Goal: Task Accomplishment & Management: Manage account settings

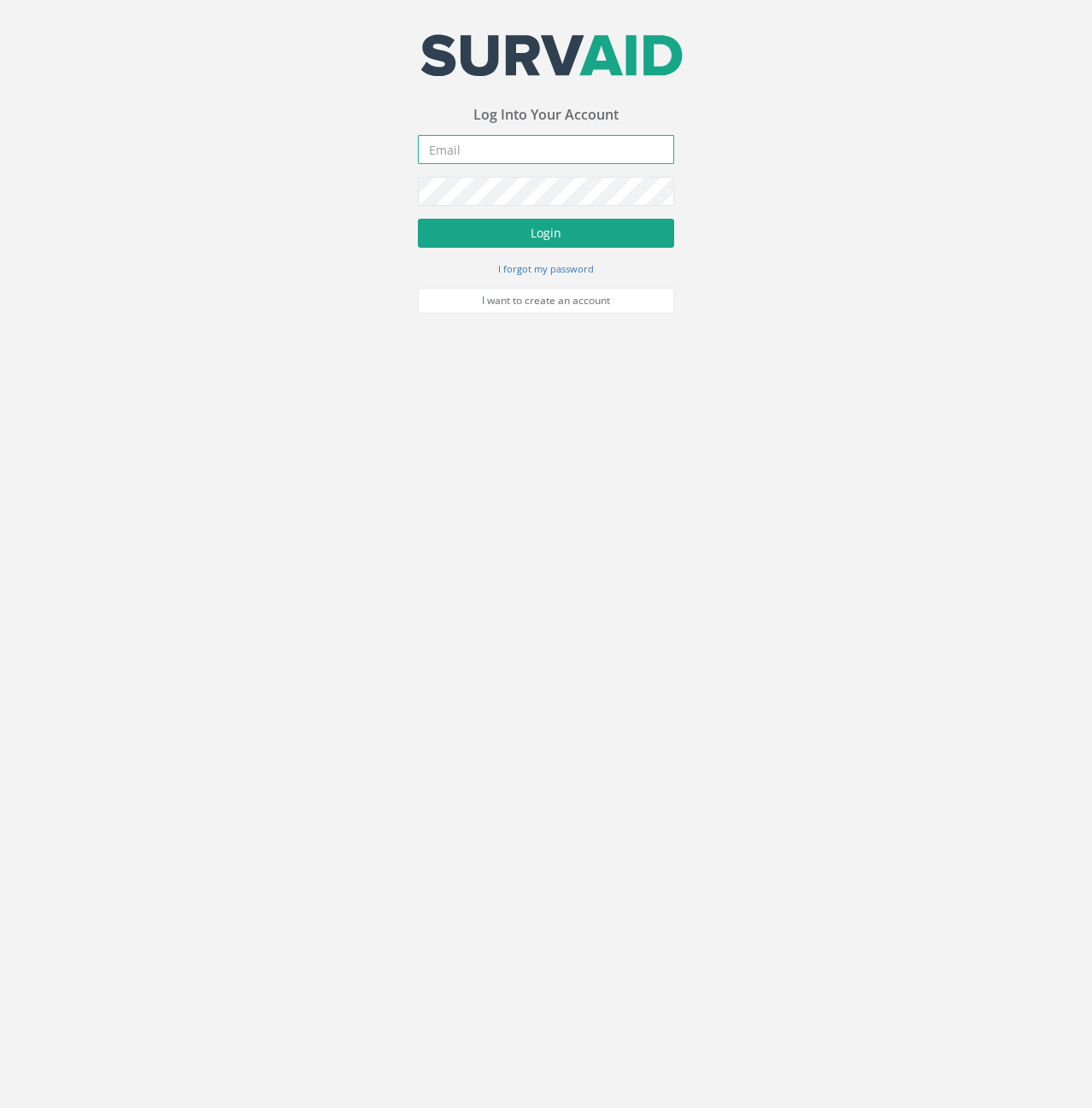
type input "[PERSON_NAME][EMAIL_ADDRESS][PERSON_NAME][DOMAIN_NAME]"
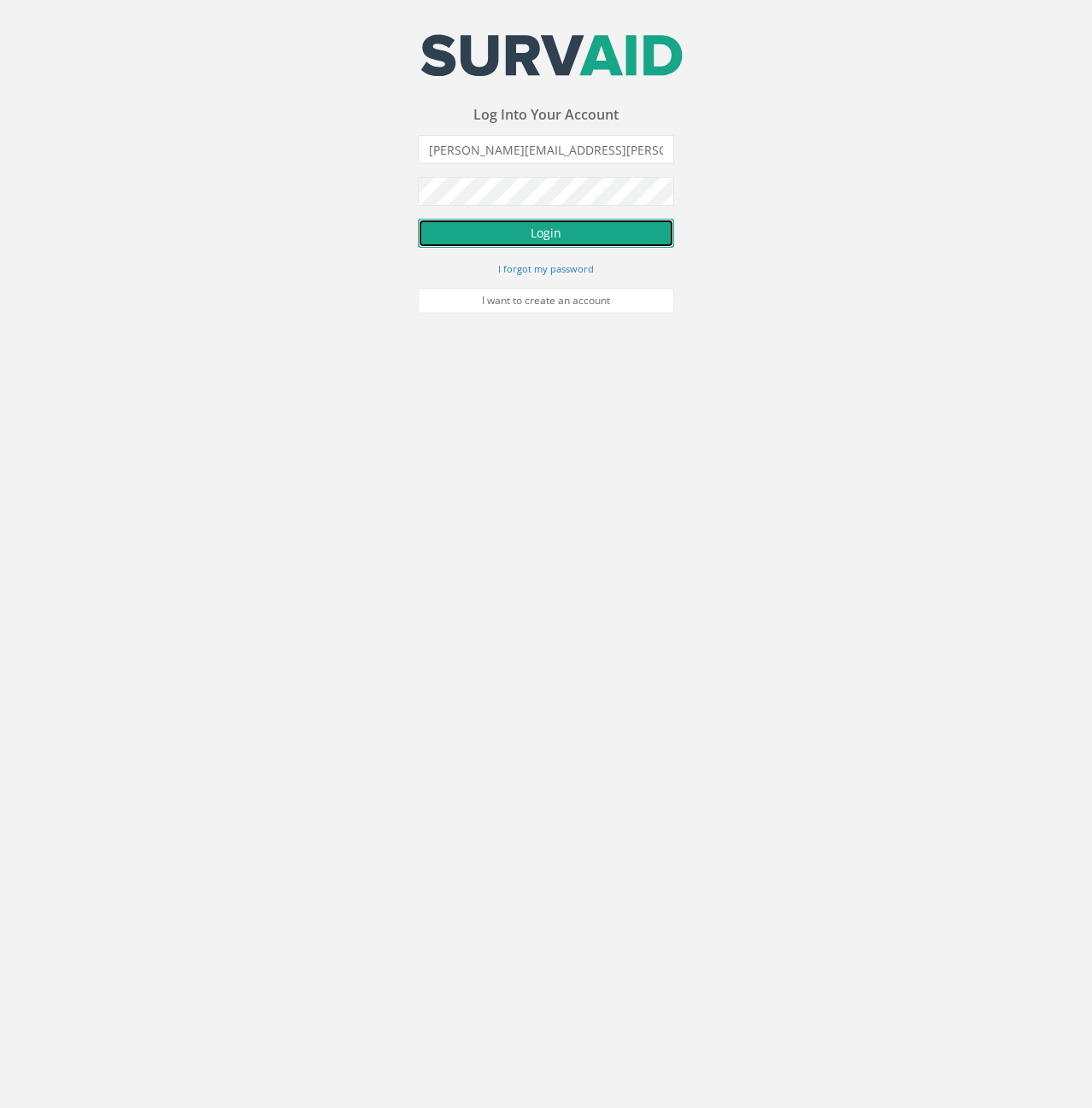
click at [531, 231] on button "Login" at bounding box center [546, 233] width 256 height 29
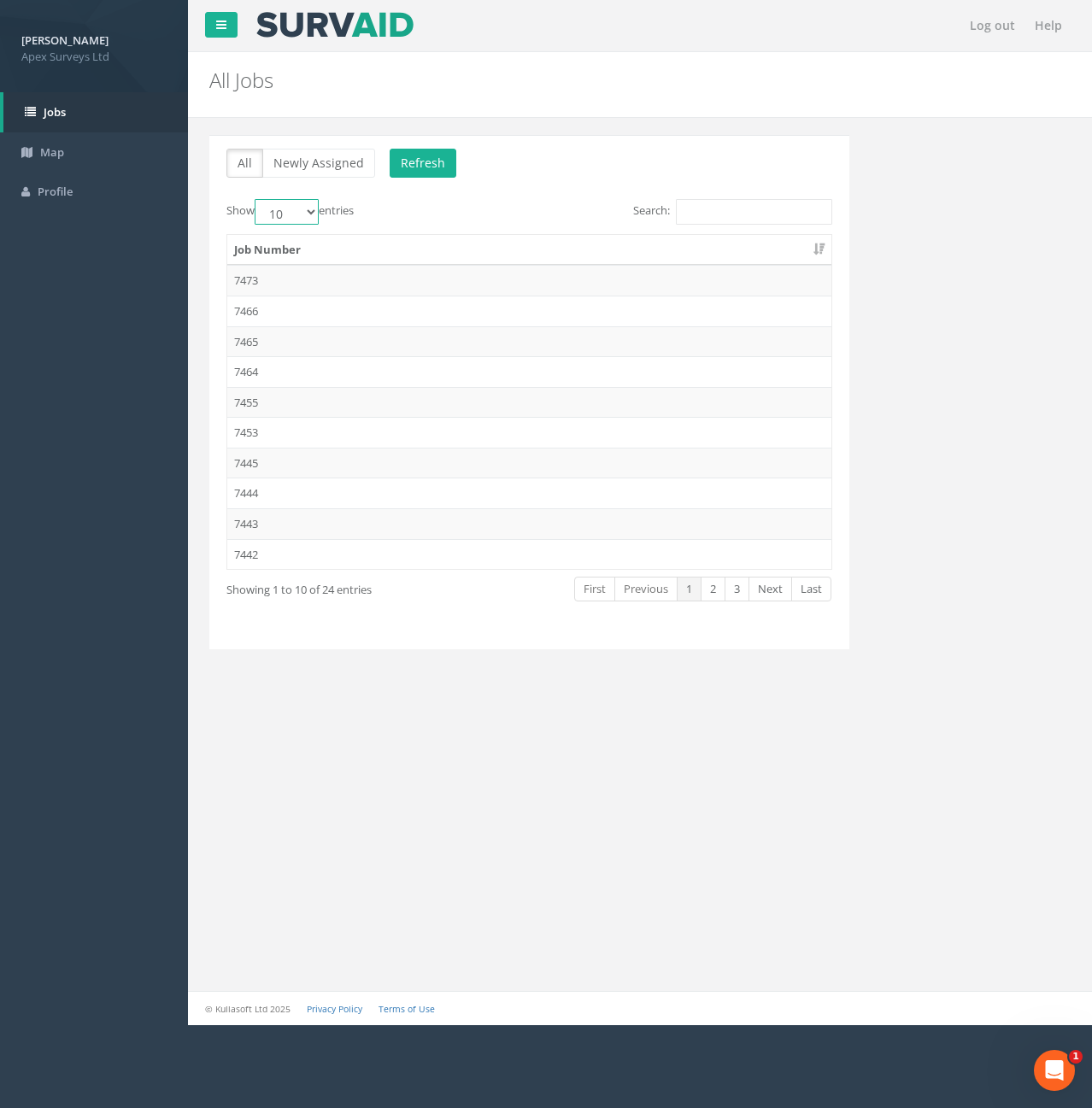
click at [305, 212] on select "10 25 50 100" at bounding box center [286, 212] width 64 height 25
select select "100"
click at [257, 199] on select "10 25 50 100" at bounding box center [286, 212] width 64 height 25
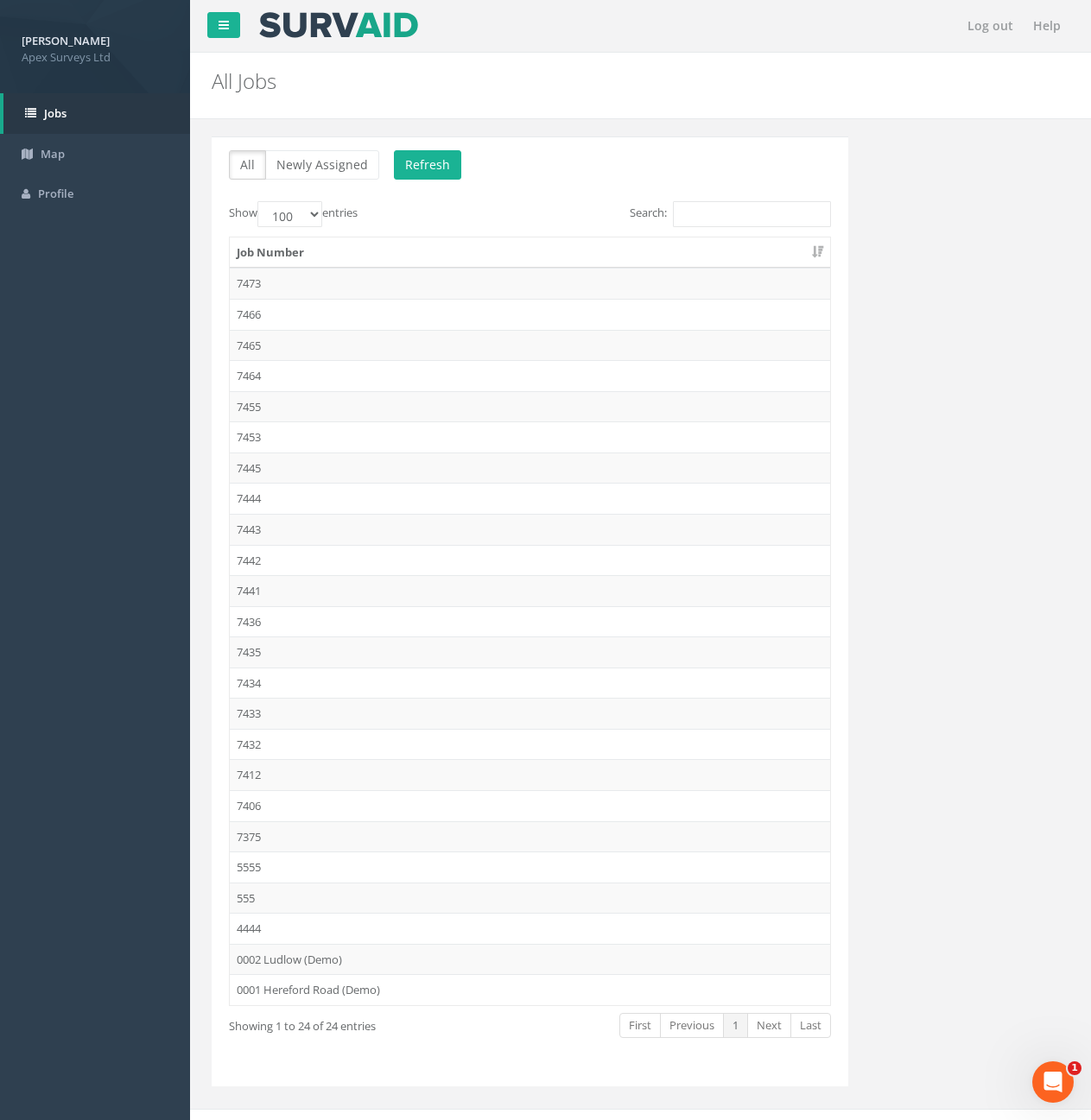
click at [251, 679] on td "7434" at bounding box center [529, 683] width 600 height 31
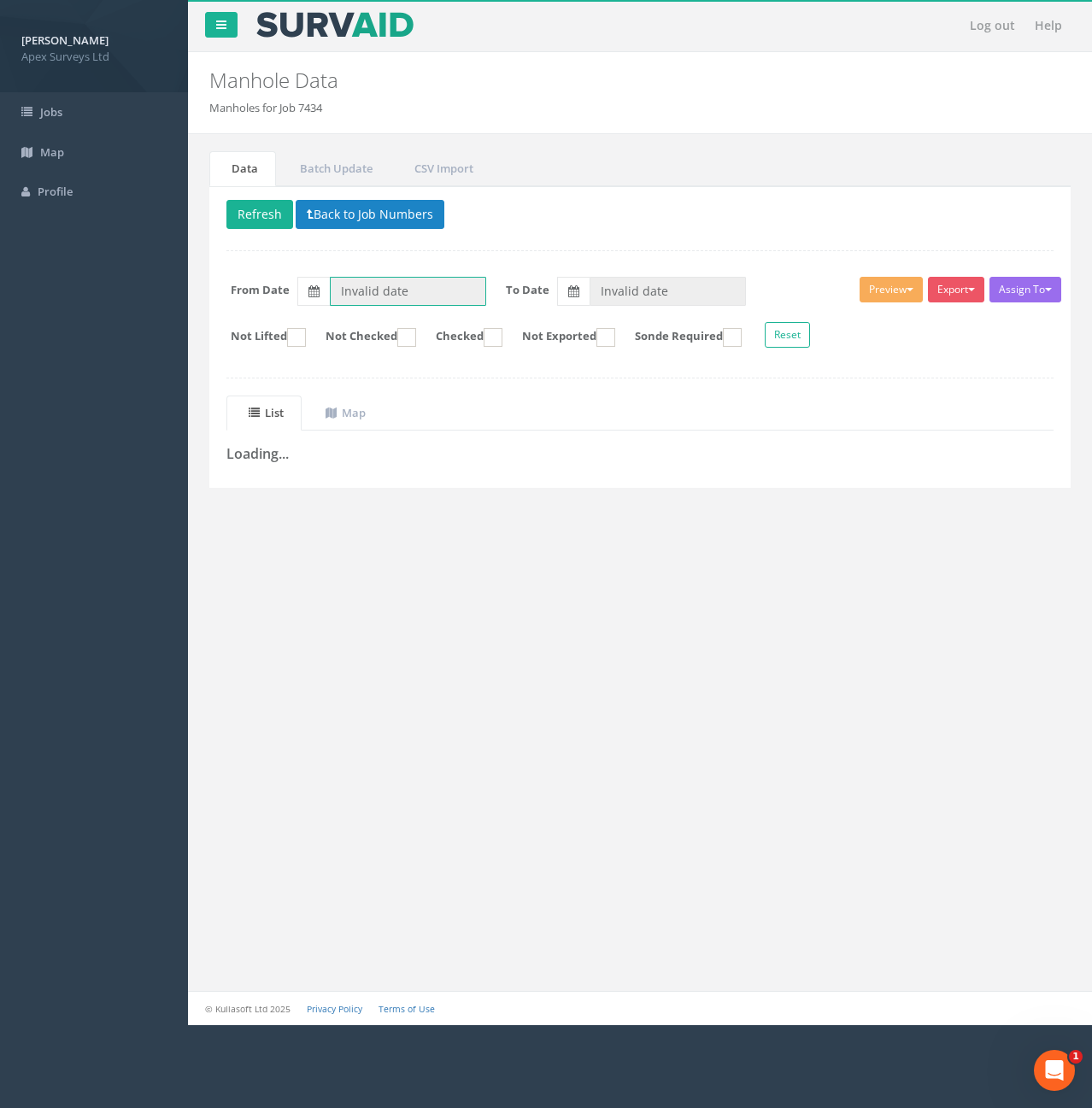
click at [447, 294] on input "Invalid date" at bounding box center [408, 292] width 157 height 29
click at [343, 330] on th "‹" at bounding box center [349, 321] width 31 height 24
click at [504, 368] on span "01" at bounding box center [507, 368] width 24 height 23
type input "[DATE]"
click at [568, 299] on label at bounding box center [574, 292] width 33 height 29
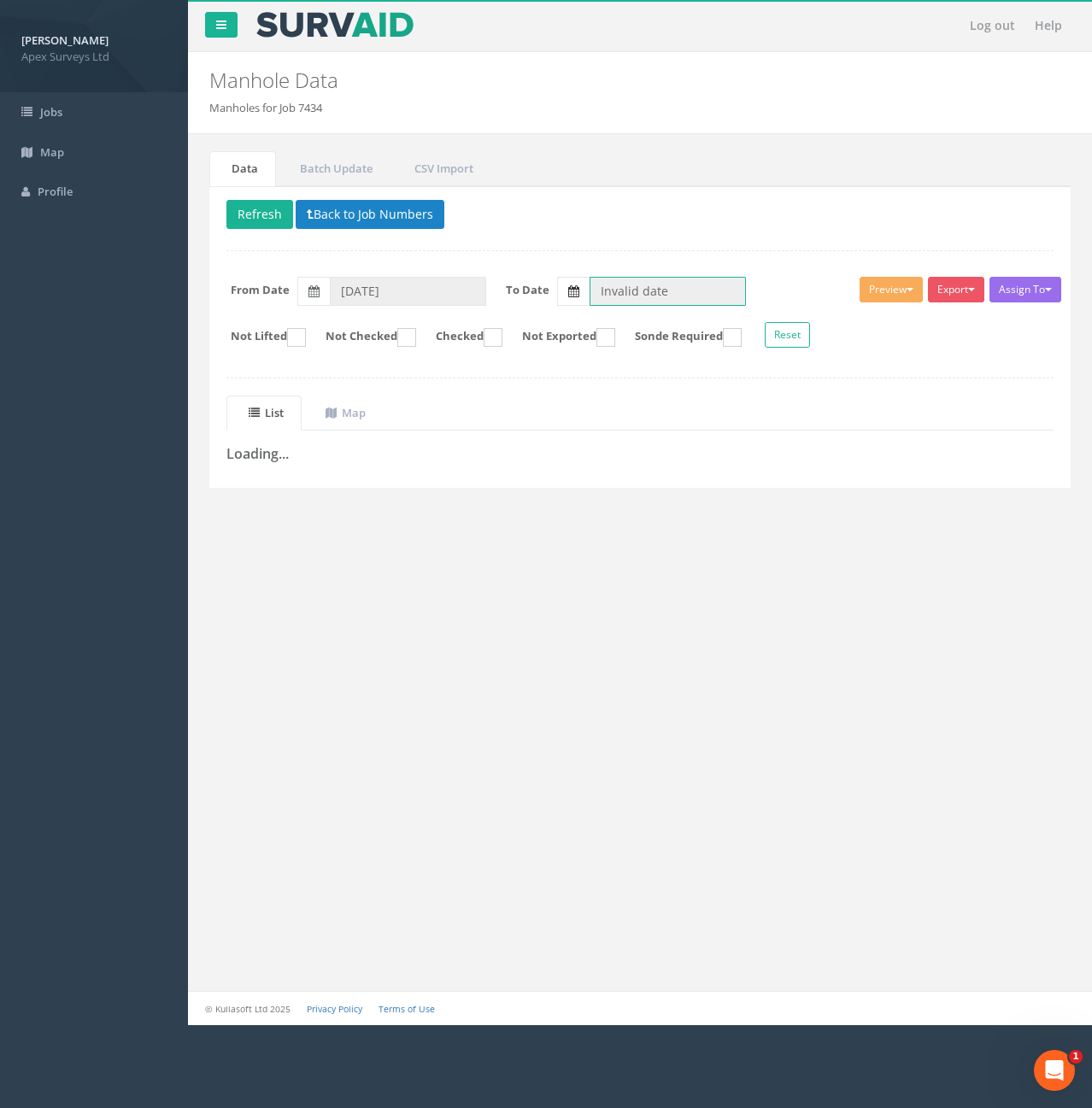
click at [590, 299] on input "Invalid date" at bounding box center [668, 292] width 157 height 29
click at [652, 438] on span "22" at bounding box center [642, 437] width 35 height 23
type input "[DATE]"
click at [265, 218] on button "Refresh" at bounding box center [260, 215] width 67 height 29
click at [432, 339] on form "Not Lifted Not Checked Checked Not Exported Sonde Required Reset" at bounding box center [640, 337] width 853 height 30
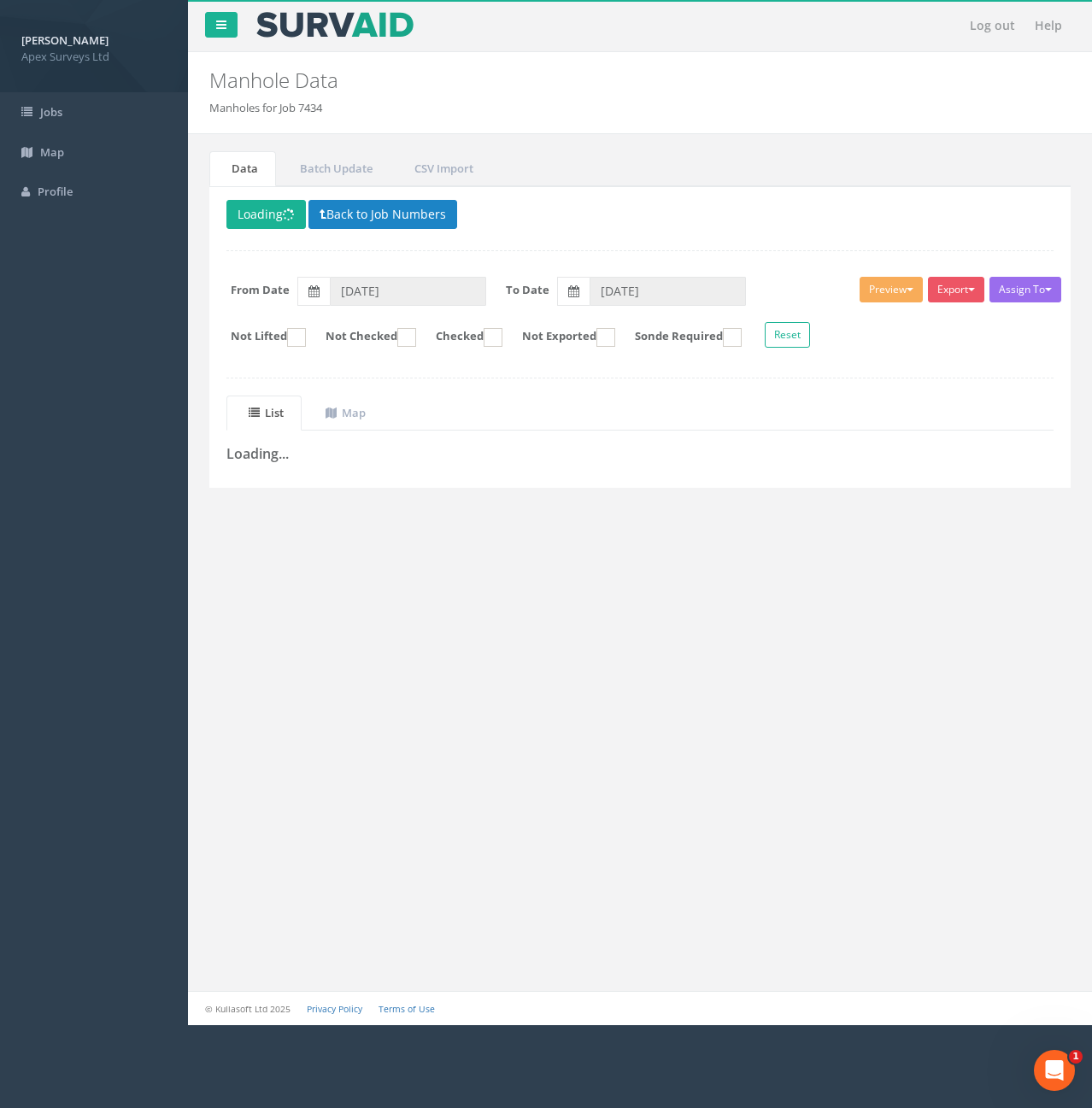
click at [416, 339] on ins at bounding box center [407, 337] width 19 height 19
click at [416, 341] on ins at bounding box center [407, 337] width 19 height 19
checkbox input "false"
click at [363, 208] on button "Back to Job Numbers" at bounding box center [382, 215] width 149 height 29
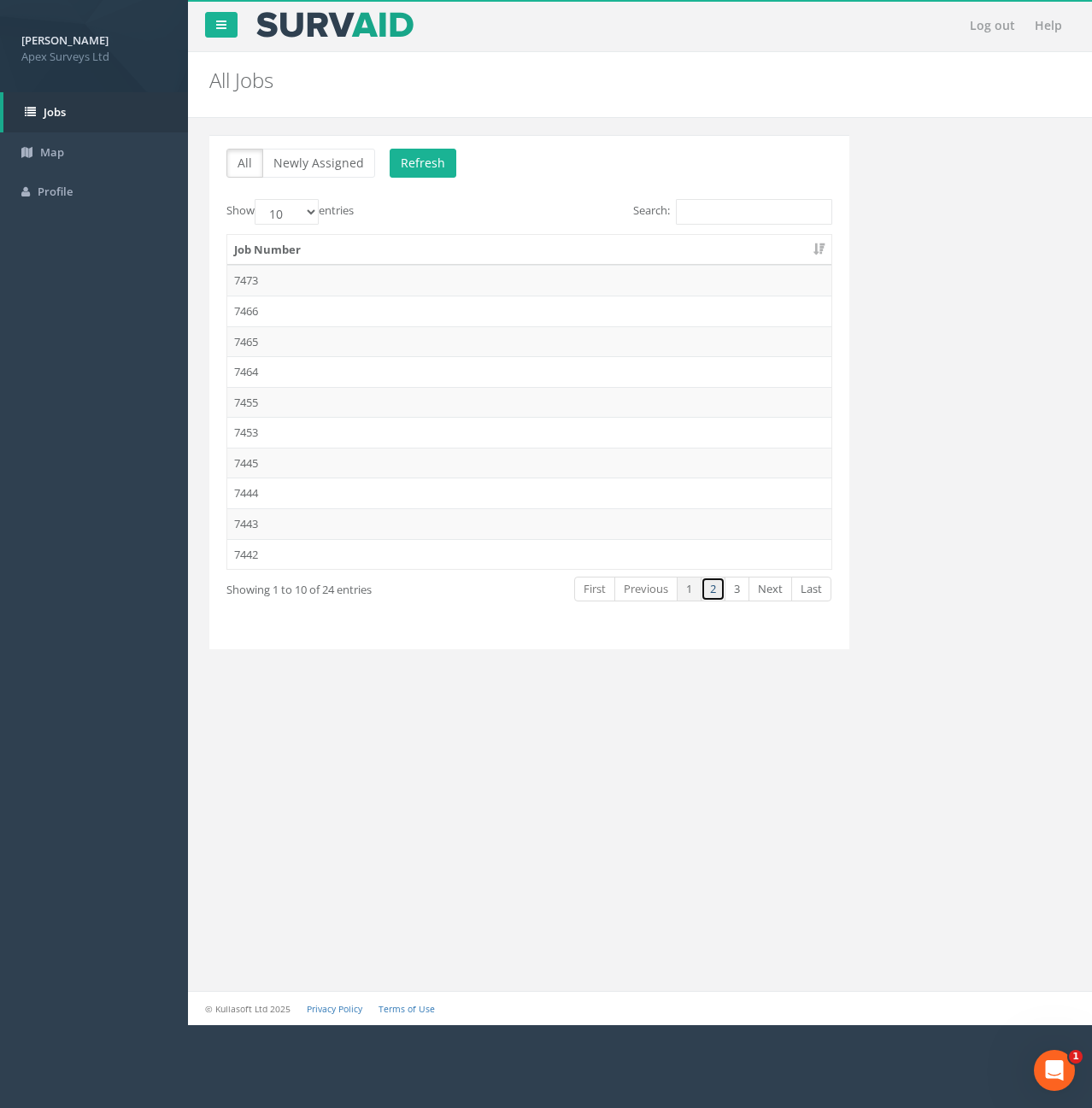
click at [716, 599] on link "2" at bounding box center [712, 589] width 24 height 24
click at [315, 212] on select "10 25 50 100" at bounding box center [286, 212] width 64 height 25
select select "50"
click at [257, 199] on select "10 25 50 100" at bounding box center [286, 212] width 64 height 25
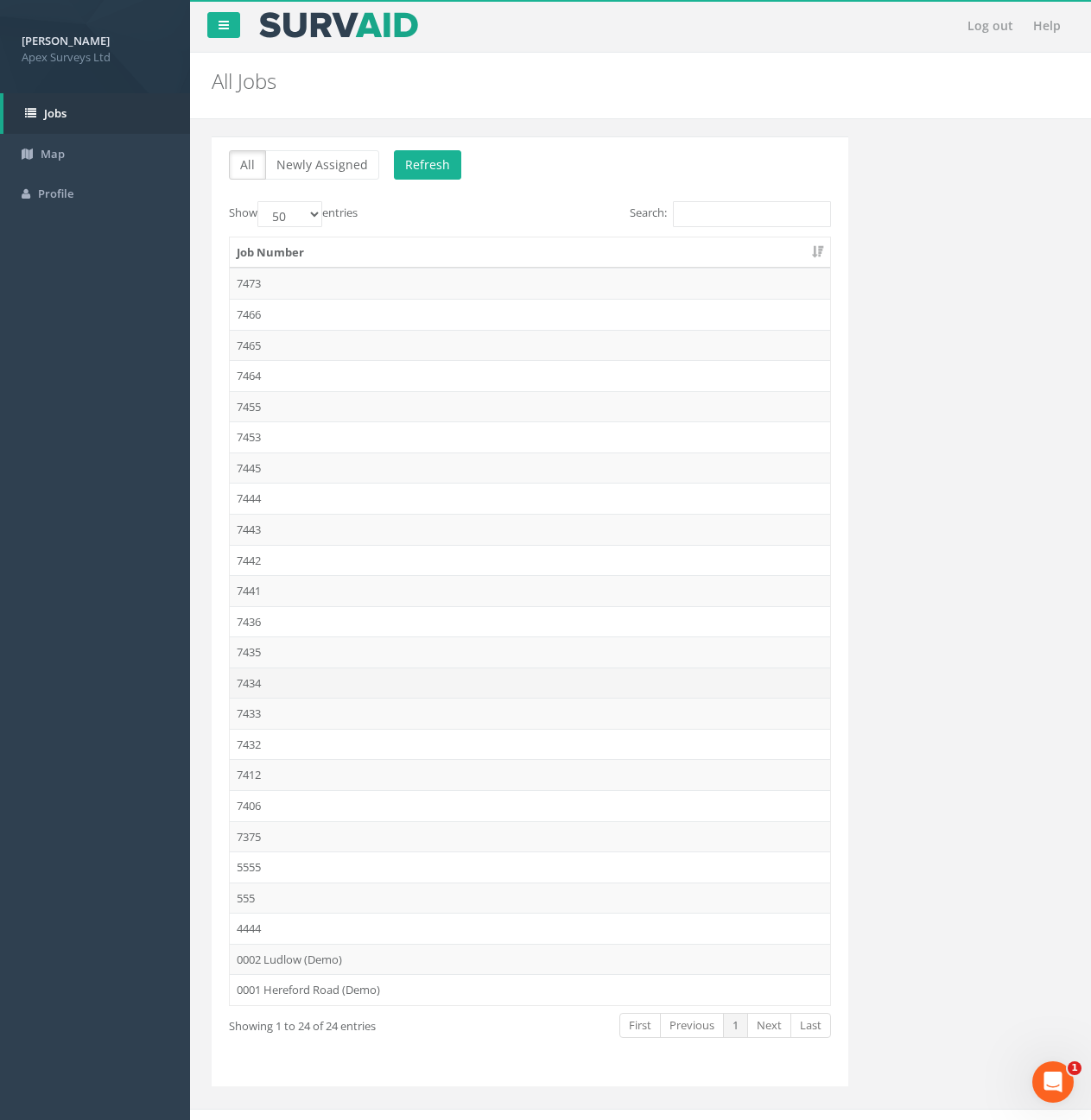
click at [245, 684] on td "7434" at bounding box center [529, 683] width 600 height 31
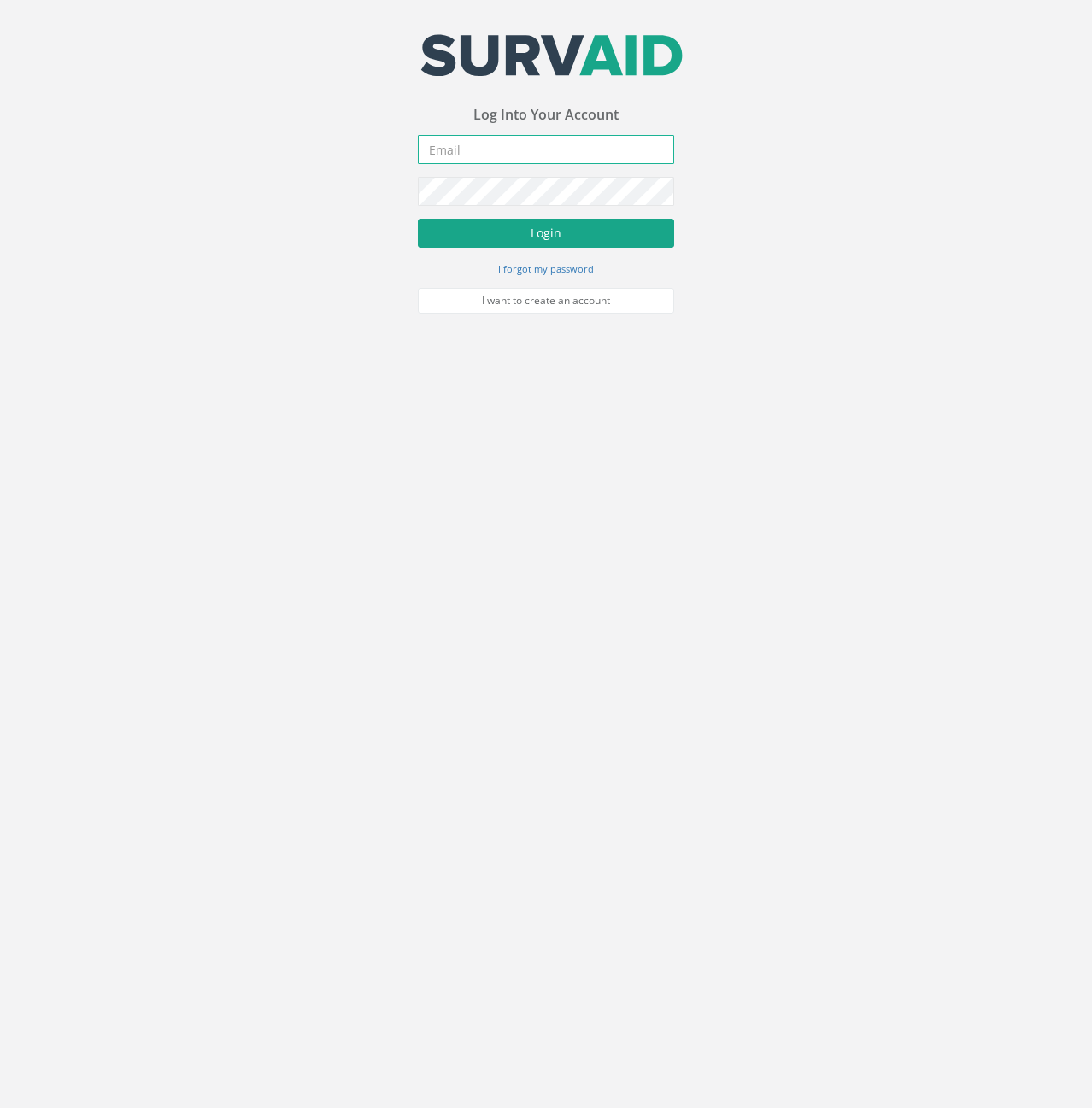
type input "[PERSON_NAME][EMAIL_ADDRESS][PERSON_NAME][DOMAIN_NAME]"
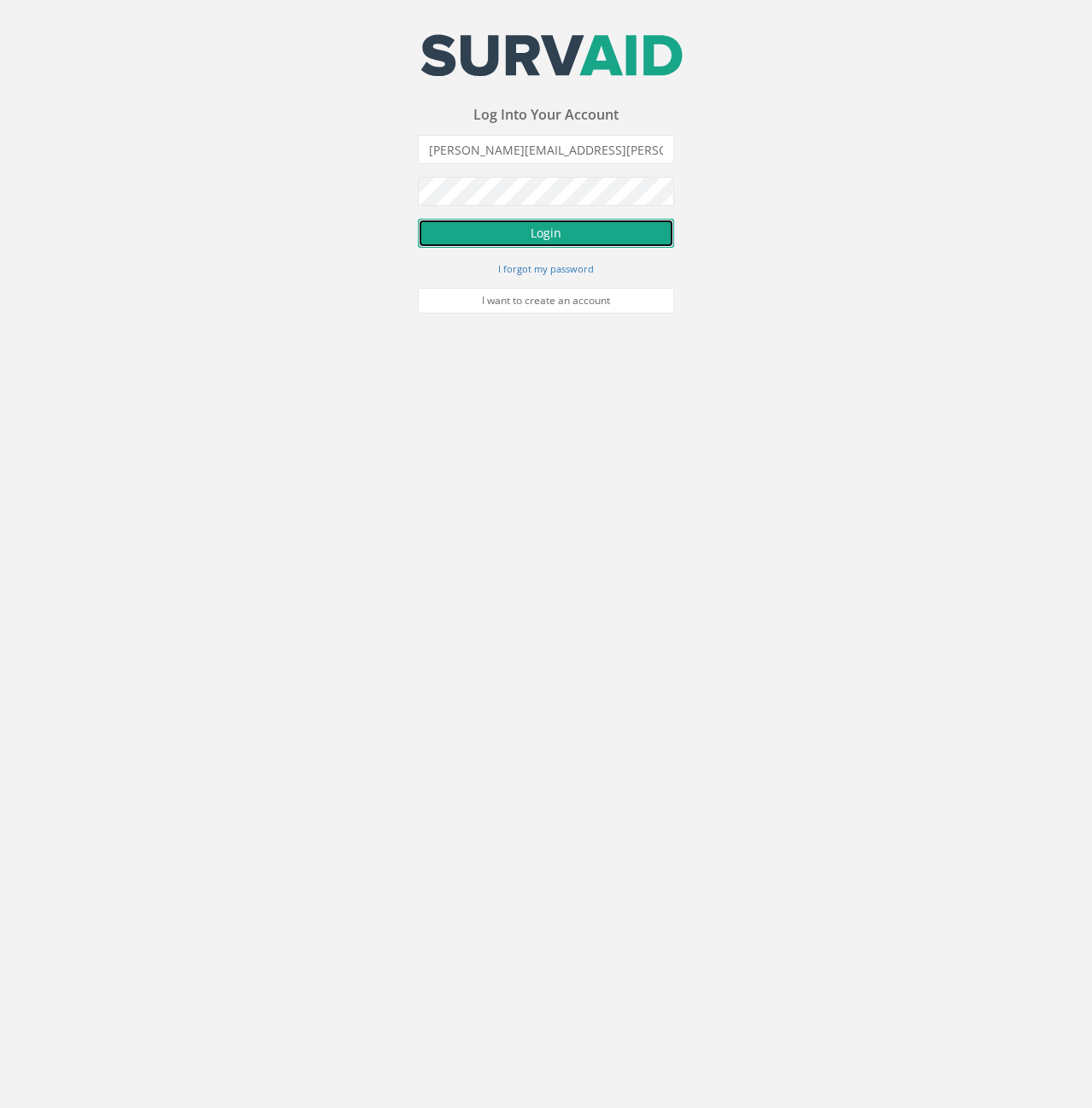
click at [482, 236] on button "Login" at bounding box center [546, 233] width 256 height 29
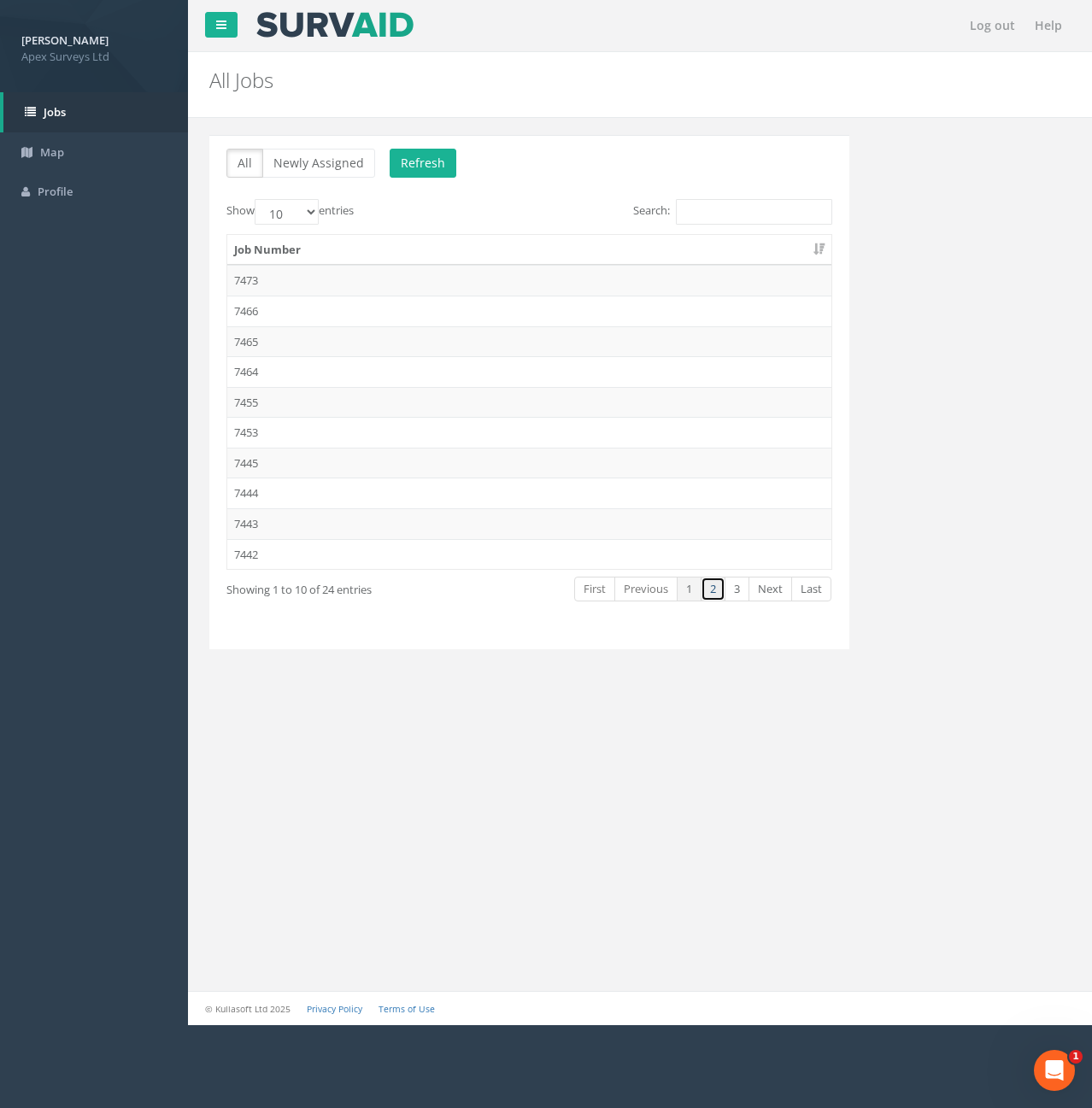
click at [712, 593] on link "2" at bounding box center [712, 589] width 24 height 24
click at [244, 370] on td "7434" at bounding box center [529, 371] width 604 height 31
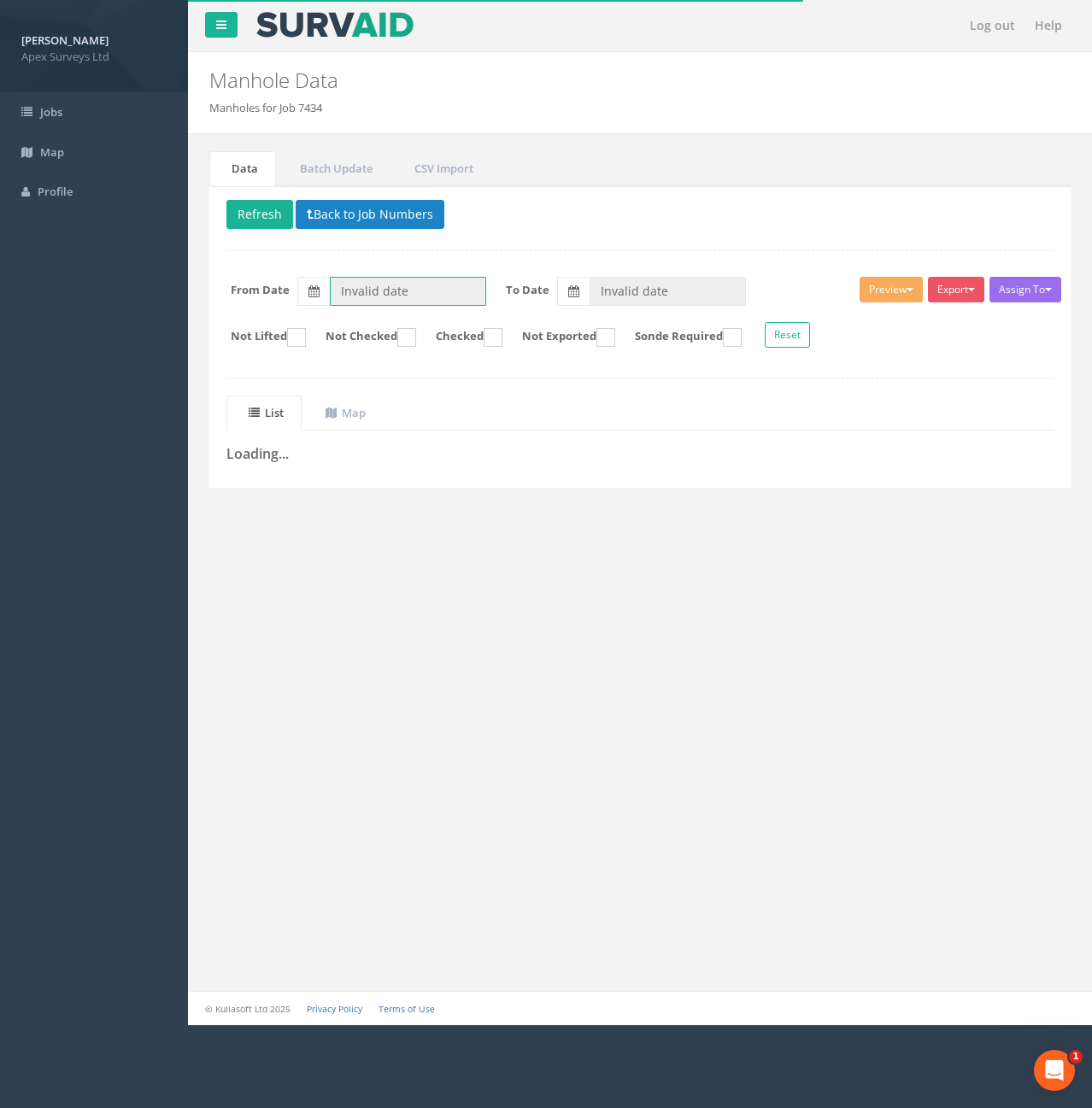
click at [427, 298] on input "Invalid date" at bounding box center [408, 292] width 157 height 29
click at [338, 323] on th "‹" at bounding box center [349, 321] width 31 height 24
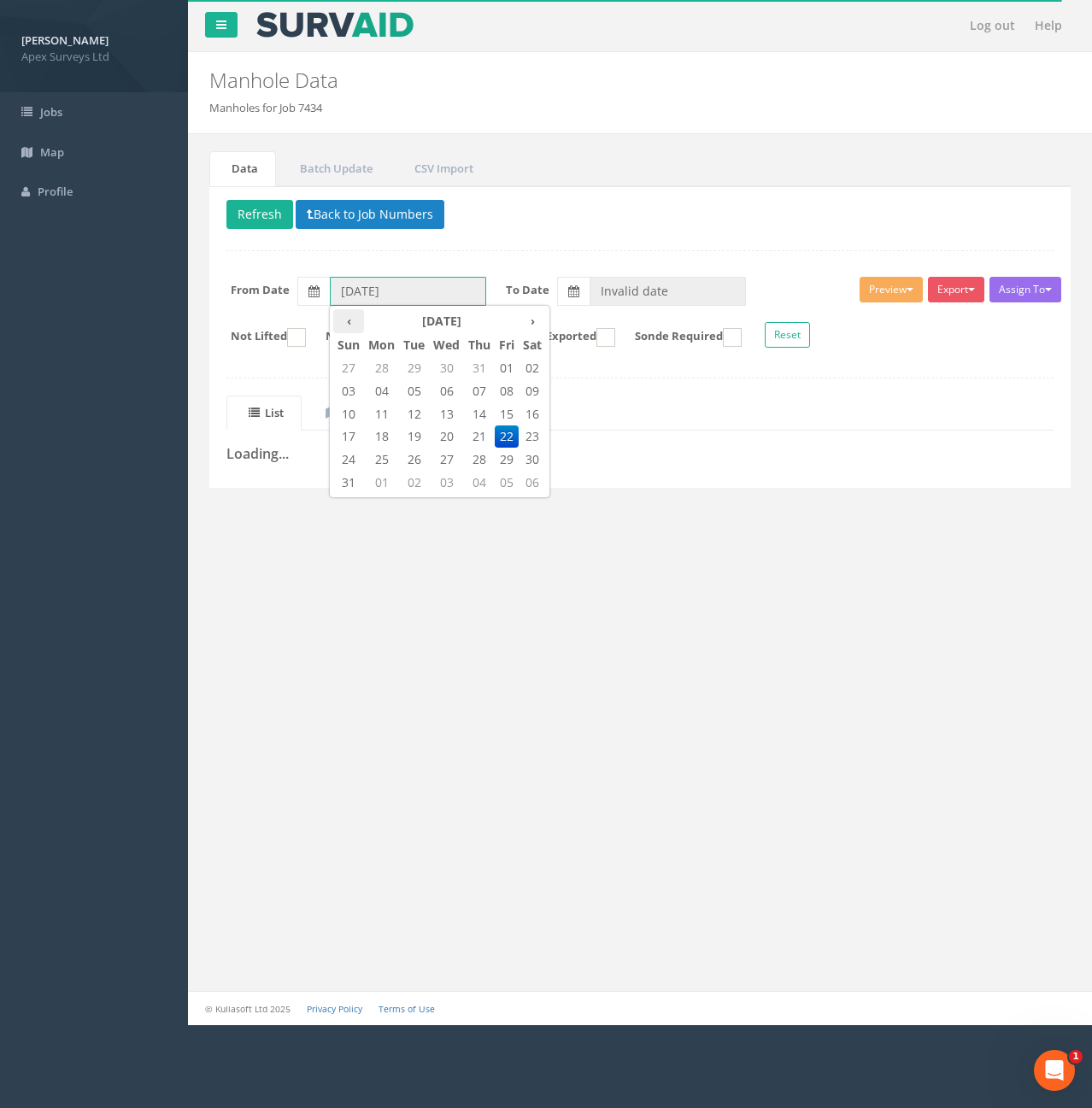
click at [338, 323] on th "‹" at bounding box center [349, 321] width 31 height 24
click at [412, 366] on span "01" at bounding box center [413, 368] width 30 height 23
type input "[DATE]"
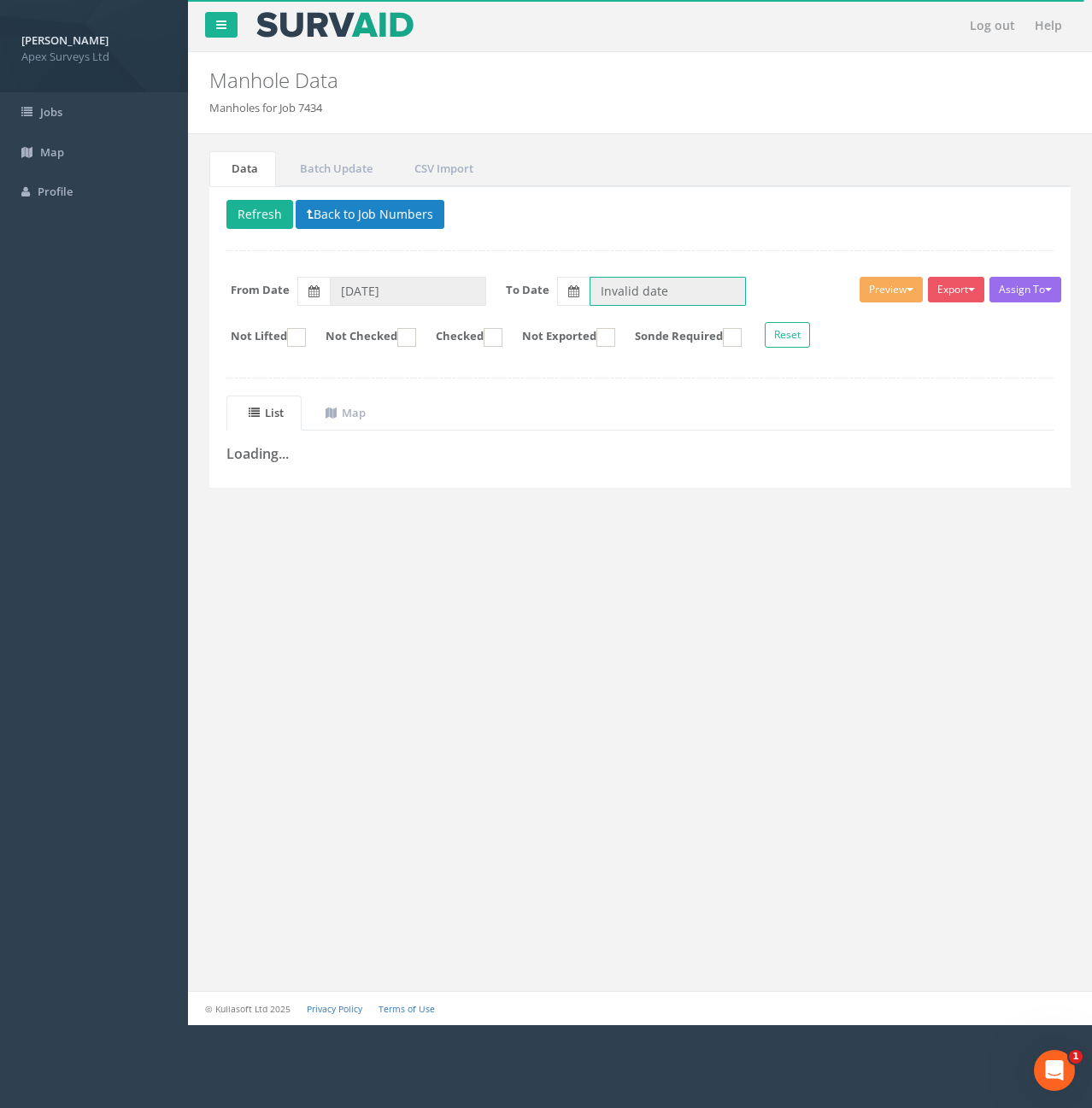
click at [700, 294] on input "Invalid date" at bounding box center [668, 292] width 157 height 29
click at [620, 434] on span "21" at bounding box center [609, 437] width 31 height 23
type input "21/09/2025"
click at [258, 208] on button "Refresh" at bounding box center [260, 215] width 67 height 29
click at [353, 413] on uib-tab-heading "Map" at bounding box center [345, 412] width 40 height 15
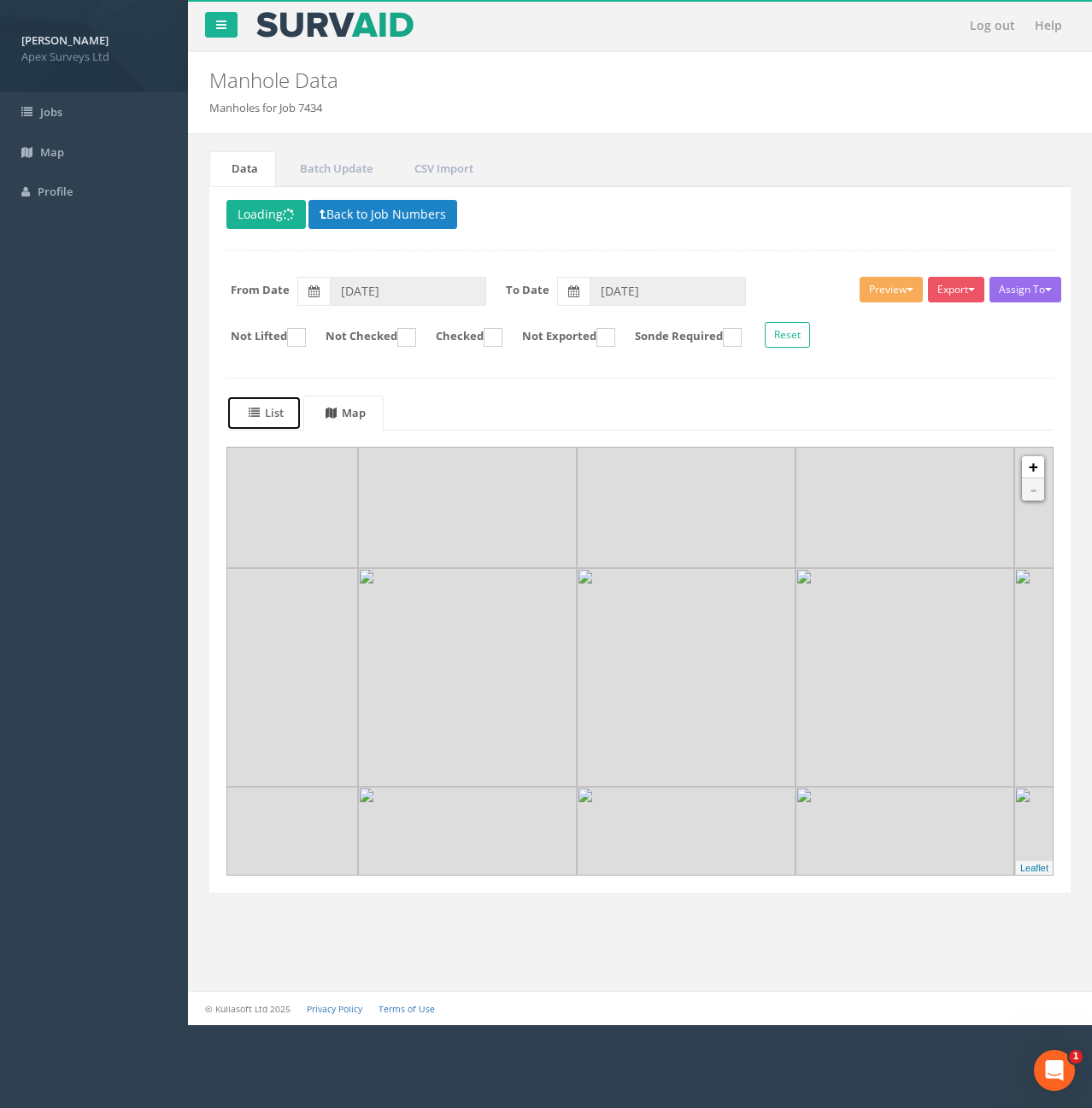
click at [274, 409] on uib-tab-heading "List" at bounding box center [266, 412] width 35 height 15
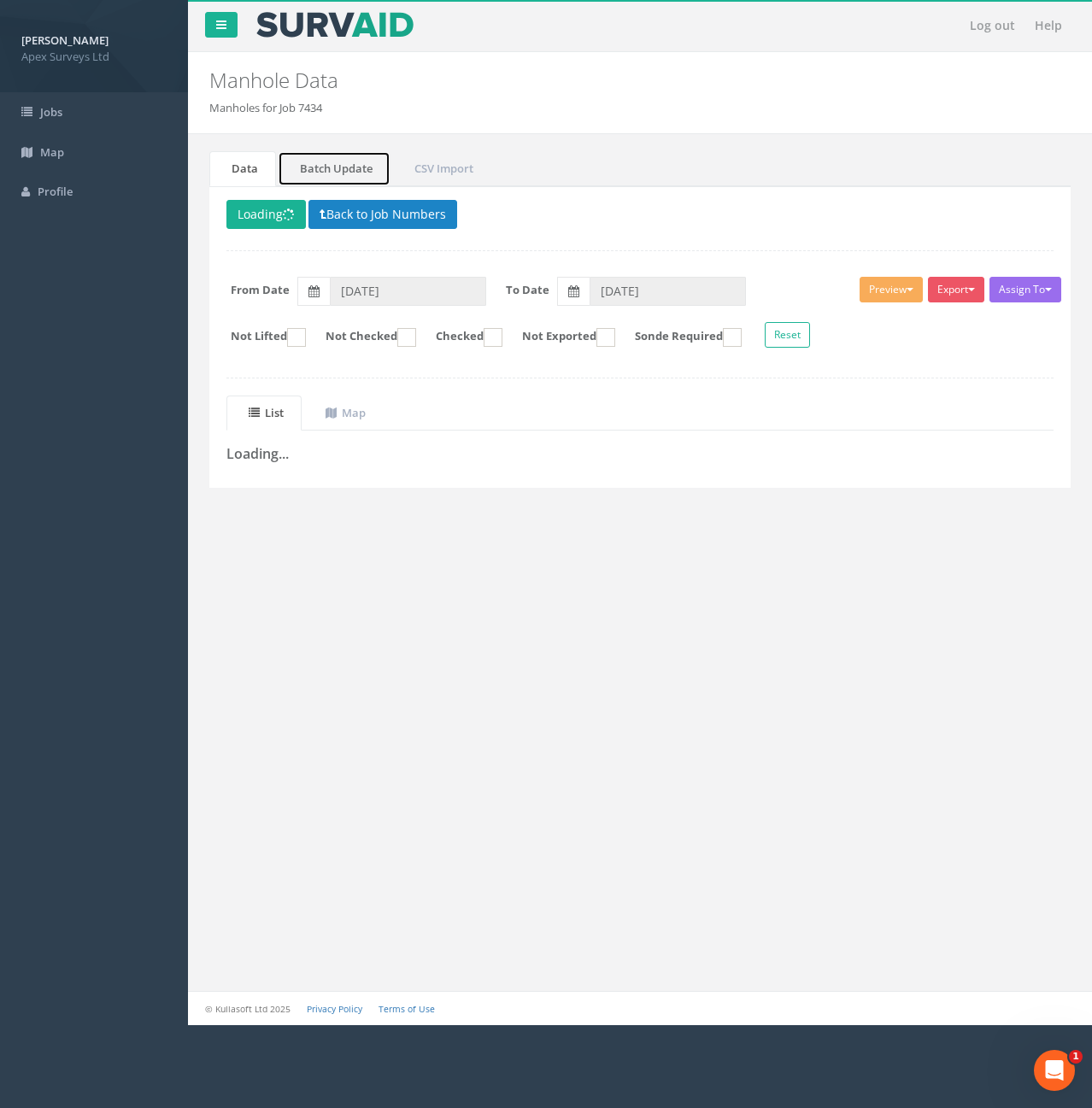
click at [335, 158] on link "Batch Update" at bounding box center [334, 169] width 112 height 35
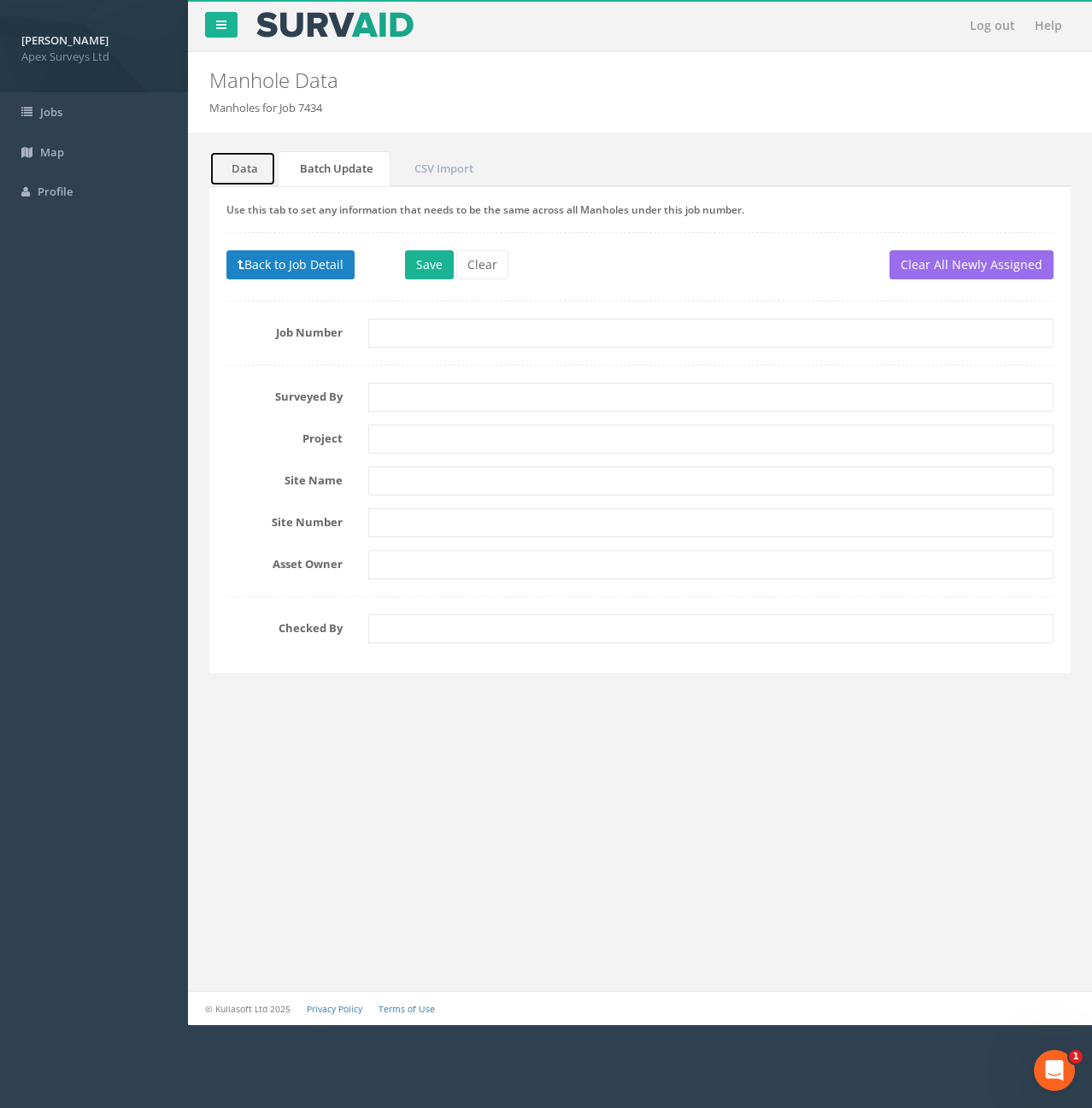
click at [237, 169] on link "Data" at bounding box center [243, 169] width 67 height 35
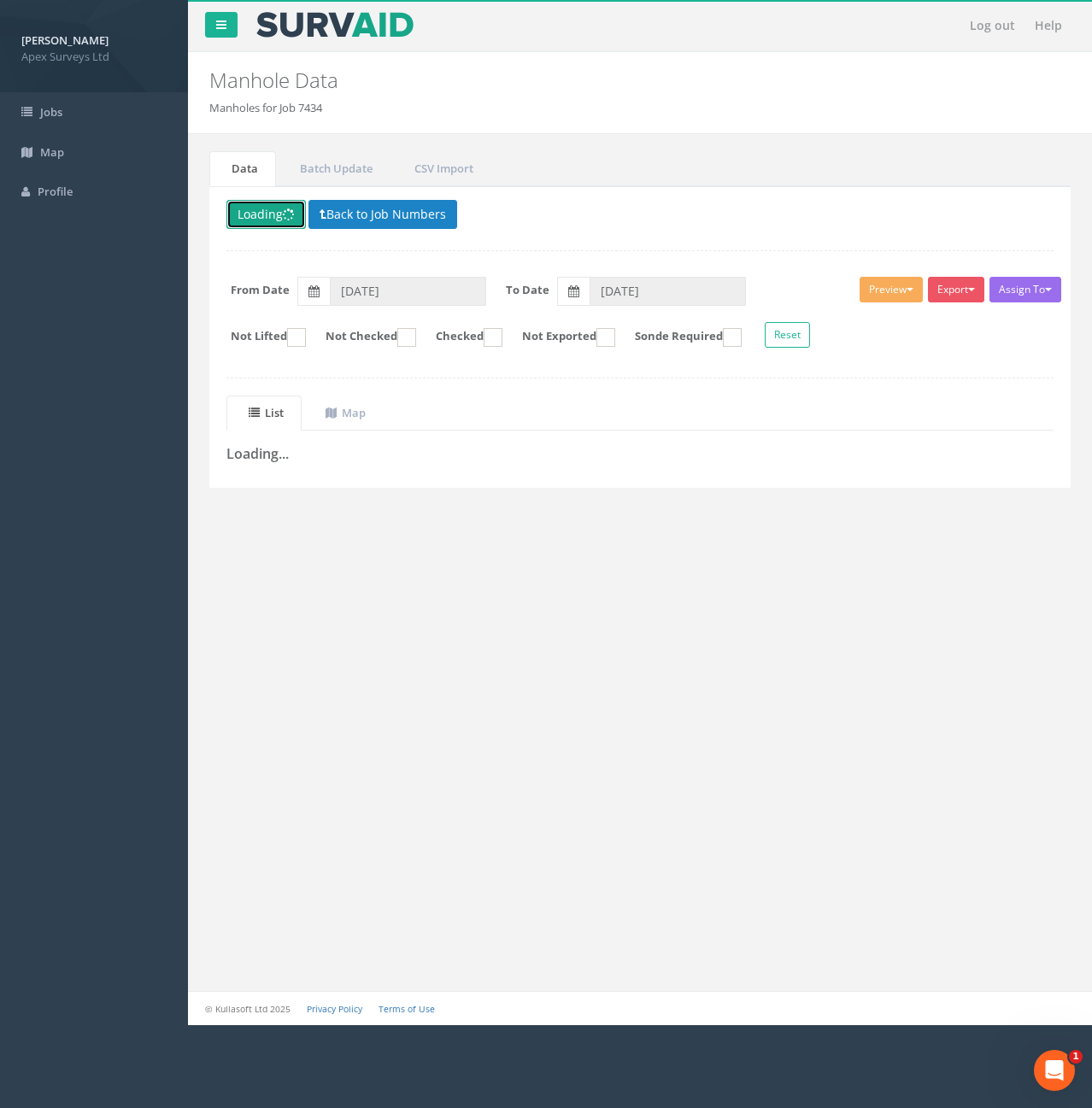
click at [282, 215] on button "Loading" at bounding box center [266, 215] width 80 height 29
click at [580, 236] on div "Delete Loading Back to Job Numbers Assign To No Companies Added Export Heathrow…" at bounding box center [640, 337] width 862 height 302
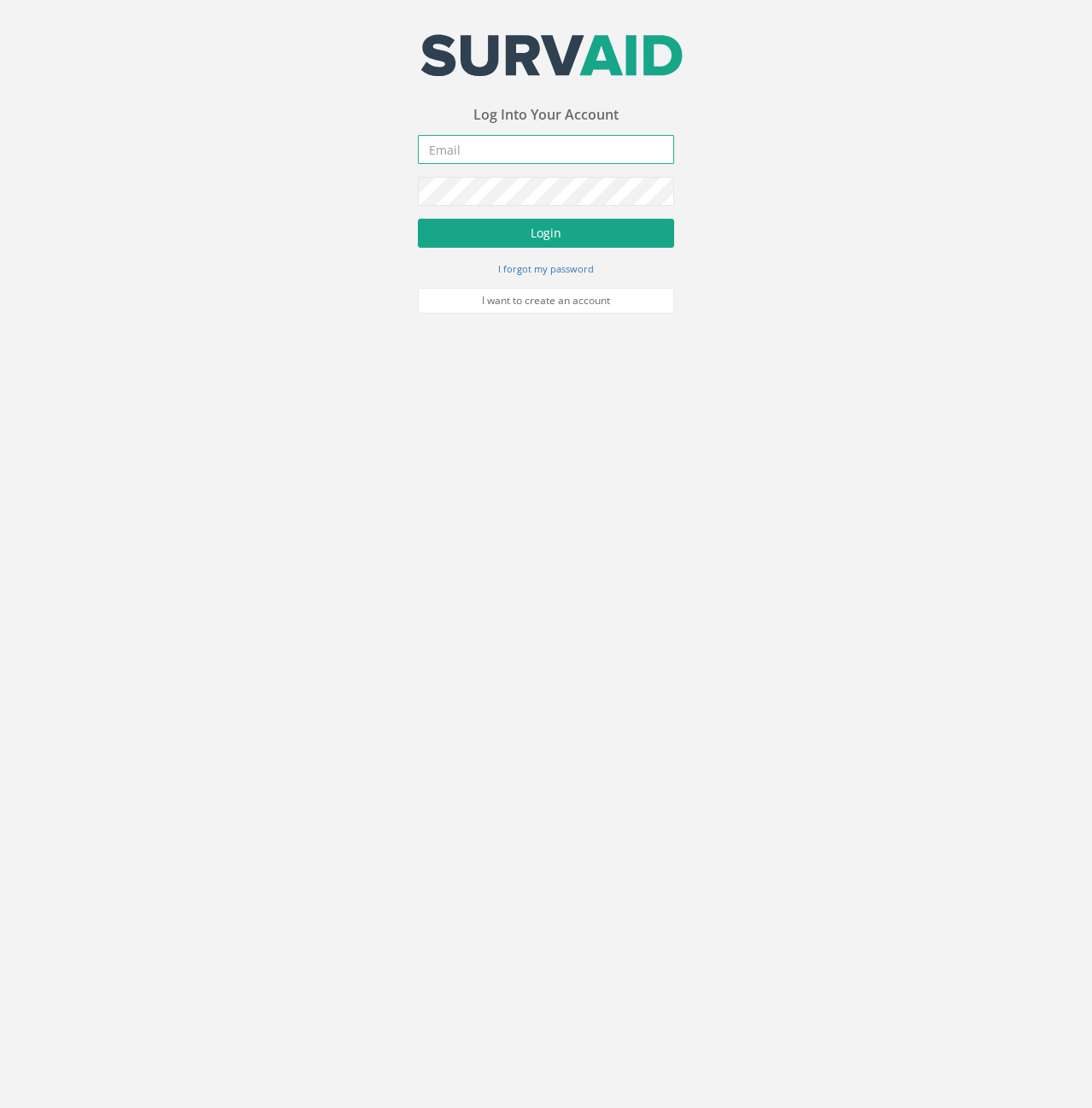
type input "[PERSON_NAME][EMAIL_ADDRESS][PERSON_NAME][DOMAIN_NAME]"
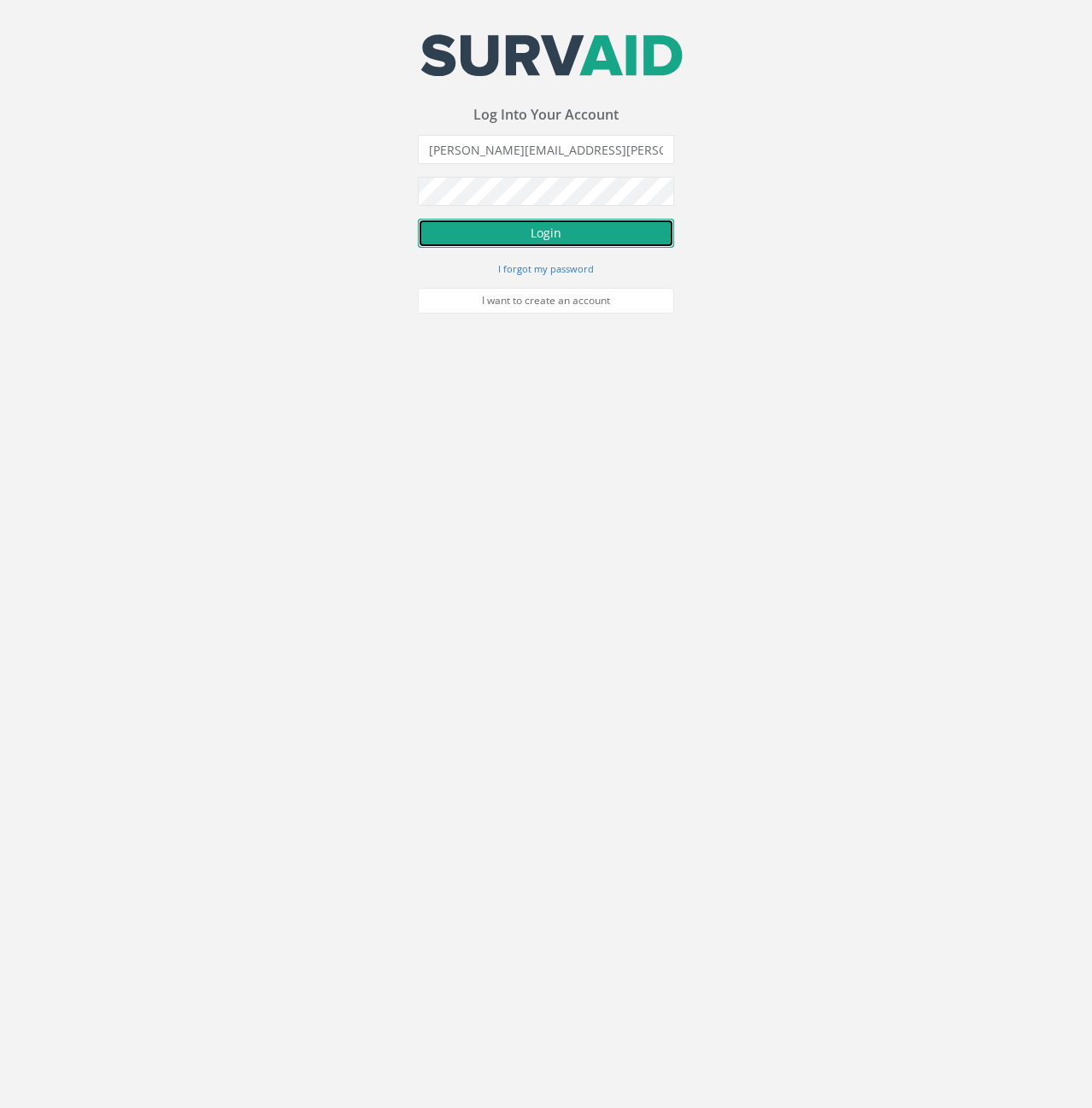
click at [608, 242] on button "Login" at bounding box center [546, 233] width 256 height 29
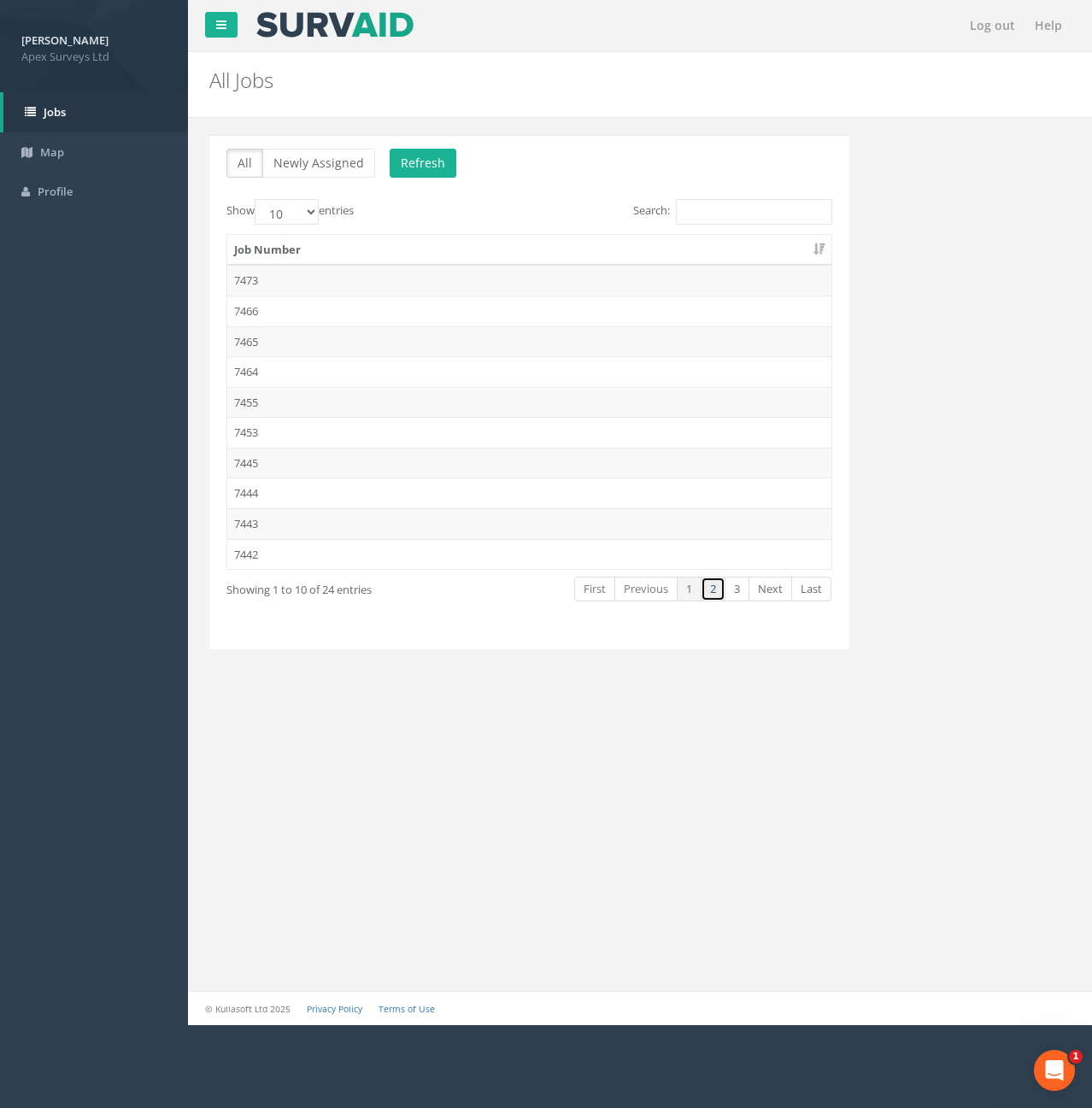
click at [708, 592] on link "2" at bounding box center [712, 589] width 24 height 24
click at [249, 367] on td "7434" at bounding box center [529, 371] width 604 height 31
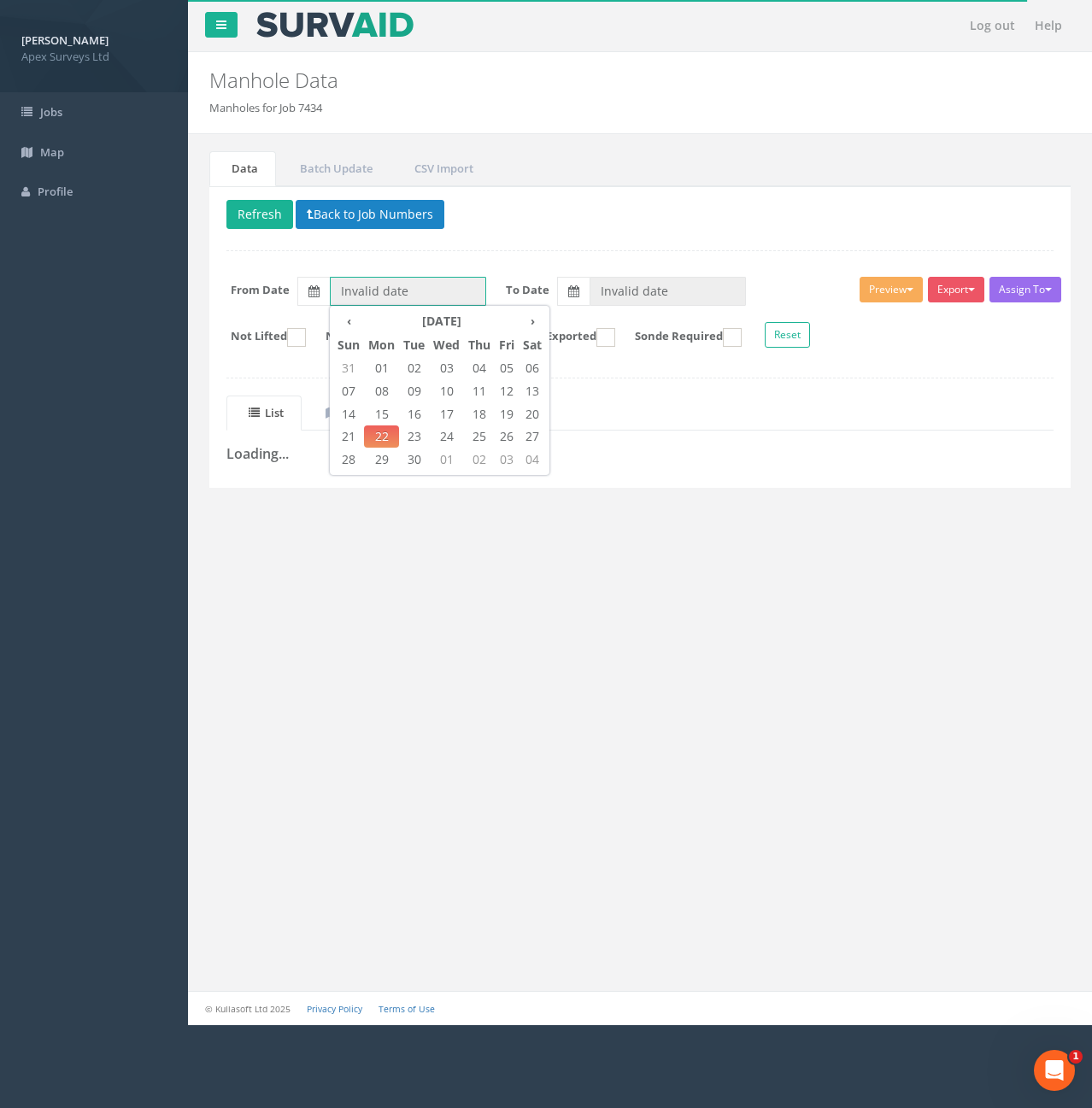
click at [363, 291] on input "Invalid date" at bounding box center [408, 292] width 157 height 29
click at [354, 324] on th "‹" at bounding box center [349, 321] width 31 height 24
click at [411, 369] on span "01" at bounding box center [413, 368] width 30 height 23
type input "[DATE]"
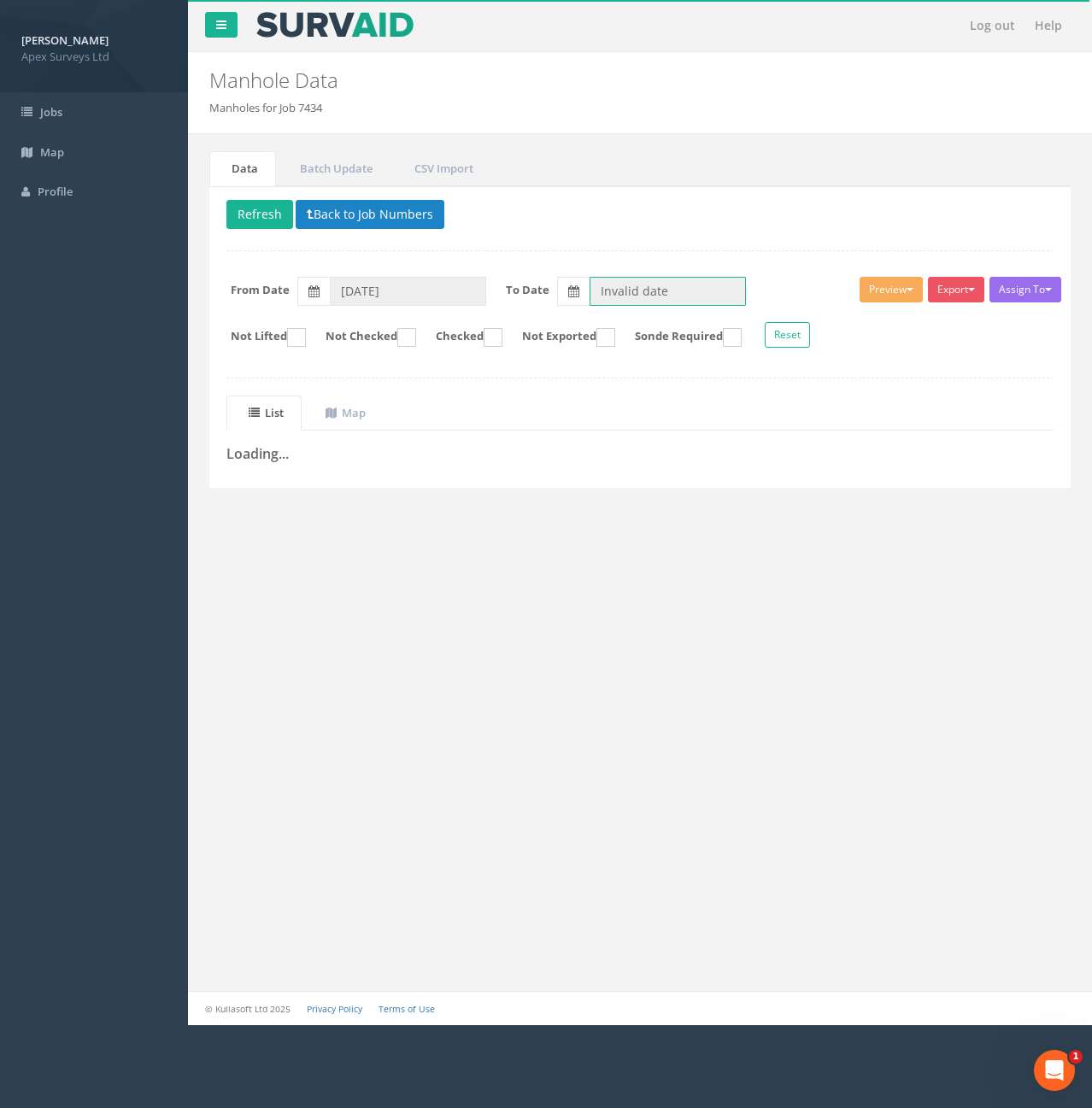
click at [682, 294] on input "Invalid date" at bounding box center [668, 292] width 157 height 29
click at [619, 438] on span "21" at bounding box center [609, 437] width 31 height 23
type input "21/09/2025"
click at [810, 343] on button "Reset" at bounding box center [788, 335] width 45 height 25
click at [252, 222] on button "Refresh" at bounding box center [260, 215] width 67 height 29
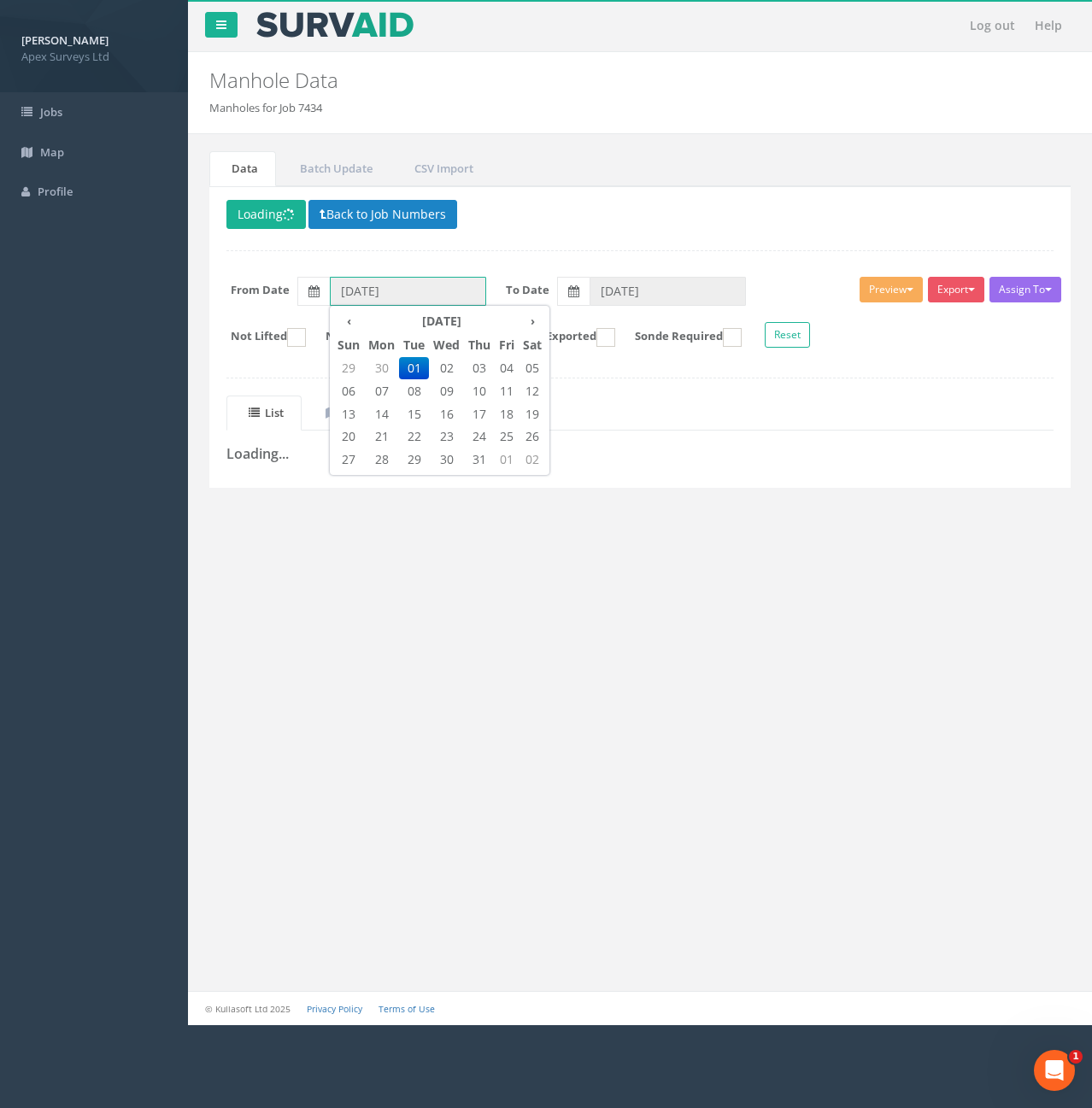
click at [484, 289] on input "[DATE]" at bounding box center [408, 292] width 157 height 29
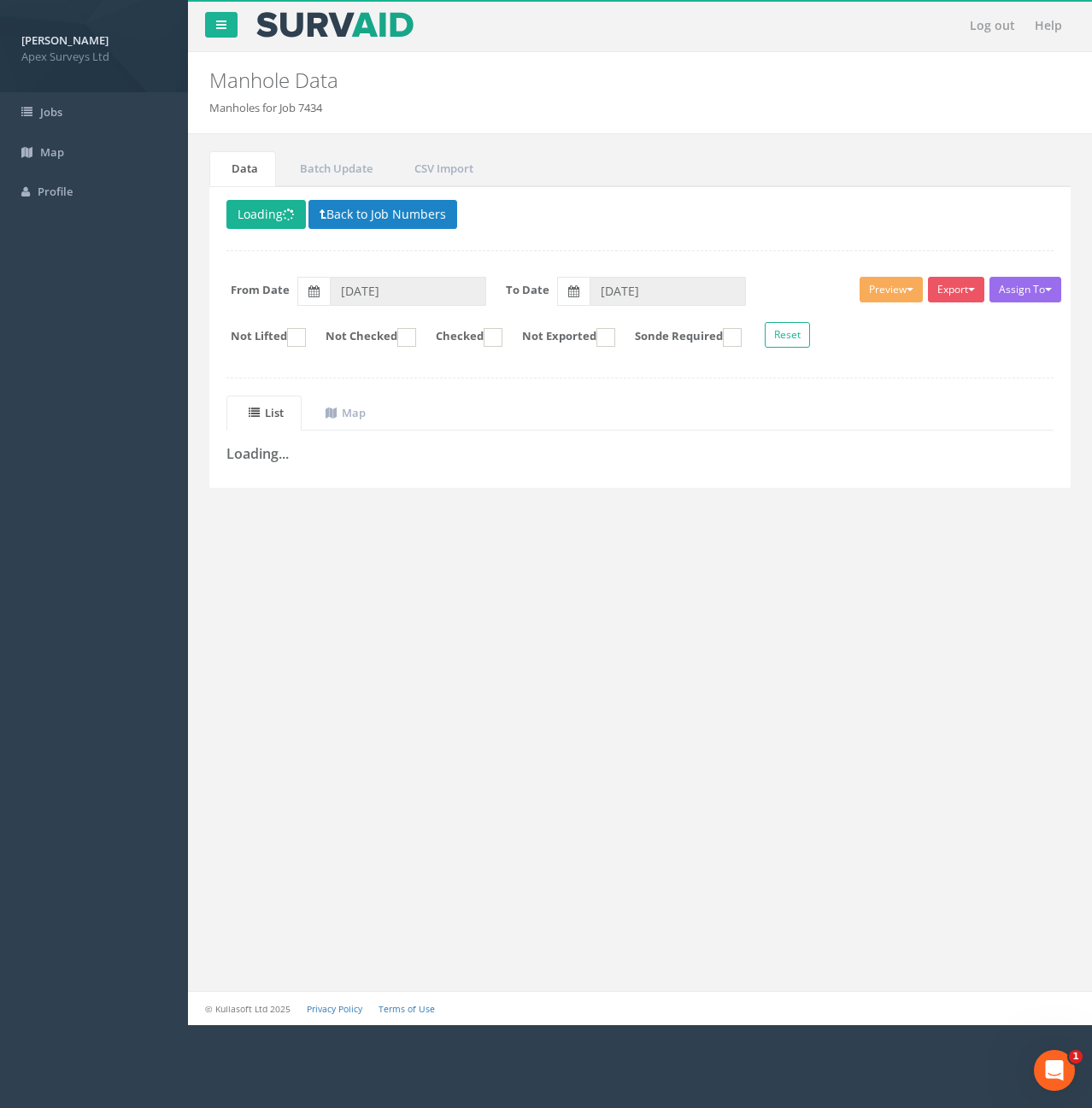
click at [684, 233] on div "Delete Loading Back to Job Numbers Assign To No Companies Added Export Heathrow…" at bounding box center [640, 337] width 862 height 302
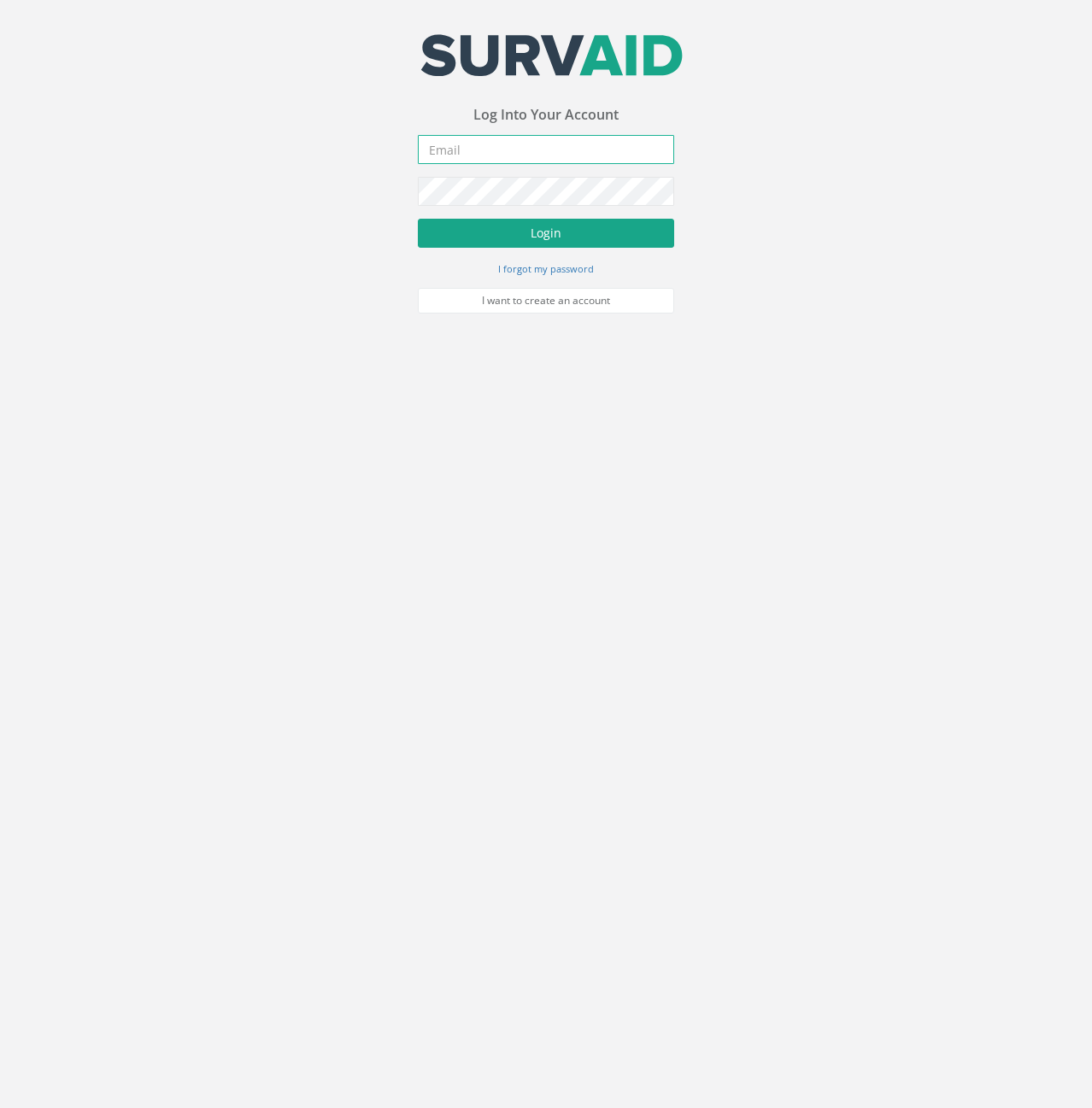
type input "[PERSON_NAME][EMAIL_ADDRESS][PERSON_NAME][DOMAIN_NAME]"
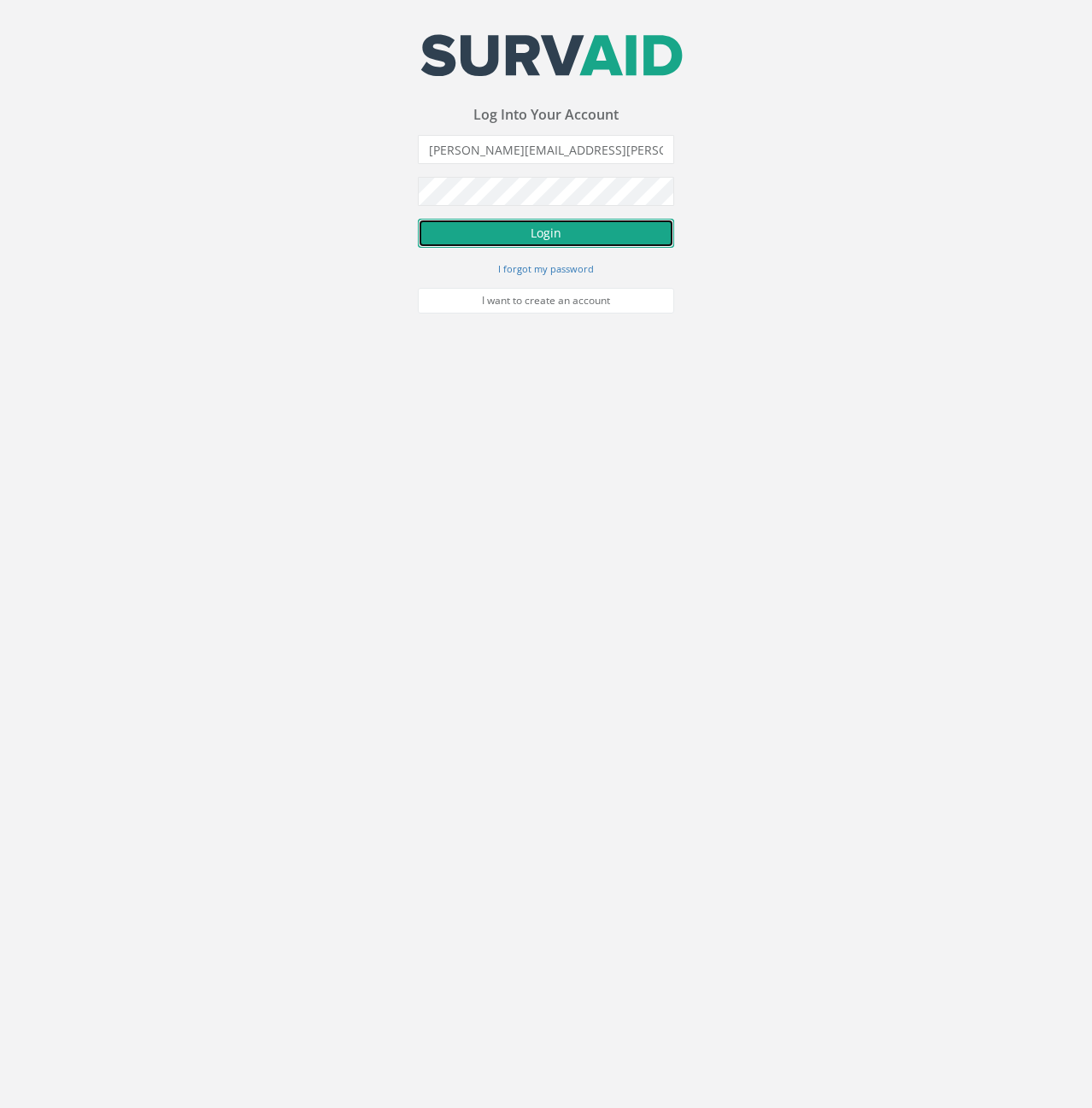
click at [490, 228] on button "Login" at bounding box center [546, 233] width 256 height 29
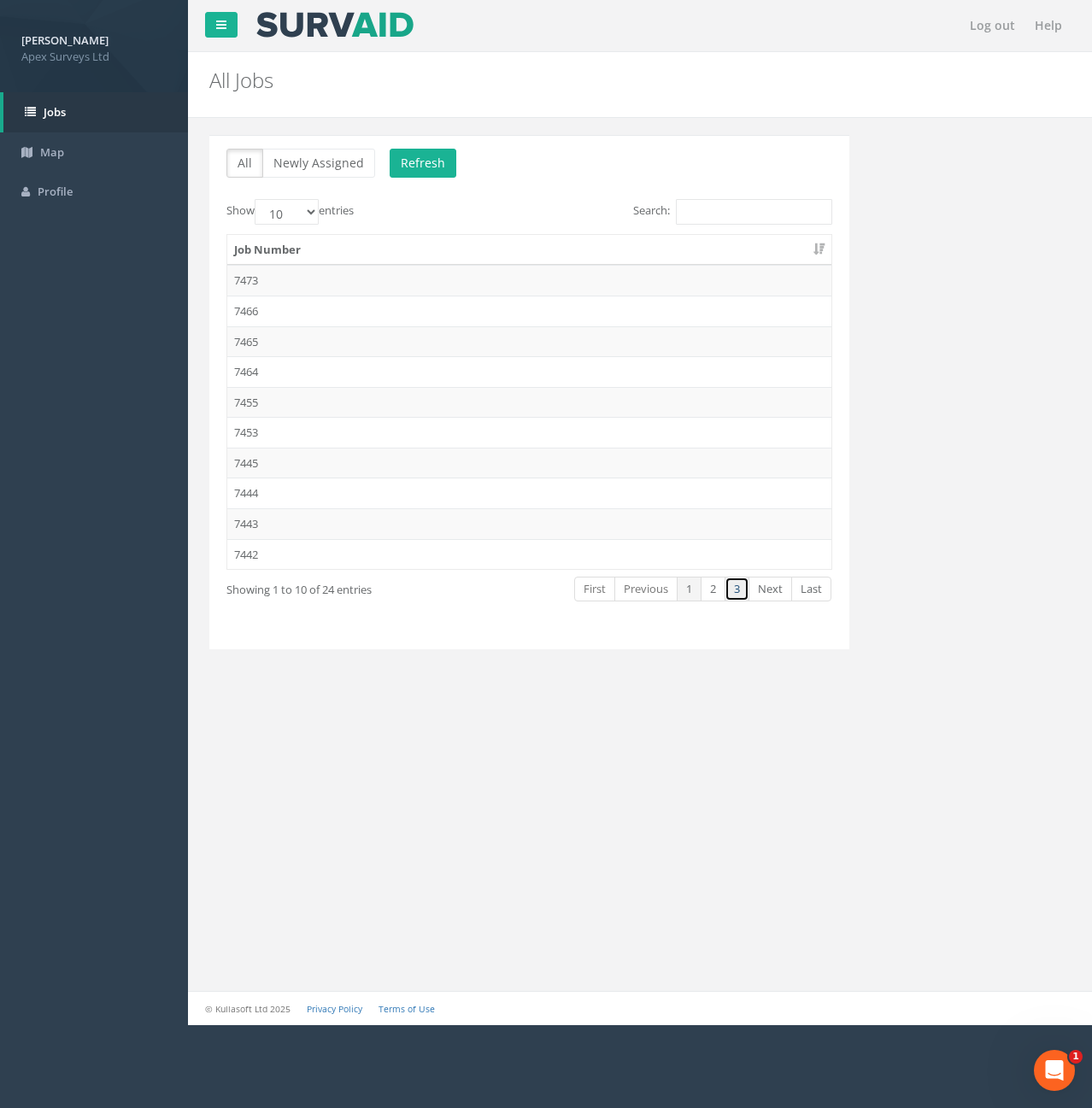
click at [725, 588] on link "3" at bounding box center [737, 589] width 24 height 24
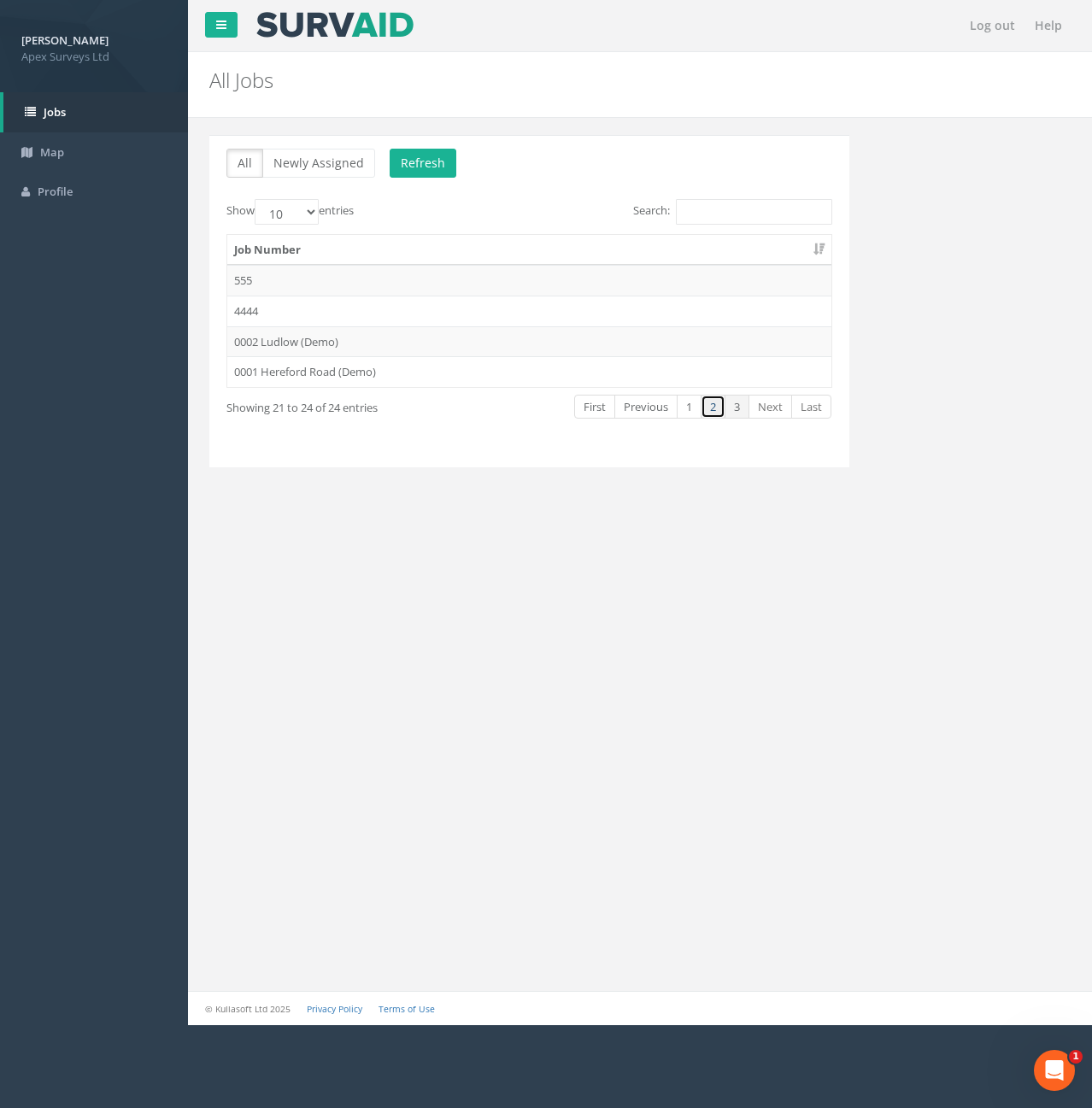
click at [711, 413] on link "2" at bounding box center [712, 407] width 24 height 24
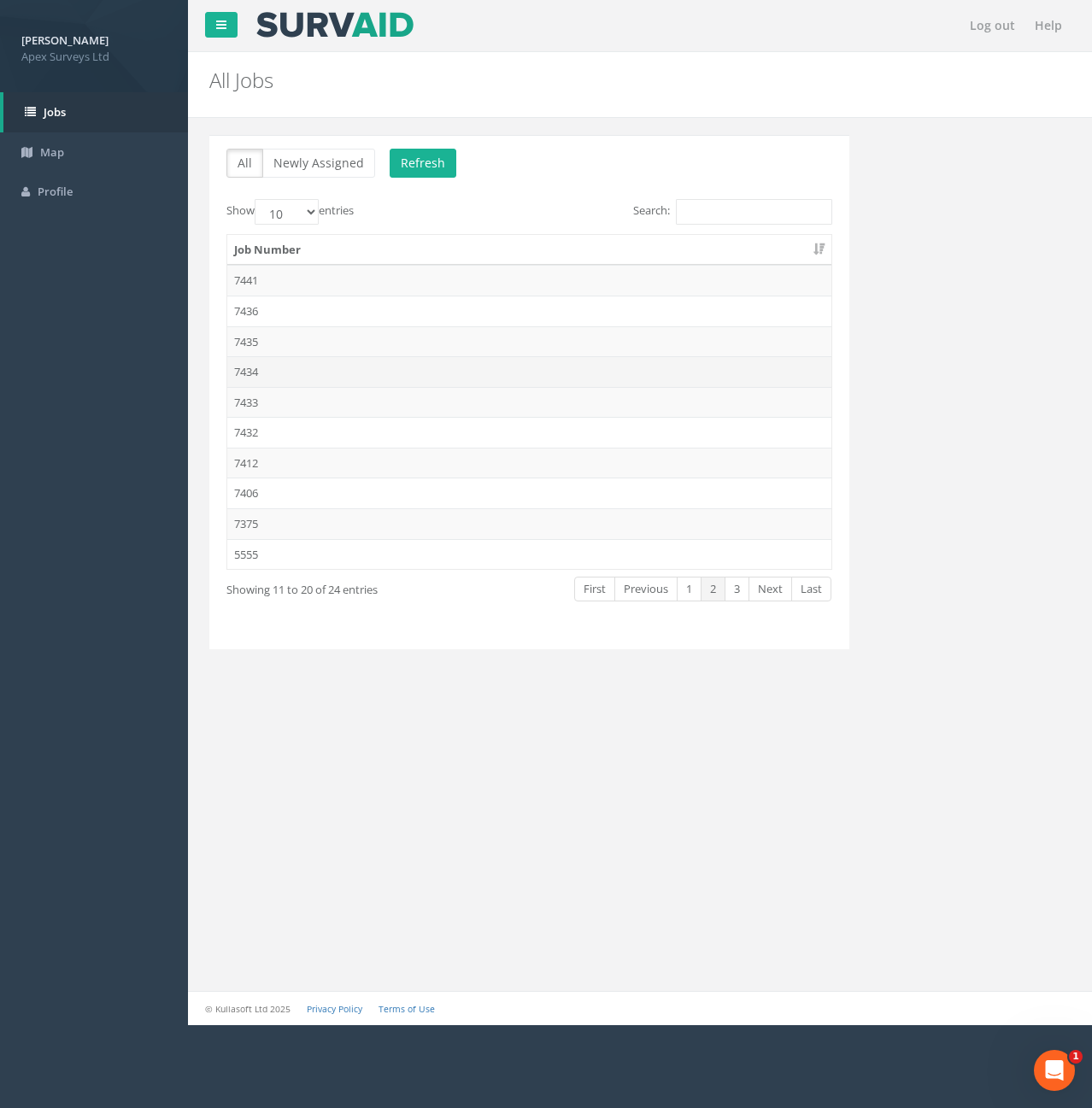
click at [242, 369] on td "7434" at bounding box center [529, 371] width 604 height 31
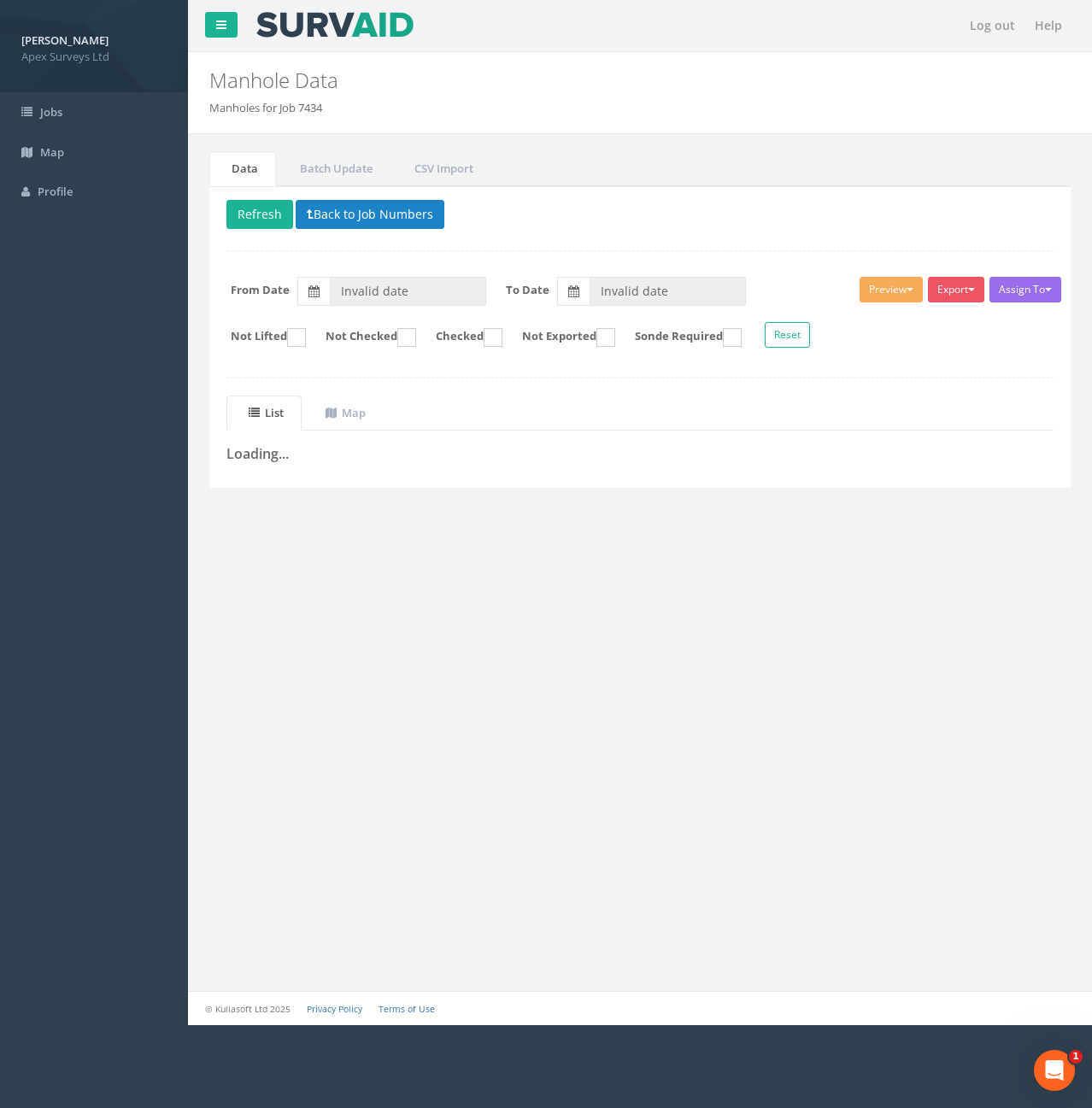
type input "[DATE]"
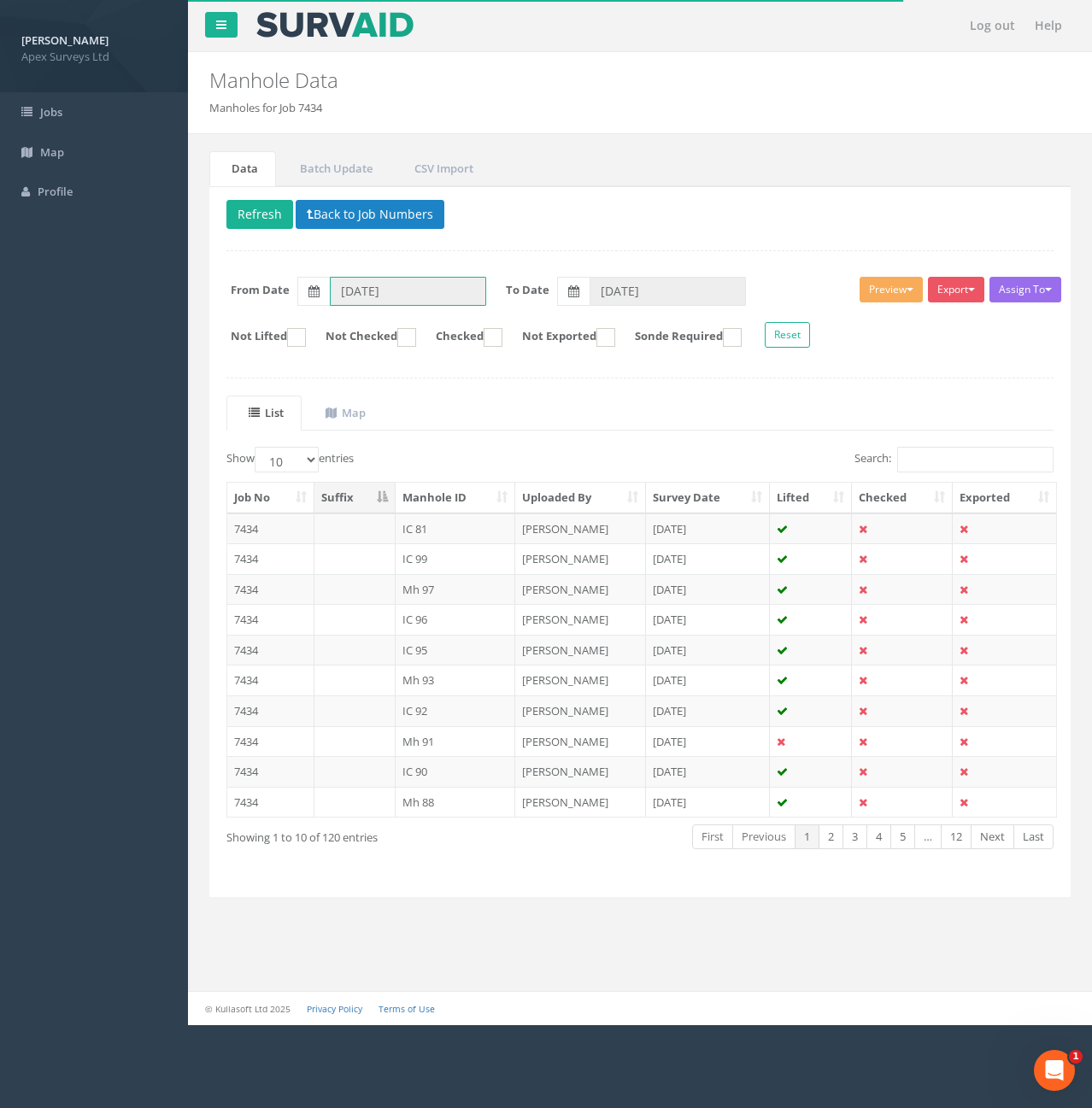
click at [420, 294] on input "[DATE]" at bounding box center [408, 292] width 157 height 29
click at [353, 323] on th "‹" at bounding box center [349, 321] width 31 height 24
click at [342, 319] on th "‹" at bounding box center [349, 321] width 31 height 24
type input "[DATE]"
click at [423, 368] on span "01" at bounding box center [413, 368] width 30 height 23
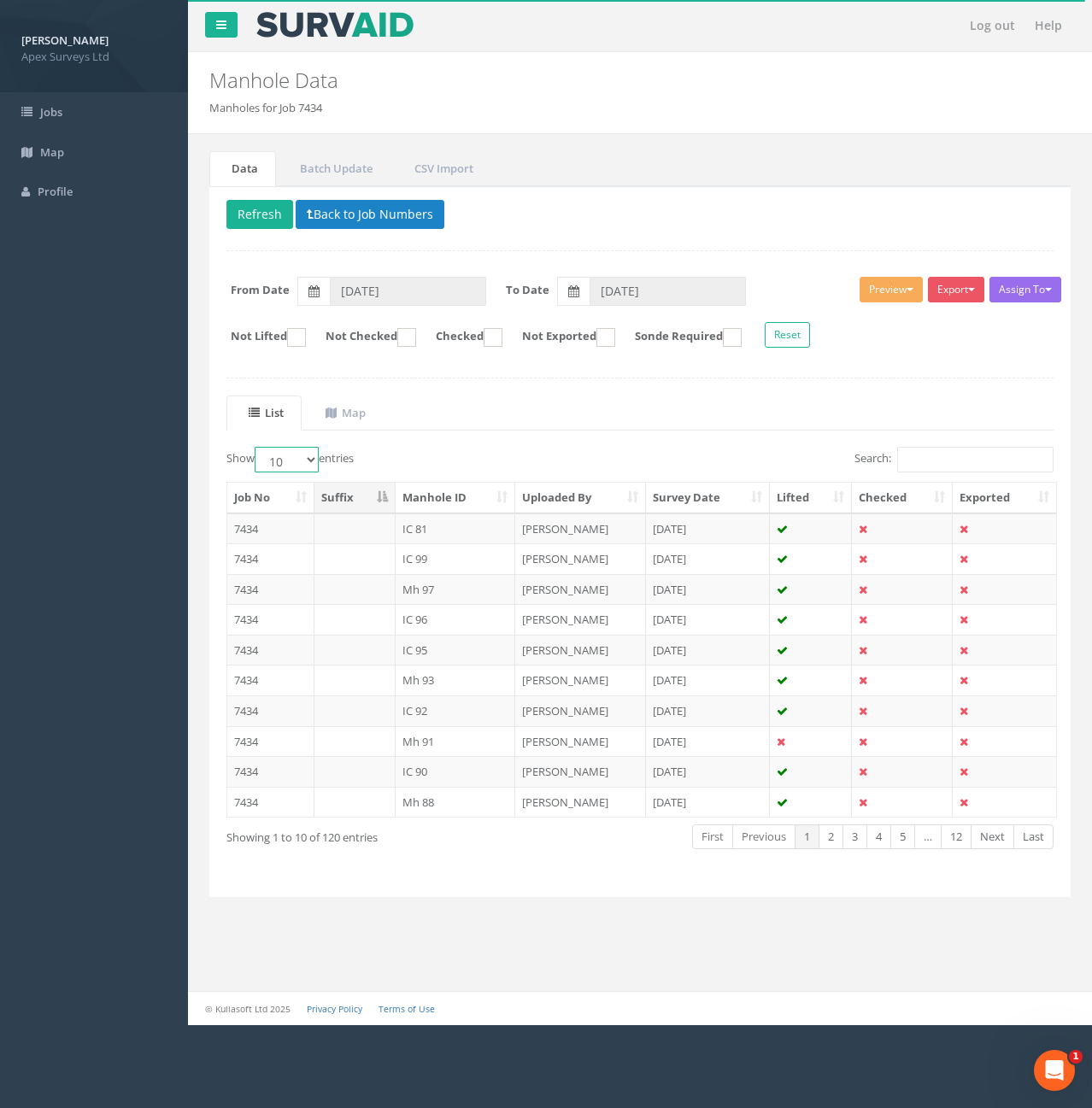
drag, startPoint x: 320, startPoint y: 454, endPoint x: 308, endPoint y: 458, distance: 12.6
click at [319, 454] on select "10 25 50 100" at bounding box center [286, 459] width 64 height 25
select select "100"
click at [257, 447] on select "10 25 50 100" at bounding box center [286, 459] width 64 height 25
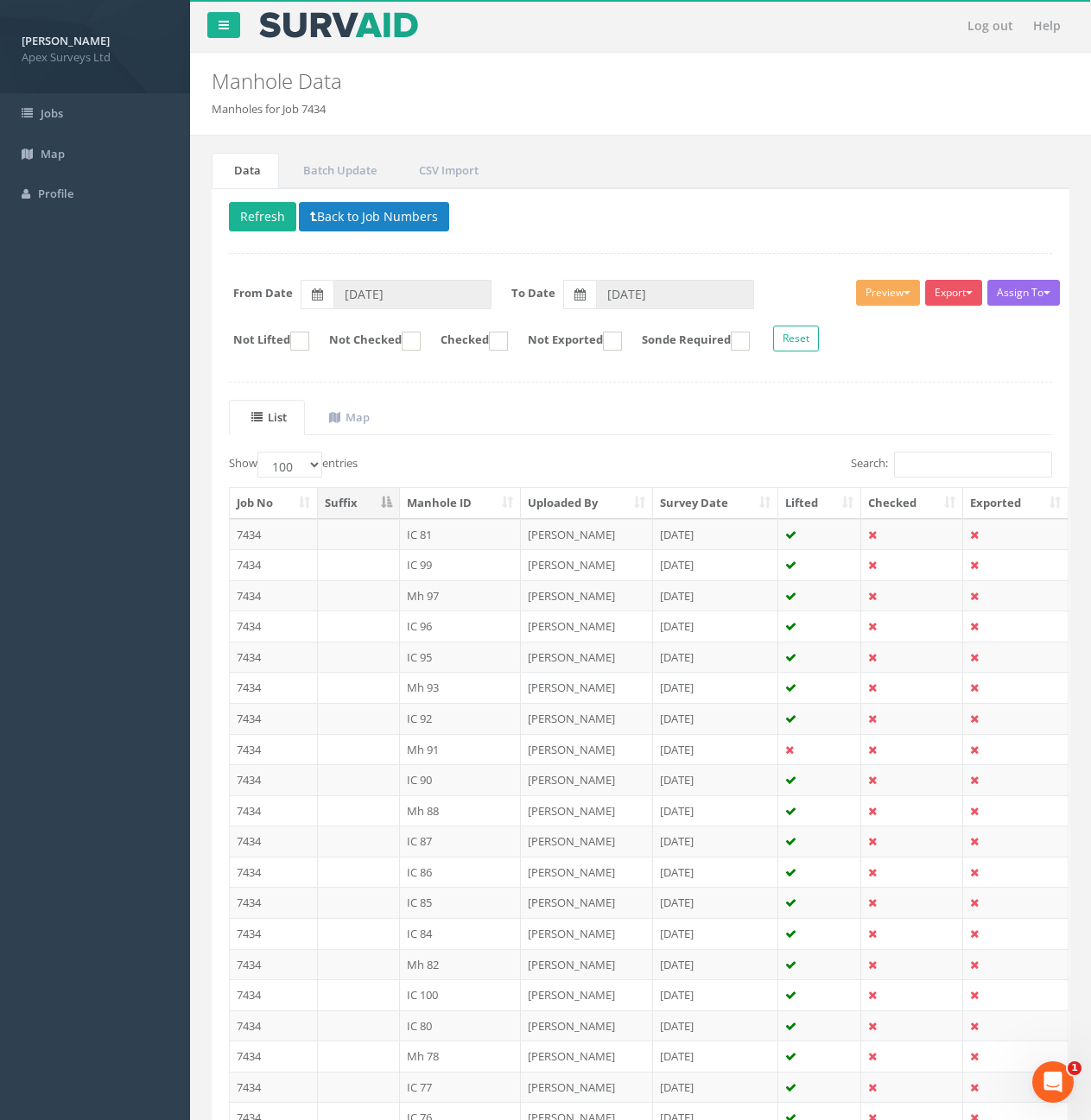
click at [488, 500] on th "Manhole ID" at bounding box center [461, 504] width 122 height 31
click at [508, 338] on ins at bounding box center [498, 341] width 19 height 19
click at [274, 221] on button "Refresh" at bounding box center [263, 217] width 68 height 29
click at [508, 343] on ins at bounding box center [498, 341] width 19 height 19
checkbox input "false"
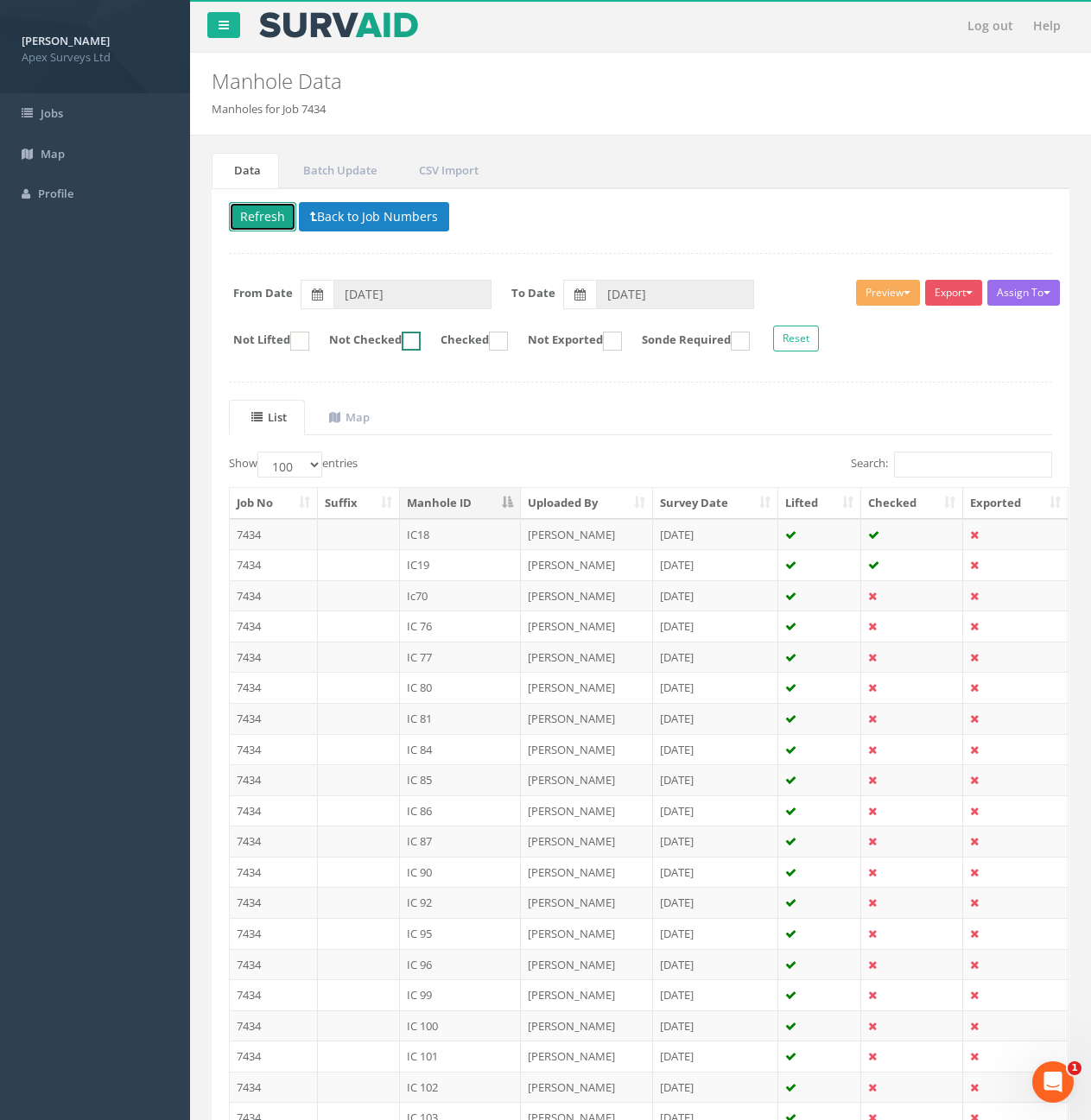
click at [420, 337] on ins at bounding box center [411, 341] width 19 height 19
checkbox input "true"
click at [466, 501] on th "Manhole ID" at bounding box center [461, 504] width 122 height 31
click at [481, 501] on th "Manhole ID" at bounding box center [461, 504] width 122 height 31
click at [714, 503] on th "Survey Date" at bounding box center [716, 504] width 126 height 31
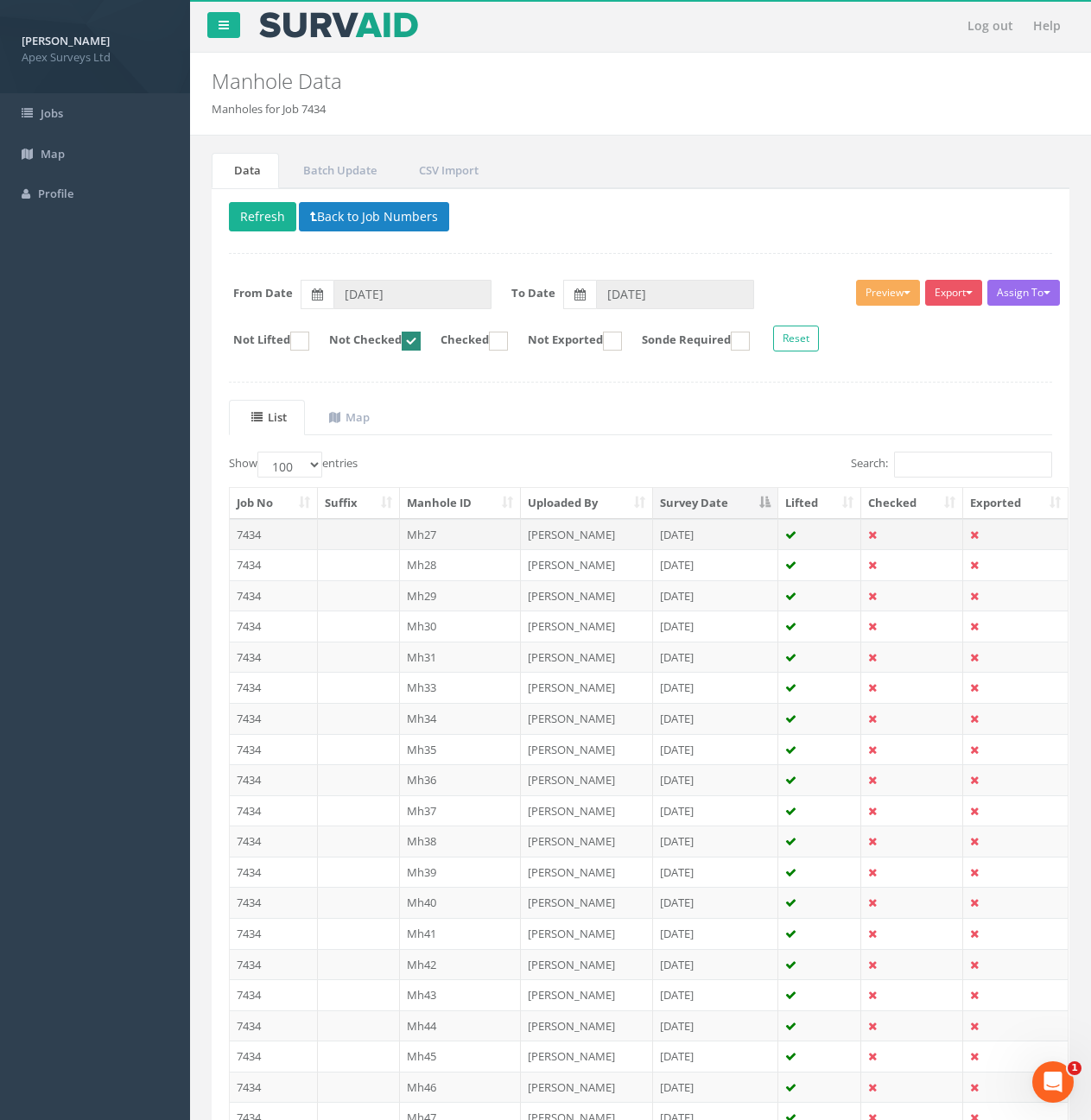
click at [286, 536] on td "7434" at bounding box center [274, 535] width 88 height 31
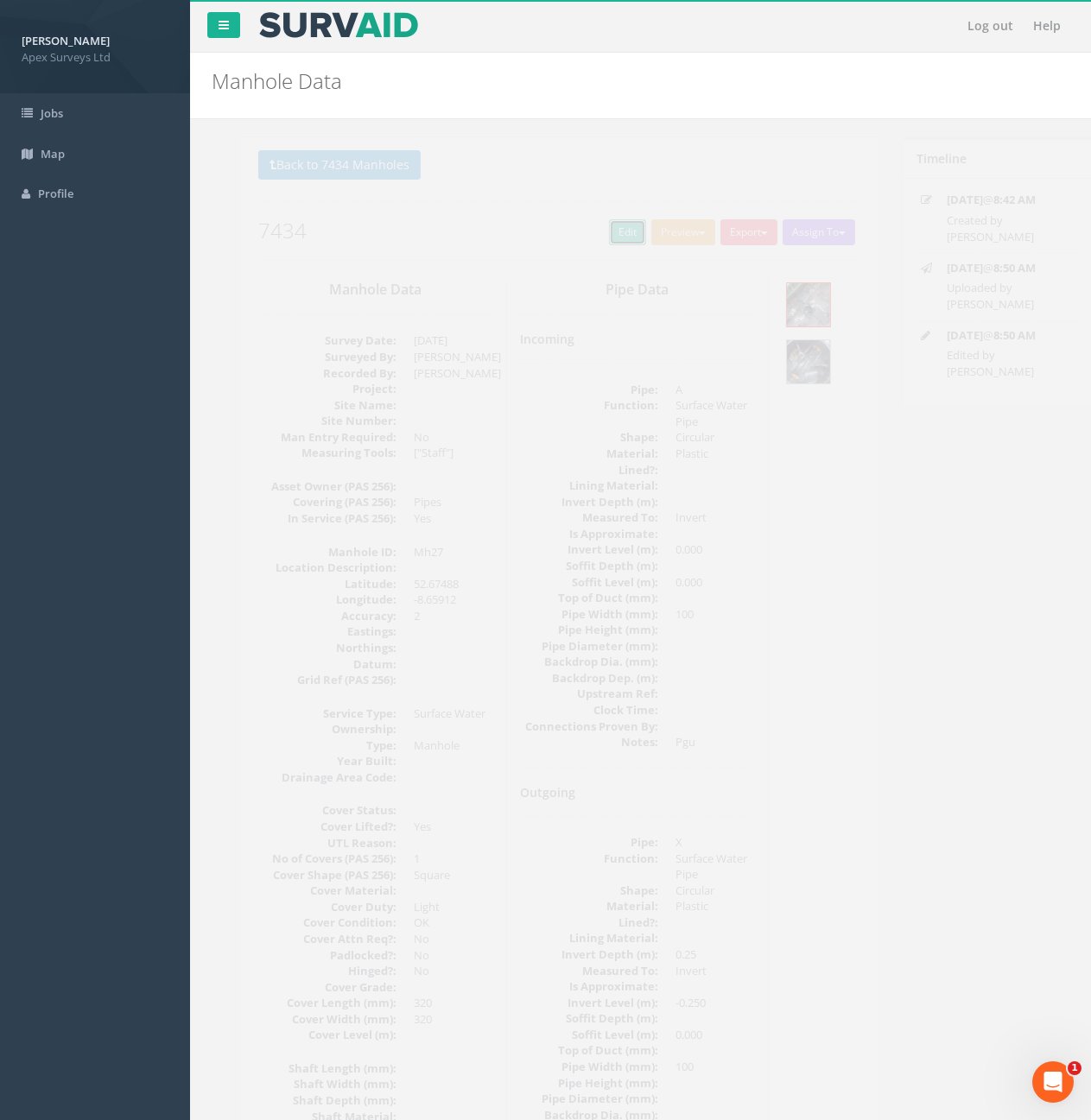
click at [581, 234] on link "Edit" at bounding box center [598, 233] width 38 height 26
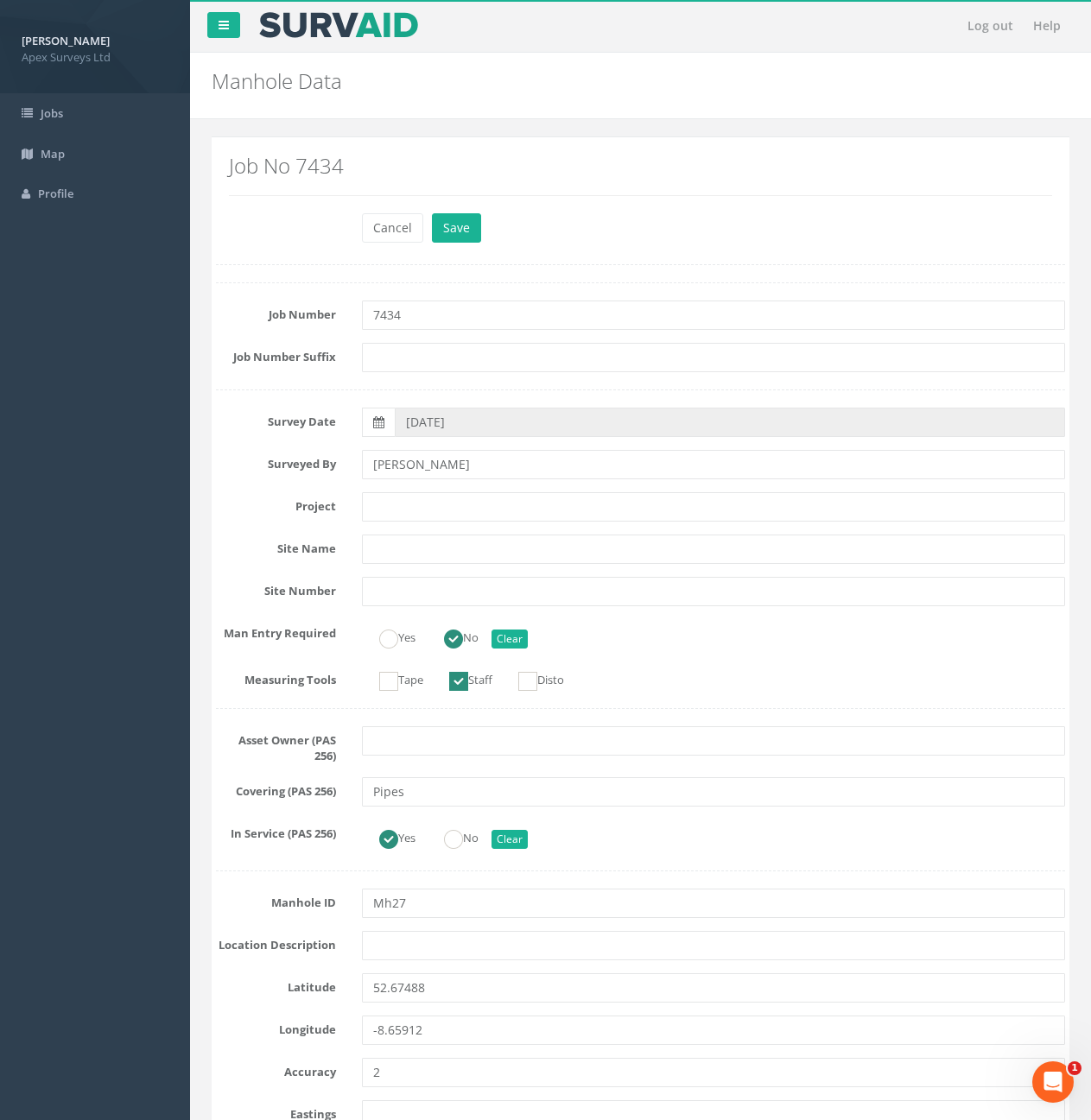
scroll to position [2764, 0]
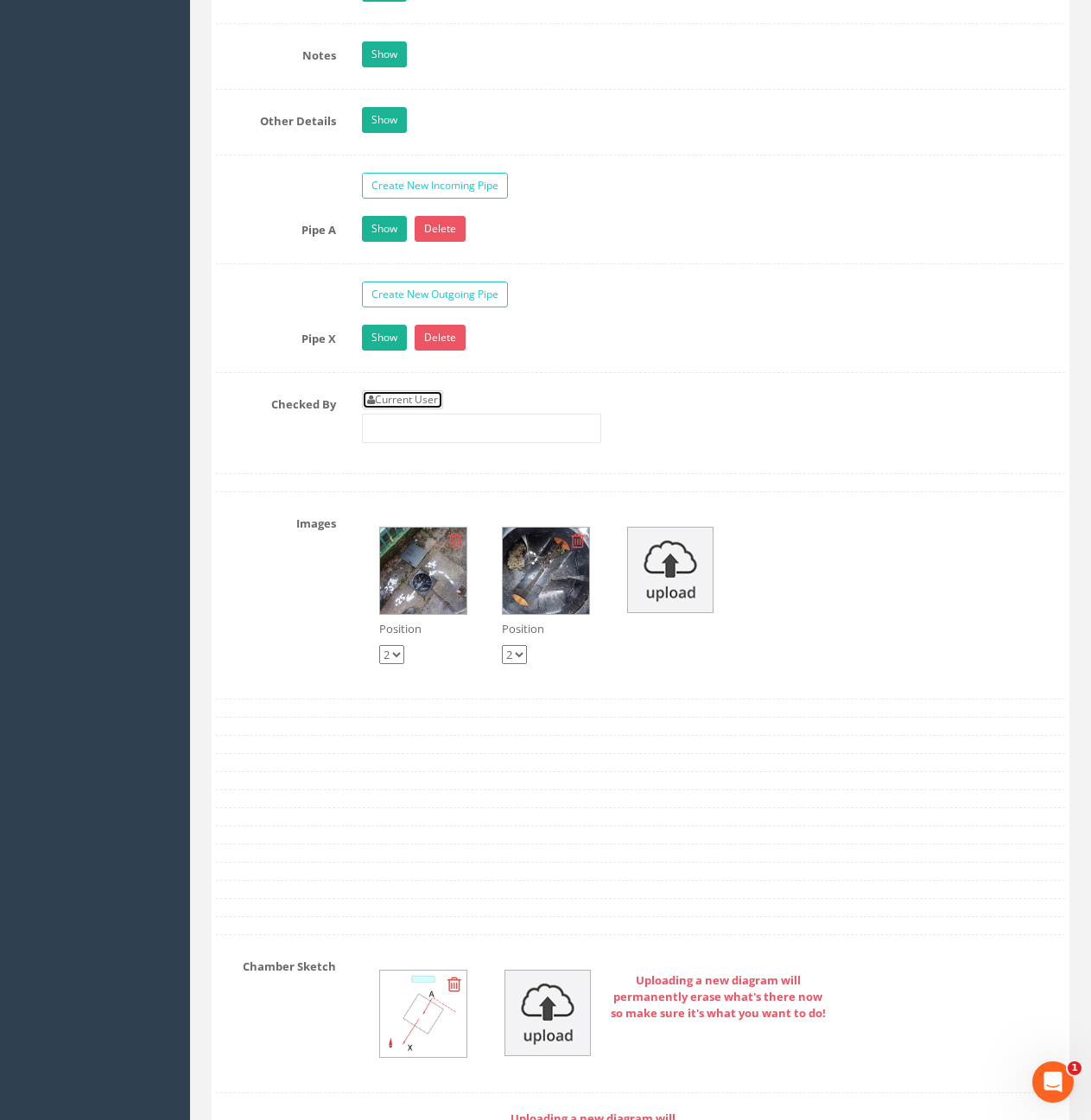
click at [442, 396] on link "Current User" at bounding box center [402, 399] width 82 height 19
type input "[PERSON_NAME]"
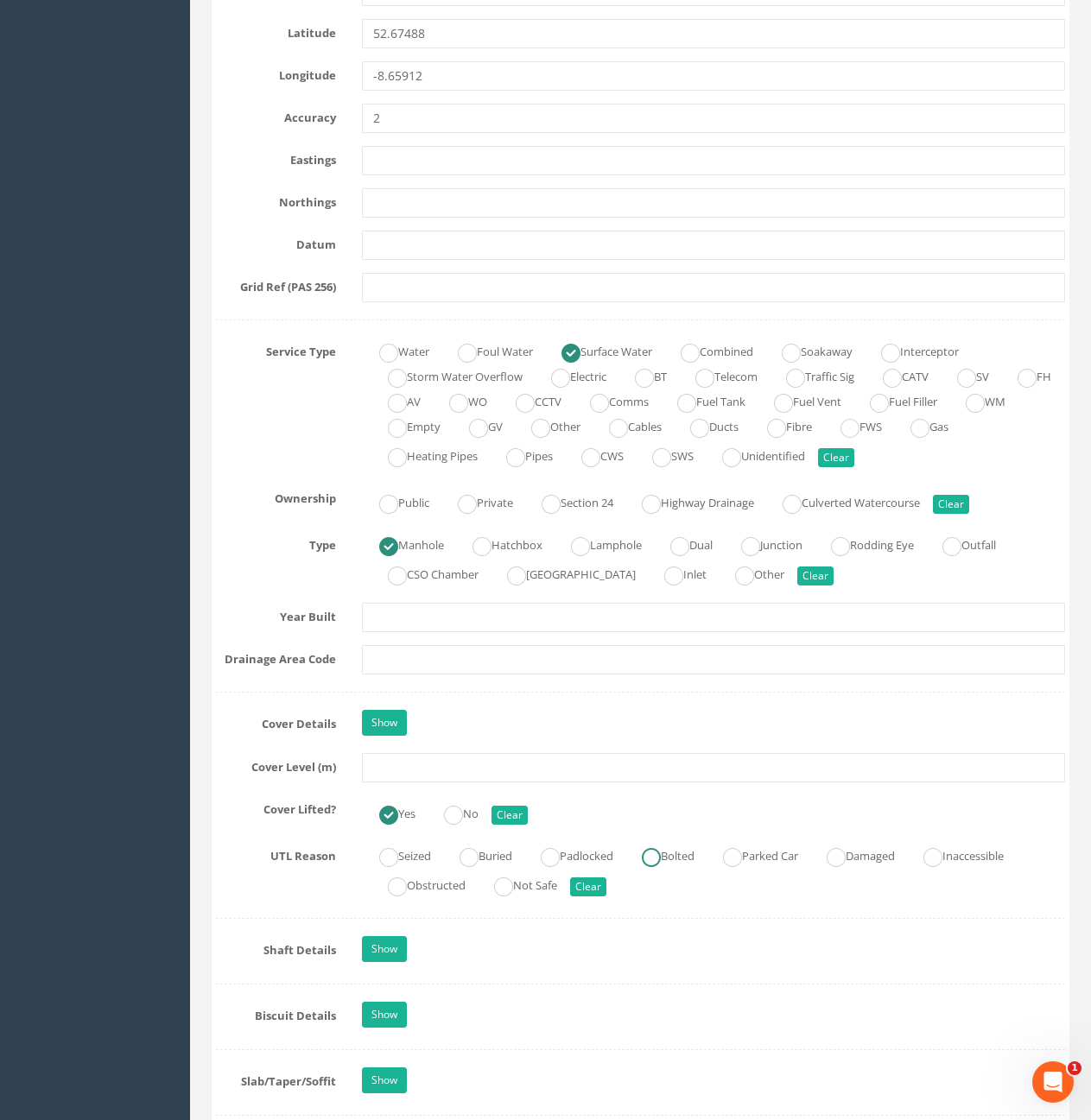
scroll to position [950, 0]
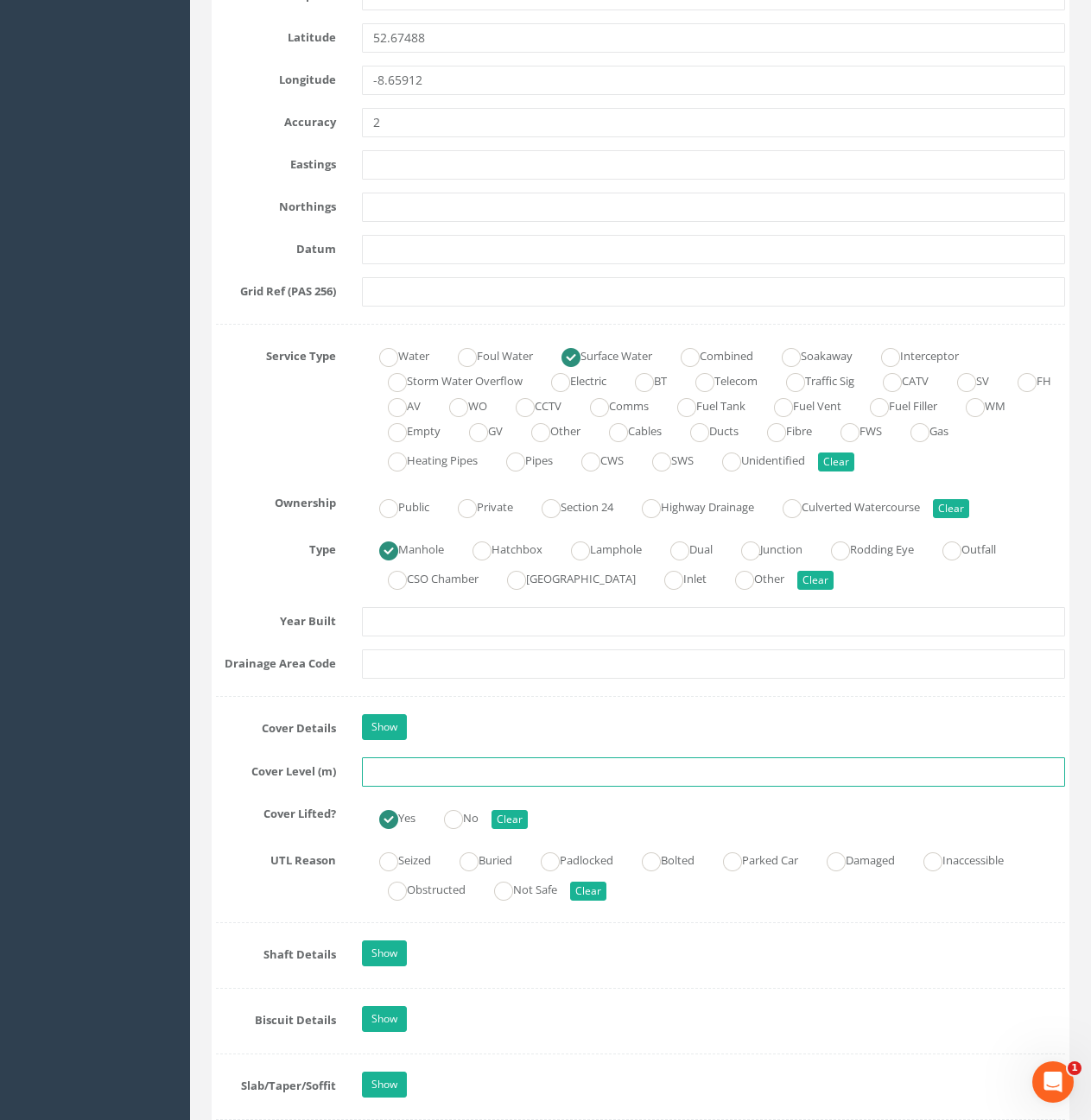
click at [420, 782] on input "text" at bounding box center [714, 772] width 704 height 29
type input "10.59"
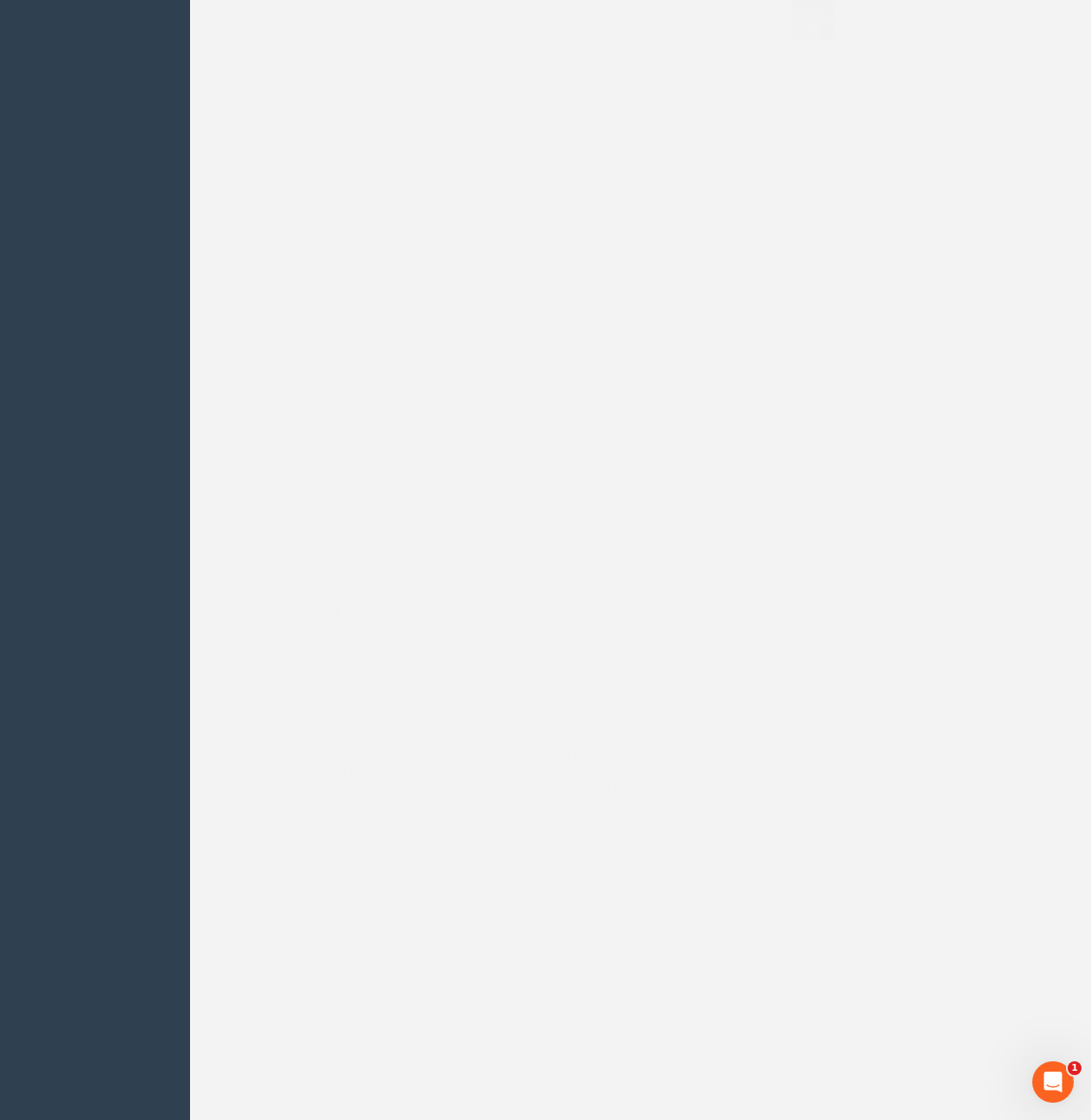
scroll to position [75, 0]
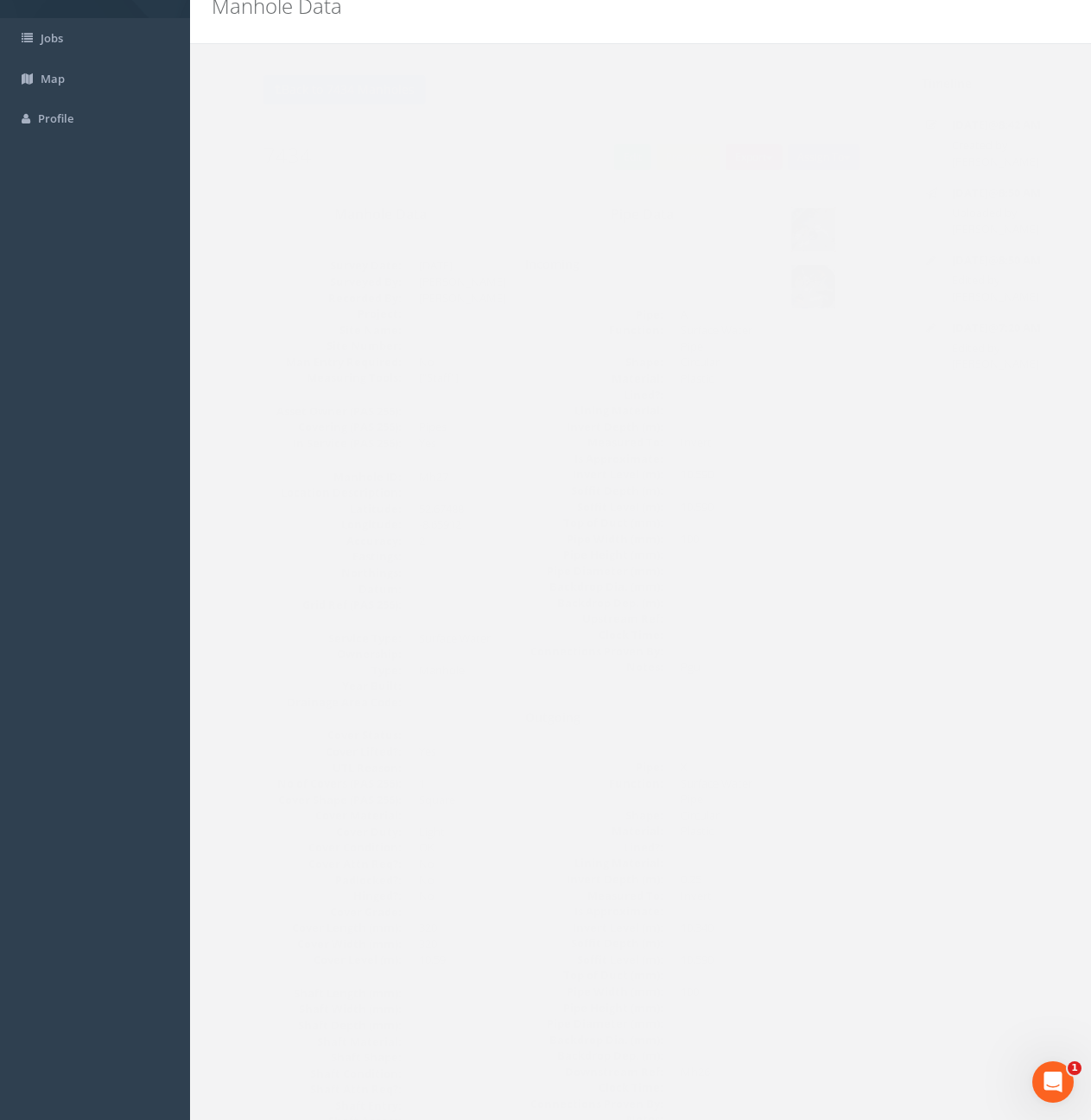
click at [774, 239] on img at bounding box center [779, 229] width 43 height 43
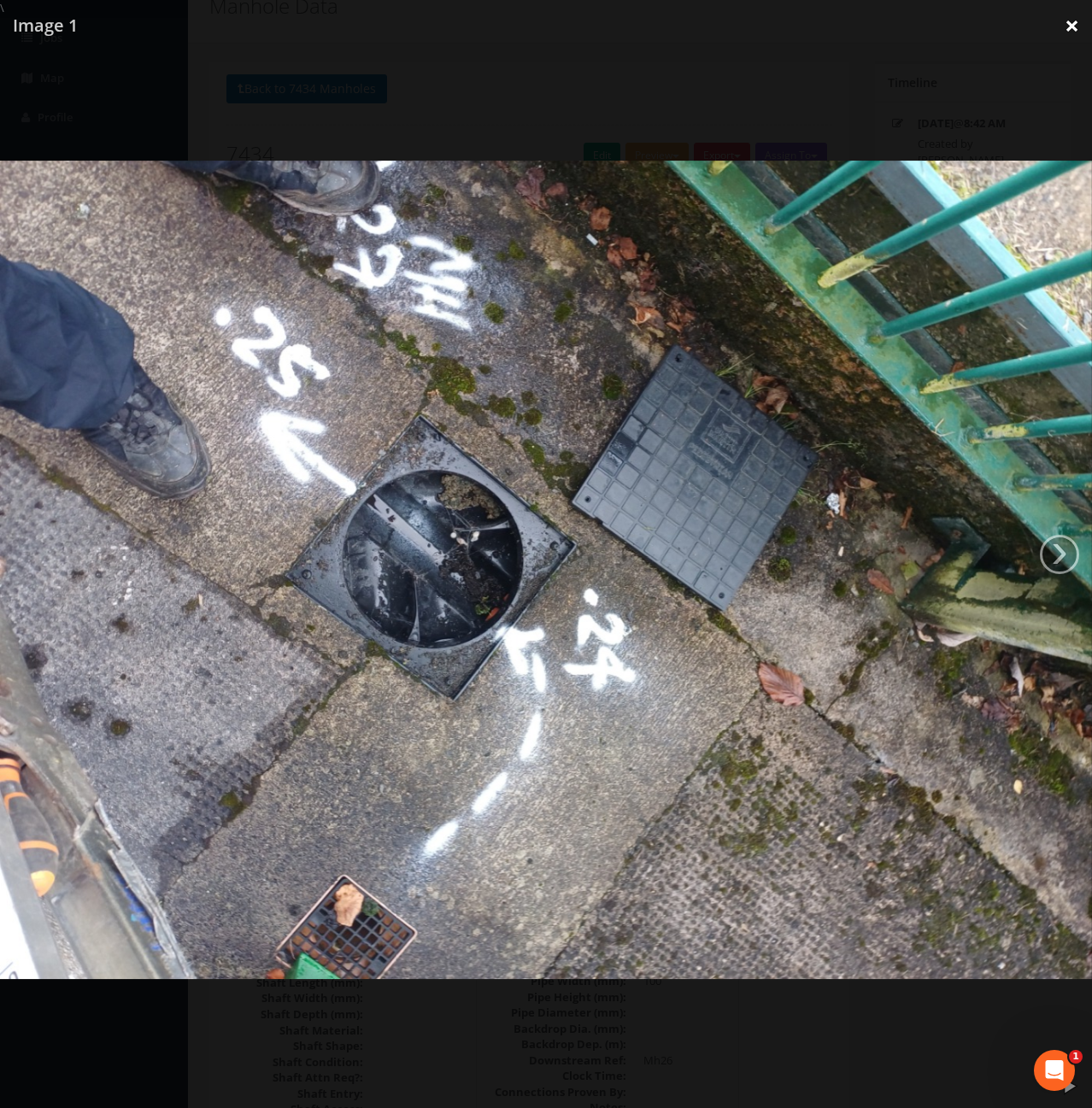
click at [1074, 27] on link "×" at bounding box center [1072, 25] width 40 height 52
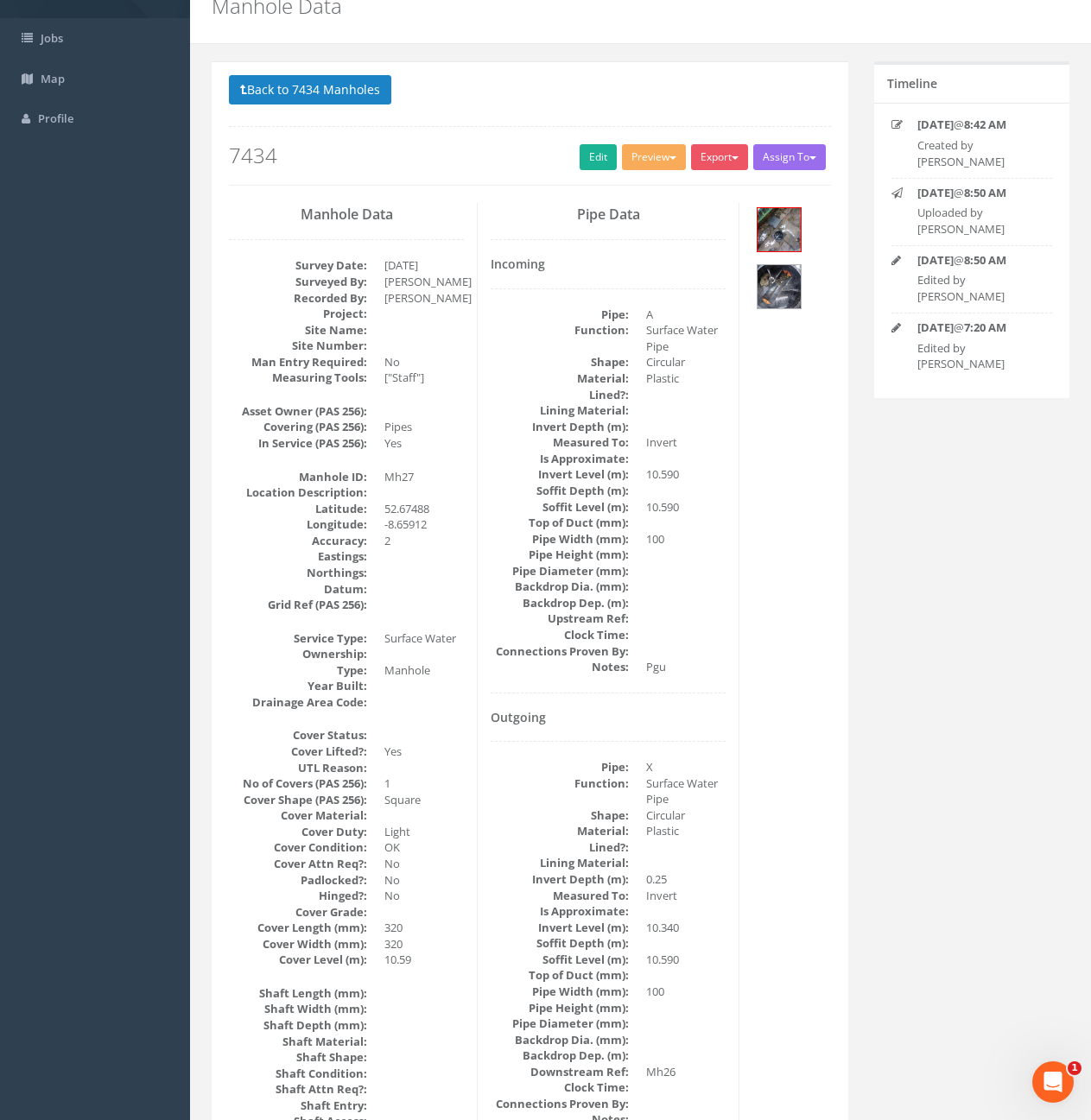
scroll to position [0, 0]
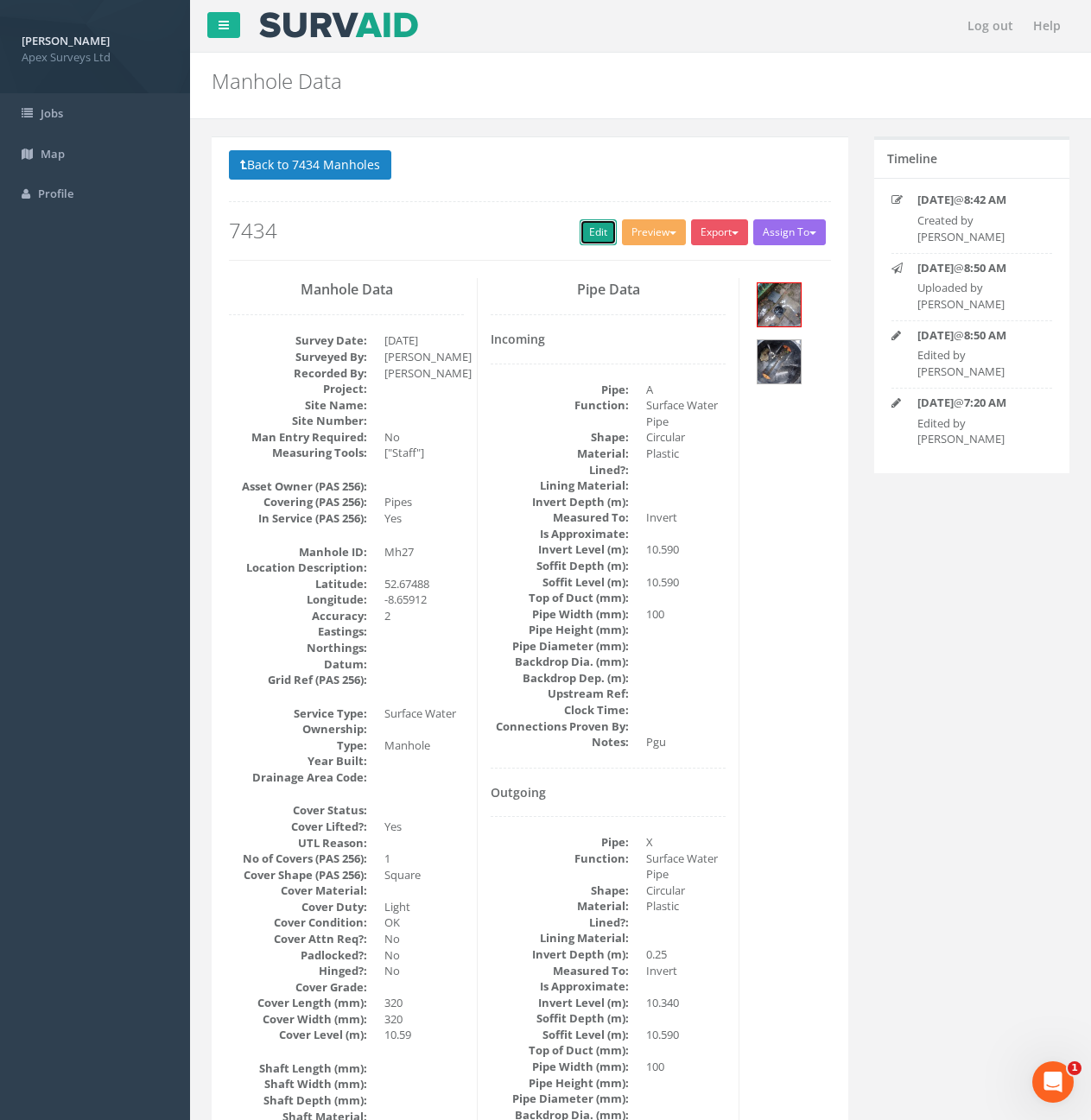
click at [595, 229] on link "Edit" at bounding box center [598, 233] width 38 height 26
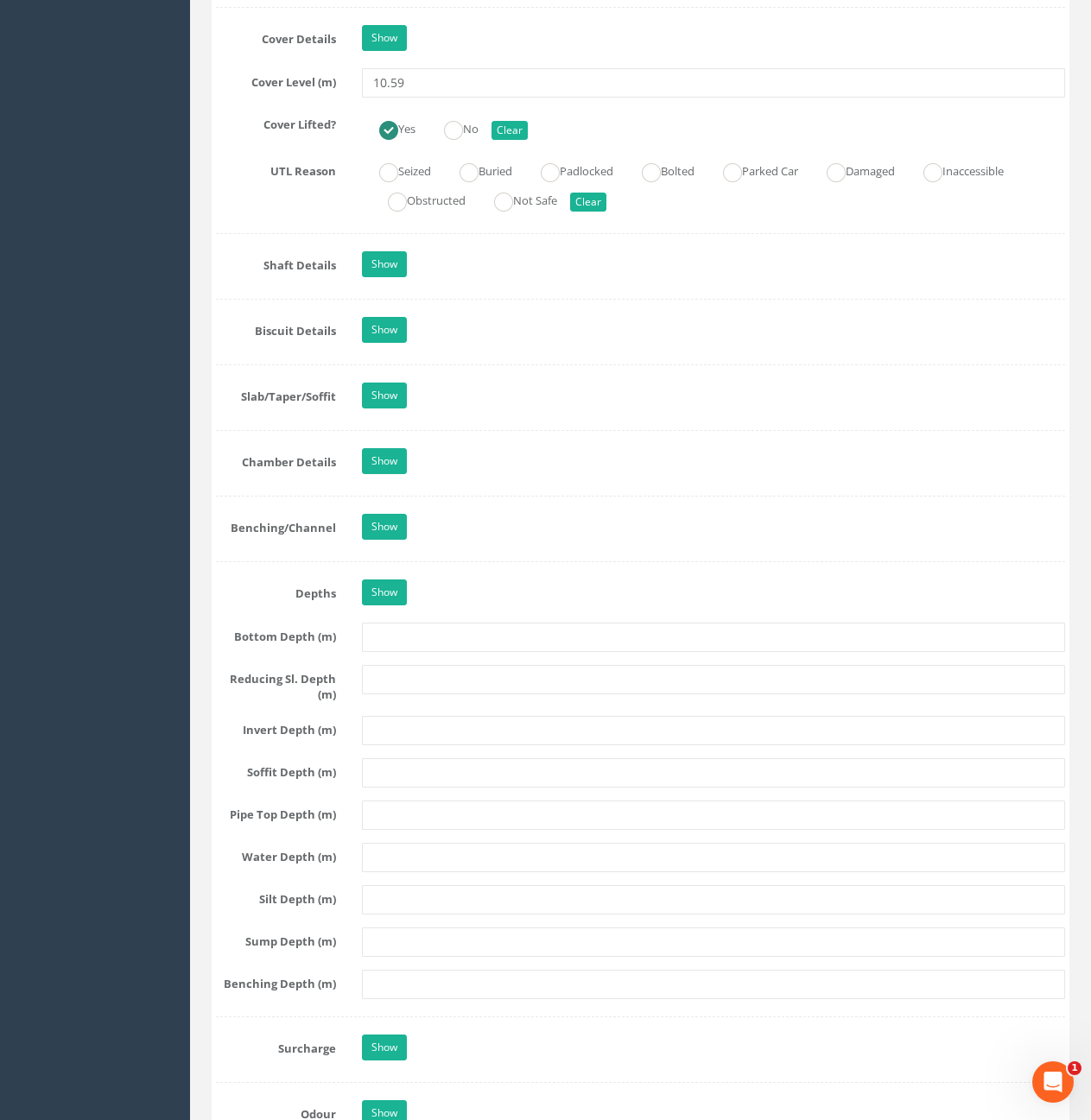
scroll to position [1641, 0]
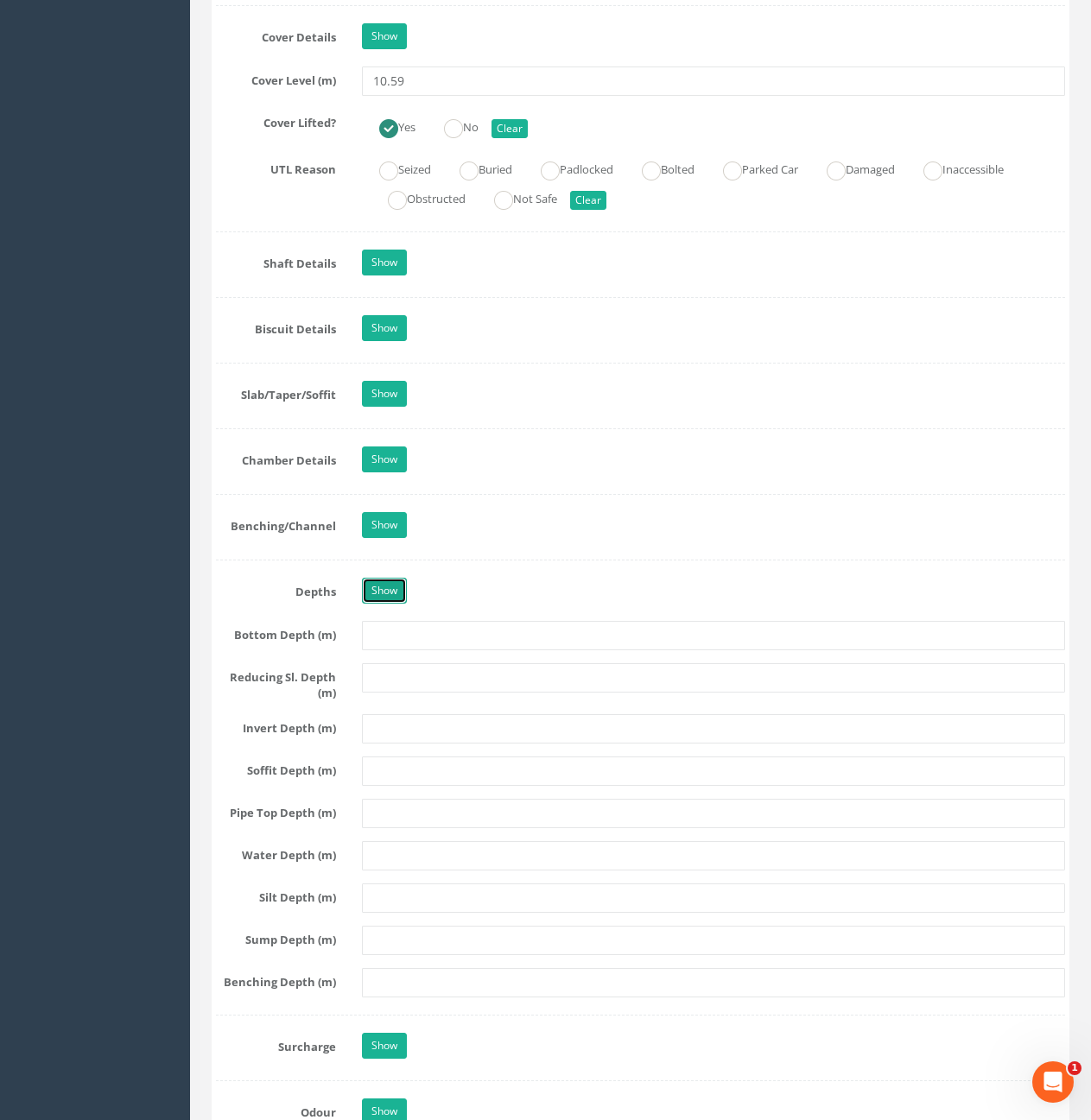
click at [390, 585] on link "Show" at bounding box center [384, 591] width 45 height 26
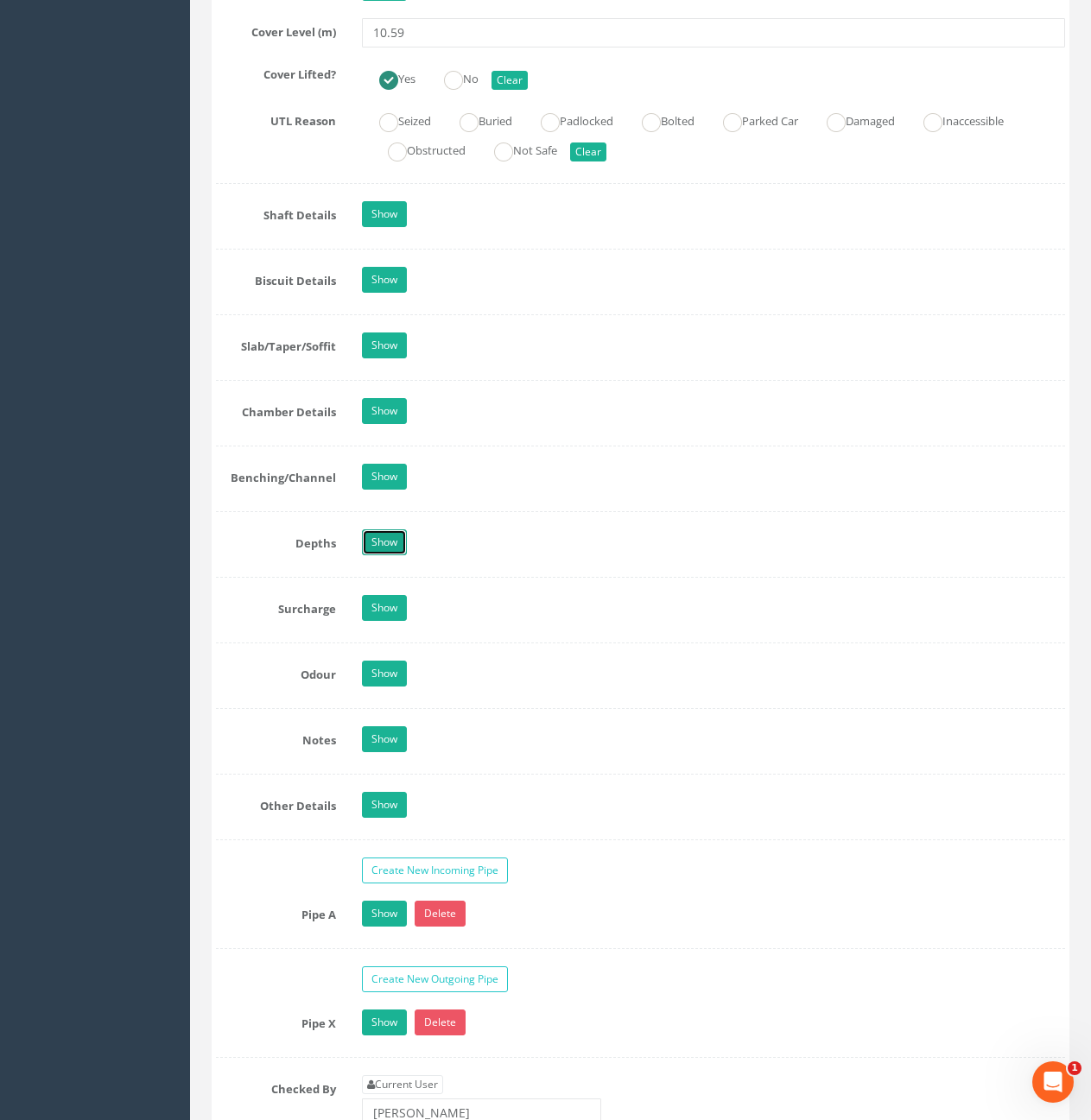
scroll to position [1727, 0]
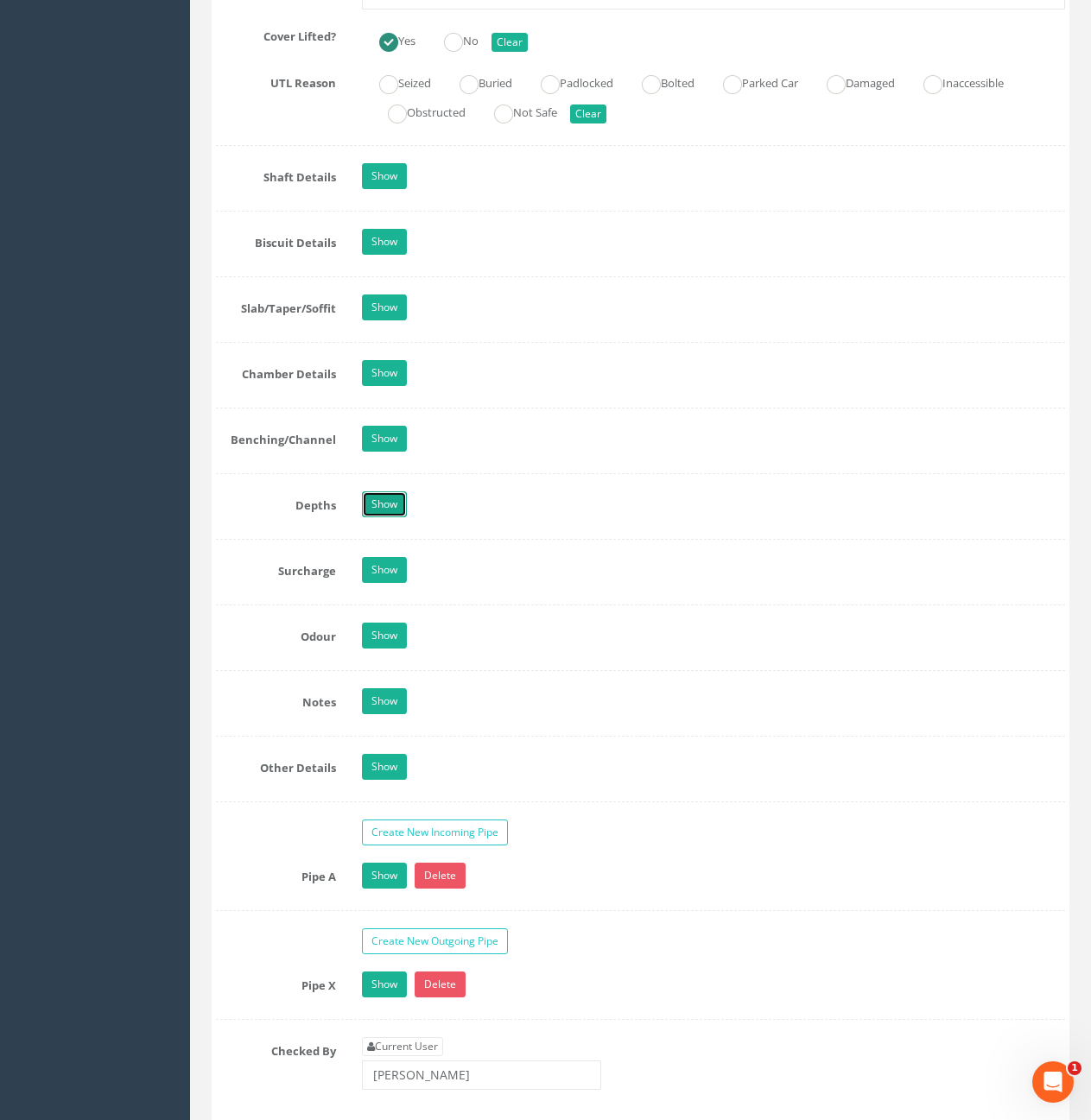
click at [400, 507] on link "Show" at bounding box center [384, 505] width 45 height 26
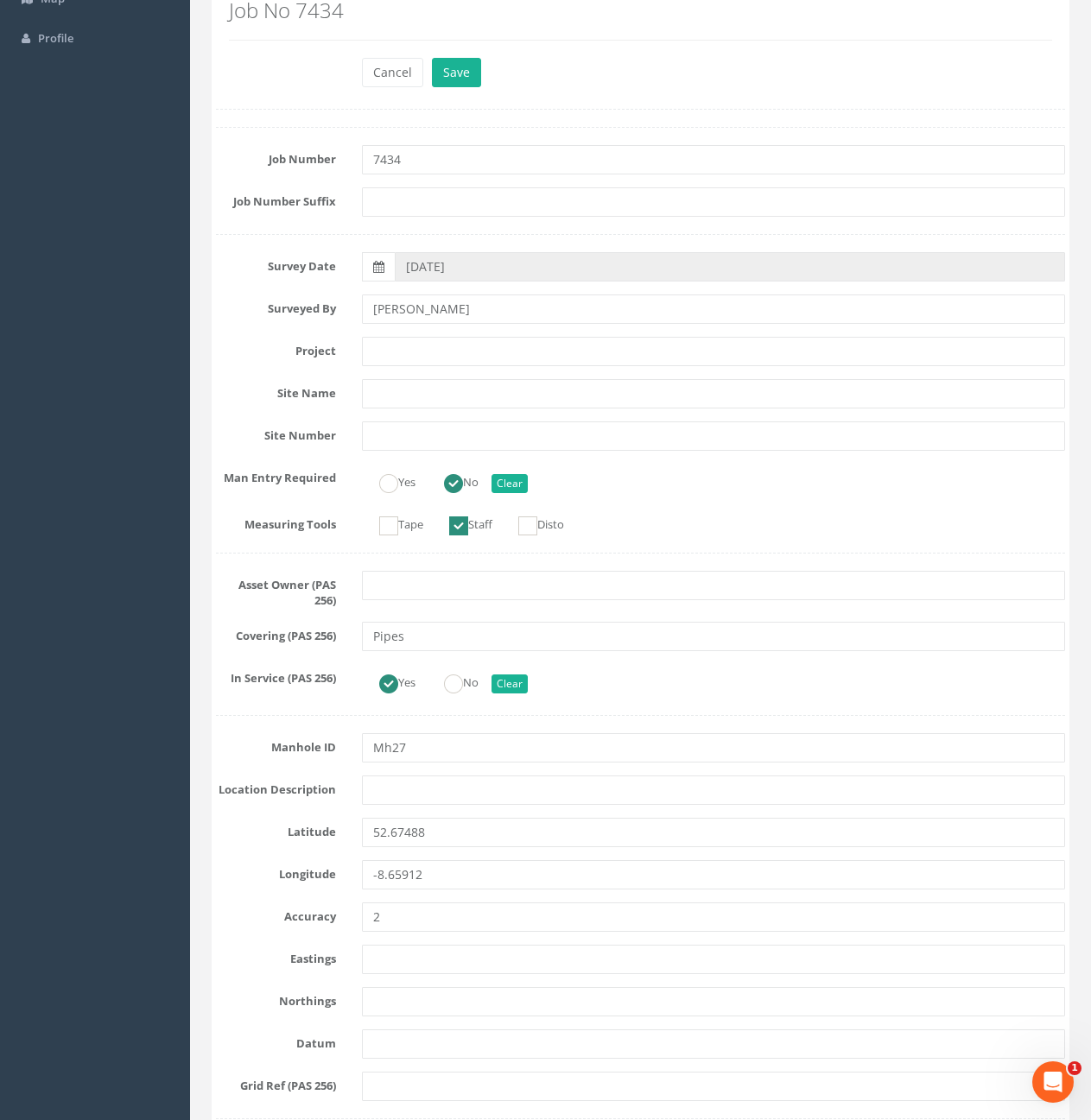
scroll to position [0, 0]
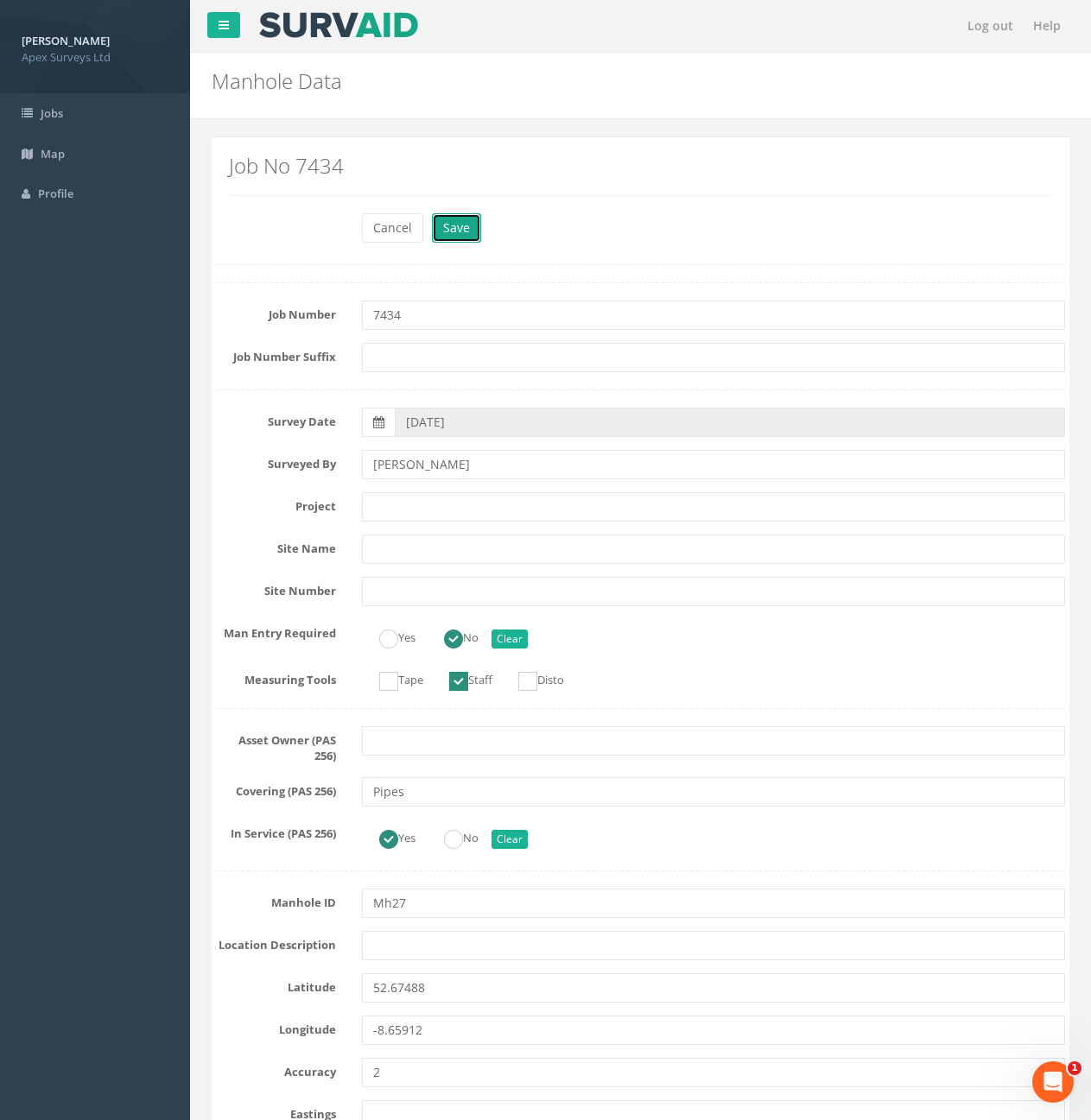
click at [445, 227] on button "Save" at bounding box center [457, 228] width 49 height 29
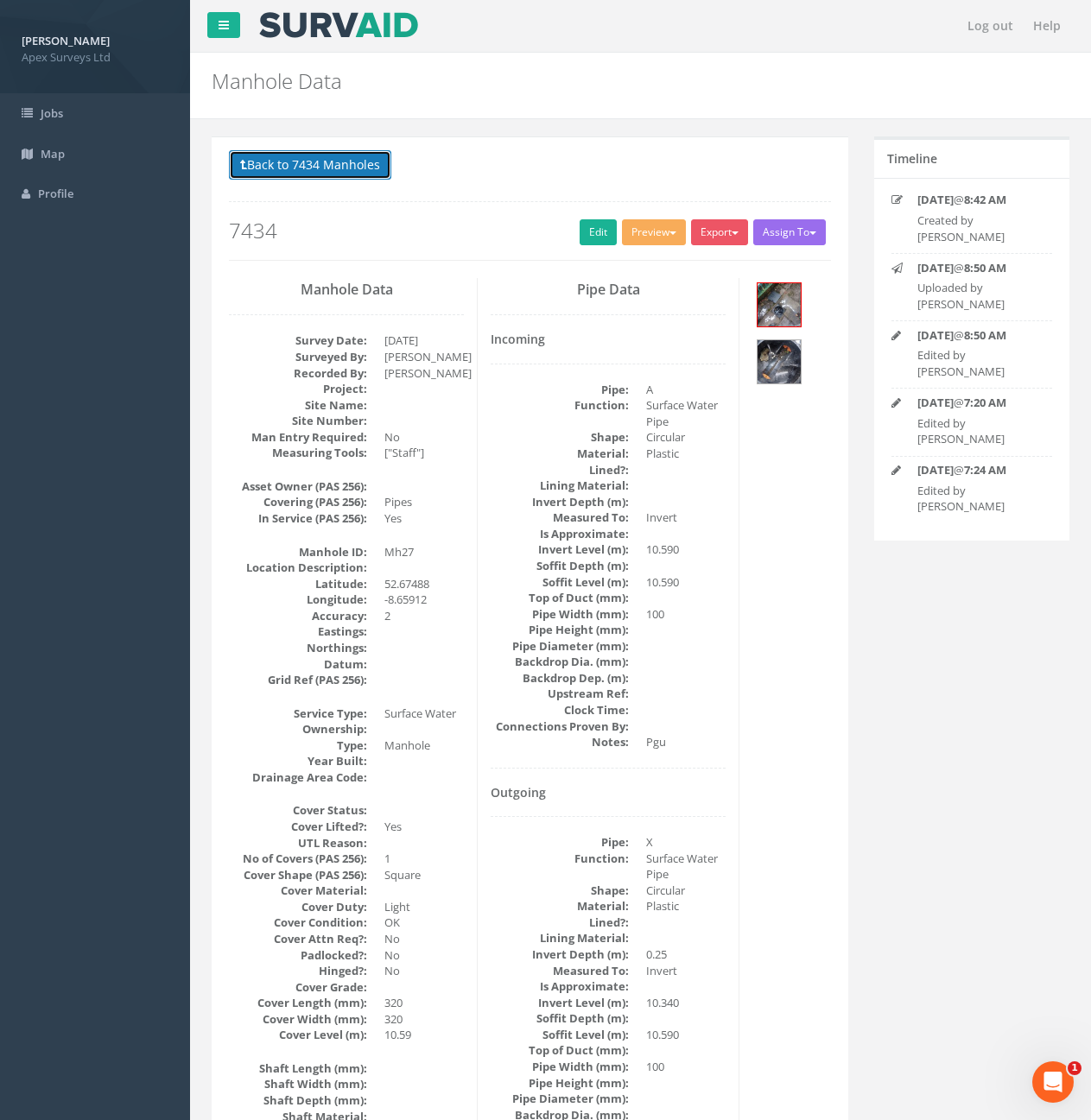
click at [341, 161] on button "Back to 7434 Manholes" at bounding box center [310, 165] width 162 height 29
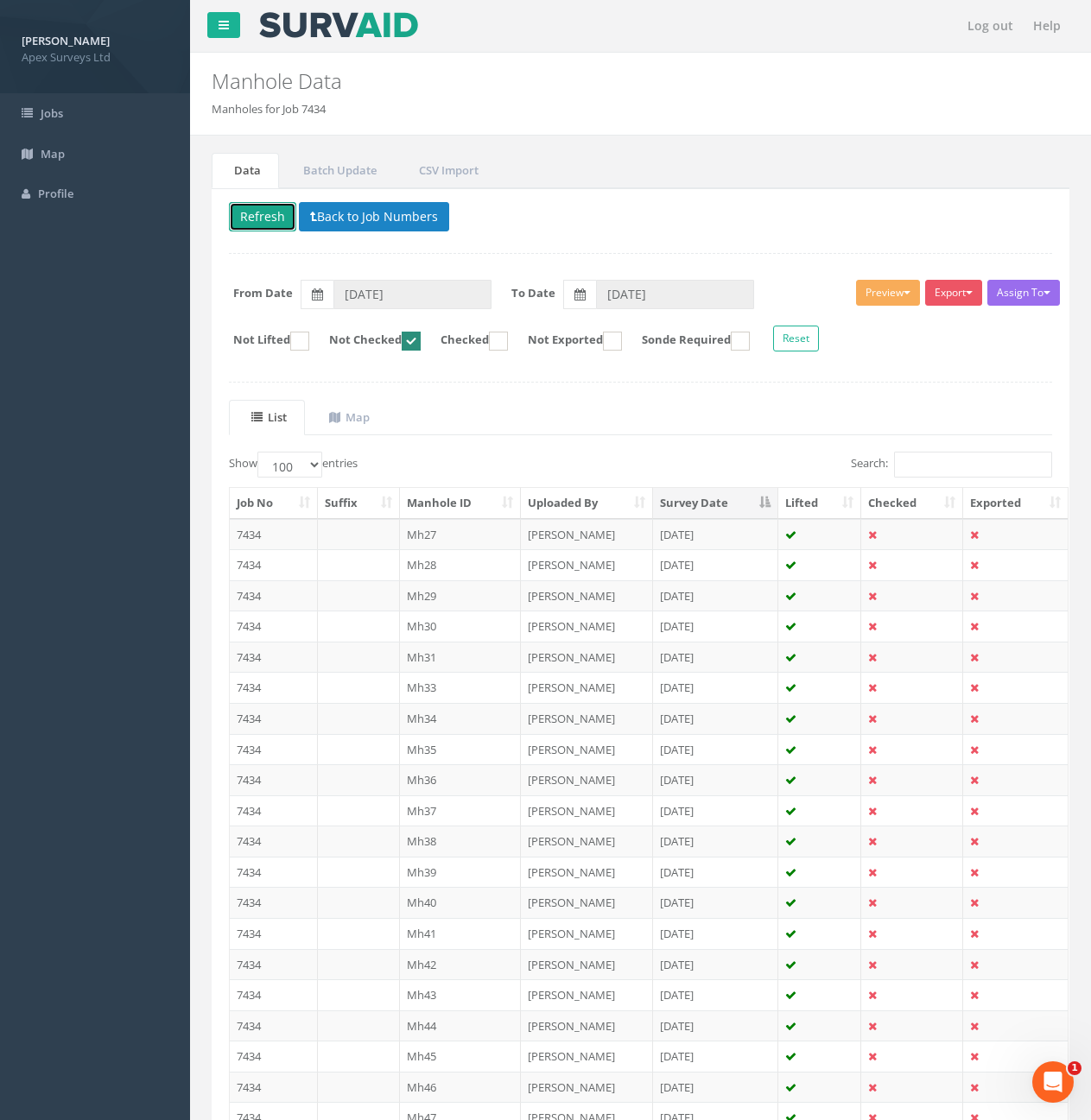
click at [260, 222] on button "Refresh" at bounding box center [263, 217] width 68 height 29
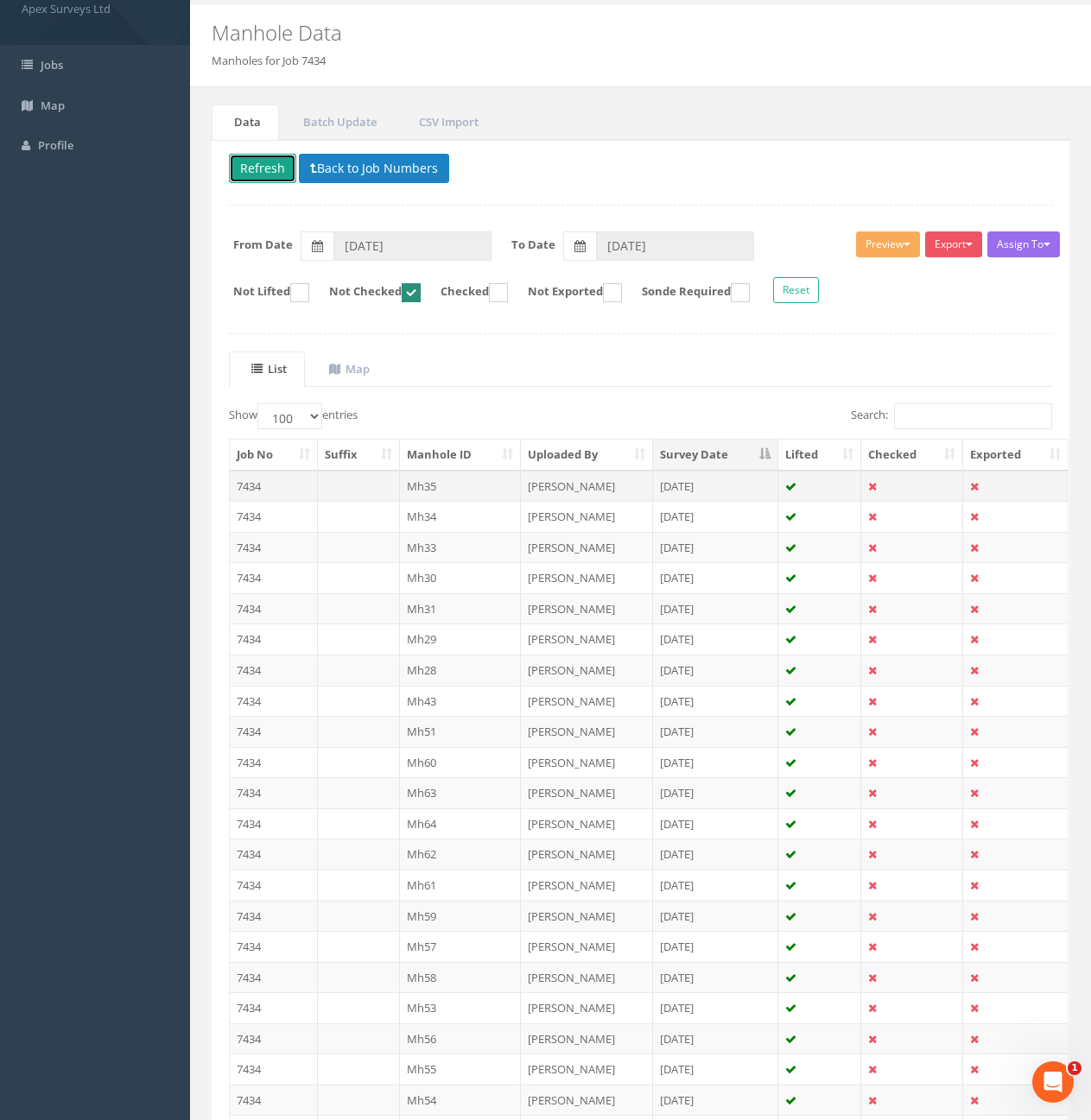
scroll to position [86, 0]
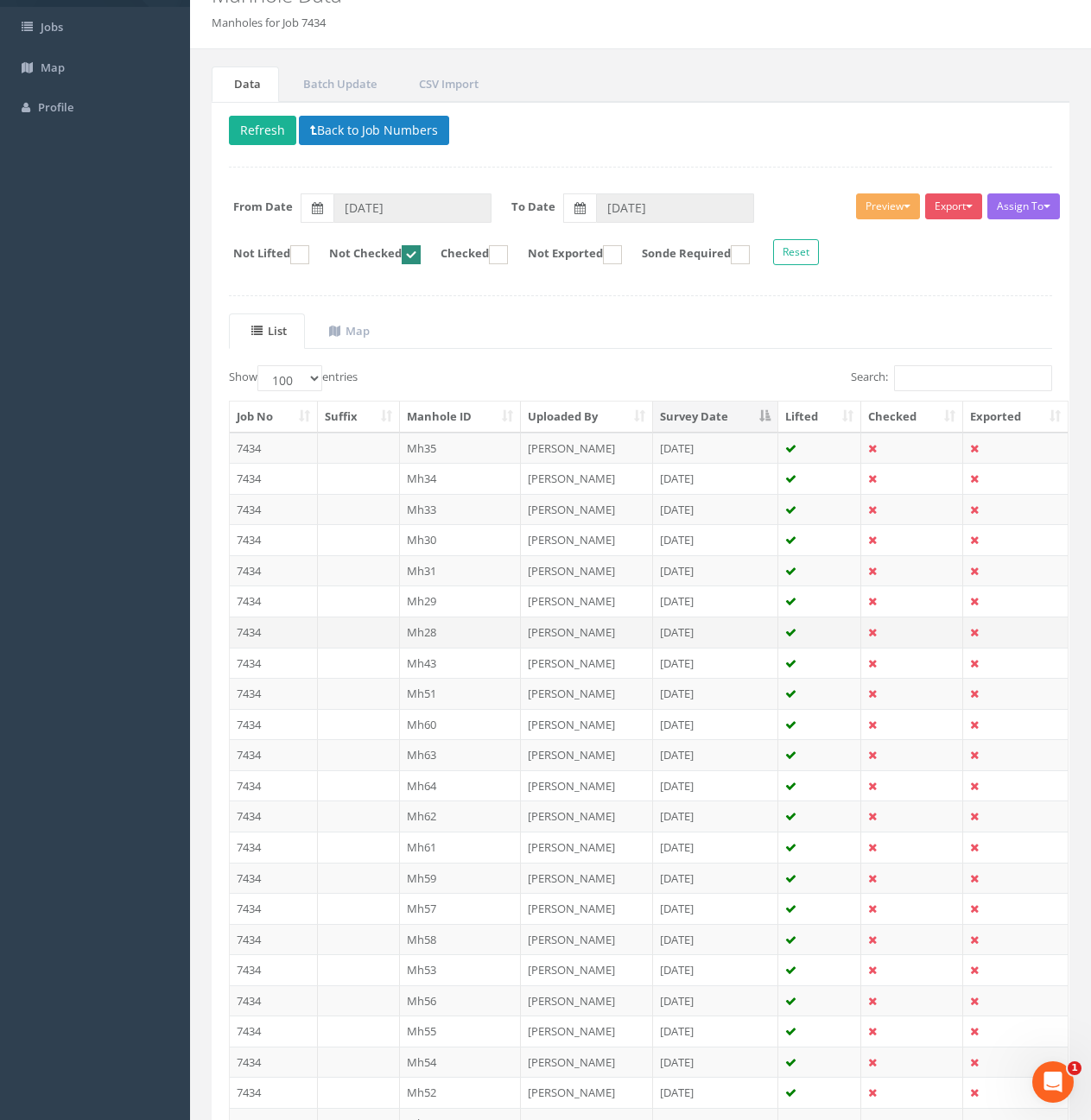
click at [289, 635] on td "7434" at bounding box center [274, 632] width 88 height 31
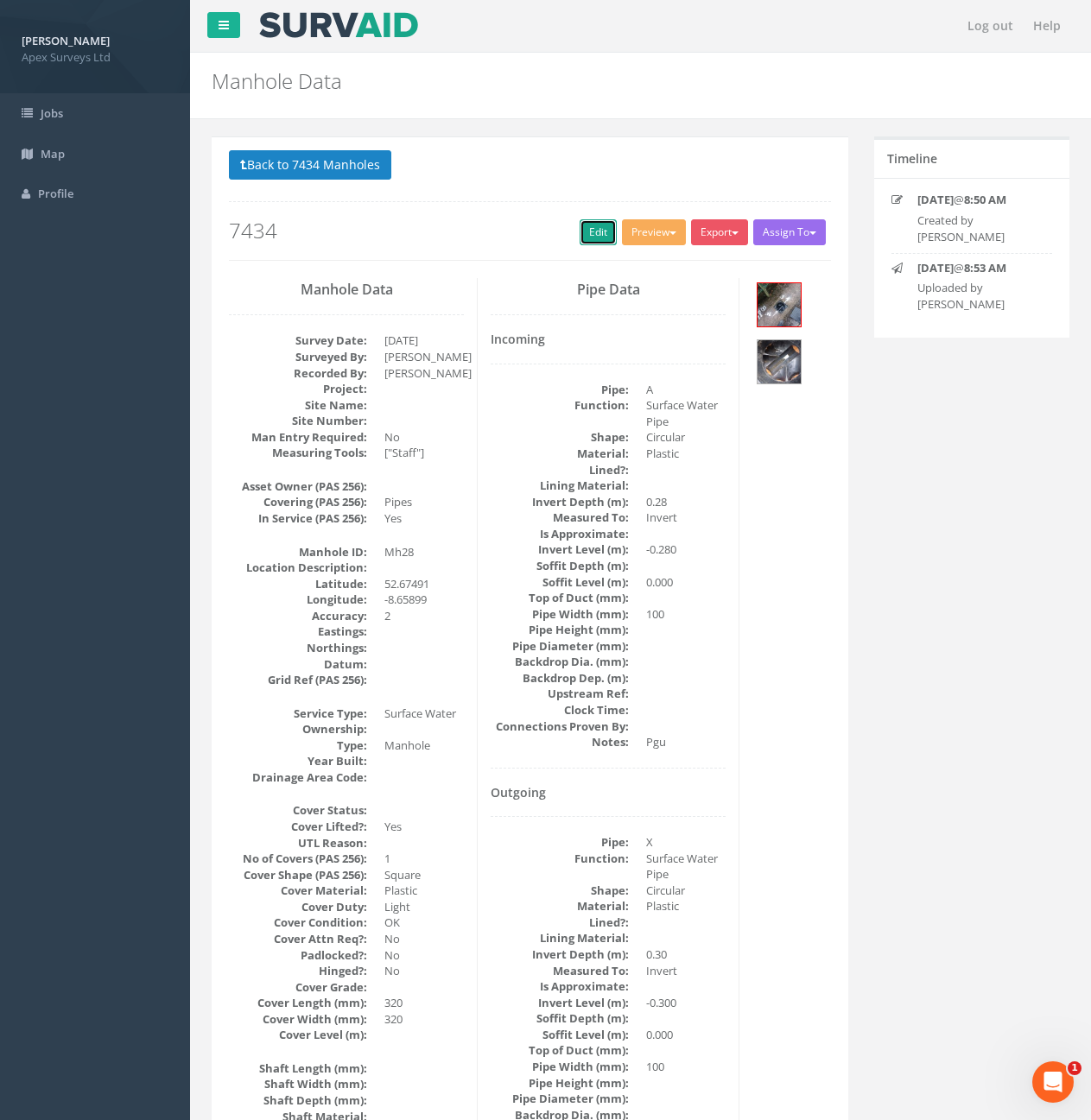
click at [585, 235] on link "Edit" at bounding box center [598, 233] width 38 height 26
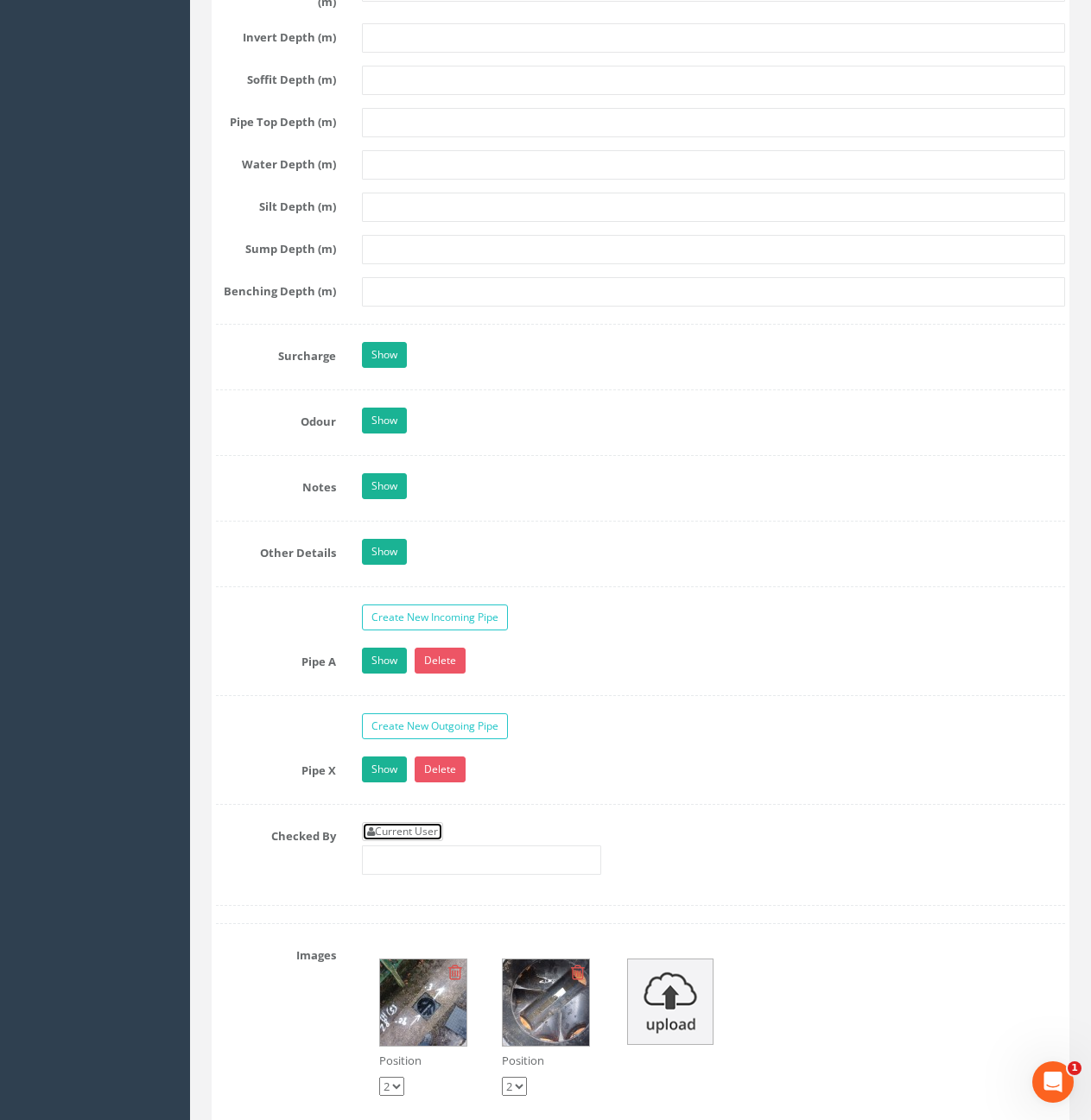
click at [411, 836] on link "Current User" at bounding box center [402, 832] width 82 height 19
type input "[PERSON_NAME]"
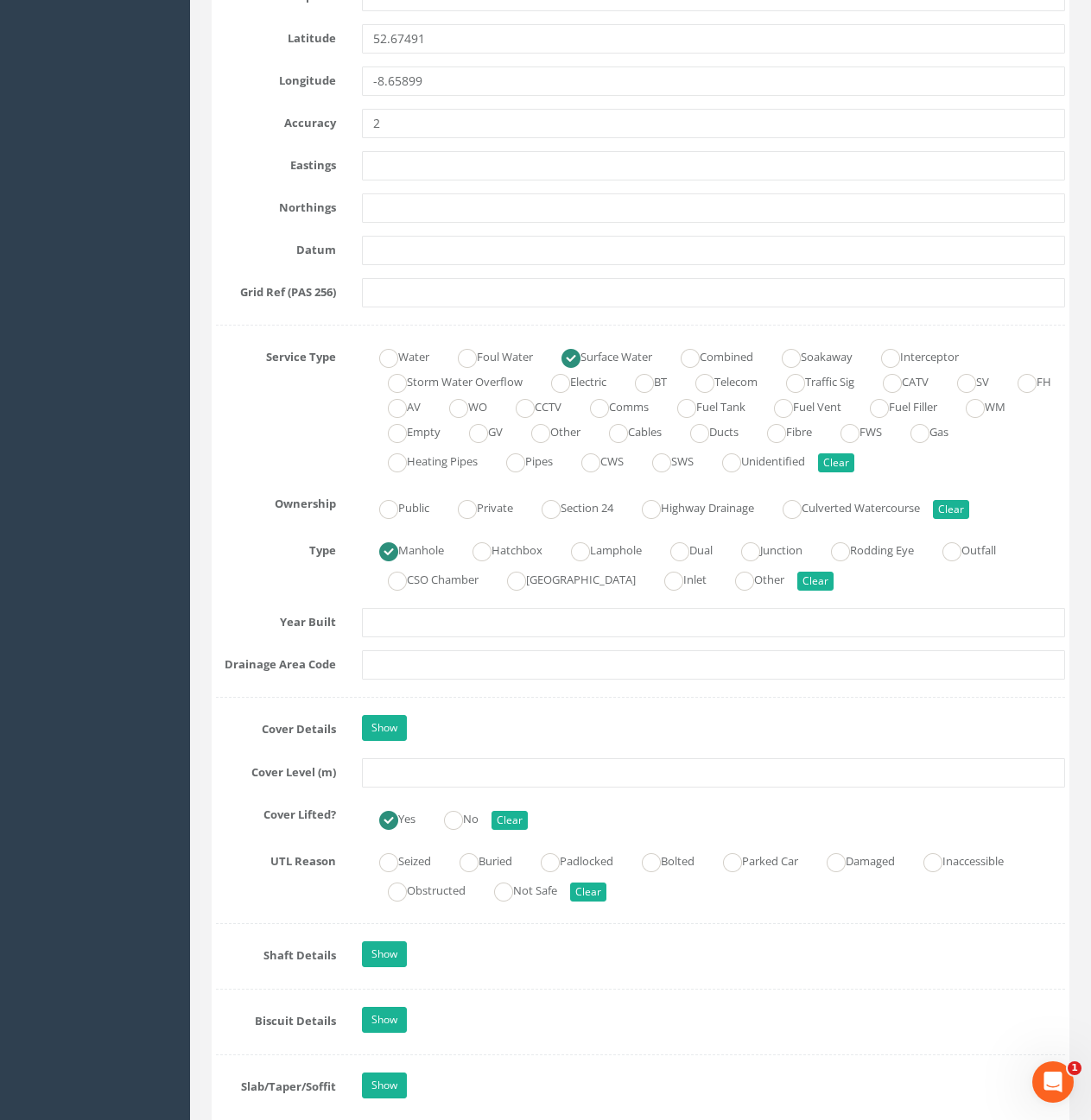
scroll to position [950, 0]
click at [470, 774] on input "text" at bounding box center [714, 772] width 704 height 29
type input "10.59"
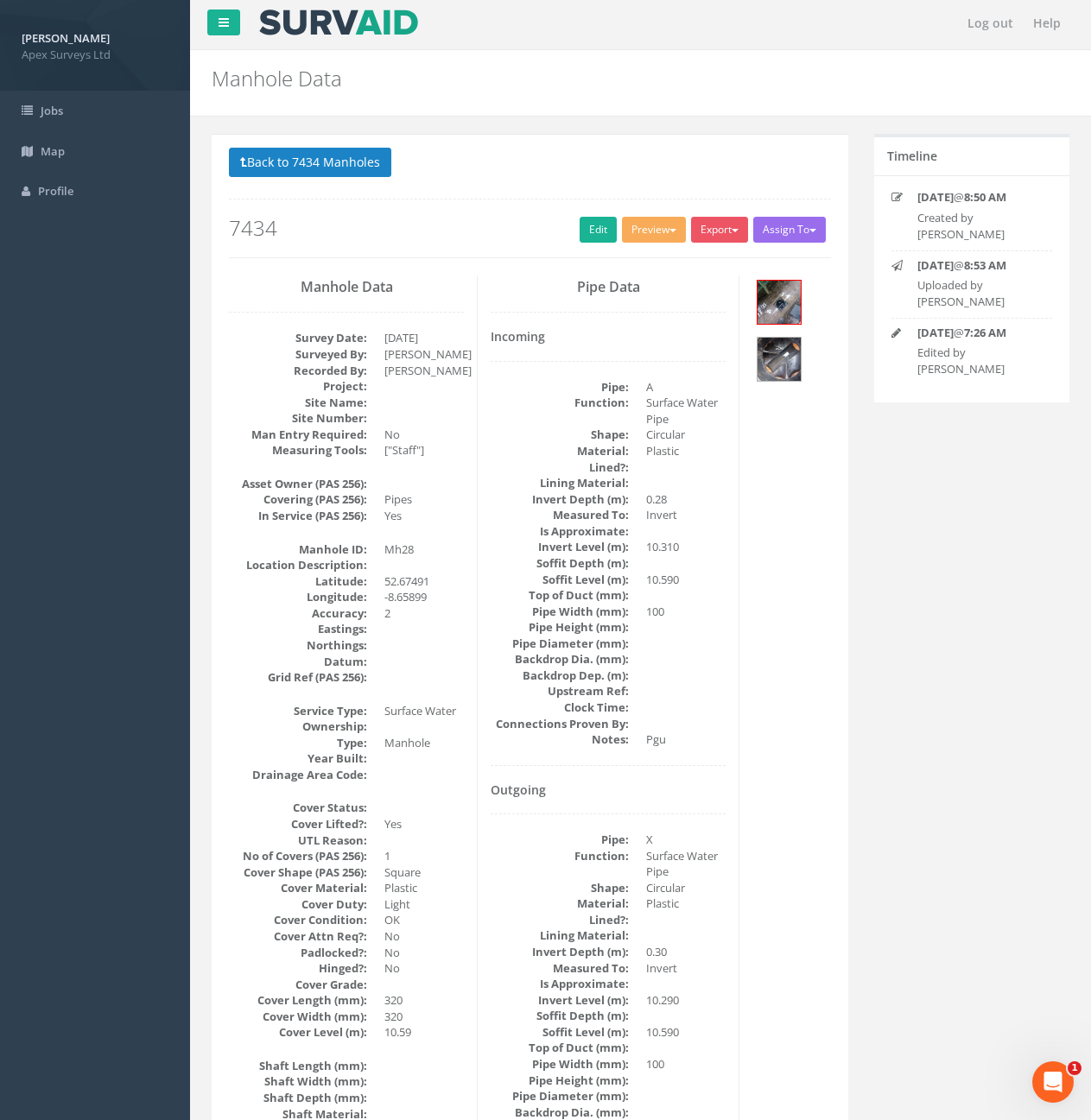
scroll to position [0, 0]
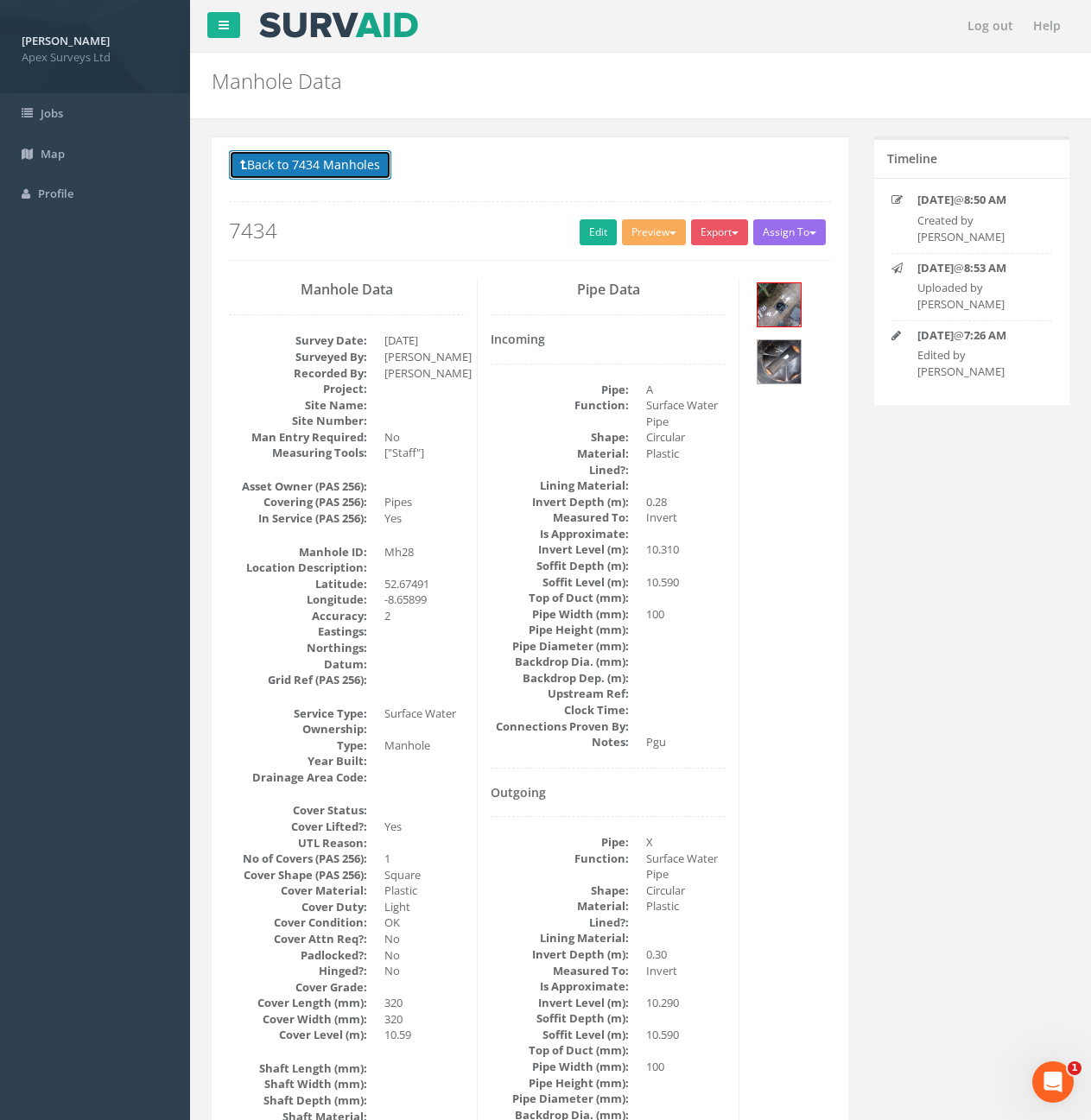
click at [322, 172] on button "Back to 7434 Manholes" at bounding box center [310, 165] width 162 height 29
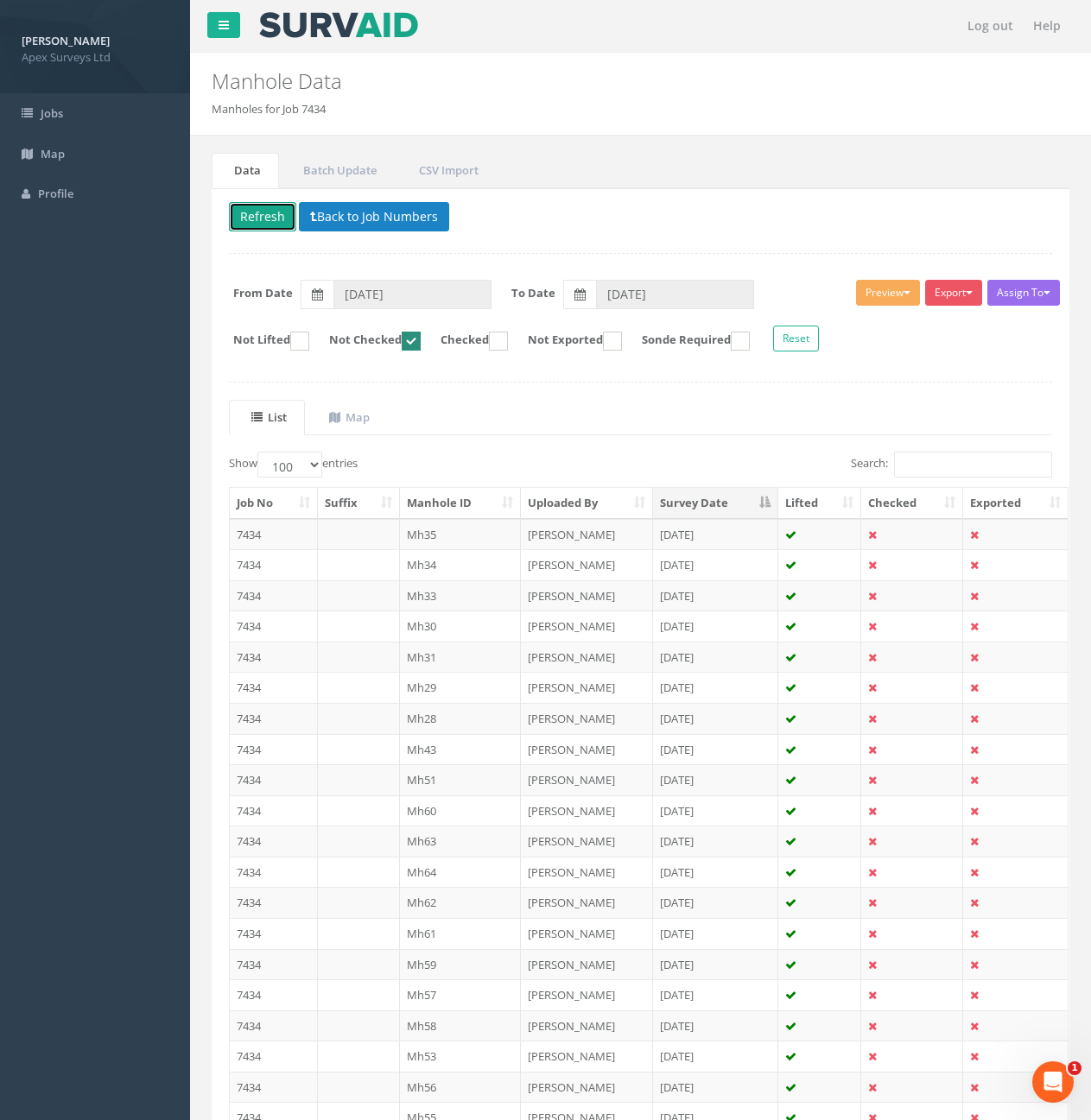
click at [265, 218] on button "Refresh" at bounding box center [263, 217] width 68 height 29
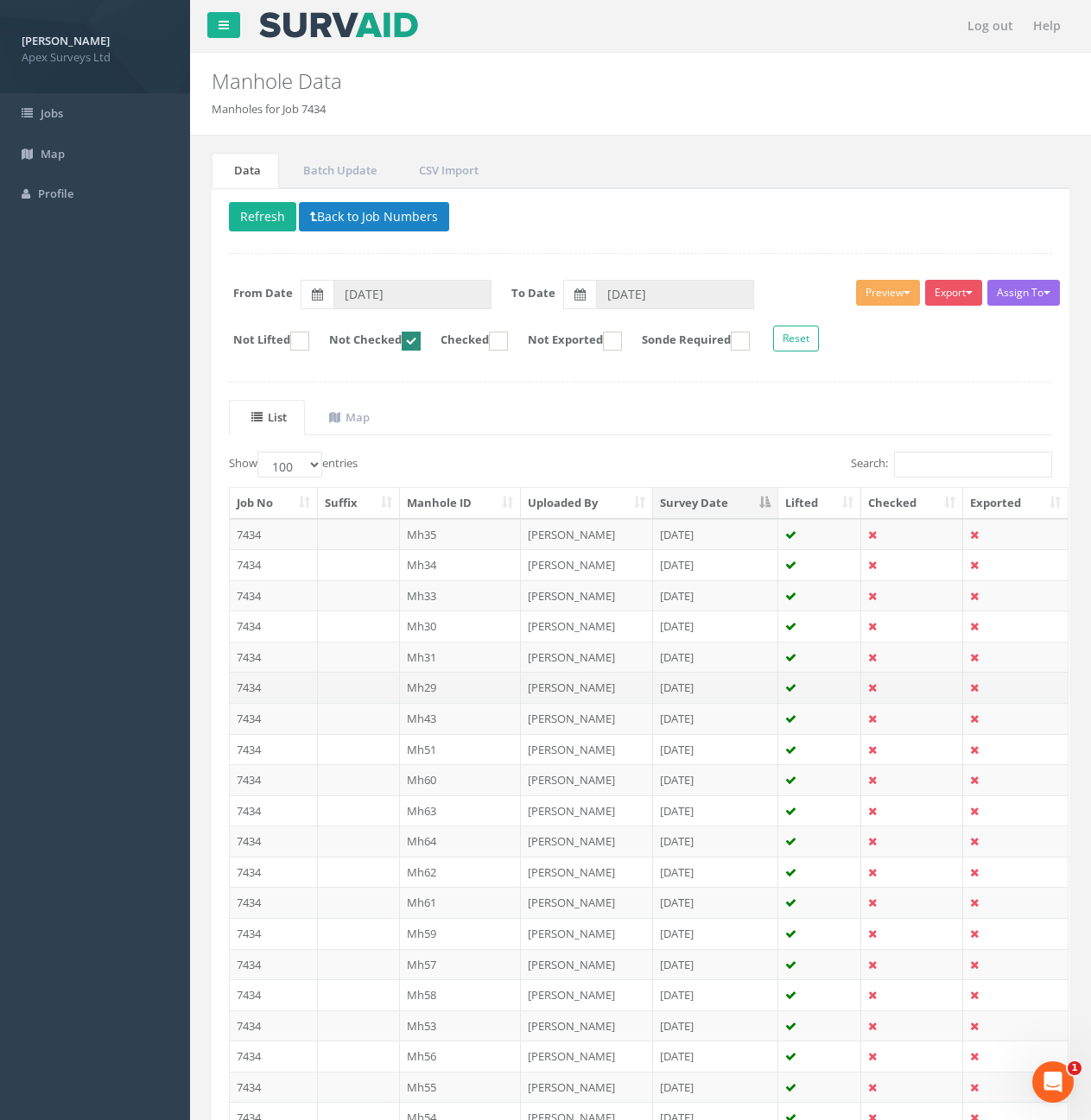
click at [349, 690] on td at bounding box center [359, 688] width 82 height 31
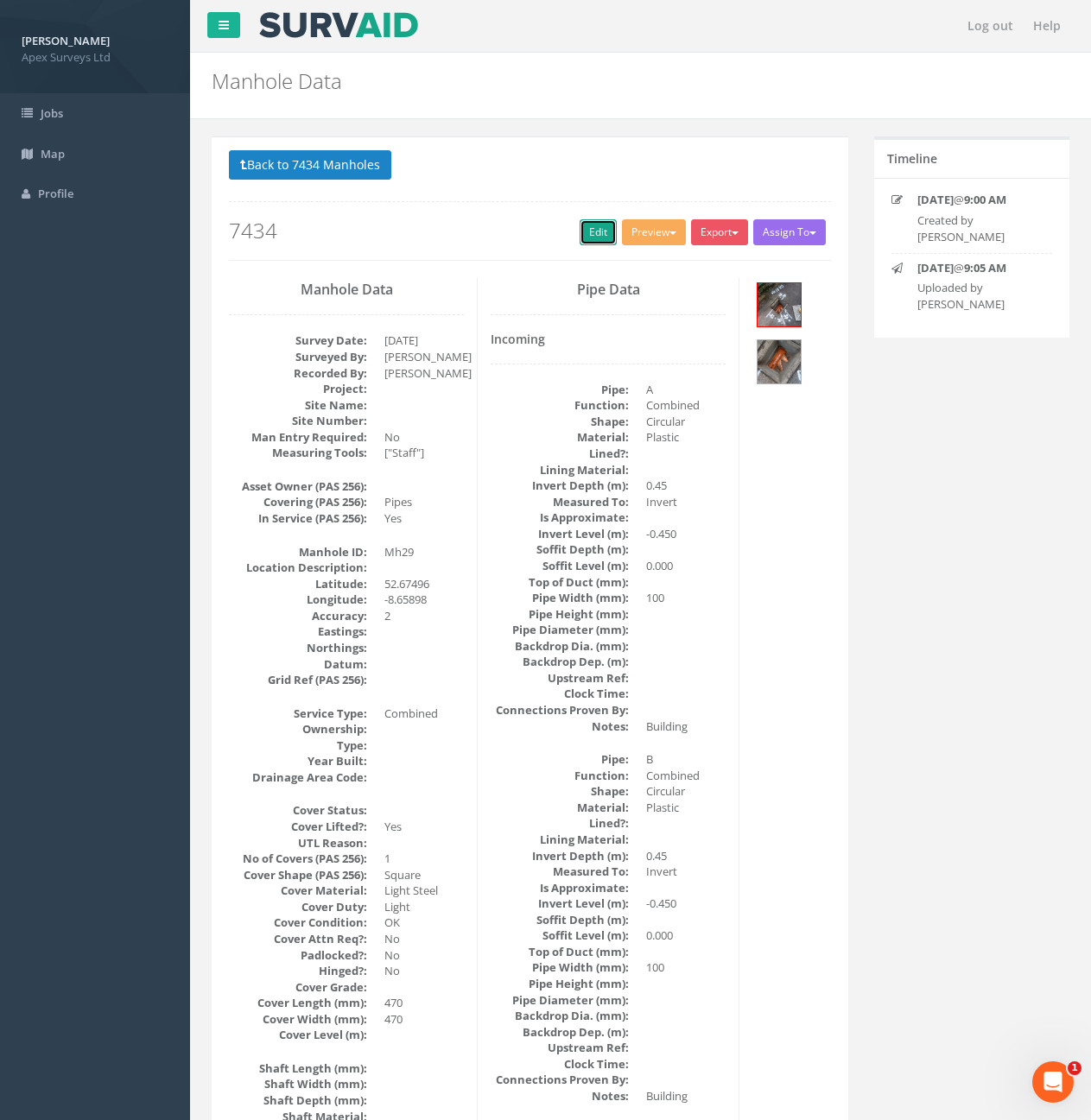
click at [601, 239] on link "Edit" at bounding box center [598, 233] width 38 height 26
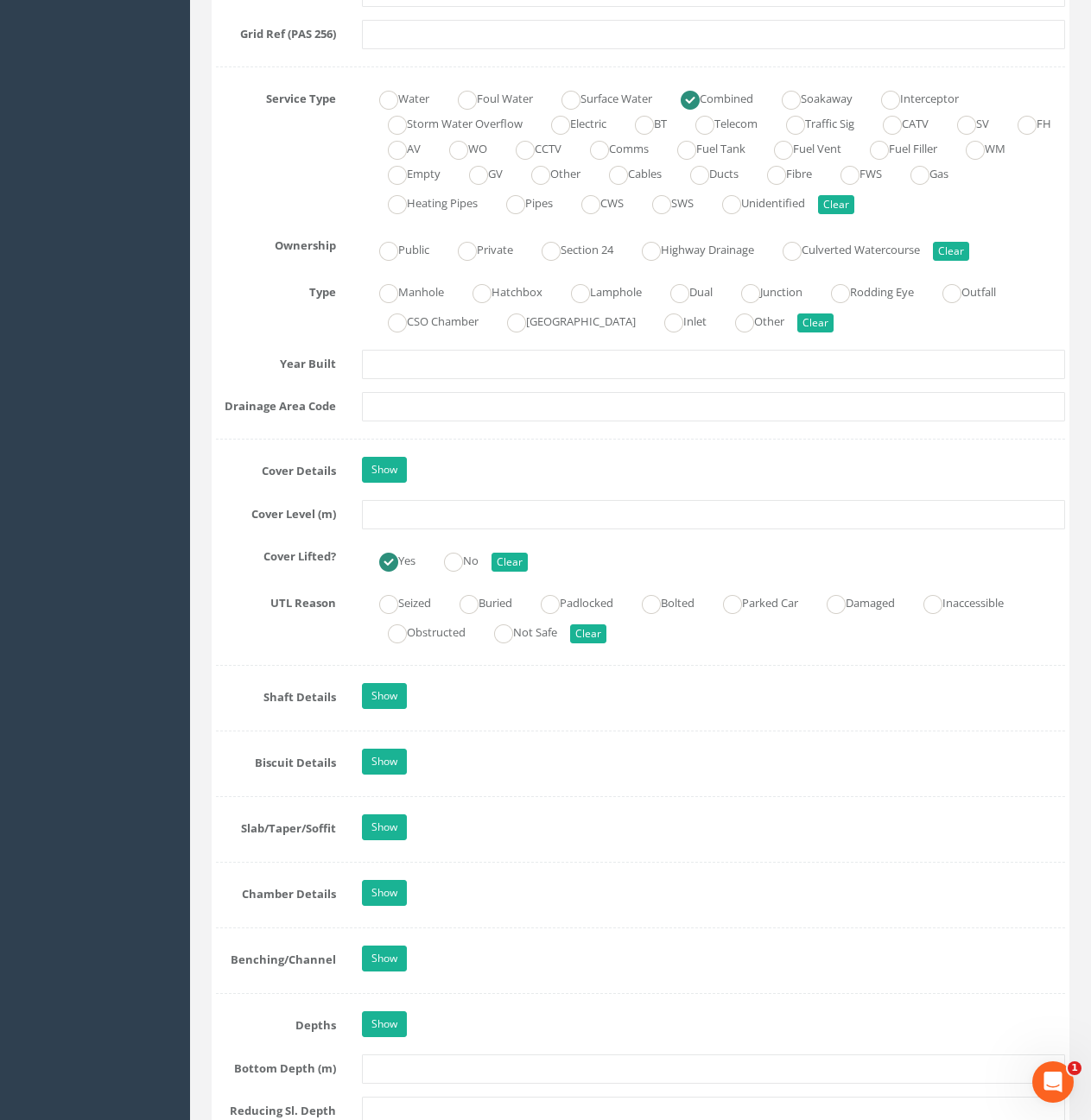
scroll to position [1209, 0]
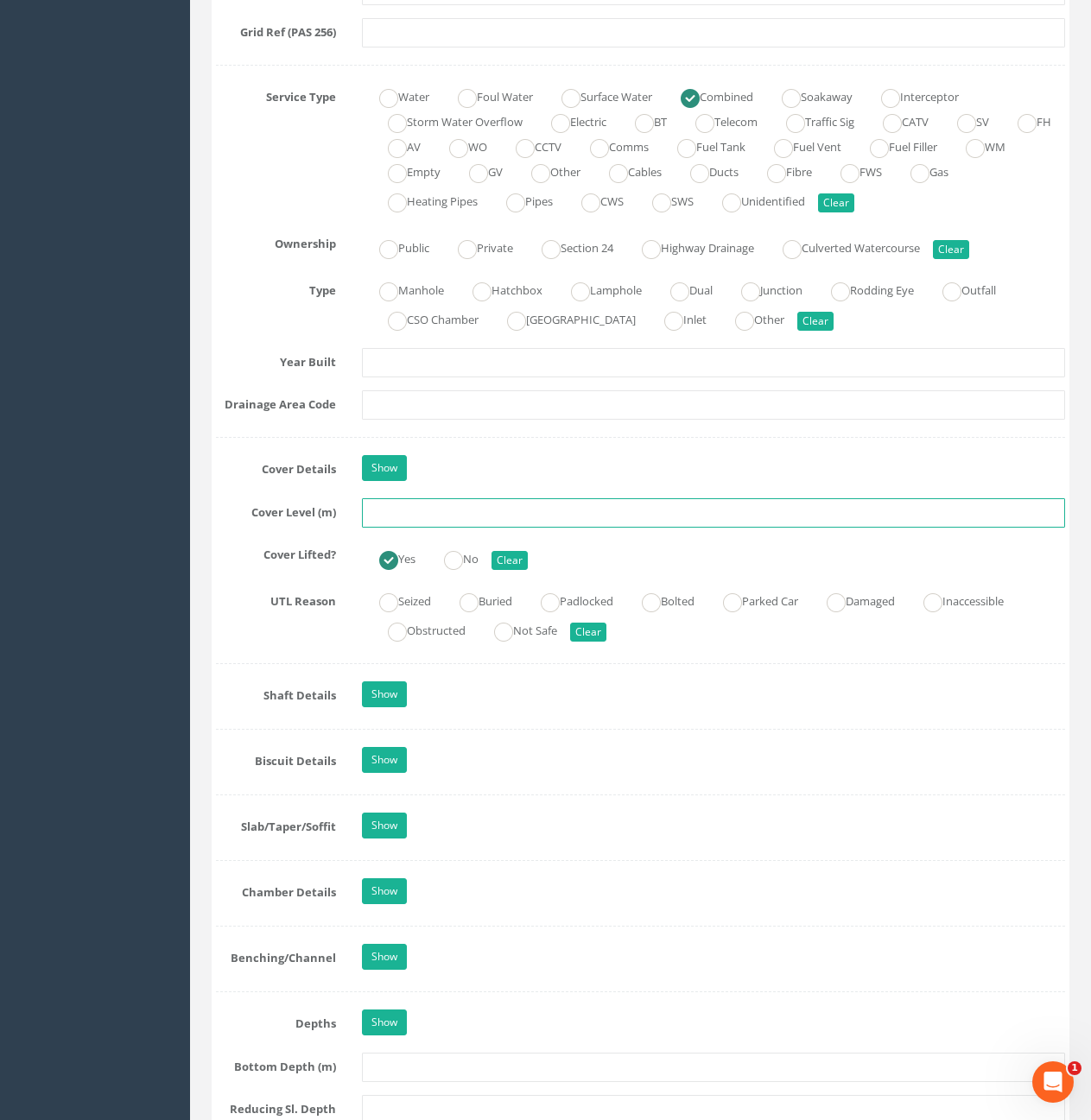
click at [468, 512] on input "text" at bounding box center [714, 513] width 704 height 29
click at [452, 508] on input "text" at bounding box center [714, 513] width 704 height 29
type input "10.53"
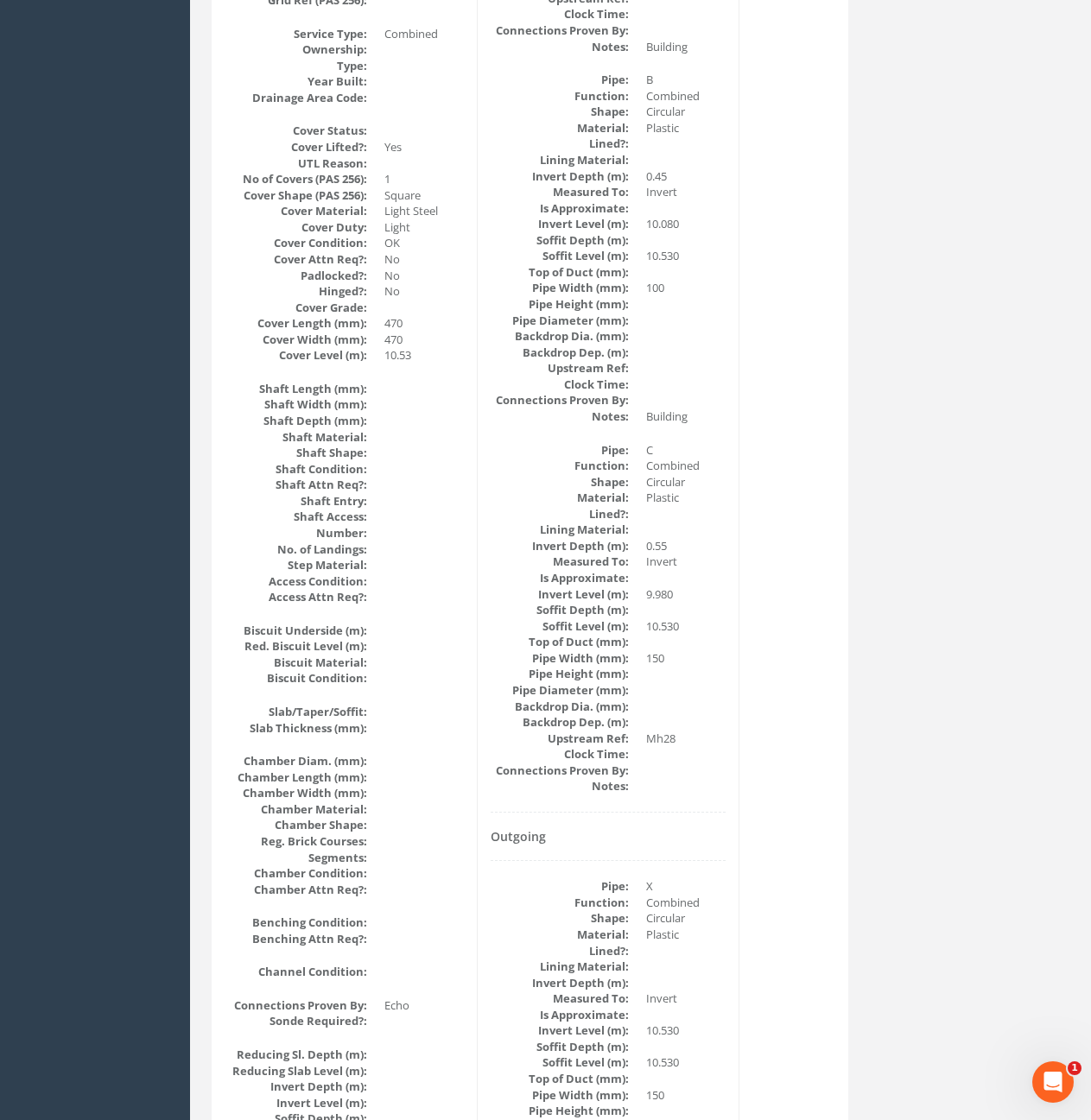
scroll to position [0, 0]
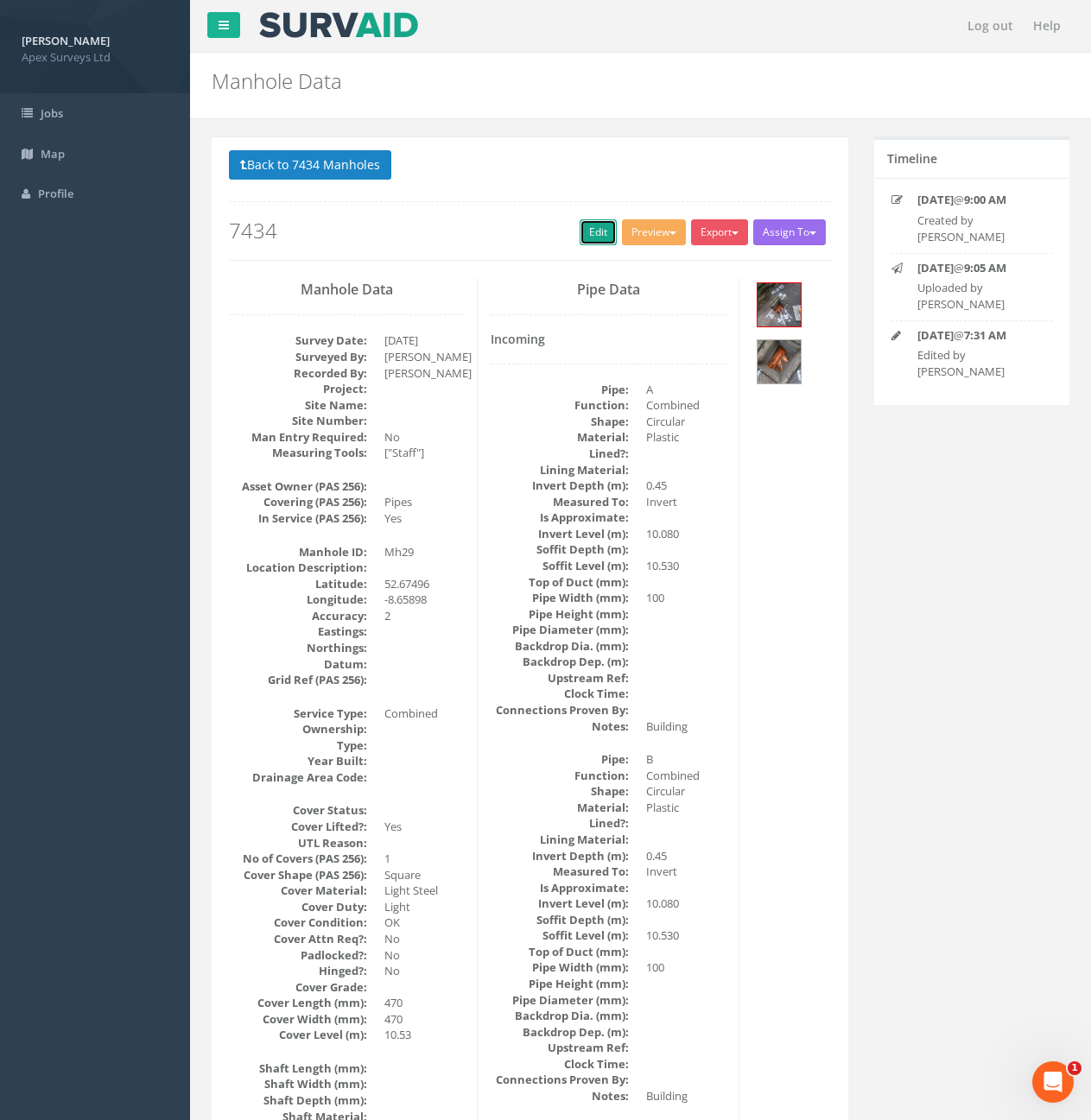
click at [588, 238] on link "Edit" at bounding box center [598, 233] width 38 height 26
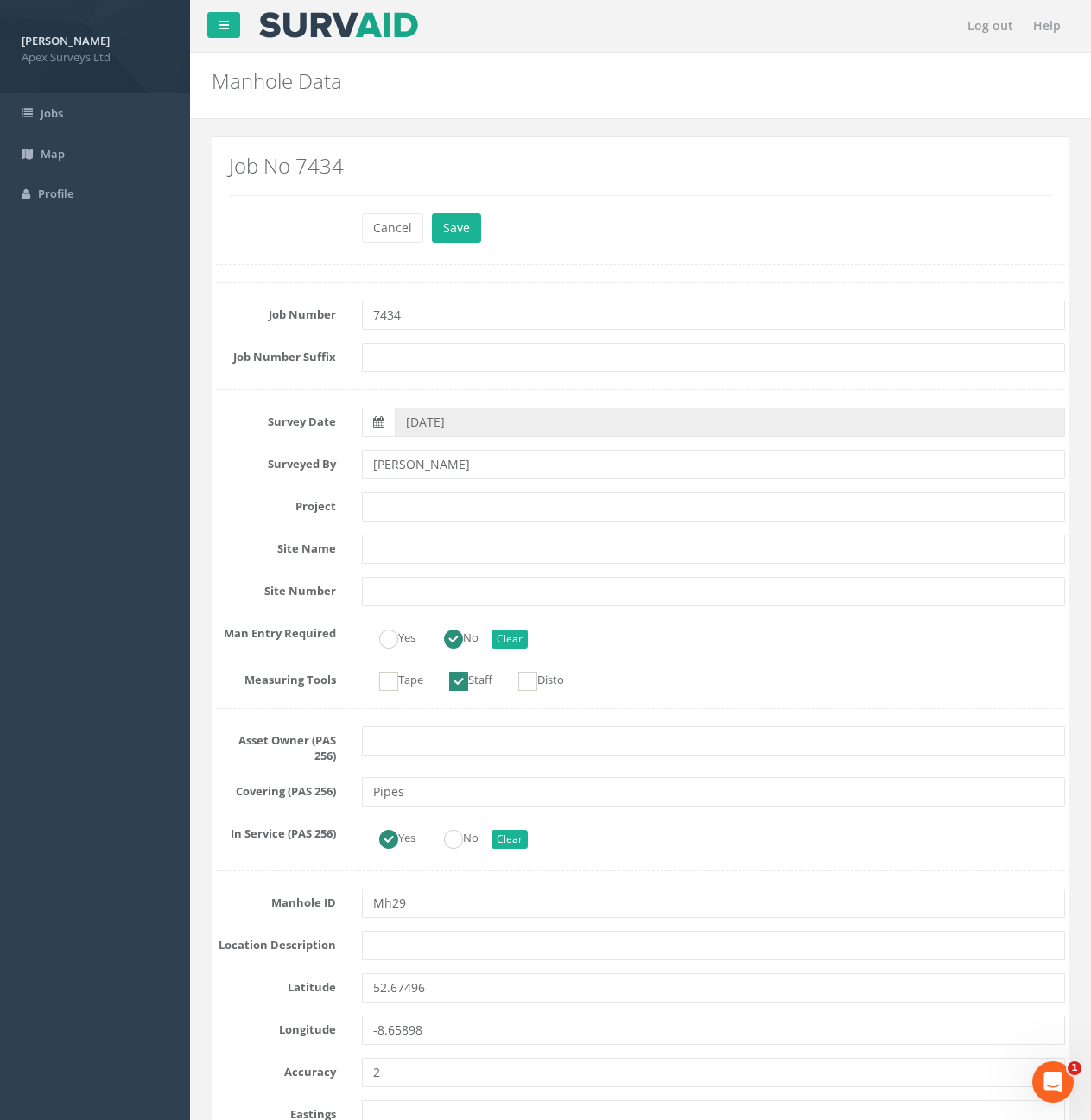
scroll to position [1900, 0]
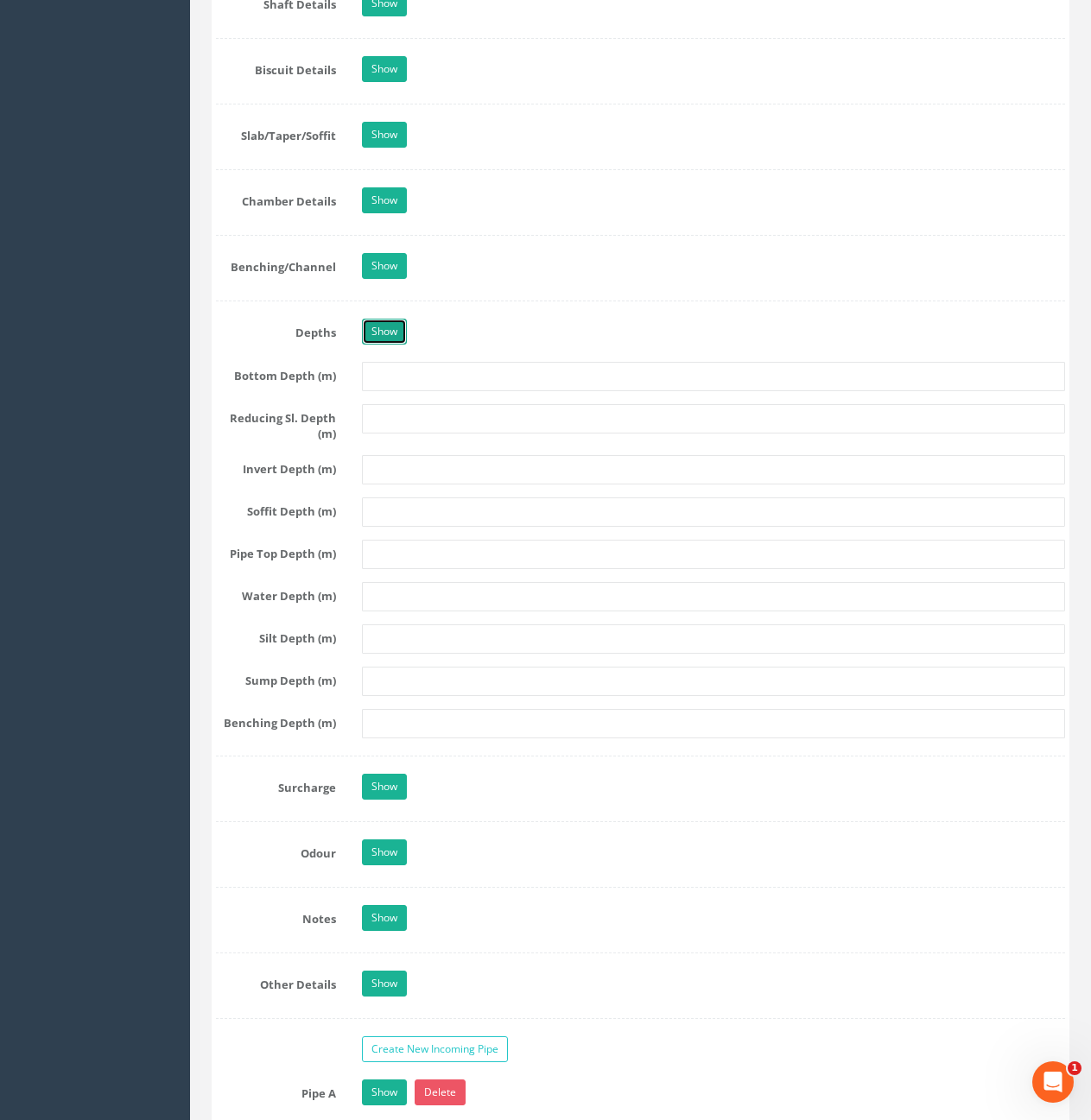
click at [390, 342] on link "Show" at bounding box center [384, 332] width 45 height 26
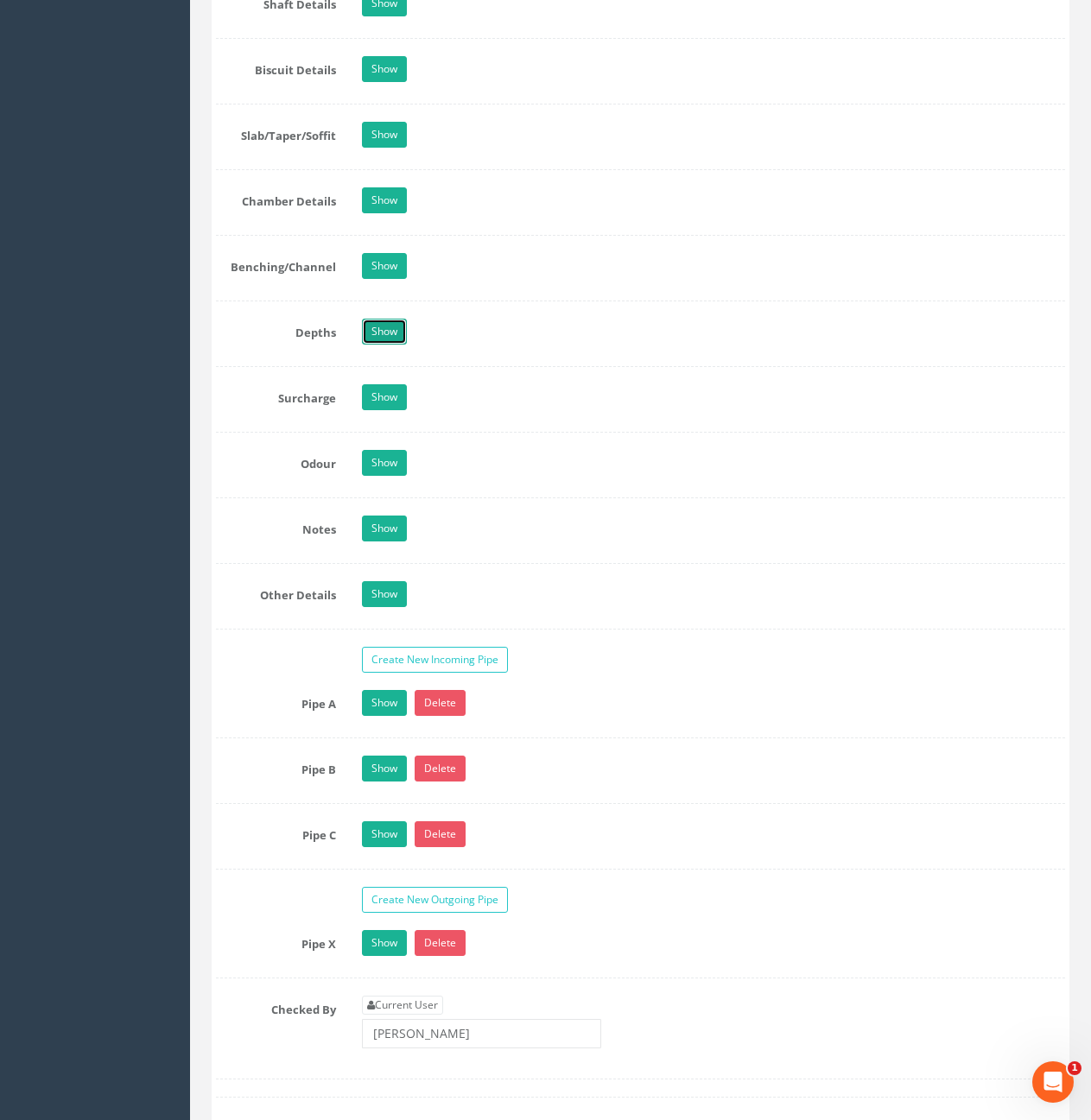
click at [390, 342] on link "Show" at bounding box center [384, 332] width 45 height 26
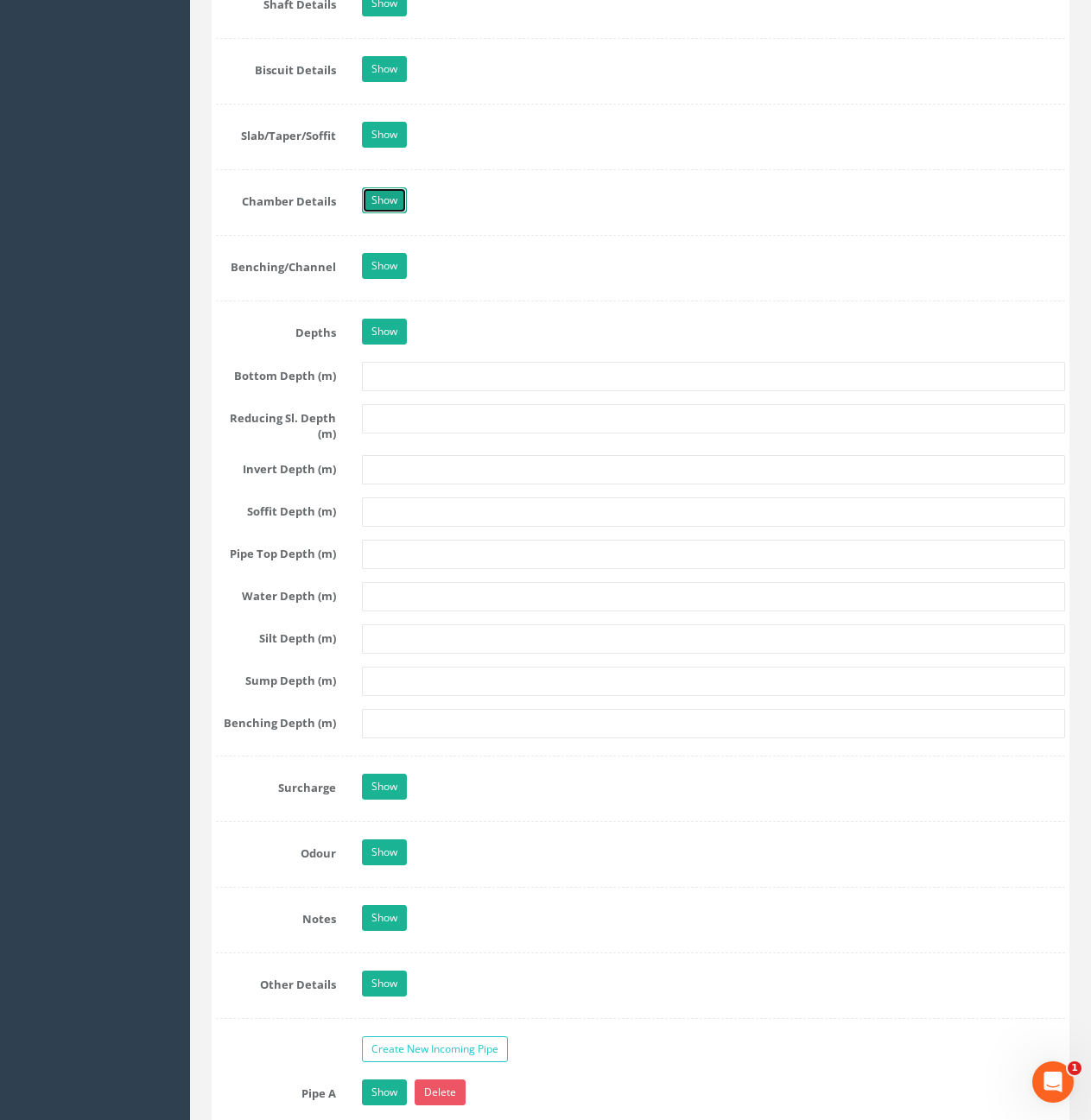
click at [386, 212] on link "Show" at bounding box center [384, 201] width 45 height 26
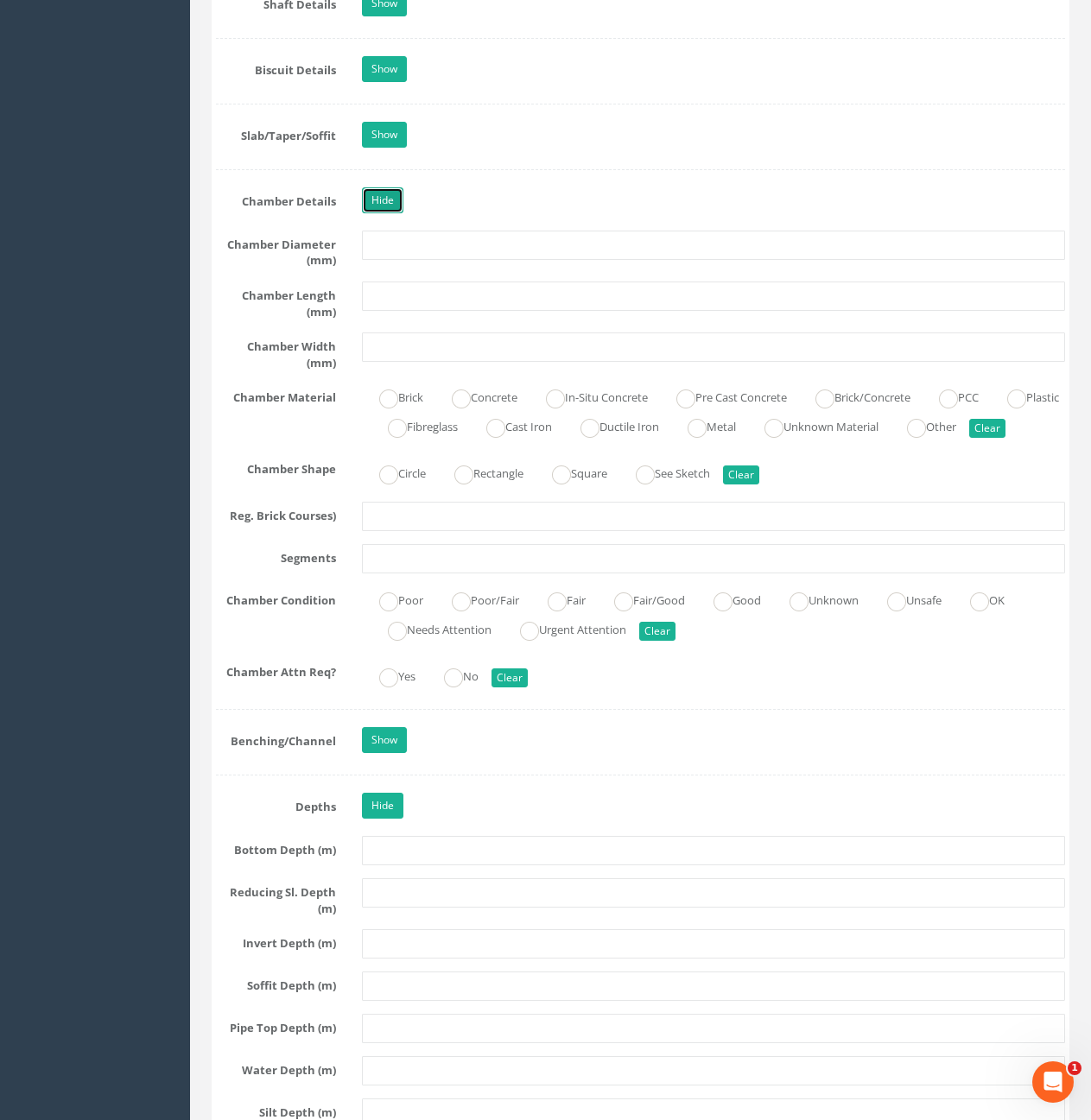
click at [385, 205] on link "Hide" at bounding box center [382, 201] width 41 height 26
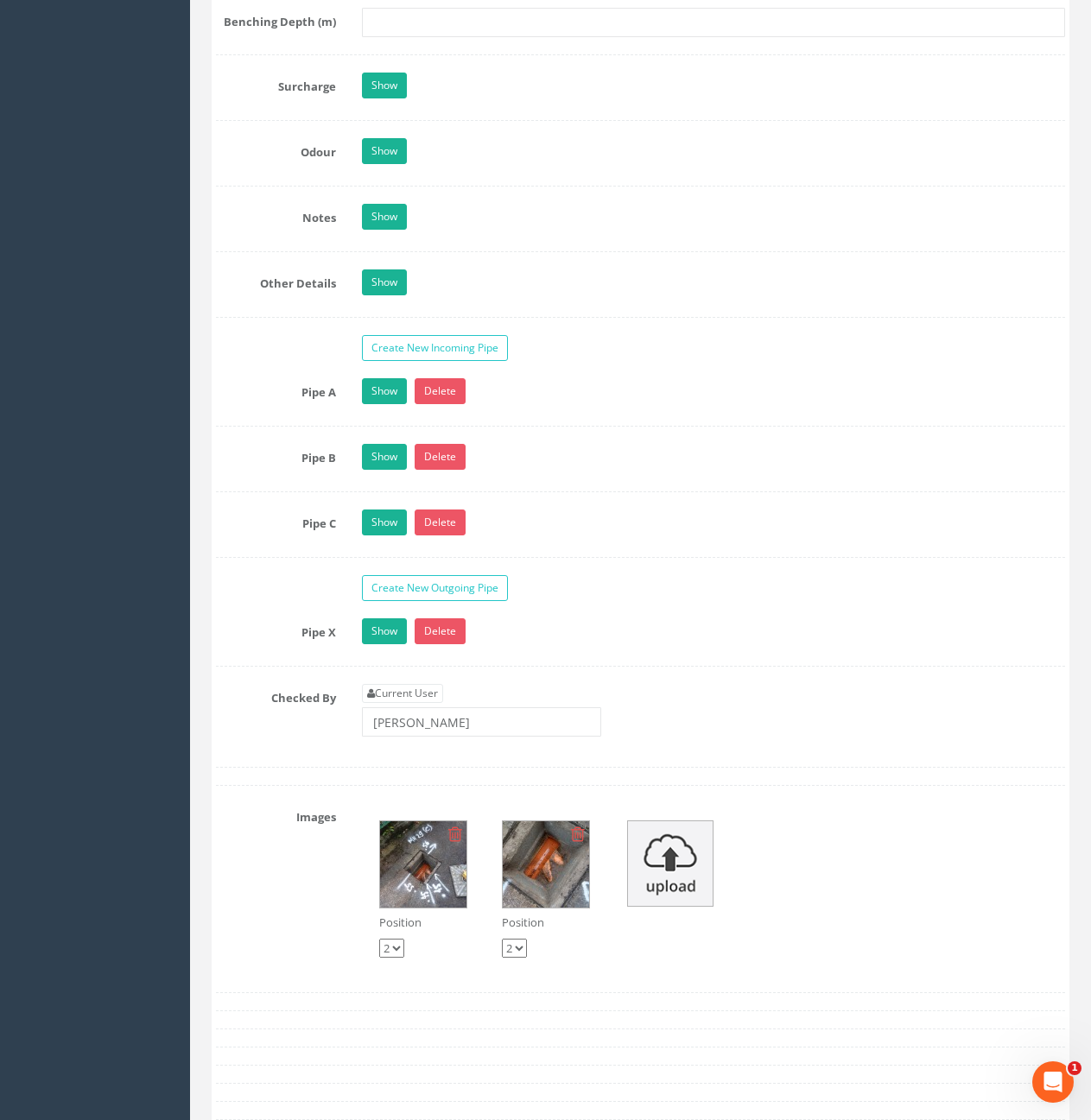
scroll to position [2678, 0]
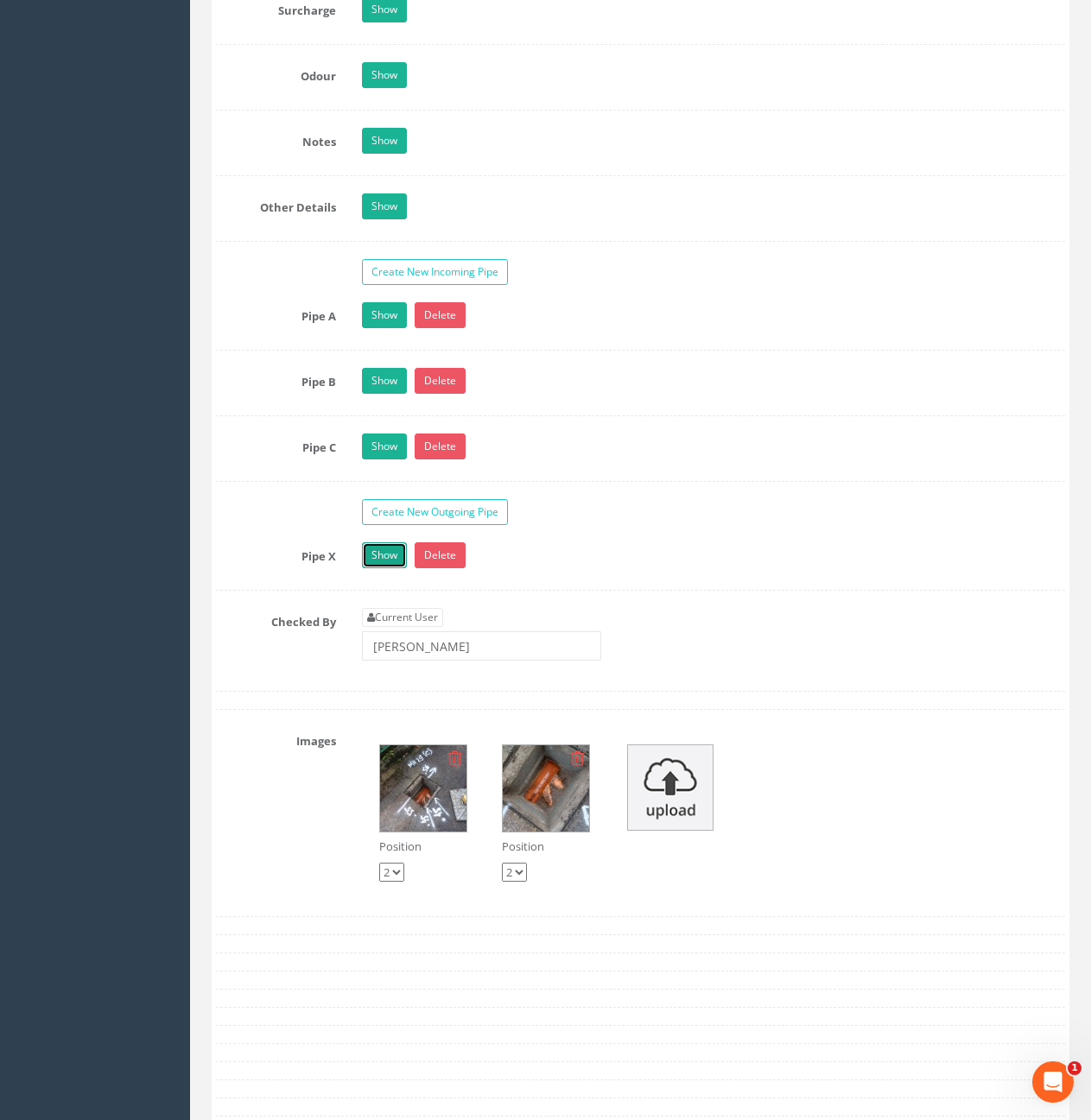
click at [391, 560] on link "Show" at bounding box center [384, 555] width 45 height 26
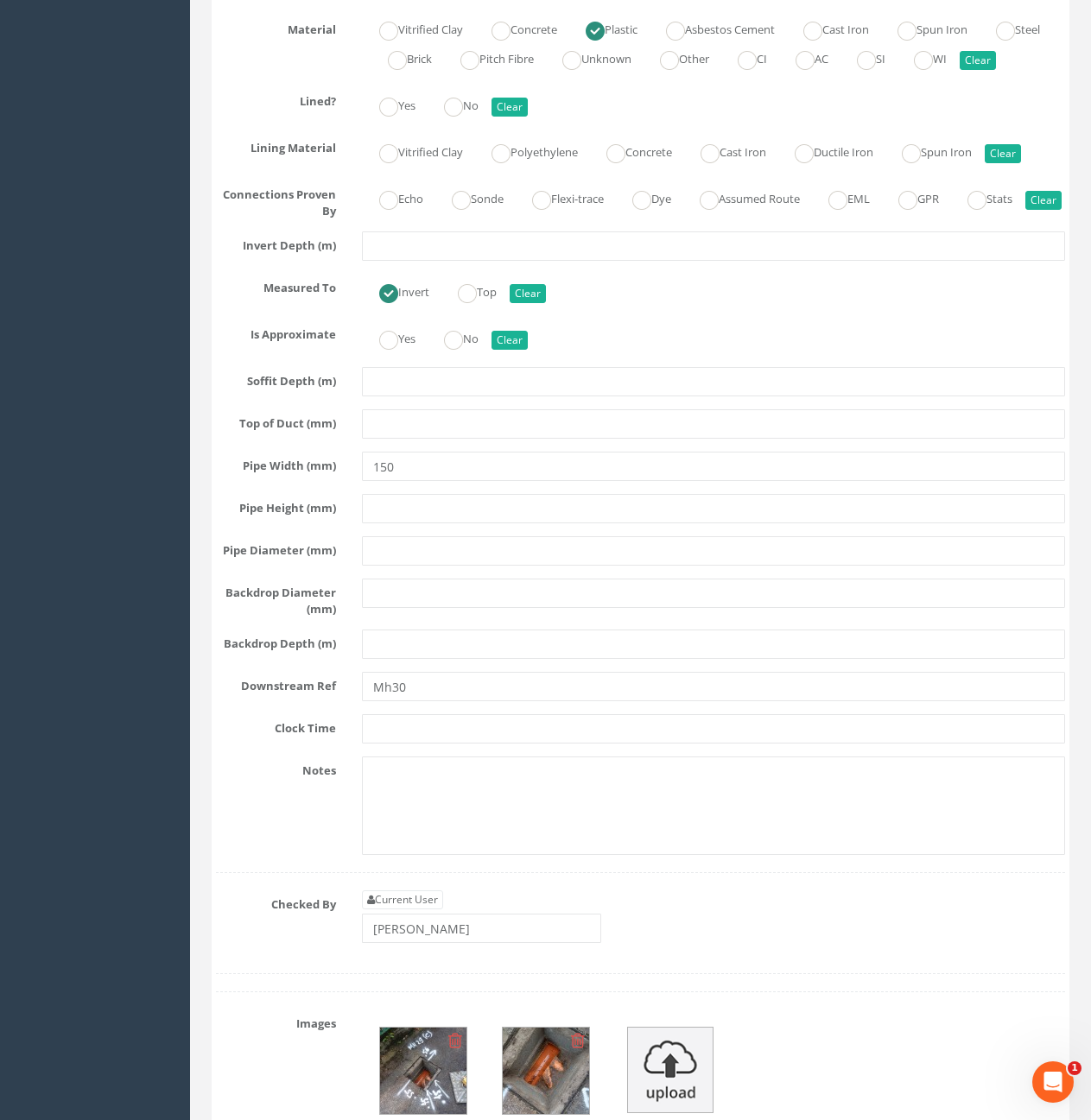
scroll to position [3627, 0]
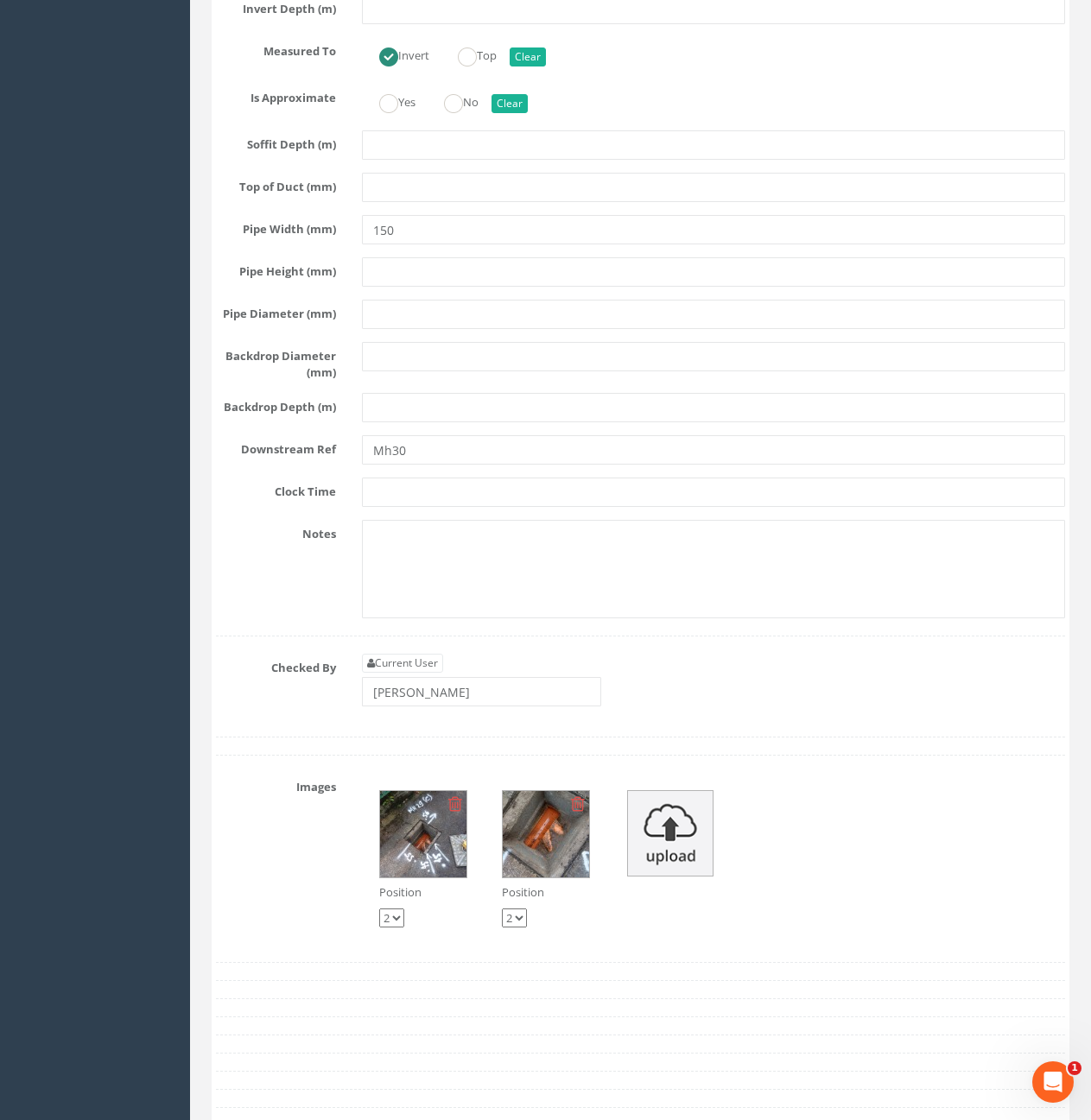
click at [449, 877] on img at bounding box center [423, 834] width 86 height 86
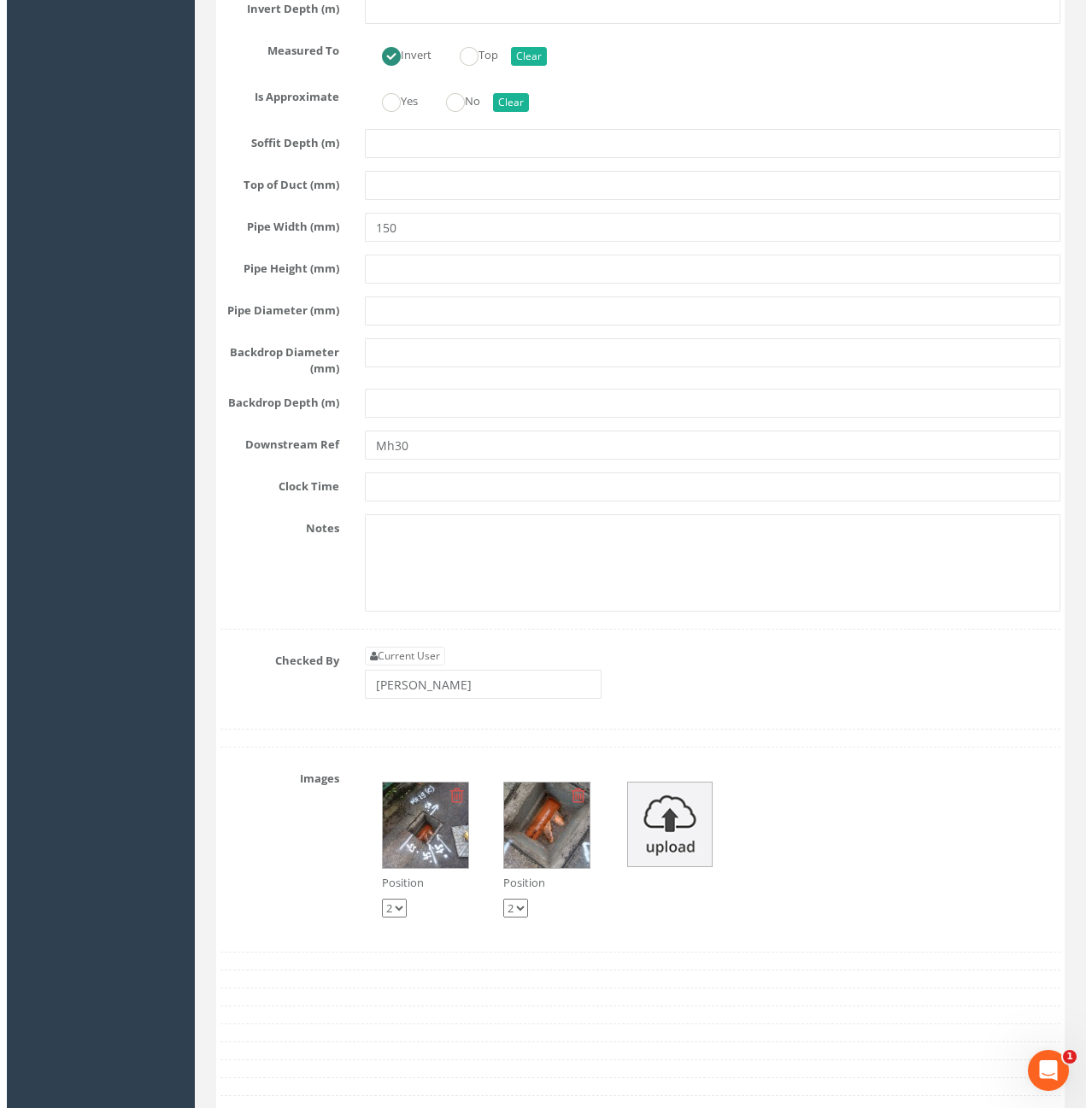
scroll to position [3564, 0]
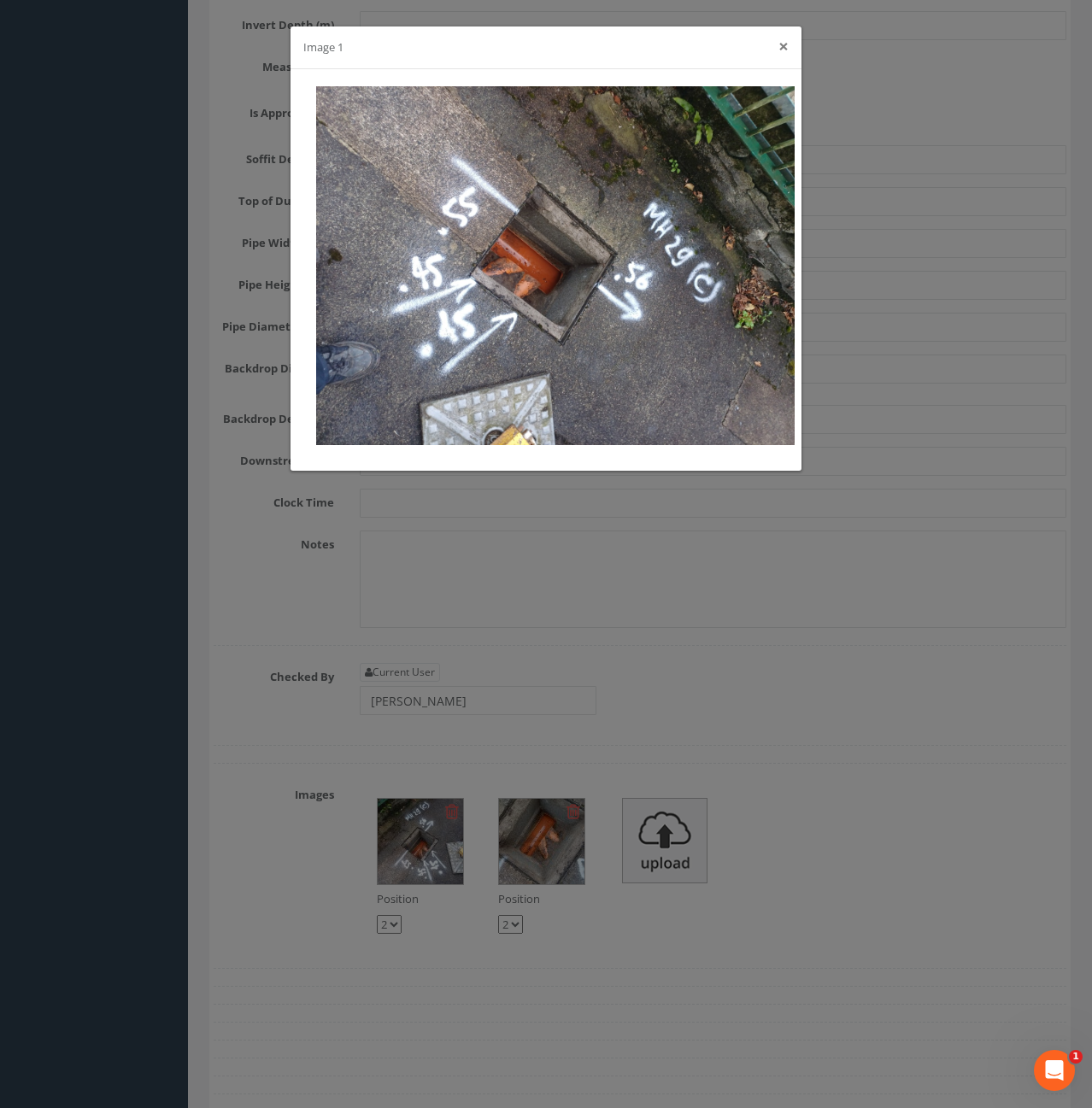
click at [784, 40] on button "×" at bounding box center [783, 46] width 10 height 18
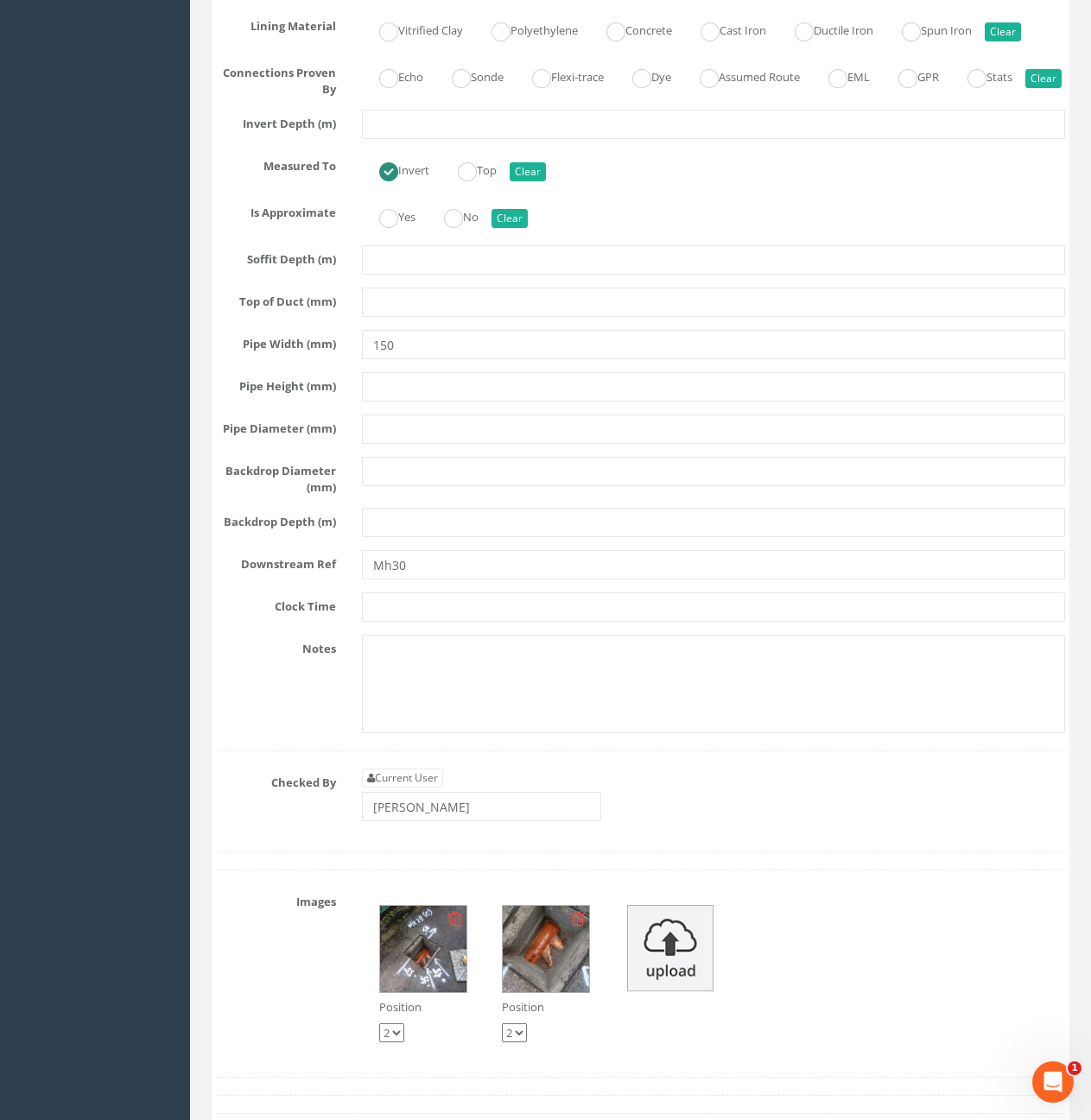
scroll to position [3455, 0]
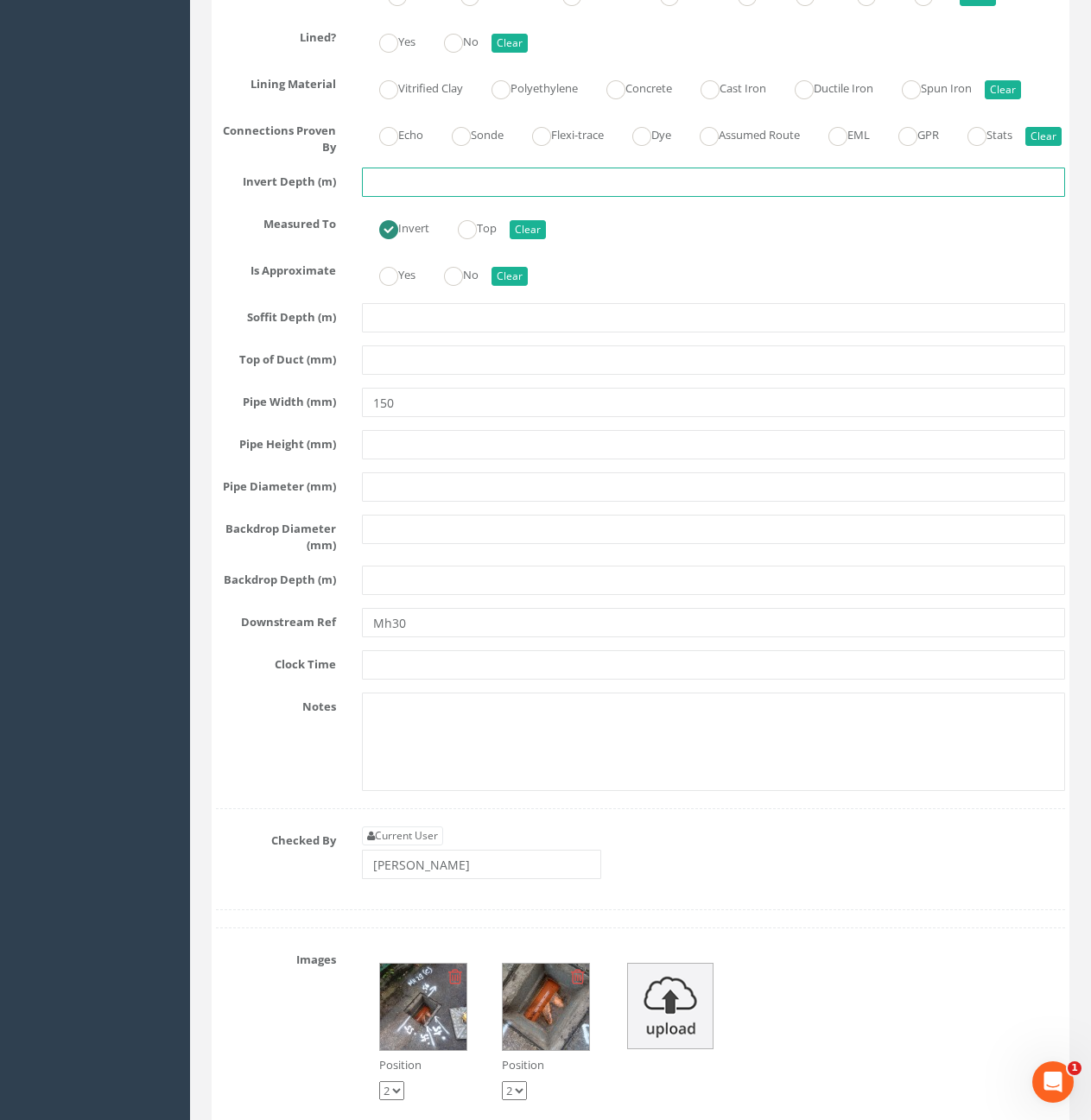
click at [435, 197] on input "text" at bounding box center [714, 182] width 704 height 29
type input "0.56"
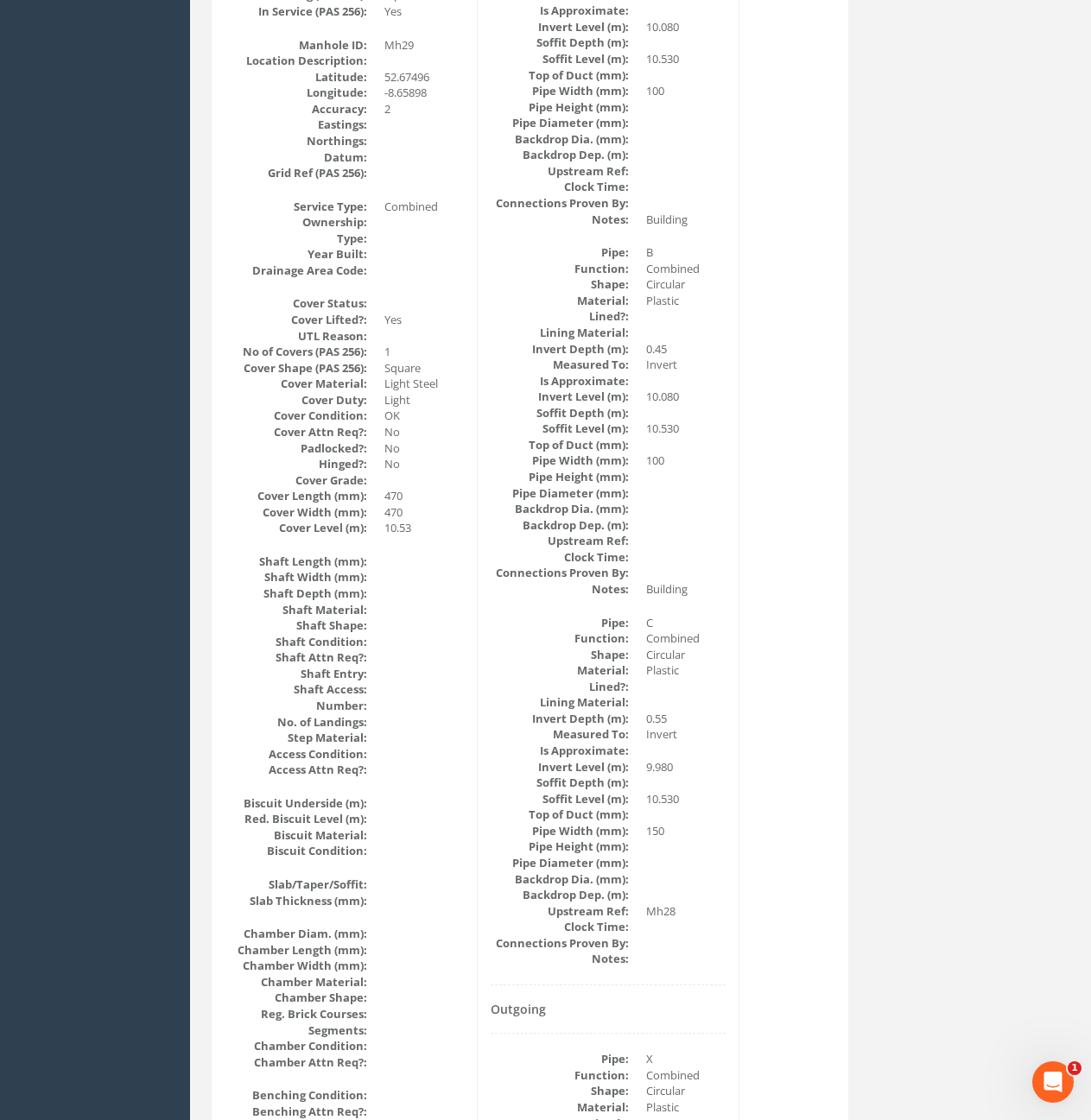
scroll to position [0, 0]
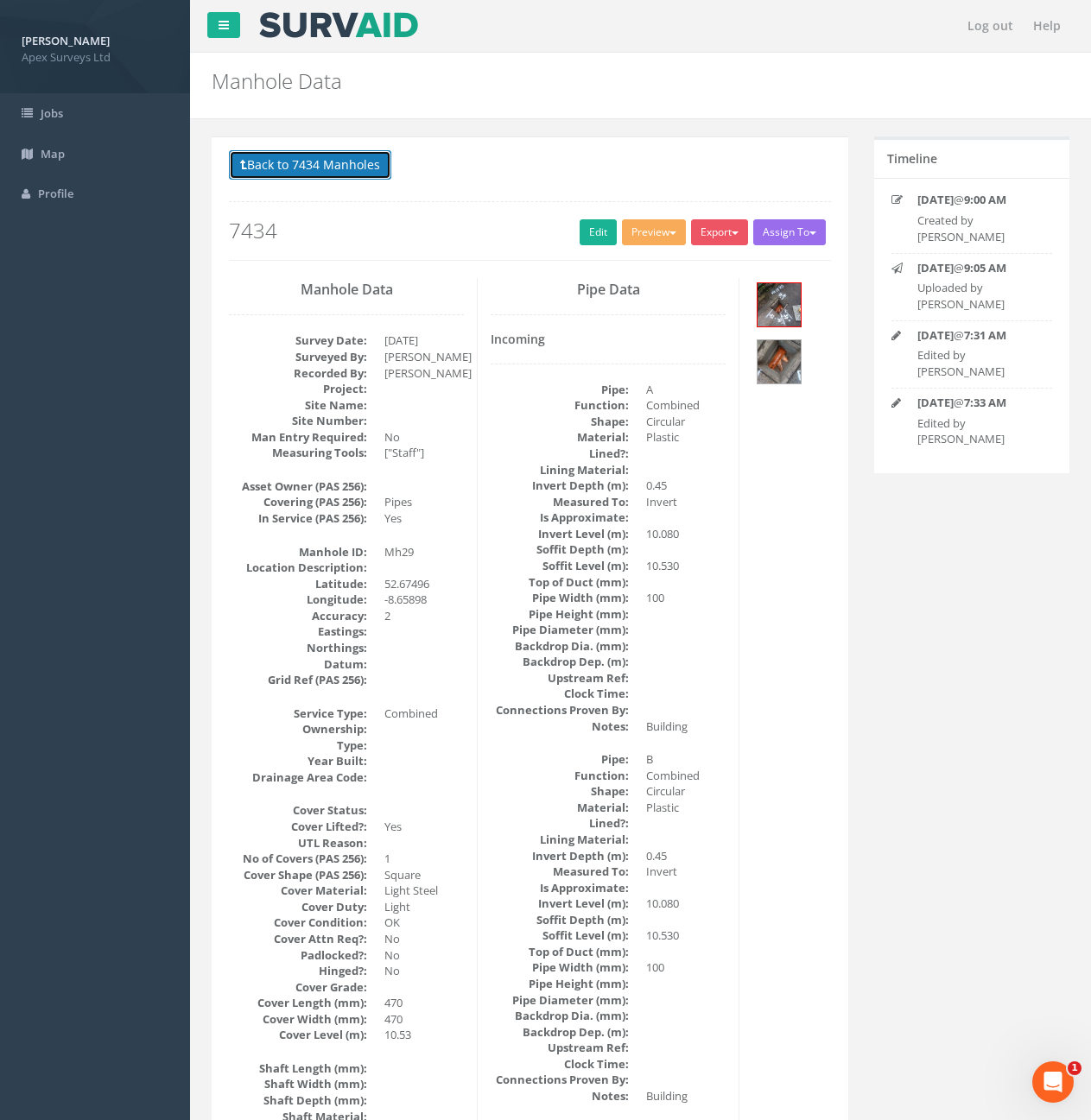
click at [307, 176] on button "Back to 7434 Manholes" at bounding box center [310, 165] width 162 height 29
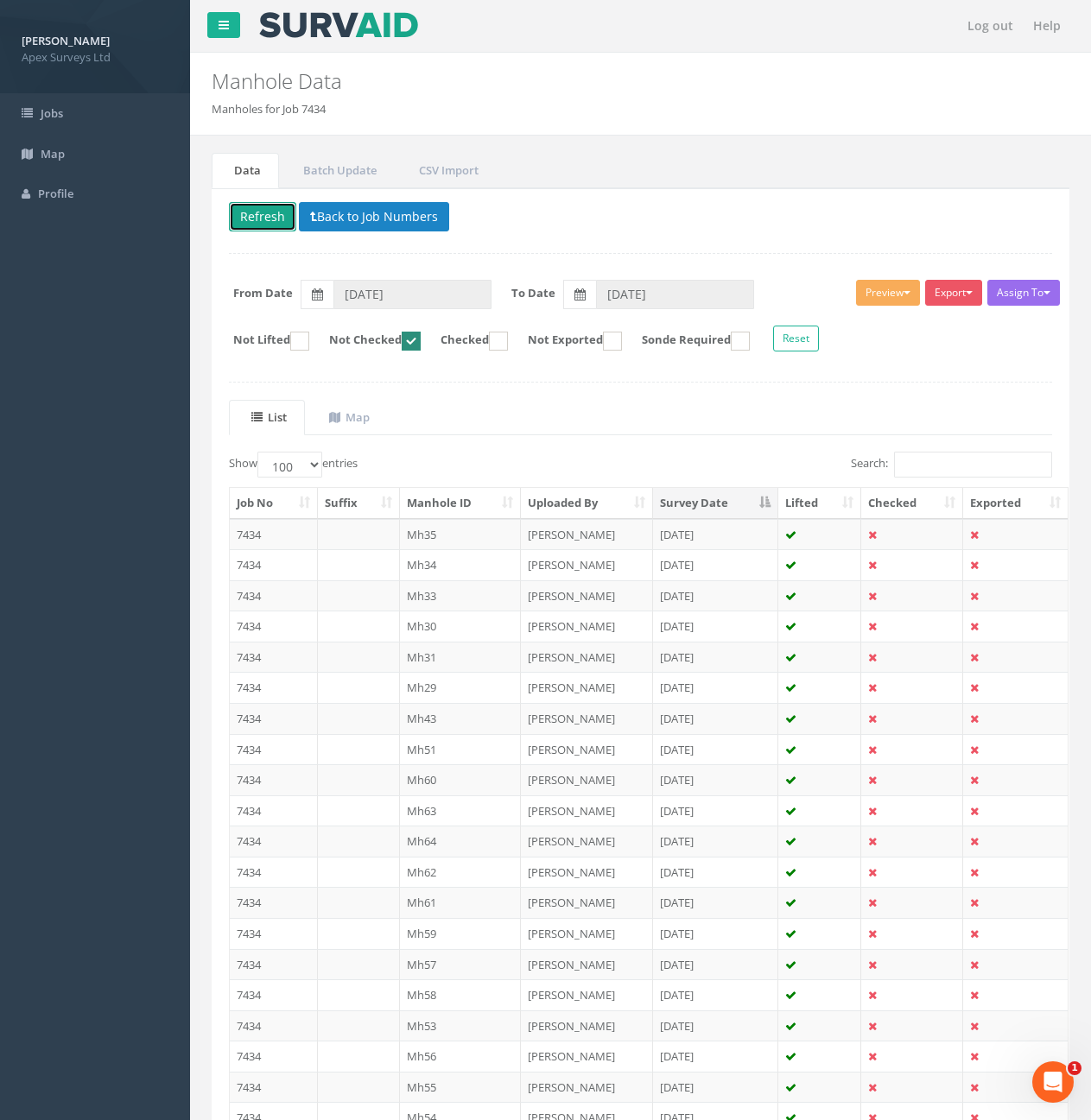
click at [279, 214] on button "Refresh" at bounding box center [263, 217] width 68 height 29
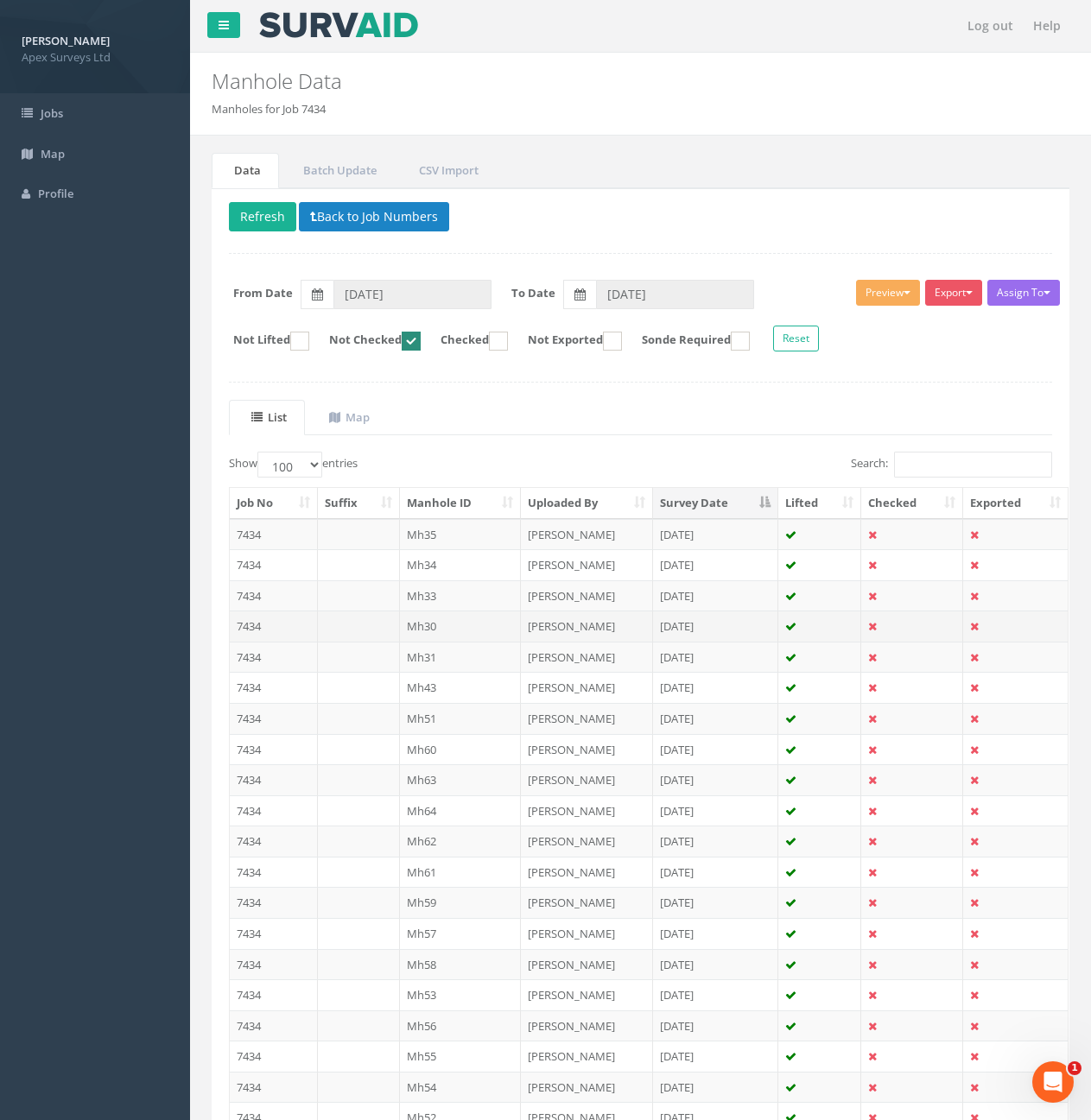
click at [264, 625] on td "7434" at bounding box center [274, 626] width 88 height 31
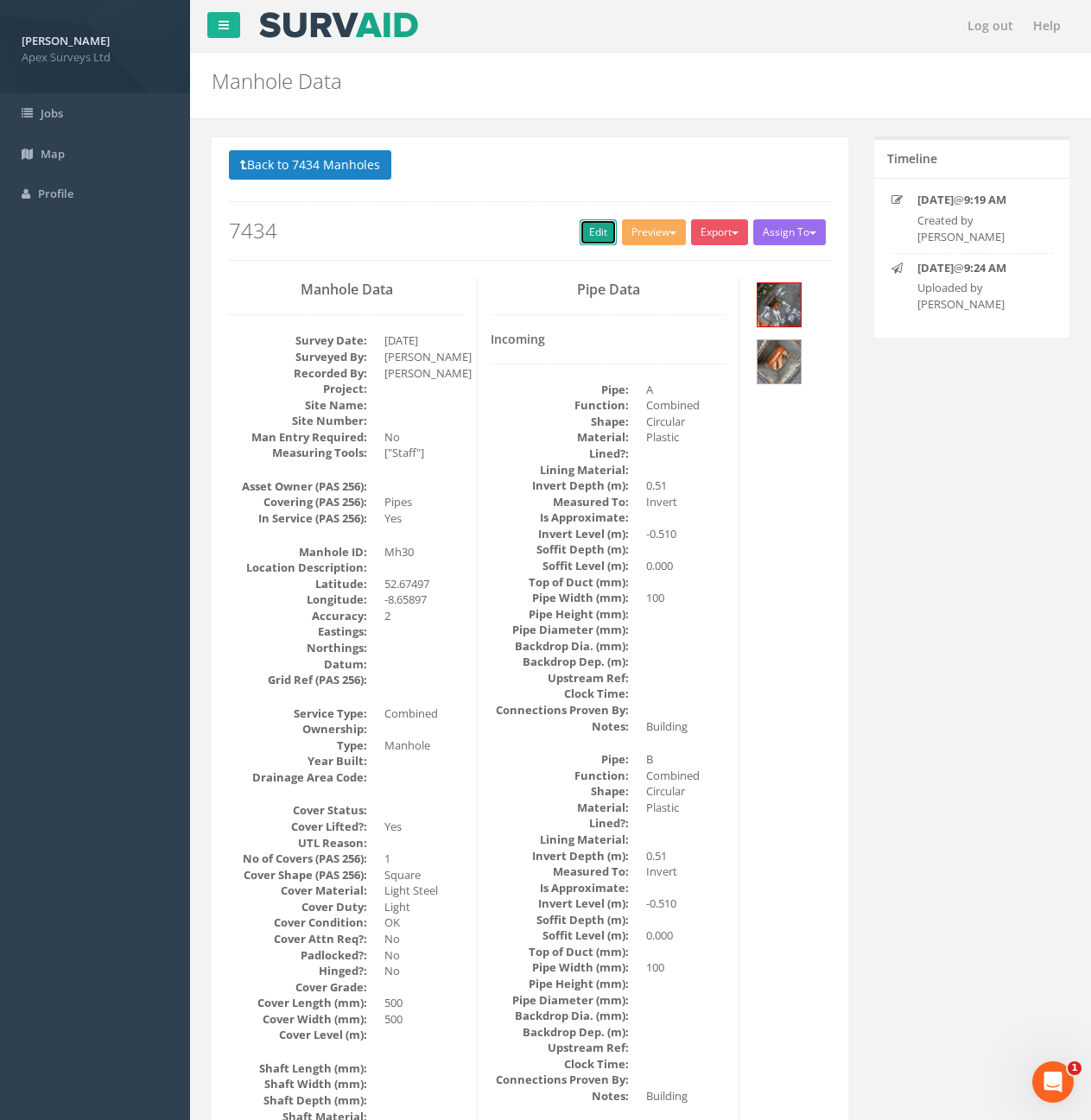
click at [587, 237] on link "Edit" at bounding box center [598, 233] width 38 height 26
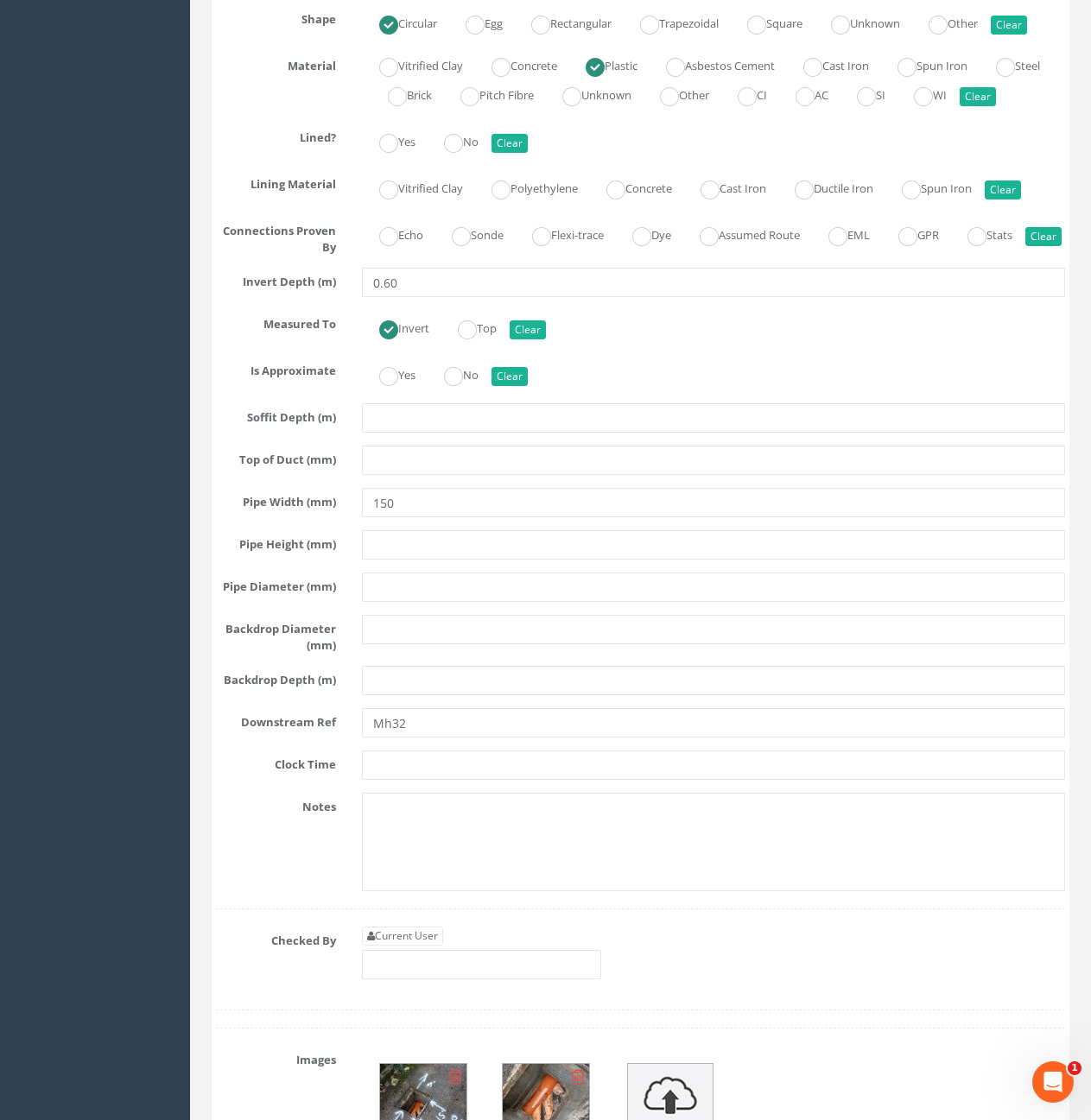
scroll to position [3455, 0]
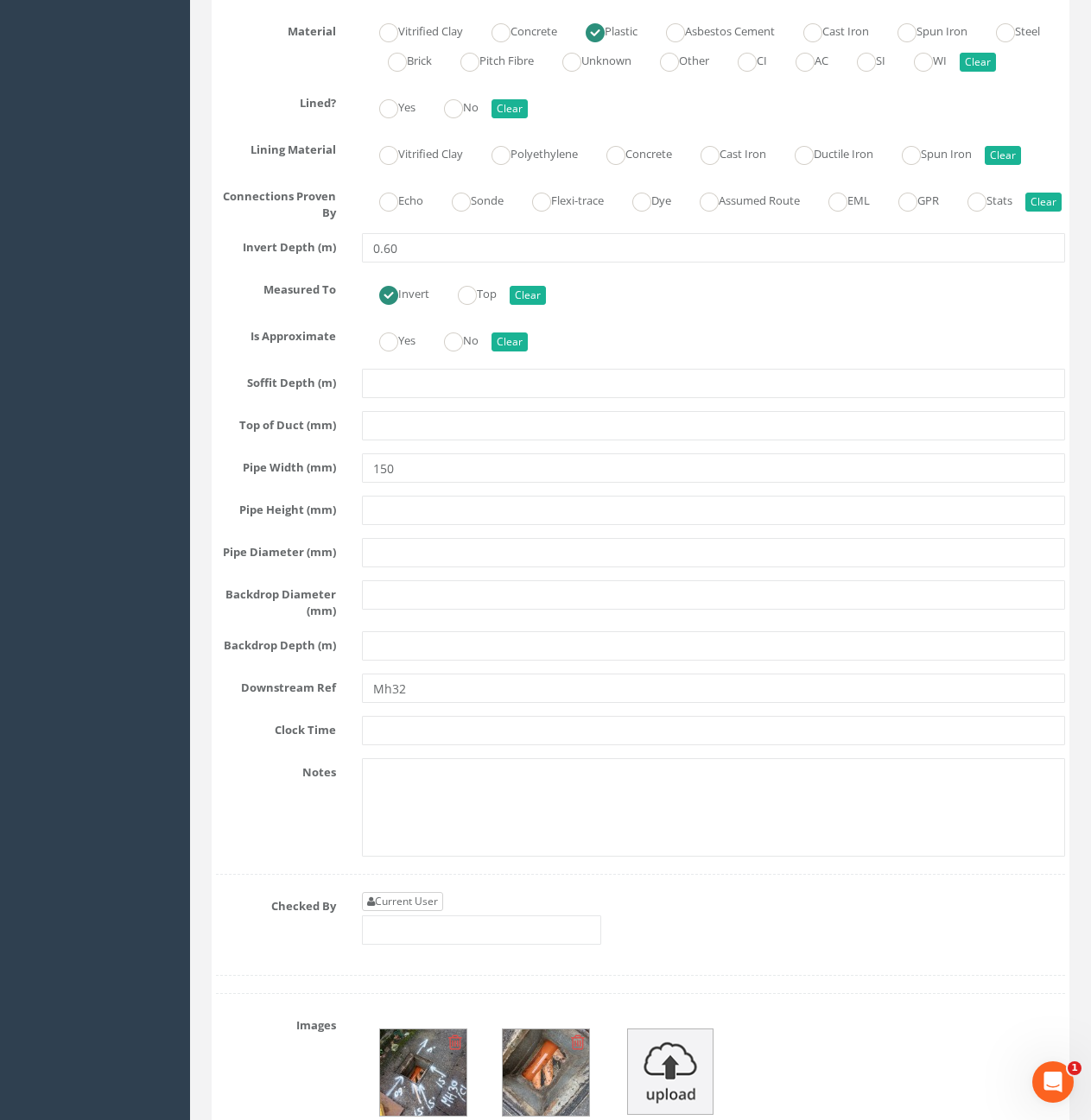
type input "10.40"
click at [409, 911] on link "Current User" at bounding box center [402, 901] width 82 height 19
type input "[PERSON_NAME]"
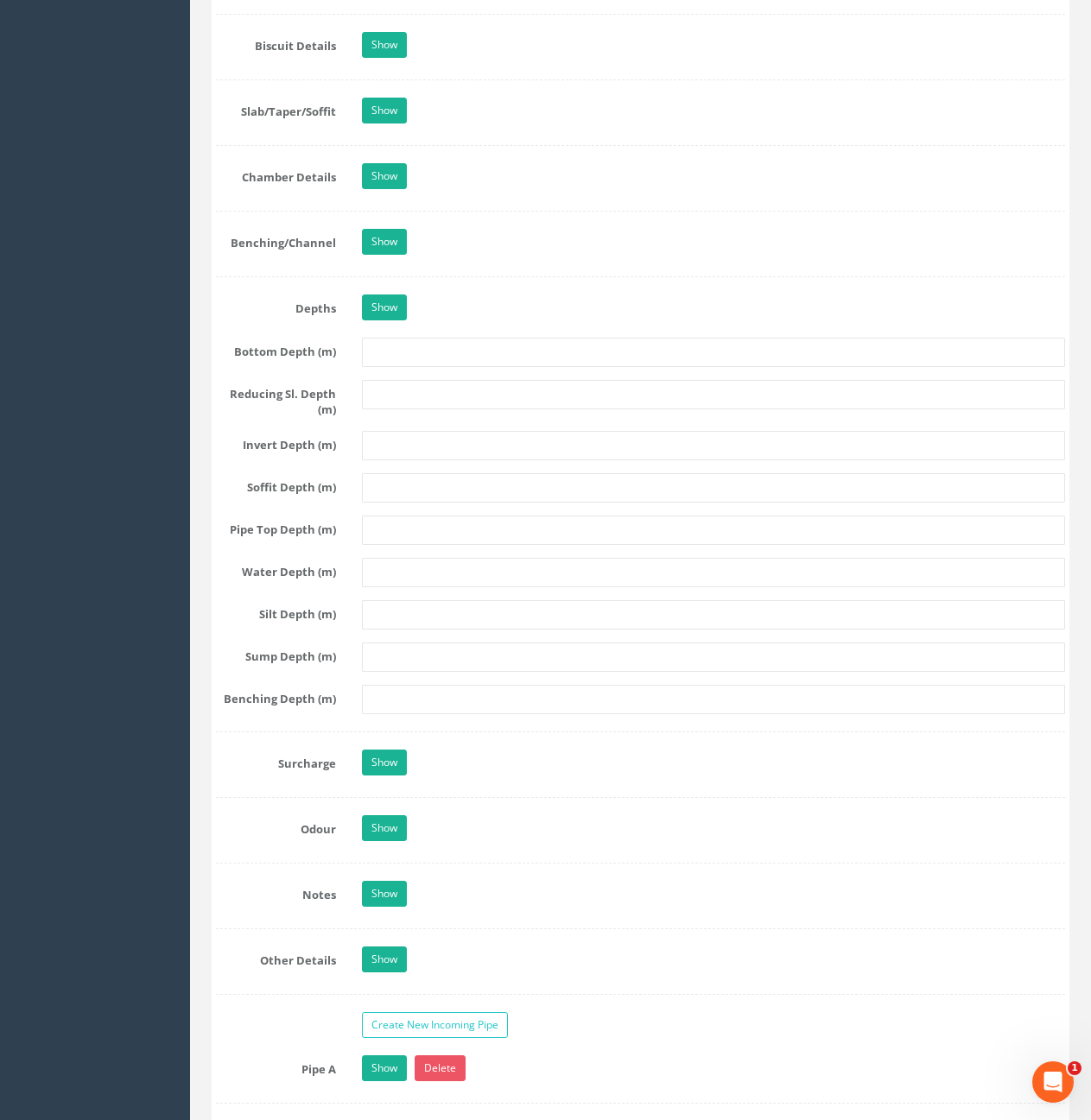
scroll to position [1382, 0]
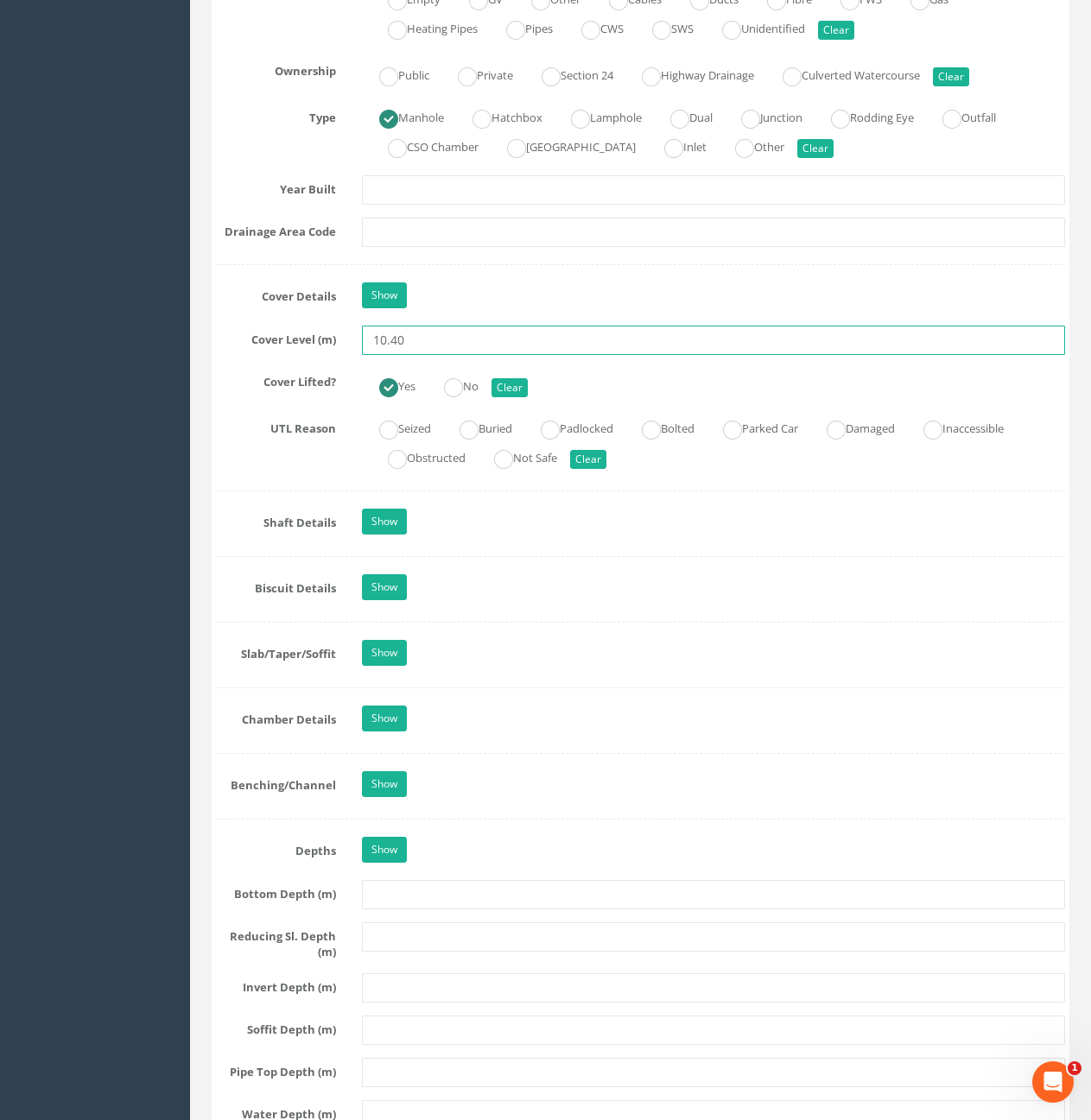
click at [514, 343] on input "10.40" at bounding box center [714, 341] width 704 height 29
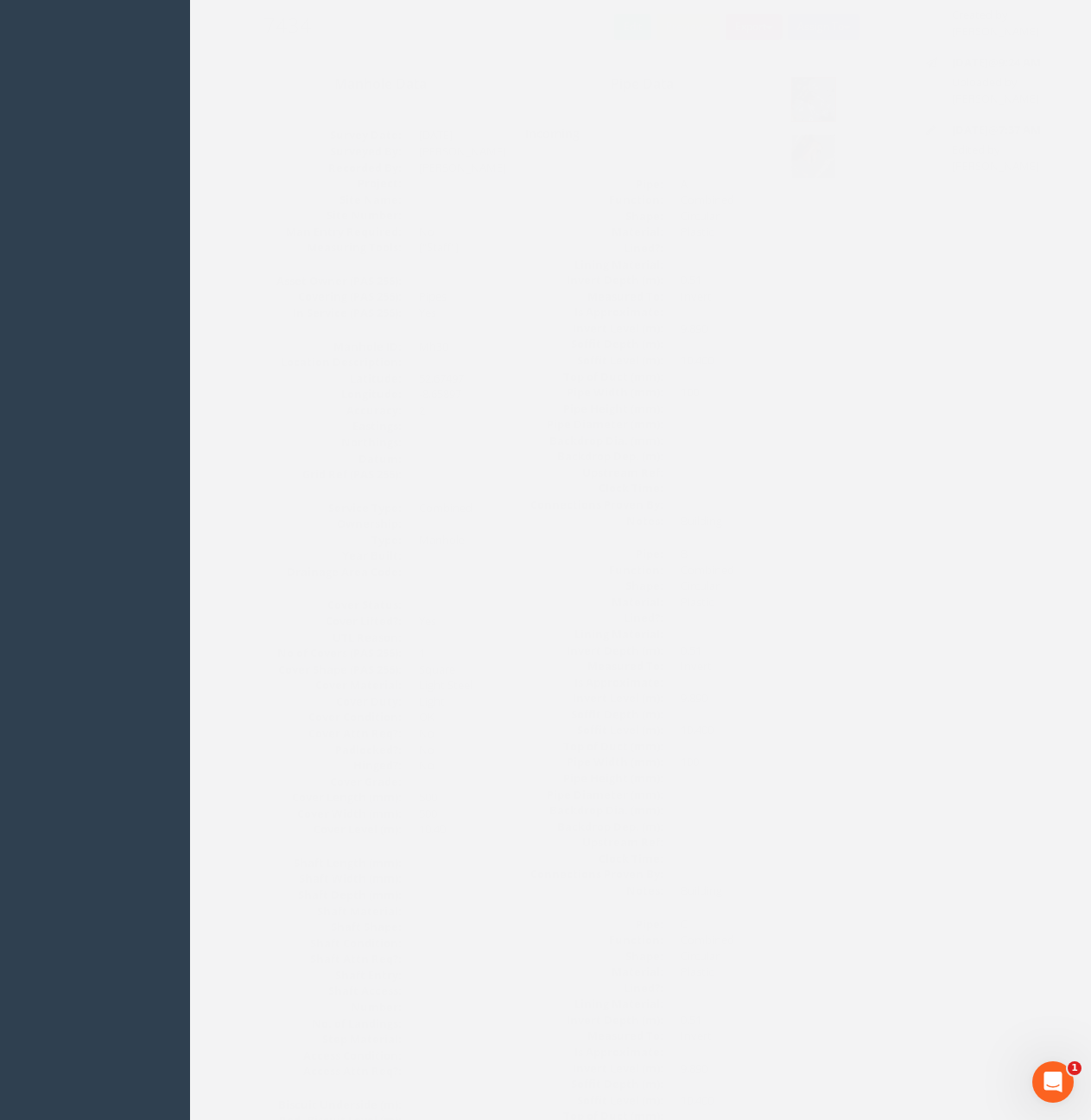
scroll to position [0, 0]
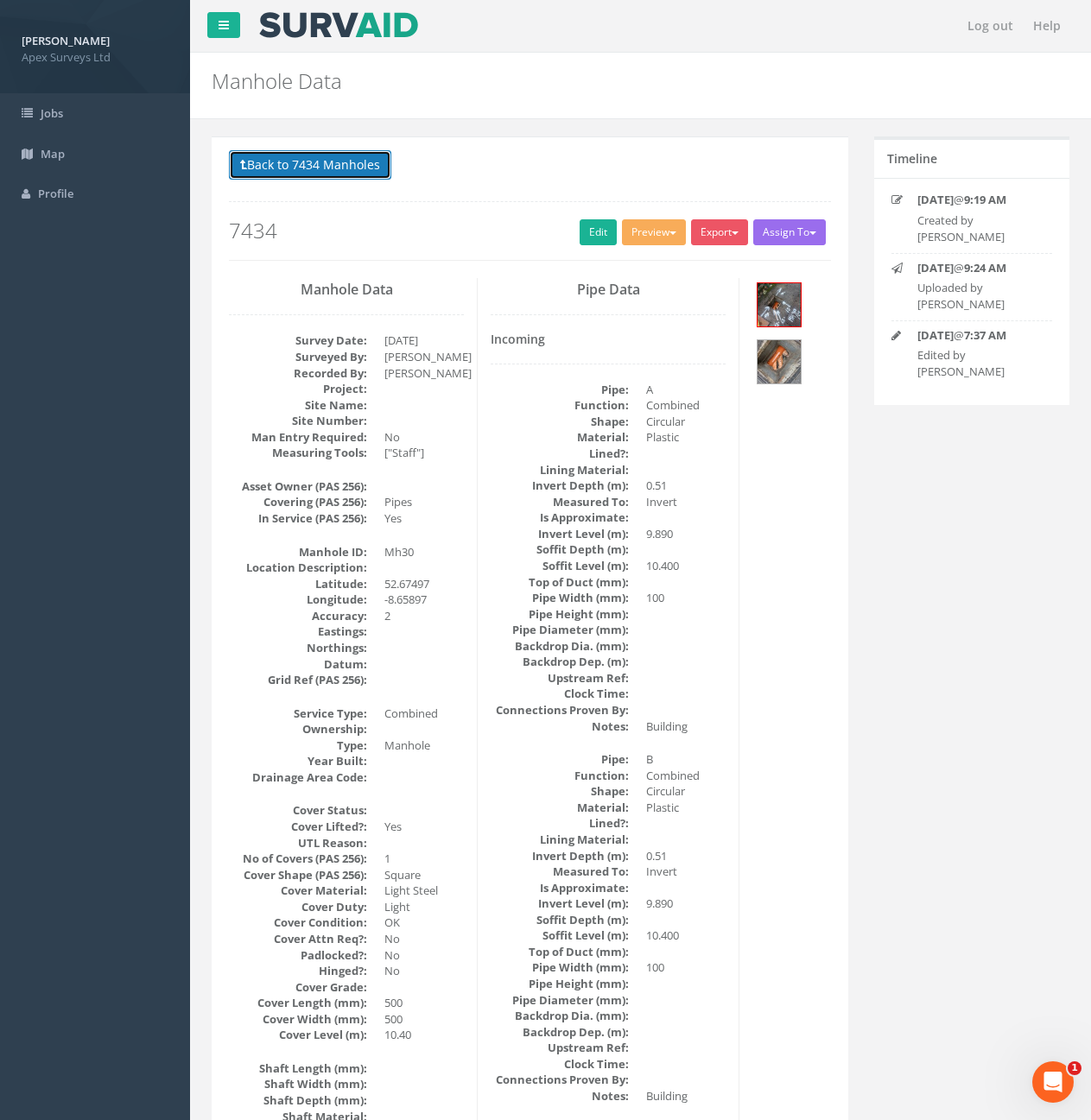
click at [282, 158] on button "Back to 7434 Manholes" at bounding box center [310, 165] width 162 height 29
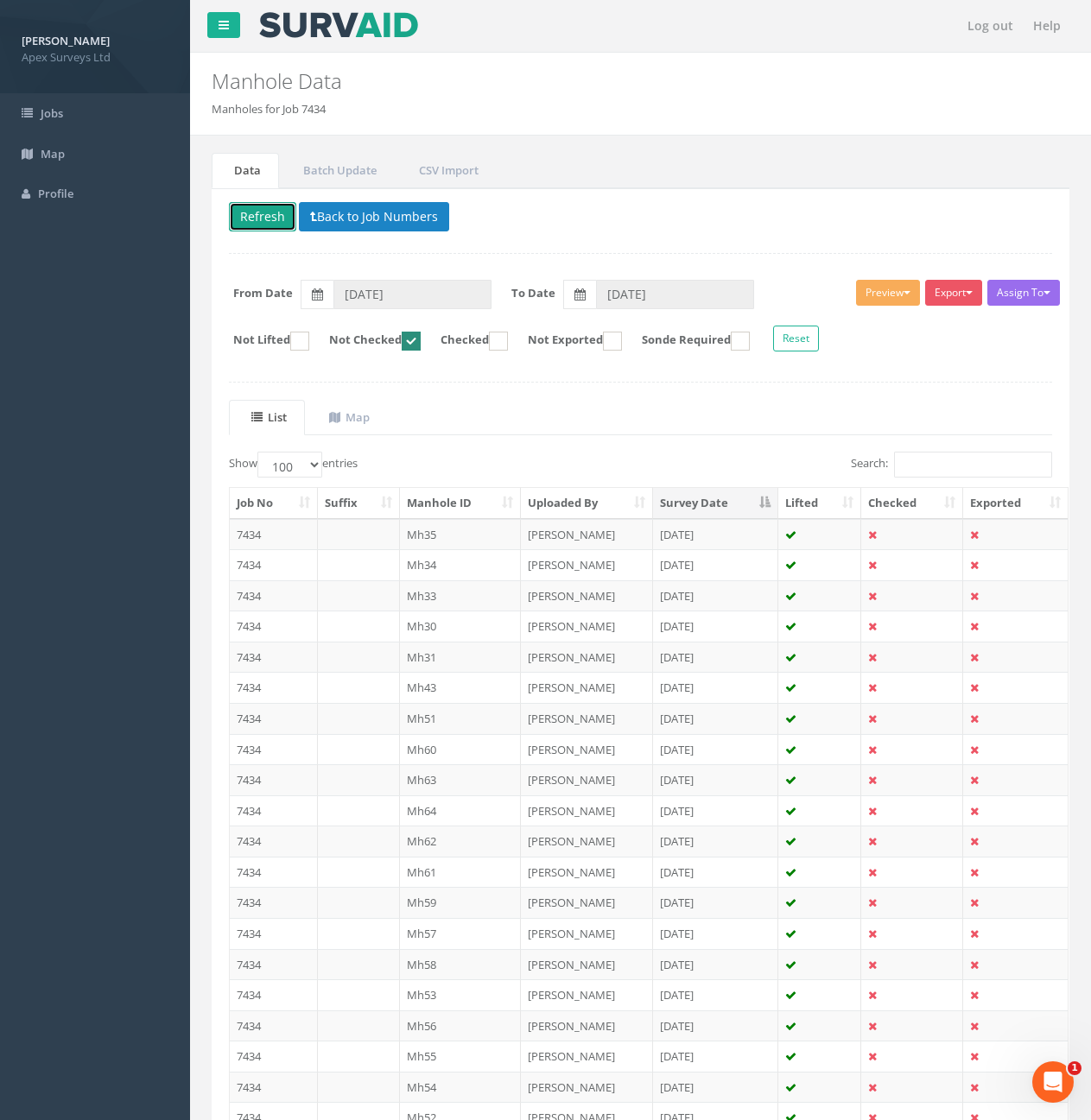
click at [265, 219] on button "Refresh" at bounding box center [263, 217] width 68 height 29
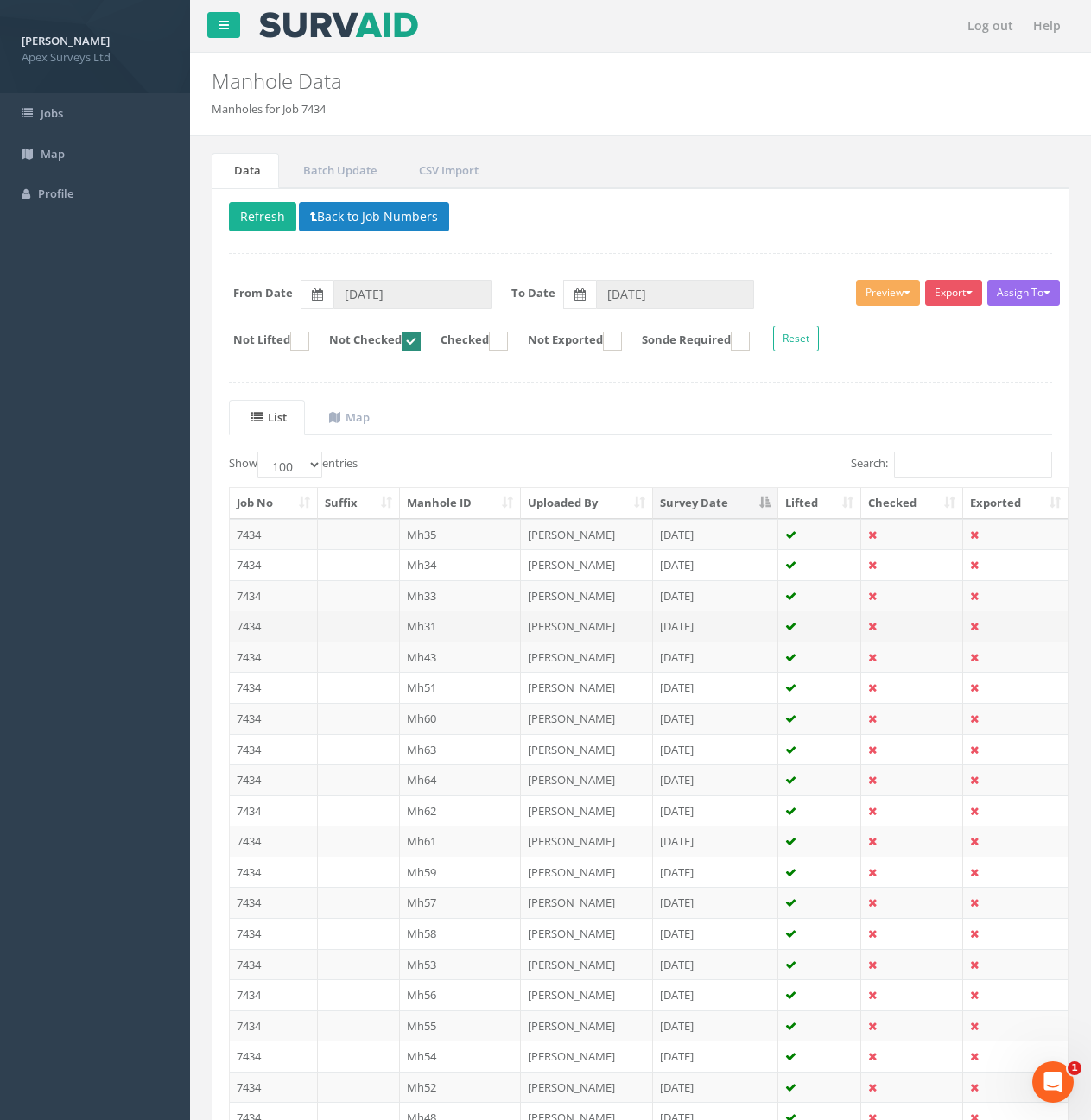
click at [263, 622] on td "7434" at bounding box center [274, 626] width 88 height 31
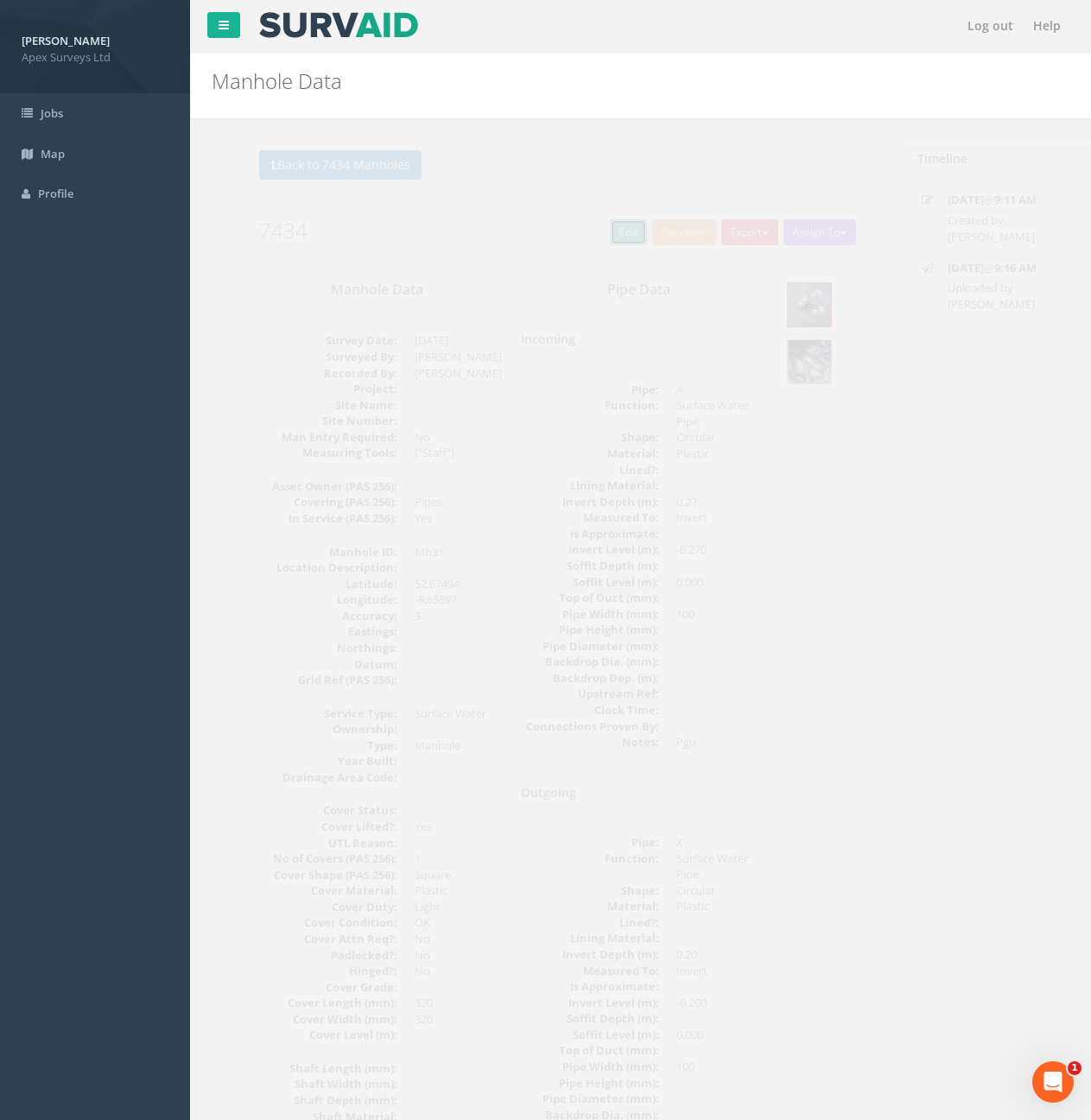
click at [584, 234] on link "Edit" at bounding box center [598, 233] width 38 height 26
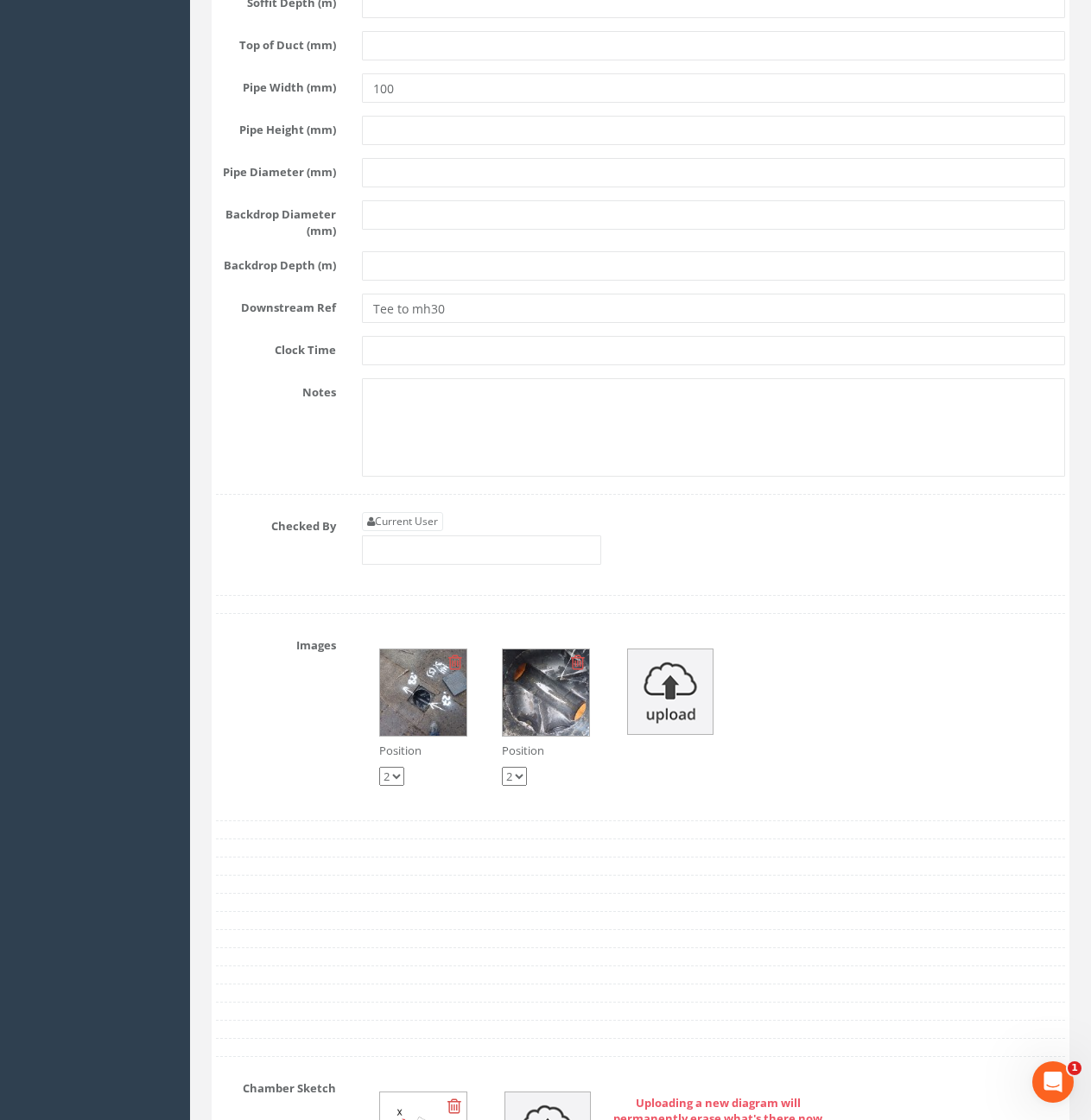
scroll to position [3785, 0]
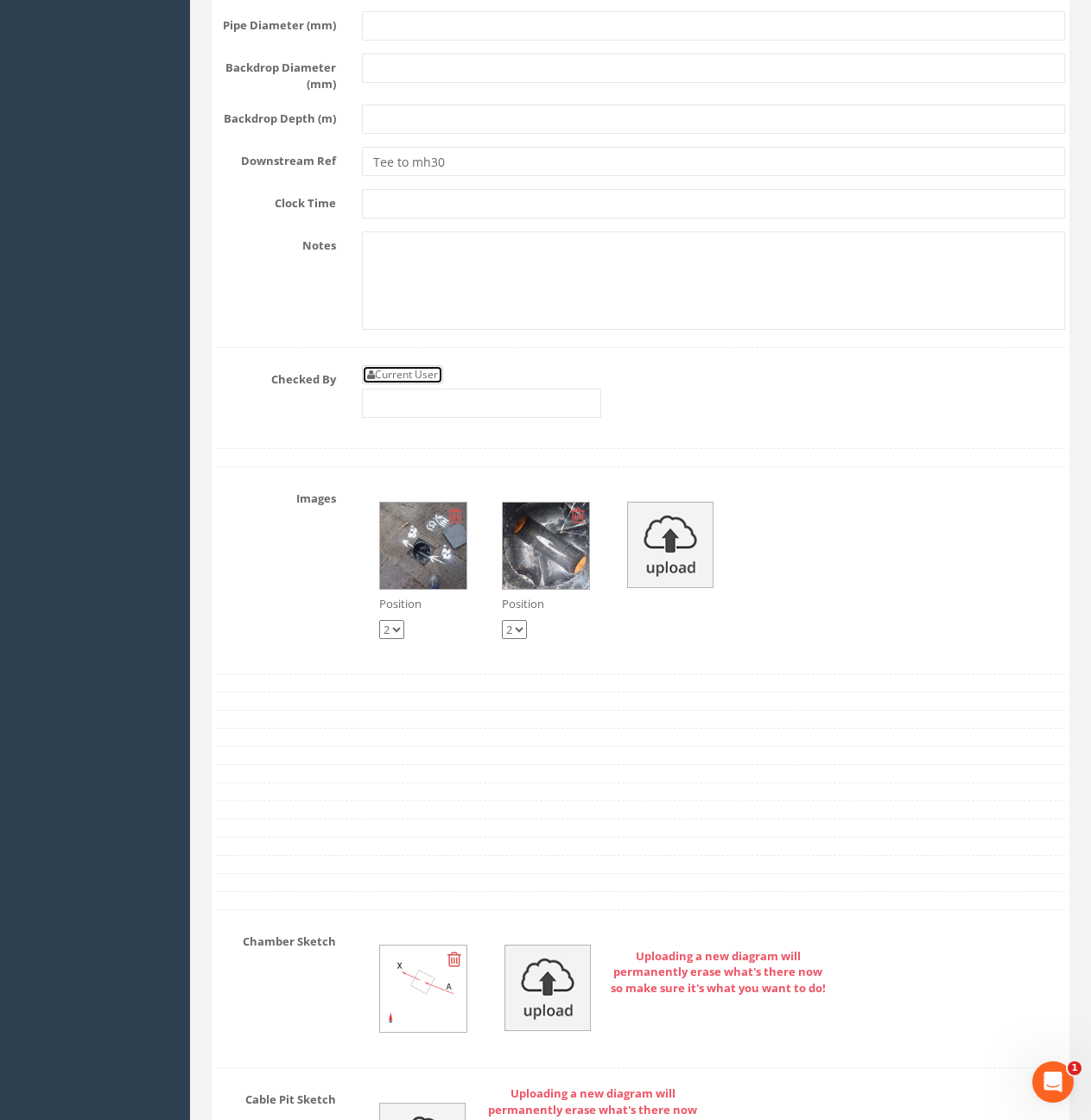
click at [414, 385] on link "Current User" at bounding box center [402, 375] width 82 height 19
type input "[PERSON_NAME]"
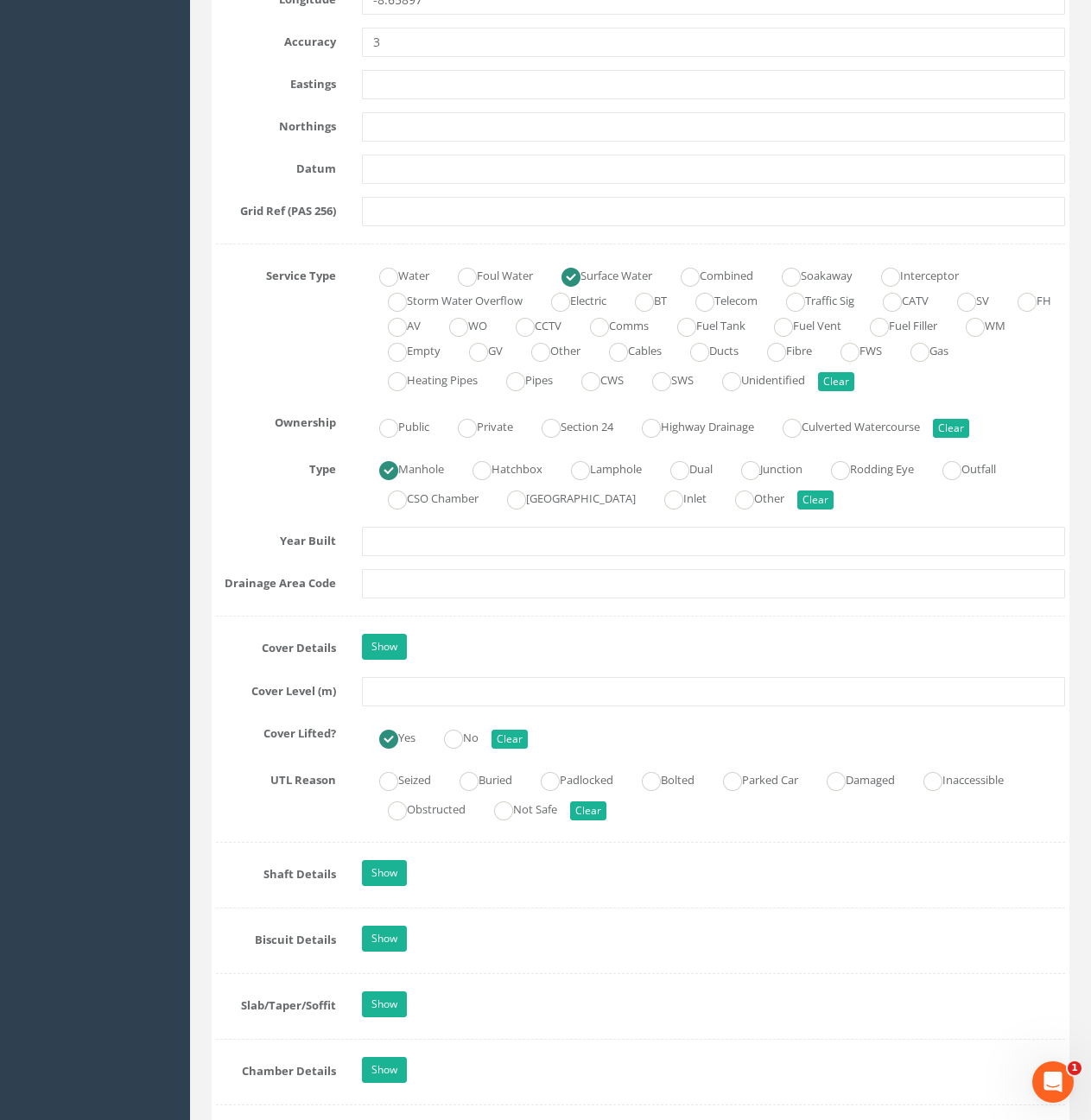
scroll to position [1021, 0]
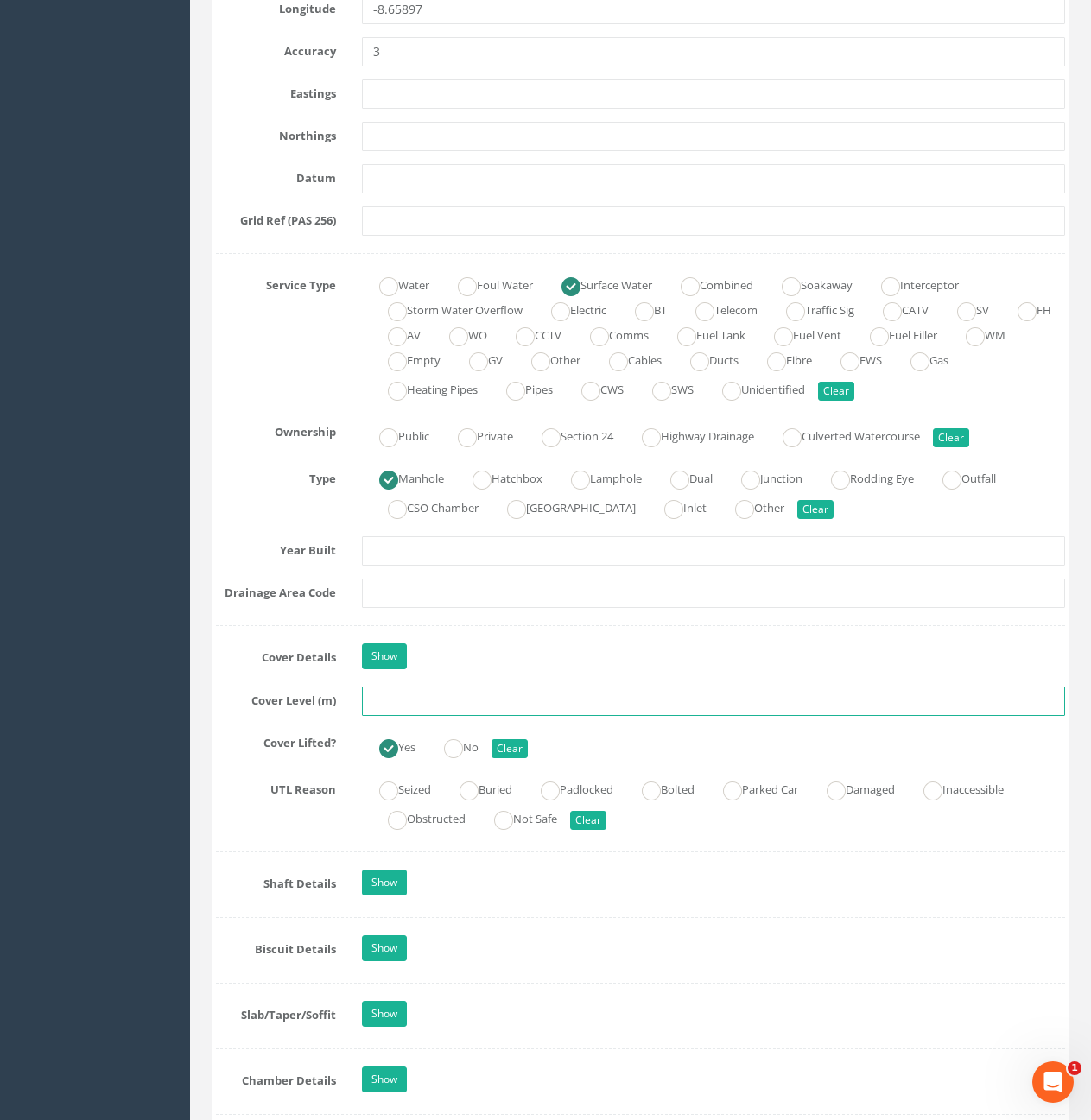
click at [564, 714] on input "text" at bounding box center [714, 701] width 704 height 29
type input "10.61"
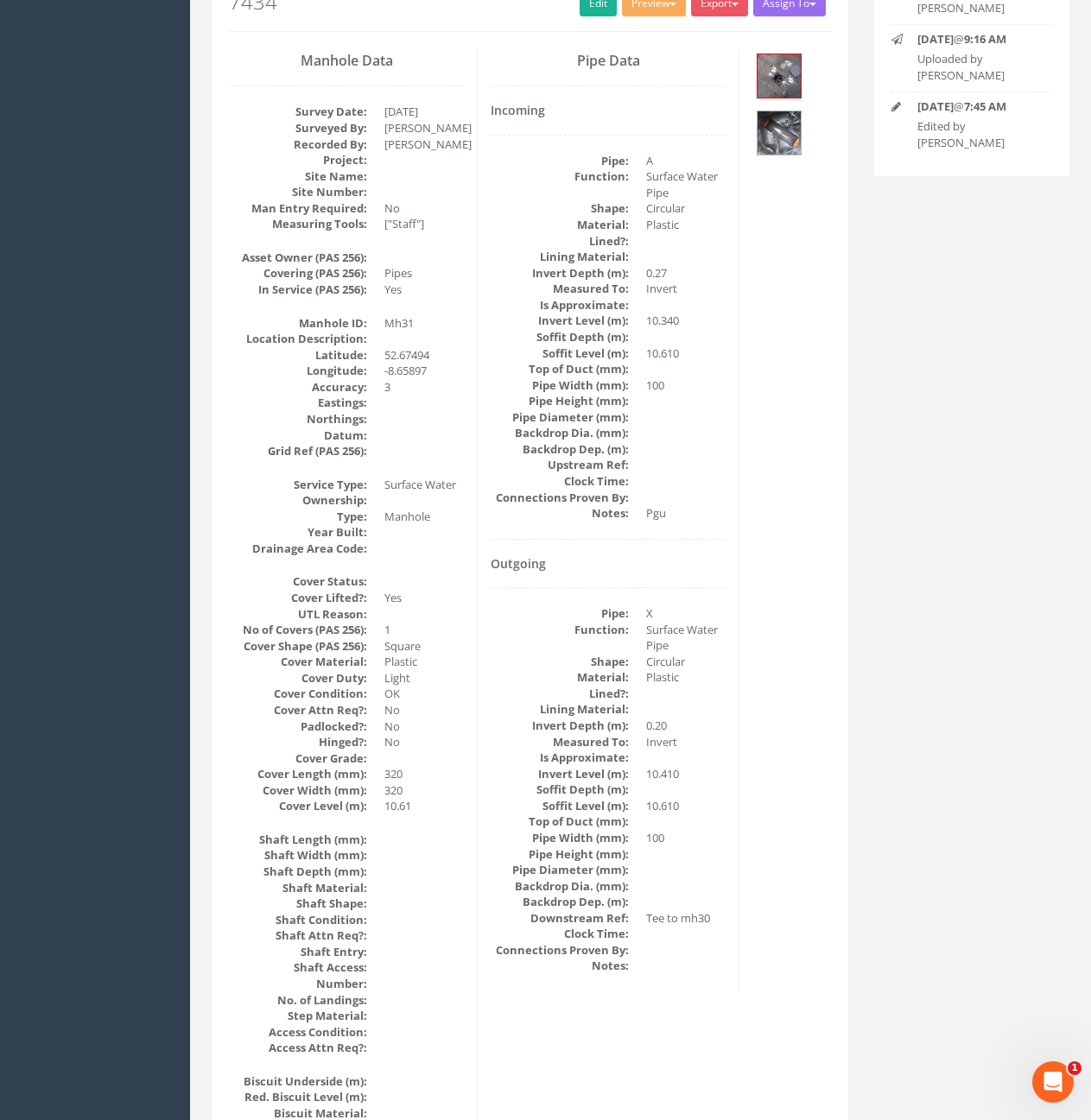
scroll to position [27, 0]
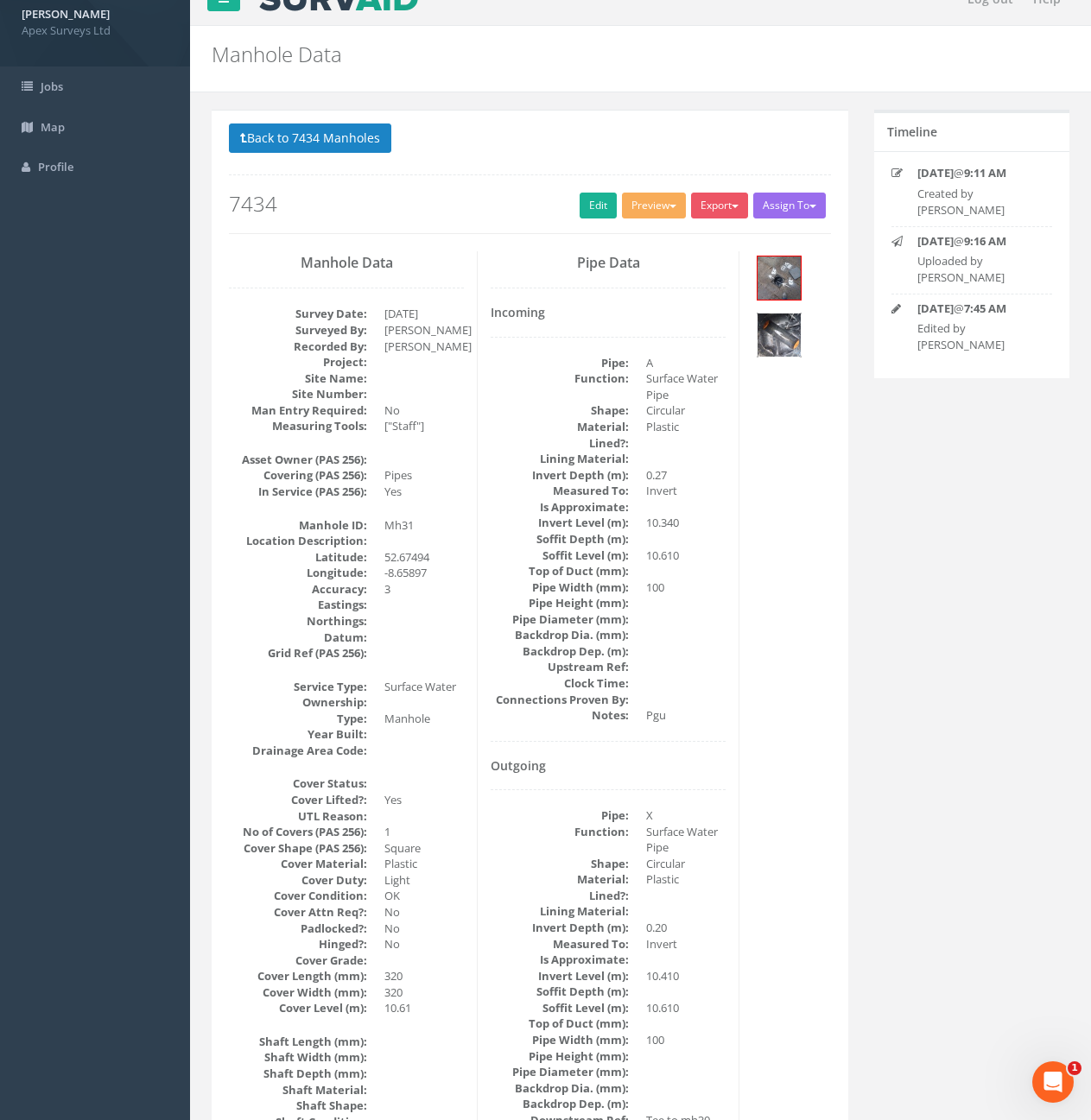
click at [797, 353] on img at bounding box center [779, 334] width 43 height 43
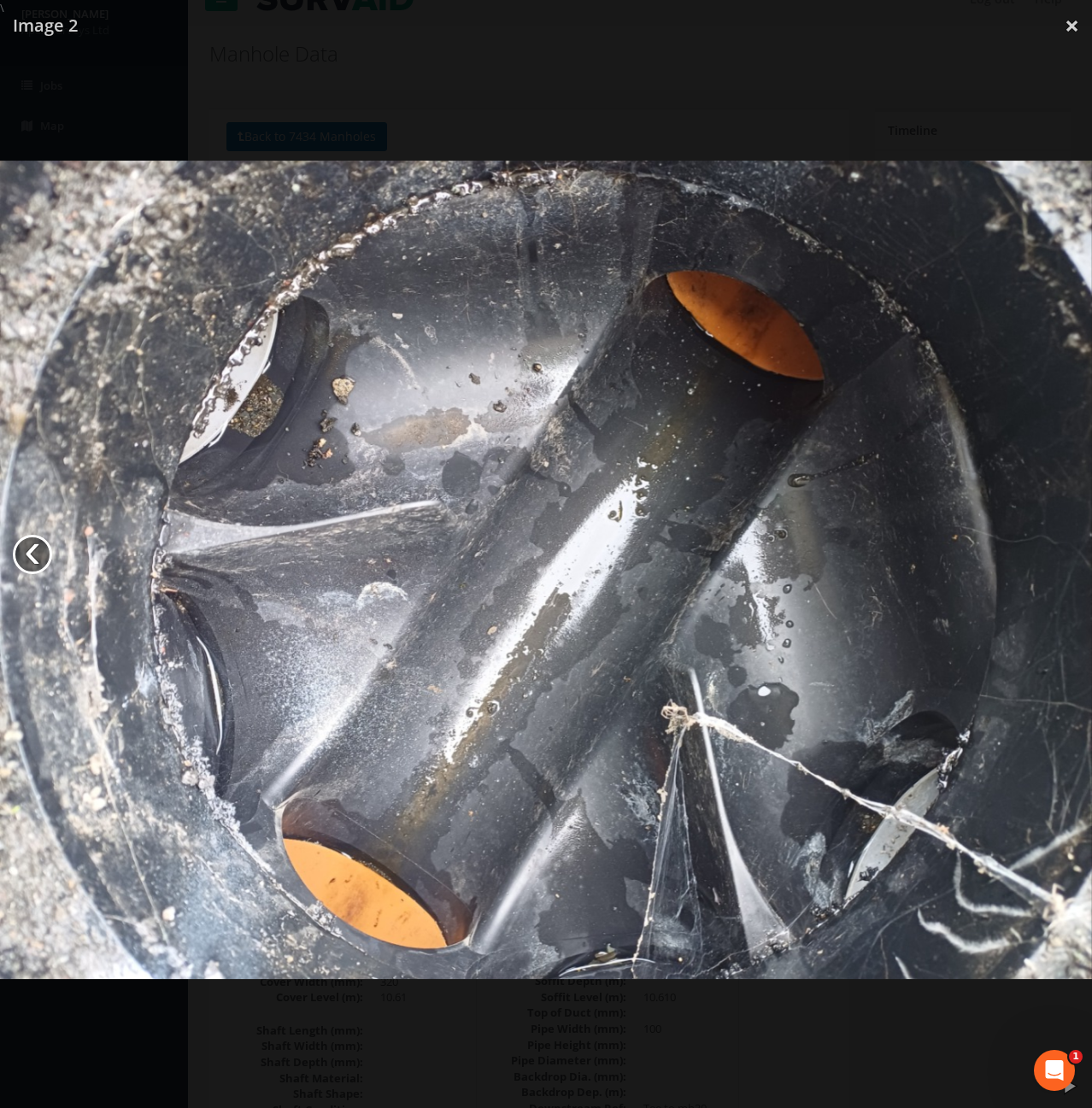
click at [33, 541] on link "‹" at bounding box center [32, 554] width 39 height 39
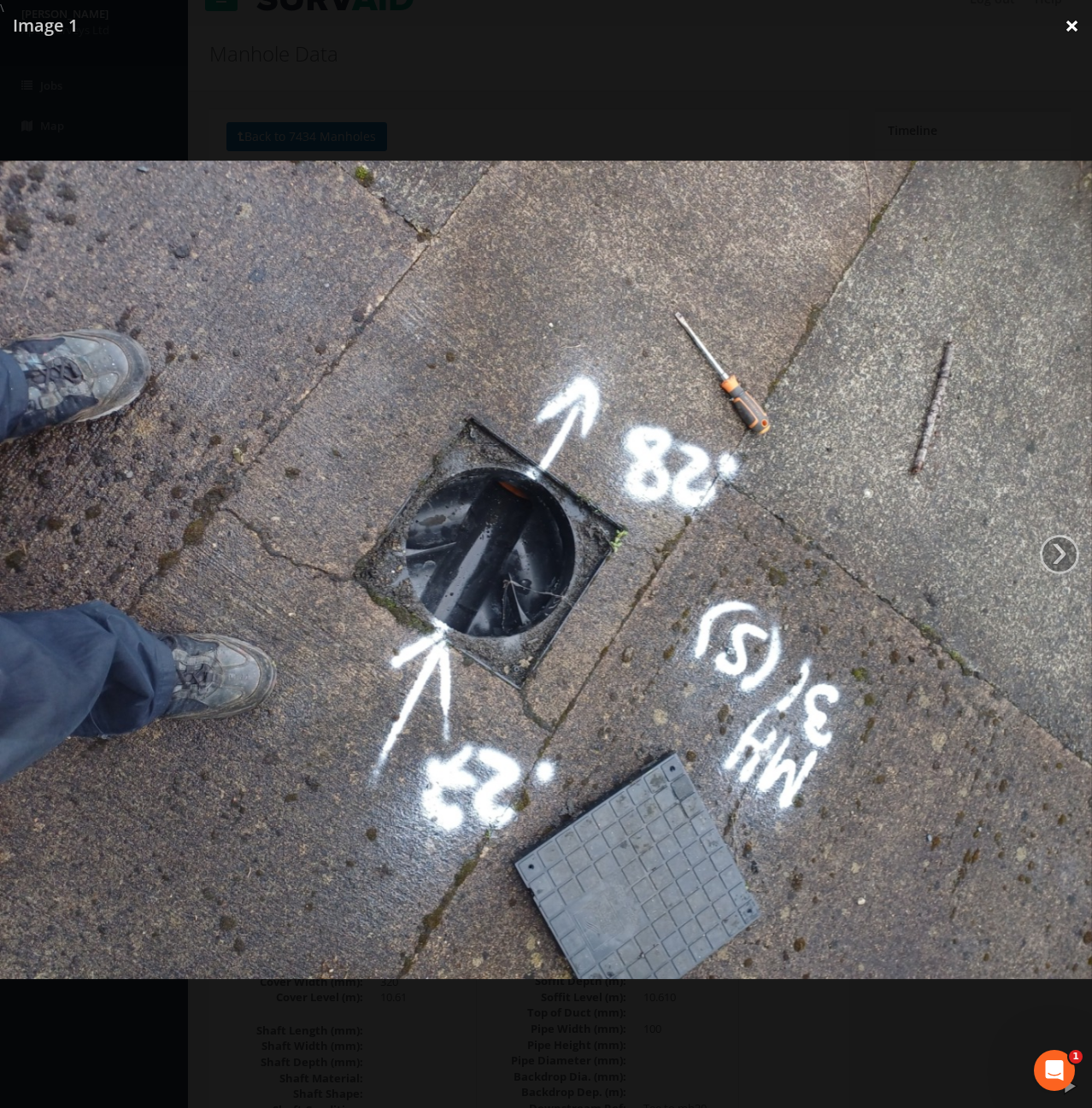
click at [1078, 26] on link "×" at bounding box center [1072, 25] width 40 height 52
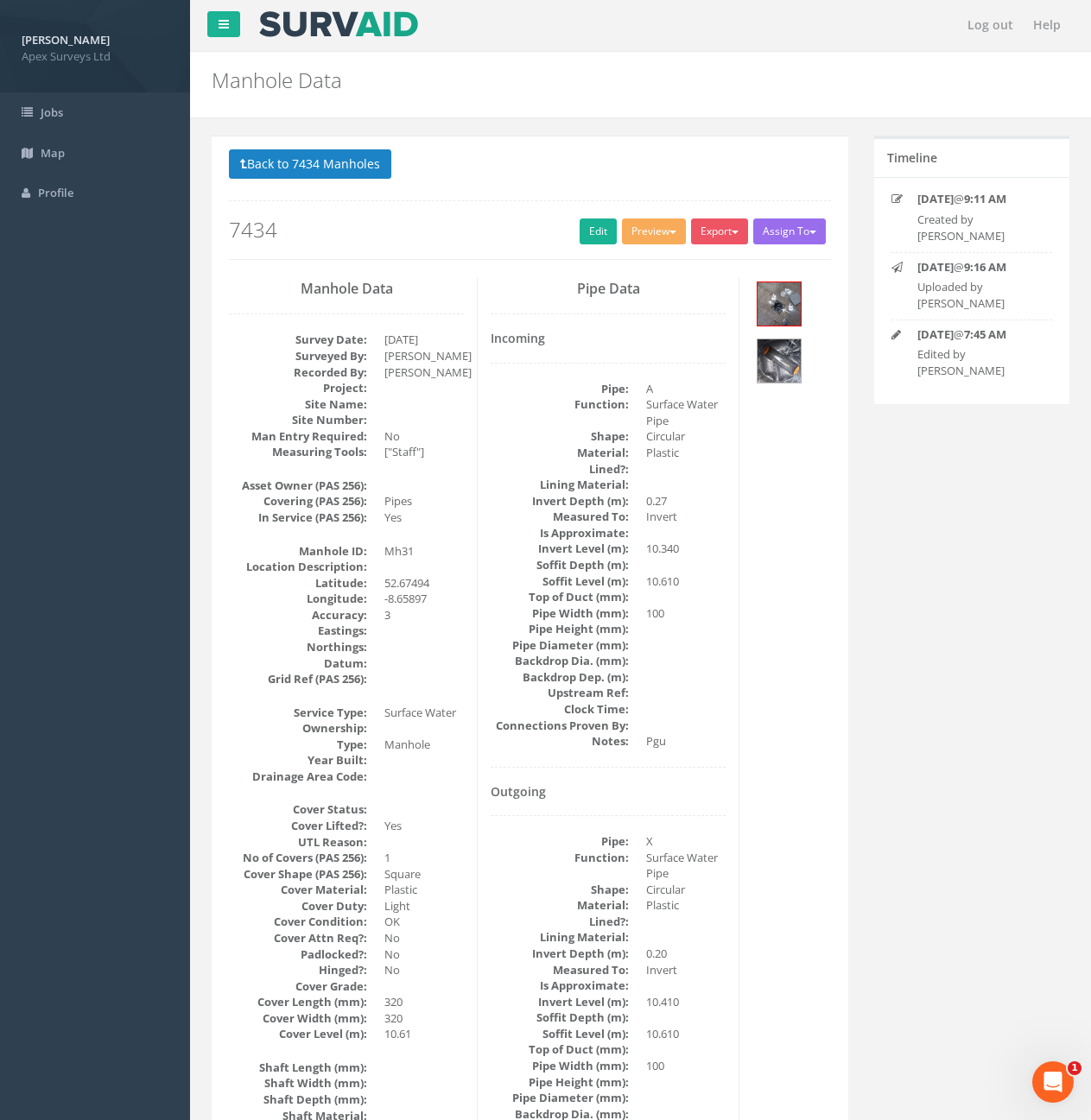
scroll to position [0, 0]
click at [263, 159] on button "Back to 7434 Manholes" at bounding box center [310, 165] width 162 height 29
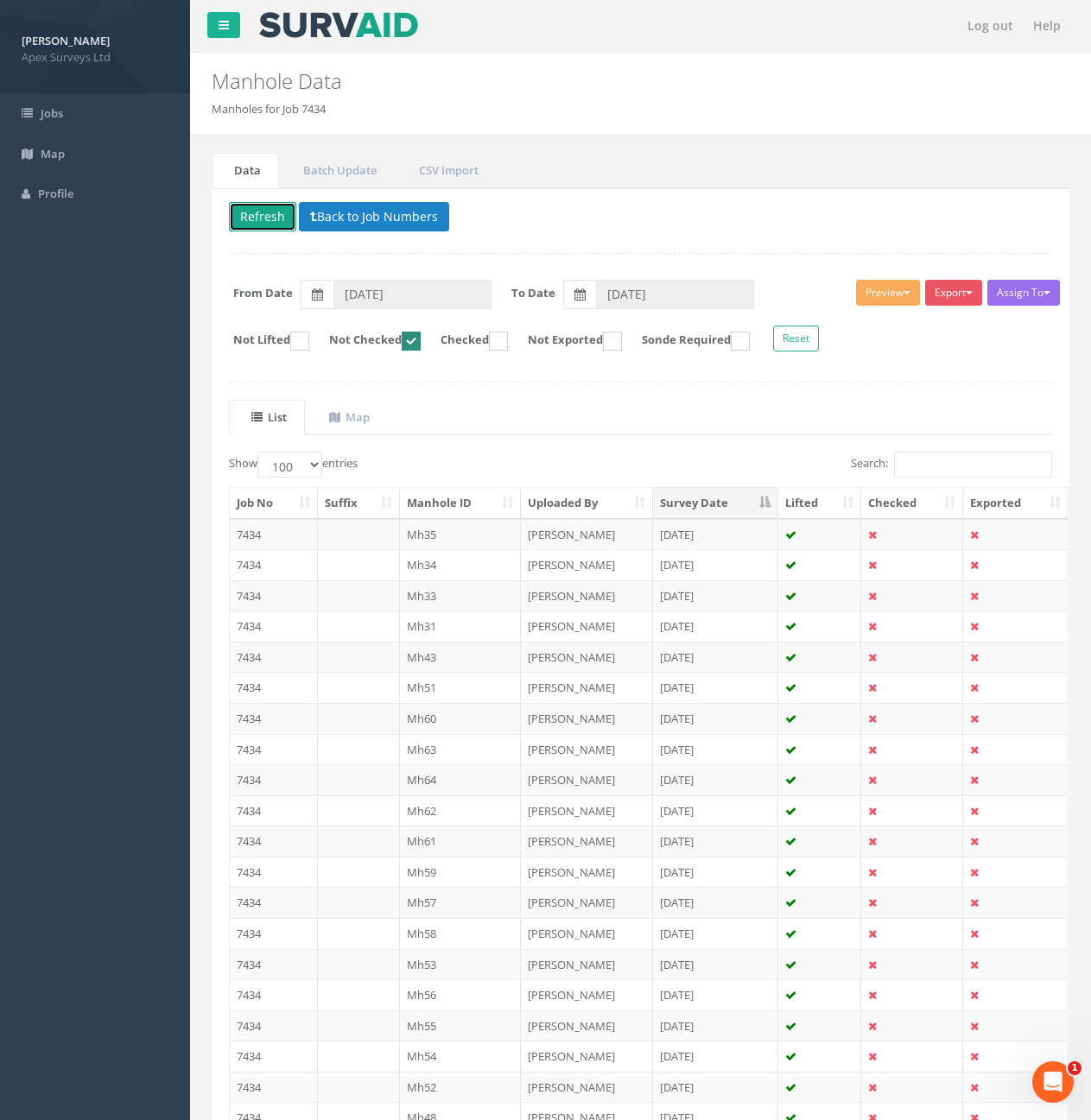
click at [262, 214] on button "Refresh" at bounding box center [263, 217] width 68 height 29
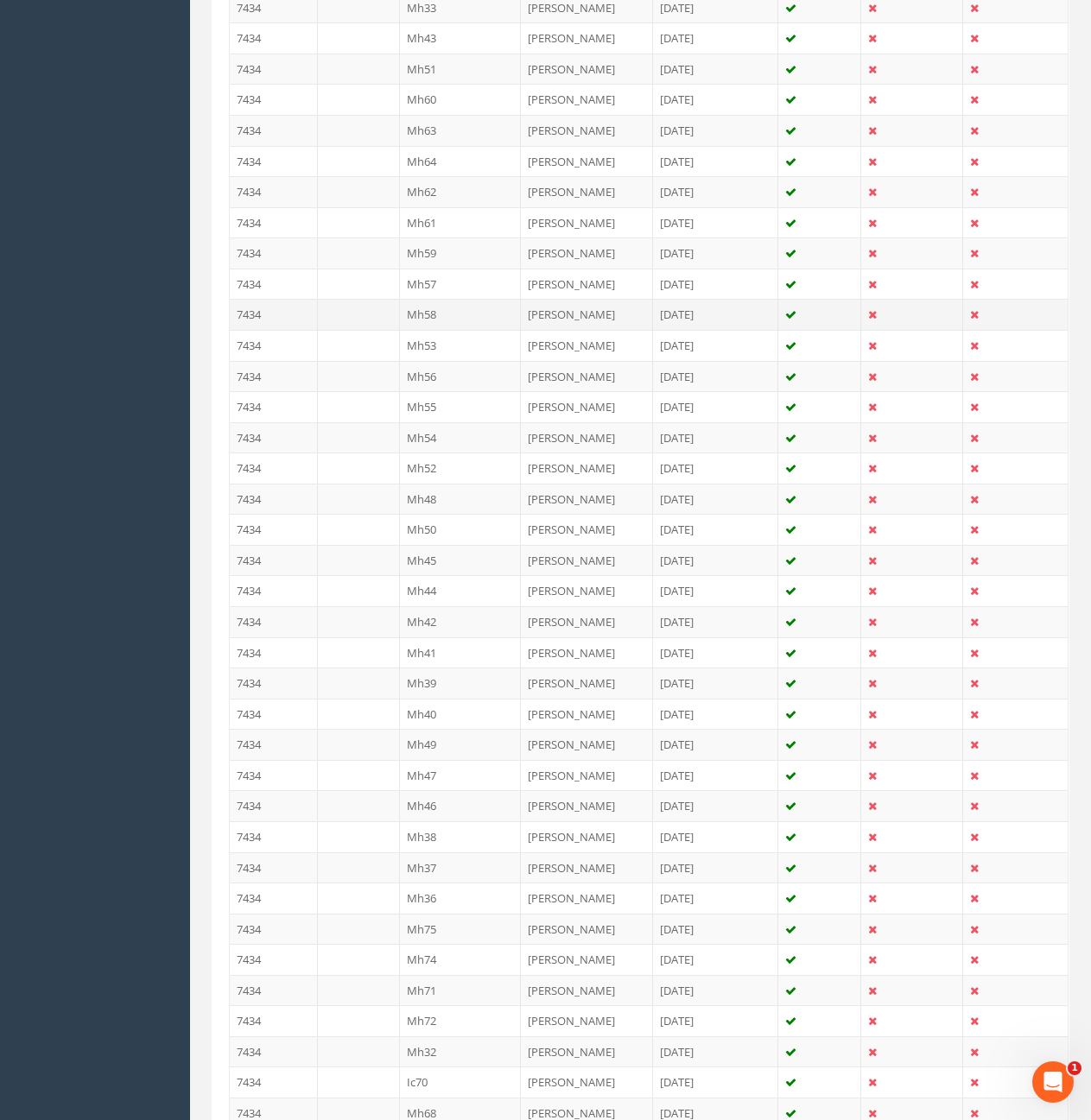
scroll to position [604, 0]
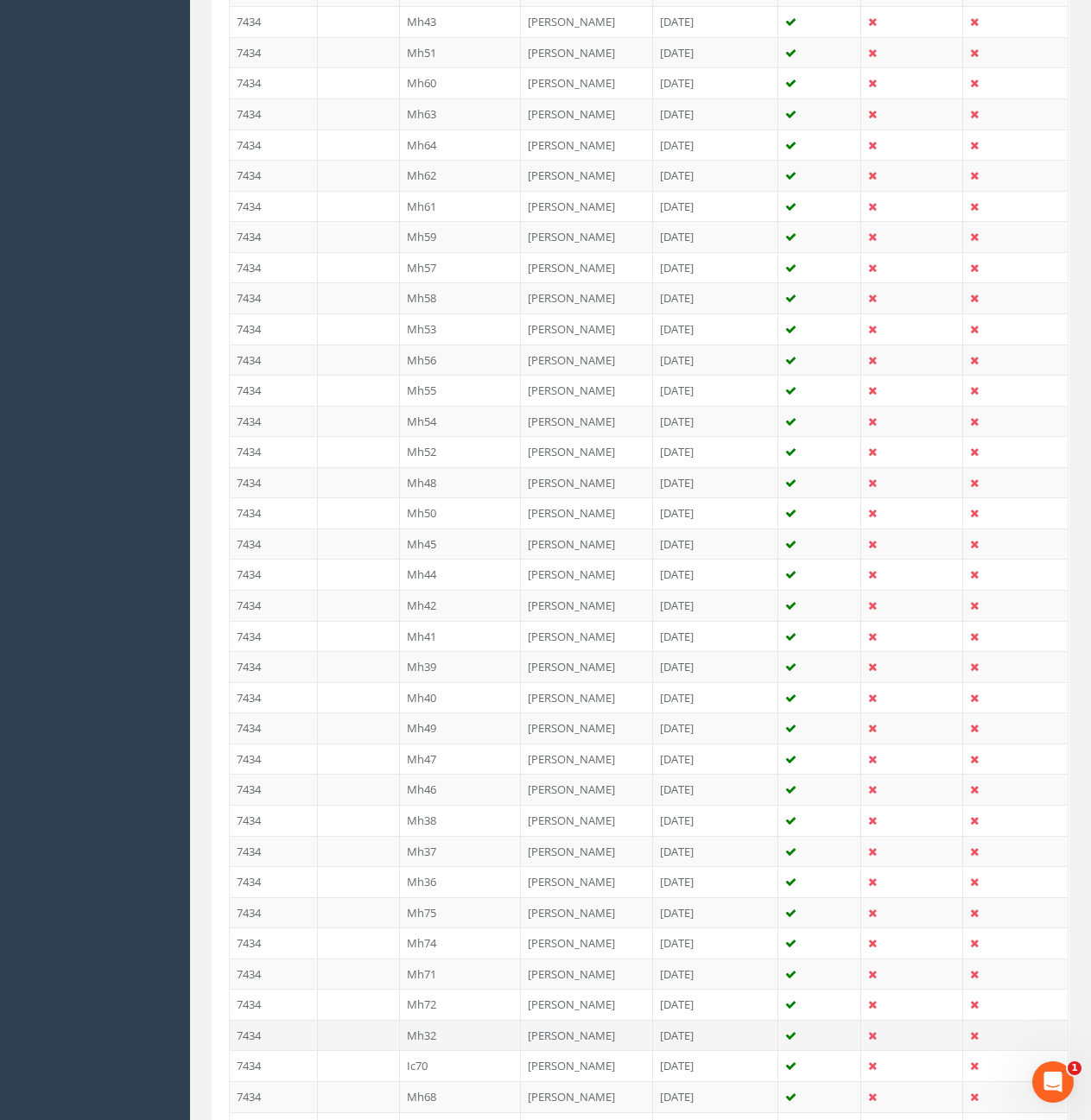
click at [281, 1037] on td "7434" at bounding box center [274, 1036] width 88 height 31
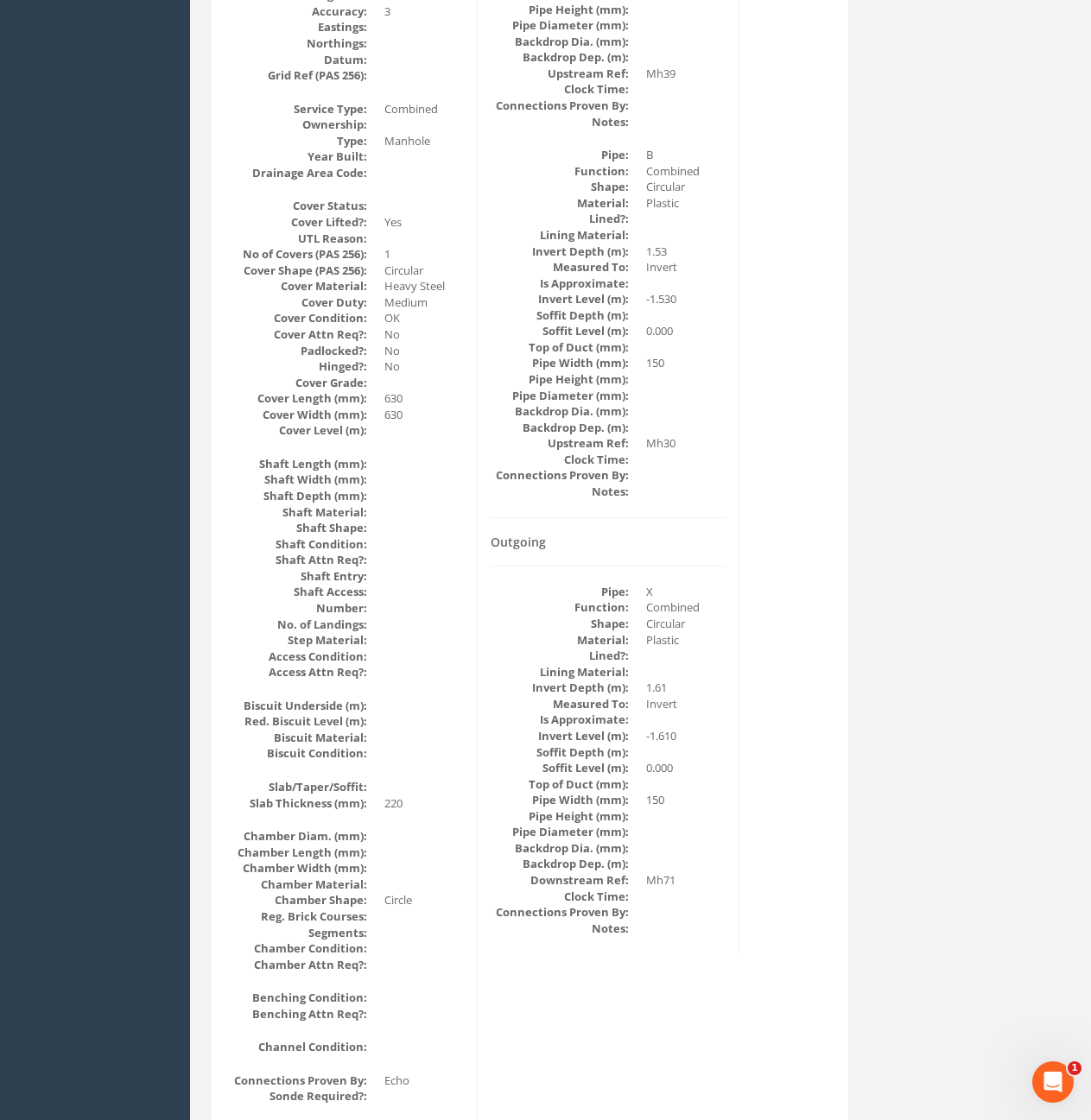
scroll to position [0, 0]
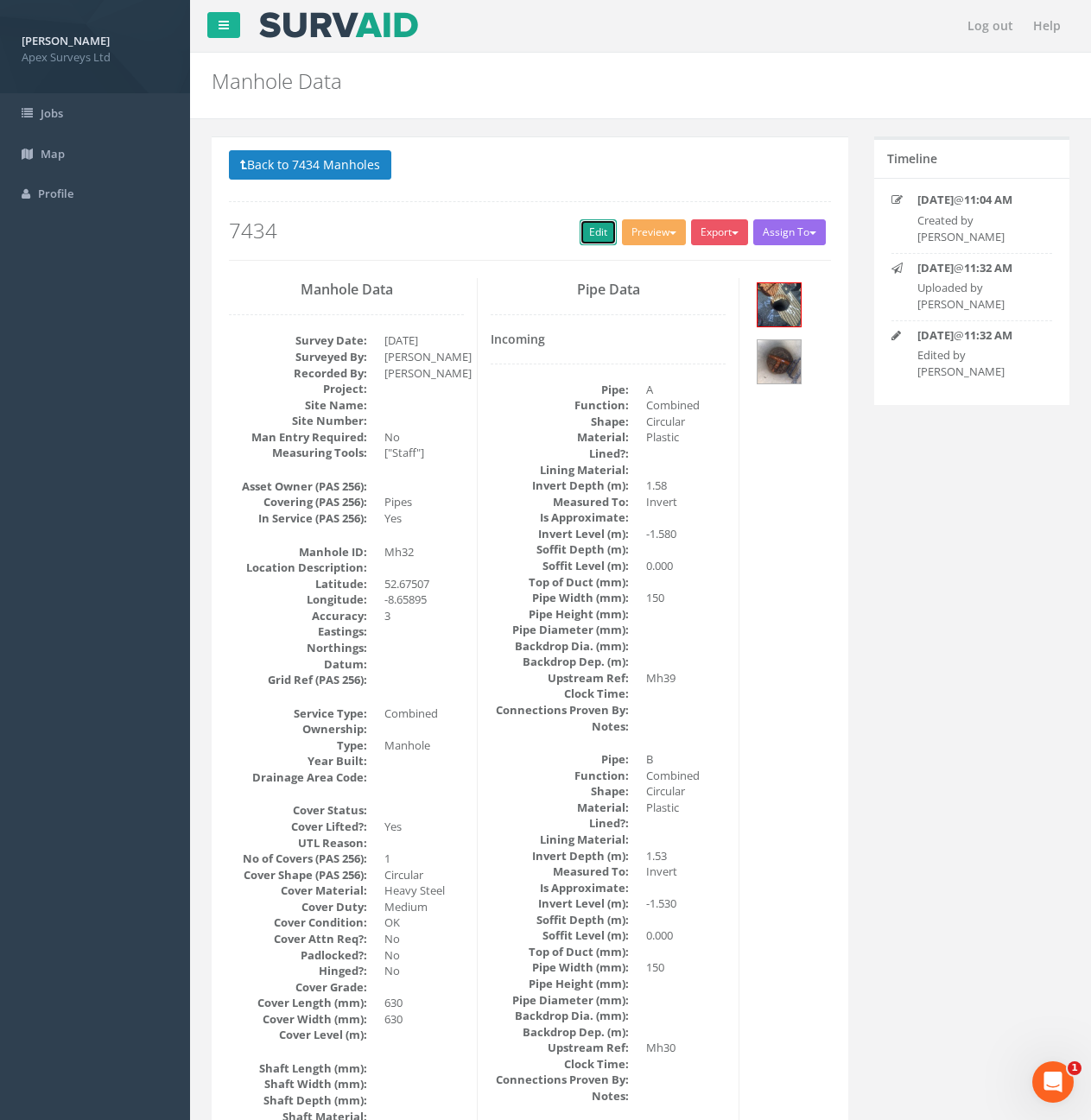
click at [589, 235] on link "Edit" at bounding box center [598, 233] width 38 height 26
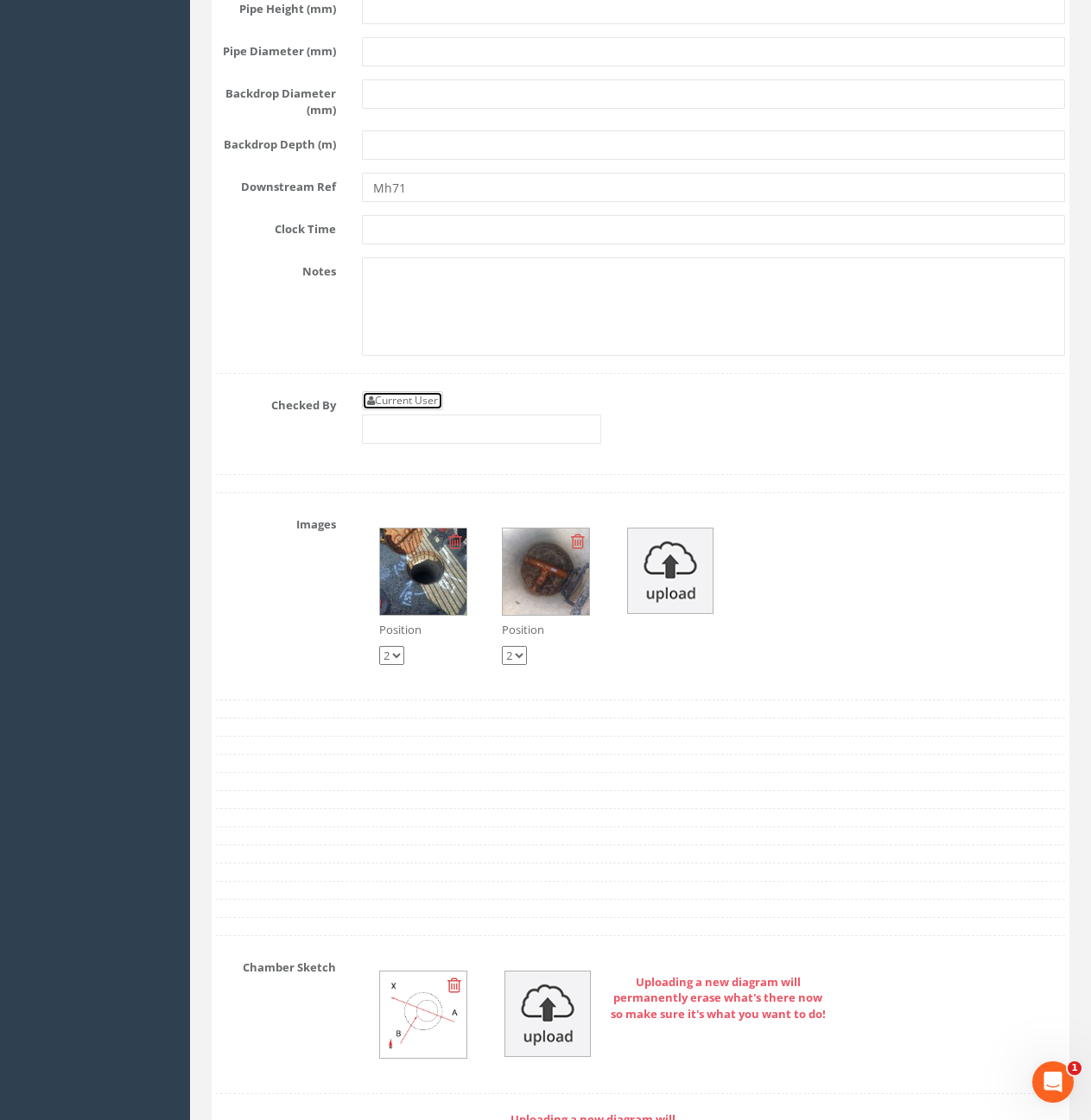
click at [410, 410] on link "Current User" at bounding box center [402, 400] width 82 height 19
type input "[PERSON_NAME]"
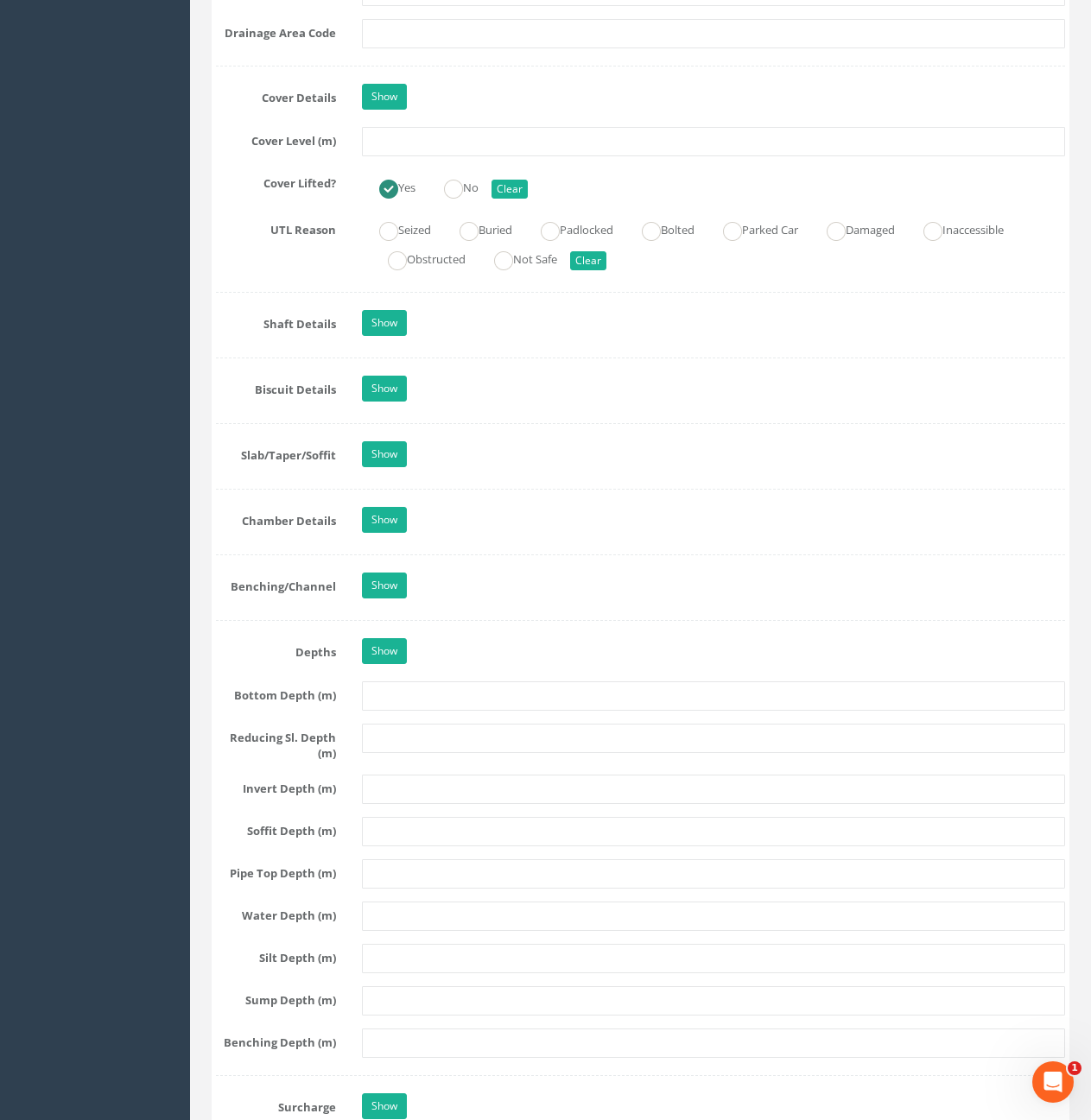
scroll to position [1493, 0]
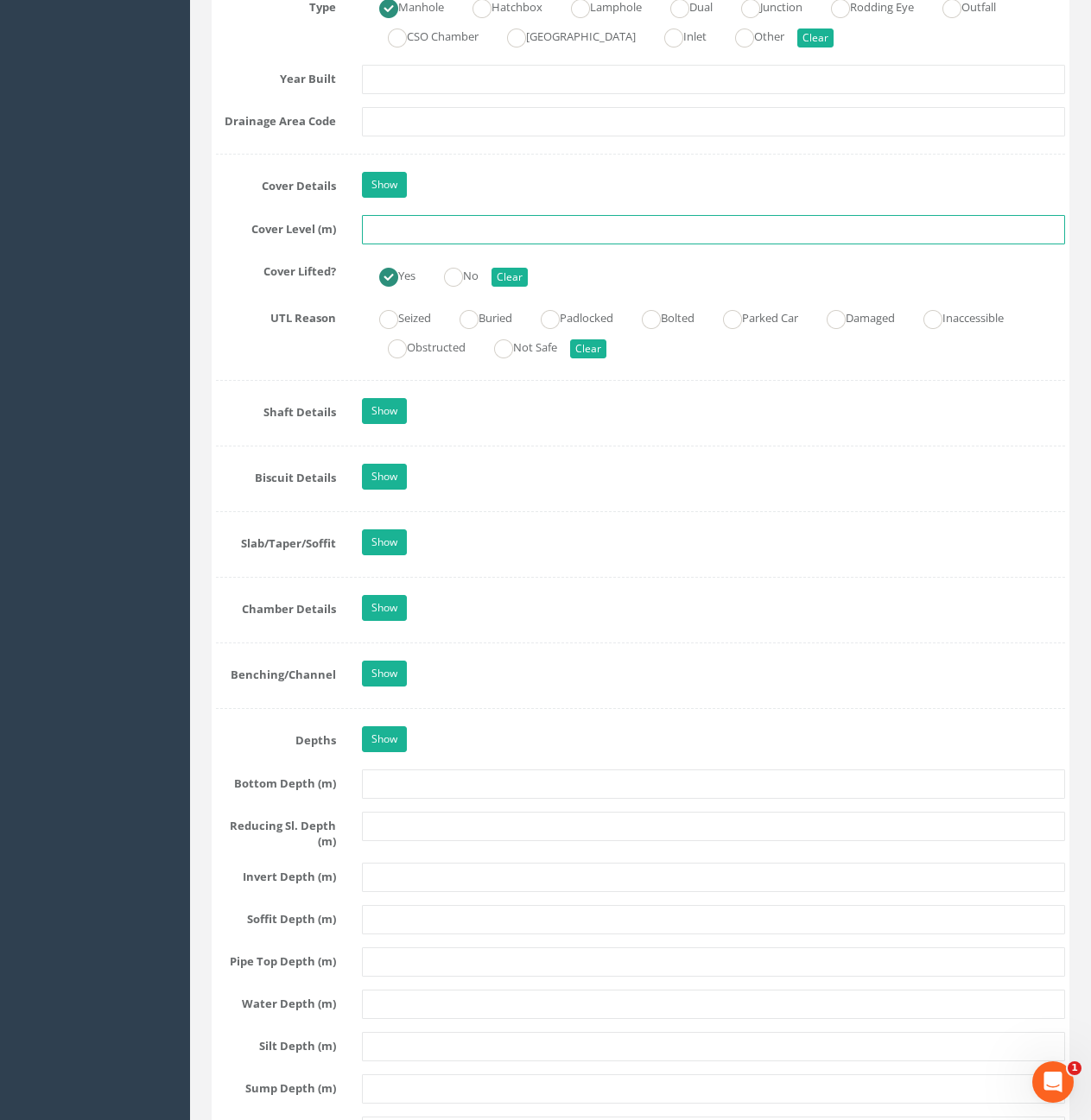
click at [464, 232] on input "text" at bounding box center [714, 230] width 704 height 29
type input "11.17"
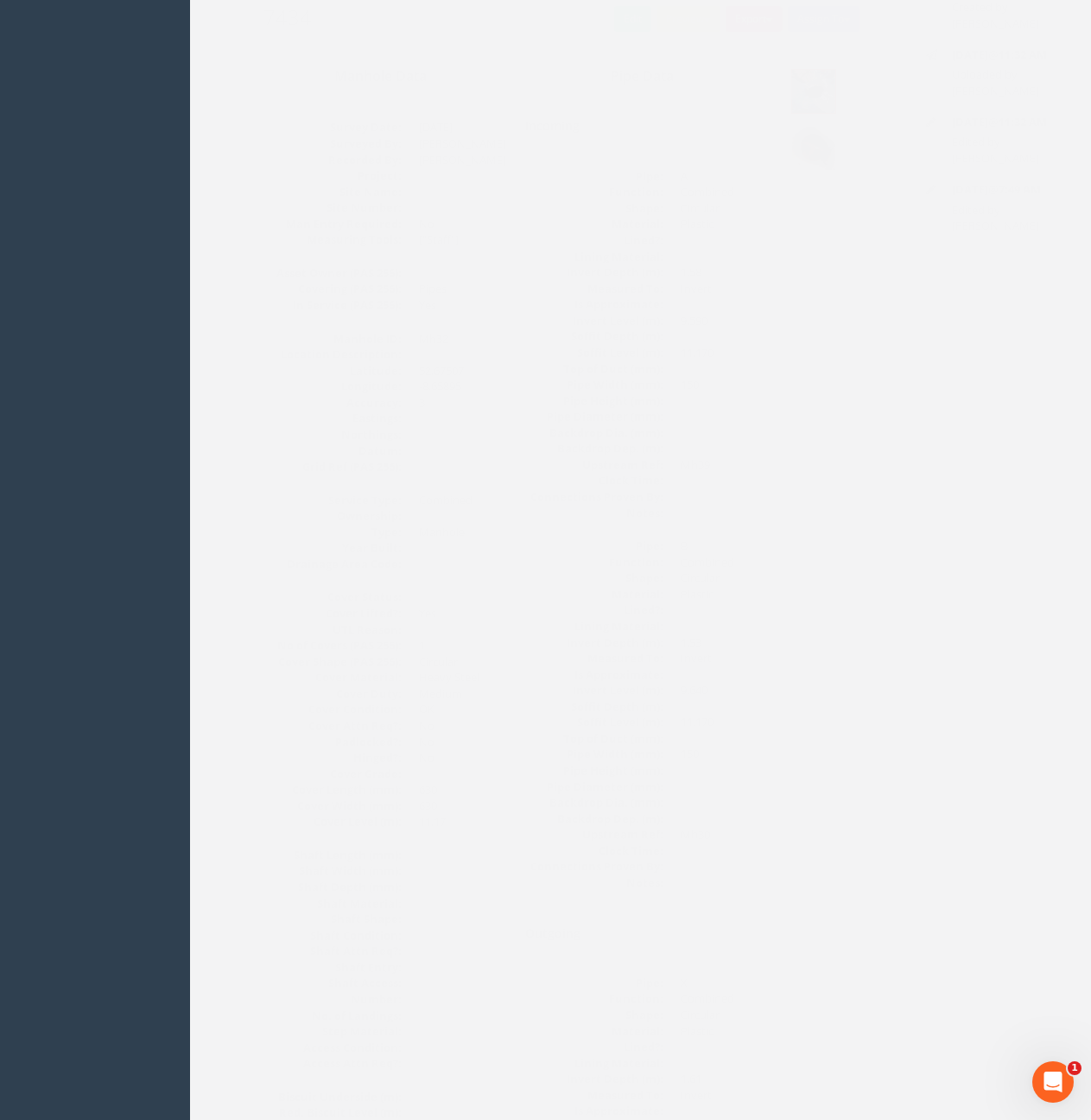
scroll to position [0, 0]
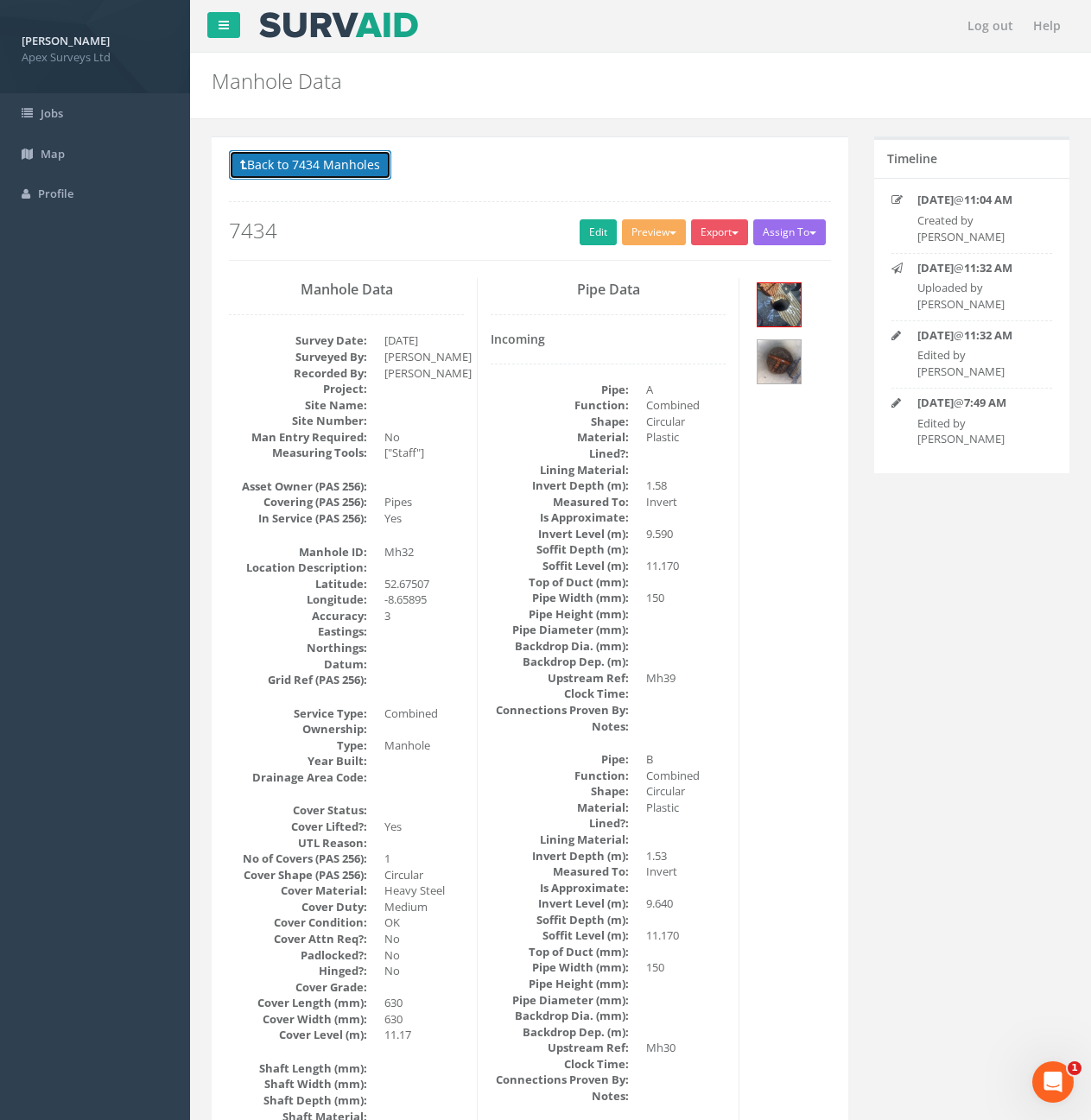
click at [315, 161] on button "Back to 7434 Manholes" at bounding box center [310, 165] width 162 height 29
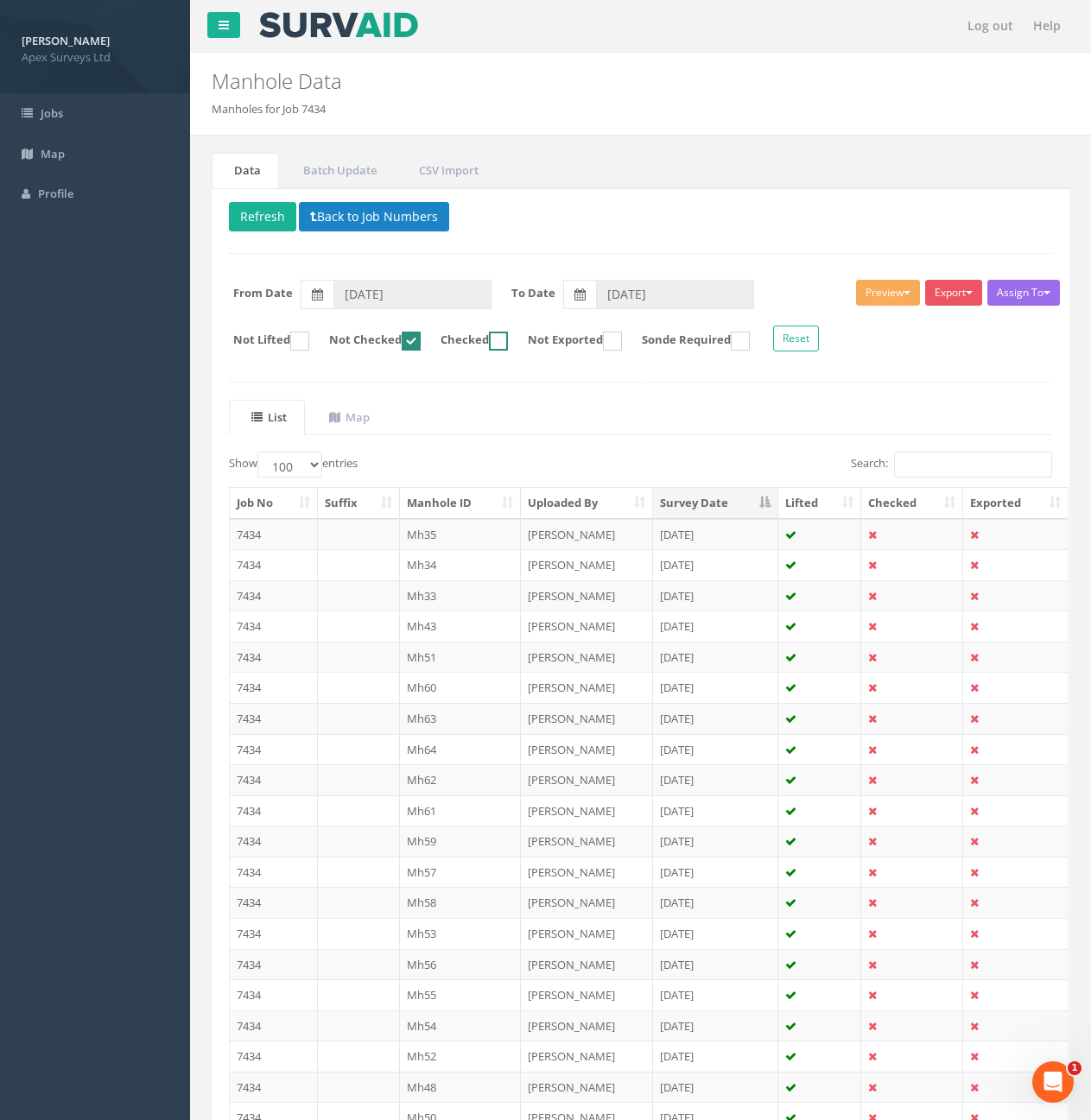
click at [508, 343] on ins at bounding box center [498, 341] width 19 height 19
checkbox input "true"
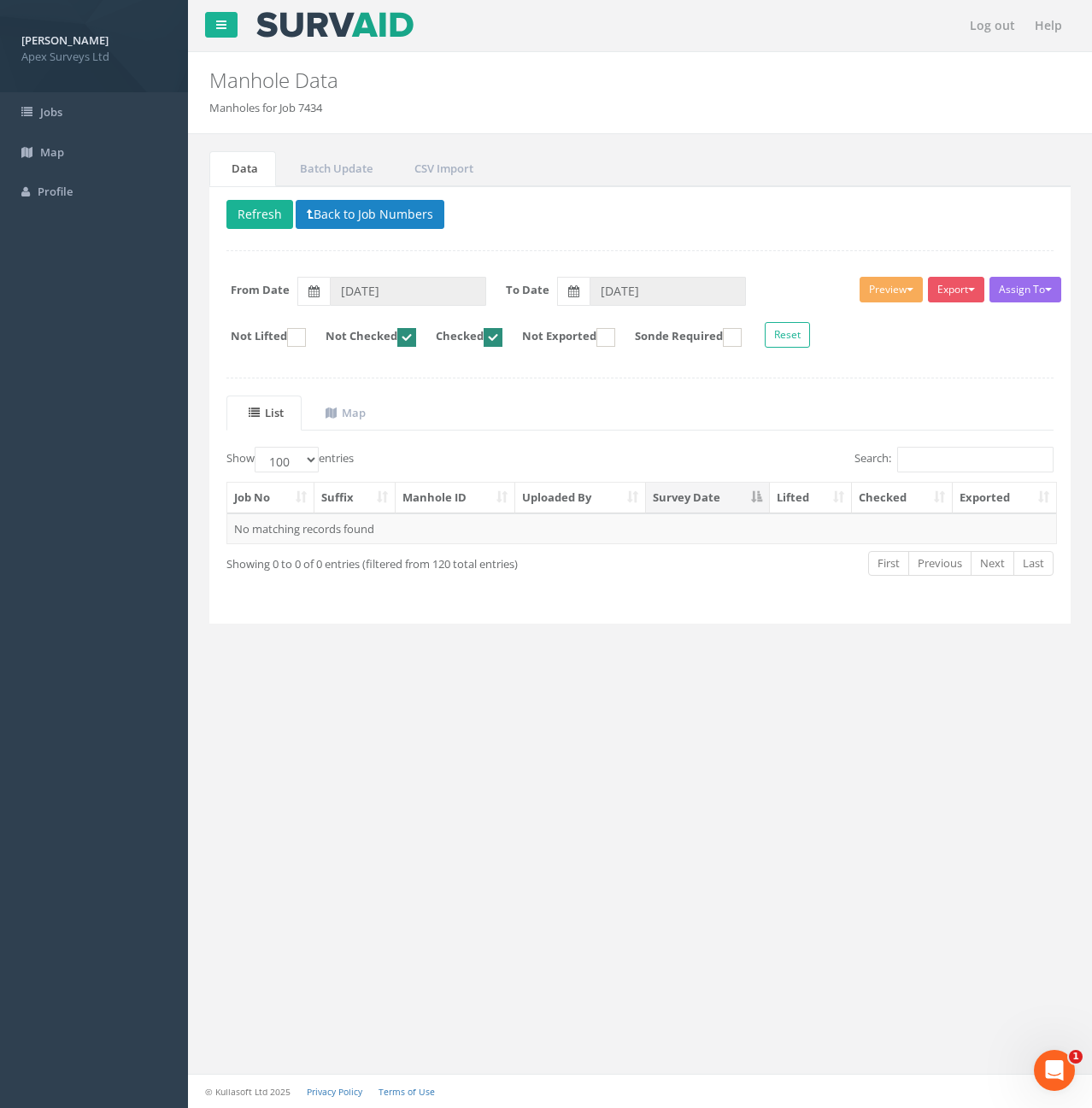
click at [416, 333] on ins at bounding box center [407, 337] width 19 height 19
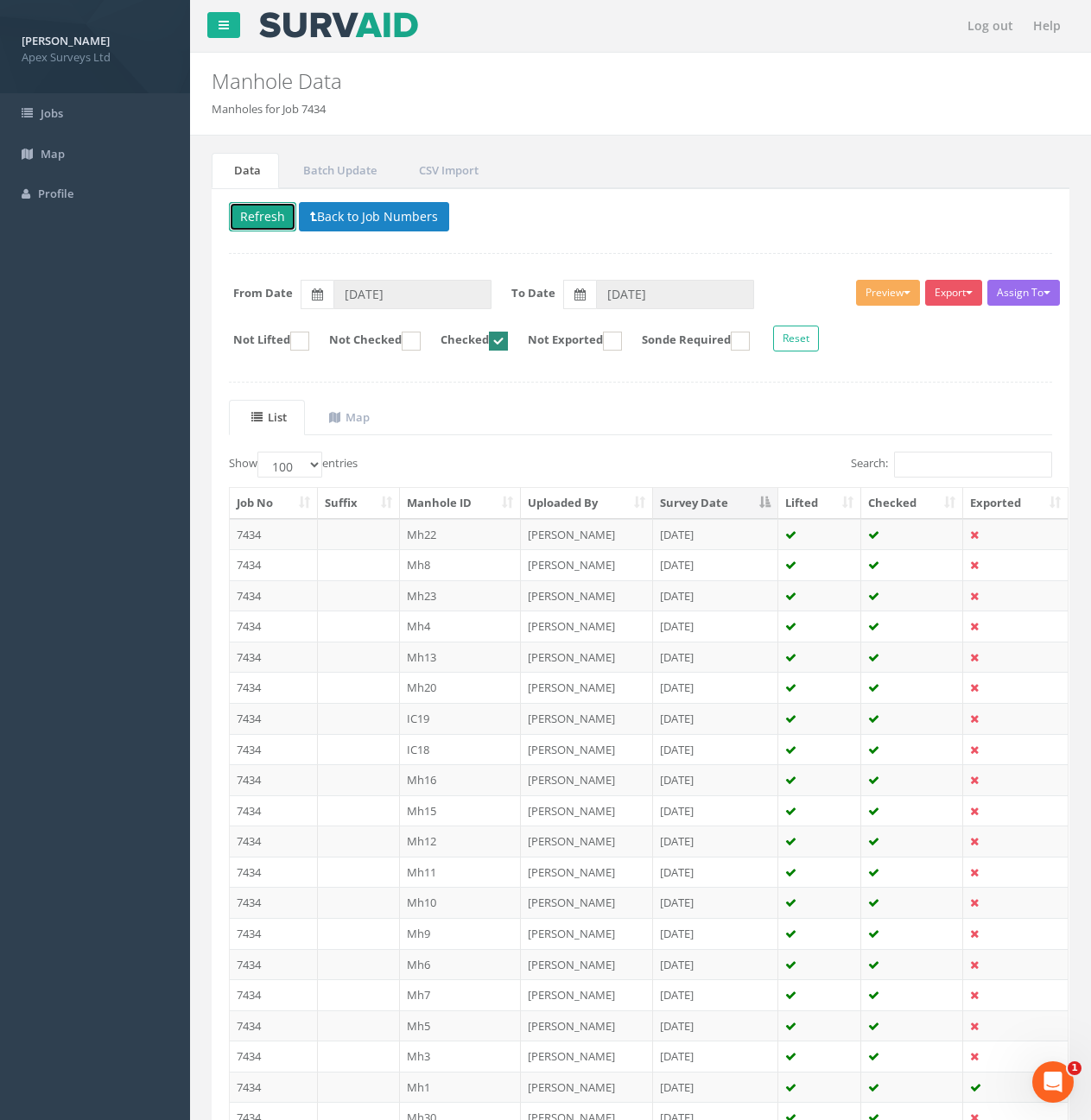
click at [270, 229] on button "Refresh" at bounding box center [263, 217] width 68 height 29
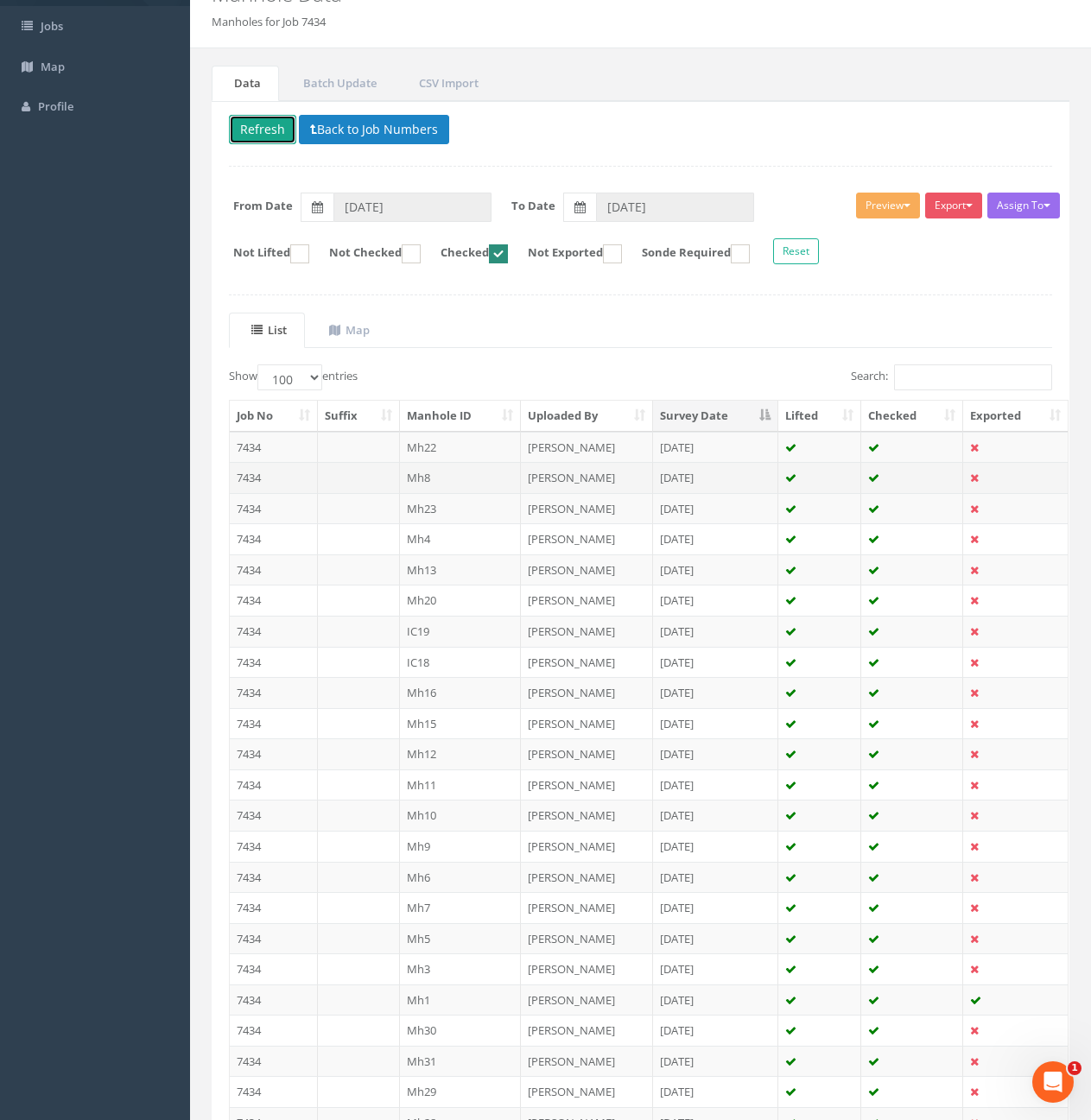
scroll to position [173, 0]
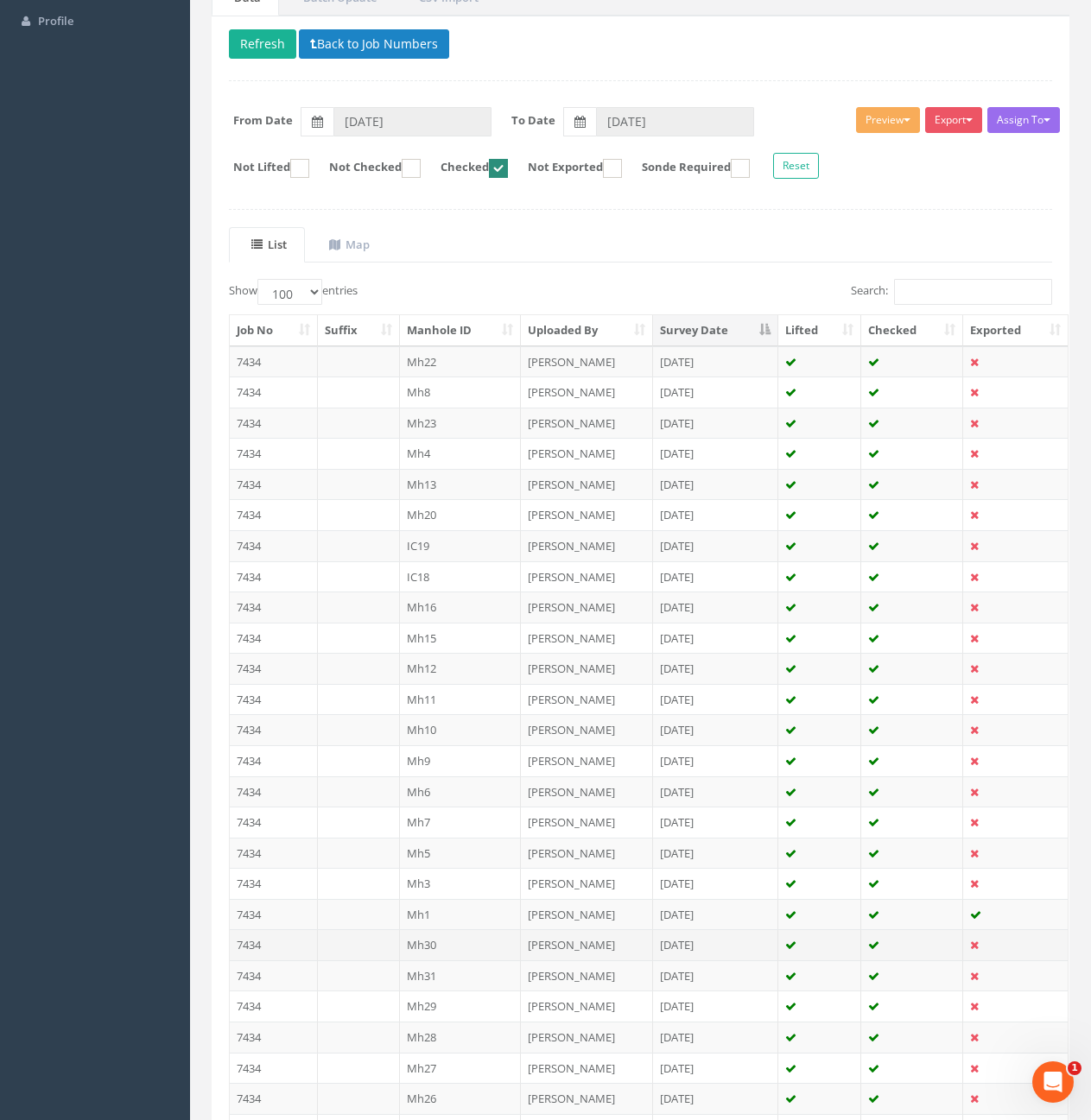
click at [283, 944] on td "7434" at bounding box center [274, 945] width 88 height 31
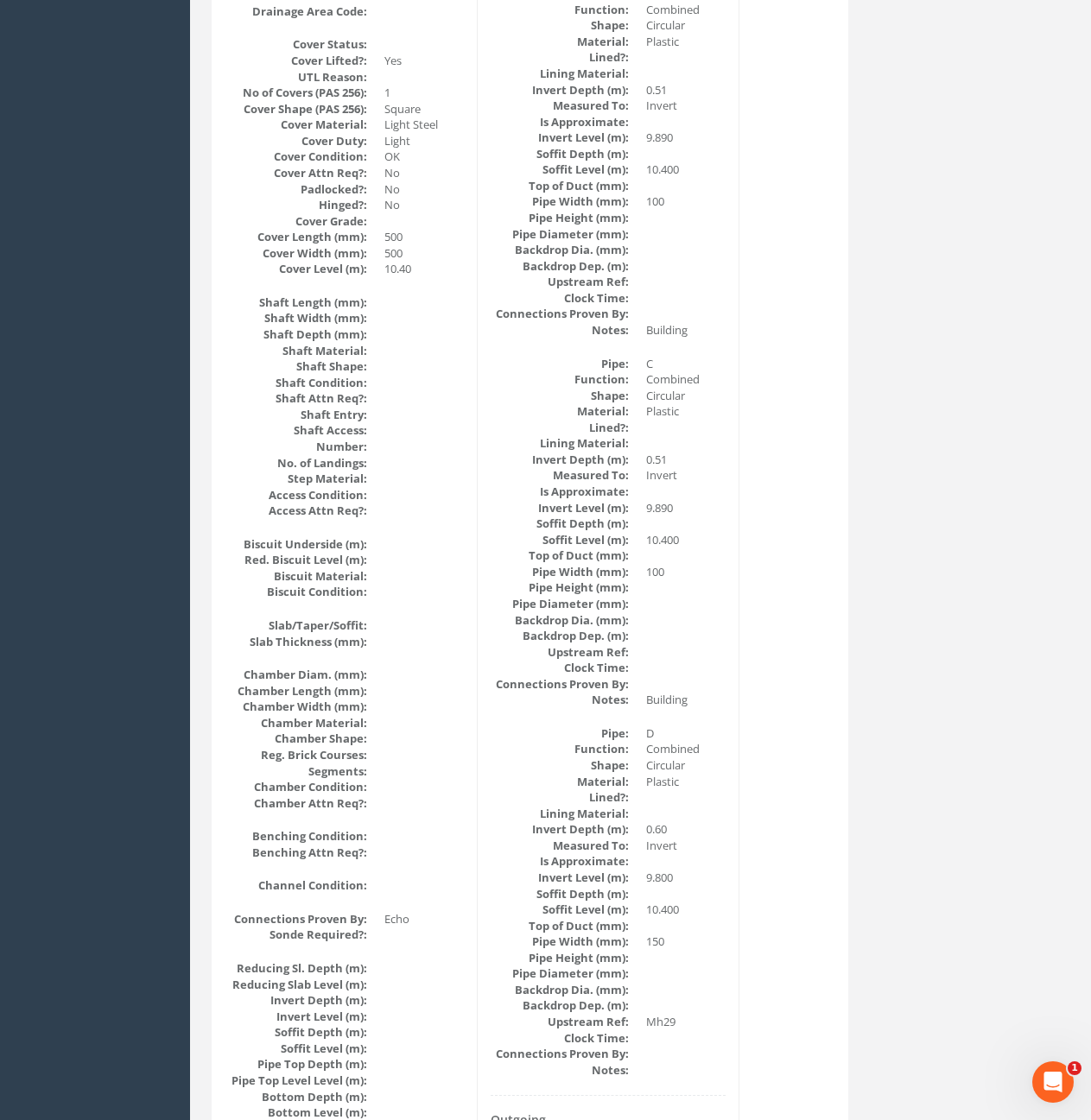
scroll to position [0, 0]
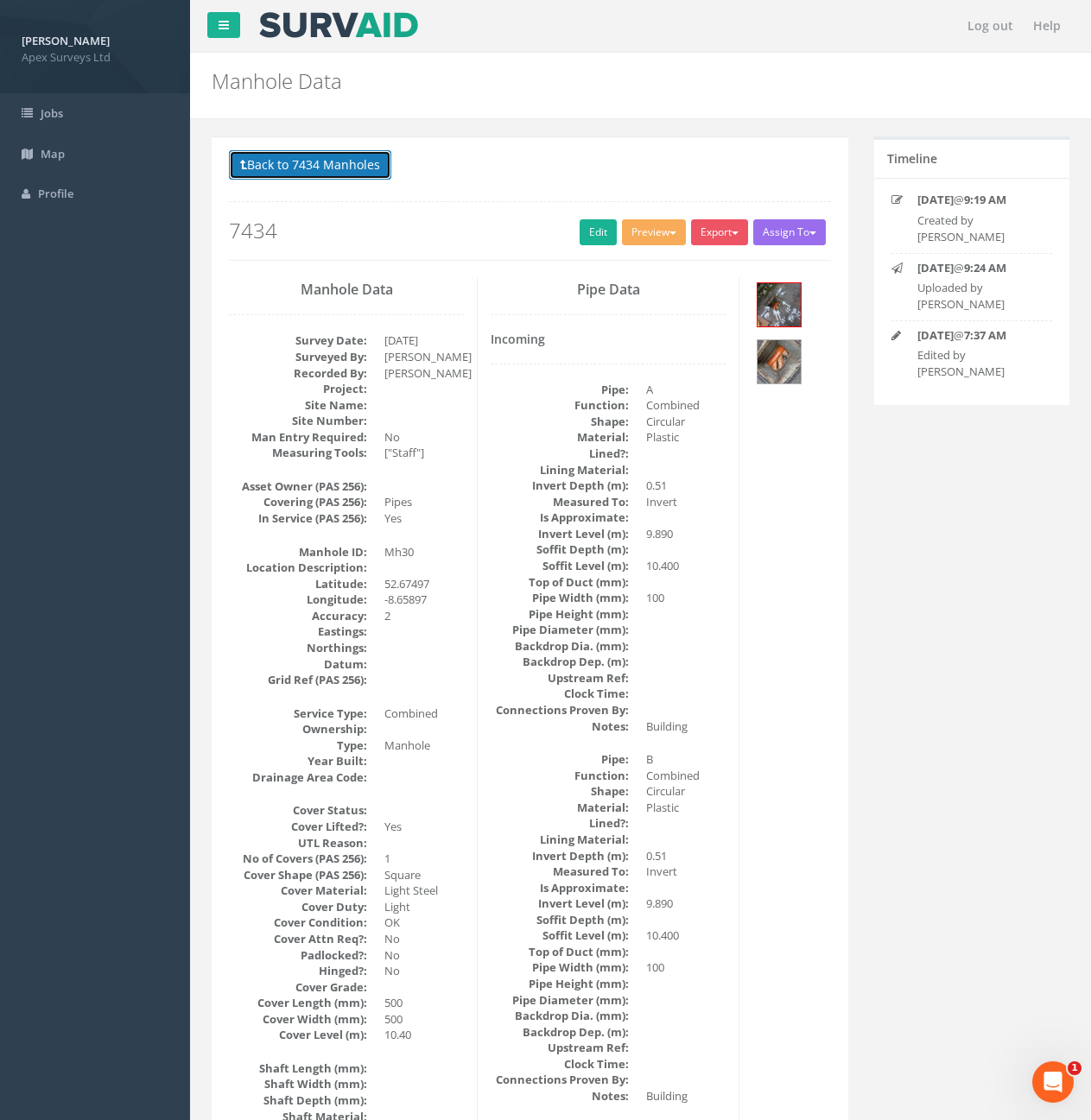
click at [328, 171] on button "Back to 7434 Manholes" at bounding box center [310, 165] width 162 height 29
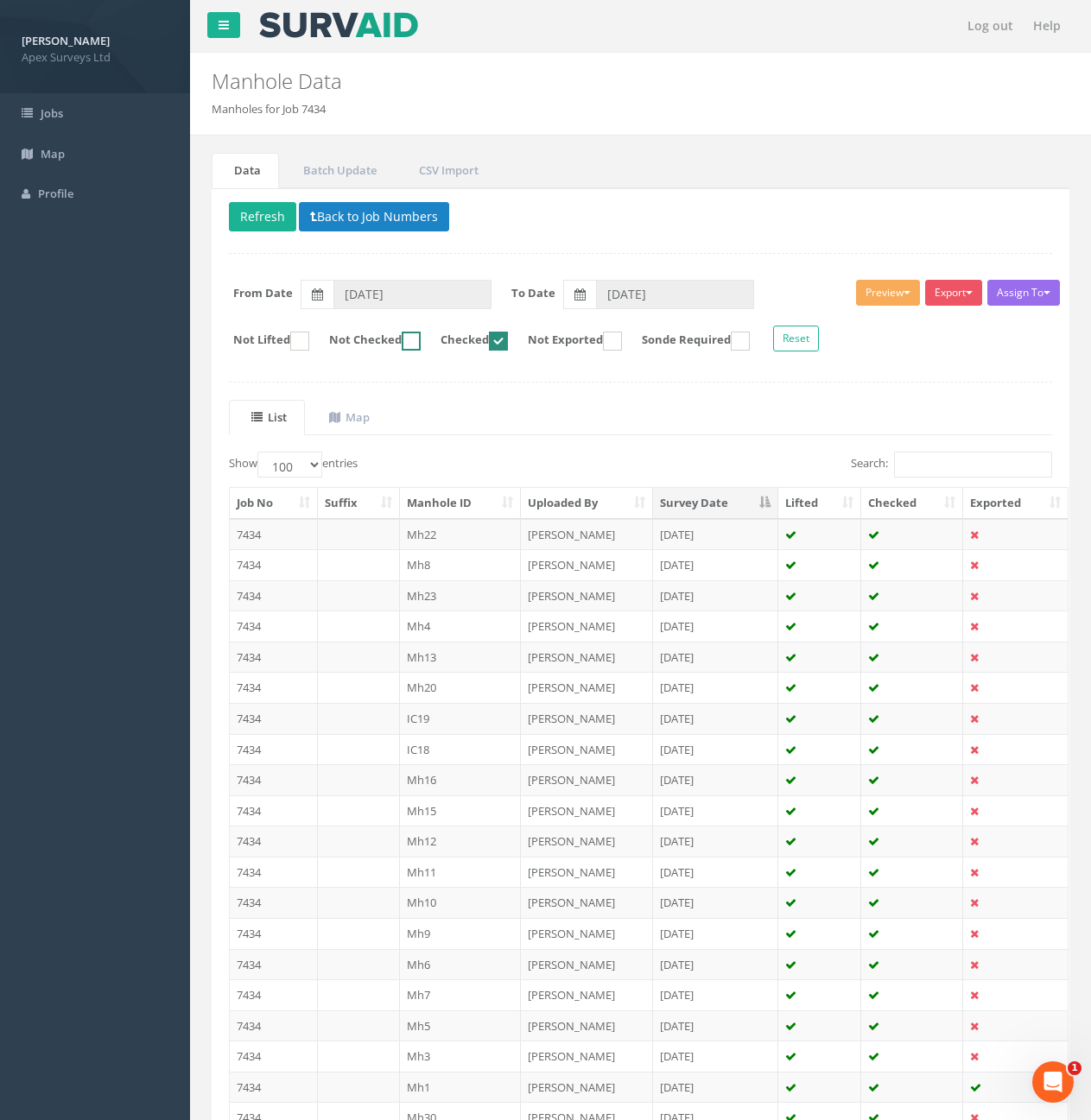
click at [420, 342] on ins at bounding box center [411, 341] width 19 height 19
checkbox input "true"
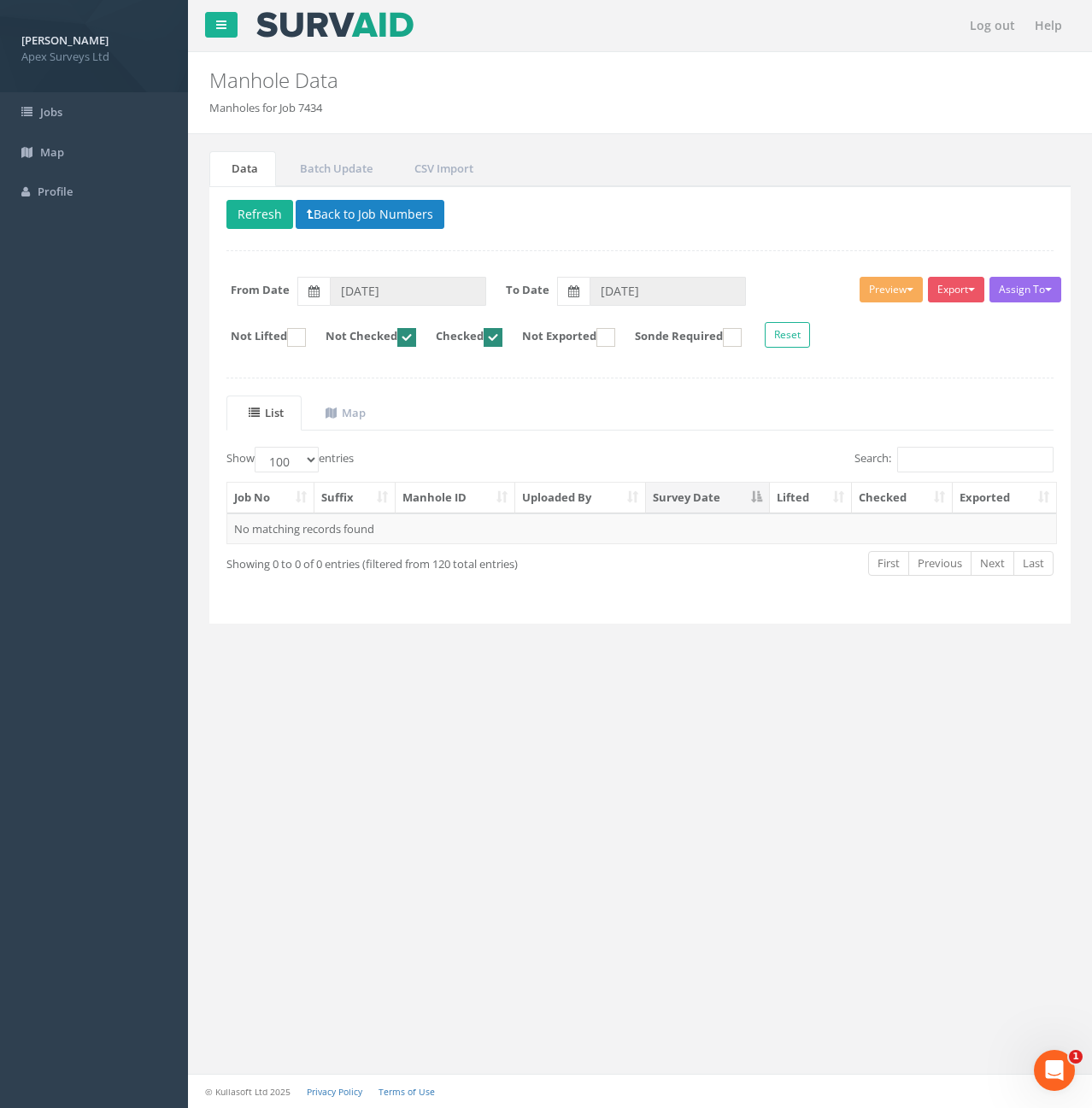
click at [503, 340] on ins at bounding box center [493, 337] width 19 height 19
checkbox input "false"
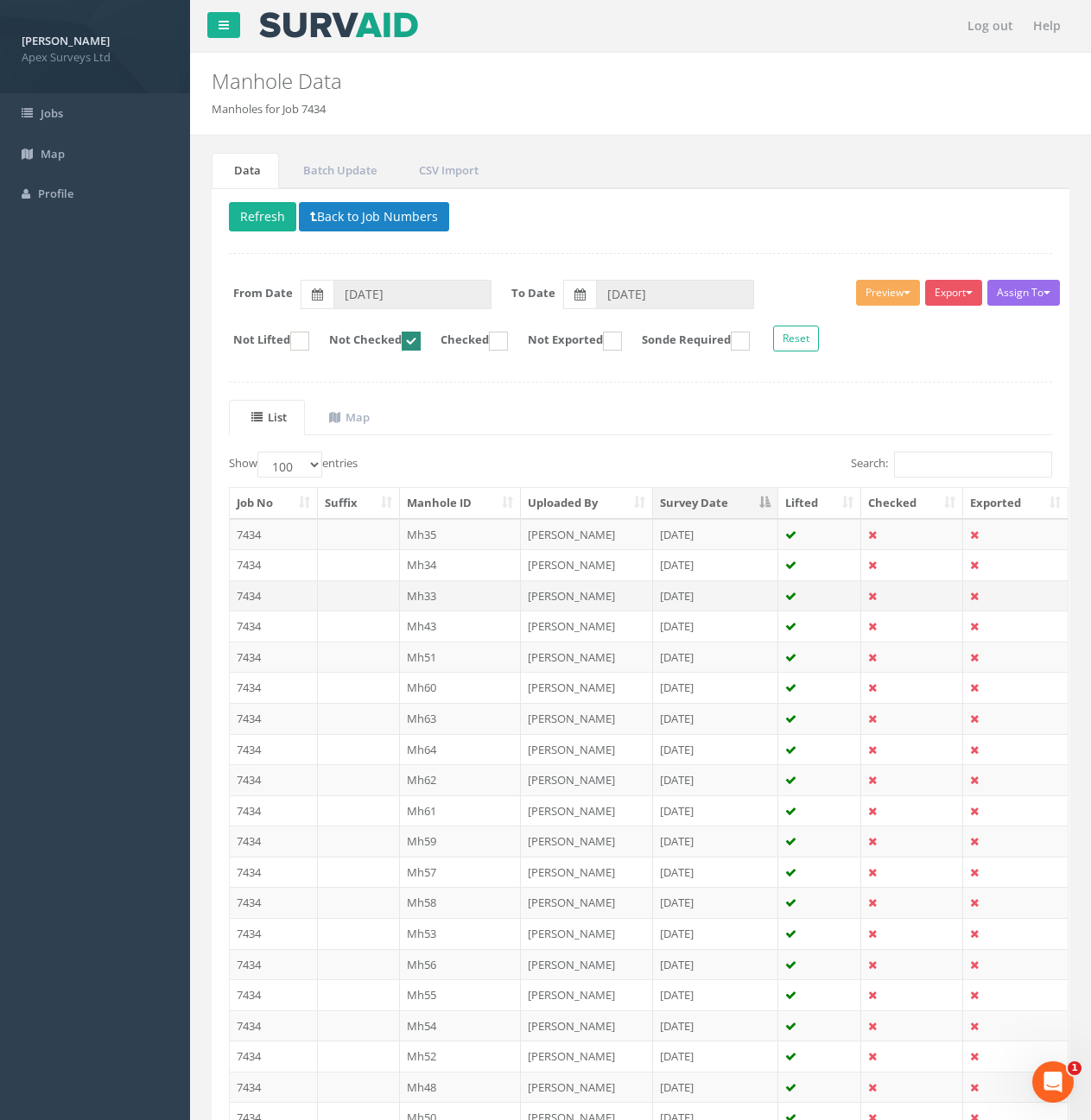
click at [299, 595] on td "7434" at bounding box center [274, 596] width 88 height 31
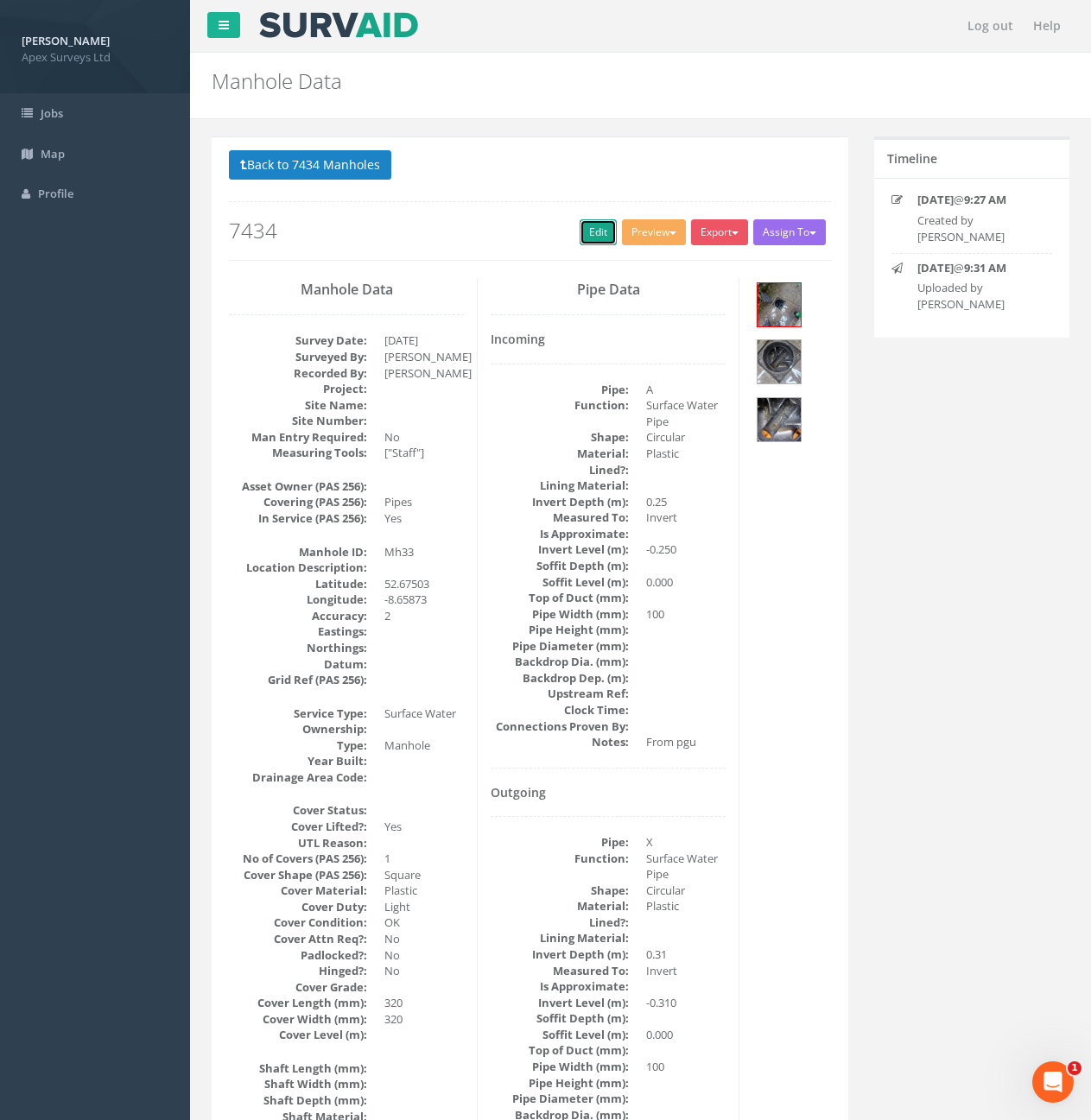
click at [589, 226] on link "Edit" at bounding box center [598, 233] width 38 height 26
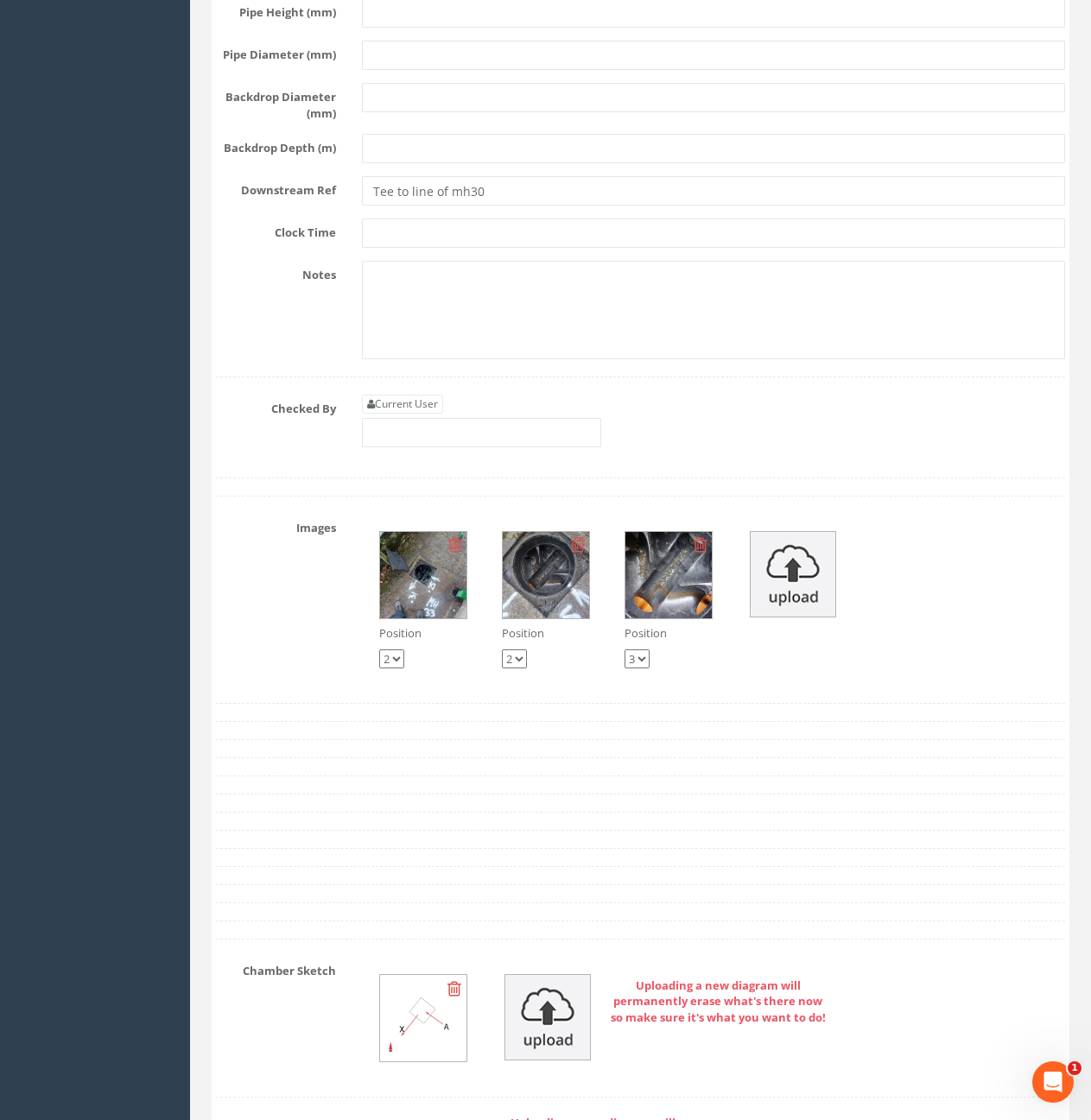
scroll to position [3800, 0]
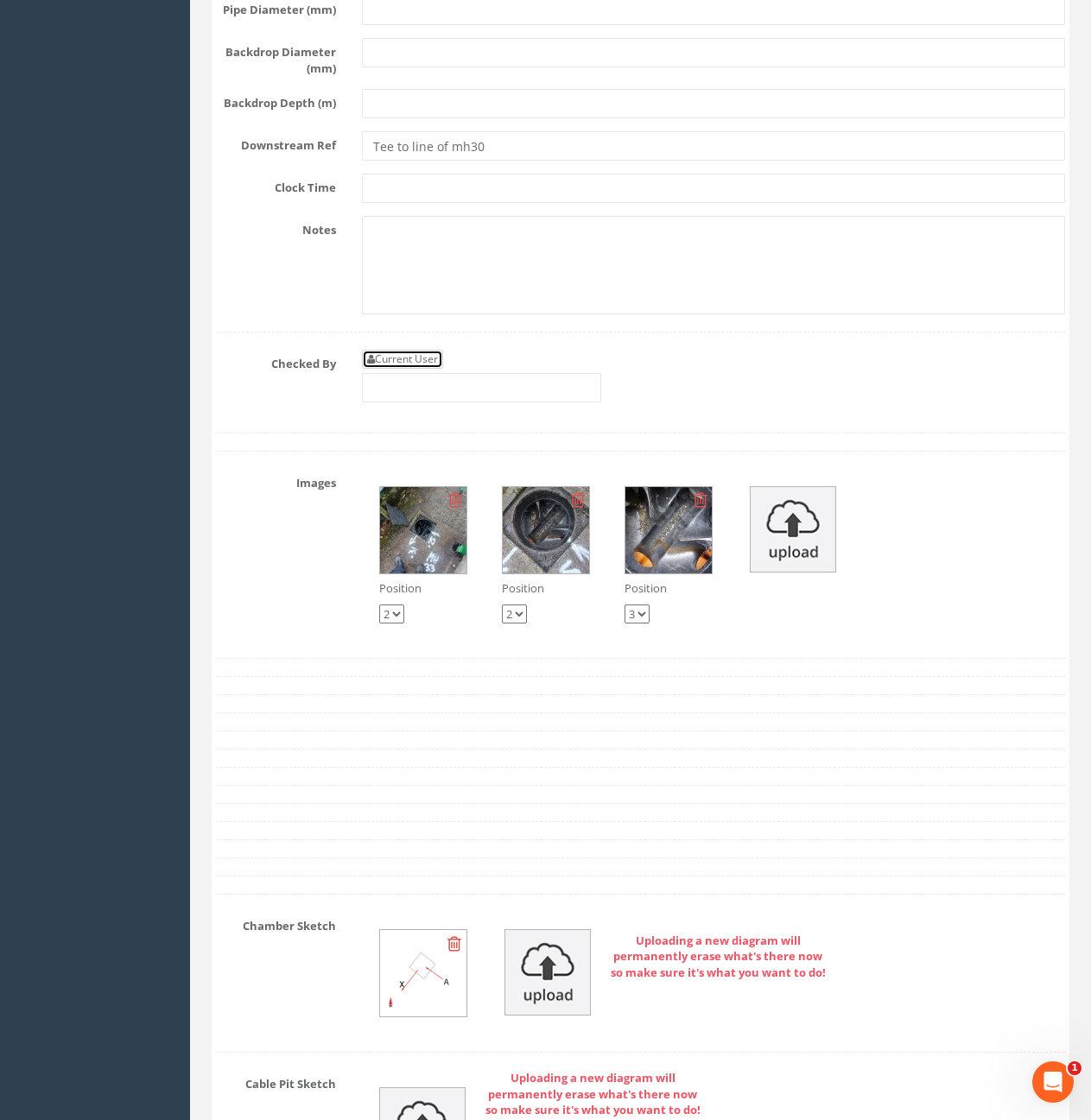
click at [423, 369] on link "Current User" at bounding box center [402, 359] width 82 height 19
type input "[PERSON_NAME]"
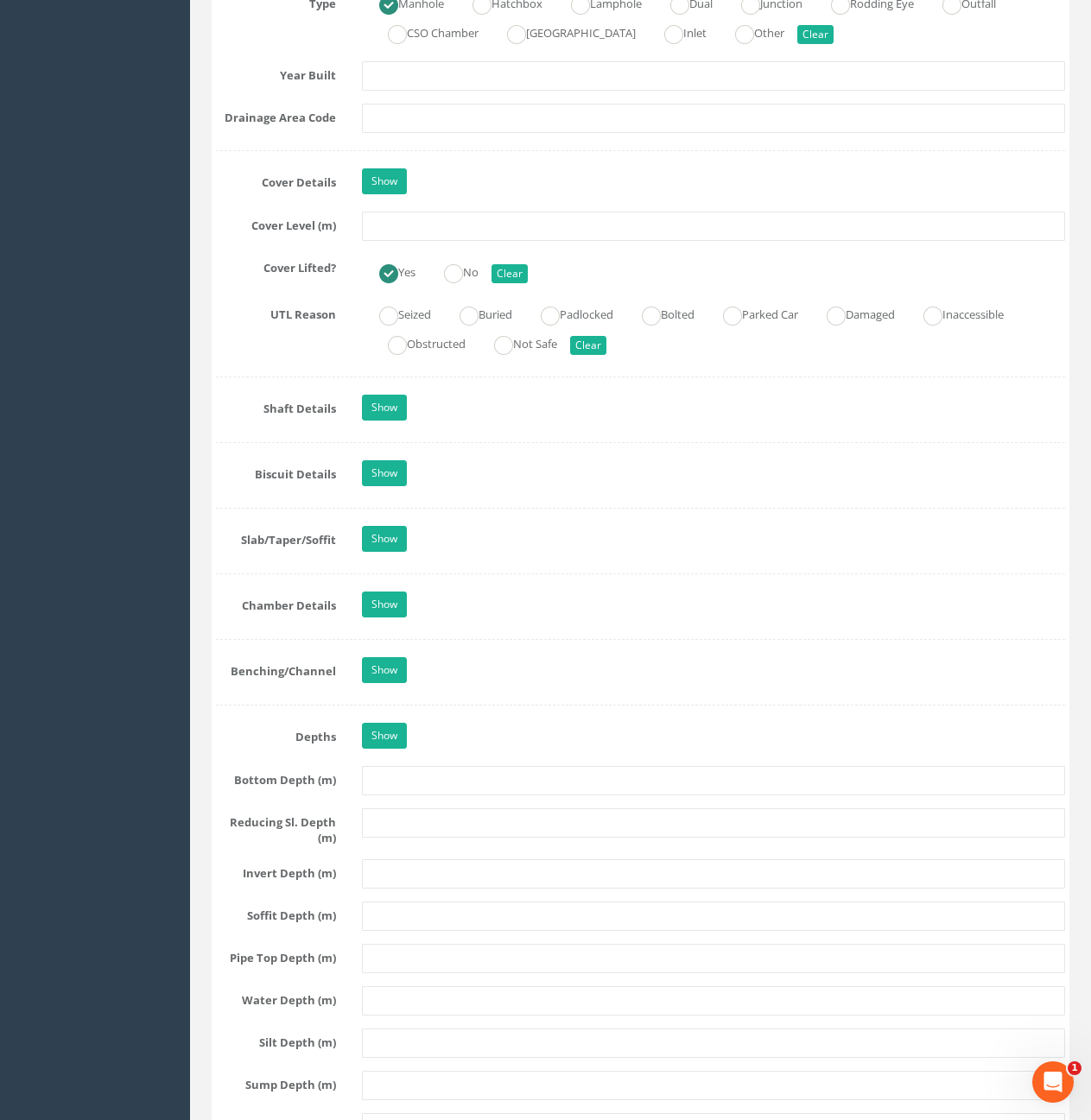
scroll to position [1209, 0]
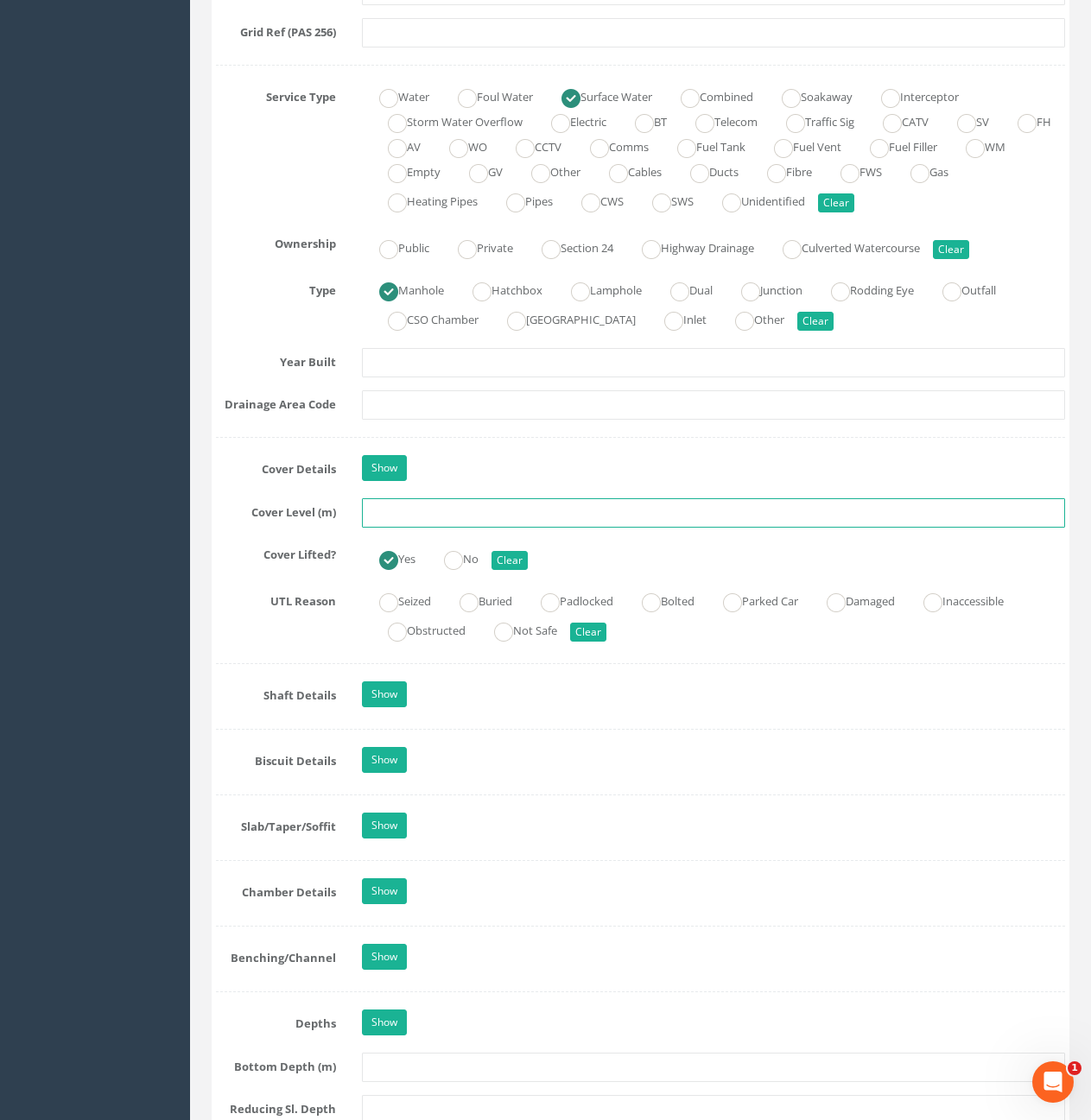
click at [463, 517] on input "text" at bounding box center [714, 513] width 704 height 29
type input "10.57"
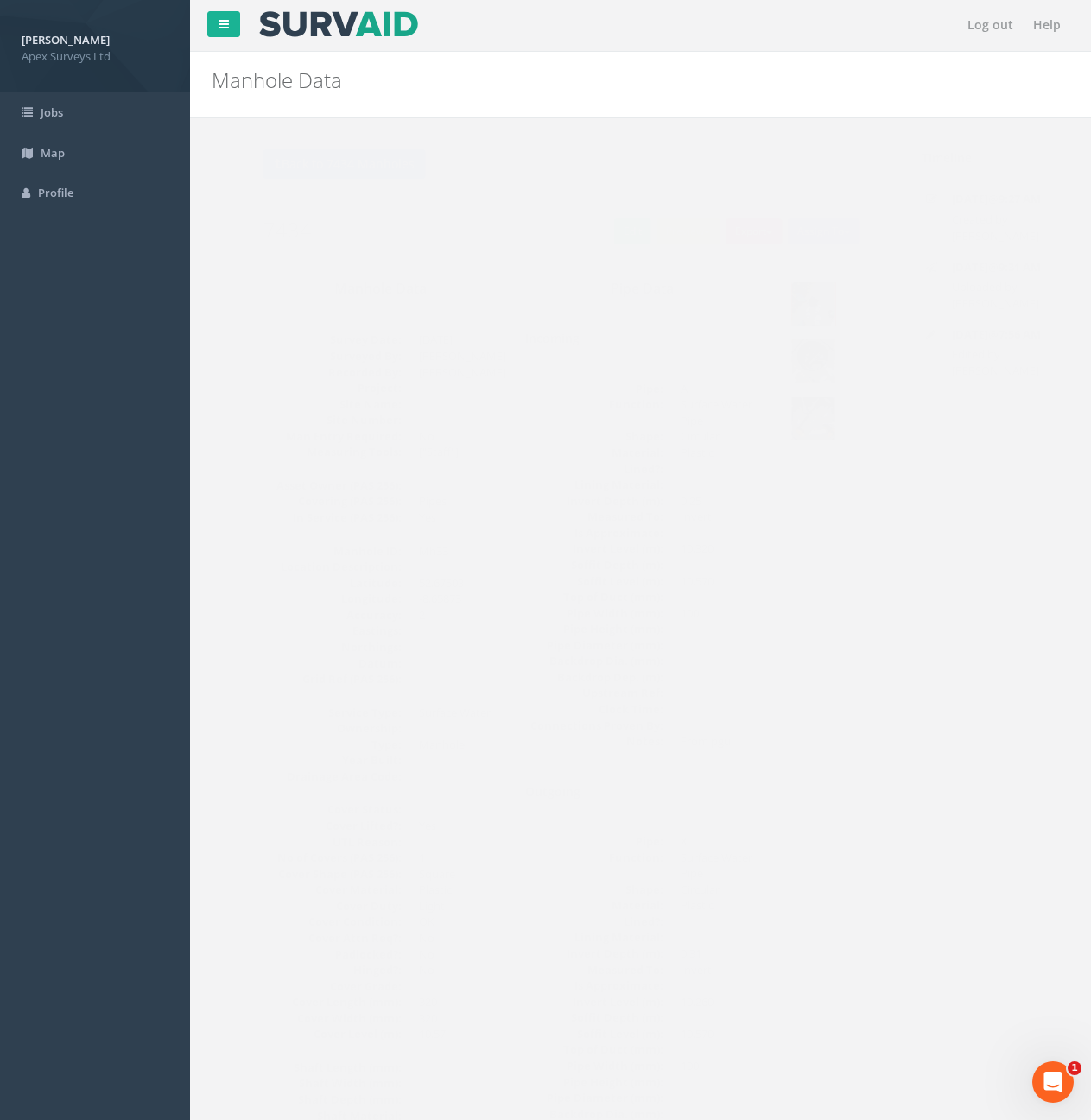
scroll to position [0, 0]
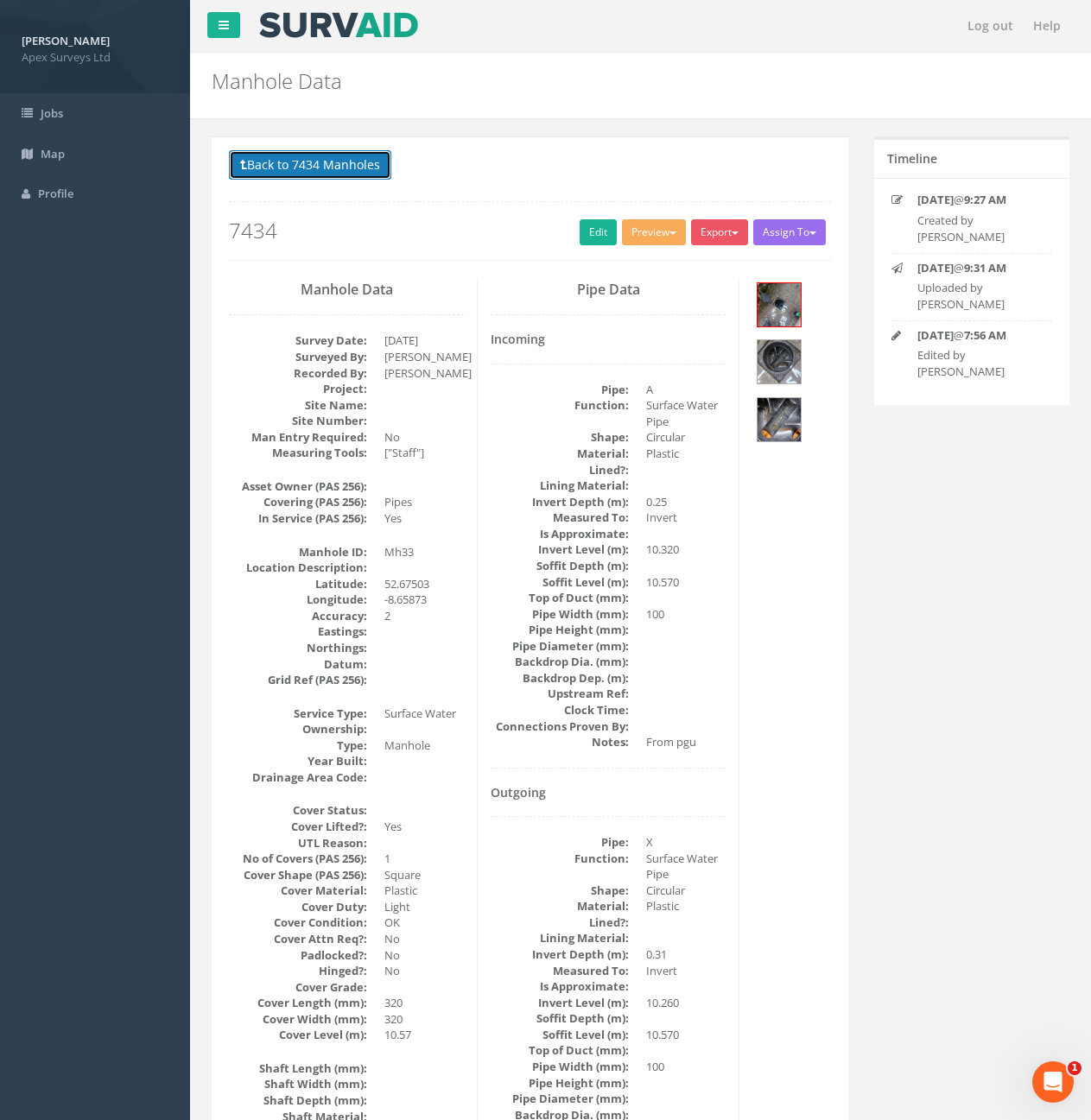
click at [297, 165] on button "Back to 7434 Manholes" at bounding box center [310, 165] width 162 height 29
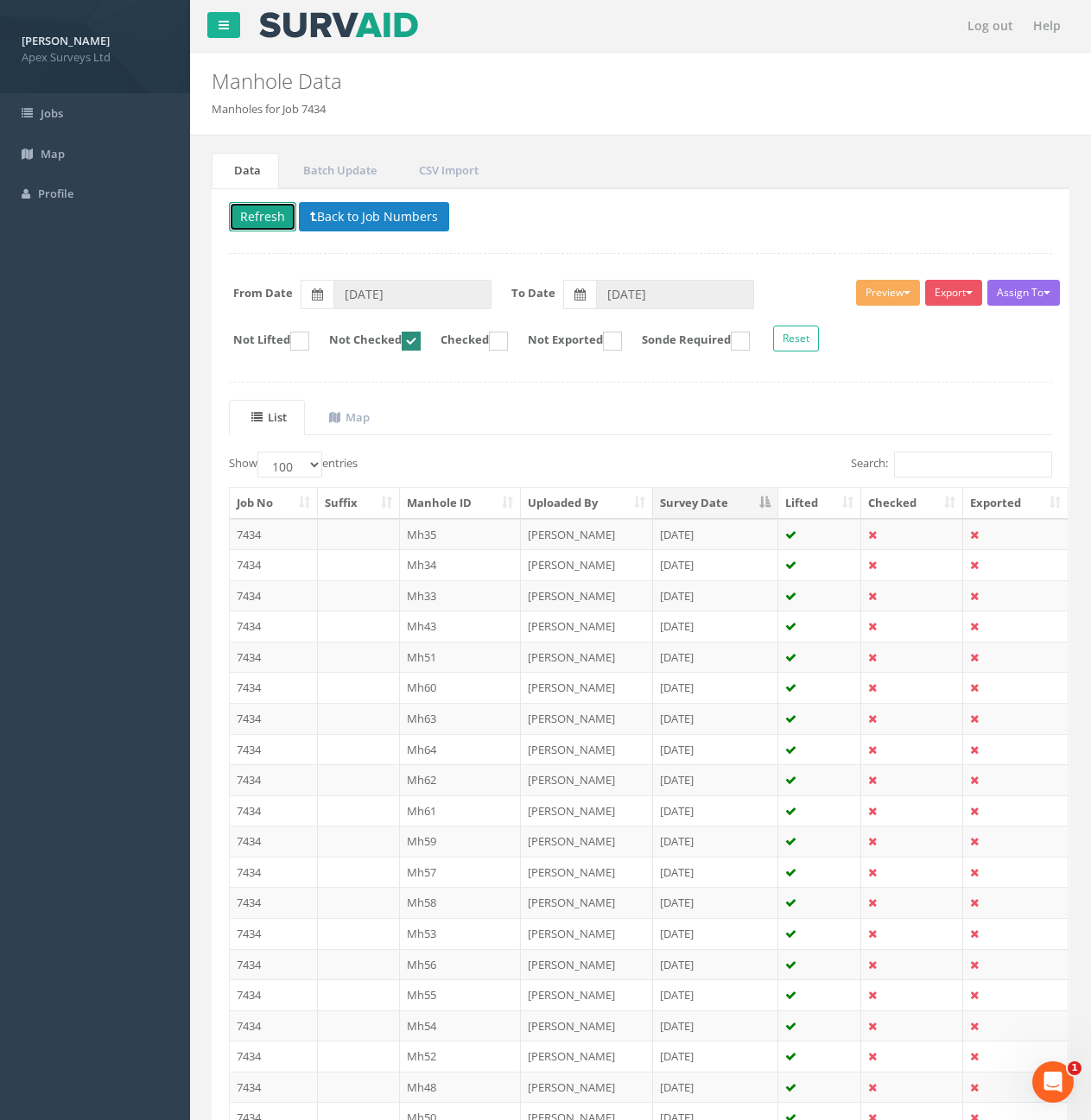
click at [264, 223] on button "Refresh" at bounding box center [263, 217] width 68 height 29
click at [275, 570] on td "7434" at bounding box center [274, 565] width 88 height 31
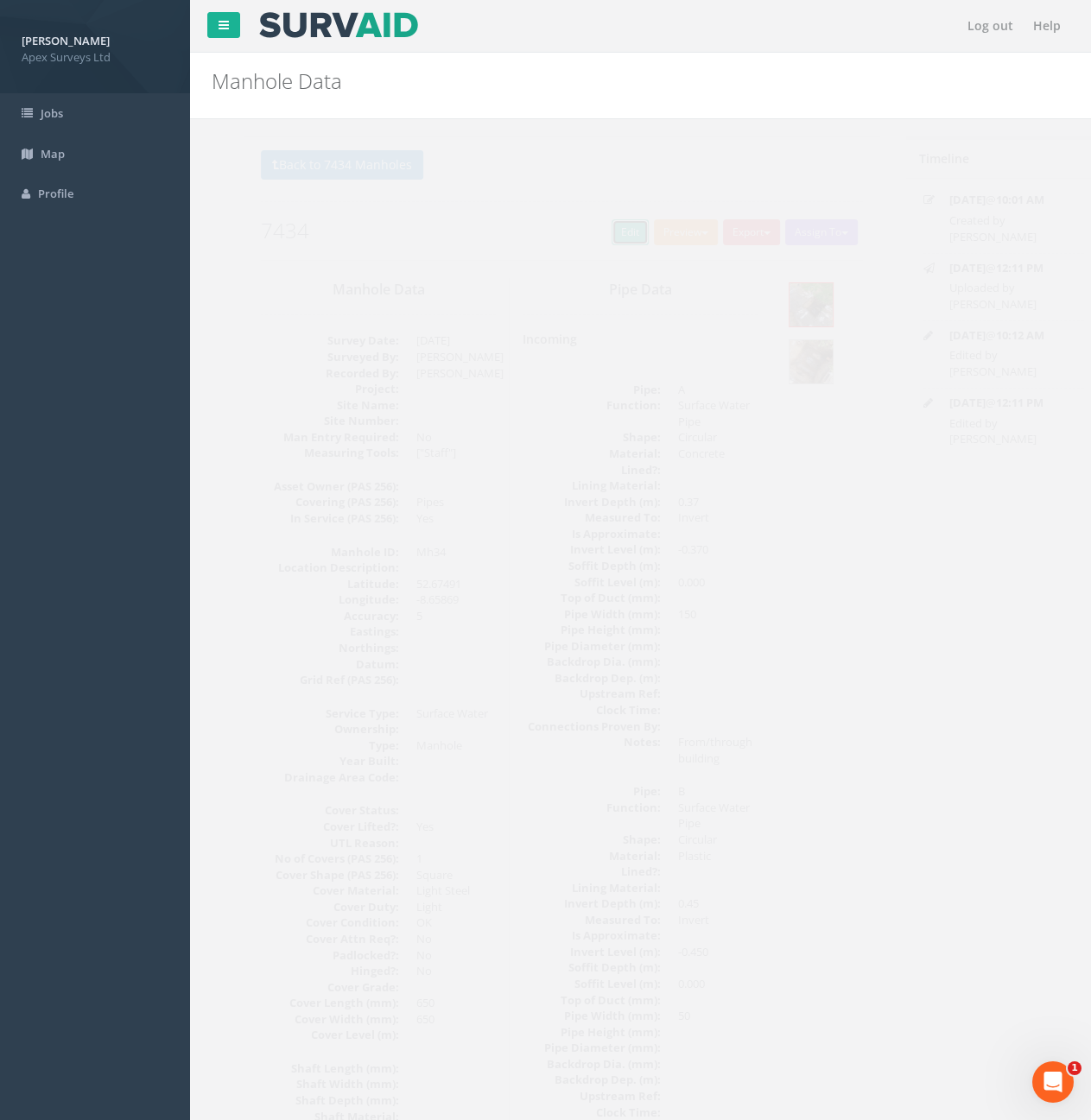
click at [599, 235] on link "Edit" at bounding box center [598, 233] width 38 height 26
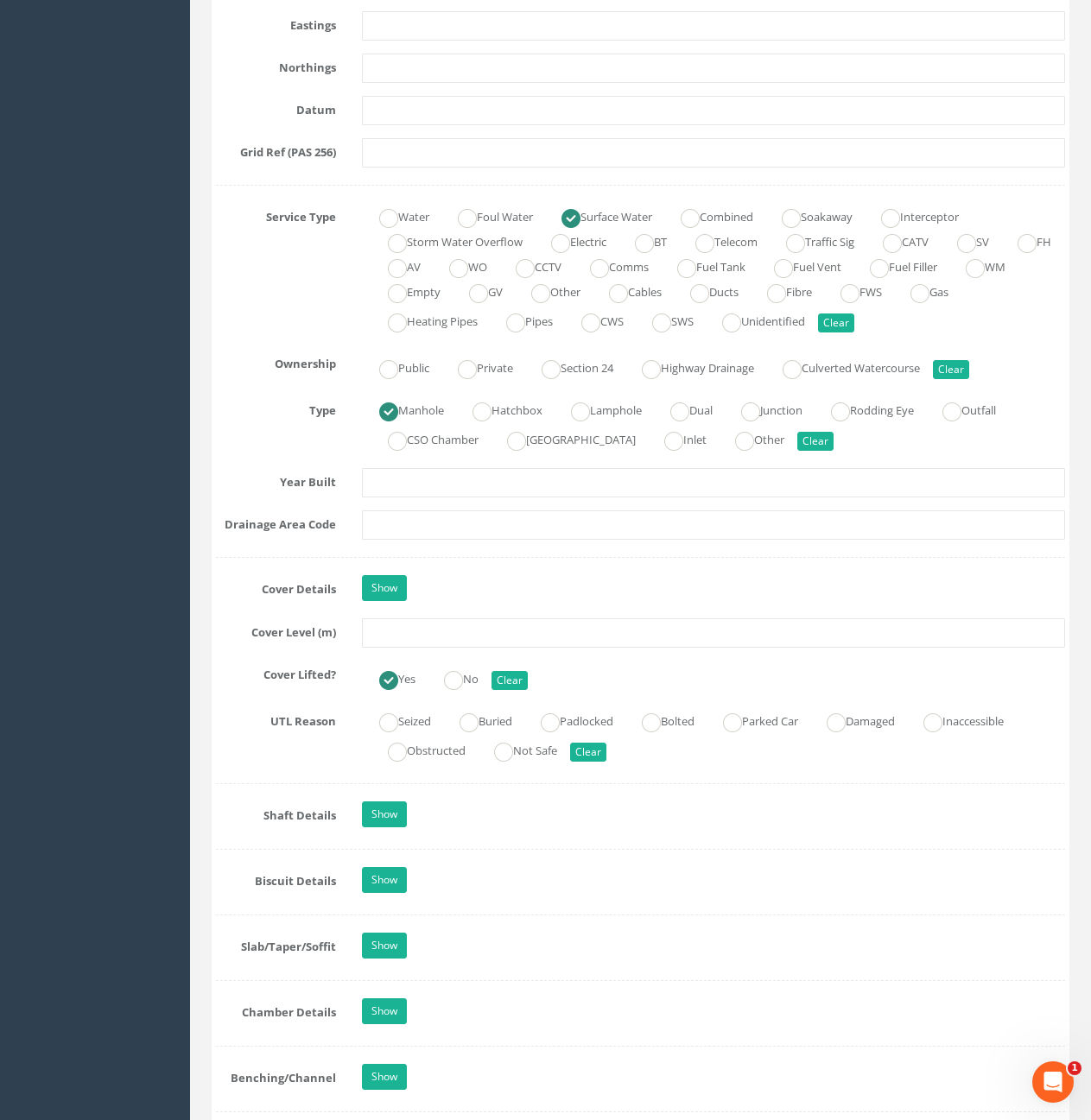
scroll to position [1123, 0]
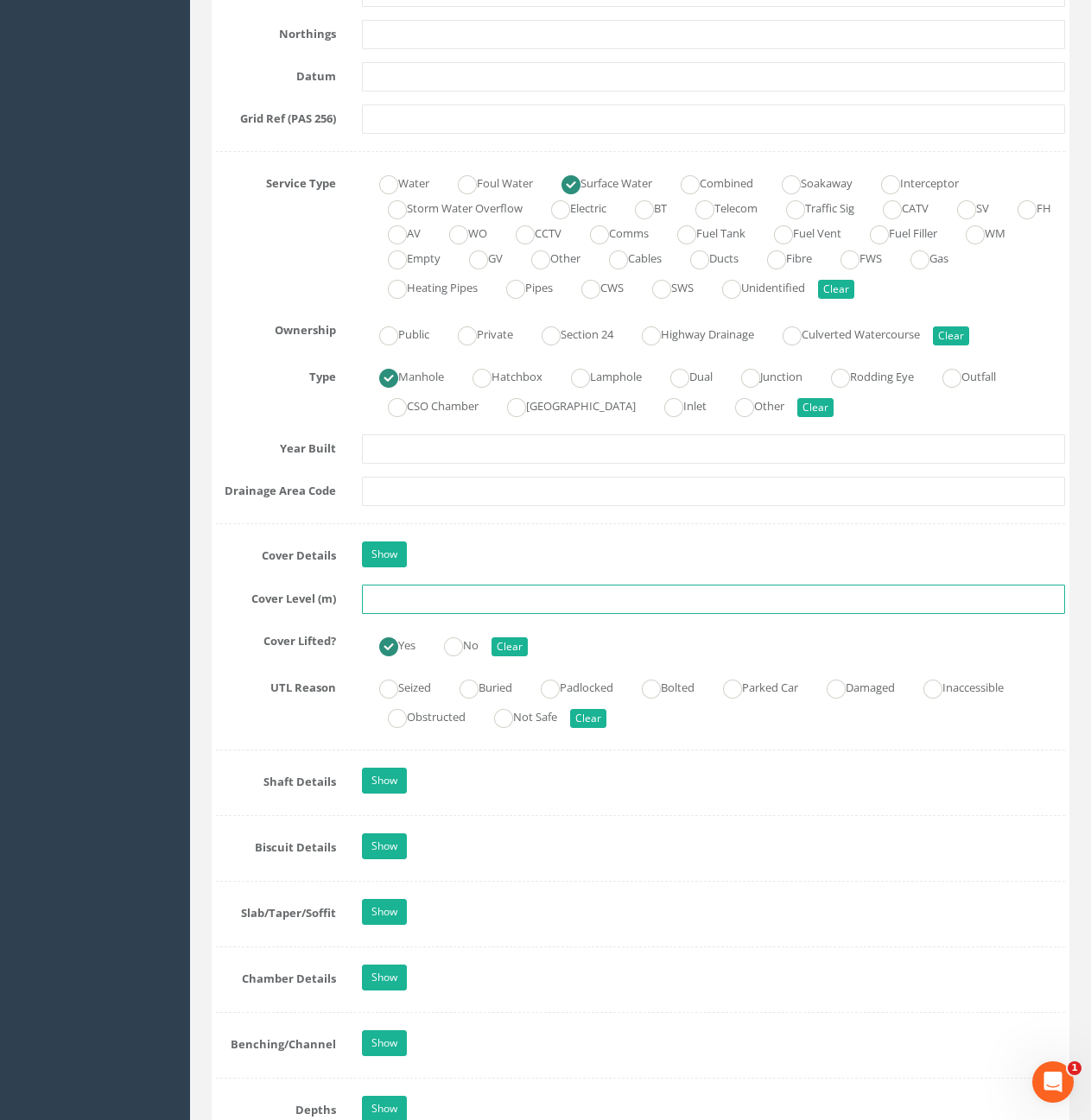
click at [578, 605] on input "text" at bounding box center [714, 600] width 704 height 29
type input "10.49"
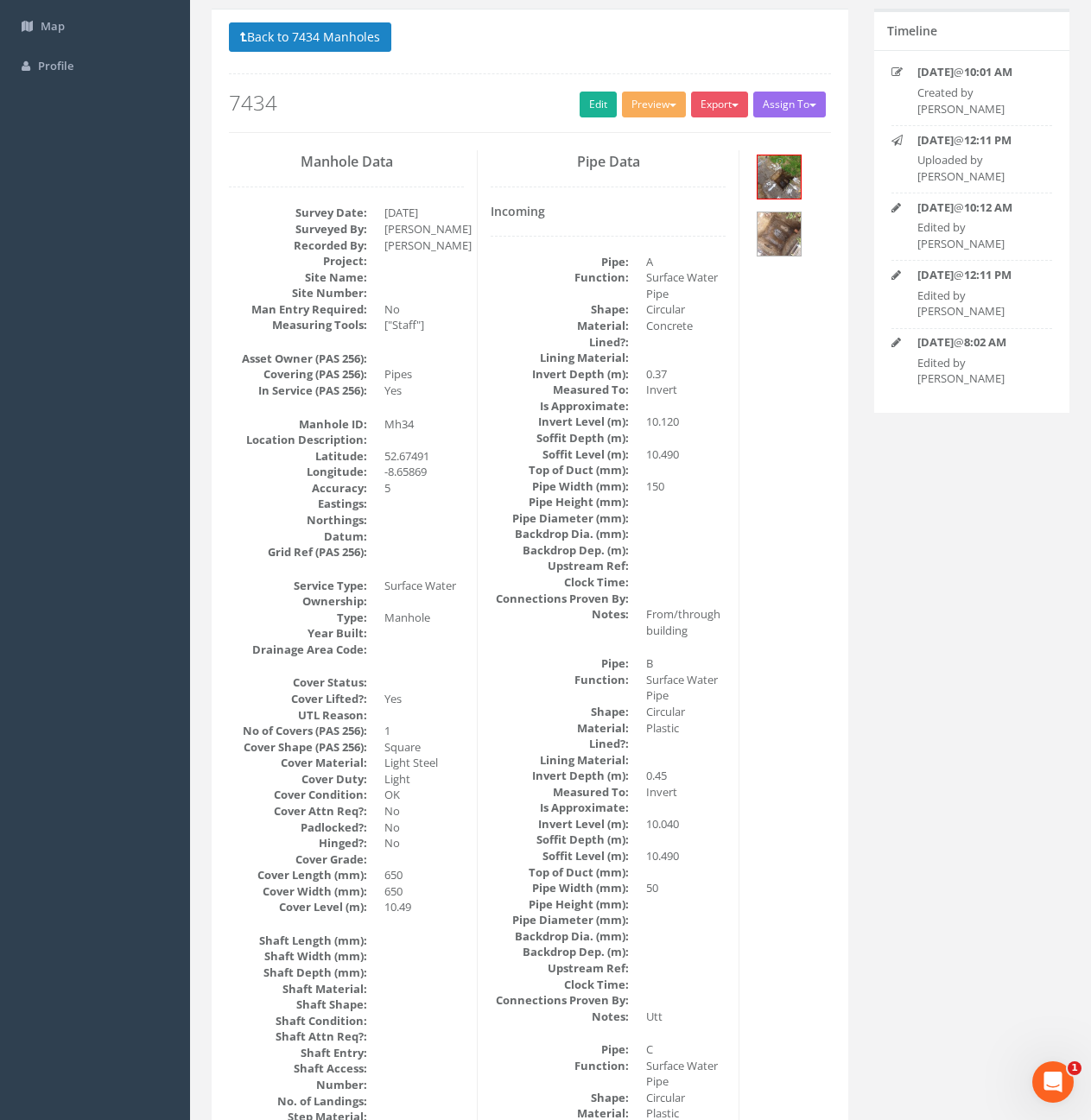
scroll to position [0, 0]
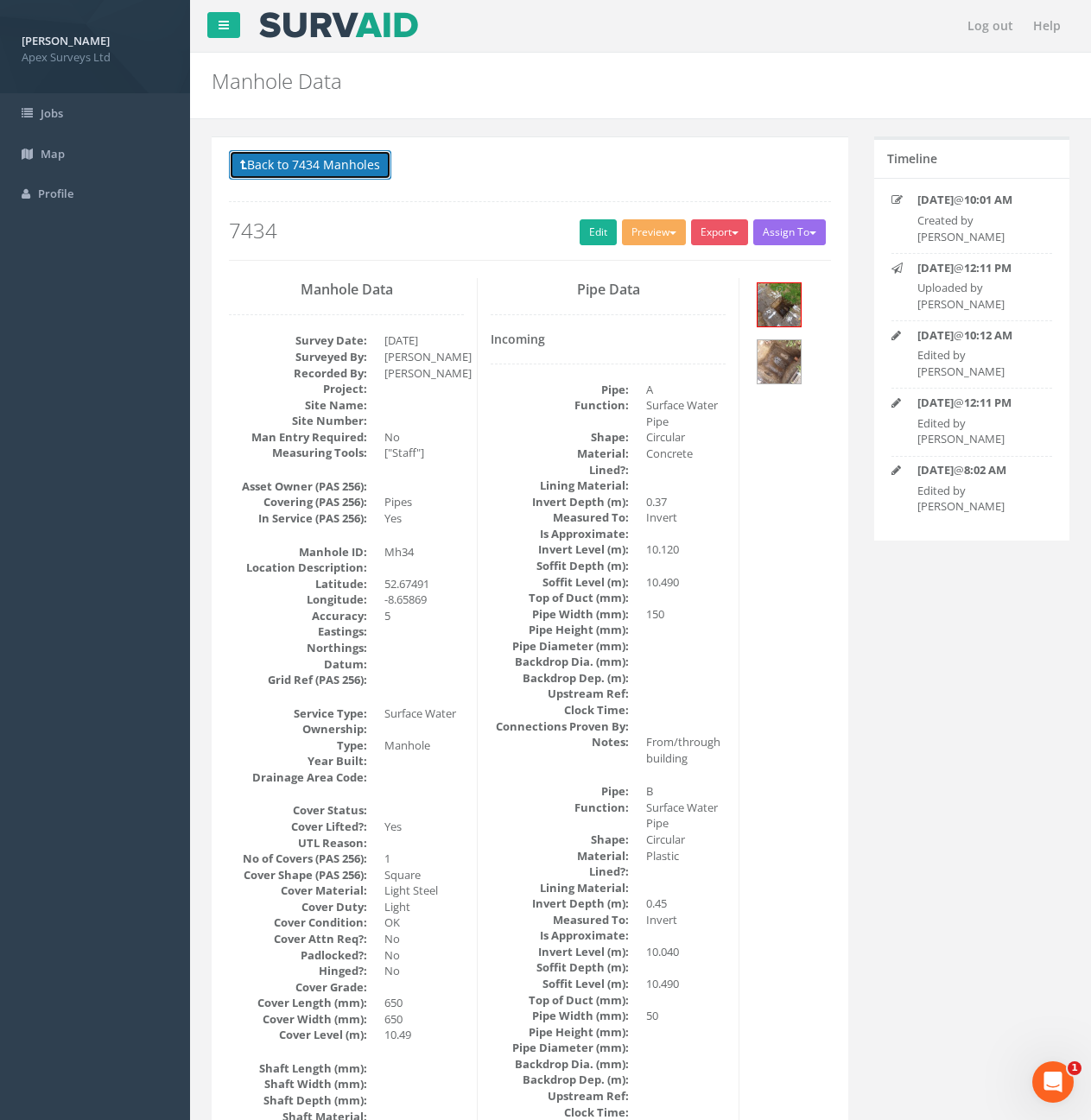
click at [322, 167] on button "Back to 7434 Manholes" at bounding box center [310, 165] width 162 height 29
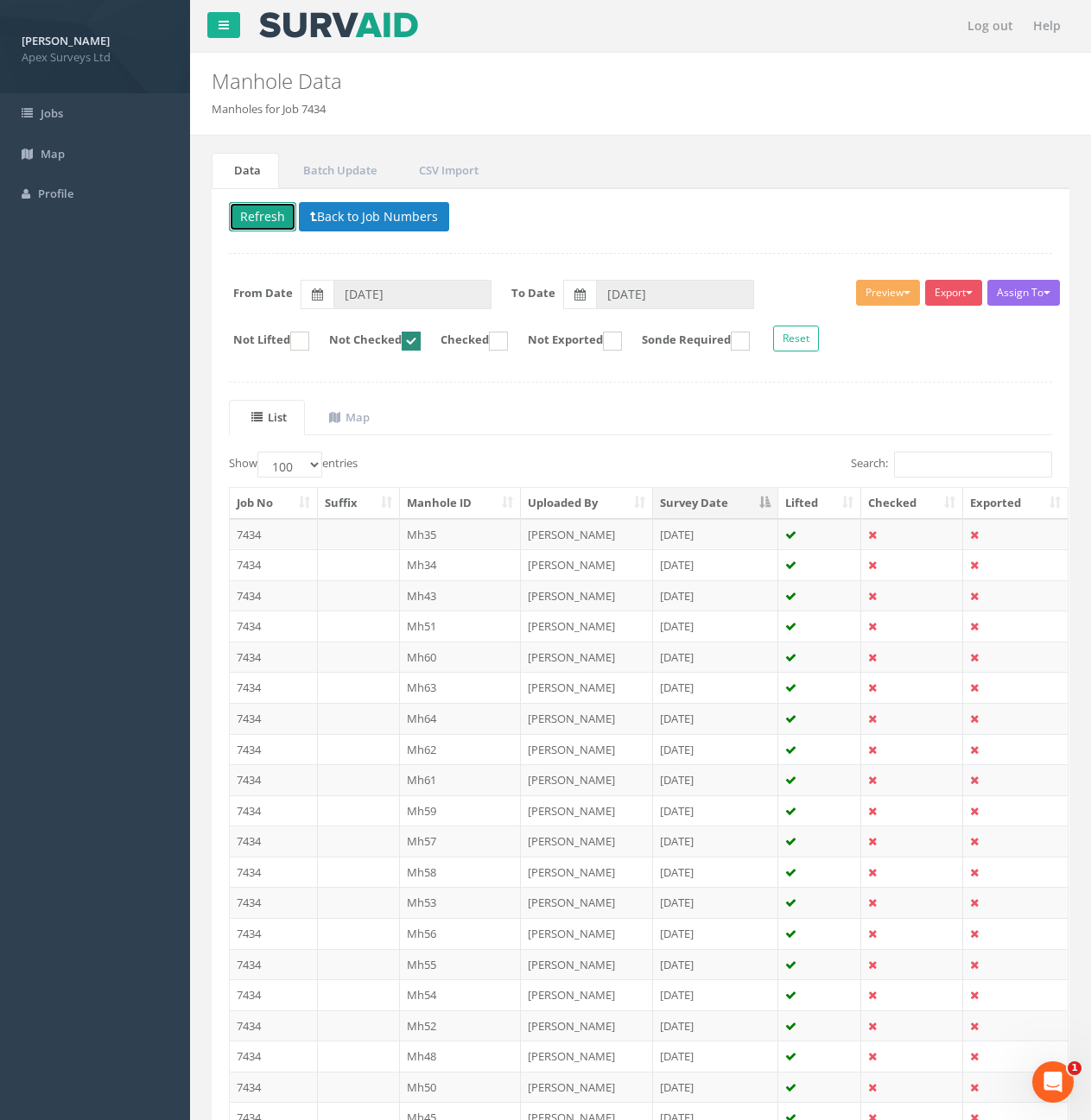
click at [254, 214] on button "Refresh" at bounding box center [263, 217] width 68 height 29
click at [279, 529] on td "7434" at bounding box center [274, 535] width 88 height 31
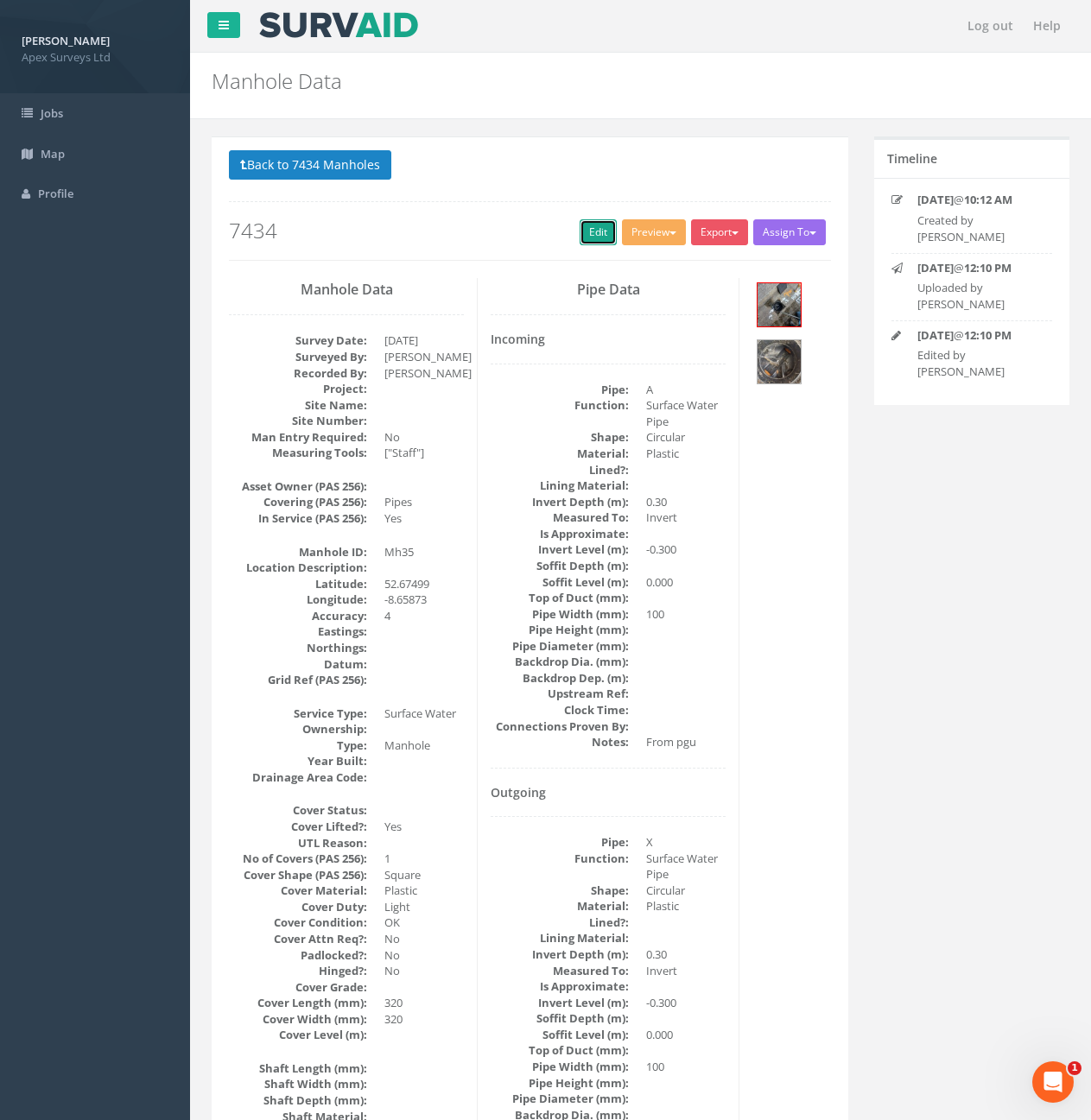
click at [580, 231] on link "Edit" at bounding box center [598, 233] width 38 height 26
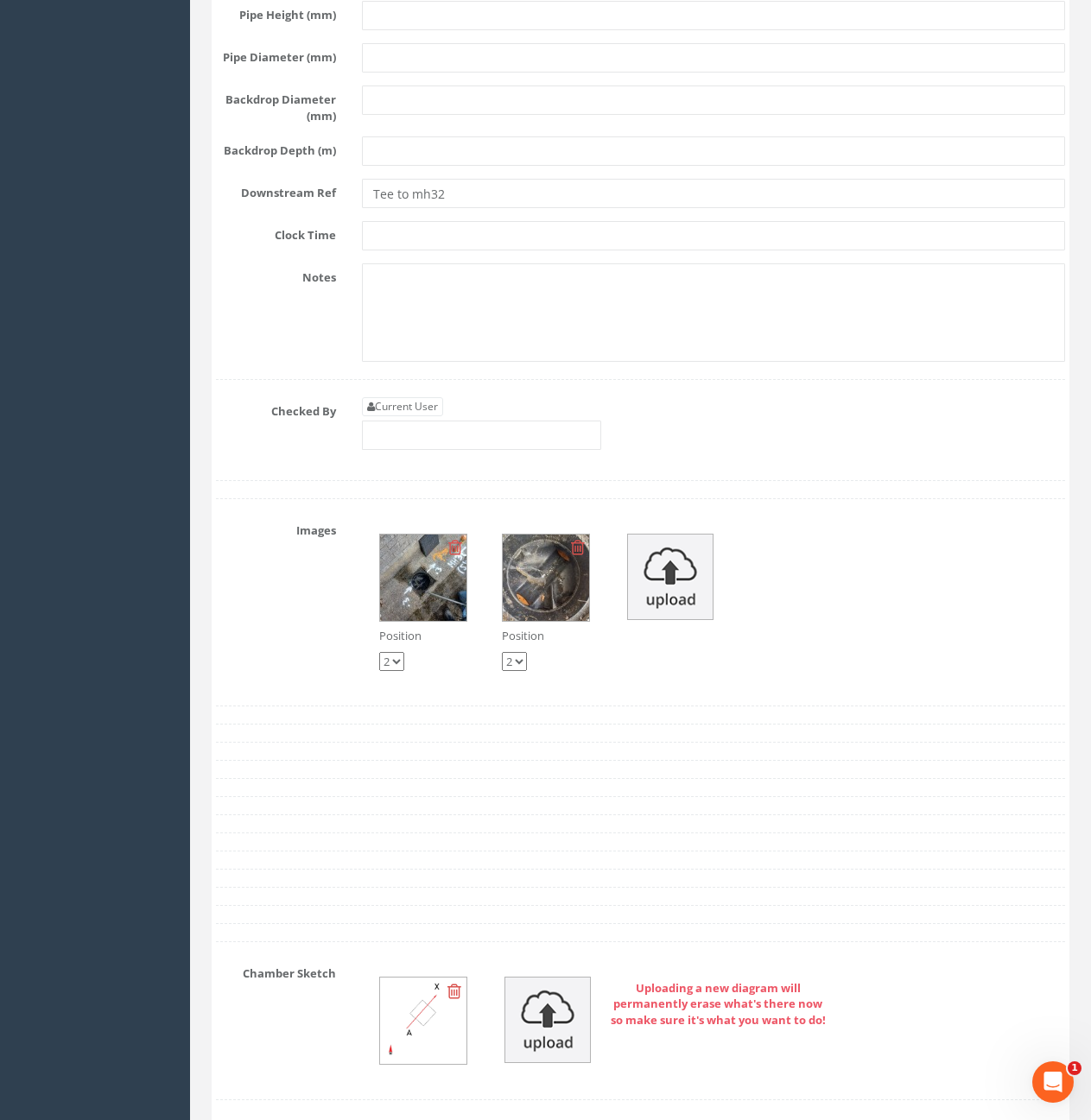
scroll to position [3800, 0]
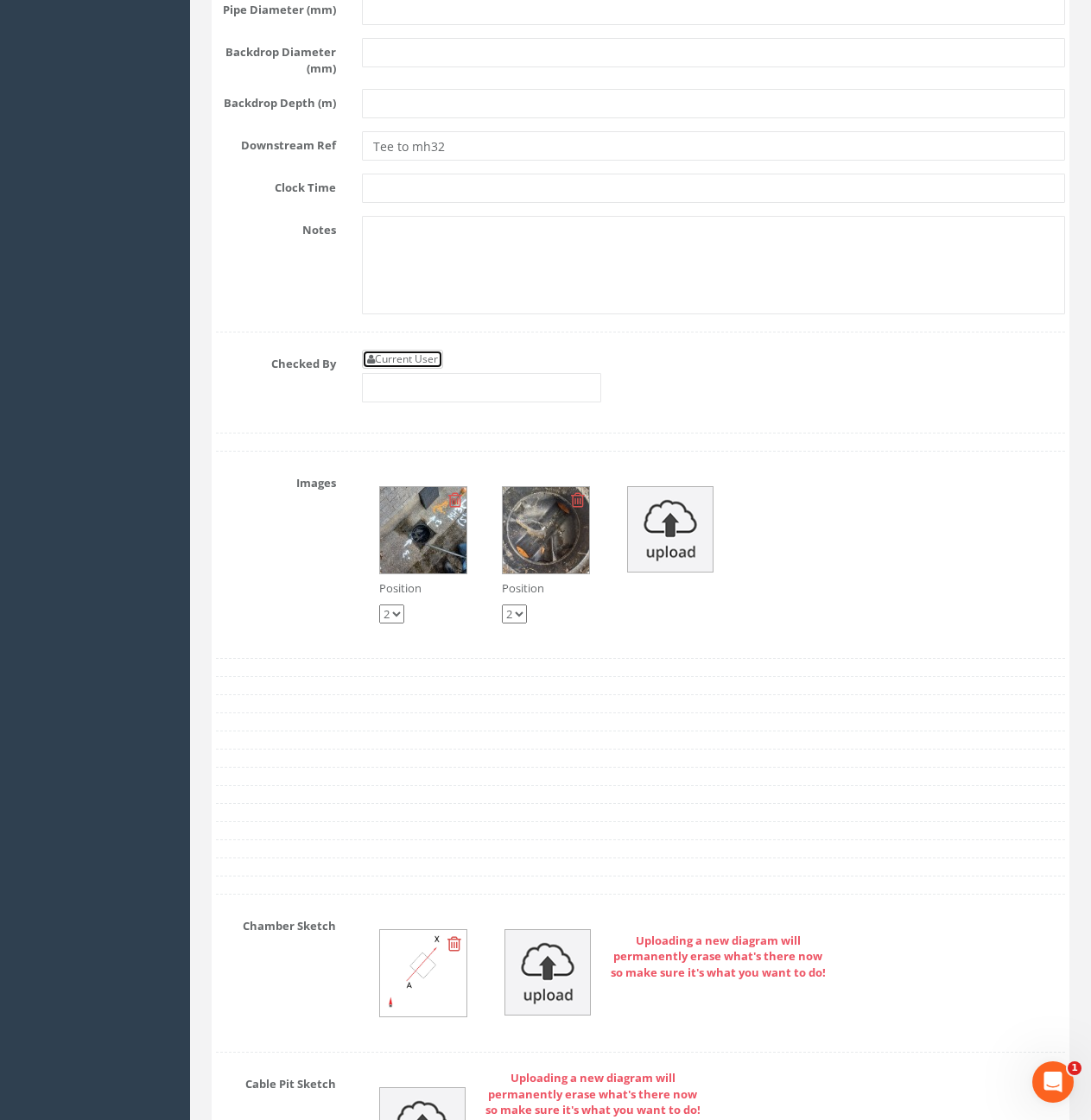
click at [376, 369] on link "Current User" at bounding box center [402, 359] width 82 height 19
type input "[PERSON_NAME]"
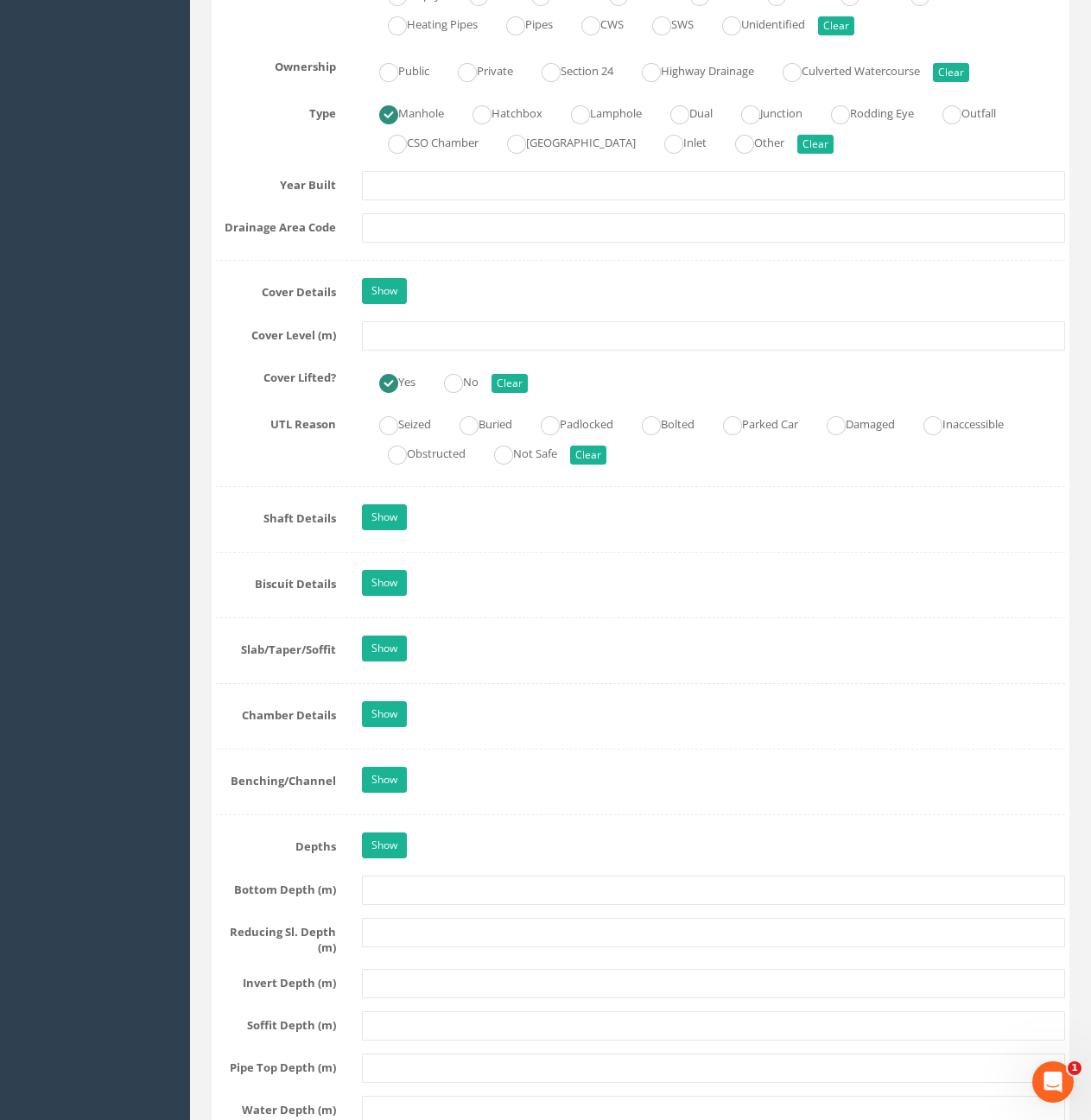
scroll to position [1382, 0]
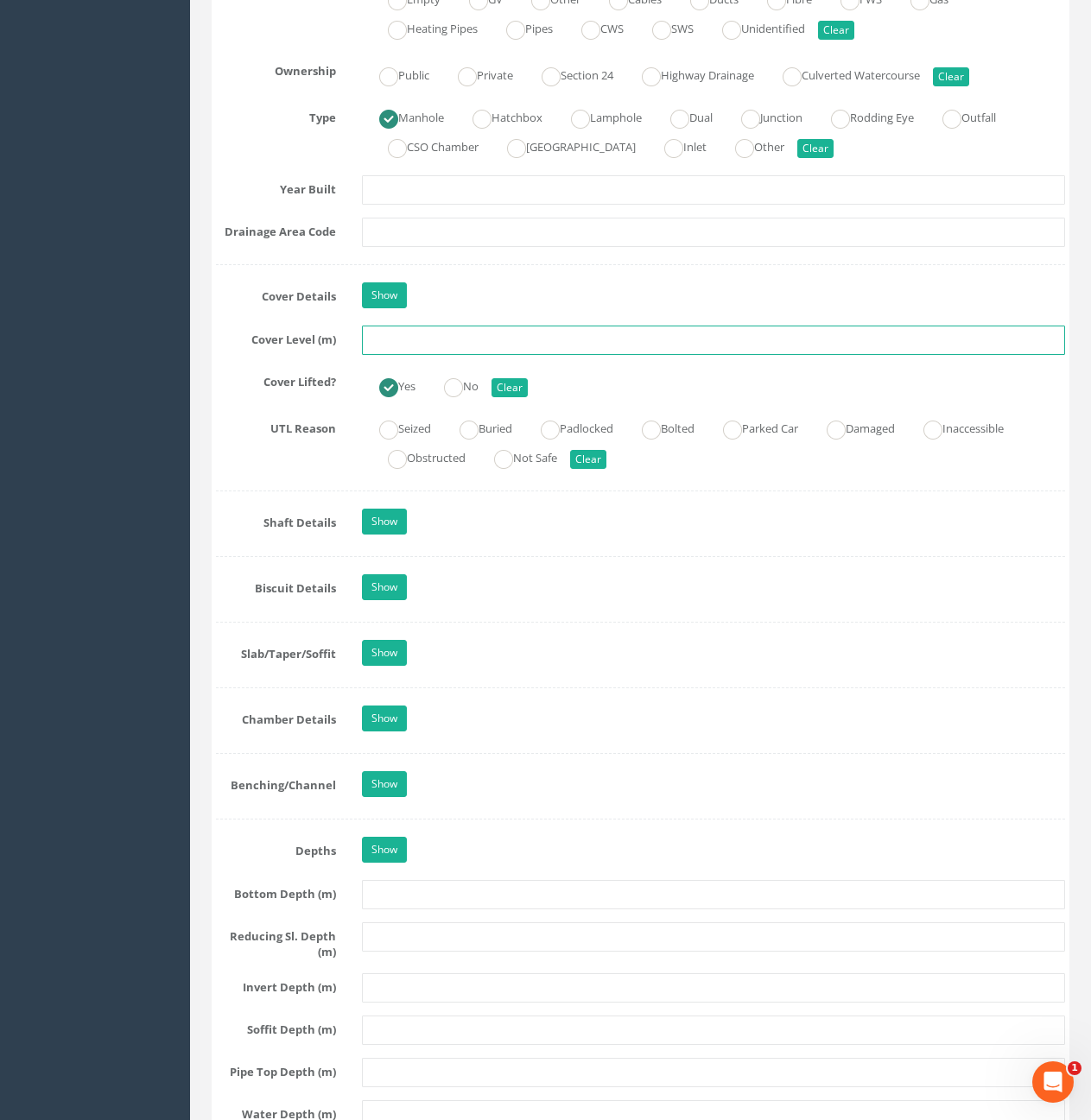
click at [538, 353] on input "text" at bounding box center [714, 341] width 704 height 29
type input "10.47"
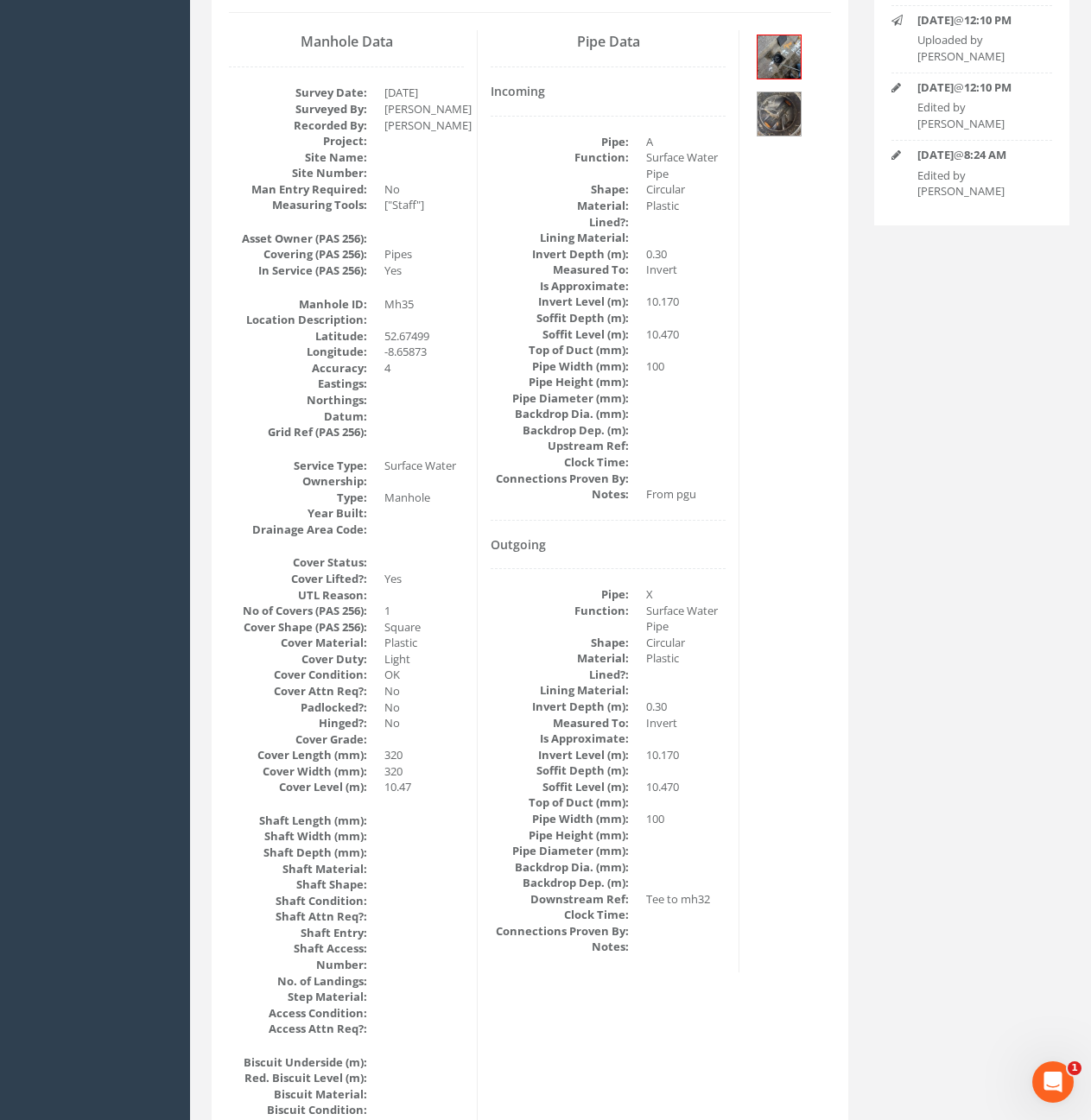
scroll to position [0, 0]
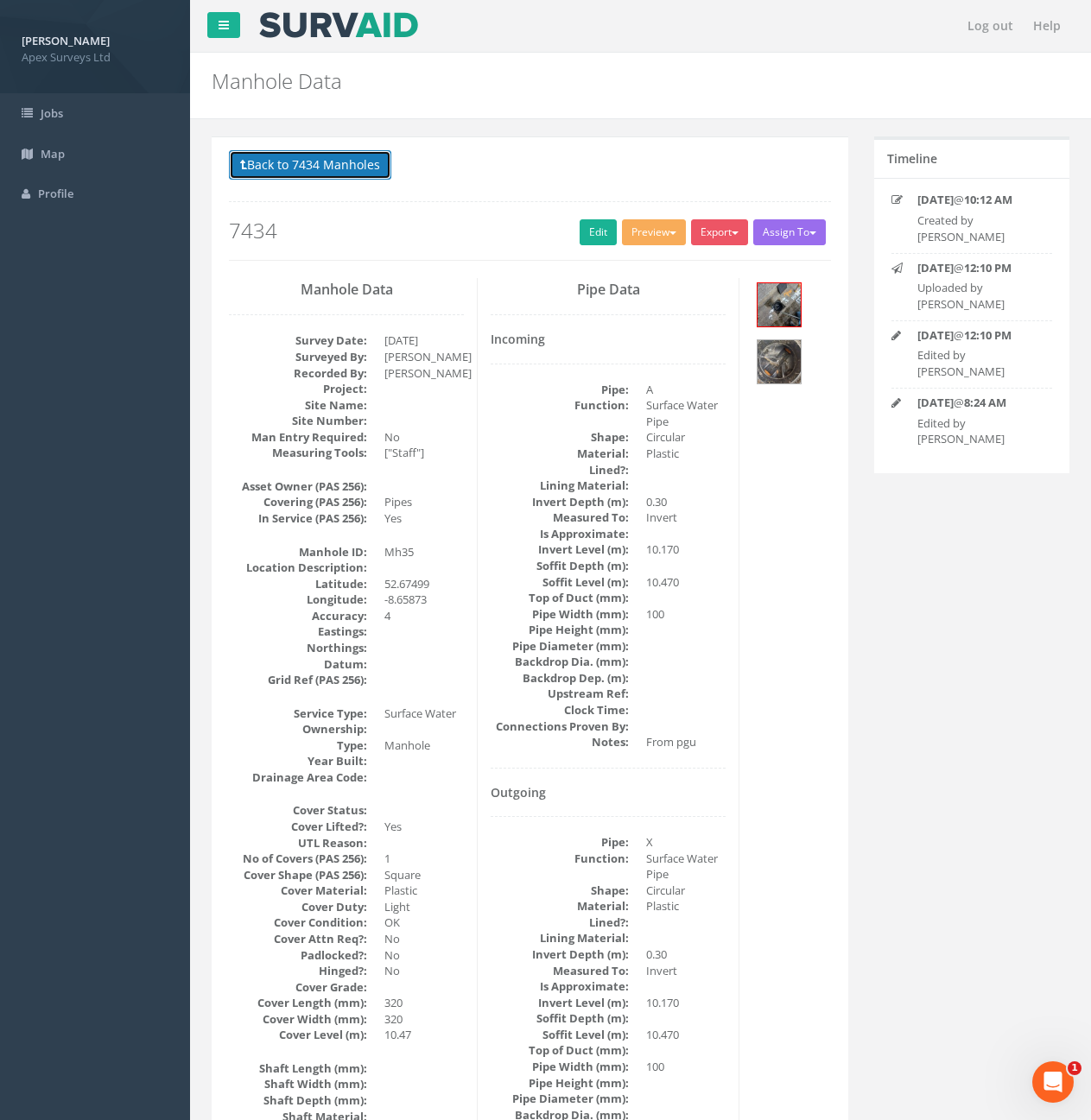
click at [342, 164] on button "Back to 7434 Manholes" at bounding box center [310, 165] width 162 height 29
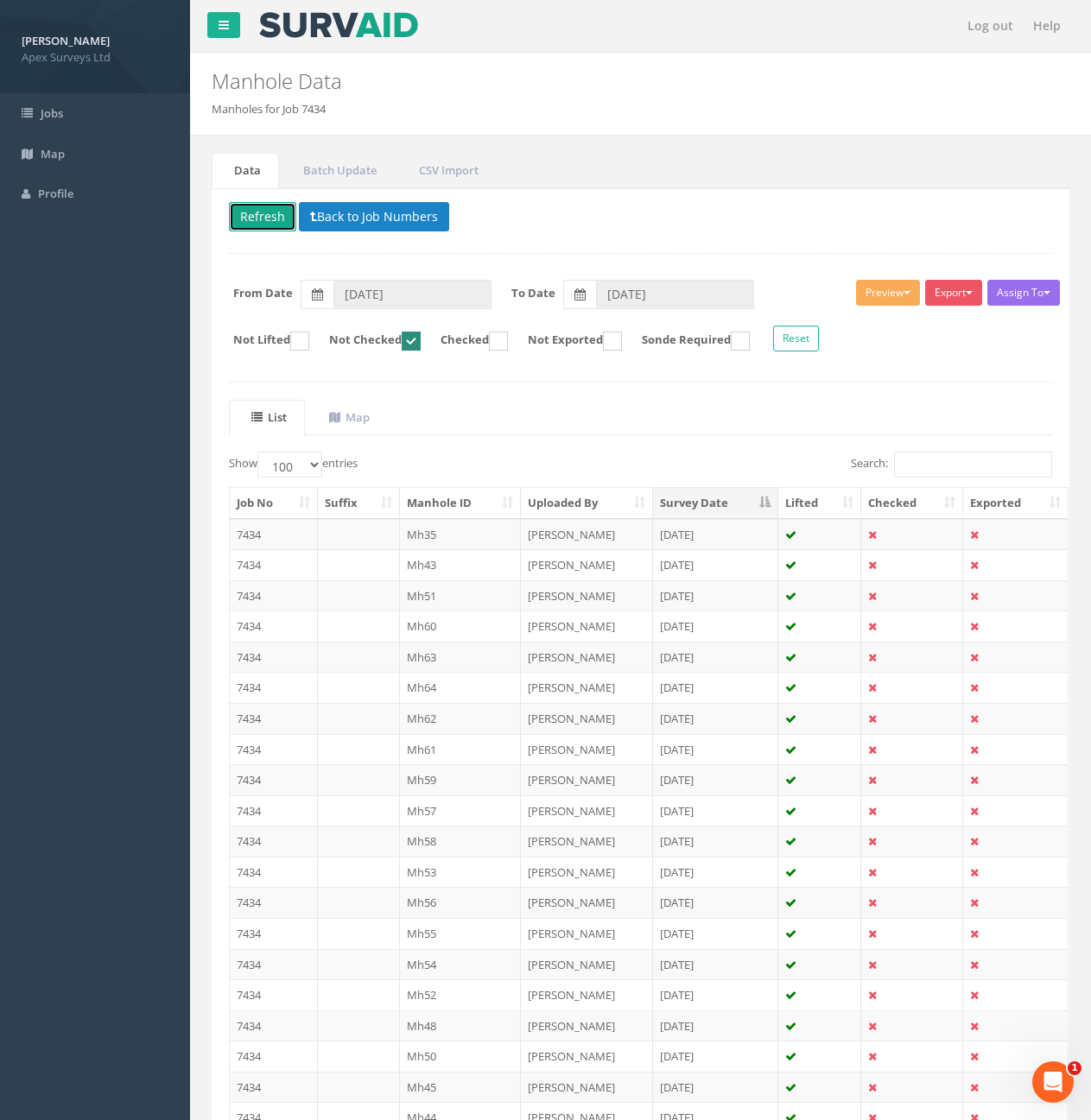
click at [266, 213] on button "Refresh" at bounding box center [263, 217] width 68 height 29
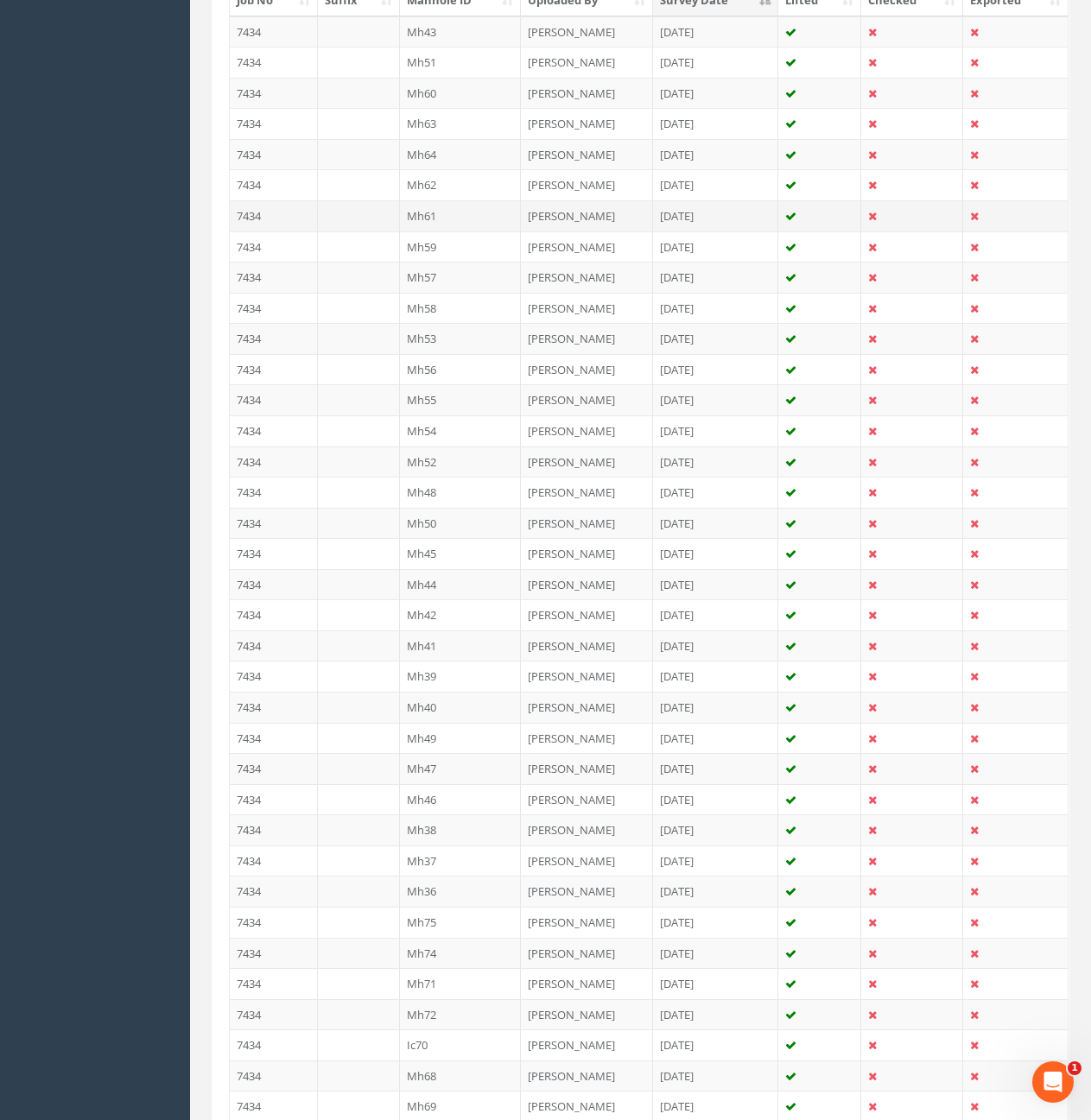
scroll to position [604, 0]
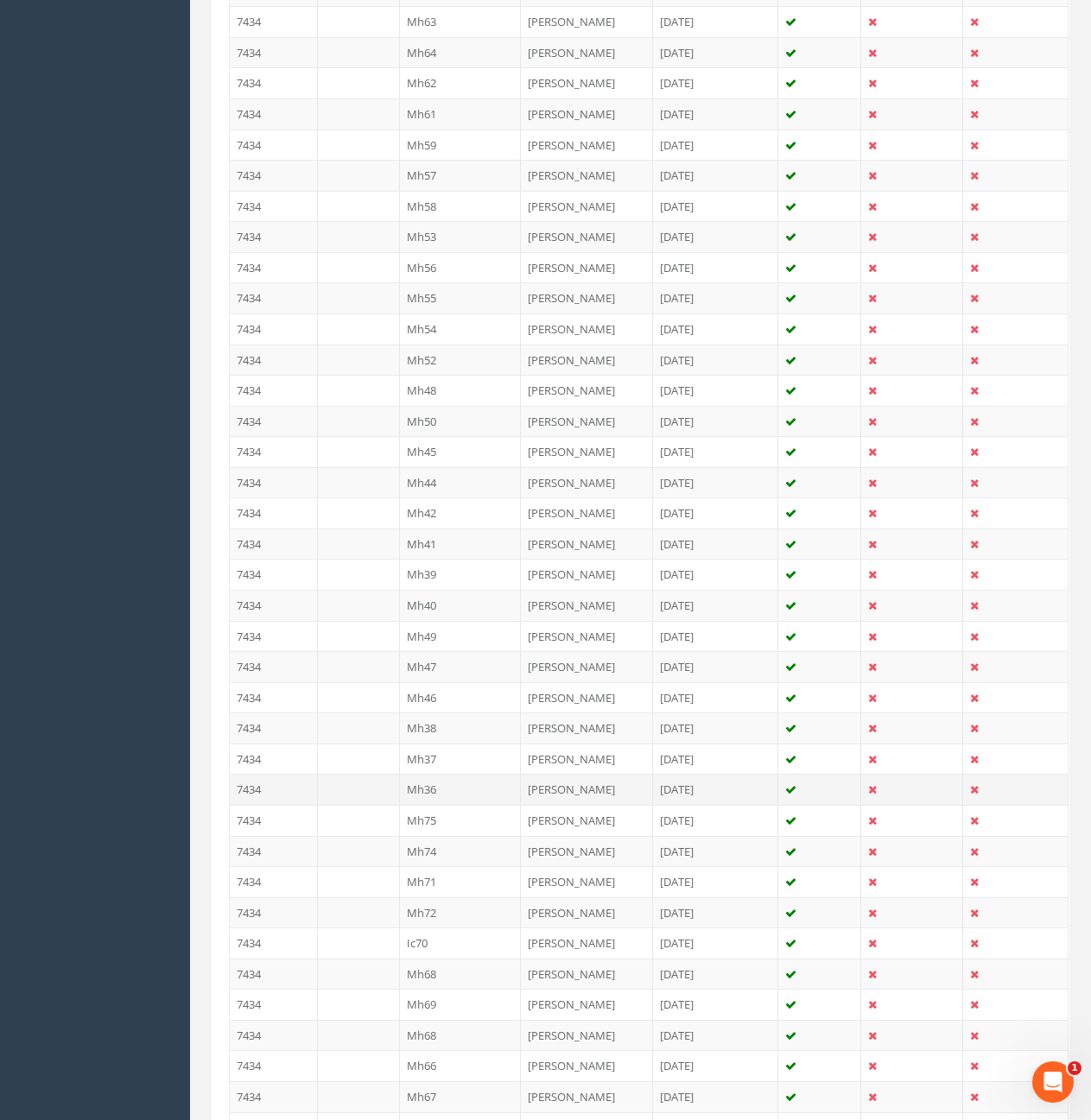
click at [282, 792] on td "7434" at bounding box center [274, 789] width 88 height 31
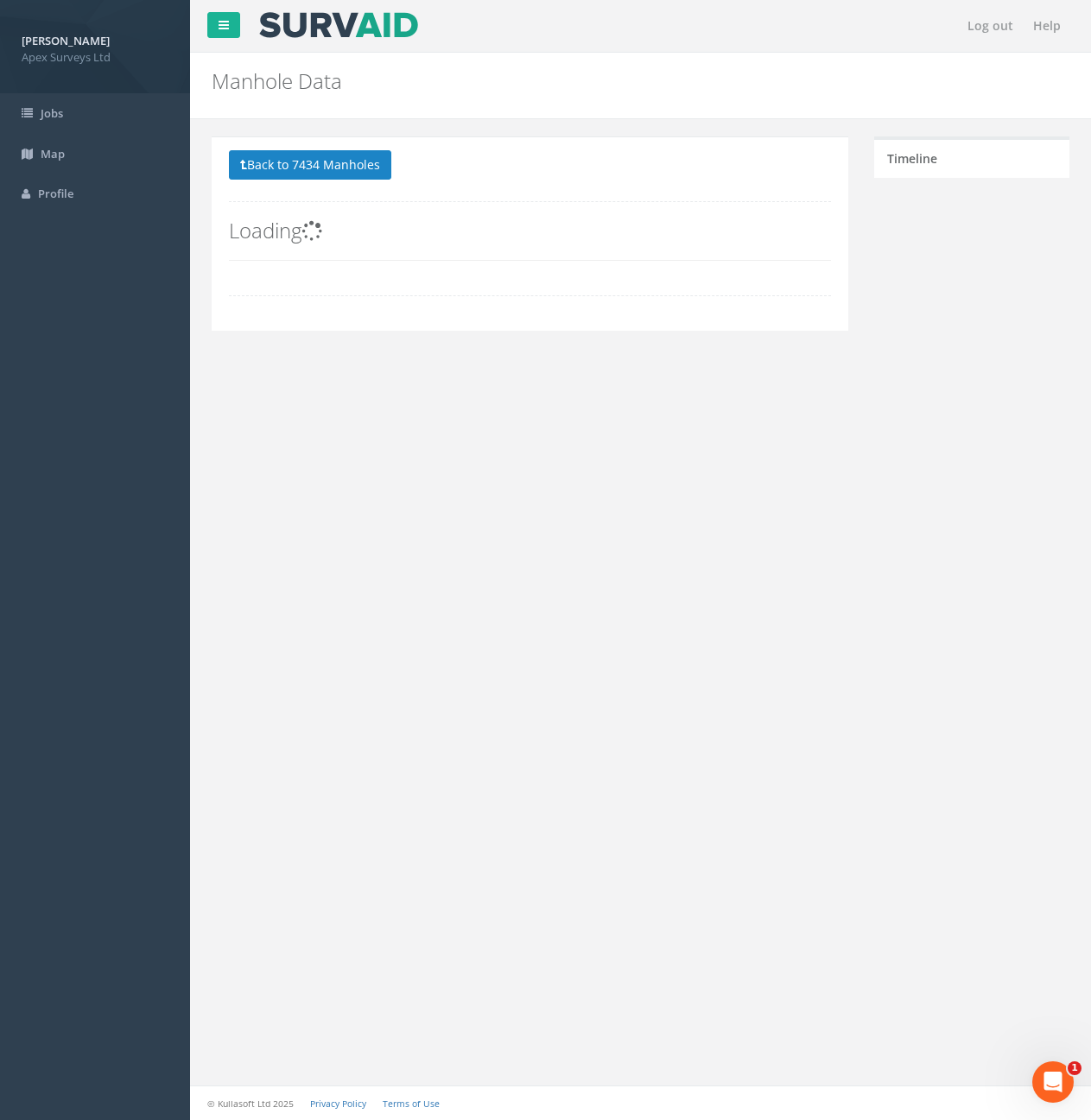
scroll to position [0, 0]
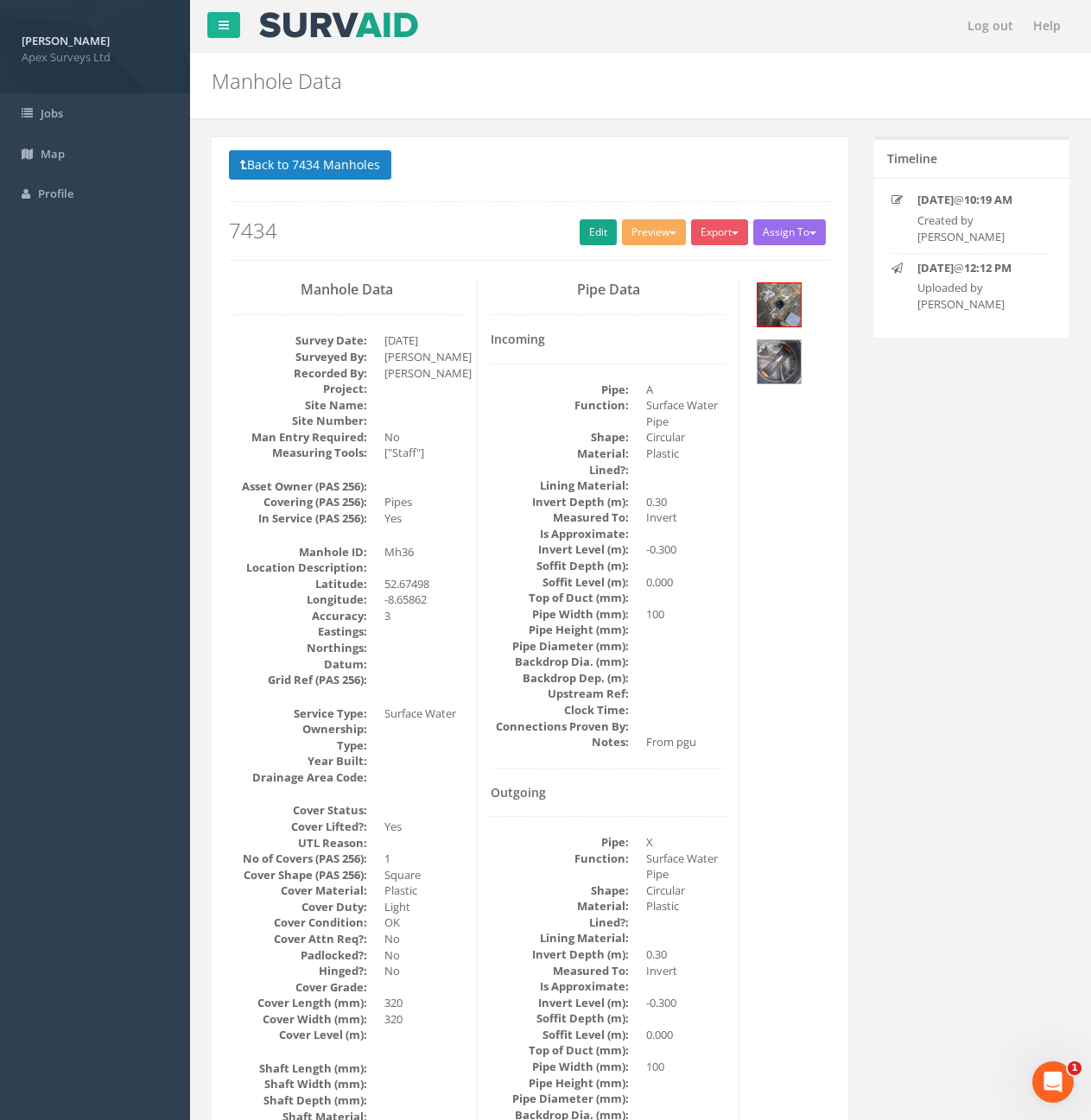
click at [572, 235] on div "Back to 7434 Manholes Back to Map Assign To No Companies Added Export Heathrow …" at bounding box center [529, 205] width 602 height 110
click at [581, 235] on link "Edit" at bounding box center [598, 233] width 38 height 26
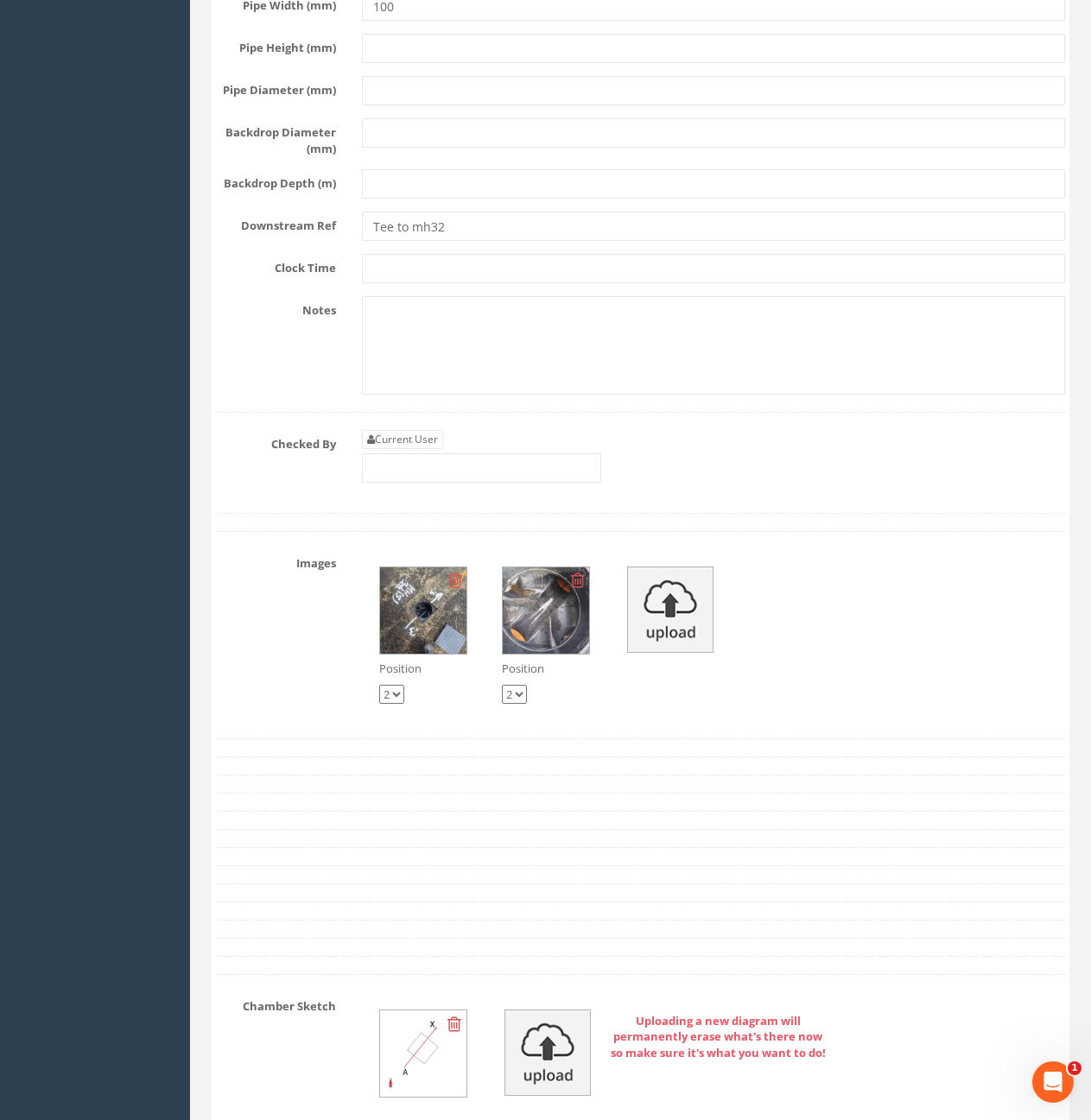
scroll to position [3714, 0]
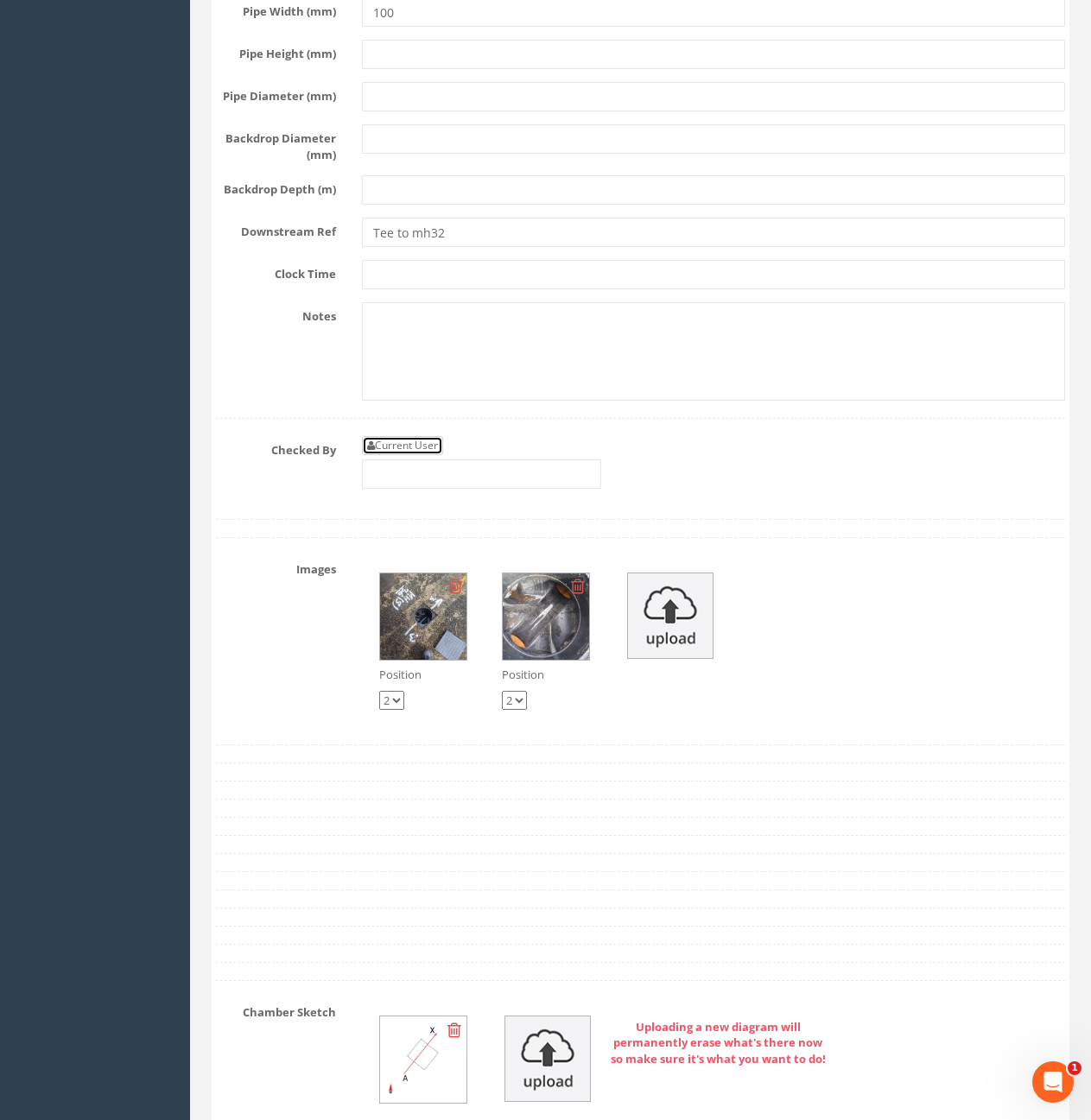
click at [431, 455] on link "Current User" at bounding box center [402, 445] width 82 height 19
type input "[PERSON_NAME]"
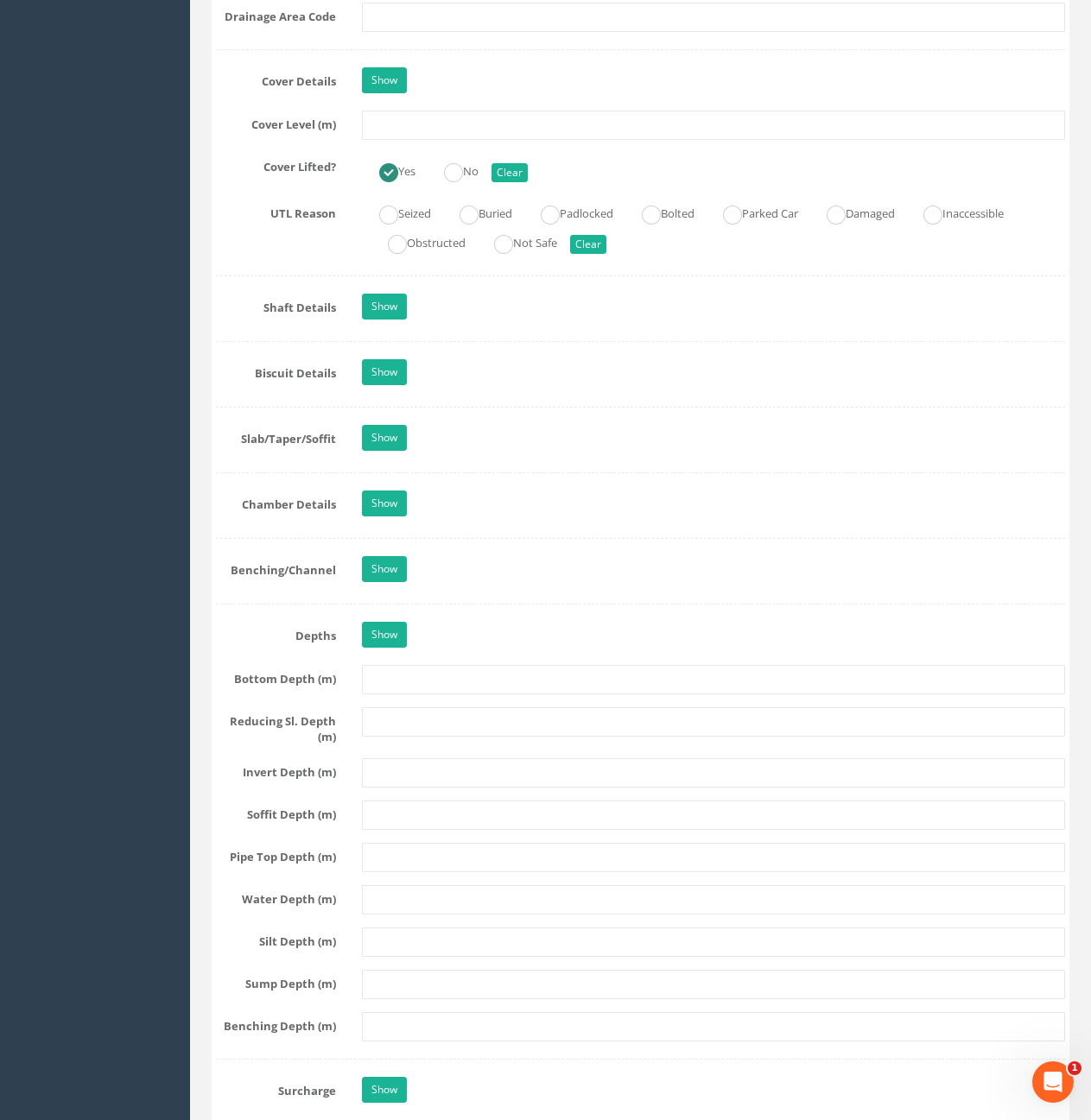
scroll to position [1296, 0]
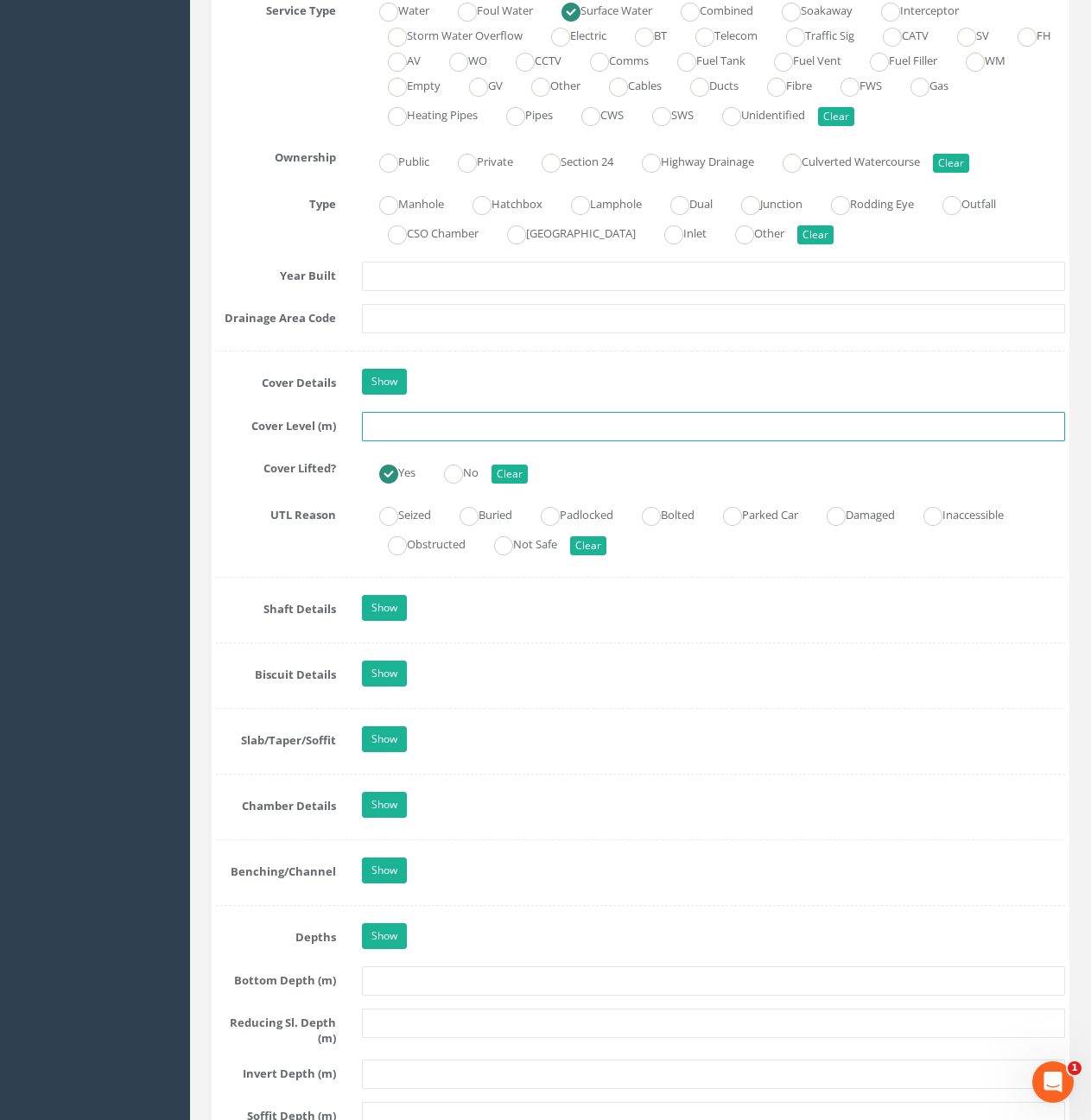
click at [513, 425] on input "text" at bounding box center [714, 427] width 704 height 29
click at [519, 425] on input "text" at bounding box center [714, 427] width 704 height 29
type input "10.56"
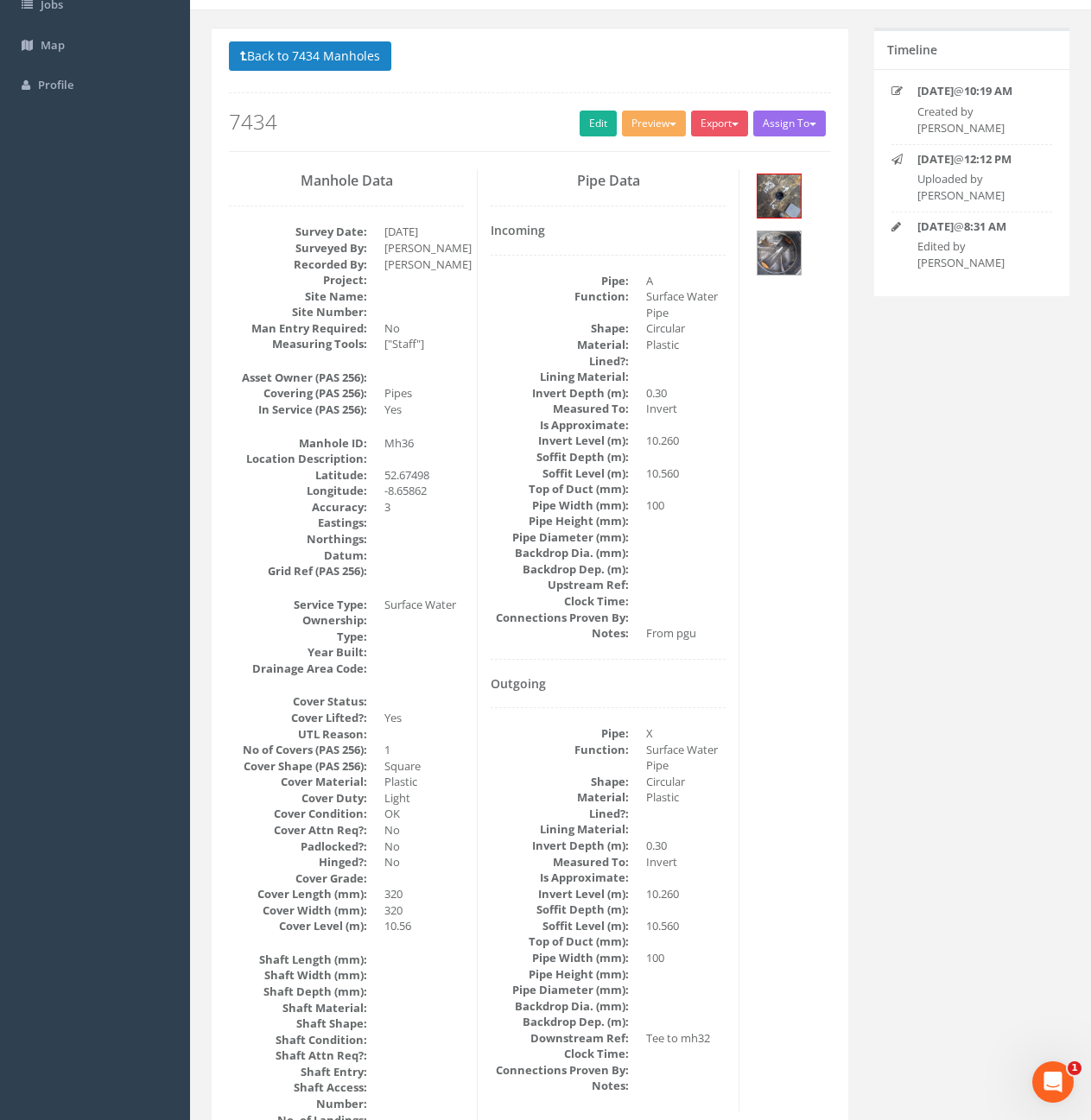
scroll to position [0, 0]
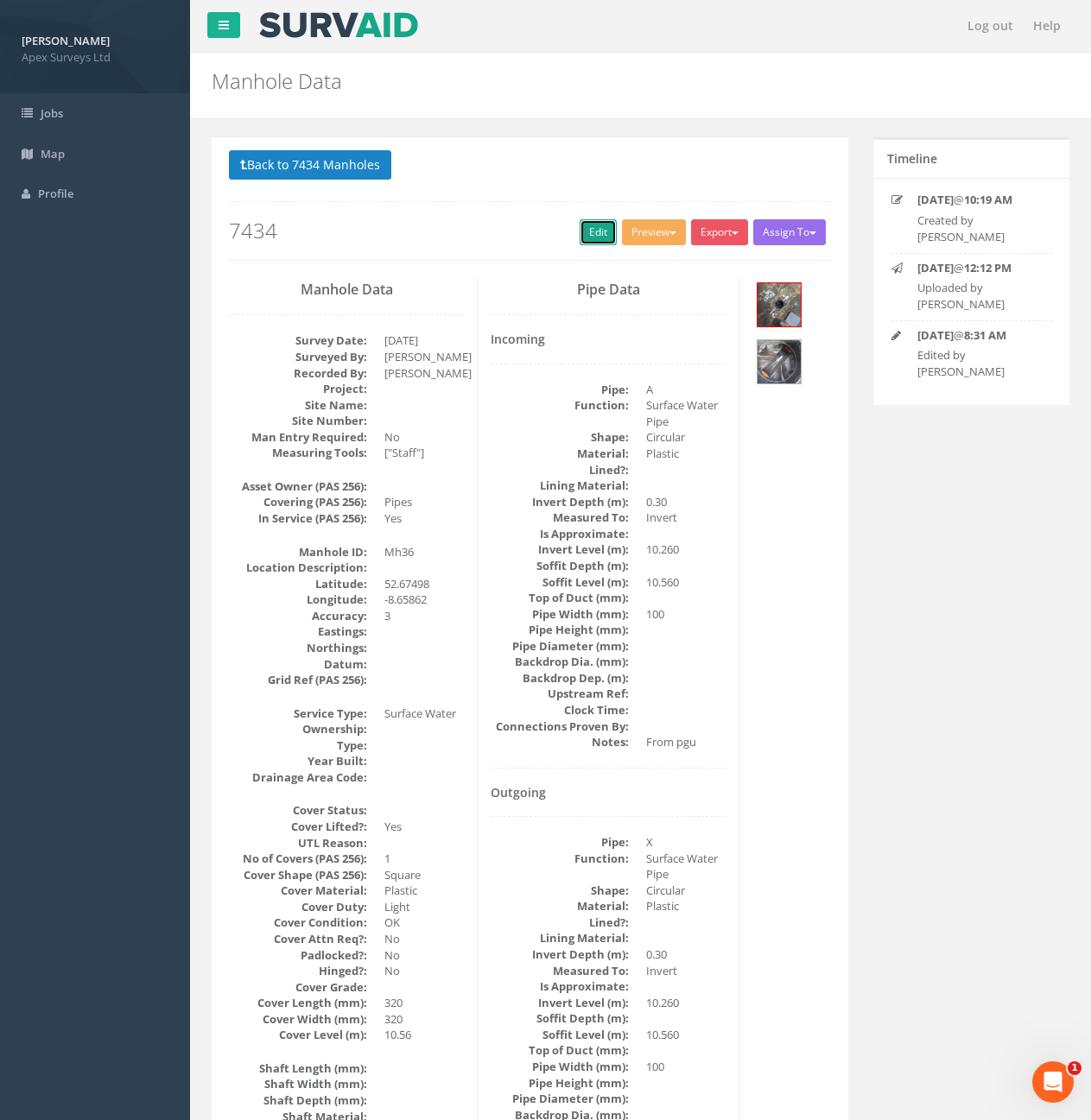
drag, startPoint x: 585, startPoint y: 237, endPoint x: 1085, endPoint y: 221, distance: 500.3
click at [585, 237] on link "Edit" at bounding box center [598, 233] width 38 height 26
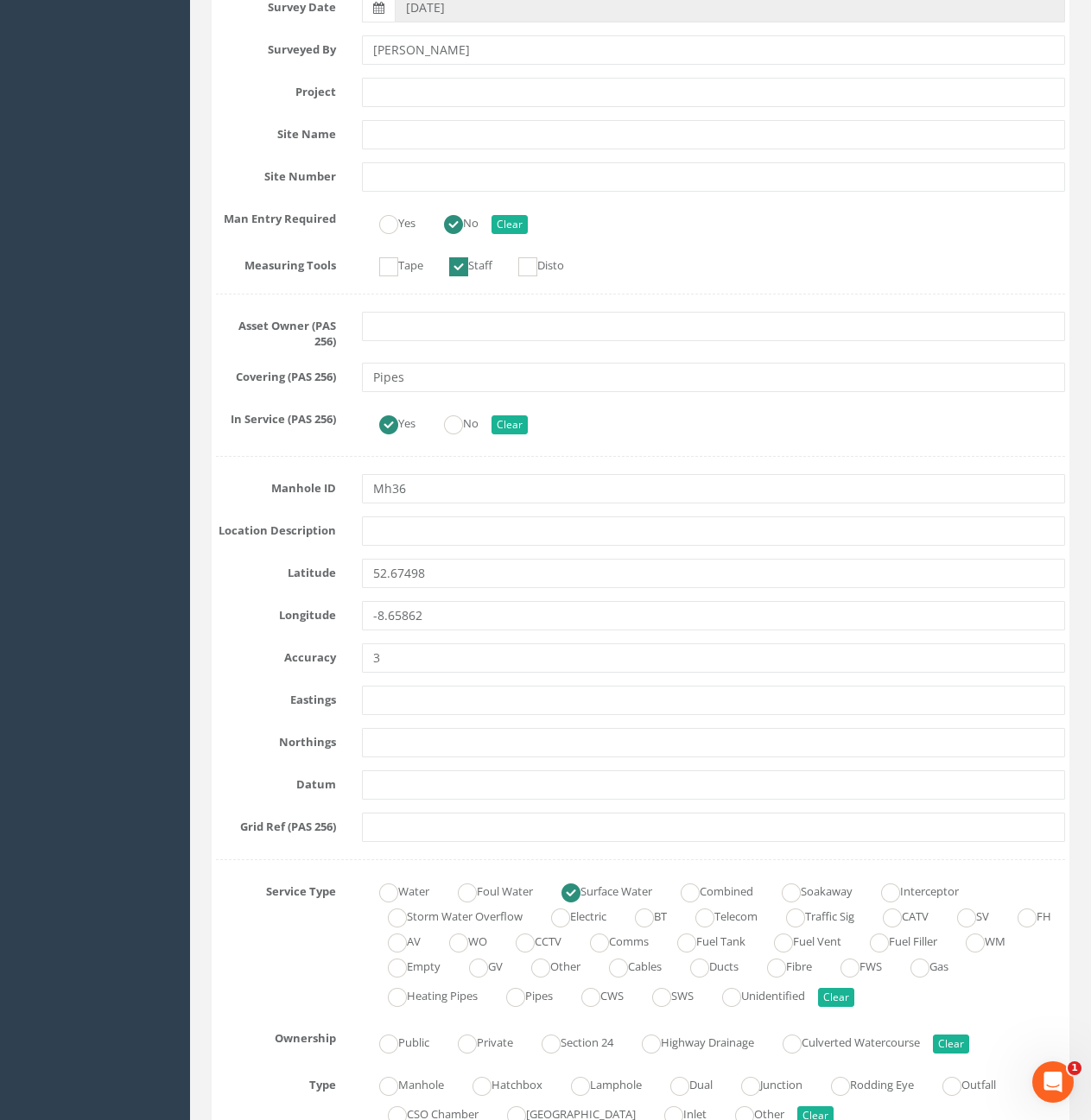
scroll to position [410, 0]
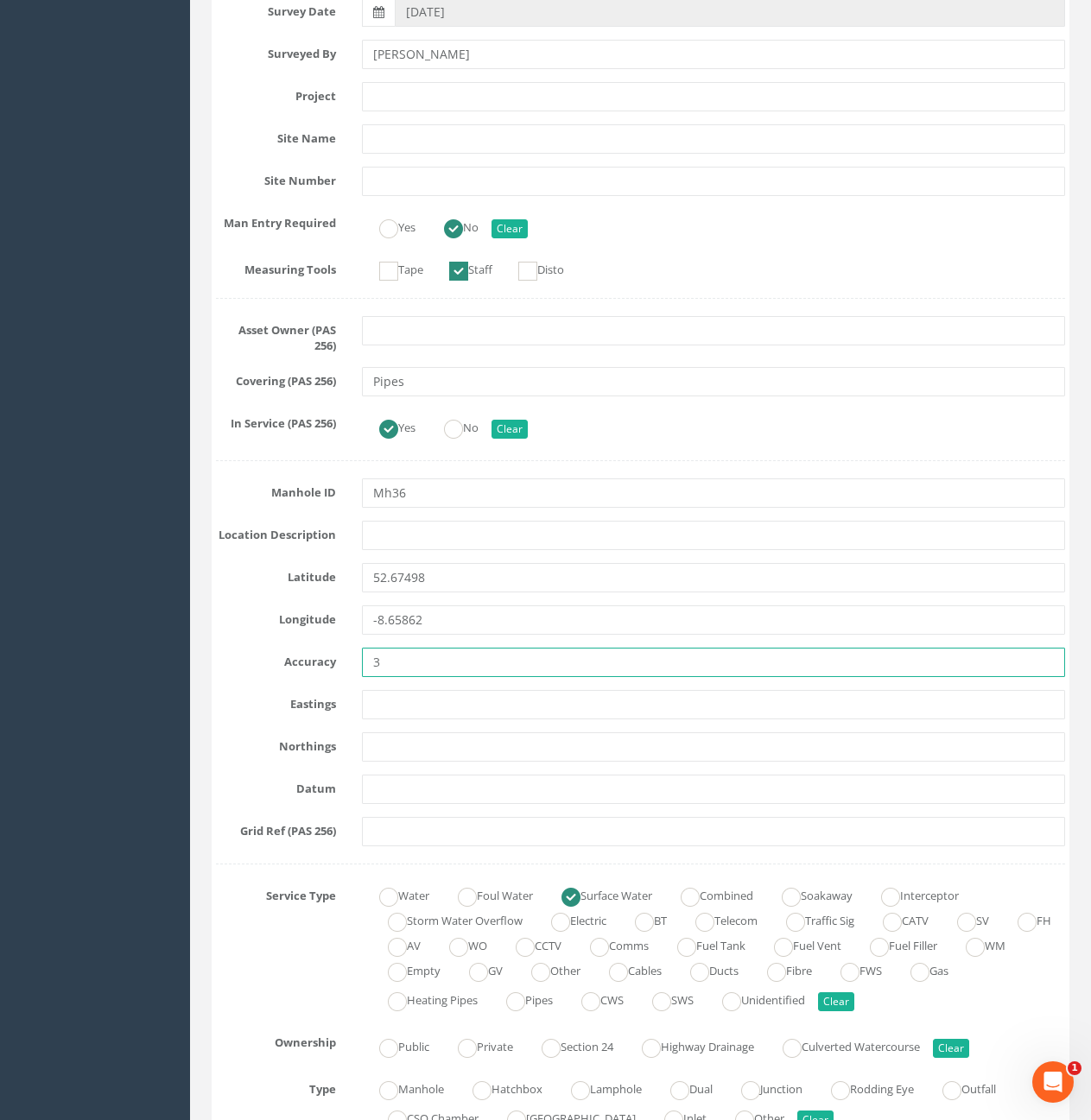
click at [494, 666] on input "3" at bounding box center [714, 662] width 704 height 29
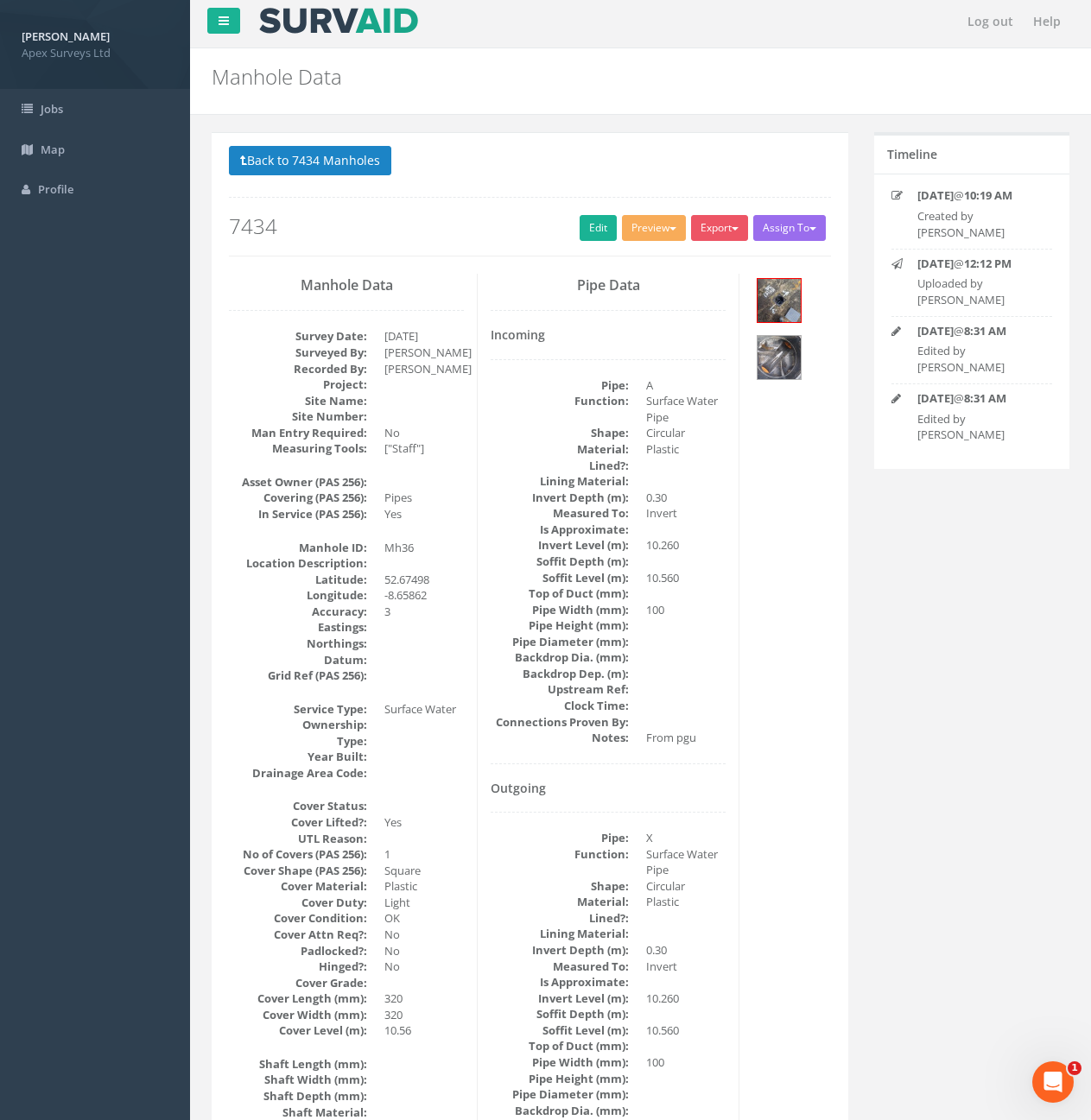
scroll to position [0, 0]
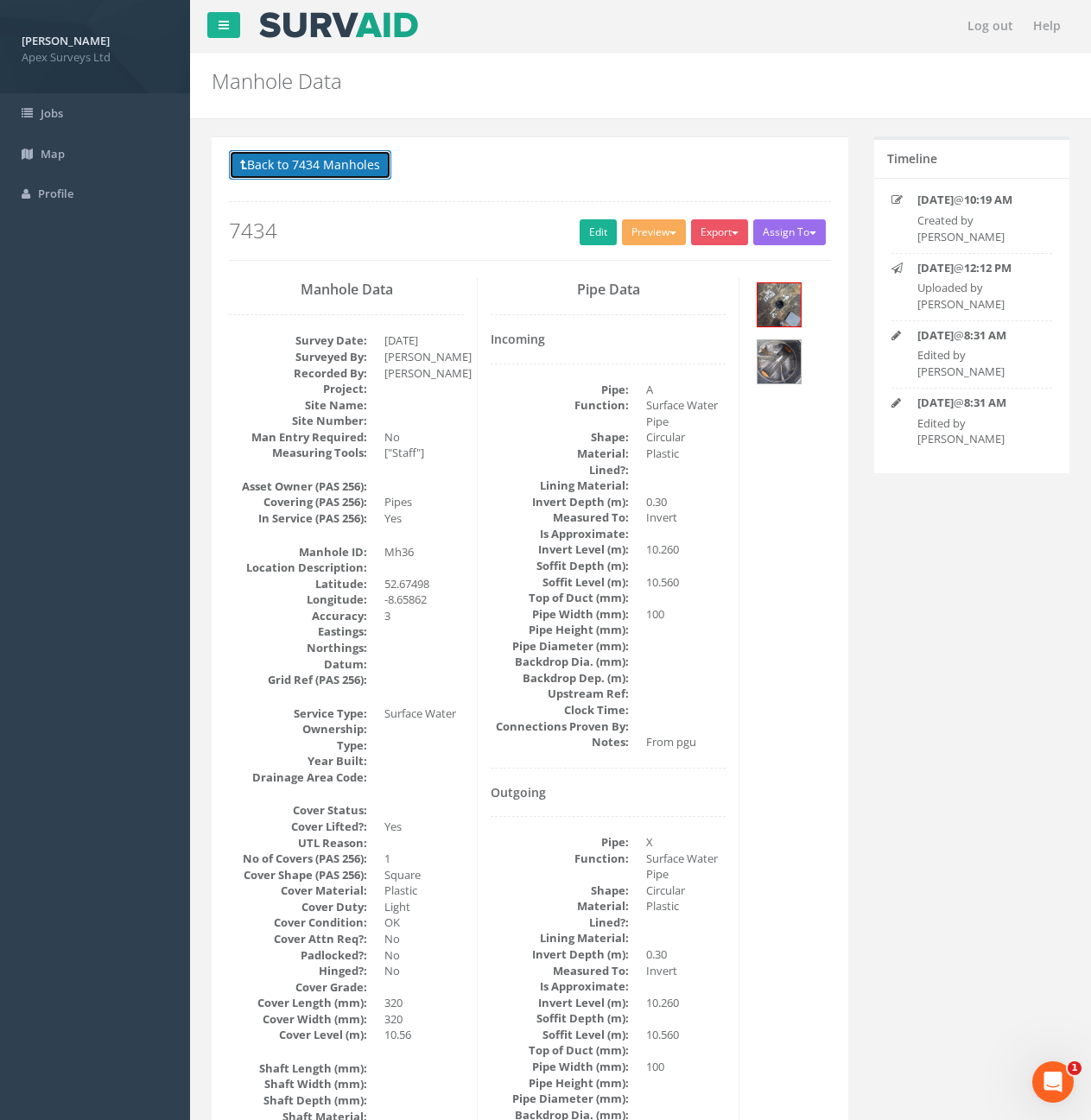
click at [297, 159] on button "Back to 7434 Manholes" at bounding box center [310, 165] width 162 height 29
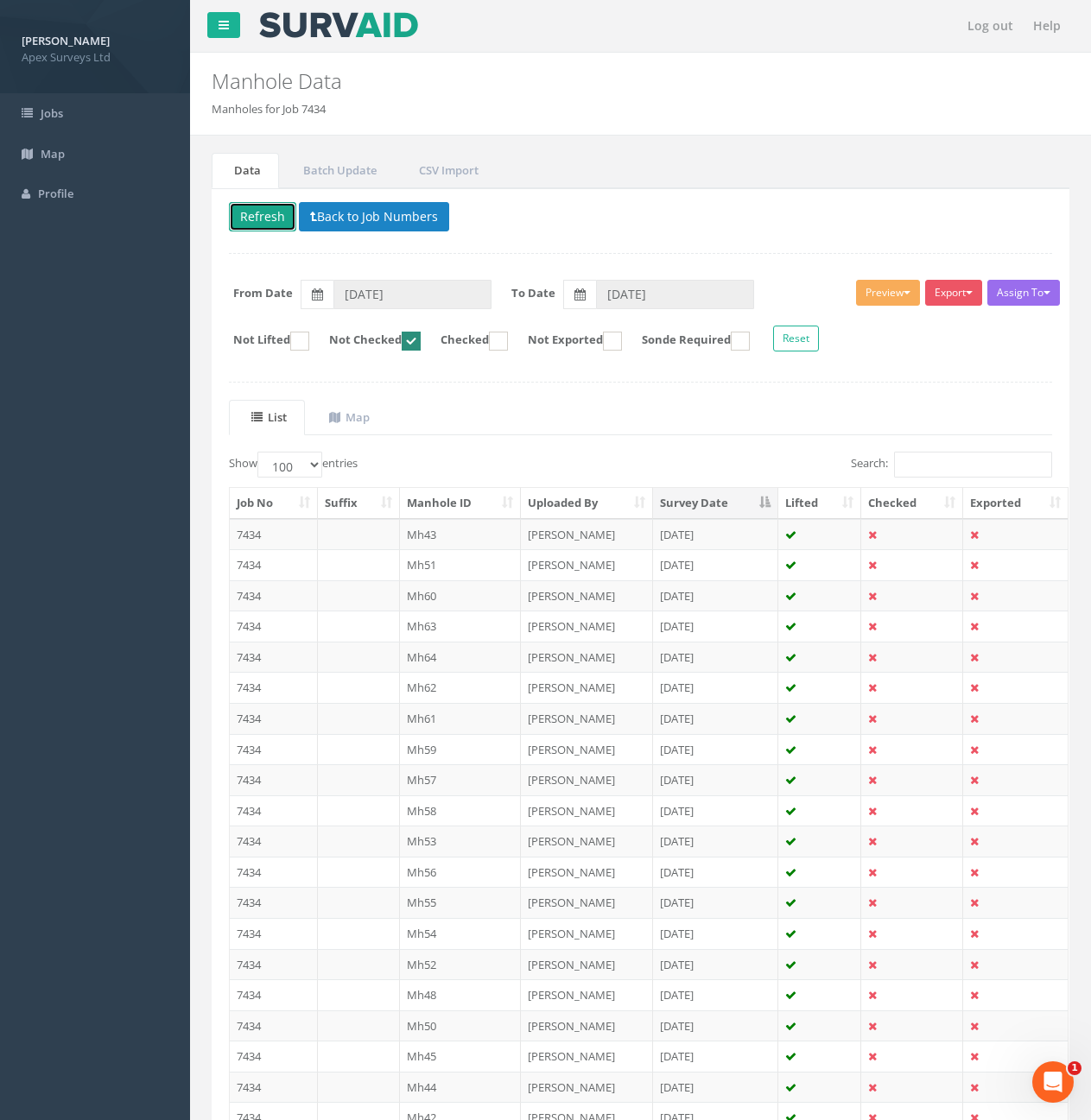
click at [283, 221] on button "Refresh" at bounding box center [263, 217] width 68 height 29
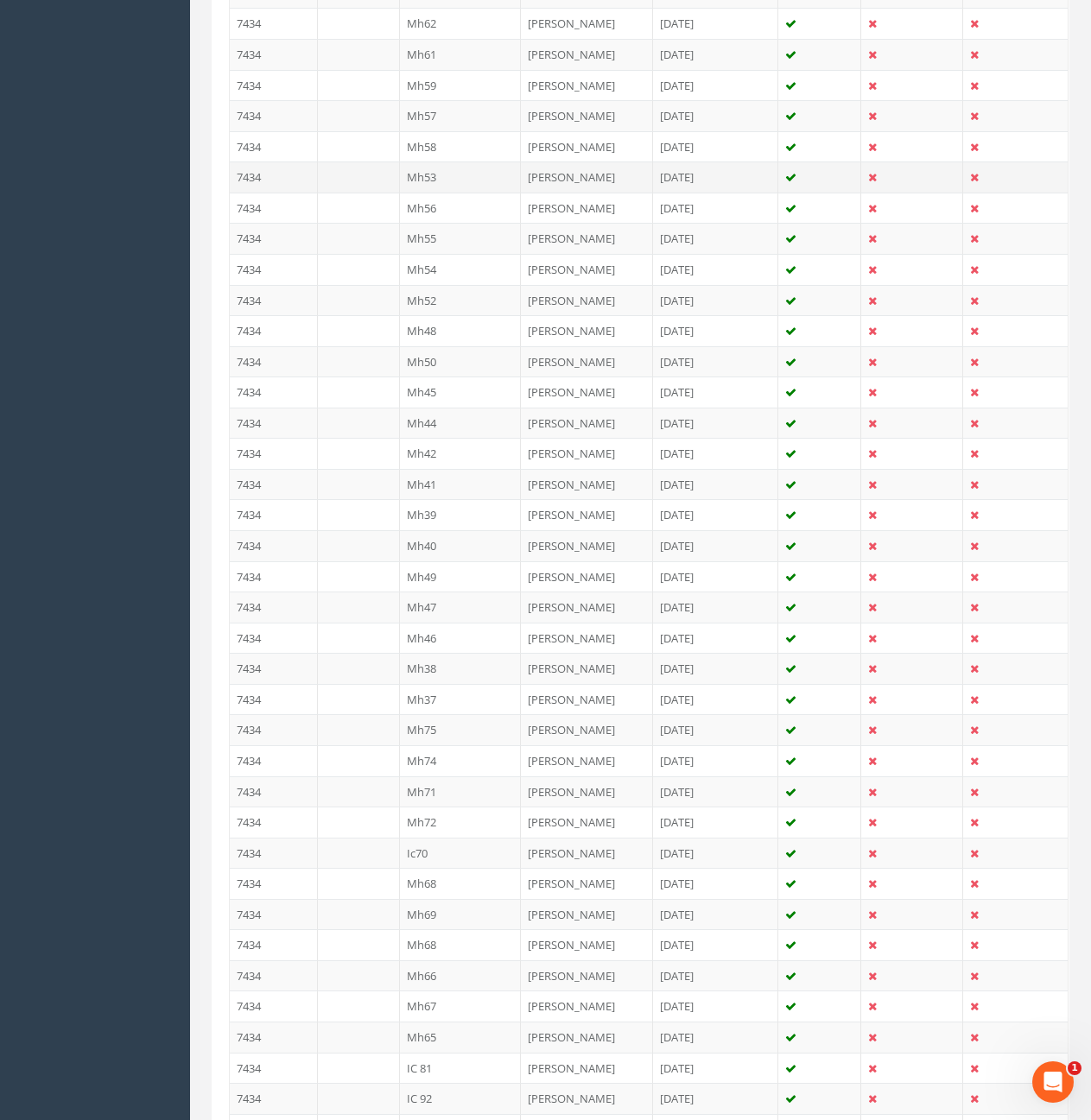
scroll to position [691, 0]
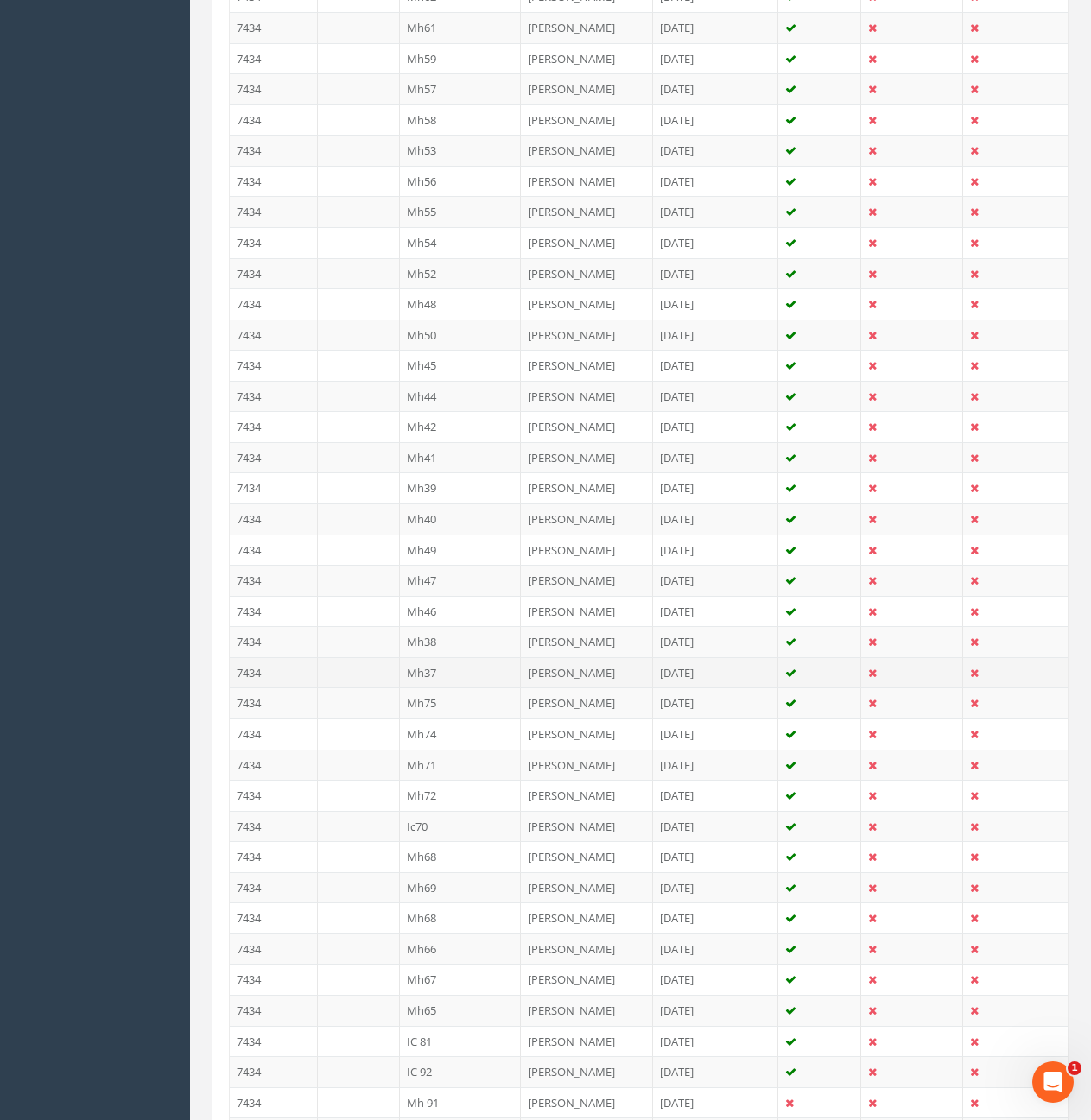
click at [271, 669] on td "7434" at bounding box center [274, 673] width 88 height 31
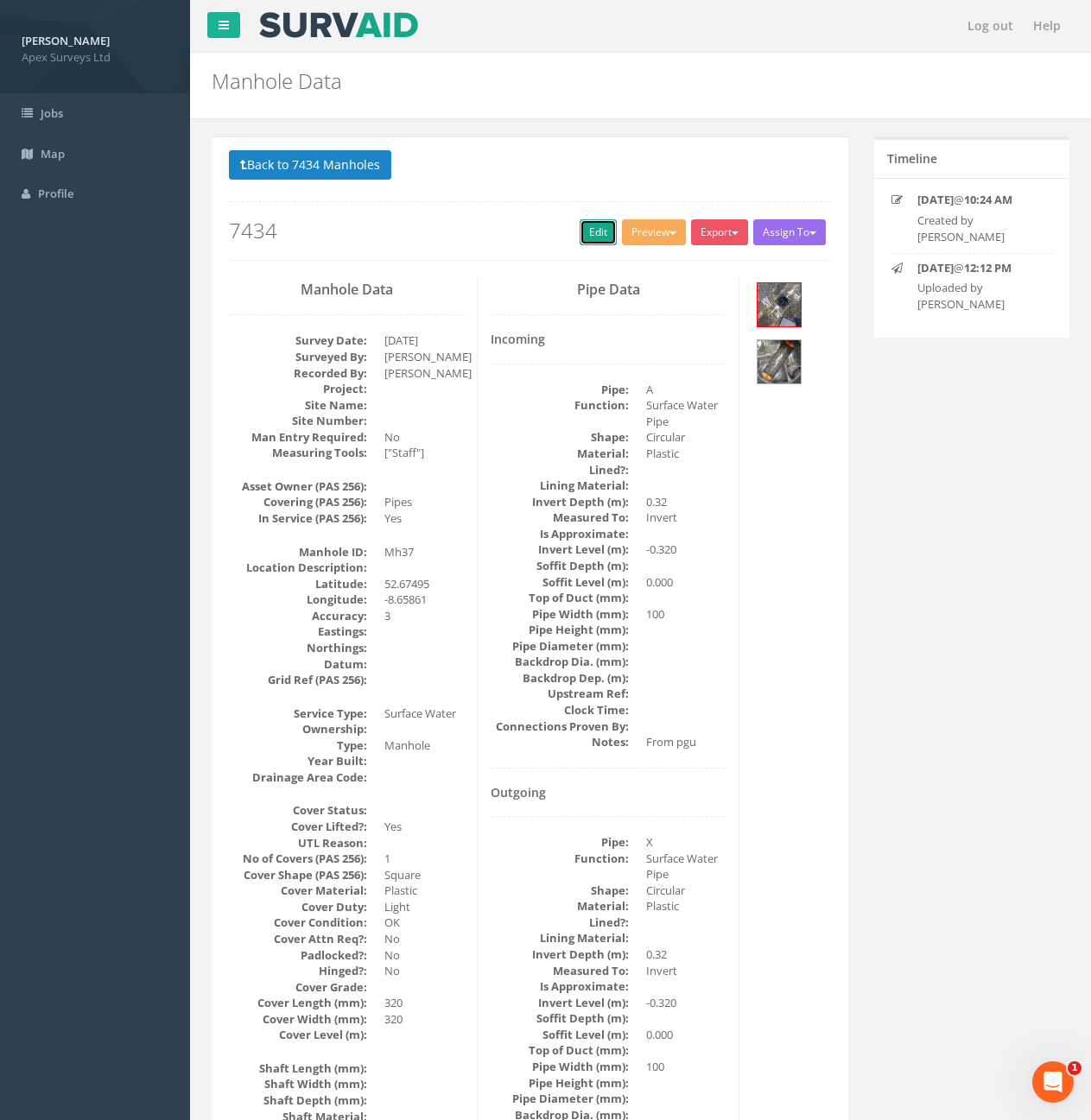
click at [589, 240] on link "Edit" at bounding box center [598, 233] width 38 height 26
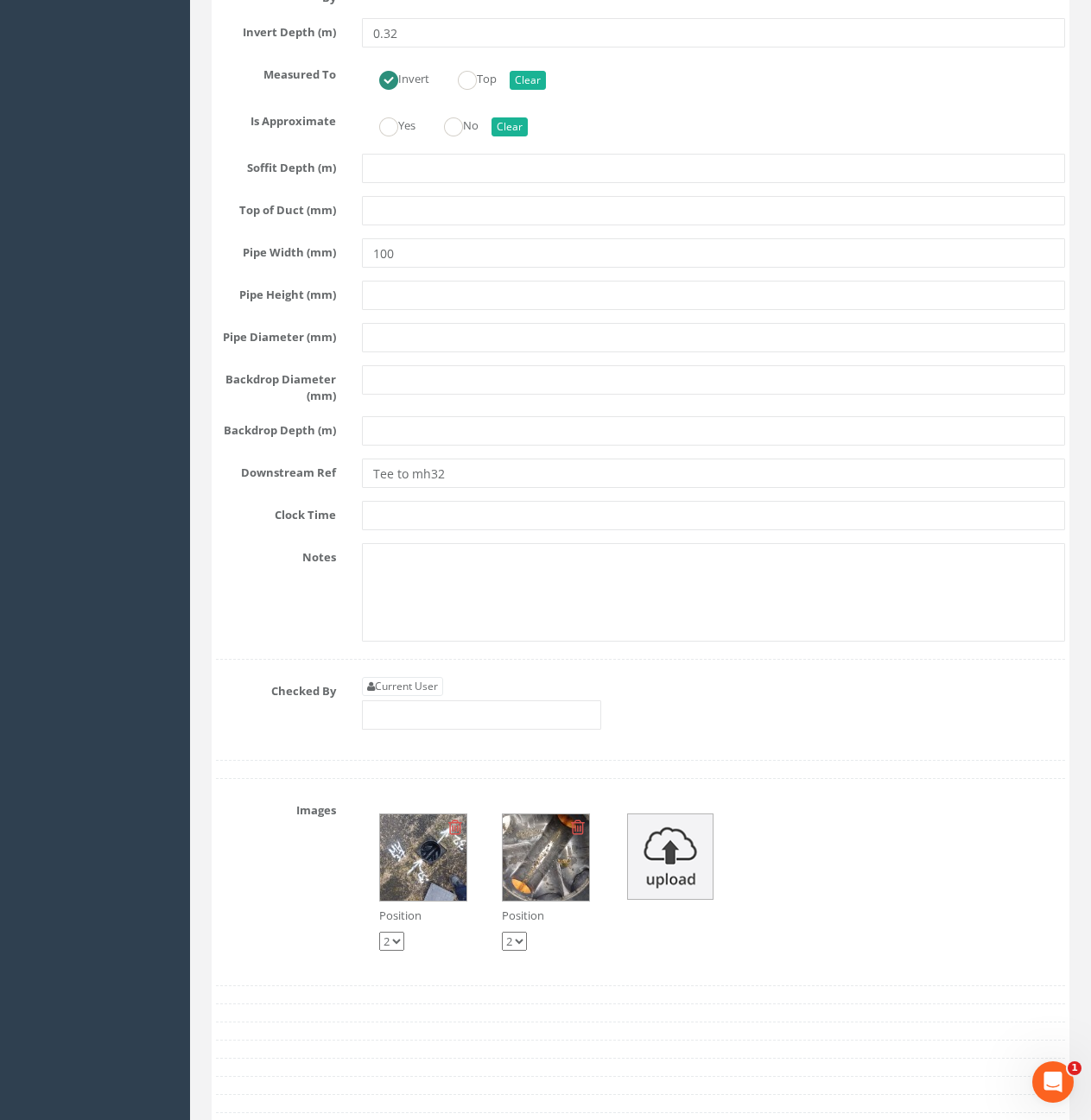
scroll to position [3541, 0]
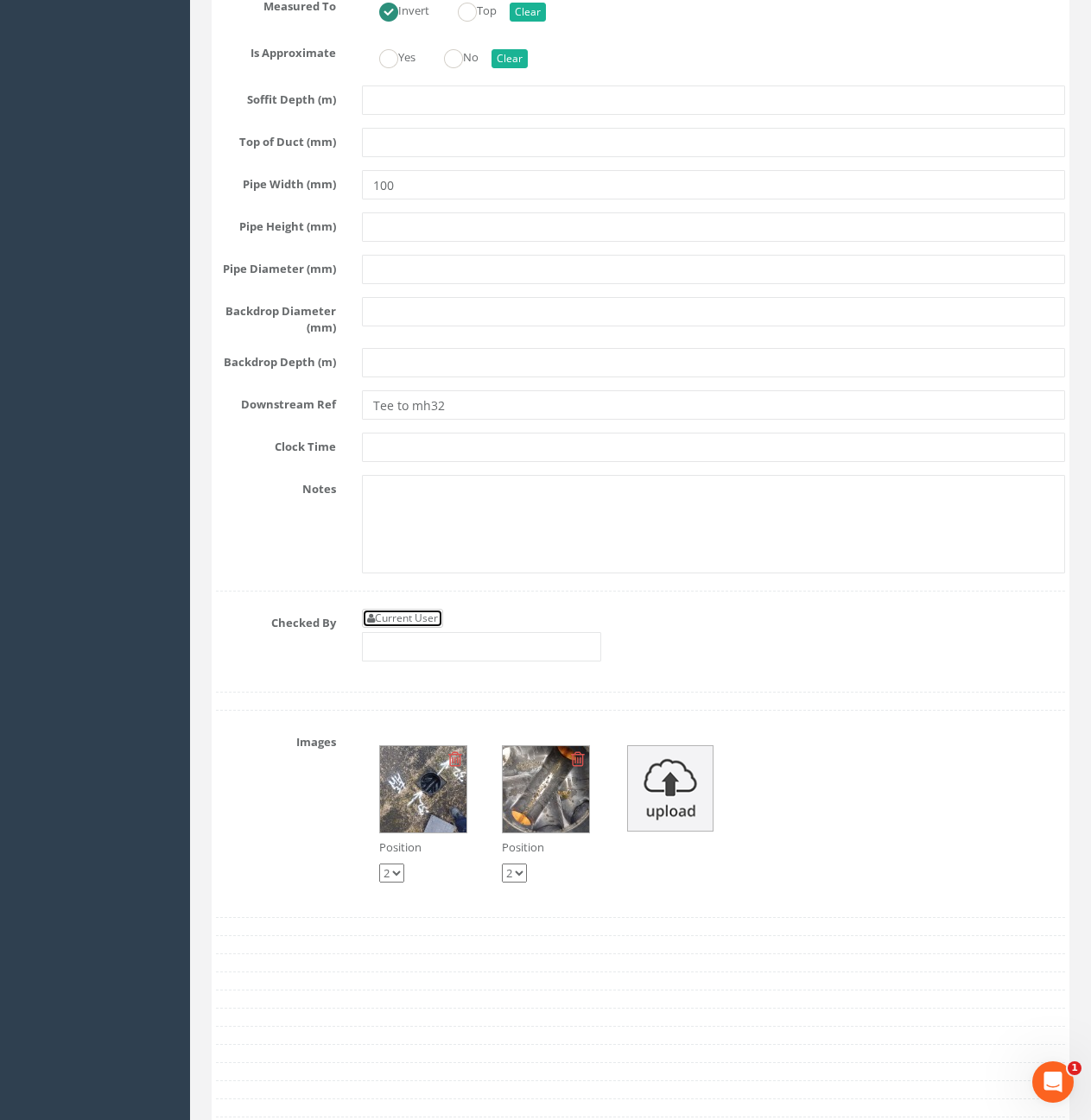
click at [426, 628] on link "Current User" at bounding box center [402, 618] width 82 height 19
type input "[PERSON_NAME]"
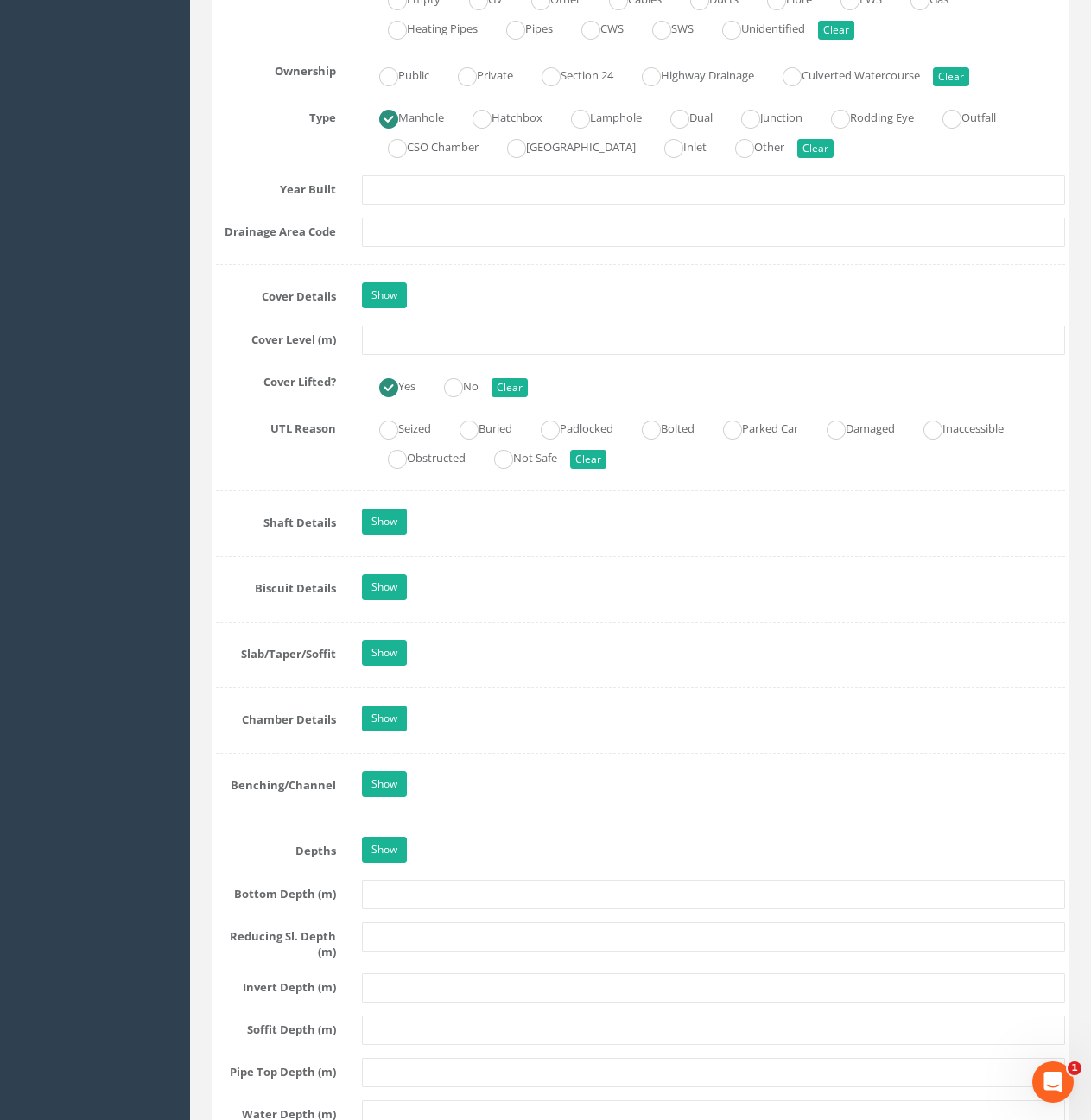
scroll to position [1037, 0]
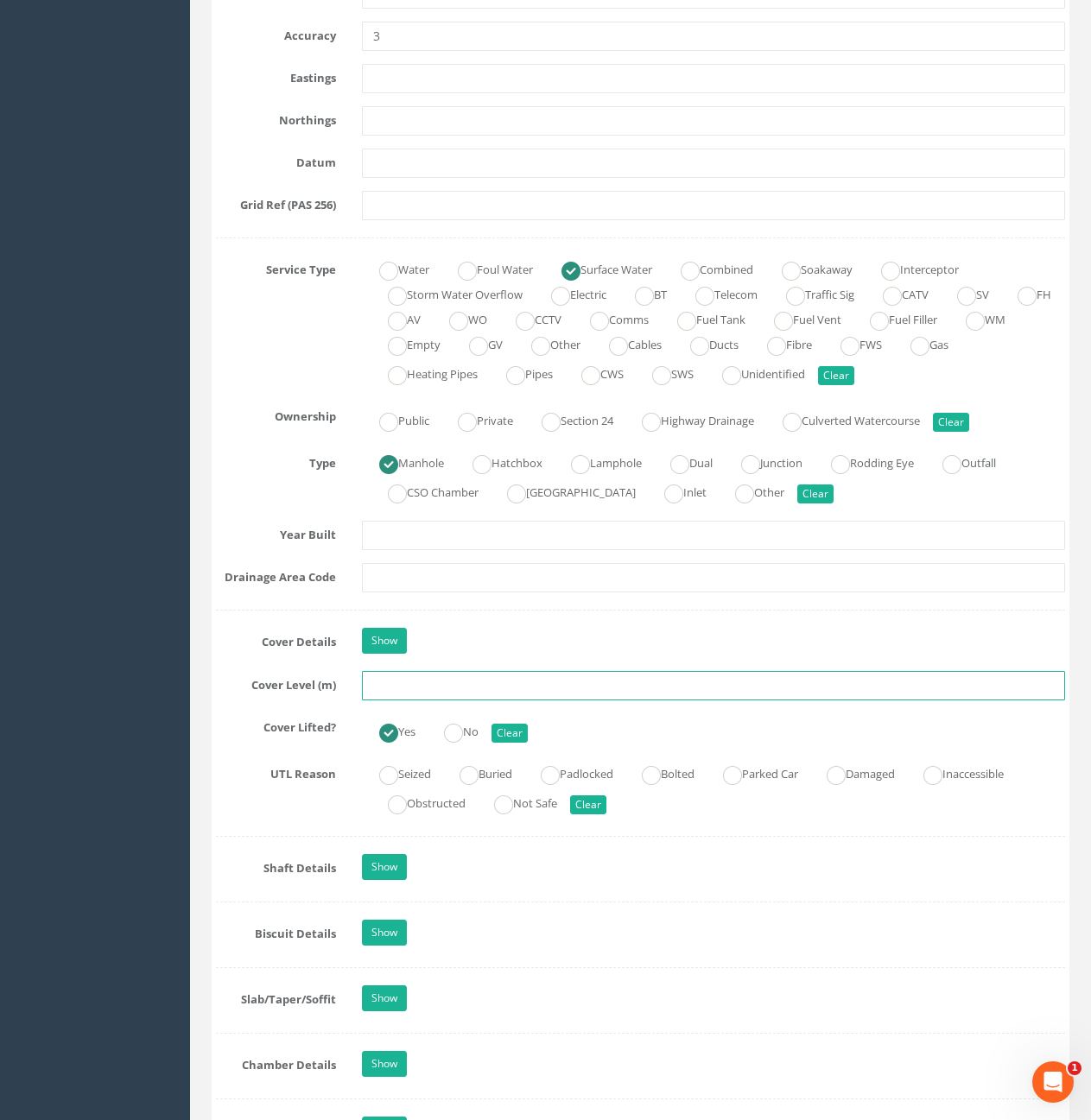
click at [521, 688] on input "text" at bounding box center [714, 686] width 704 height 29
click at [525, 683] on input "10." at bounding box center [714, 686] width 704 height 29
type input "10.56"
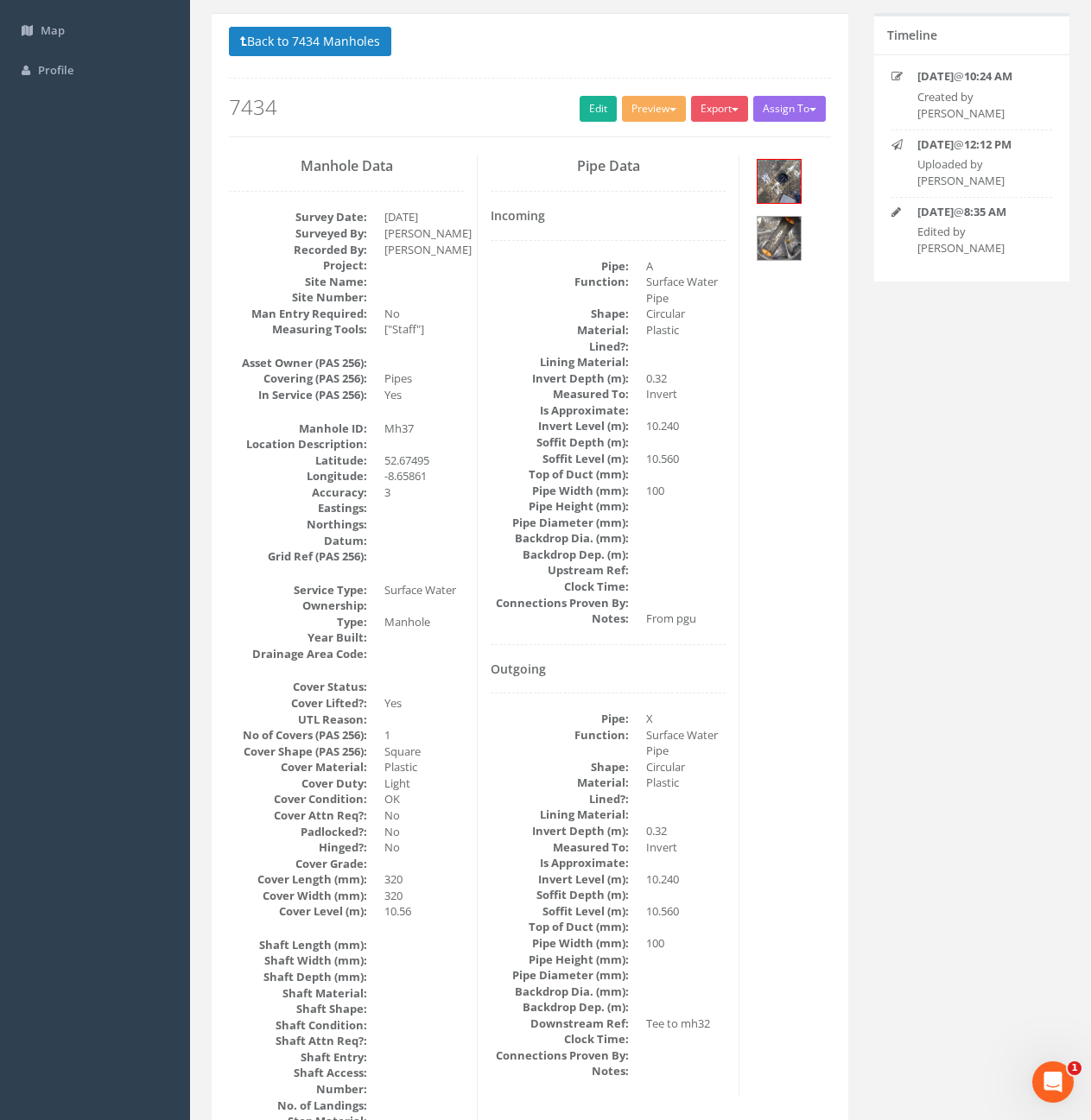
scroll to position [0, 0]
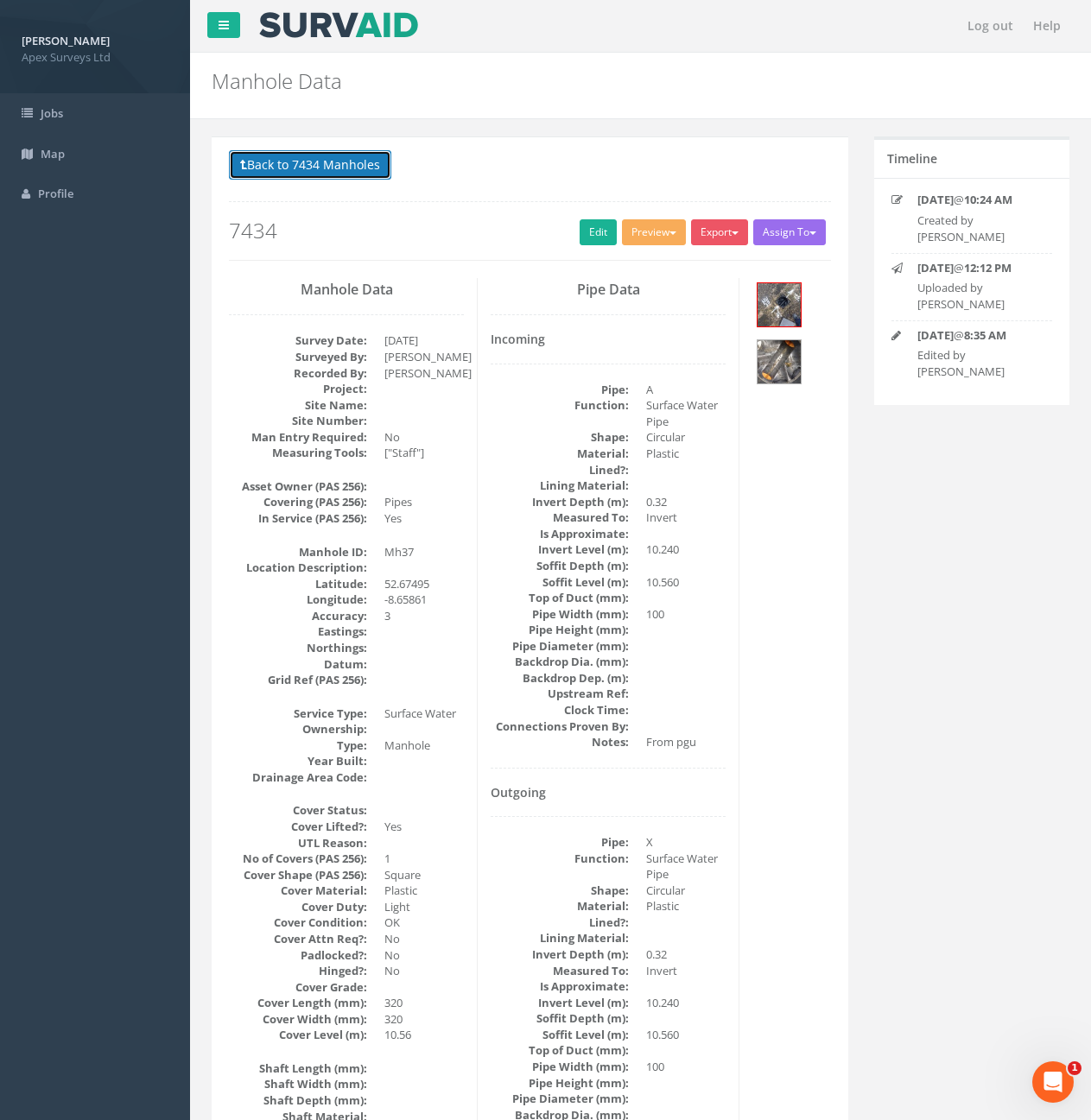
click at [344, 172] on button "Back to 7434 Manholes" at bounding box center [310, 165] width 162 height 29
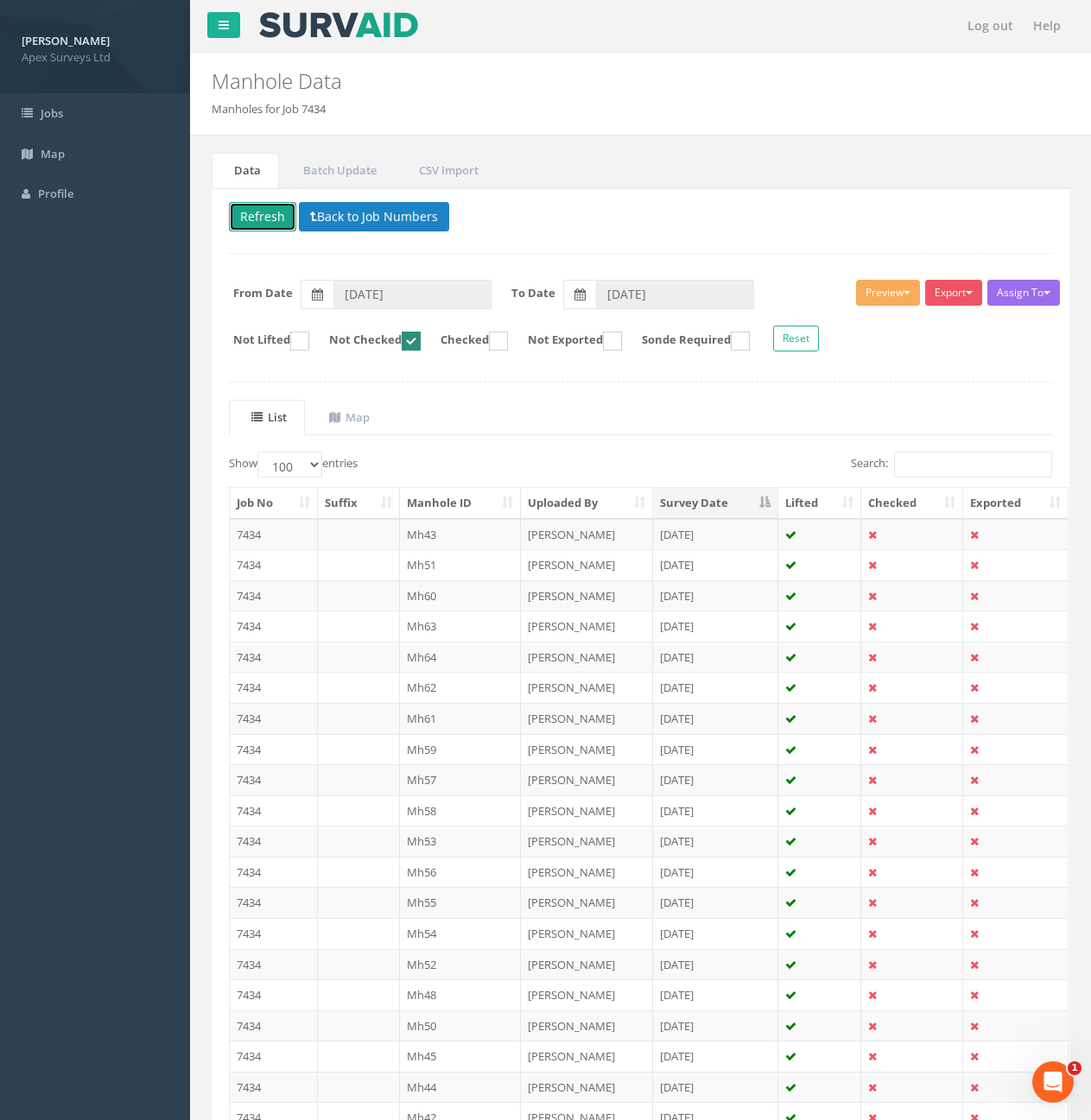
click at [254, 218] on button "Refresh" at bounding box center [263, 217] width 68 height 29
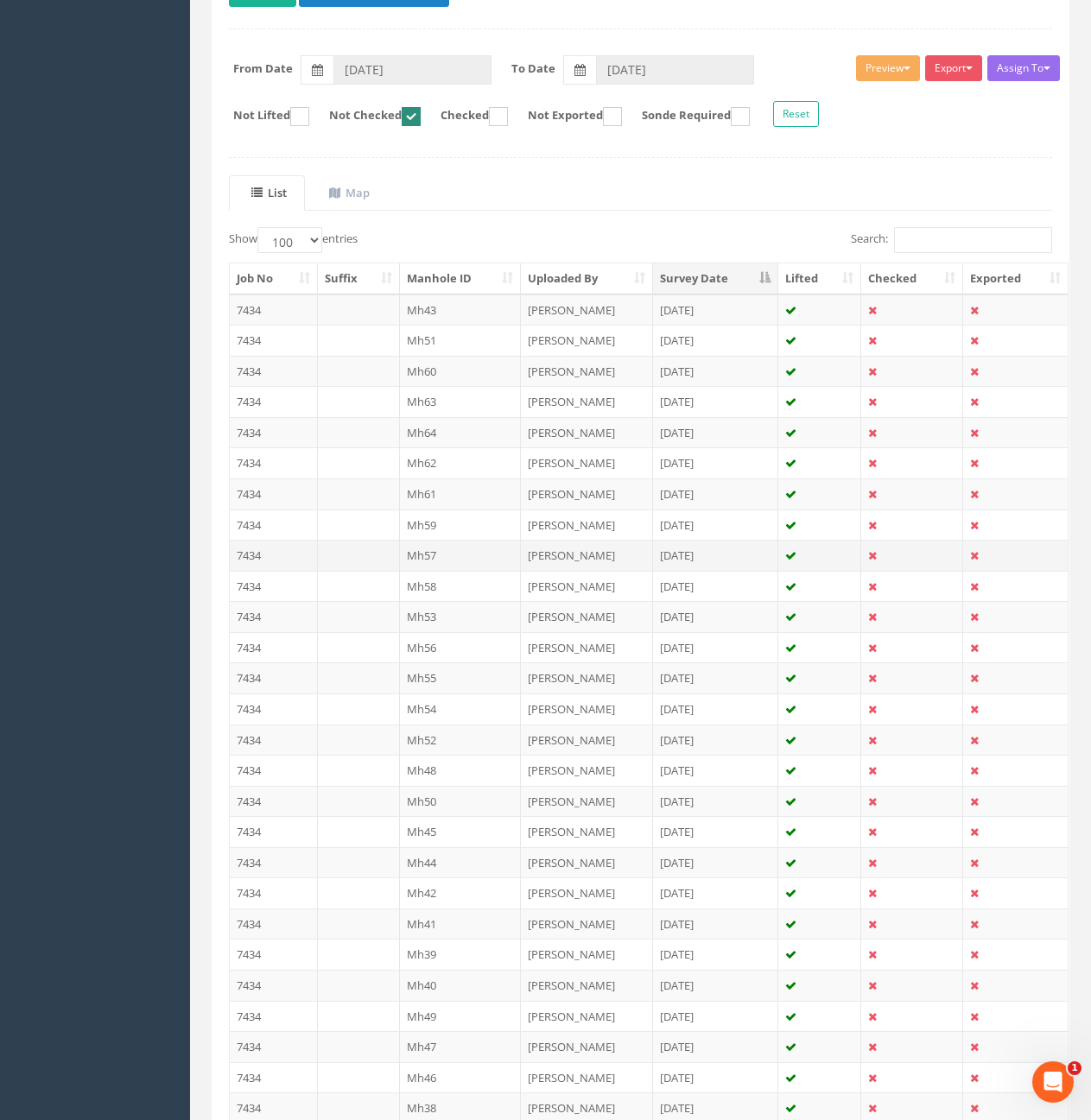
scroll to position [259, 0]
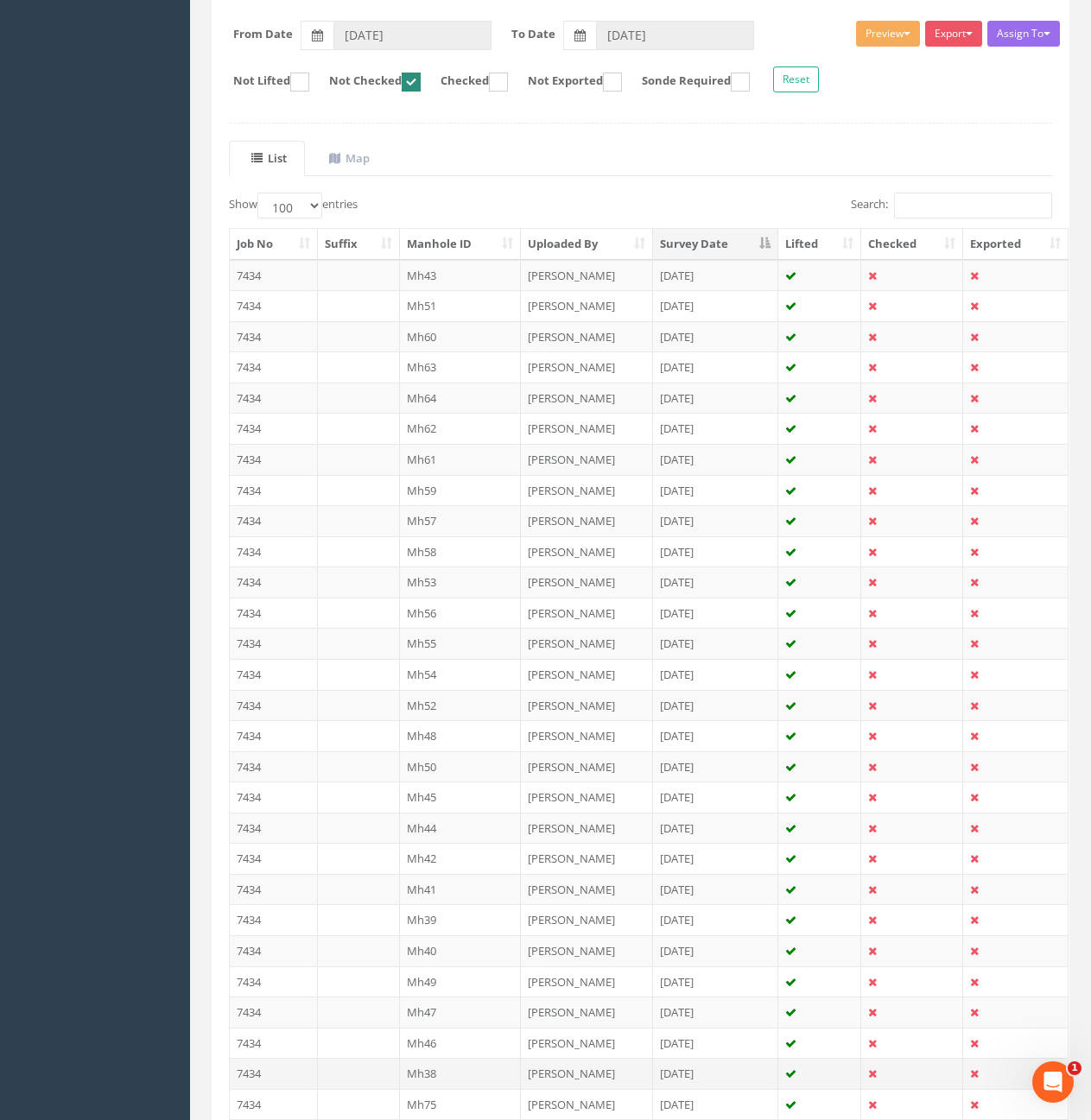
click at [273, 1064] on td "7434" at bounding box center [274, 1073] width 88 height 31
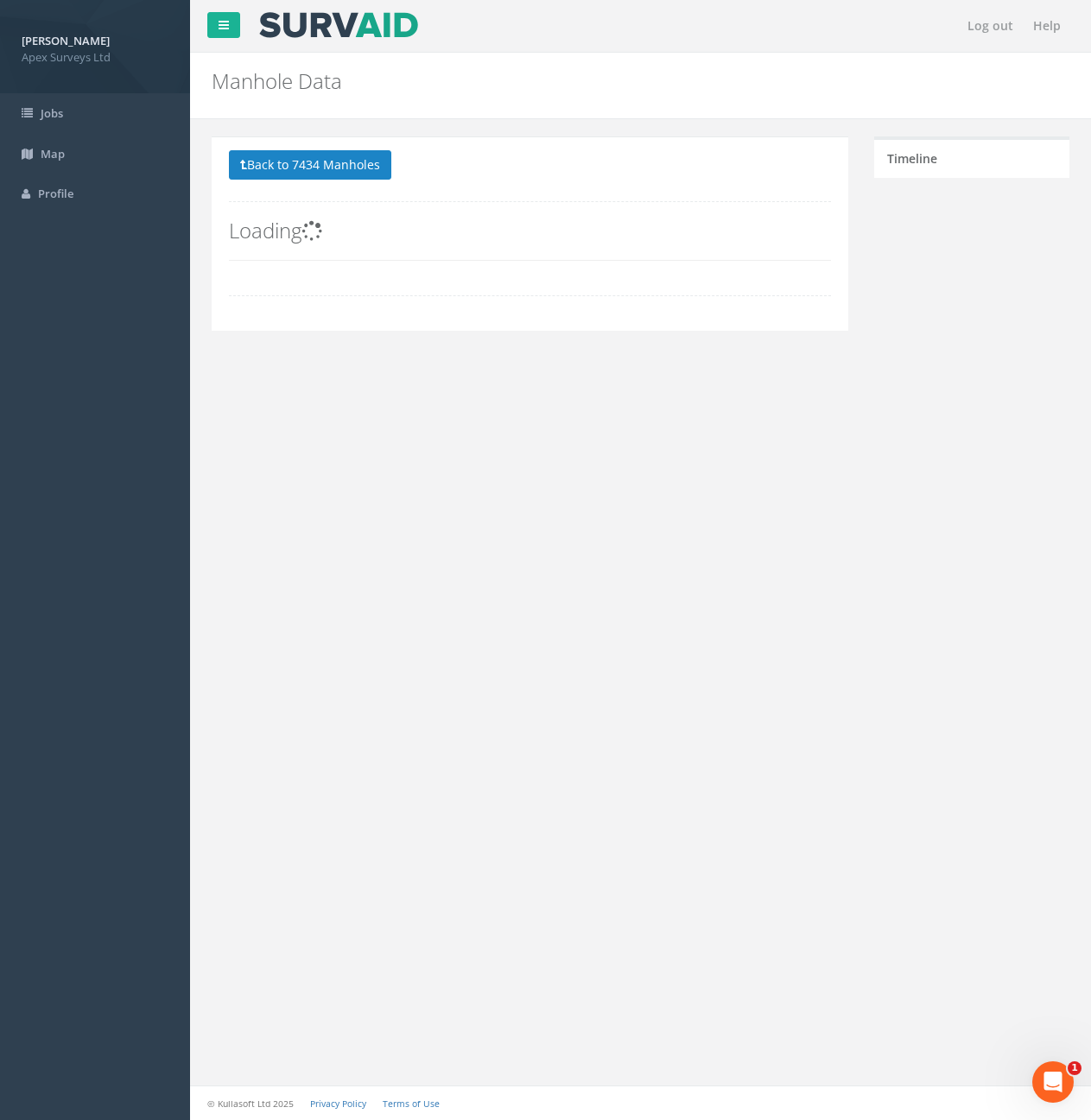
scroll to position [0, 0]
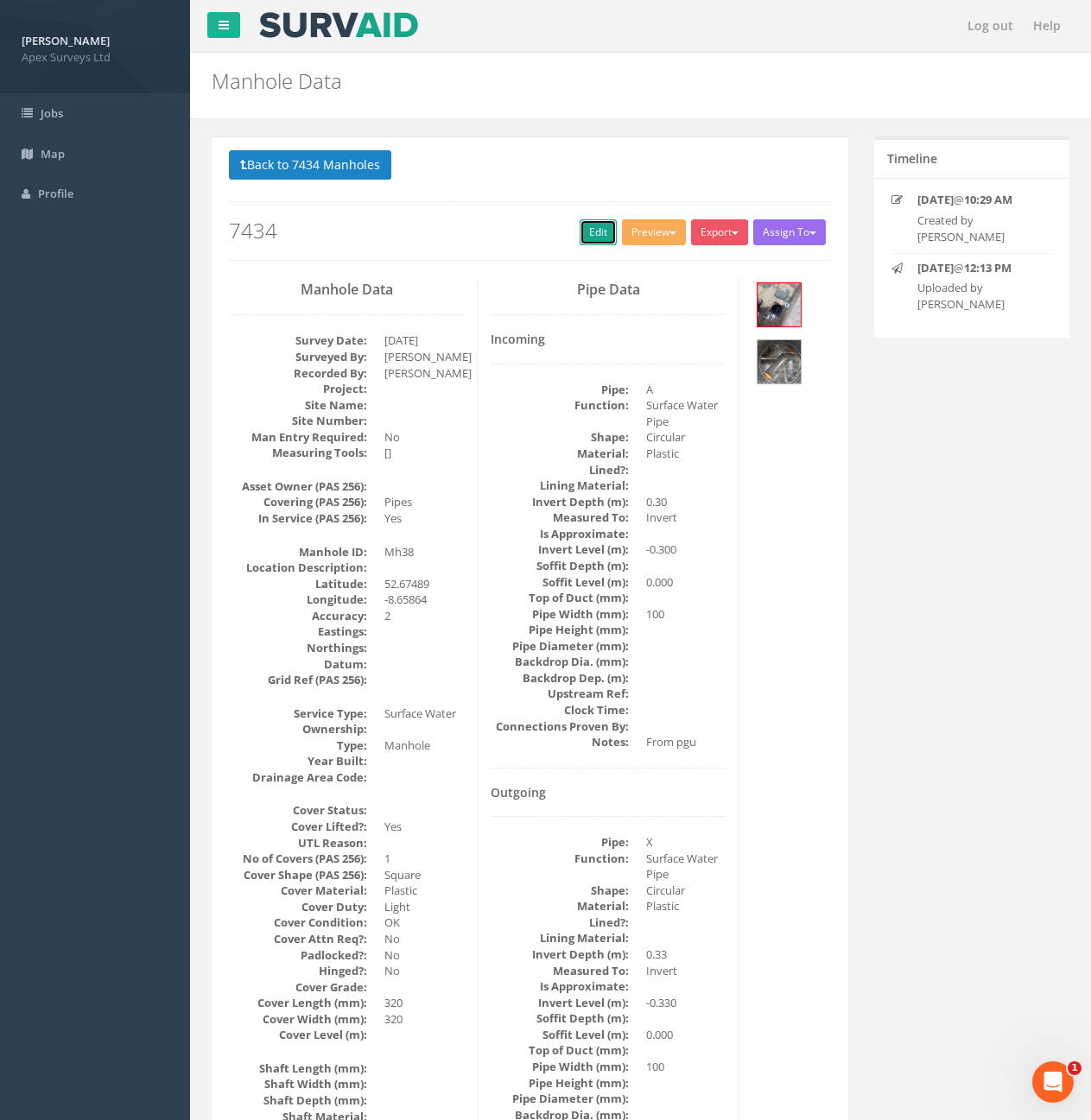
click at [584, 228] on link "Edit" at bounding box center [598, 233] width 38 height 26
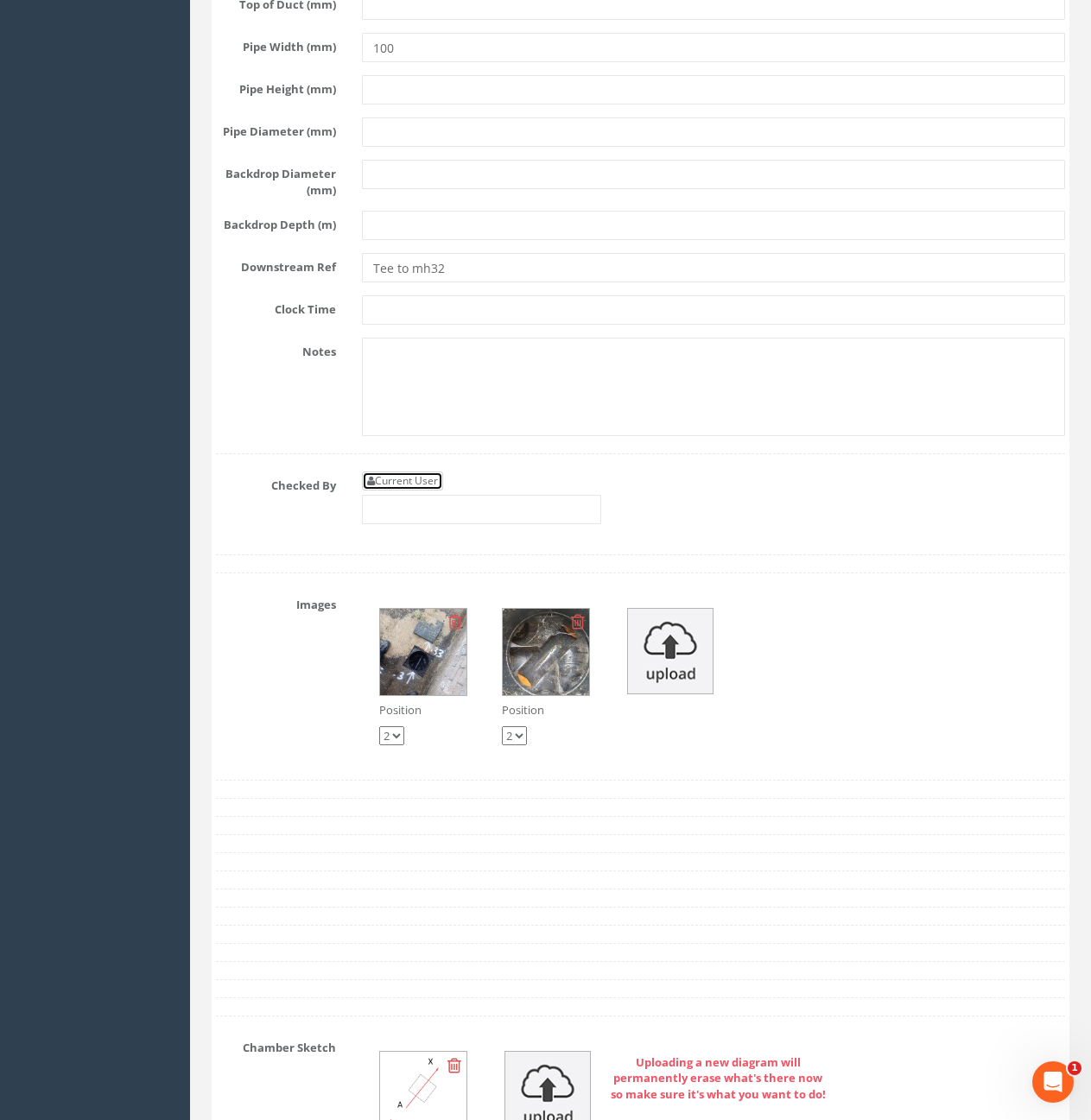
click at [421, 491] on link "Current User" at bounding box center [402, 481] width 82 height 19
type input "[PERSON_NAME]"
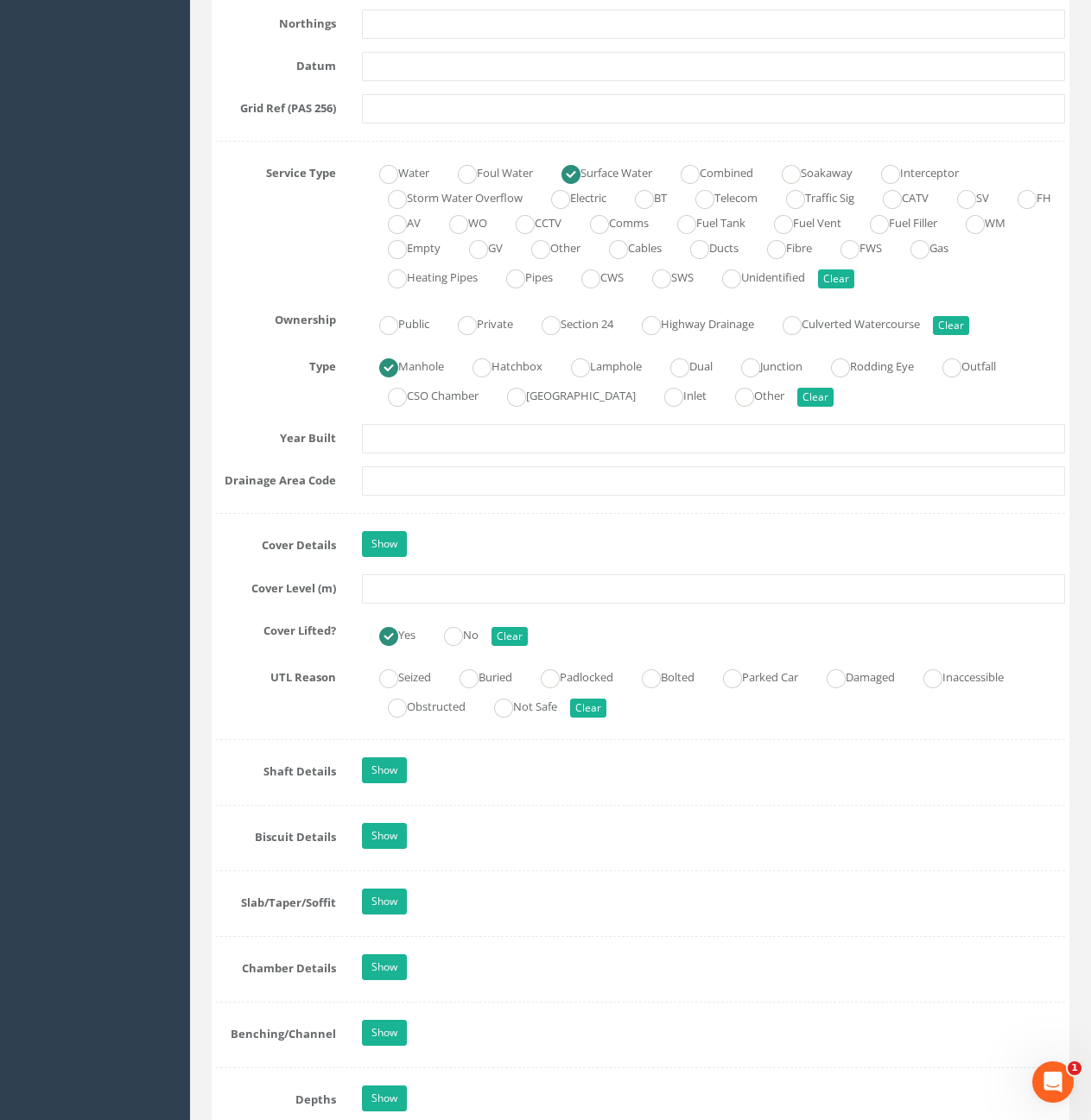
scroll to position [1087, 0]
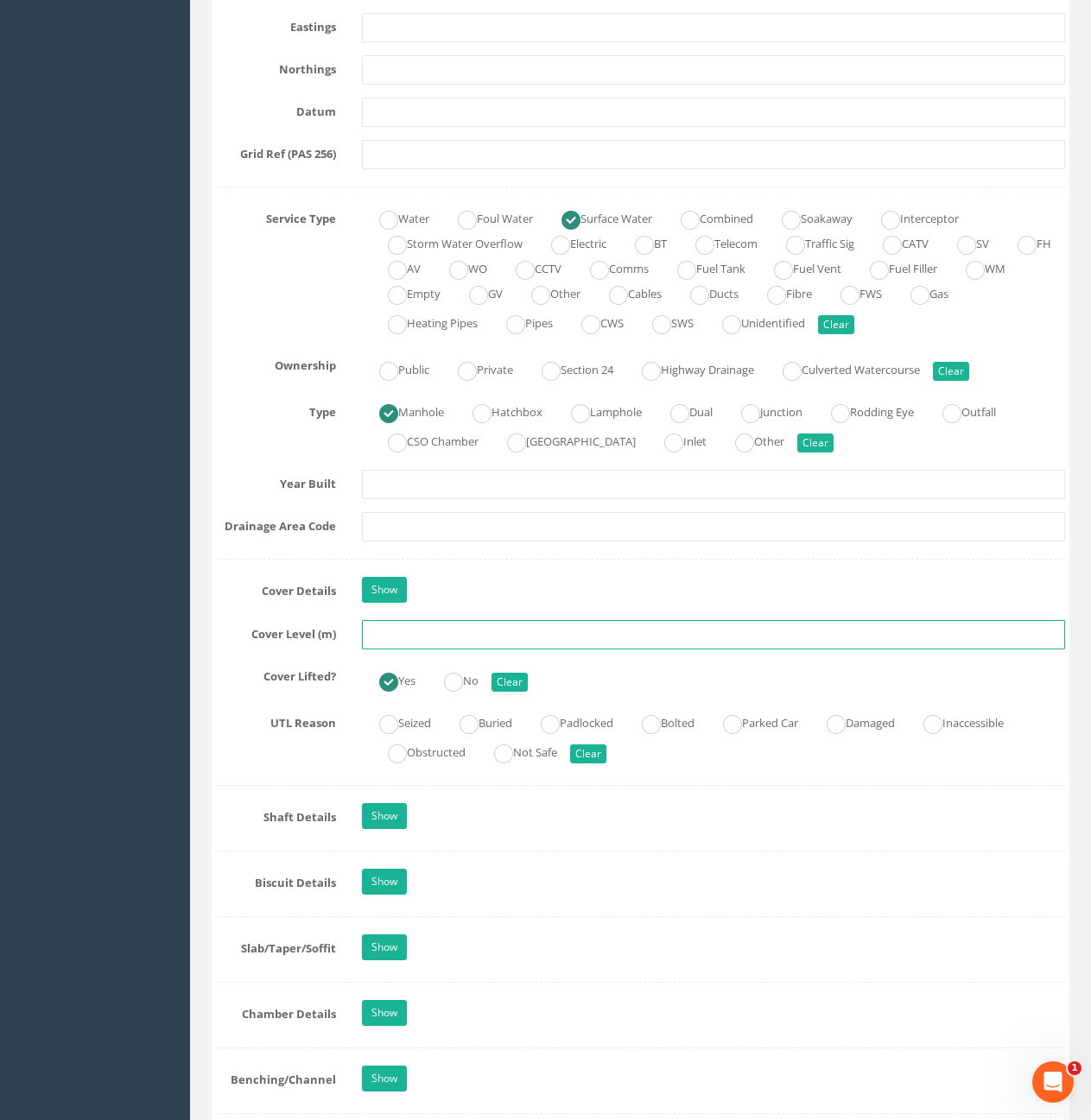
click at [486, 634] on input "text" at bounding box center [714, 635] width 704 height 29
click at [518, 642] on input "text" at bounding box center [714, 635] width 704 height 29
type input "10.56"
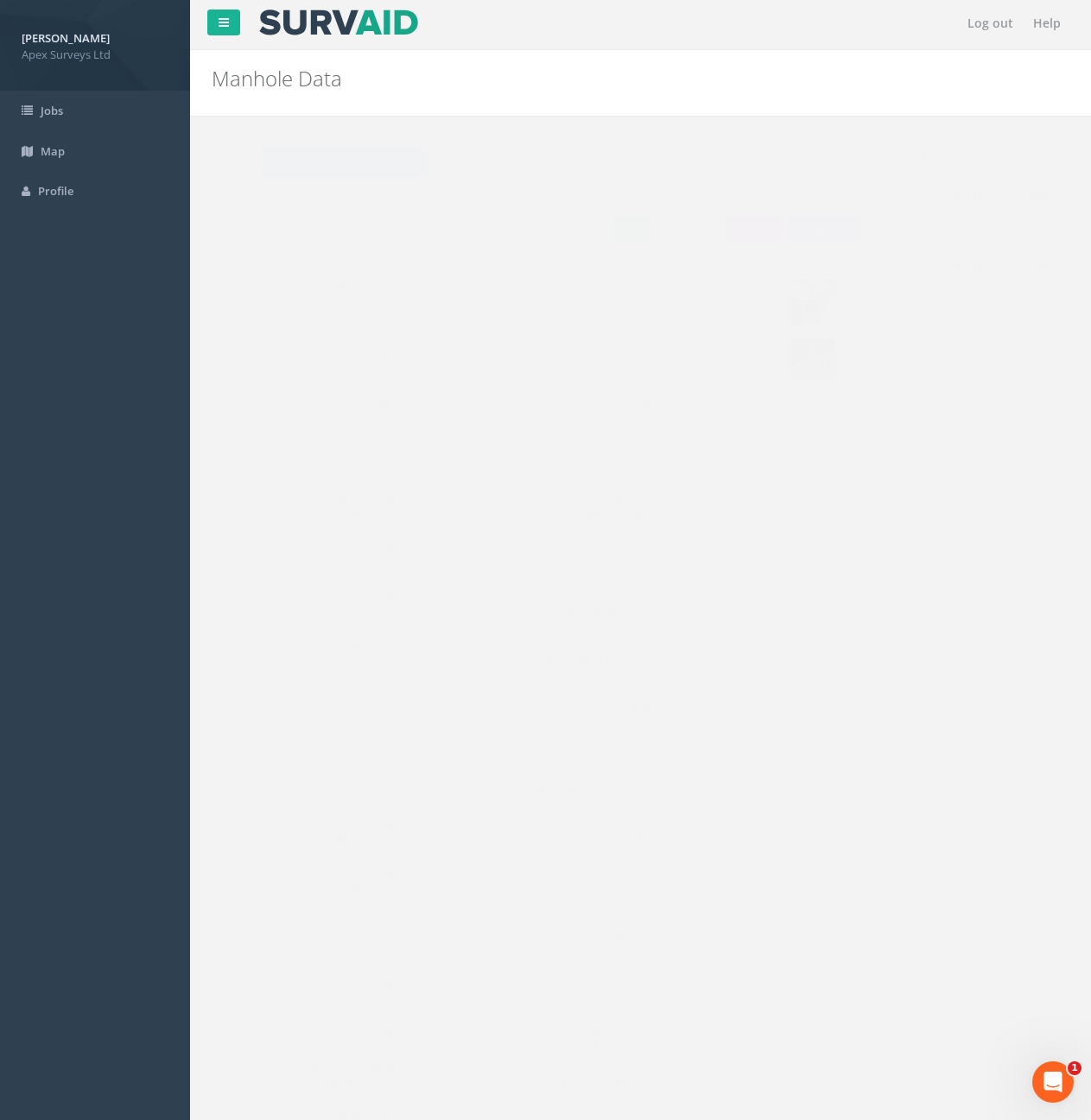
scroll to position [0, 0]
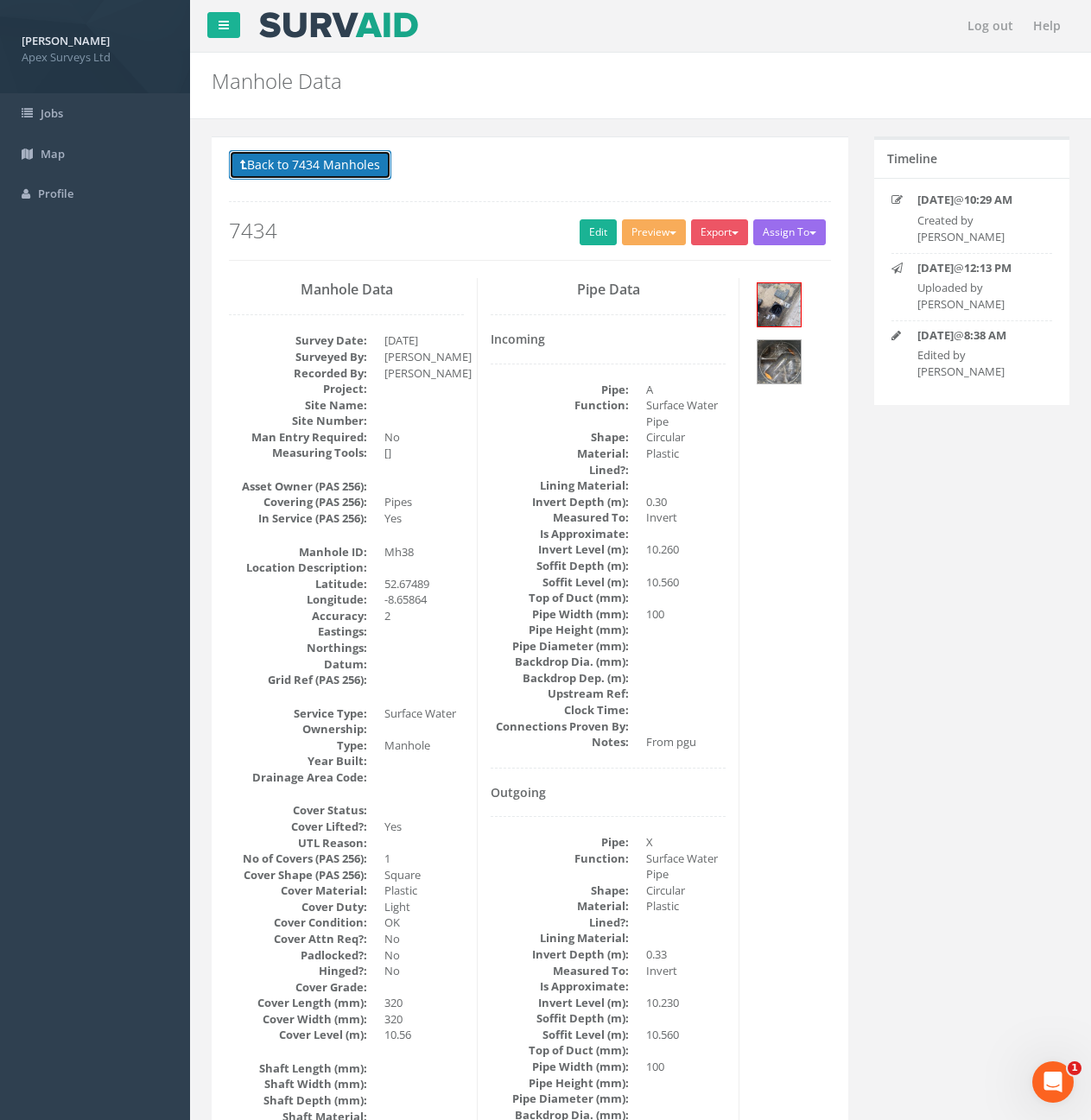
click at [284, 170] on button "Back to 7434 Manholes" at bounding box center [310, 165] width 162 height 29
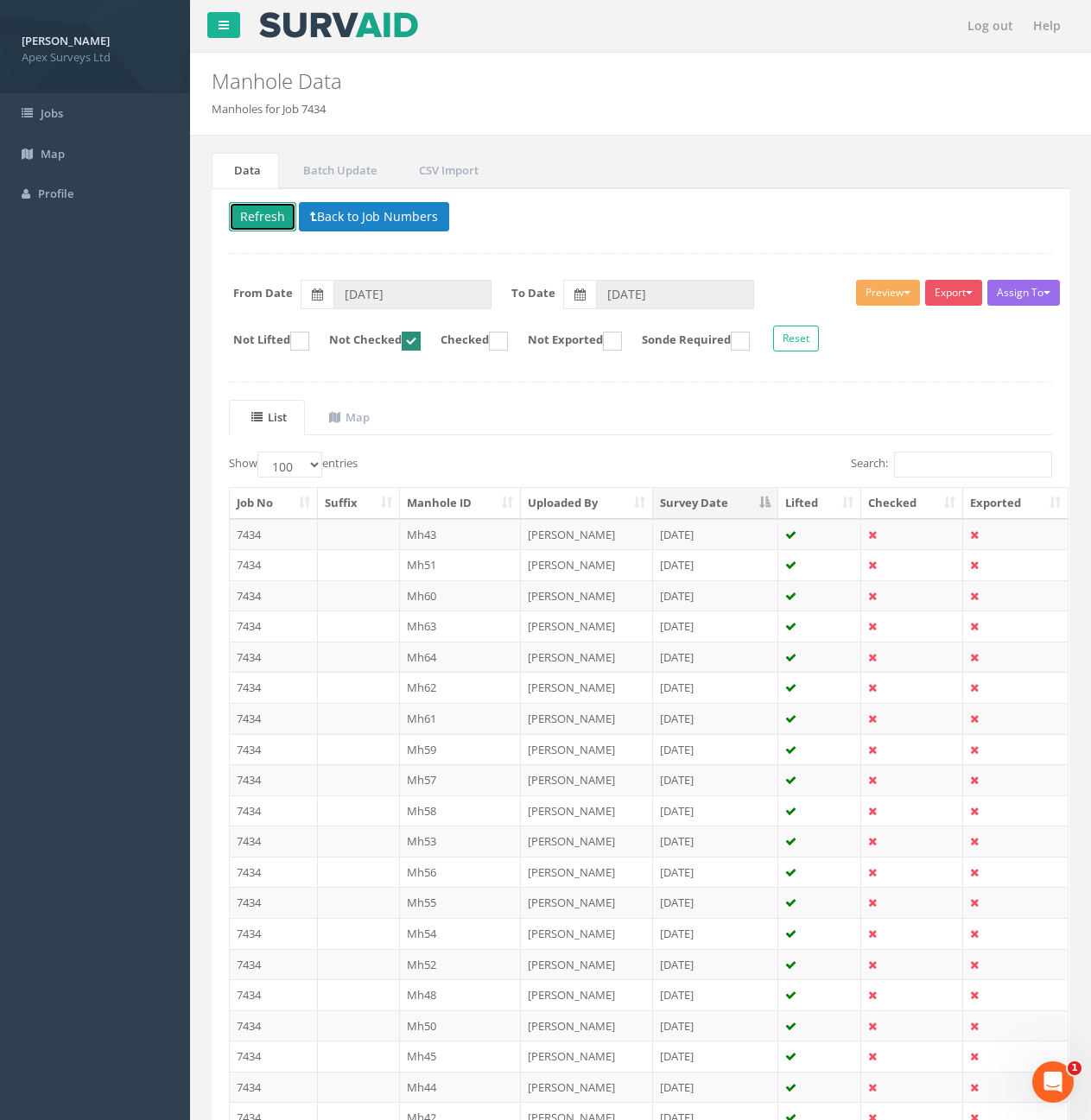
click at [271, 221] on button "Refresh" at bounding box center [263, 217] width 68 height 29
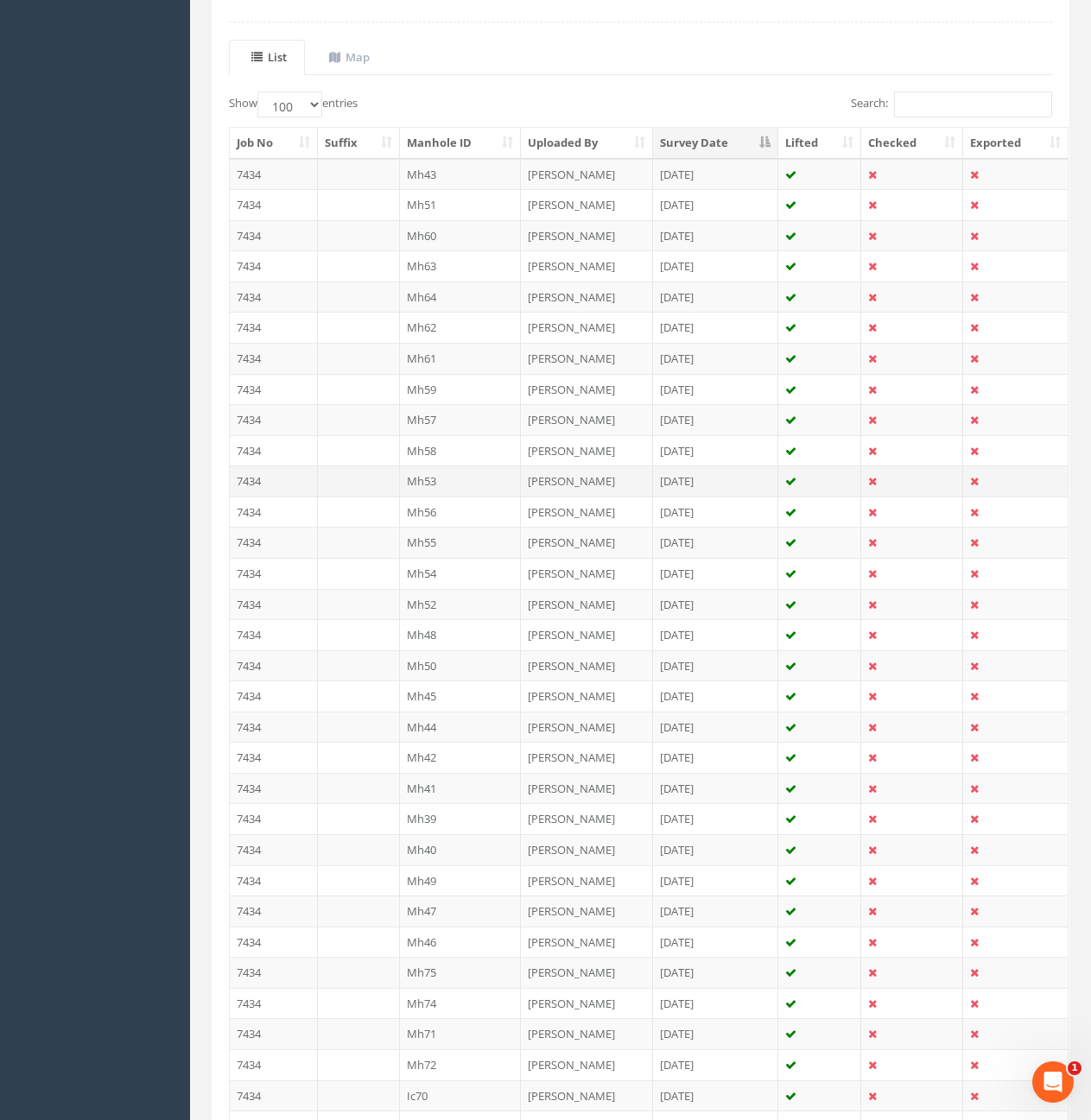
scroll to position [432, 0]
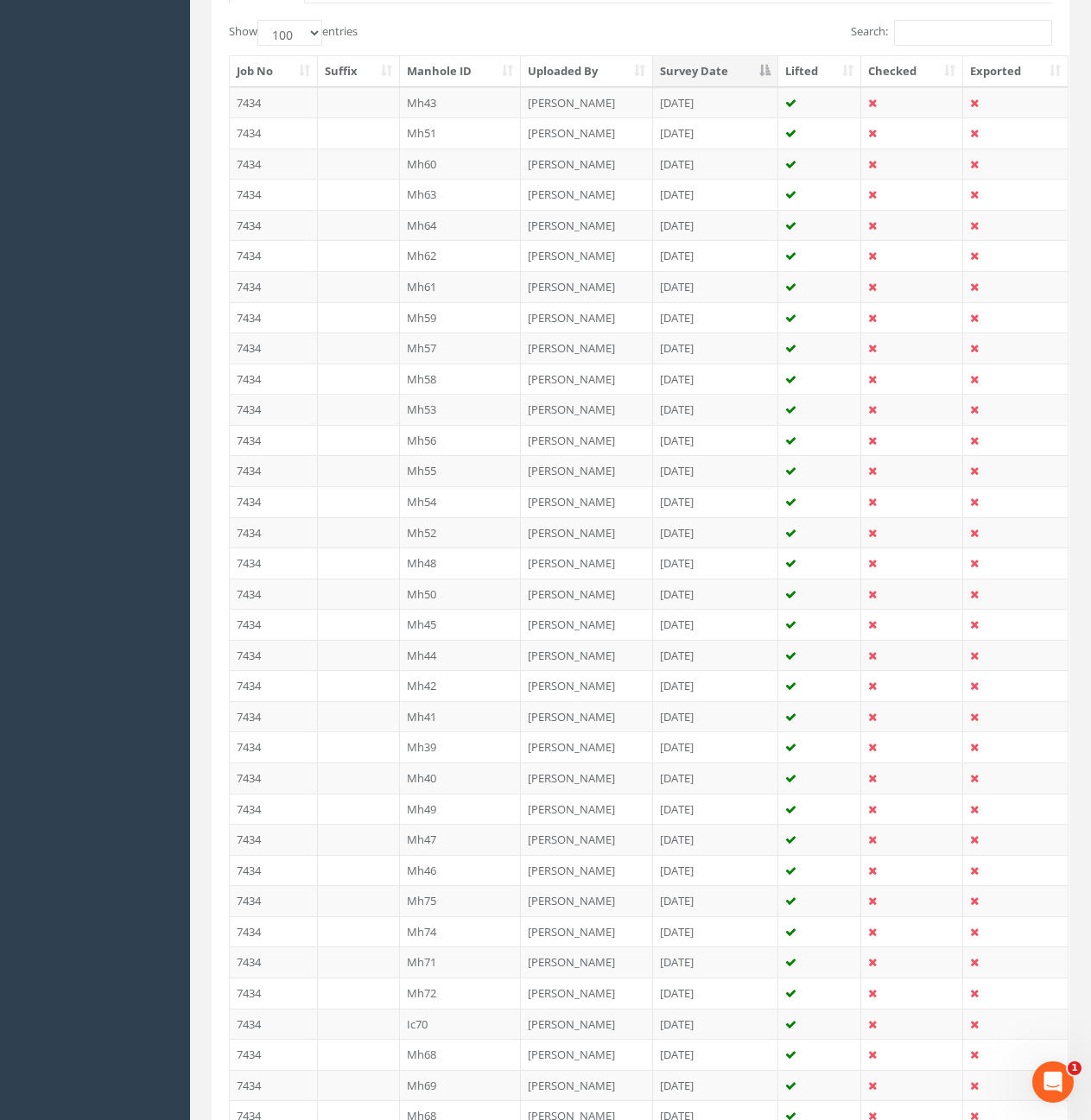
drag, startPoint x: 294, startPoint y: 750, endPoint x: 475, endPoint y: 744, distance: 181.1
click at [294, 750] on td "7434" at bounding box center [274, 747] width 88 height 31
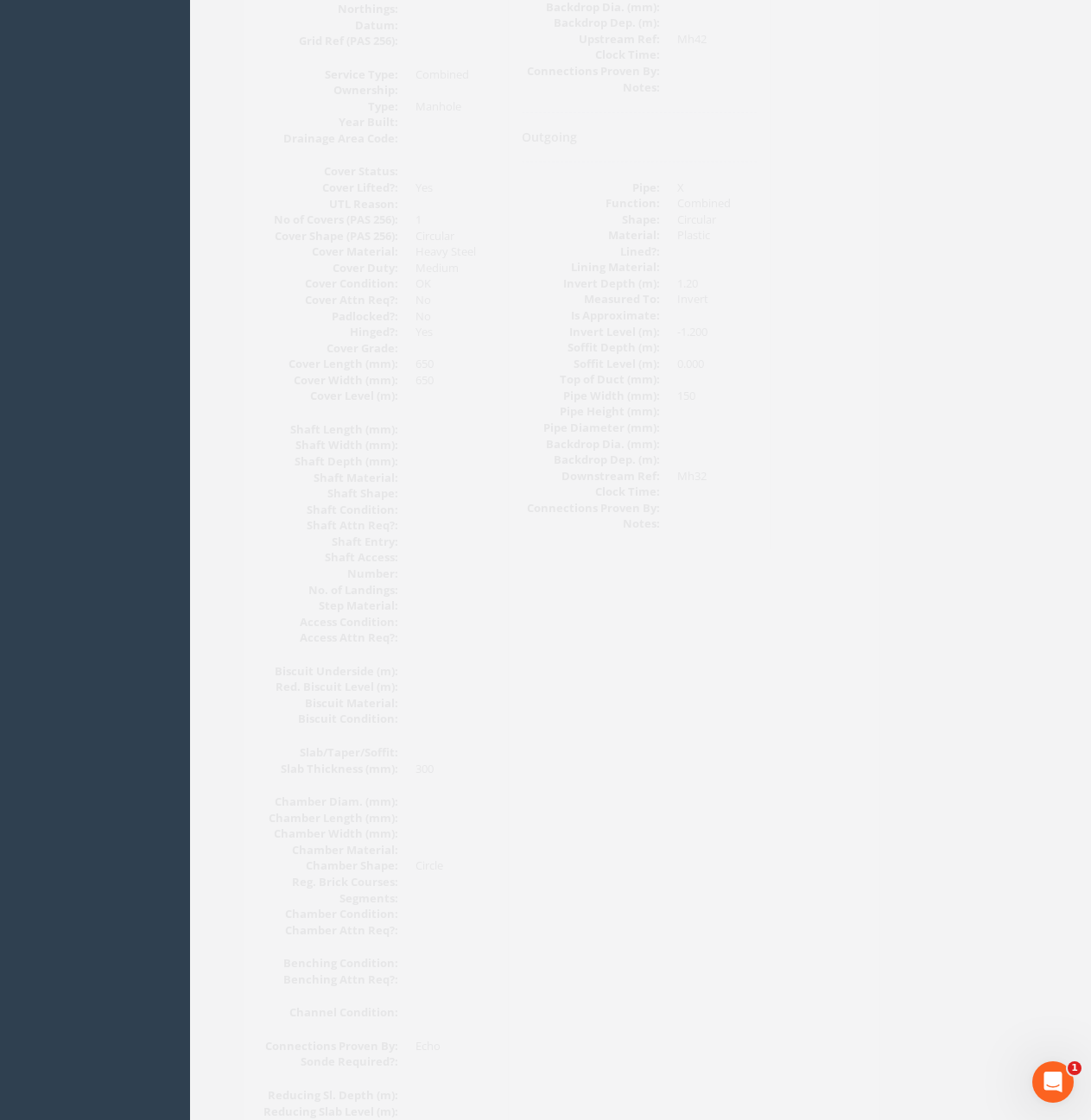
scroll to position [0, 0]
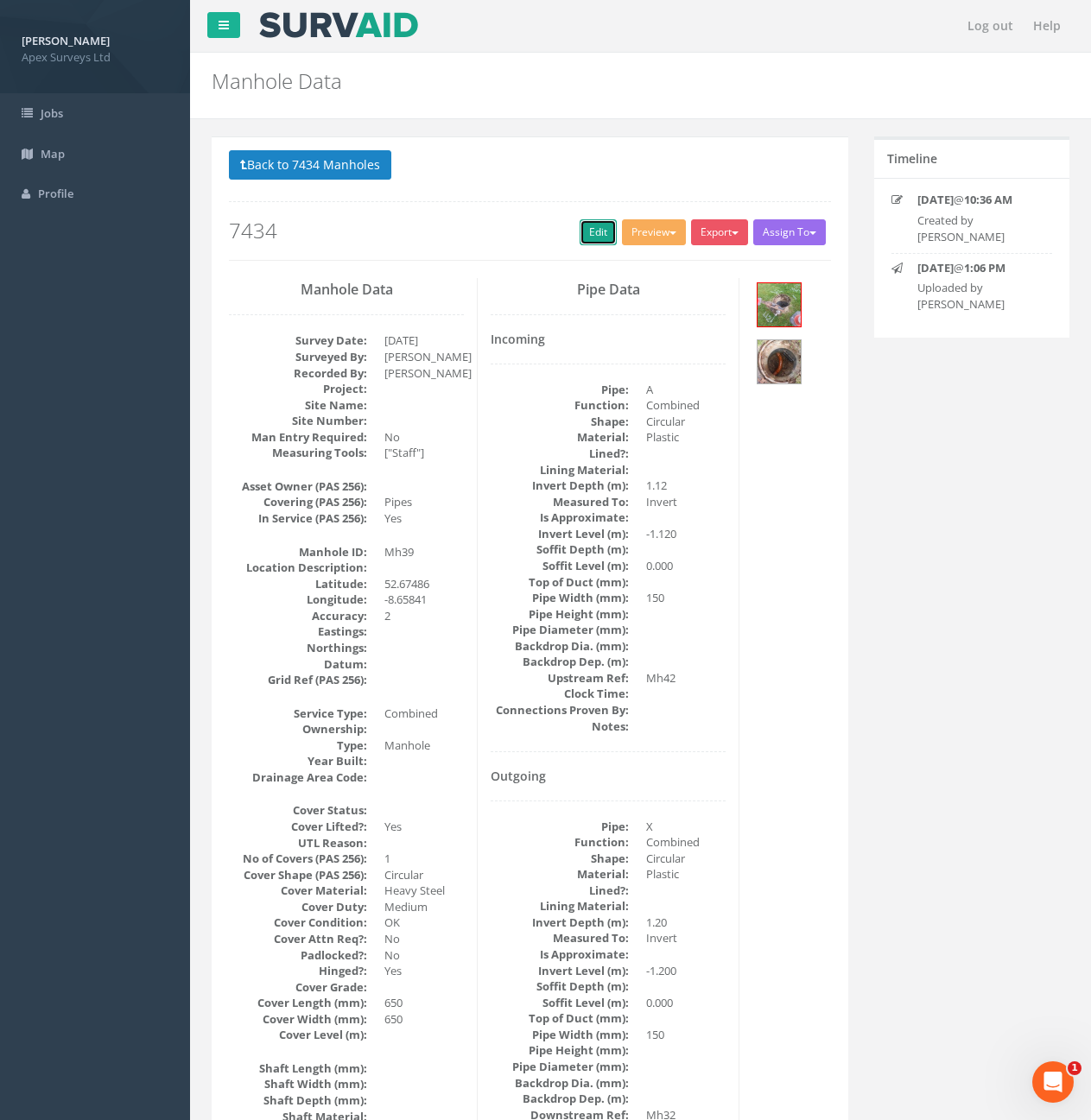
click at [597, 242] on link "Edit" at bounding box center [598, 233] width 38 height 26
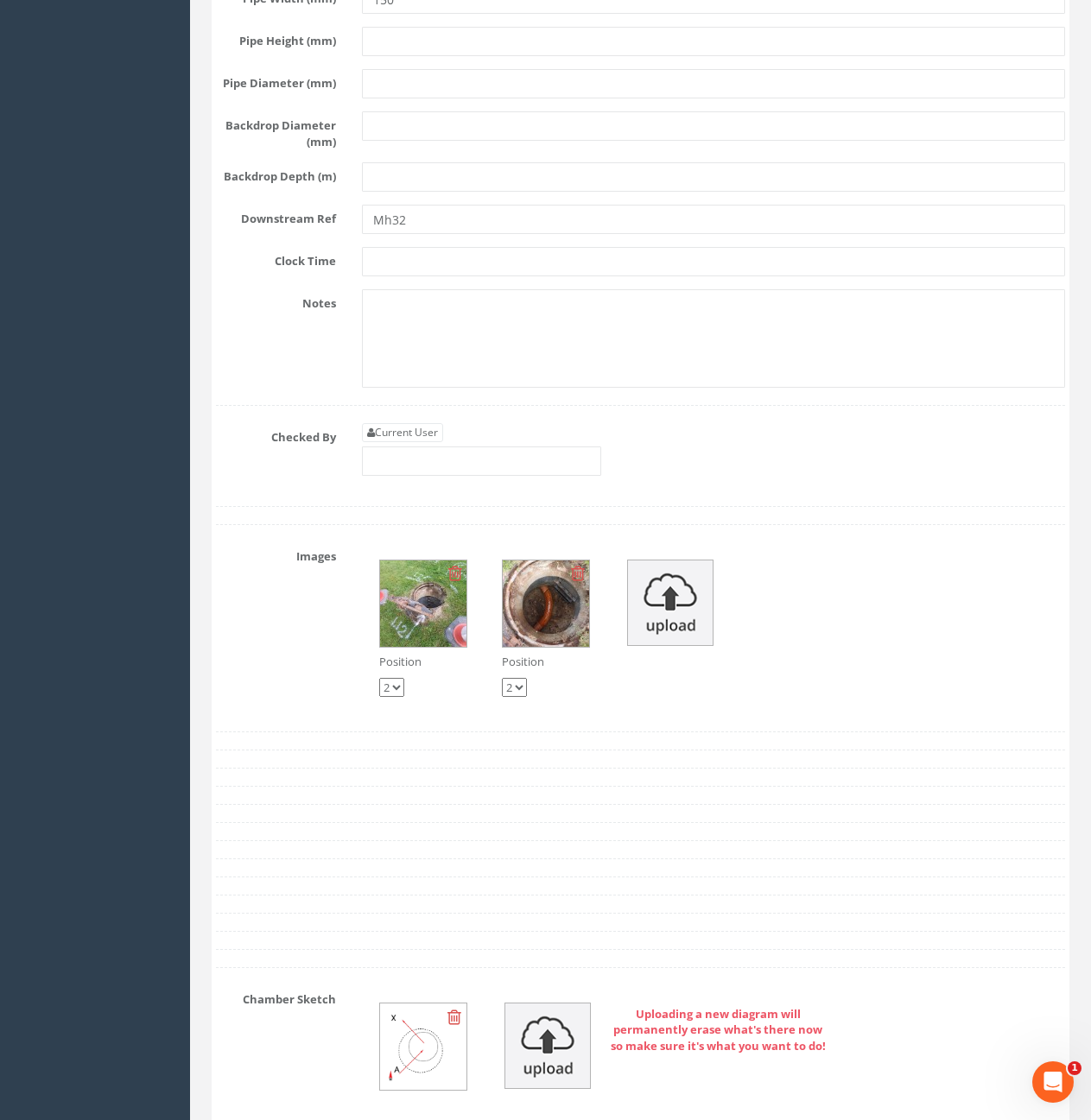
scroll to position [3592, 0]
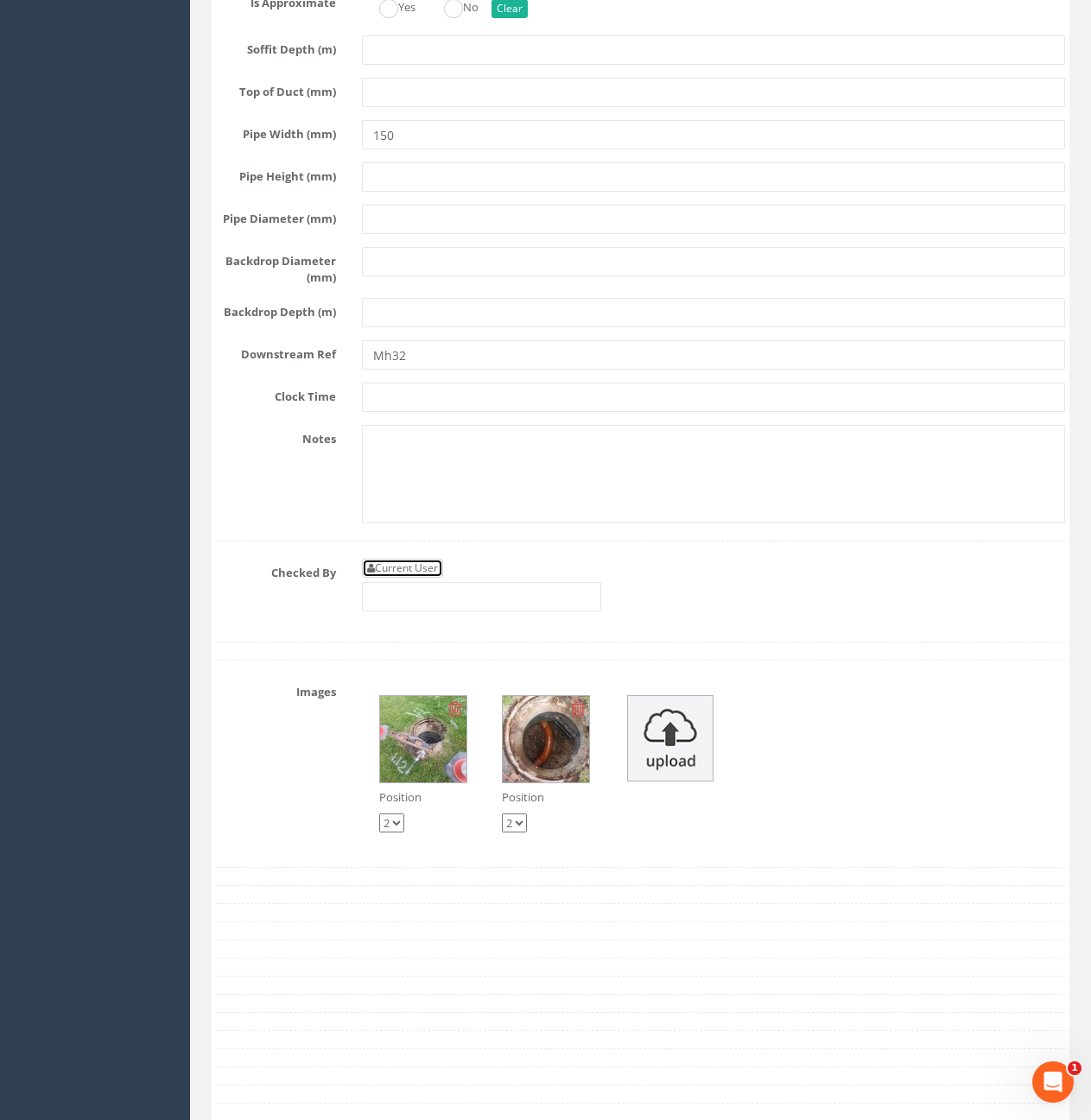
click at [417, 578] on link "Current User" at bounding box center [402, 568] width 82 height 19
type input "[PERSON_NAME]"
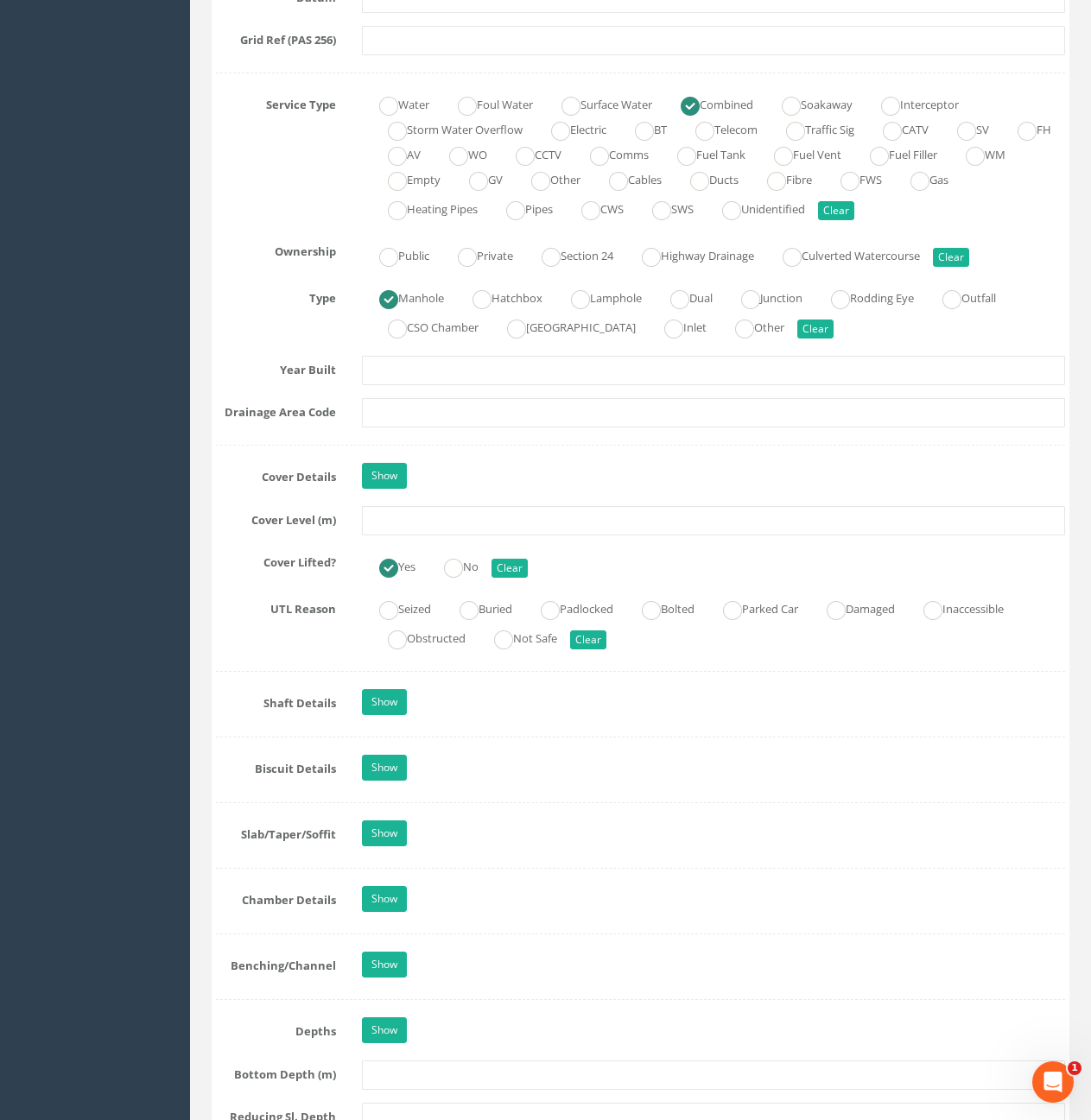
scroll to position [1173, 0]
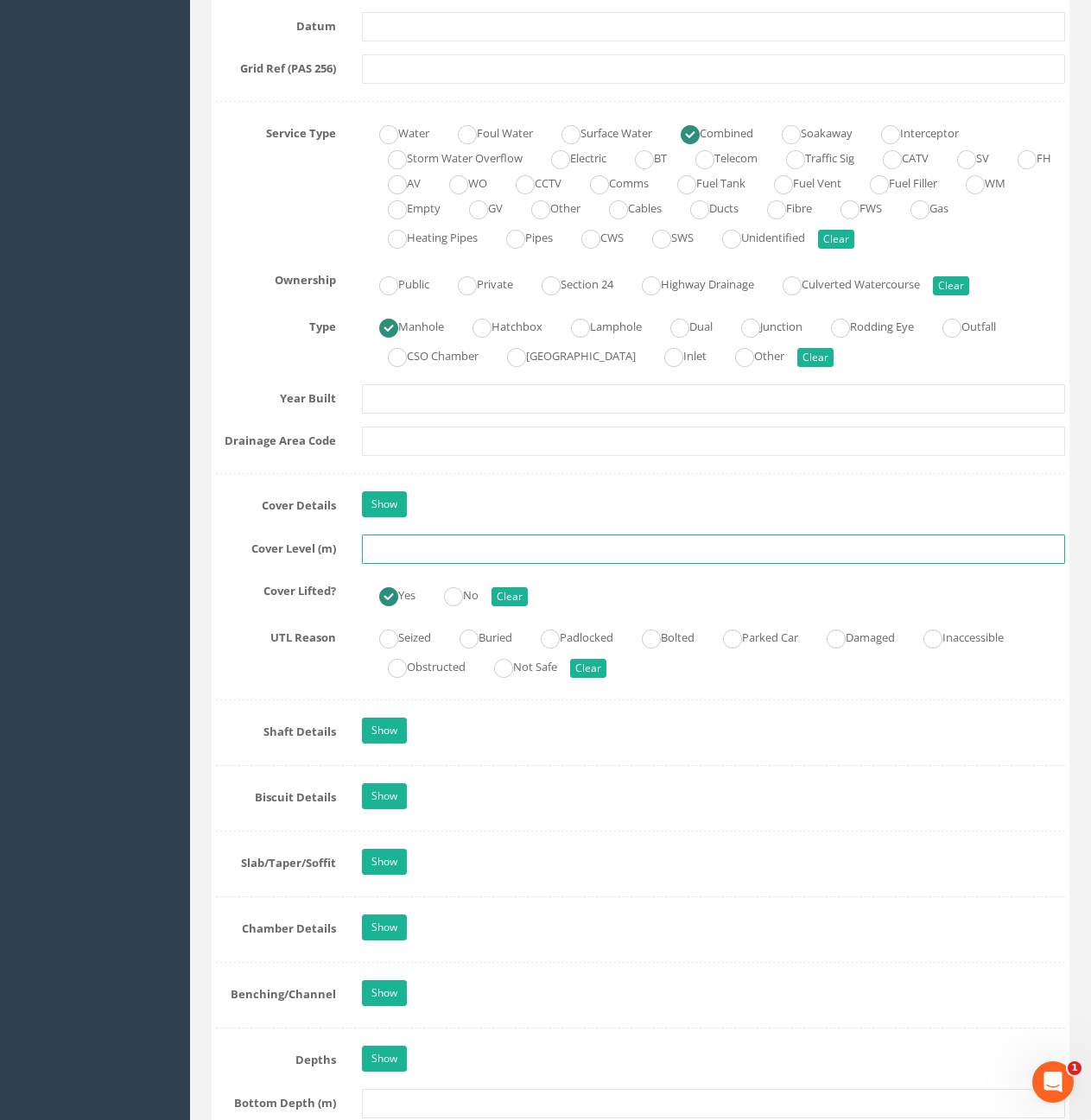
click at [510, 552] on input "text" at bounding box center [714, 549] width 704 height 29
type input "11.04"
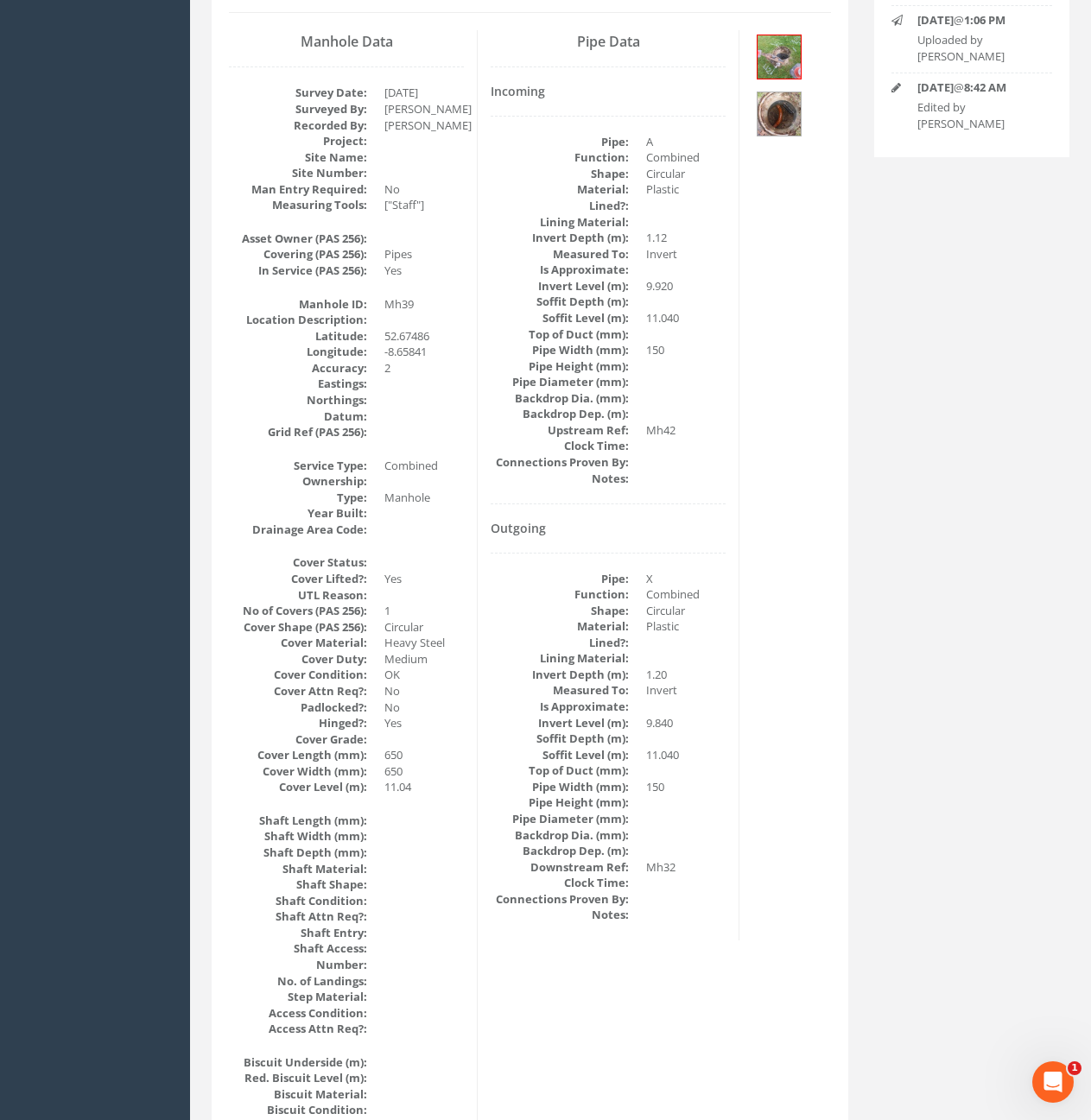
scroll to position [0, 0]
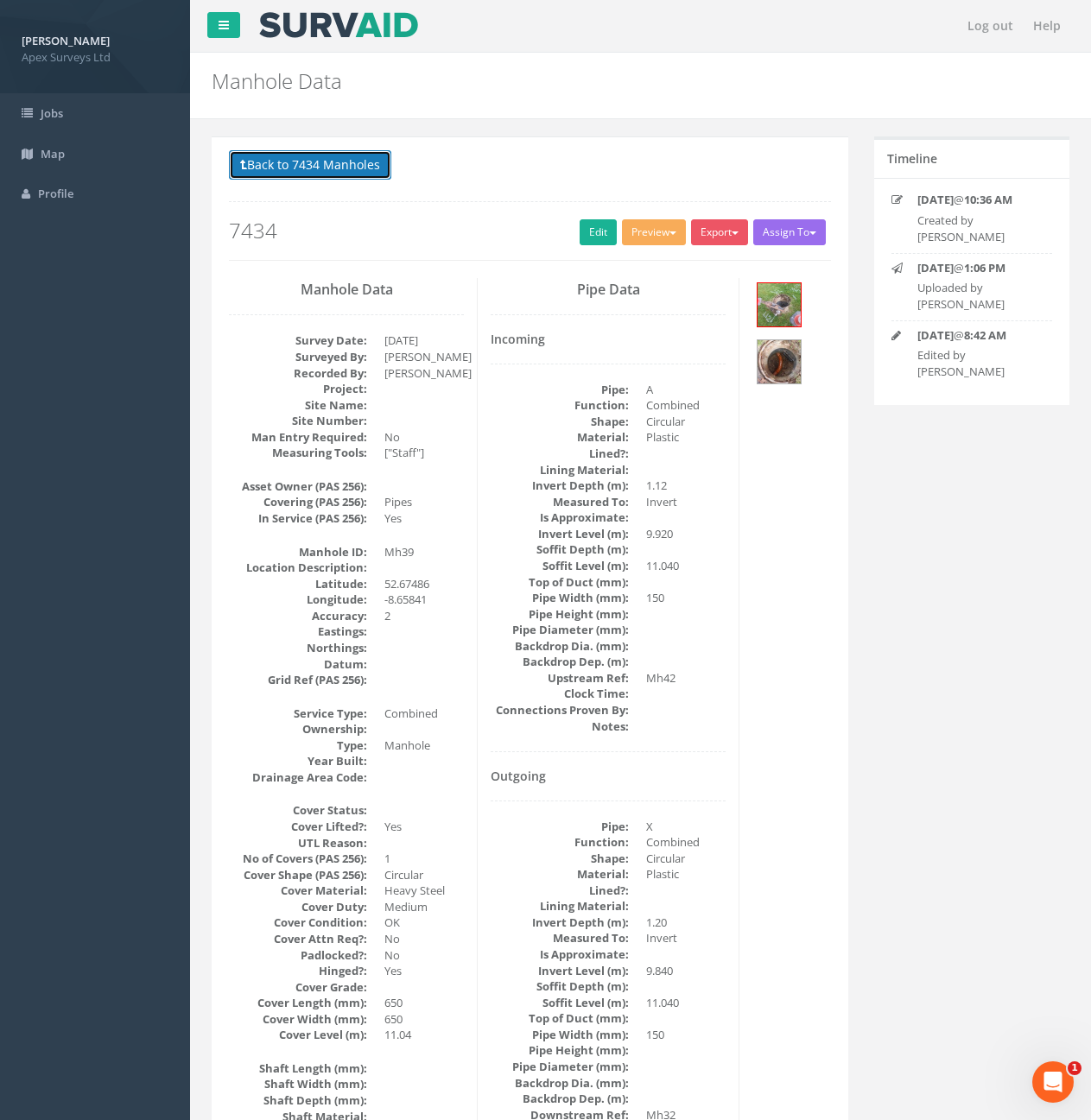
click at [344, 173] on button "Back to 7434 Manholes" at bounding box center [310, 165] width 162 height 29
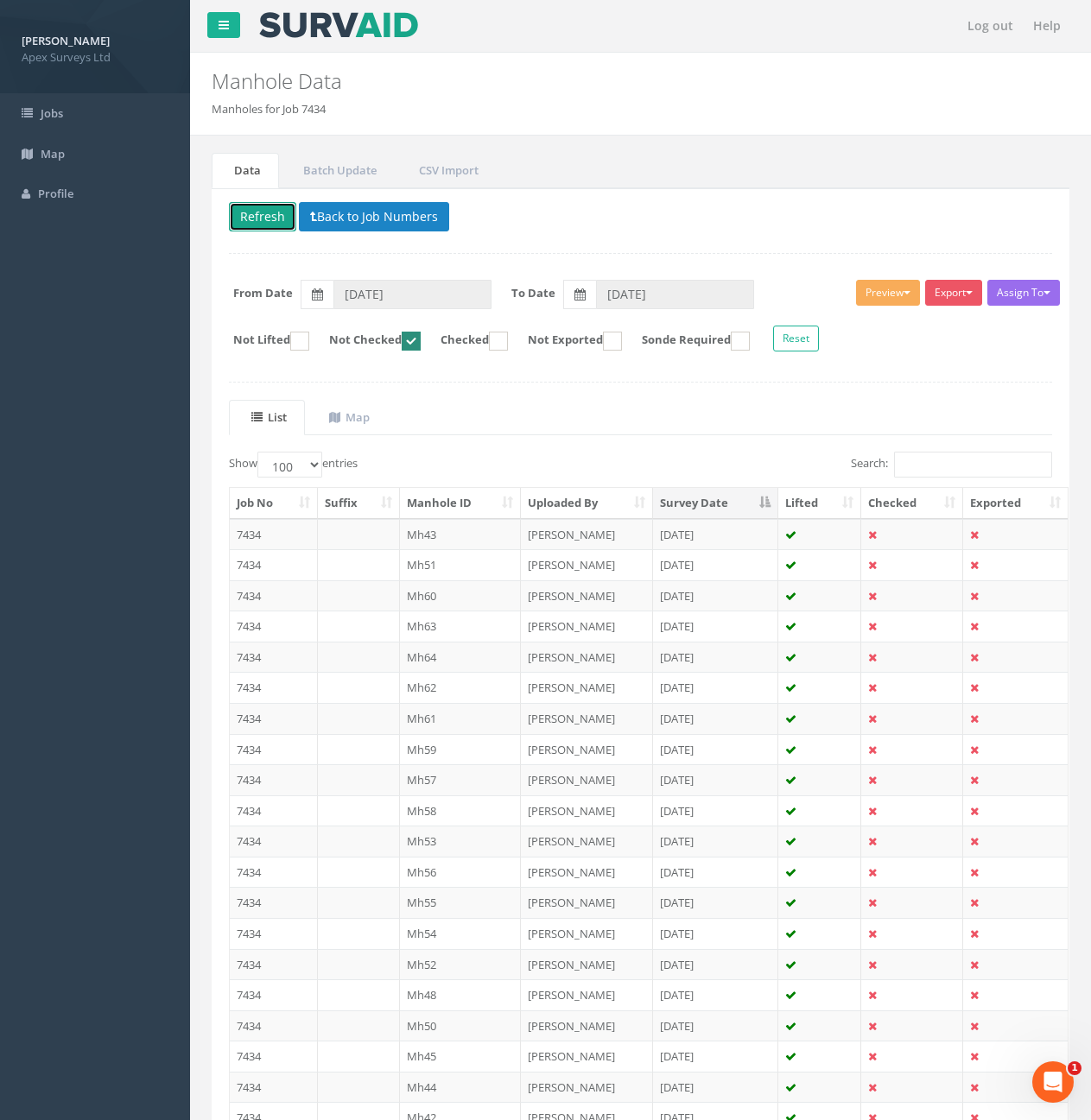
click at [248, 221] on button "Refresh" at bounding box center [263, 217] width 68 height 29
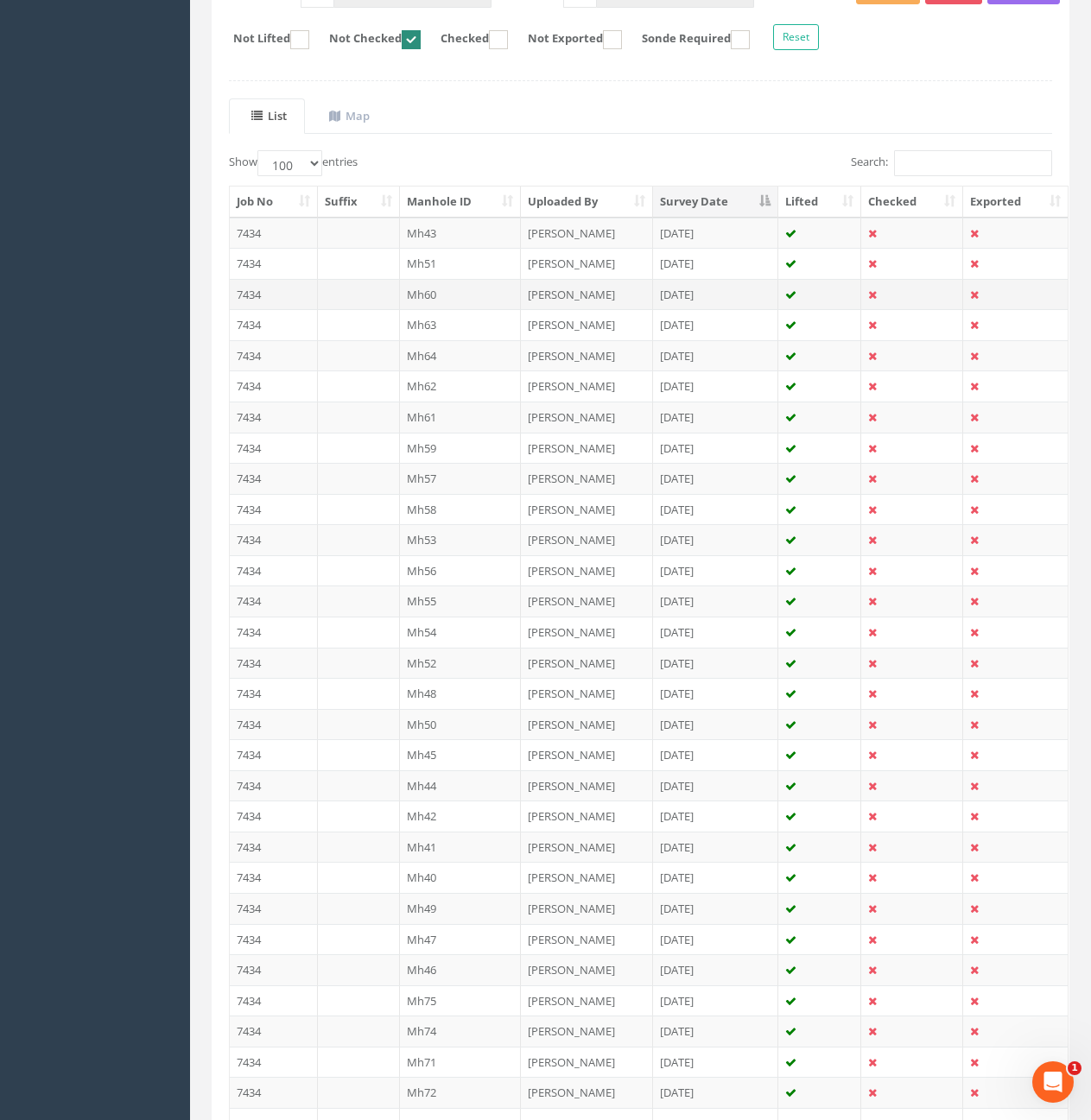
scroll to position [345, 0]
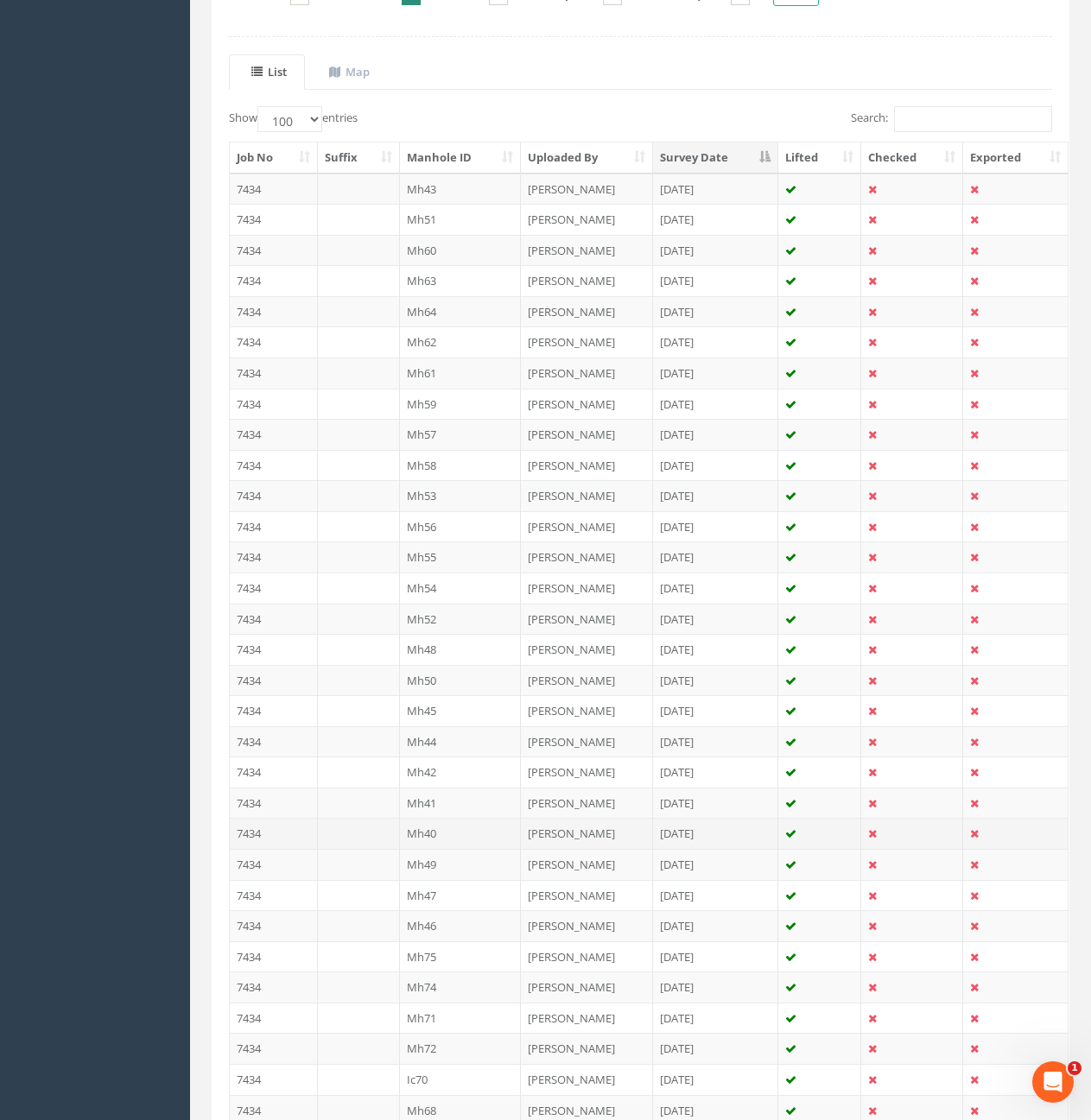
click at [260, 831] on td "7434" at bounding box center [274, 833] width 88 height 31
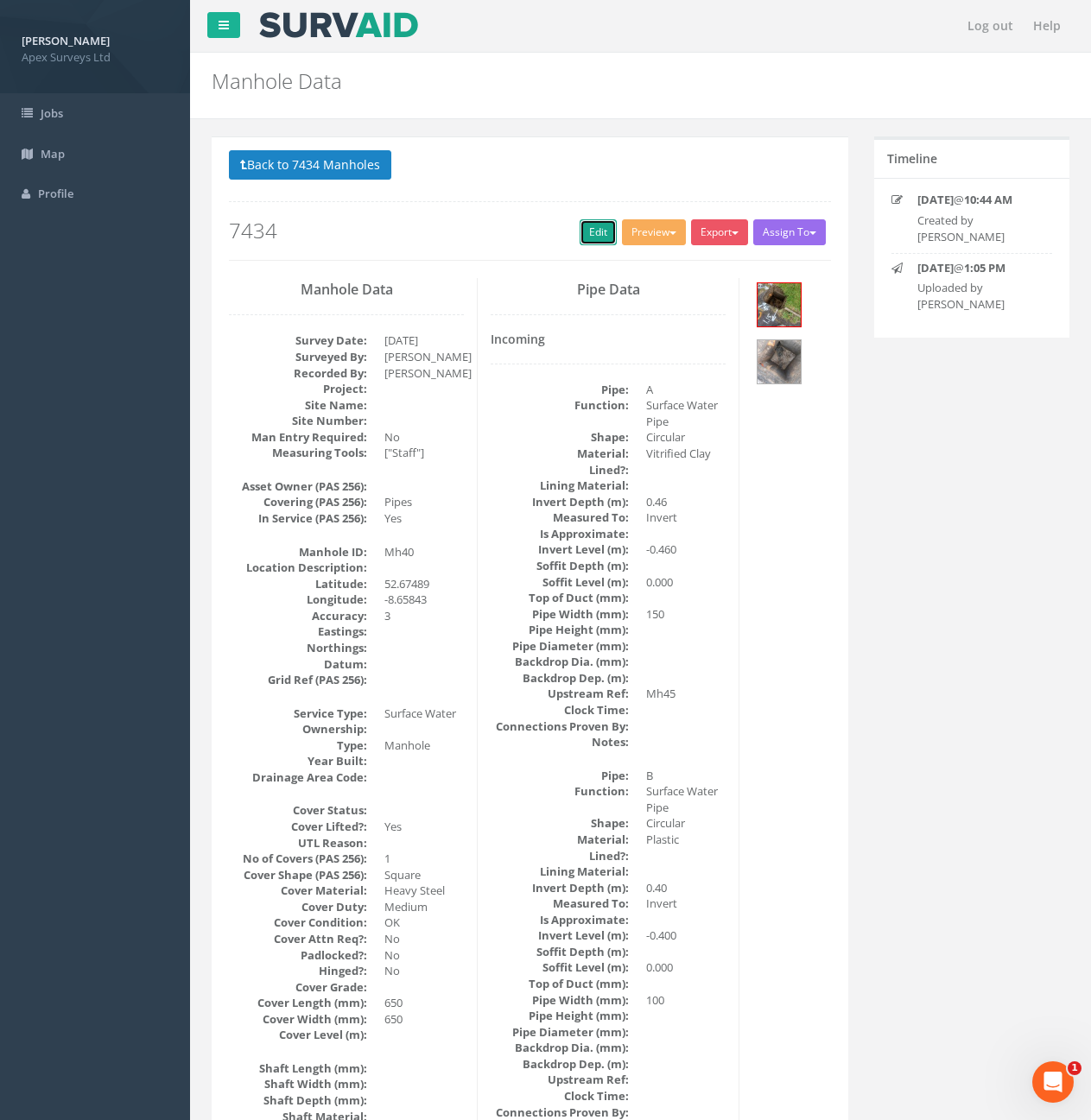
click at [596, 232] on link "Edit" at bounding box center [598, 233] width 38 height 26
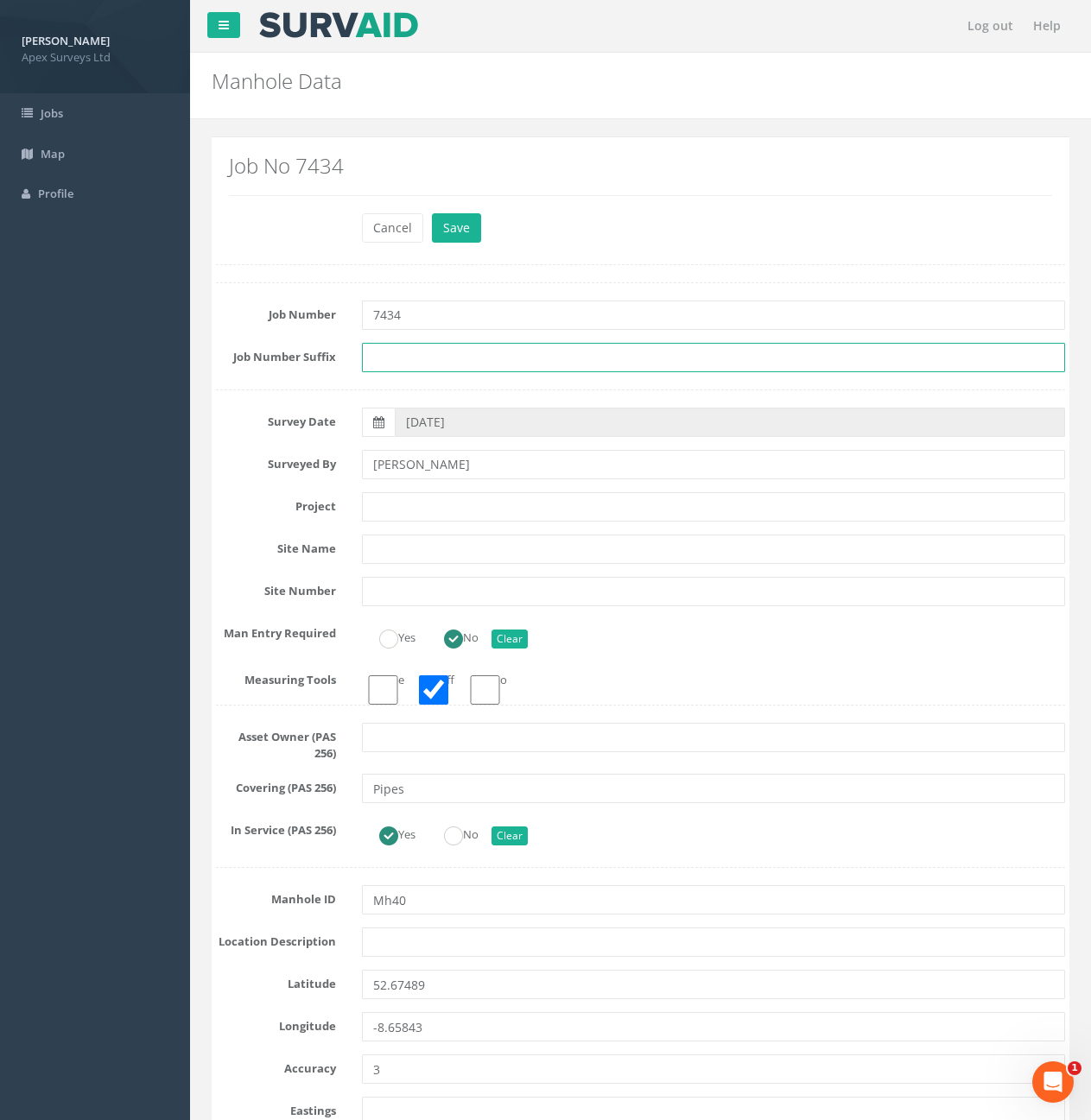
click at [441, 366] on input "text" at bounding box center [714, 357] width 704 height 29
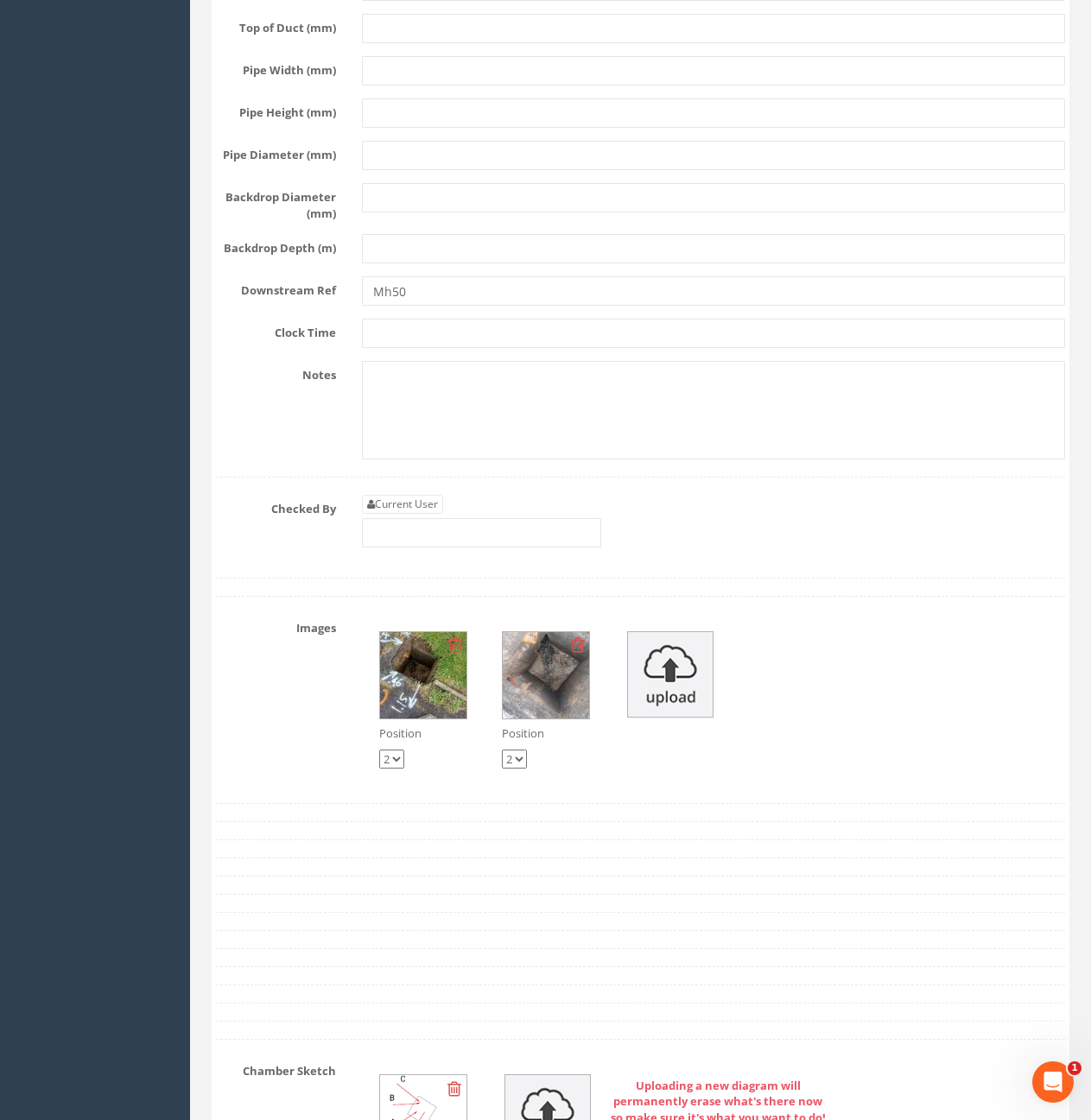
scroll to position [4060, 0]
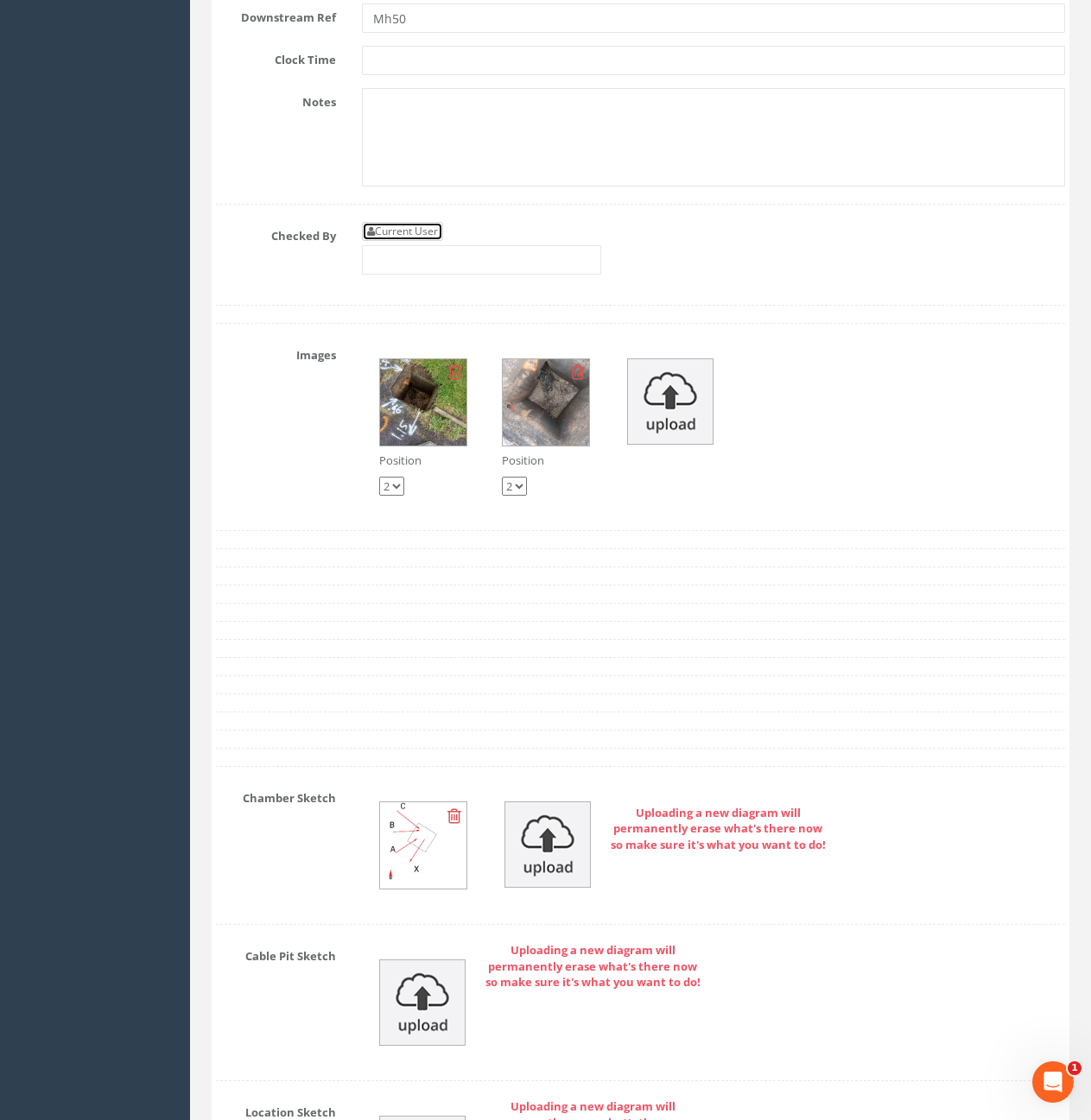
click at [387, 241] on link "Current User" at bounding box center [402, 231] width 82 height 19
type input "[PERSON_NAME]"
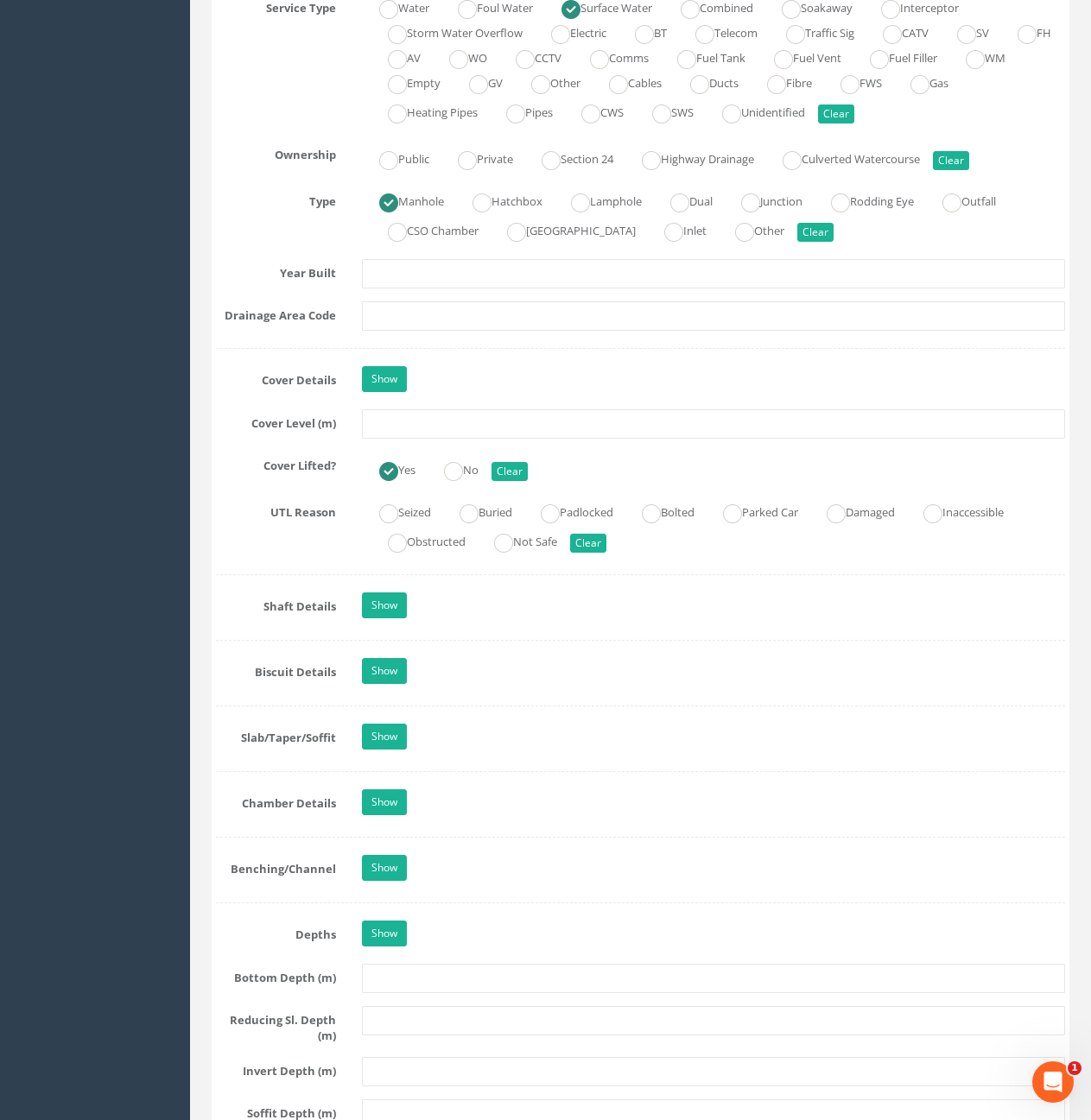
scroll to position [1296, 0]
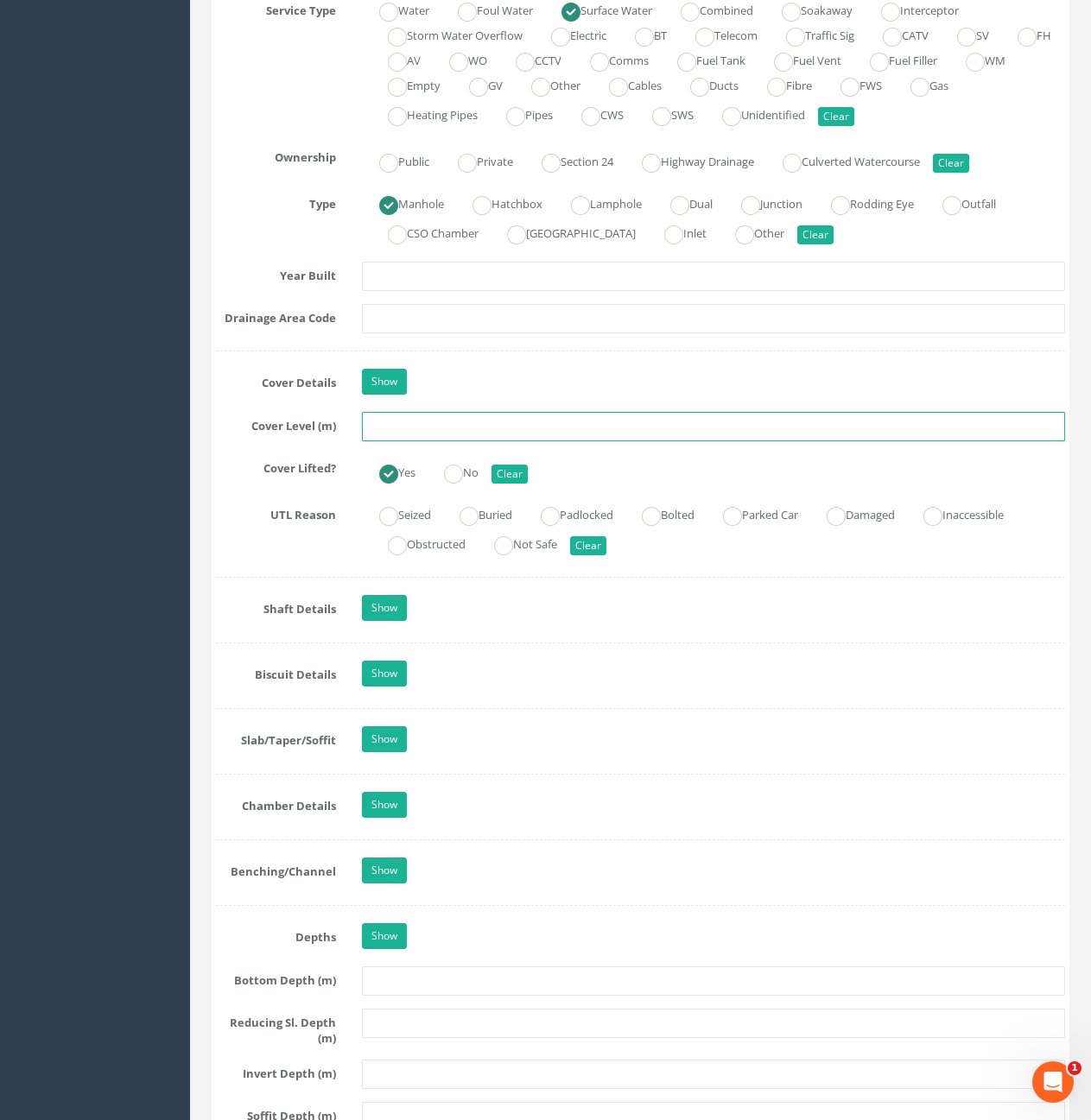
click at [568, 435] on input "text" at bounding box center [714, 427] width 704 height 29
type input "10.58"
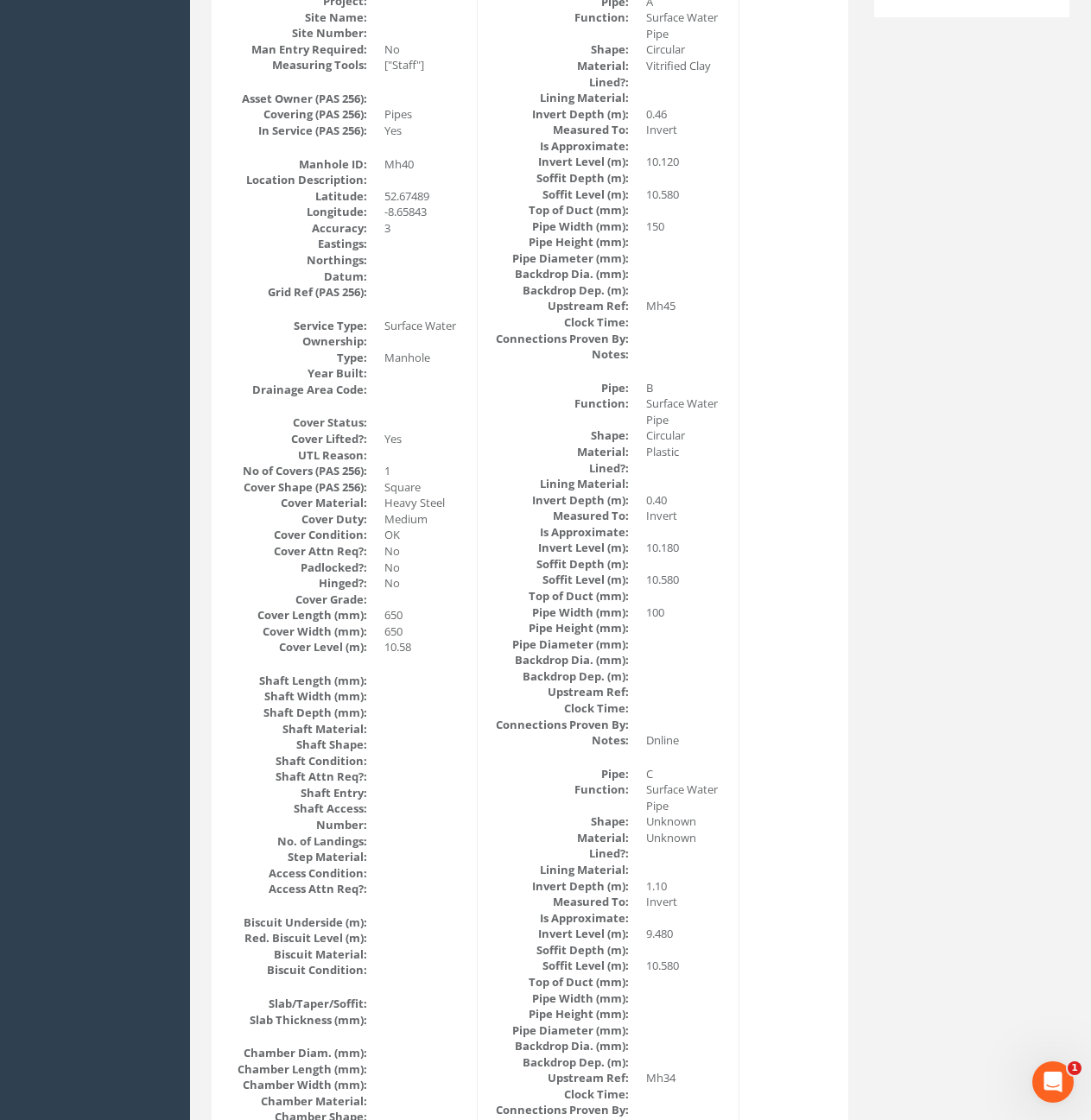
scroll to position [0, 0]
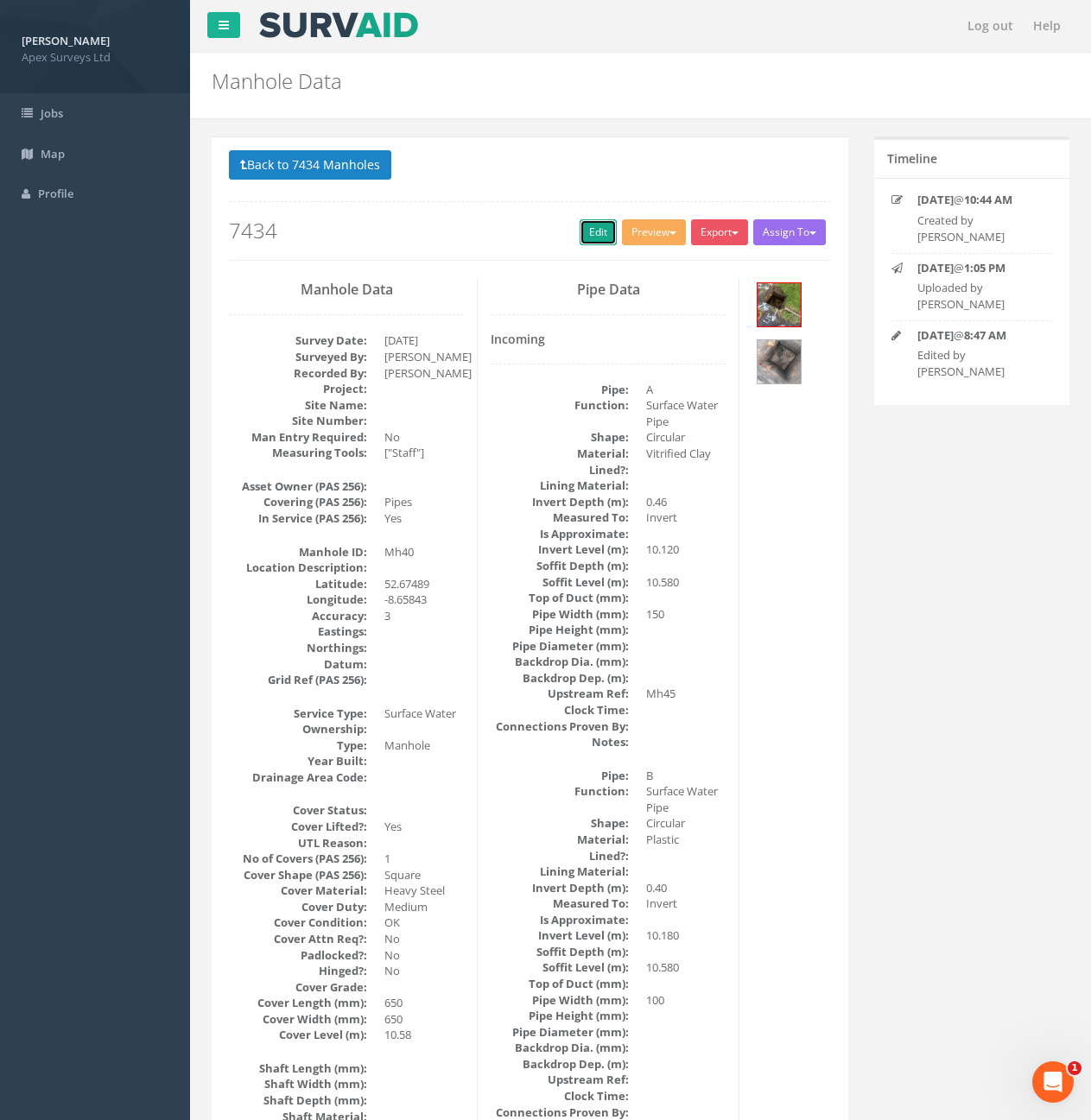
click at [591, 233] on link "Edit" at bounding box center [598, 233] width 38 height 26
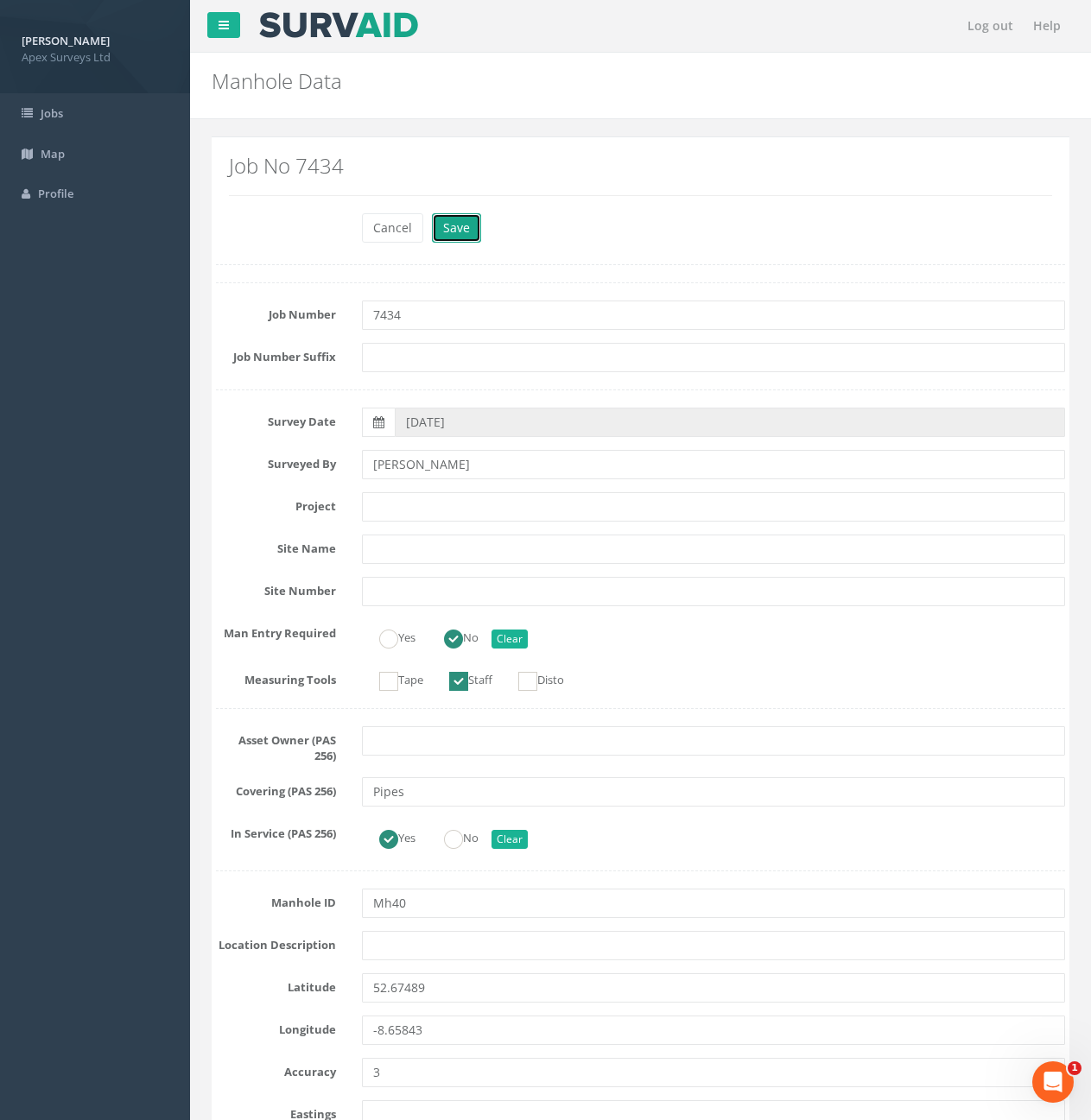
click at [456, 224] on button "Save" at bounding box center [457, 228] width 49 height 29
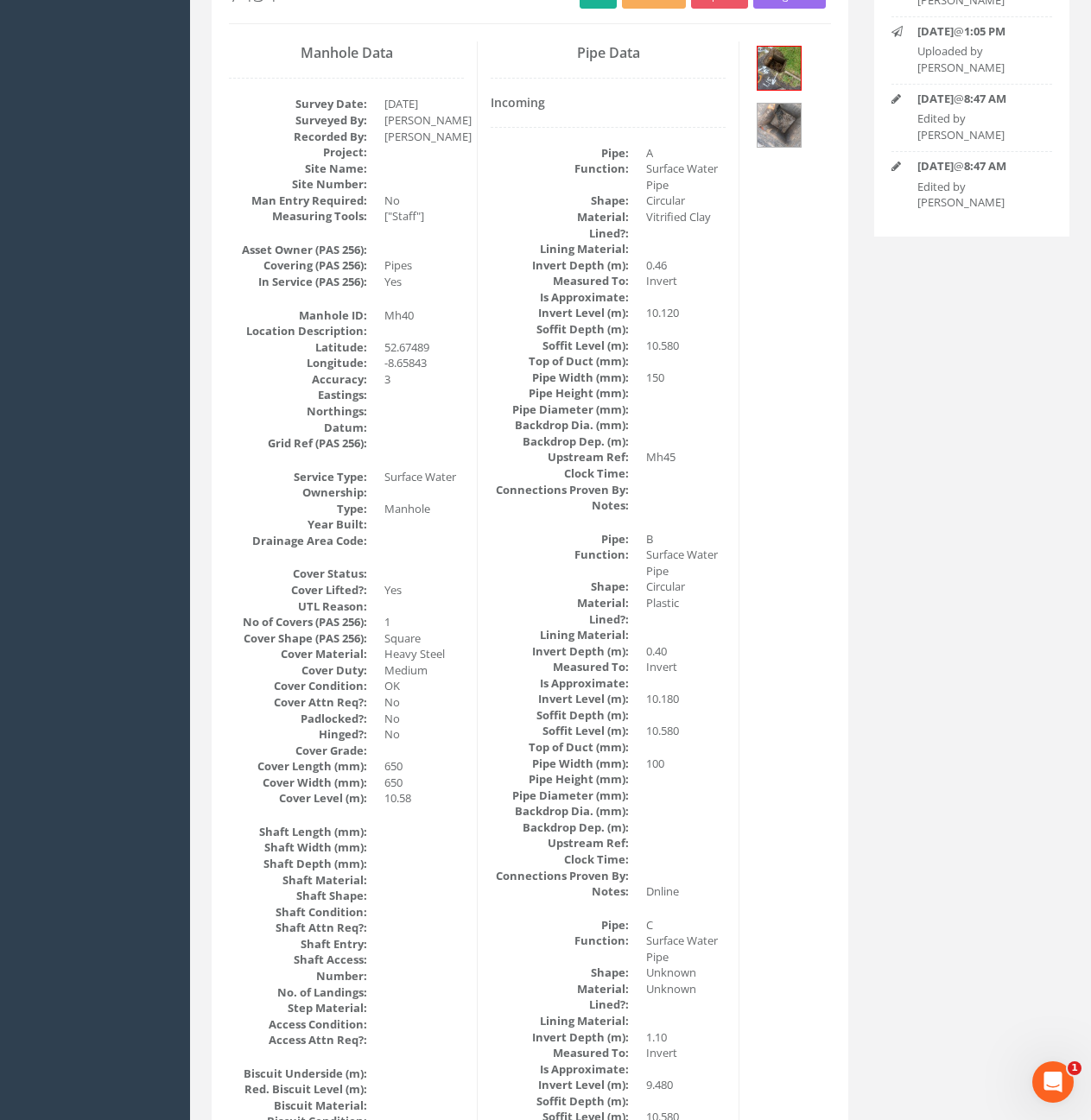
scroll to position [75, 0]
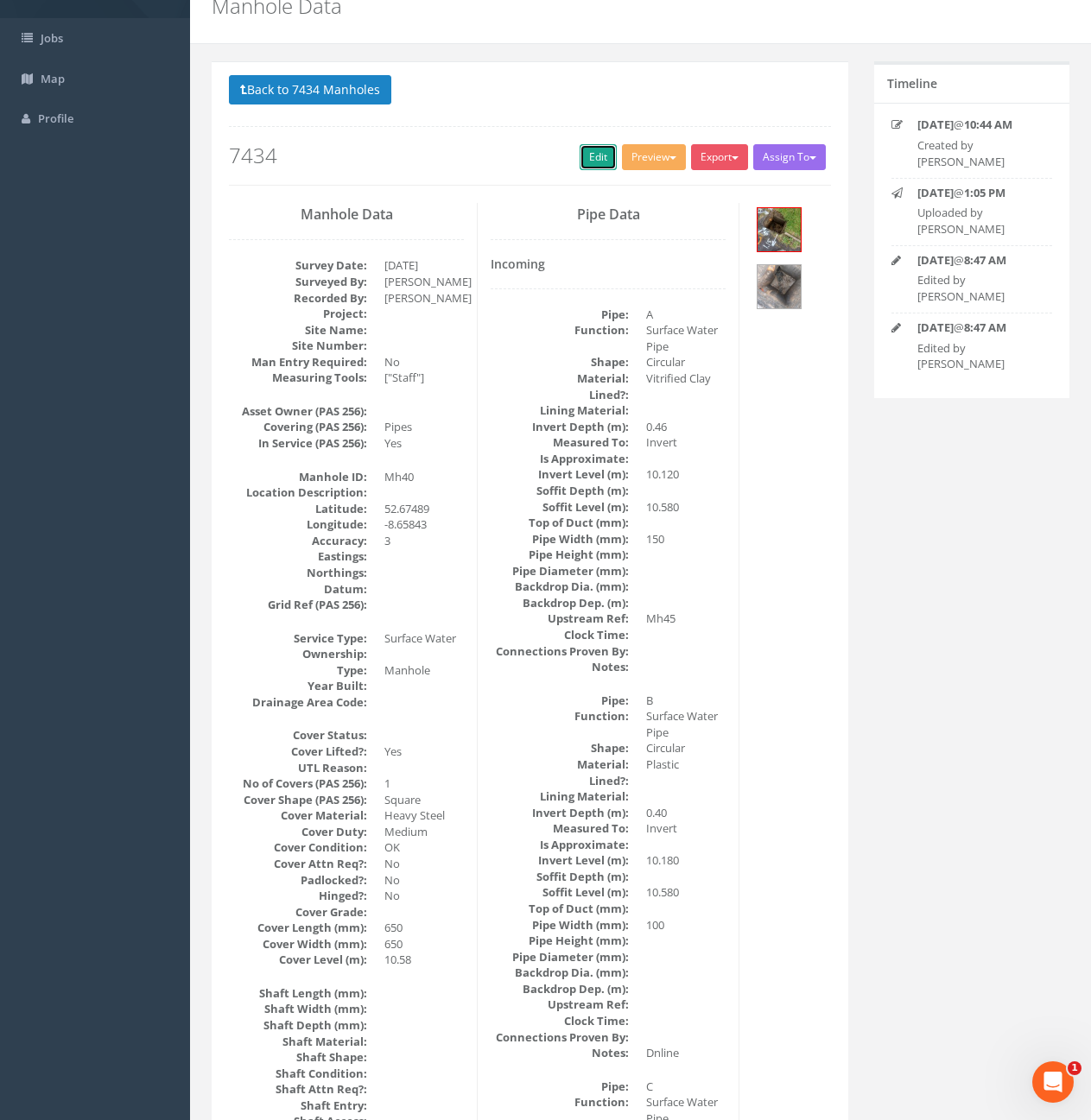
click at [603, 158] on link "Edit" at bounding box center [598, 158] width 38 height 26
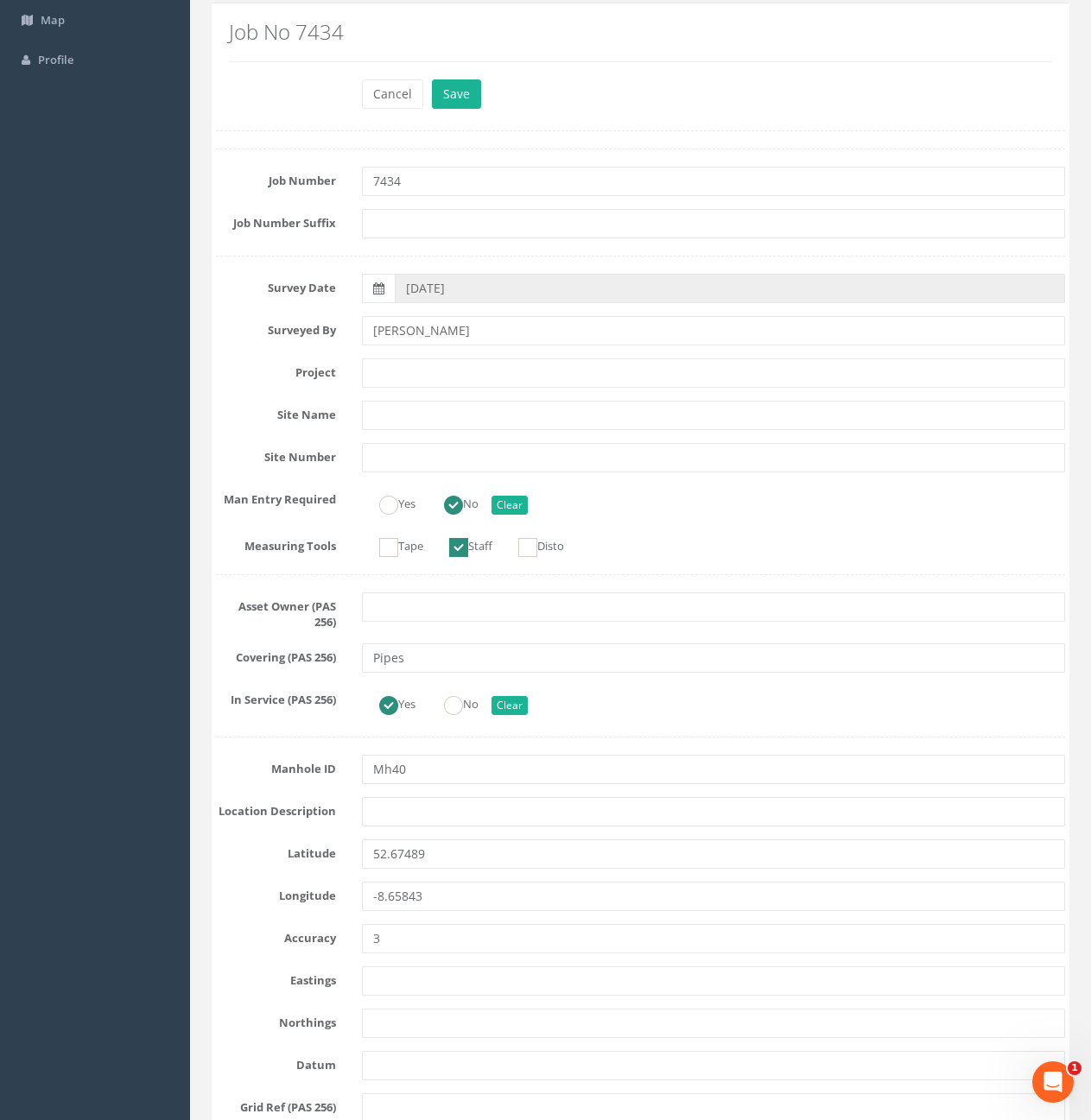
scroll to position [0, 0]
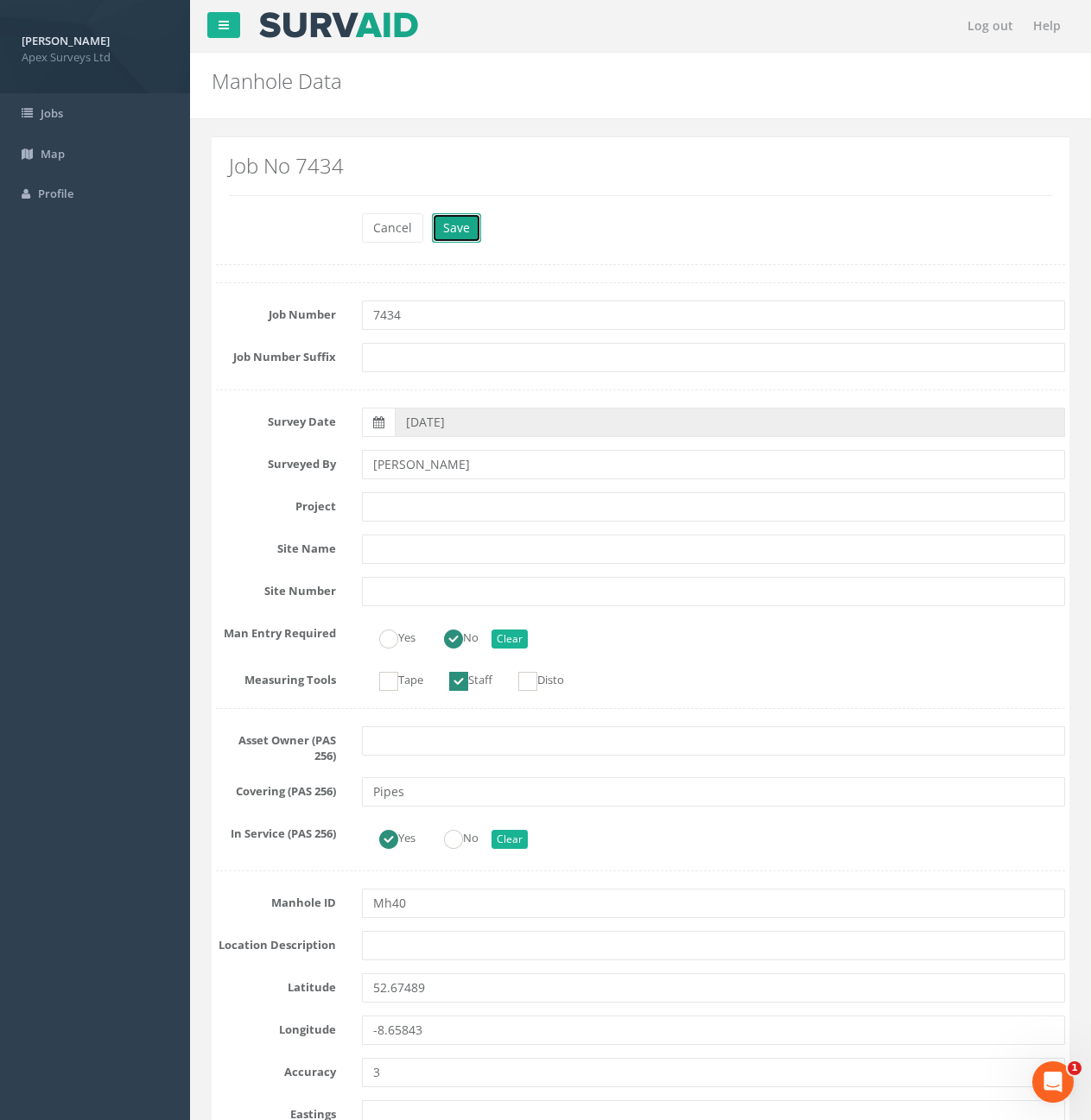
click at [452, 228] on button "Save" at bounding box center [457, 228] width 49 height 29
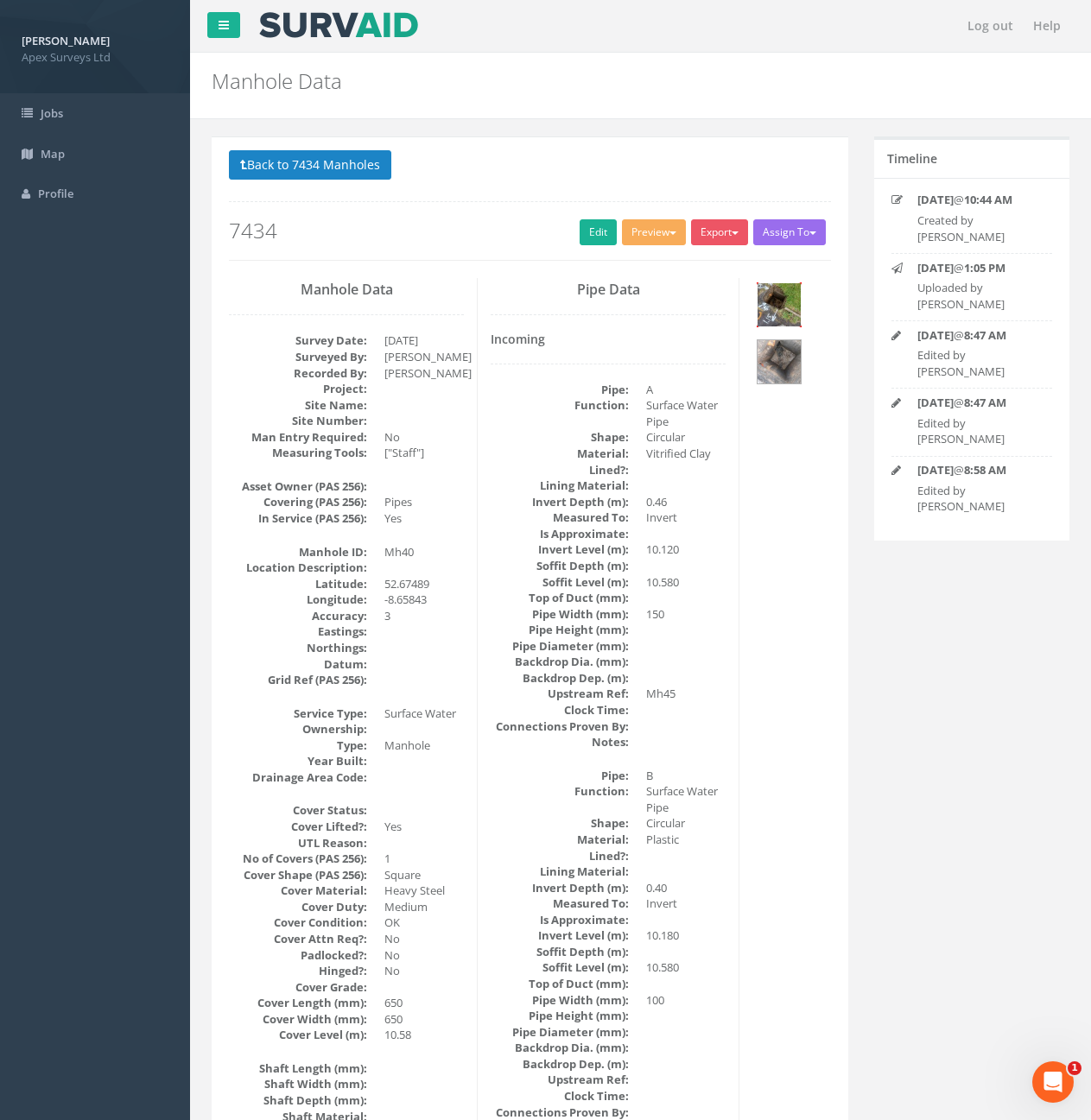
click at [778, 325] on img at bounding box center [779, 304] width 43 height 43
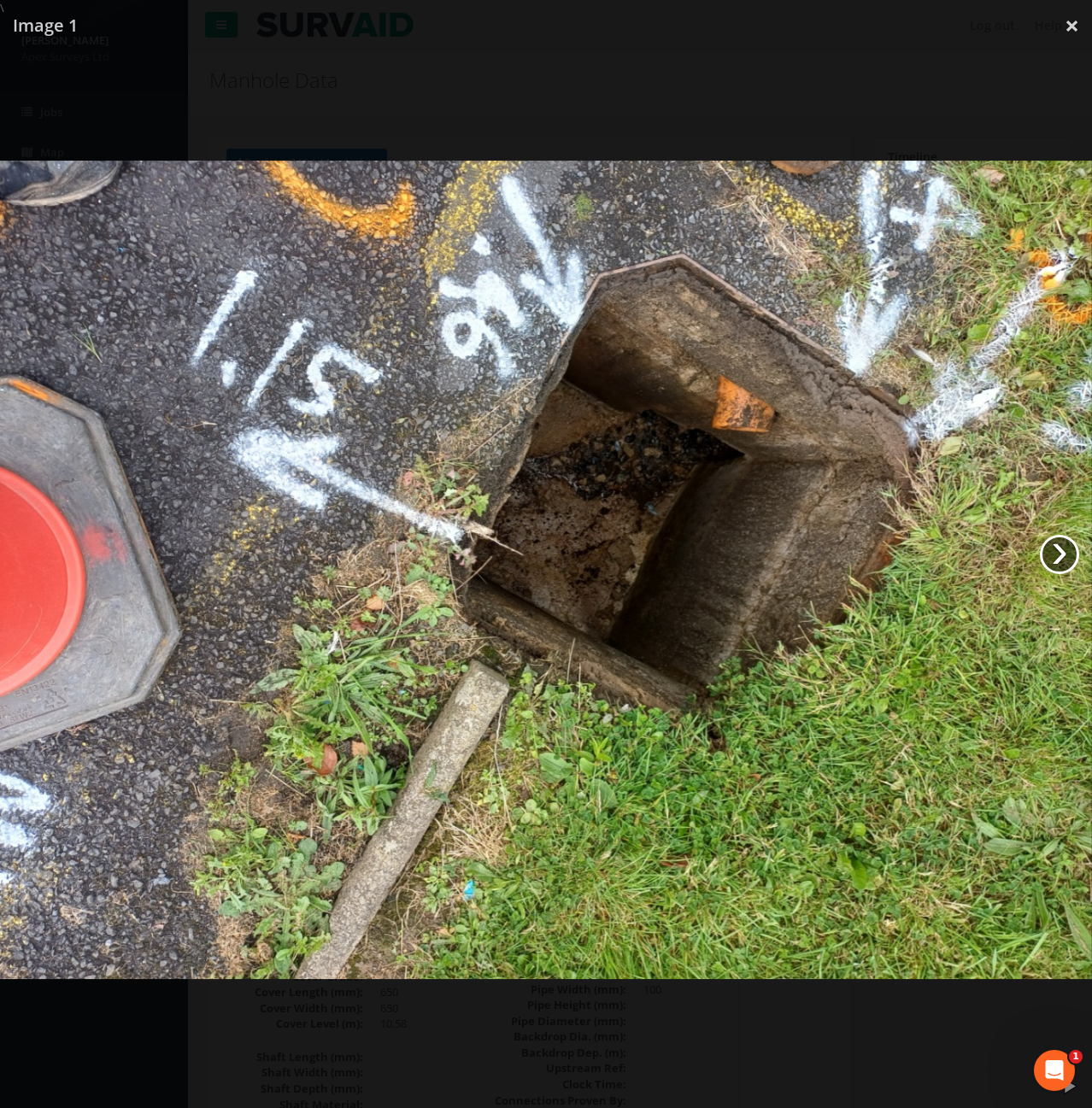
click at [1069, 555] on link "›" at bounding box center [1059, 554] width 39 height 39
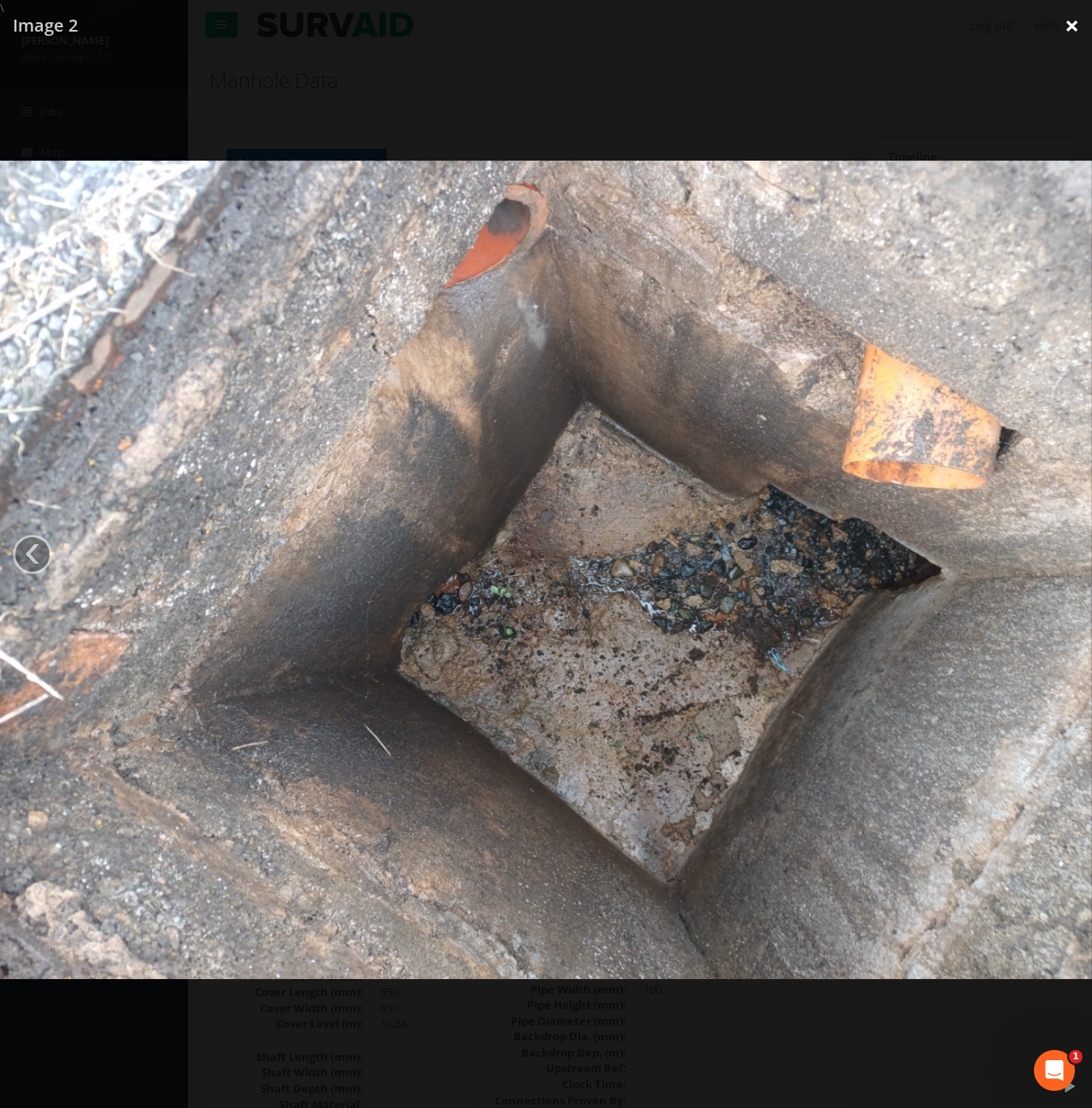
click at [1078, 35] on link "×" at bounding box center [1072, 25] width 40 height 52
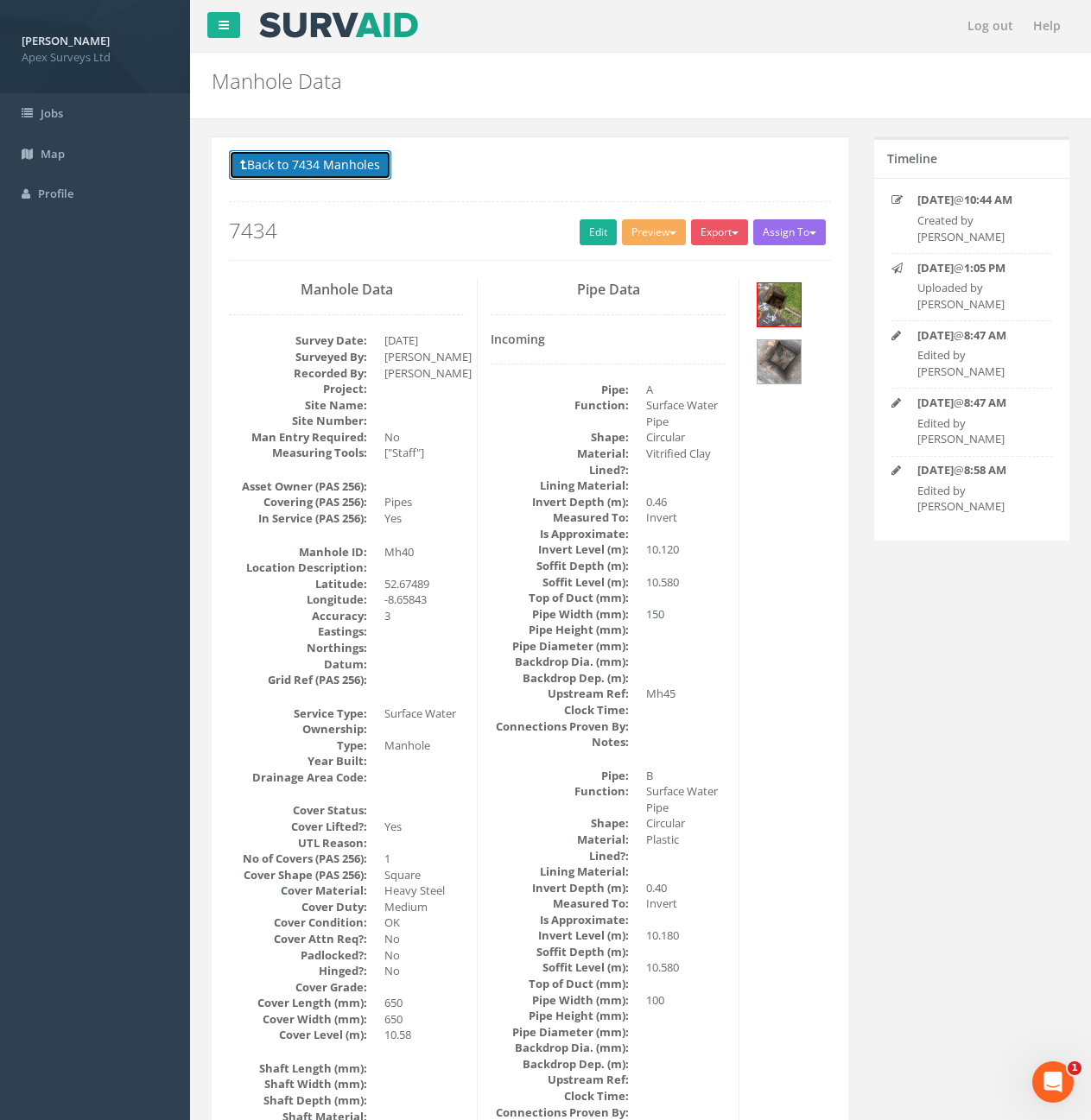
drag, startPoint x: 299, startPoint y: 169, endPoint x: 315, endPoint y: 168, distance: 16.0
click at [299, 169] on button "Back to 7434 Manholes" at bounding box center [310, 165] width 162 height 29
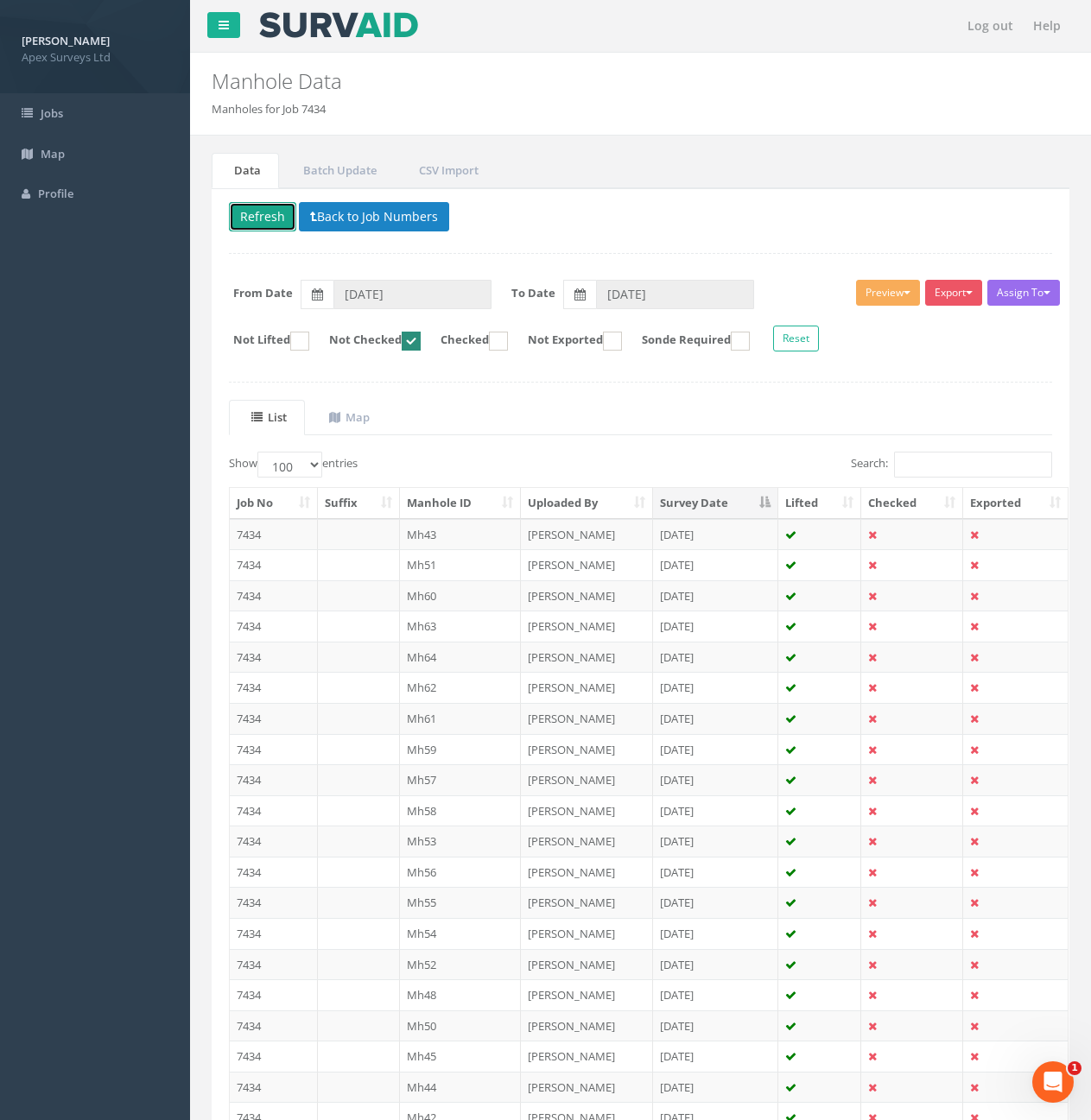
click at [275, 221] on button "Refresh" at bounding box center [263, 217] width 68 height 29
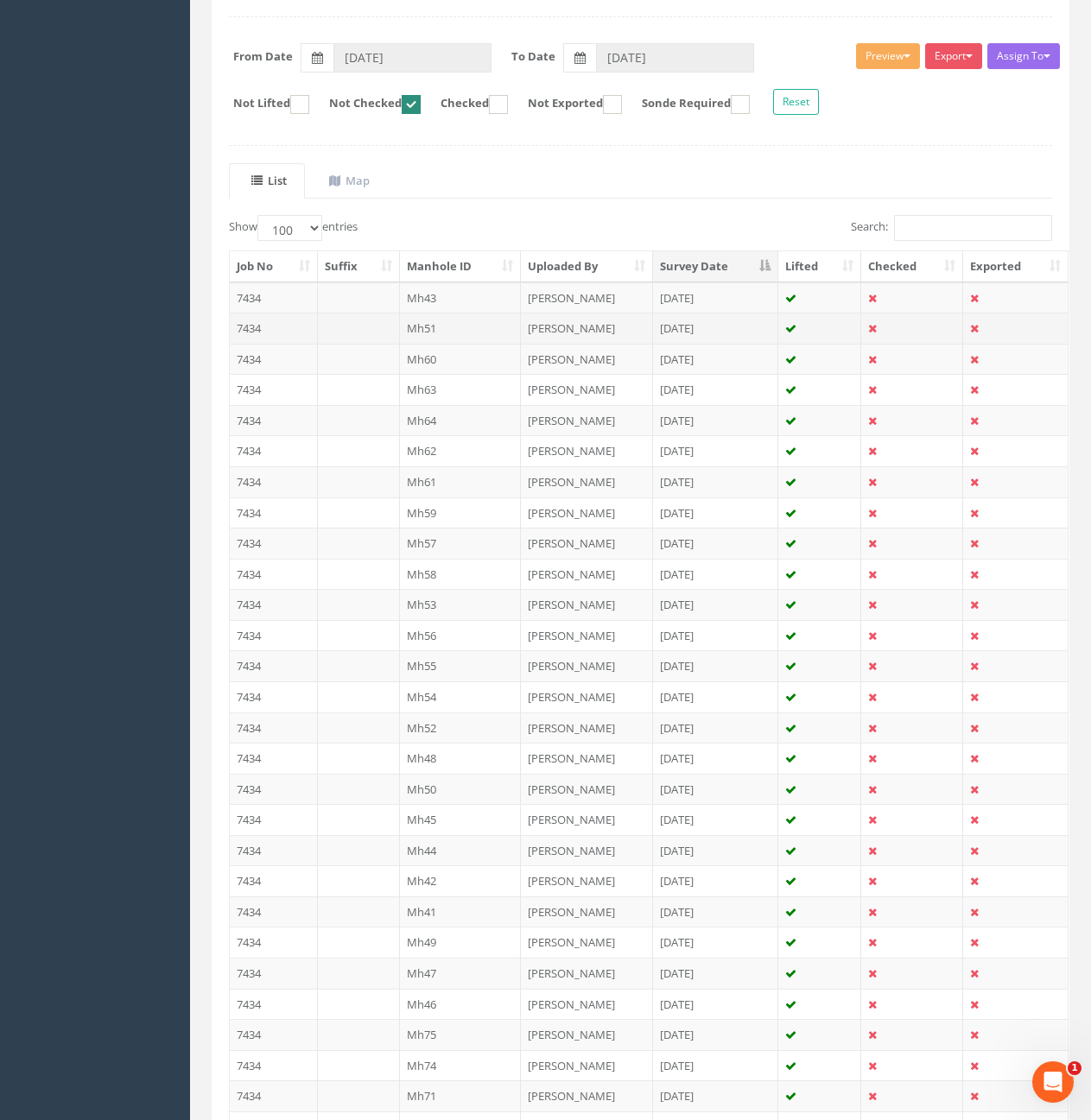
scroll to position [259, 0]
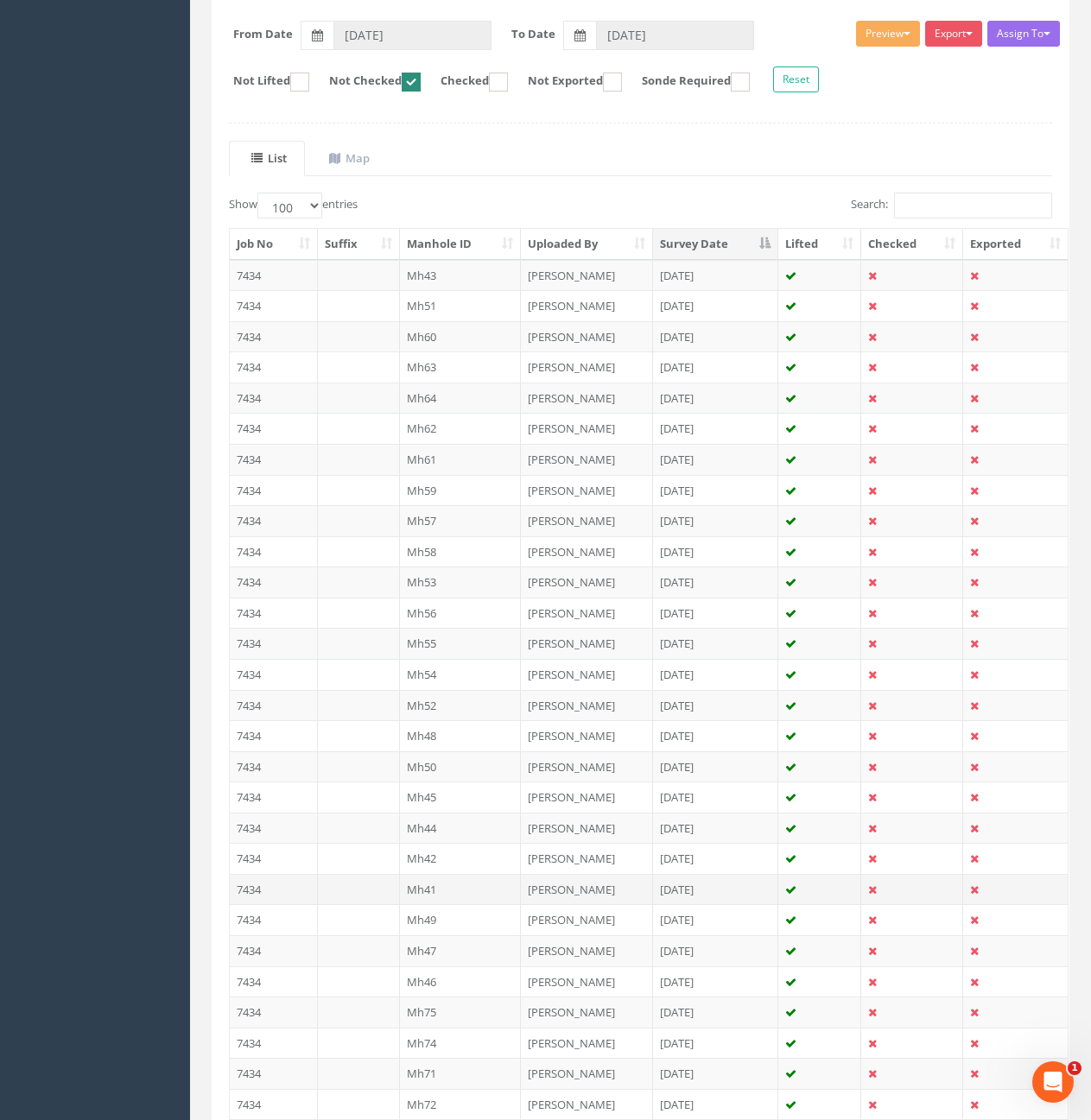
click at [271, 885] on td "7434" at bounding box center [274, 889] width 88 height 31
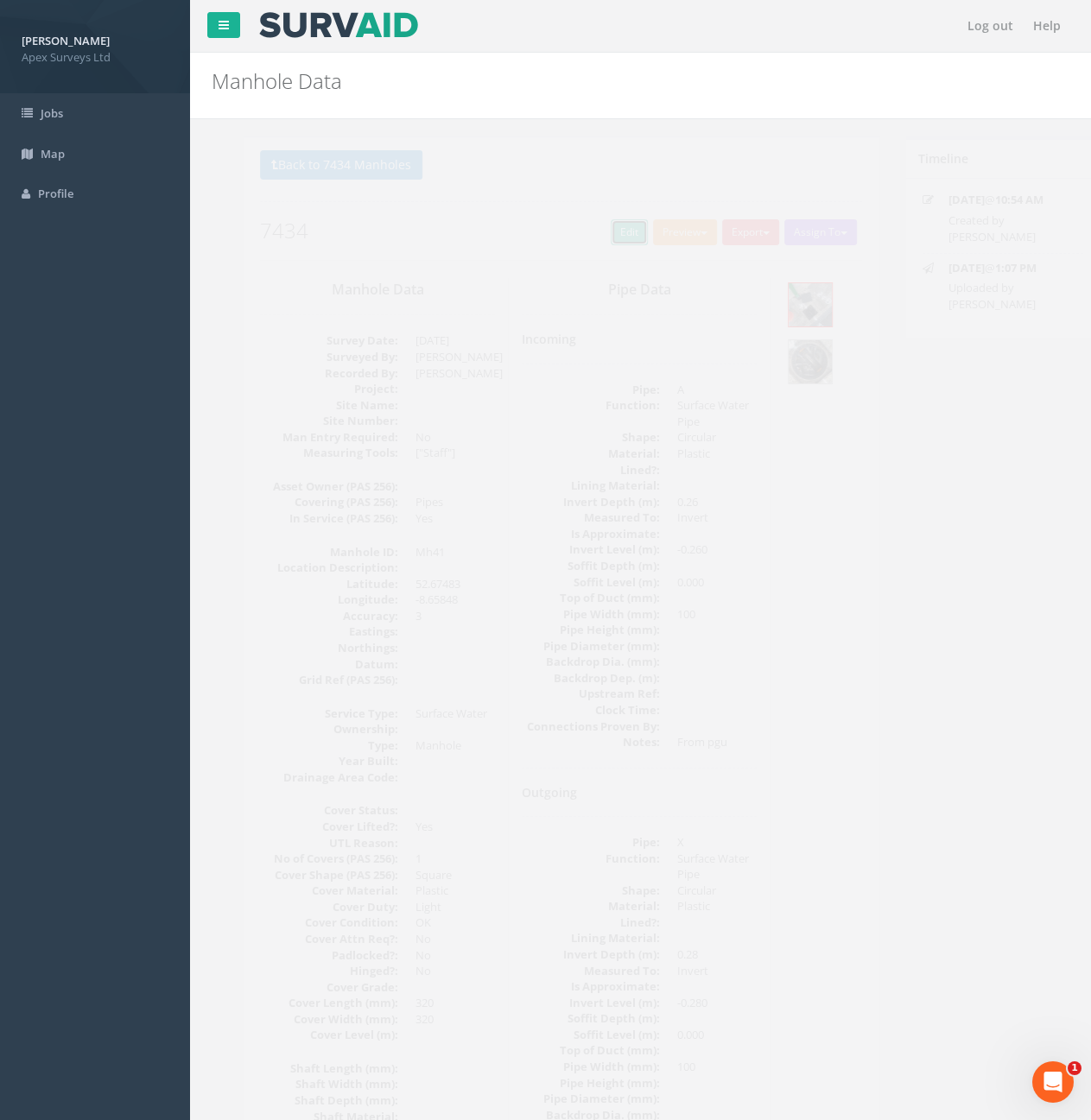
click at [587, 227] on link "Edit" at bounding box center [598, 233] width 38 height 26
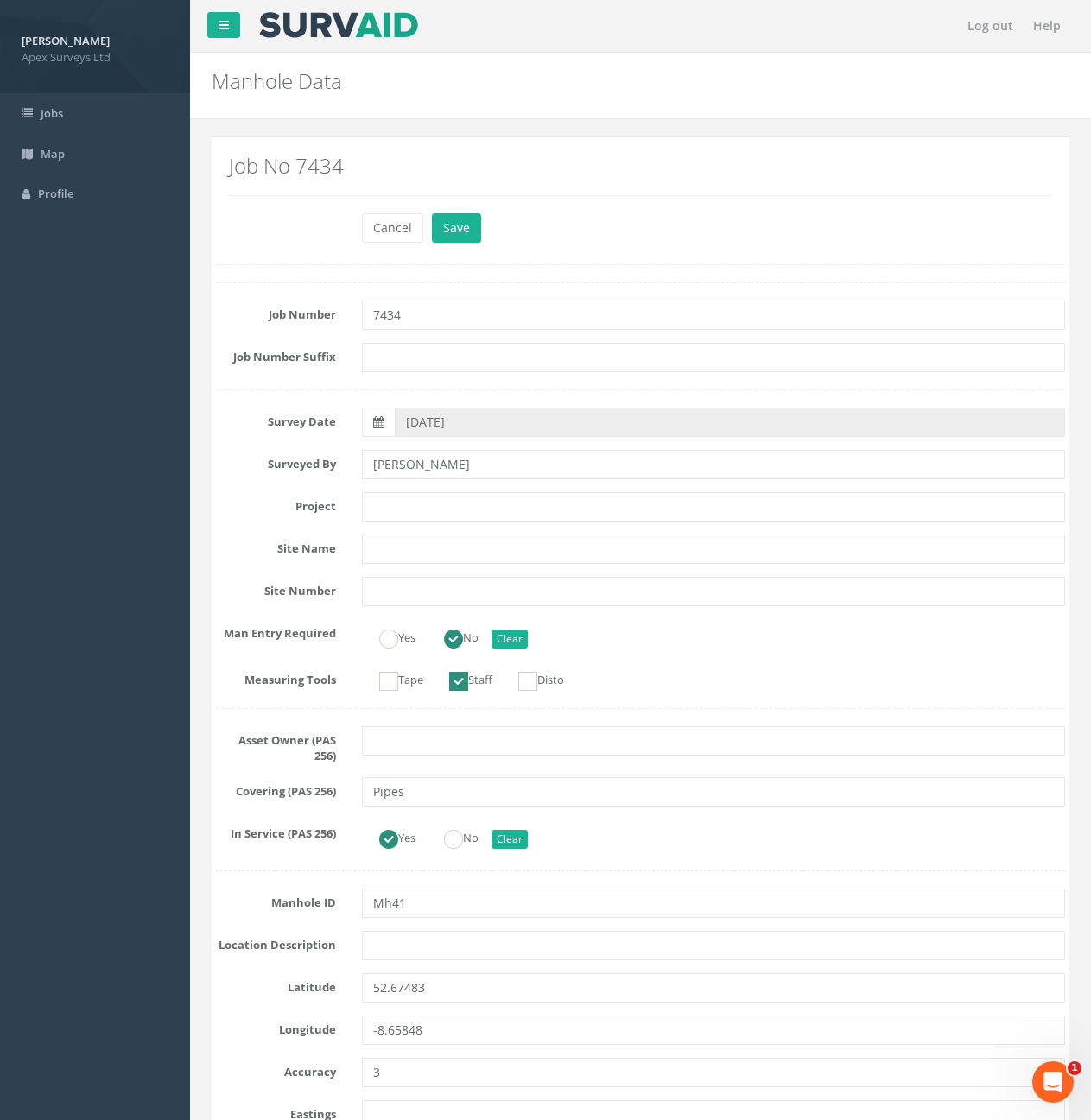
scroll to position [1296, 0]
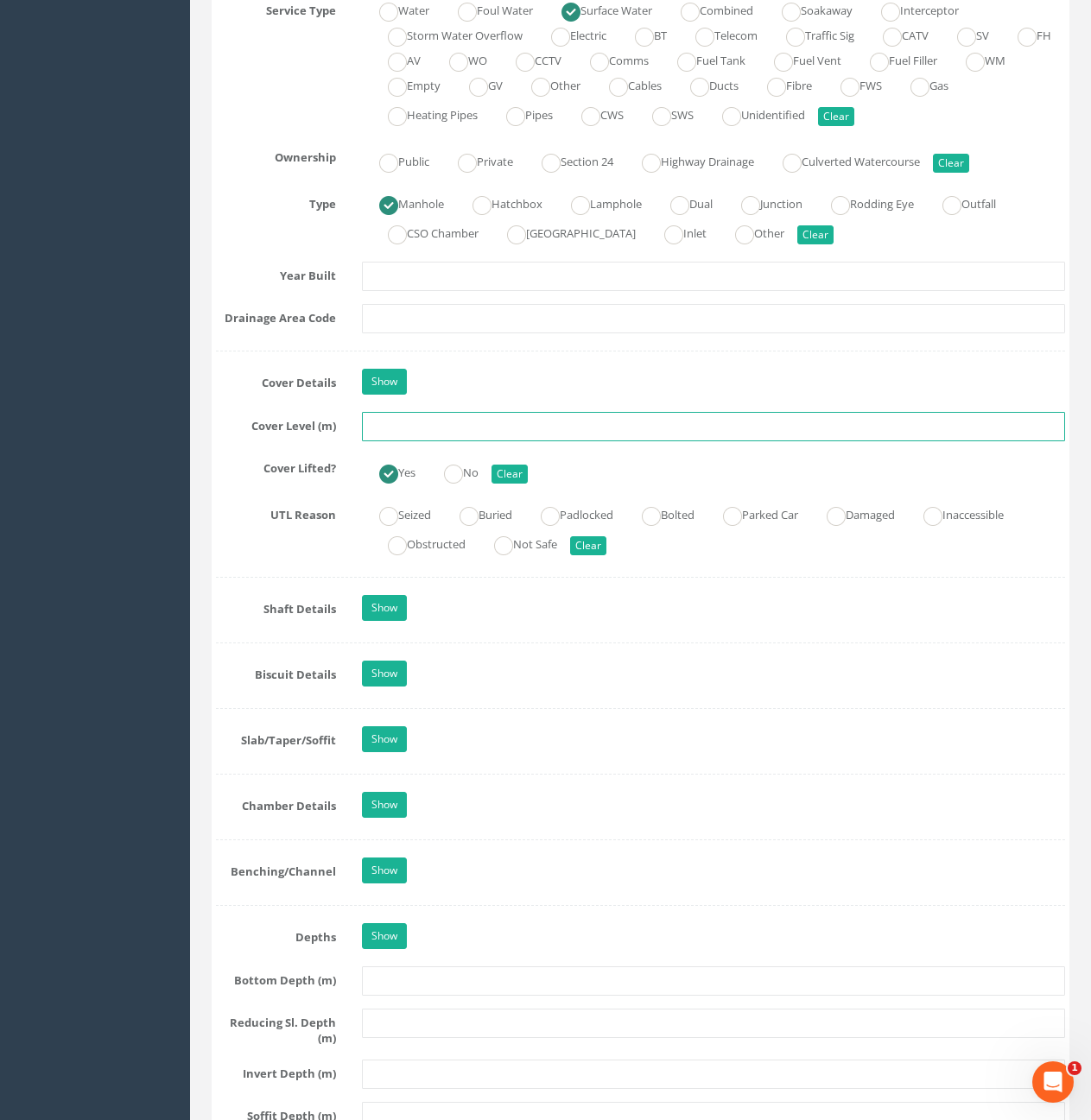
click at [567, 421] on input "text" at bounding box center [714, 427] width 704 height 29
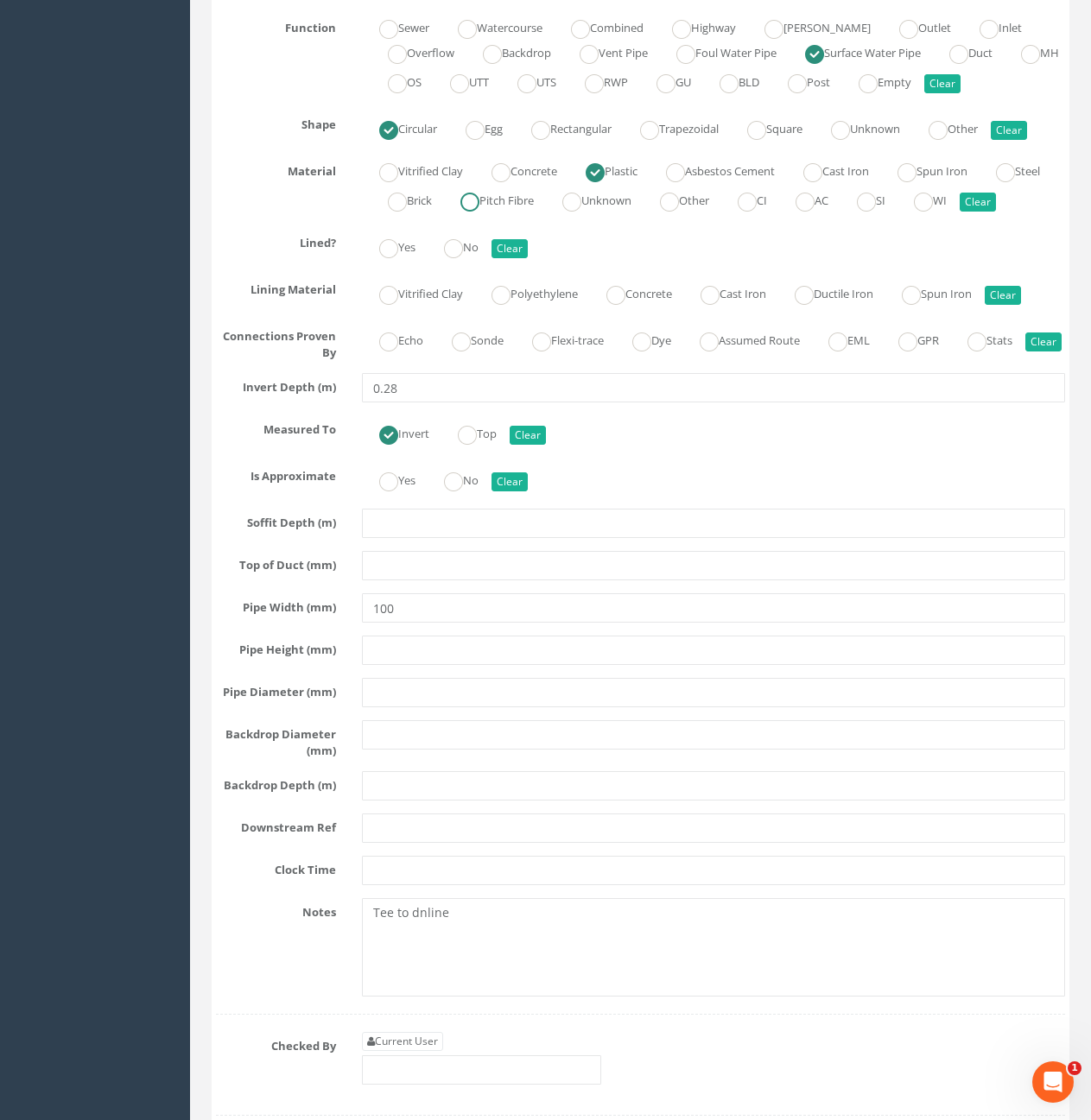
scroll to position [3627, 0]
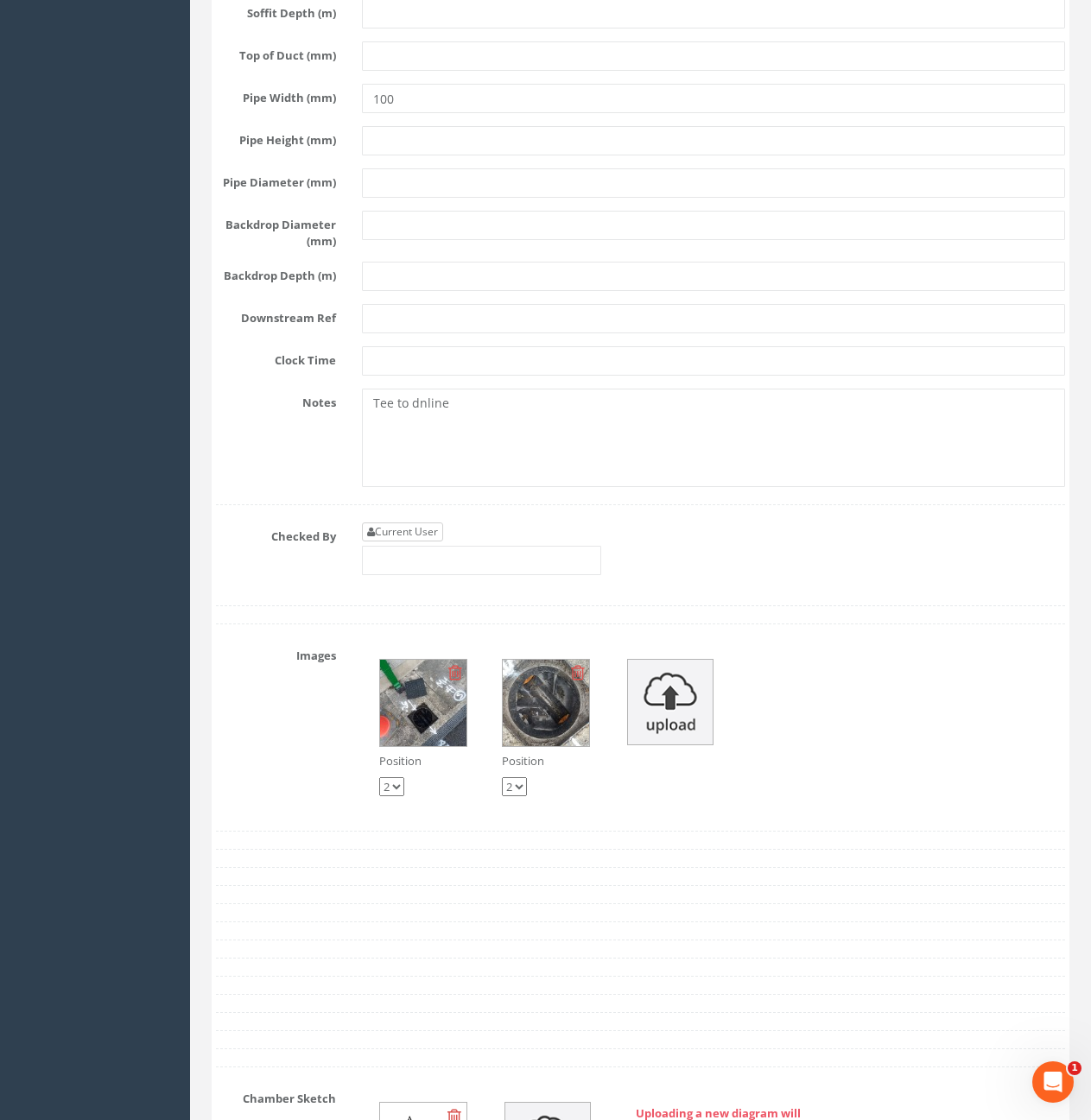
type input "10.55"
click at [423, 541] on link "Current User" at bounding box center [402, 532] width 82 height 19
type input "[PERSON_NAME]"
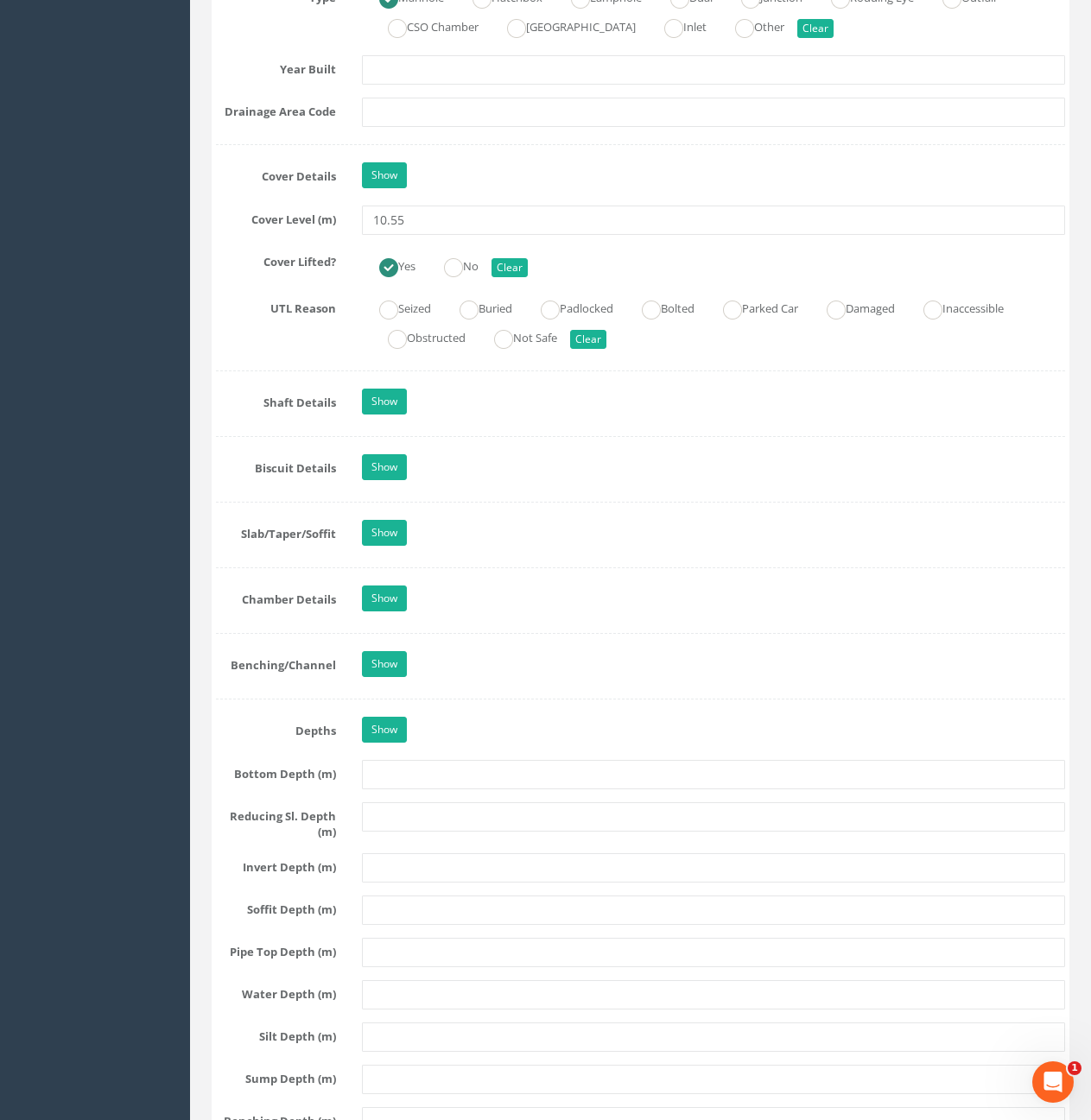
scroll to position [1468, 0]
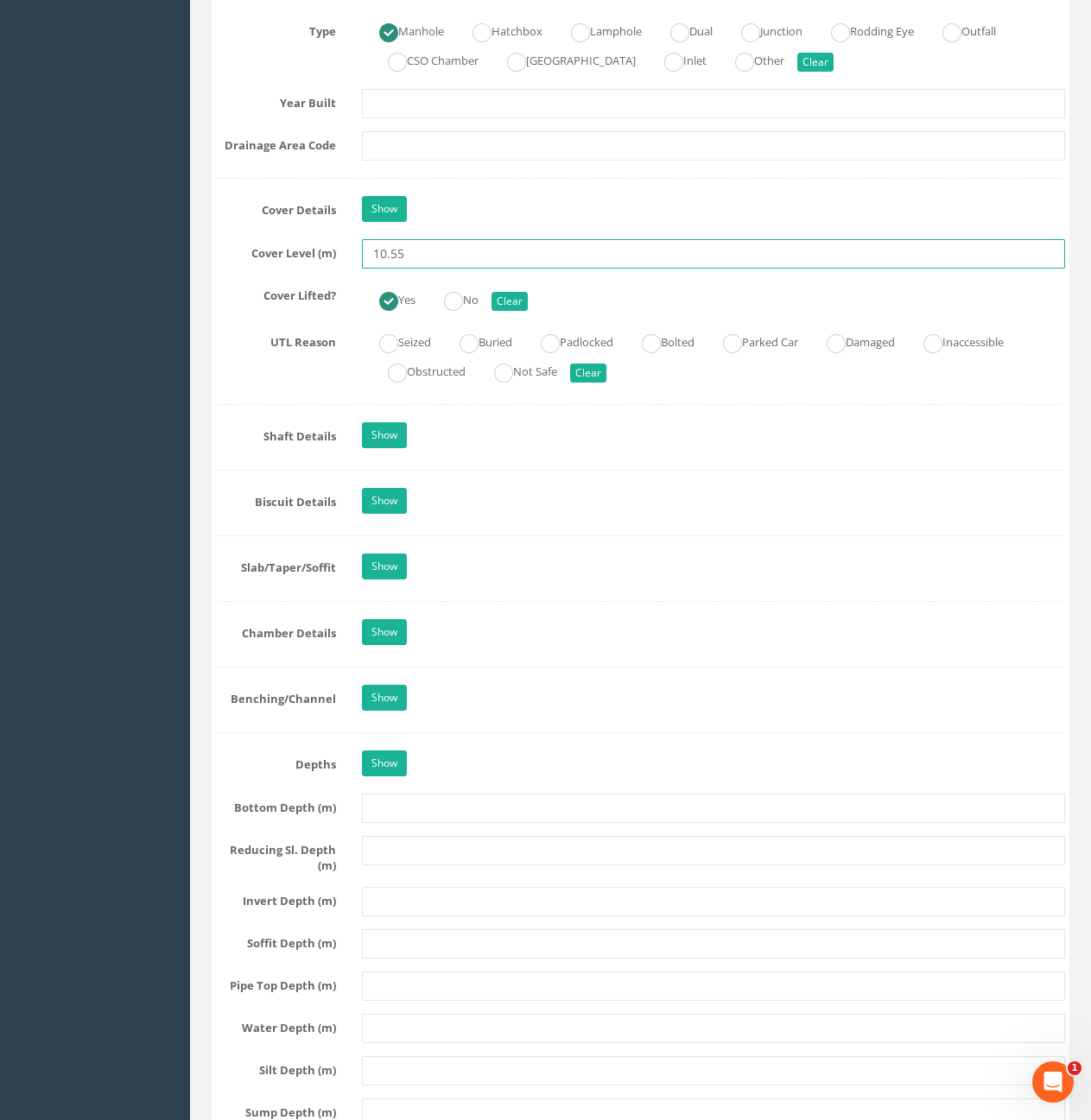
click at [449, 260] on input "10.55" at bounding box center [714, 254] width 704 height 29
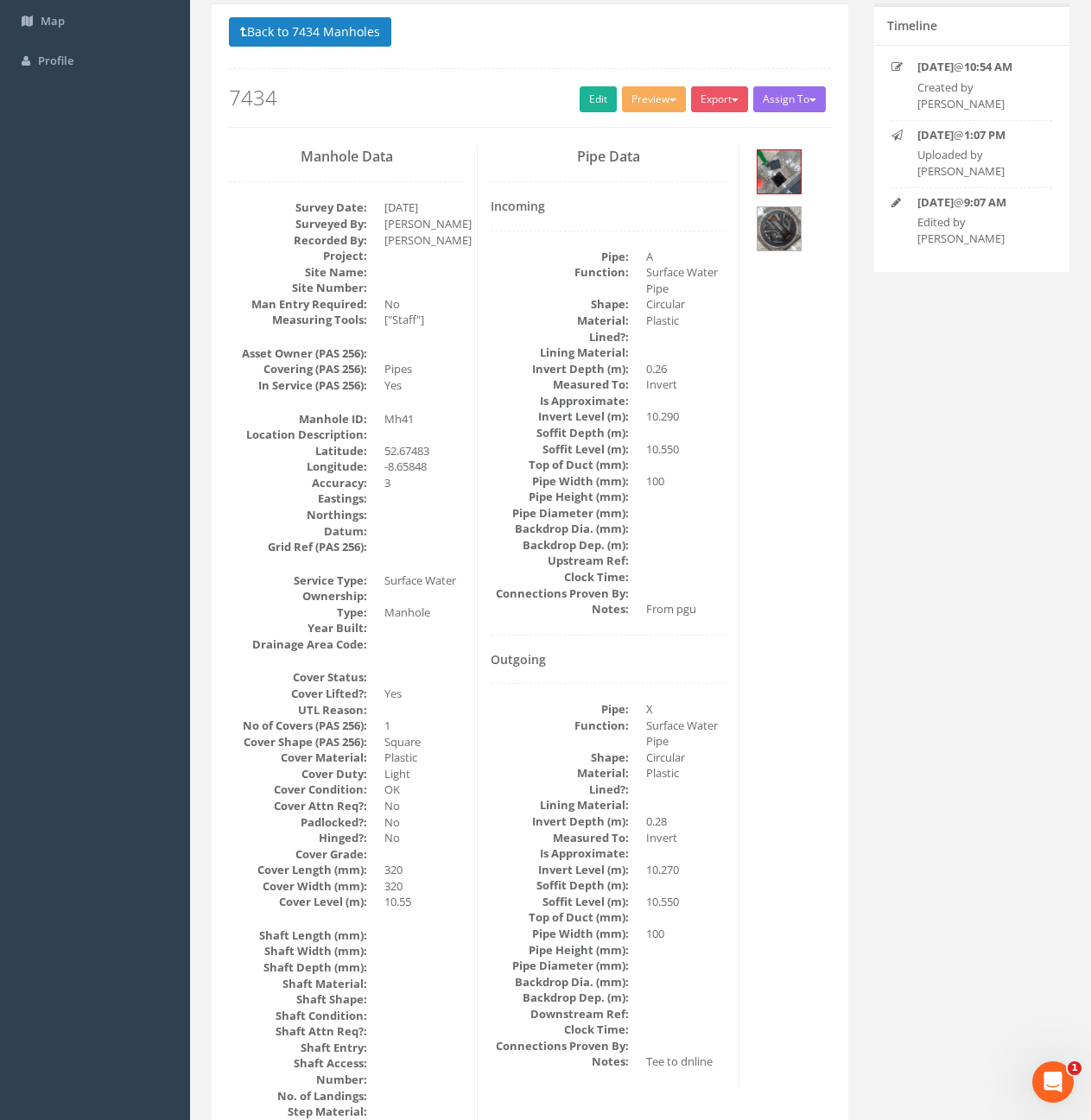
scroll to position [0, 0]
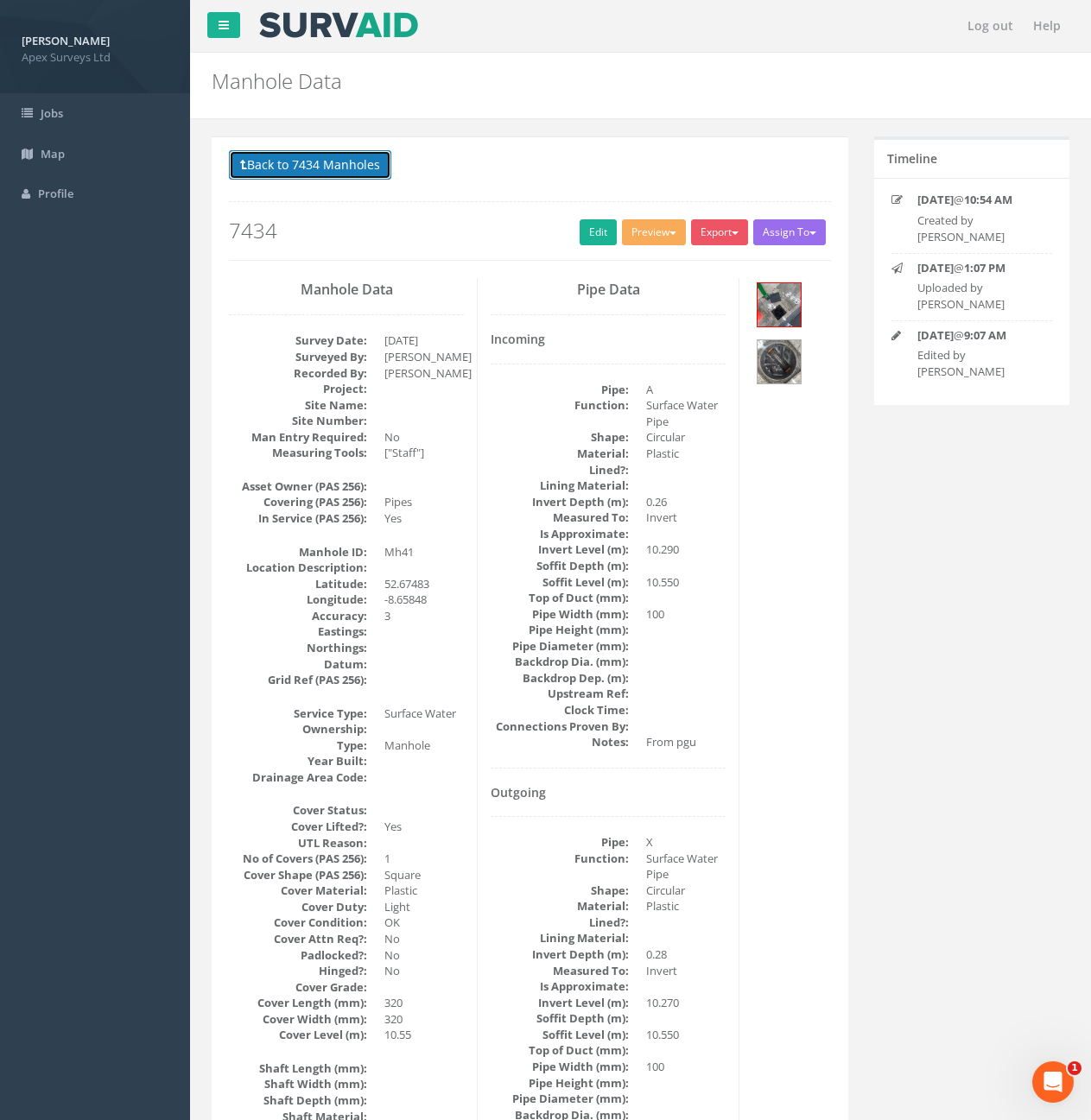
click at [322, 165] on button "Back to 7434 Manholes" at bounding box center [310, 165] width 162 height 29
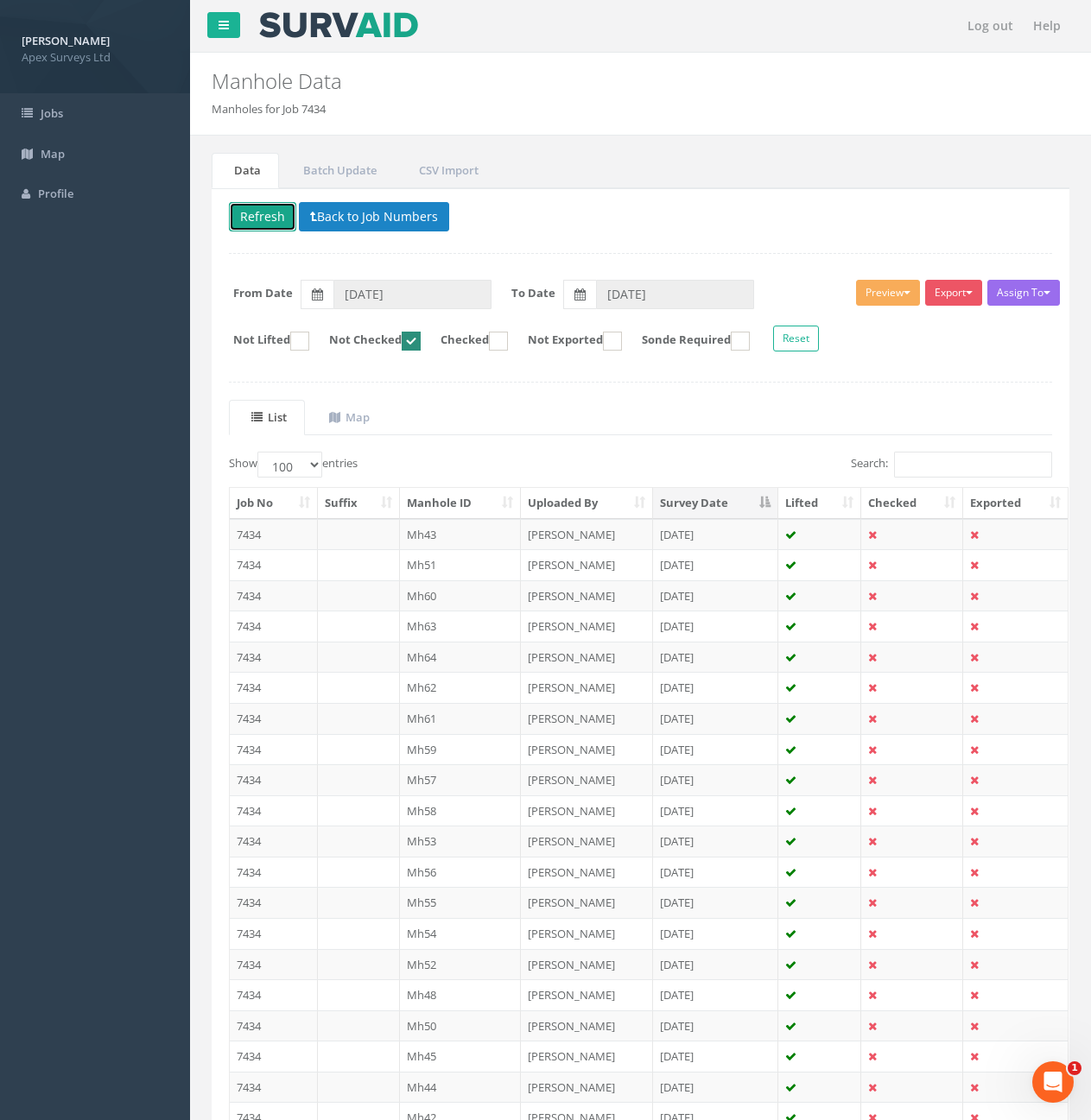
click at [268, 218] on button "Refresh" at bounding box center [263, 217] width 68 height 29
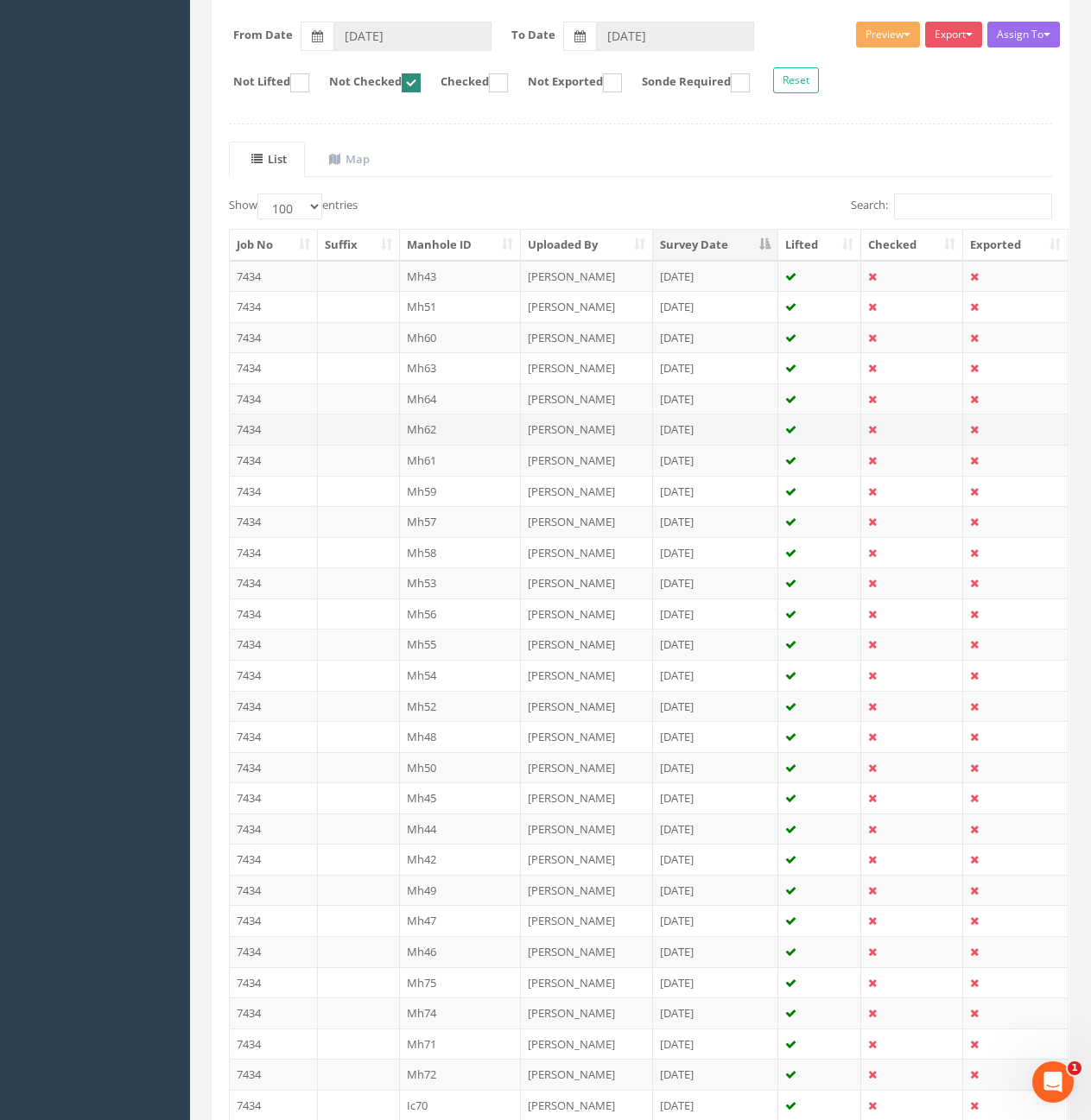
scroll to position [259, 0]
click at [269, 854] on td "7434" at bounding box center [274, 859] width 88 height 31
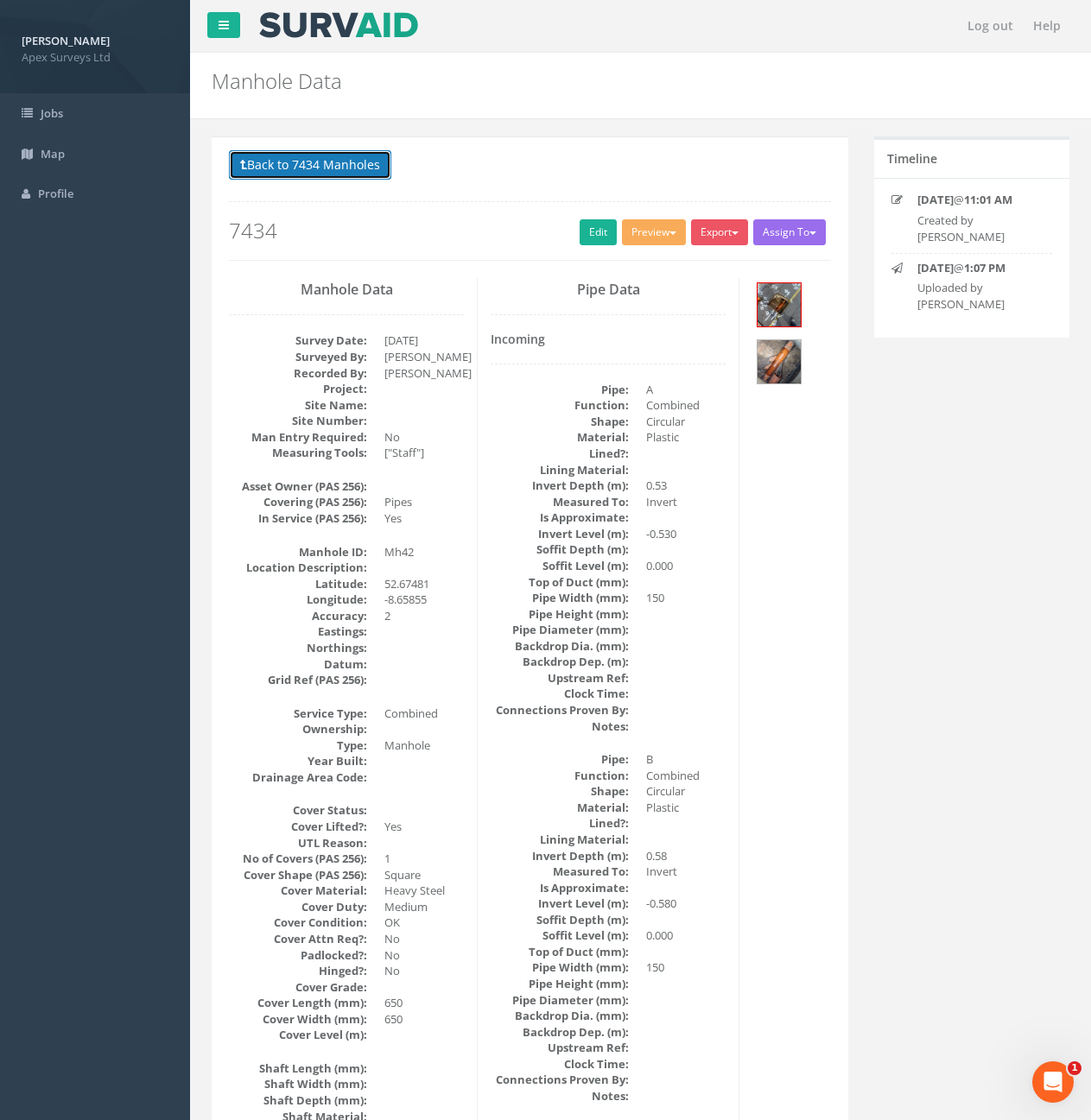
click at [316, 164] on button "Back to 7434 Manholes" at bounding box center [310, 165] width 162 height 29
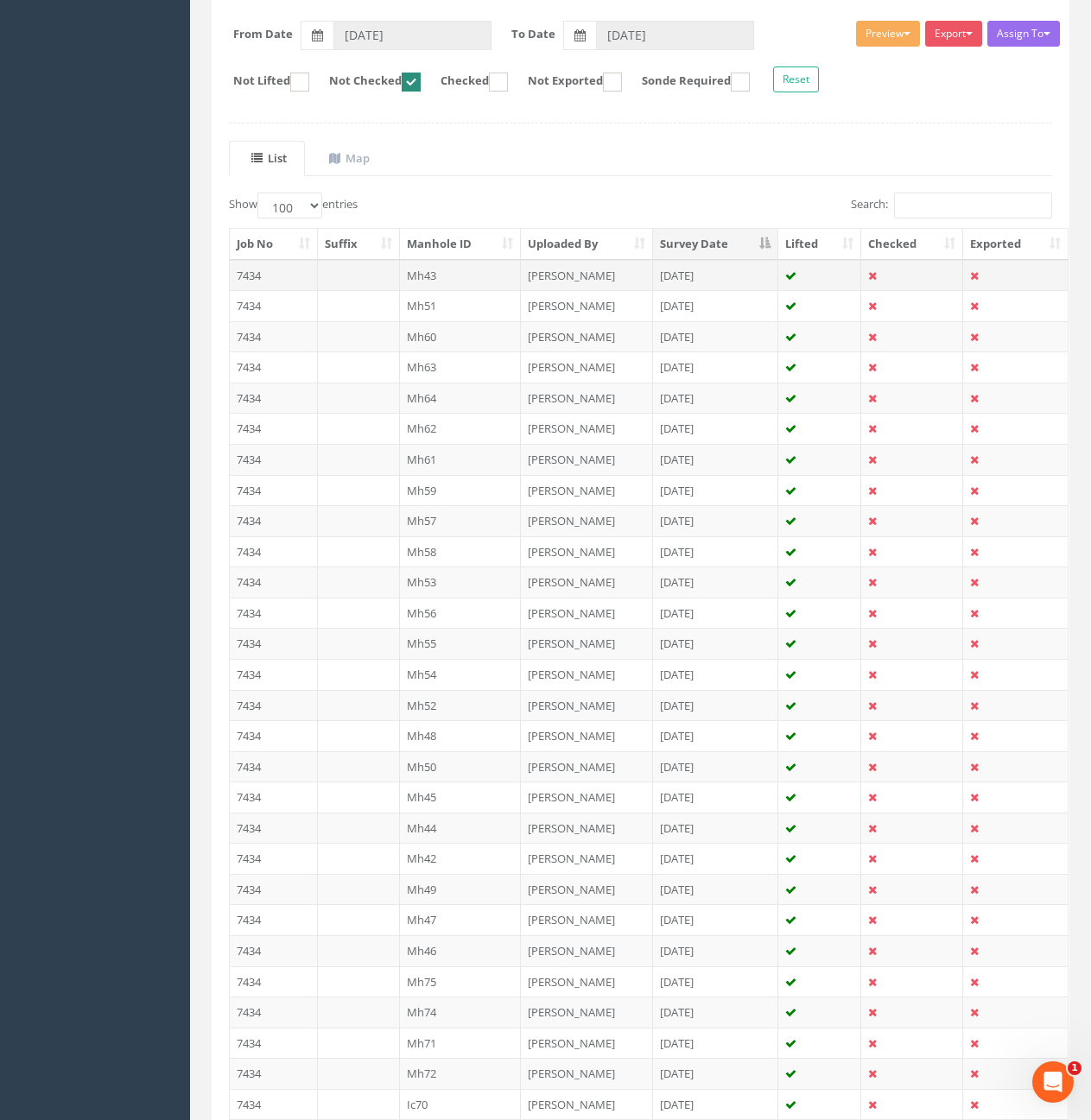
scroll to position [345, 0]
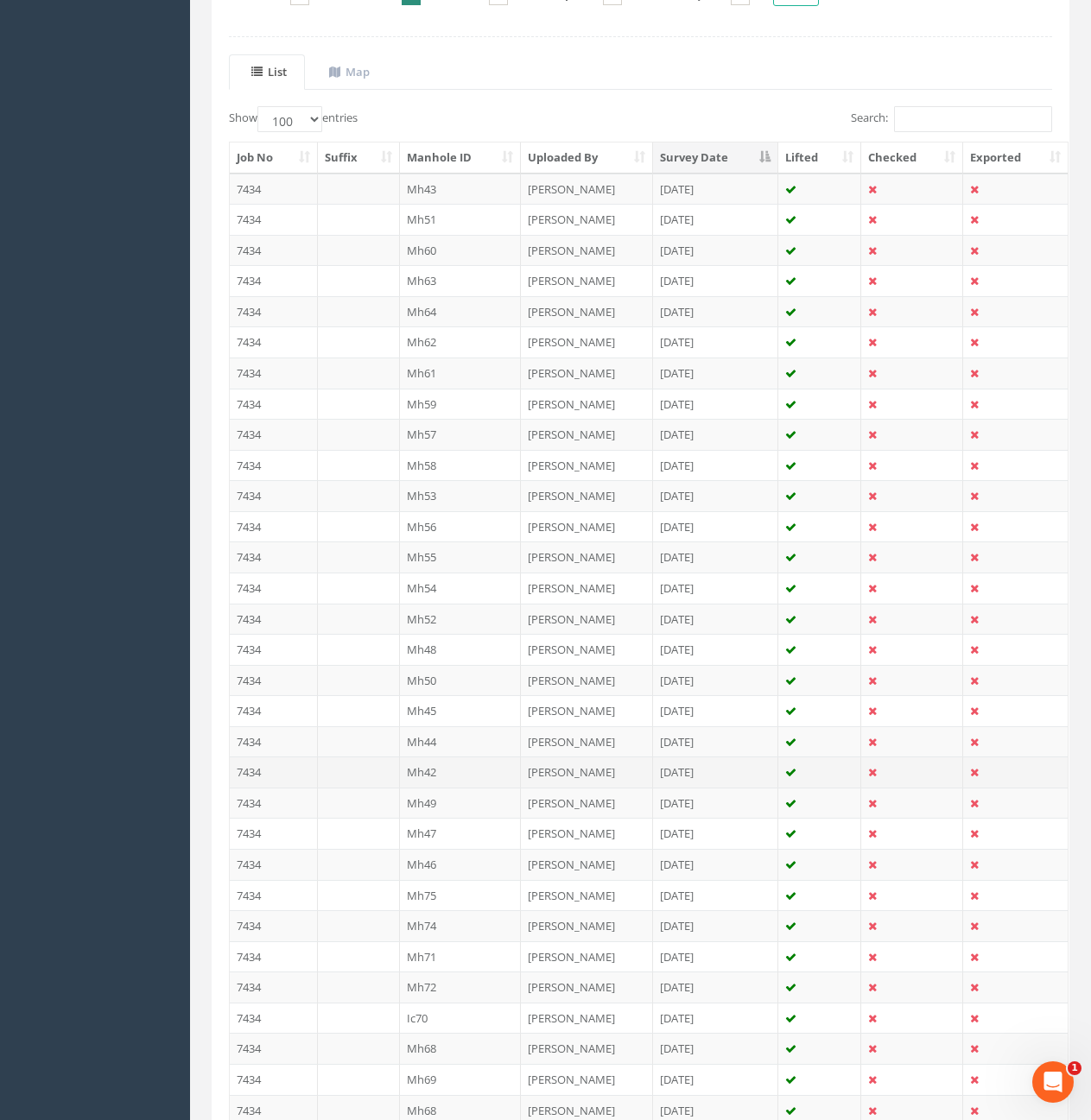
click at [331, 767] on td at bounding box center [359, 772] width 82 height 31
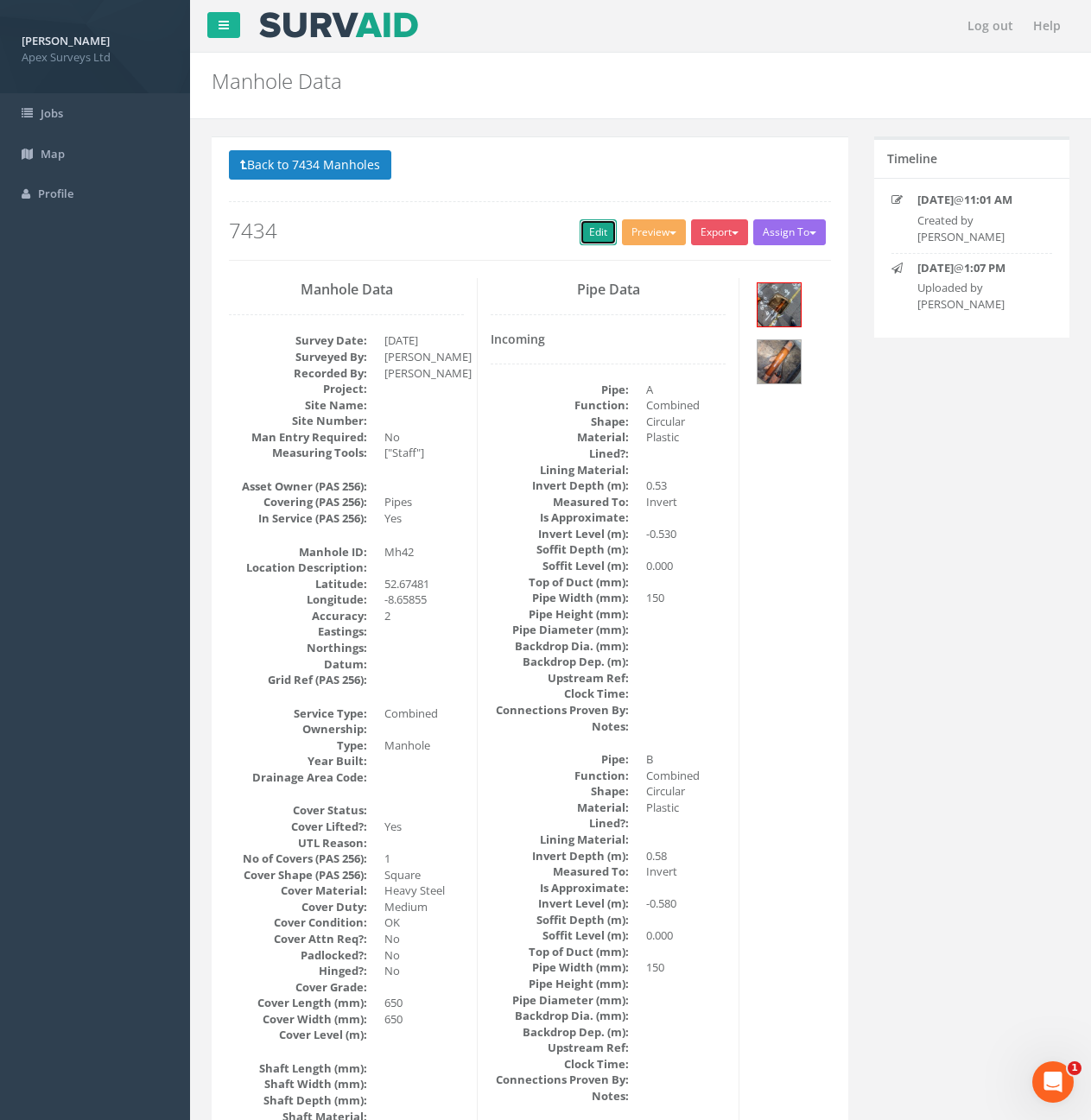
click at [583, 232] on link "Edit" at bounding box center [598, 233] width 38 height 26
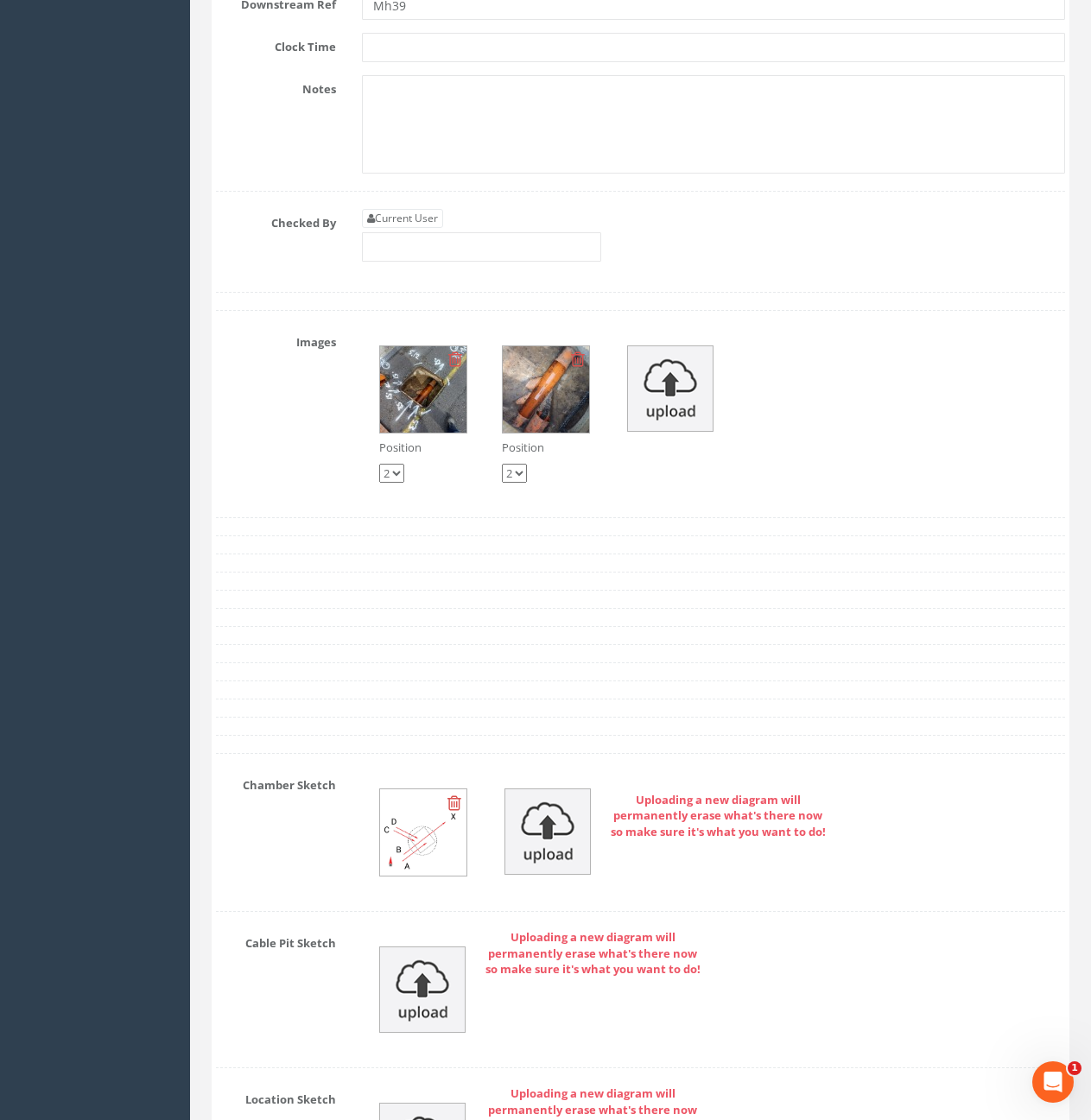
scroll to position [4134, 0]
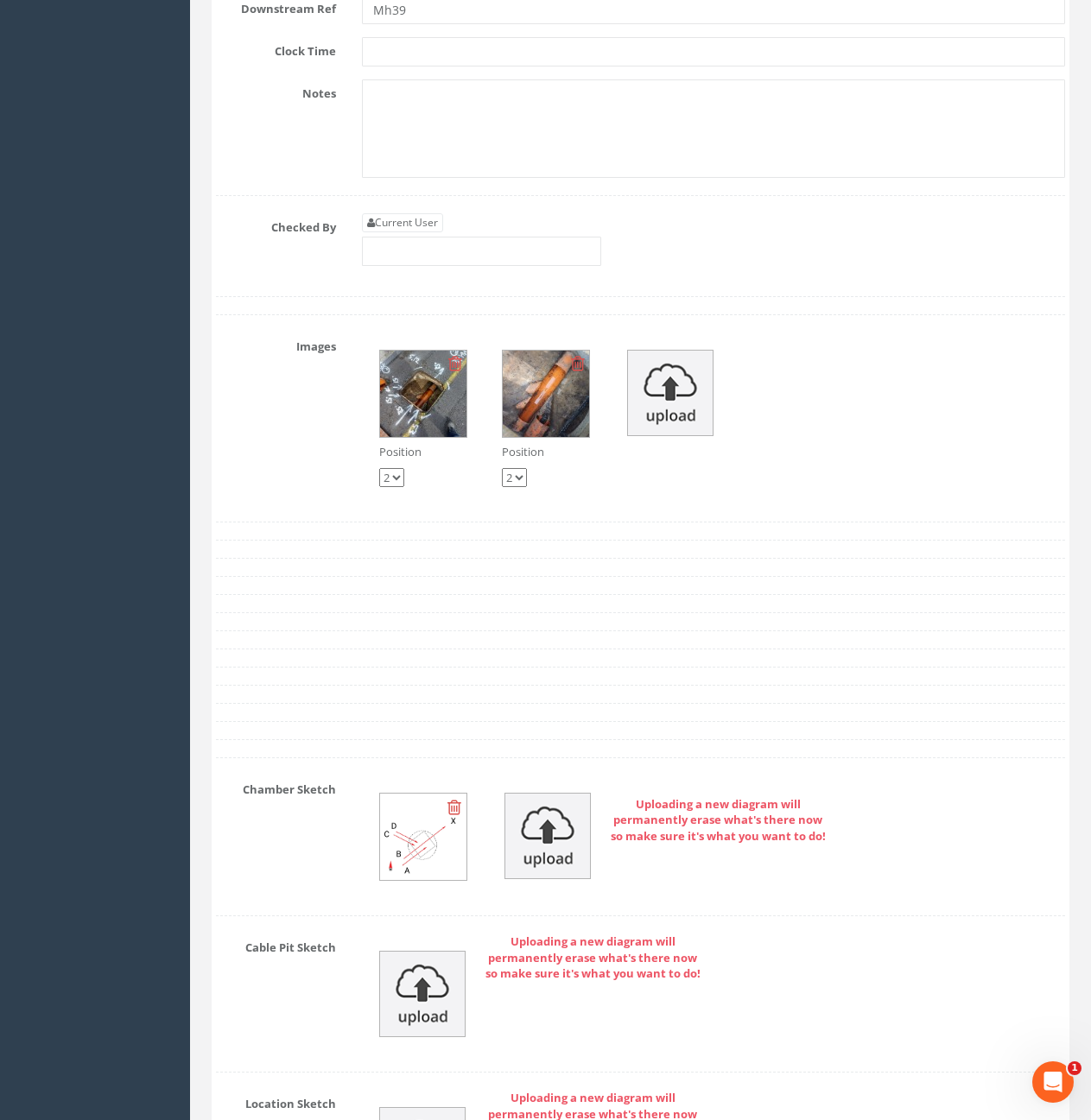
click at [398, 233] on link "Current User" at bounding box center [402, 223] width 82 height 19
type input "[PERSON_NAME]"
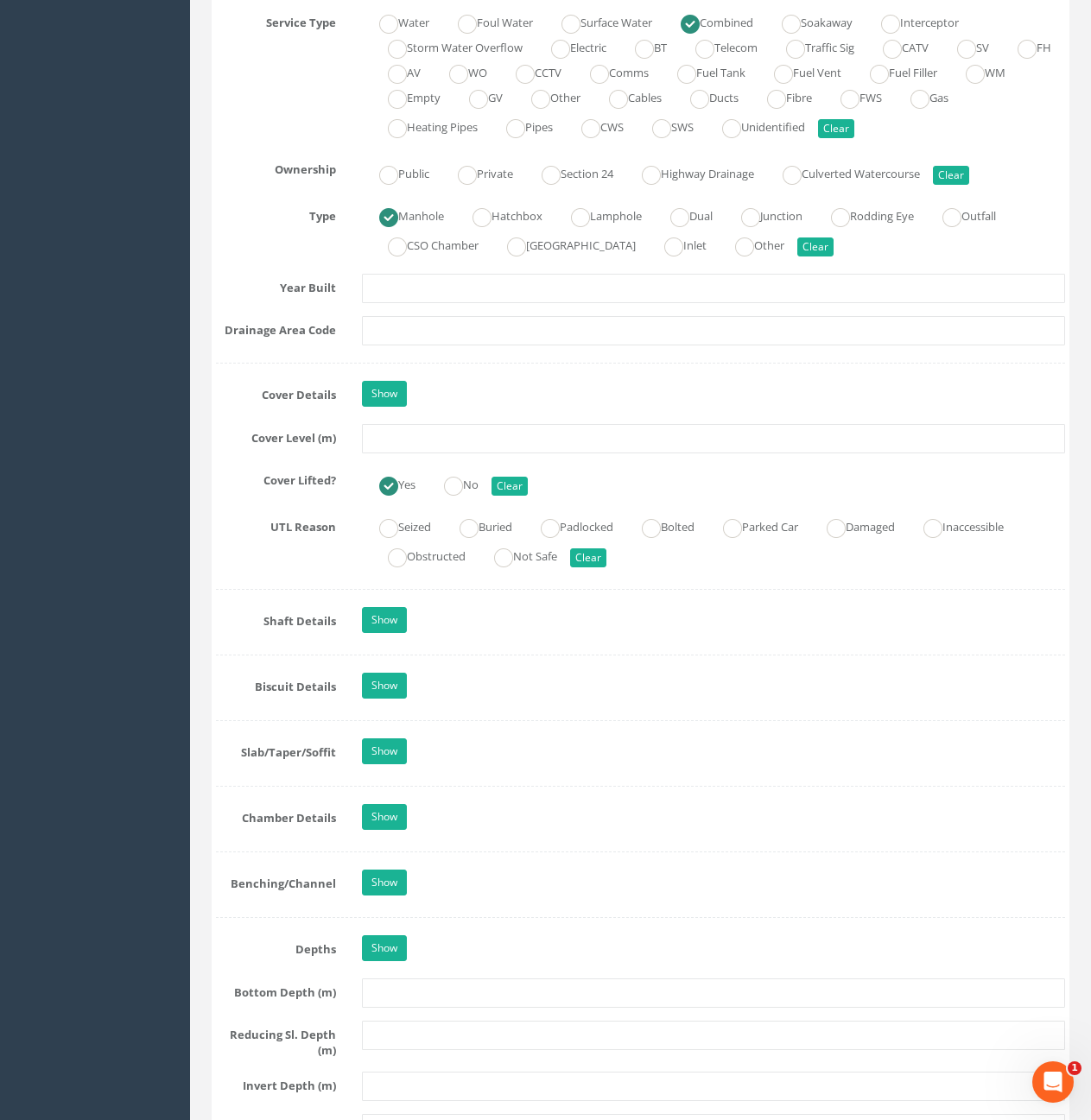
scroll to position [852, 0]
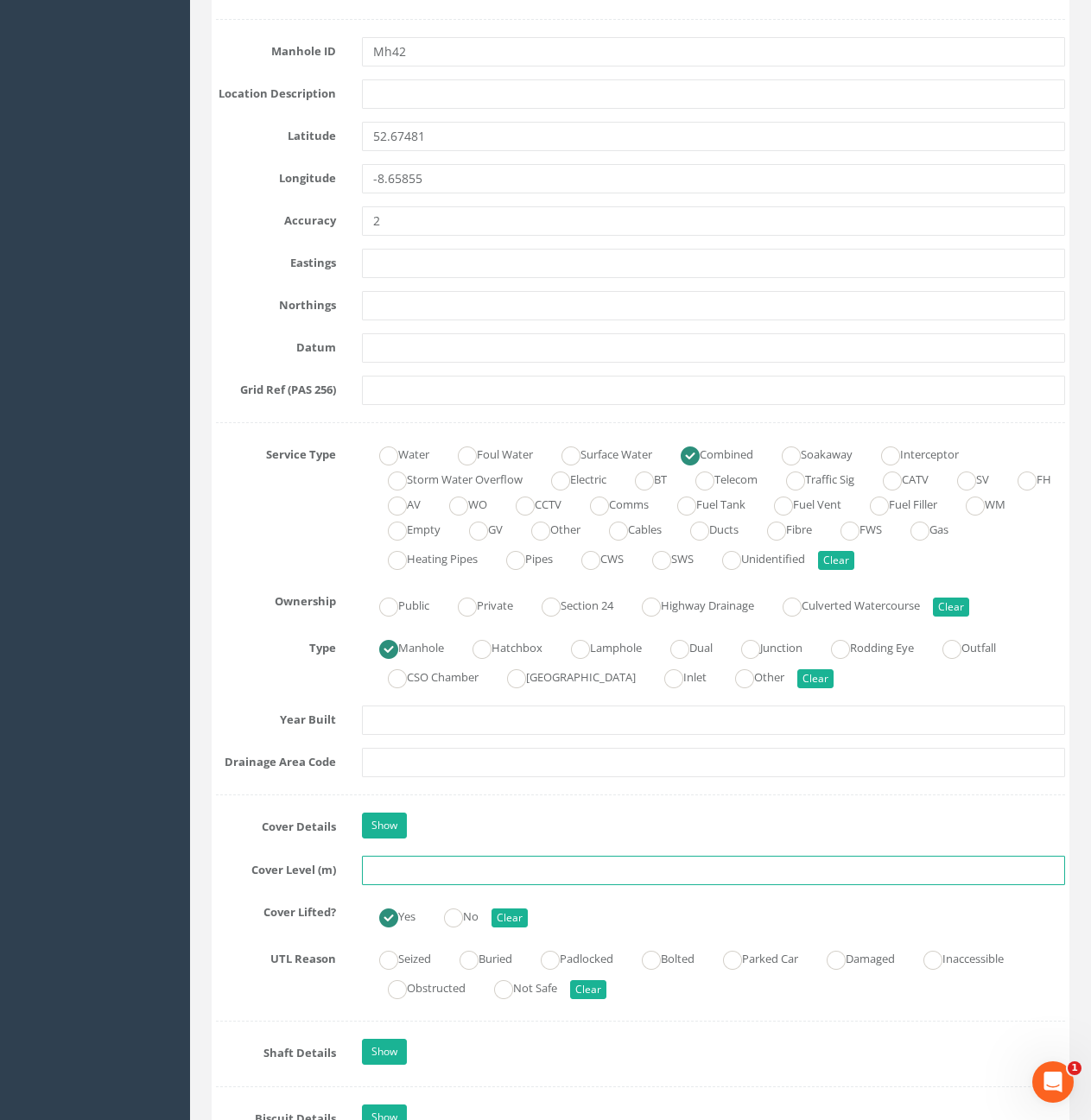
click at [487, 869] on input "text" at bounding box center [714, 871] width 704 height 29
click at [490, 874] on input "text" at bounding box center [714, 871] width 704 height 29
type input "10.55"
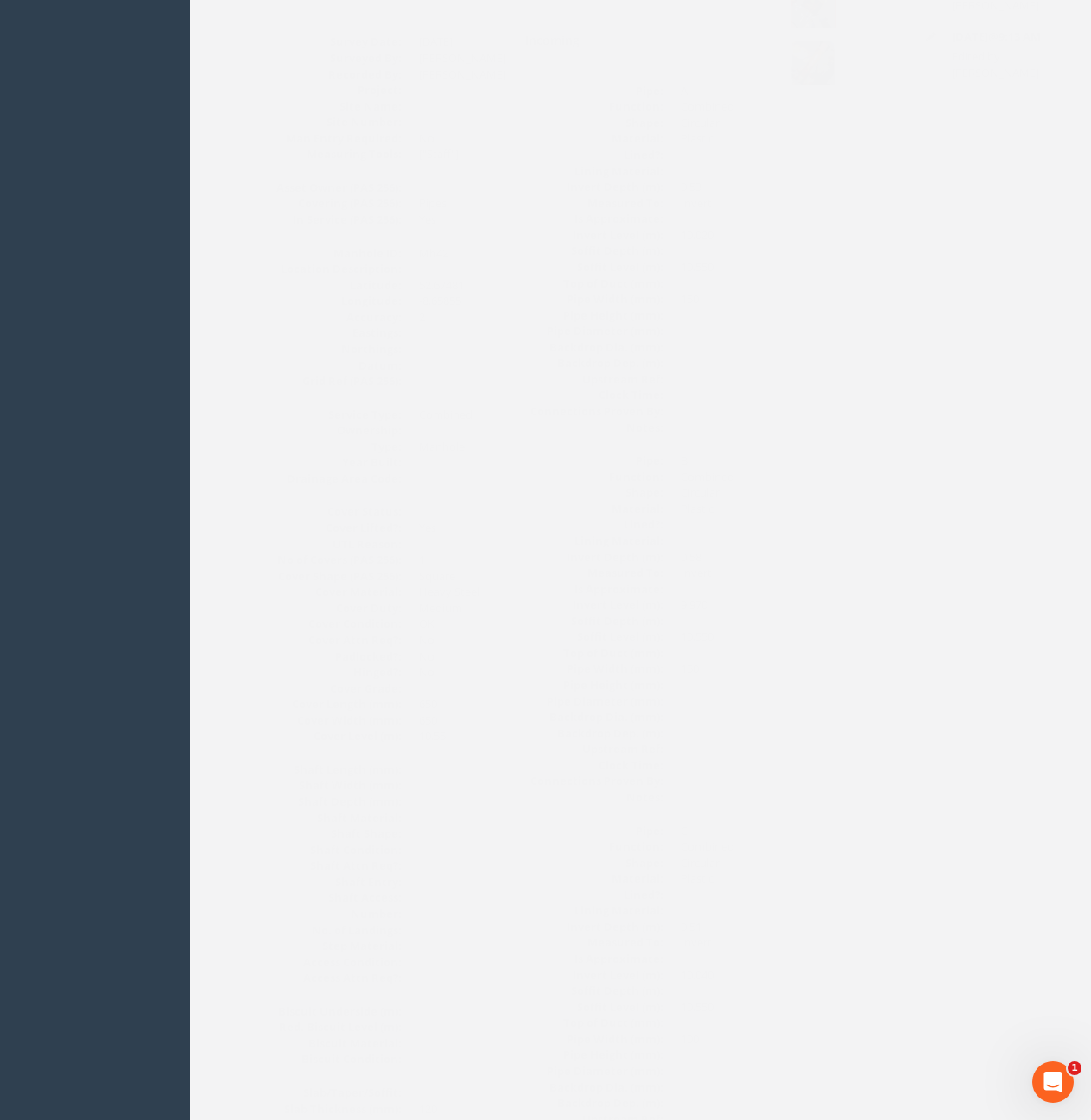
scroll to position [0, 0]
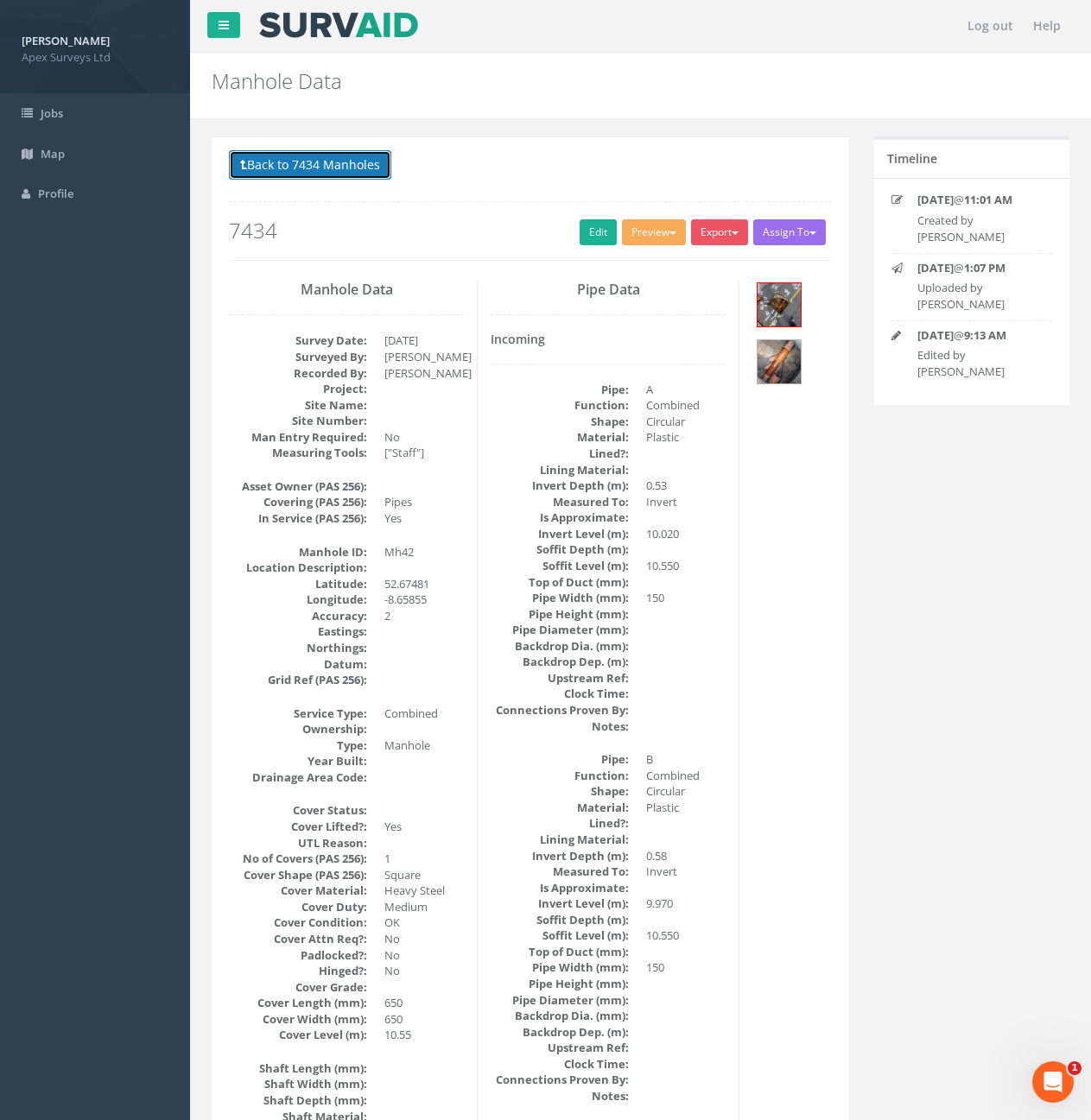
click at [292, 159] on button "Back to 7434 Manholes" at bounding box center [310, 165] width 162 height 29
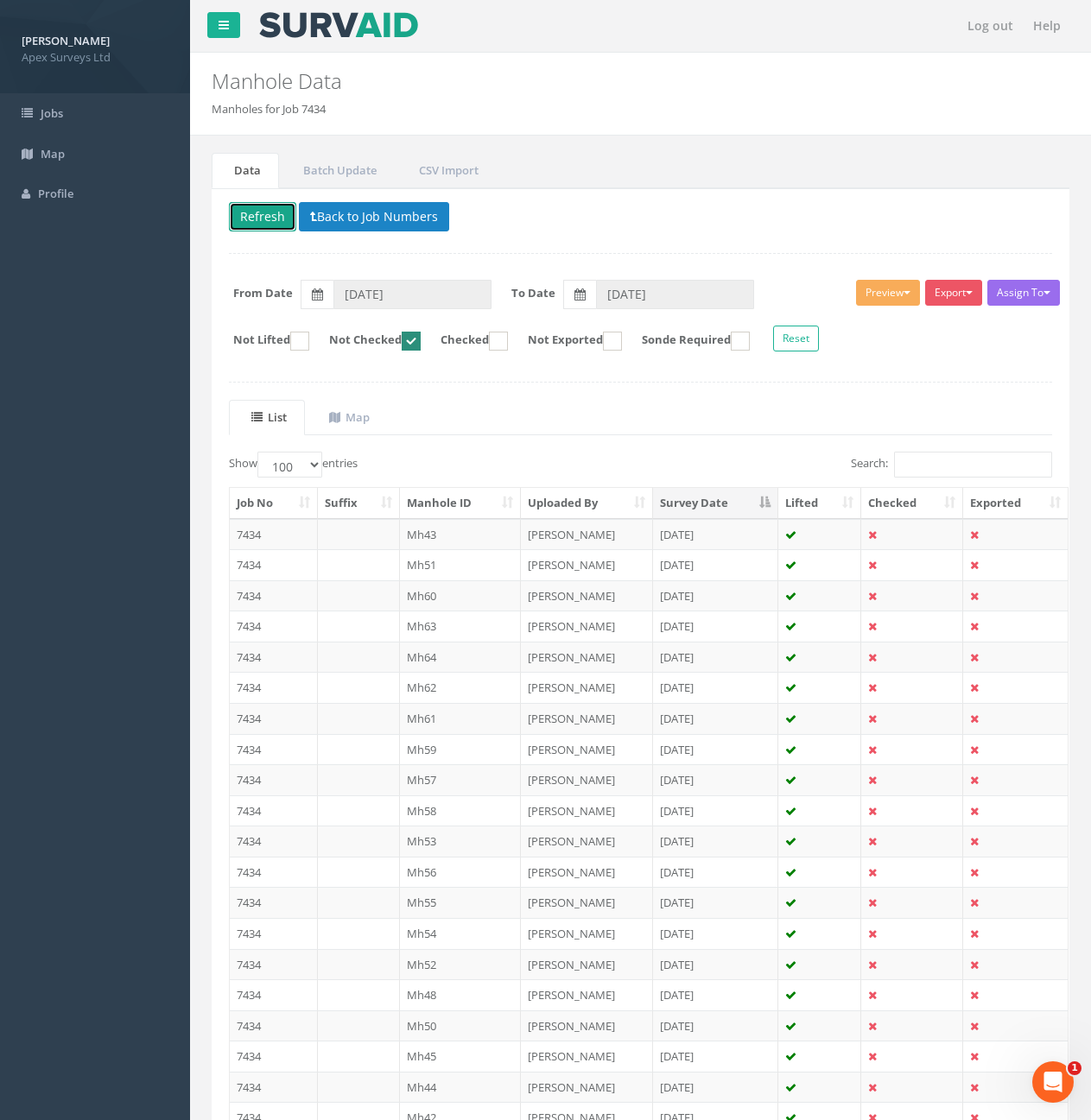
click at [278, 221] on button "Refresh" at bounding box center [263, 217] width 68 height 29
click at [287, 538] on td "7434" at bounding box center [274, 535] width 88 height 31
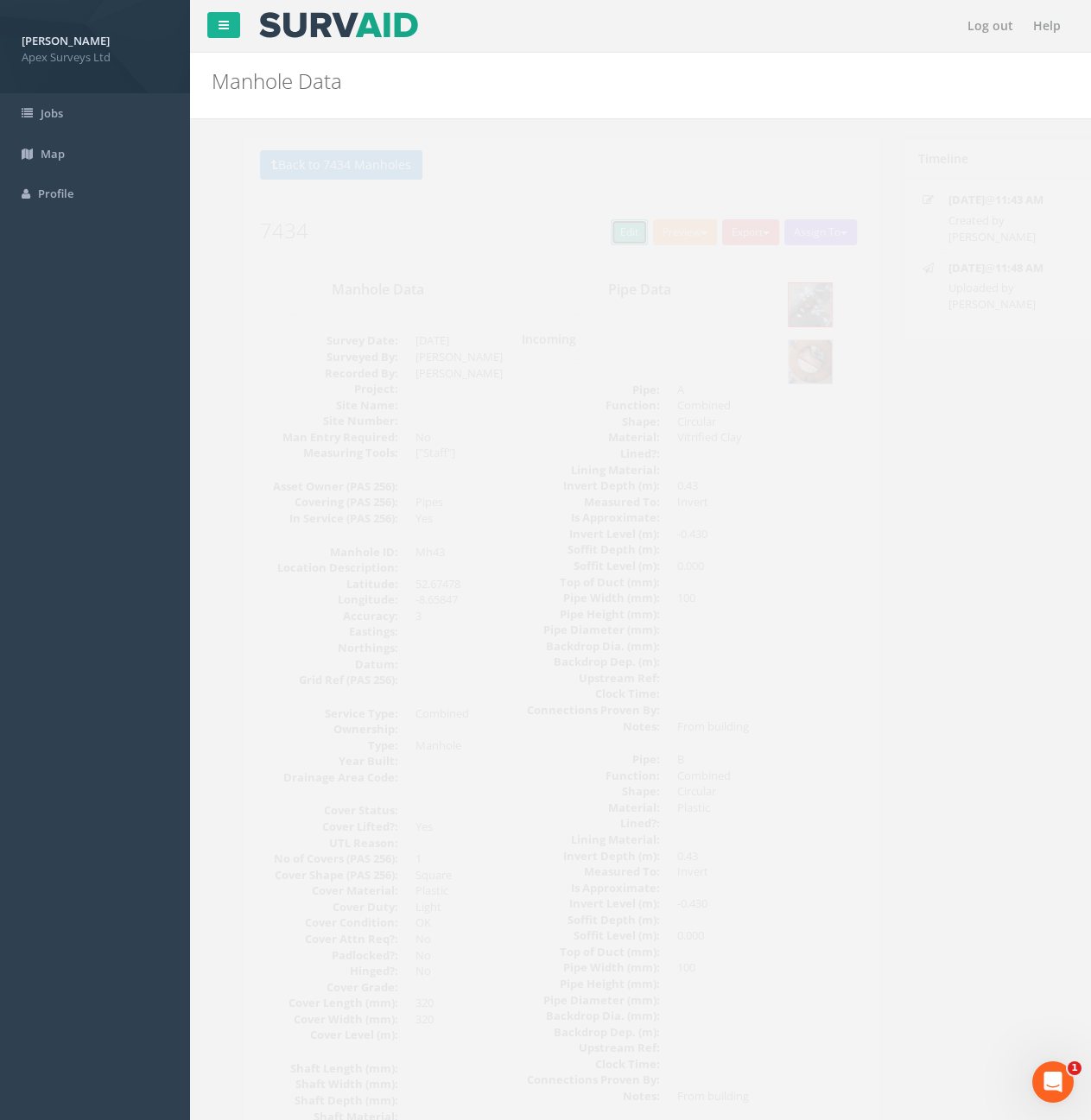
click at [580, 245] on link "Edit" at bounding box center [598, 233] width 38 height 26
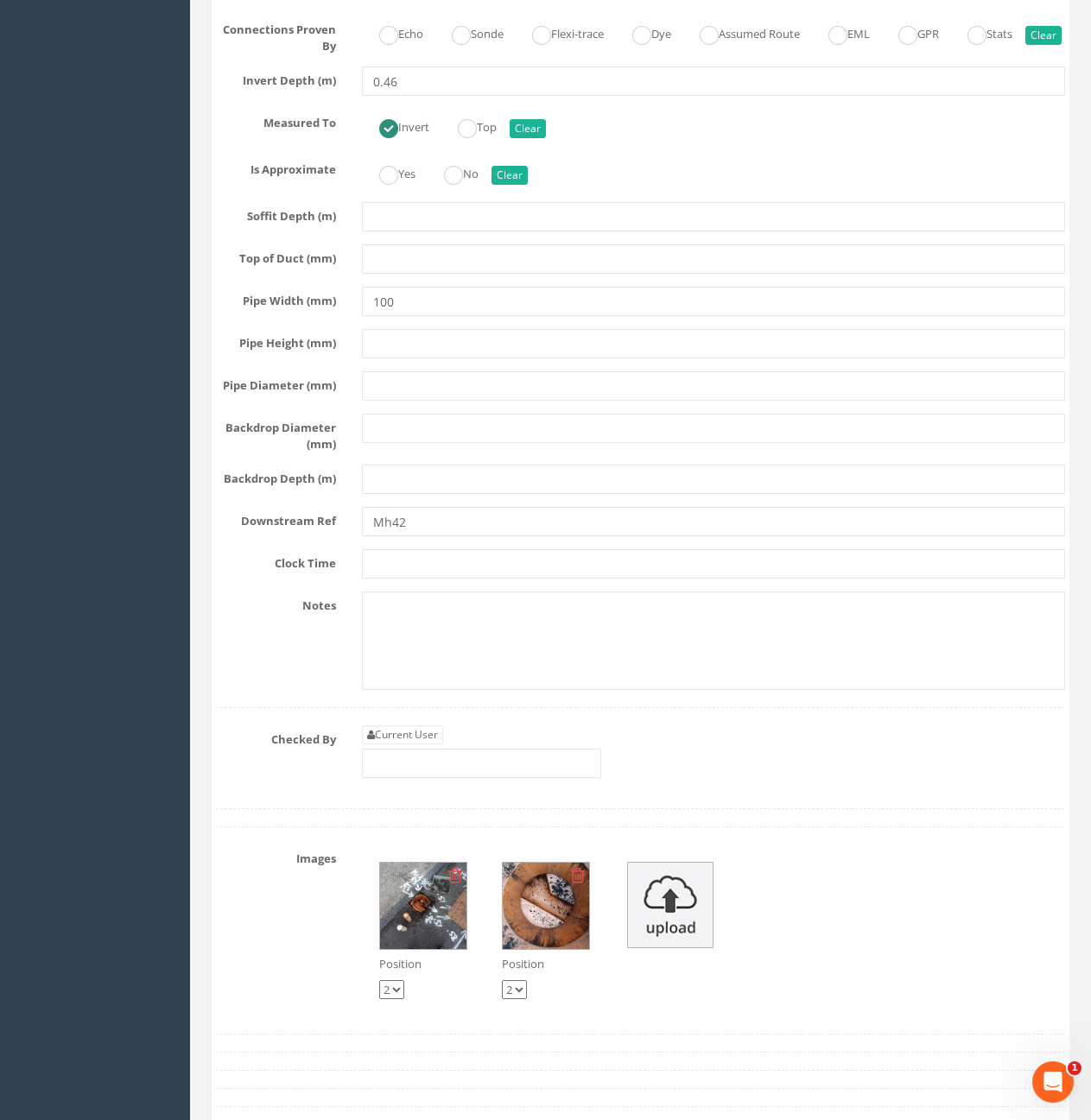
scroll to position [3714, 0]
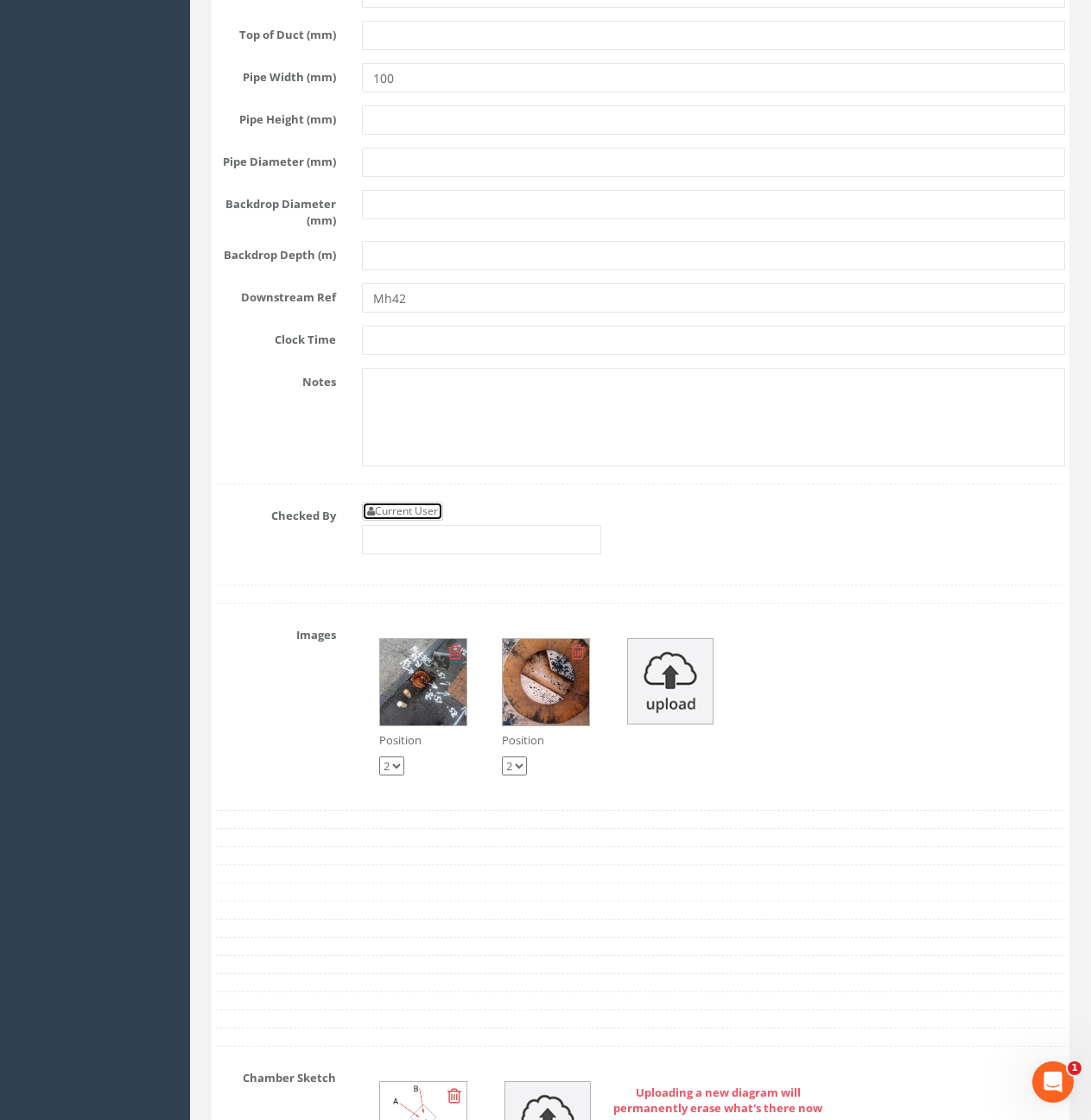
click at [389, 521] on link "Current User" at bounding box center [402, 511] width 82 height 19
type input "[PERSON_NAME]"
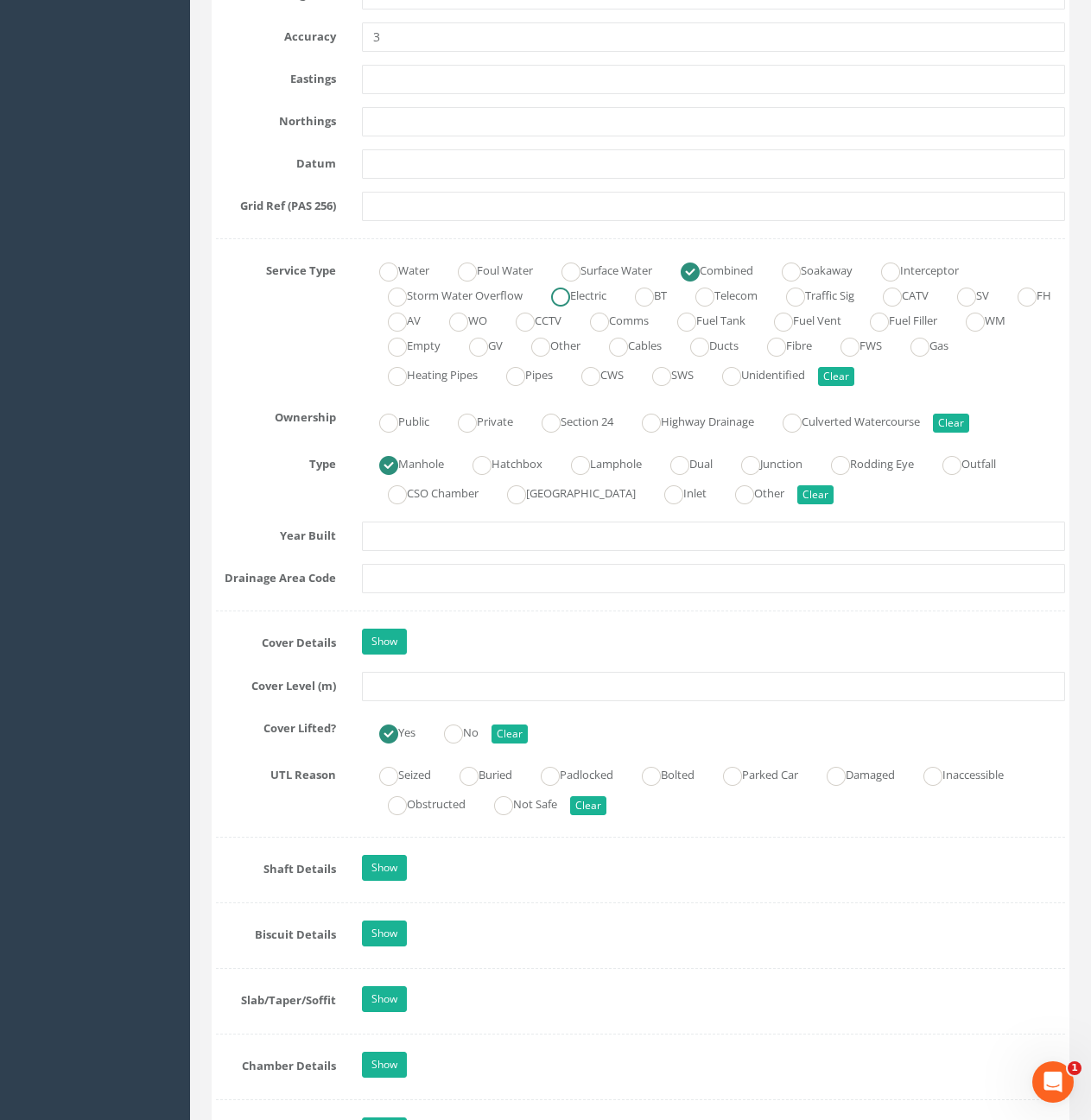
scroll to position [1037, 0]
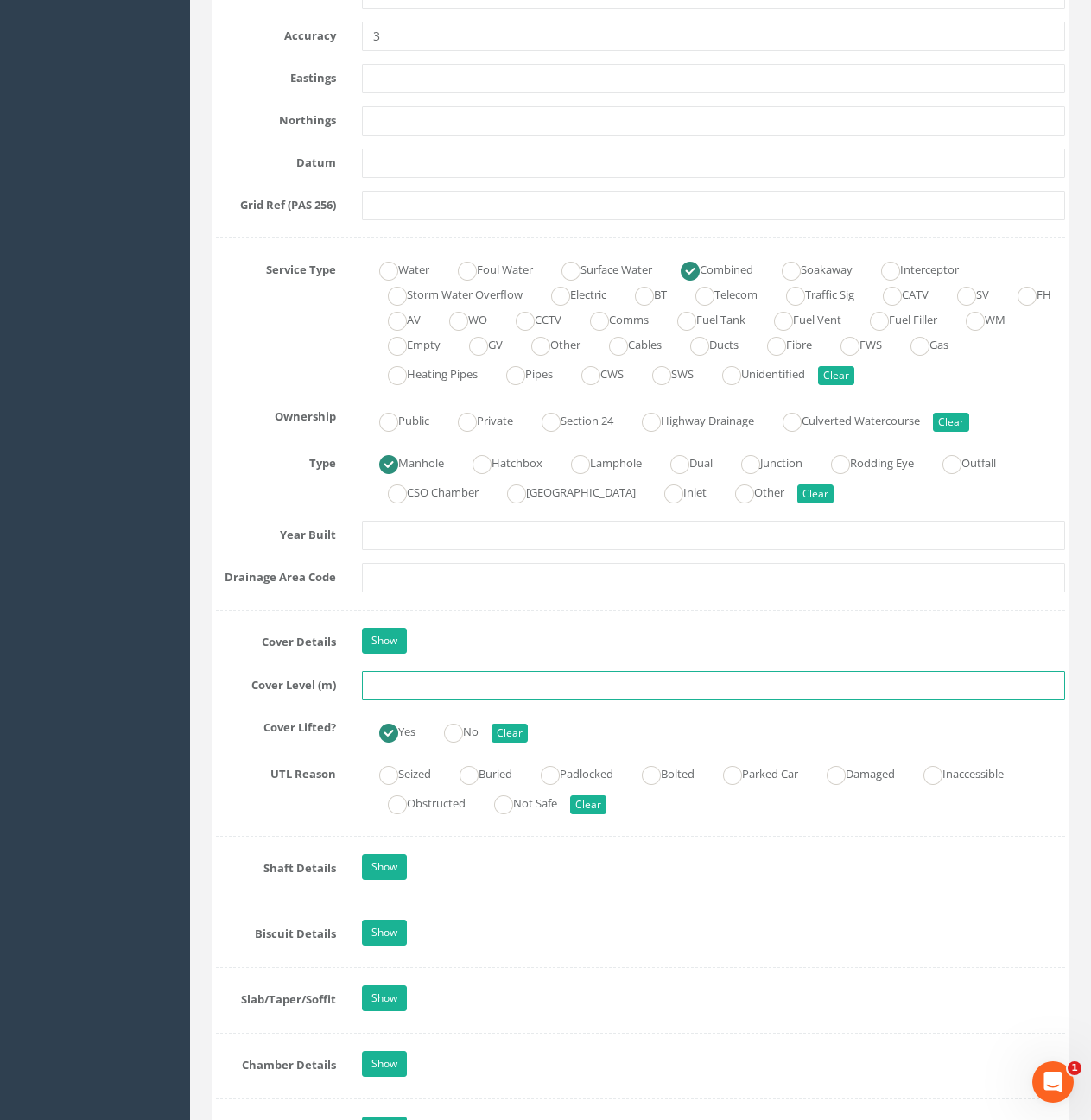
click at [557, 679] on input "text" at bounding box center [714, 686] width 704 height 29
type input "10.51"
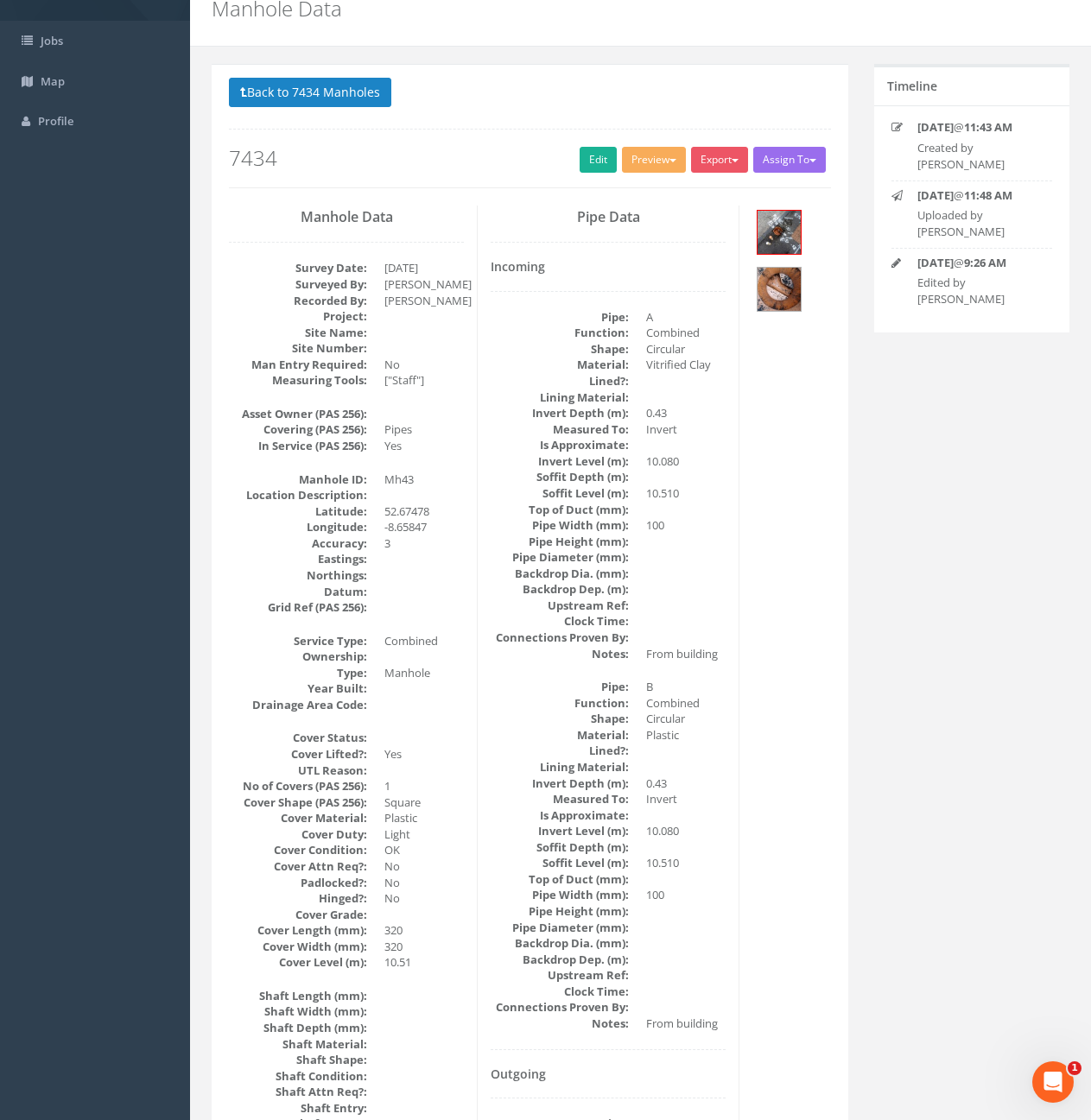
scroll to position [0, 0]
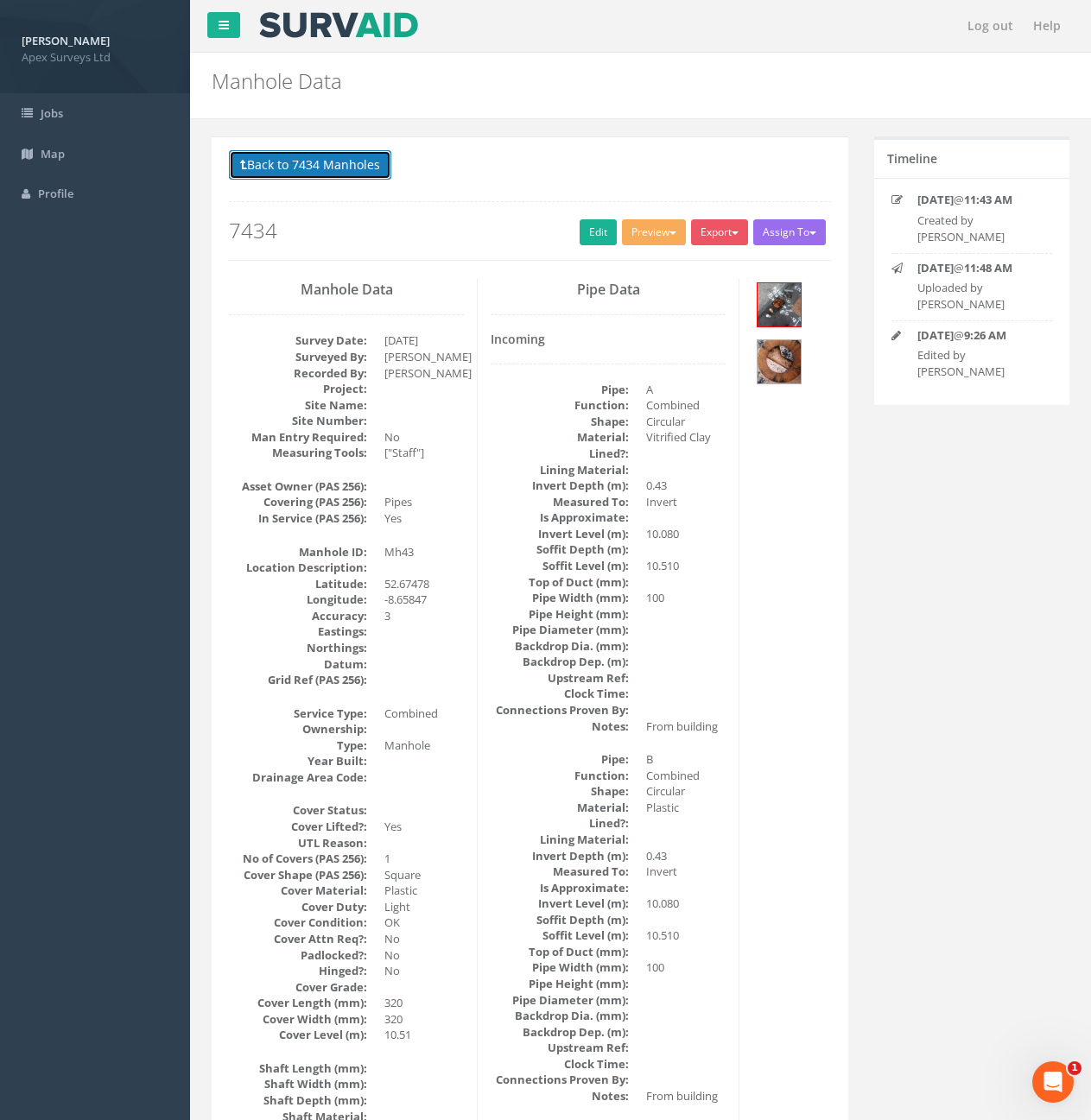
click at [255, 161] on button "Back to 7434 Manholes" at bounding box center [310, 165] width 162 height 29
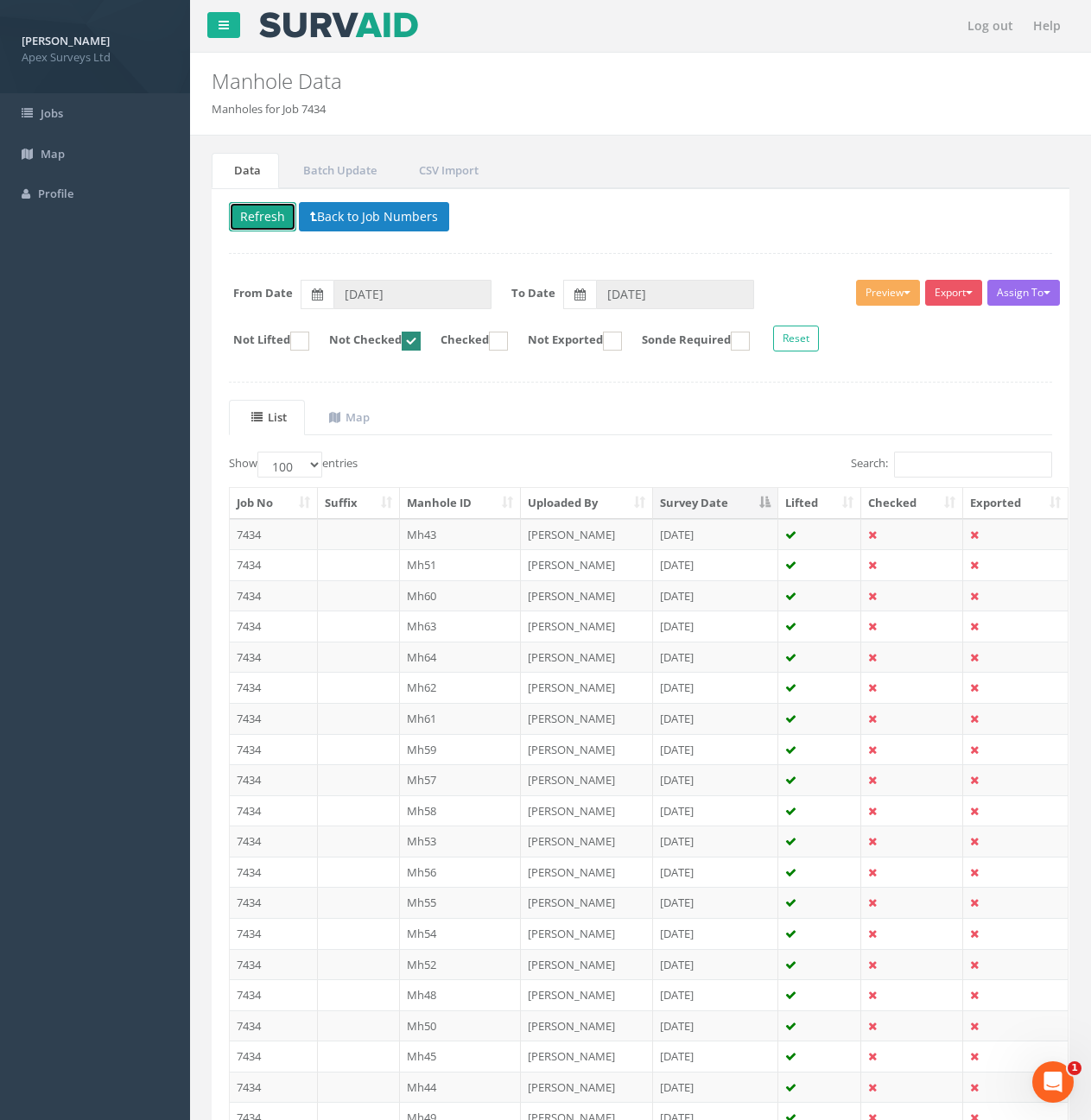
click at [267, 221] on button "Refresh" at bounding box center [263, 217] width 68 height 29
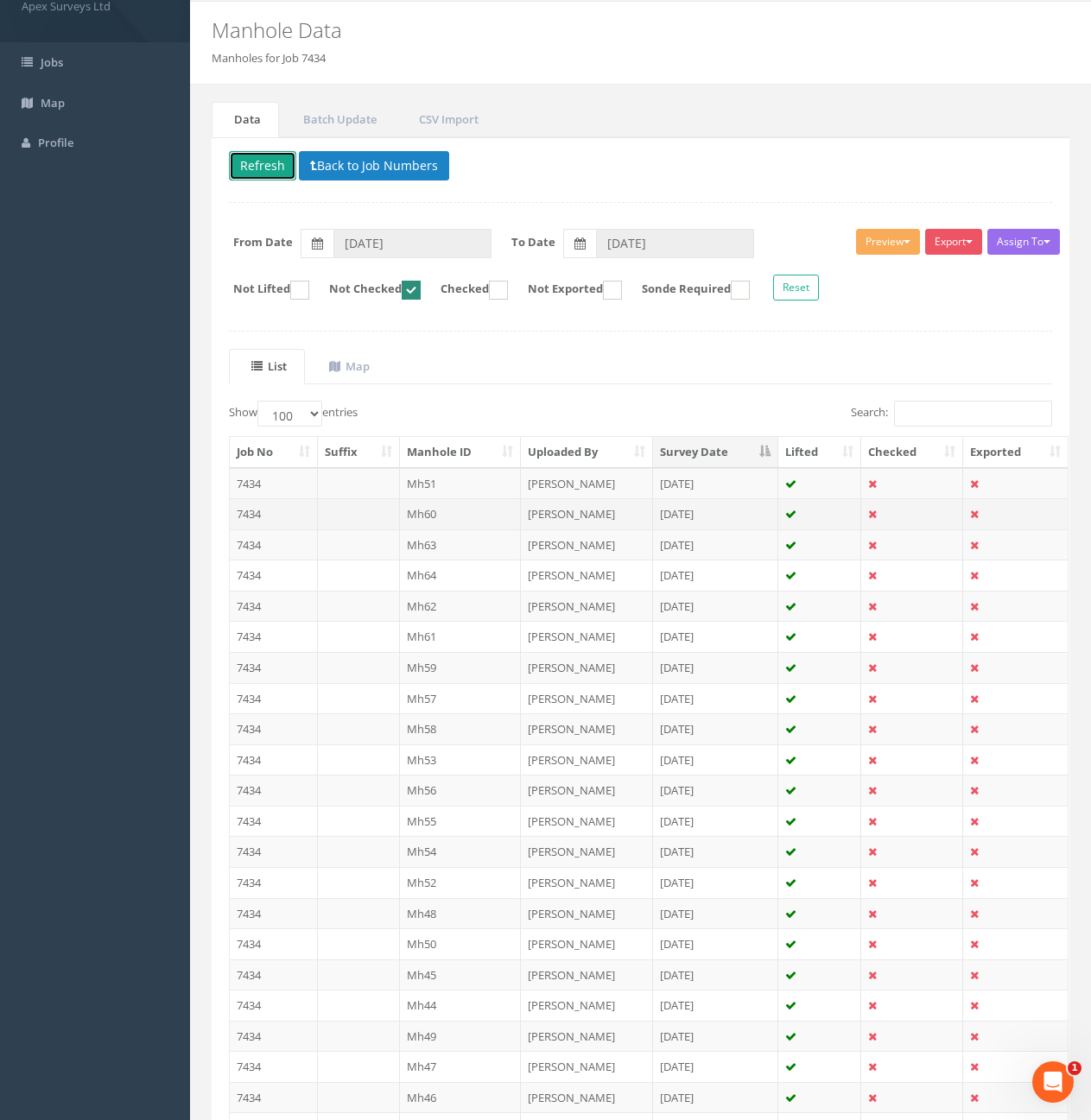
scroll to position [86, 0]
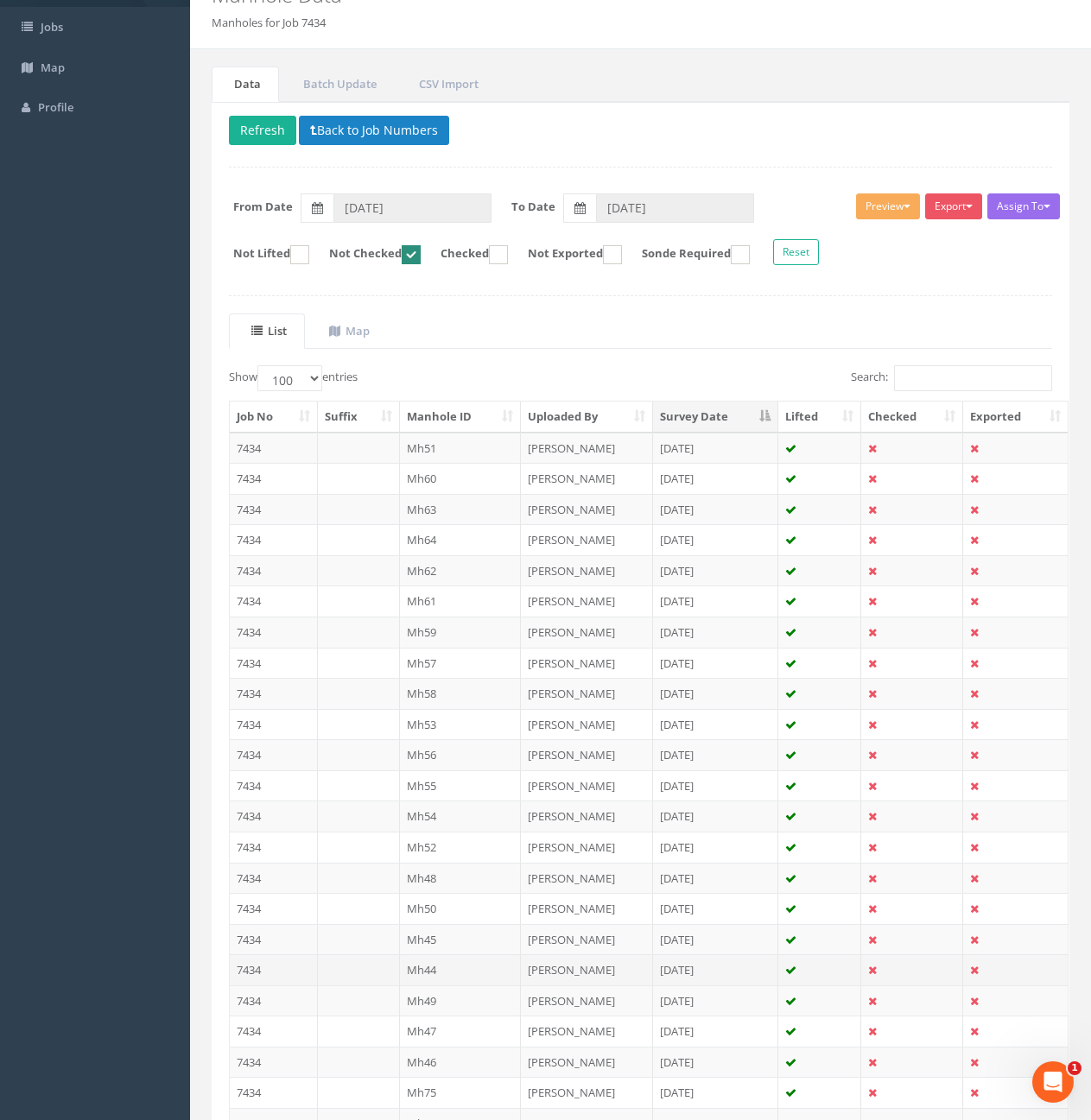
click at [279, 967] on td "7434" at bounding box center [274, 970] width 88 height 31
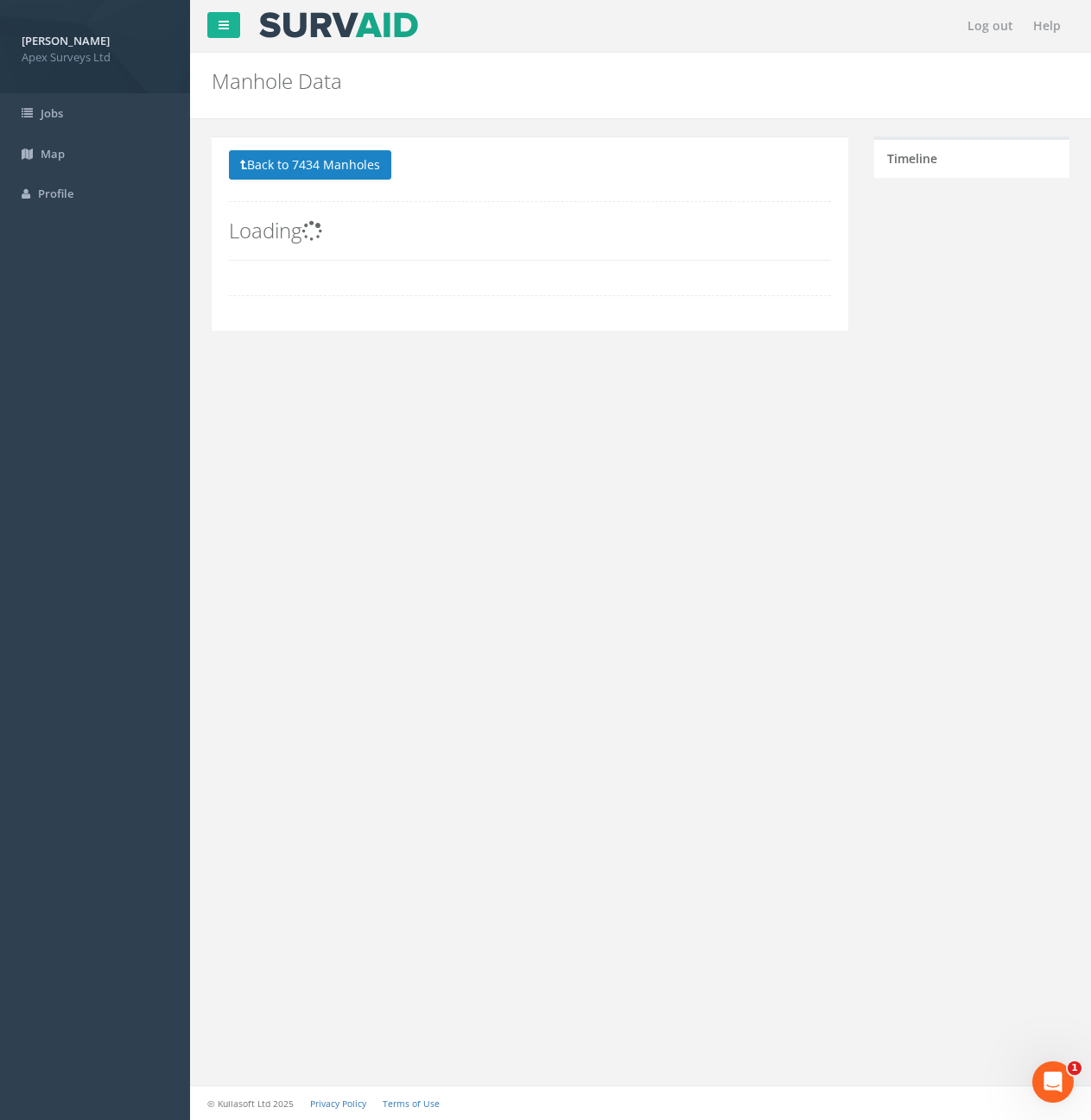
scroll to position [0, 0]
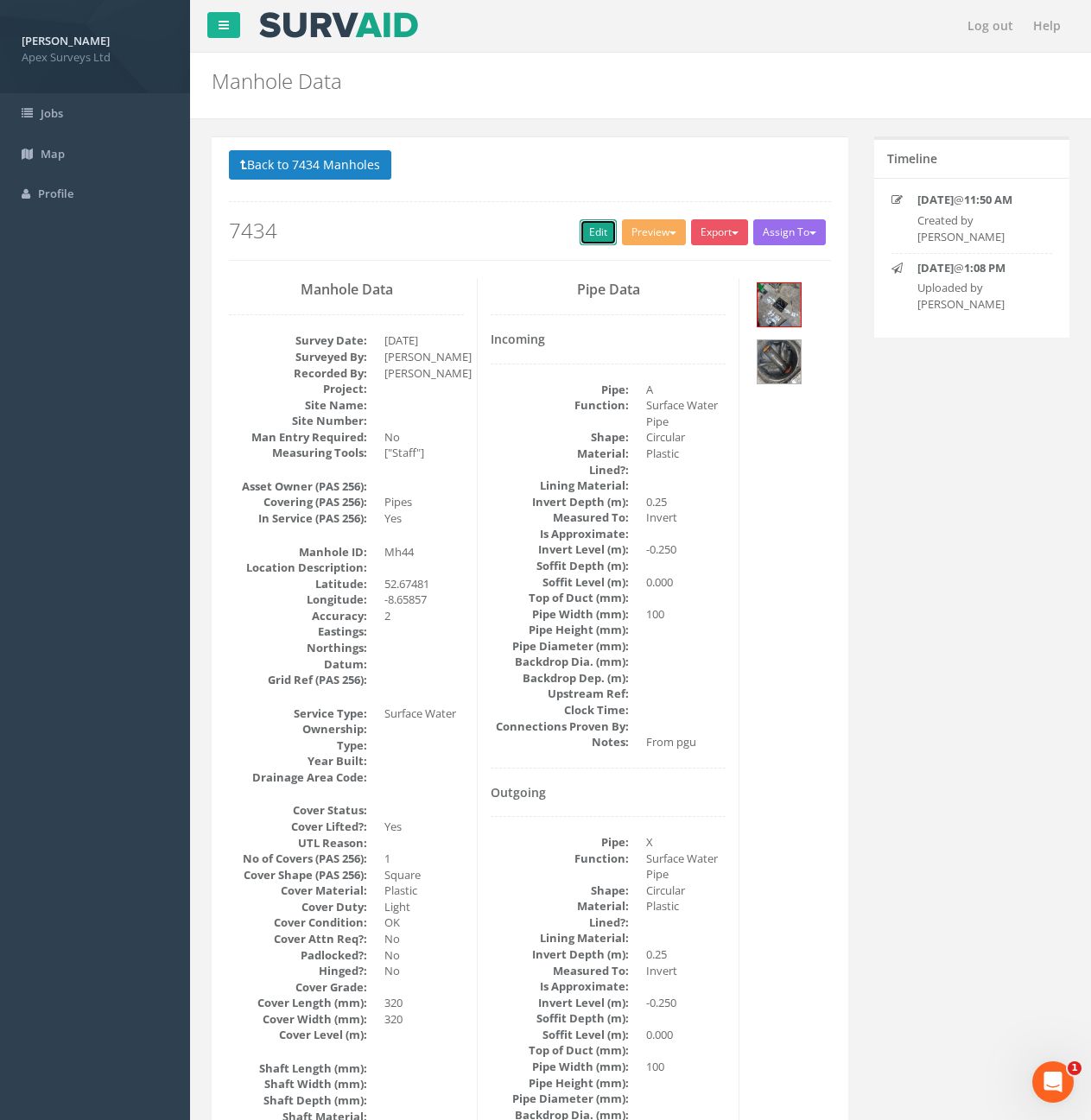
click at [591, 242] on link "Edit" at bounding box center [598, 233] width 38 height 26
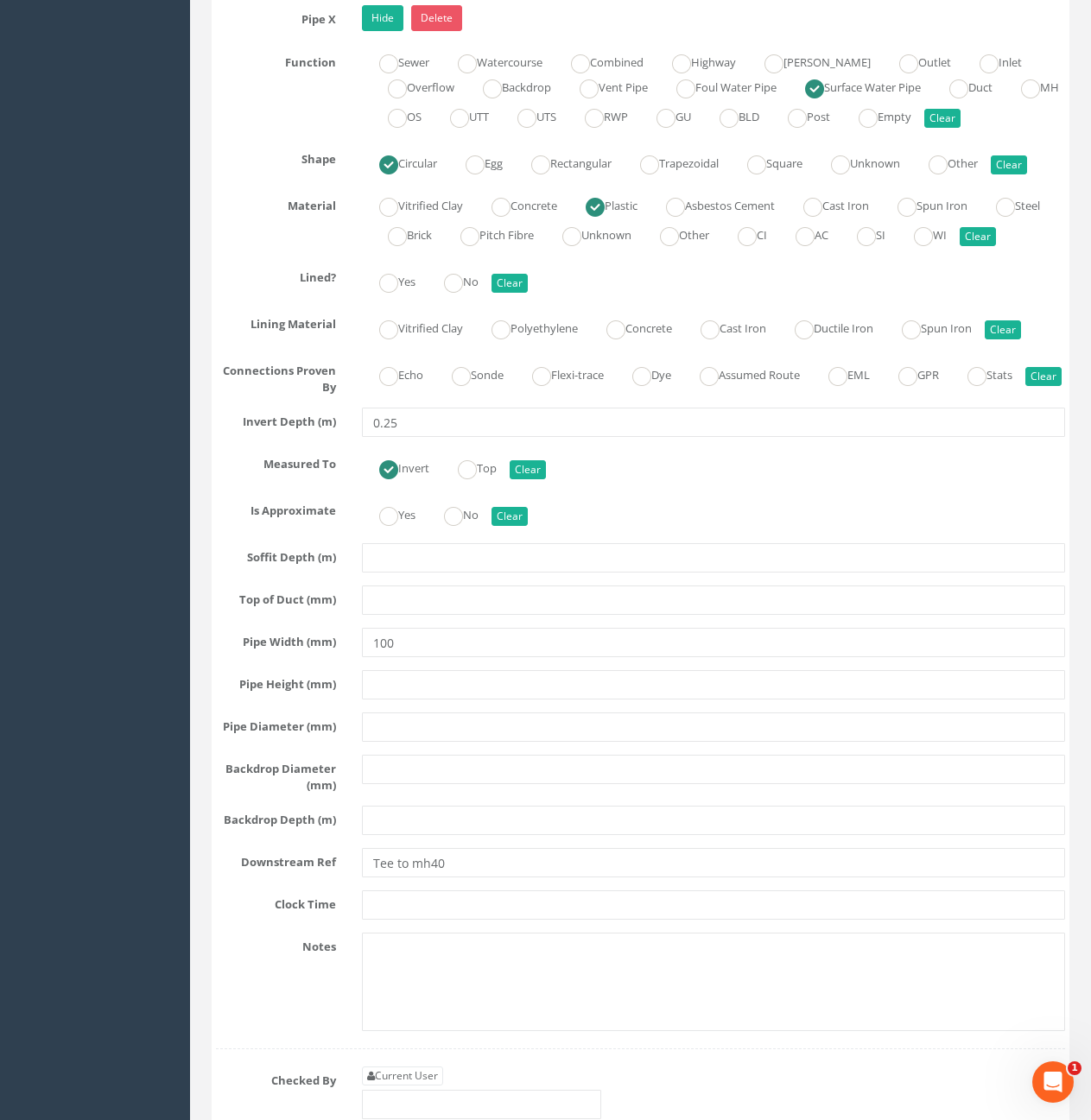
scroll to position [3455, 0]
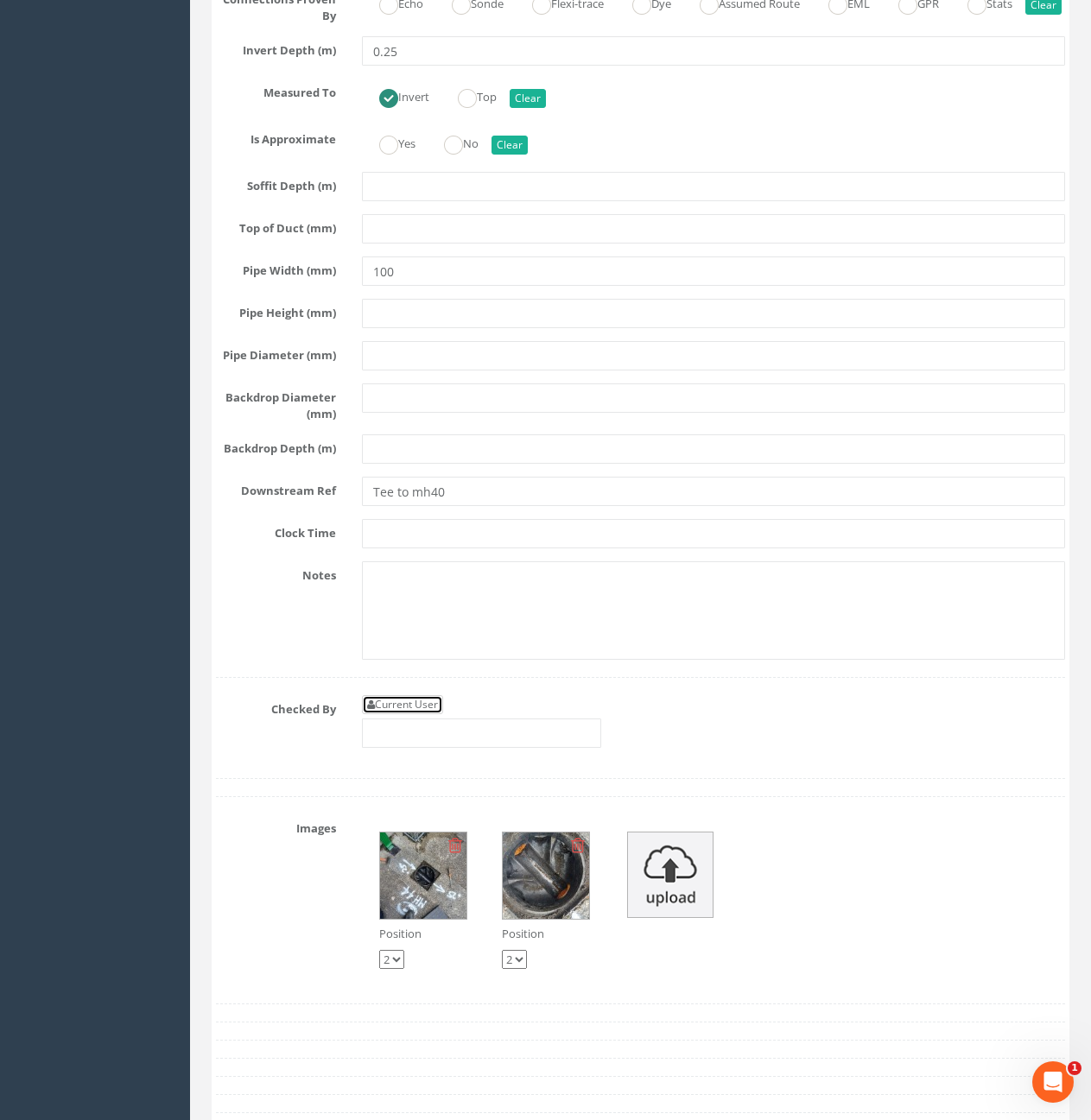
click at [385, 714] on link "Current User" at bounding box center [402, 704] width 82 height 19
type input "[PERSON_NAME]"
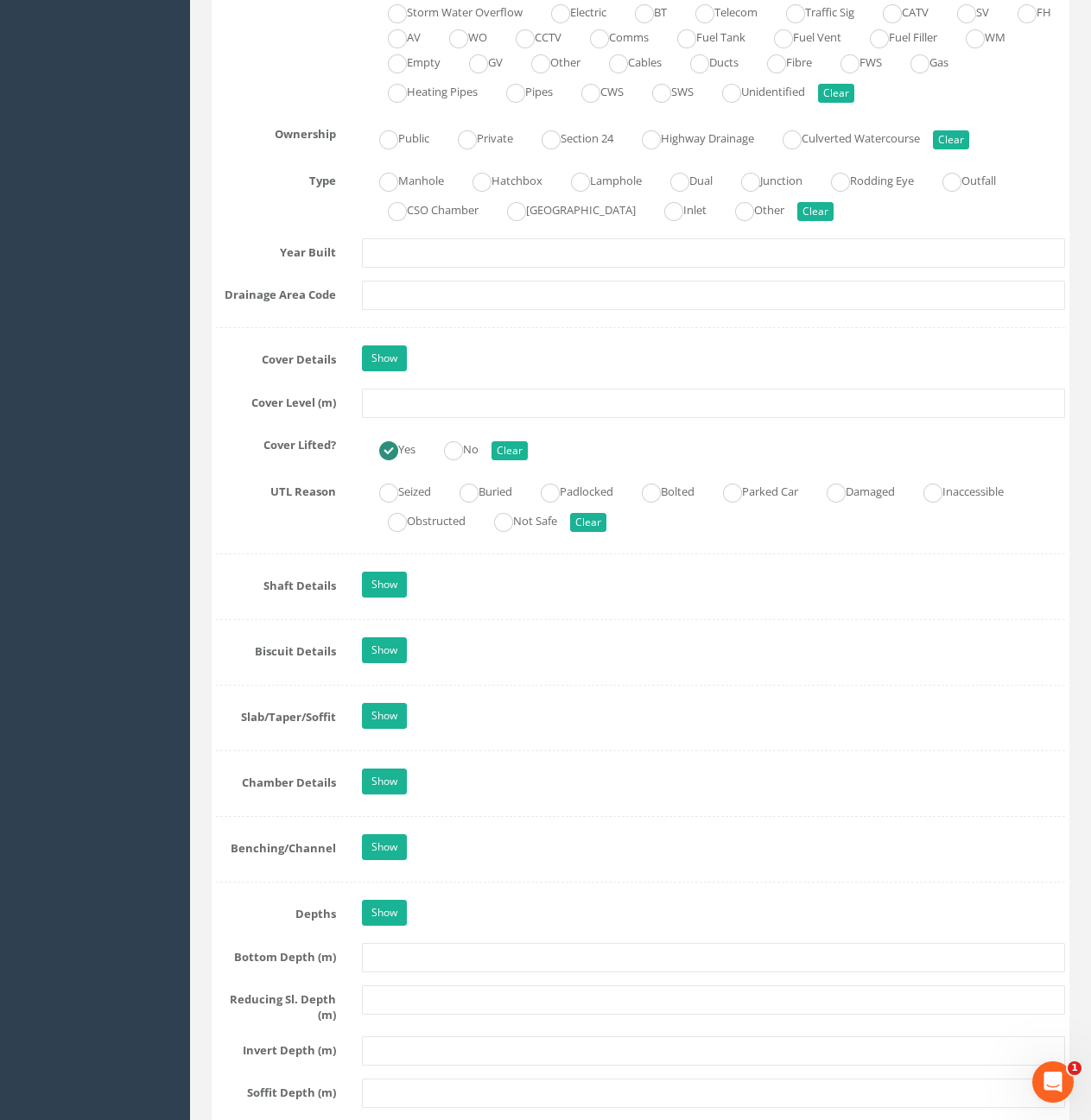
scroll to position [1296, 0]
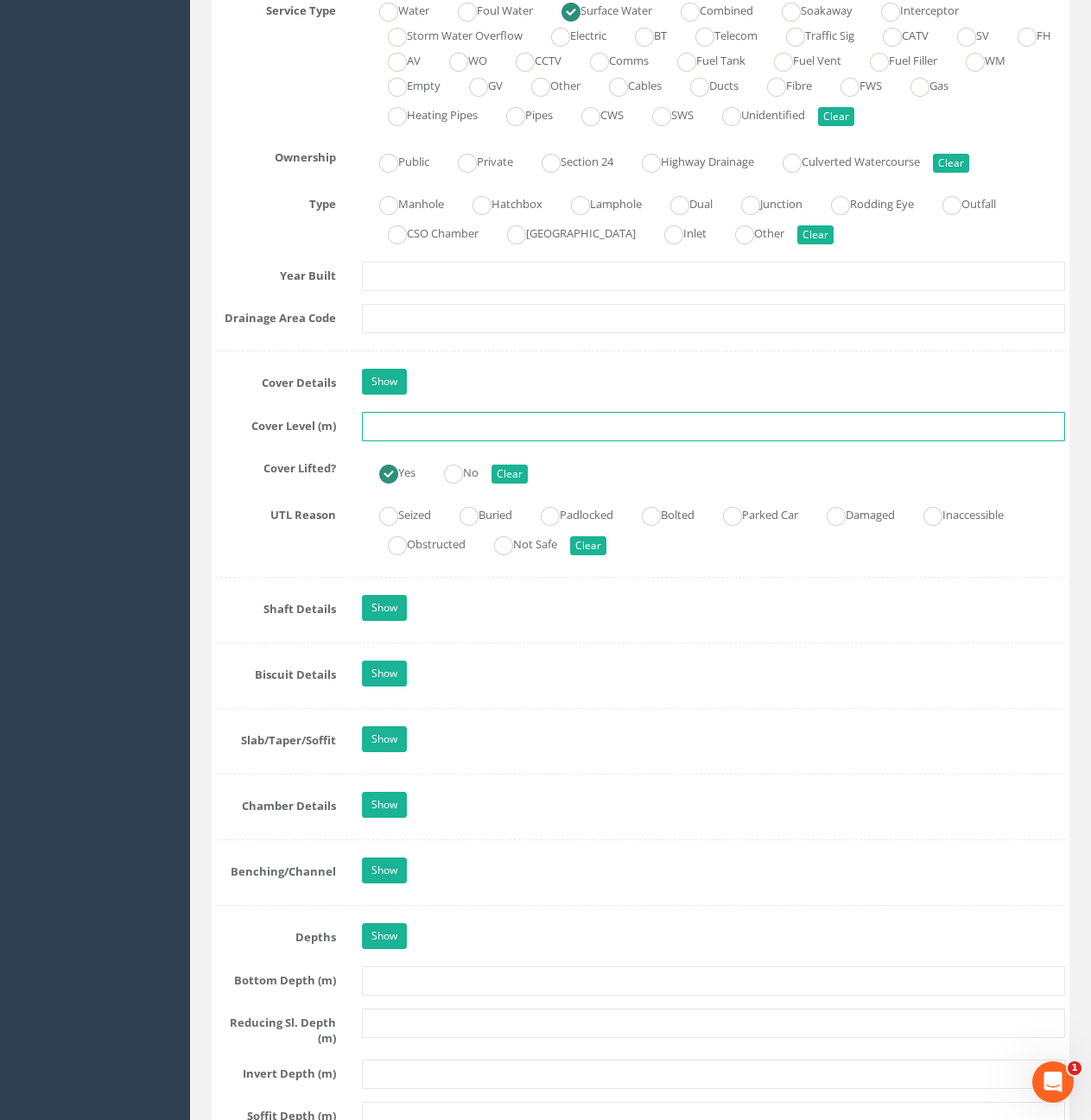
click at [595, 433] on input "text" at bounding box center [714, 427] width 704 height 29
type input "10.58"
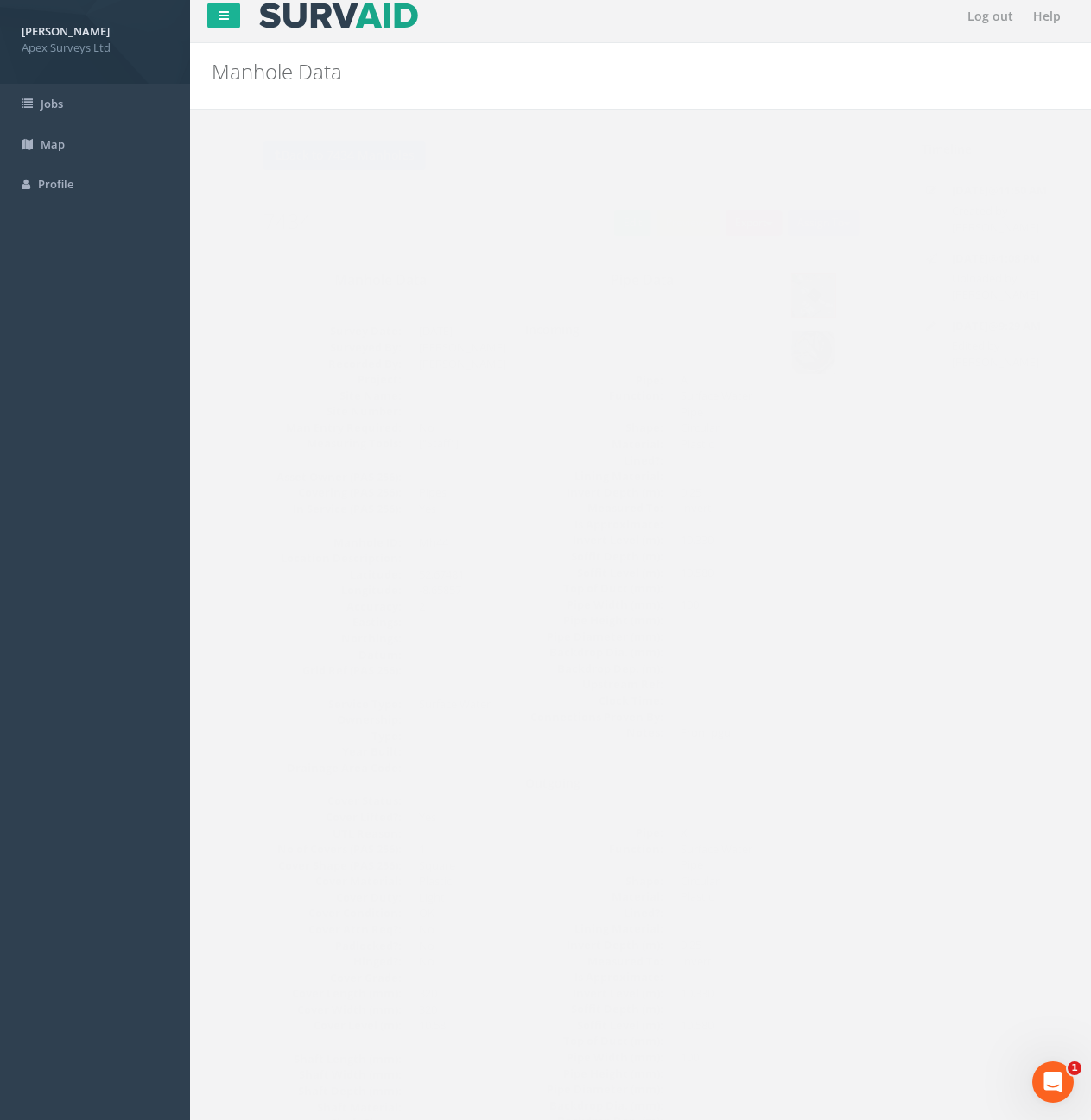
scroll to position [0, 0]
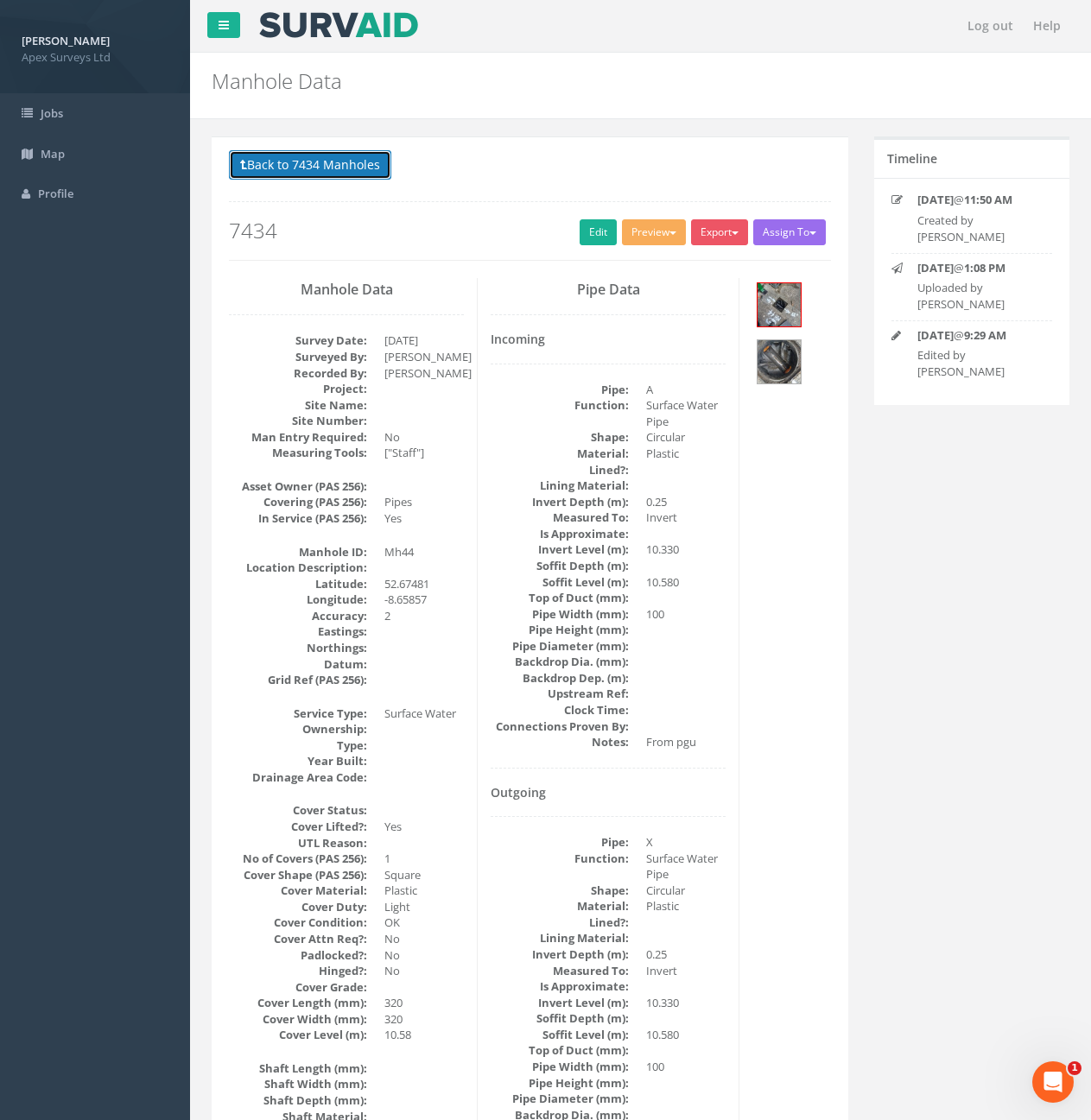
drag, startPoint x: 322, startPoint y: 159, endPoint x: 339, endPoint y: 185, distance: 31.1
click at [322, 159] on button "Back to 7434 Manholes" at bounding box center [310, 165] width 162 height 29
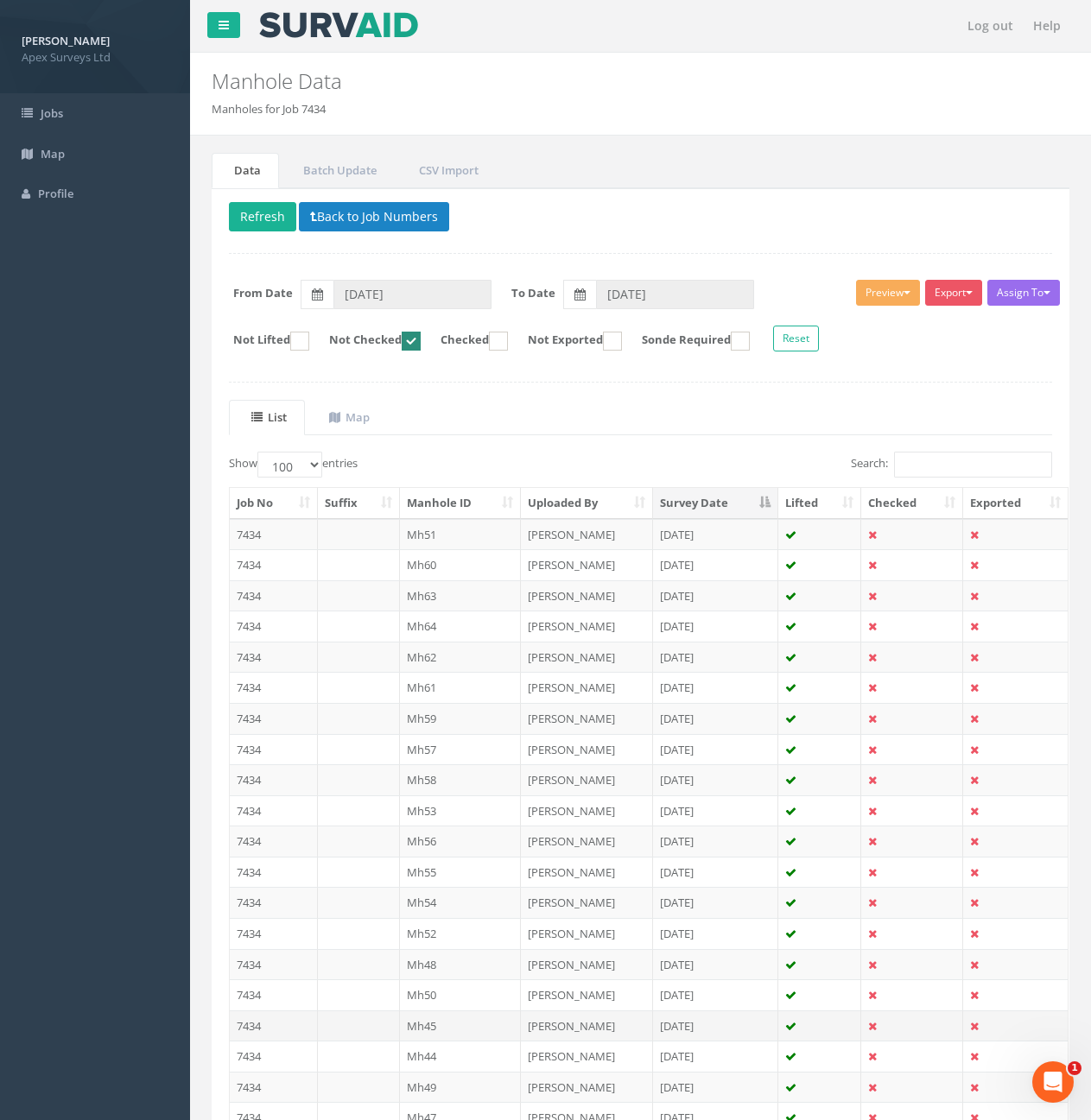
click at [293, 1028] on td "7434" at bounding box center [274, 1027] width 88 height 31
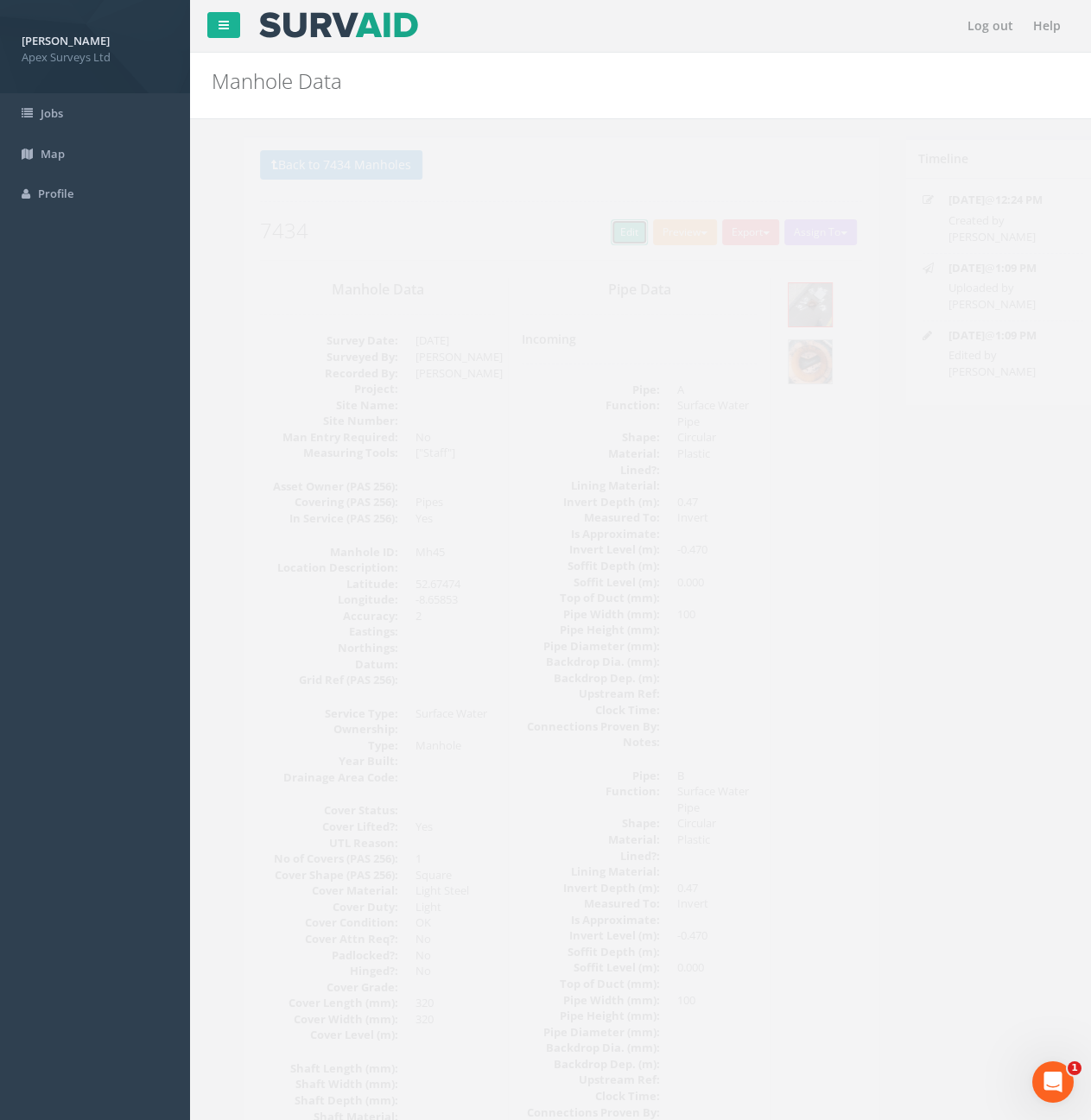
click at [584, 226] on link "Edit" at bounding box center [598, 233] width 38 height 26
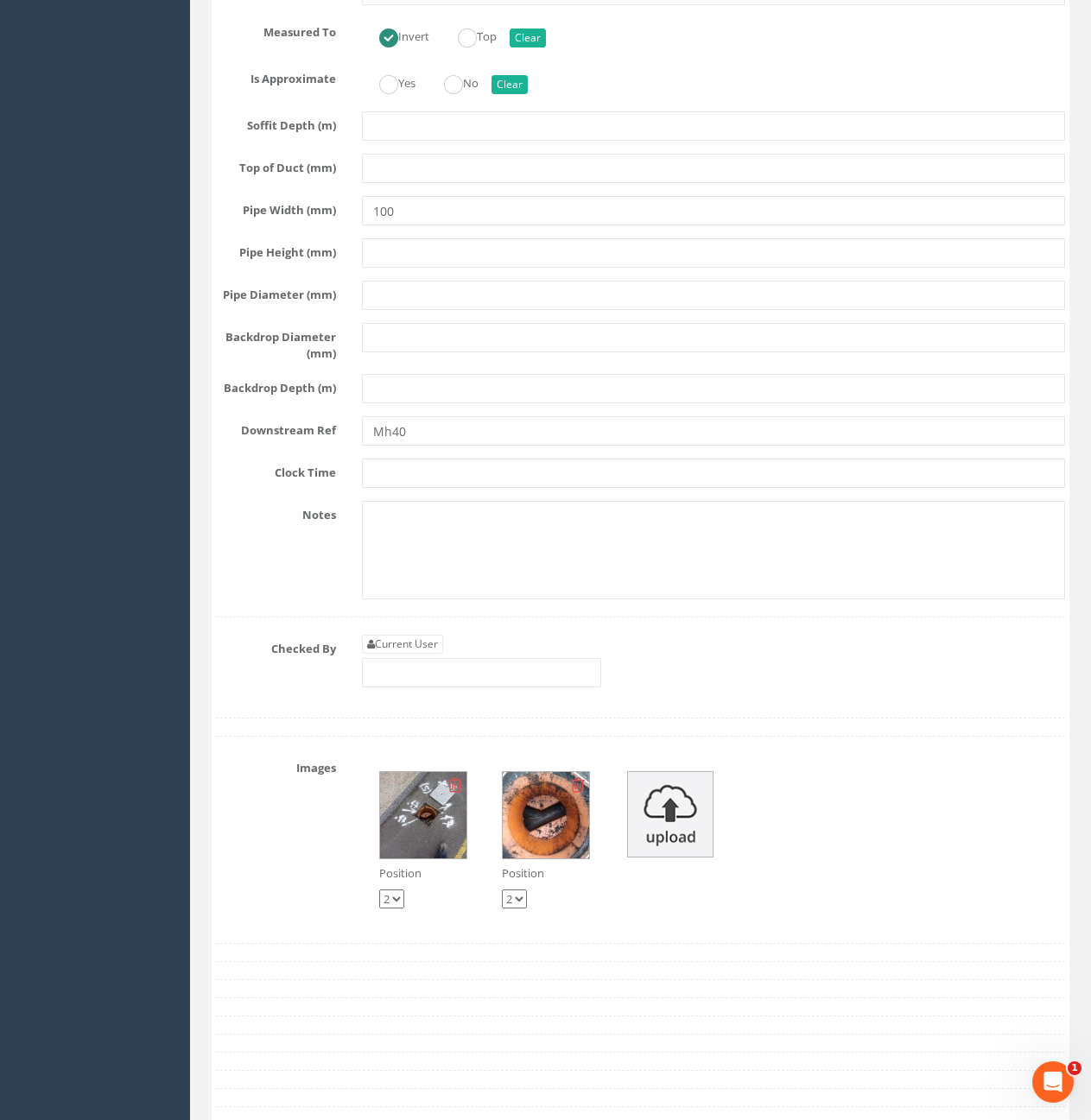
scroll to position [3589, 0]
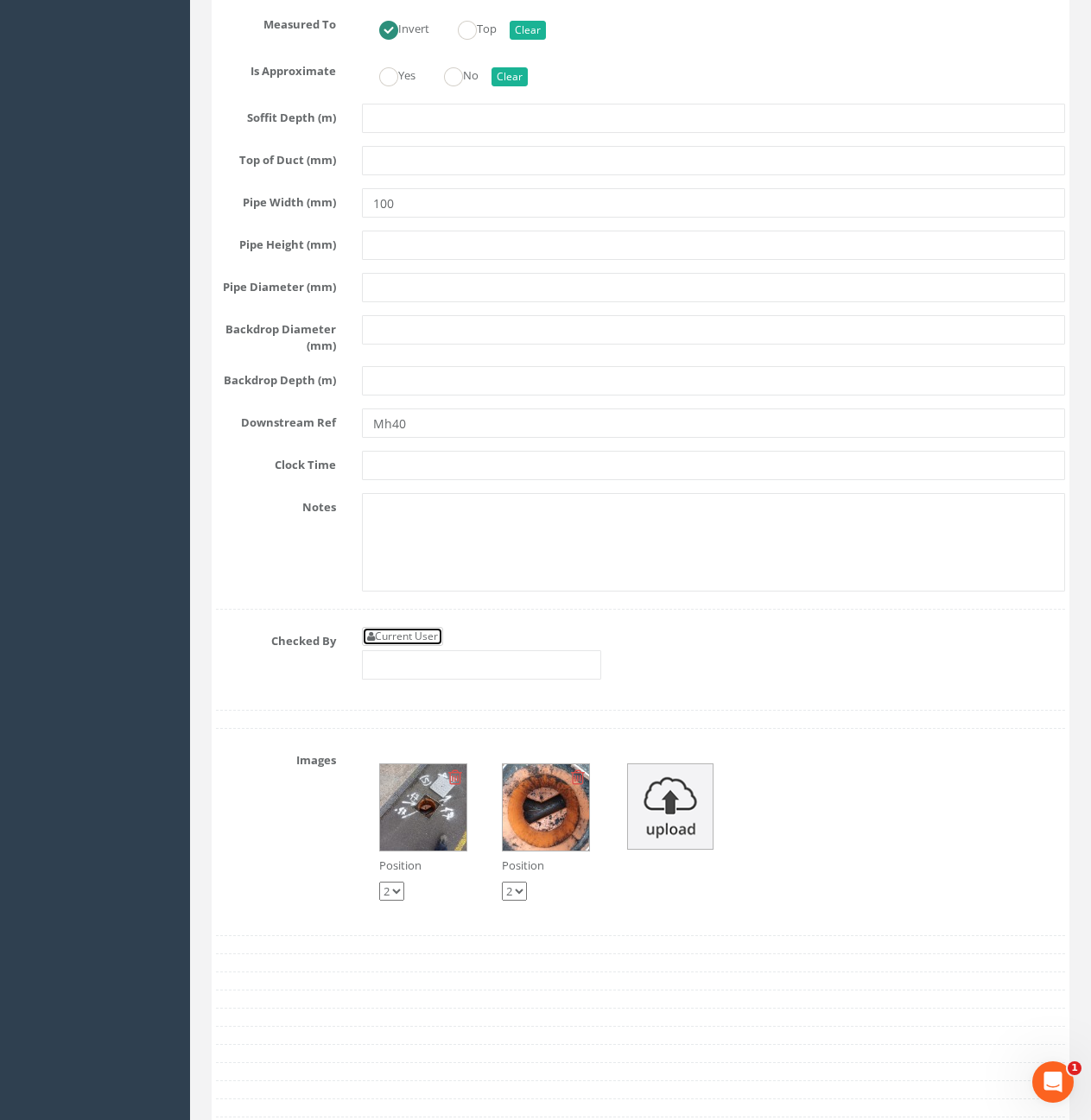
click at [418, 646] on link "Current User" at bounding box center [402, 636] width 82 height 19
type input "[PERSON_NAME]"
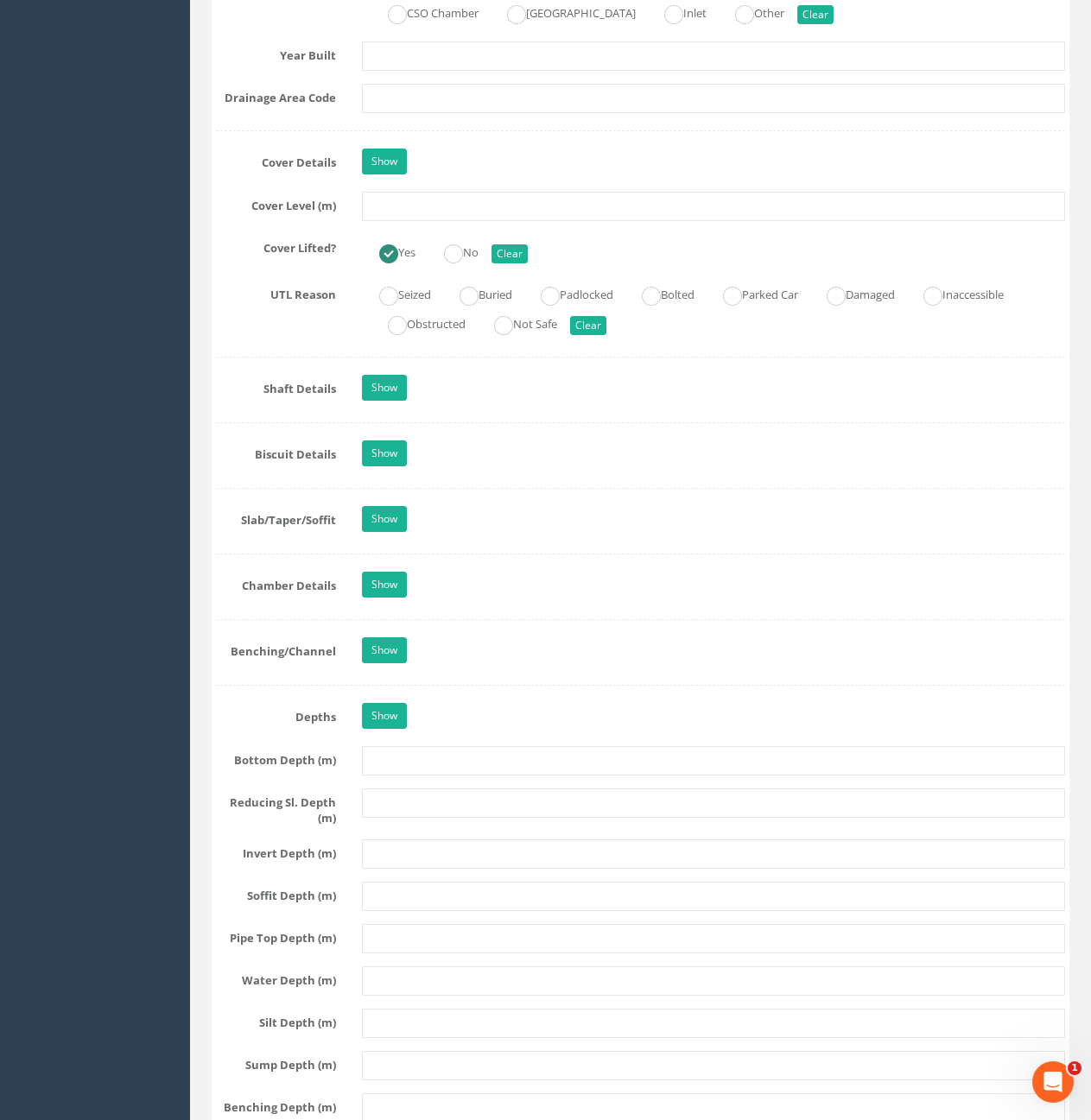
scroll to position [1084, 0]
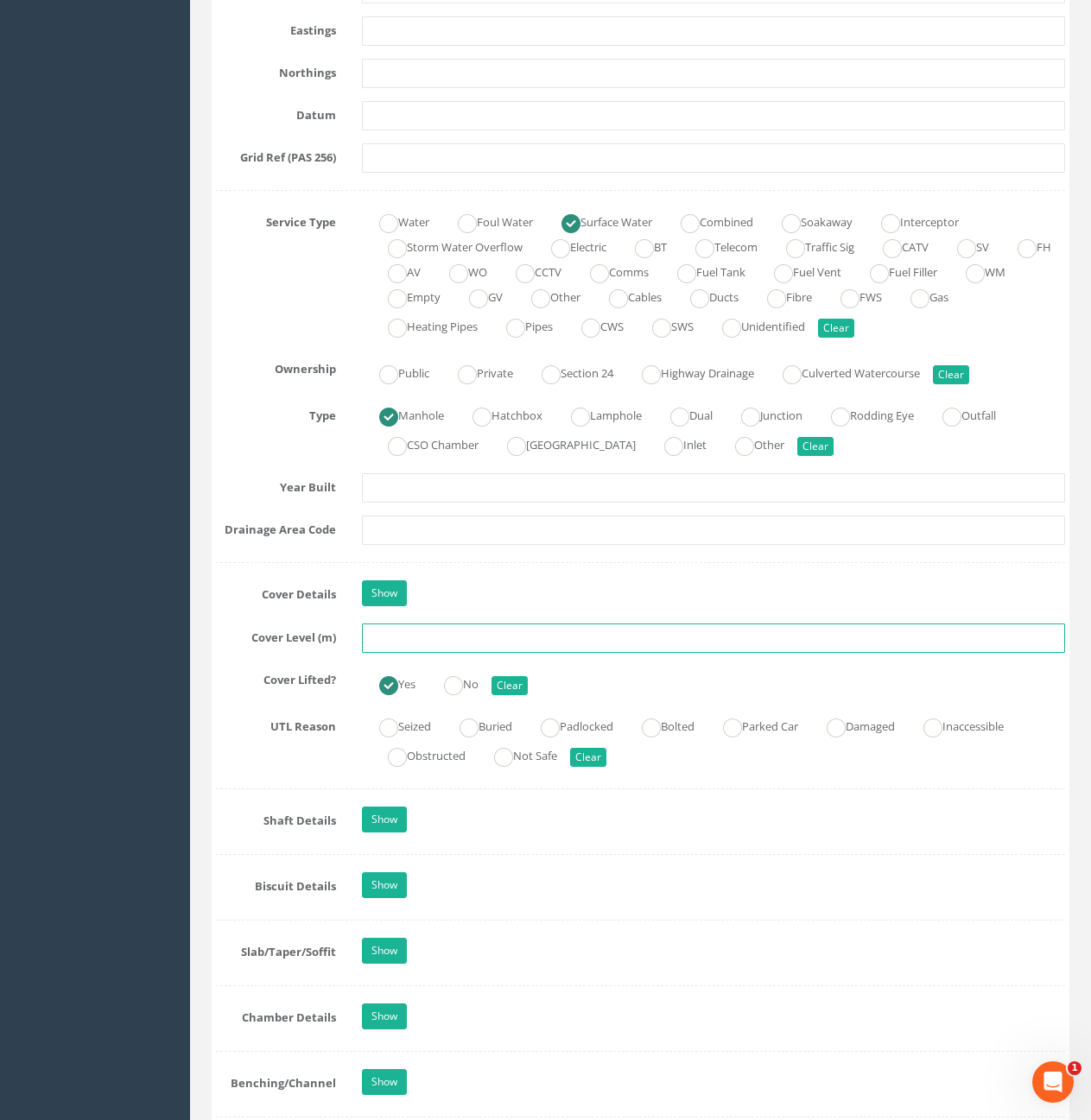
click at [555, 645] on input "text" at bounding box center [714, 638] width 704 height 29
type input "10.54"
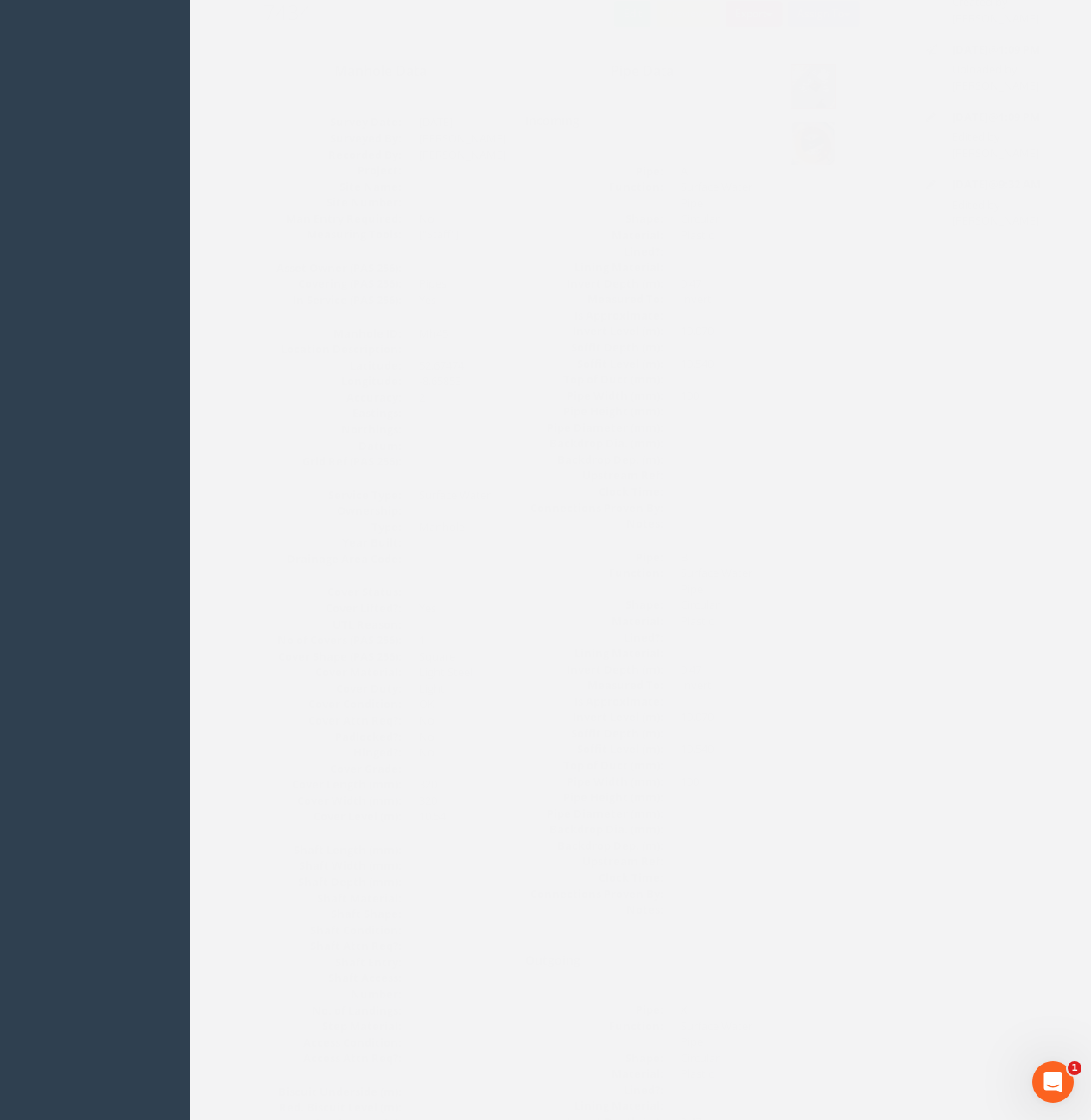
scroll to position [0, 0]
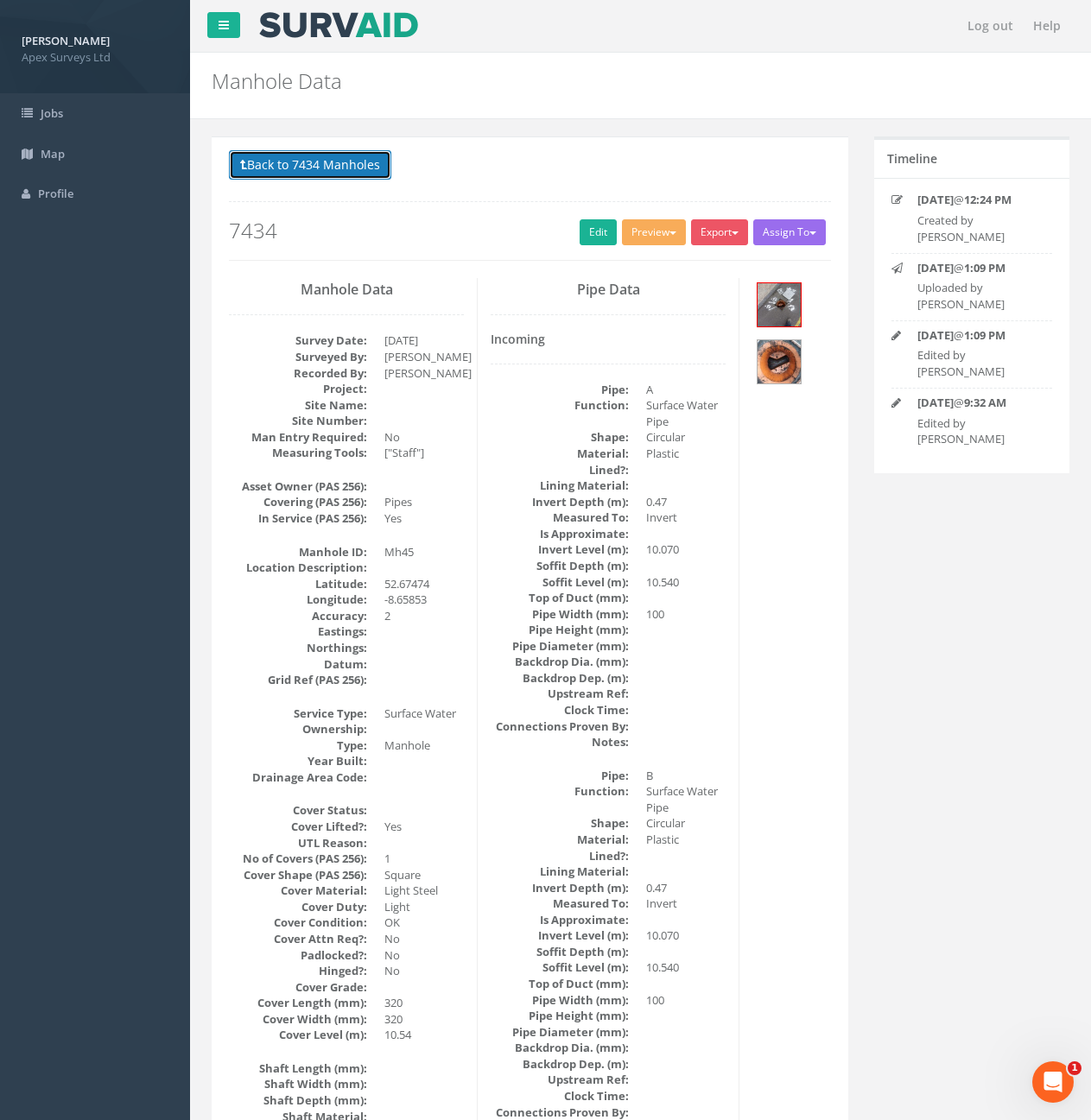
click at [331, 174] on button "Back to 7434 Manholes" at bounding box center [310, 165] width 162 height 29
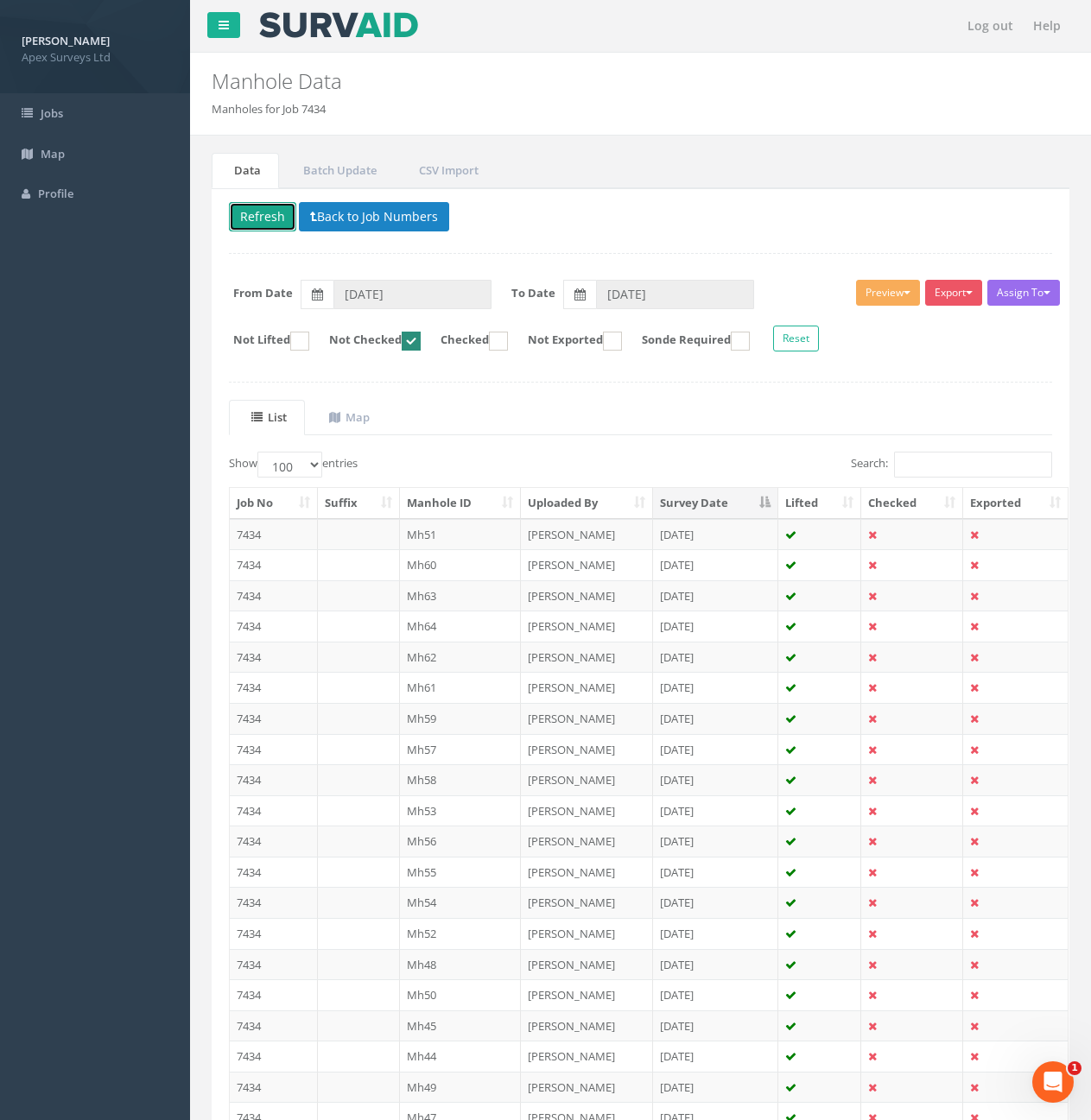
click at [277, 218] on button "Refresh" at bounding box center [263, 217] width 68 height 29
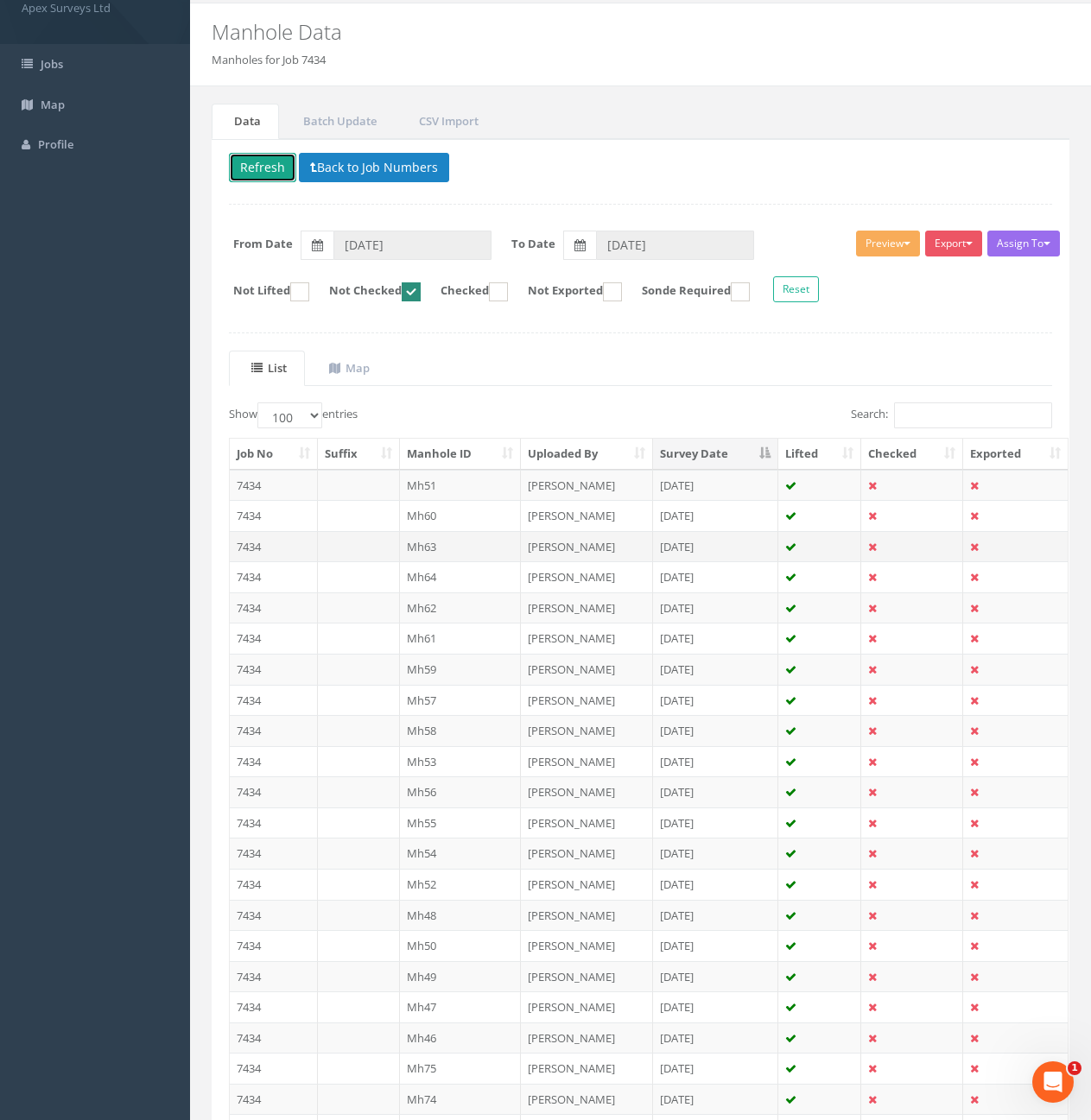
scroll to position [86, 0]
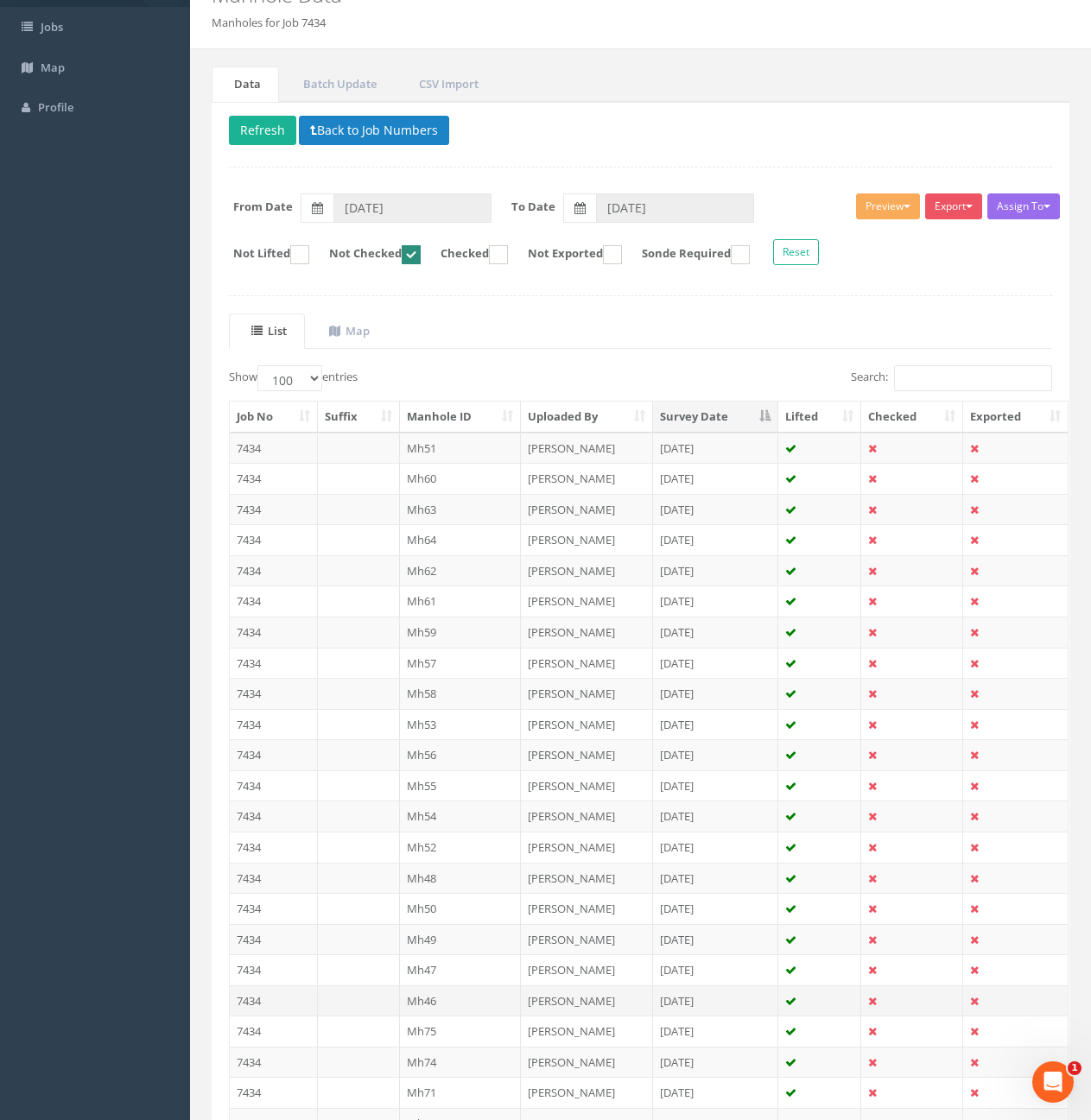
click at [282, 995] on td "7434" at bounding box center [274, 1001] width 88 height 31
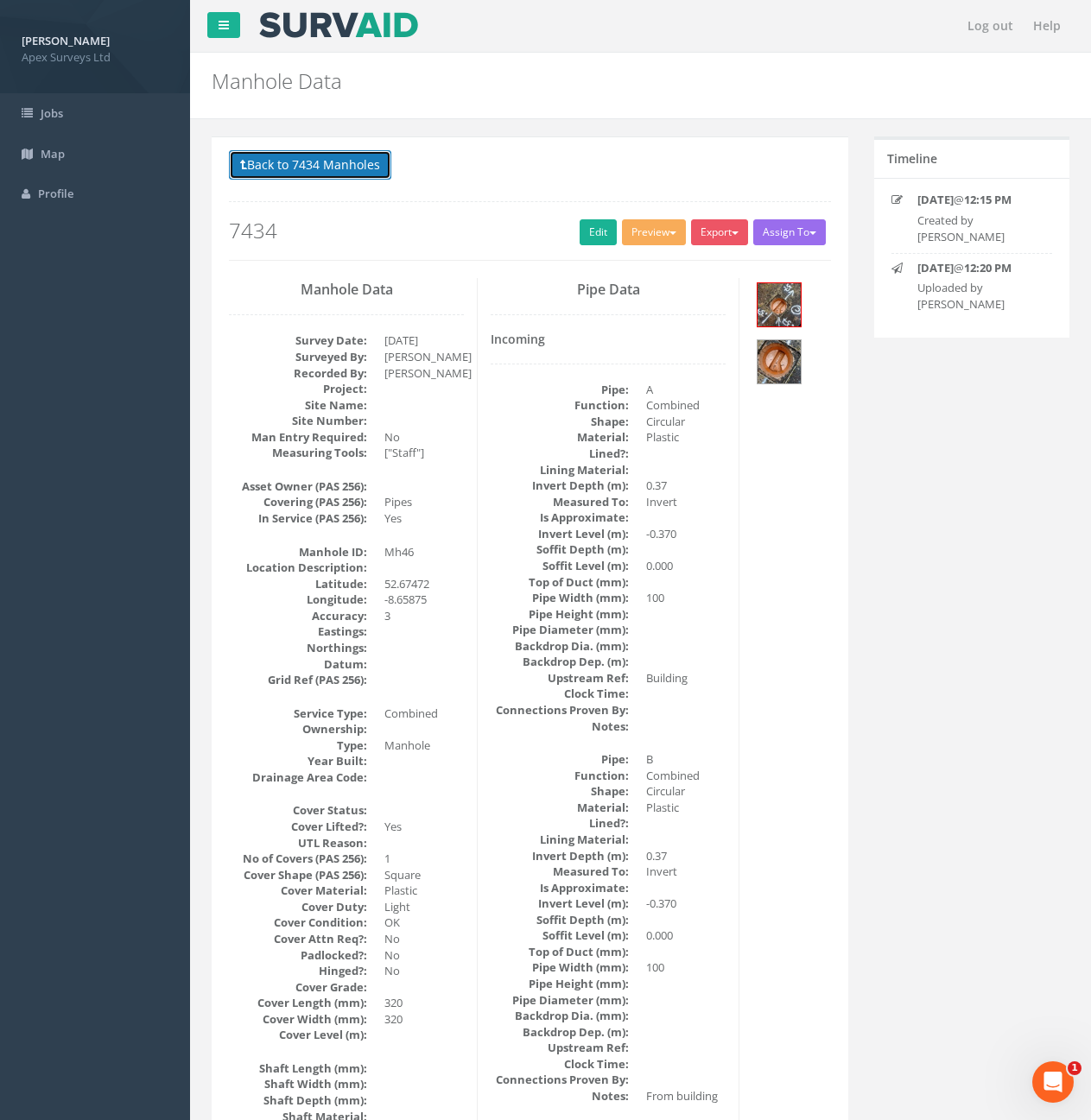
click at [342, 177] on button "Back to 7434 Manholes" at bounding box center [310, 165] width 162 height 29
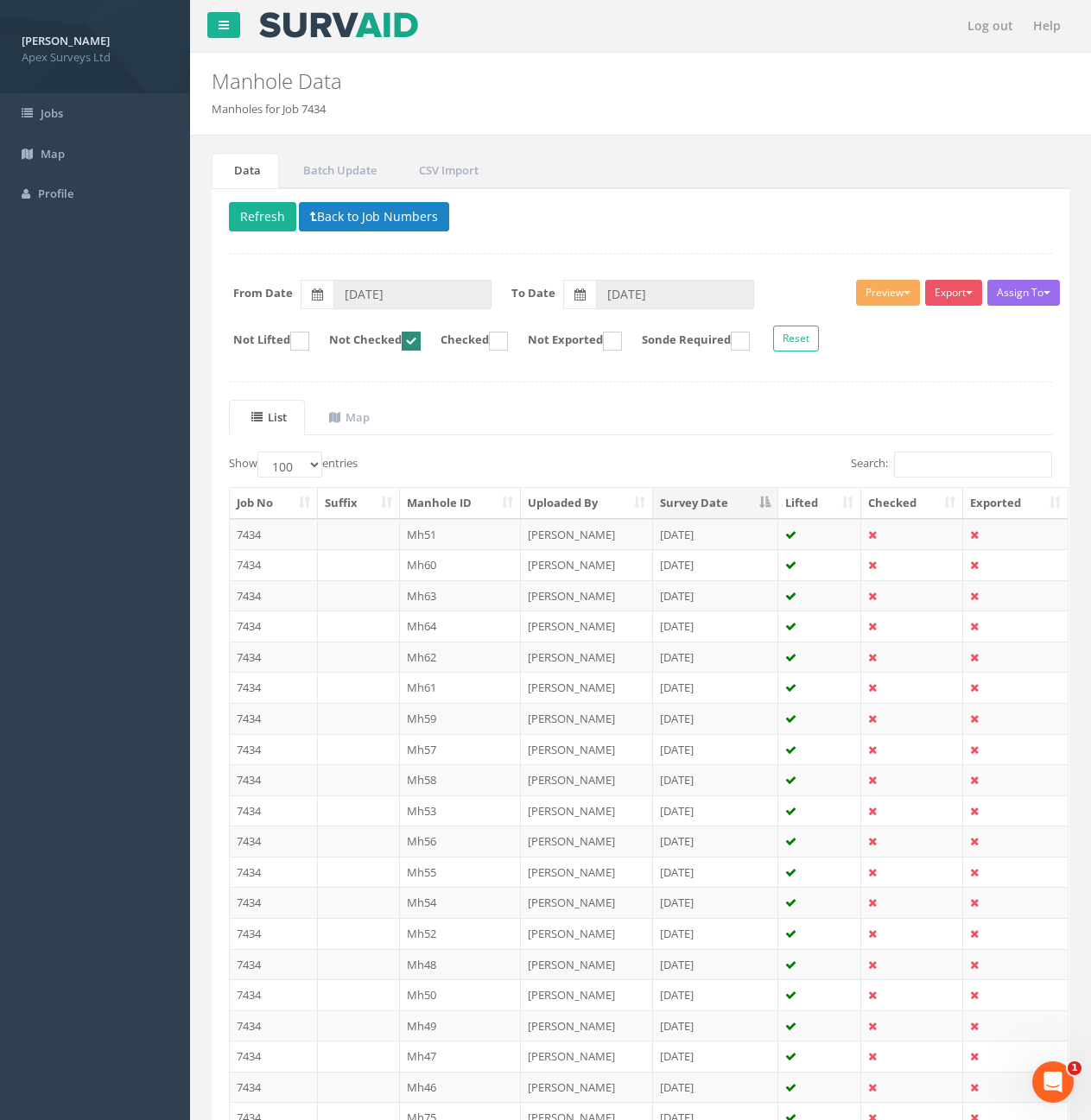
click at [467, 503] on th "Manhole ID" at bounding box center [461, 504] width 122 height 31
click at [735, 506] on th "Survey Date" at bounding box center [716, 504] width 126 height 31
click at [278, 534] on td "7434" at bounding box center [274, 535] width 88 height 31
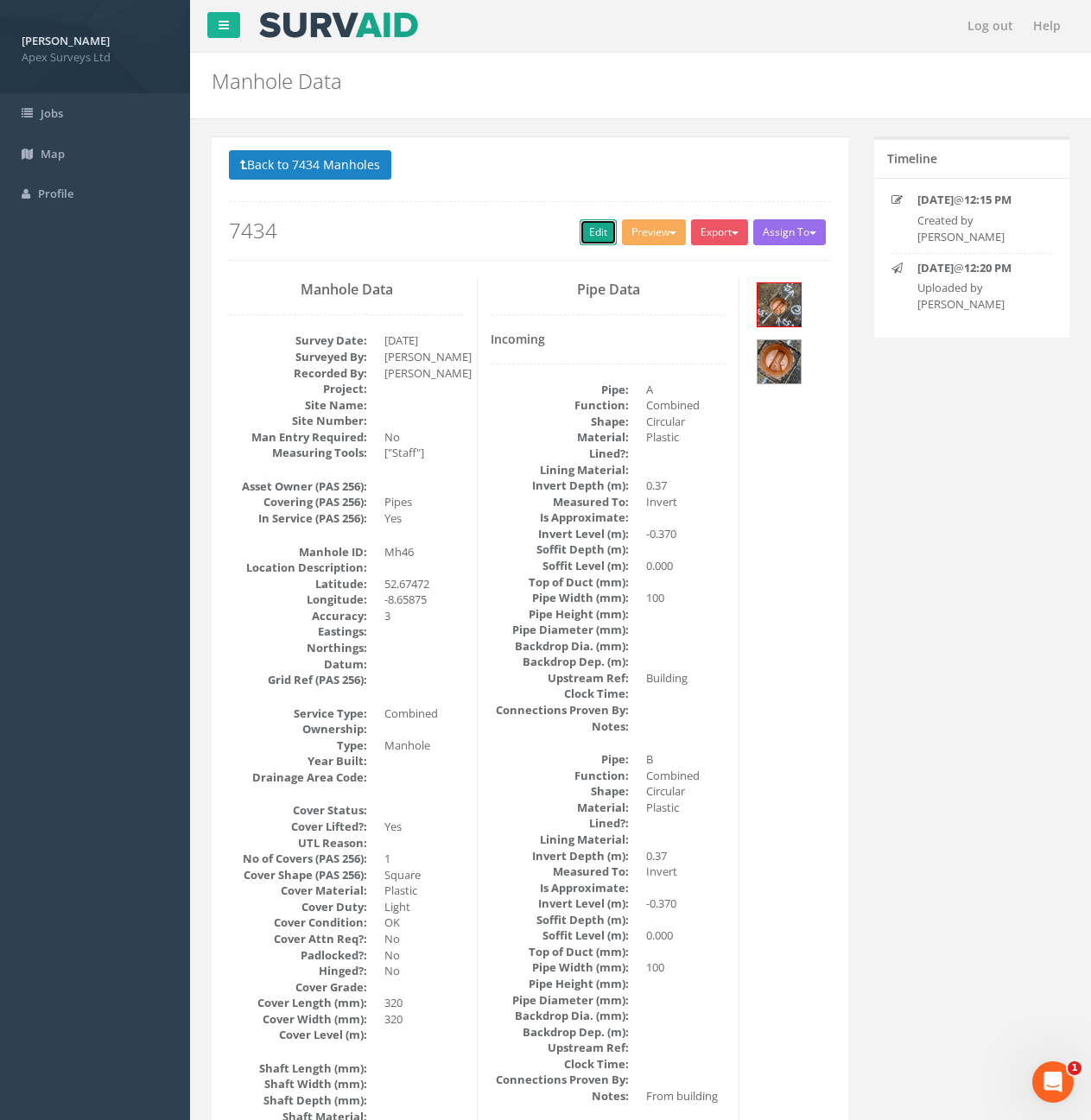
click at [592, 235] on link "Edit" at bounding box center [598, 233] width 38 height 26
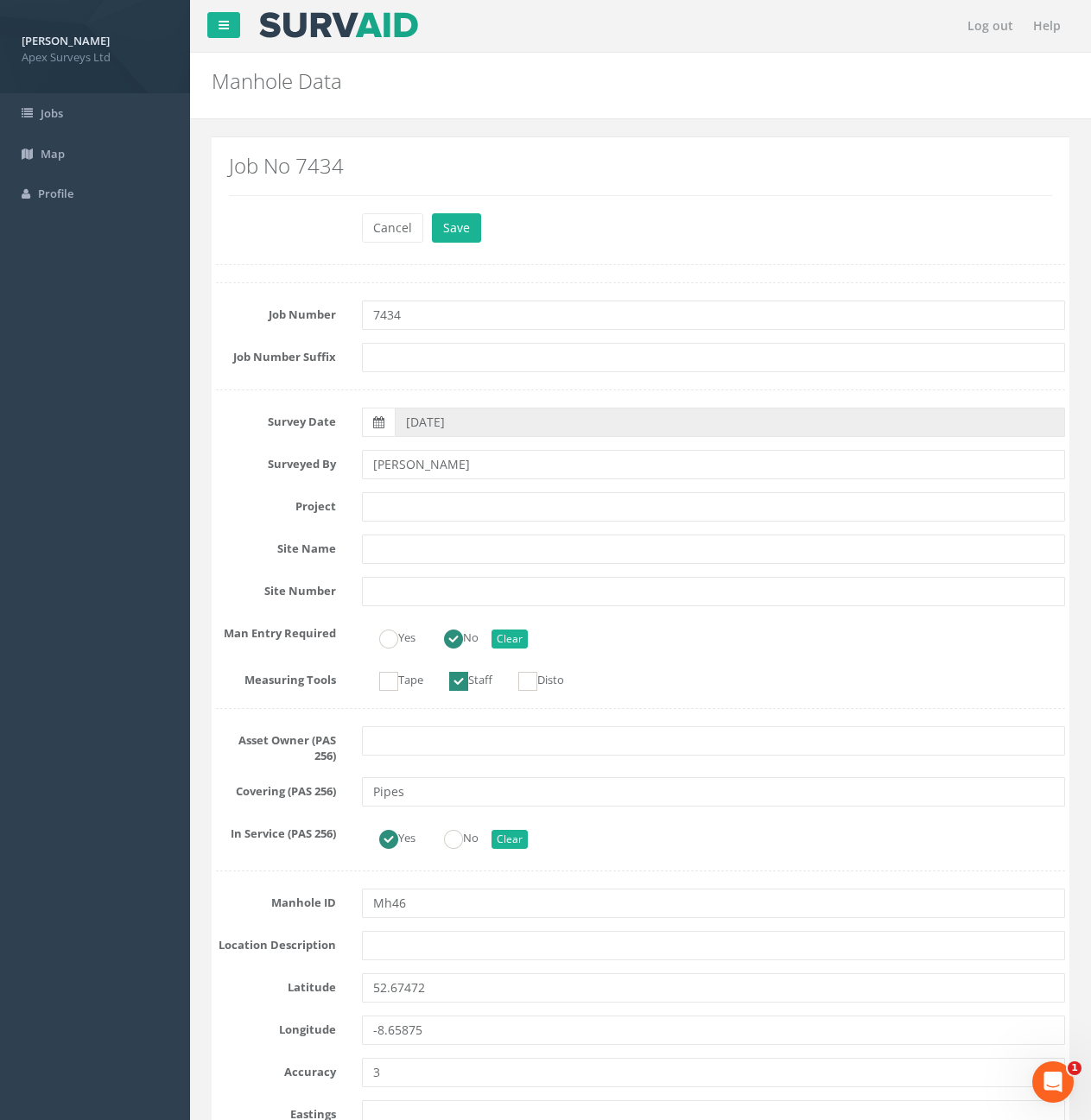
scroll to position [3713, 0]
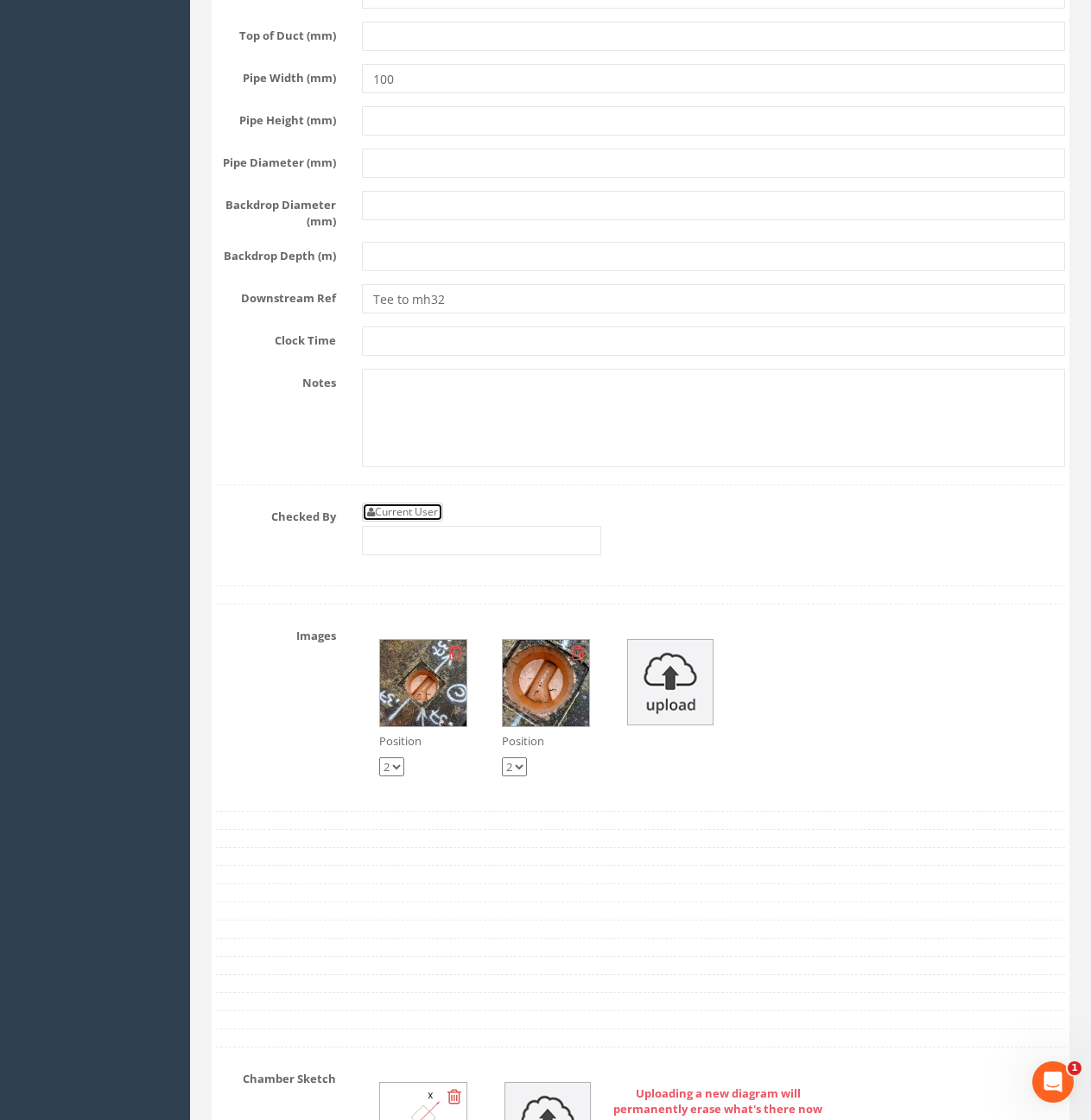
click at [435, 522] on link "Current User" at bounding box center [402, 512] width 82 height 19
type input "[PERSON_NAME]"
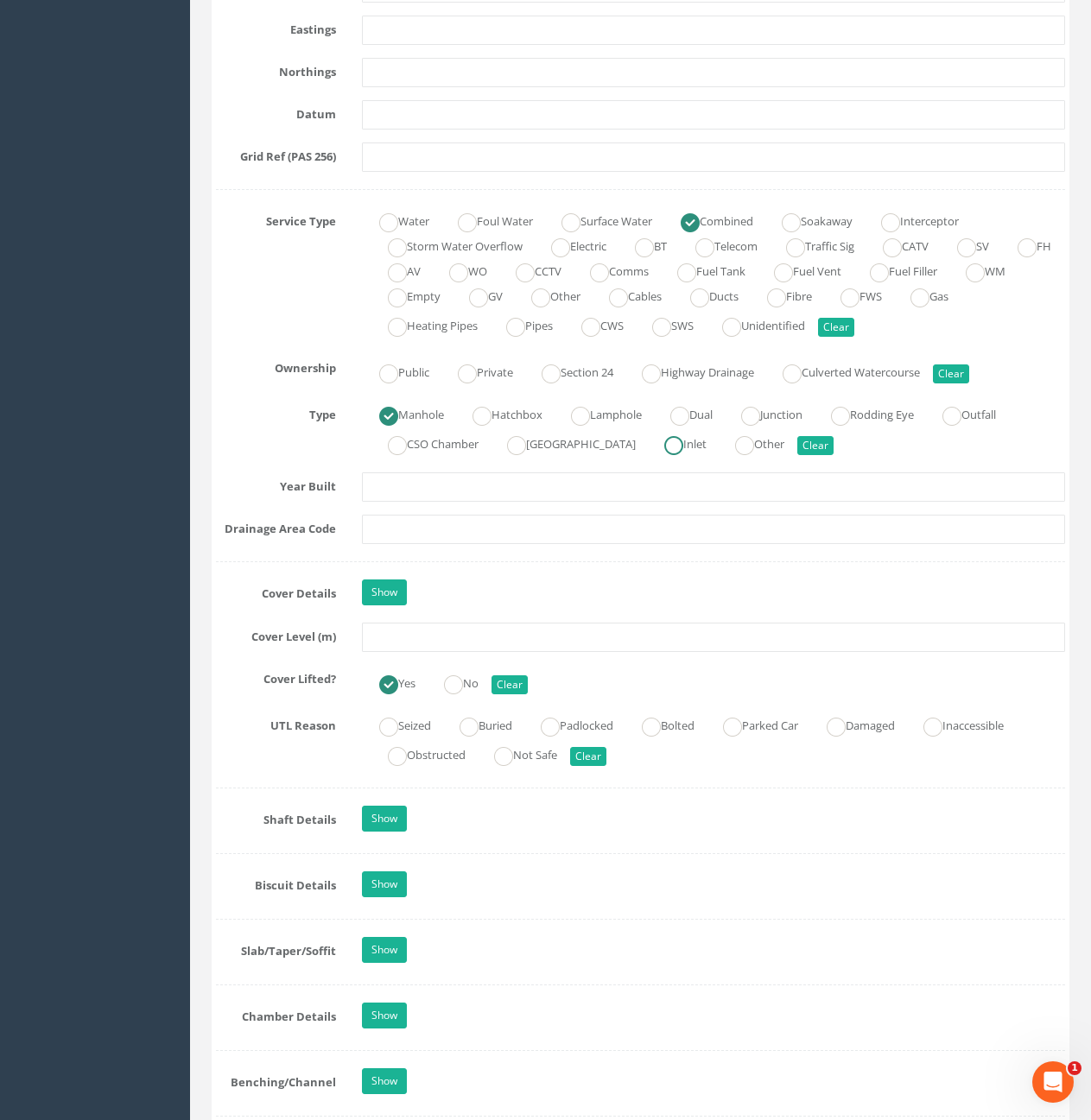
scroll to position [1123, 0]
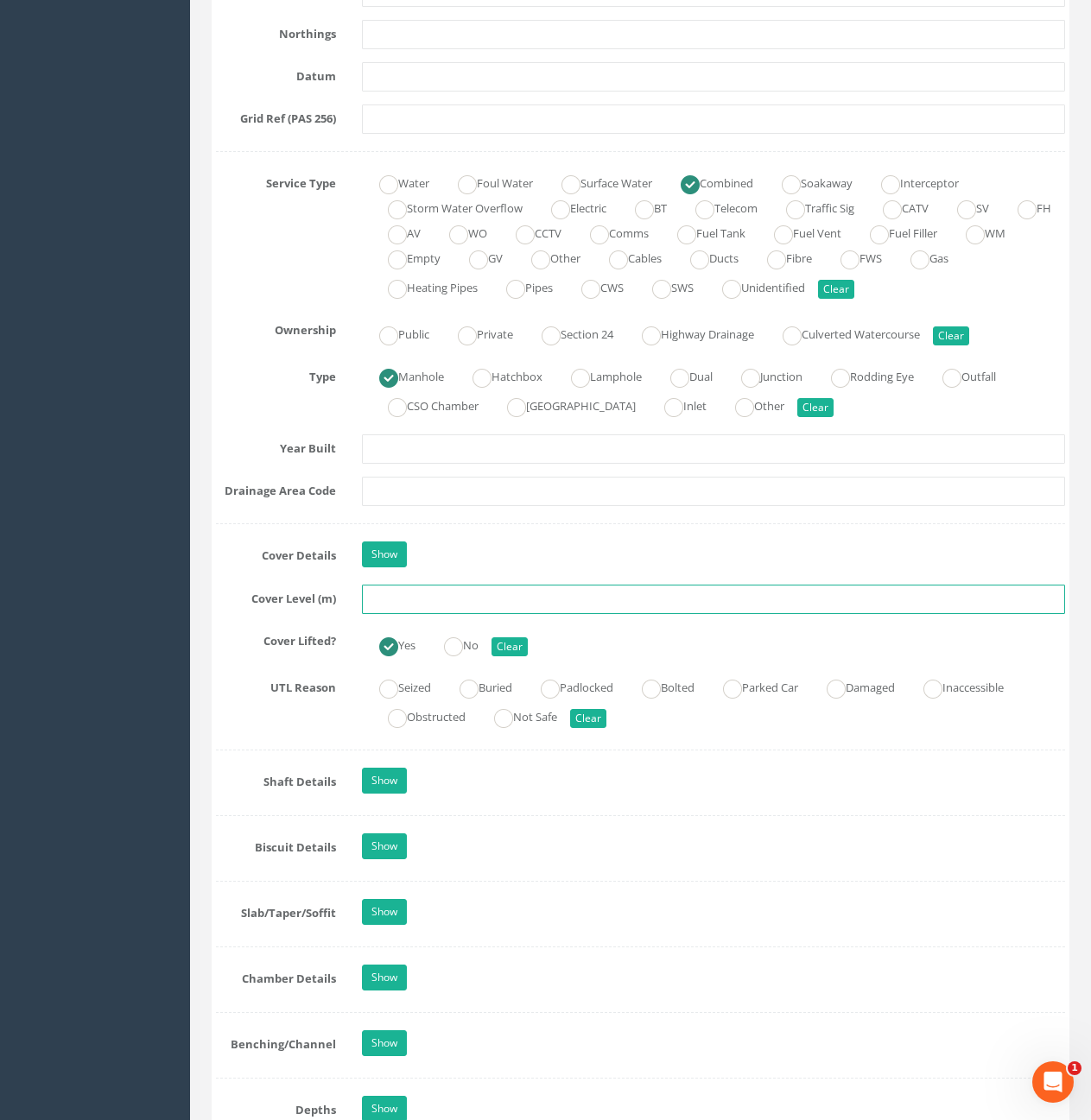
click at [416, 589] on input "text" at bounding box center [714, 600] width 704 height 29
type input "10.52"
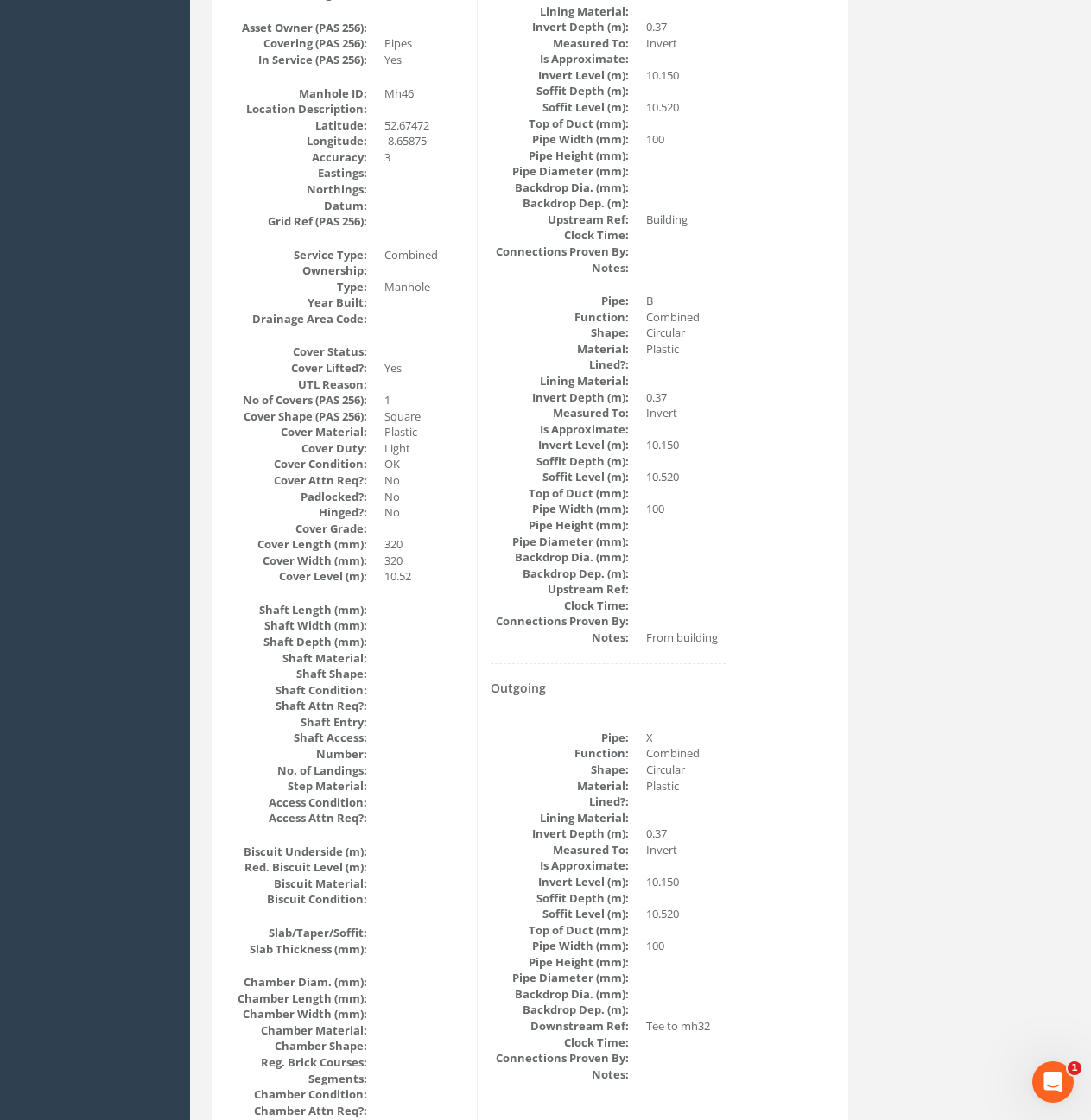
scroll to position [0, 0]
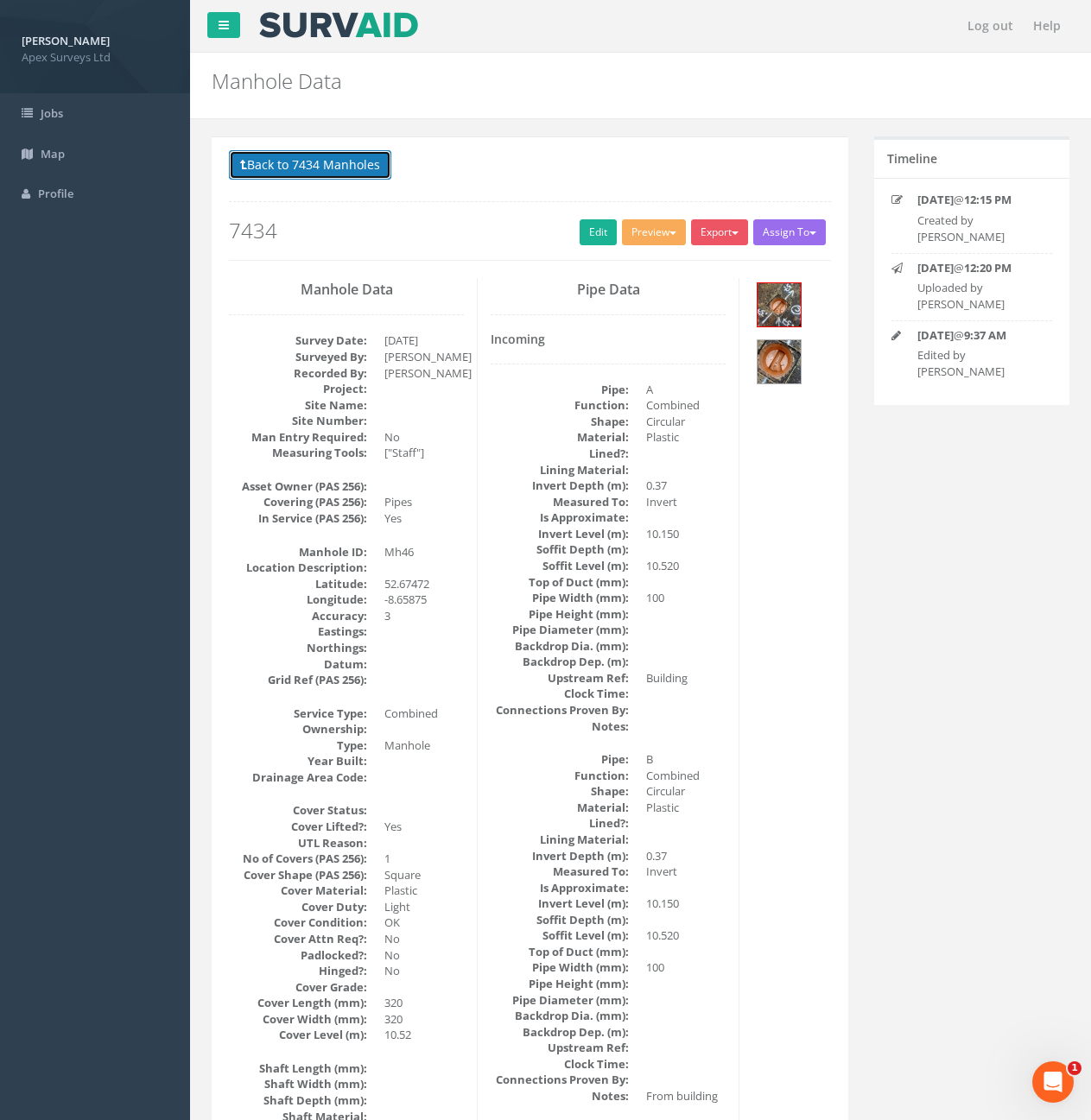
click at [311, 168] on button "Back to 7434 Manholes" at bounding box center [310, 165] width 162 height 29
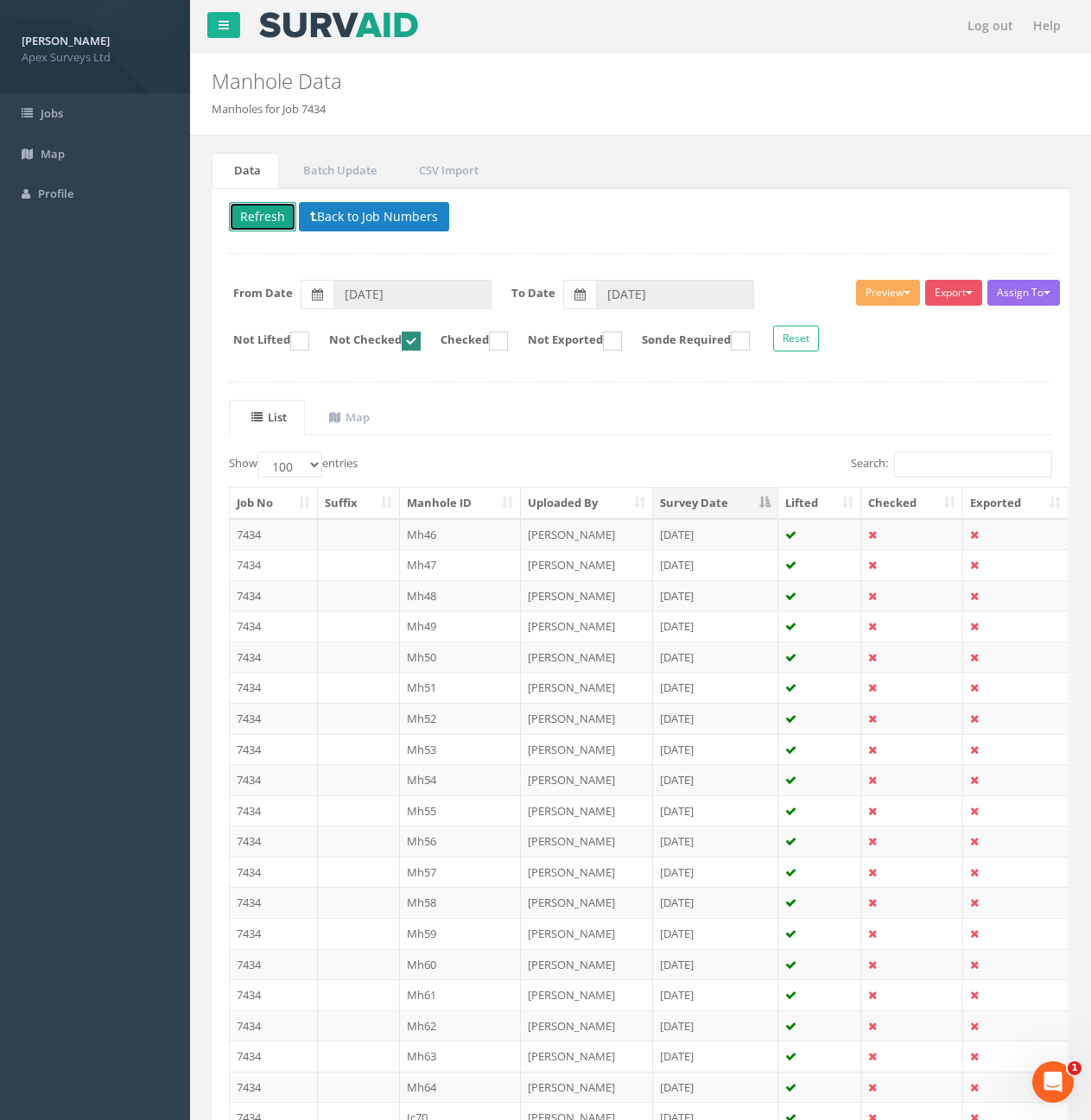
click at [256, 227] on button "Refresh" at bounding box center [263, 217] width 68 height 29
click at [711, 505] on th "Survey Date" at bounding box center [716, 504] width 126 height 31
click at [714, 502] on th "Survey Date" at bounding box center [716, 504] width 126 height 31
click at [291, 1054] on td "7434" at bounding box center [274, 1057] width 88 height 31
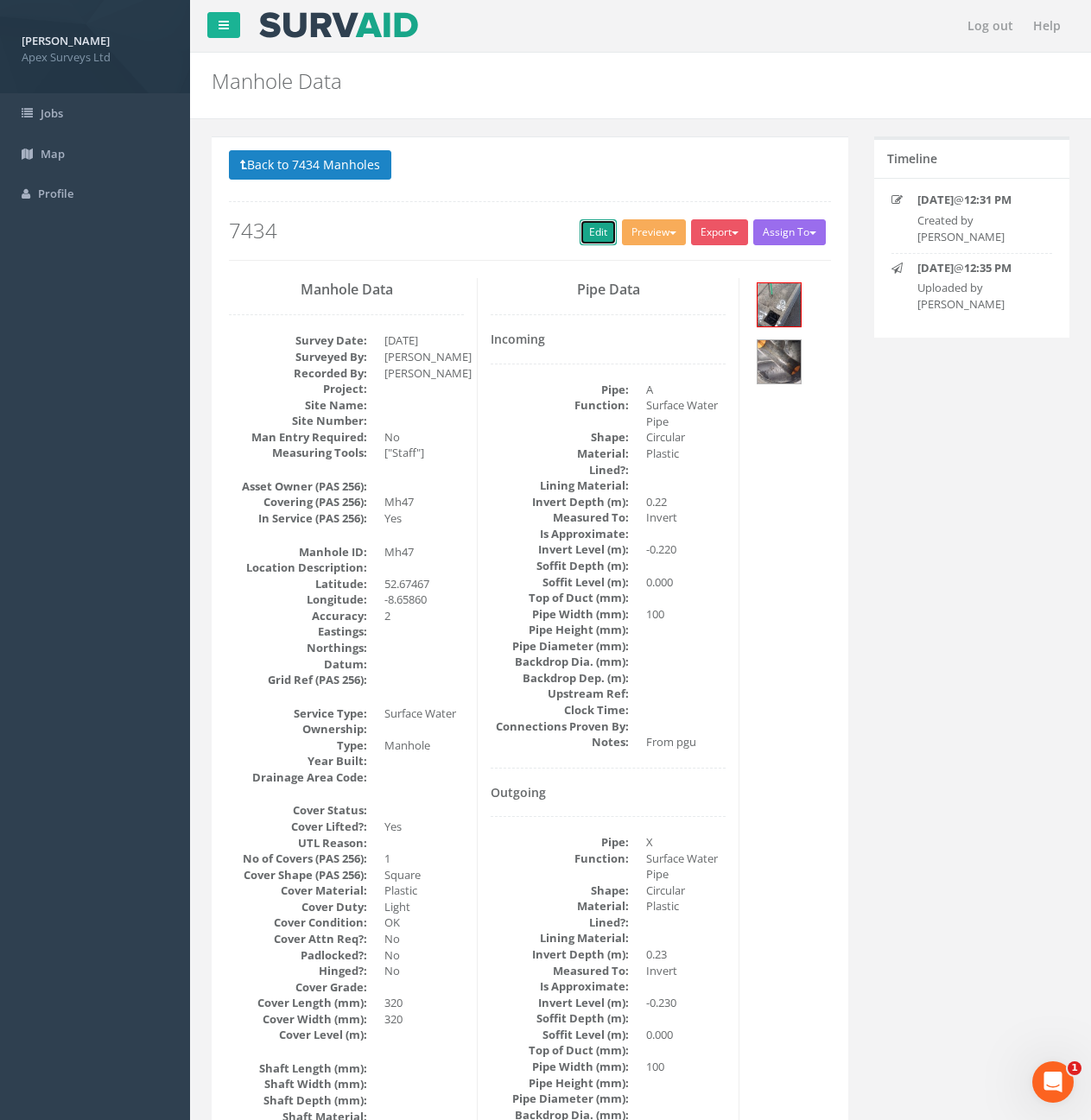
click at [587, 235] on link "Edit" at bounding box center [598, 233] width 38 height 26
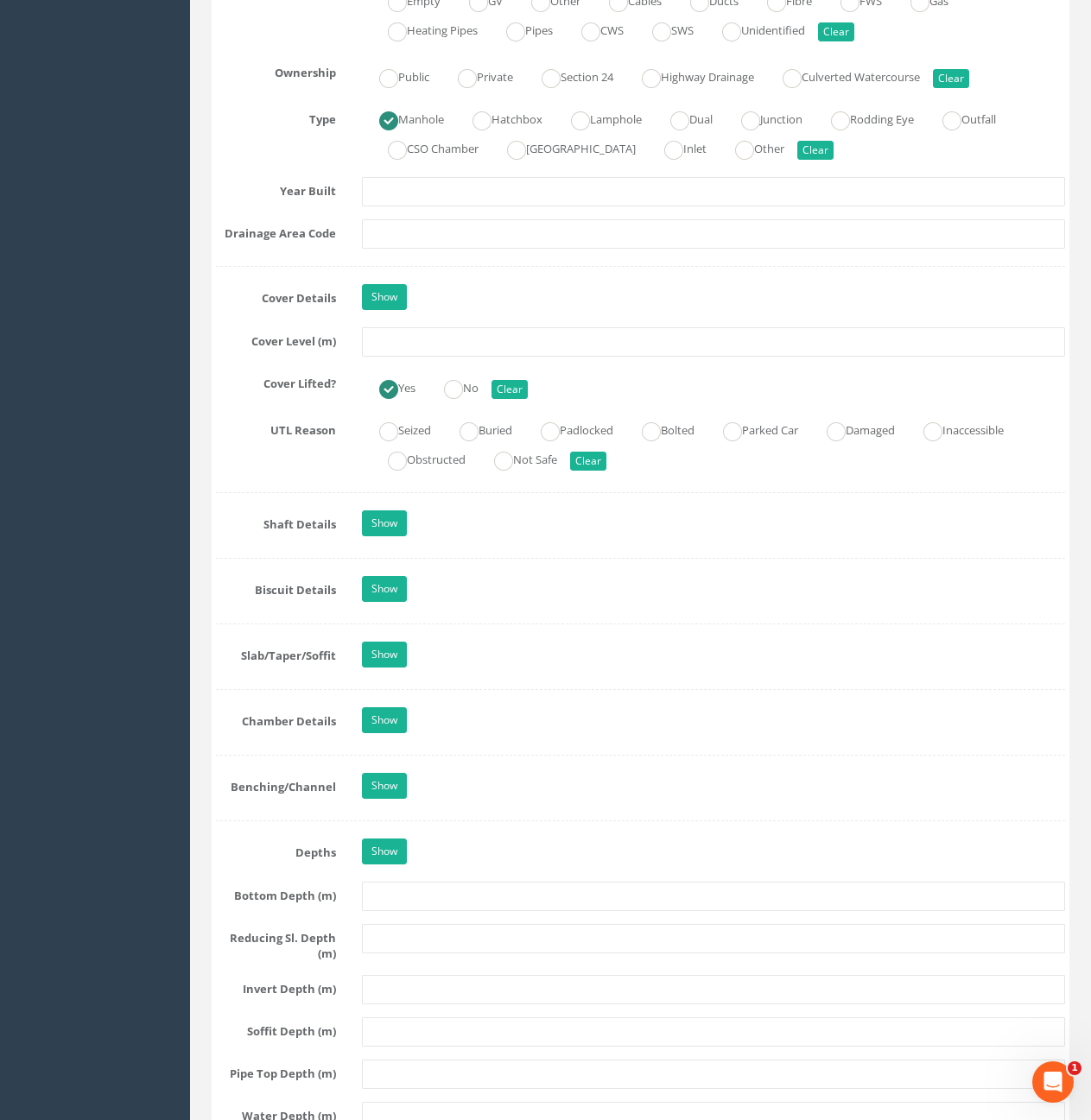
scroll to position [1382, 0]
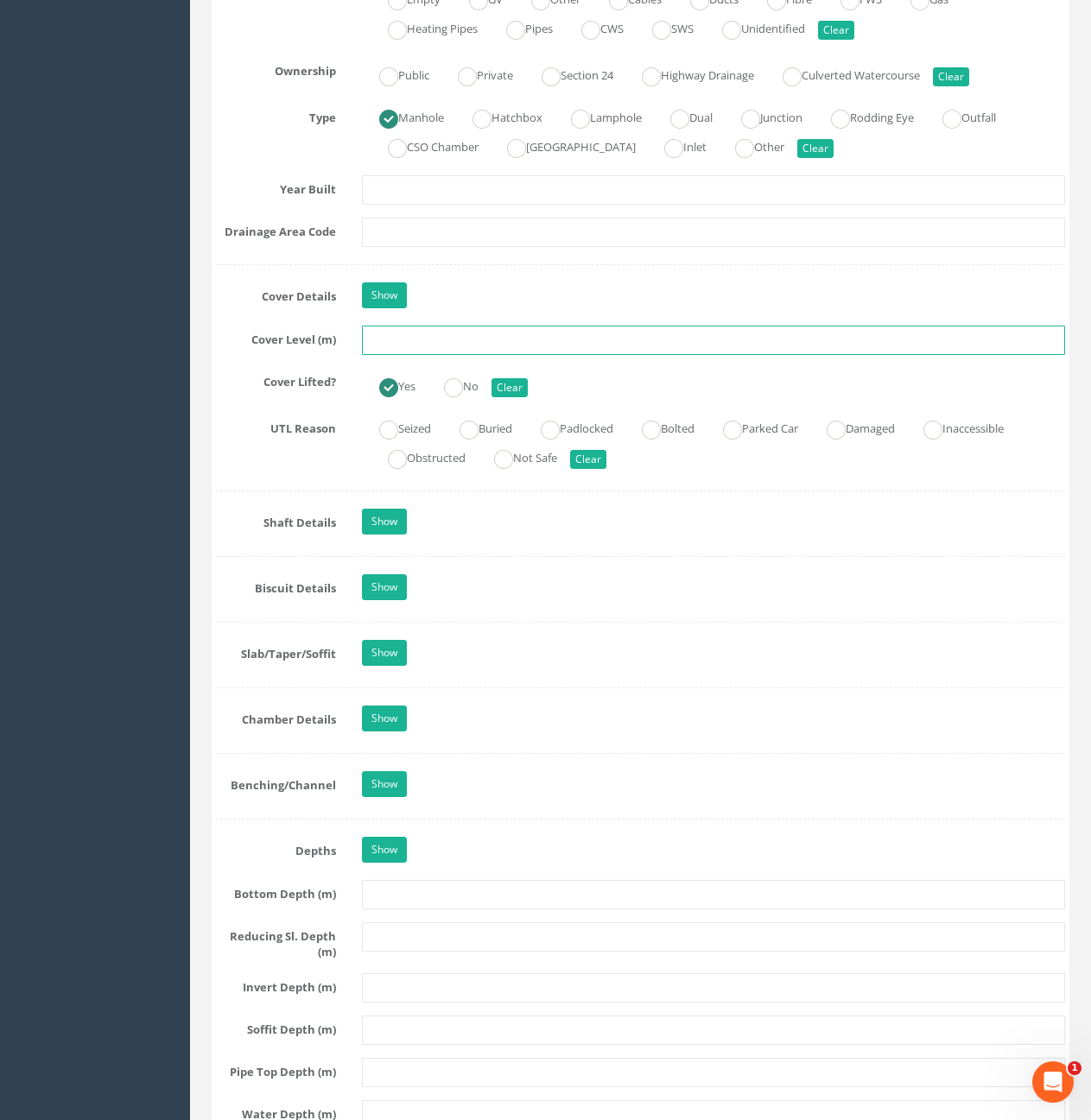
click at [498, 347] on input "text" at bounding box center [714, 341] width 704 height 29
type input "10.57"
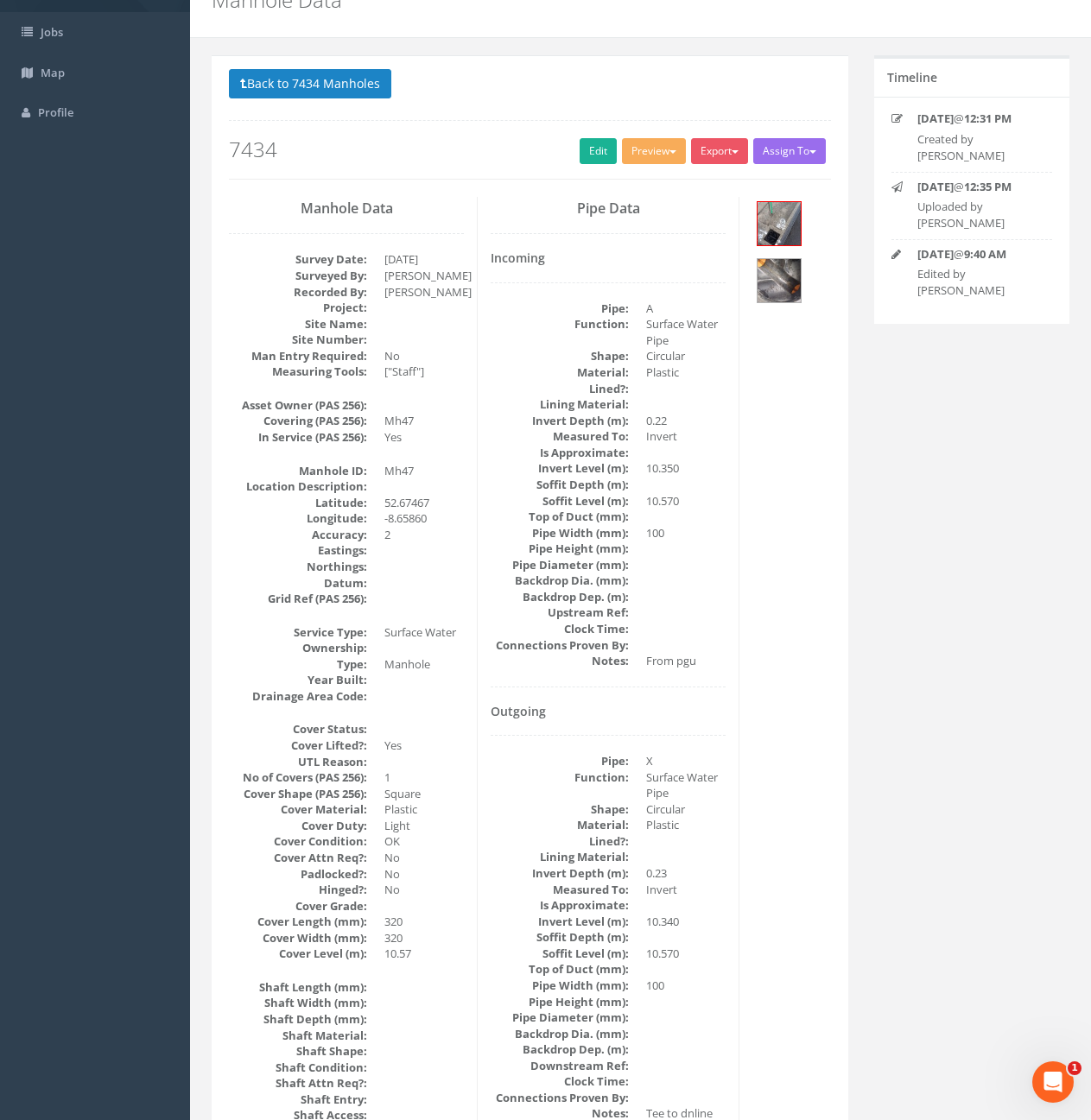
scroll to position [75, 0]
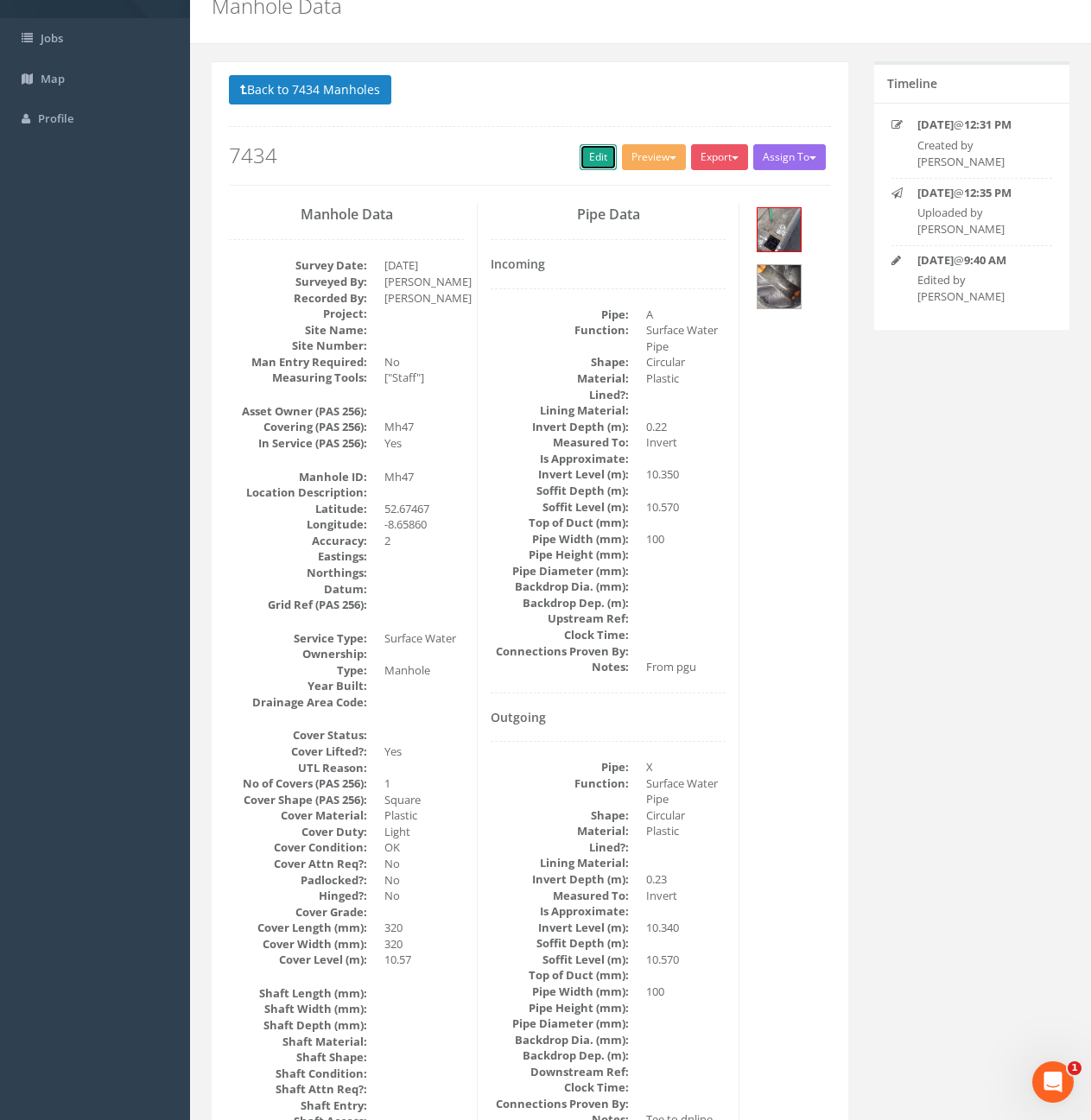
click at [607, 164] on link "Edit" at bounding box center [598, 158] width 38 height 26
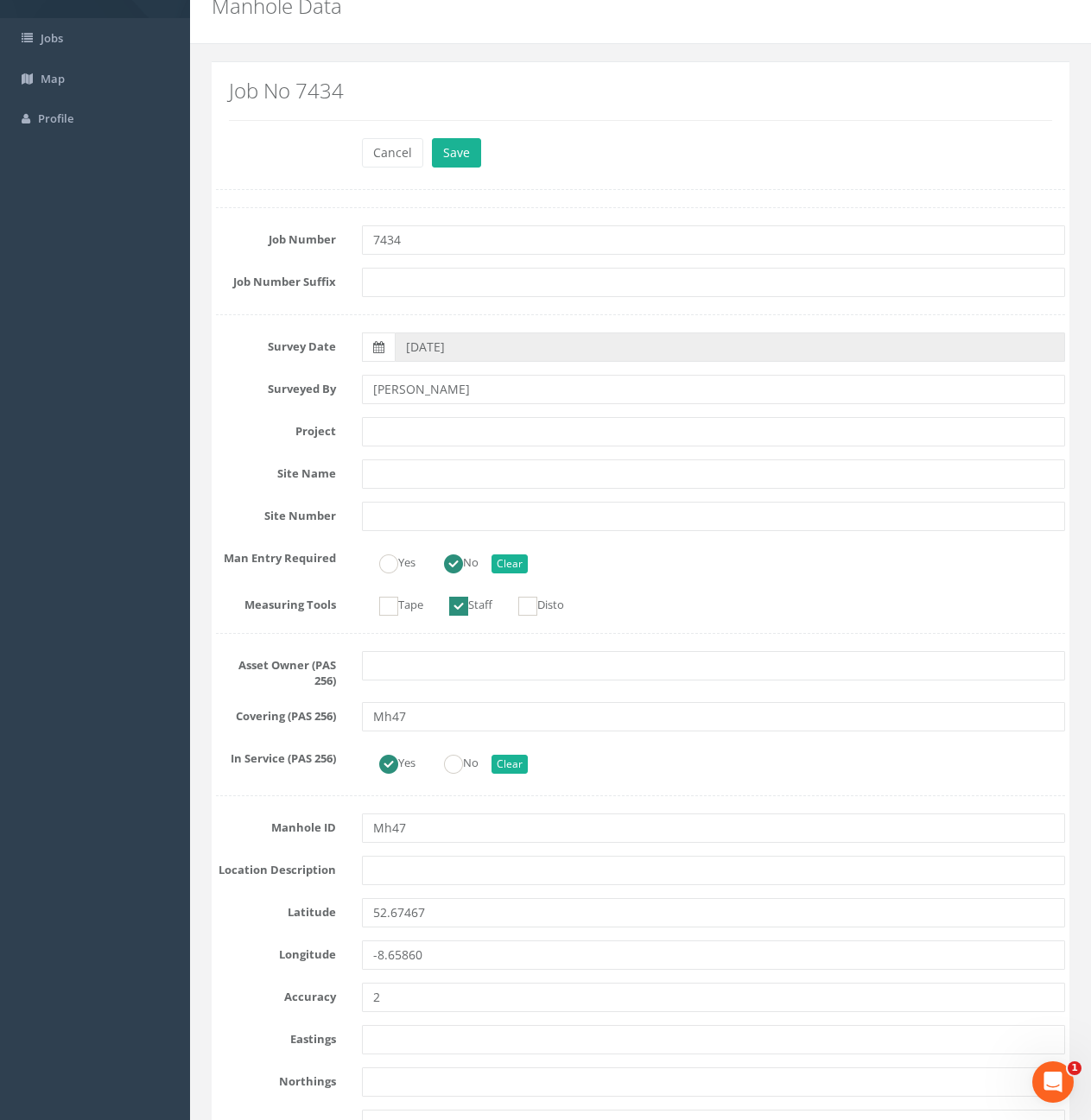
scroll to position [3692, 0]
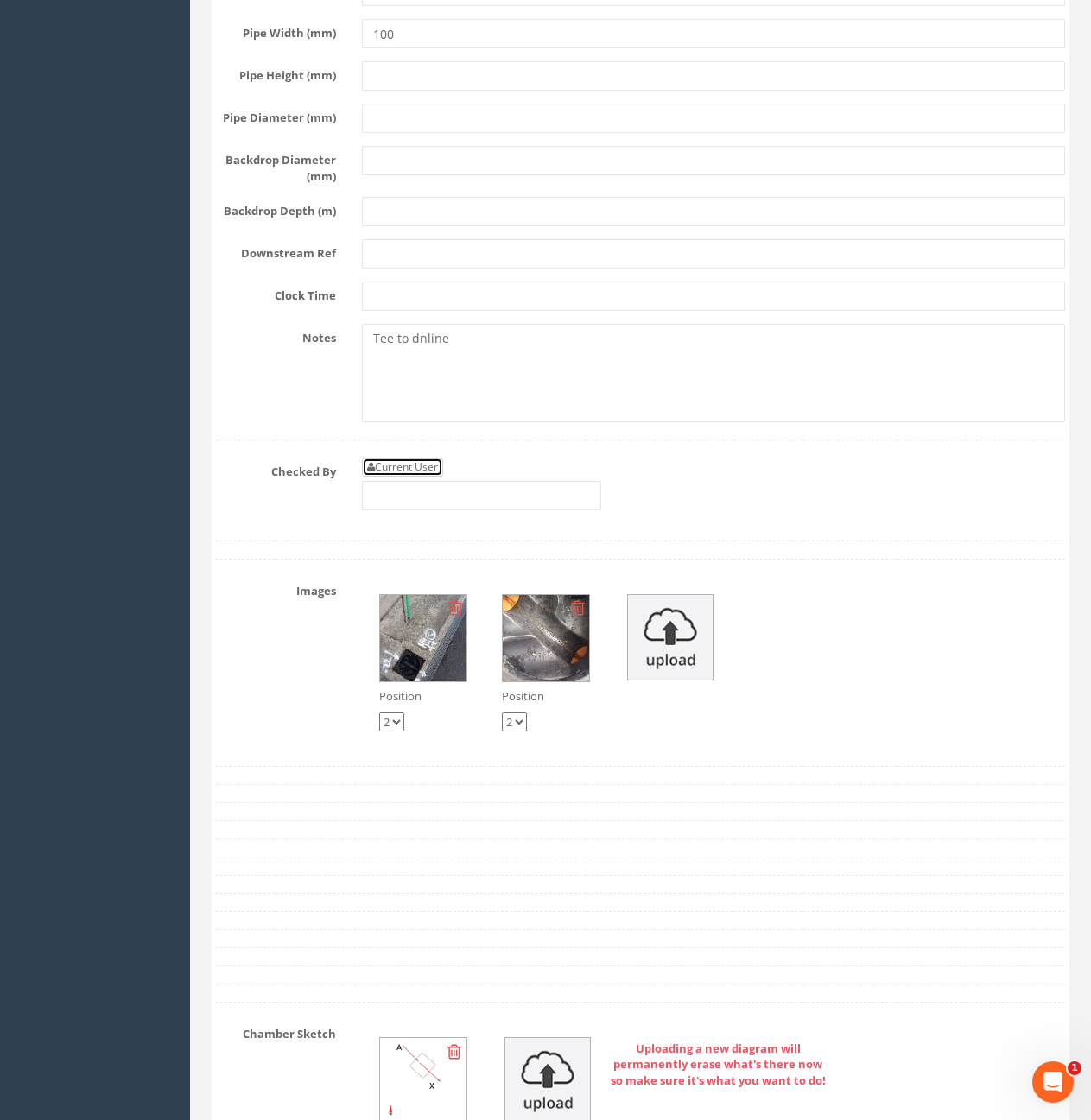
click at [378, 477] on link "Current User" at bounding box center [402, 467] width 82 height 19
type input "[PERSON_NAME]"
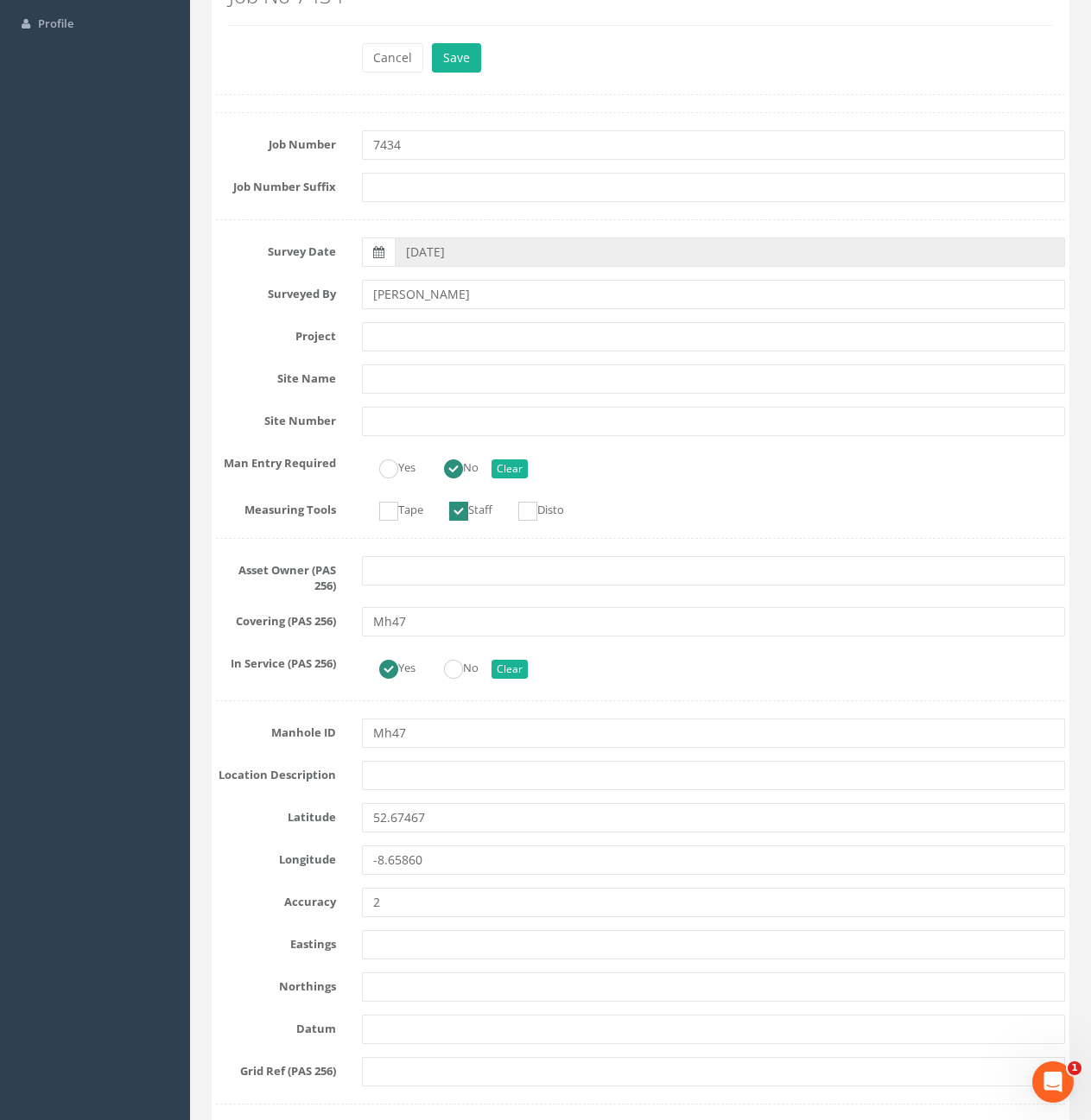
scroll to position [0, 0]
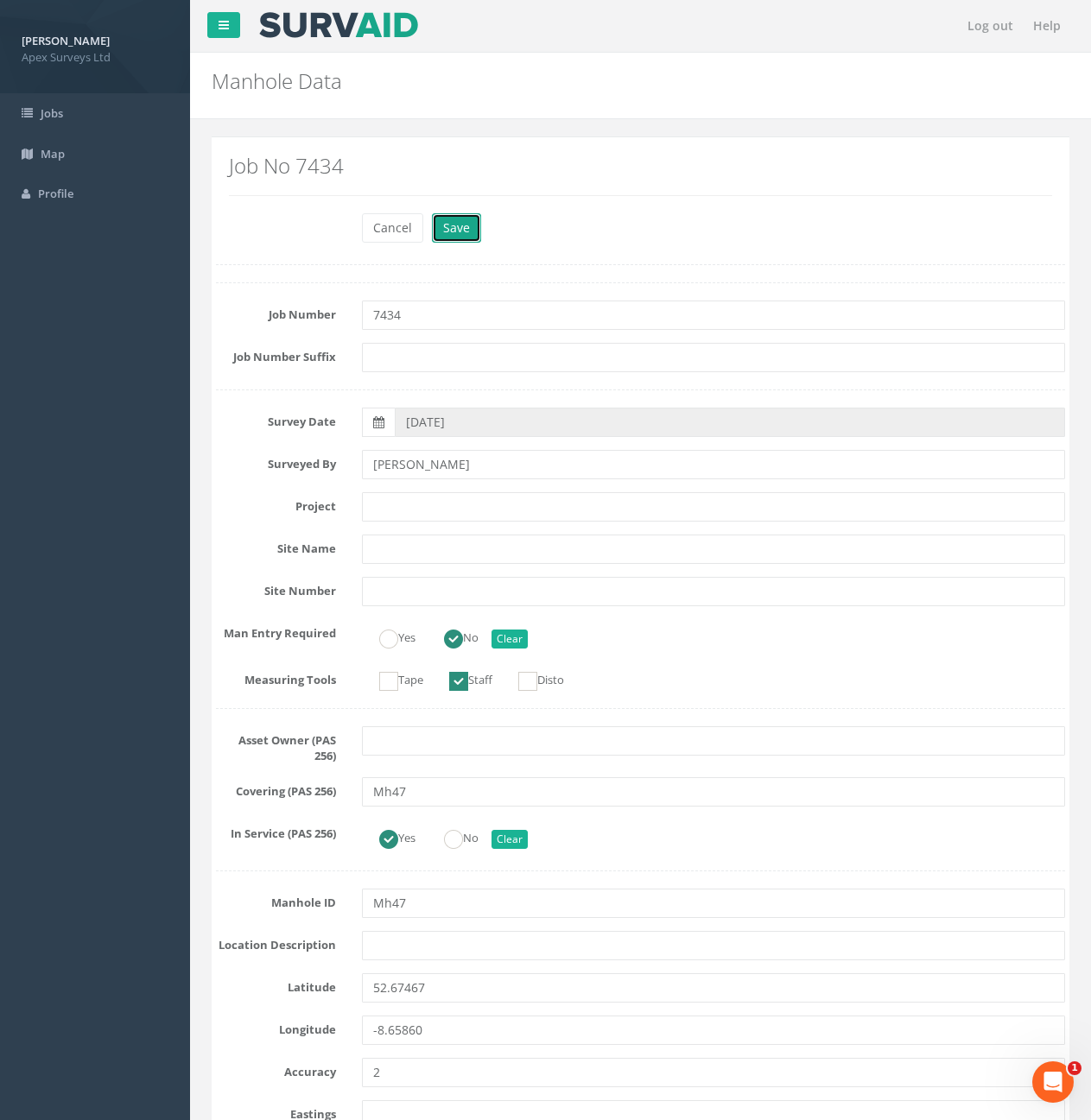
click at [445, 236] on button "Save" at bounding box center [457, 228] width 49 height 29
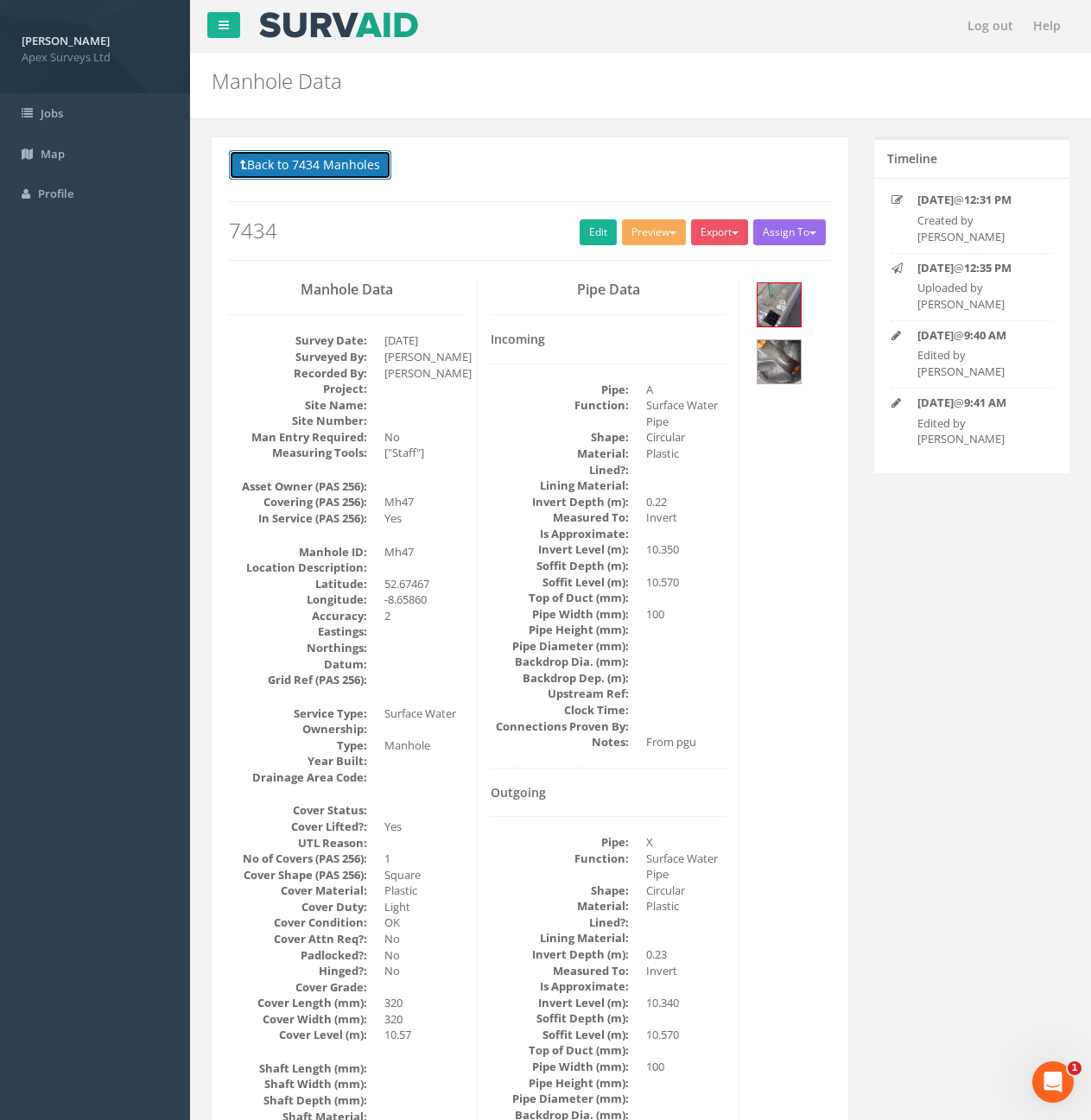
click at [316, 175] on button "Back to 7434 Manholes" at bounding box center [310, 165] width 162 height 29
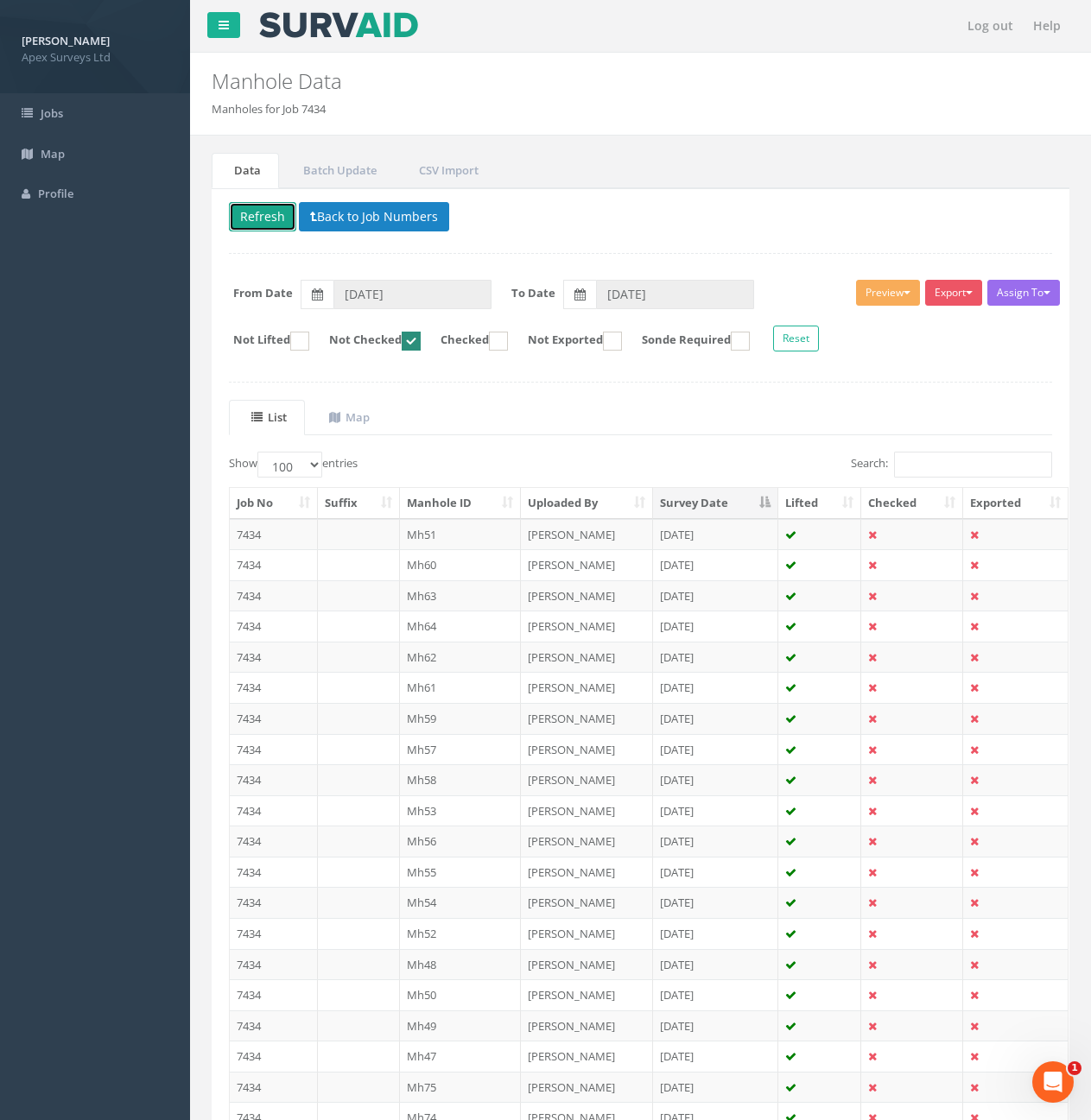
click at [253, 210] on button "Refresh" at bounding box center [263, 217] width 68 height 29
click at [443, 966] on td "Mh48" at bounding box center [461, 965] width 122 height 31
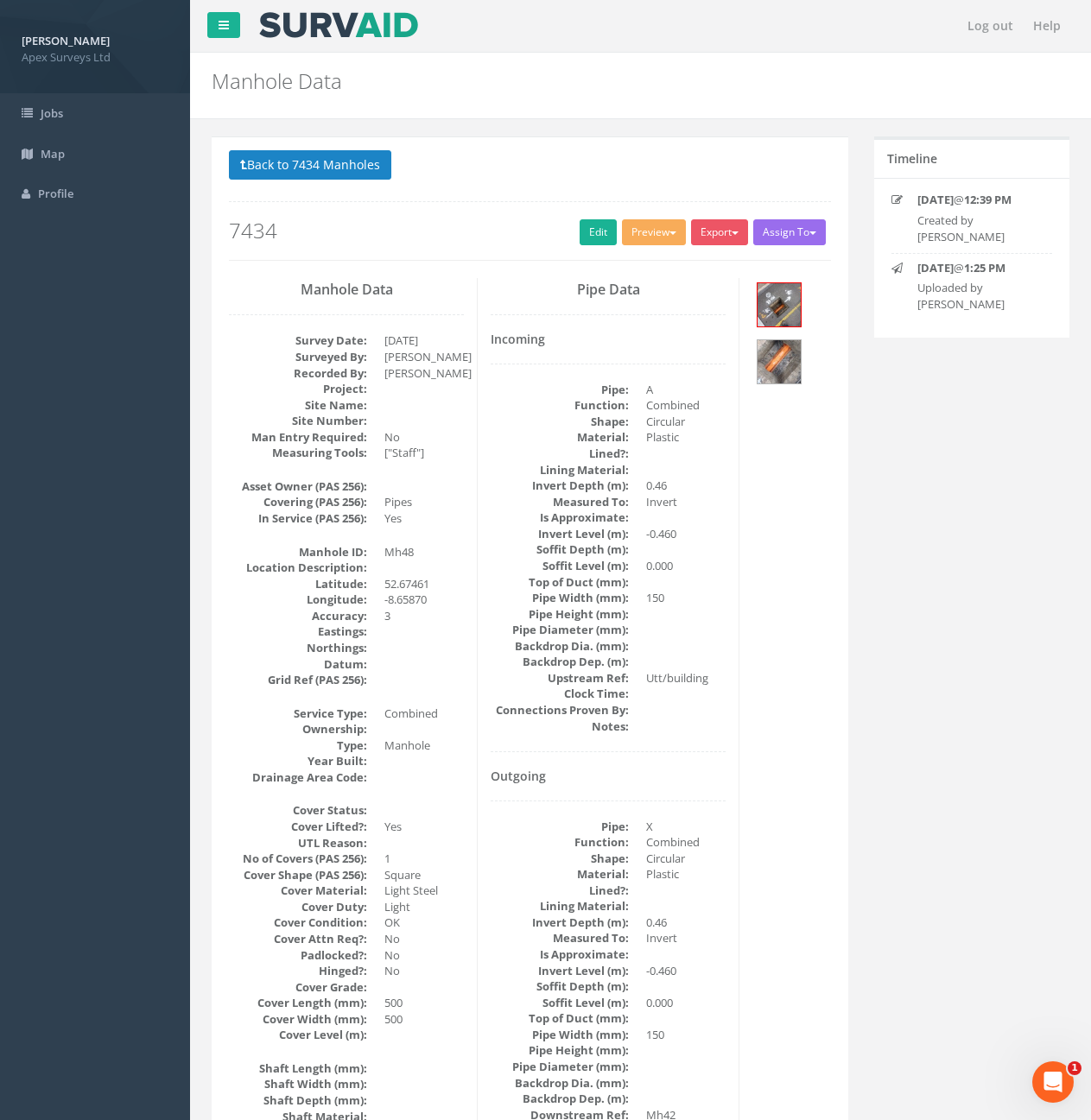
click at [595, 249] on div "Back to 7434 Manholes Back to Map Assign To No Companies Added Export Heathrow …" at bounding box center [529, 205] width 602 height 110
click at [580, 234] on link "Edit" at bounding box center [598, 233] width 38 height 26
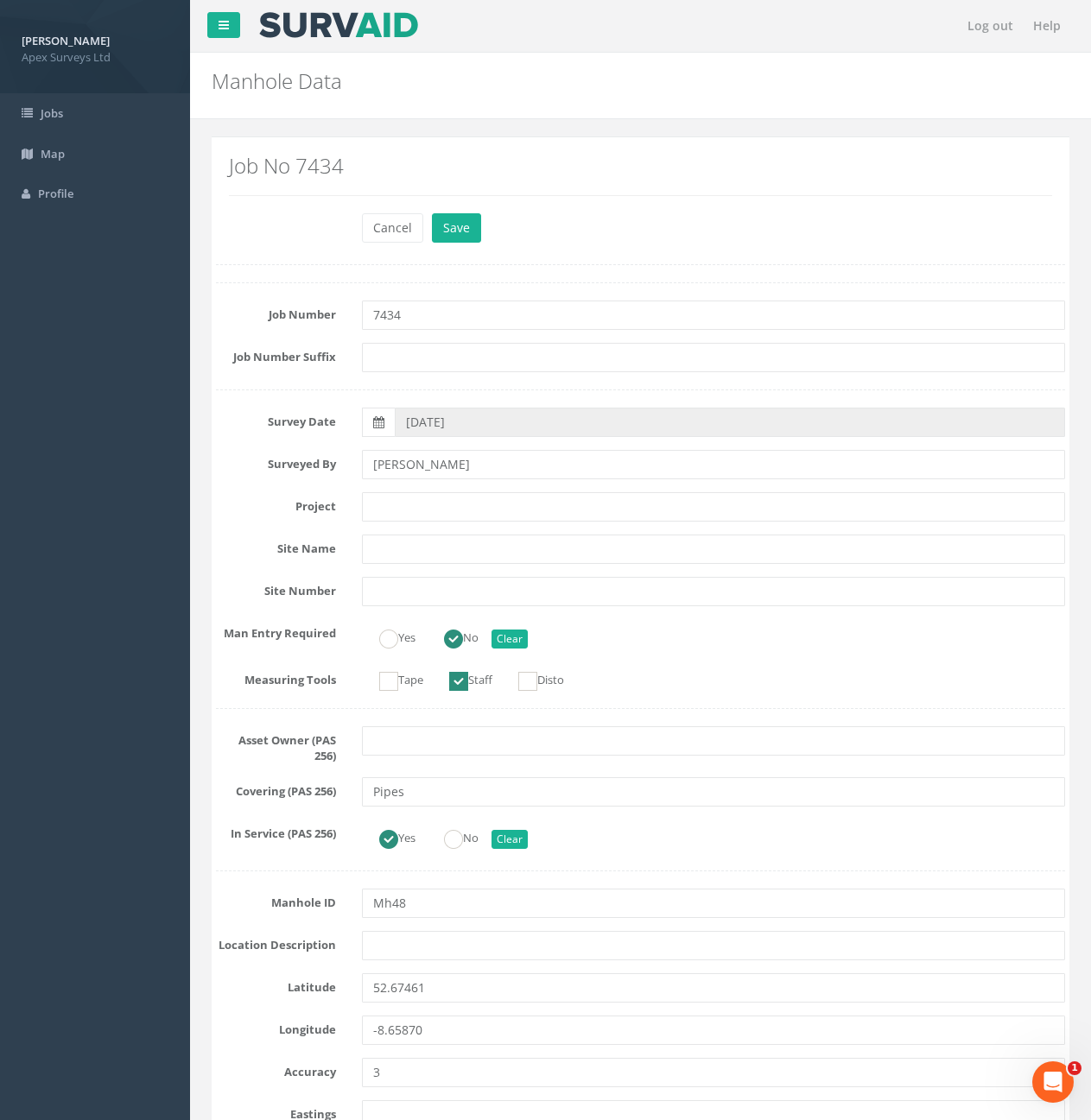
scroll to position [3764, 0]
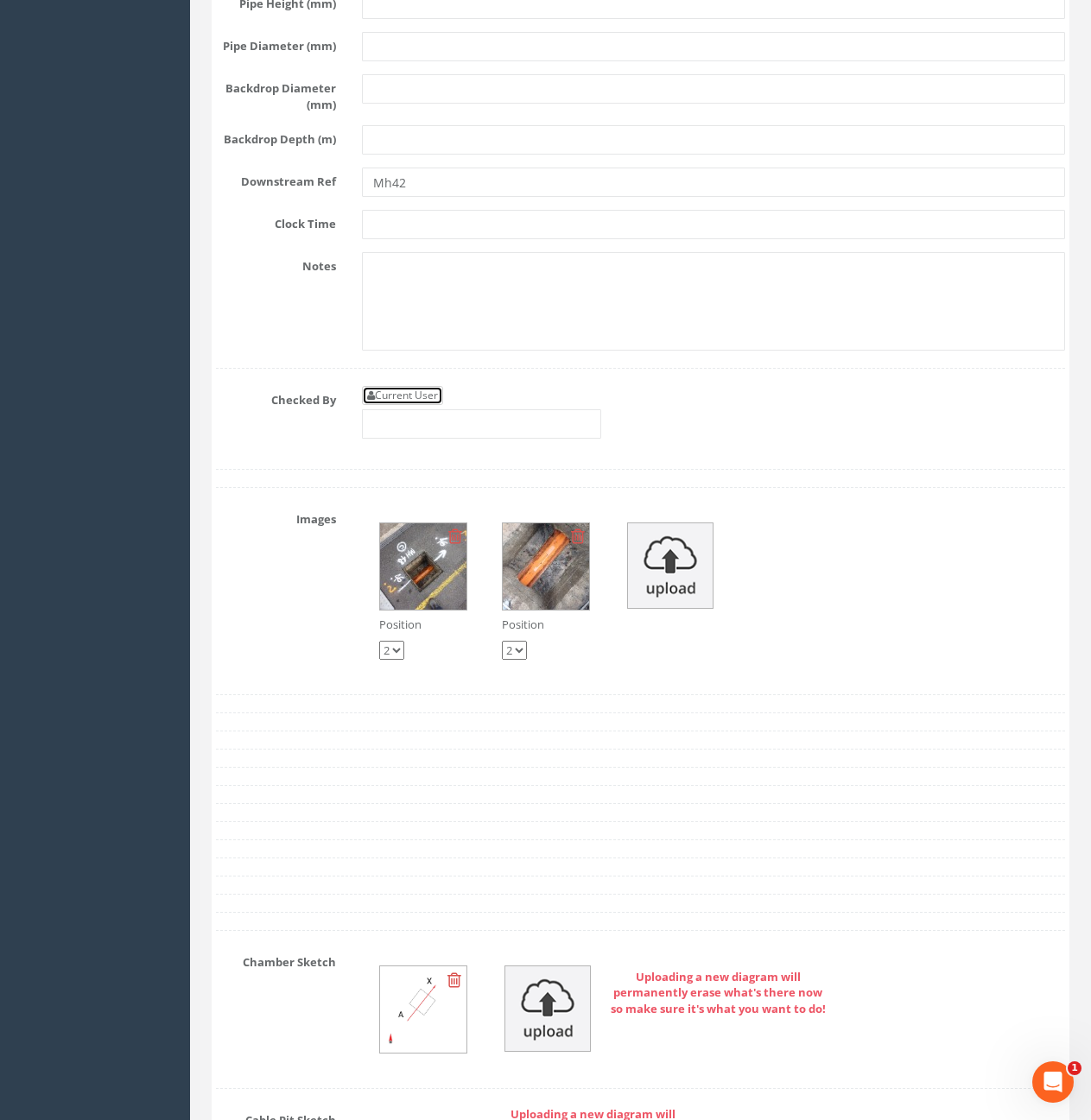
click at [421, 405] on link "Current User" at bounding box center [402, 396] width 82 height 19
type input "[PERSON_NAME]"
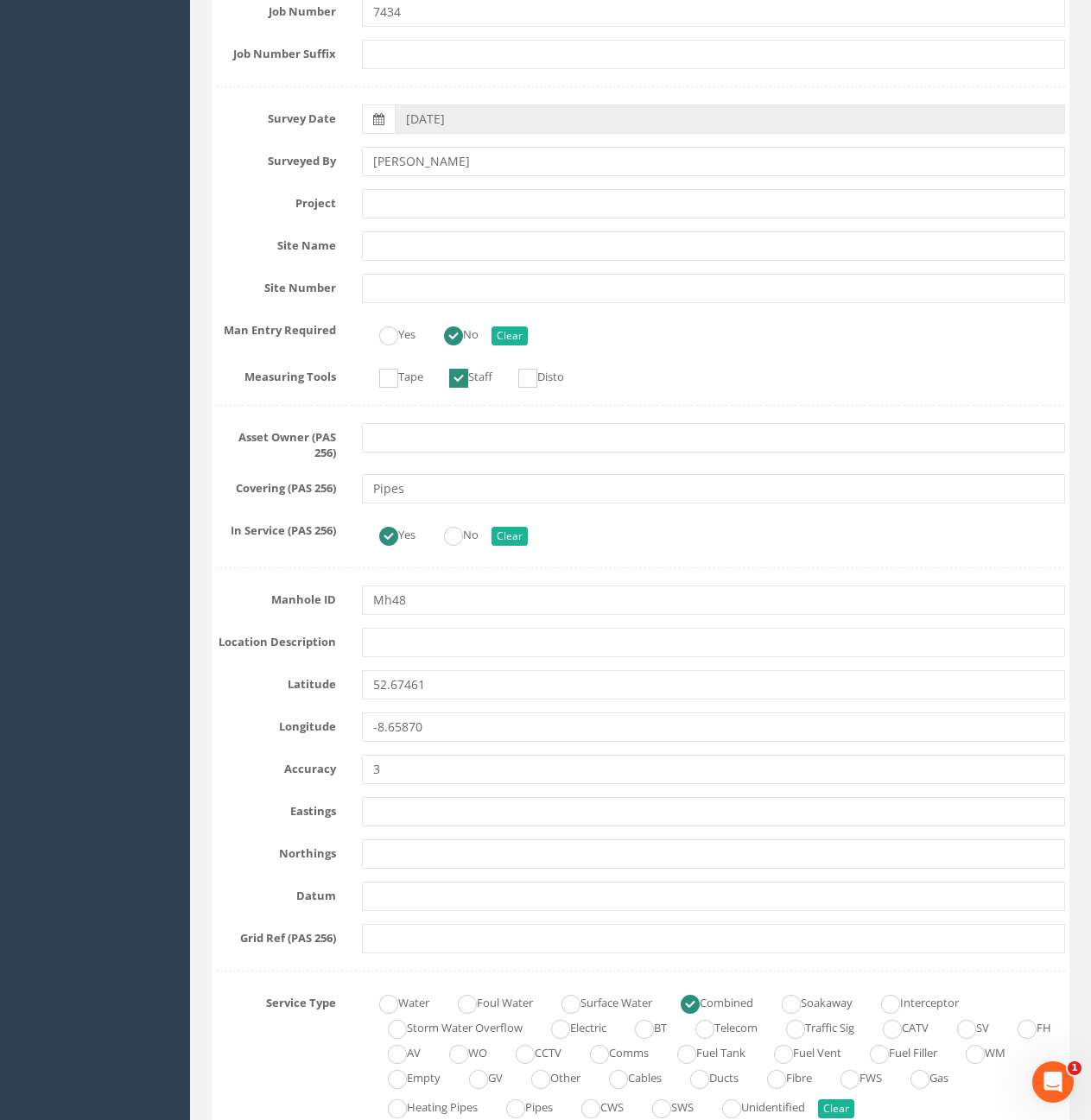
scroll to position [828, 0]
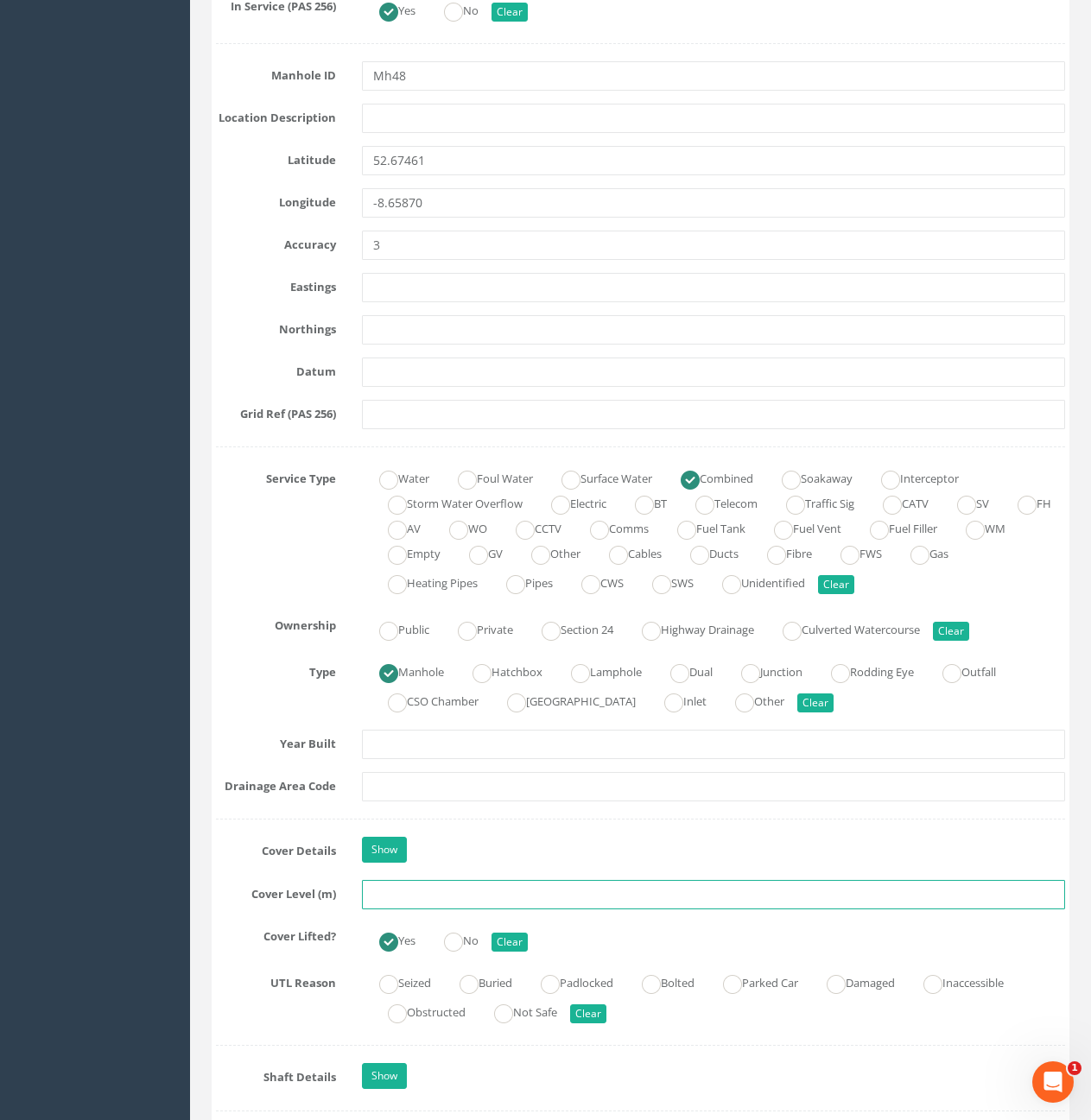
click at [434, 895] on input "text" at bounding box center [714, 895] width 704 height 29
click at [475, 903] on input "text" at bounding box center [714, 895] width 704 height 29
type input "10.56"
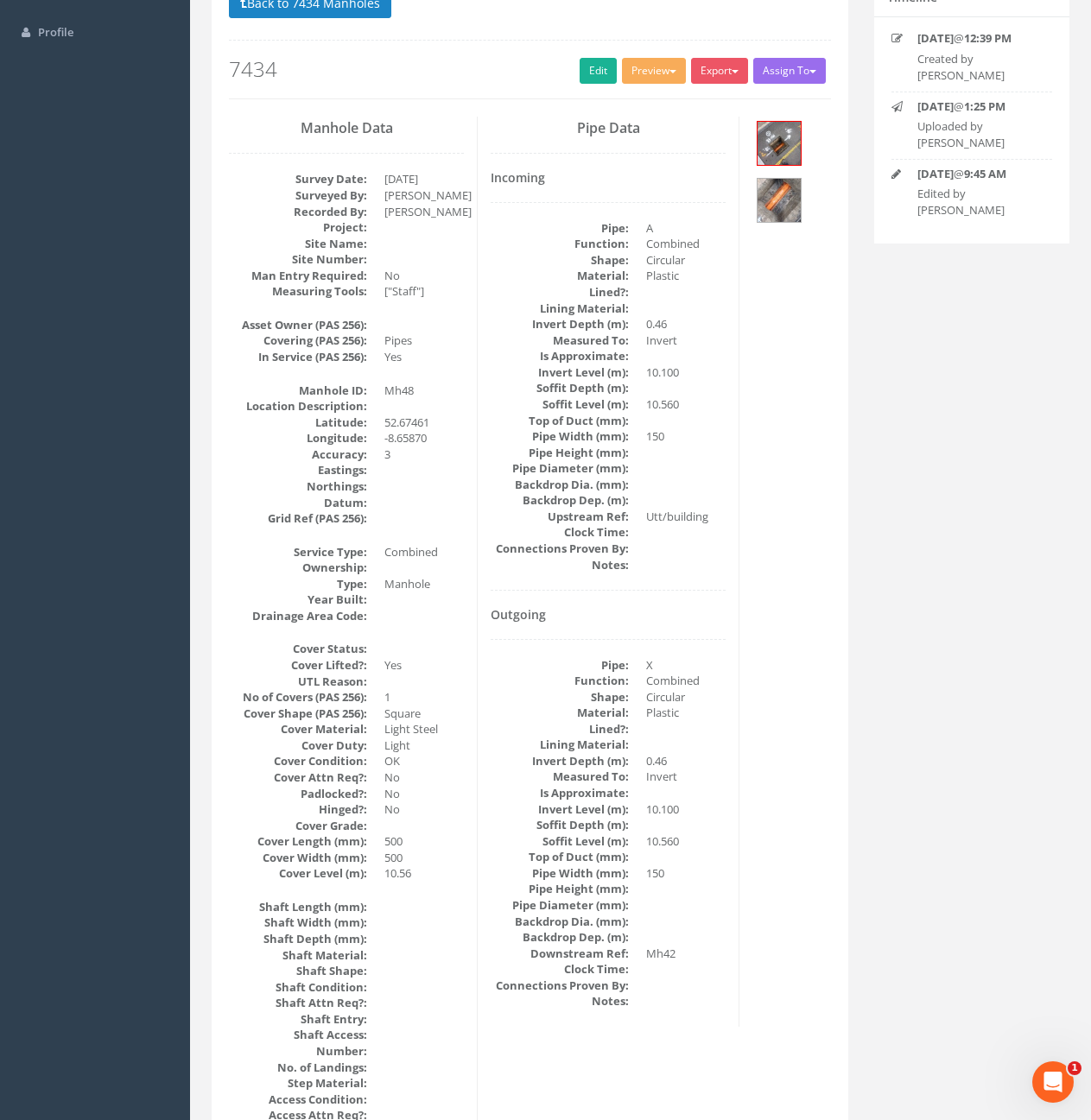
scroll to position [0, 0]
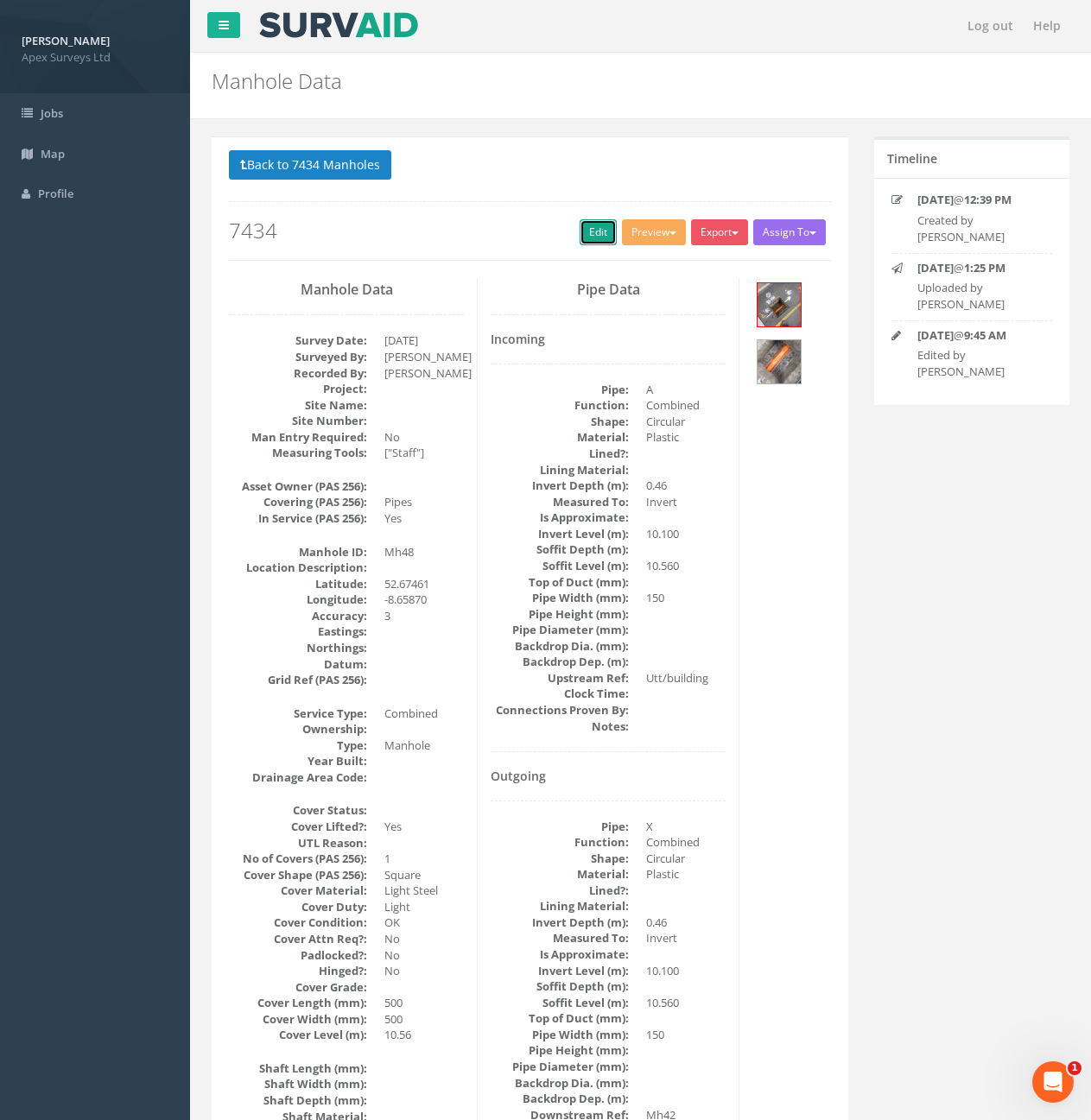
click at [598, 237] on link "Edit" at bounding box center [598, 233] width 38 height 26
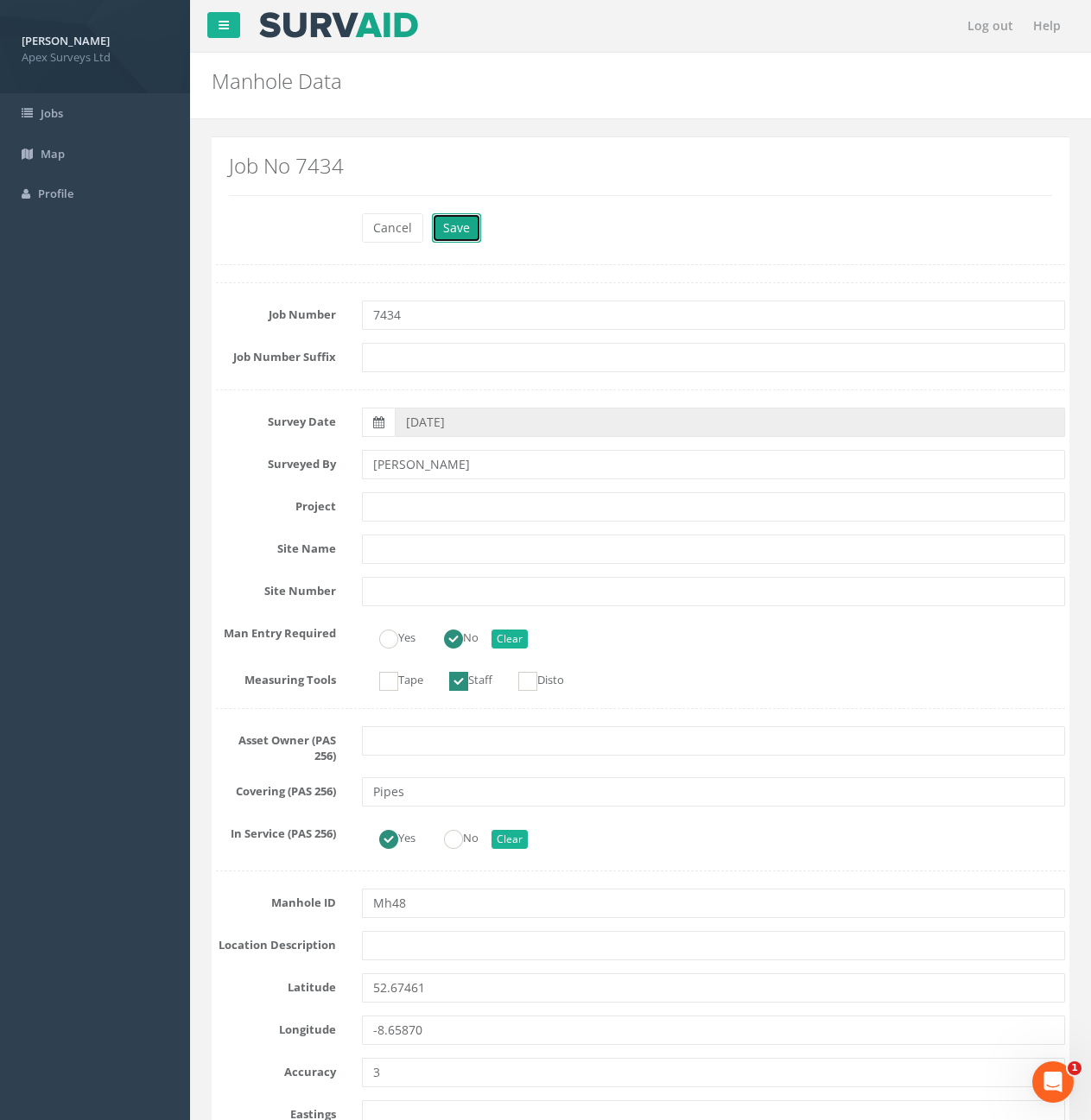
click at [460, 226] on button "Save" at bounding box center [457, 228] width 49 height 29
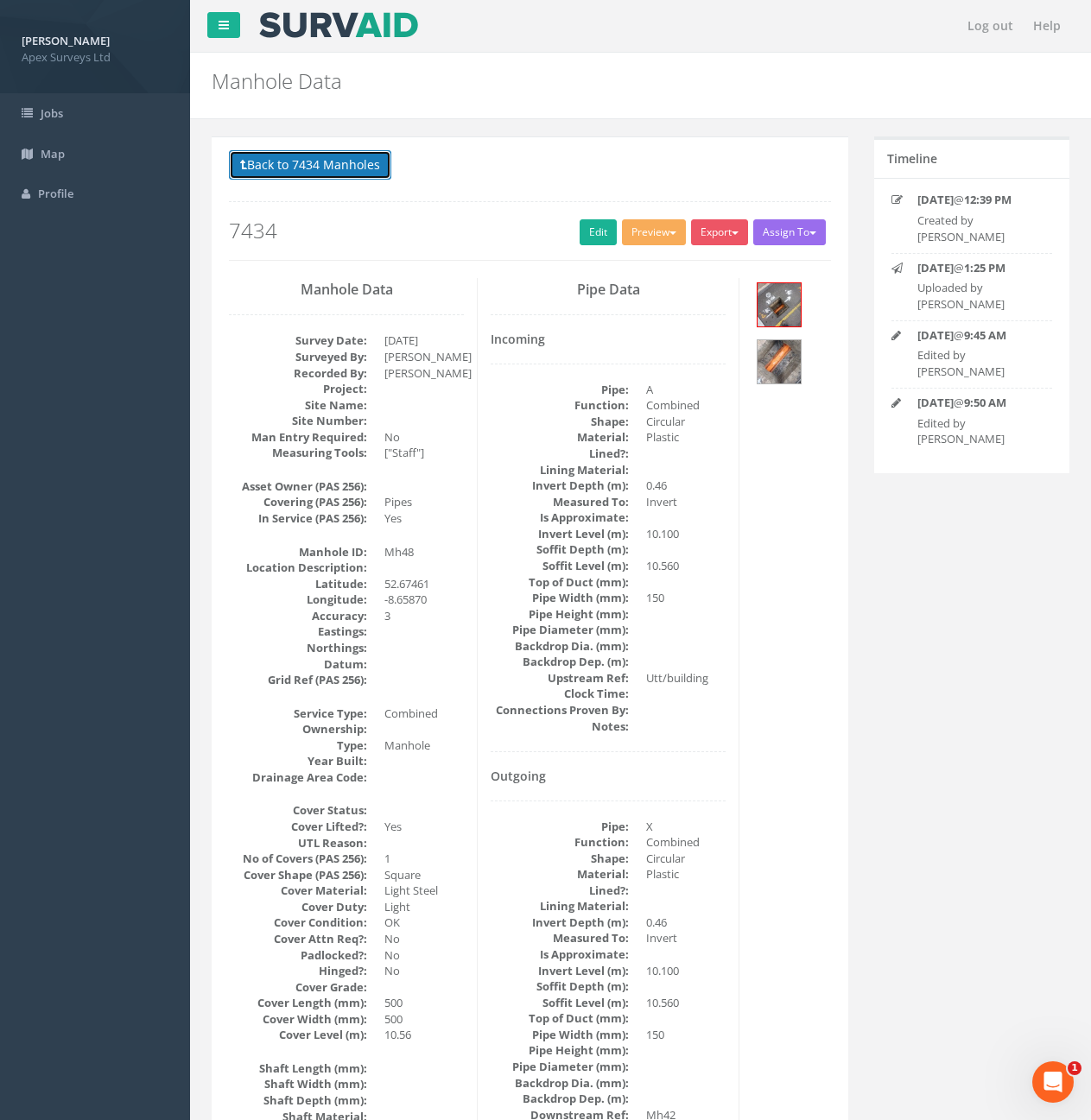
click at [332, 159] on button "Back to 7434 Manholes" at bounding box center [310, 165] width 162 height 29
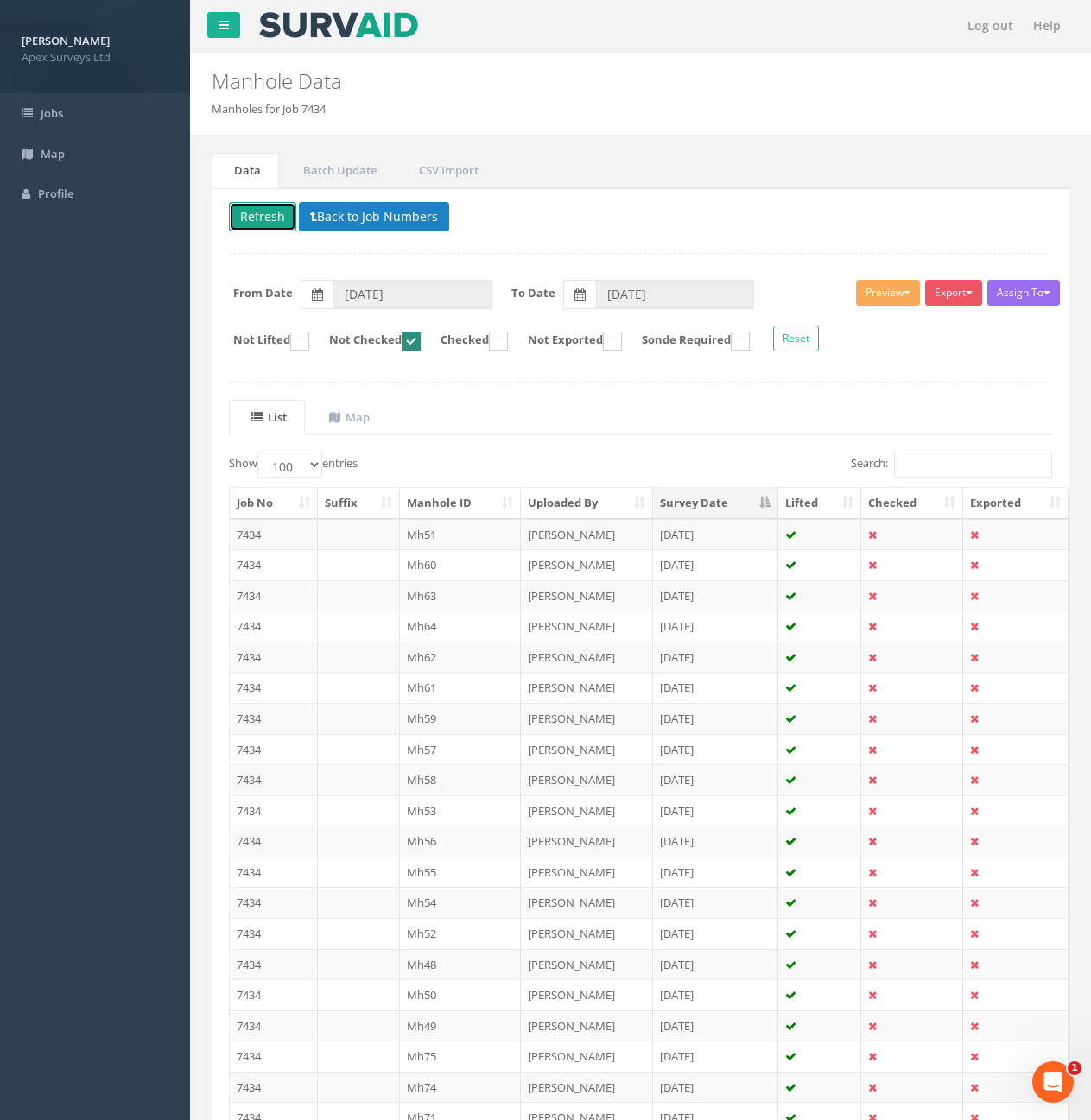
click at [267, 226] on button "Refresh" at bounding box center [263, 217] width 68 height 29
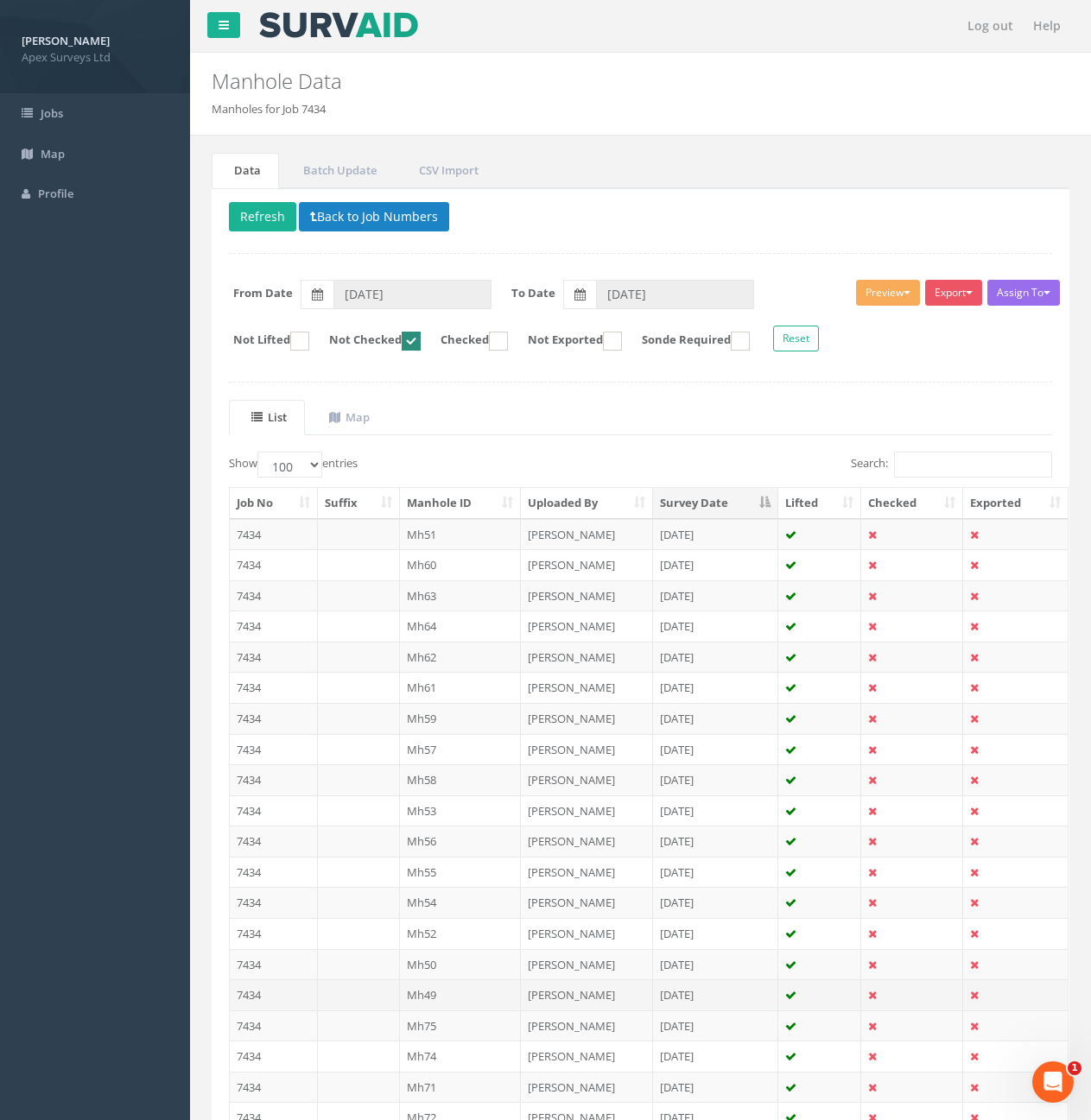
click at [335, 996] on td at bounding box center [359, 995] width 82 height 31
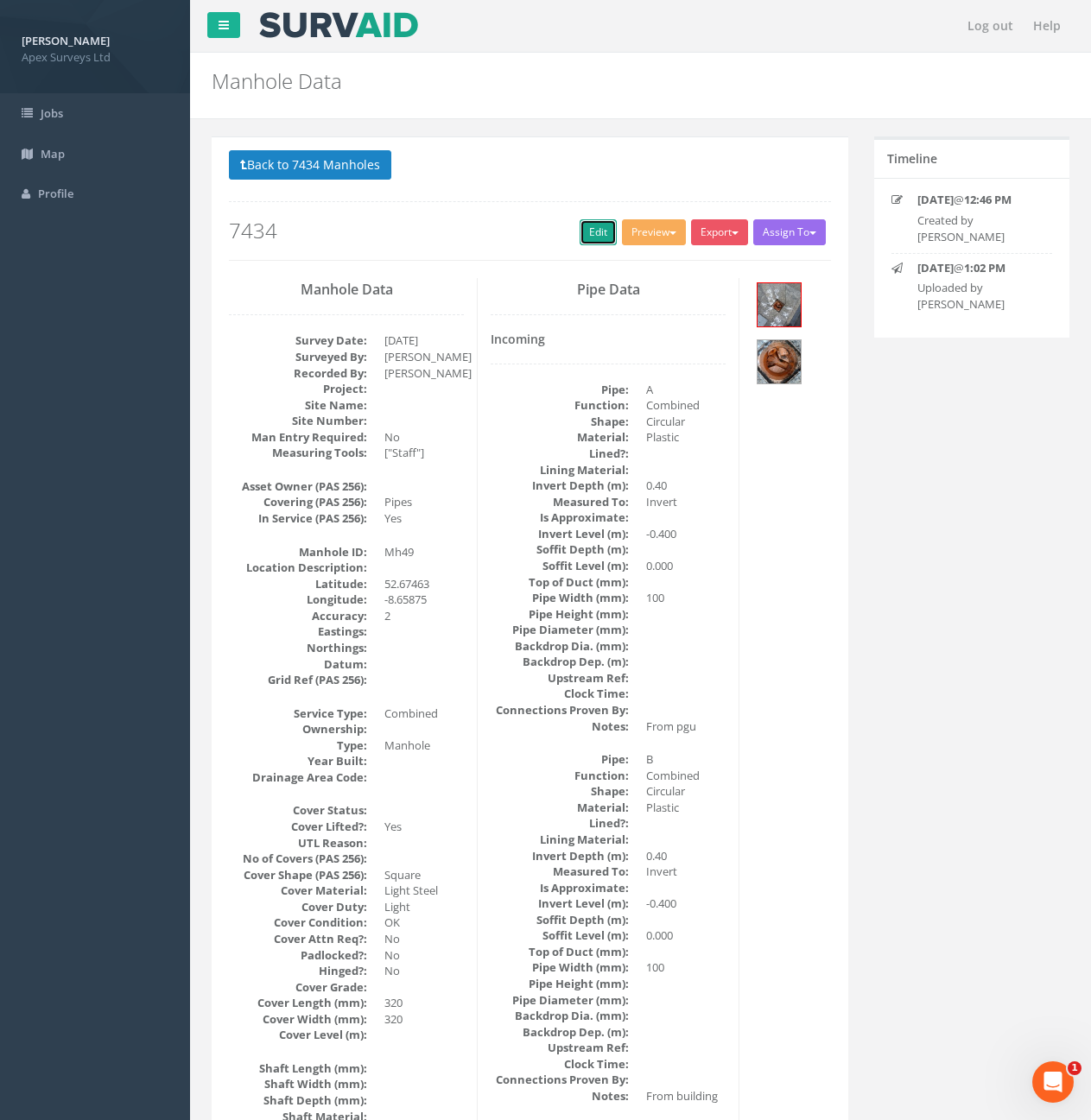
click at [581, 242] on link "Edit" at bounding box center [598, 233] width 38 height 26
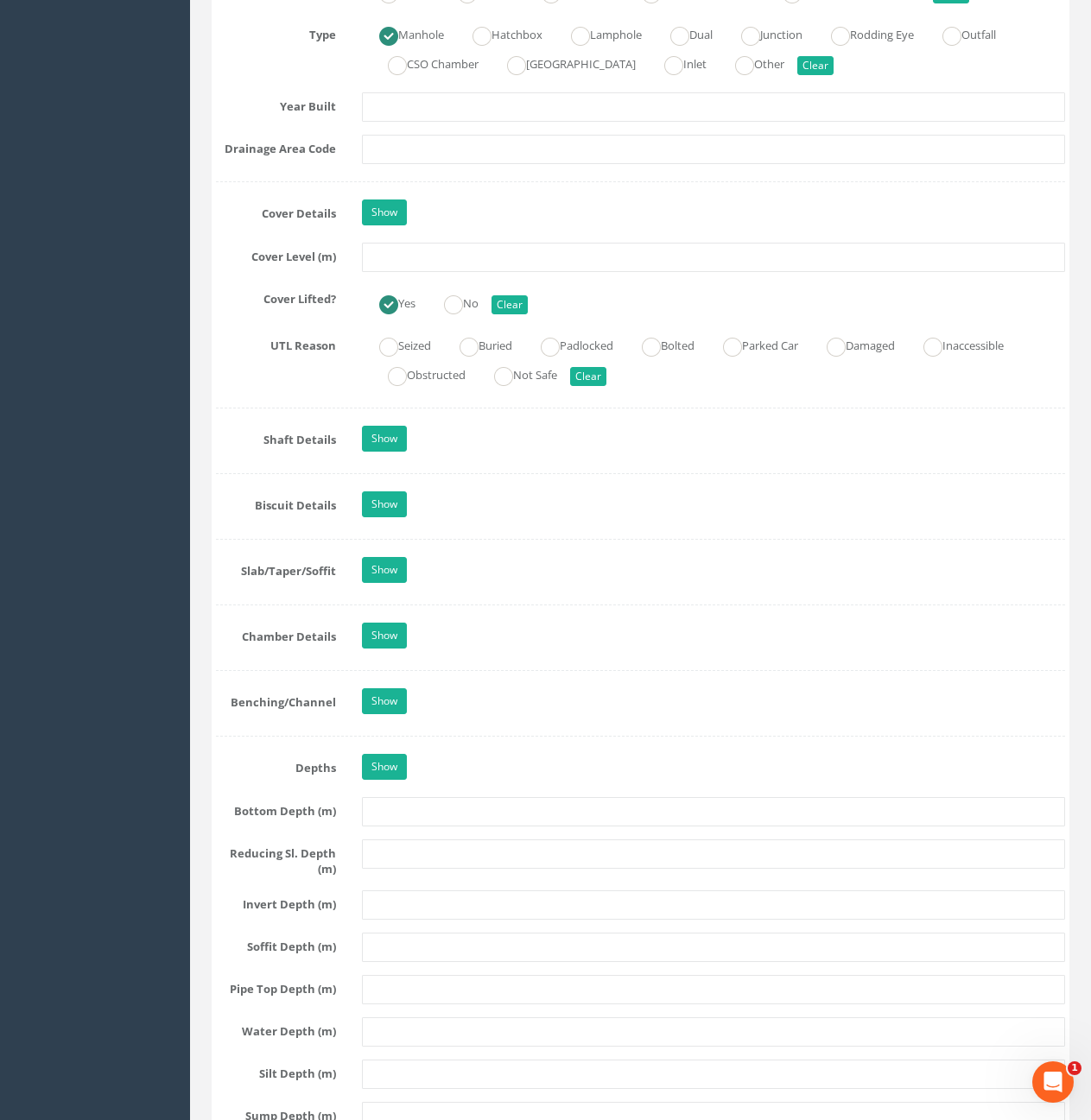
scroll to position [1073, 0]
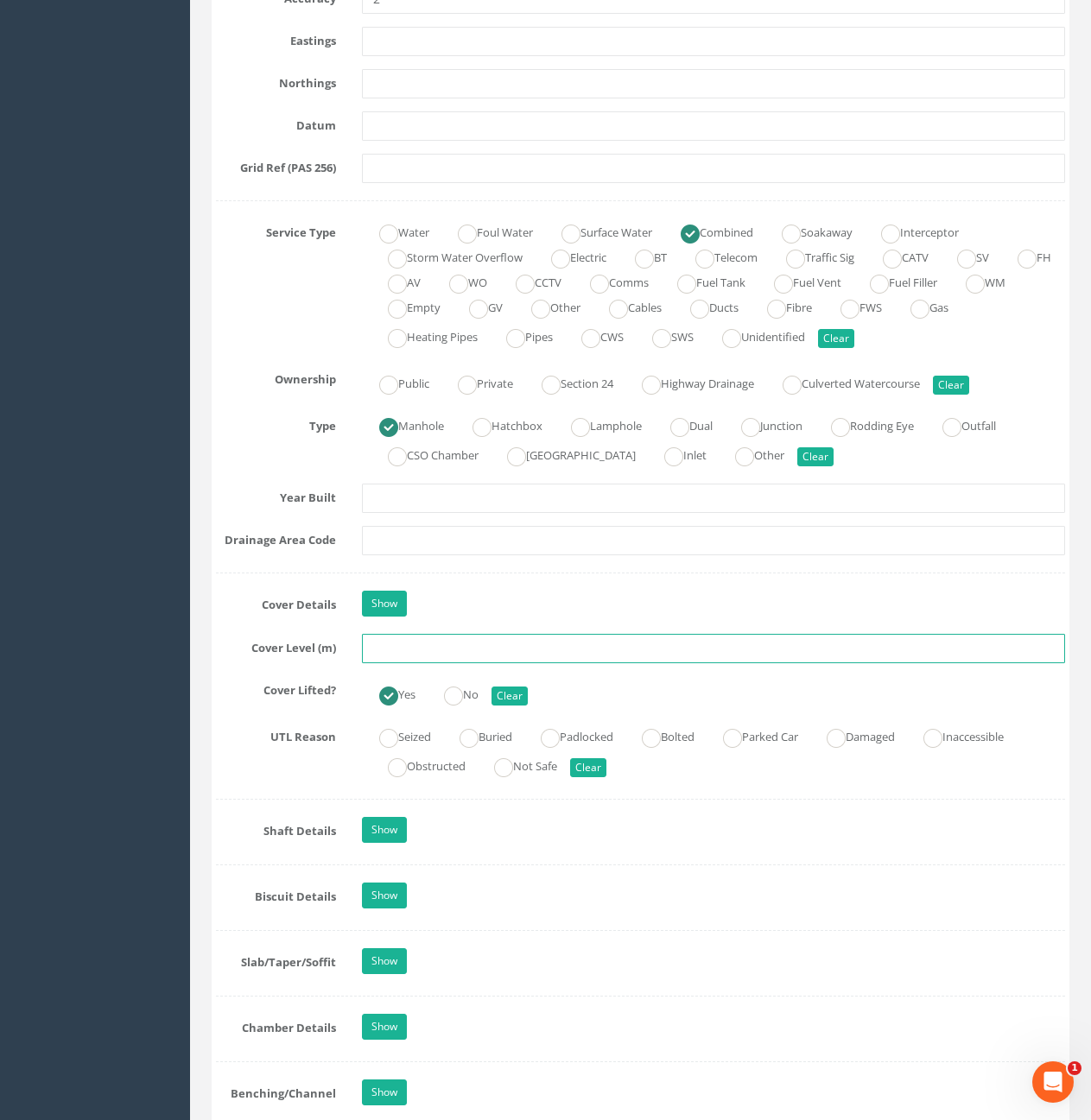
click at [464, 648] on input "text" at bounding box center [714, 648] width 704 height 29
type input "10.56"
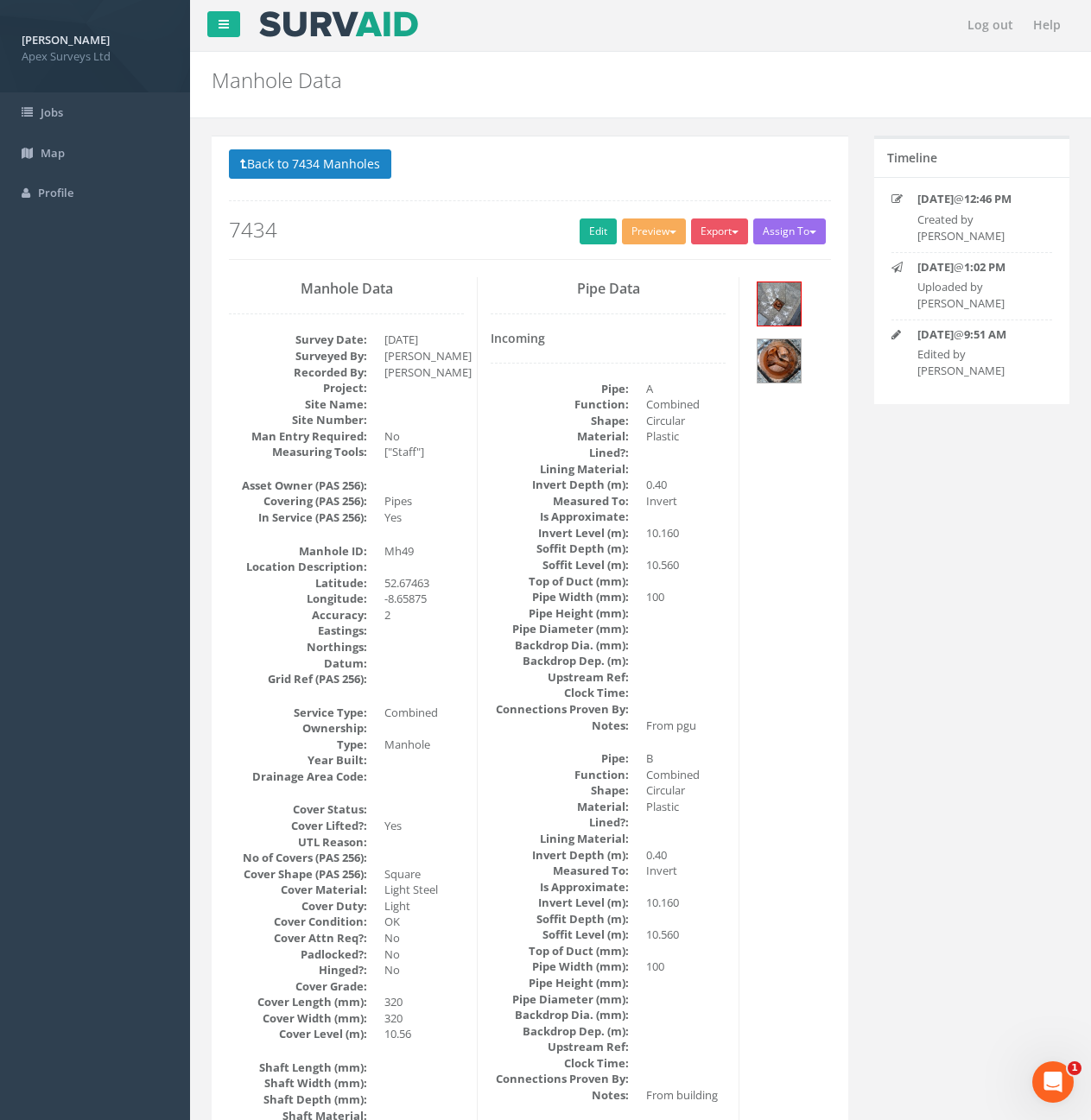
scroll to position [0, 0]
click at [326, 175] on button "Back to 7434 Manholes" at bounding box center [310, 165] width 162 height 29
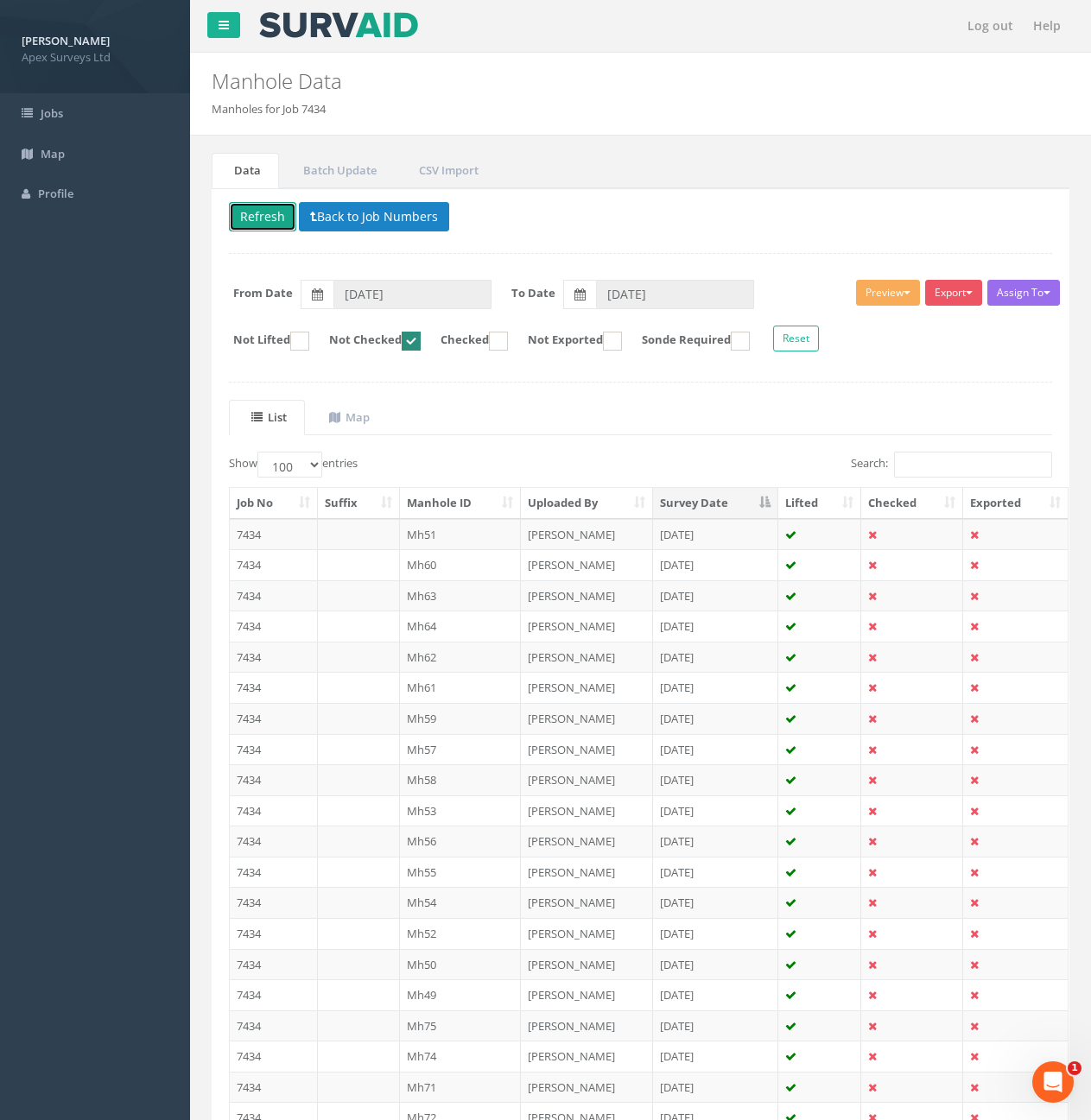
click at [267, 212] on button "Refresh" at bounding box center [263, 217] width 68 height 29
click at [348, 543] on td at bounding box center [359, 535] width 82 height 31
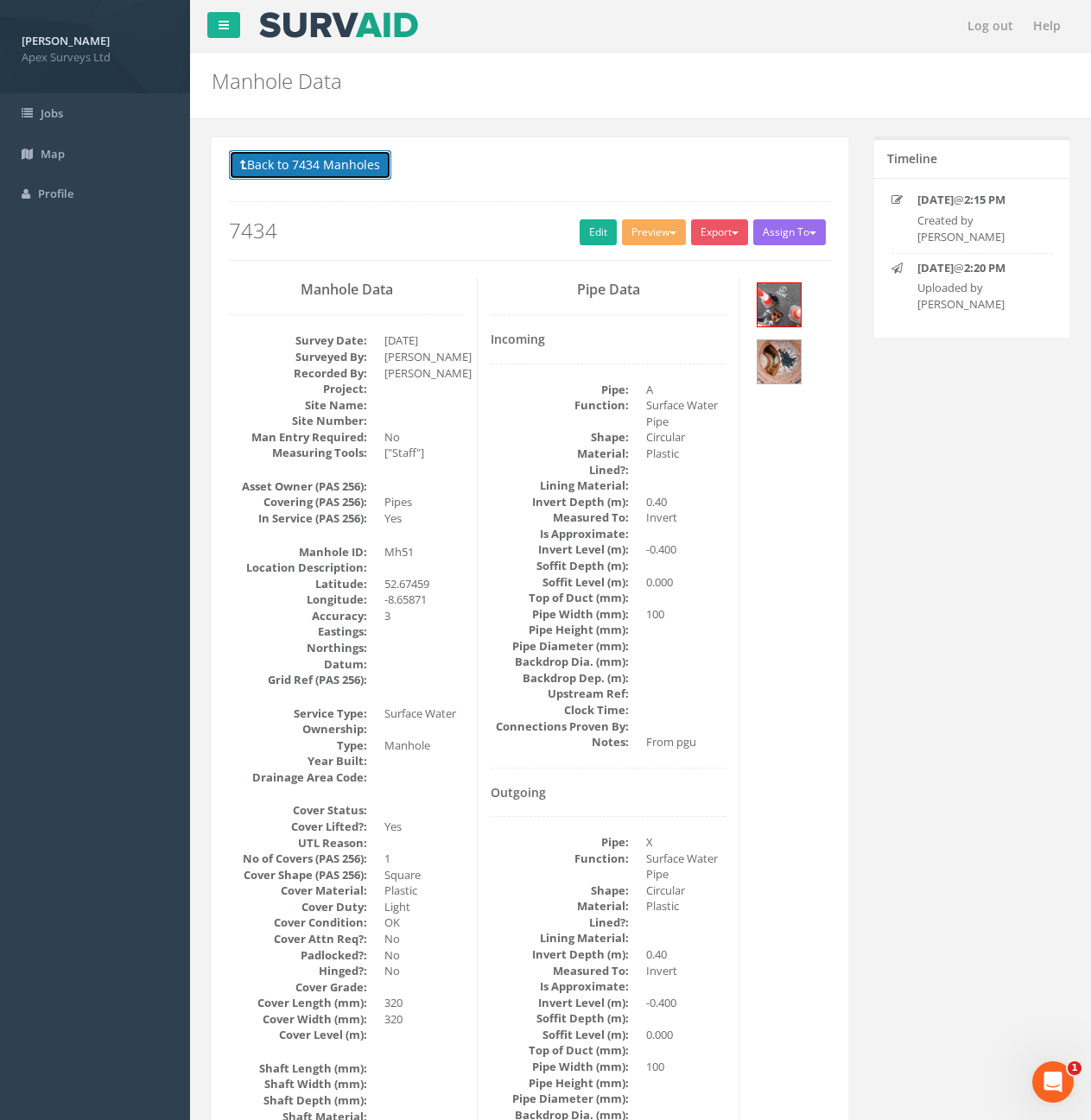
click at [260, 150] on button "Back to 7434 Manholes" at bounding box center [310, 165] width 162 height 29
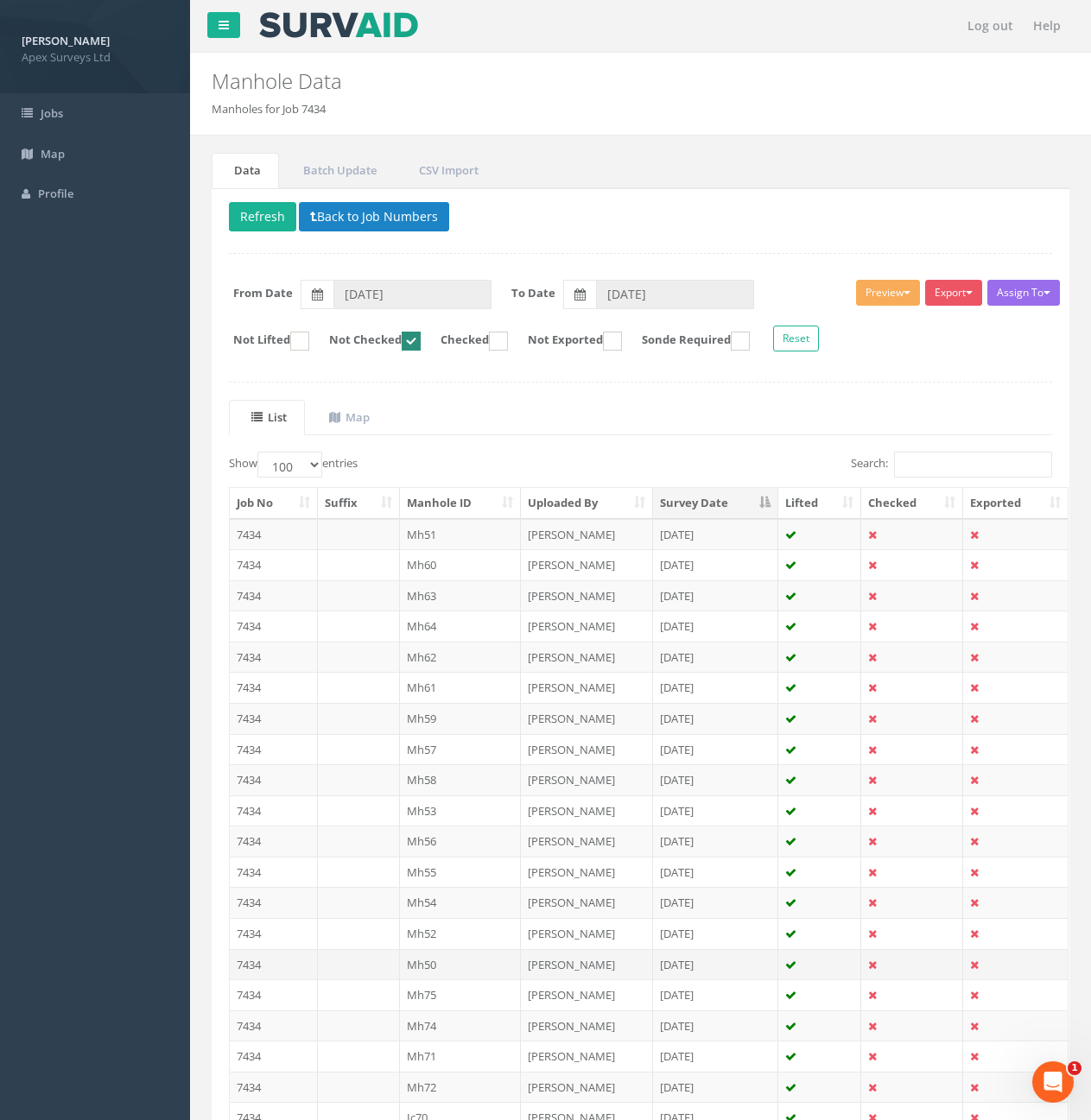
click at [289, 967] on td "7434" at bounding box center [274, 965] width 88 height 31
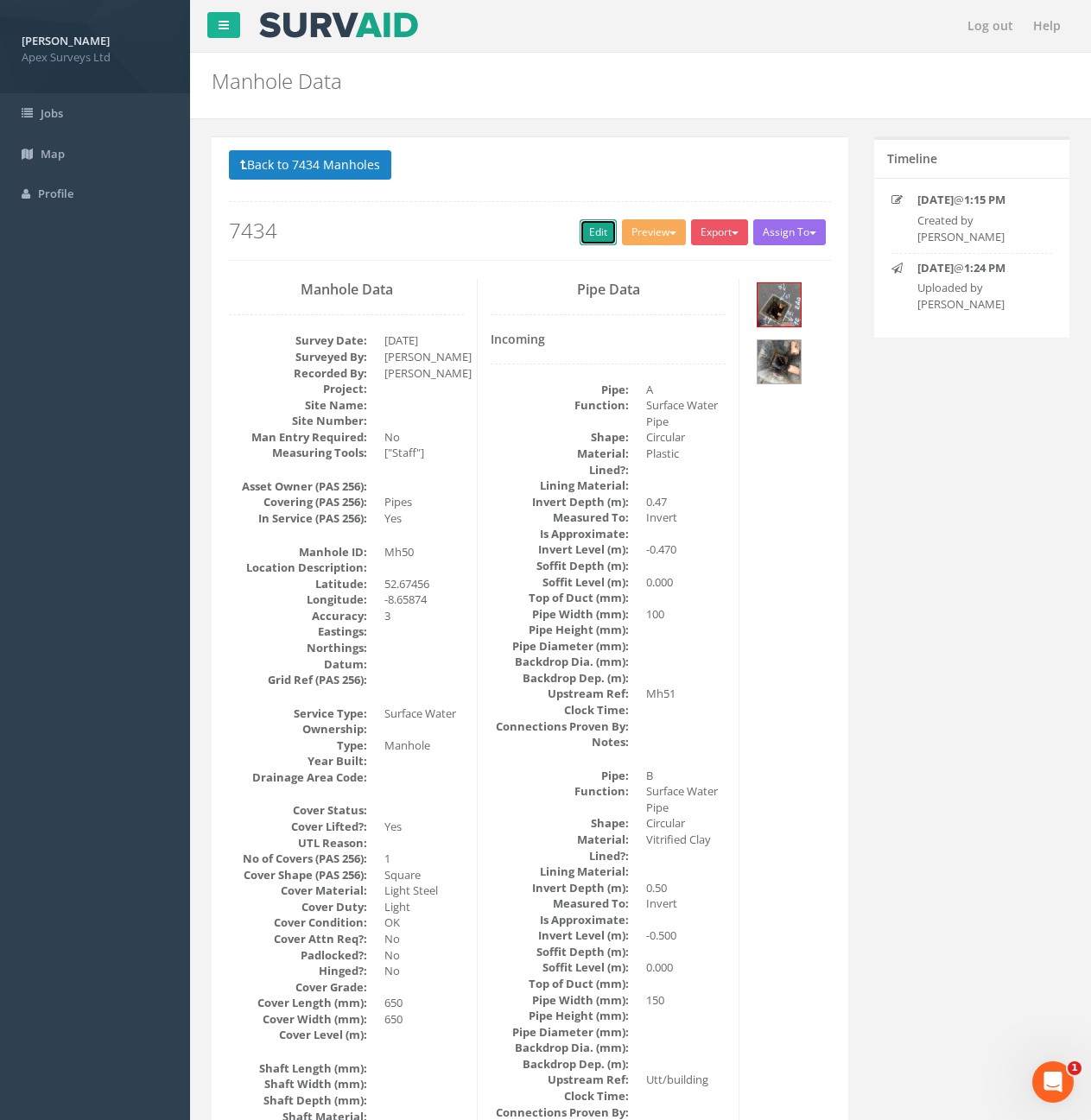
click at [580, 226] on link "Edit" at bounding box center [598, 233] width 38 height 26
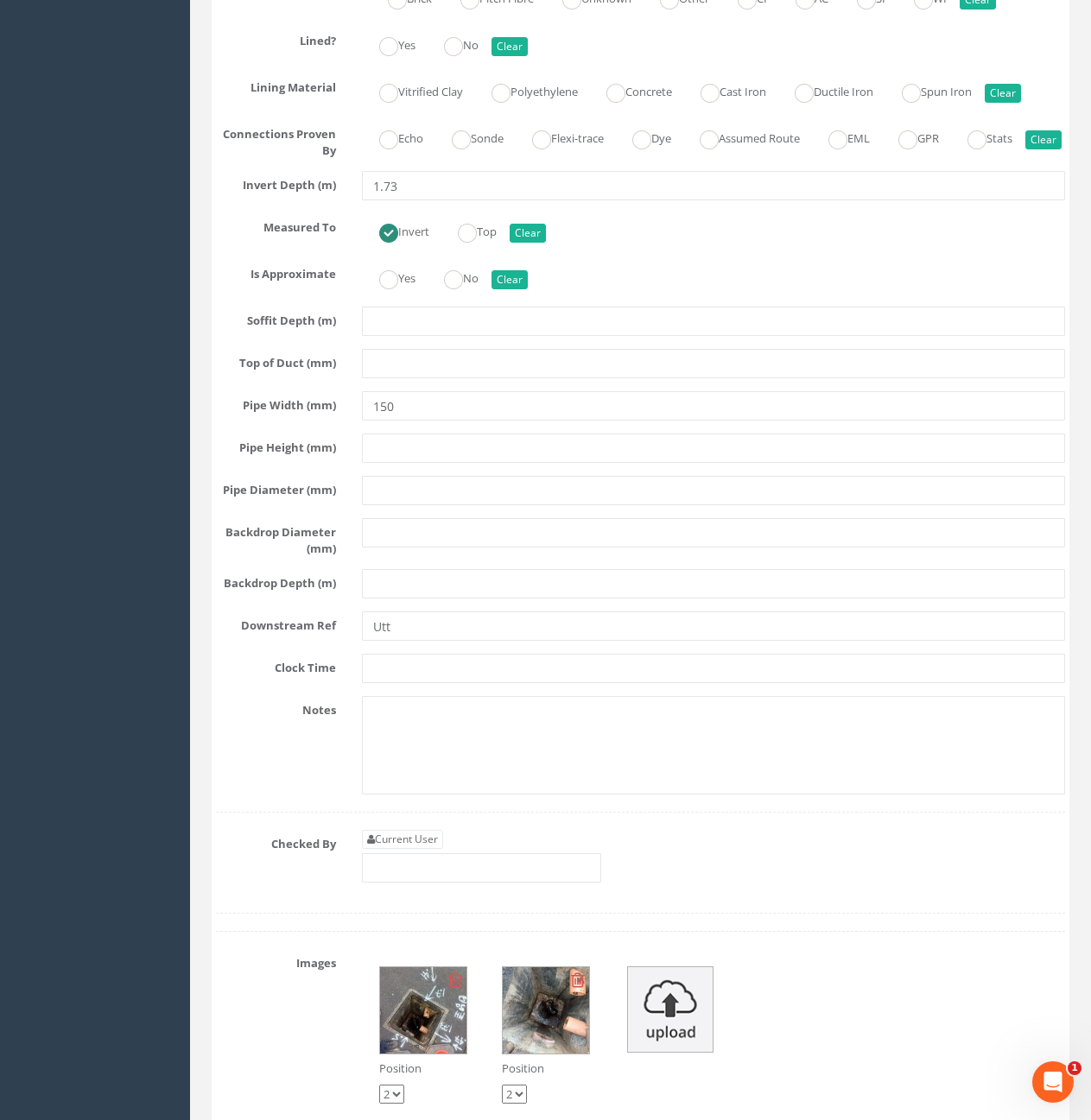
scroll to position [3974, 0]
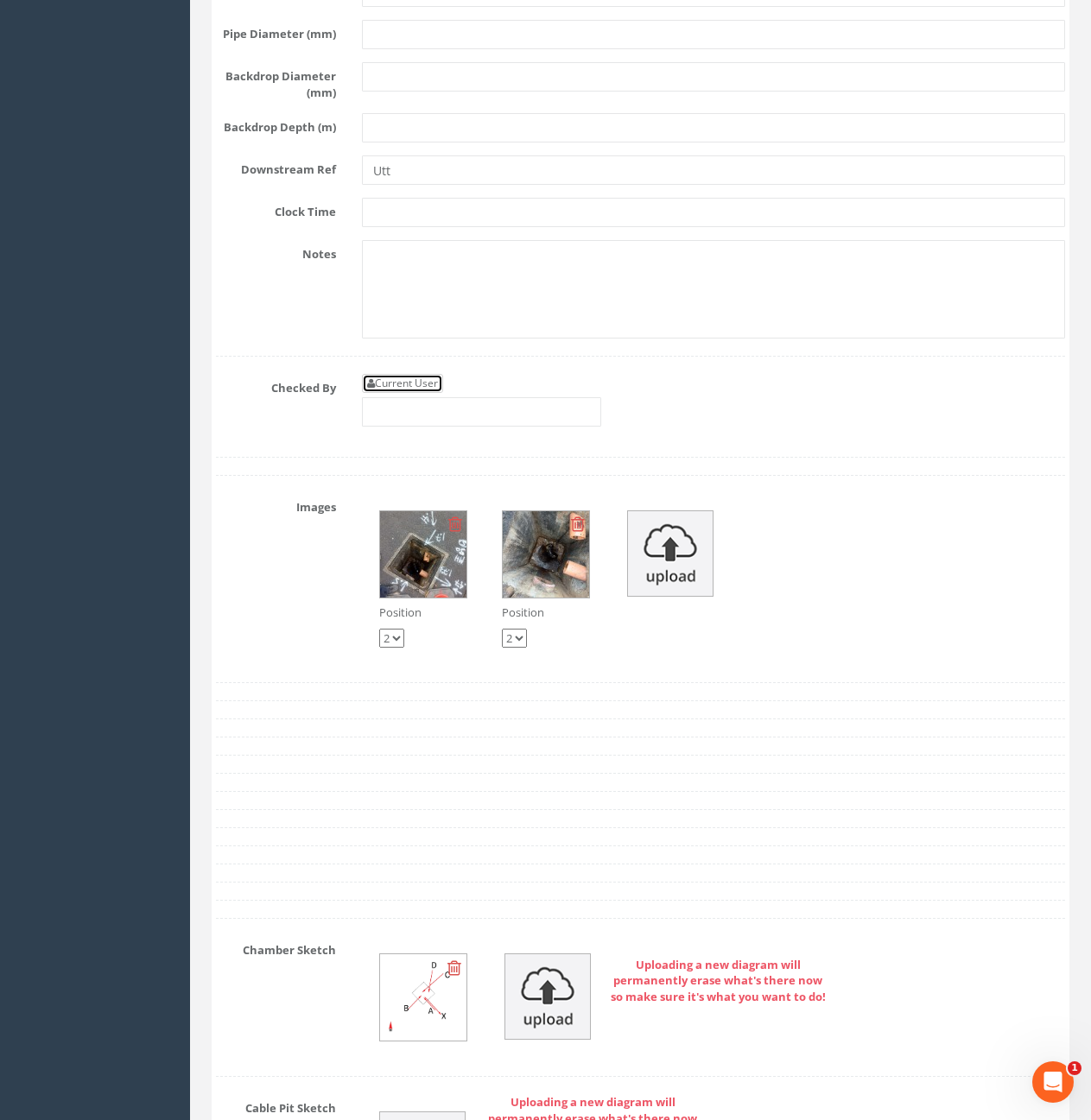
click at [415, 393] on link "Current User" at bounding box center [402, 383] width 82 height 19
type input "[PERSON_NAME]"
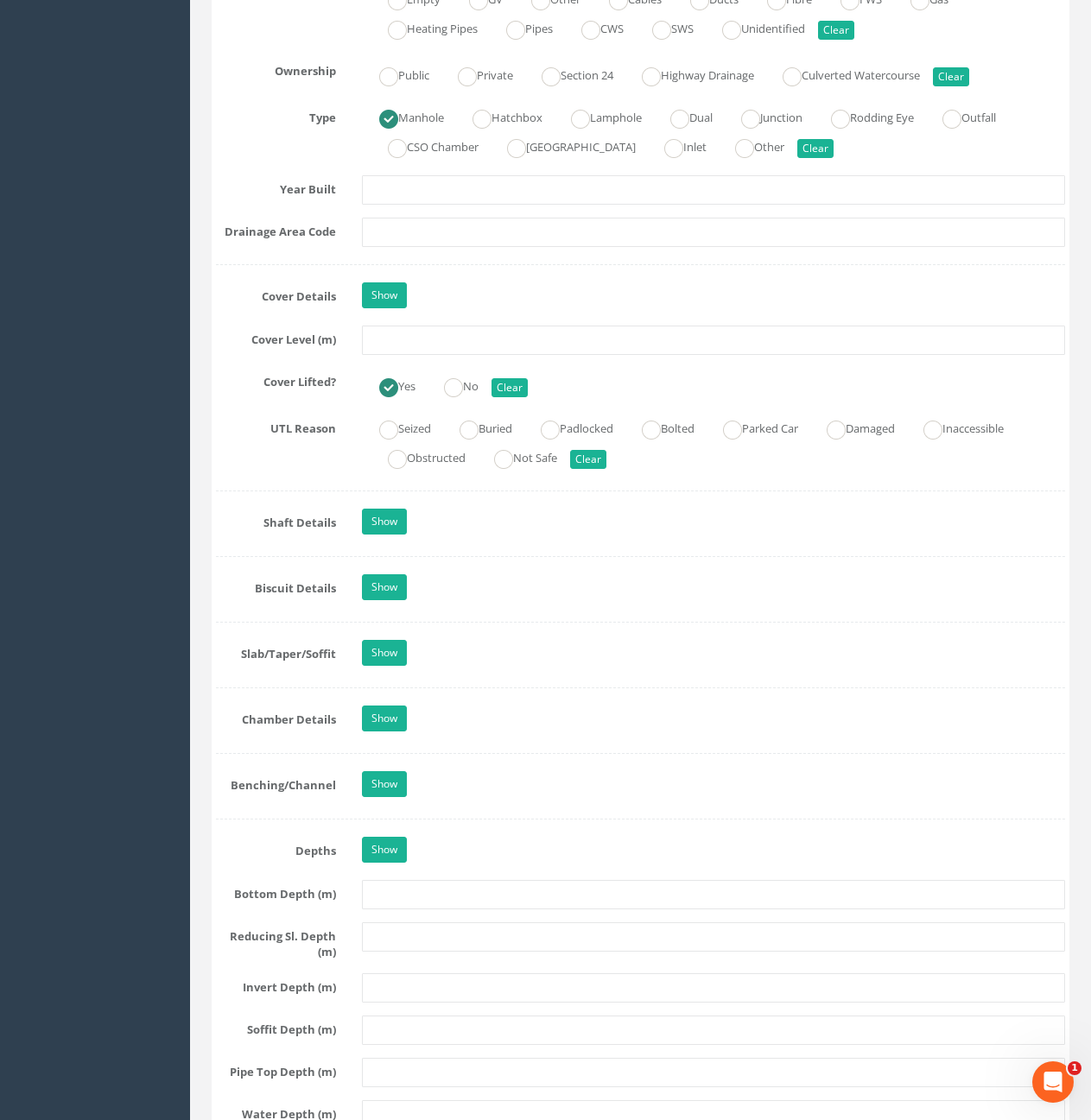
scroll to position [950, 0]
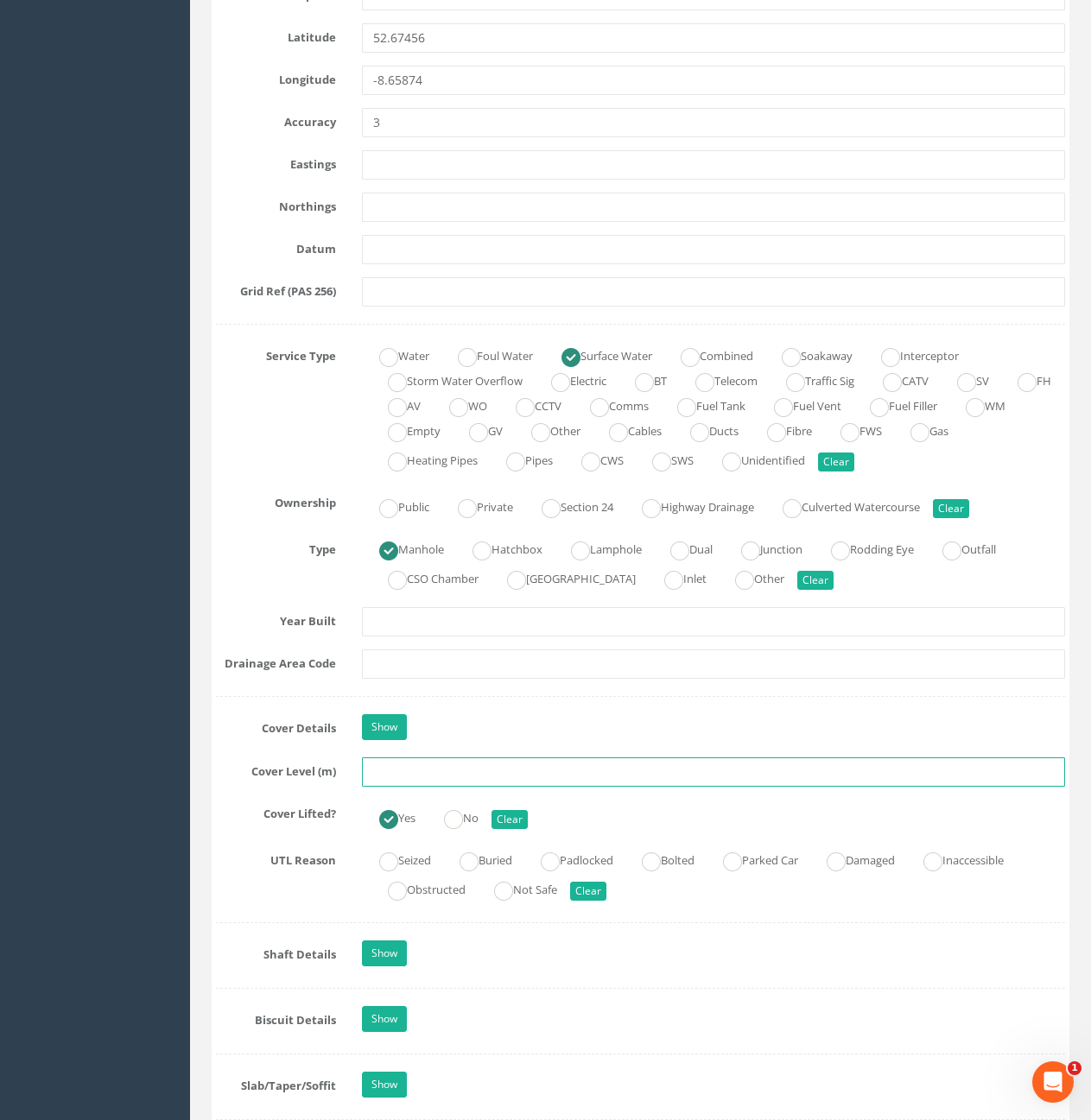
click at [519, 767] on input "text" at bounding box center [714, 772] width 704 height 29
type input "10.57"
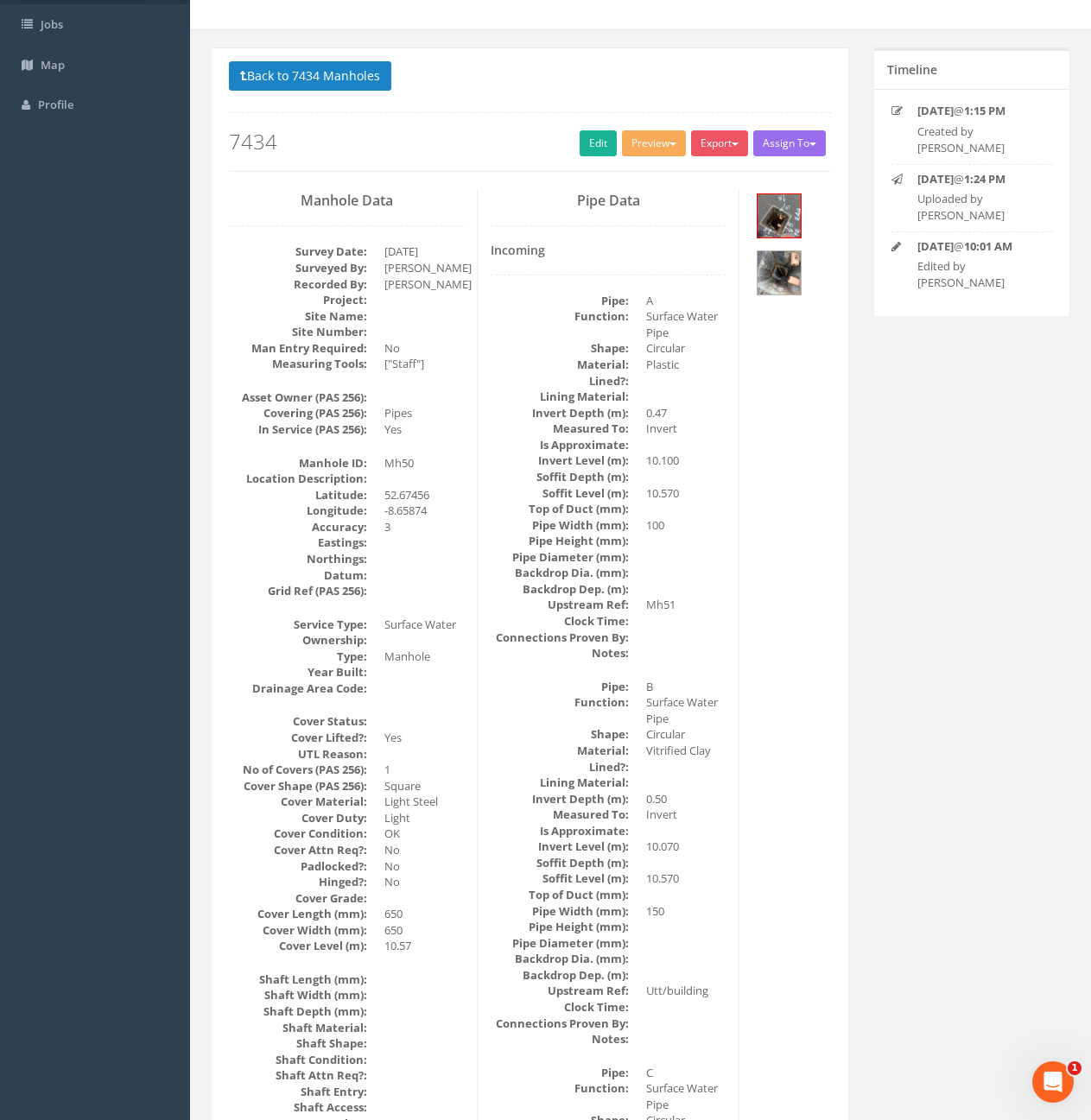
scroll to position [0, 0]
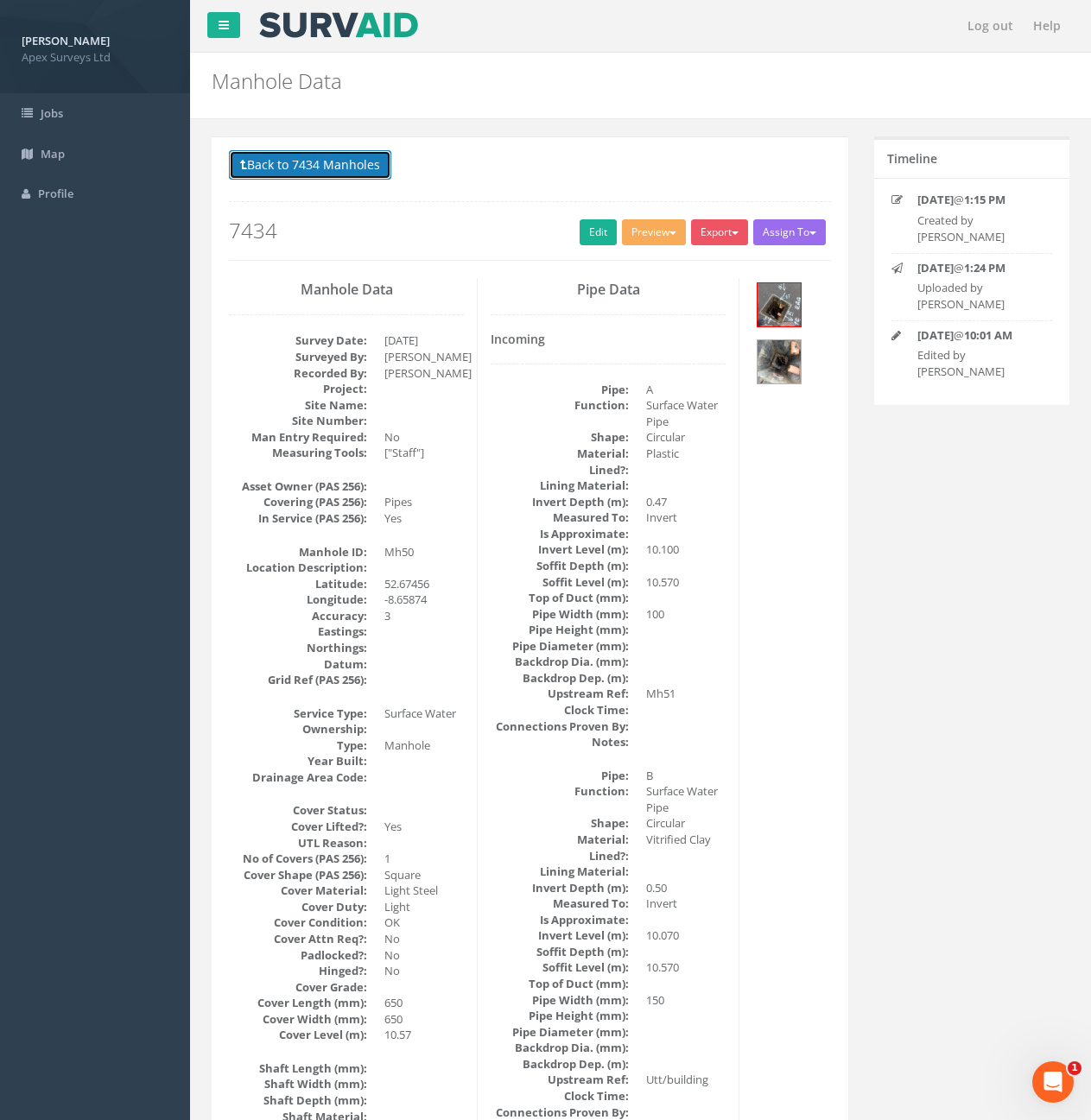
click at [285, 173] on button "Back to 7434 Manholes" at bounding box center [310, 165] width 162 height 29
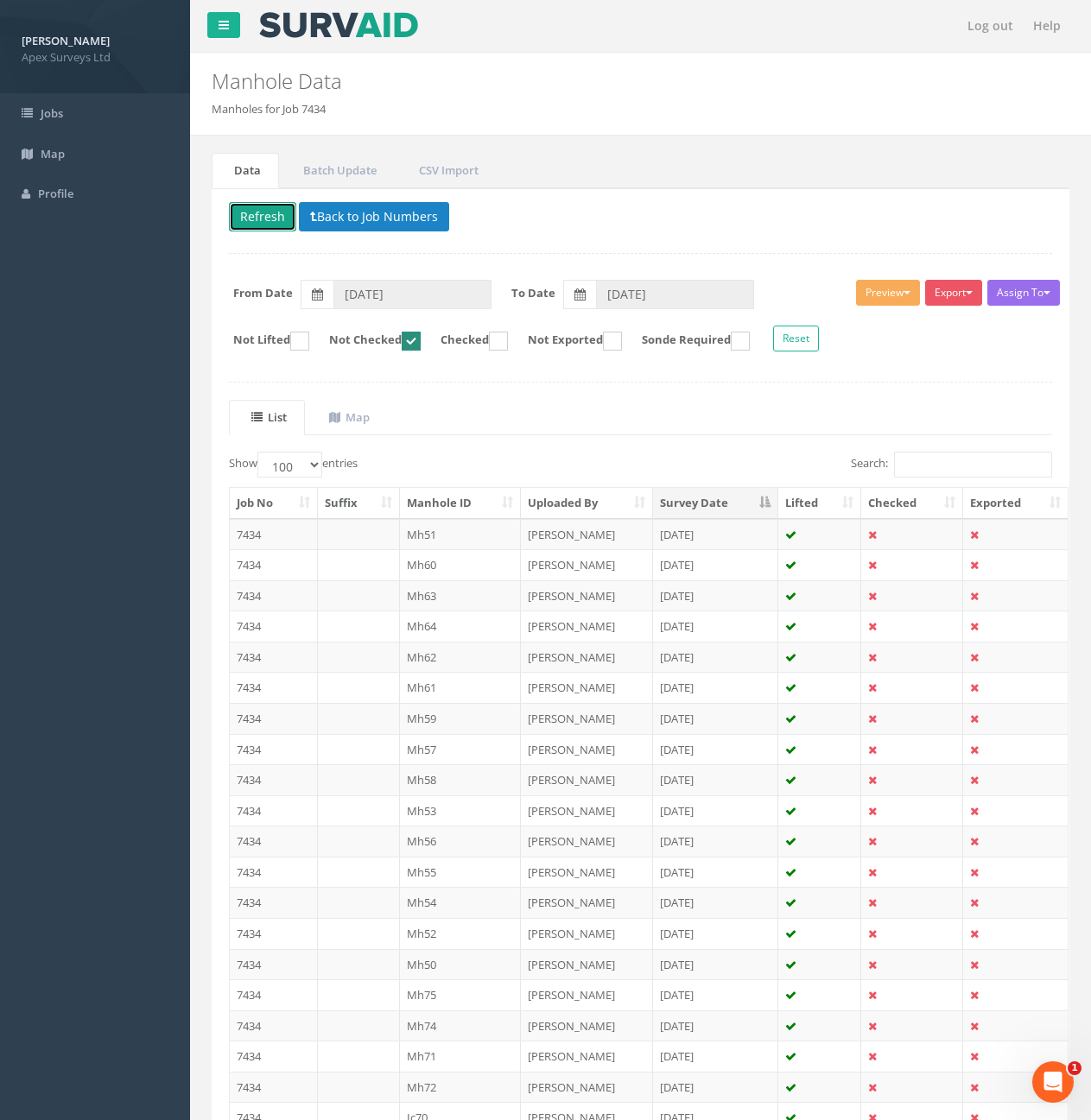
click at [270, 216] on button "Refresh" at bounding box center [263, 217] width 68 height 29
click at [347, 548] on td at bounding box center [359, 535] width 82 height 31
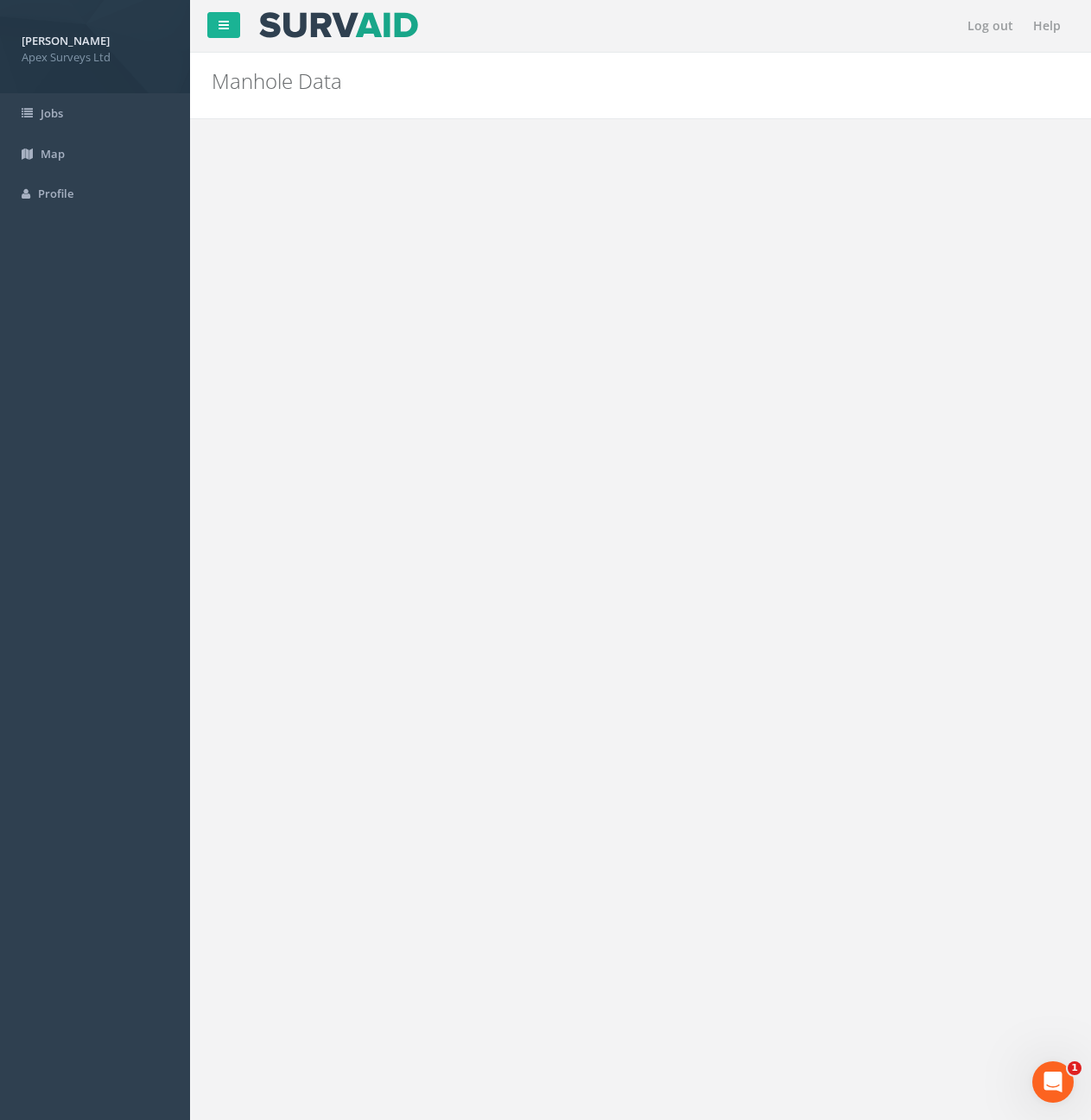
click at [589, 222] on link "Edit" at bounding box center [598, 233] width 38 height 26
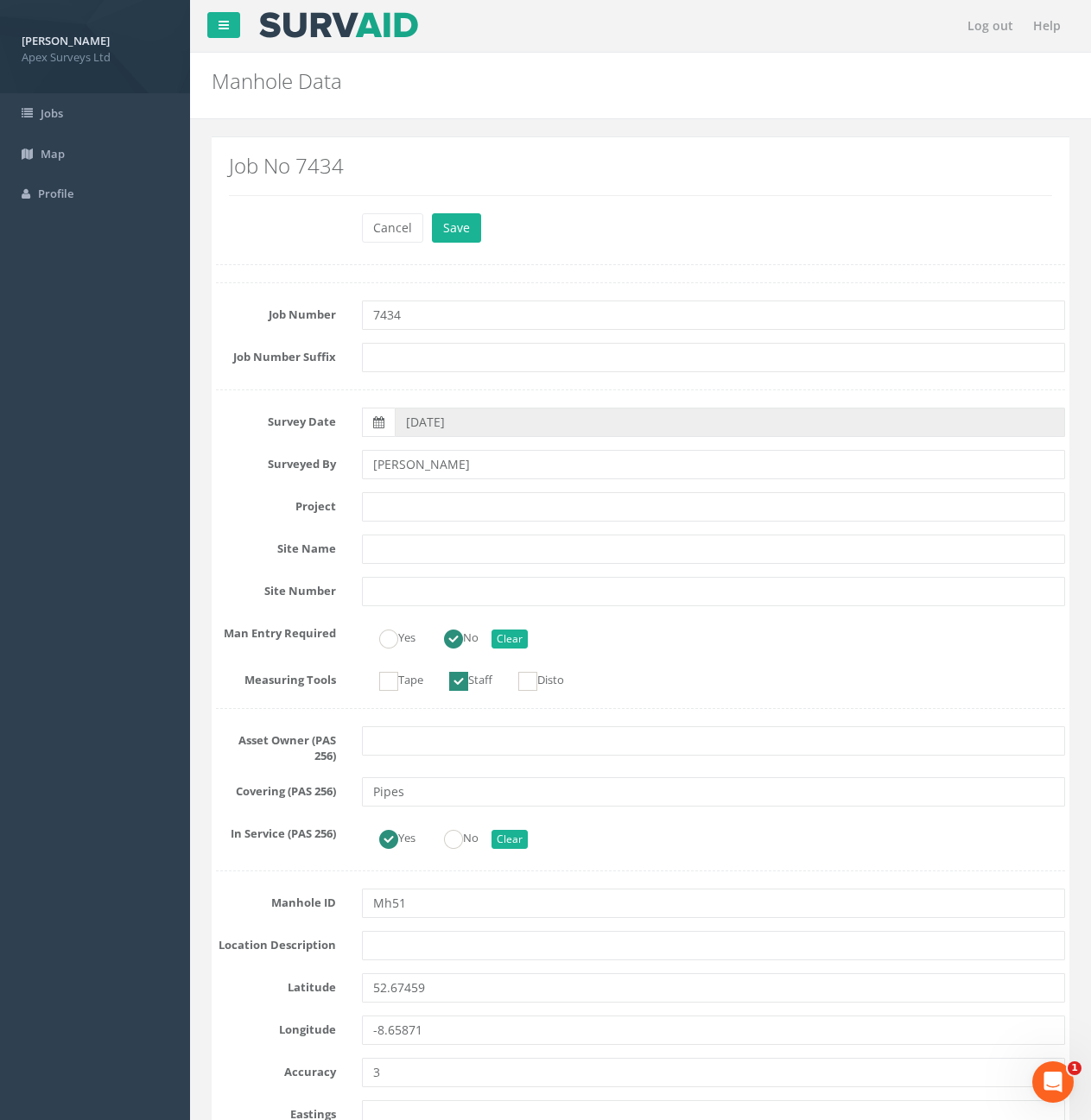
scroll to position [3485, 0]
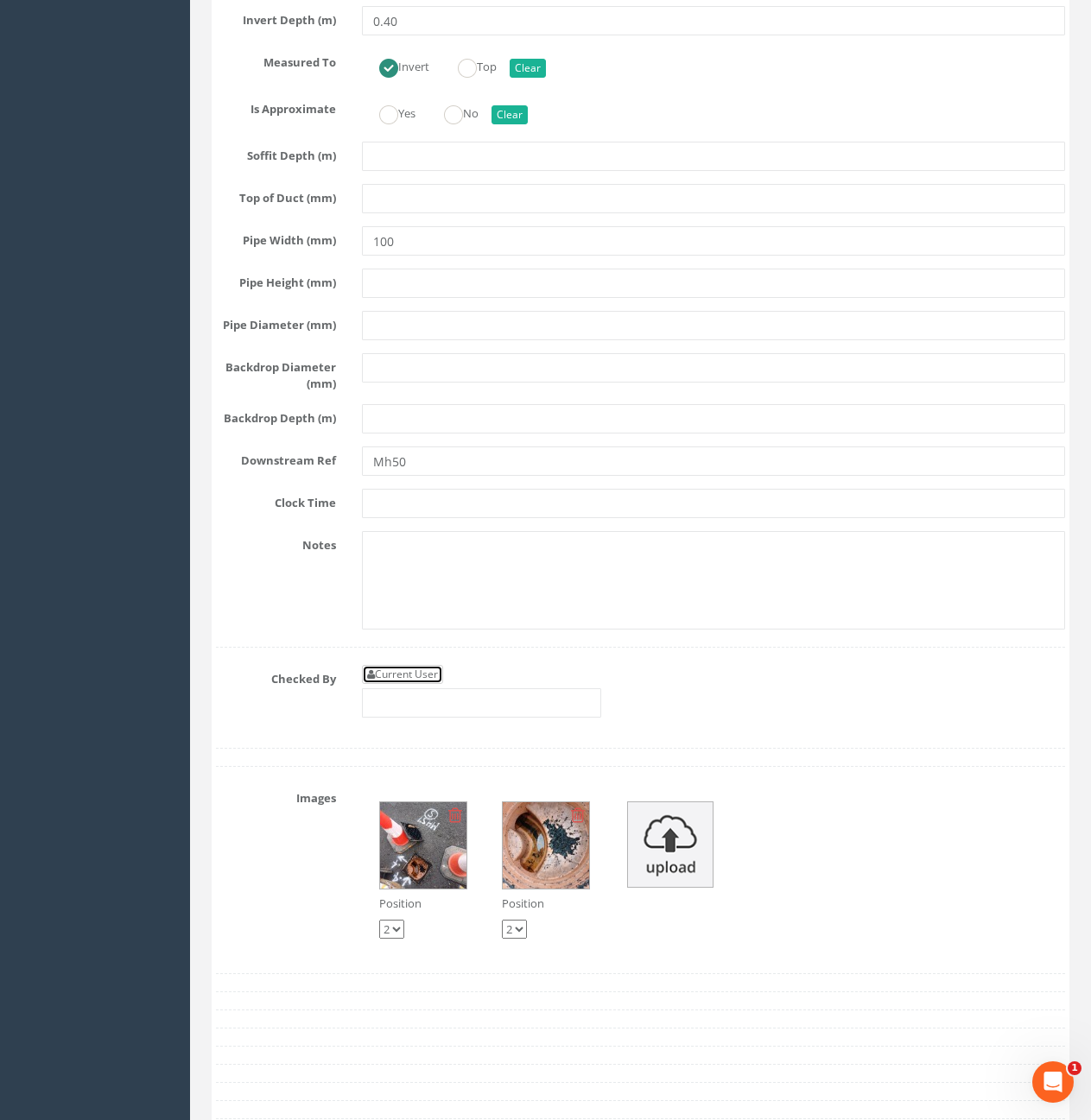
click at [367, 680] on icon at bounding box center [371, 674] width 7 height 10
type input "[PERSON_NAME]"
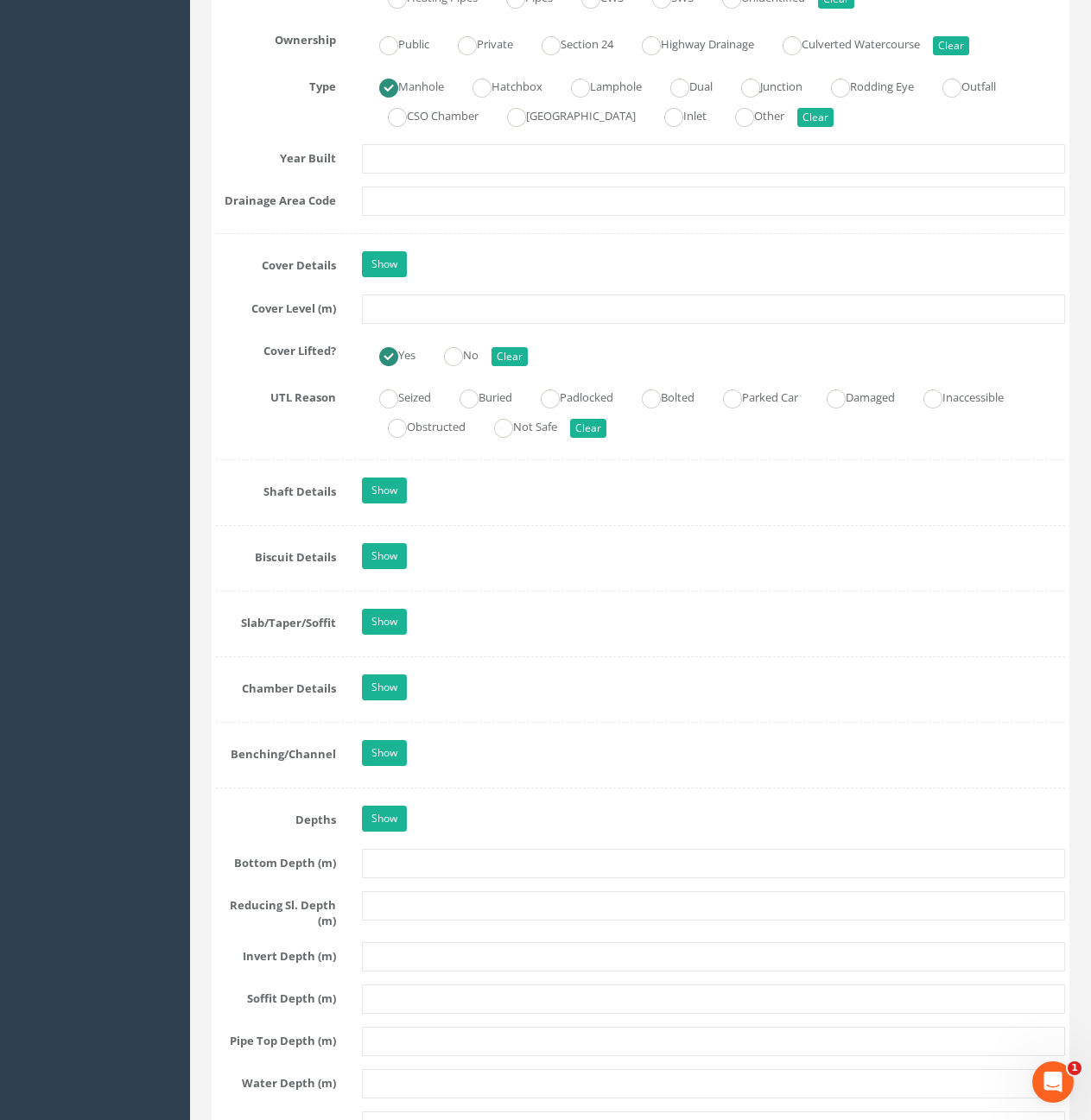
scroll to position [1412, 0]
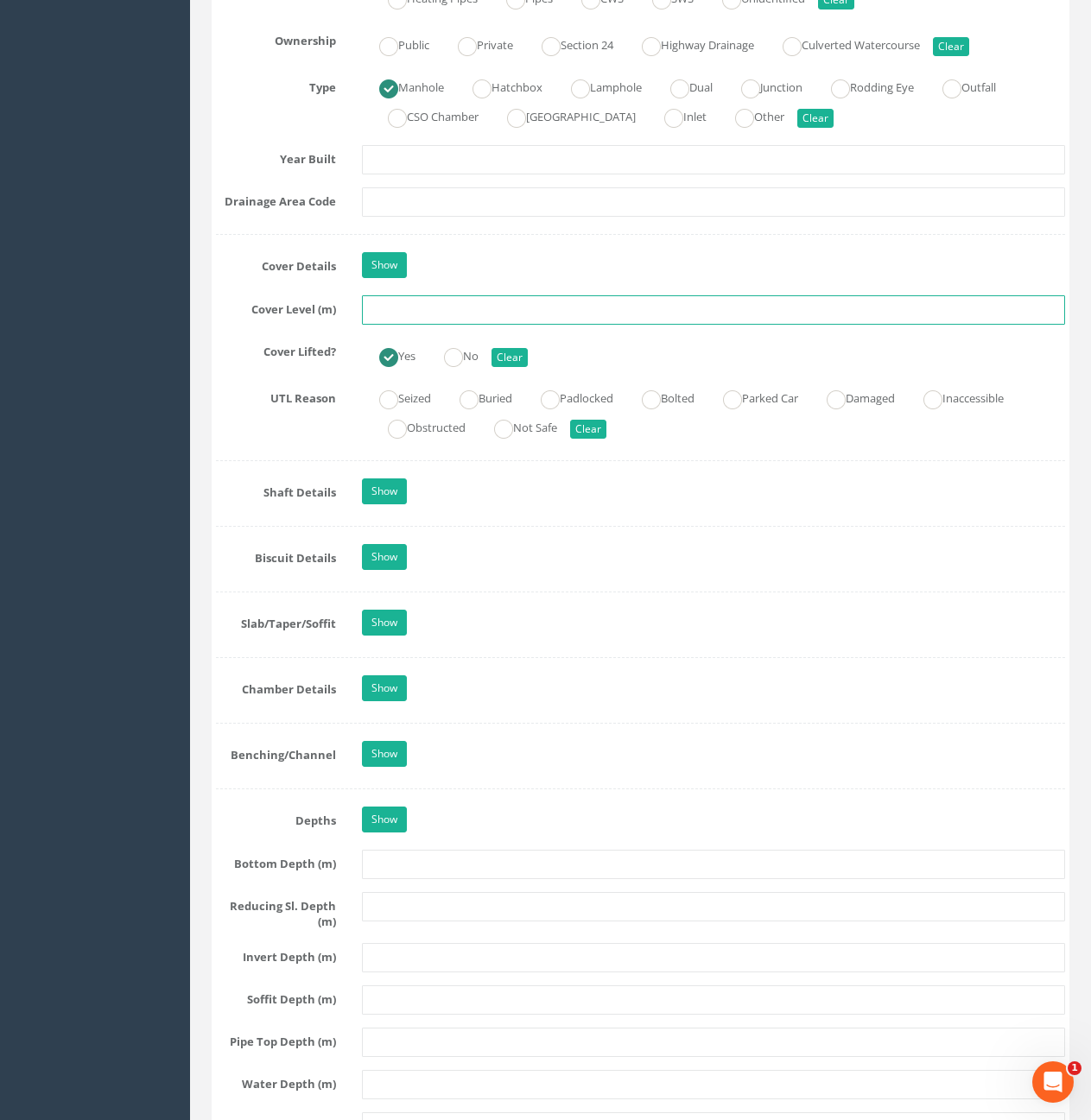
click at [442, 321] on input "text" at bounding box center [714, 310] width 704 height 29
type input "10.58"
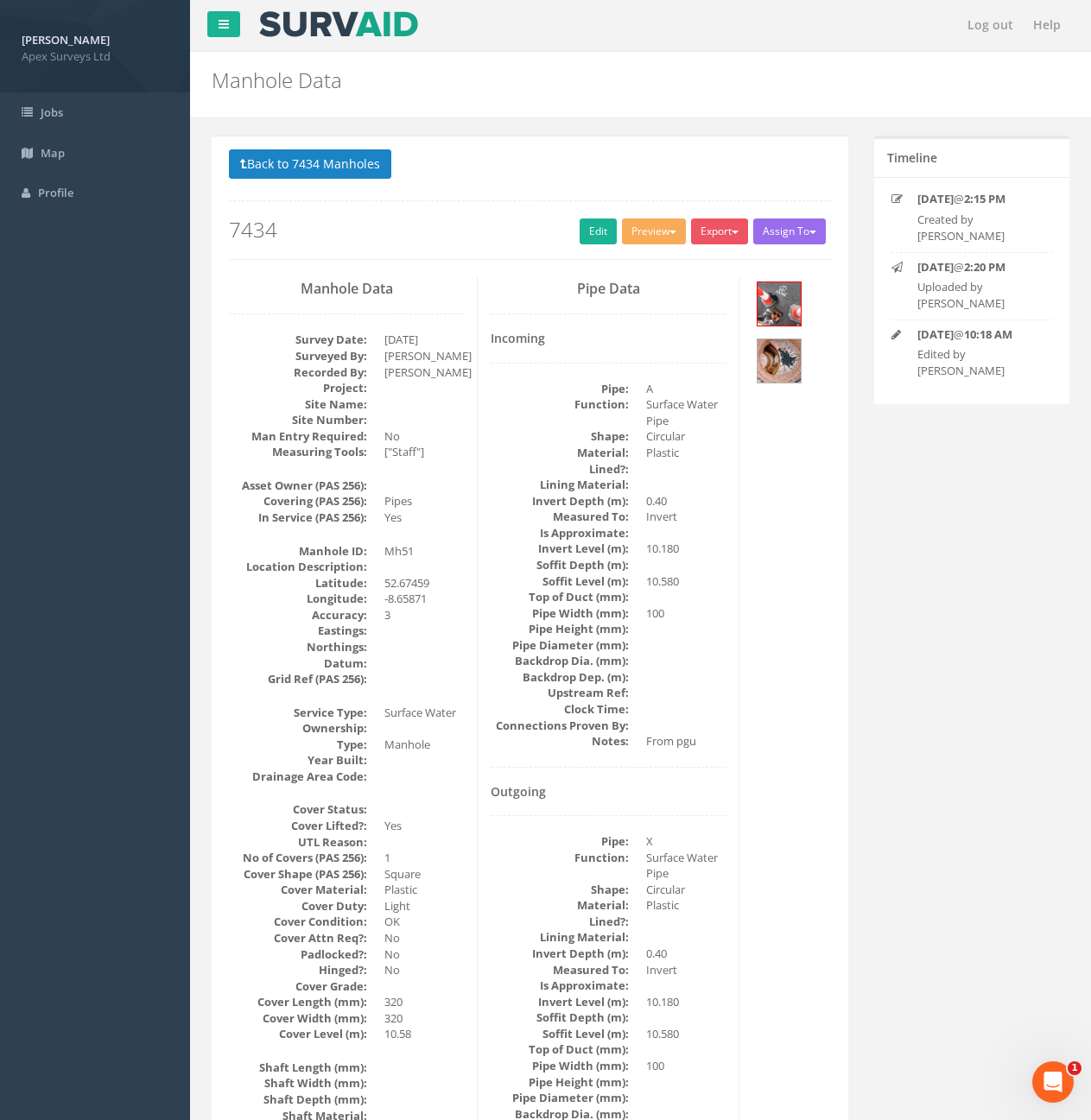
scroll to position [0, 0]
drag, startPoint x: 304, startPoint y: 163, endPoint x: 360, endPoint y: 166, distance: 56.1
click at [304, 163] on button "Back to 7434 Manholes" at bounding box center [310, 165] width 162 height 29
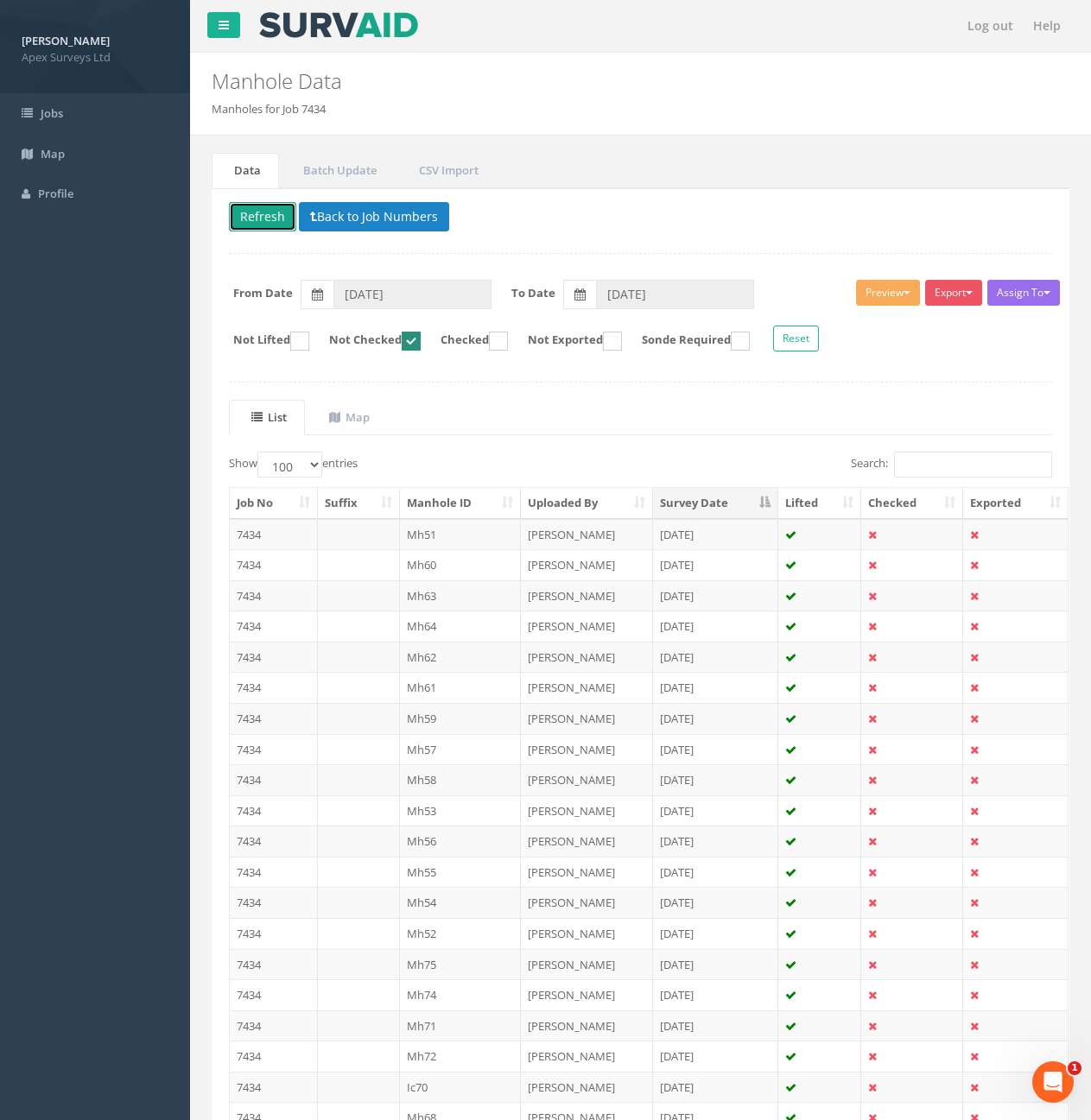
click at [259, 229] on button "Refresh" at bounding box center [263, 217] width 68 height 29
click at [279, 905] on td "7434" at bounding box center [274, 903] width 88 height 31
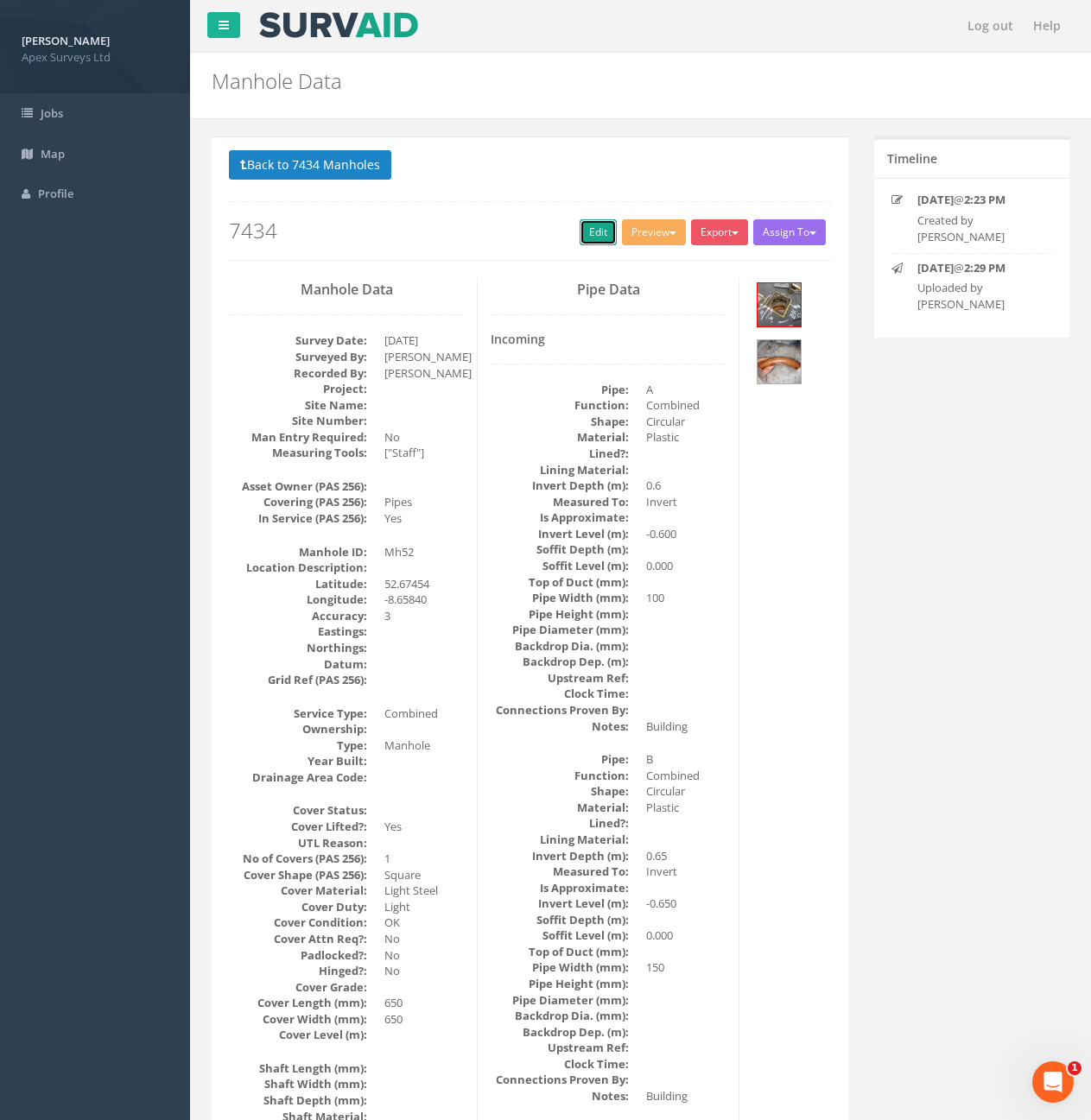
click at [594, 235] on link "Edit" at bounding box center [598, 233] width 38 height 26
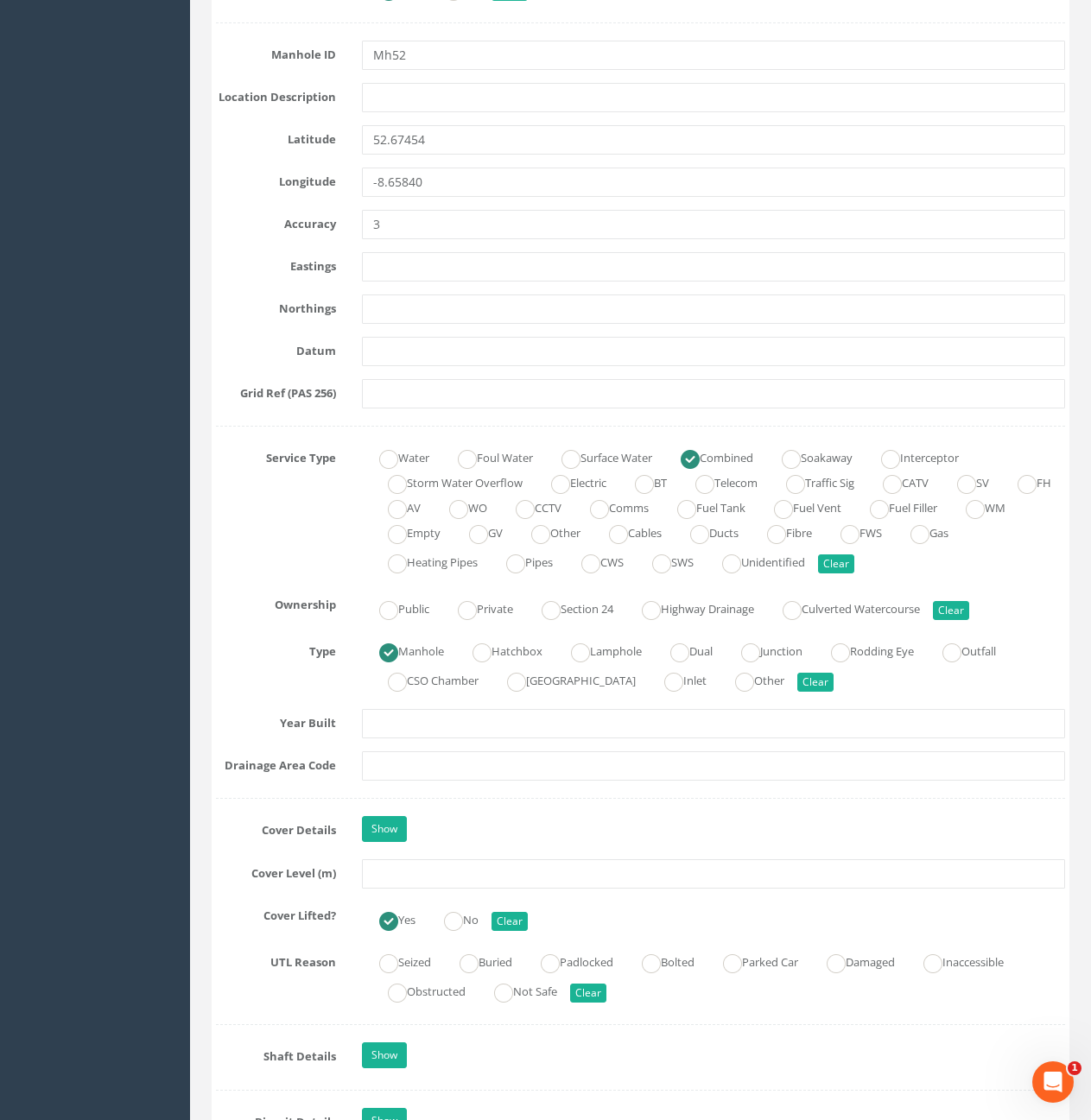
scroll to position [950, 0]
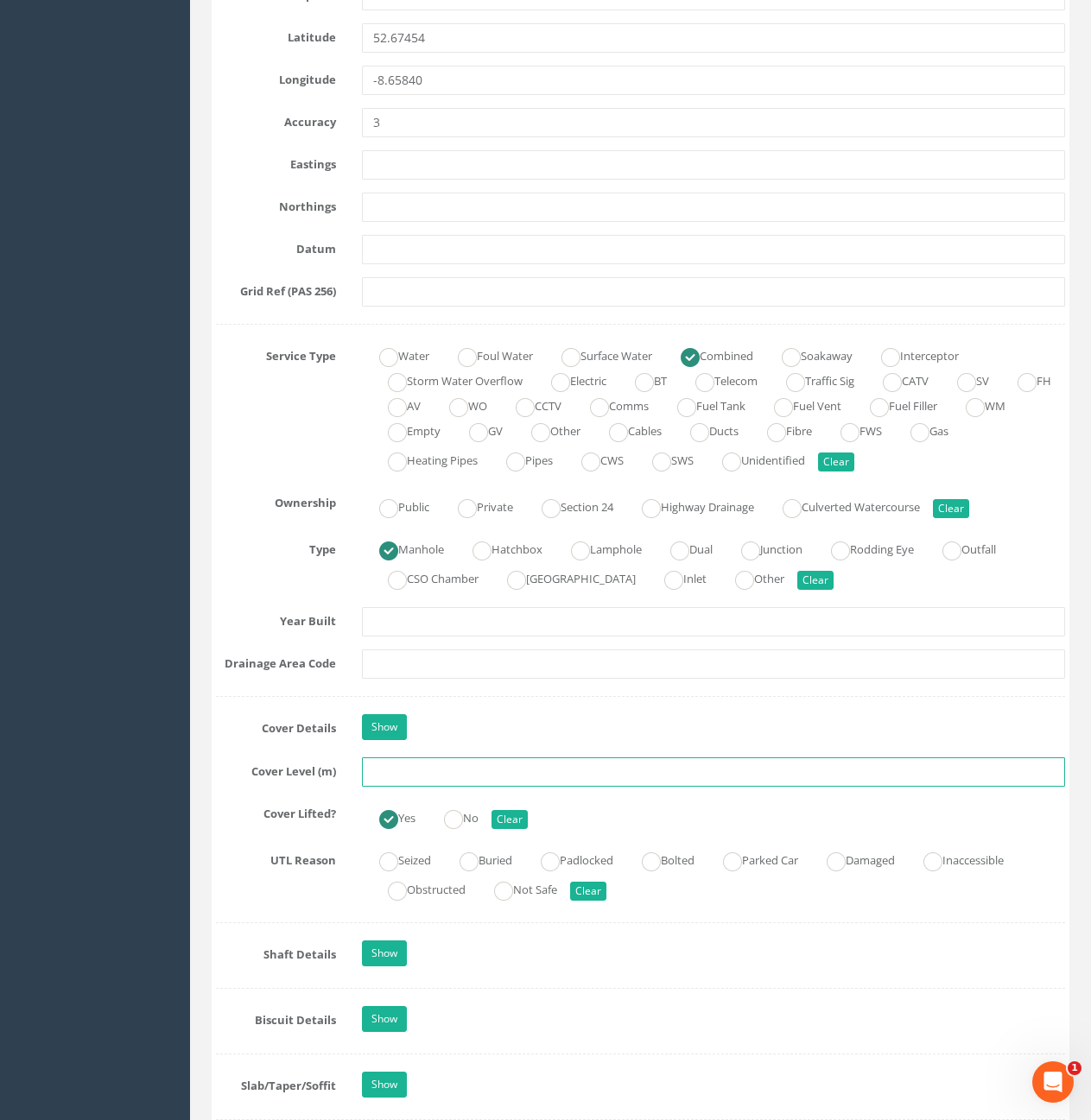
click at [641, 776] on input "text" at bounding box center [714, 772] width 704 height 29
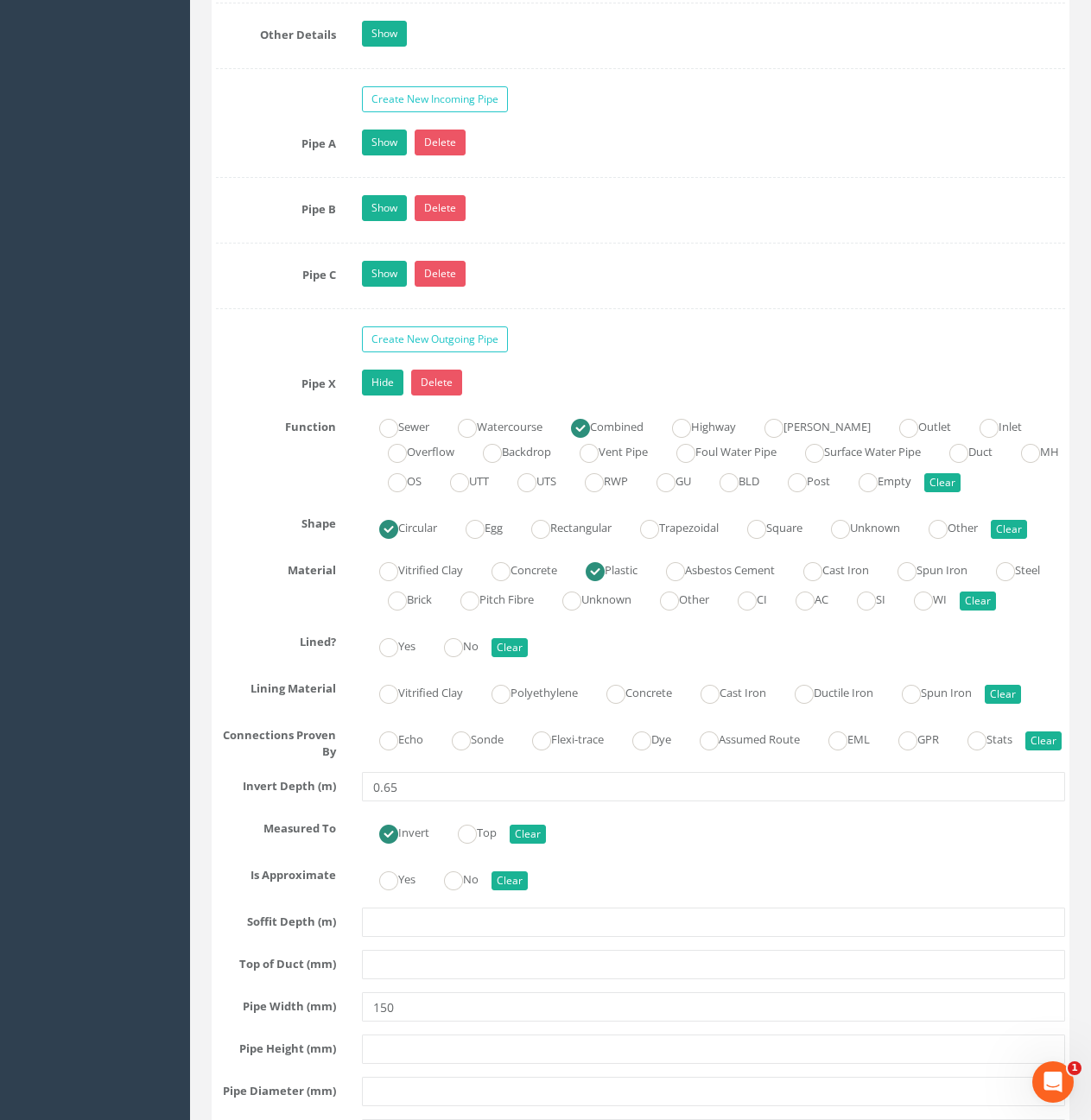
scroll to position [3455, 0]
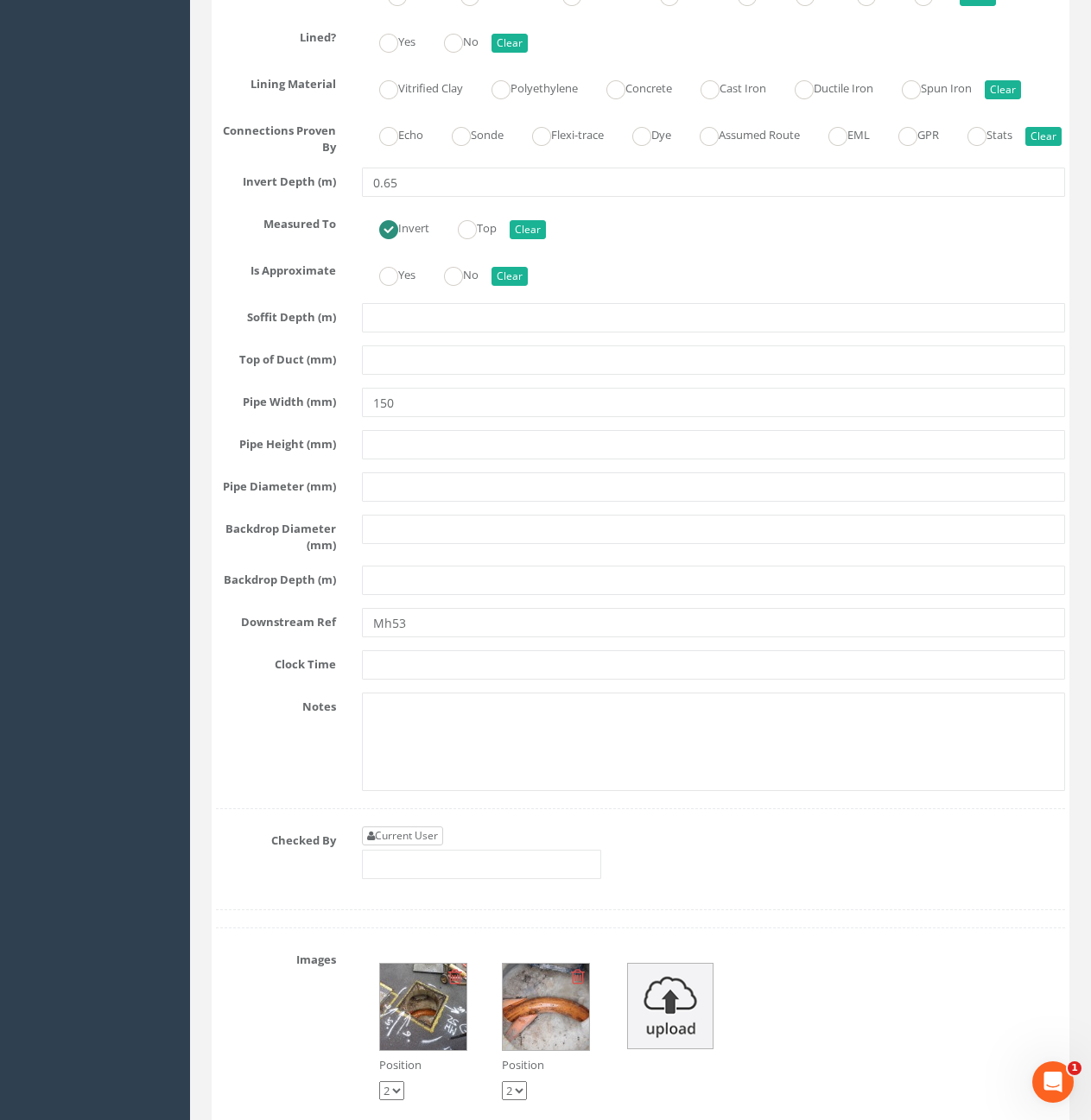
type input "10.63"
click at [383, 845] on link "Current User" at bounding box center [402, 836] width 82 height 19
type input "[PERSON_NAME]"
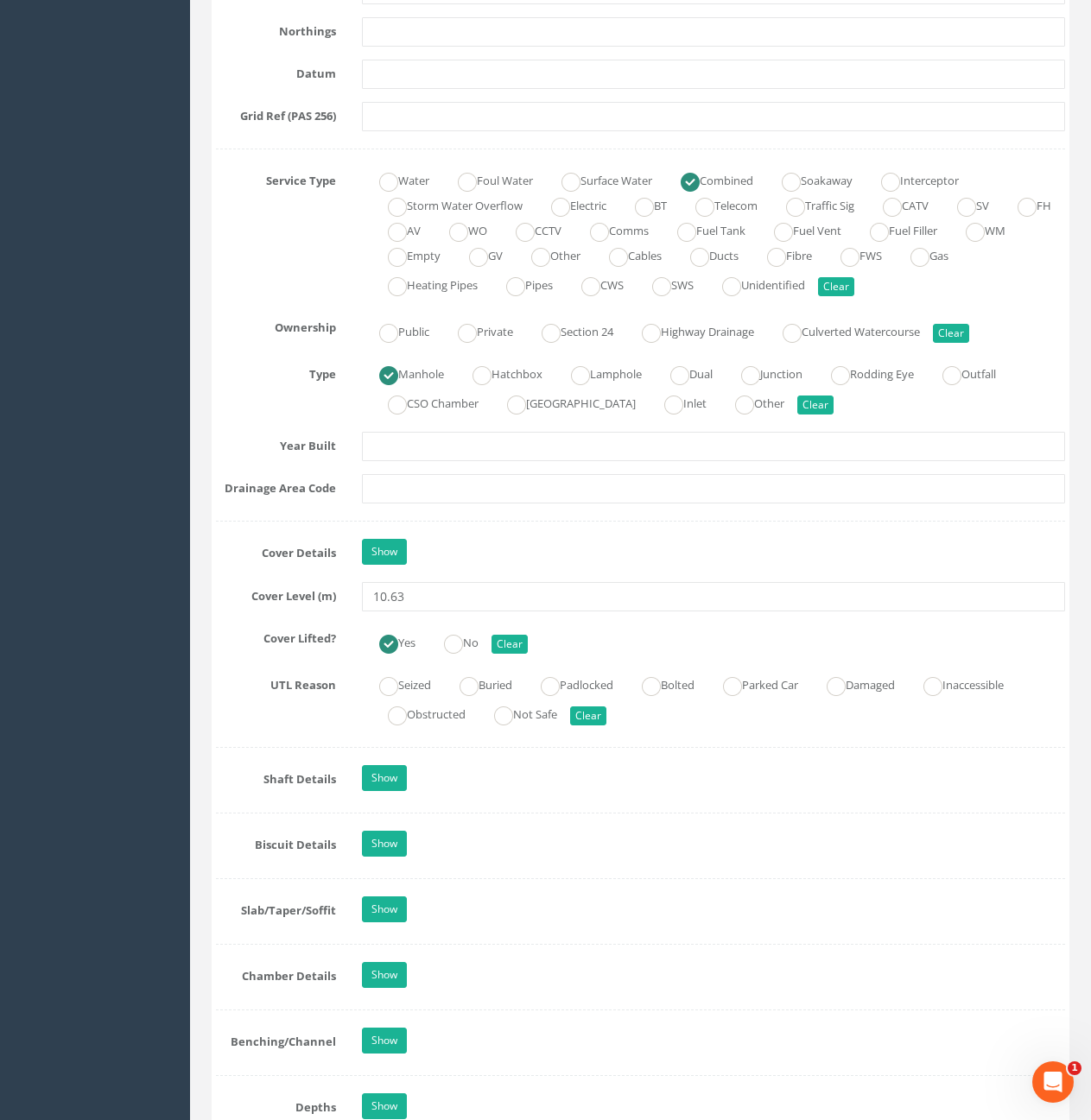
scroll to position [1037, 0]
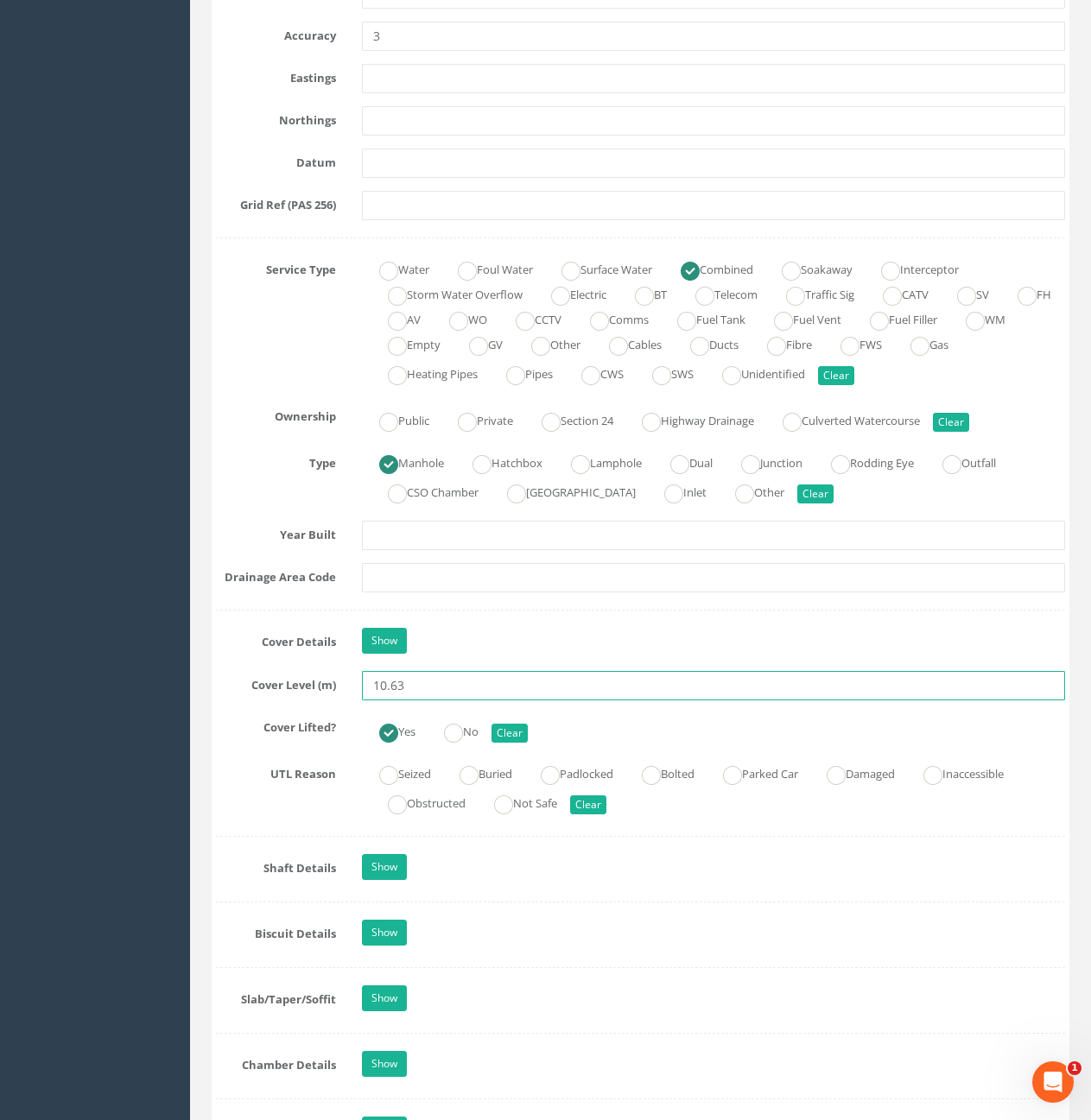
click at [552, 693] on input "10.63" at bounding box center [714, 686] width 704 height 29
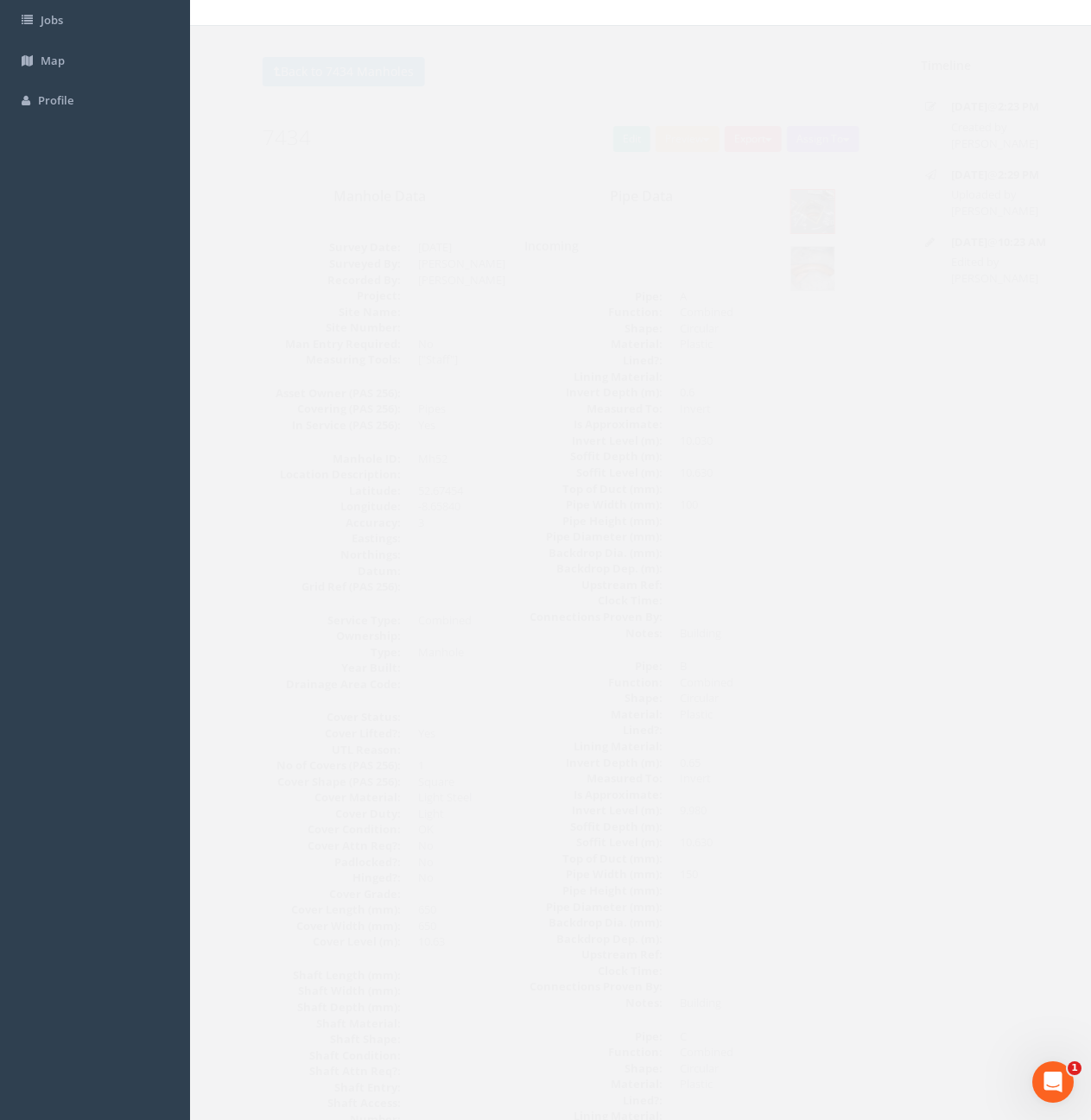
scroll to position [0, 0]
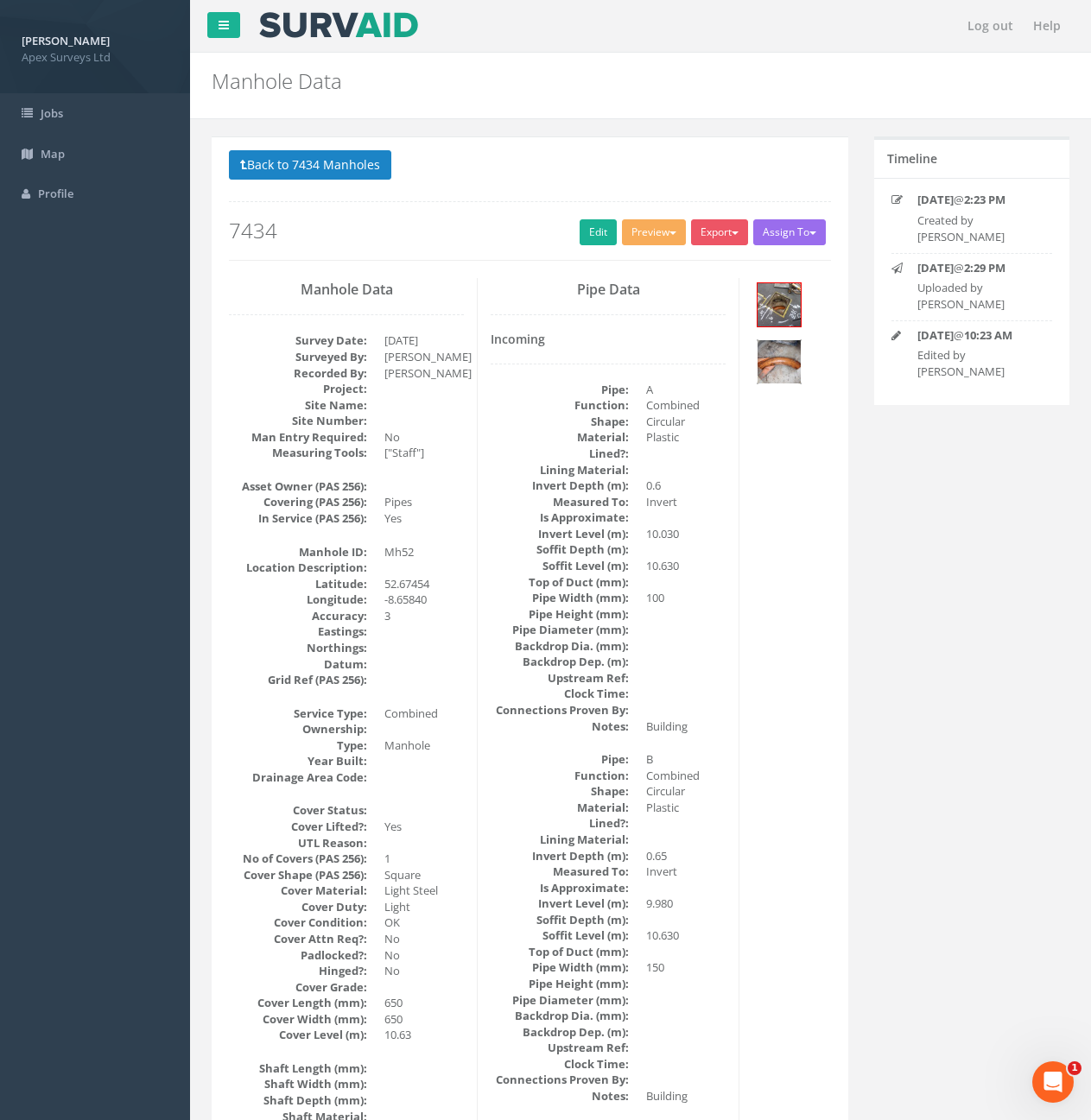
click at [794, 370] on img at bounding box center [779, 362] width 43 height 43
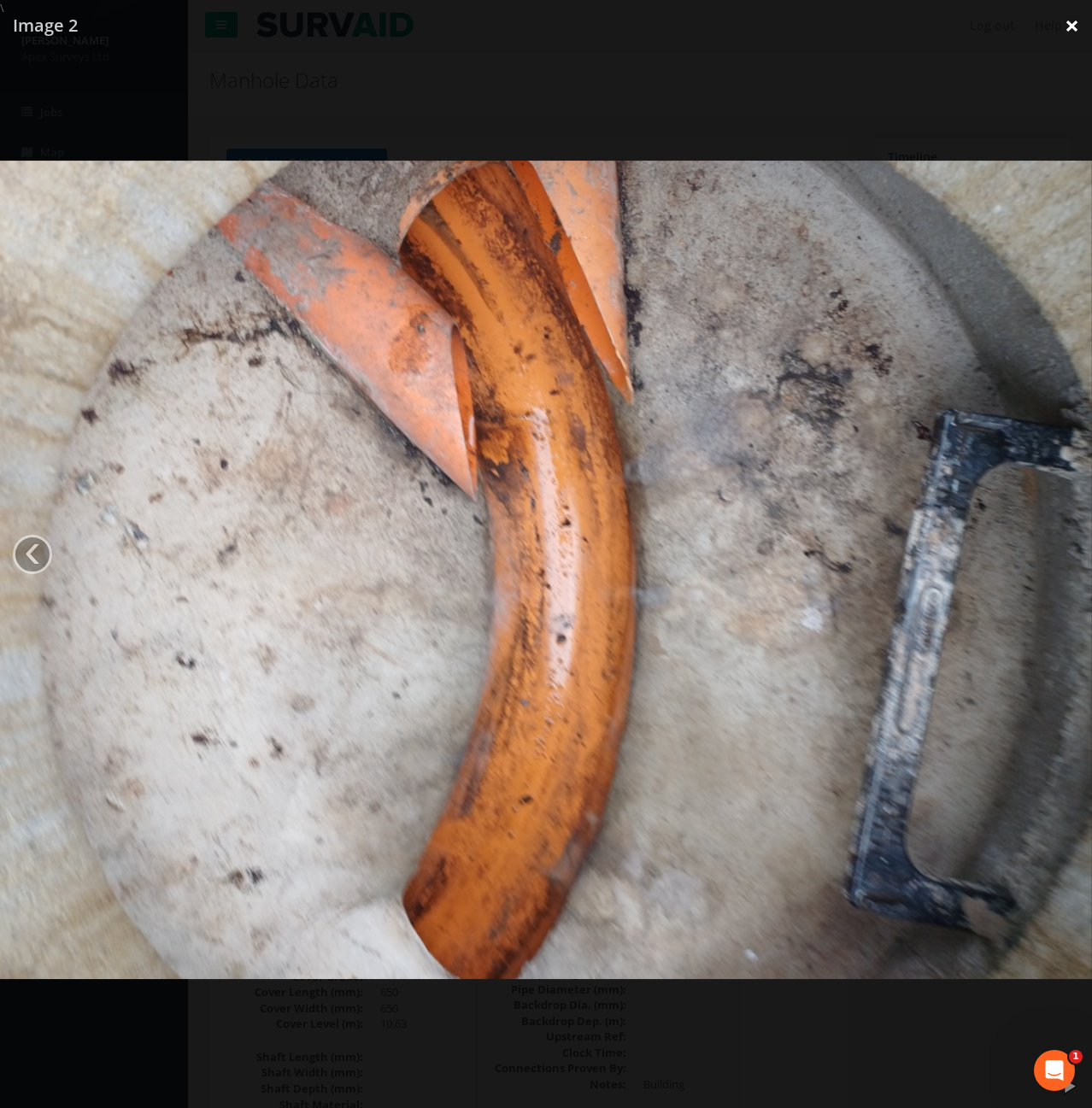
click at [1069, 28] on link "×" at bounding box center [1072, 25] width 40 height 52
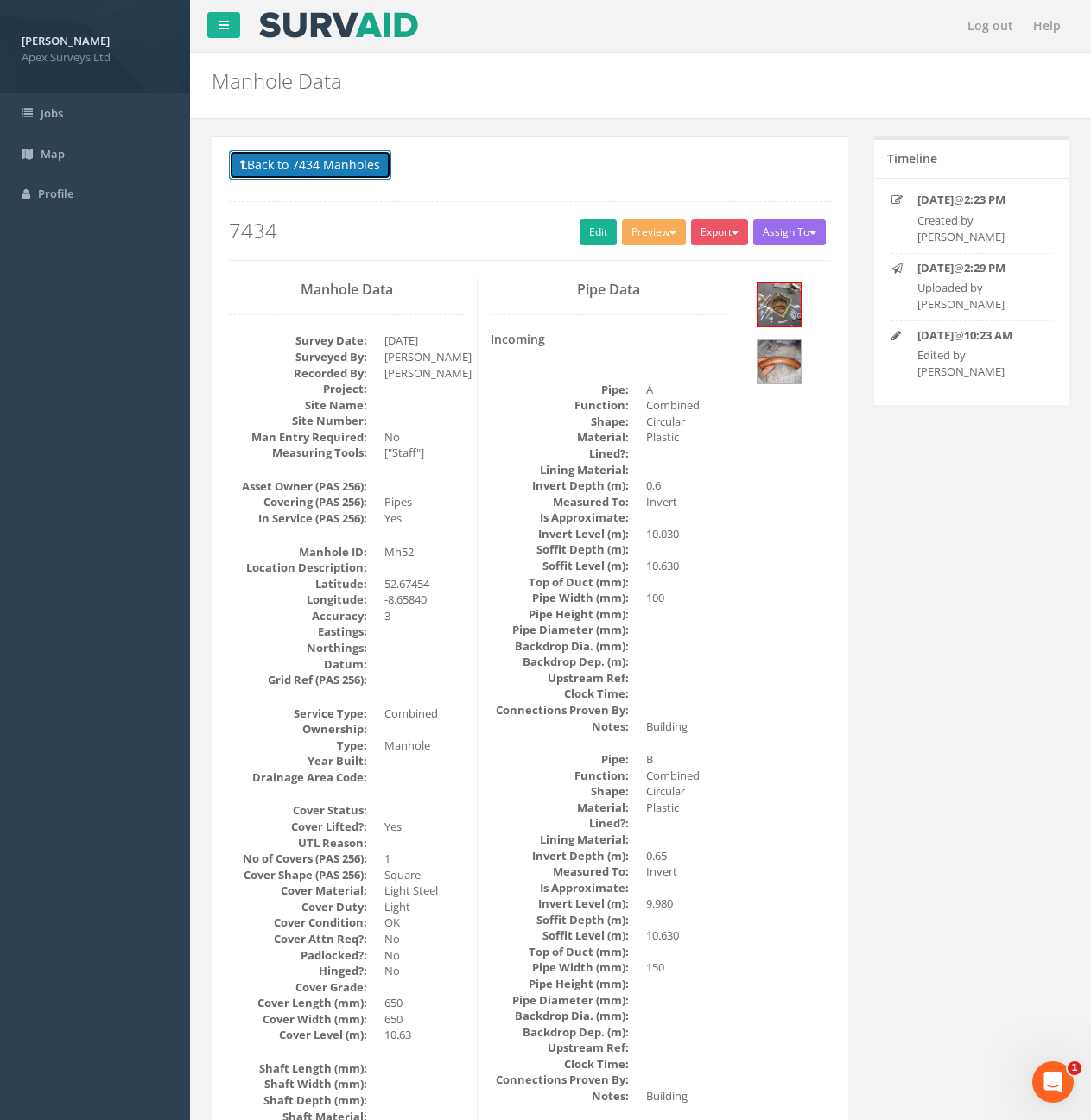
click at [300, 155] on button "Back to 7434 Manholes" at bounding box center [310, 165] width 162 height 29
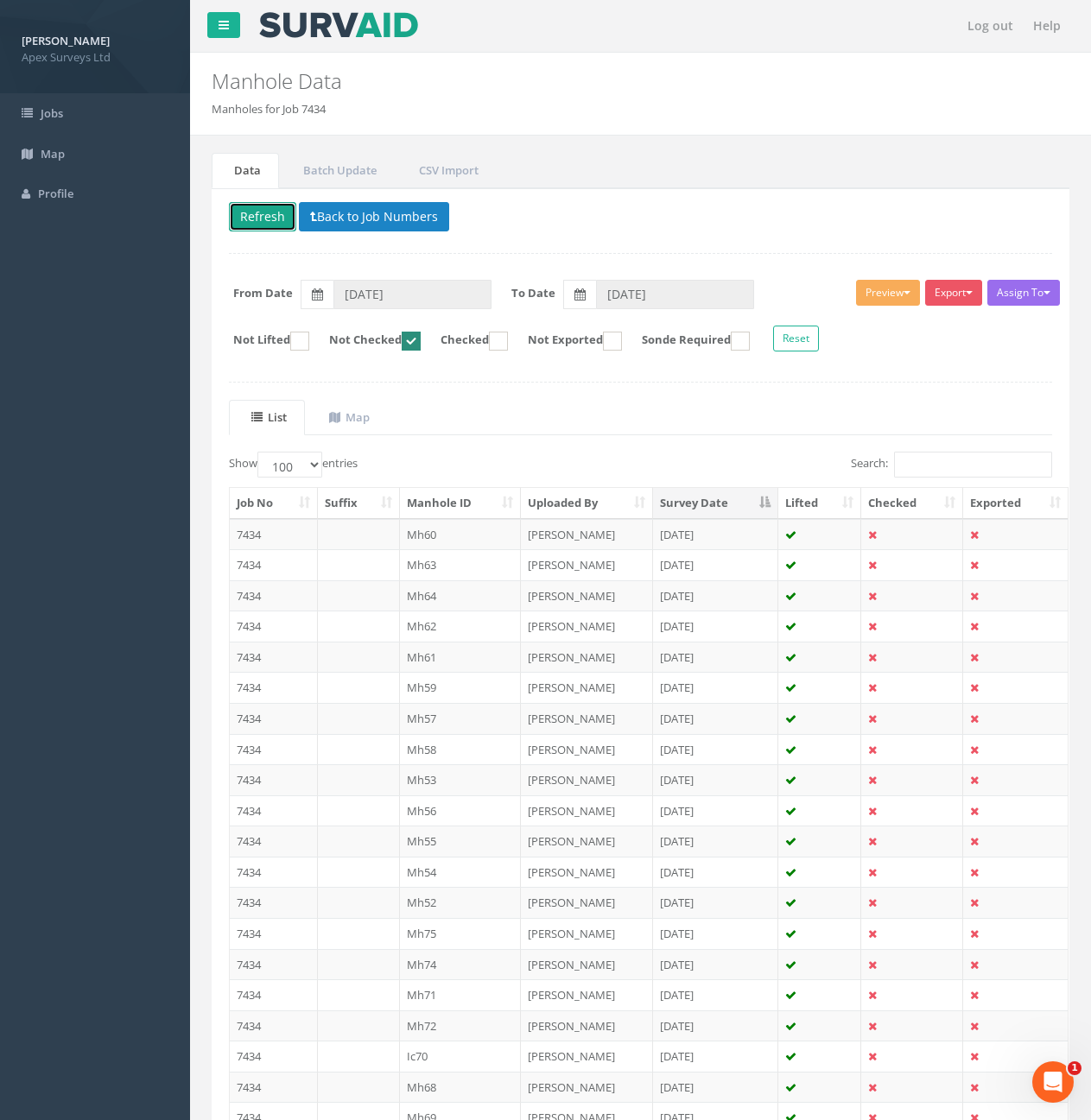
click at [256, 225] on button "Refresh" at bounding box center [263, 217] width 68 height 29
click at [299, 775] on td "7434" at bounding box center [274, 780] width 88 height 31
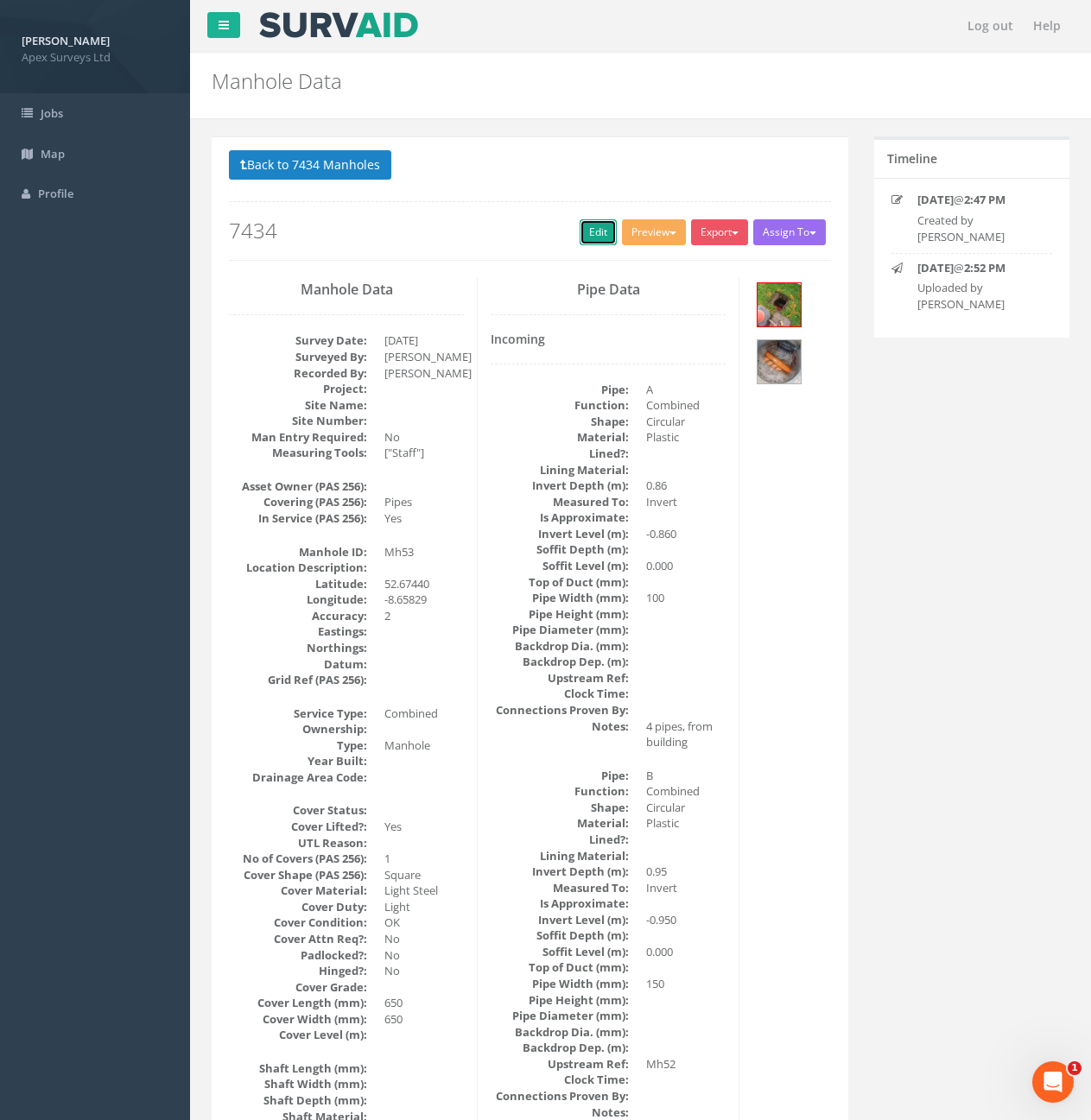
click at [588, 237] on link "Edit" at bounding box center [598, 233] width 38 height 26
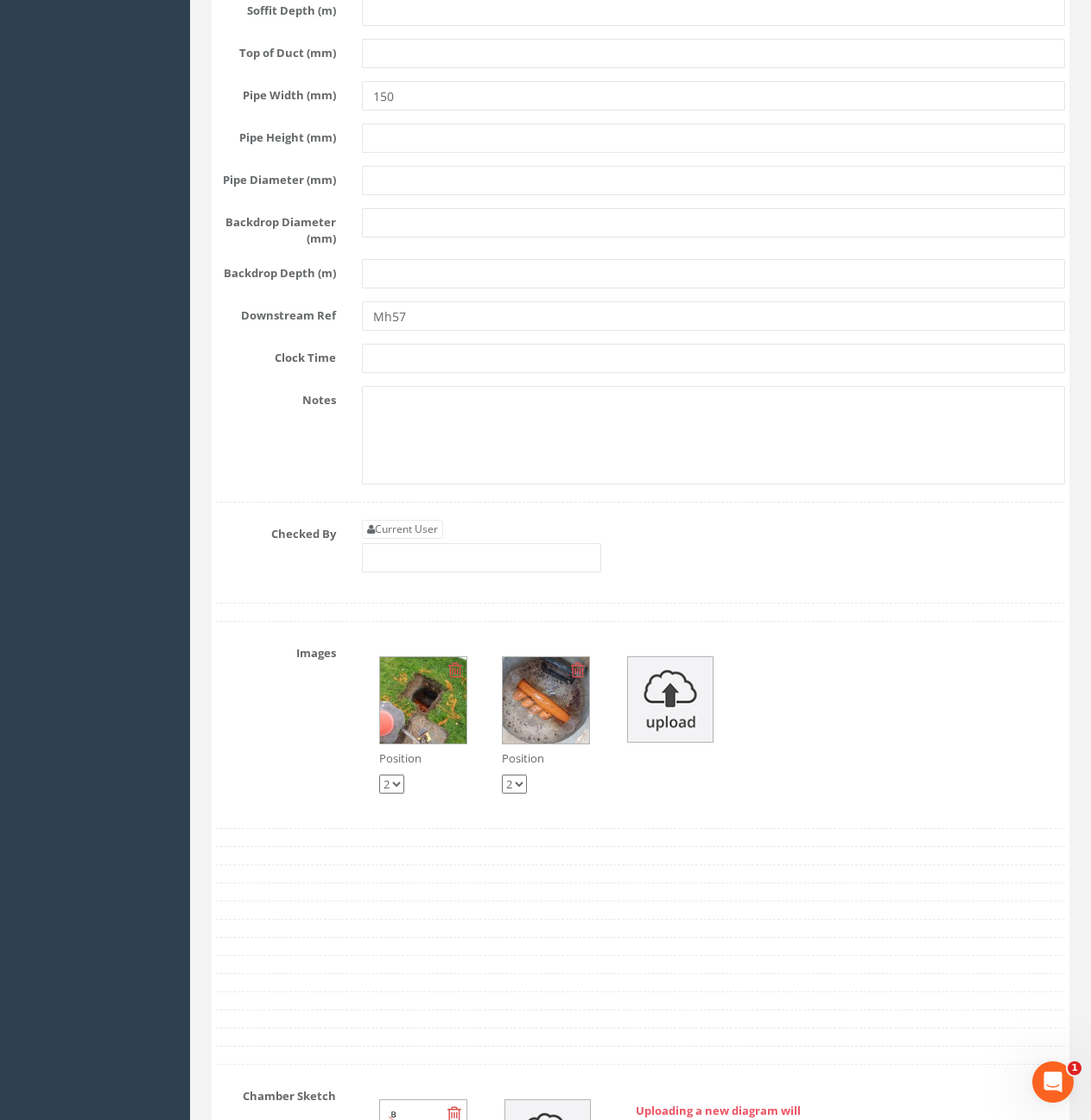
scroll to position [3714, 0]
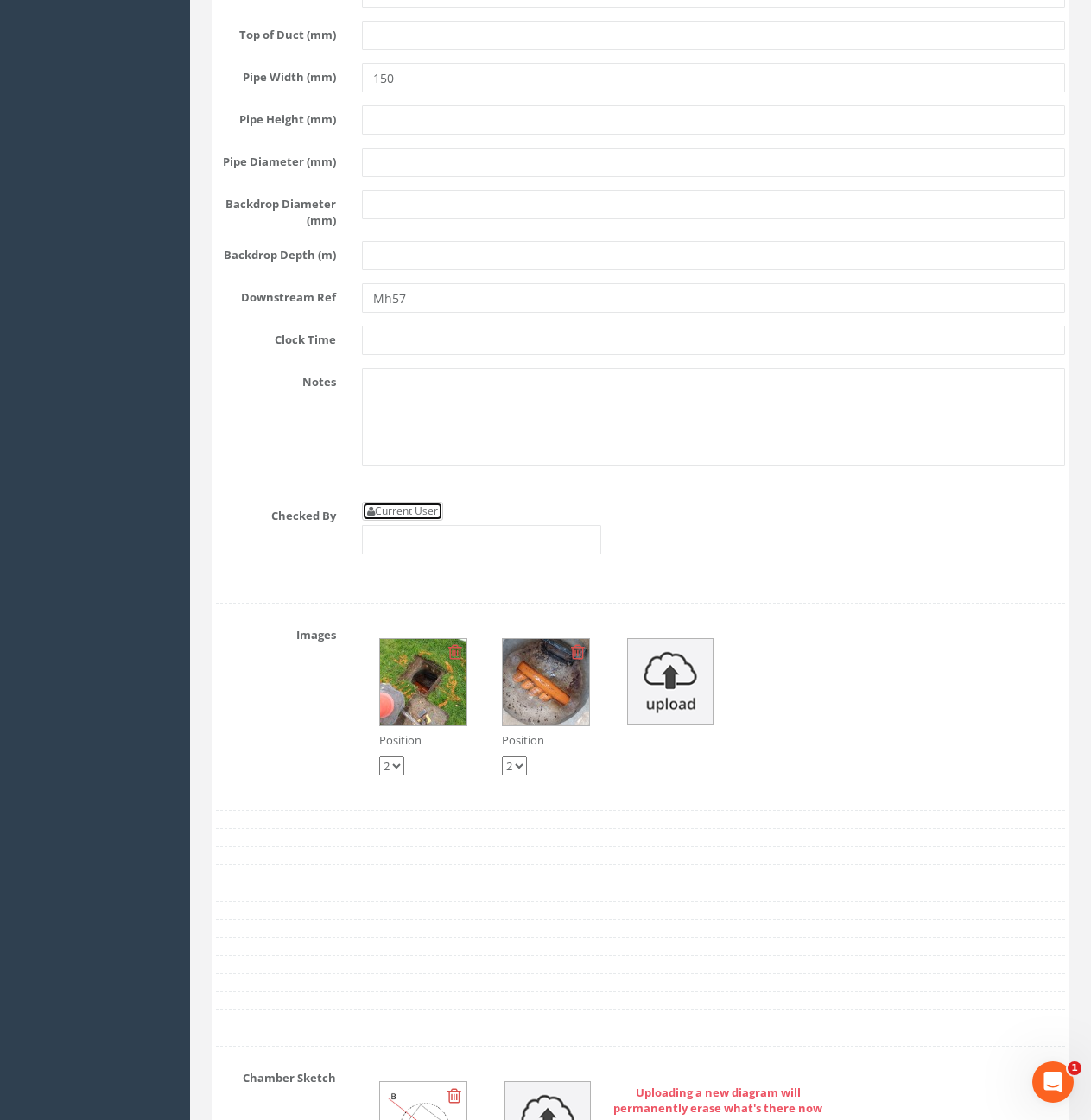
click at [385, 521] on link "Current User" at bounding box center [402, 511] width 82 height 19
type input "[PERSON_NAME]"
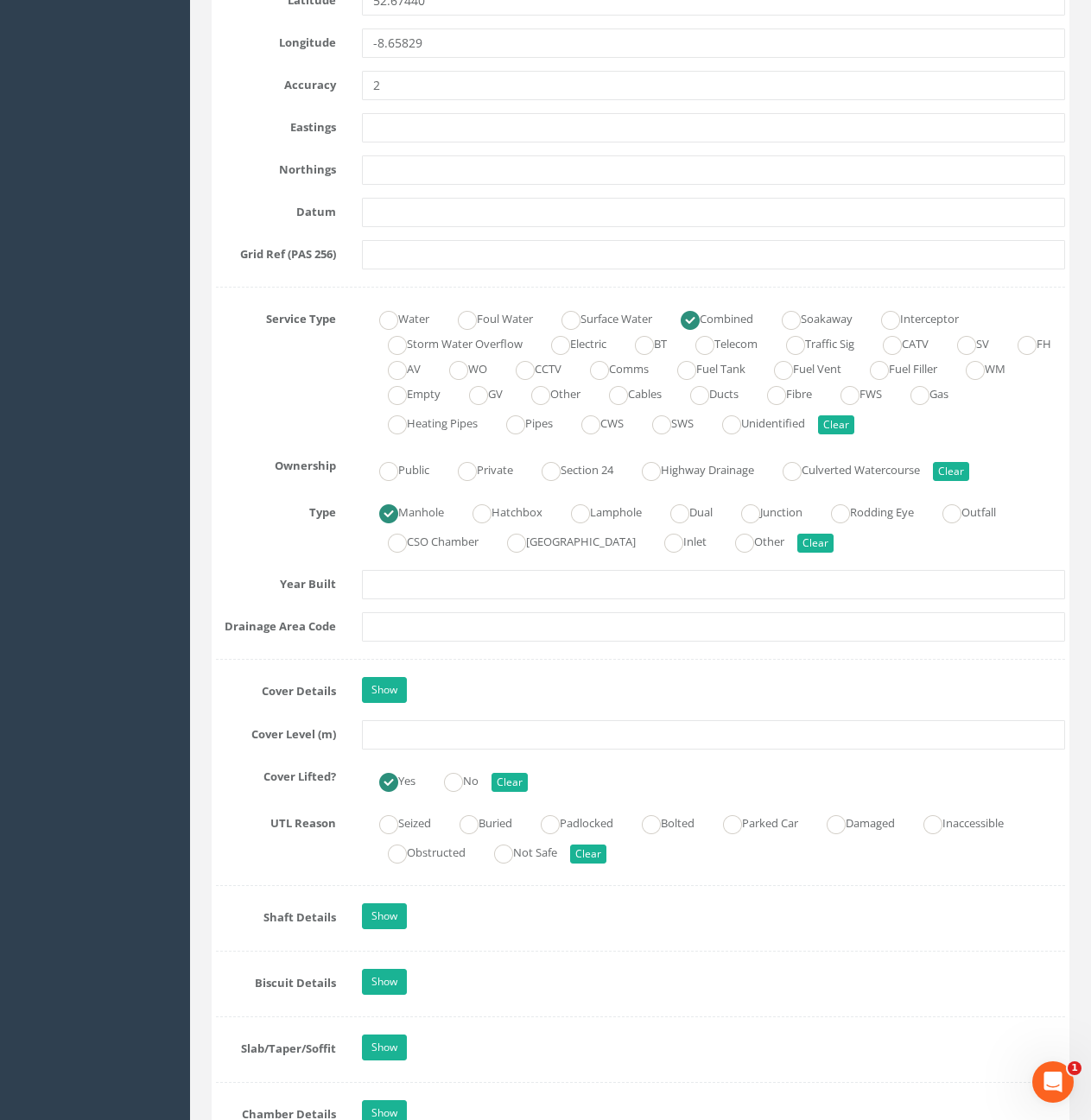
scroll to position [950, 0]
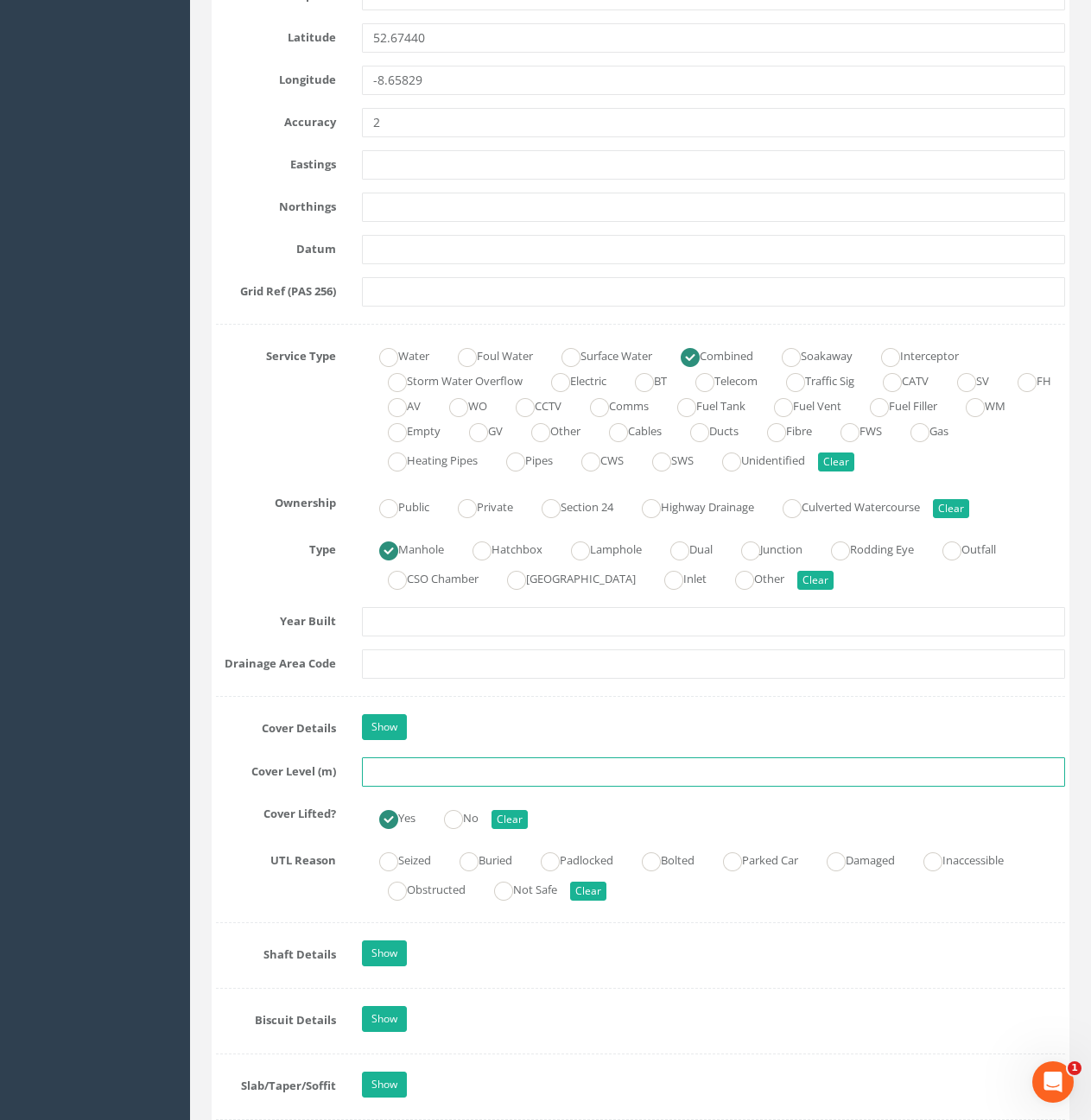
click at [591, 782] on input "text" at bounding box center [714, 772] width 704 height 29
type input "10.57"
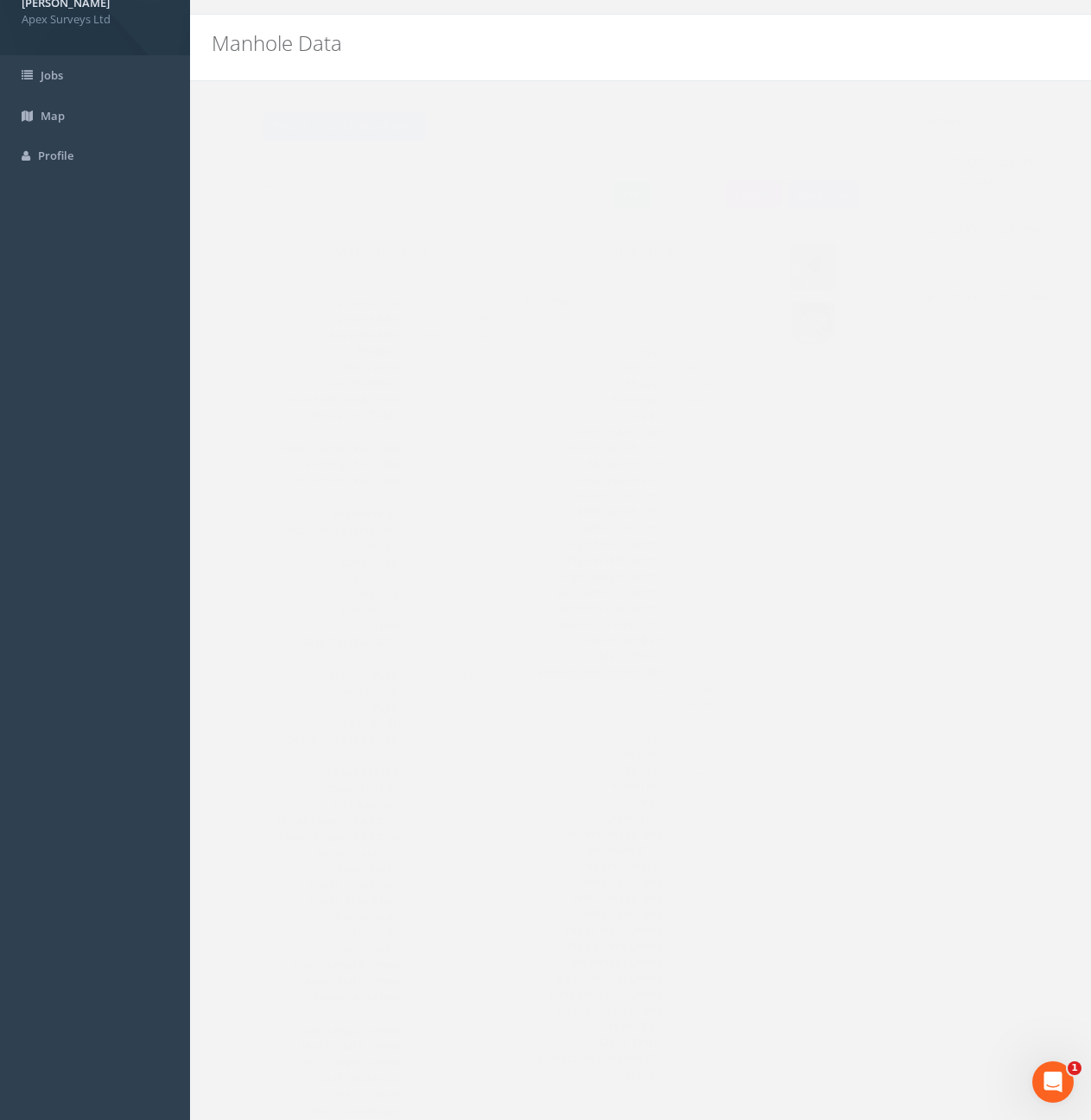
scroll to position [0, 0]
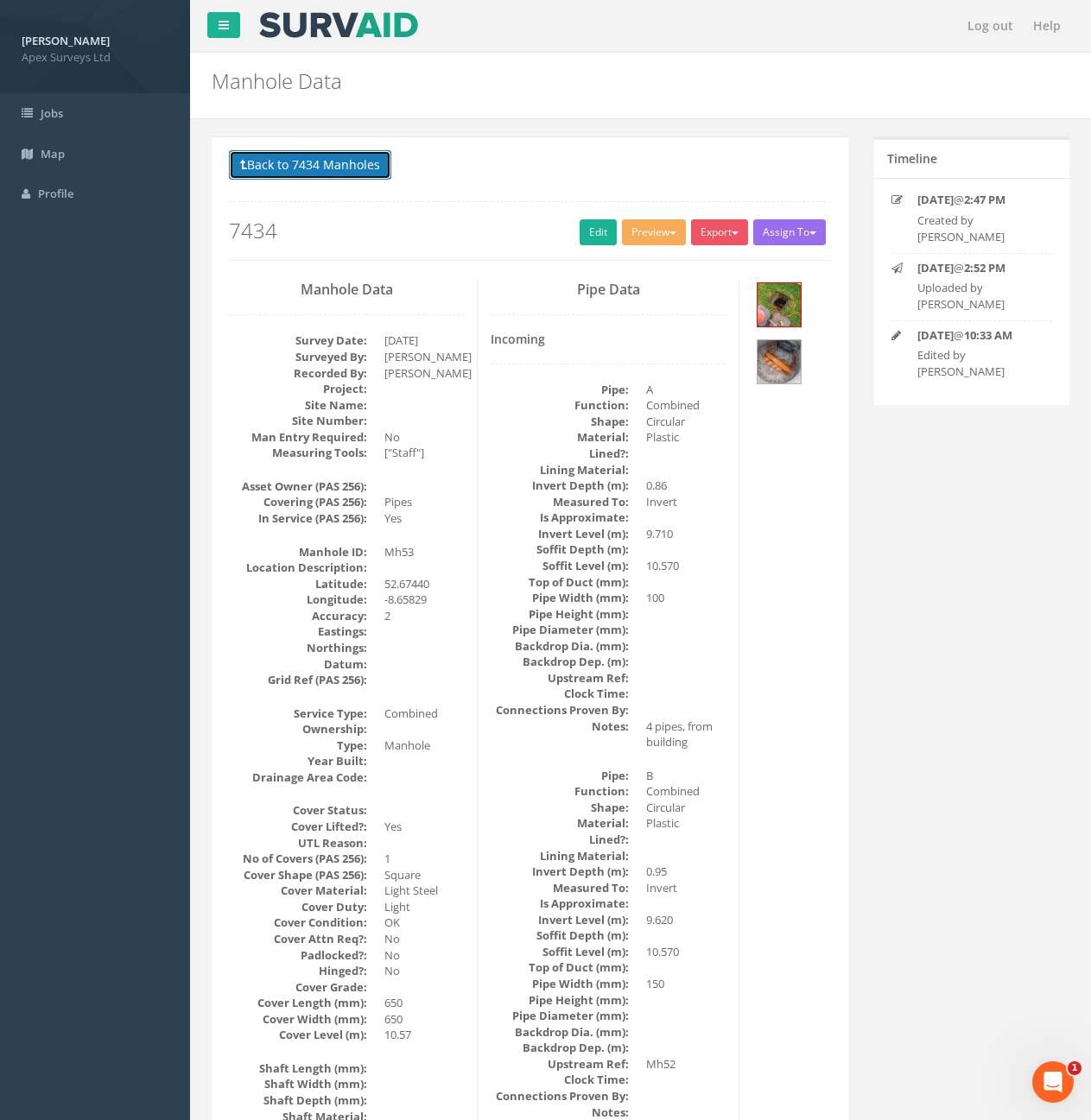
click at [254, 167] on button "Back to 7434 Manholes" at bounding box center [310, 165] width 162 height 29
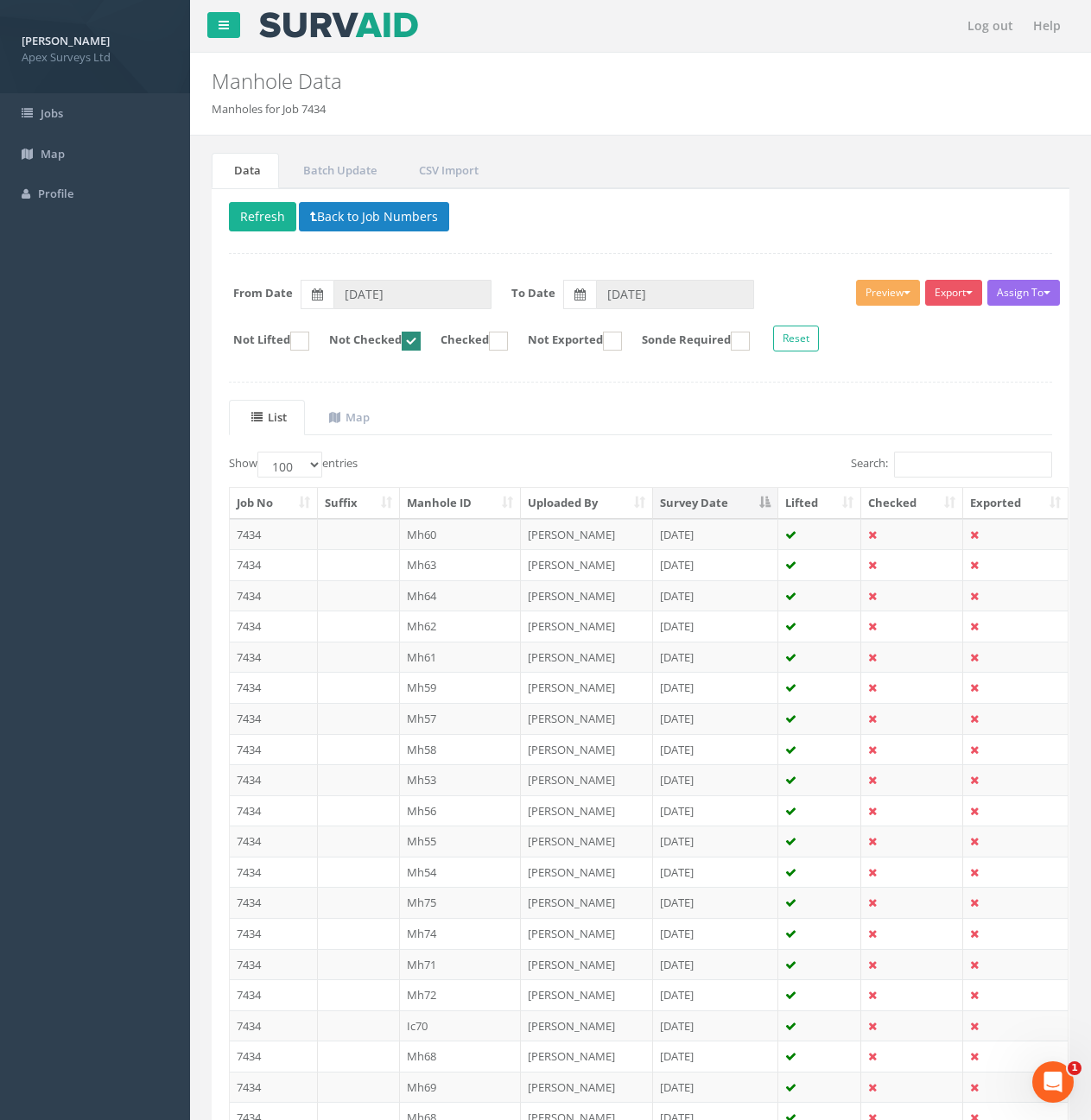
click at [260, 232] on p "Delete Refresh Back to Job Numbers" at bounding box center [640, 219] width 824 height 34
click at [285, 778] on td "7434" at bounding box center [274, 780] width 88 height 31
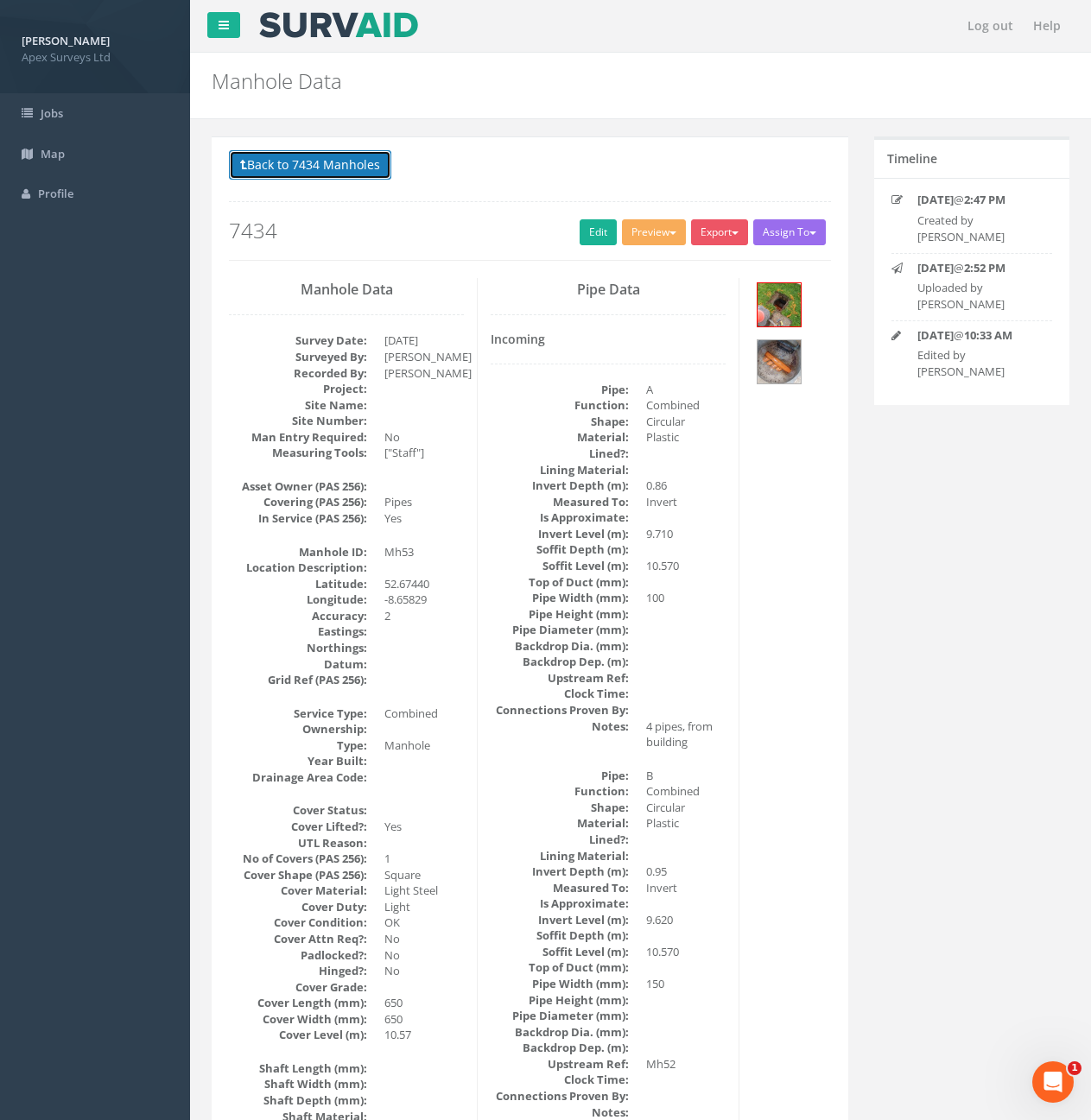
click at [320, 172] on button "Back to 7434 Manholes" at bounding box center [310, 165] width 162 height 29
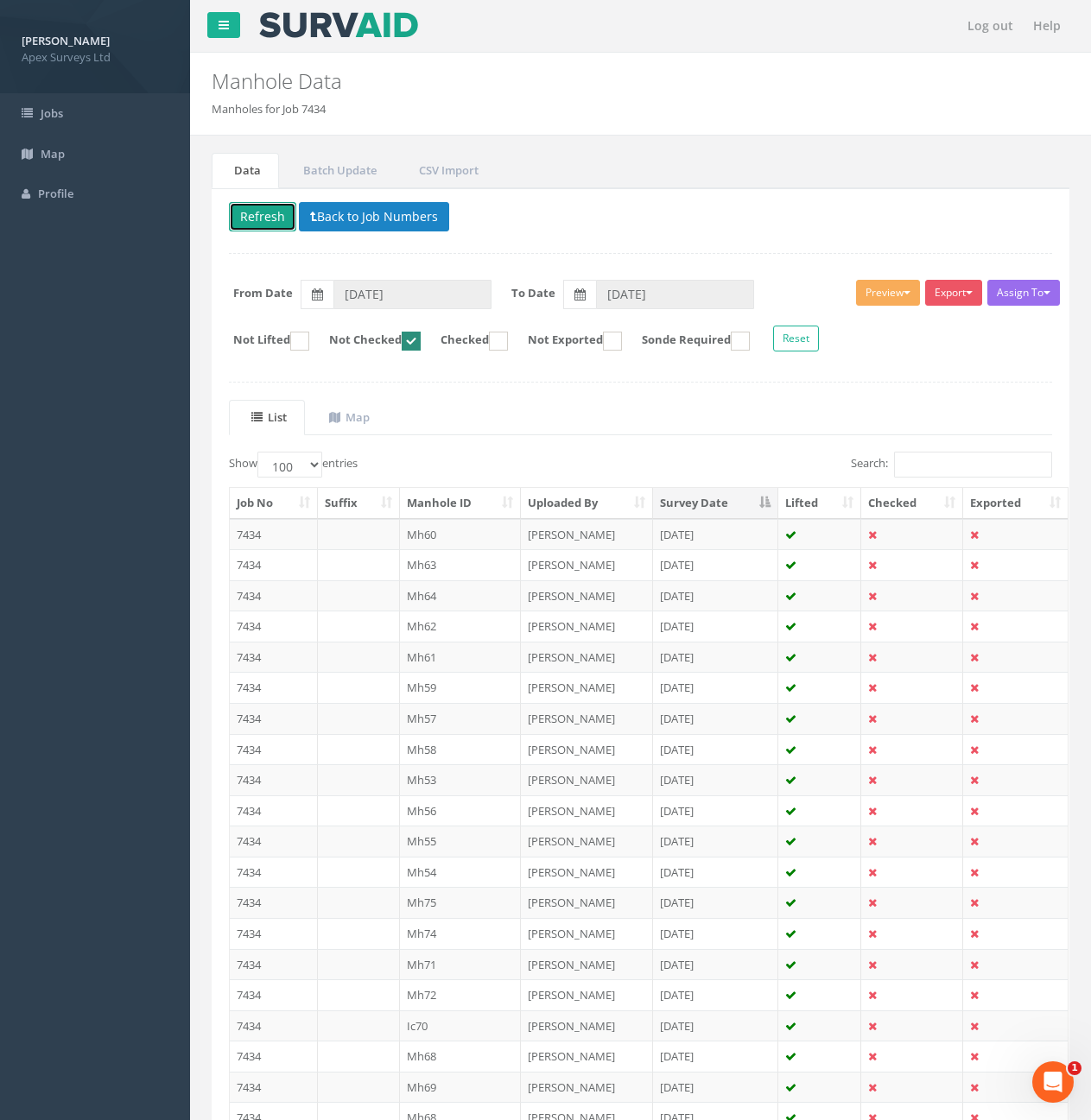
click at [267, 214] on button "Refresh" at bounding box center [263, 217] width 68 height 29
click at [324, 843] on td at bounding box center [359, 842] width 82 height 31
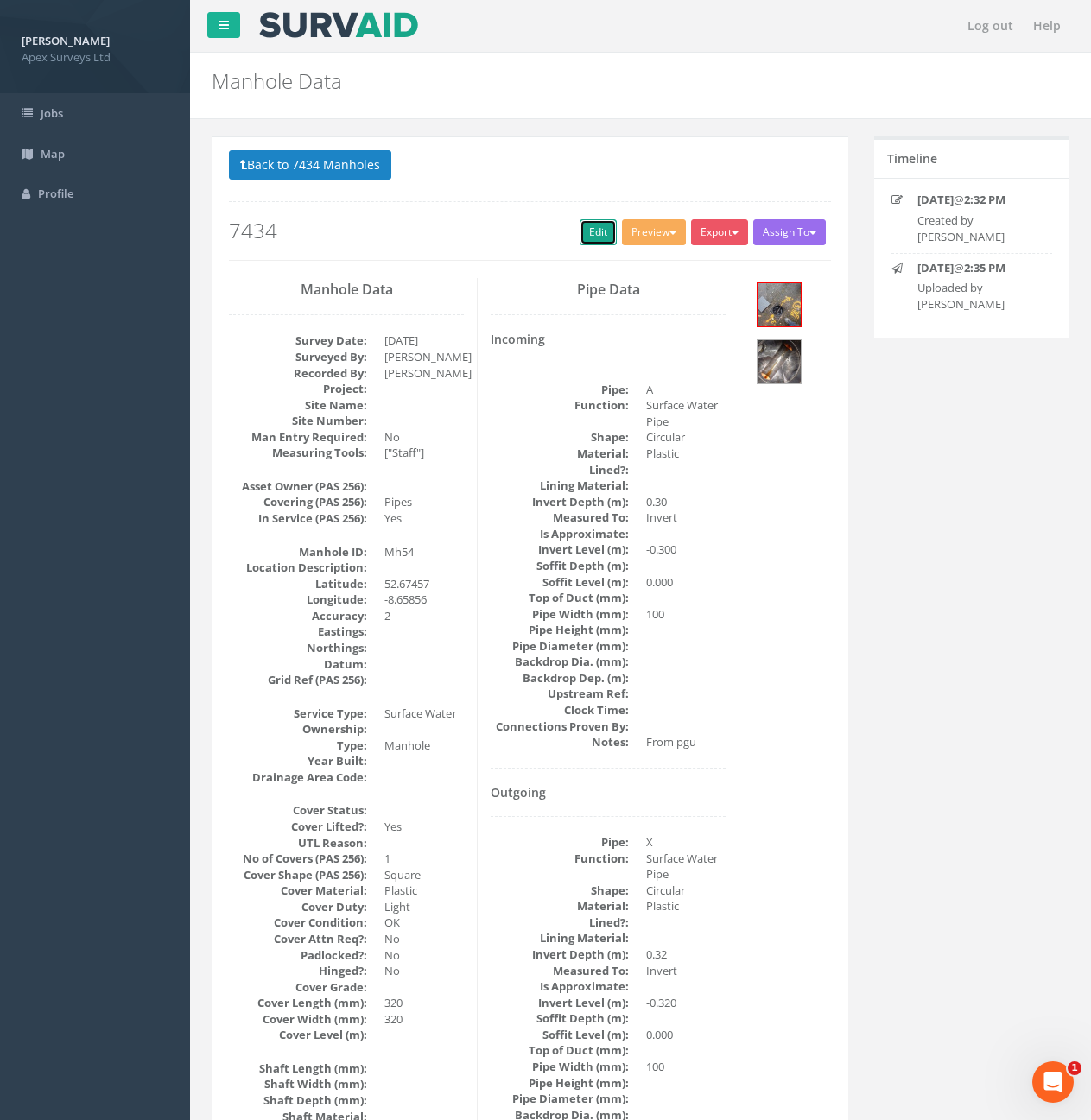
click at [585, 234] on link "Edit" at bounding box center [598, 233] width 38 height 26
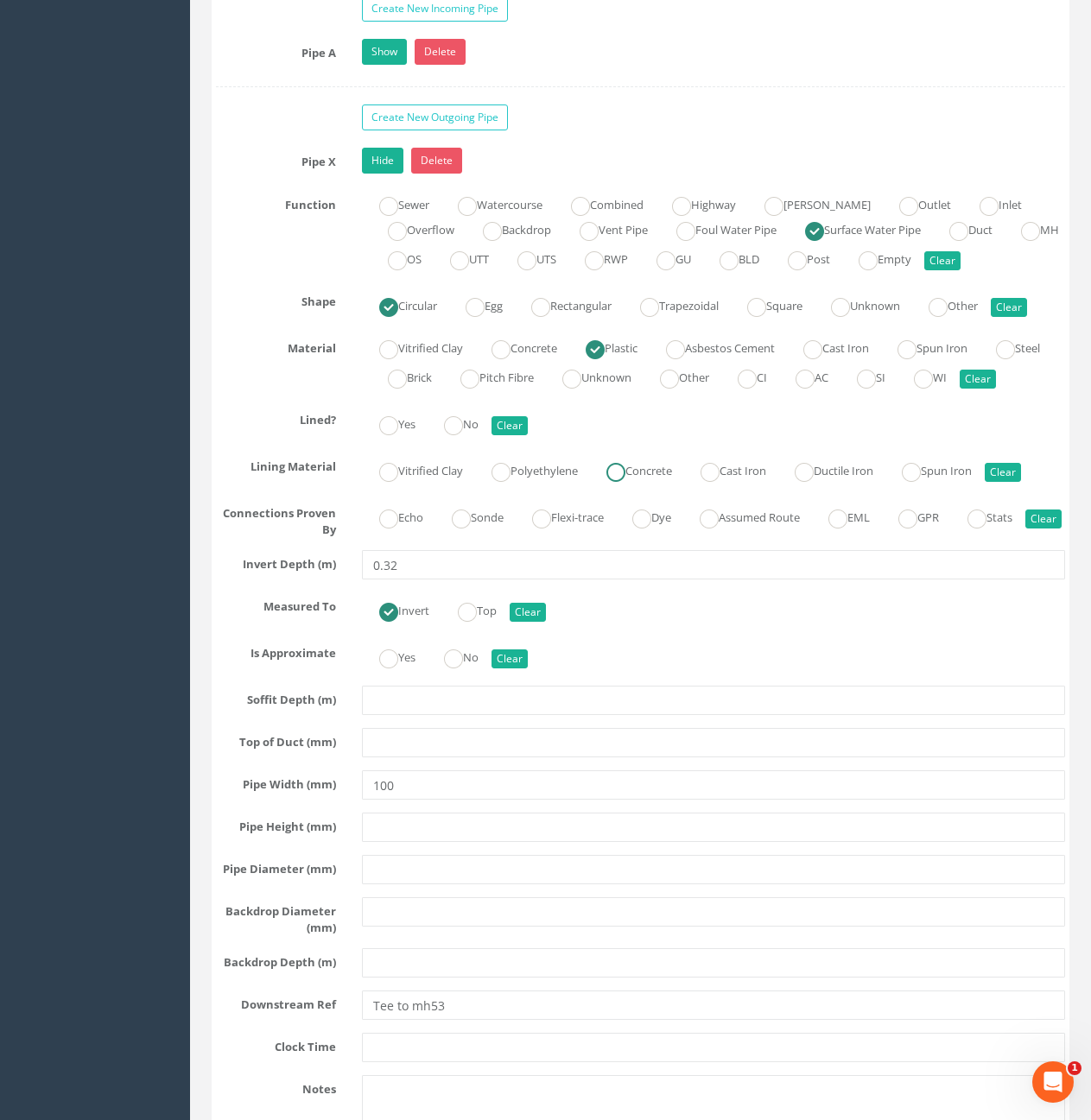
scroll to position [3714, 0]
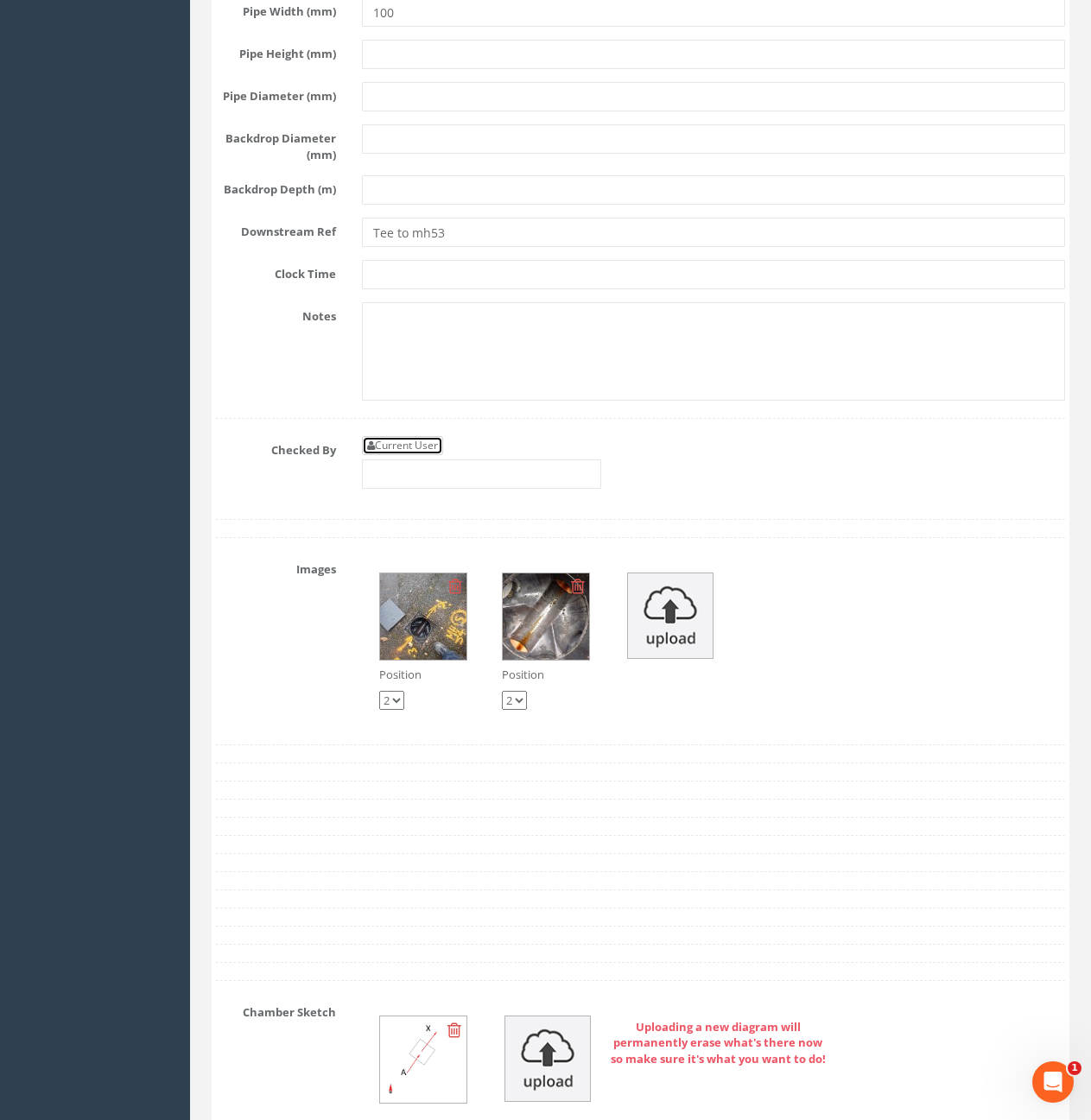
click at [421, 455] on link "Current User" at bounding box center [402, 445] width 82 height 19
type input "[PERSON_NAME]"
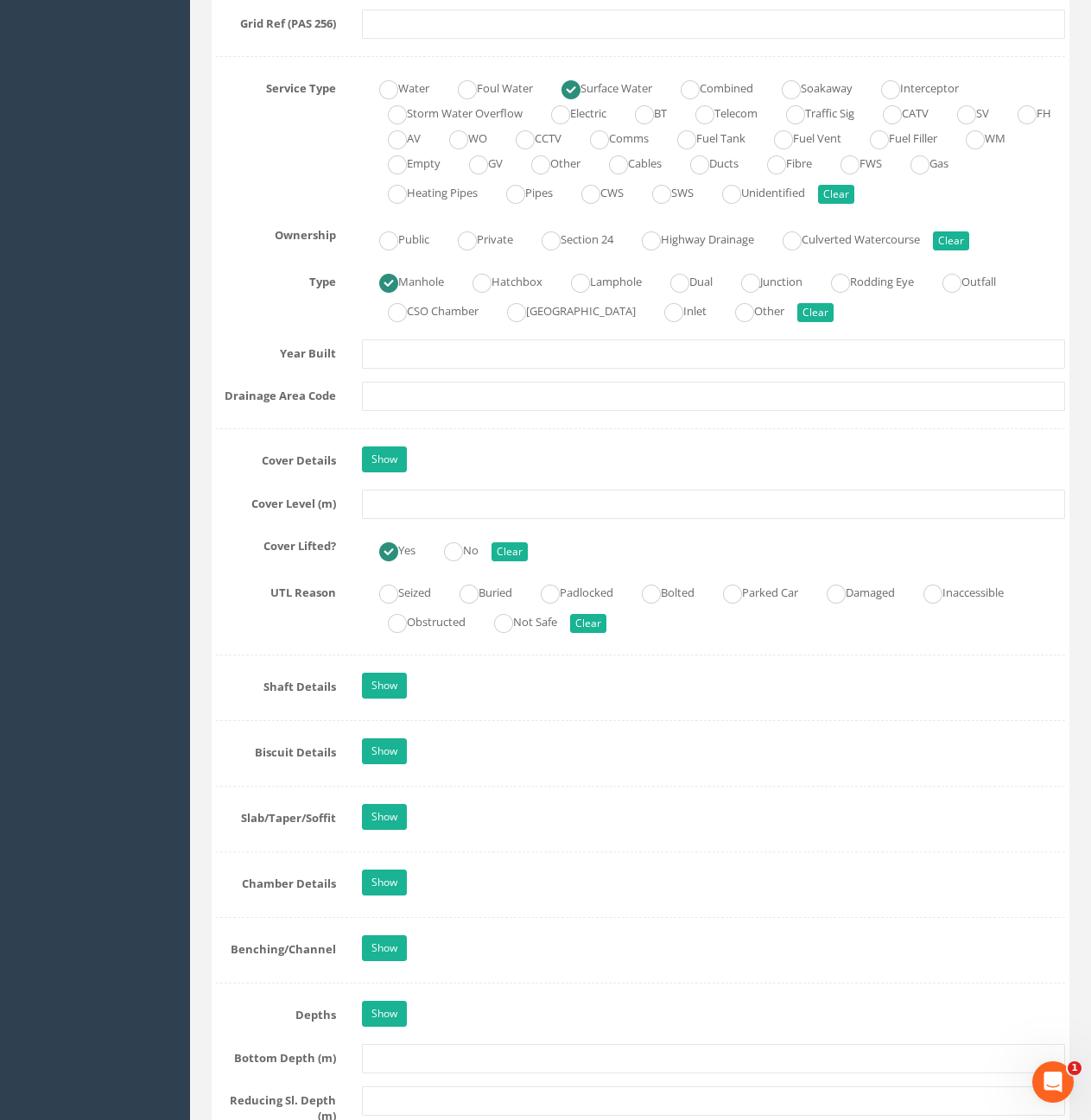
scroll to position [1209, 0]
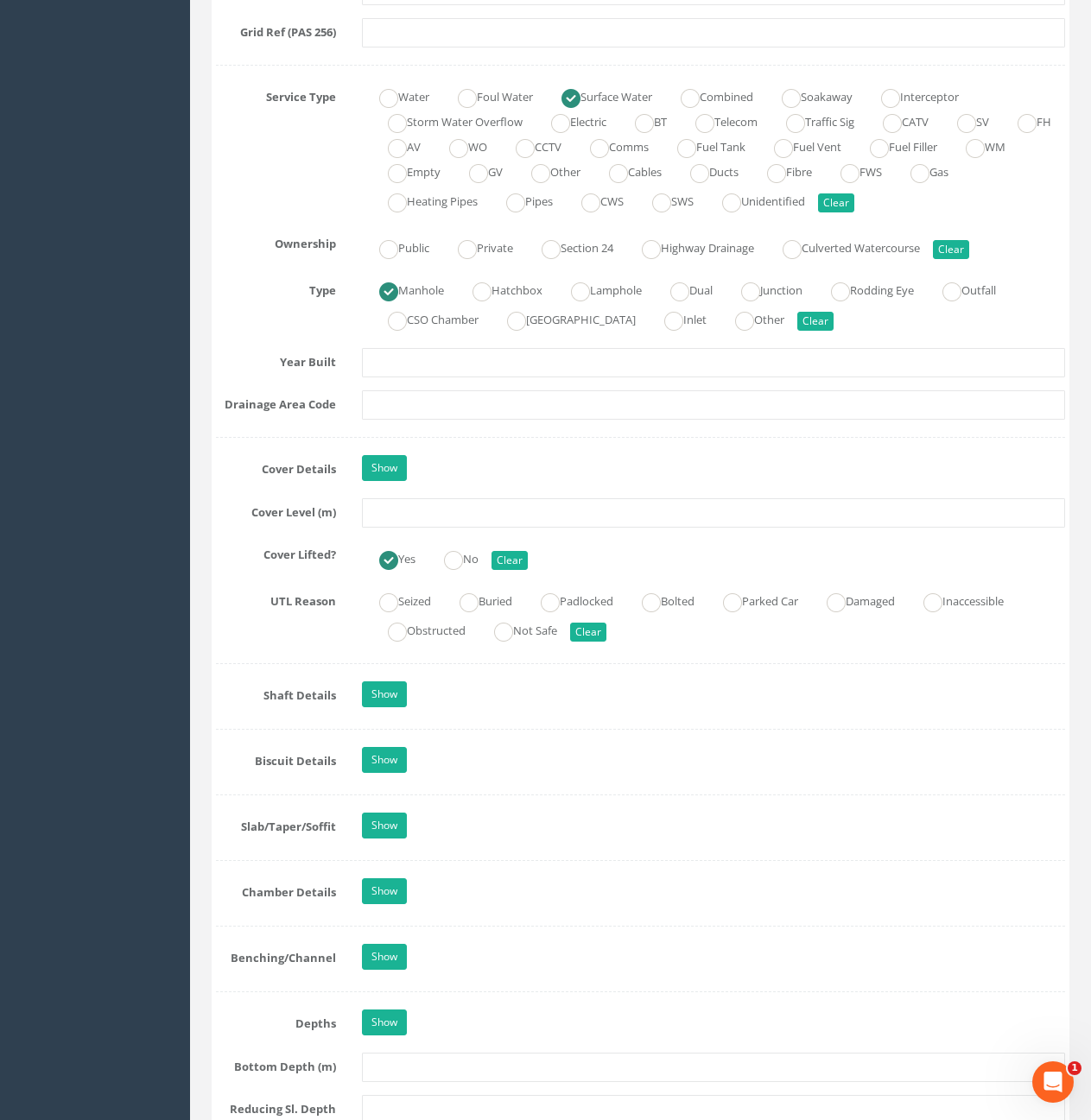
click at [649, 527] on div "Job Number 7434 Job Number Suffix Survey Date 02/09/2025 Surveyed By Davyd Ivan…" at bounding box center [640, 1059] width 849 height 3971
click at [651, 524] on input "text" at bounding box center [714, 513] width 704 height 29
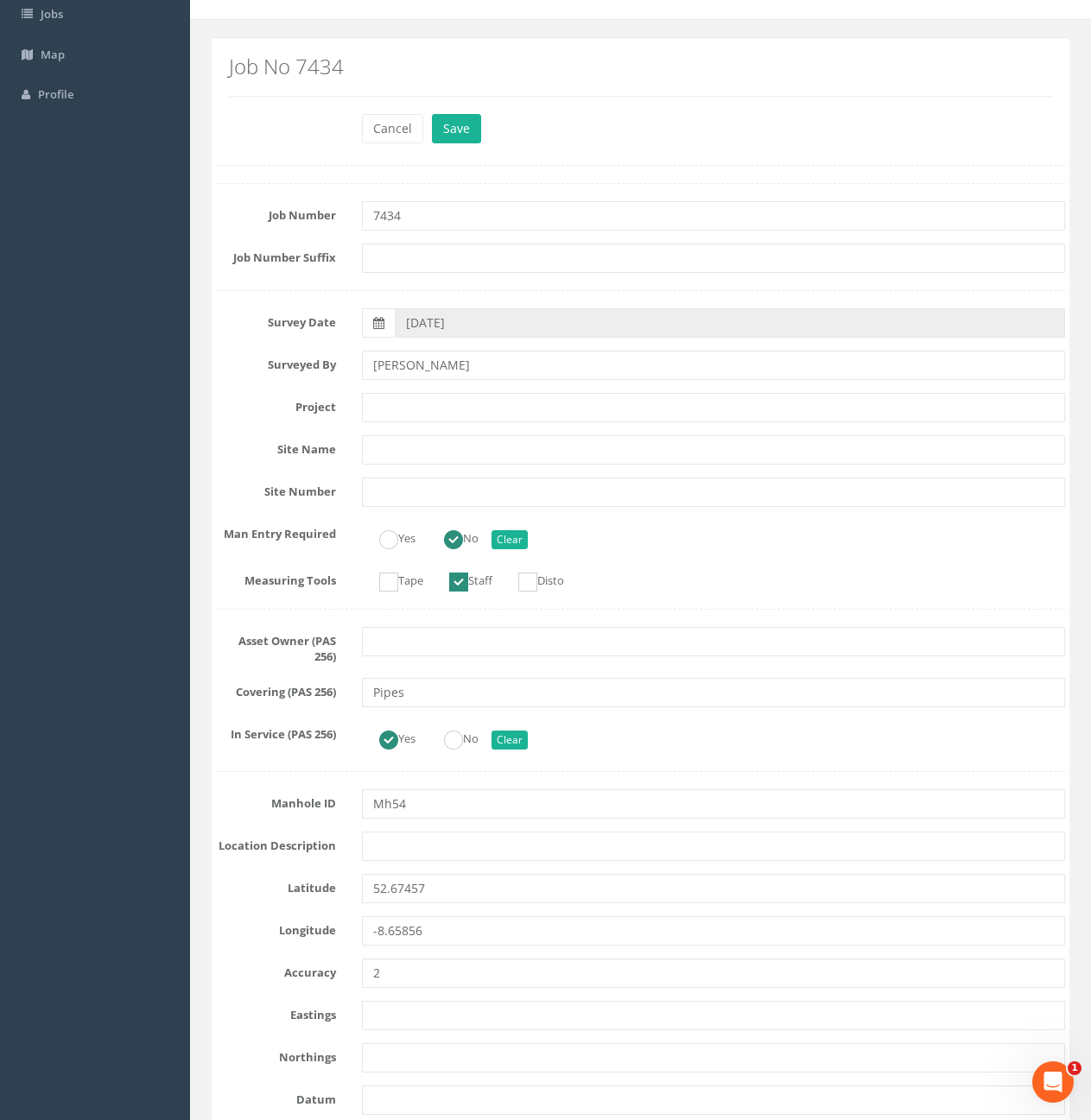
scroll to position [0, 0]
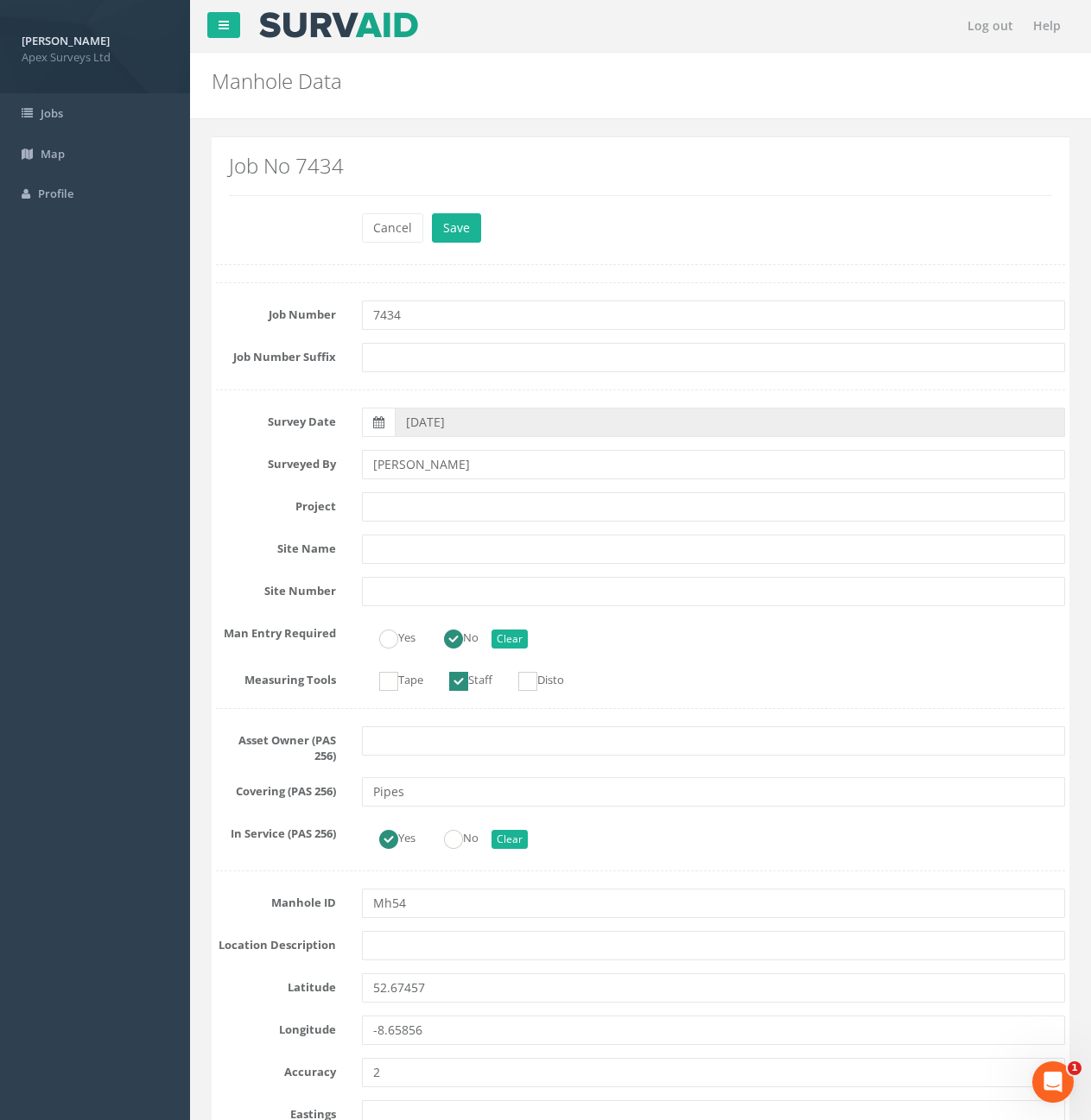
type input "10.61"
click at [432, 213] on button "Save" at bounding box center [457, 228] width 49 height 29
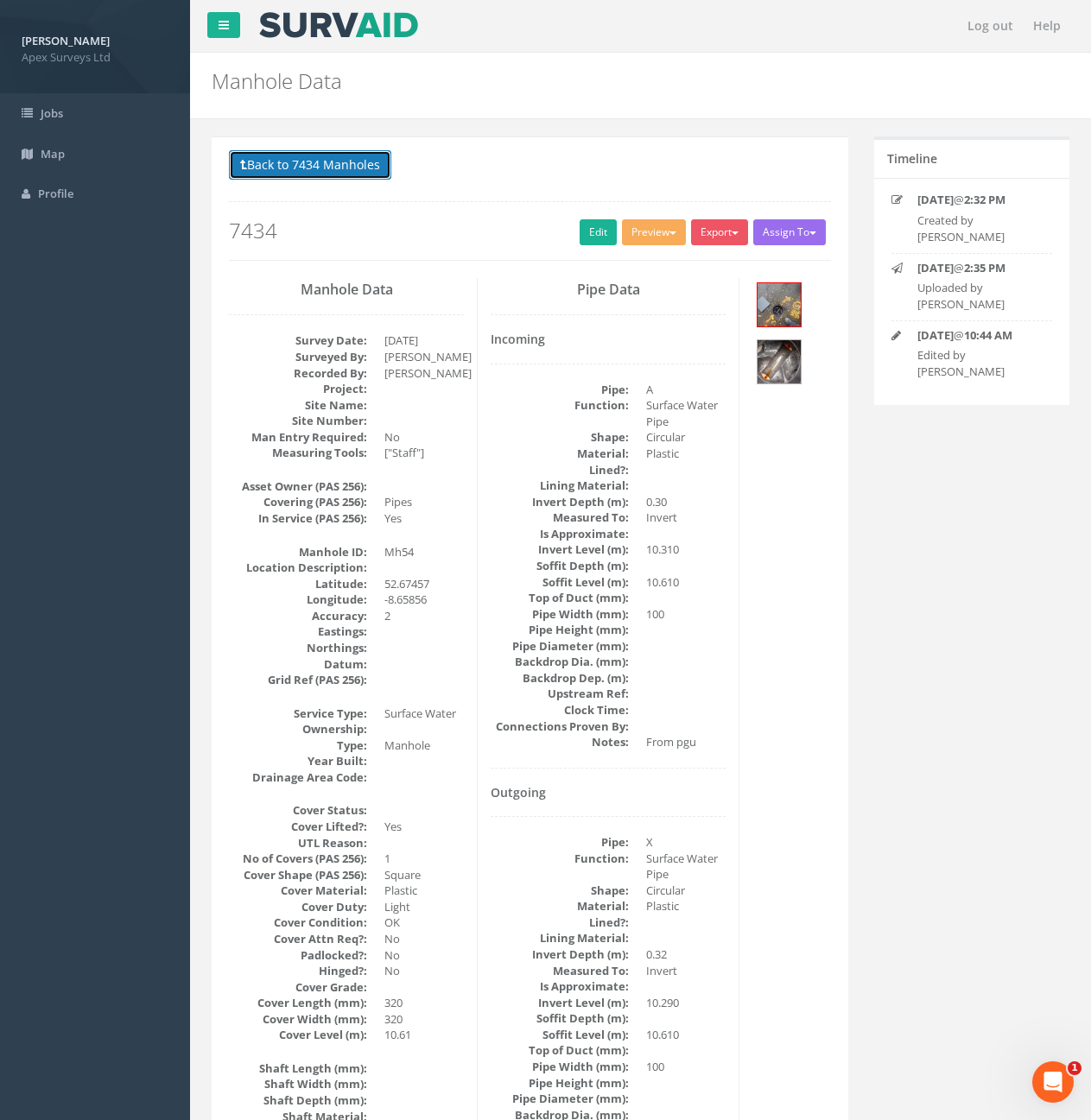
click at [295, 164] on button "Back to 7434 Manholes" at bounding box center [310, 165] width 162 height 29
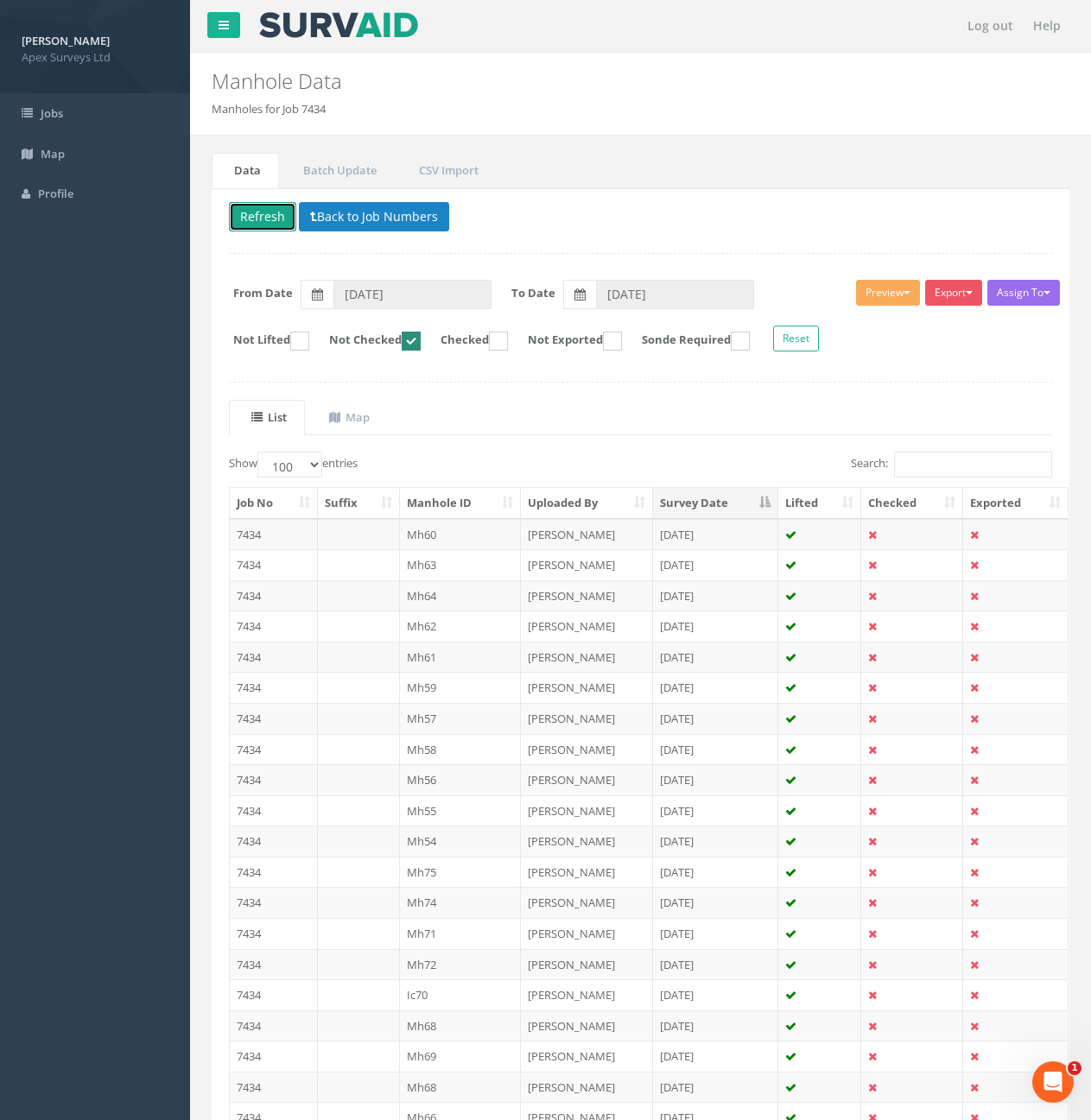
click at [267, 221] on button "Refresh" at bounding box center [263, 217] width 68 height 29
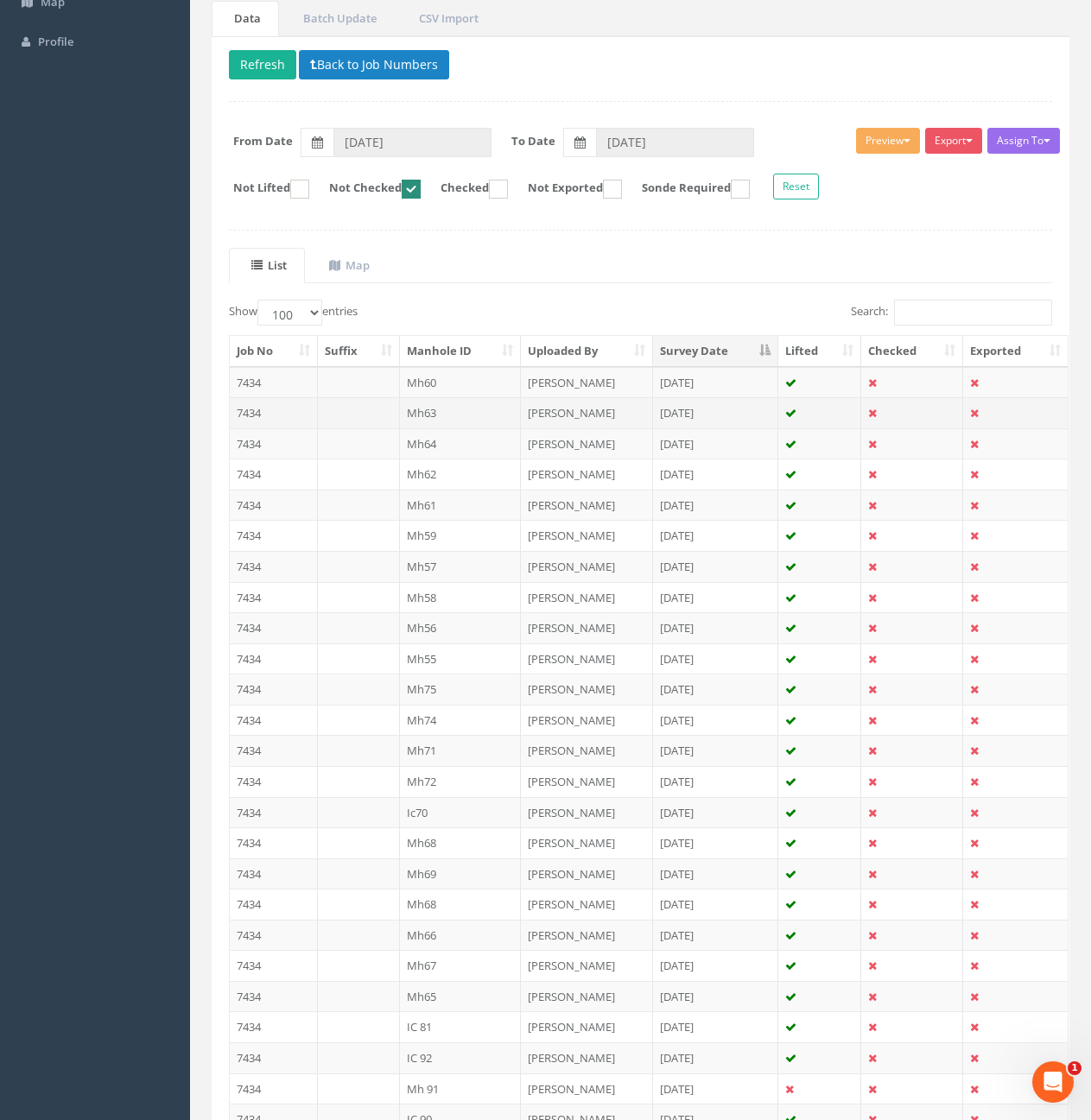
scroll to position [345, 0]
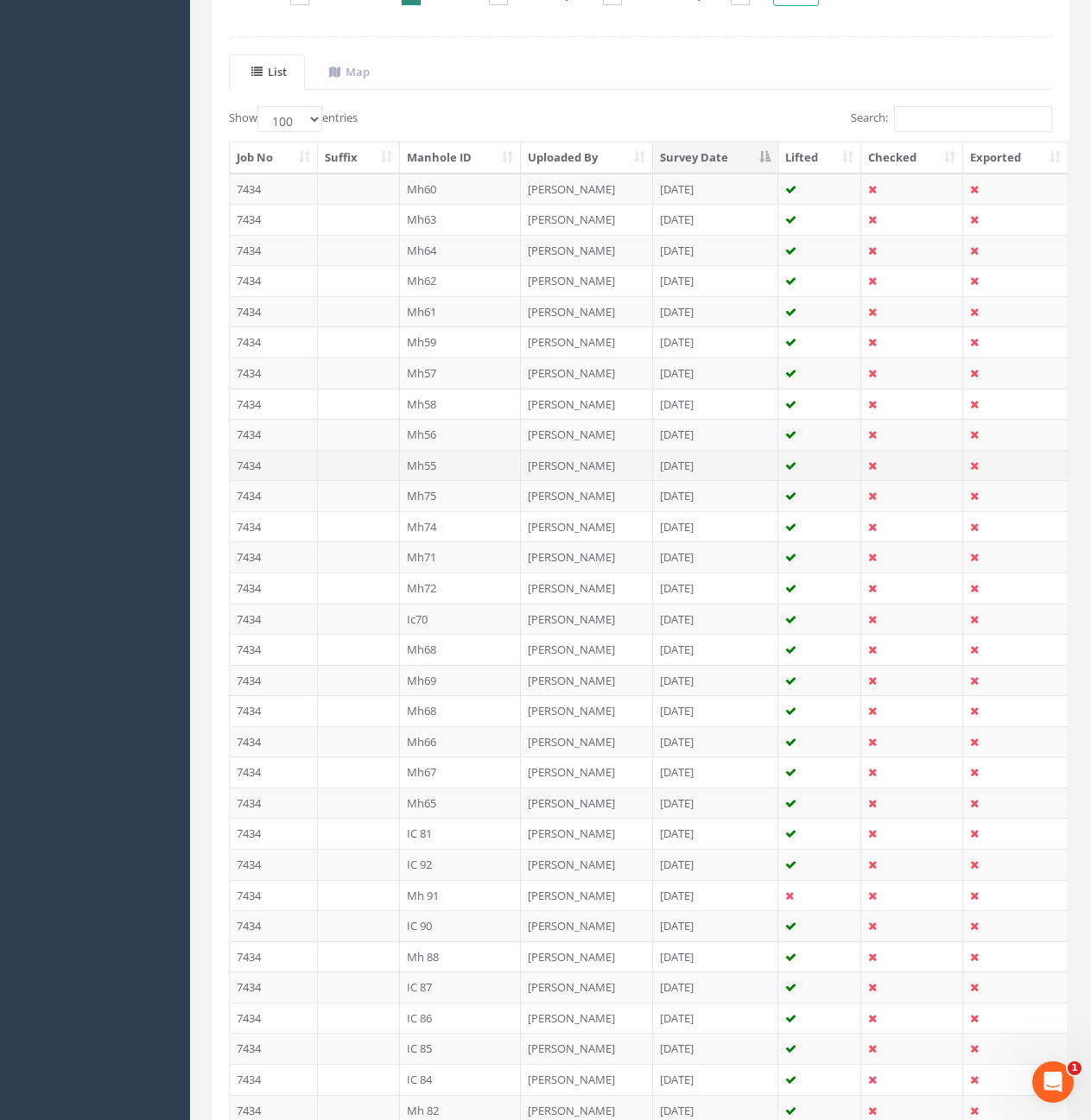
click at [278, 465] on td "7434" at bounding box center [274, 465] width 88 height 31
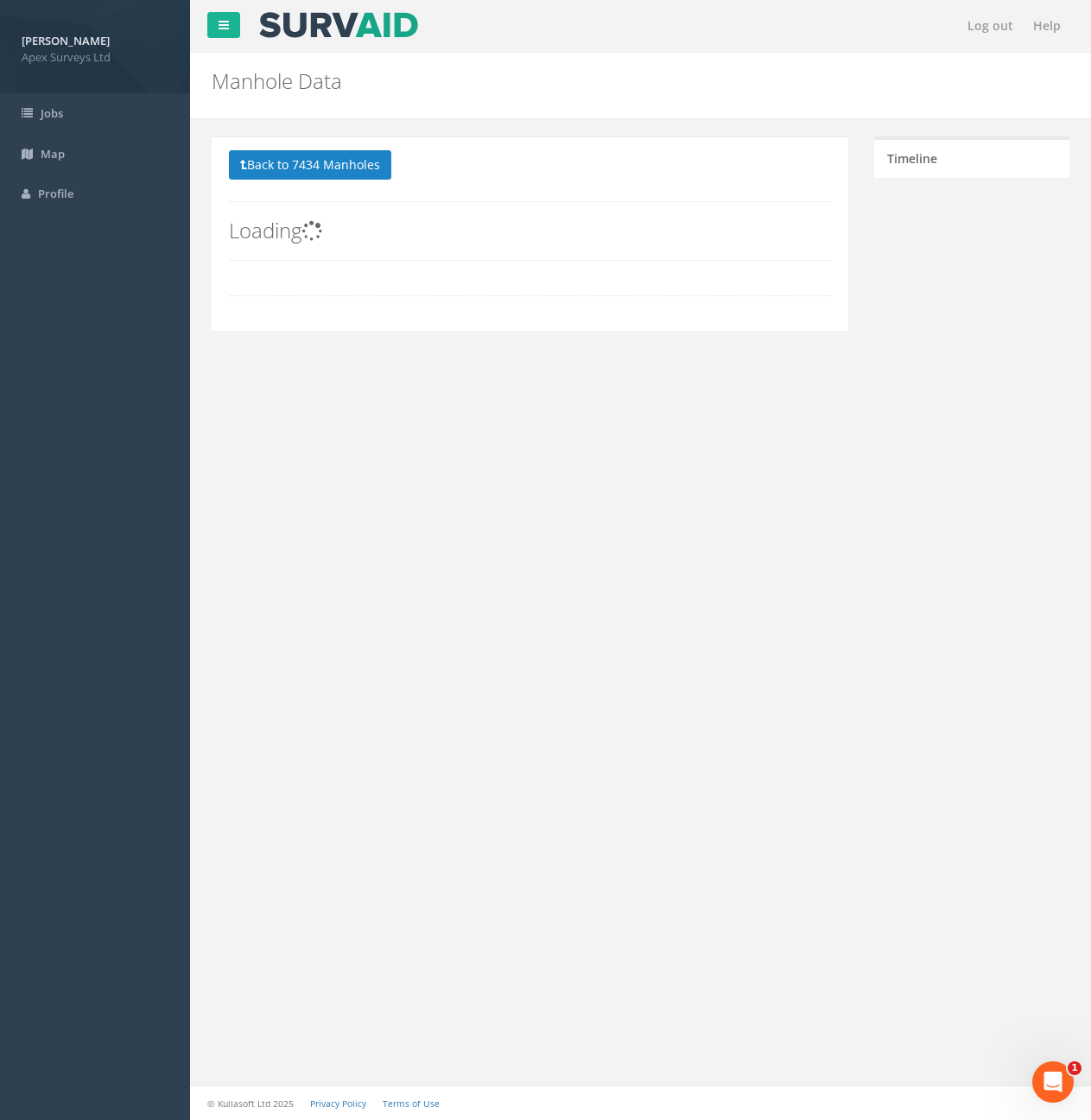
scroll to position [0, 0]
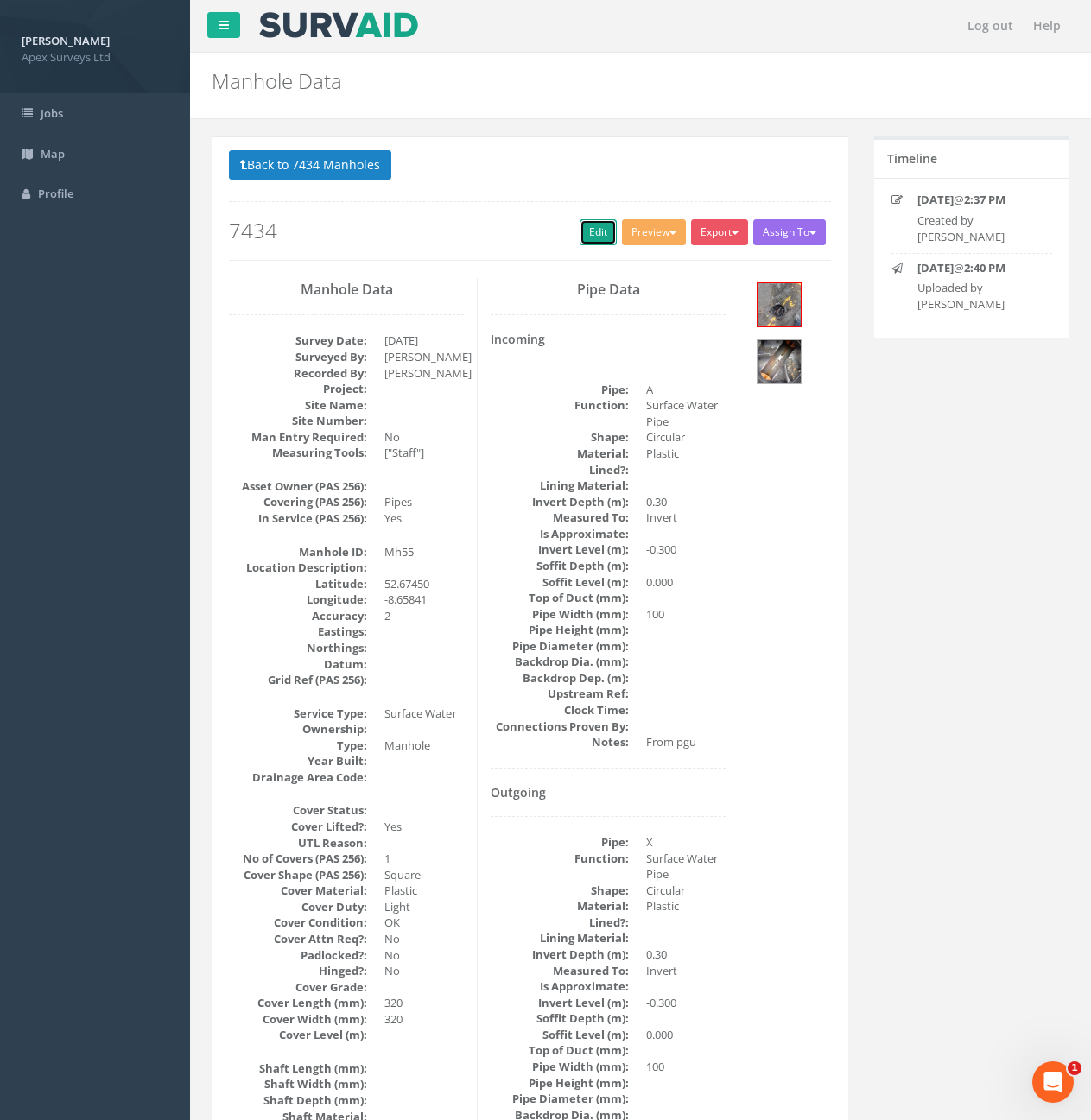
click at [586, 234] on link "Edit" at bounding box center [598, 233] width 38 height 26
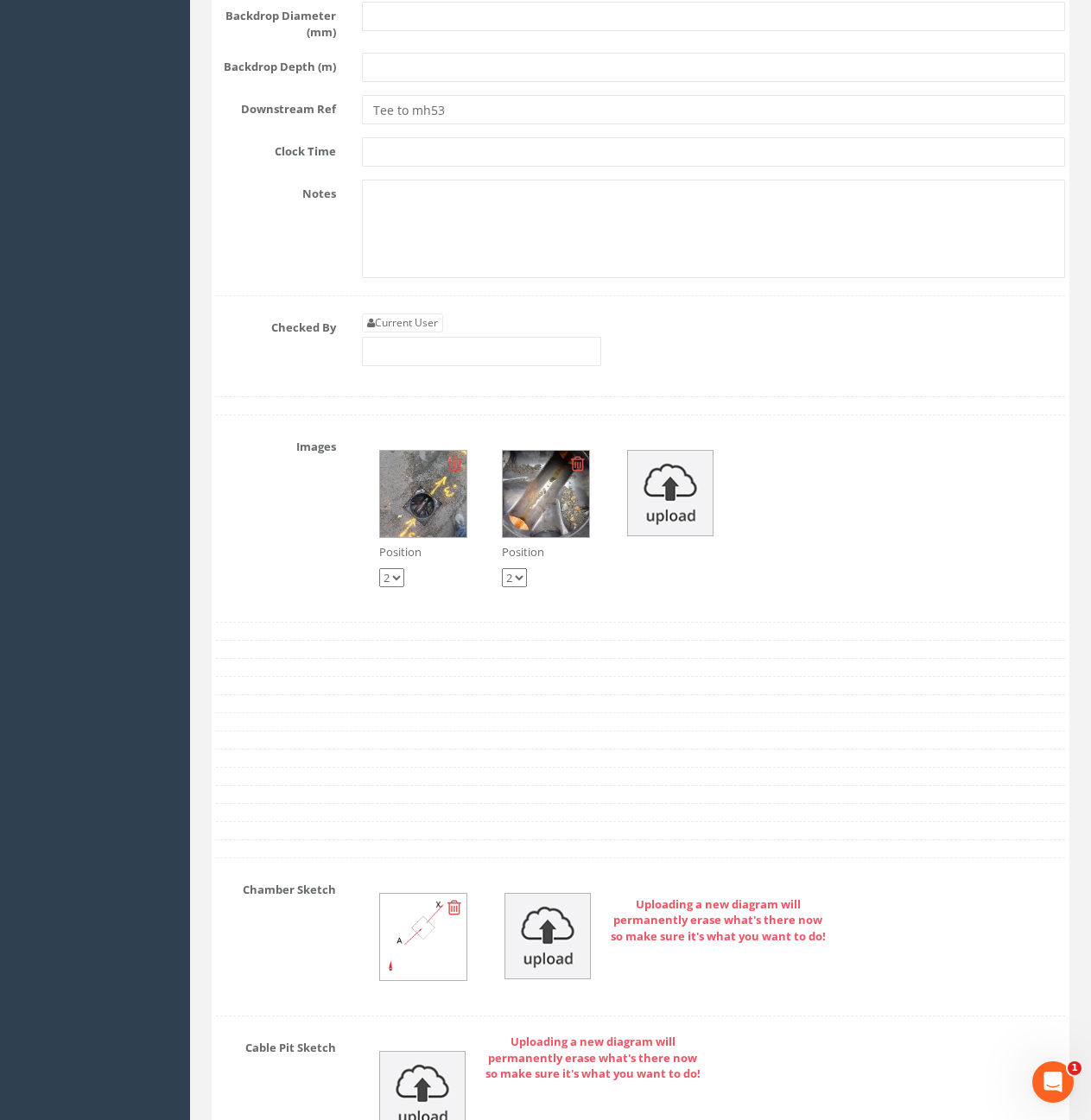
scroll to position [3631, 0]
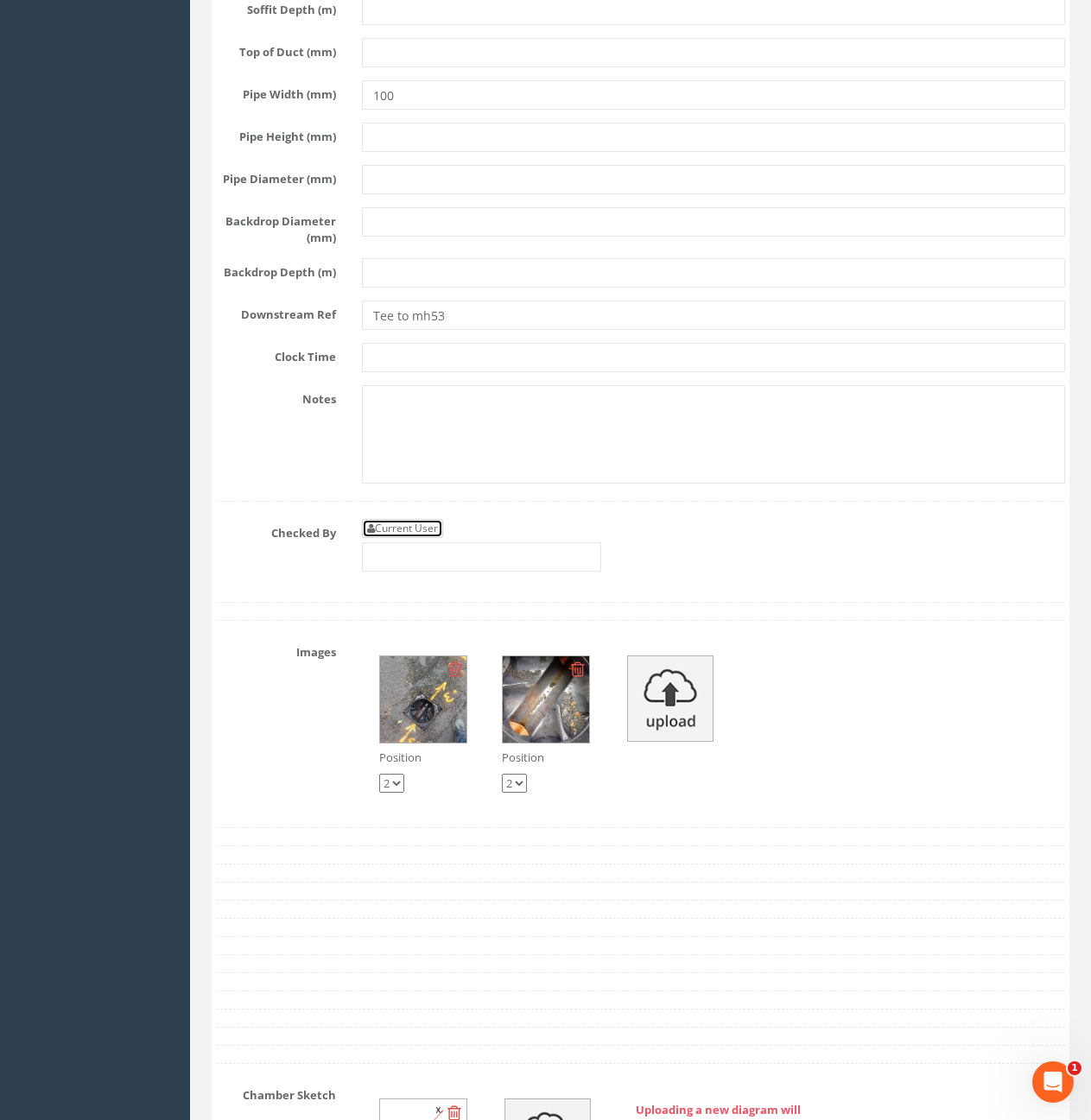
click at [422, 538] on link "Current User" at bounding box center [402, 528] width 82 height 19
type input "[PERSON_NAME]"
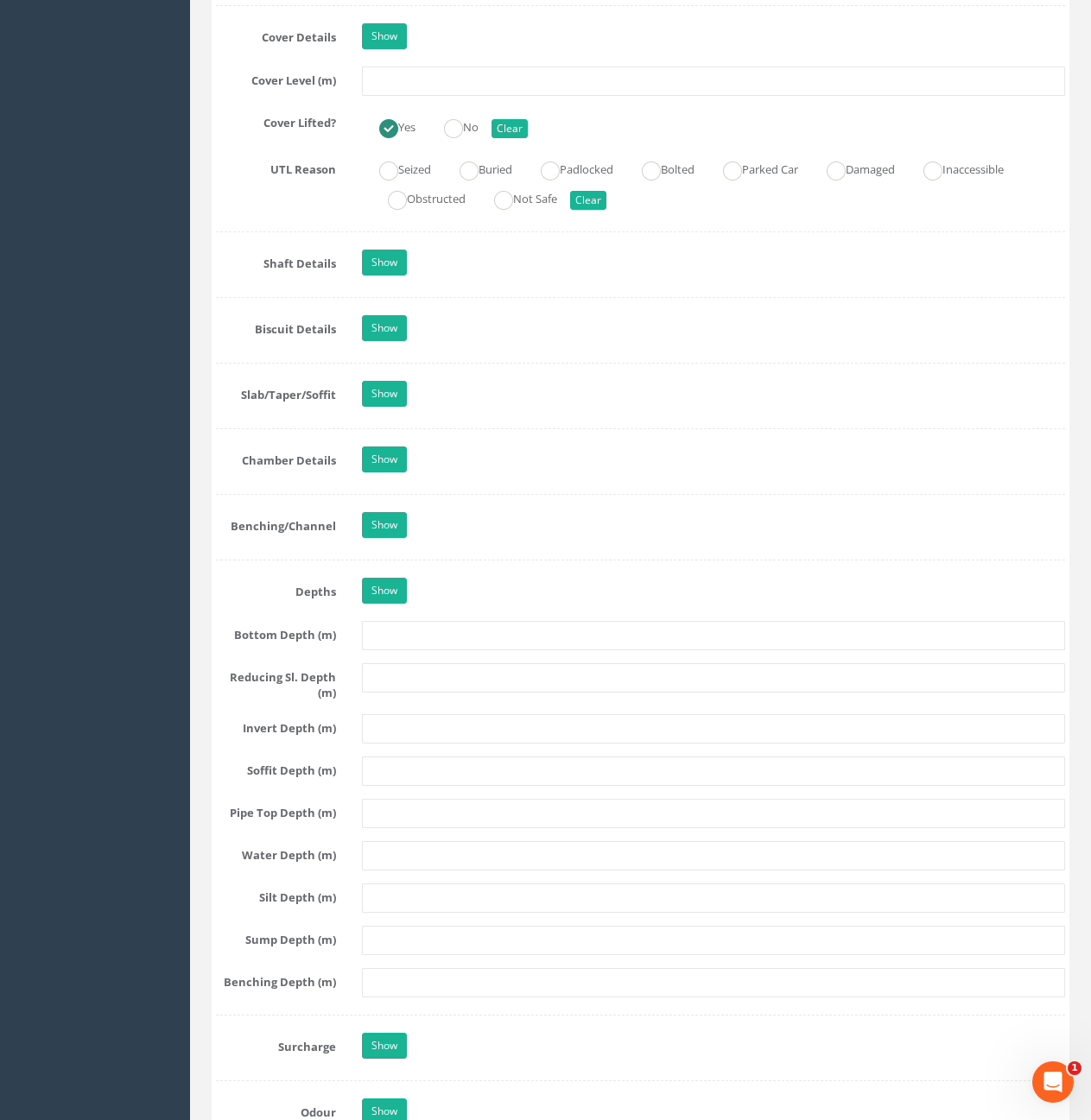
scroll to position [1558, 0]
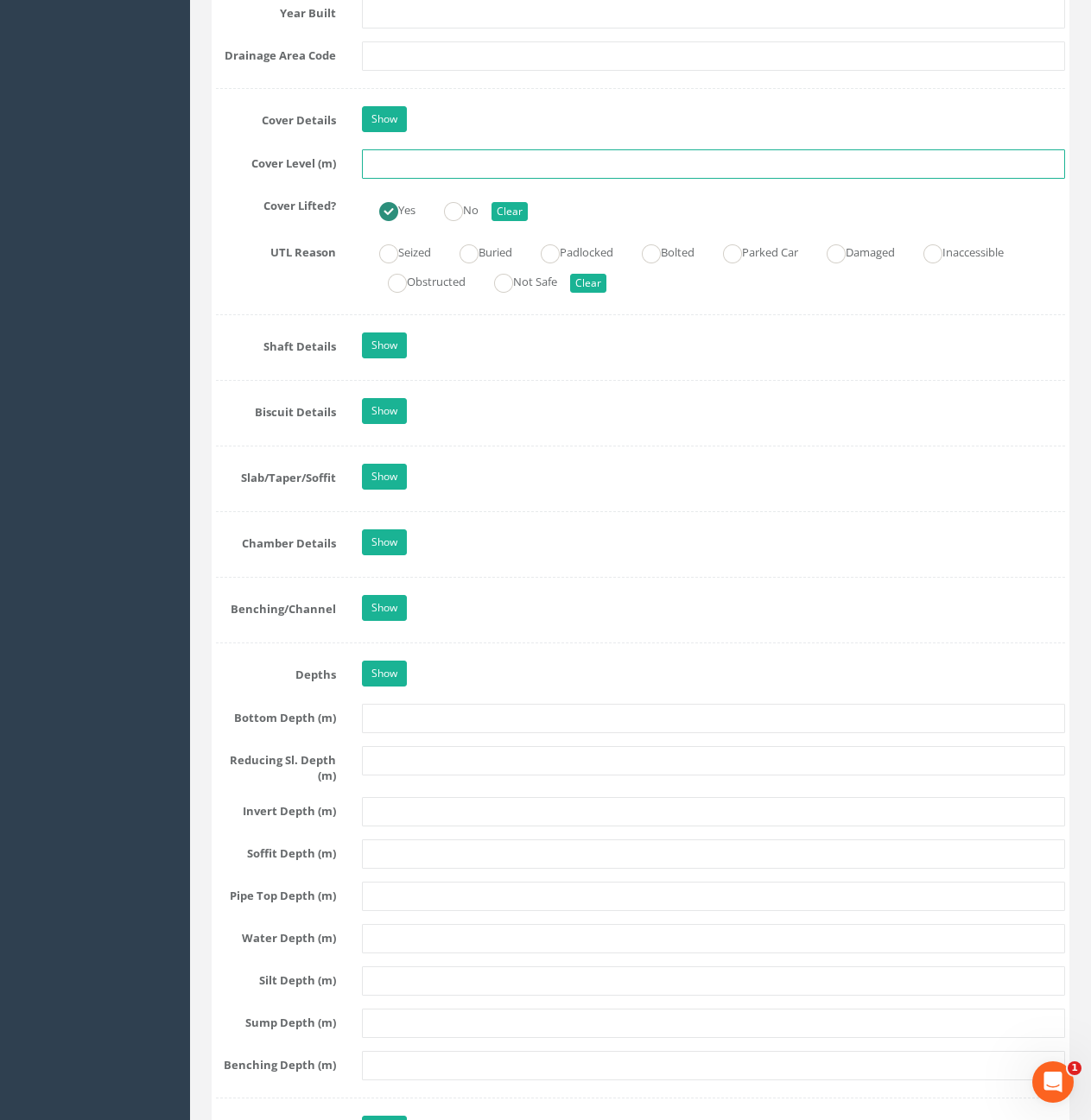
click at [472, 167] on input "text" at bounding box center [714, 164] width 704 height 29
type input "10.55"
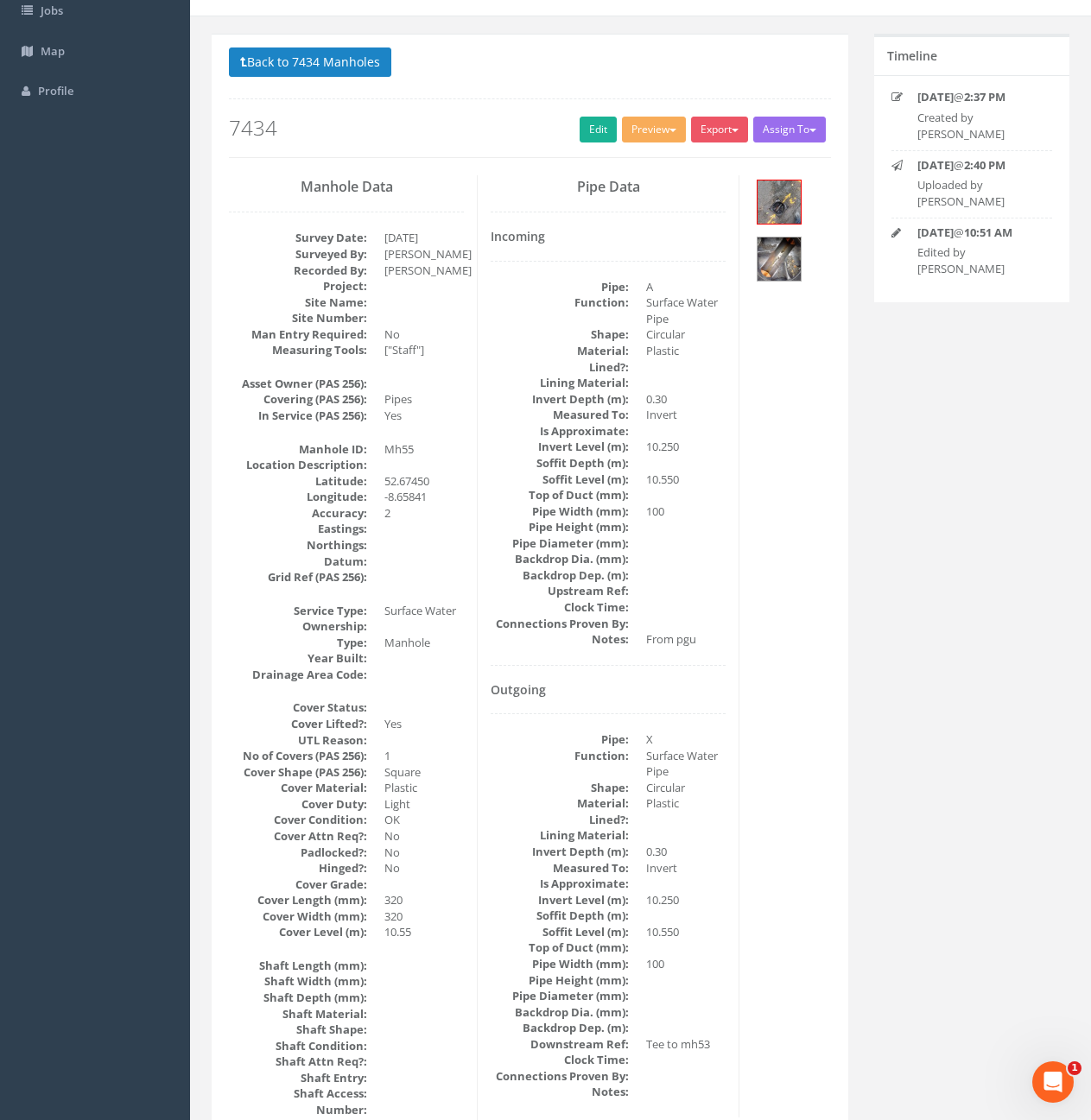
scroll to position [0, 0]
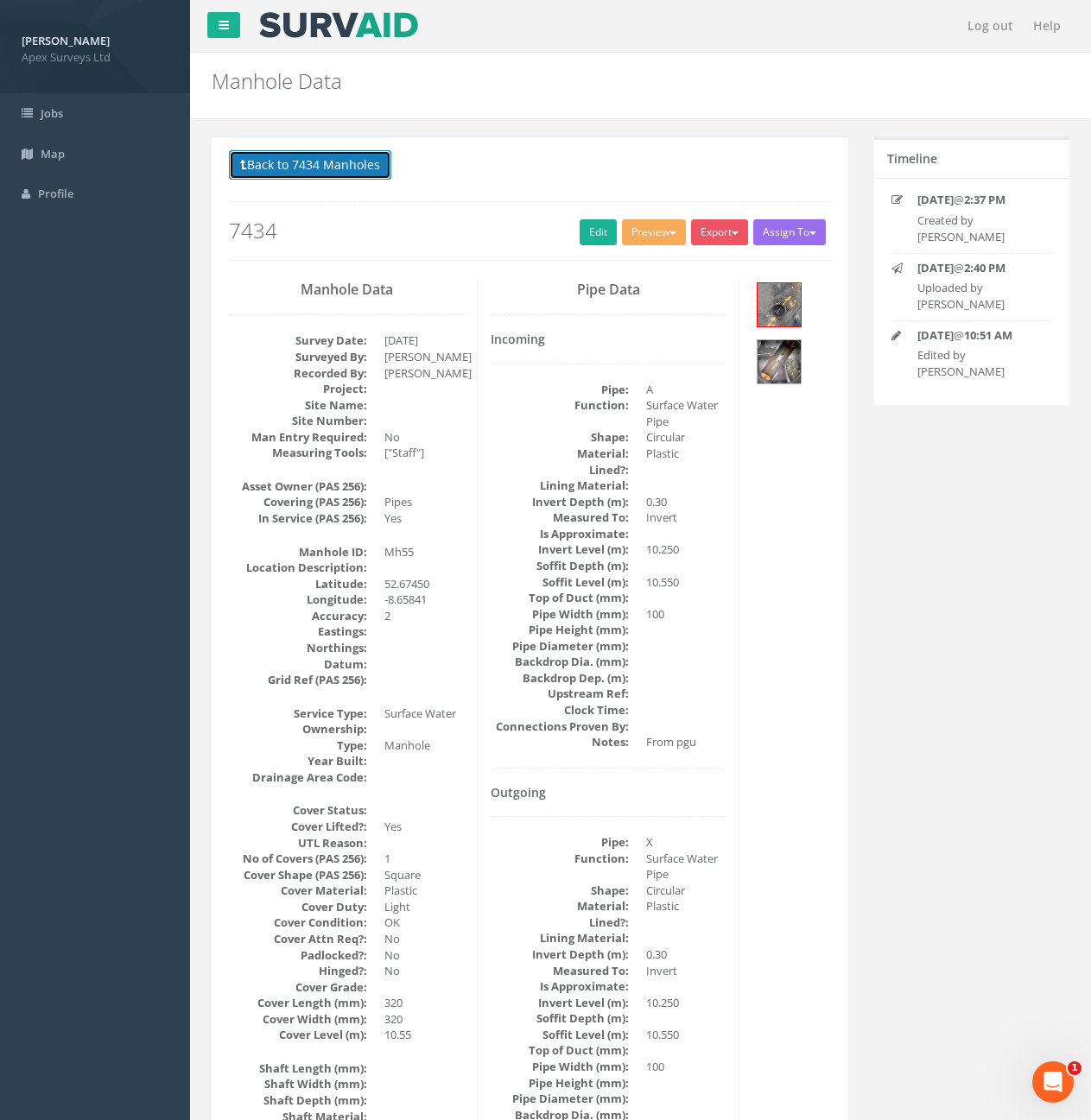
click at [308, 165] on button "Back to 7434 Manholes" at bounding box center [310, 165] width 162 height 29
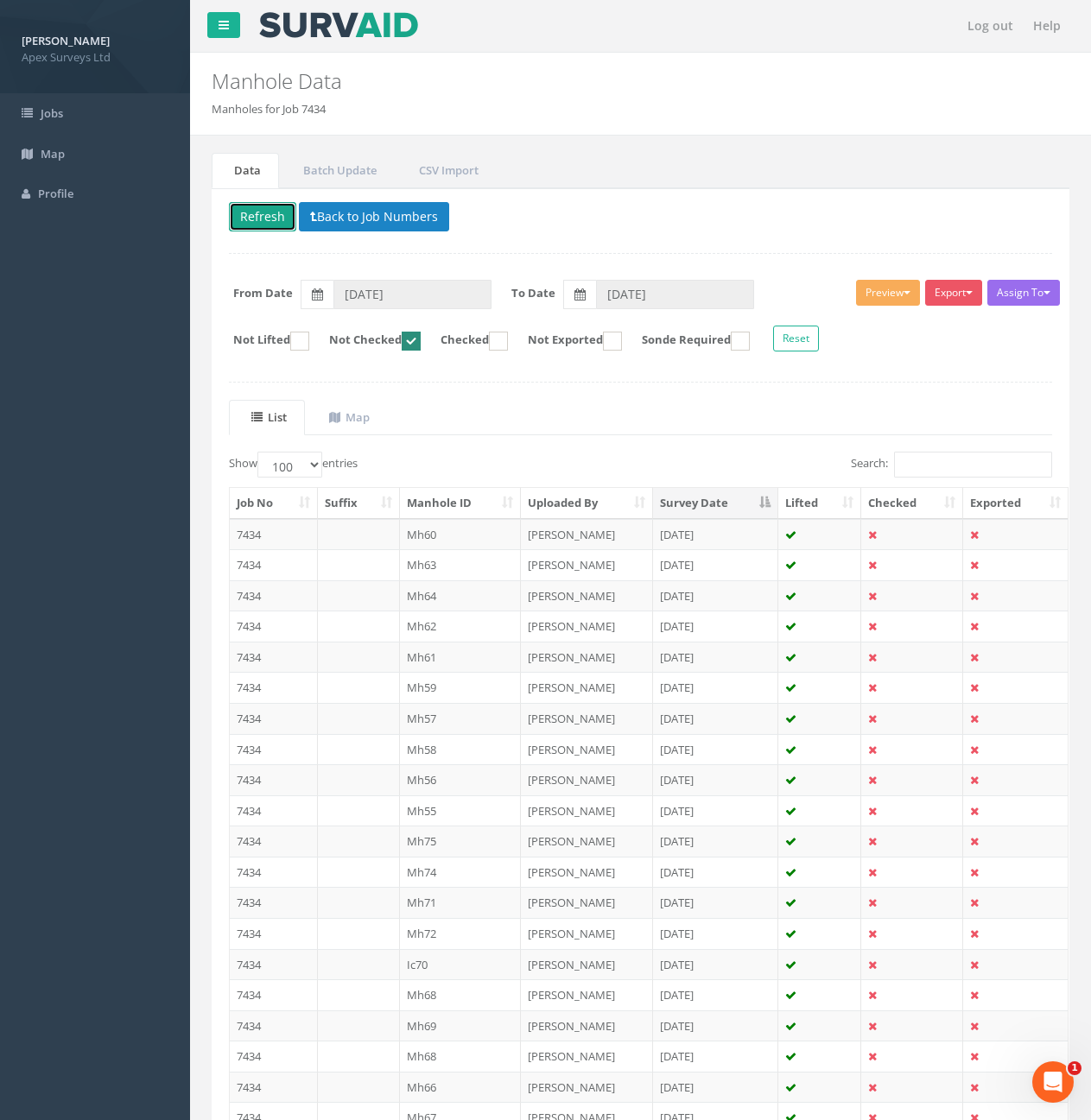
click at [273, 227] on button "Refresh" at bounding box center [263, 217] width 68 height 29
select select "100"
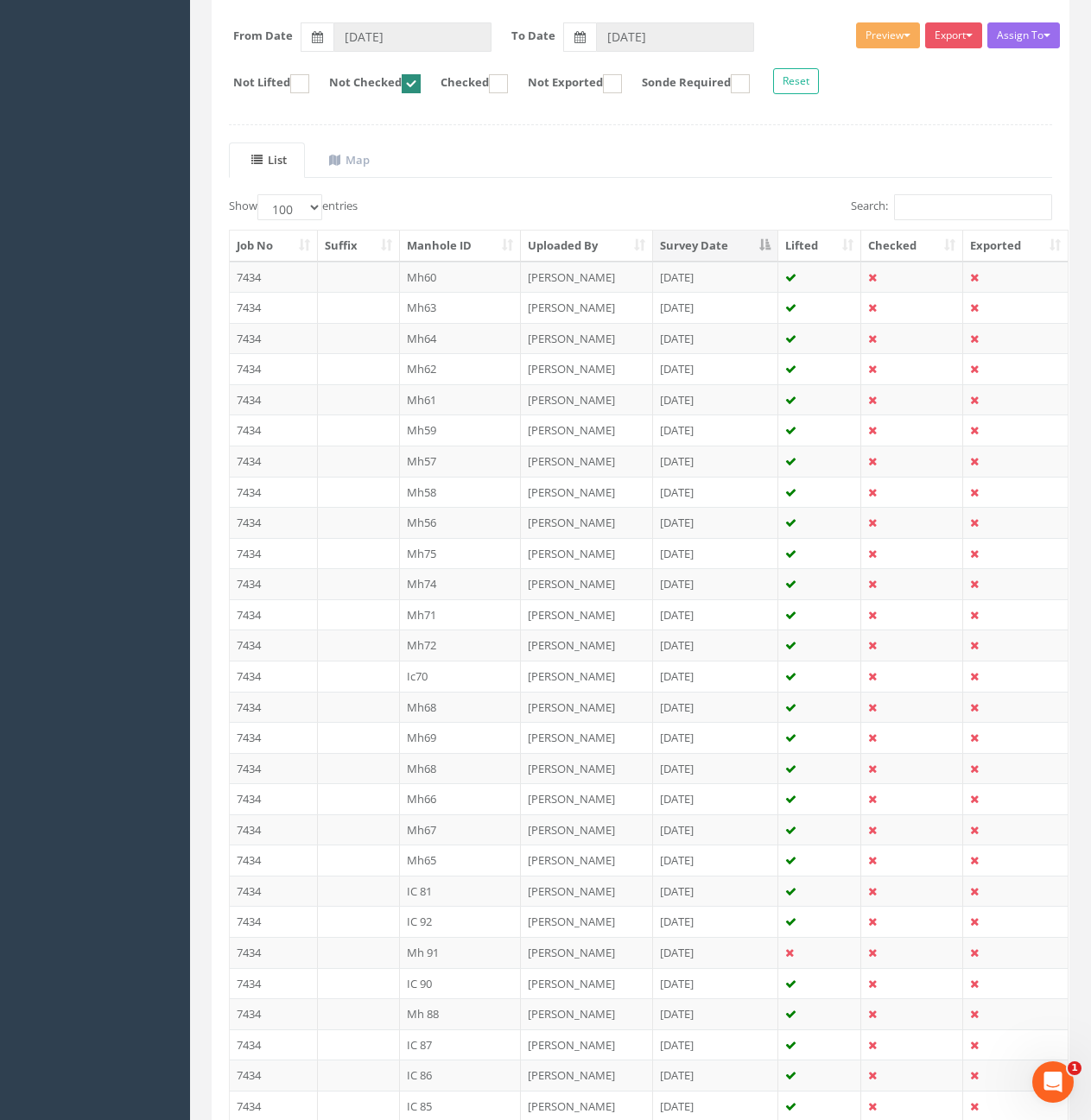
scroll to position [259, 0]
click at [707, 250] on th "Survey Date" at bounding box center [716, 245] width 126 height 31
click at [712, 244] on th "Survey Date" at bounding box center [716, 245] width 126 height 31
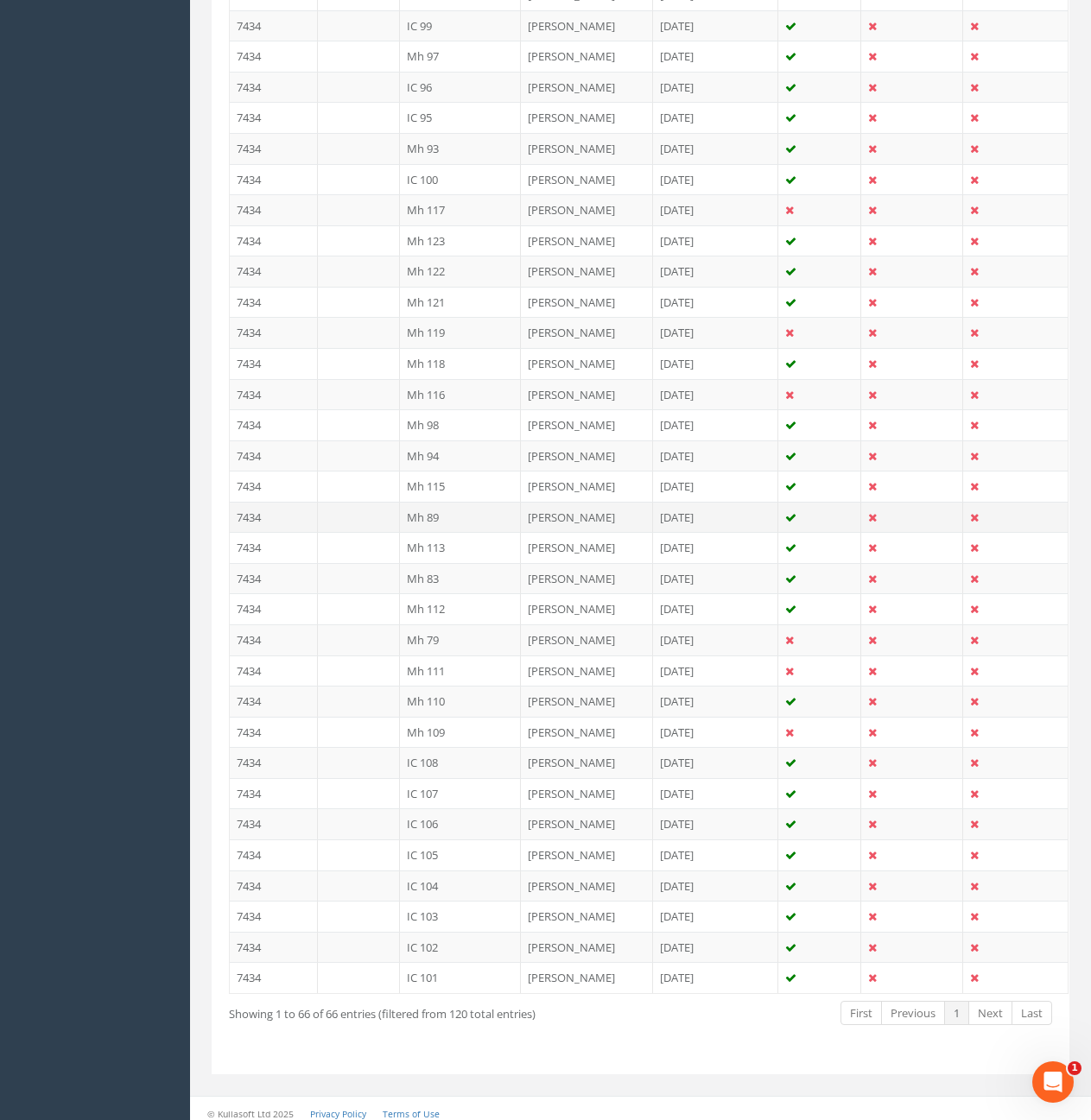
scroll to position [1563, 0]
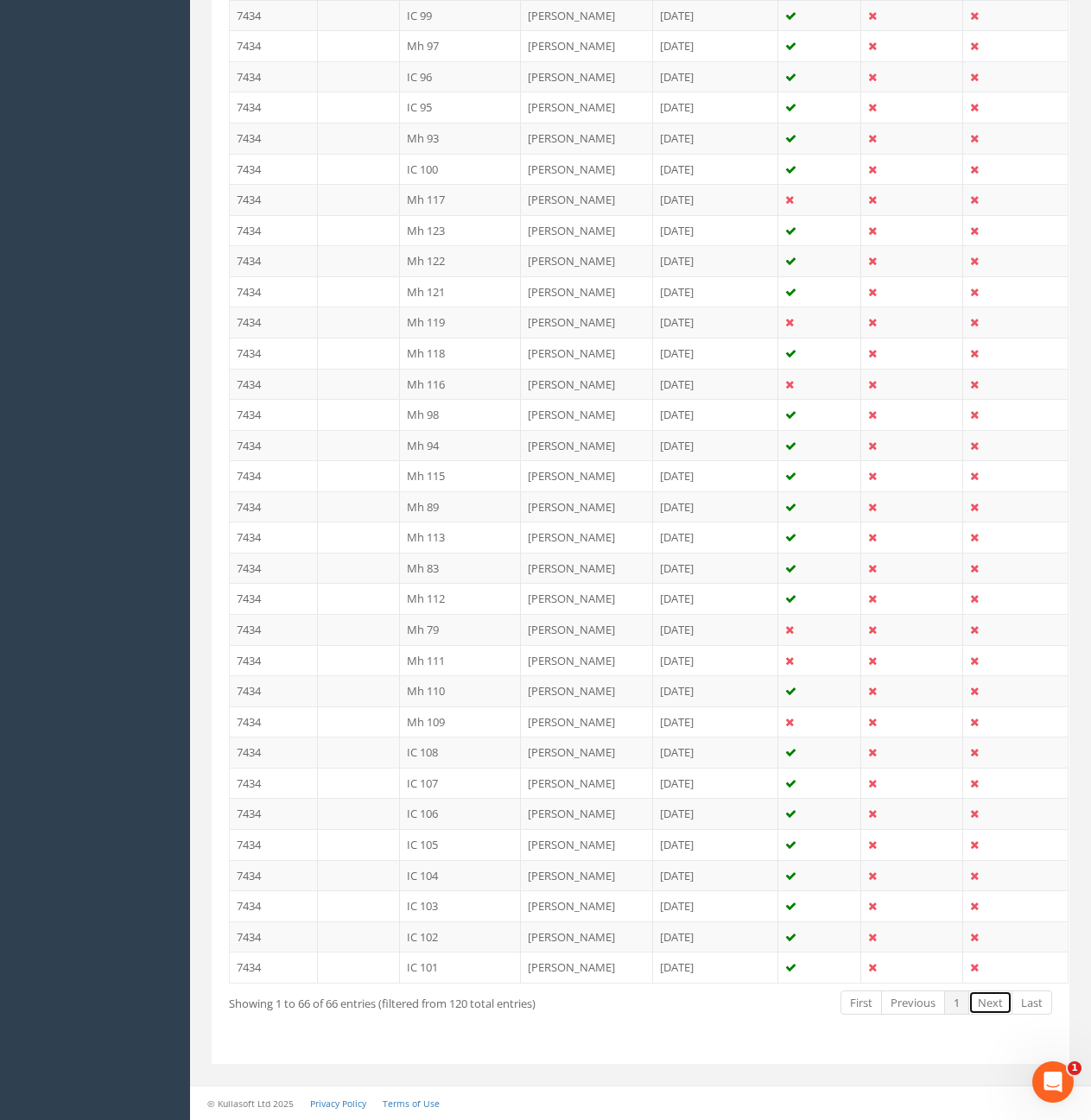
click at [990, 1010] on link "Next" at bounding box center [990, 1003] width 44 height 25
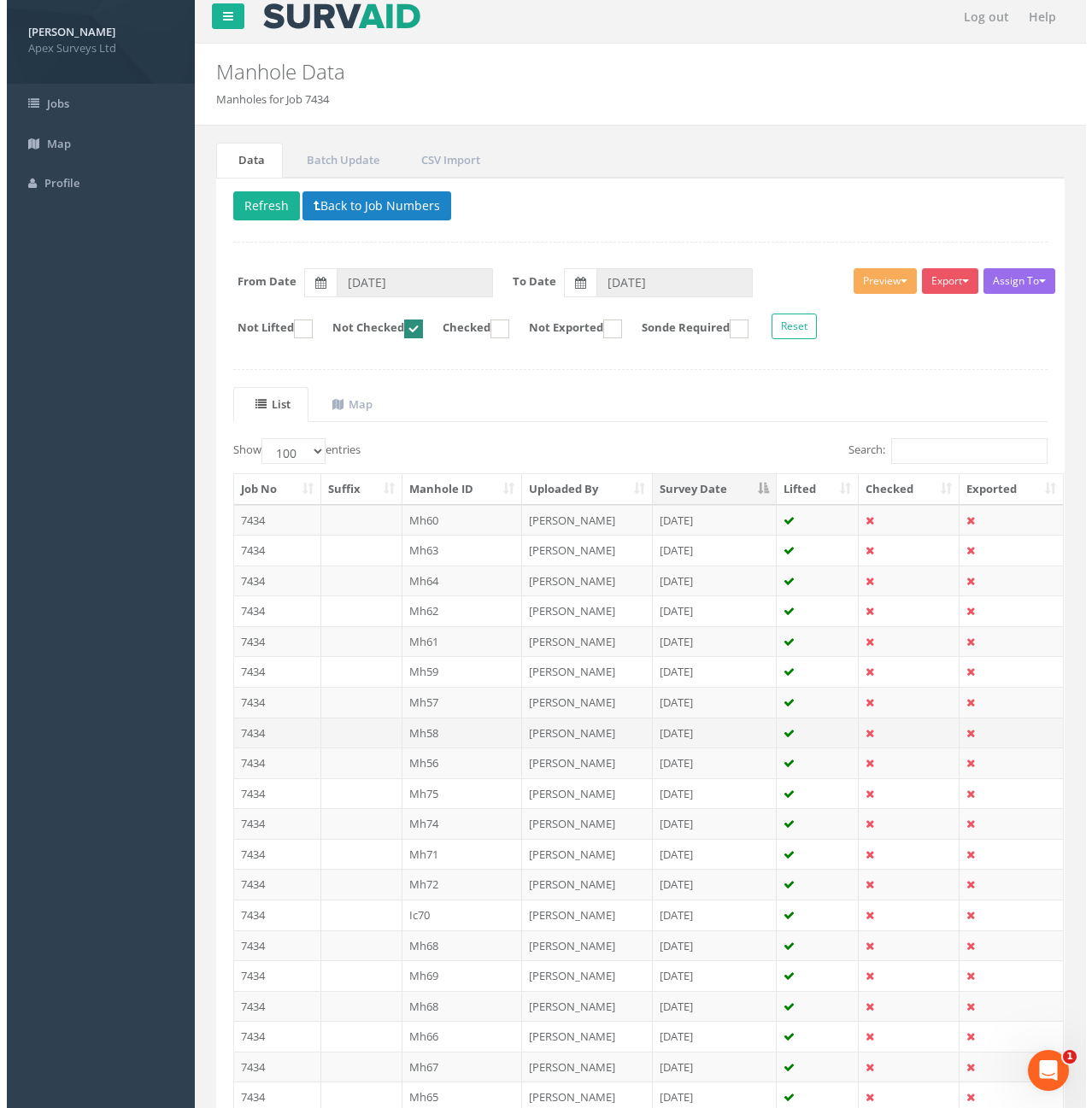
scroll to position [0, 0]
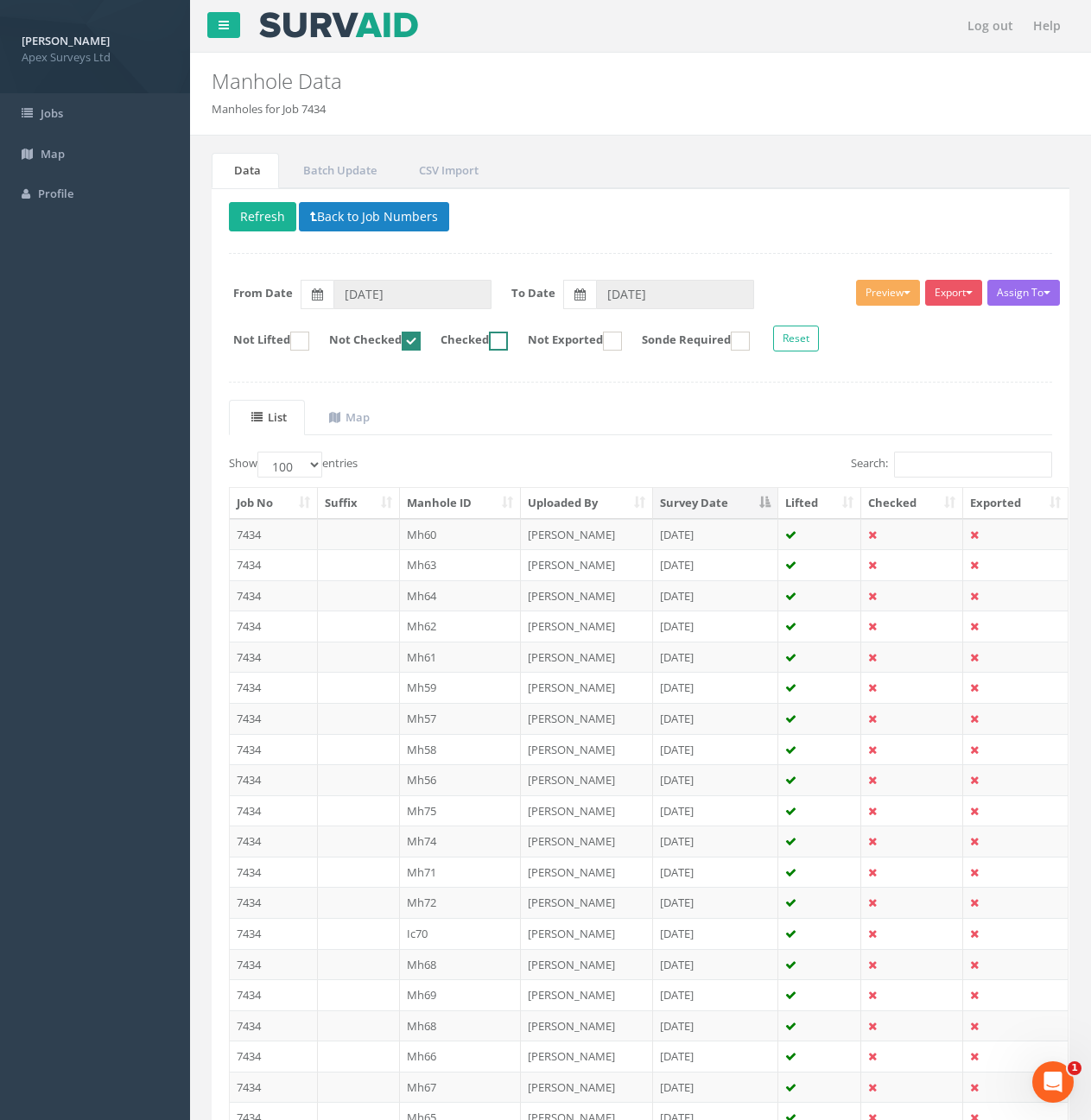
click at [508, 342] on ins at bounding box center [498, 341] width 19 height 19
checkbox input "true"
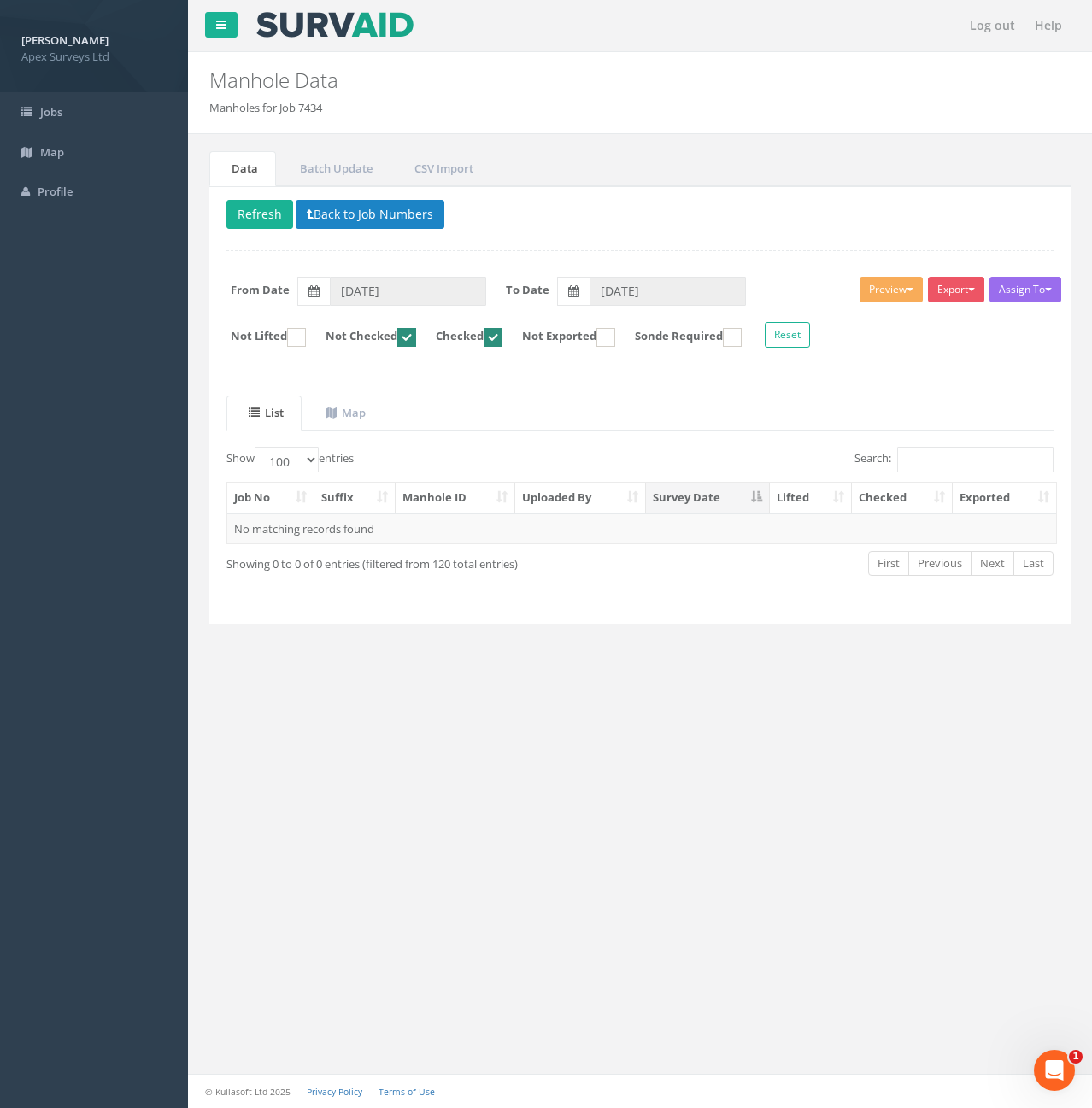
click at [416, 335] on ins at bounding box center [407, 337] width 19 height 19
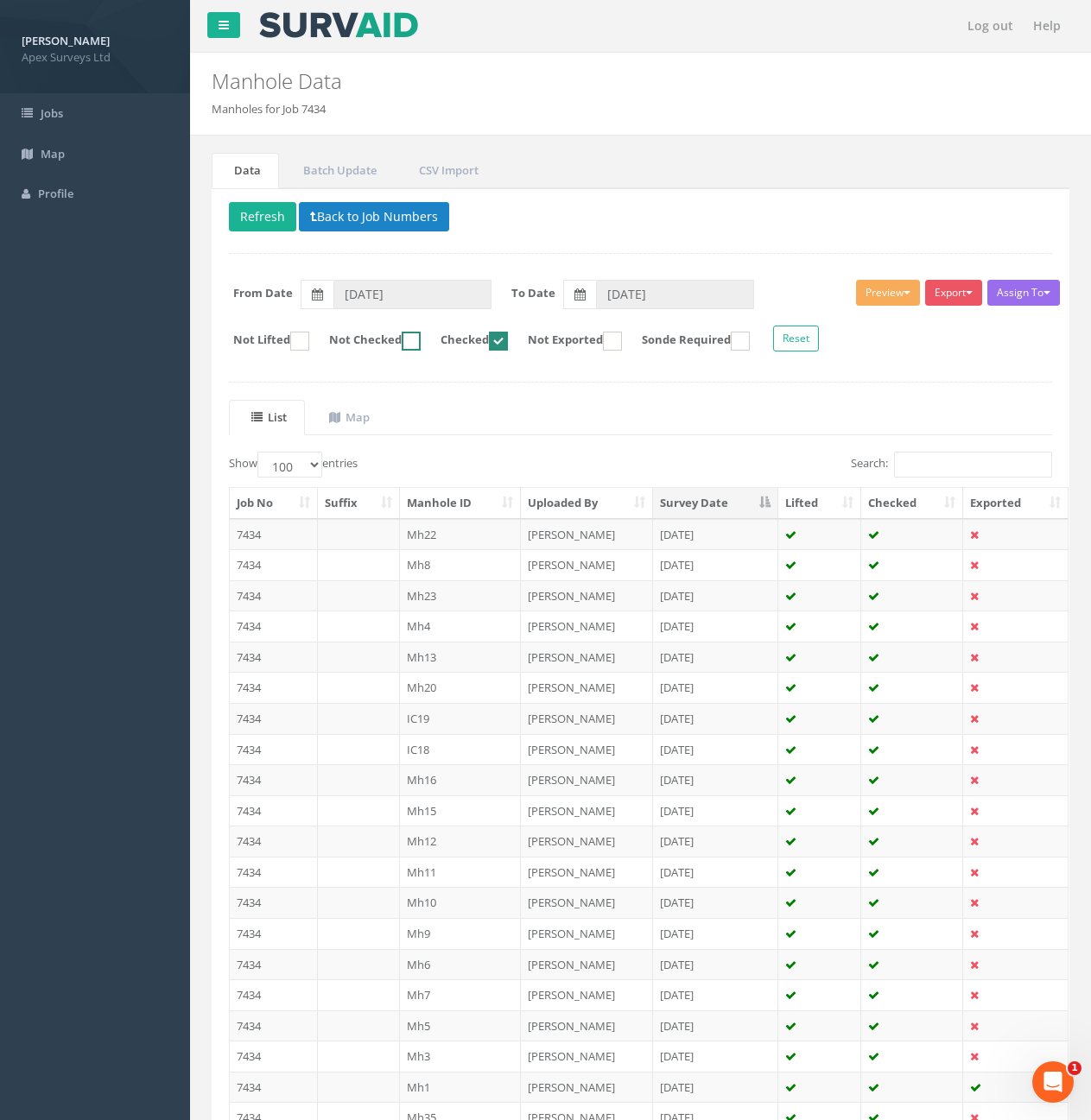
click at [417, 346] on label "Not Checked" at bounding box center [365, 341] width 109 height 19
checkbox input "true"
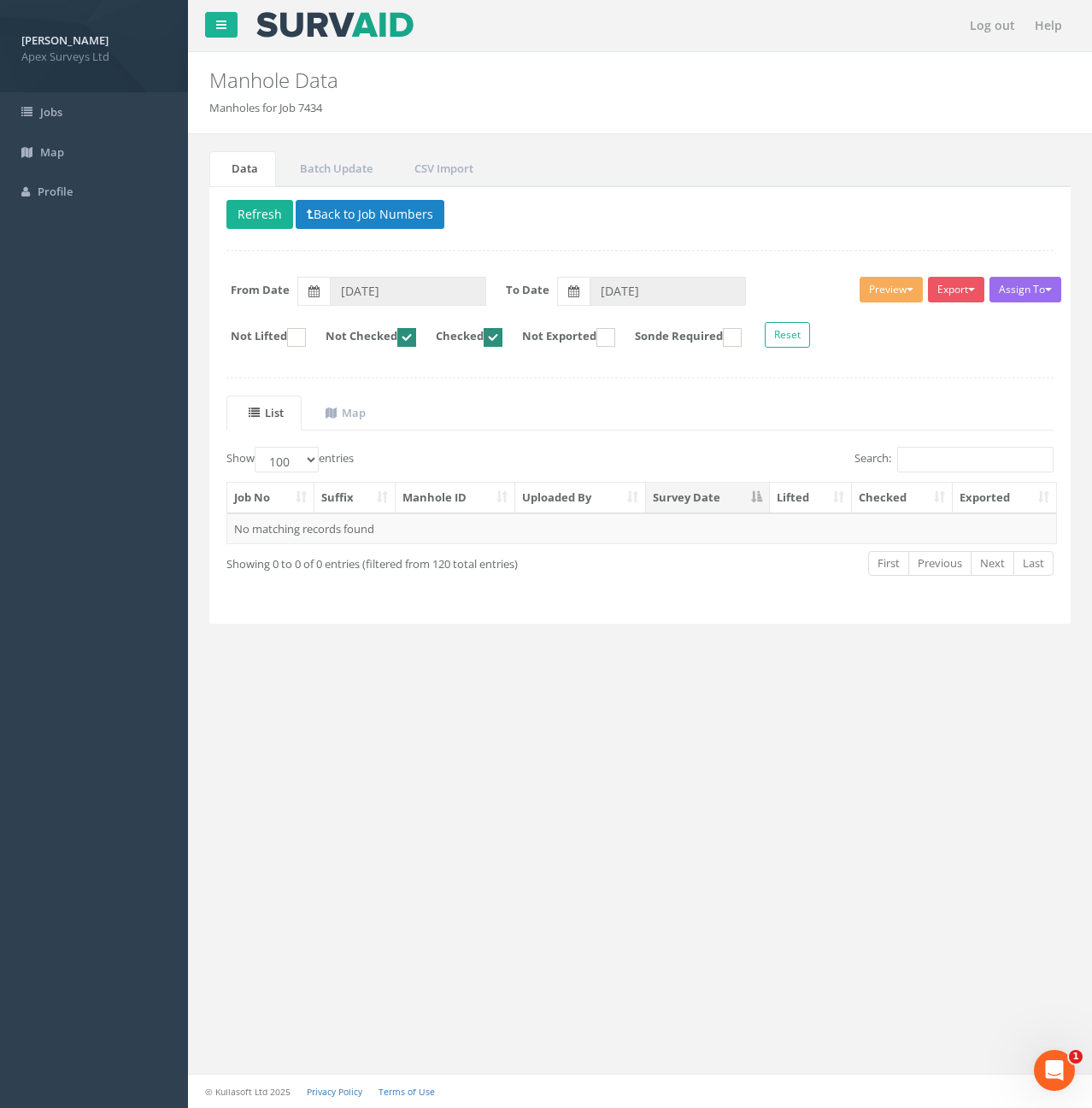
click at [503, 346] on ins at bounding box center [493, 337] width 19 height 19
checkbox input "false"
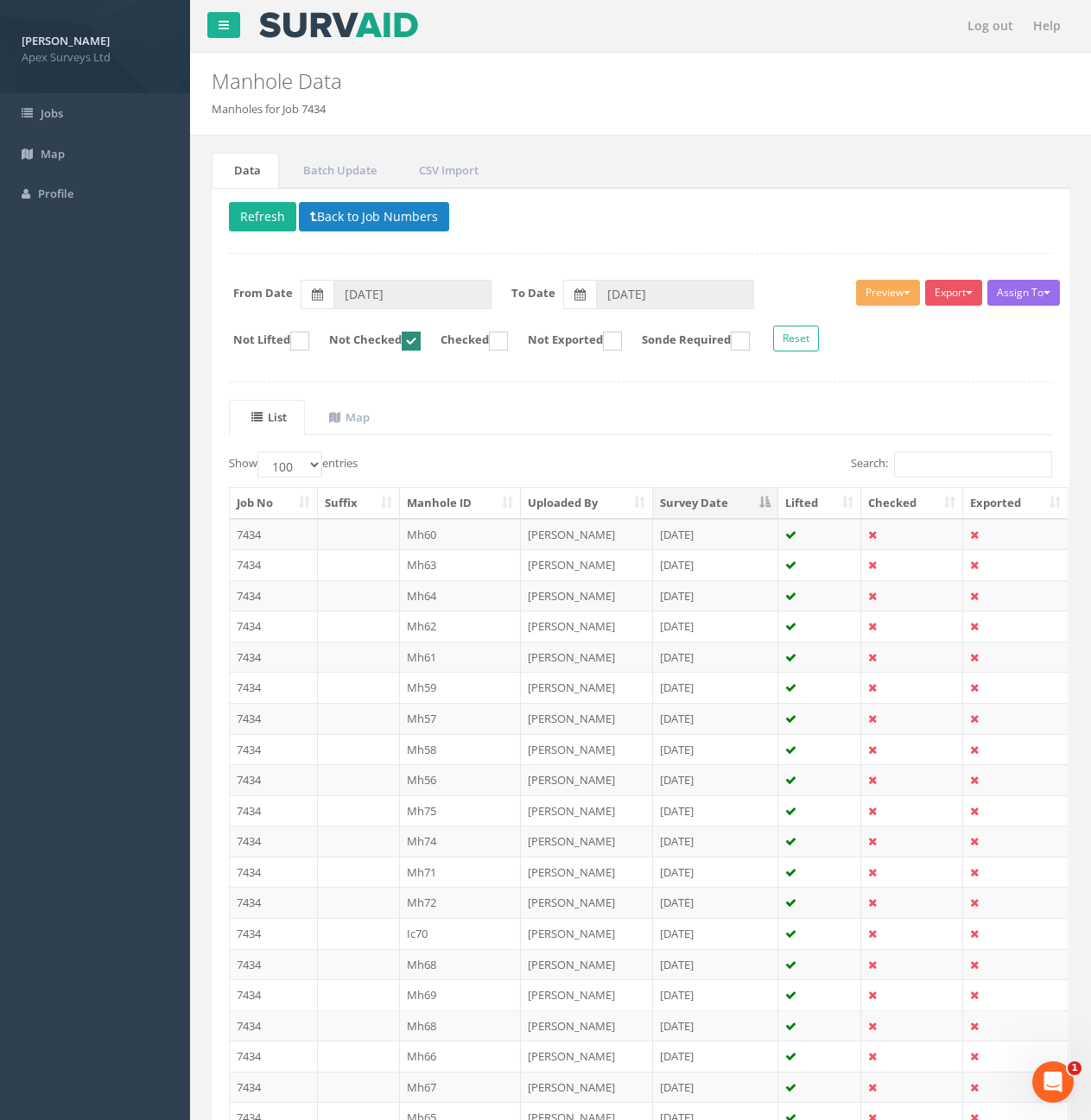
click at [580, 417] on ul "List Map" at bounding box center [640, 418] width 824 height 36
click at [302, 716] on td "7434" at bounding box center [274, 719] width 88 height 31
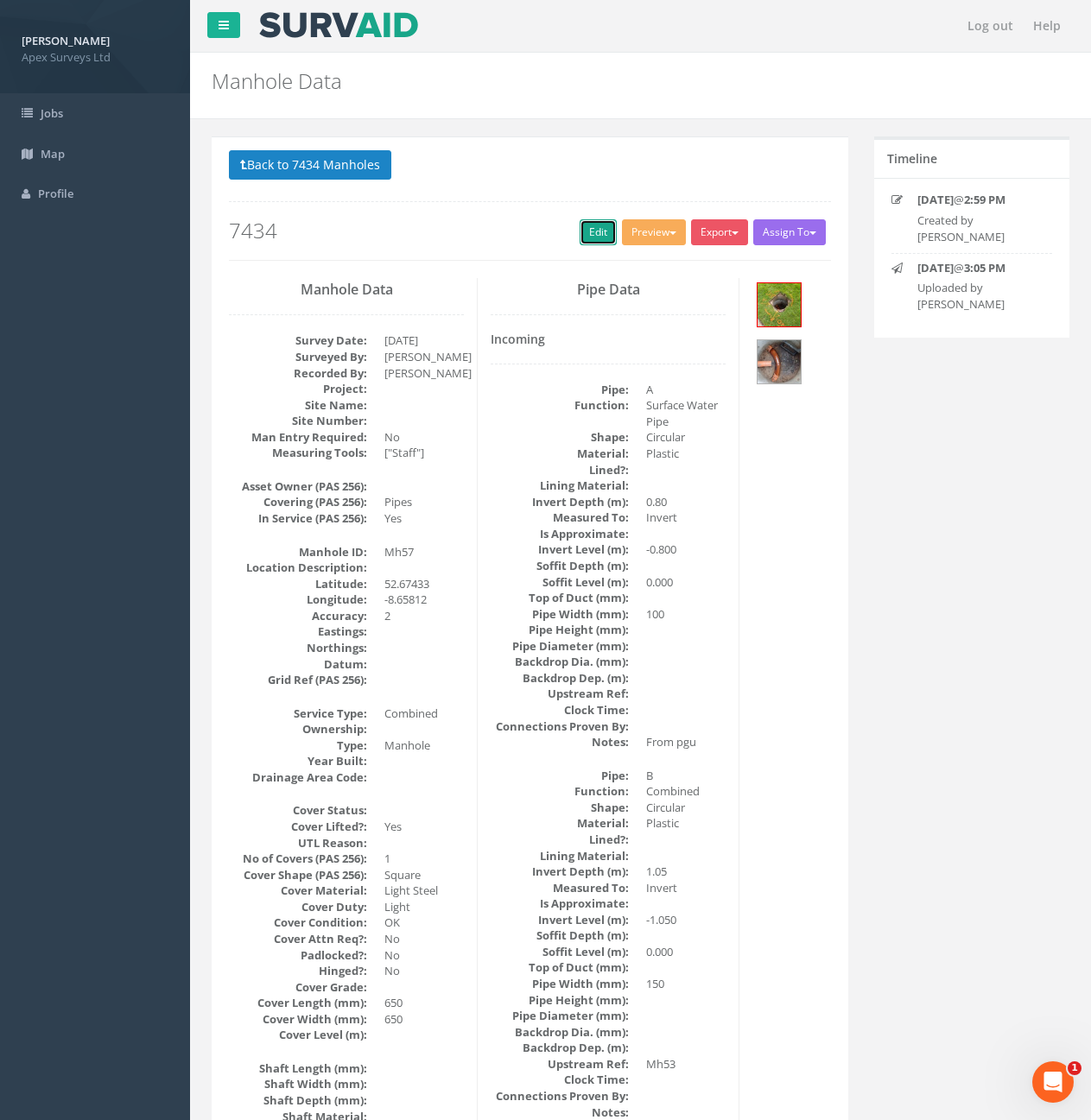
click at [584, 226] on link "Edit" at bounding box center [598, 233] width 38 height 26
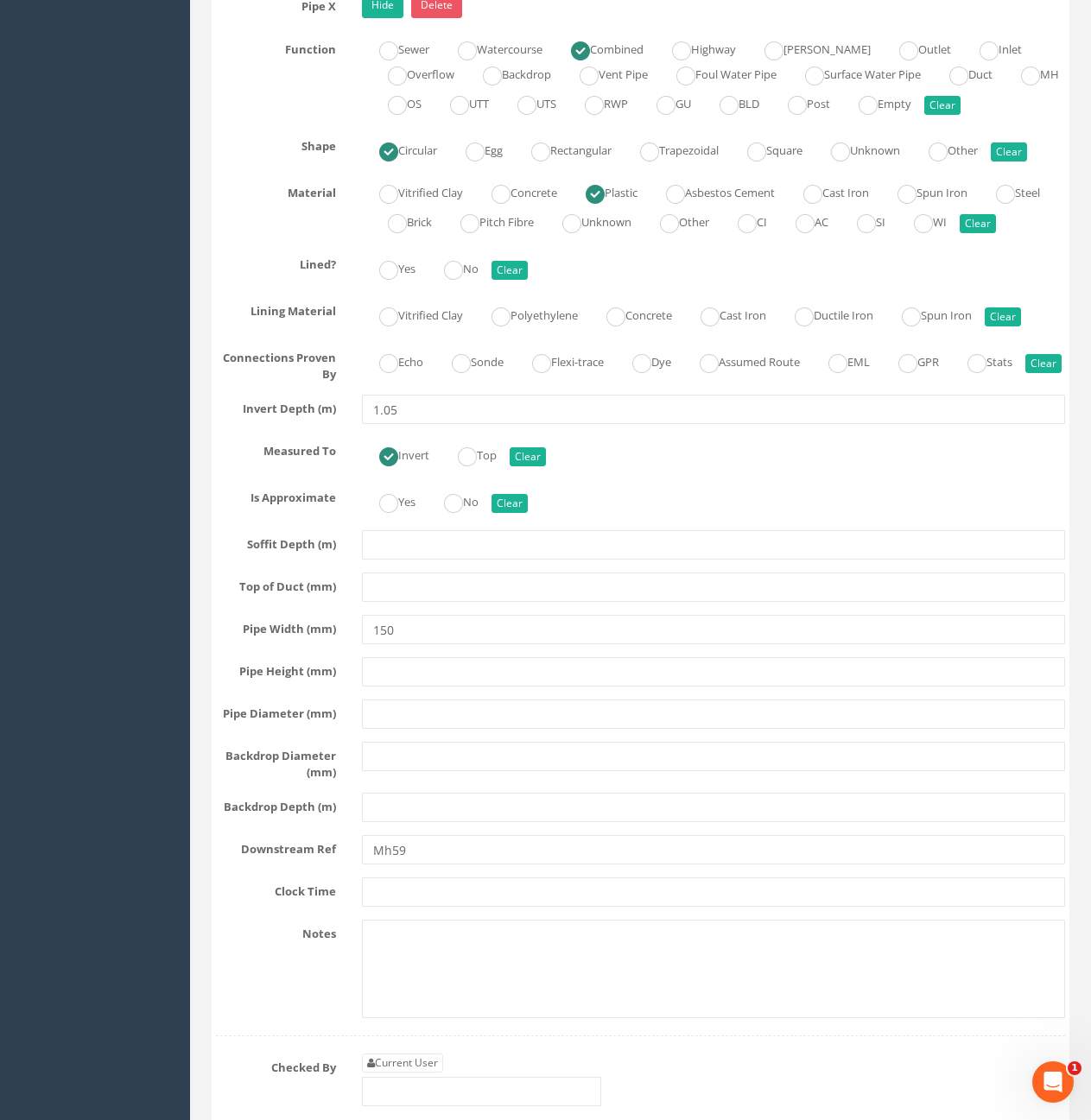
scroll to position [3541, 0]
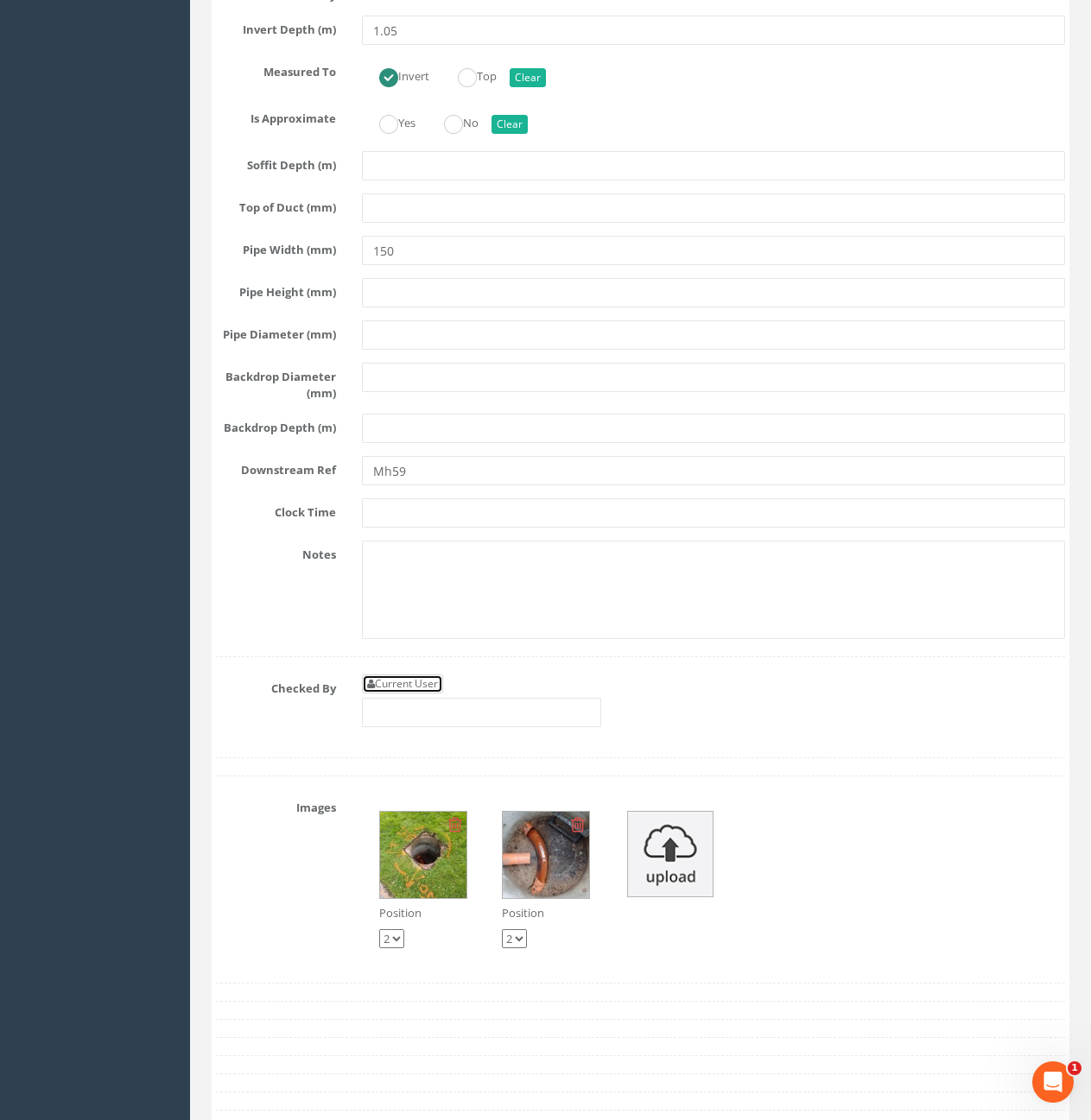
click at [433, 693] on link "Current User" at bounding box center [402, 684] width 82 height 19
type input "[PERSON_NAME]"
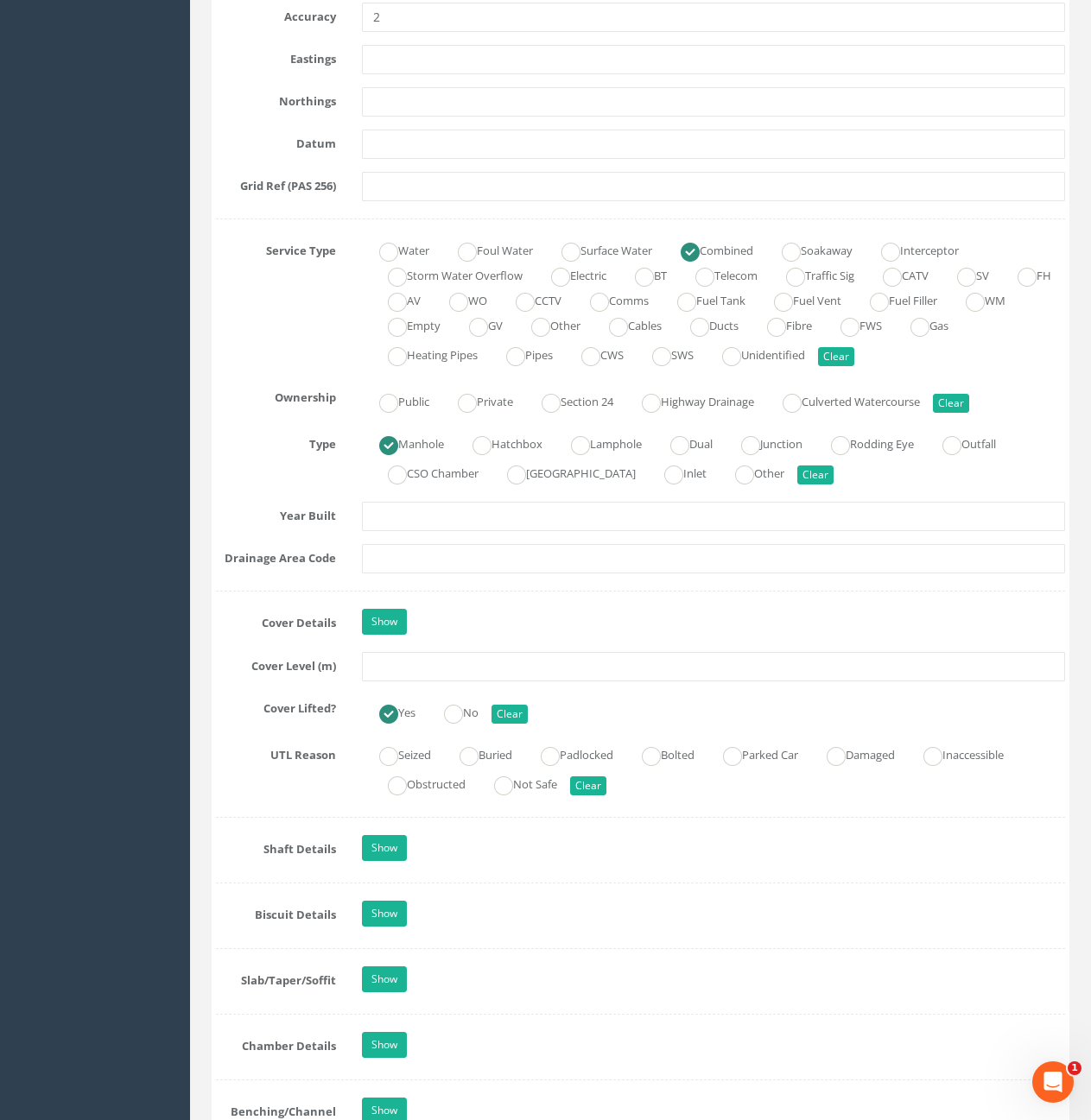
scroll to position [1037, 0]
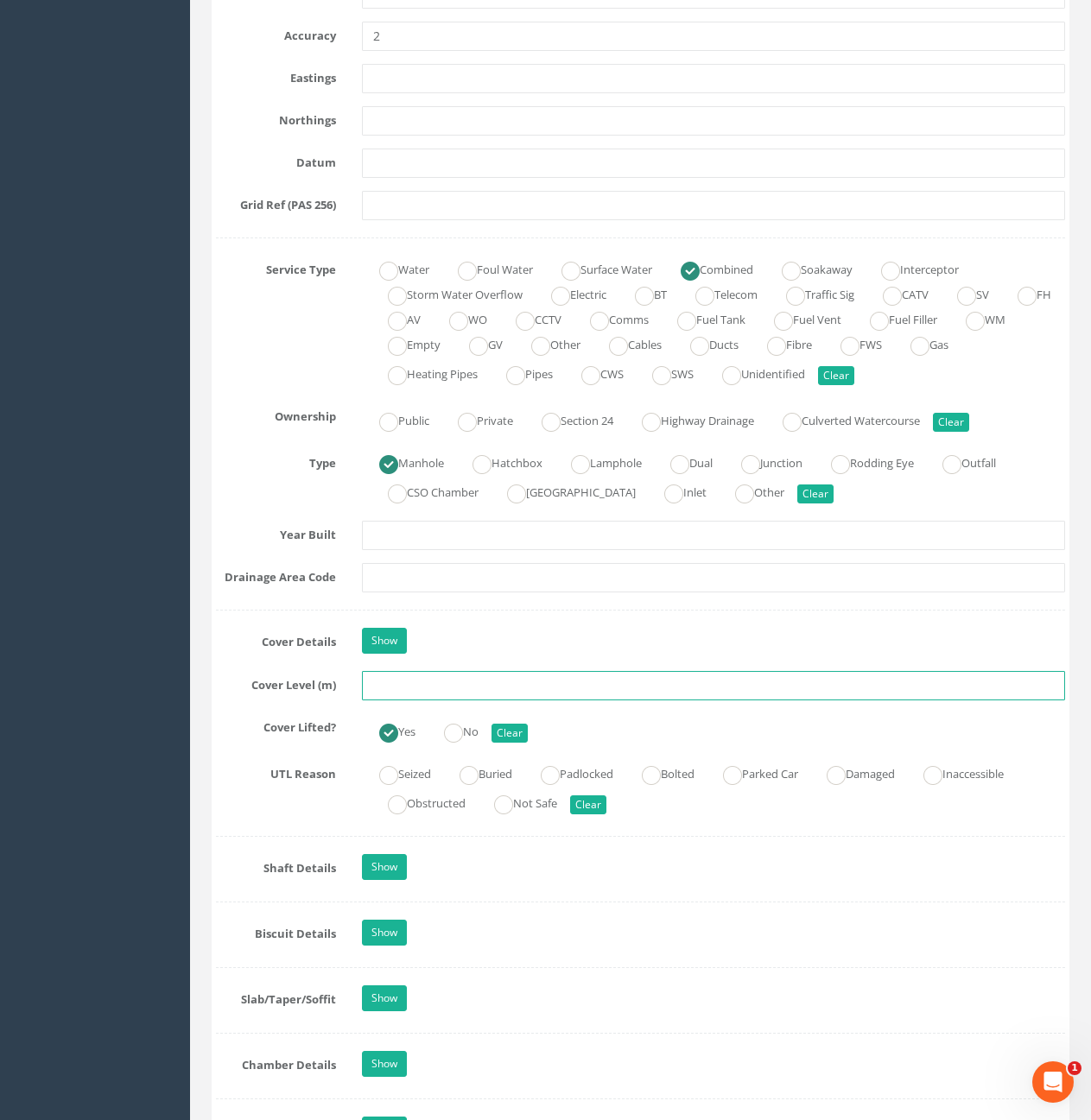
click at [501, 685] on input "text" at bounding box center [714, 686] width 704 height 29
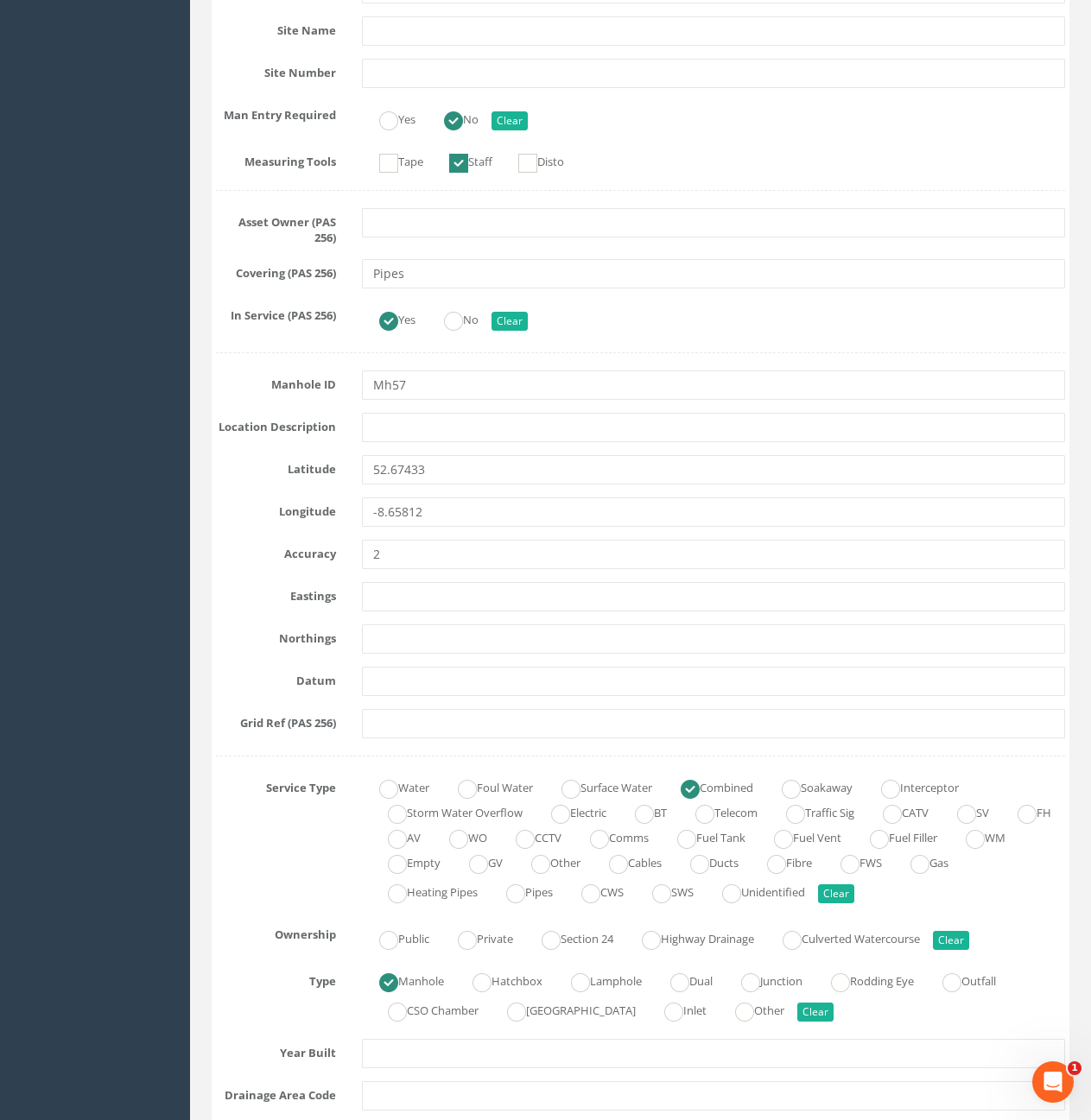
type input "10.52"
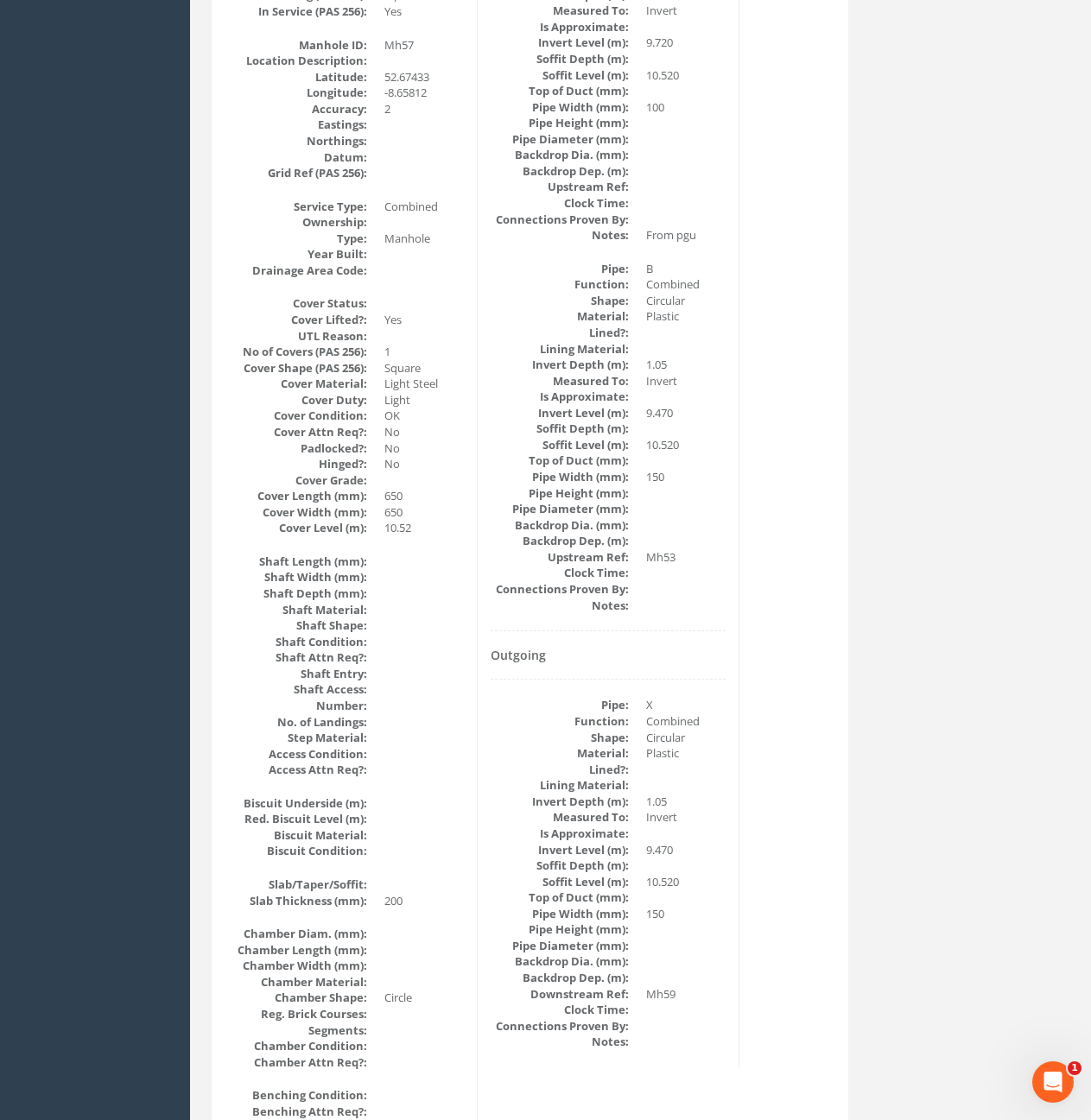
scroll to position [0, 0]
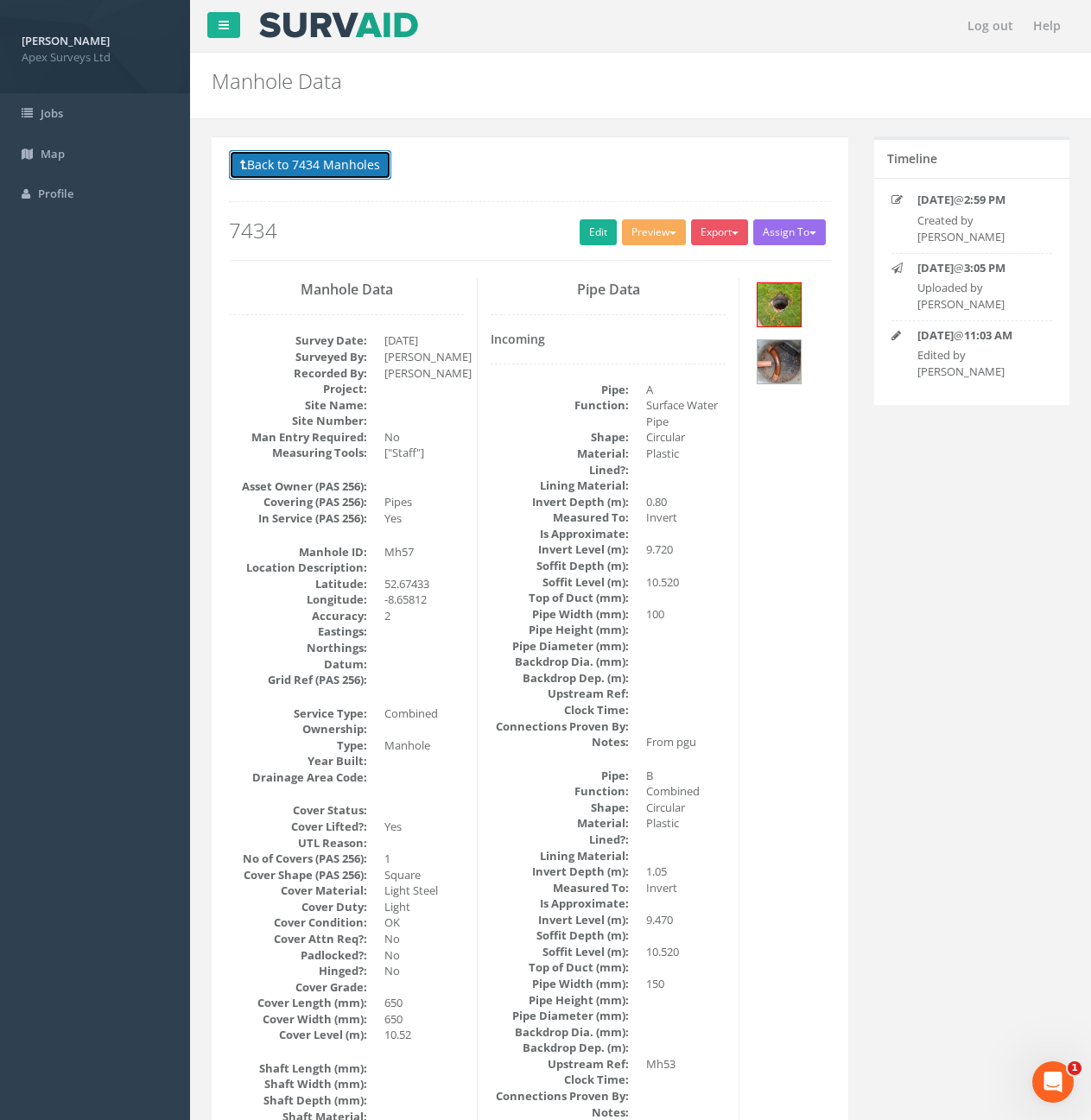
click at [353, 165] on button "Back to 7434 Manholes" at bounding box center [310, 165] width 162 height 29
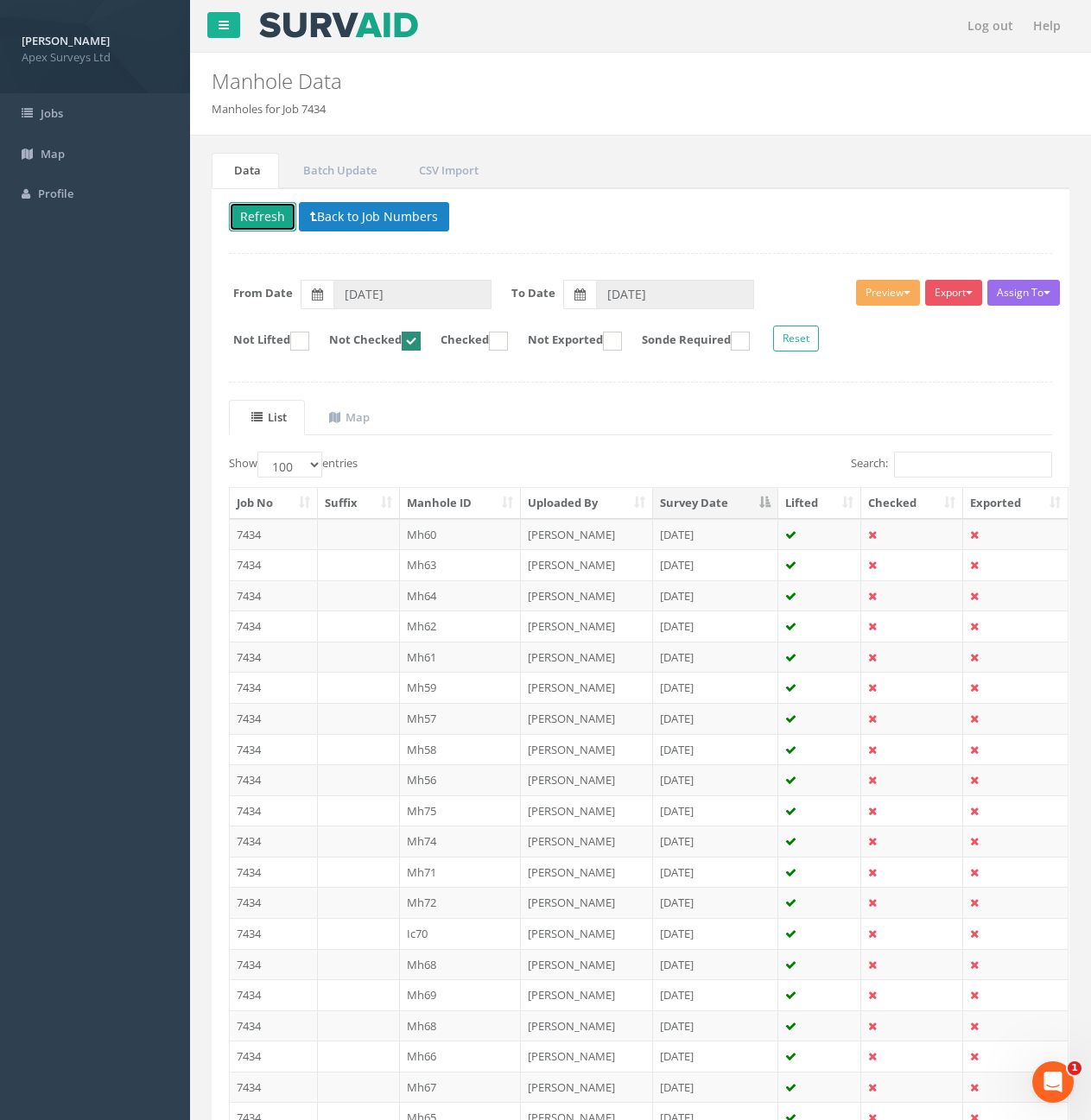
click at [266, 221] on button "Refresh" at bounding box center [263, 217] width 68 height 29
click at [256, 719] on td "7434" at bounding box center [274, 719] width 88 height 31
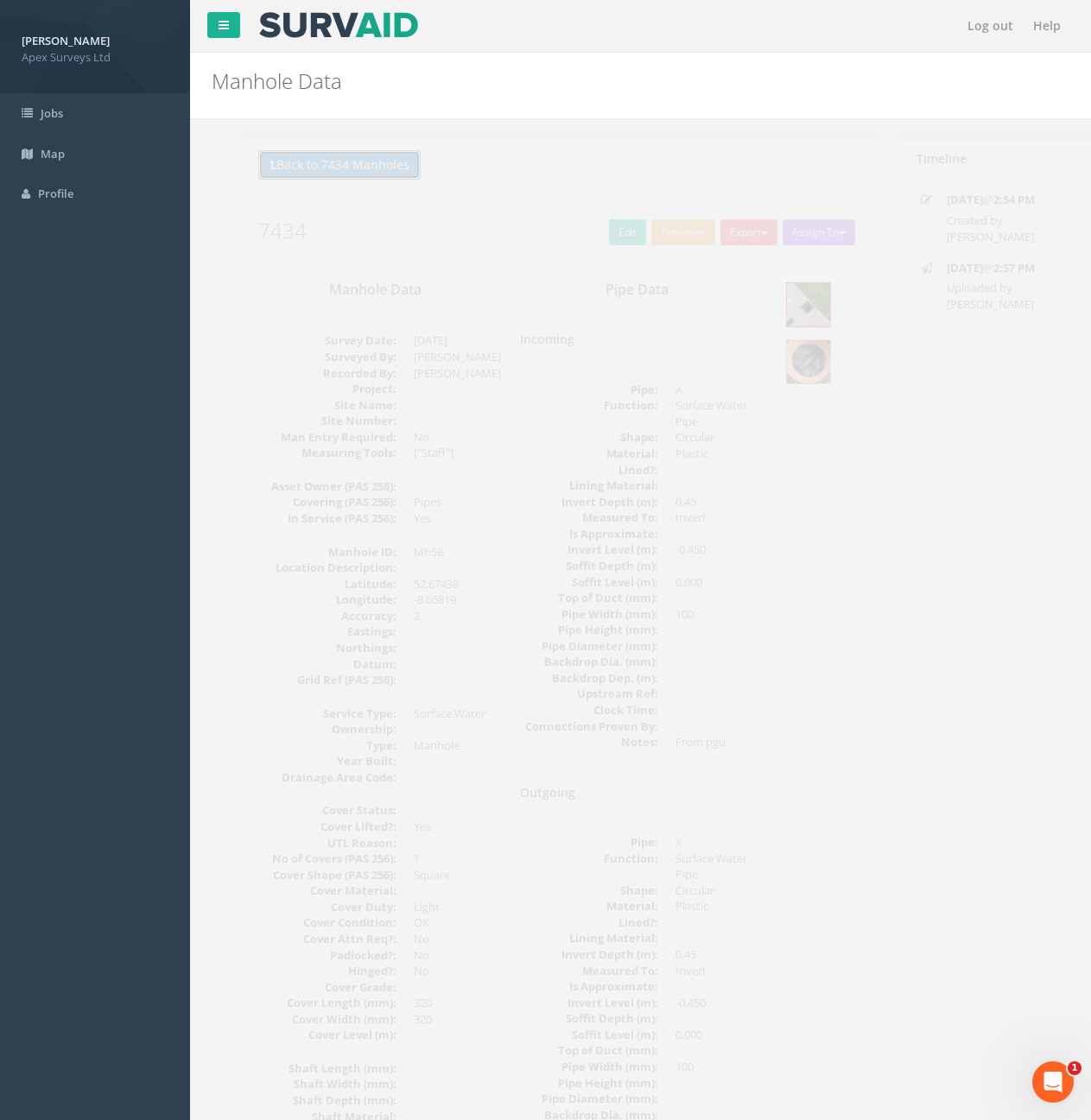
click at [282, 158] on button "Back to 7434 Manholes" at bounding box center [310, 165] width 162 height 29
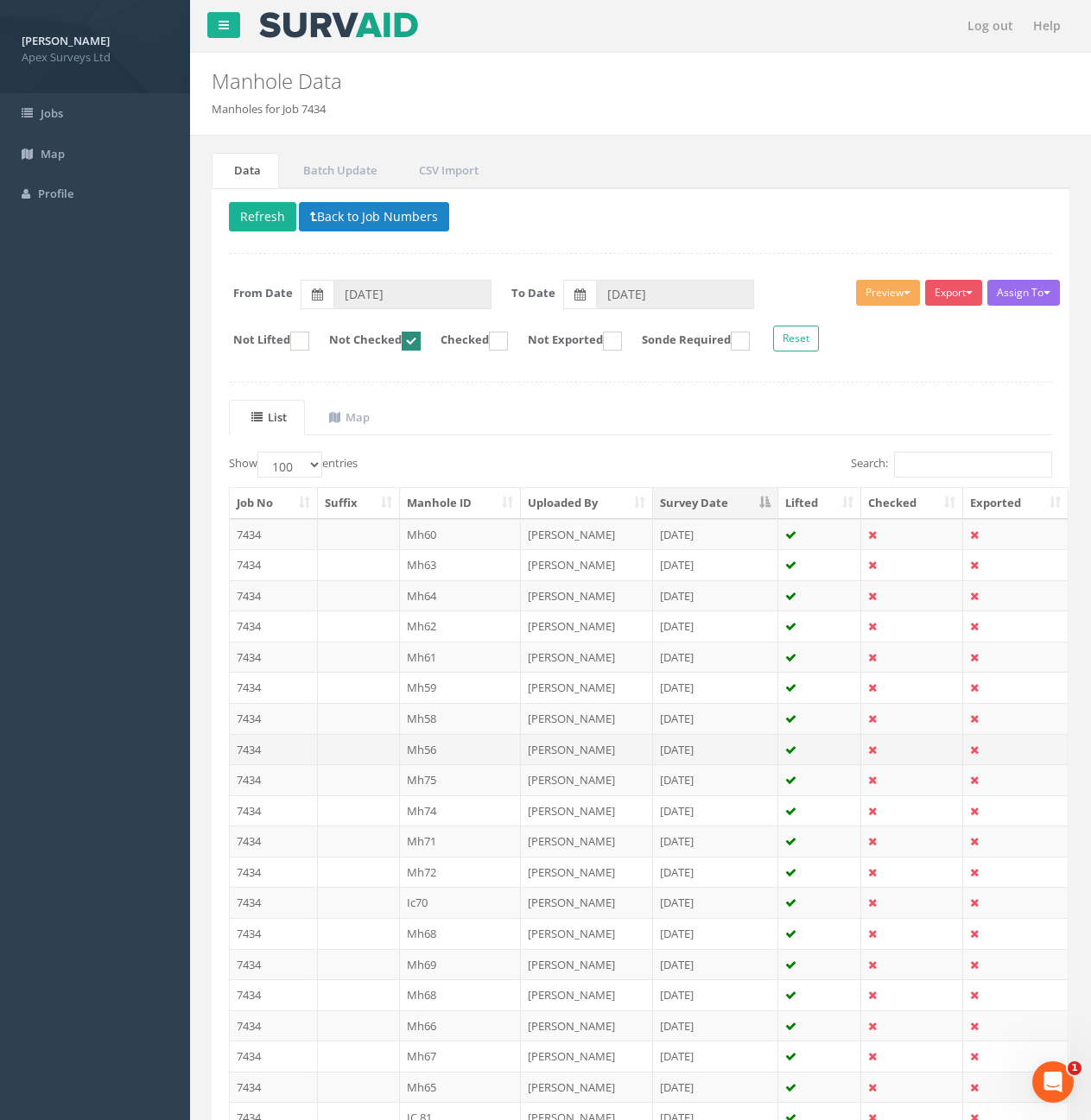
click at [266, 746] on td "7434" at bounding box center [274, 750] width 88 height 31
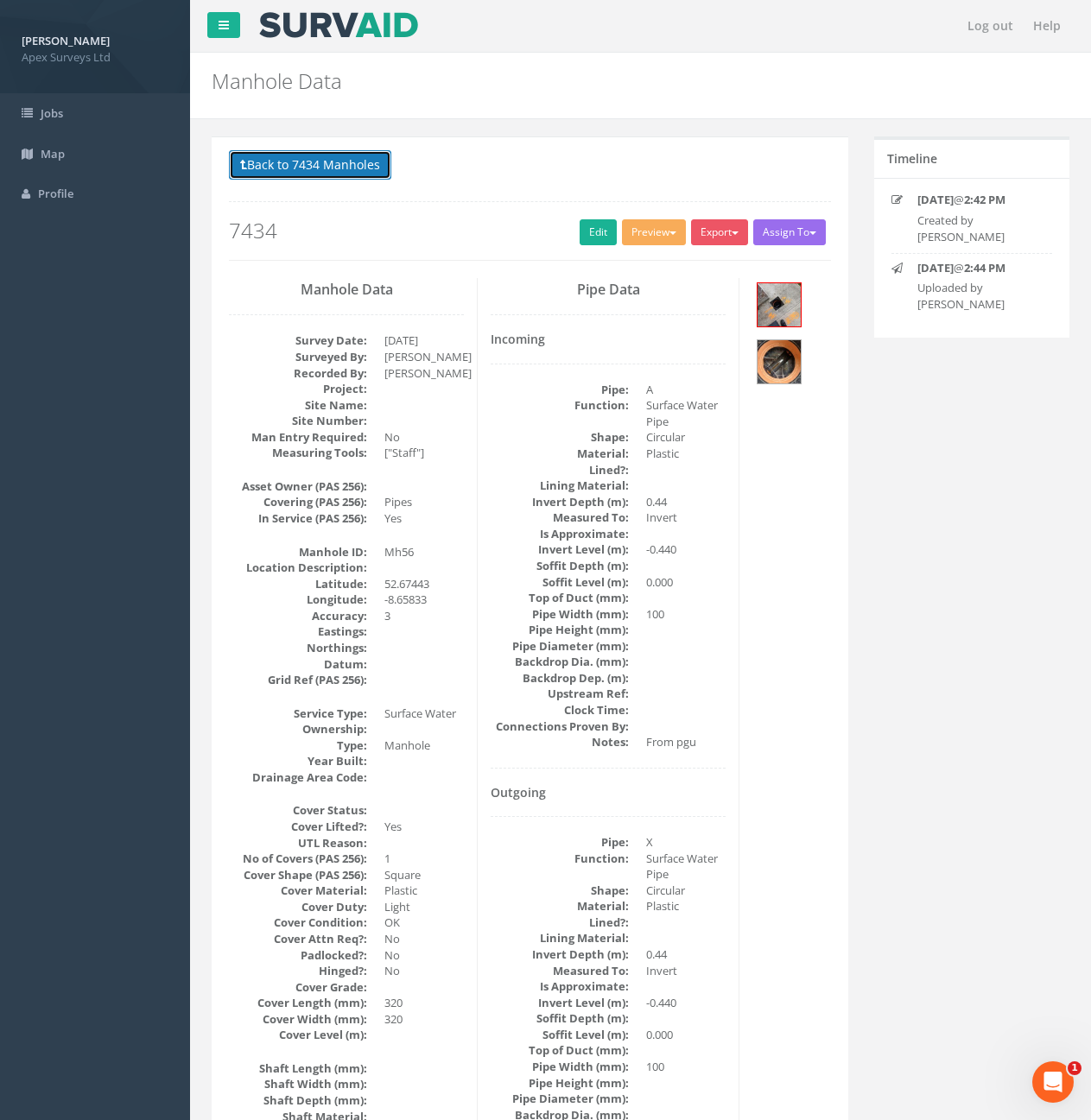
click at [290, 163] on button "Back to 7434 Manholes" at bounding box center [310, 165] width 162 height 29
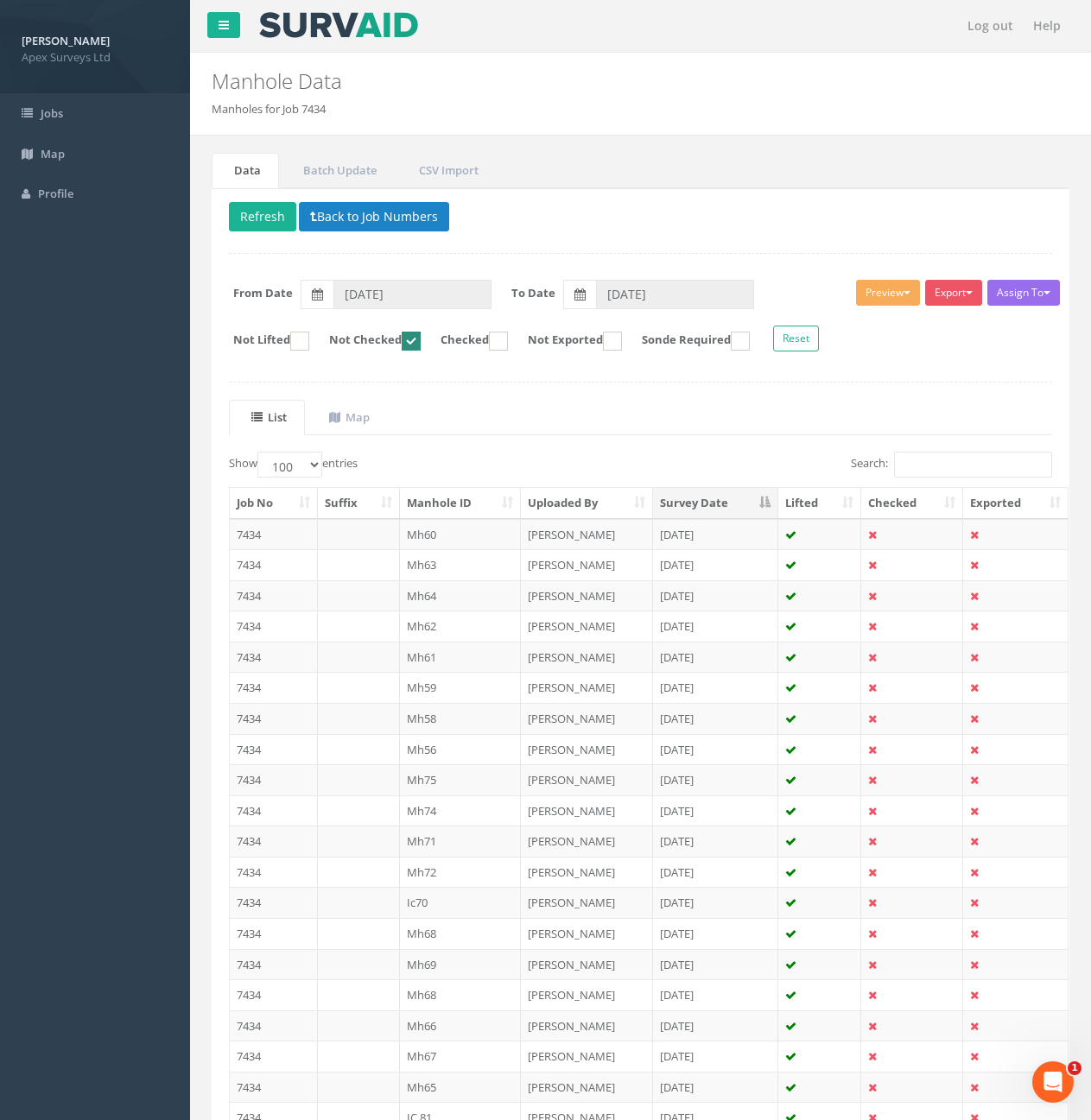
click at [508, 343] on ins at bounding box center [498, 341] width 19 height 19
checkbox input "true"
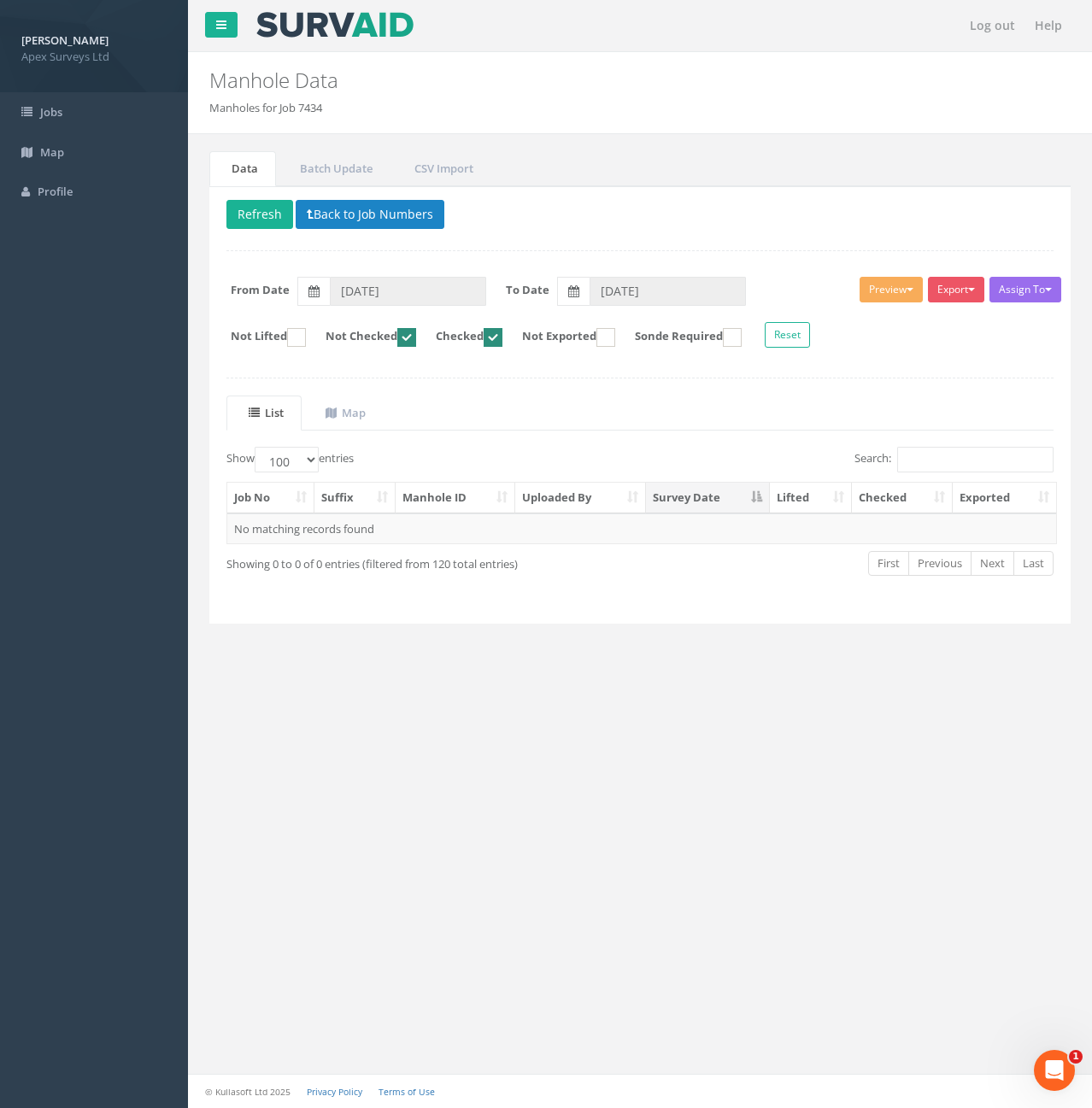
click at [416, 333] on ins at bounding box center [407, 337] width 19 height 19
checkbox input "false"
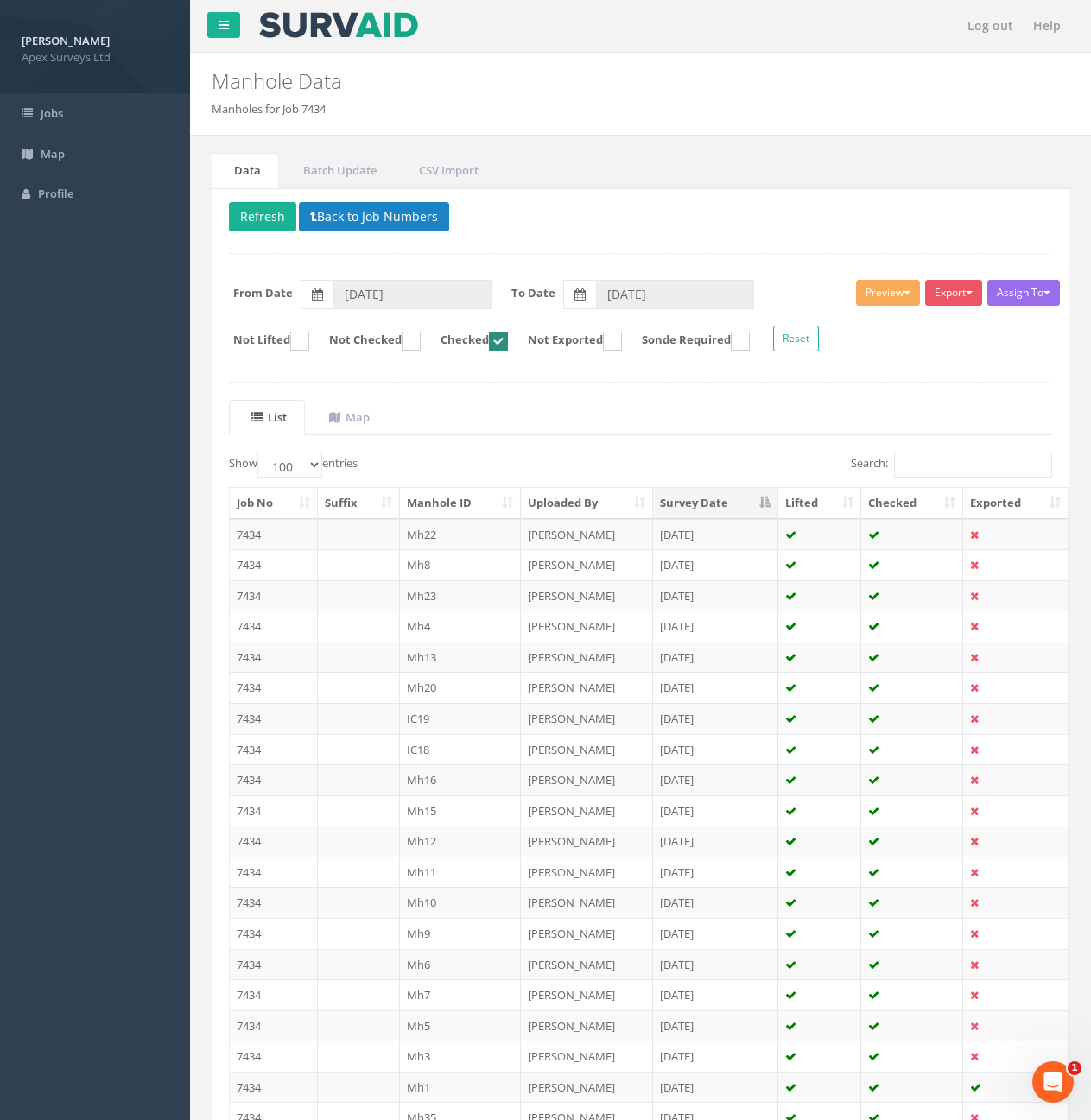
click at [461, 503] on th "Manhole ID" at bounding box center [461, 504] width 122 height 31
click at [622, 338] on ins at bounding box center [612, 341] width 19 height 19
checkbox input "true"
click at [508, 342] on ins at bounding box center [498, 341] width 19 height 19
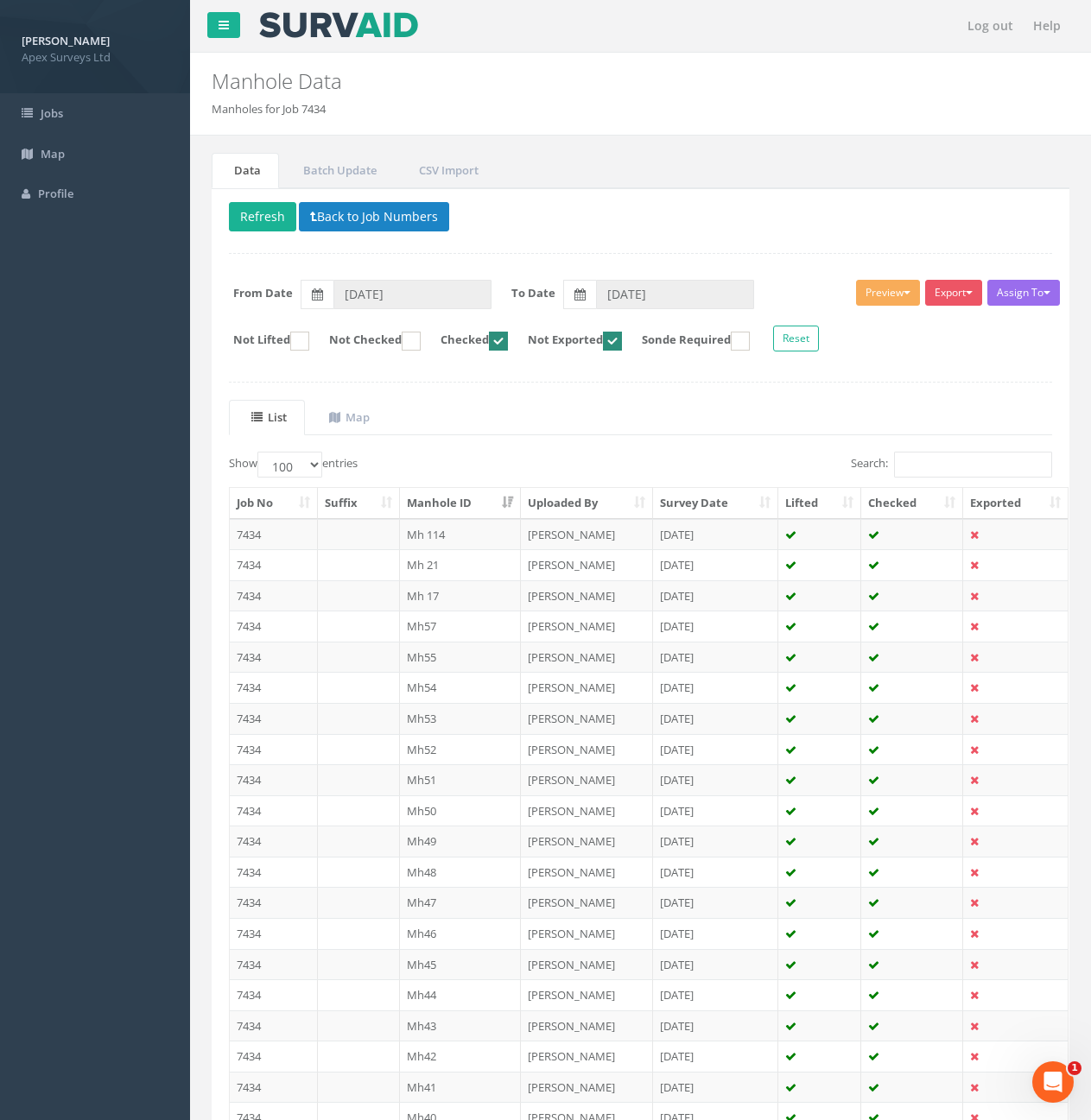
checkbox input "false"
click at [622, 341] on label "Not Exported" at bounding box center [566, 341] width 112 height 19
checkbox input "false"
click at [418, 343] on label "Not Checked" at bounding box center [365, 341] width 109 height 19
checkbox input "true"
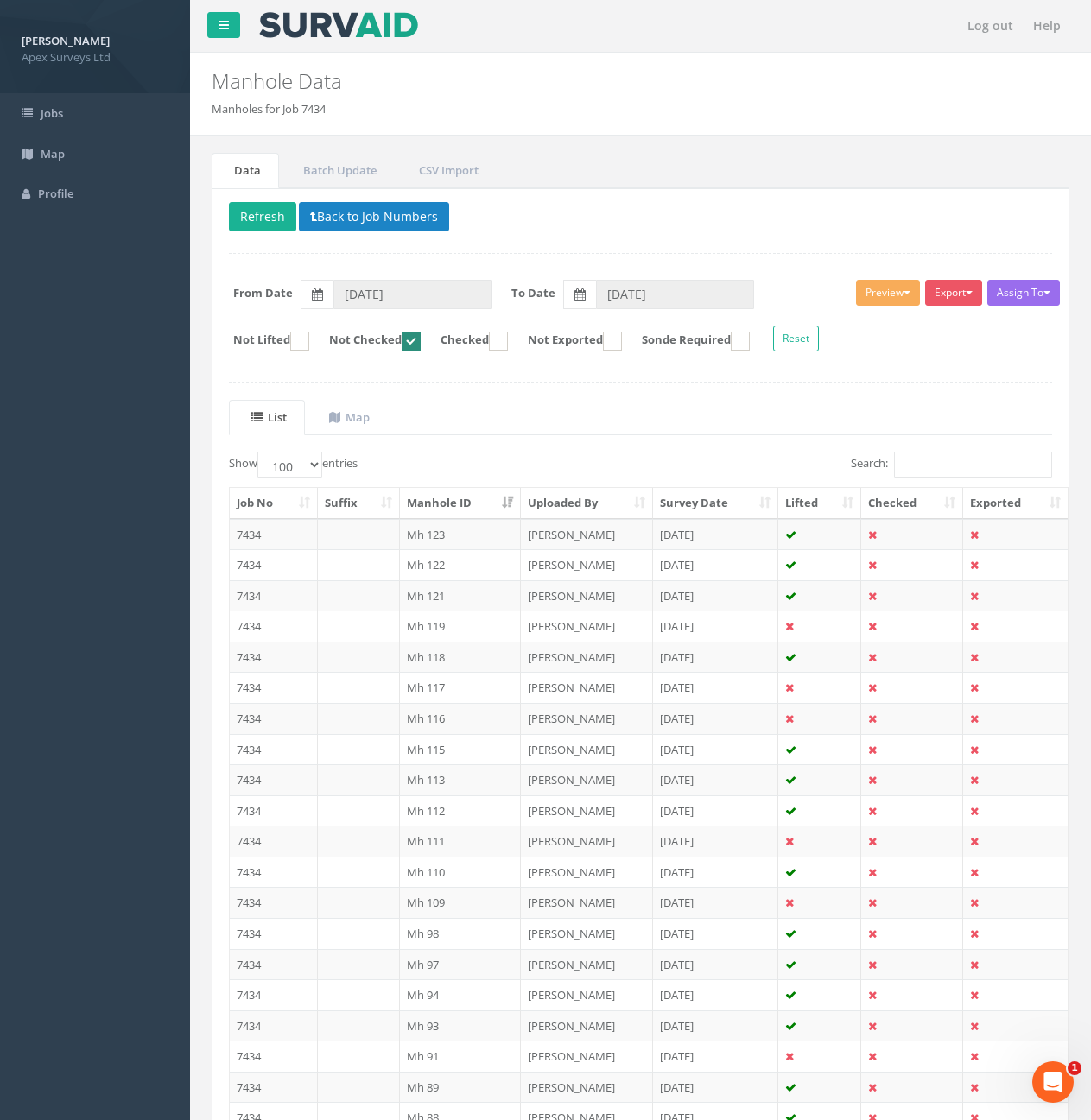
click at [681, 504] on th "Survey Date" at bounding box center [716, 504] width 126 height 31
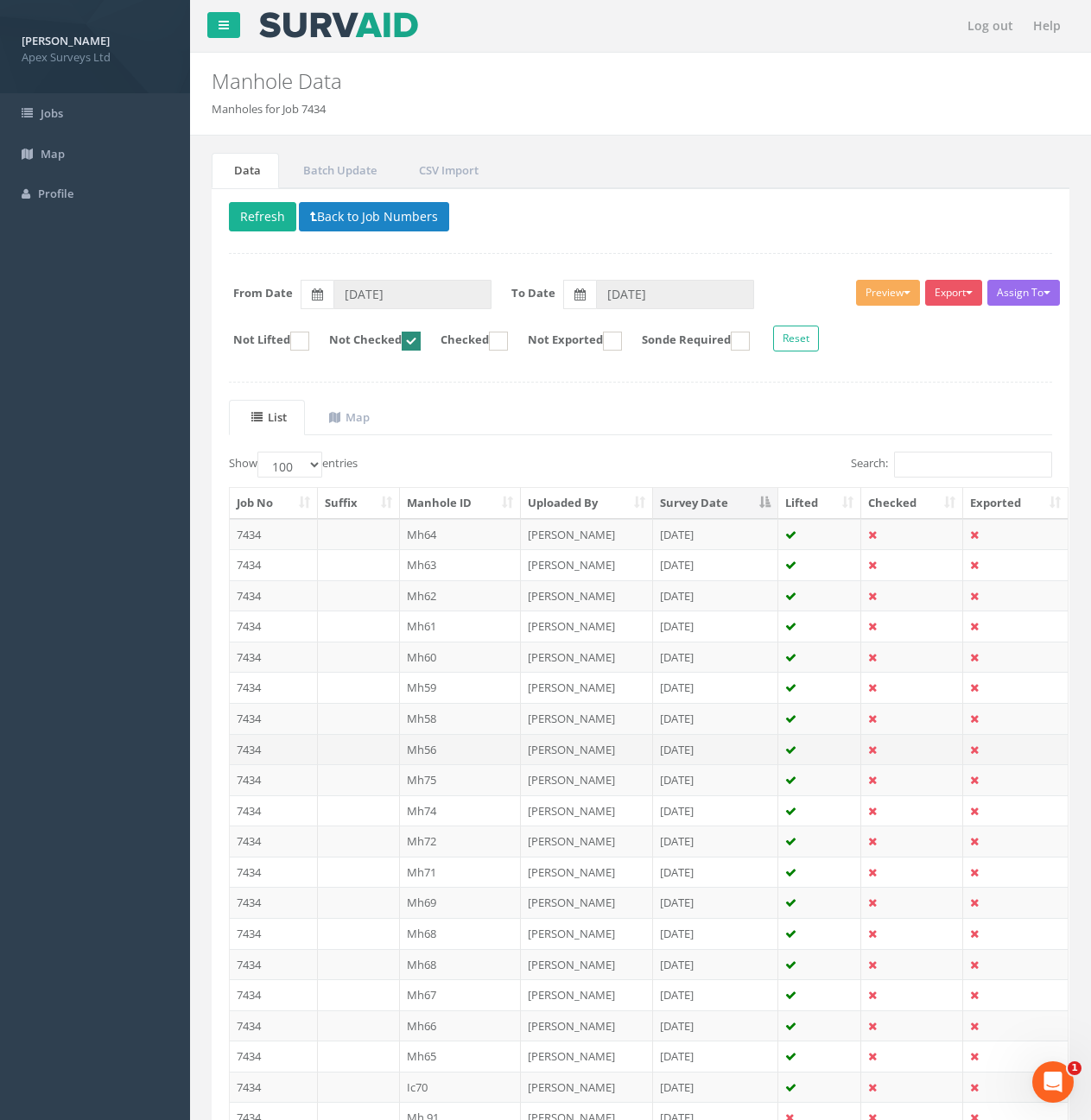
click at [442, 751] on td "Mh56" at bounding box center [461, 750] width 122 height 31
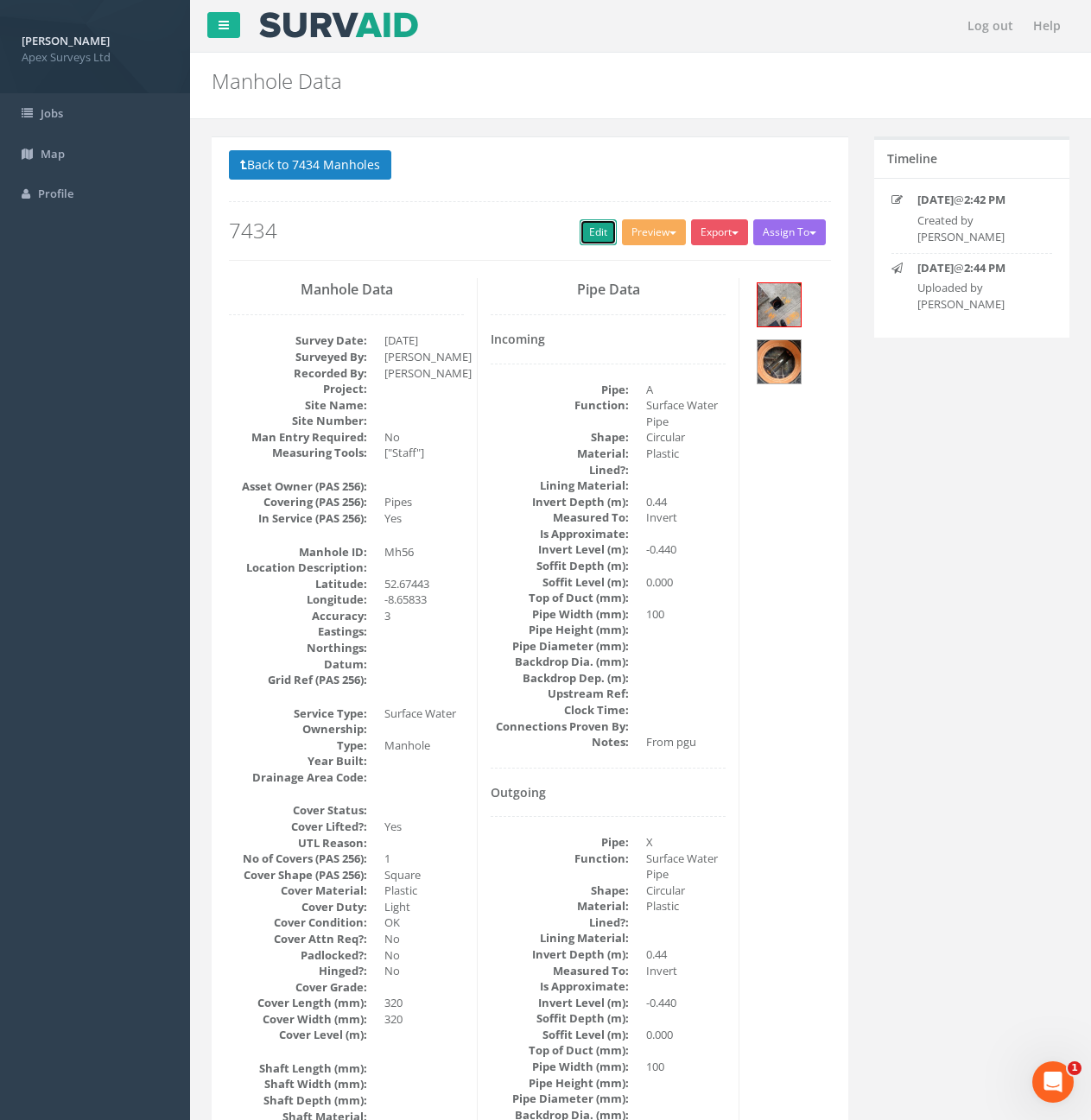
click at [600, 235] on link "Edit" at bounding box center [598, 233] width 38 height 26
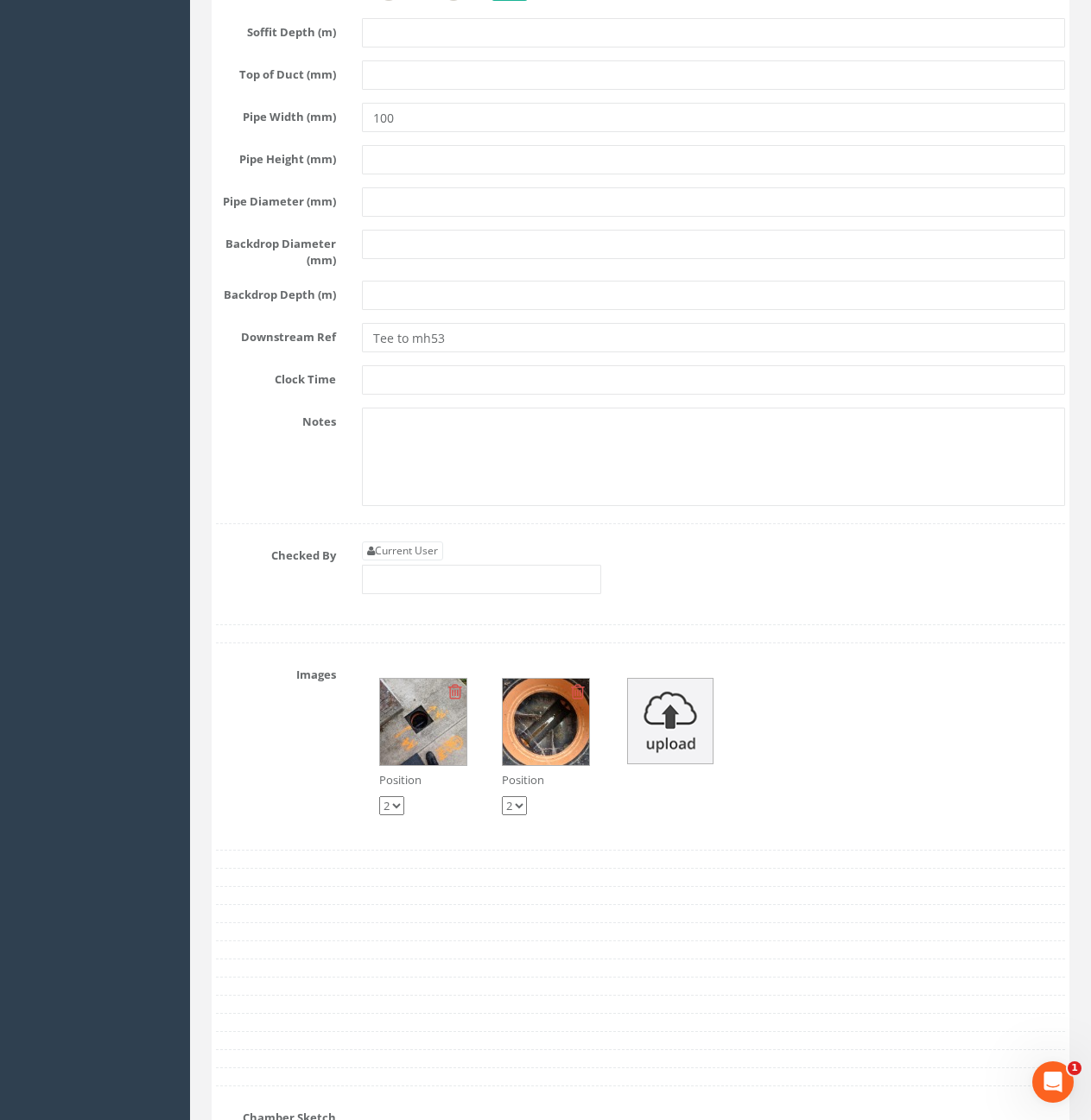
scroll to position [3714, 0]
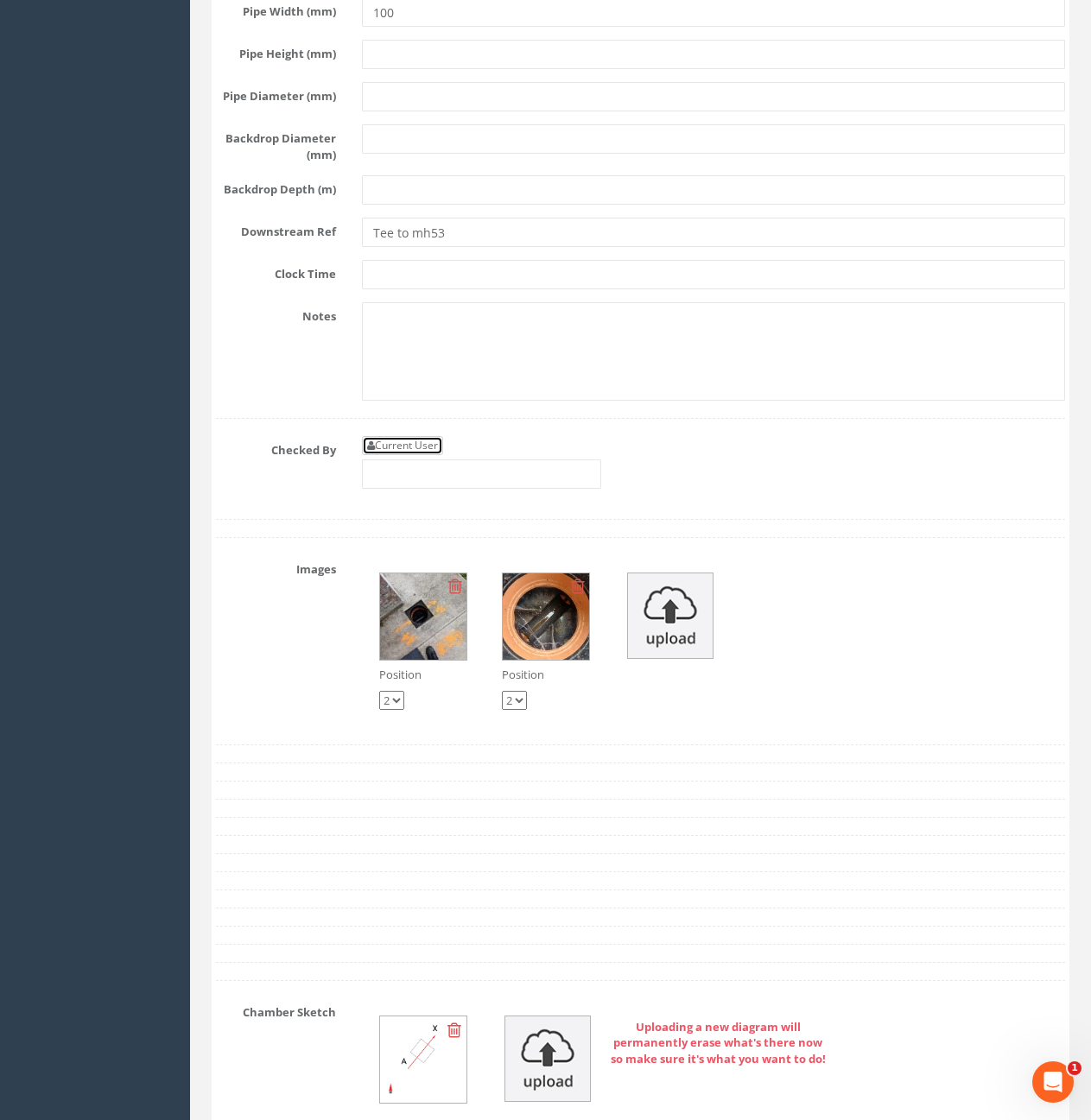
click at [417, 455] on link "Current User" at bounding box center [402, 445] width 82 height 19
type input "[PERSON_NAME]"
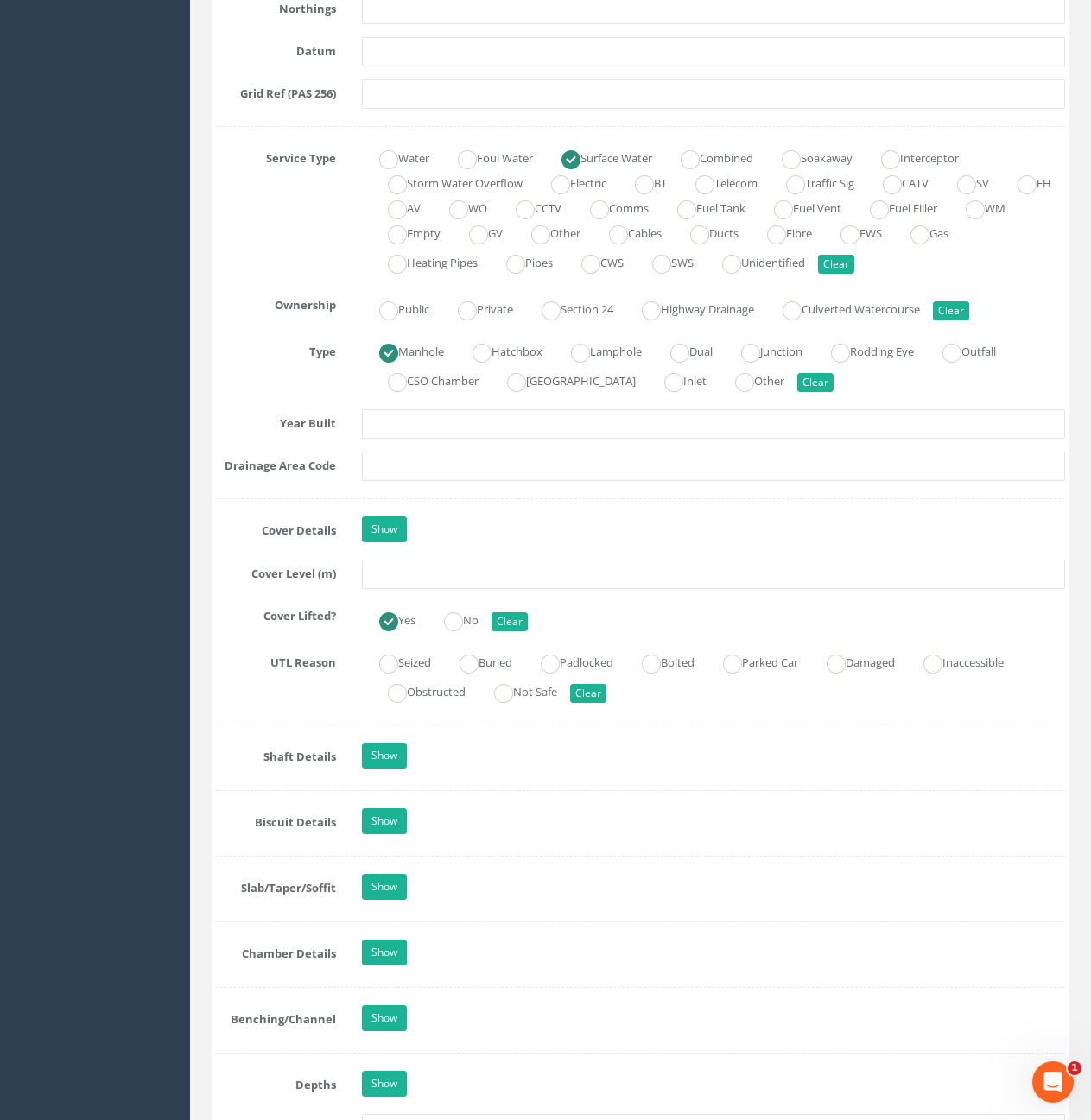
scroll to position [1123, 0]
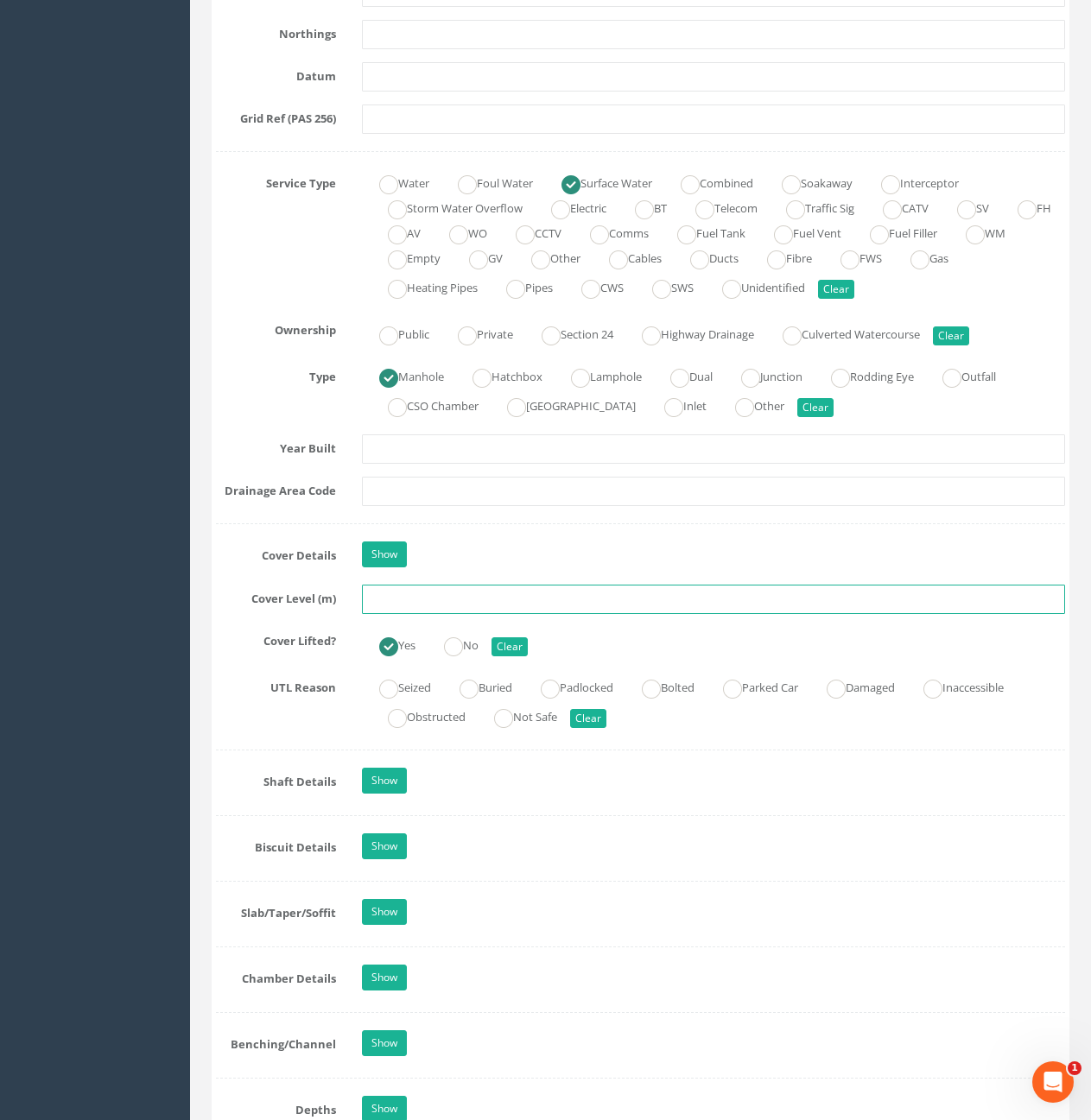
click at [464, 590] on input "text" at bounding box center [714, 600] width 704 height 29
type input "10.68"
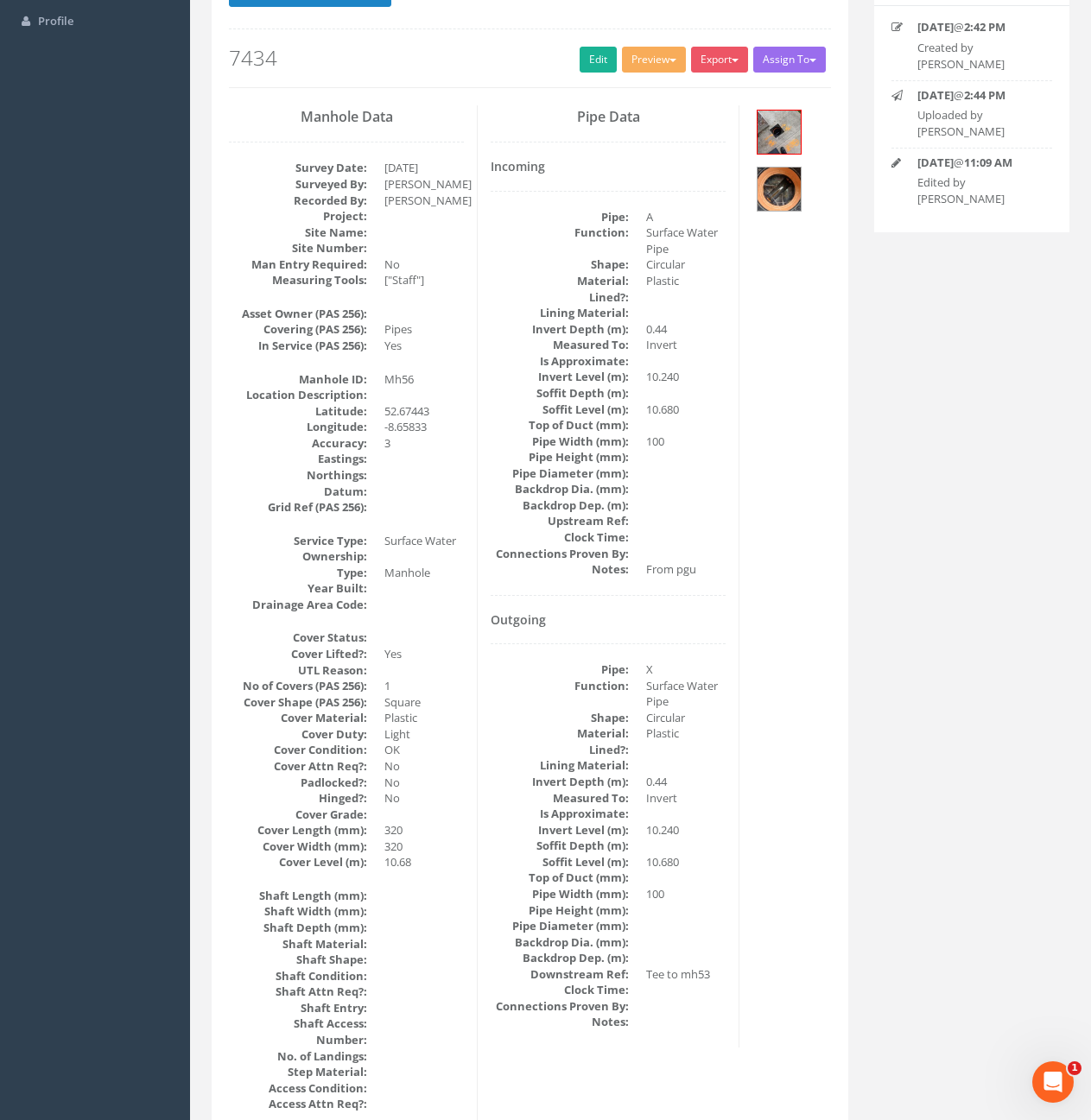
scroll to position [0, 0]
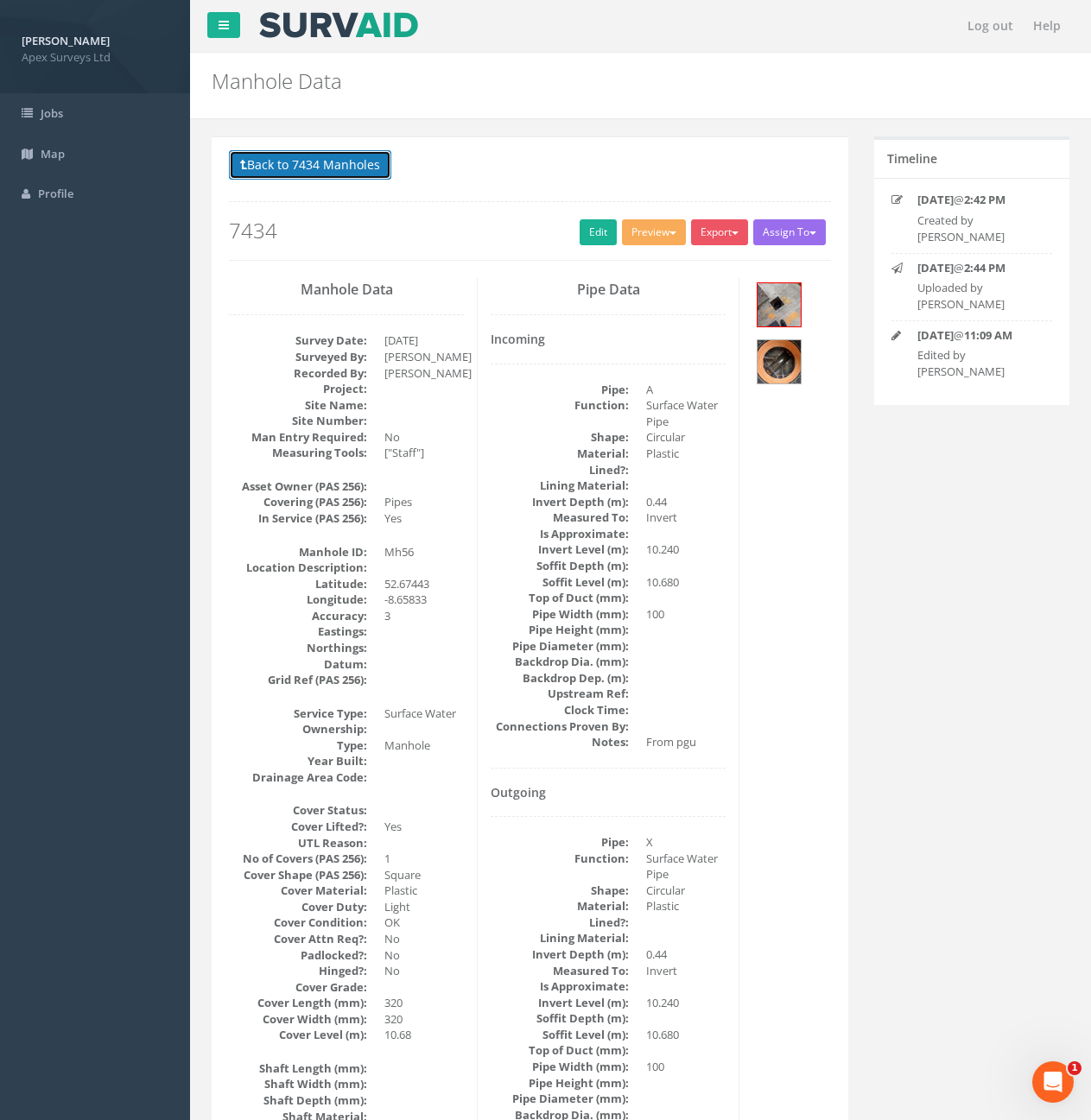
click at [296, 167] on button "Back to 7434 Manholes" at bounding box center [310, 165] width 162 height 29
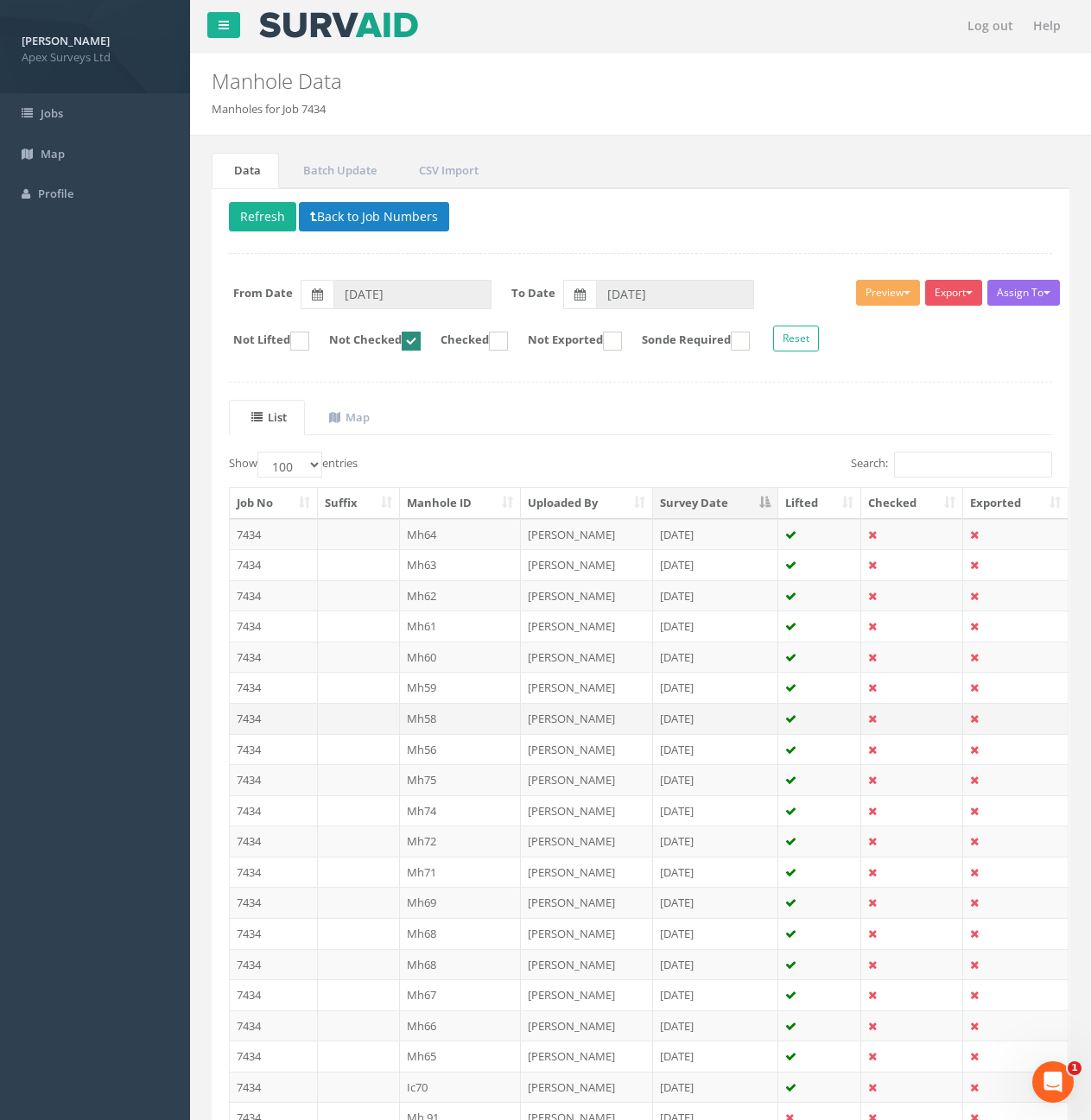
click at [328, 708] on td at bounding box center [359, 719] width 82 height 31
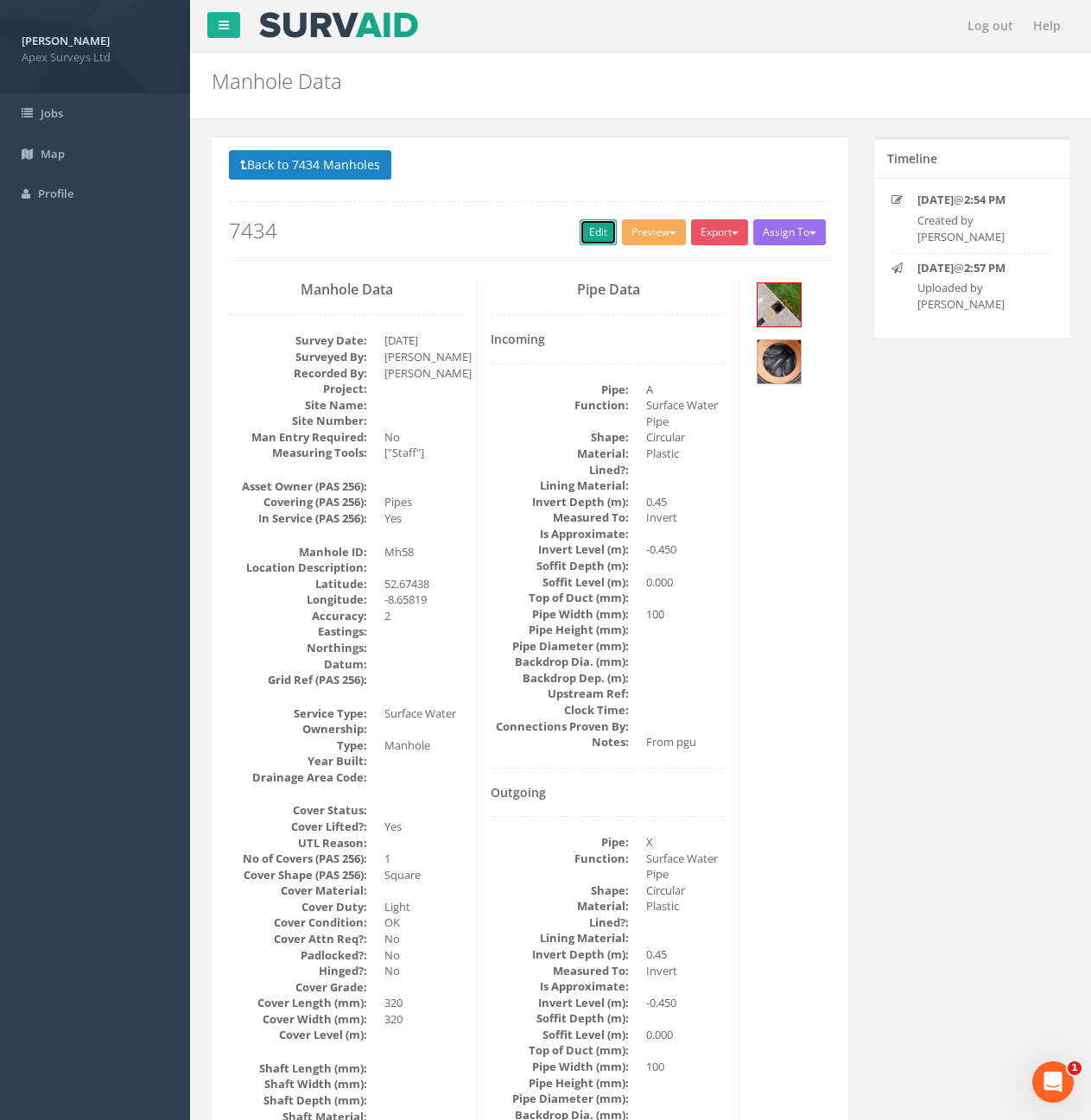
click at [586, 228] on link "Edit" at bounding box center [598, 233] width 38 height 26
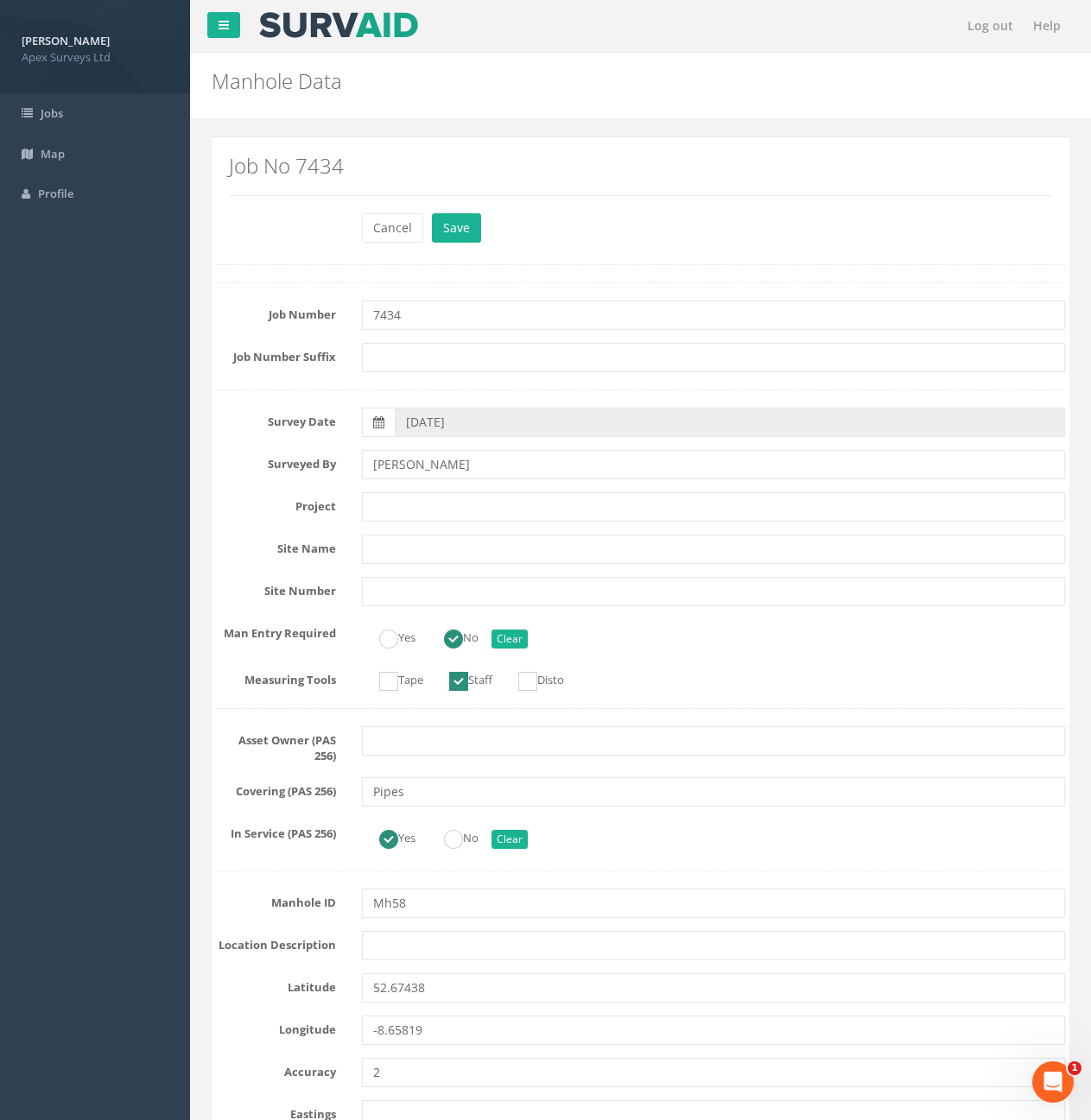
scroll to position [3866, 0]
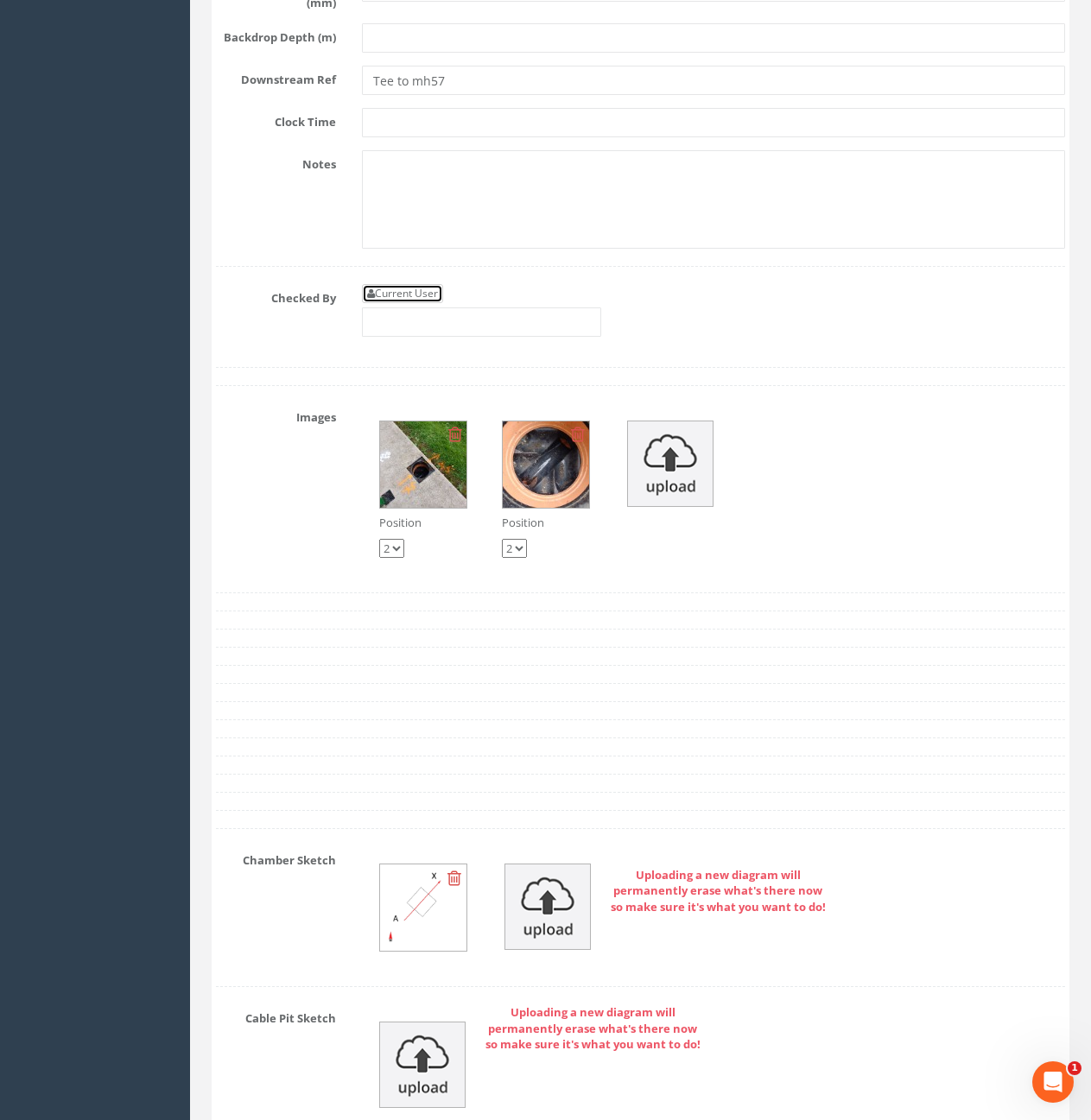
click at [409, 303] on link "Current User" at bounding box center [402, 293] width 82 height 19
type input "[PERSON_NAME]"
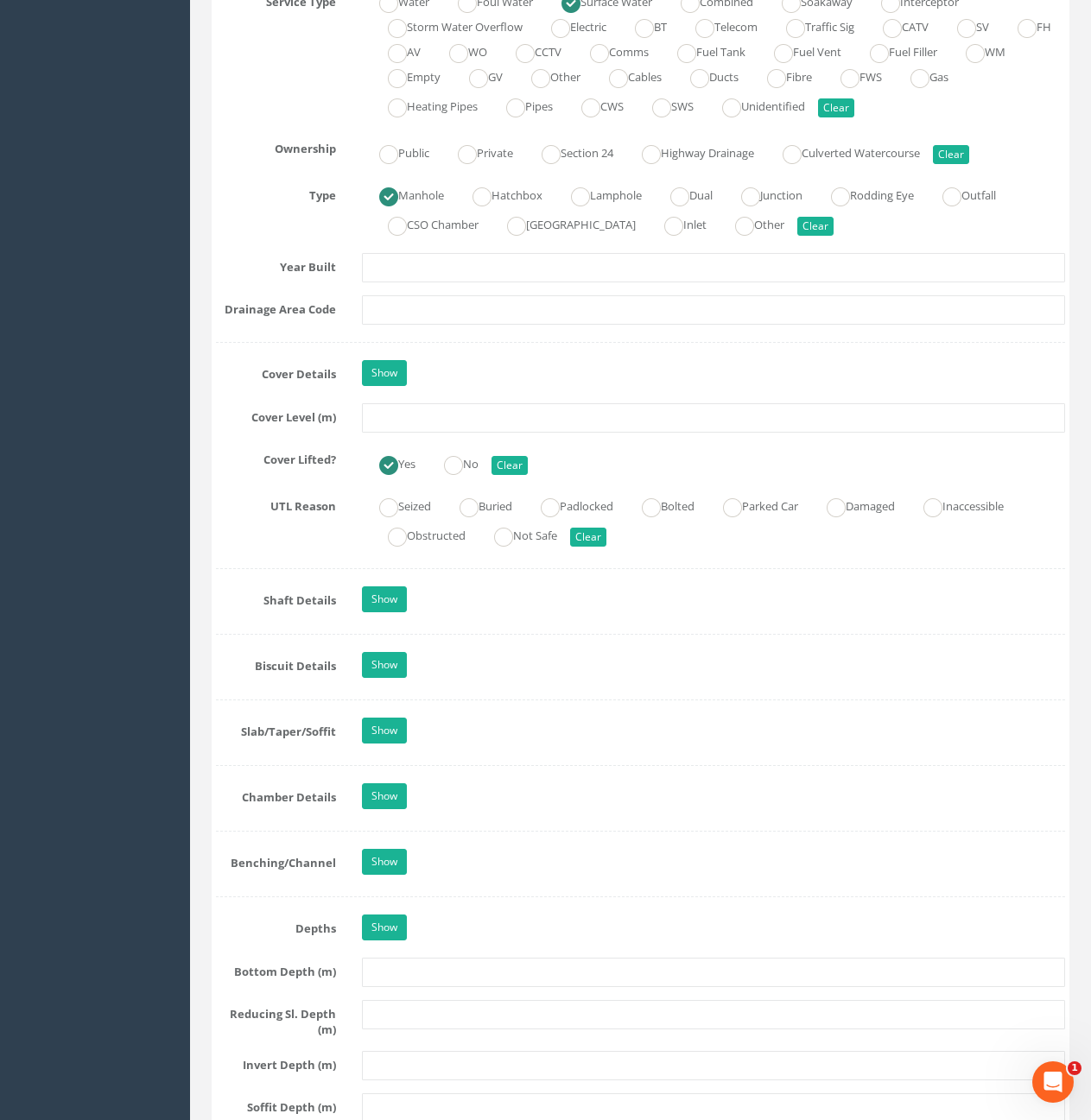
scroll to position [1275, 0]
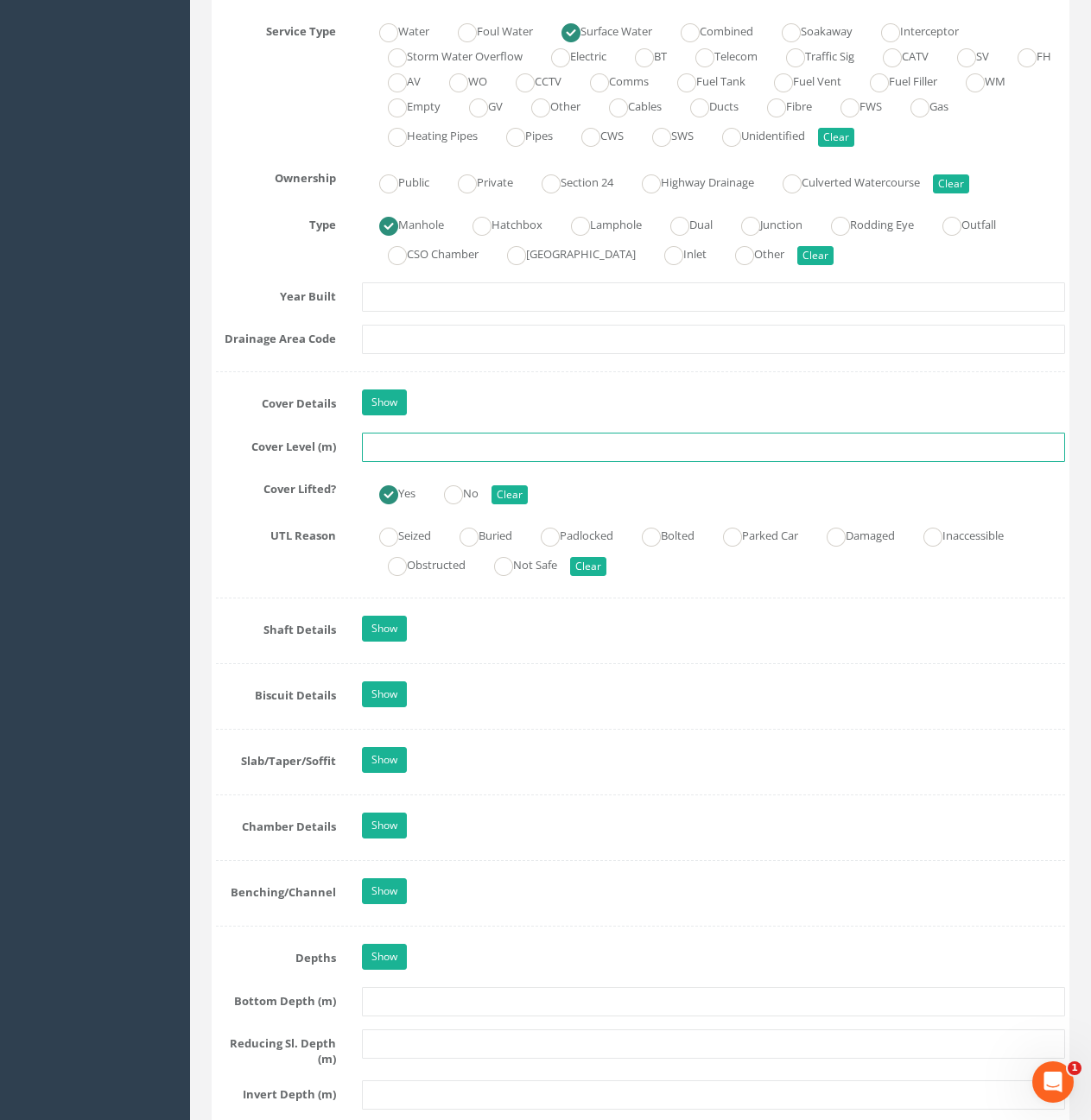
click at [462, 454] on input "text" at bounding box center [714, 448] width 704 height 29
type input "10.67"
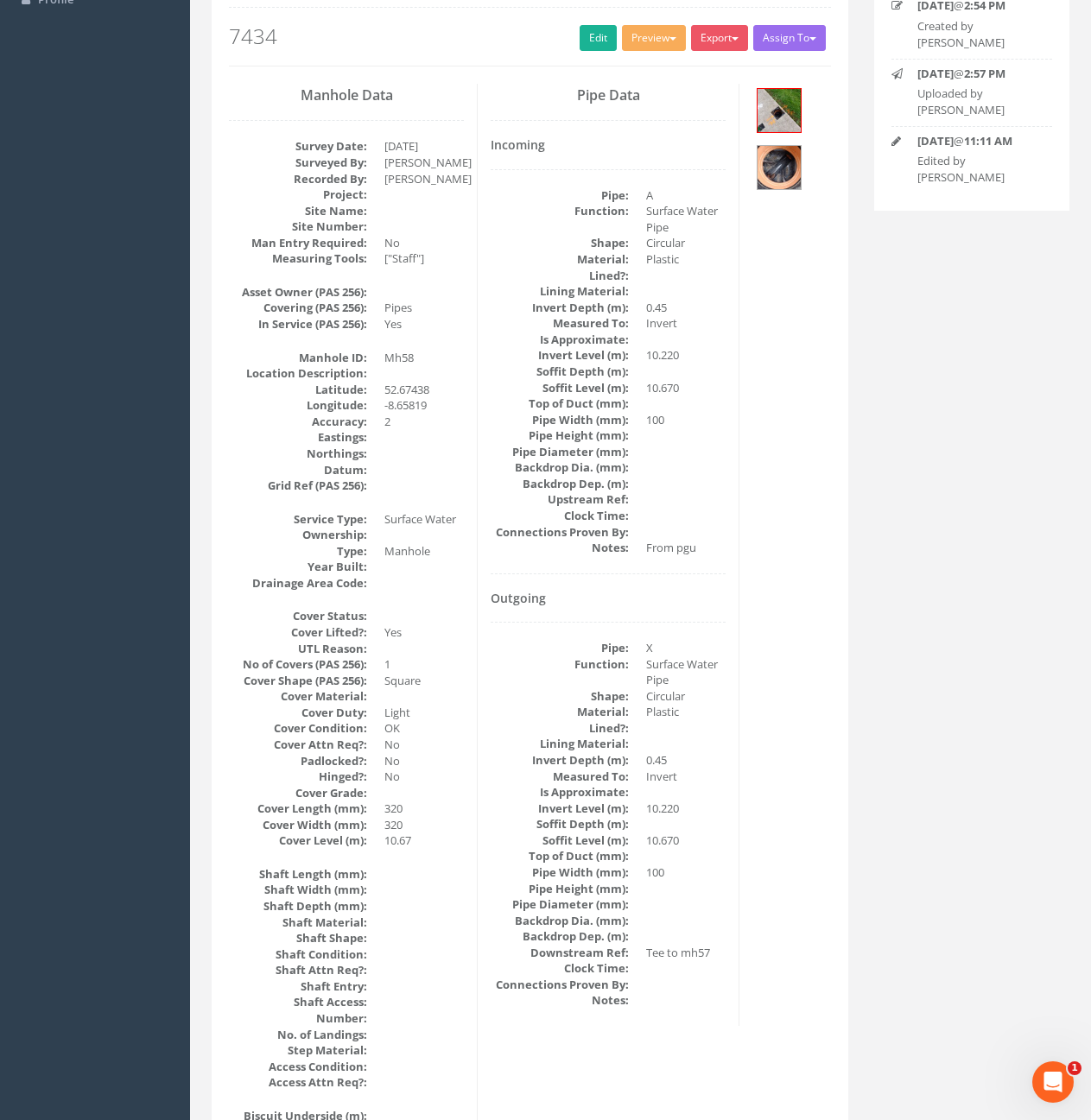
scroll to position [0, 0]
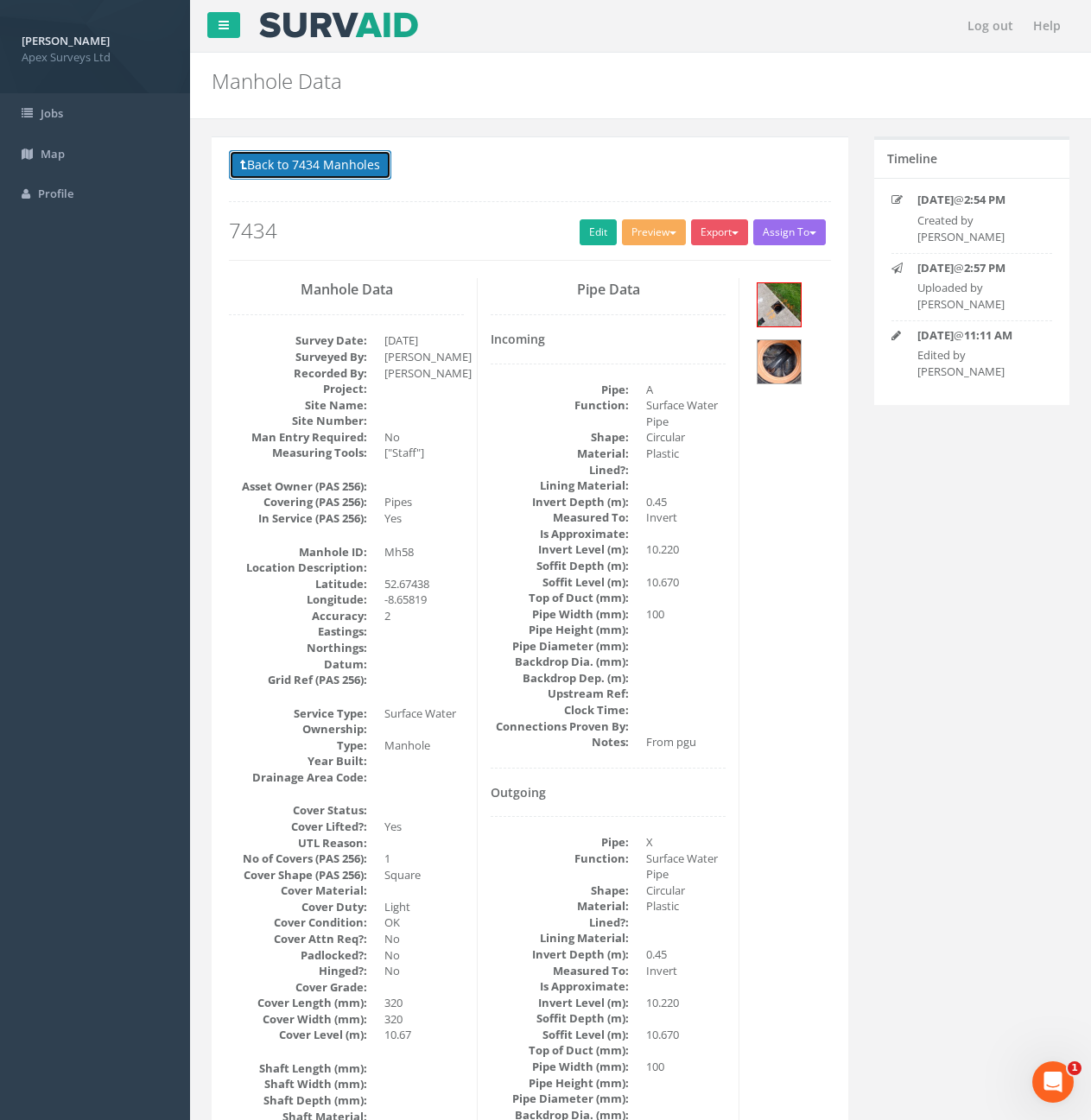
click at [342, 173] on button "Back to 7434 Manholes" at bounding box center [310, 165] width 162 height 29
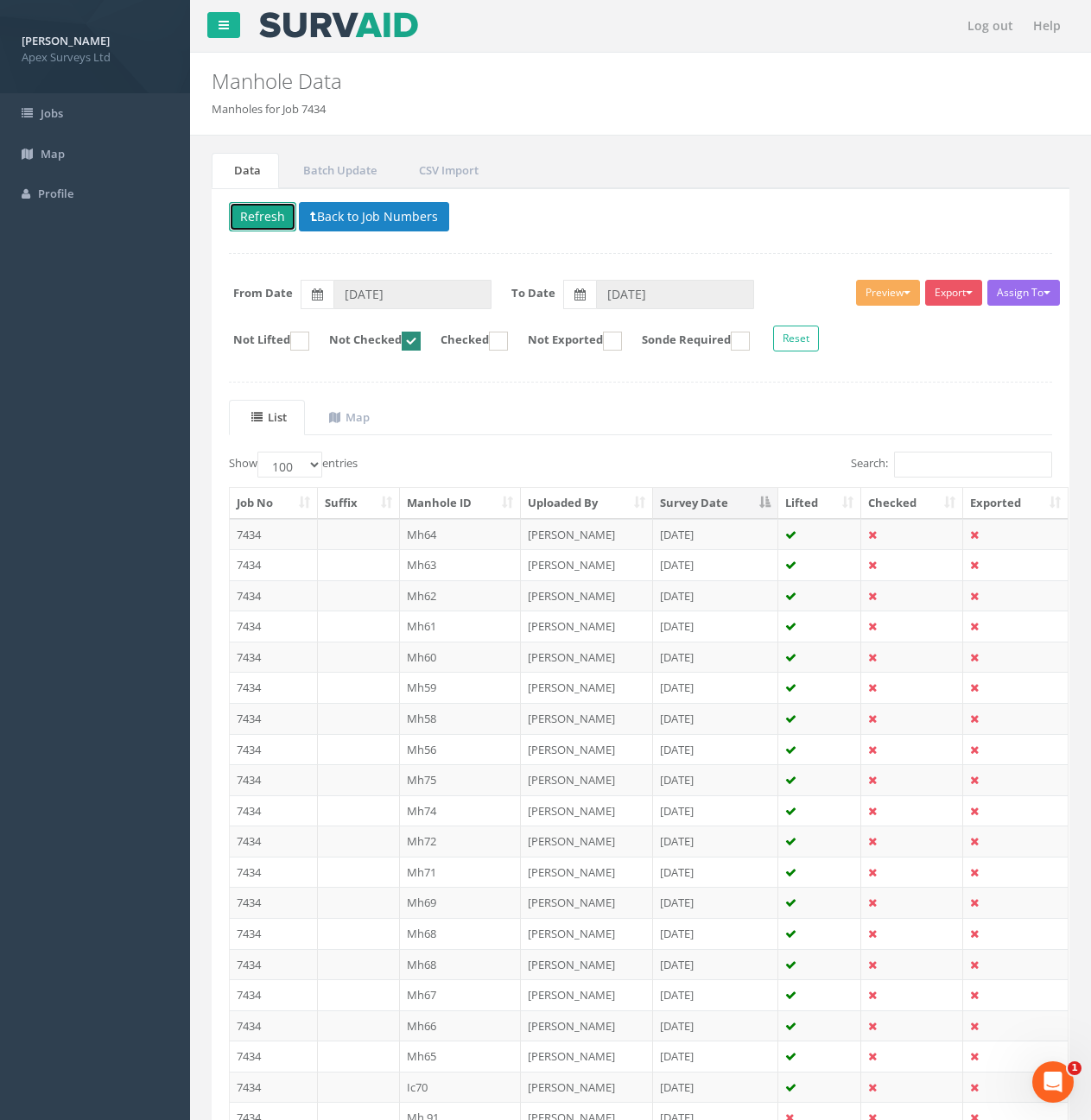
click at [255, 215] on button "Refresh" at bounding box center [263, 217] width 68 height 29
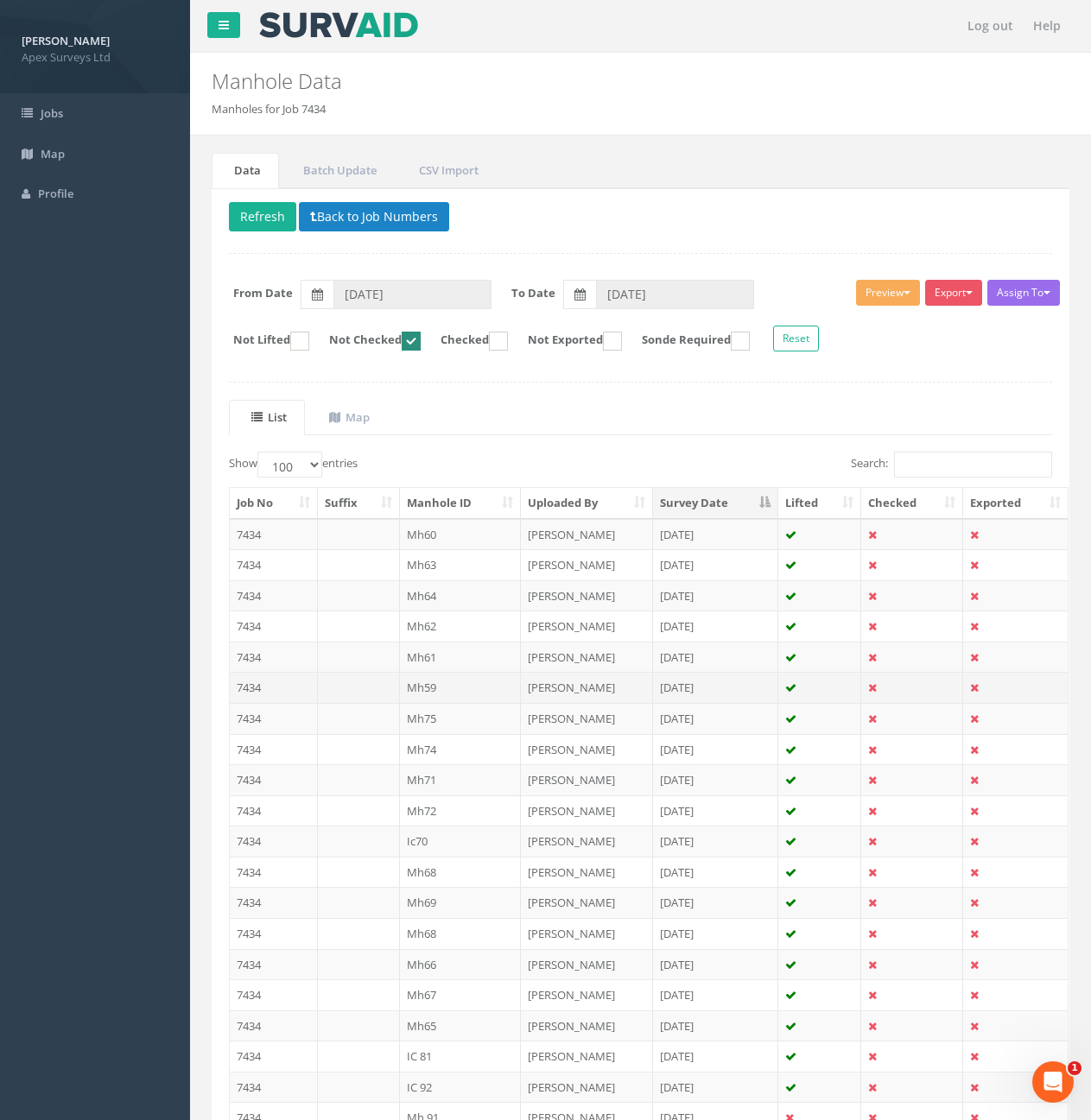
click at [301, 694] on td "7434" at bounding box center [274, 688] width 88 height 31
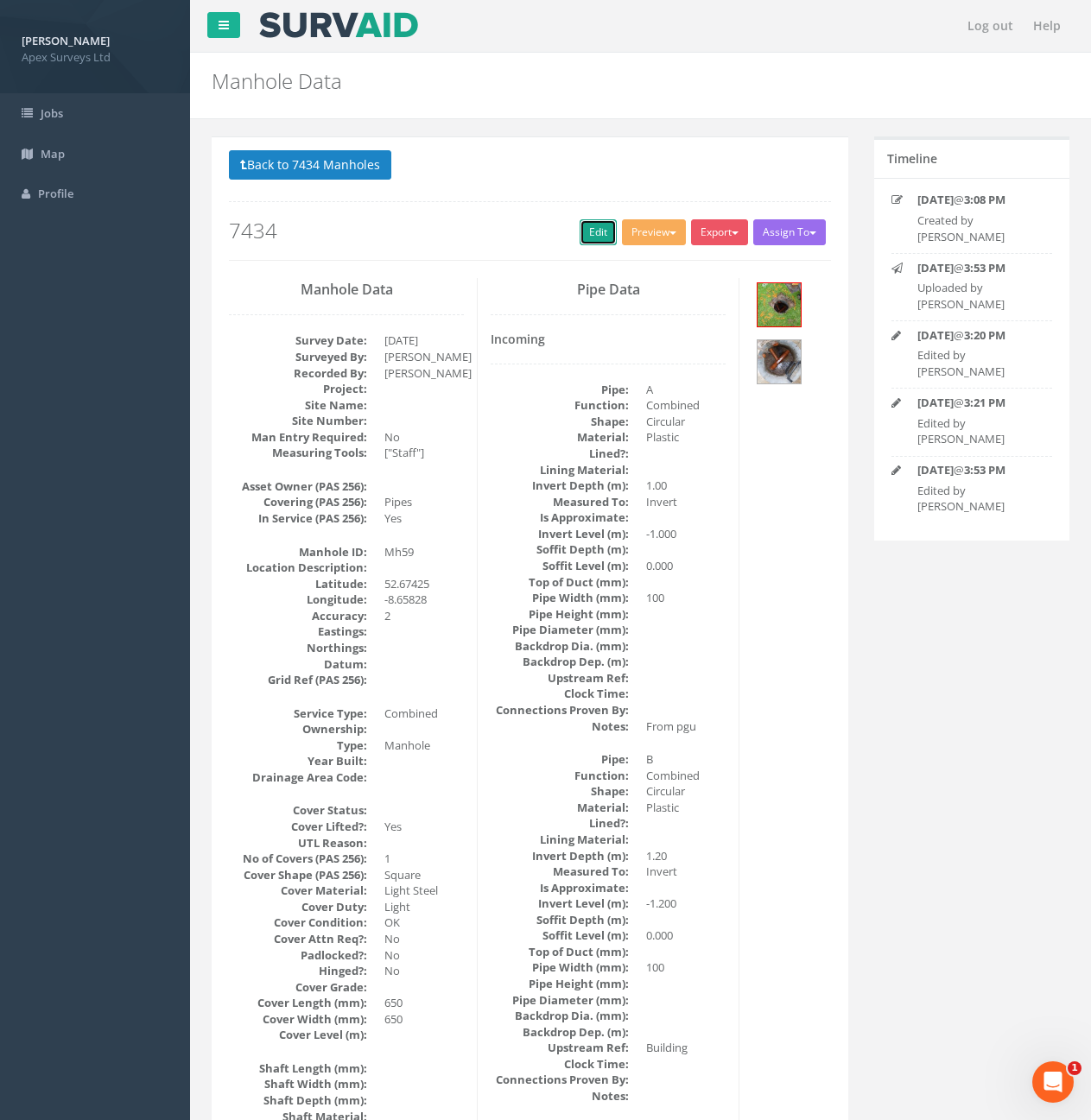
click at [584, 232] on link "Edit" at bounding box center [598, 233] width 38 height 26
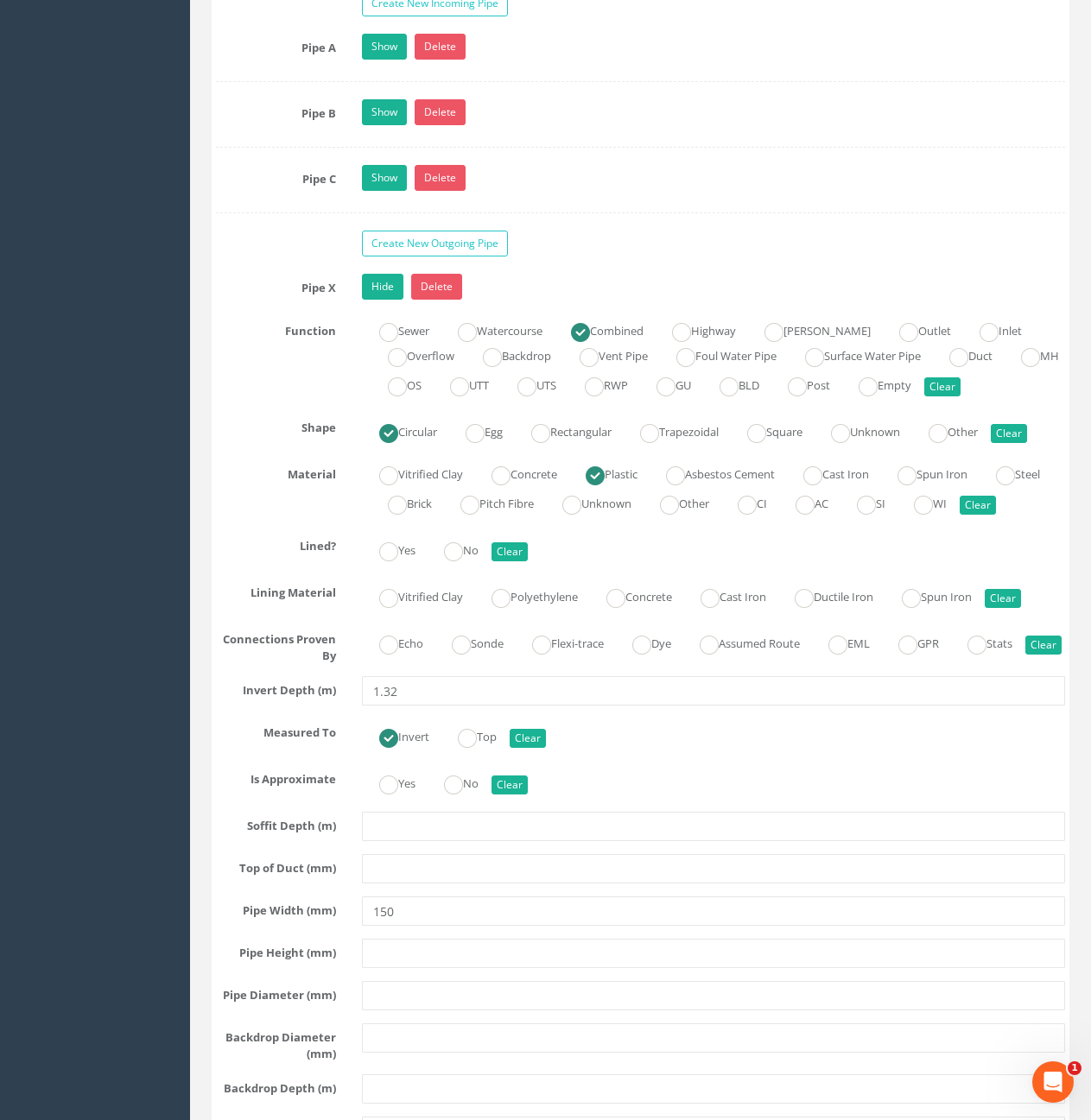
scroll to position [3627, 0]
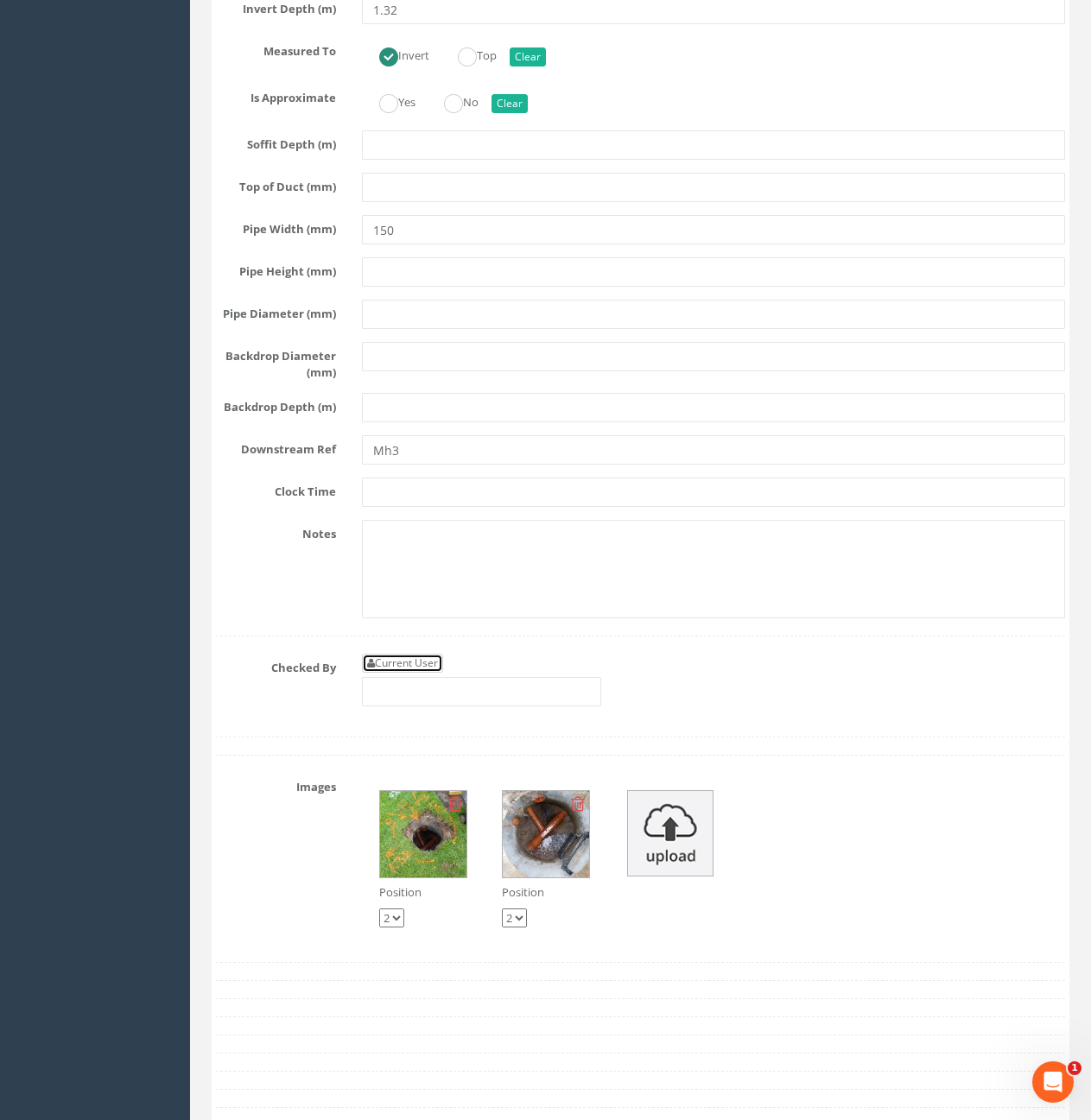
click at [423, 673] on link "Current User" at bounding box center [402, 663] width 82 height 19
type input "[PERSON_NAME]"
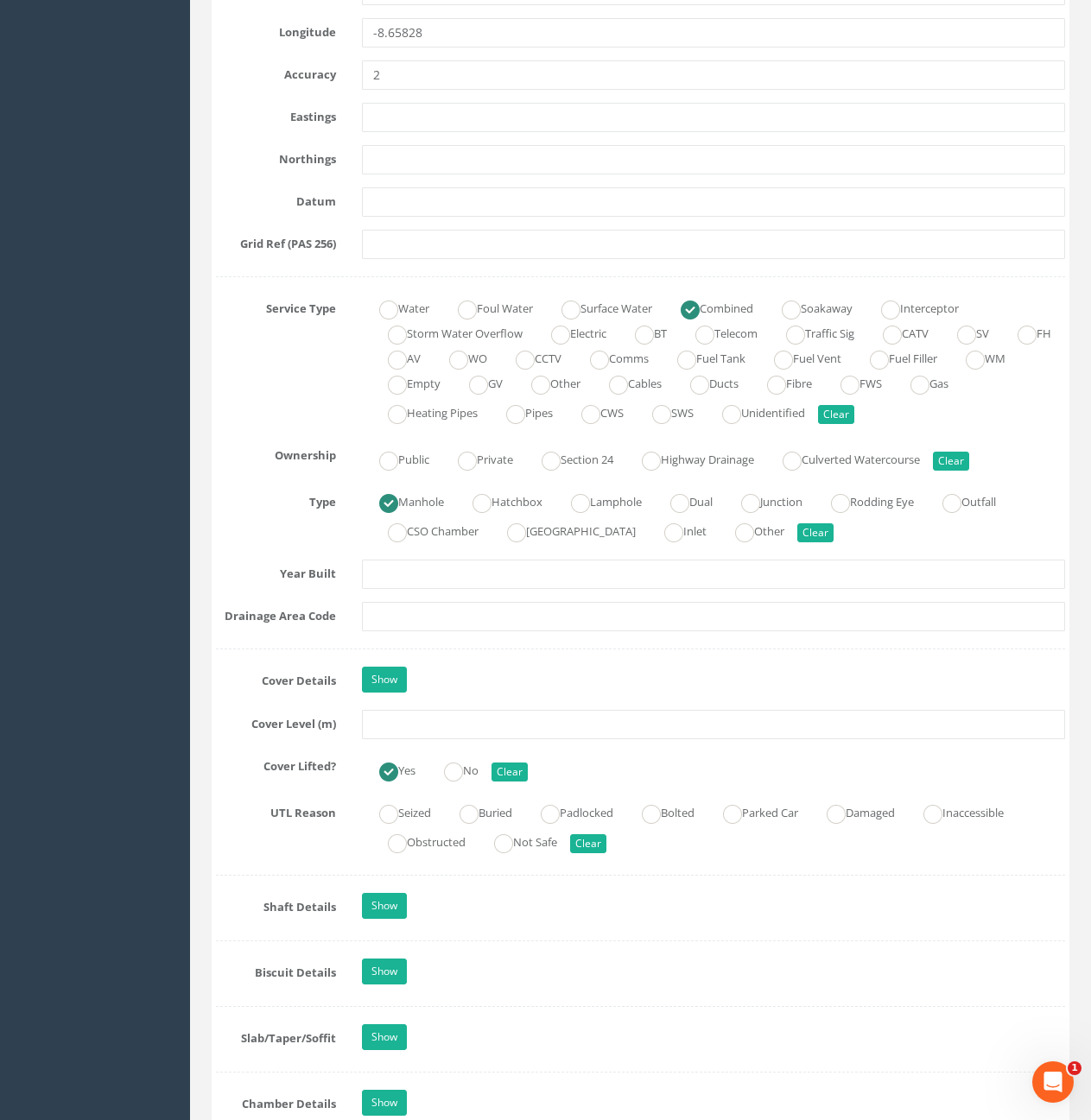
scroll to position [950, 0]
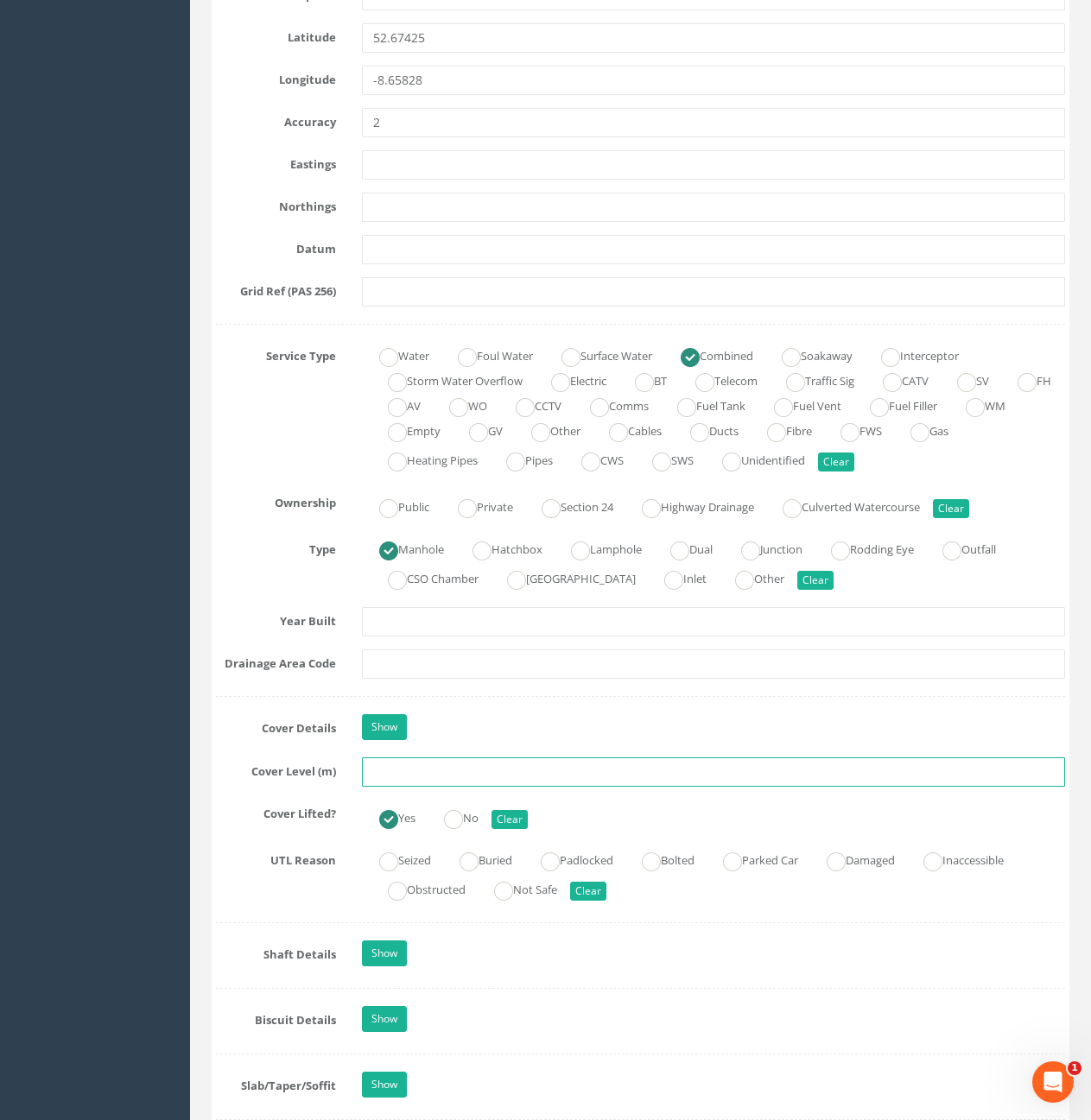
click at [526, 771] on input "text" at bounding box center [714, 772] width 704 height 29
type input "10.50"
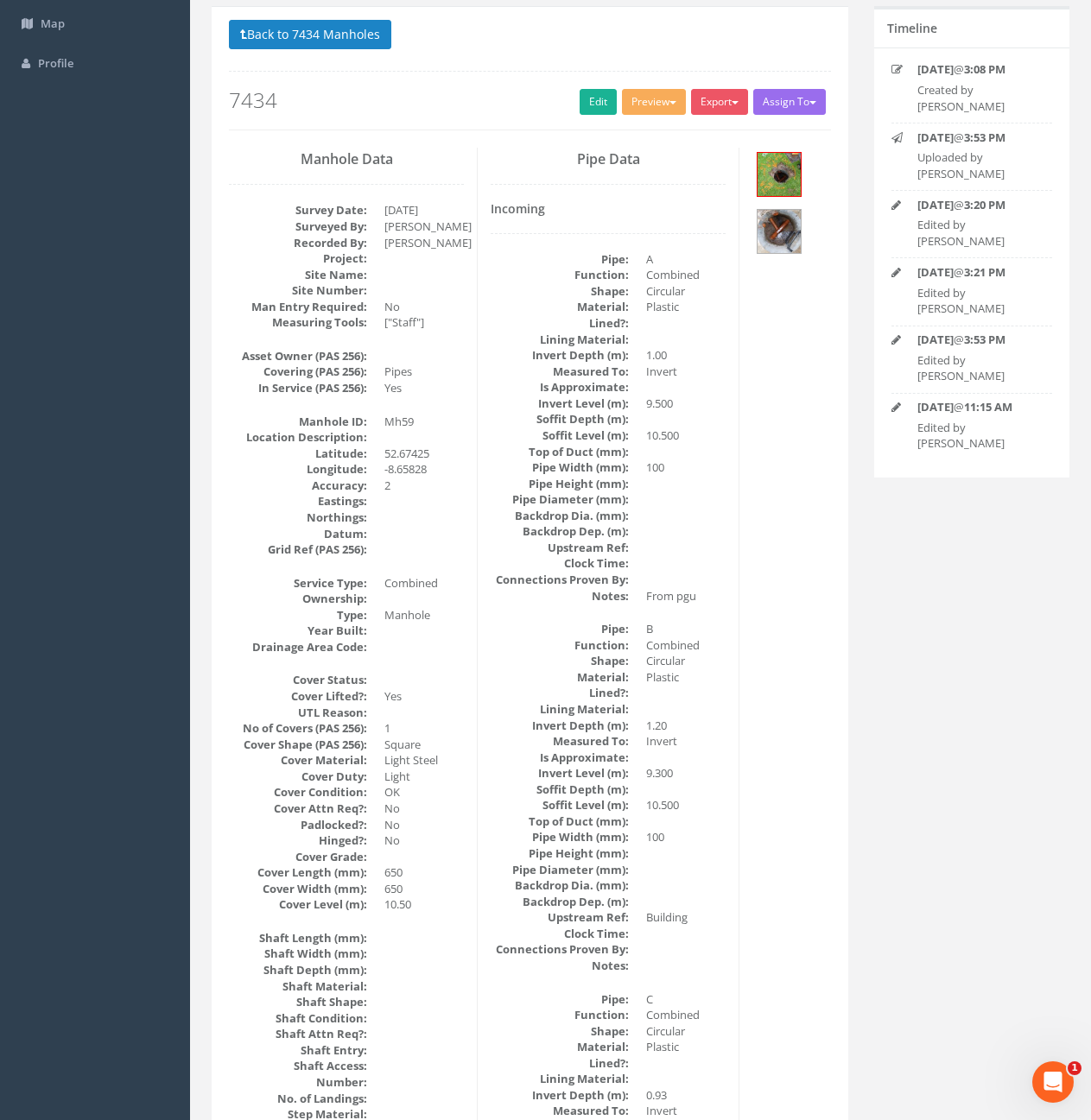
scroll to position [0, 0]
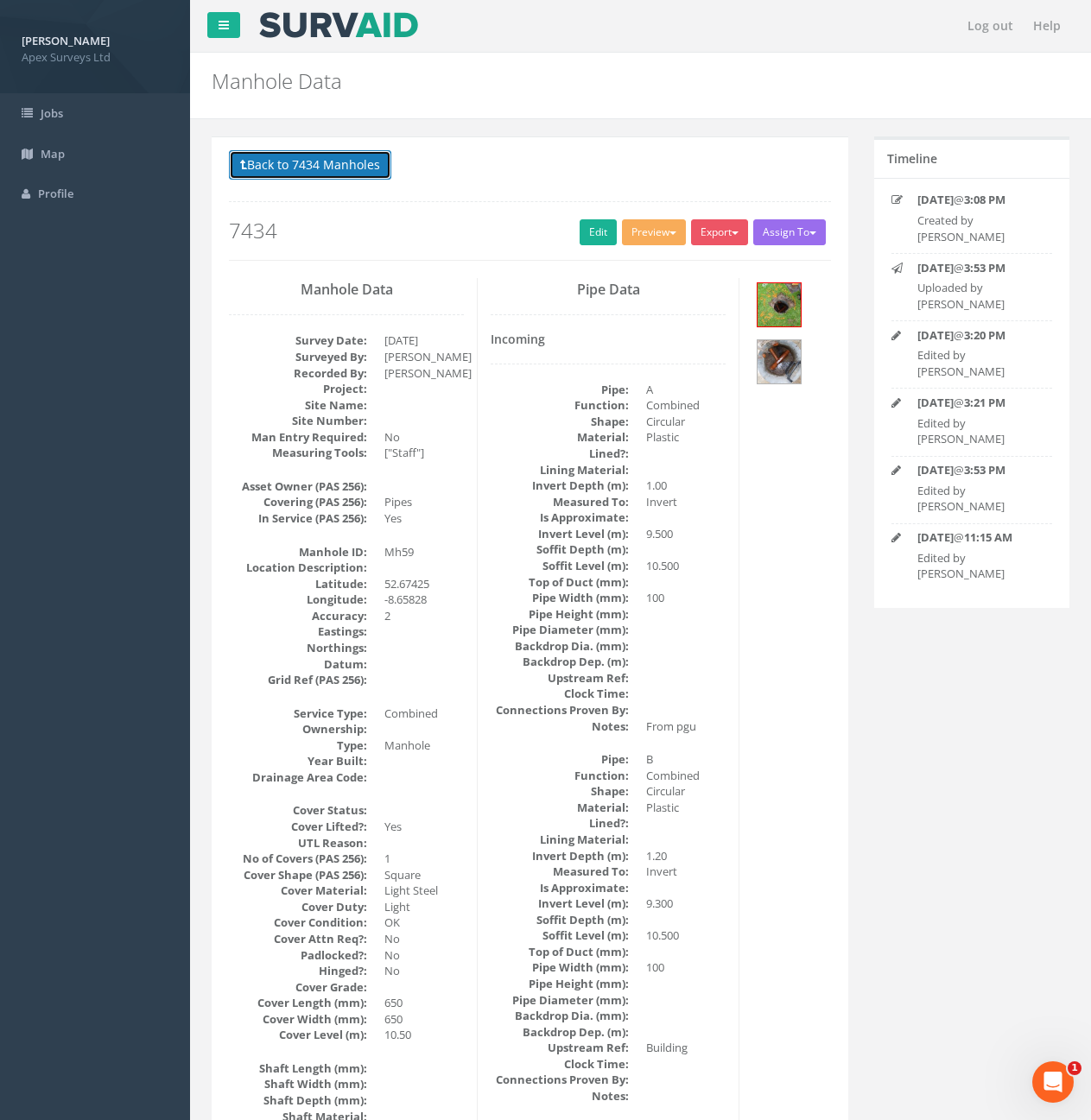
click at [286, 168] on button "Back to 7434 Manholes" at bounding box center [310, 165] width 162 height 29
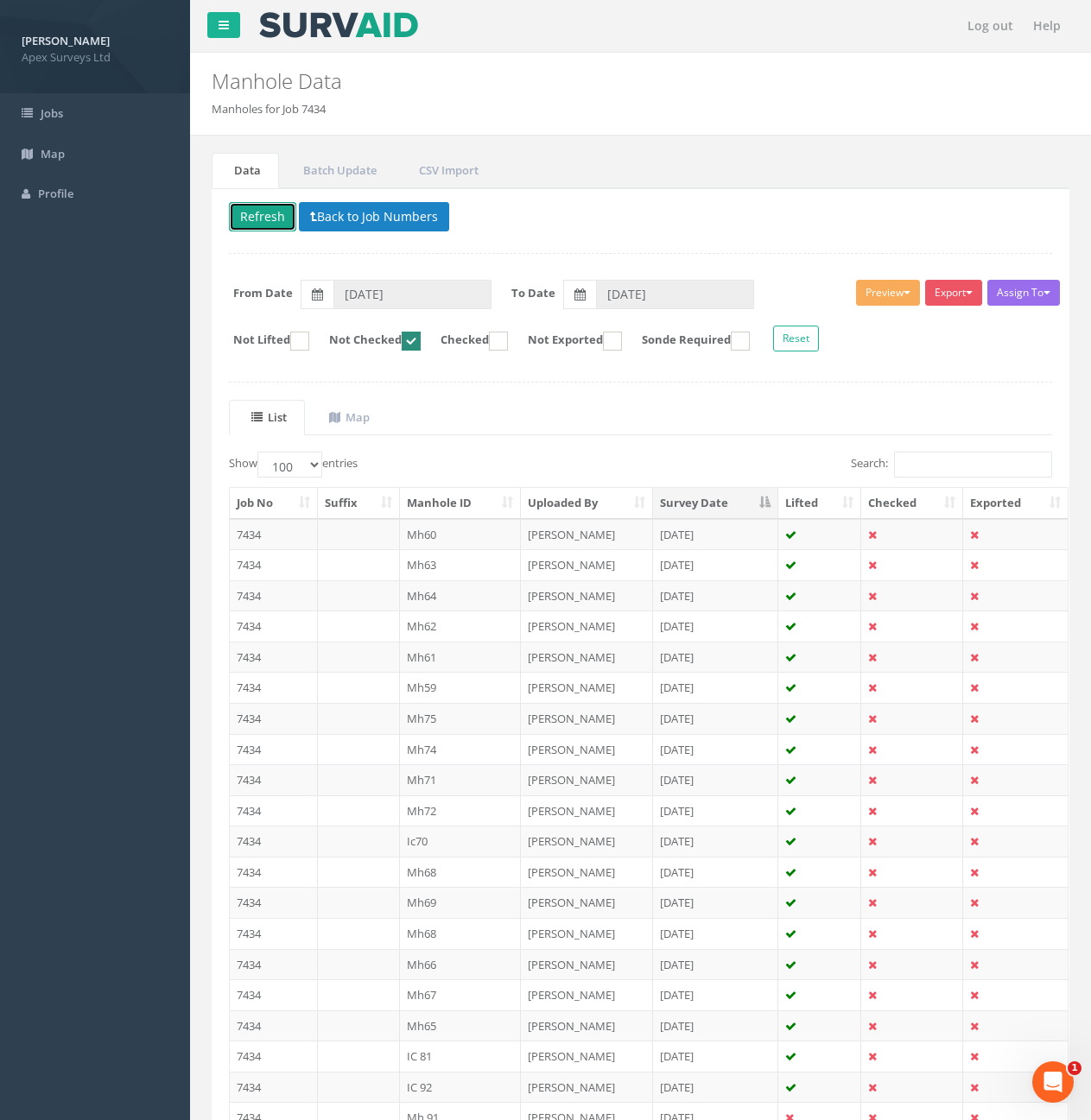
click at [279, 216] on button "Refresh" at bounding box center [263, 217] width 68 height 29
click at [290, 533] on td "7434" at bounding box center [274, 535] width 88 height 31
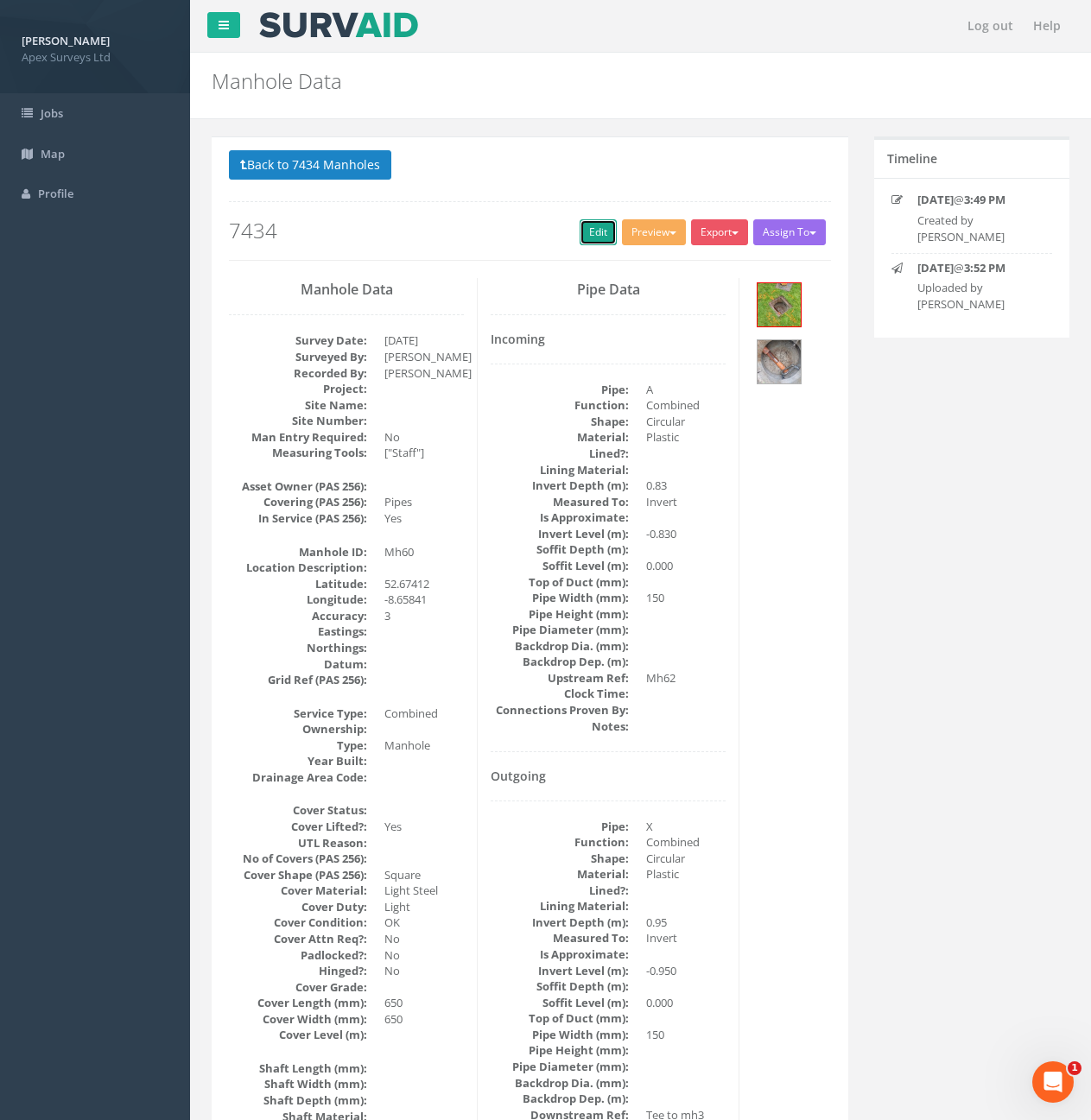
click at [600, 233] on link "Edit" at bounding box center [598, 233] width 38 height 26
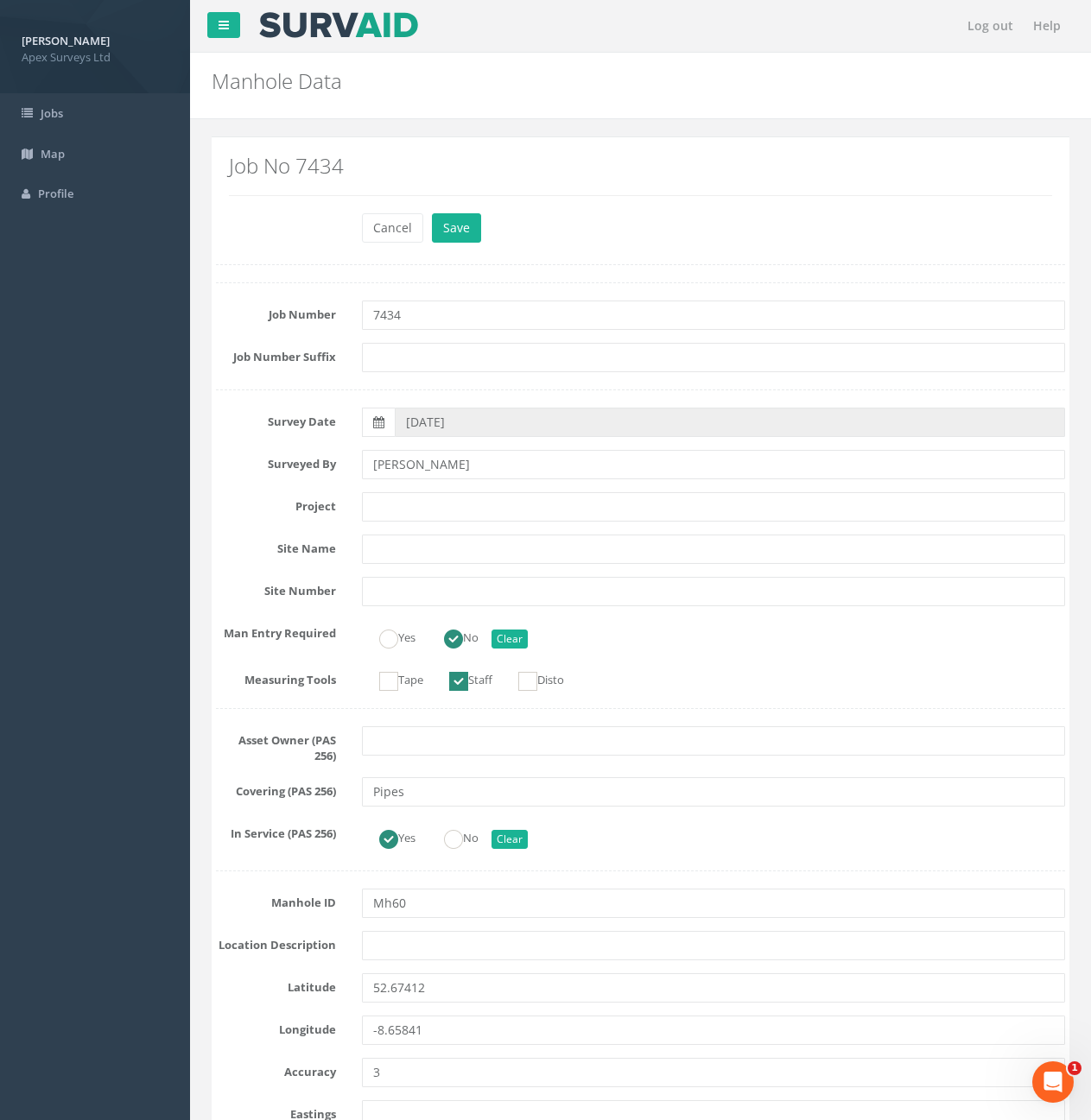
scroll to position [3767, 0]
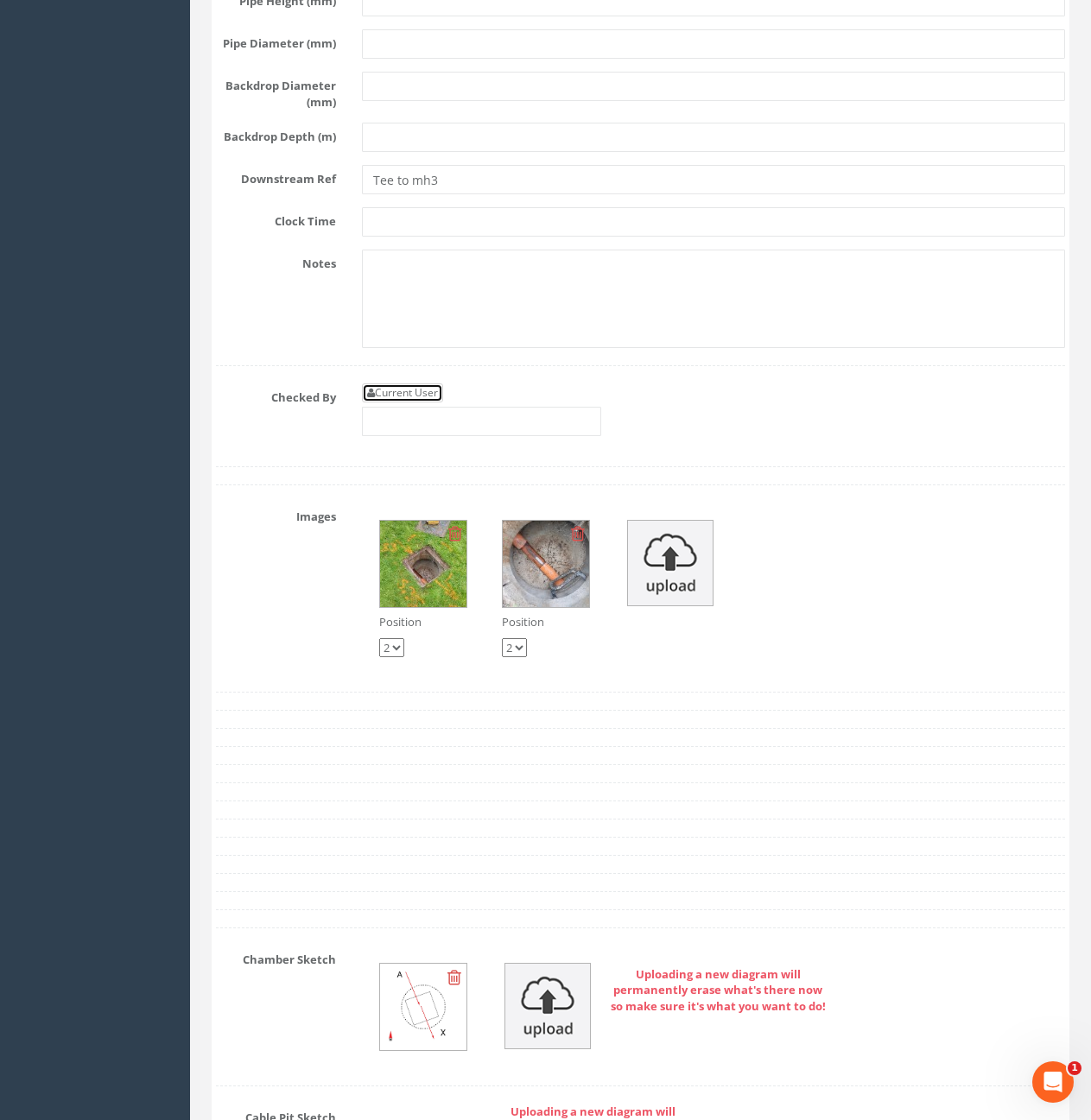
click at [424, 403] on link "Current User" at bounding box center [402, 393] width 82 height 19
type input "[PERSON_NAME]"
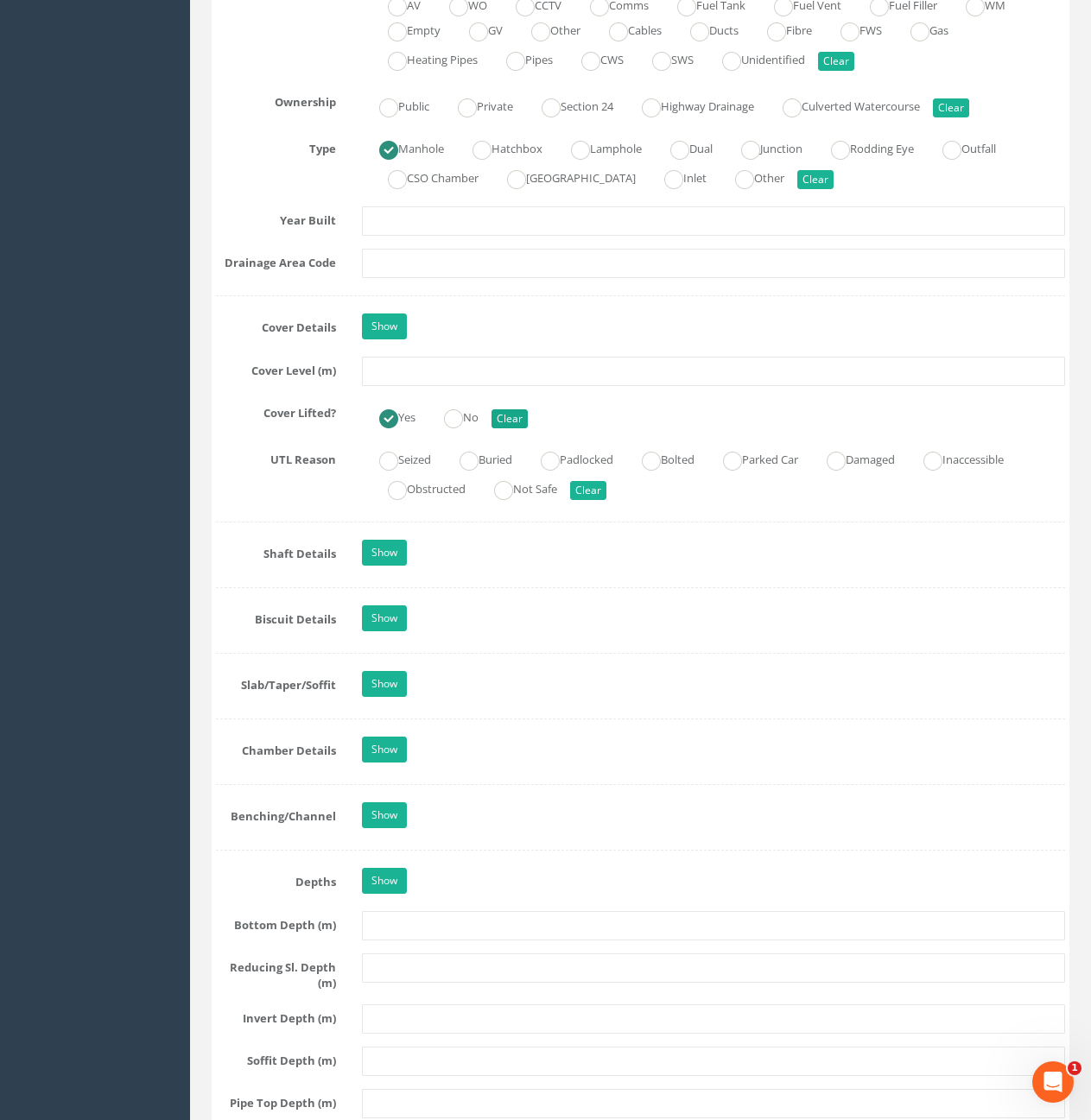
scroll to position [1348, 0]
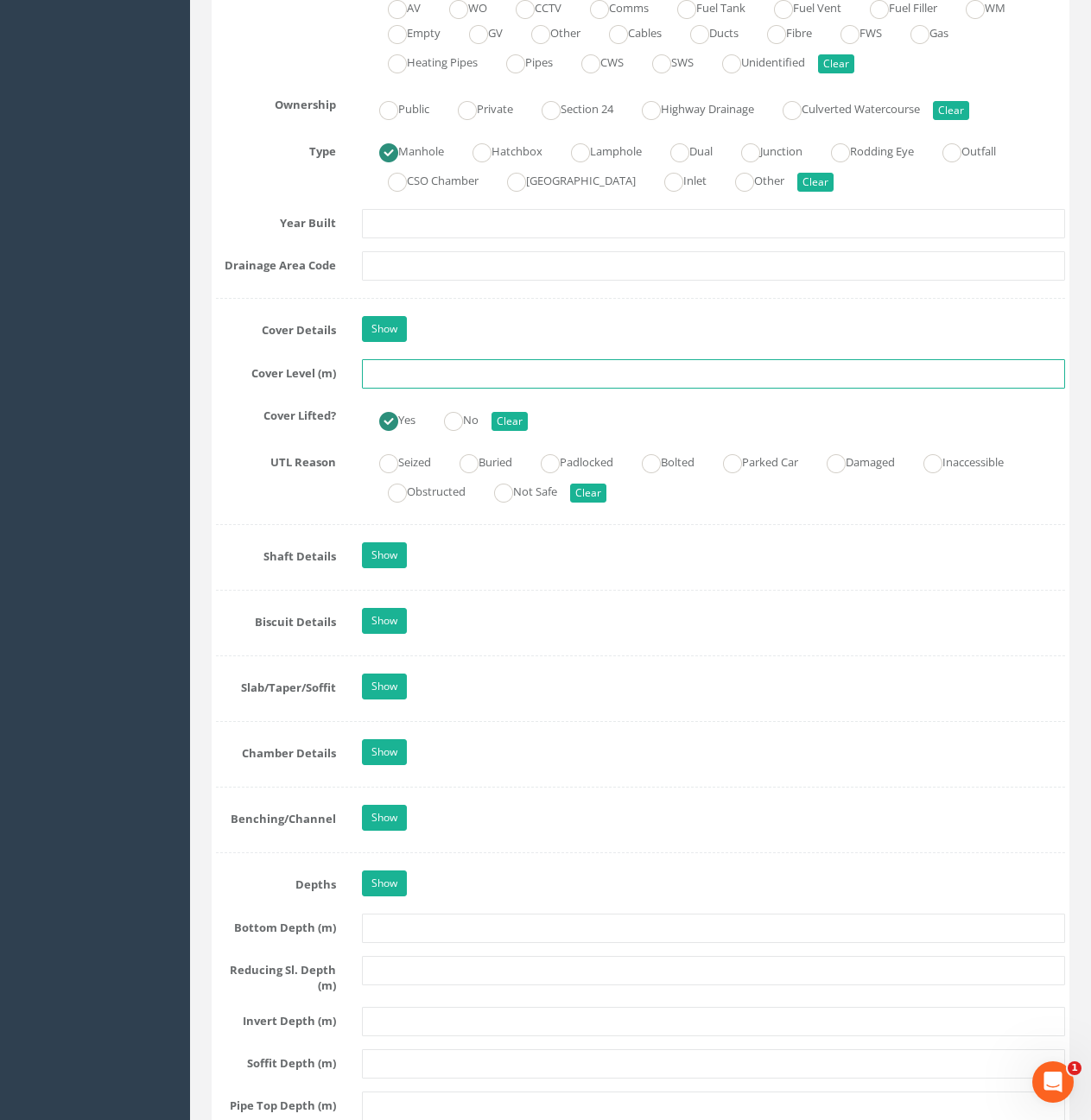
click at [482, 375] on input "text" at bounding box center [714, 374] width 704 height 29
type input "10.50"
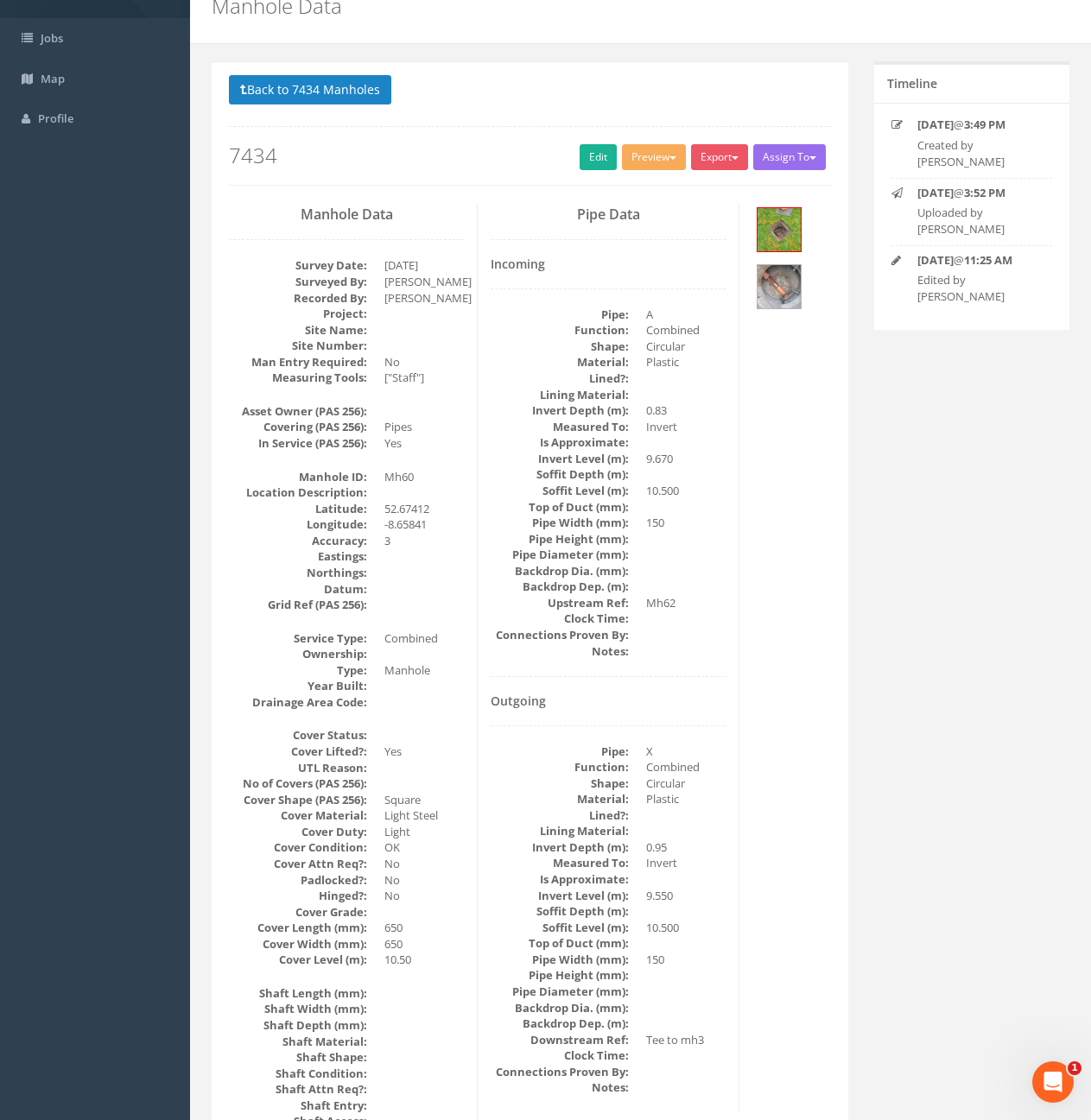
scroll to position [0, 0]
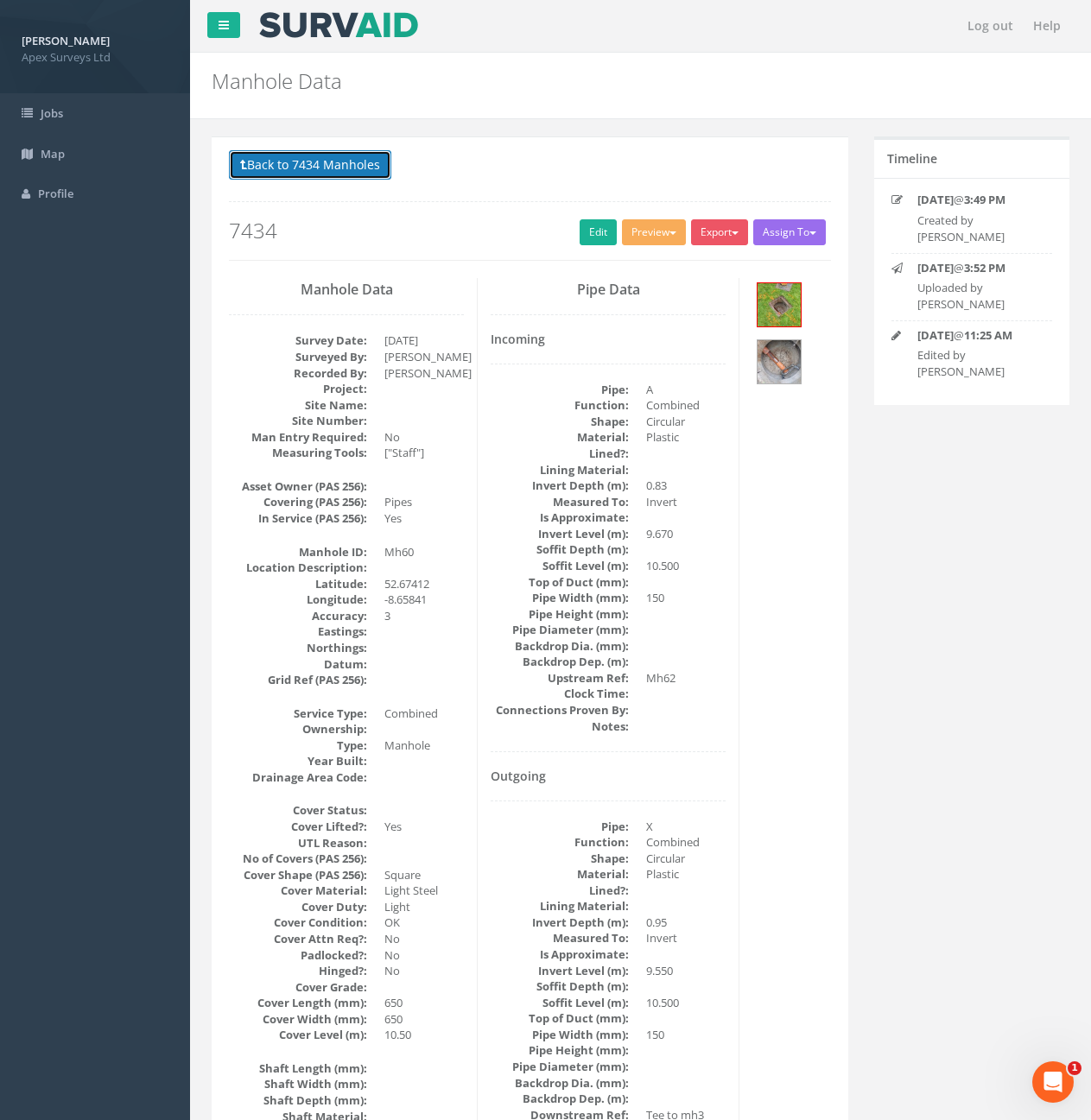
drag, startPoint x: 275, startPoint y: 163, endPoint x: 321, endPoint y: 177, distance: 48.1
click at [275, 163] on button "Back to 7434 Manholes" at bounding box center [310, 165] width 162 height 29
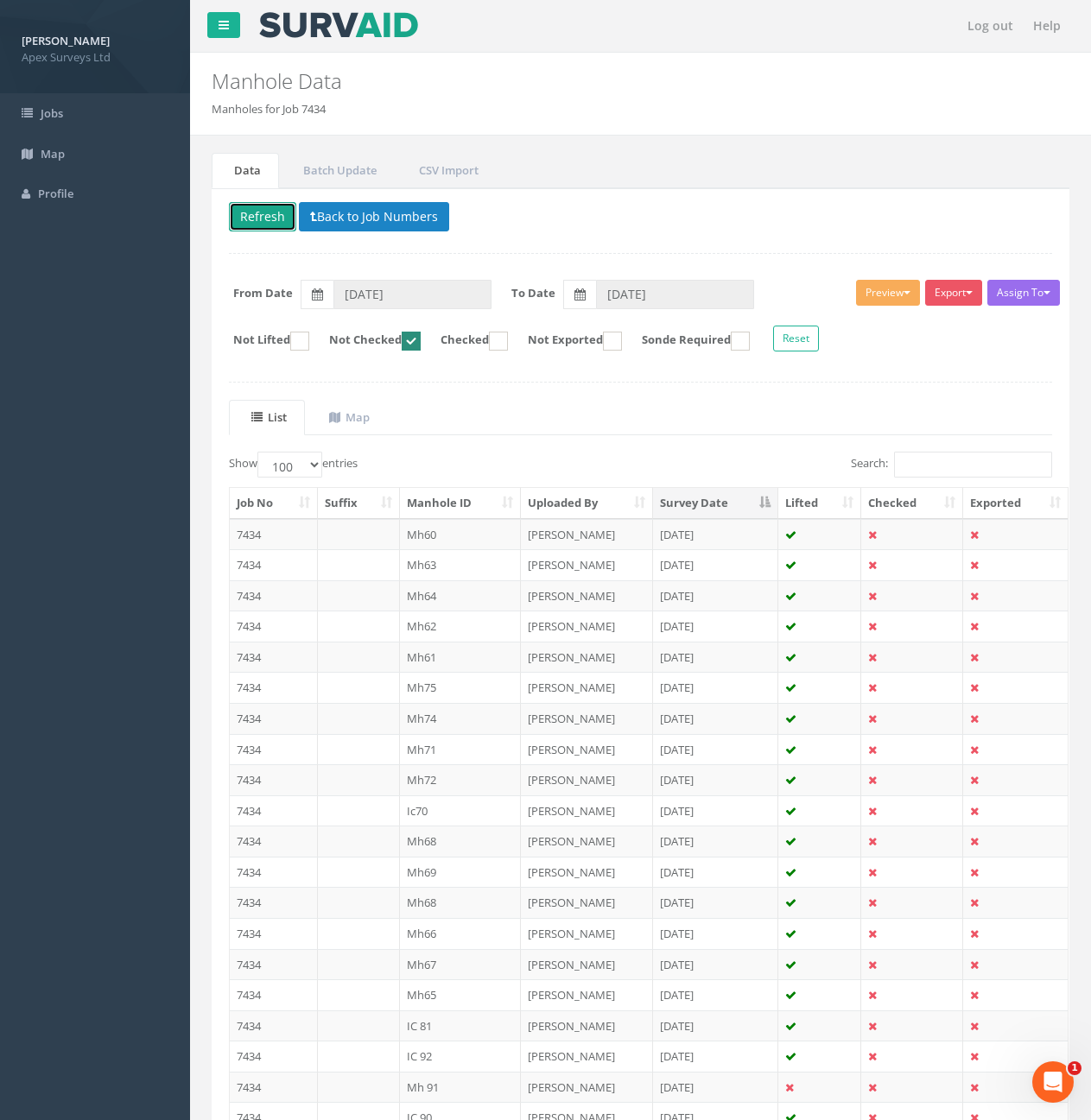
click at [275, 218] on button "Refresh" at bounding box center [263, 217] width 68 height 29
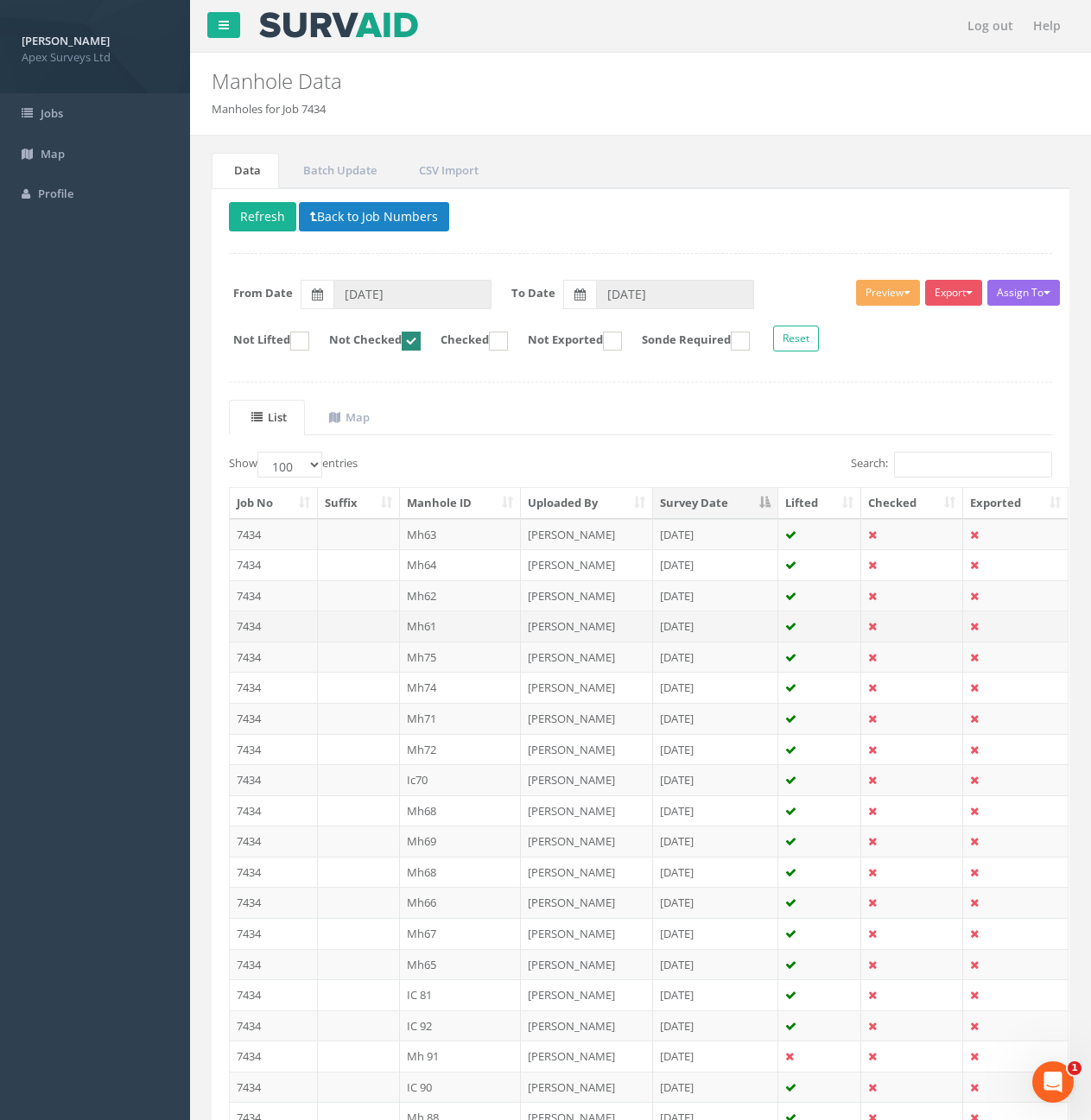
click at [264, 623] on td "7434" at bounding box center [274, 626] width 88 height 31
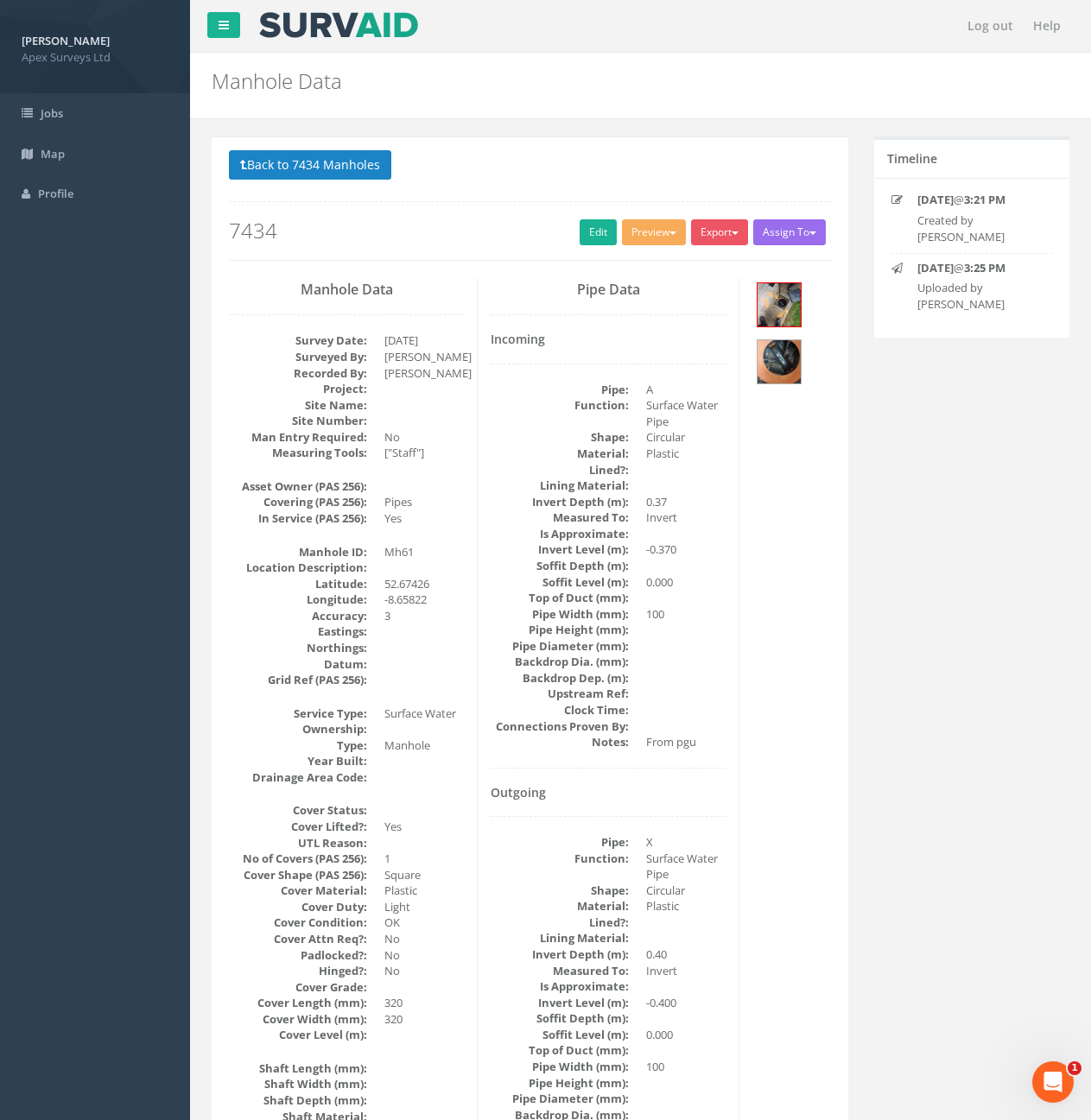
drag, startPoint x: 571, startPoint y: 233, endPoint x: 596, endPoint y: 275, distance: 48.9
click at [572, 233] on div "Back to 7434 Manholes Back to Map Assign To No Companies Added Export Heathrow …" at bounding box center [529, 205] width 602 height 110
click at [597, 239] on link "Edit" at bounding box center [598, 233] width 38 height 26
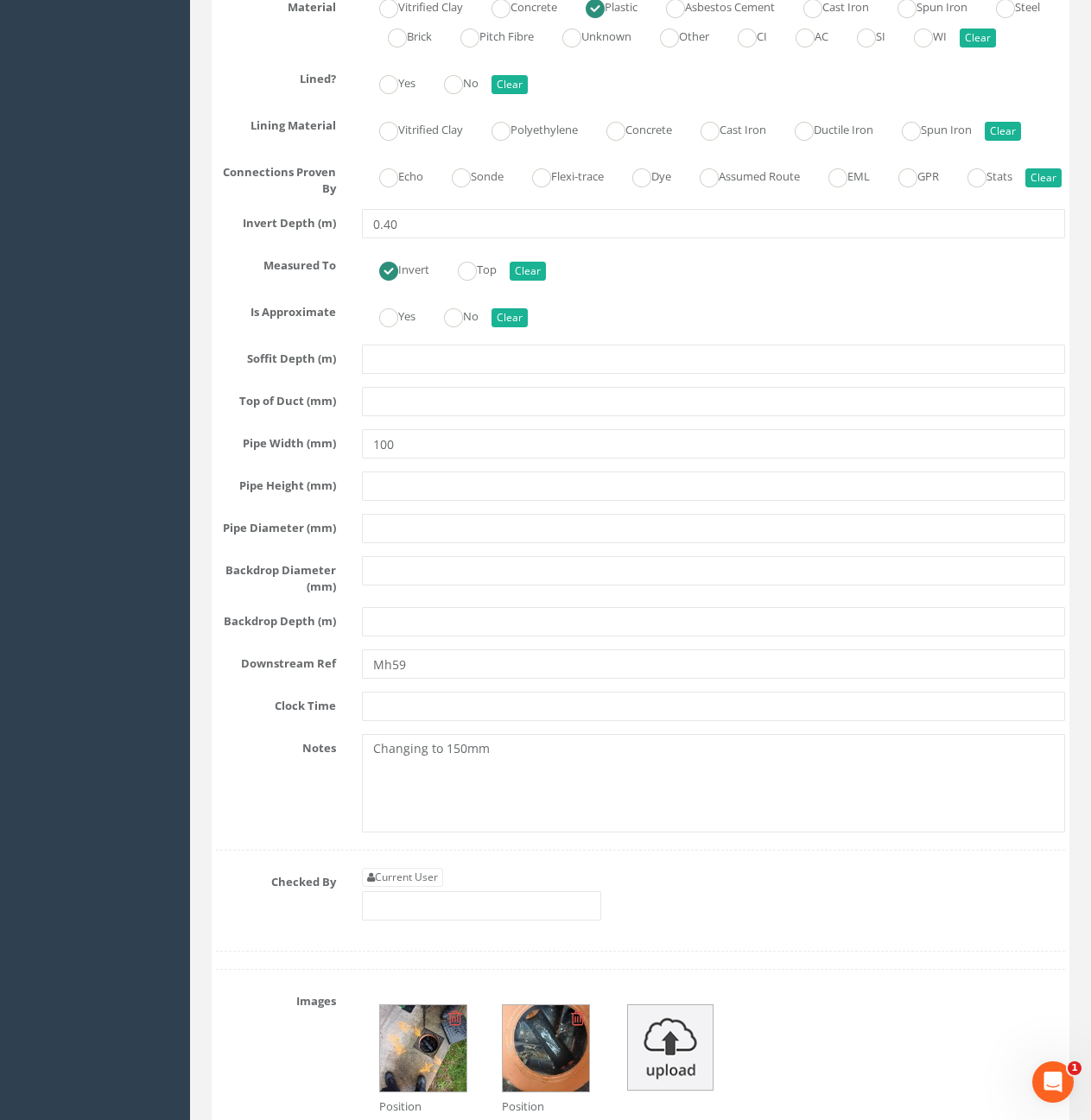
scroll to position [3627, 0]
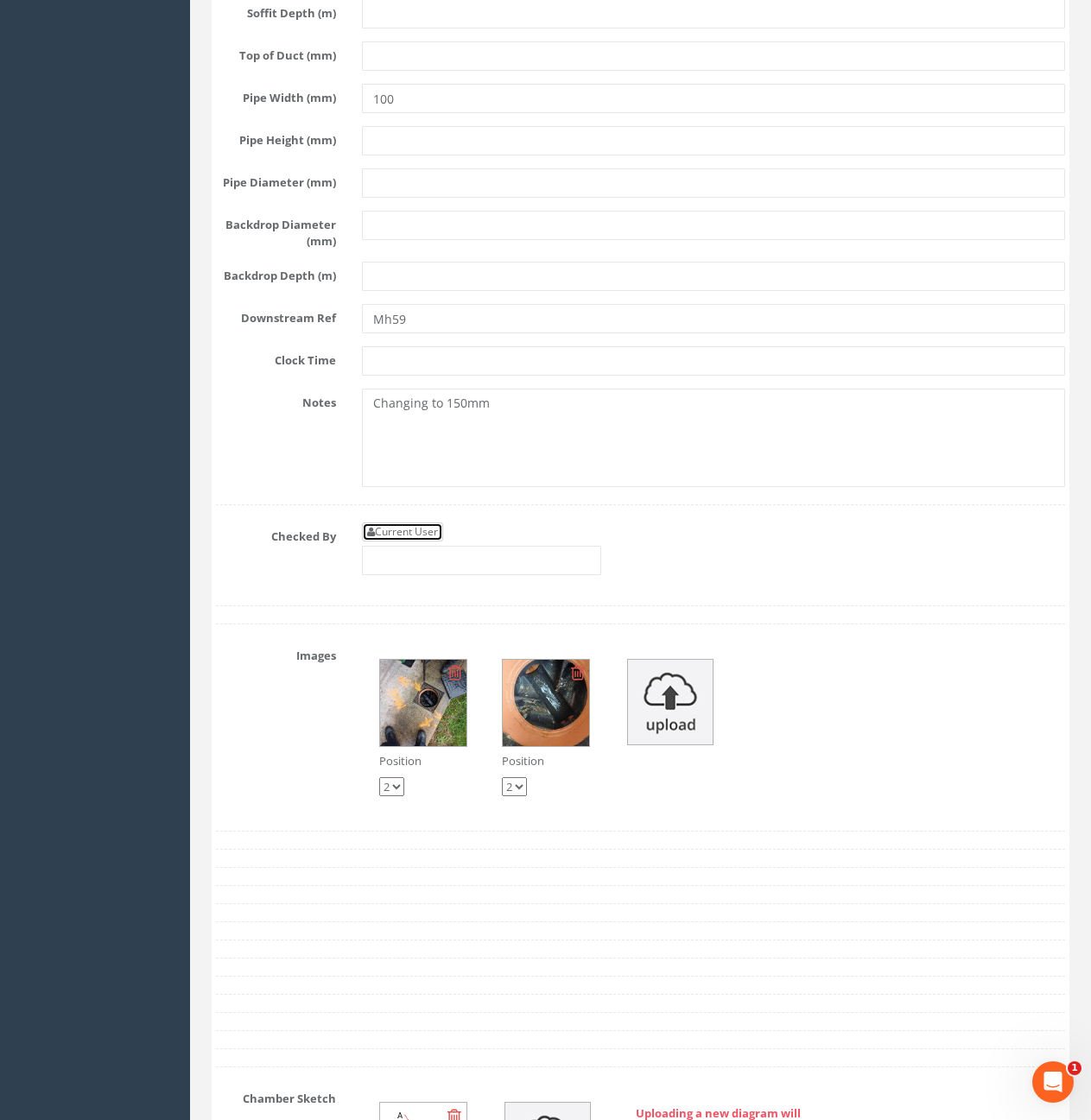
click at [418, 541] on link "Current User" at bounding box center [402, 532] width 82 height 19
type input "[PERSON_NAME]"
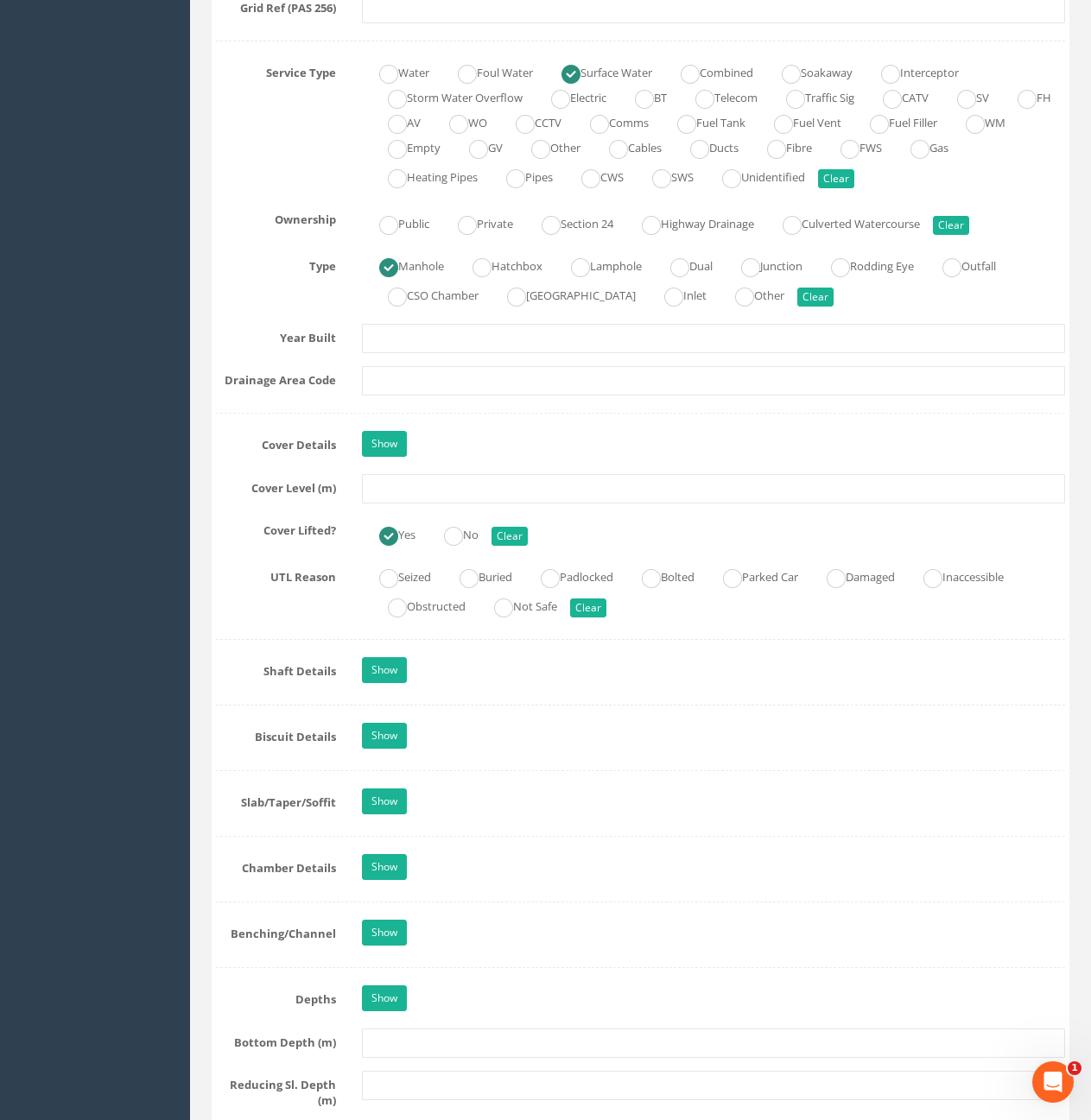
scroll to position [1209, 0]
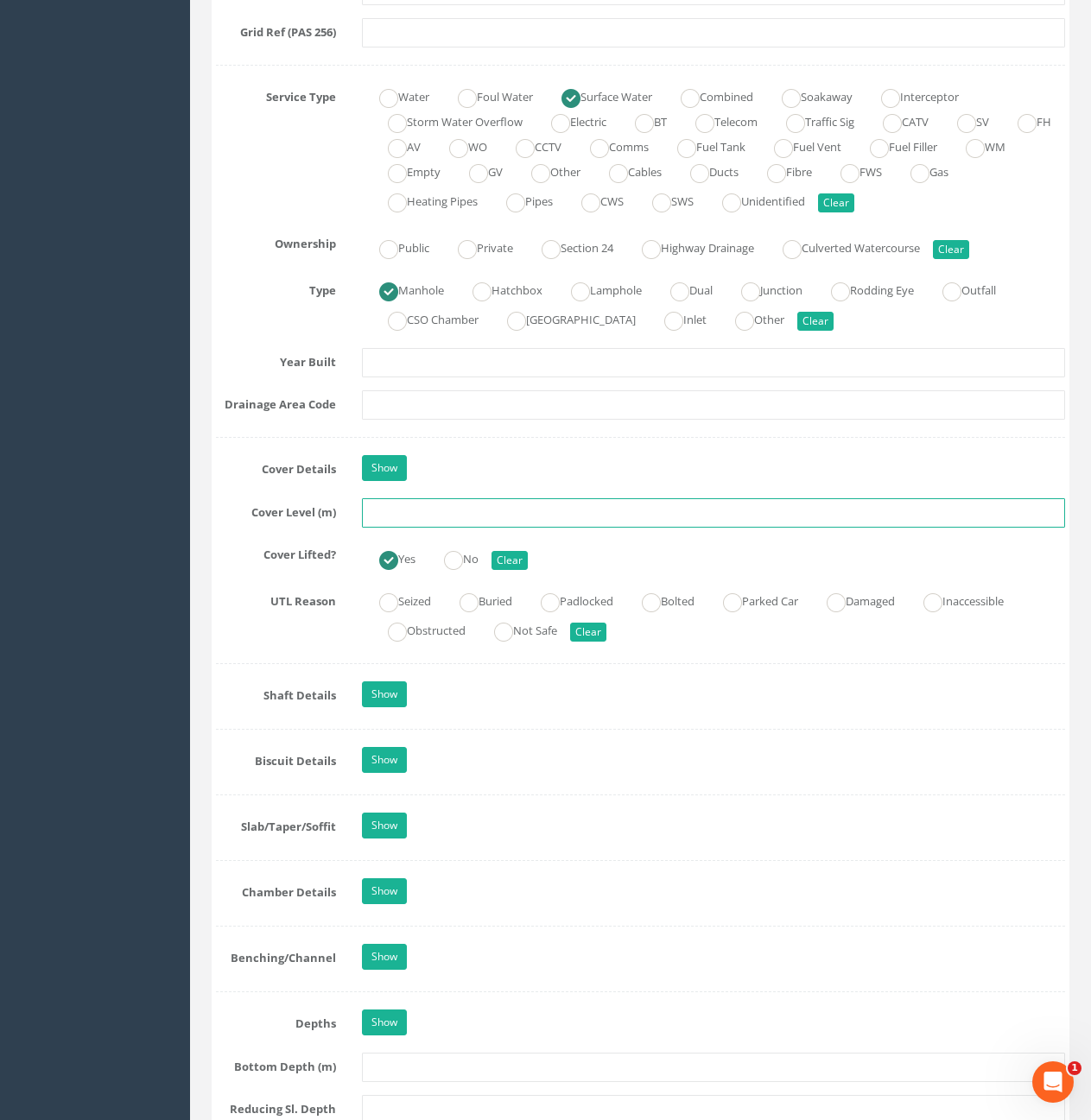
click at [511, 511] on input "text" at bounding box center [714, 513] width 704 height 29
type input "10.70"
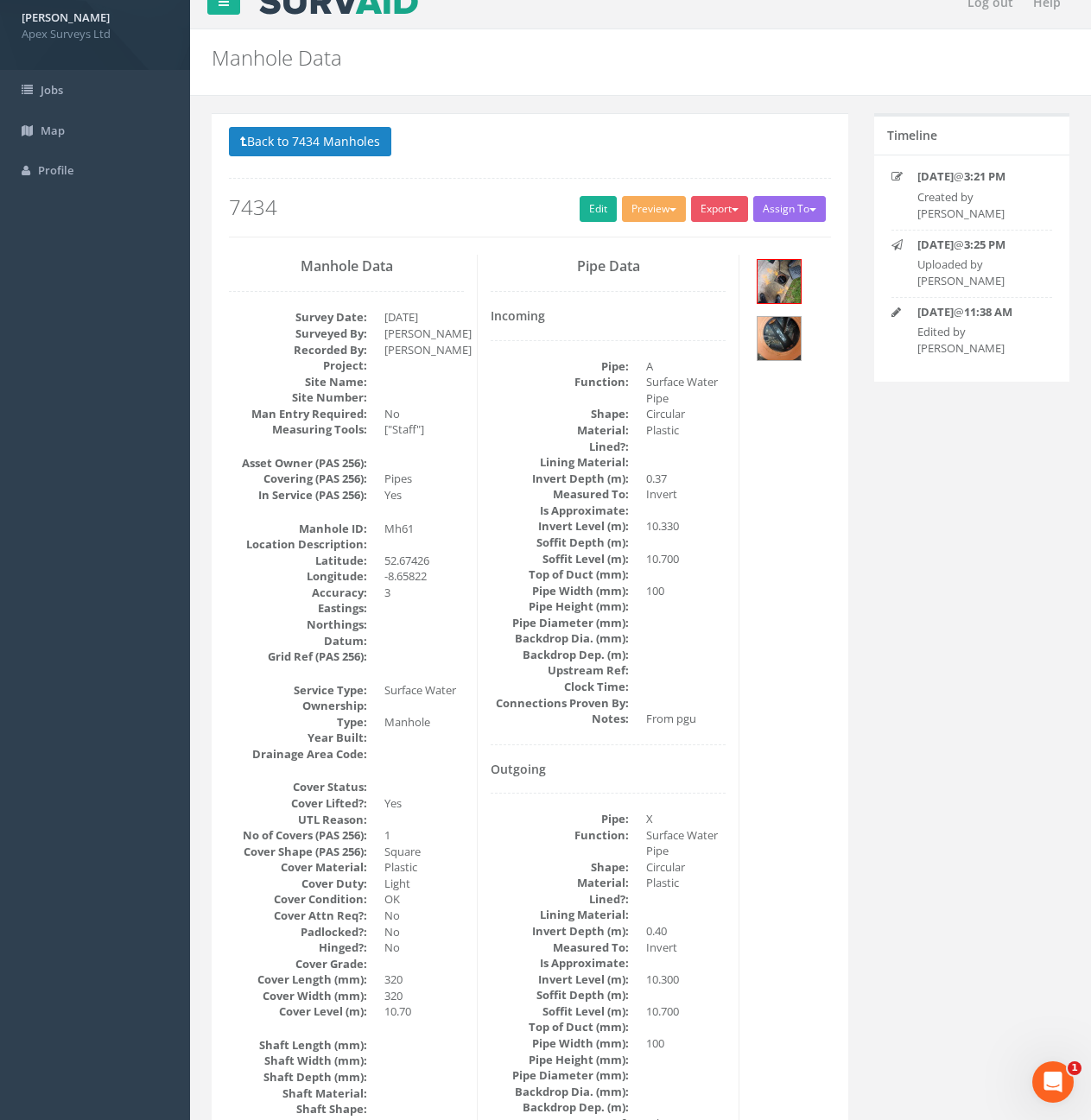
scroll to position [0, 0]
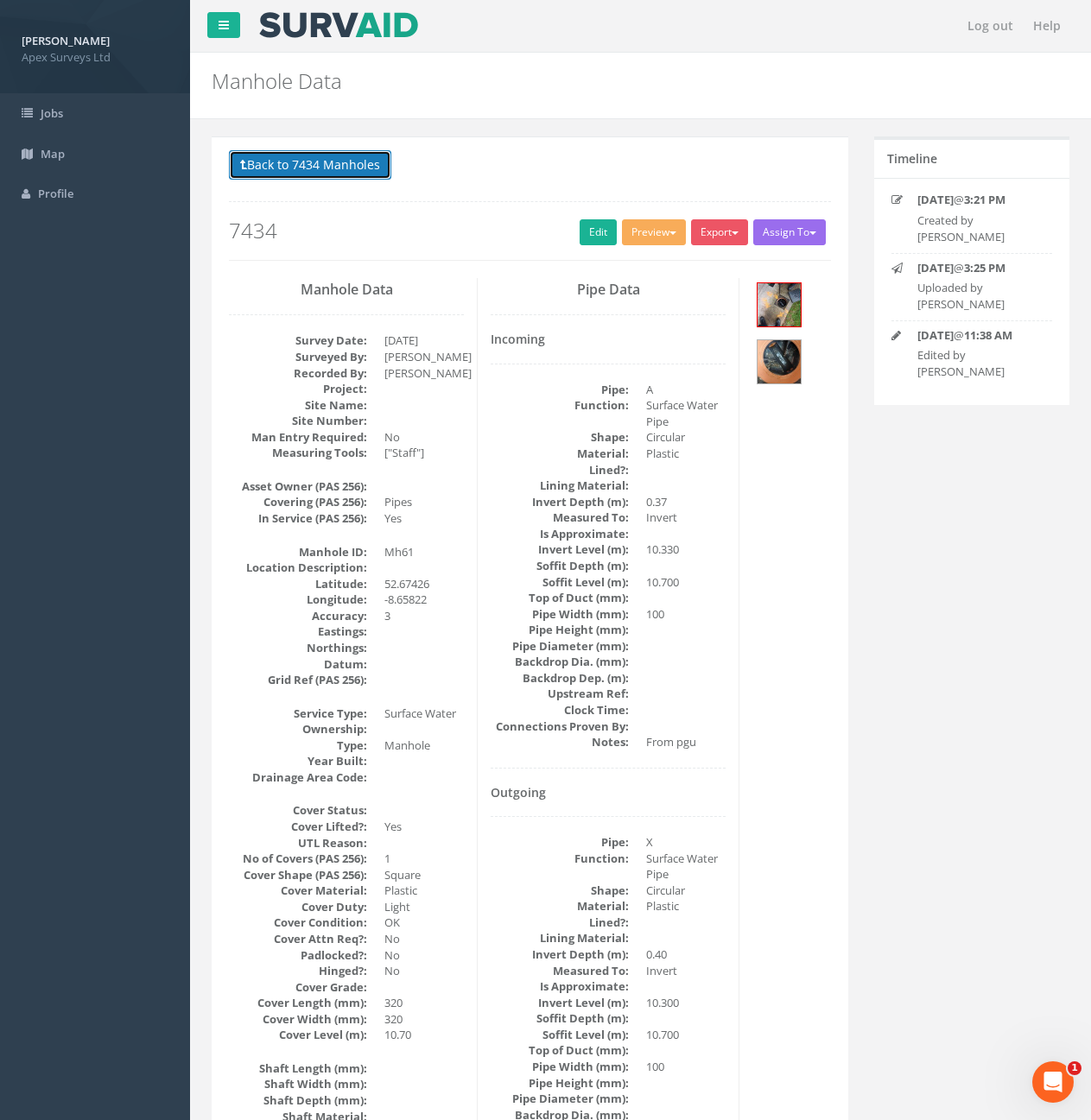
click at [343, 168] on button "Back to 7434 Manholes" at bounding box center [310, 165] width 162 height 29
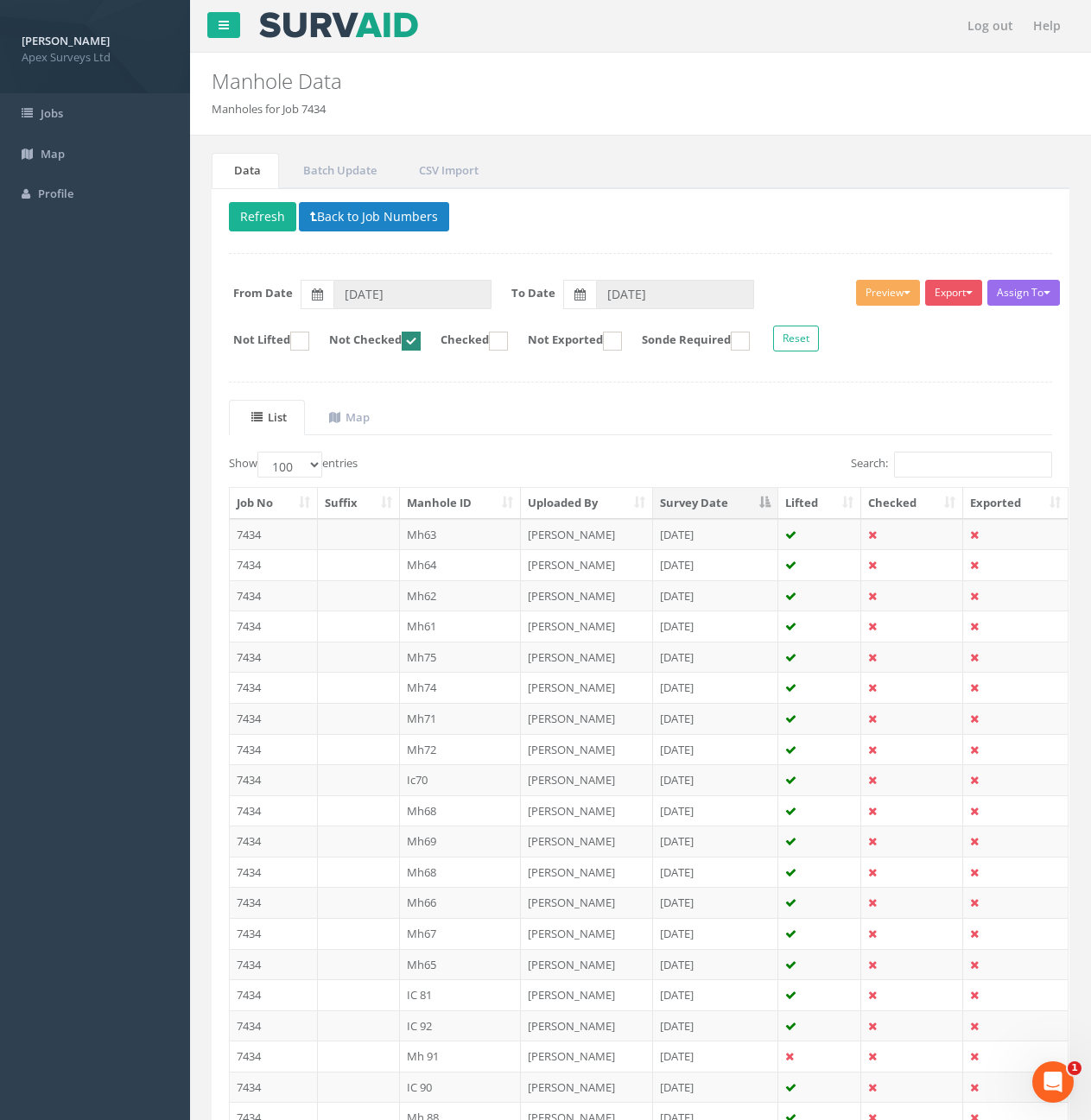
click at [420, 343] on ins at bounding box center [411, 341] width 19 height 19
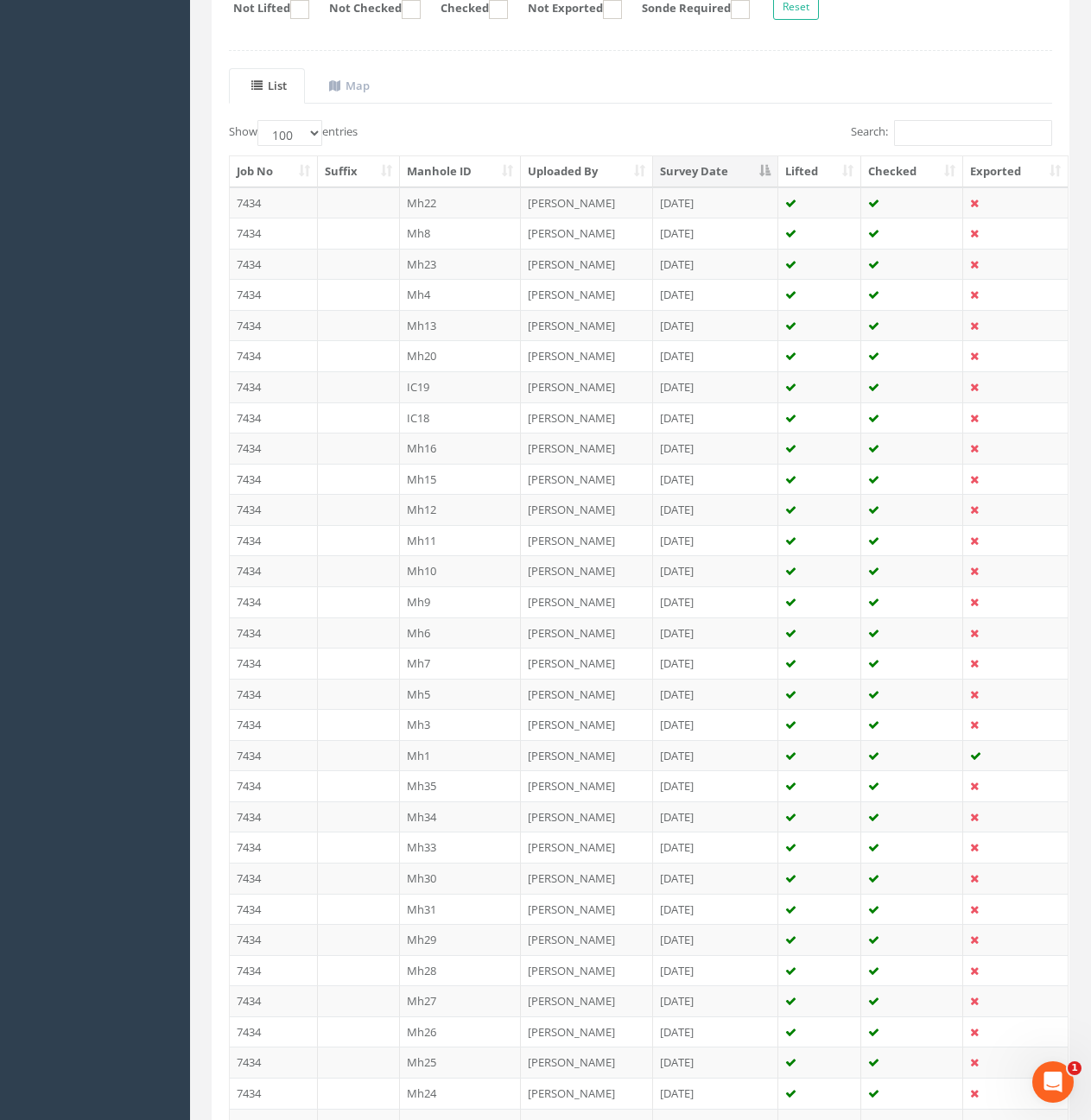
scroll to position [328, 0]
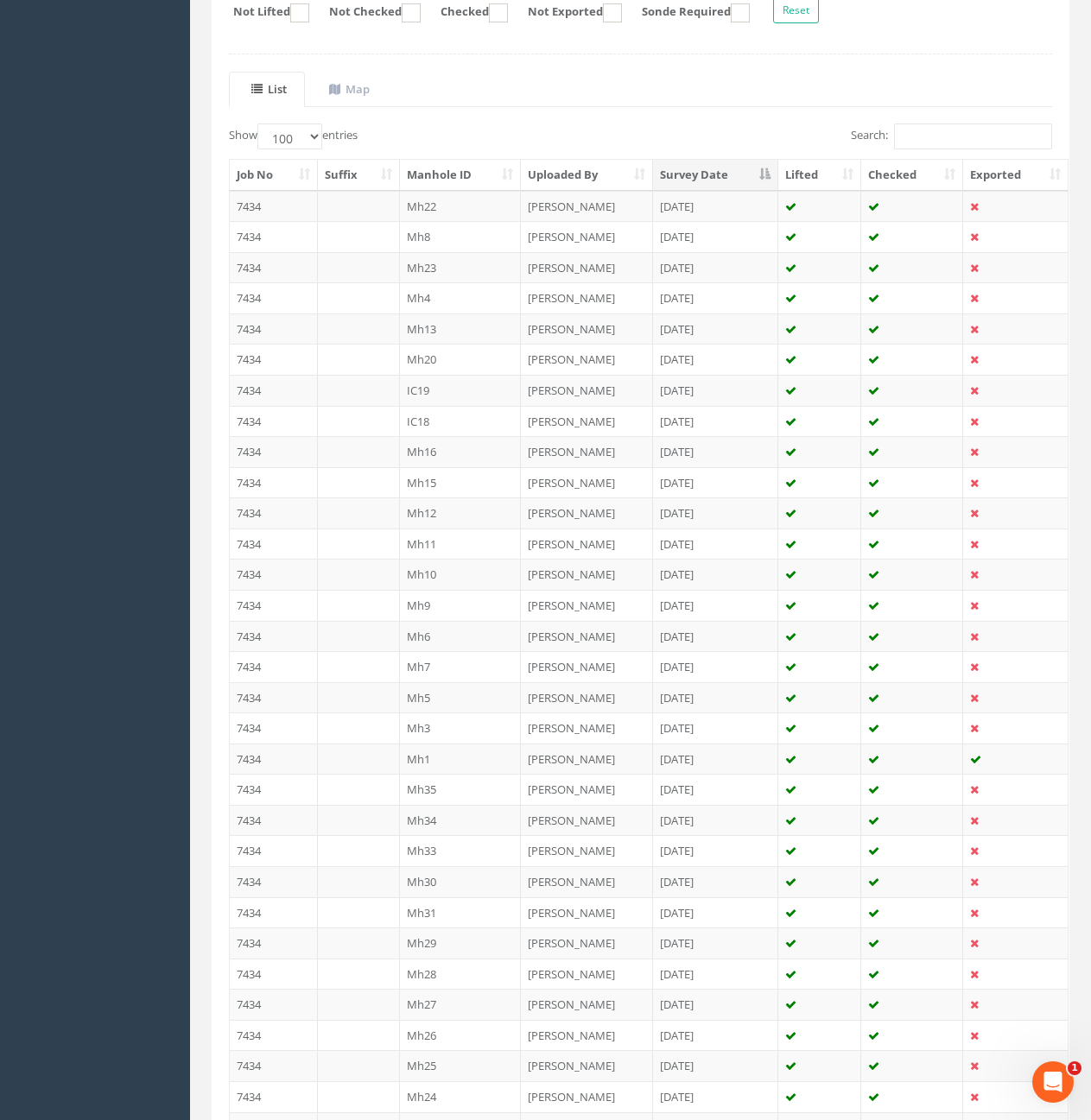
click at [889, 172] on th "Checked" at bounding box center [911, 175] width 102 height 31
click at [899, 172] on th "Checked" at bounding box center [911, 175] width 102 height 31
click at [913, 171] on th "Checked" at bounding box center [911, 175] width 102 height 31
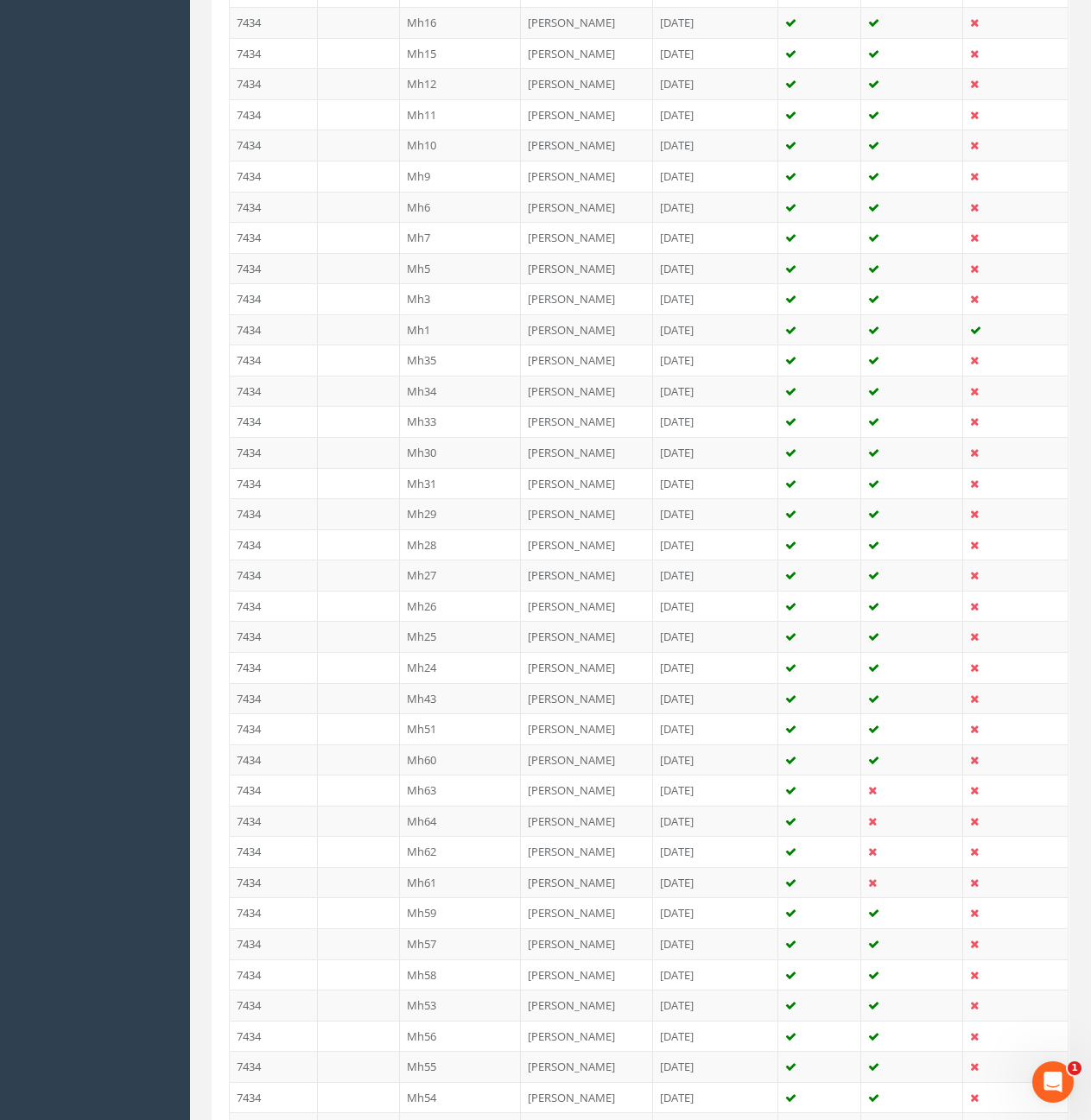
scroll to position [752, 0]
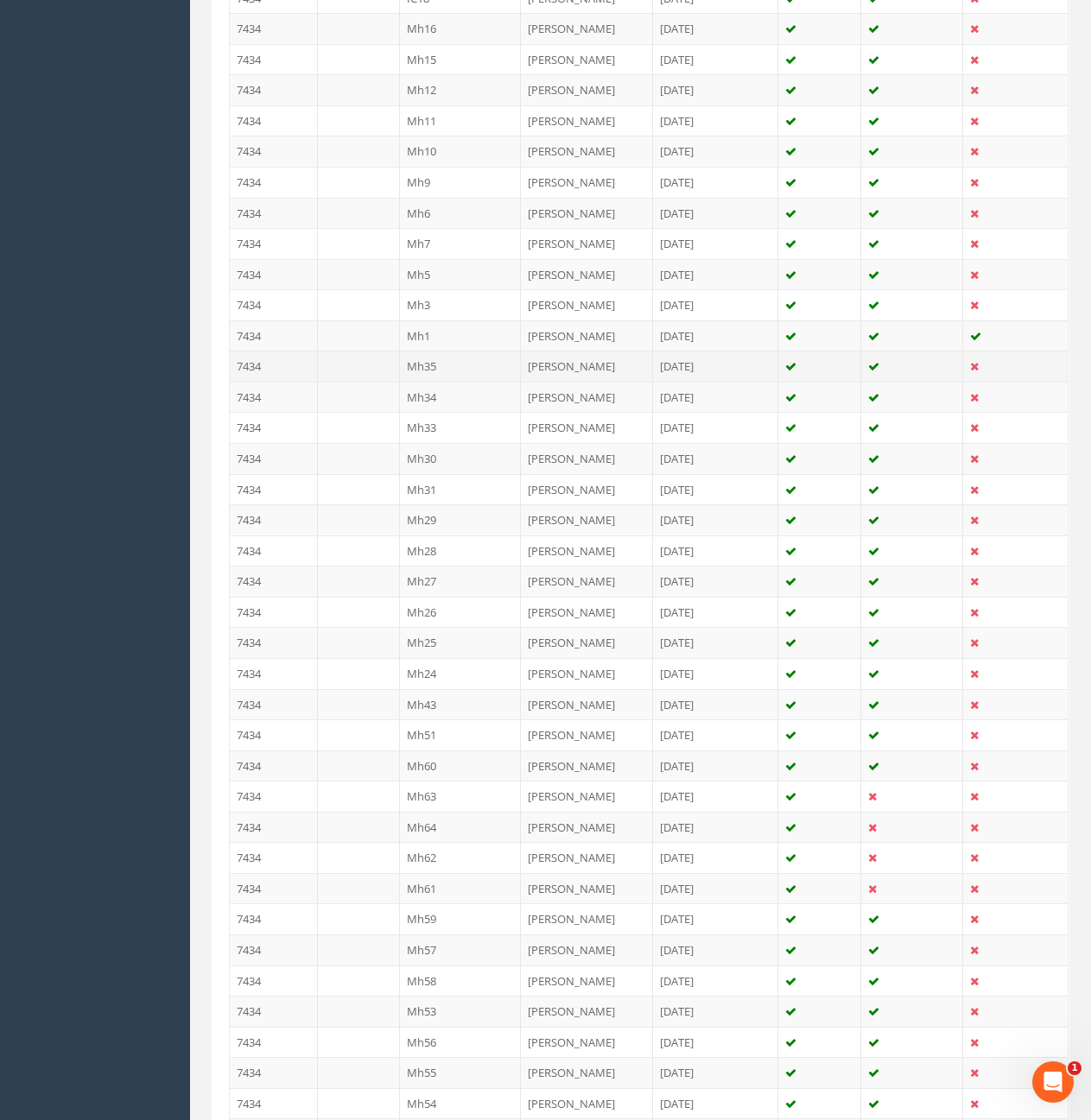
click at [262, 364] on td "7434" at bounding box center [274, 366] width 88 height 31
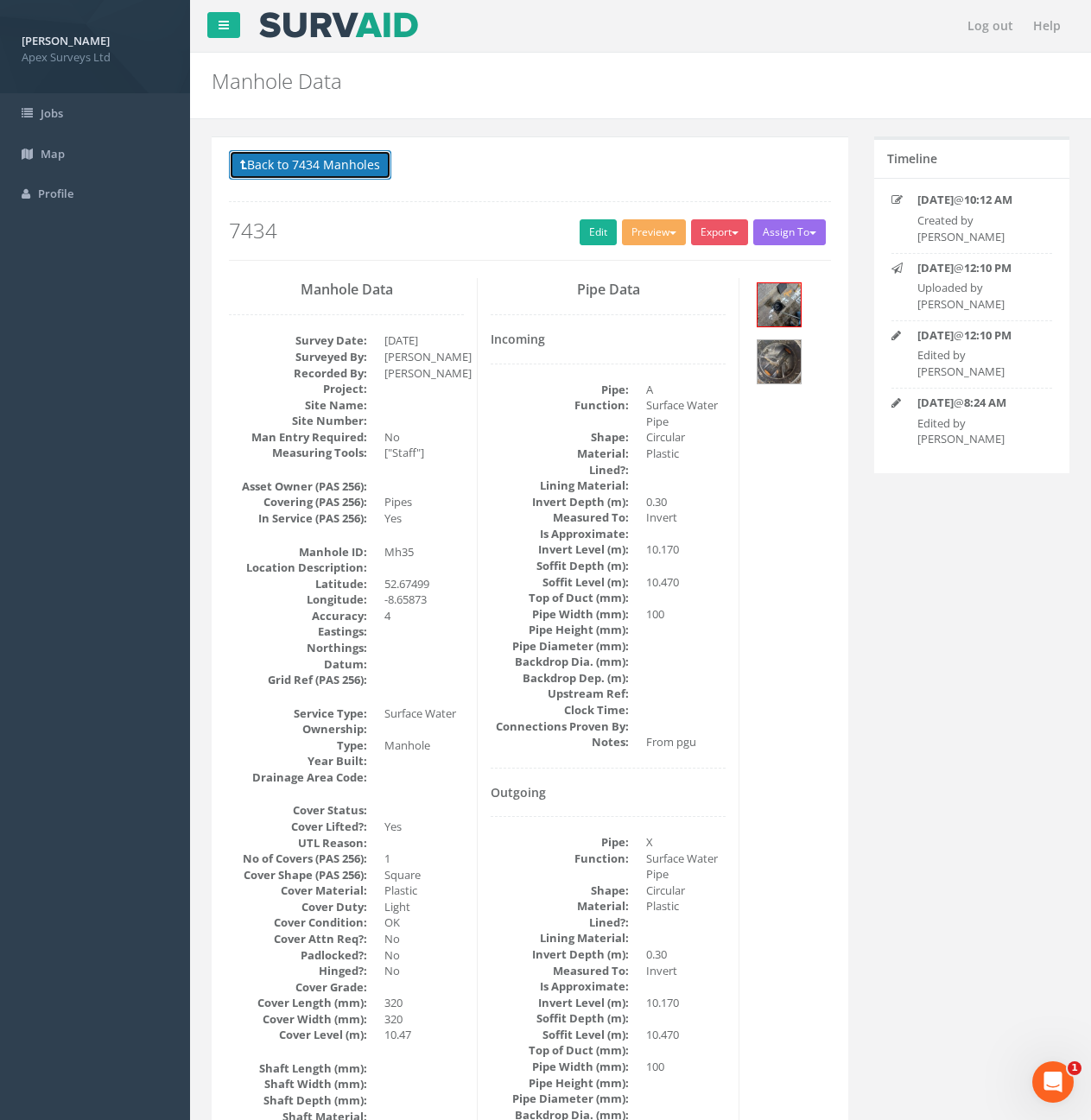
click at [292, 169] on button "Back to 7434 Manholes" at bounding box center [310, 165] width 162 height 29
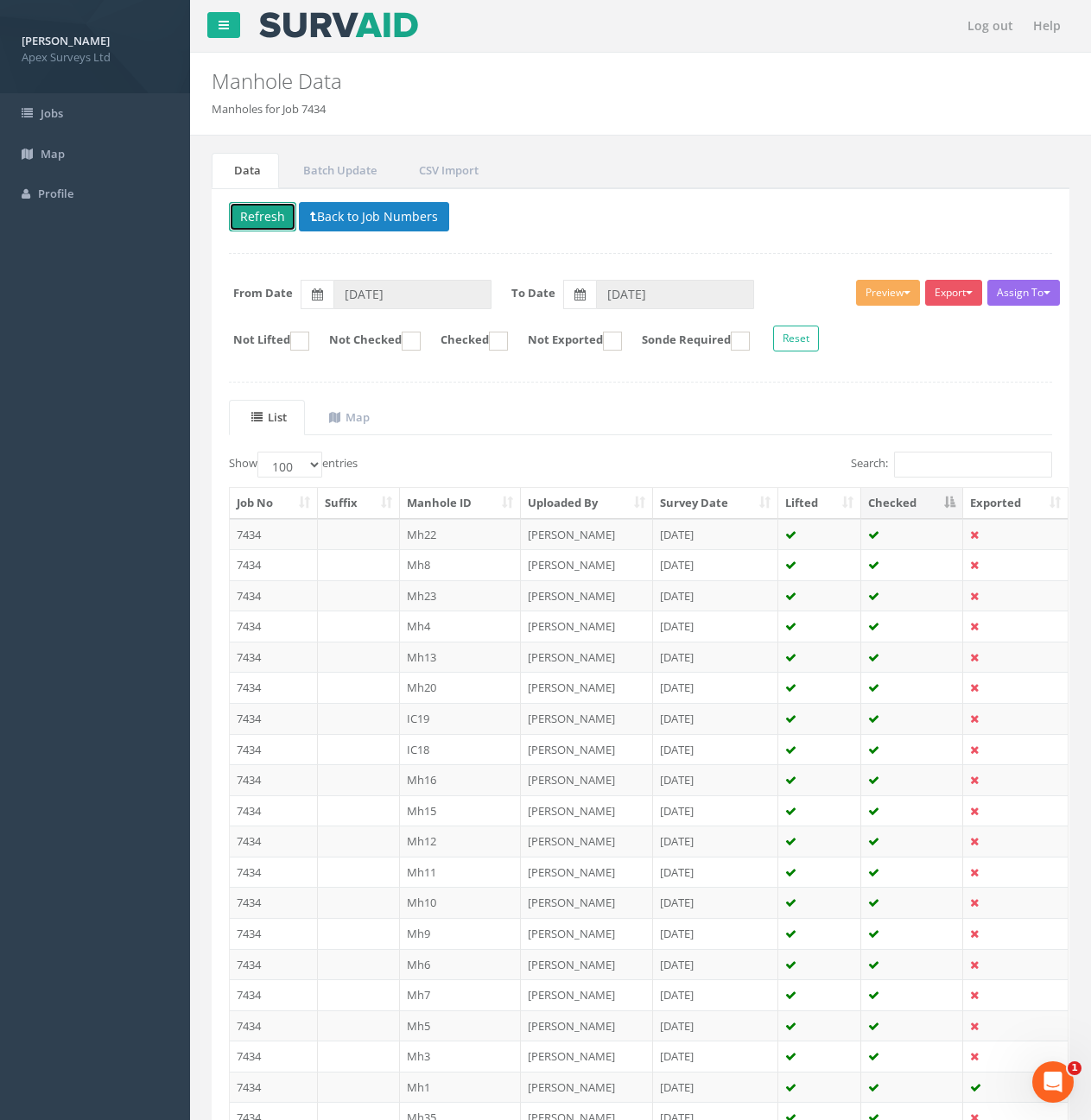
click at [256, 213] on button "Refresh" at bounding box center [263, 217] width 68 height 29
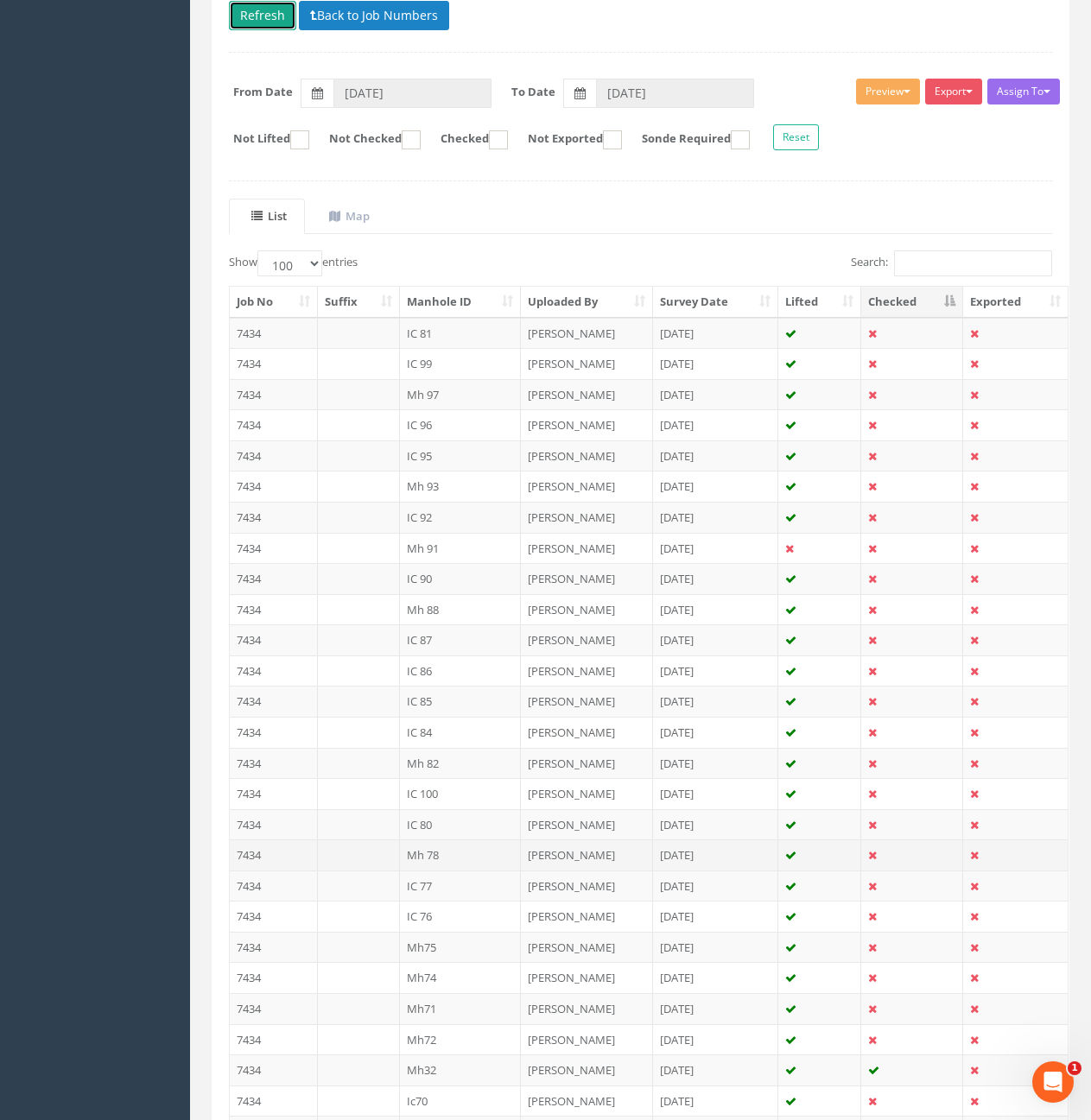
scroll to position [173, 0]
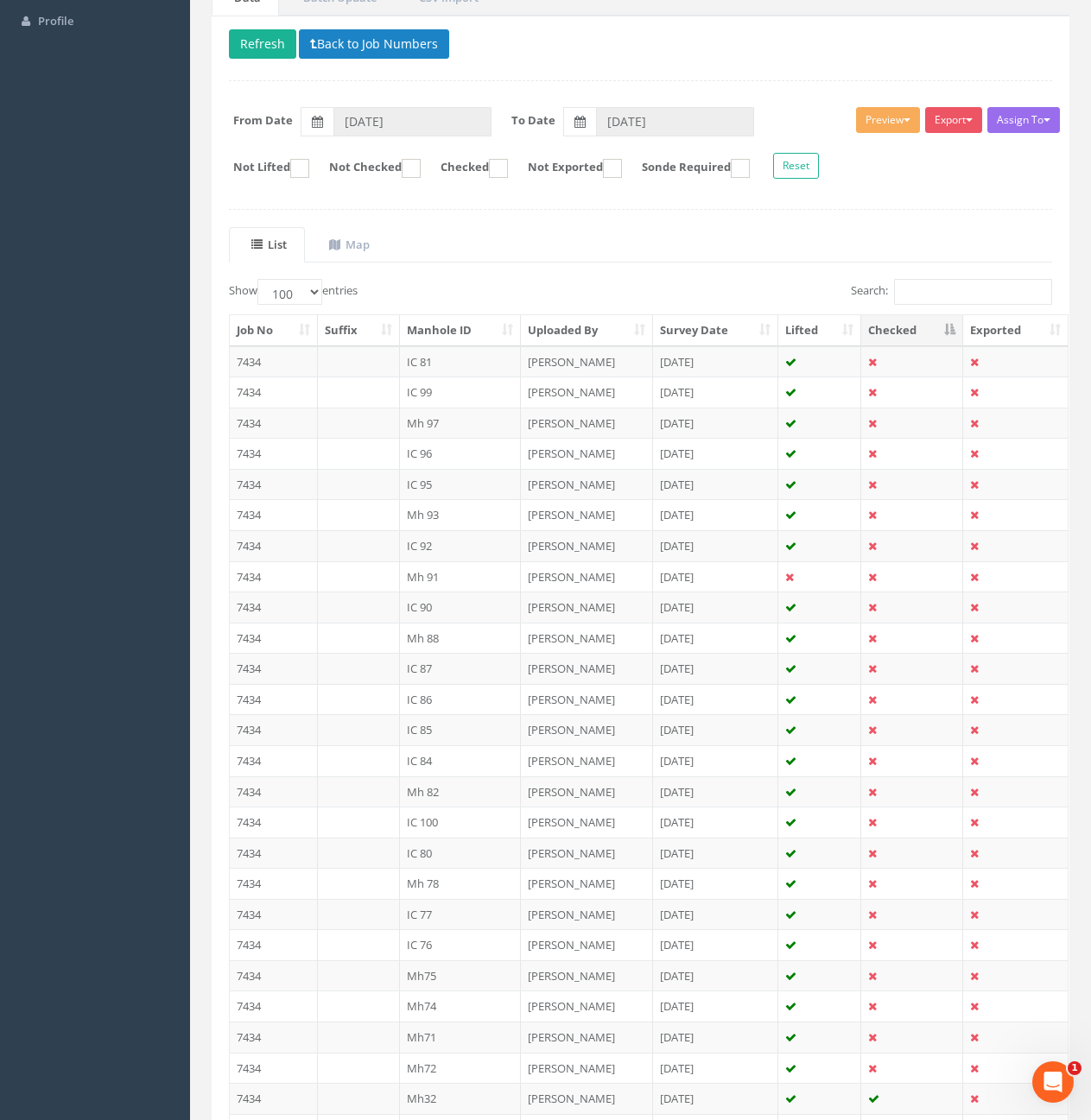
click at [881, 326] on th "Checked" at bounding box center [911, 331] width 102 height 31
click at [933, 329] on th "Checked" at bounding box center [911, 331] width 102 height 31
click at [266, 57] on button "Refresh" at bounding box center [263, 44] width 68 height 29
click at [898, 338] on th "Checked" at bounding box center [911, 331] width 102 height 31
click at [805, 334] on th "Lifted" at bounding box center [820, 331] width 83 height 31
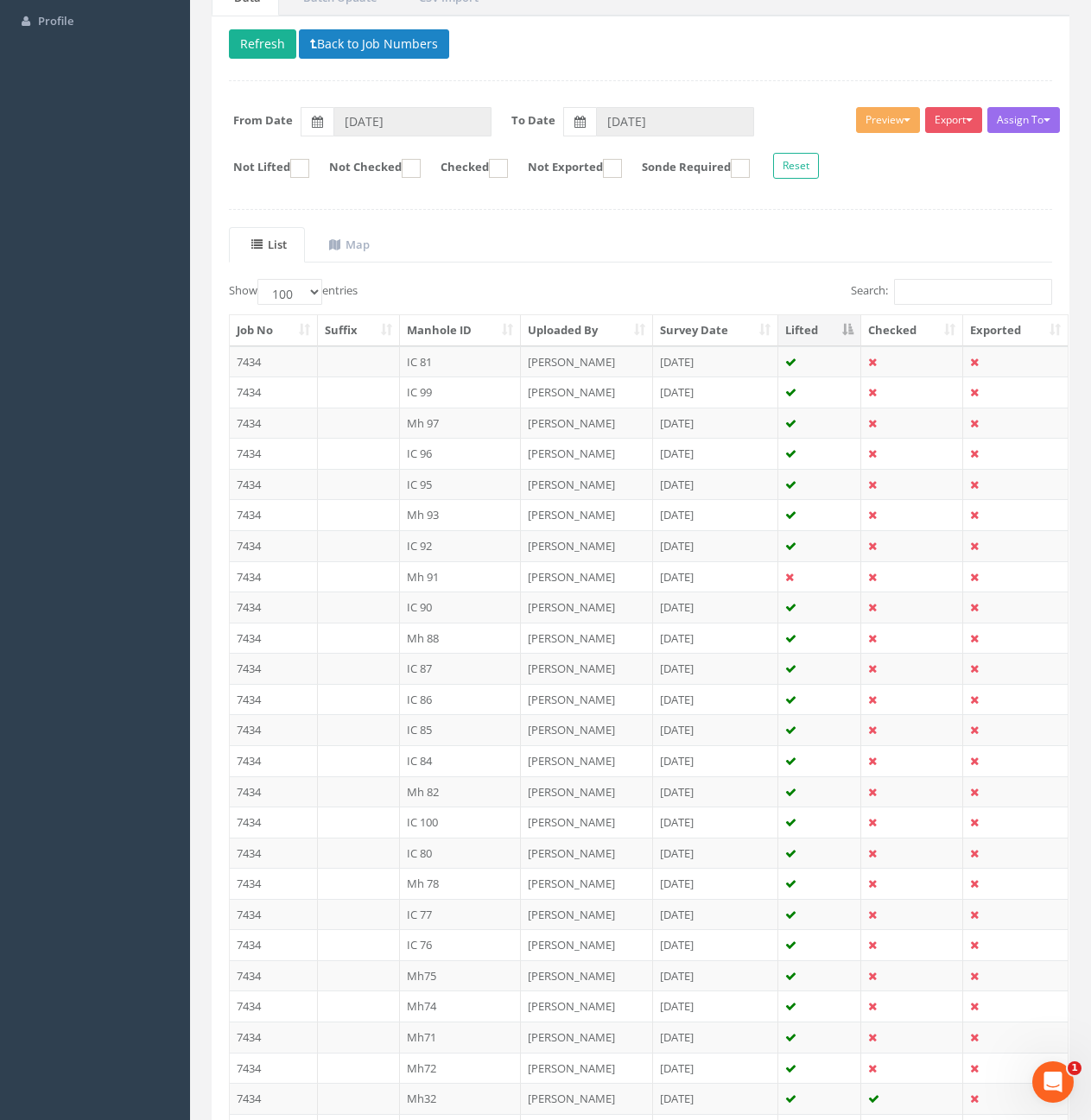
click at [700, 337] on th "Survey Date" at bounding box center [716, 331] width 126 height 31
click at [709, 332] on th "Survey Date" at bounding box center [716, 331] width 126 height 31
click at [891, 332] on th "Checked" at bounding box center [911, 331] width 102 height 31
click at [281, 49] on button "Refresh" at bounding box center [263, 44] width 68 height 29
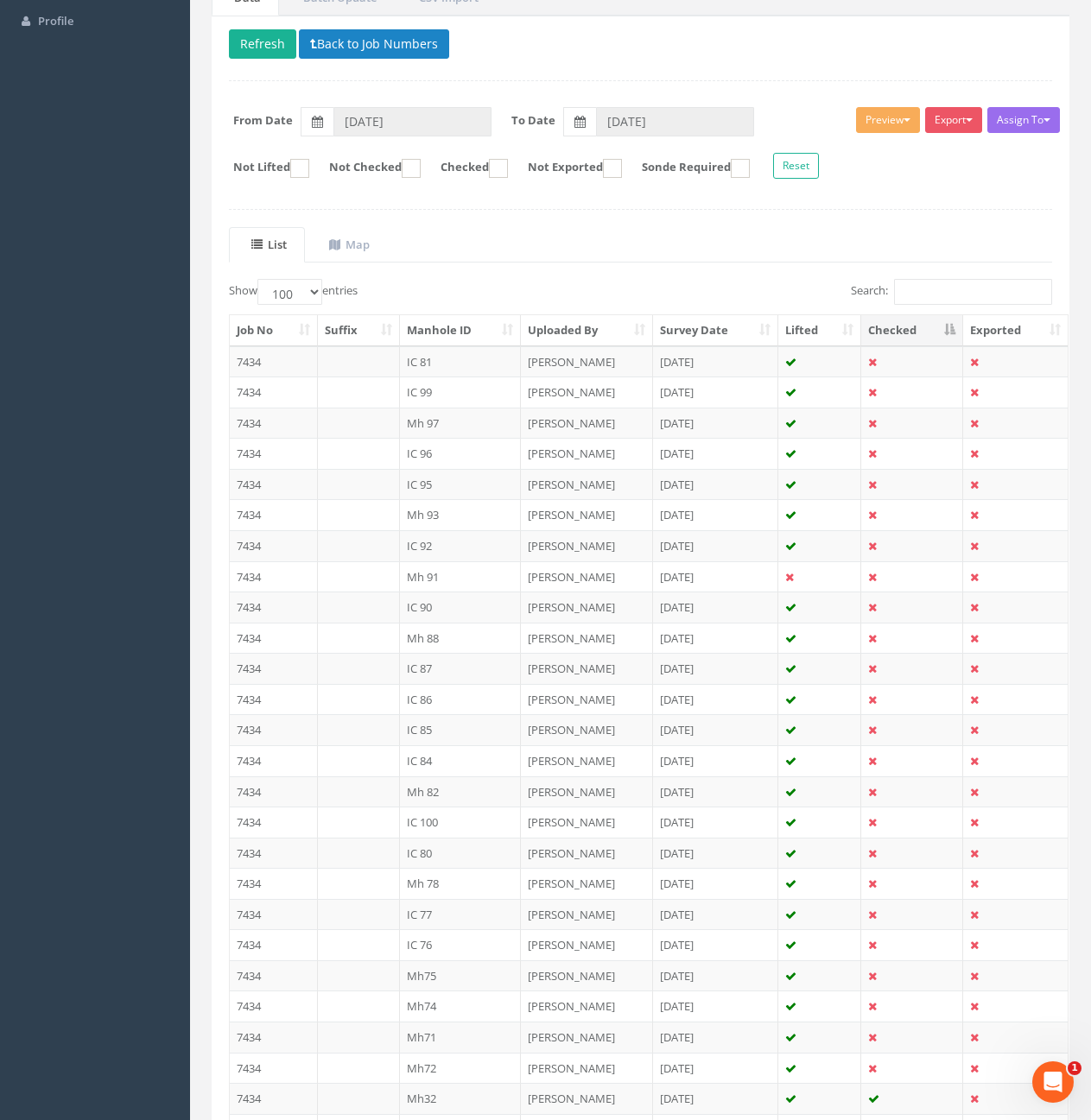
click at [909, 335] on th "Checked" at bounding box center [911, 331] width 102 height 31
click at [276, 49] on button "Refresh" at bounding box center [263, 44] width 68 height 29
click at [470, 330] on th "Manhole ID" at bounding box center [461, 331] width 122 height 31
click at [420, 165] on ins at bounding box center [411, 169] width 19 height 19
click at [420, 177] on ins at bounding box center [411, 169] width 19 height 19
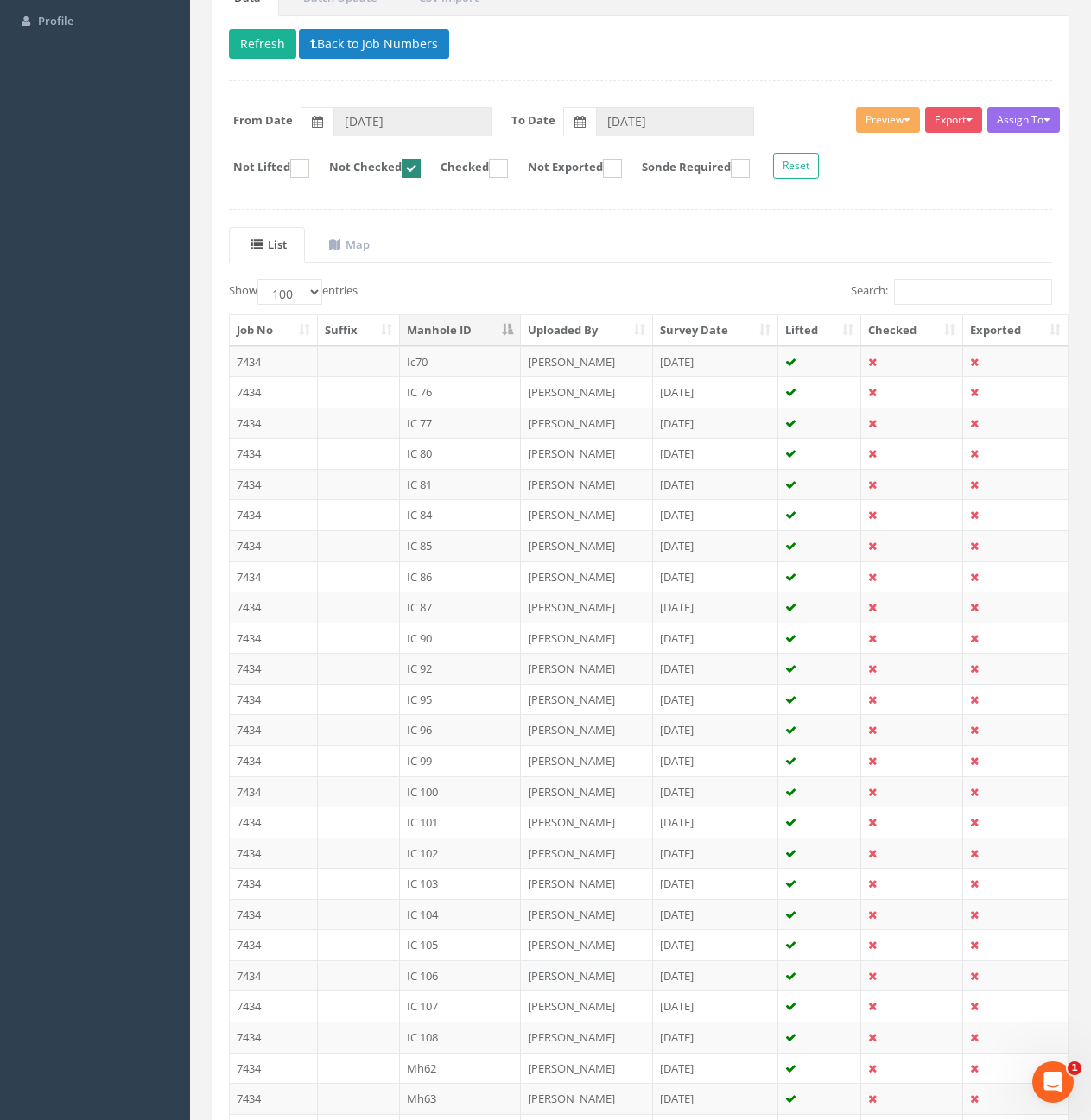
checkbox input "false"
click at [508, 176] on ins at bounding box center [498, 169] width 19 height 19
checkbox input "true"
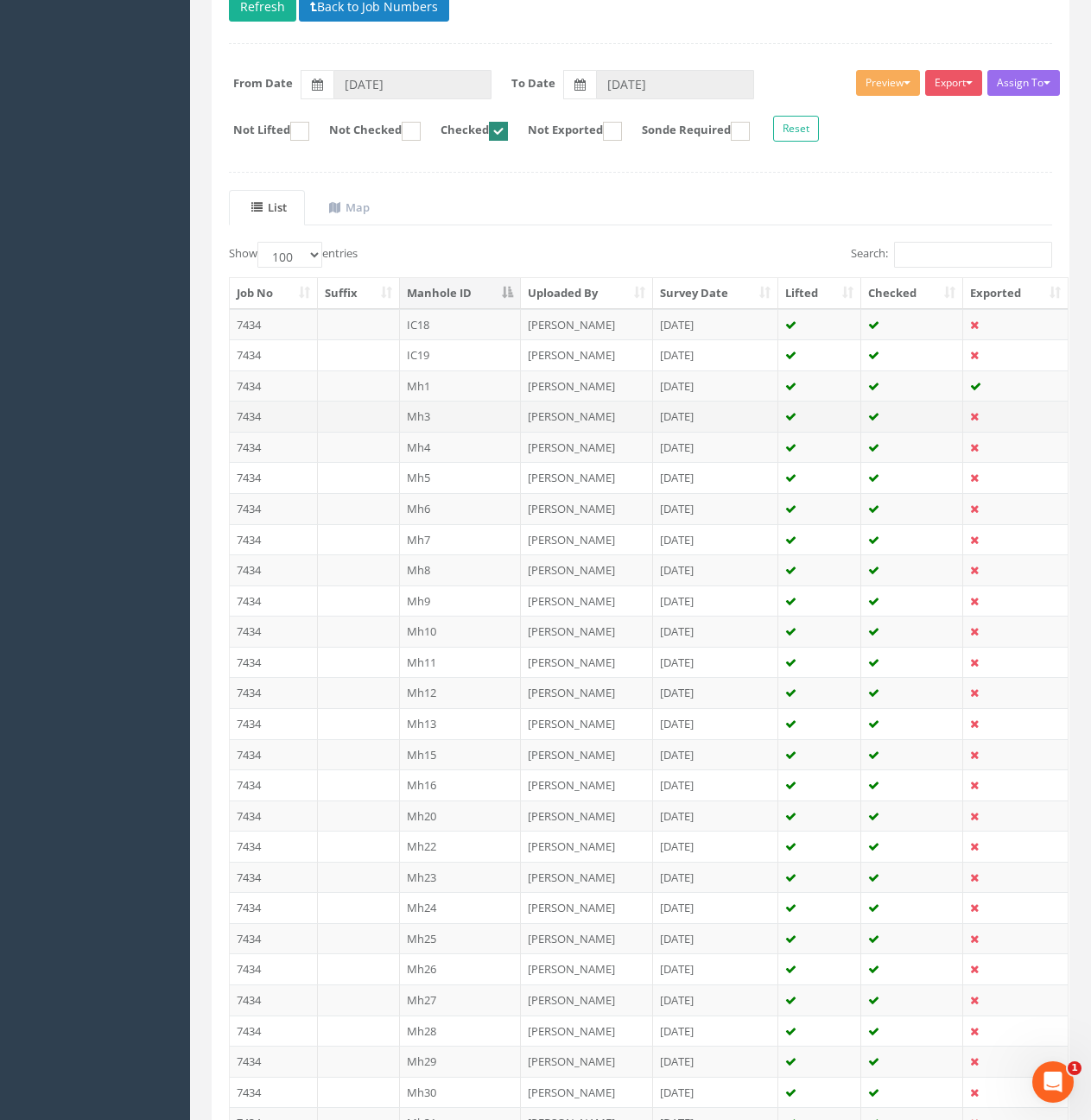
scroll to position [0, 0]
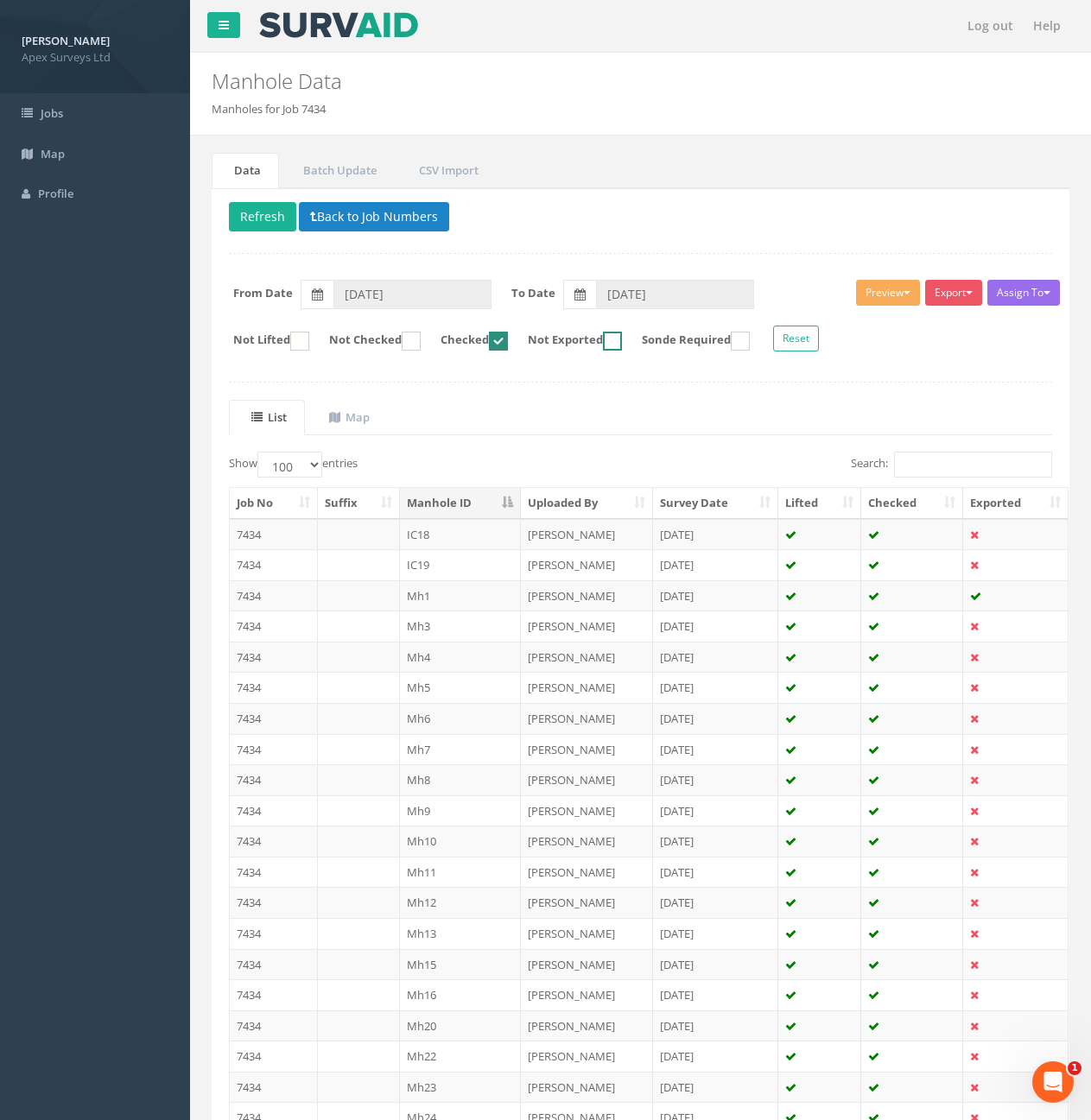
click at [622, 339] on ins at bounding box center [612, 341] width 19 height 19
click at [622, 343] on ins at bounding box center [612, 341] width 19 height 19
checkbox input "false"
click at [420, 343] on ins at bounding box center [411, 341] width 19 height 19
checkbox input "true"
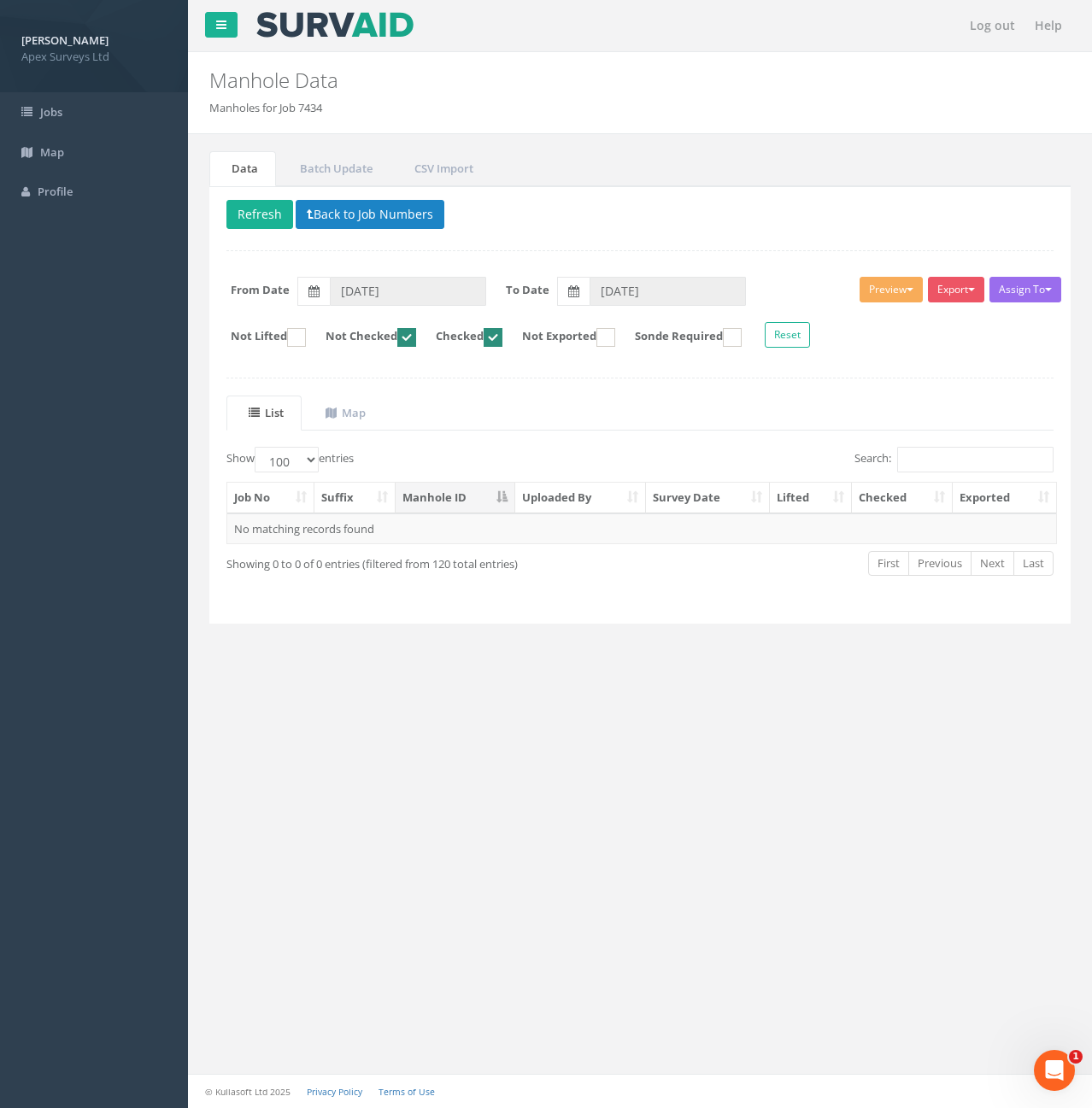
click at [503, 334] on label "Checked" at bounding box center [460, 337] width 83 height 19
checkbox input "false"
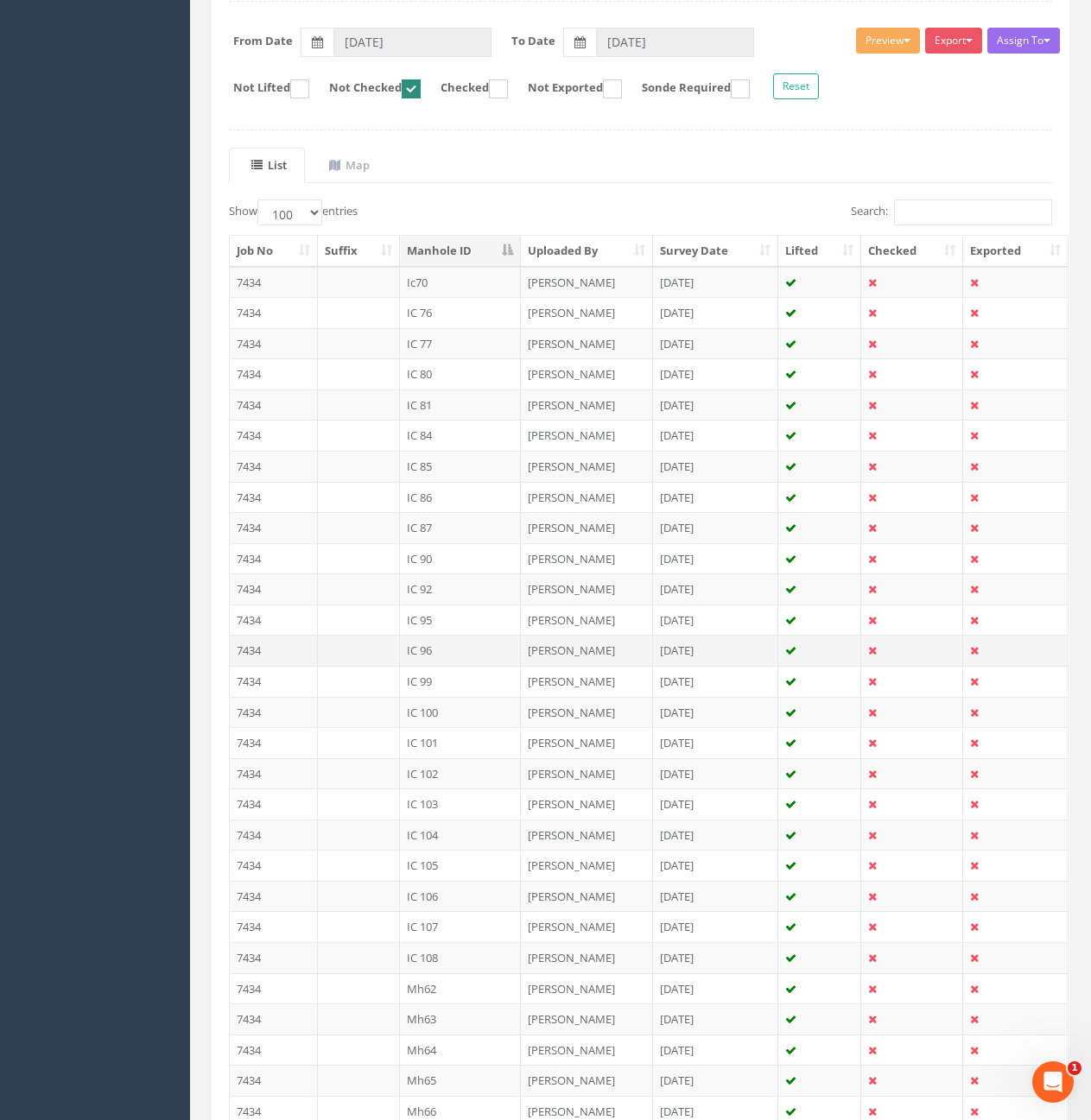
scroll to position [259, 0]
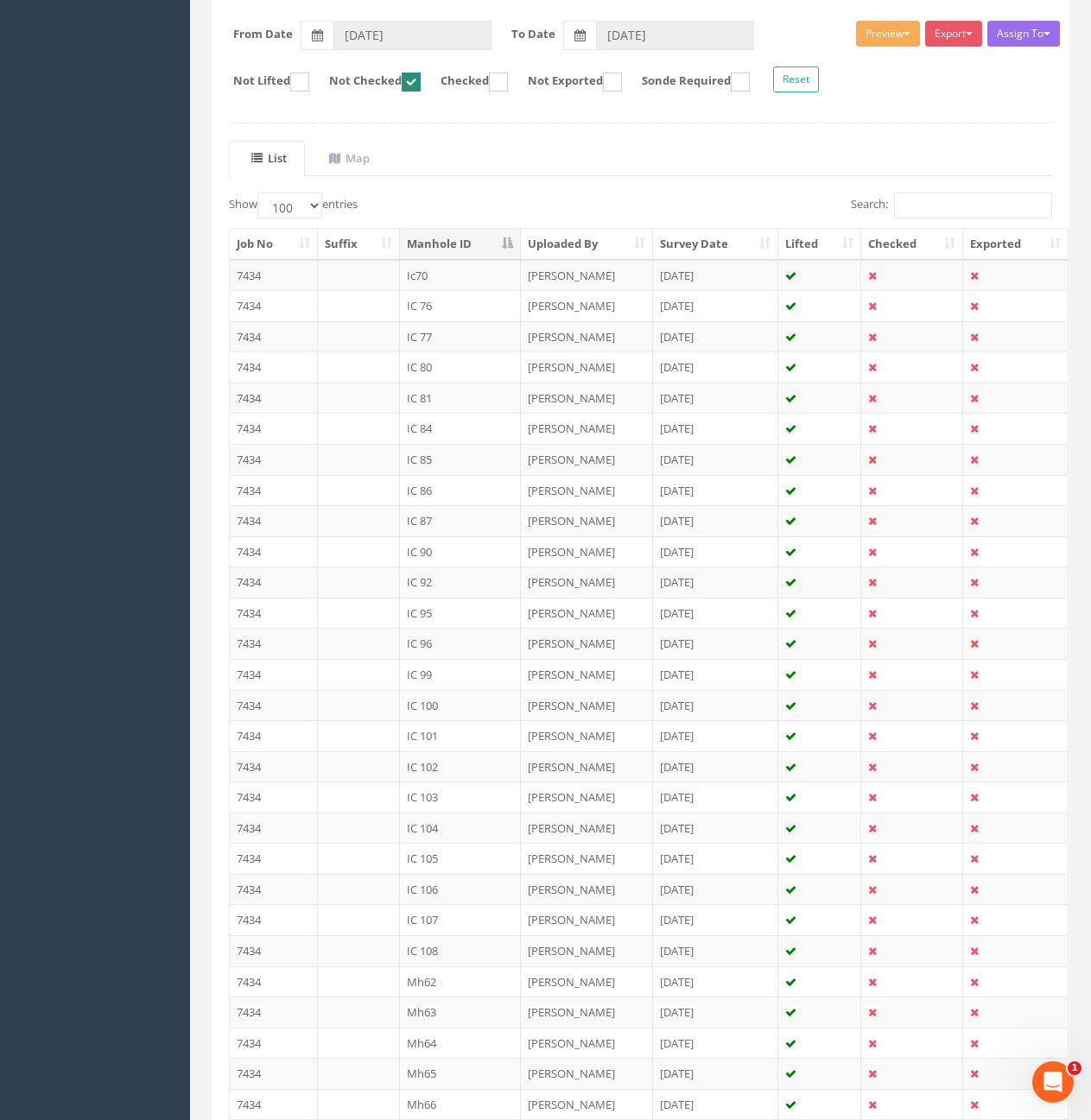
click at [478, 242] on th "Manhole ID" at bounding box center [461, 245] width 122 height 31
click at [715, 244] on th "Survey Date" at bounding box center [716, 245] width 126 height 31
click at [453, 275] on td "Mh62" at bounding box center [461, 276] width 122 height 31
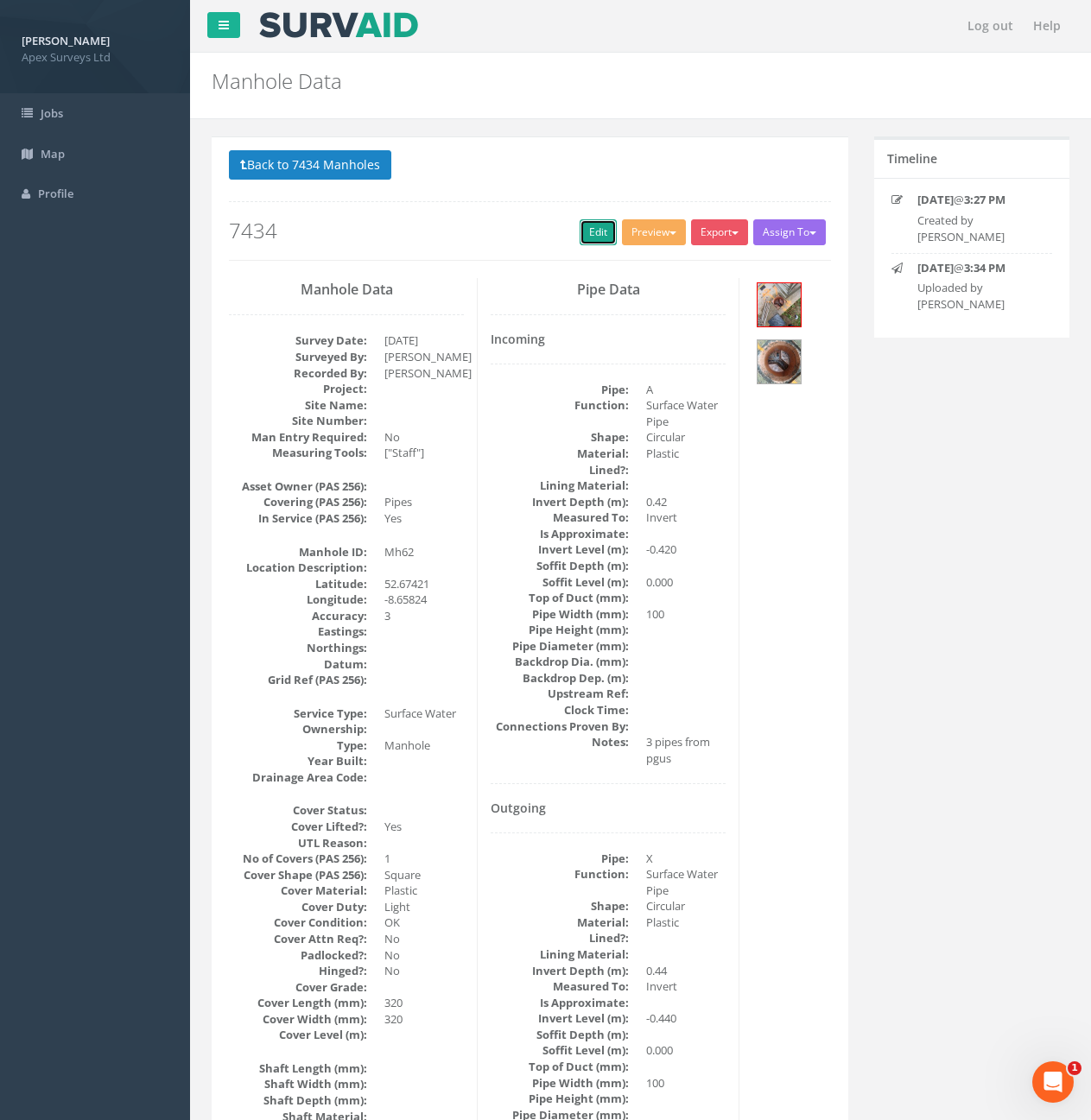
click at [580, 230] on link "Edit" at bounding box center [598, 233] width 38 height 26
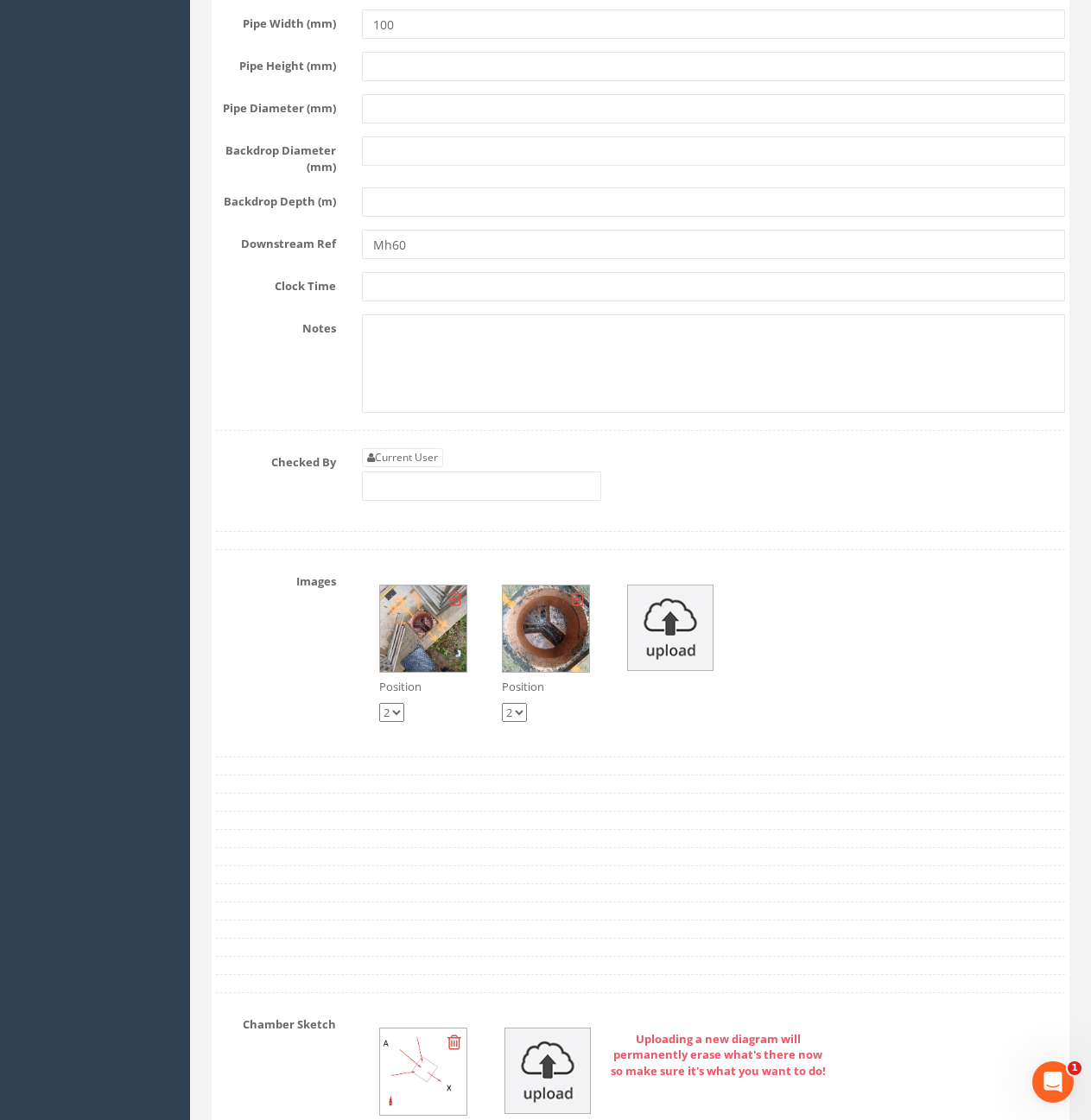
scroll to position [3627, 0]
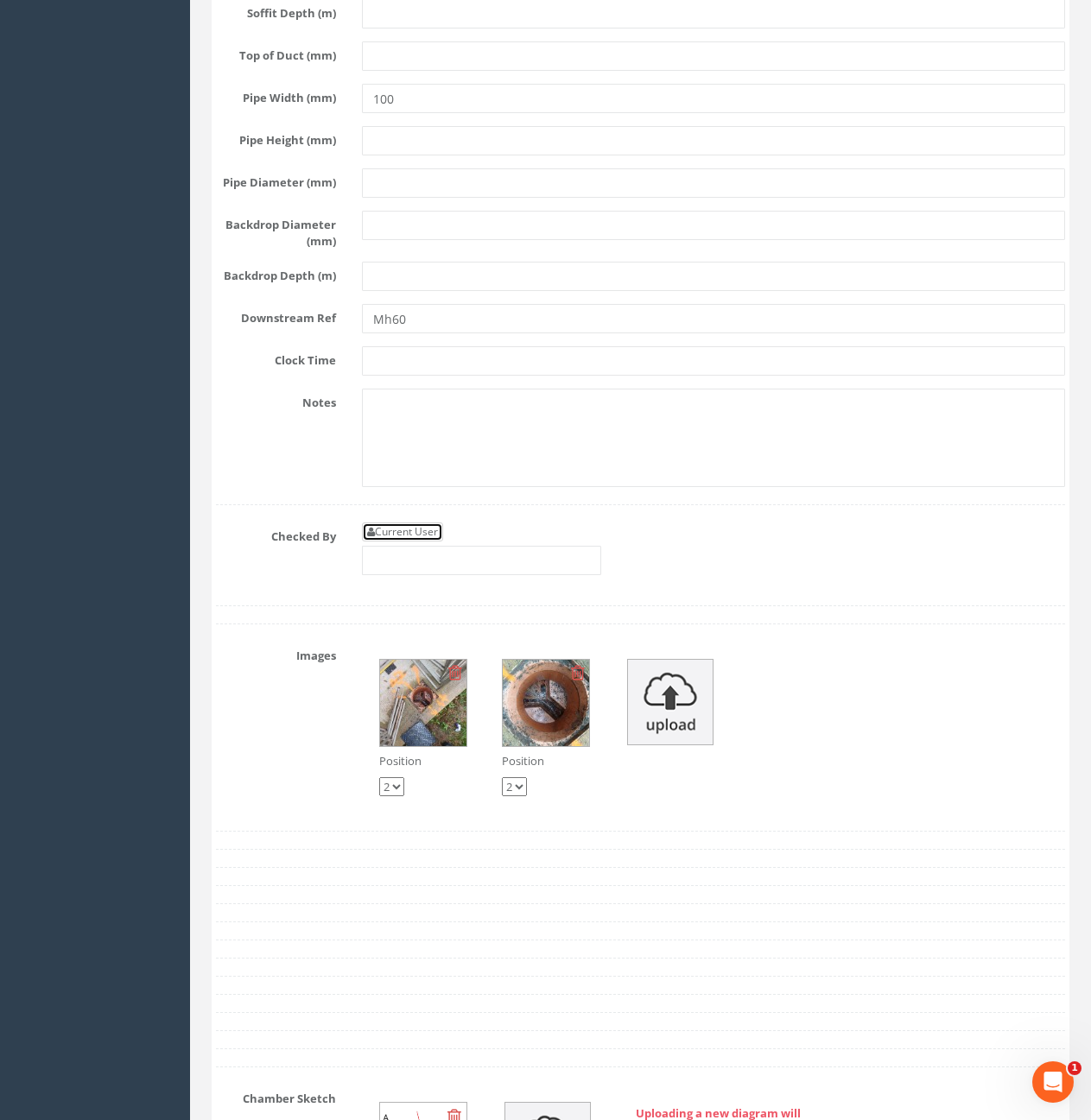
click at [405, 541] on link "Current User" at bounding box center [402, 532] width 82 height 19
type input "[PERSON_NAME]"
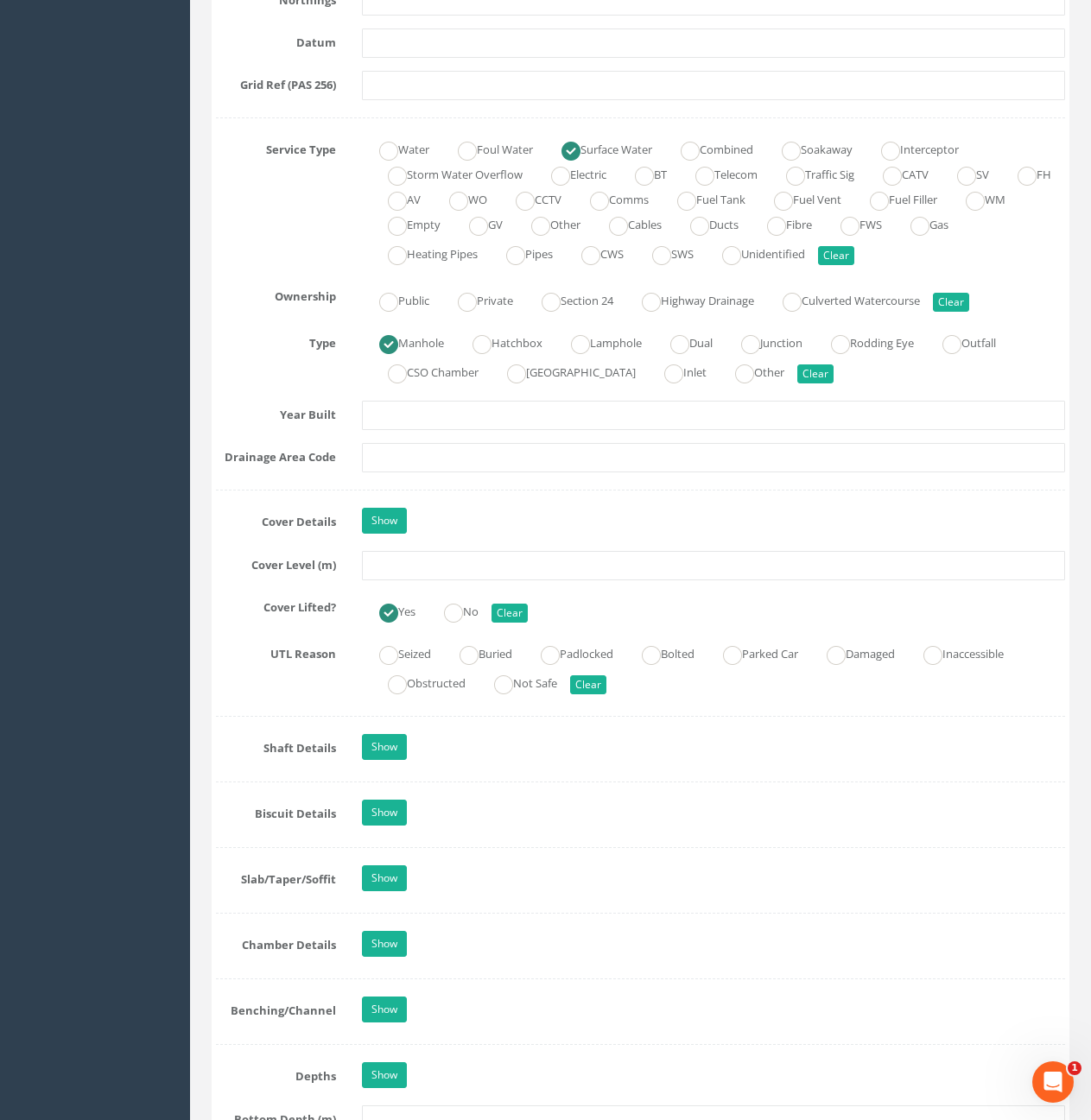
scroll to position [1123, 0]
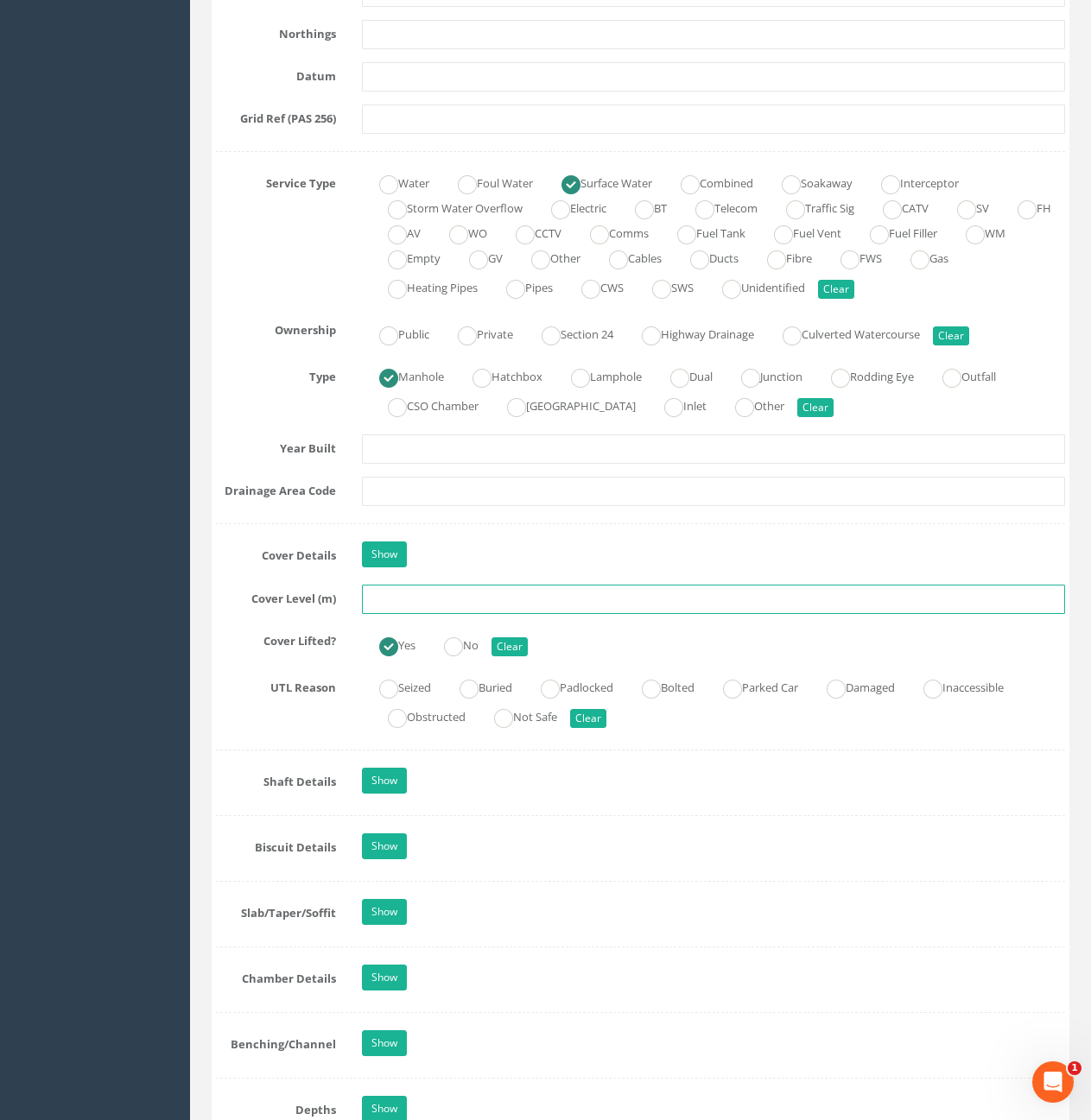
click at [532, 596] on input "text" at bounding box center [714, 600] width 704 height 29
type input "10.51"
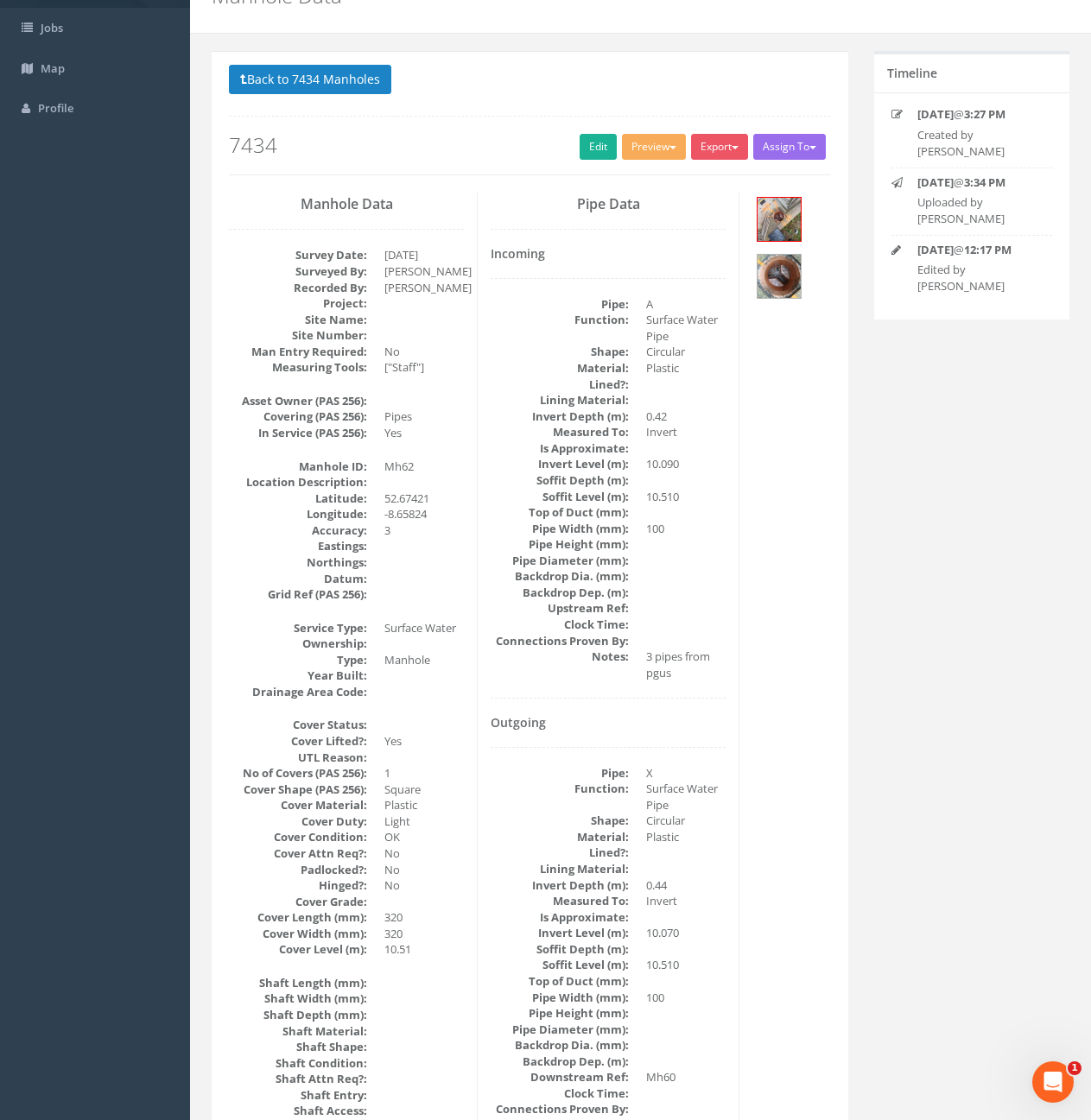
scroll to position [0, 0]
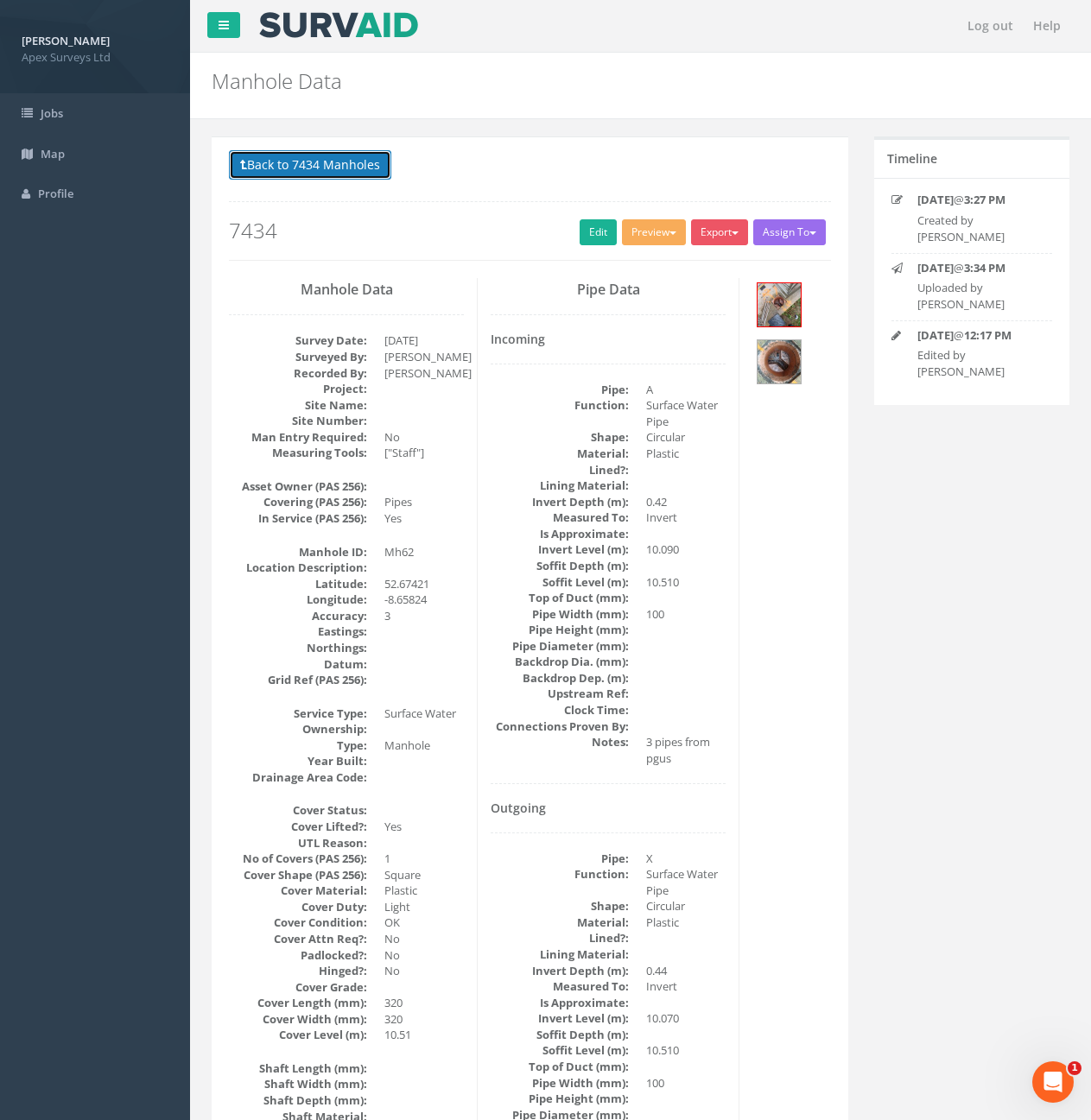
click at [268, 159] on button "Back to 7434 Manholes" at bounding box center [310, 165] width 162 height 29
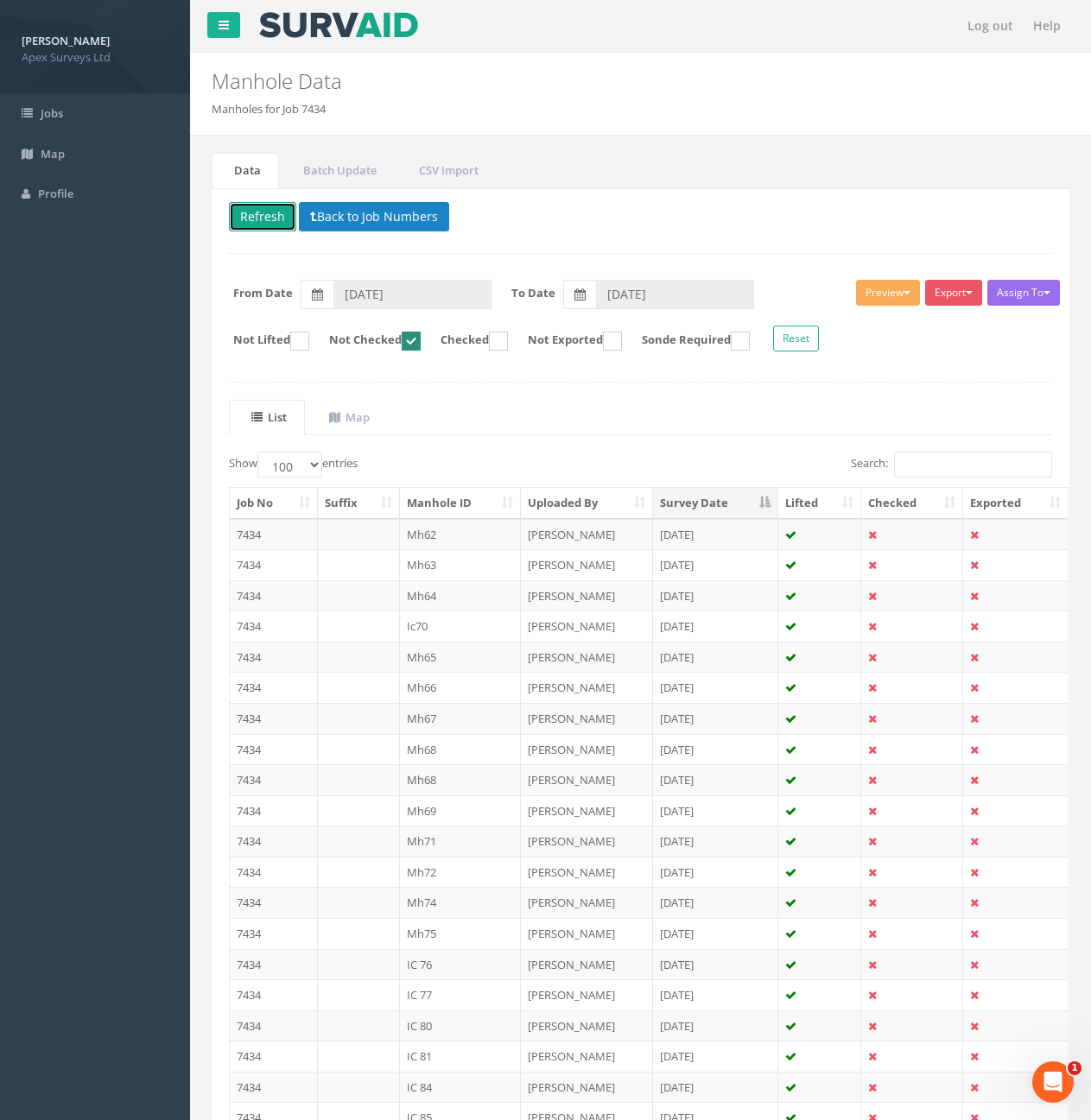
click at [281, 218] on button "Refresh" at bounding box center [263, 217] width 68 height 29
click at [336, 539] on td at bounding box center [359, 535] width 82 height 31
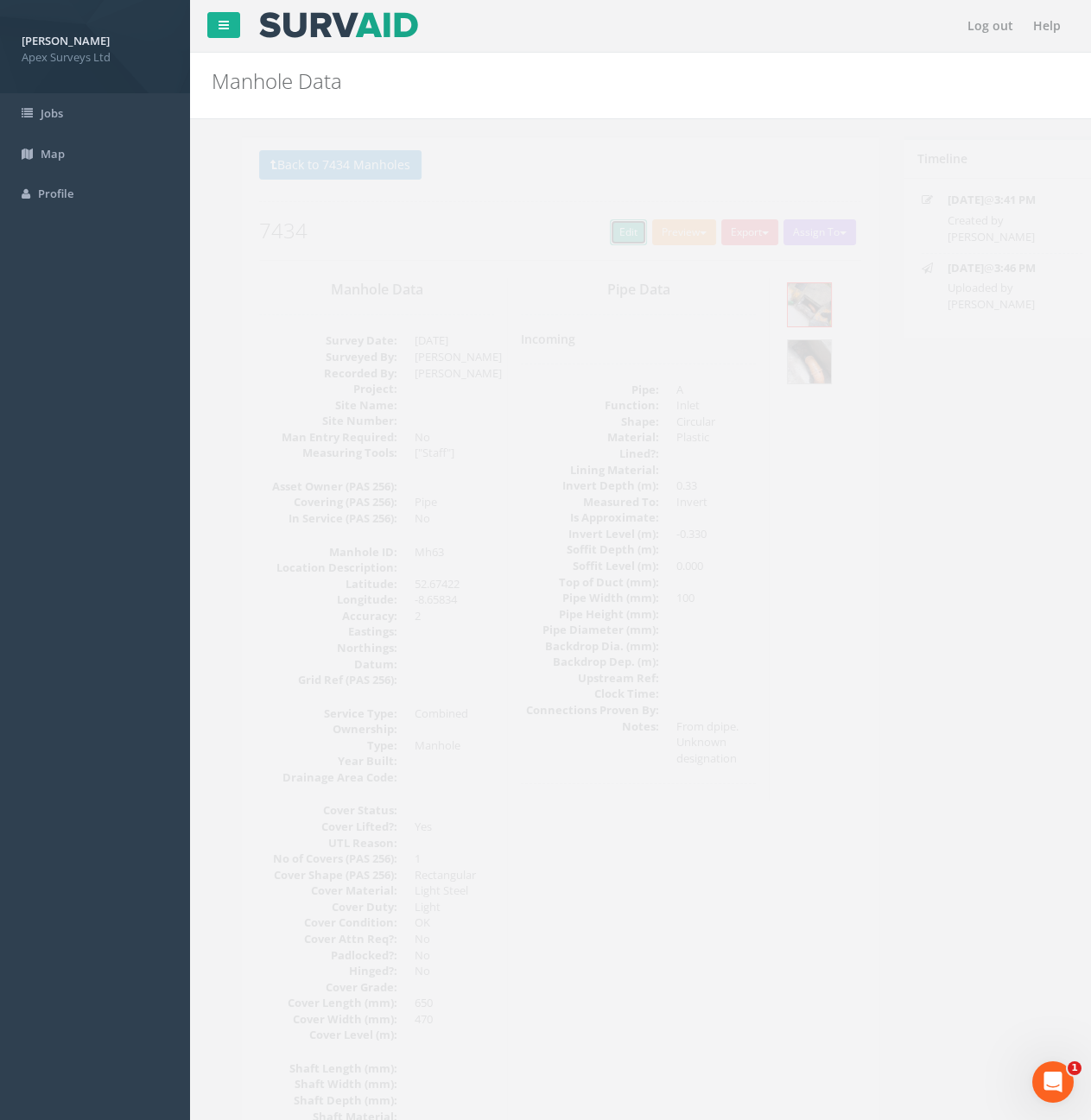
click at [589, 228] on link "Edit" at bounding box center [598, 233] width 38 height 26
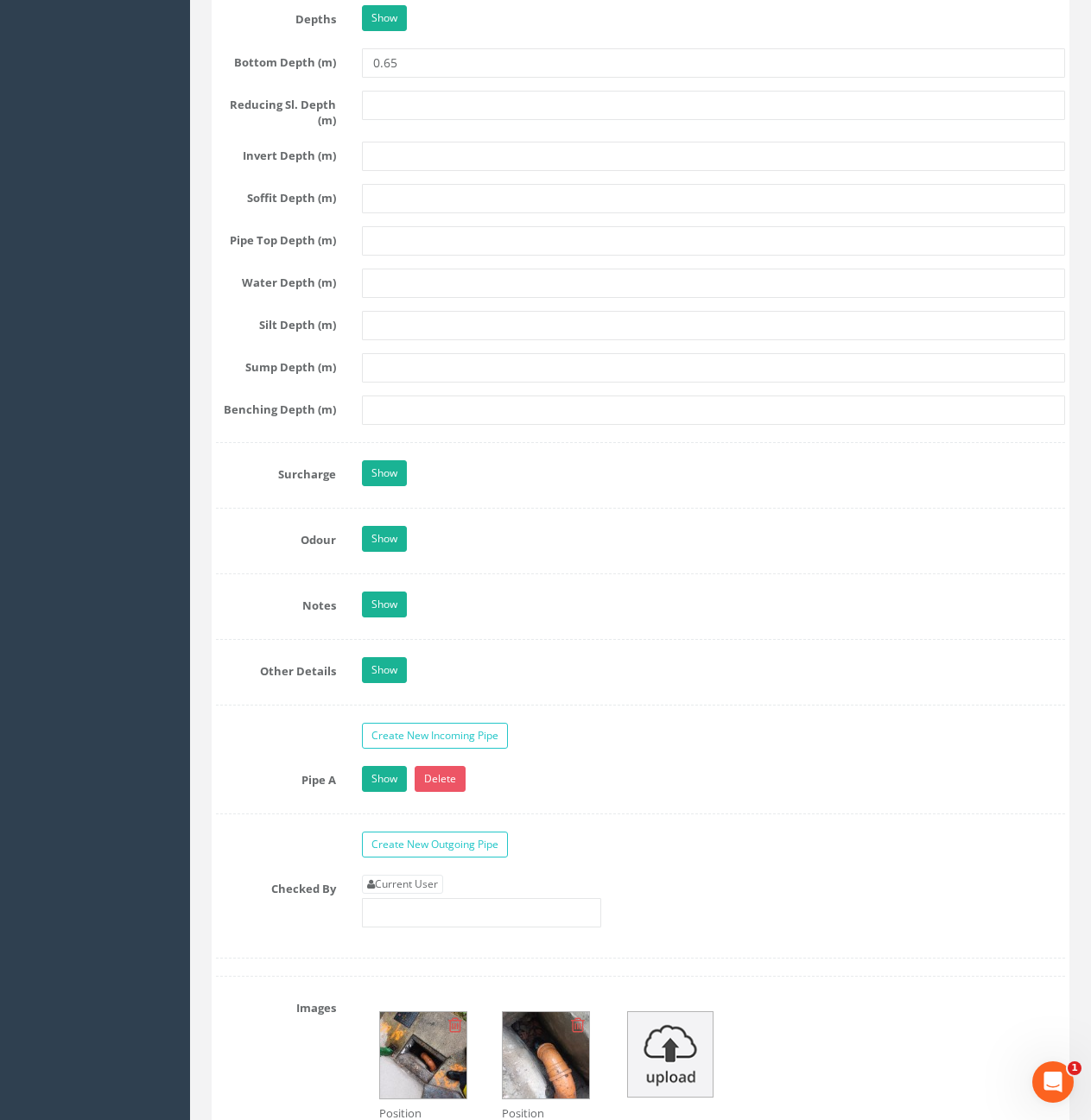
scroll to position [2159, 0]
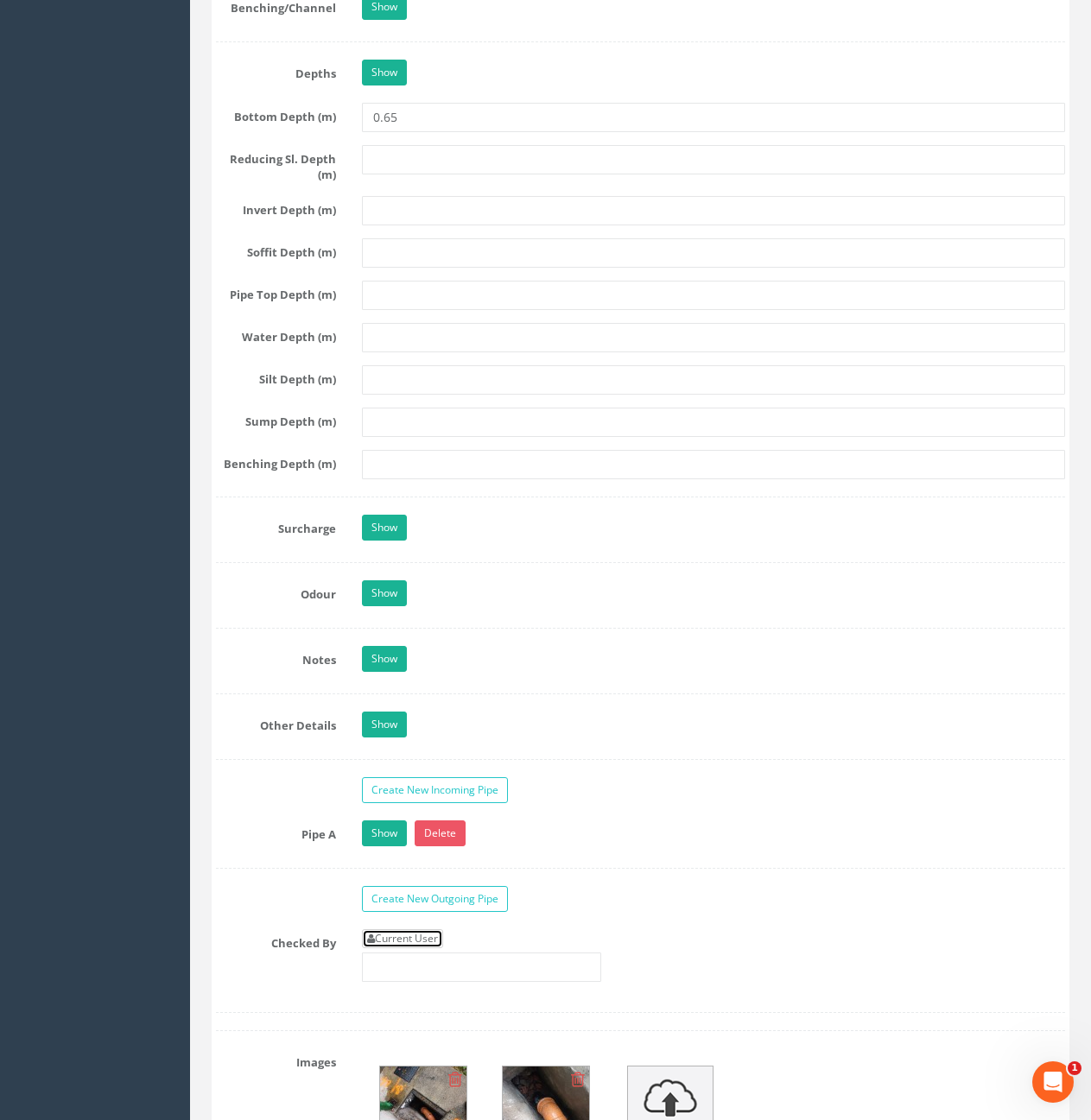
click at [379, 932] on link "Current User" at bounding box center [402, 939] width 82 height 19
type input "[PERSON_NAME]"
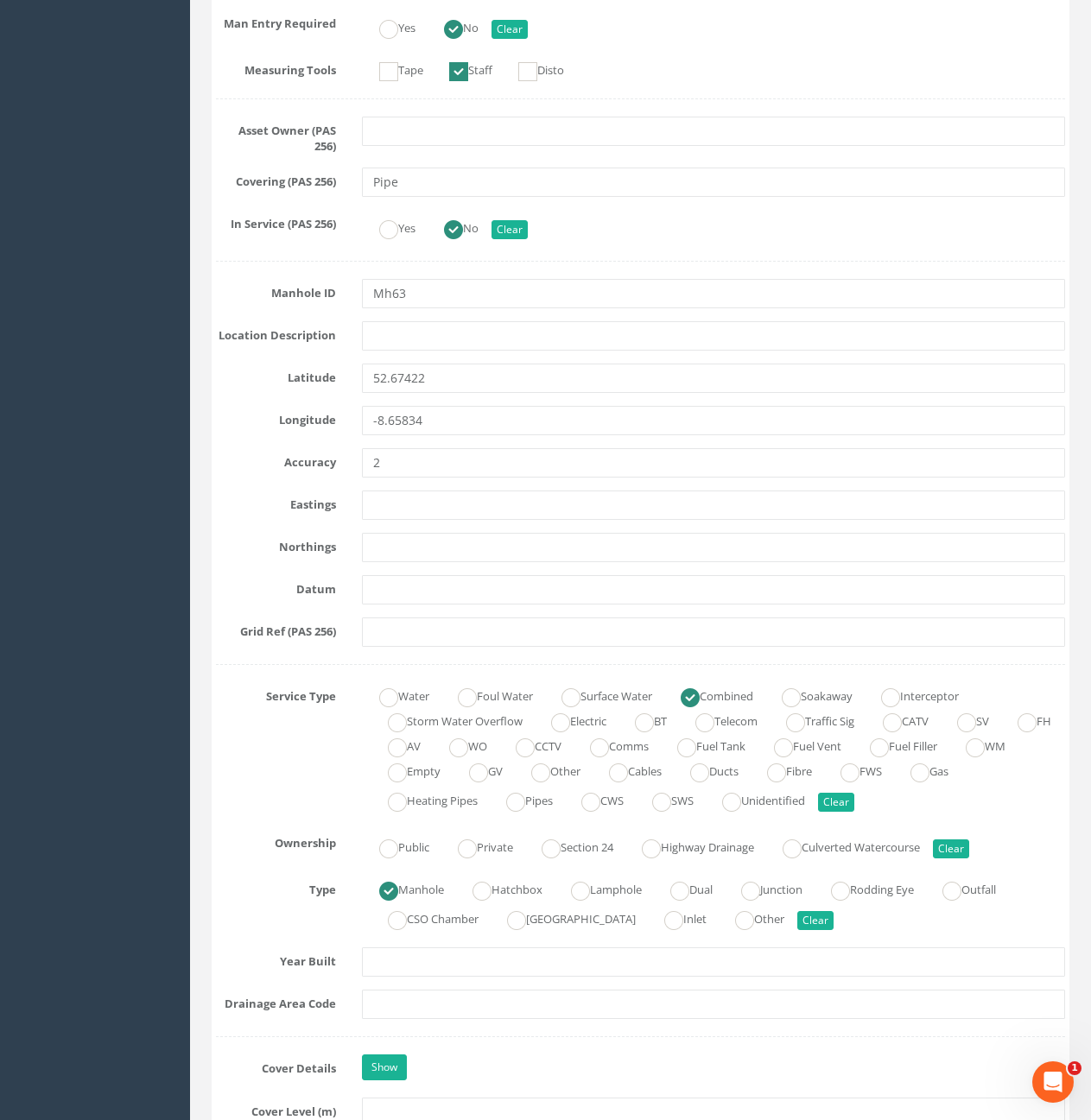
scroll to position [777, 0]
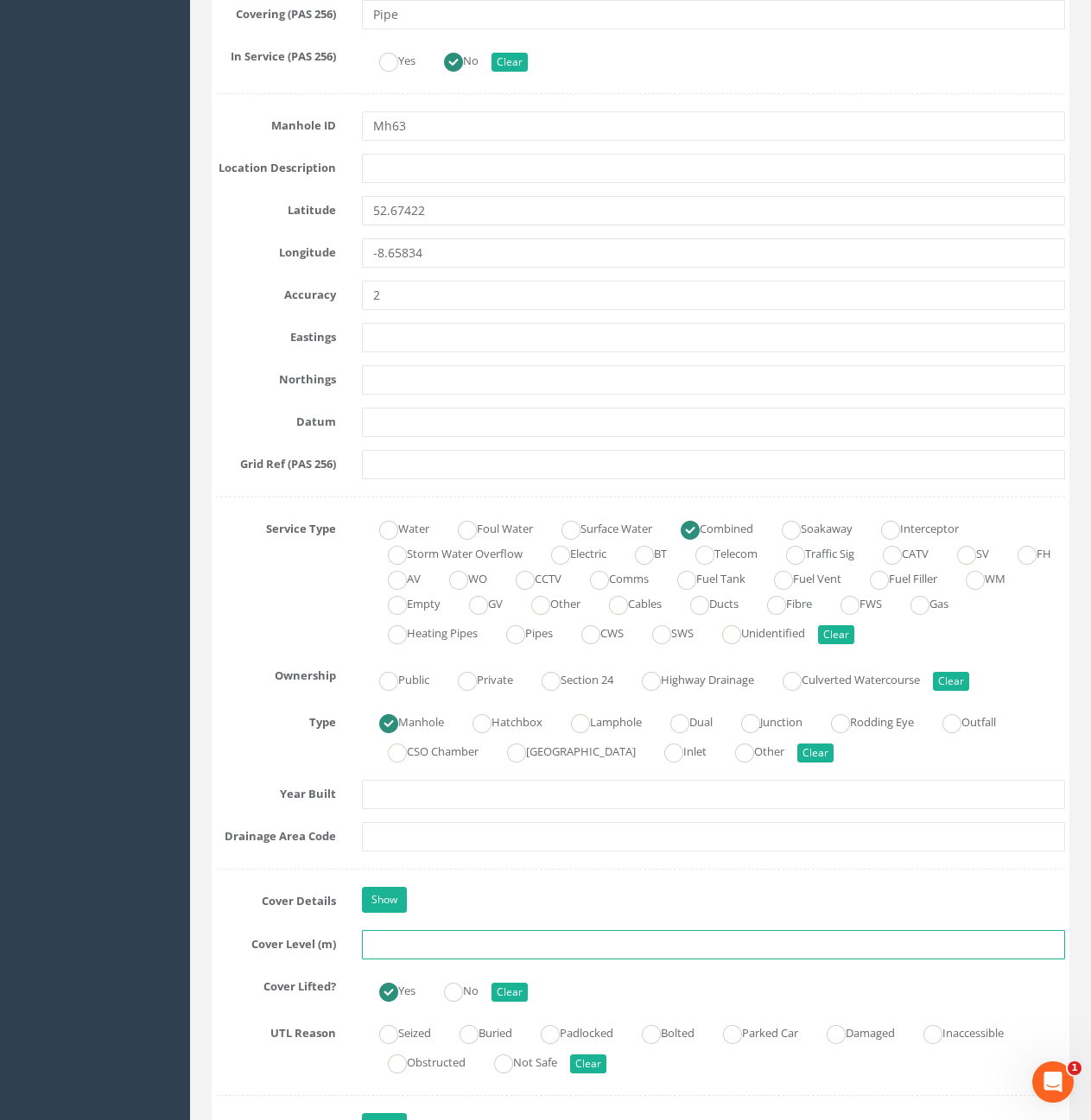
click at [452, 935] on input "text" at bounding box center [714, 945] width 704 height 29
type input "10.63"
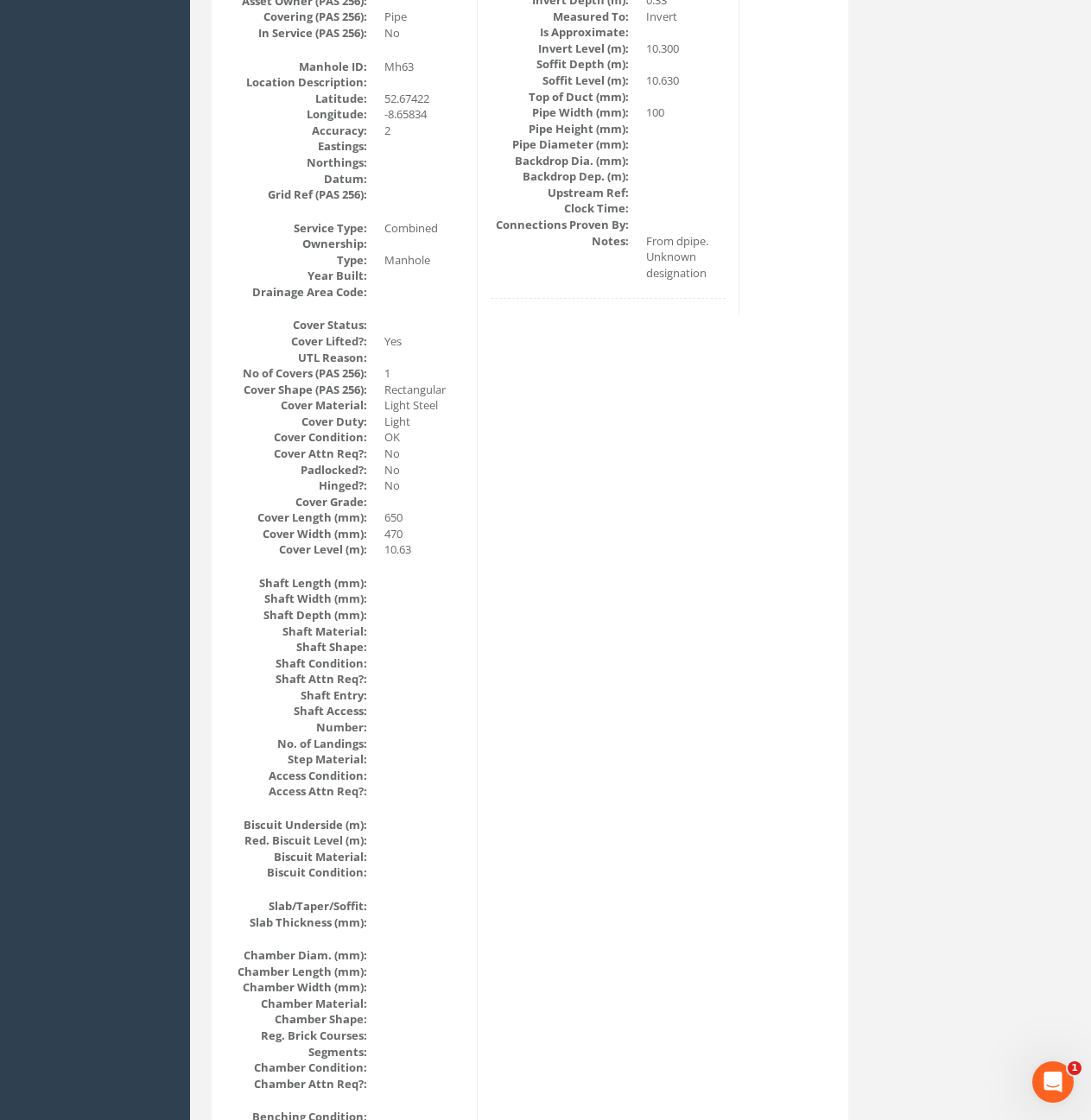
scroll to position [75, 0]
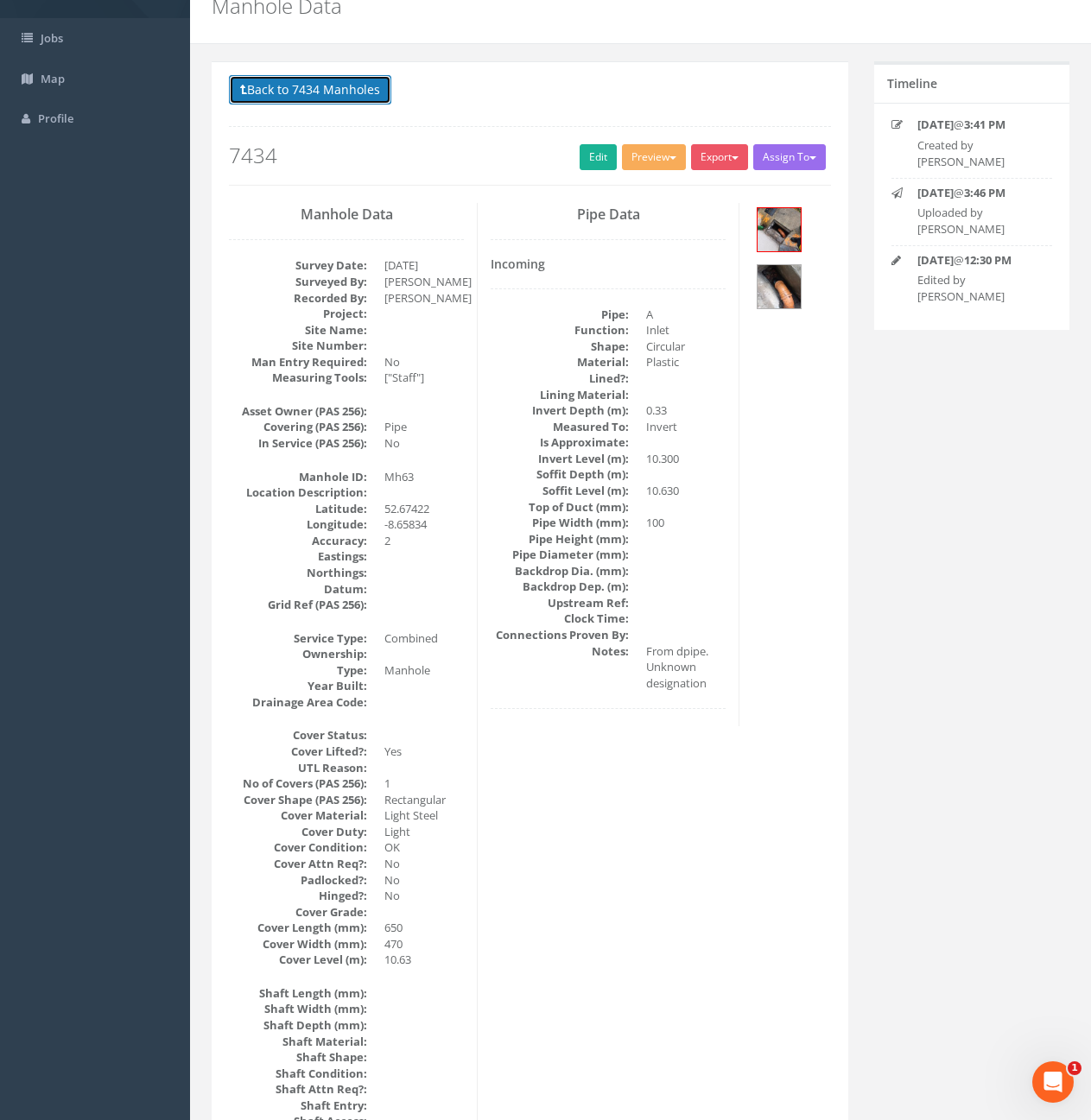
click at [311, 83] on button "Back to 7434 Manholes" at bounding box center [310, 90] width 162 height 29
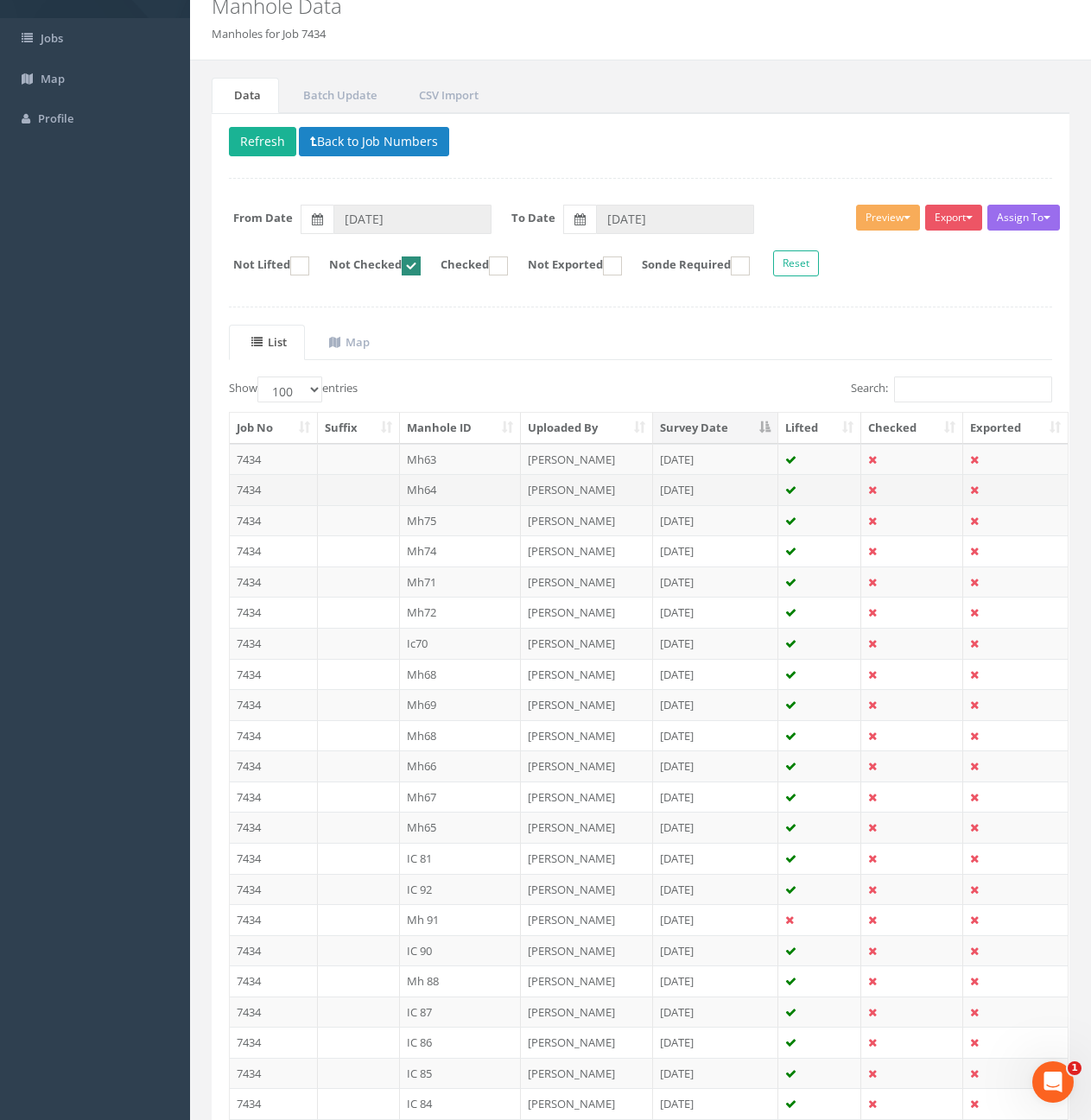
click at [276, 484] on td "7434" at bounding box center [274, 490] width 88 height 31
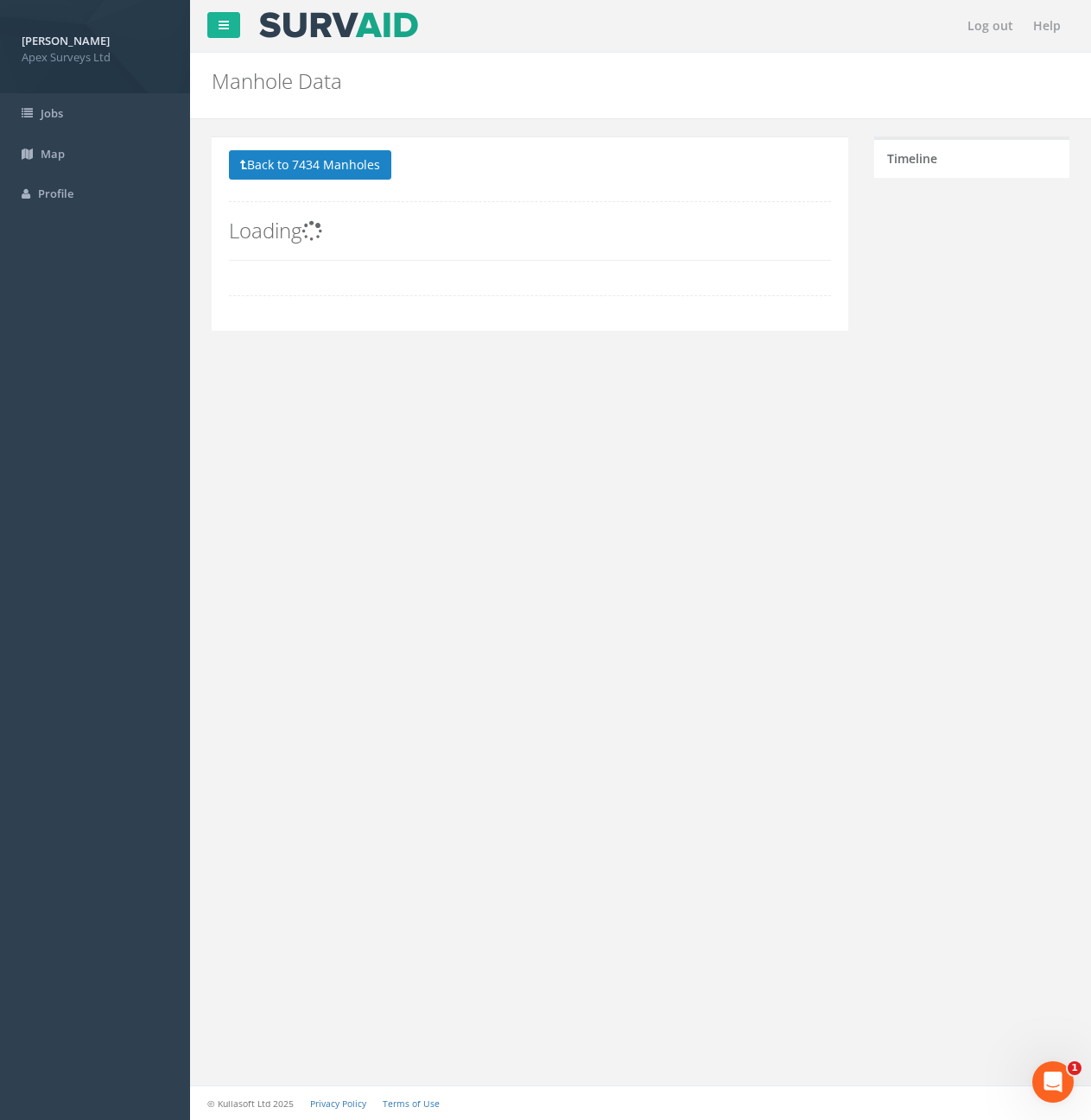
scroll to position [0, 0]
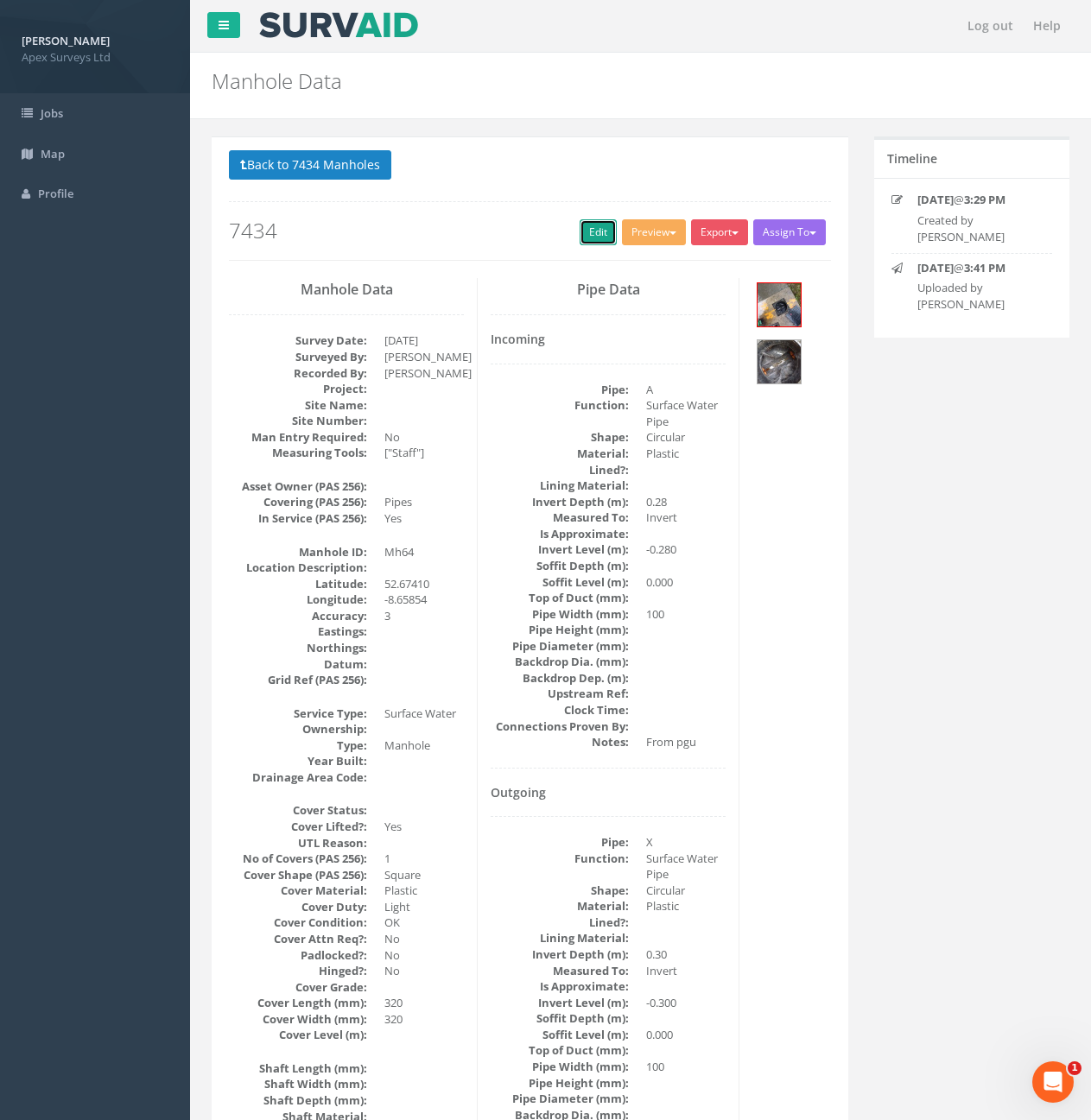
click at [580, 235] on link "Edit" at bounding box center [598, 233] width 38 height 26
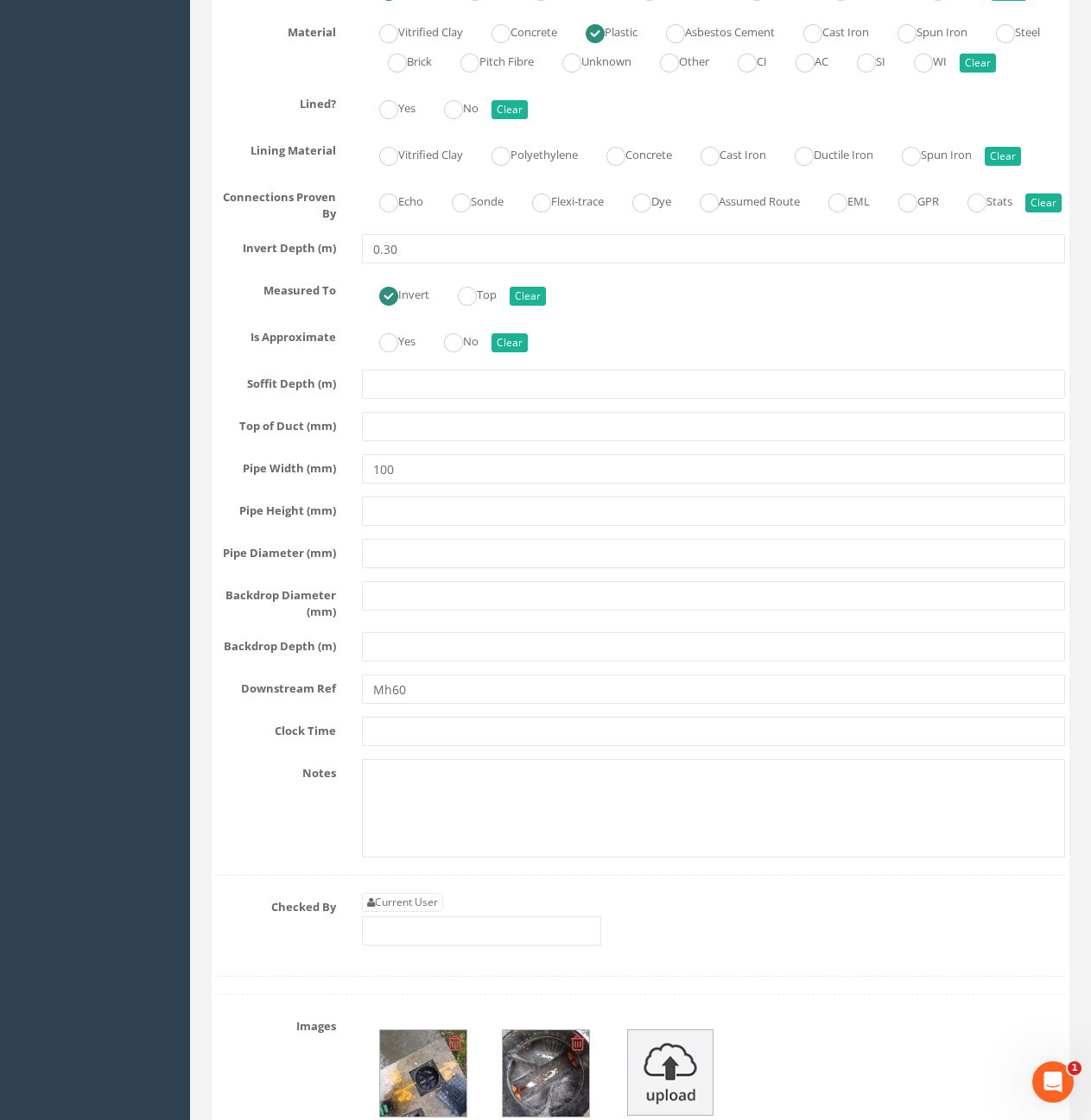
scroll to position [3714, 0]
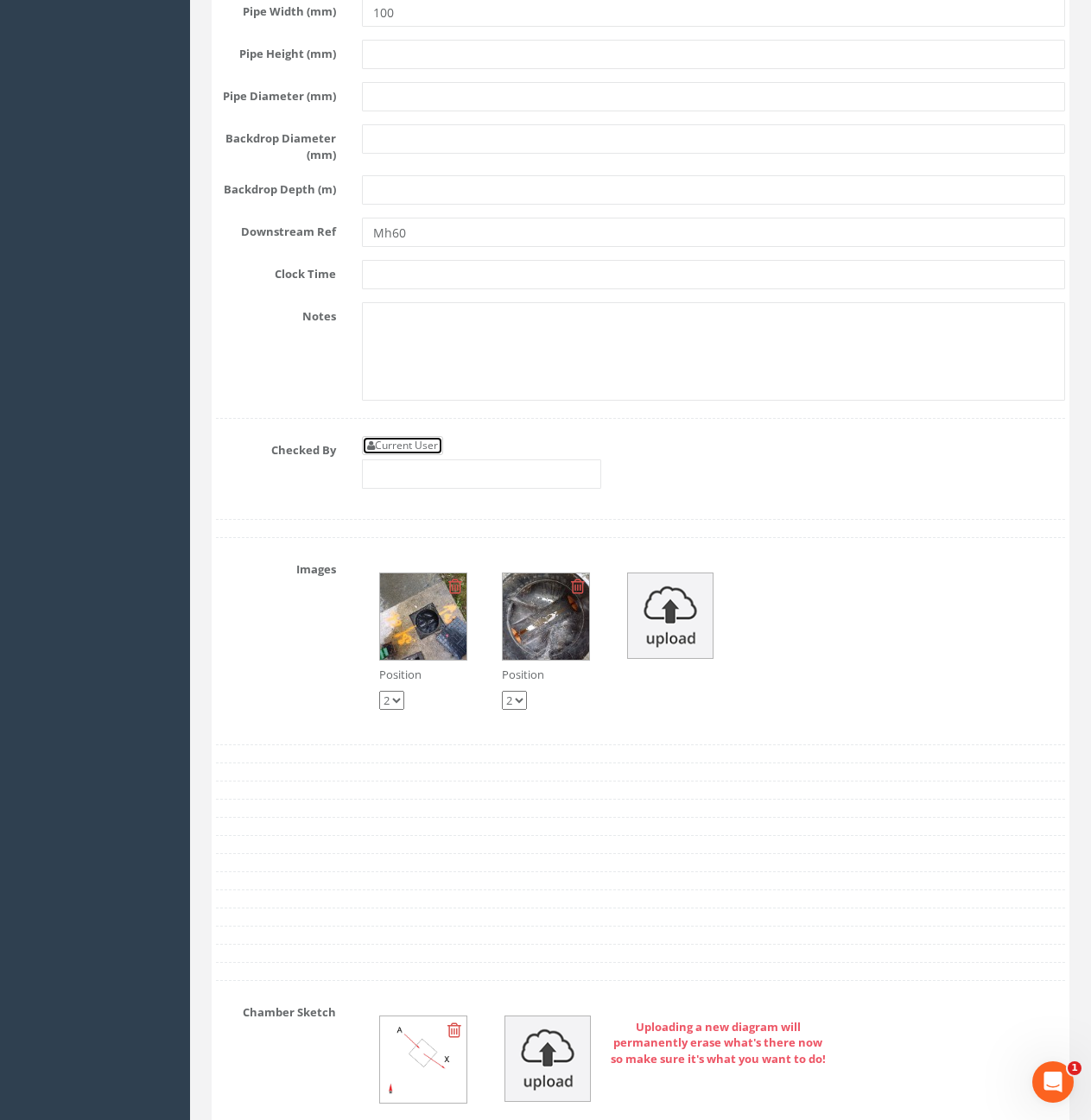
click at [392, 455] on link "Current User" at bounding box center [402, 445] width 82 height 19
type input "[PERSON_NAME]"
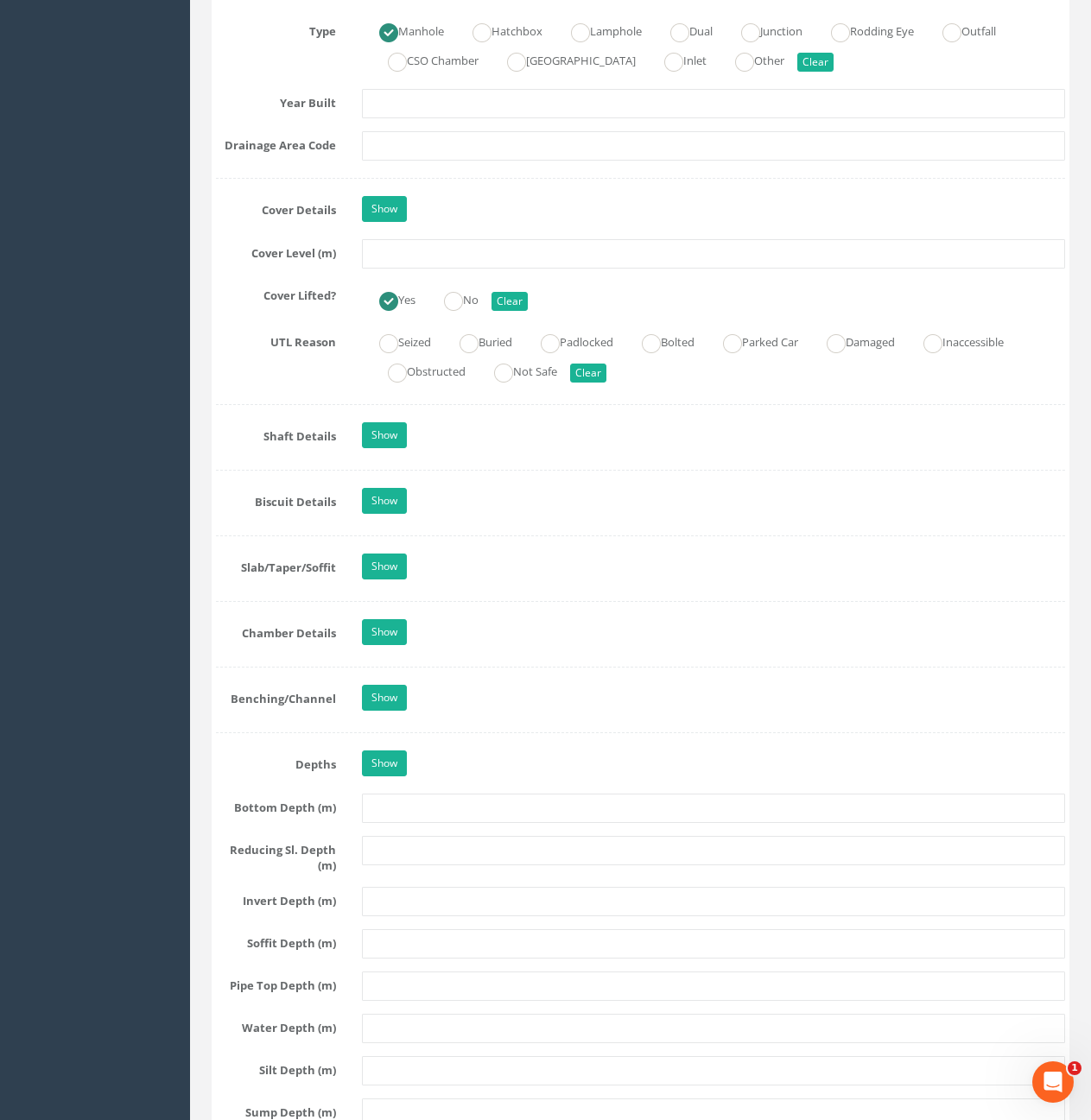
scroll to position [1037, 0]
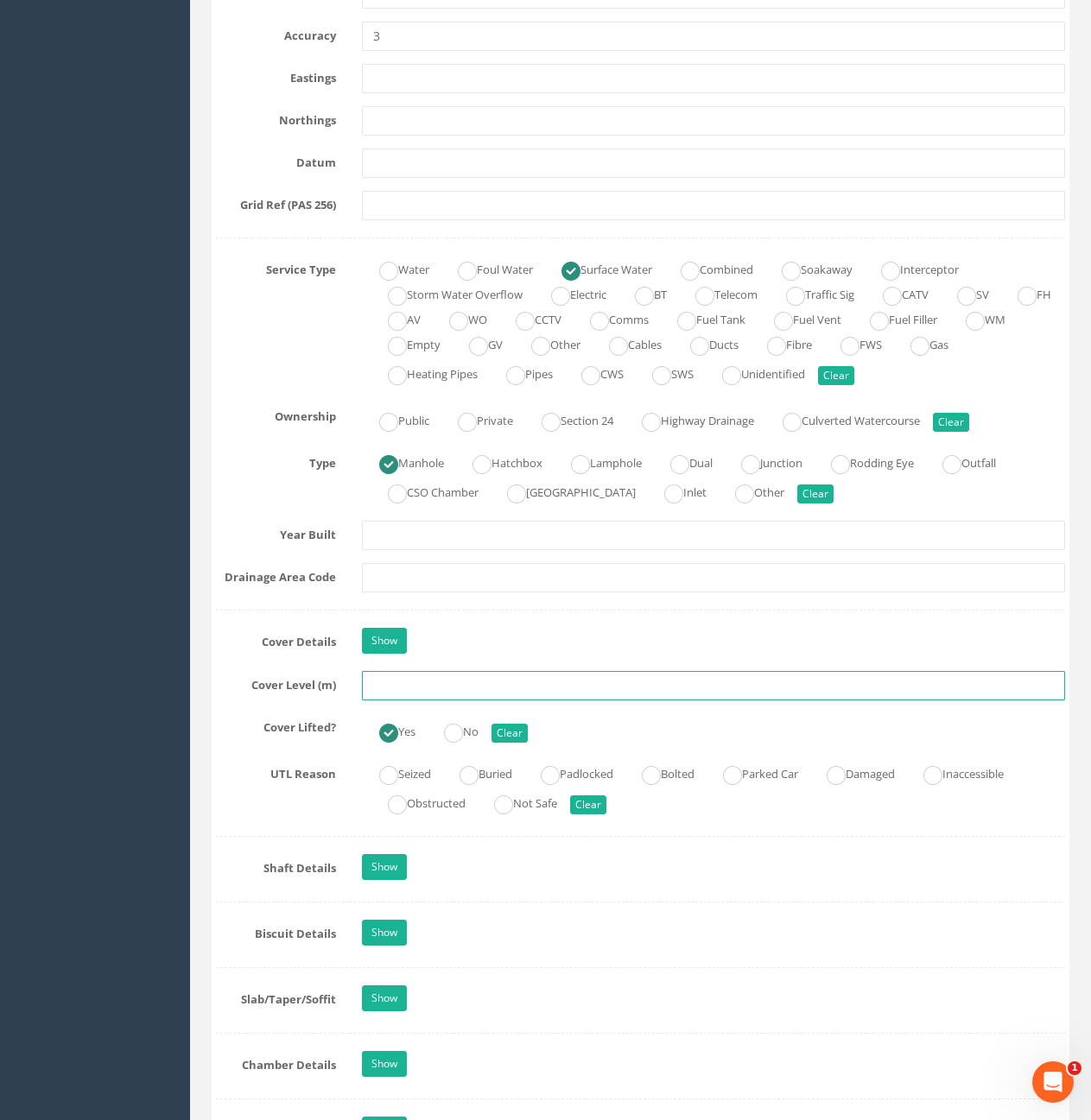
click at [516, 693] on input "text" at bounding box center [714, 686] width 704 height 29
type input "10.60"
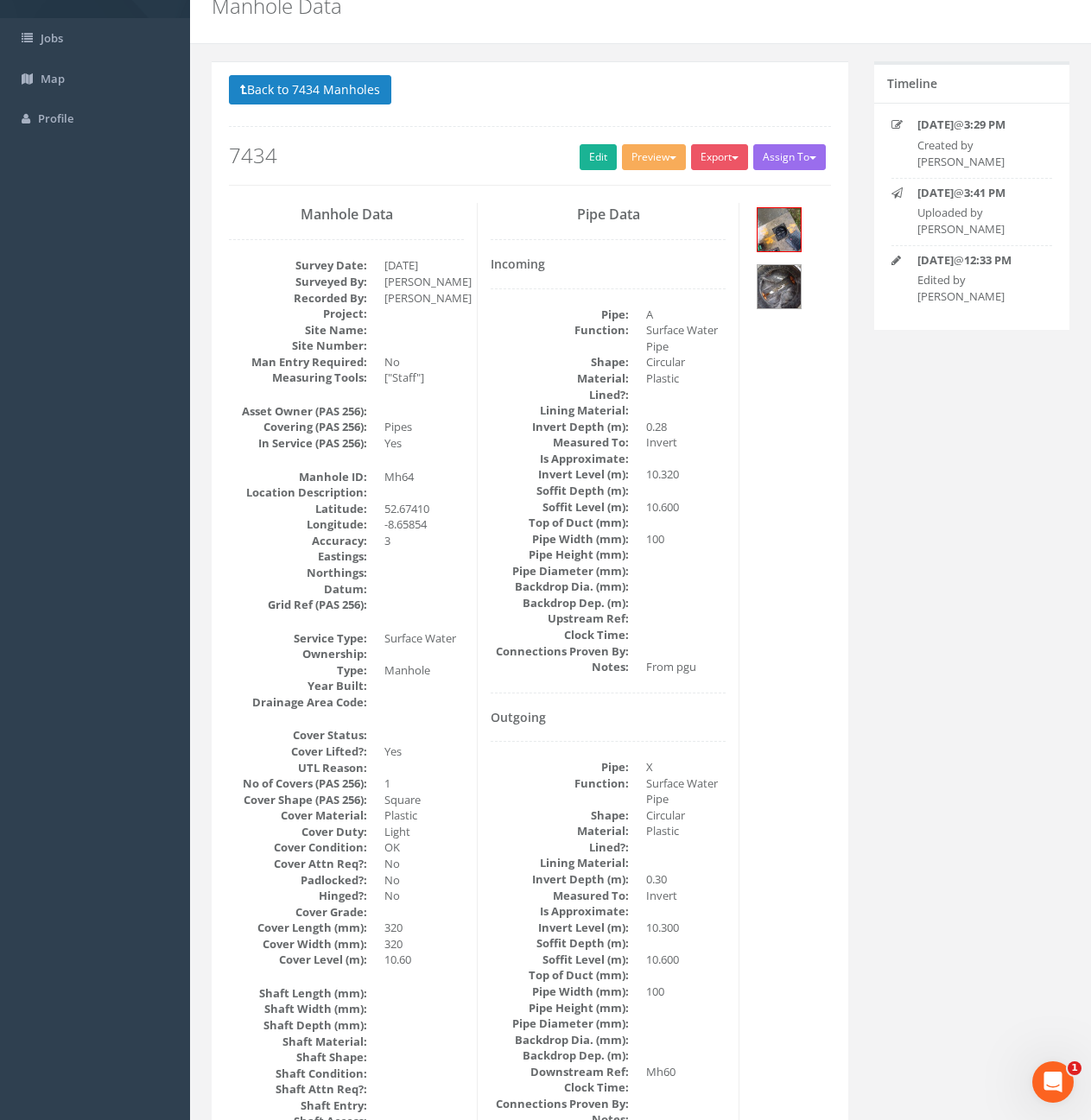
scroll to position [161, 0]
